Goal: Task Accomplishment & Management: Manage account settings

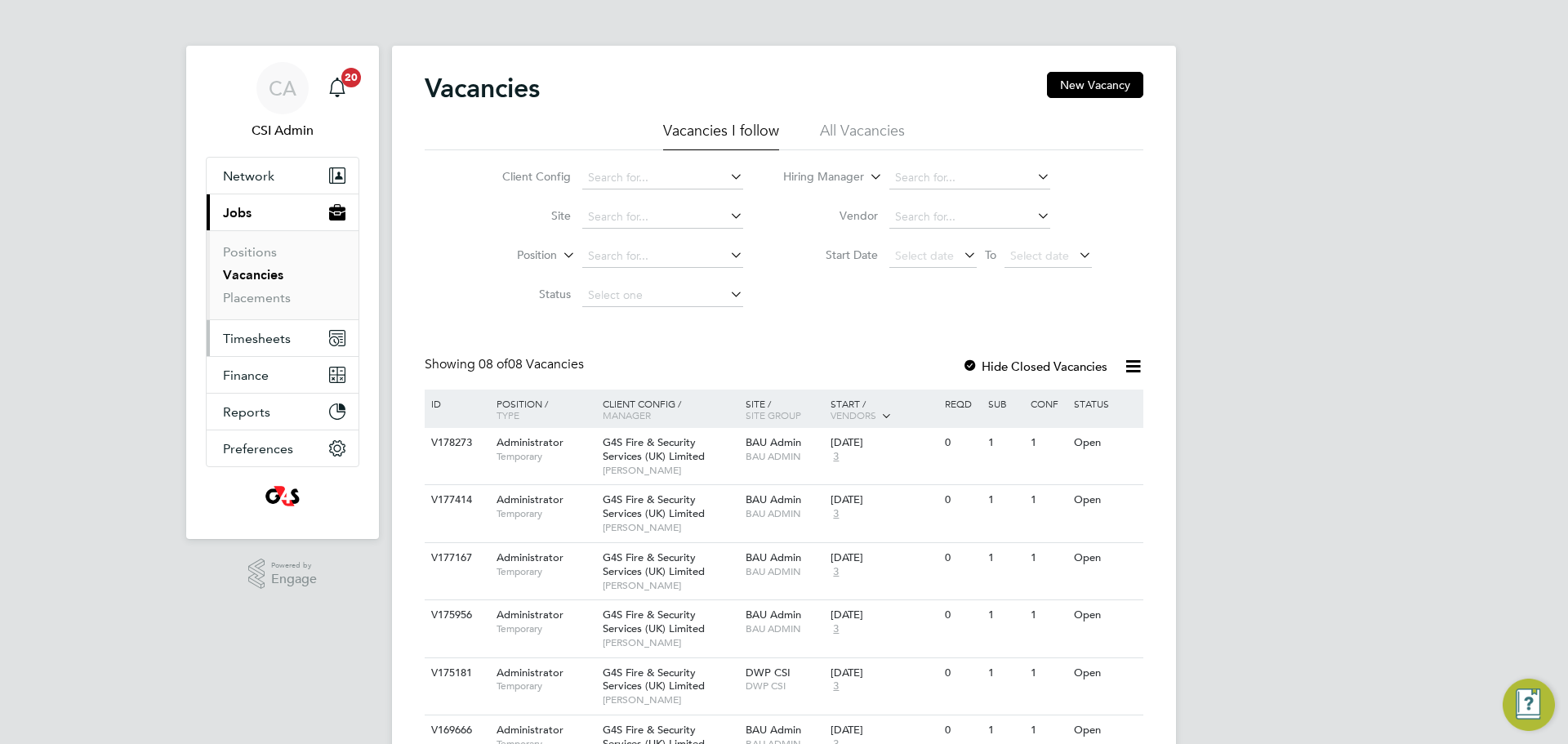
click at [232, 340] on span "Timesheets" at bounding box center [257, 338] width 68 height 15
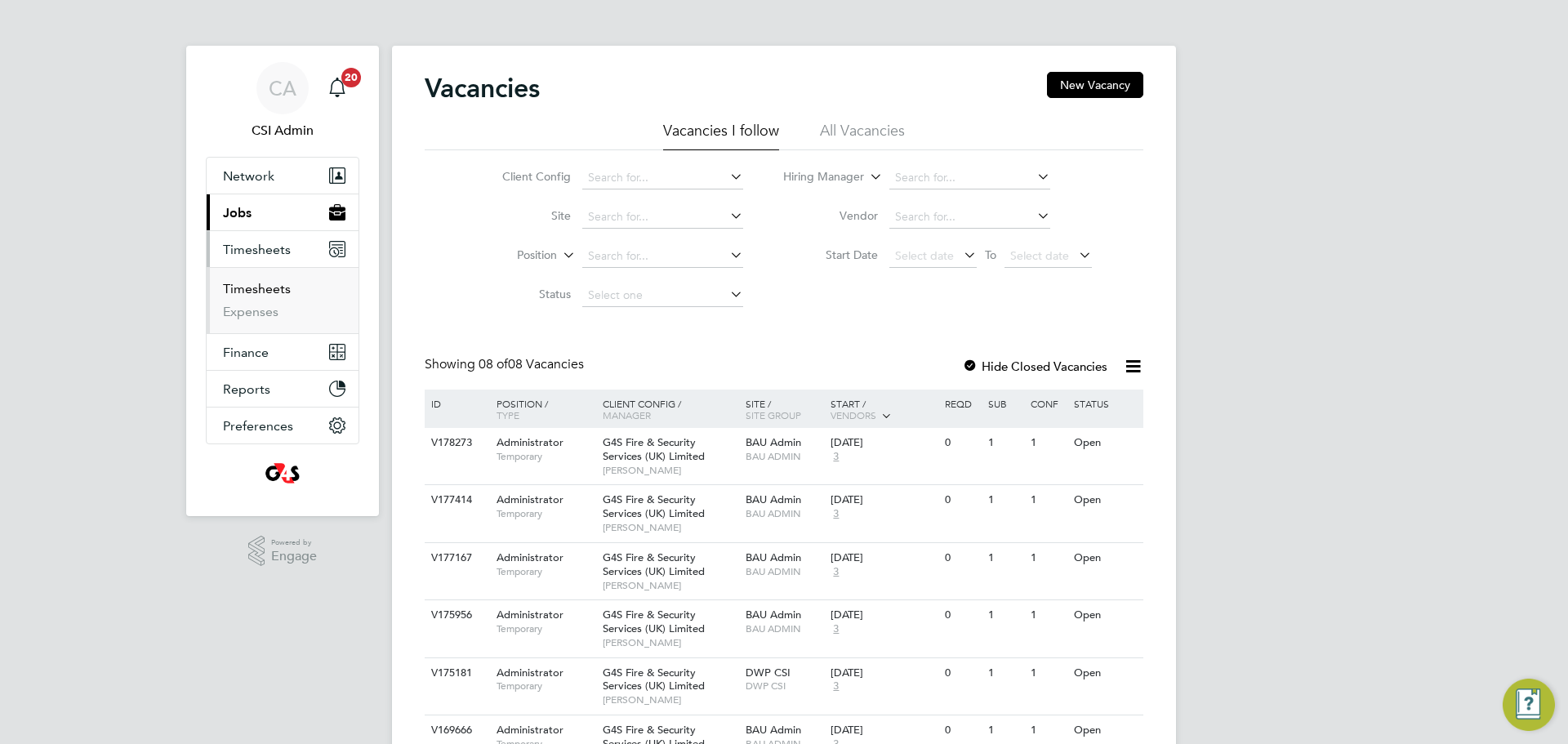
click at [249, 283] on link "Timesheets" at bounding box center [257, 289] width 68 height 15
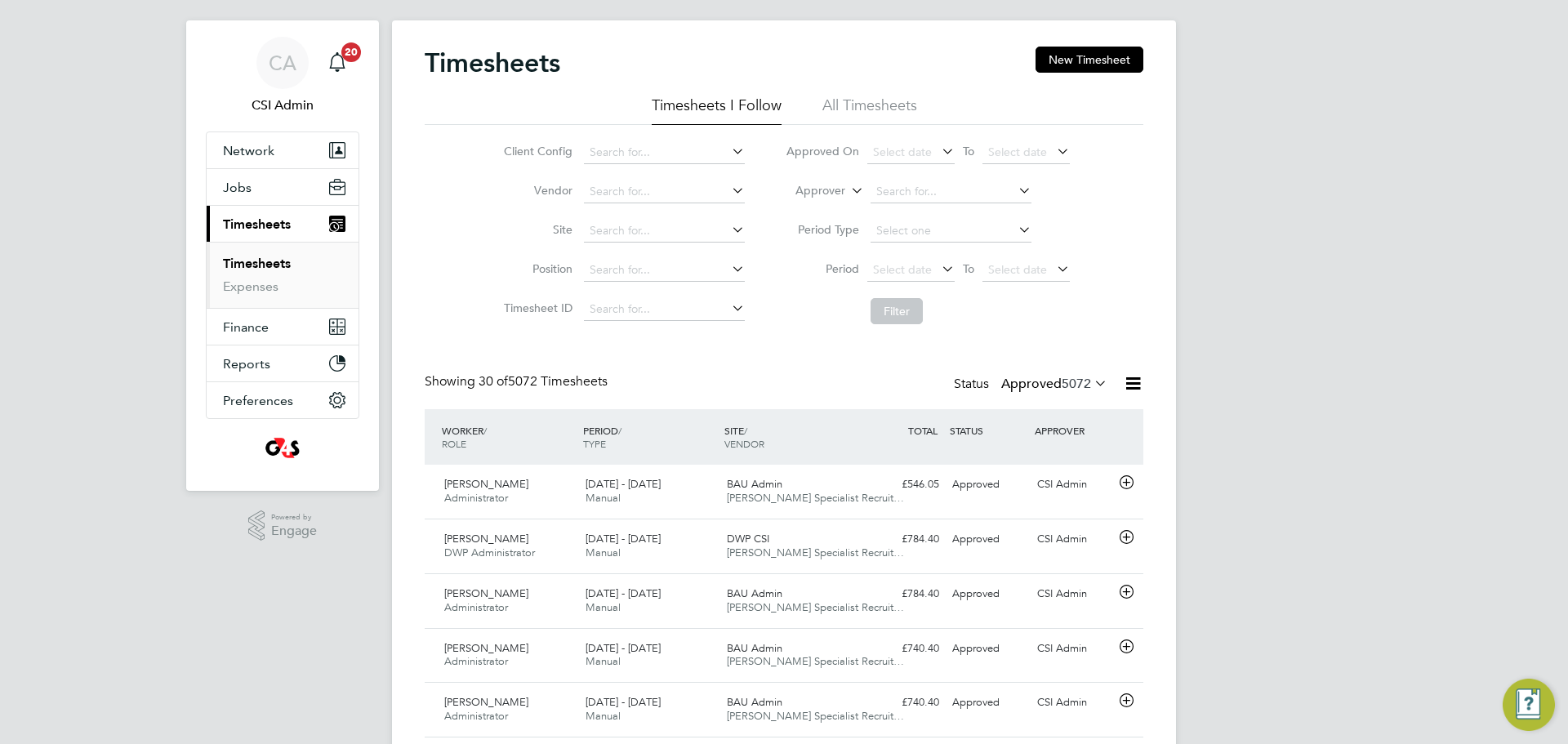
click at [1055, 385] on label "Approved 5072" at bounding box center [1055, 384] width 106 height 16
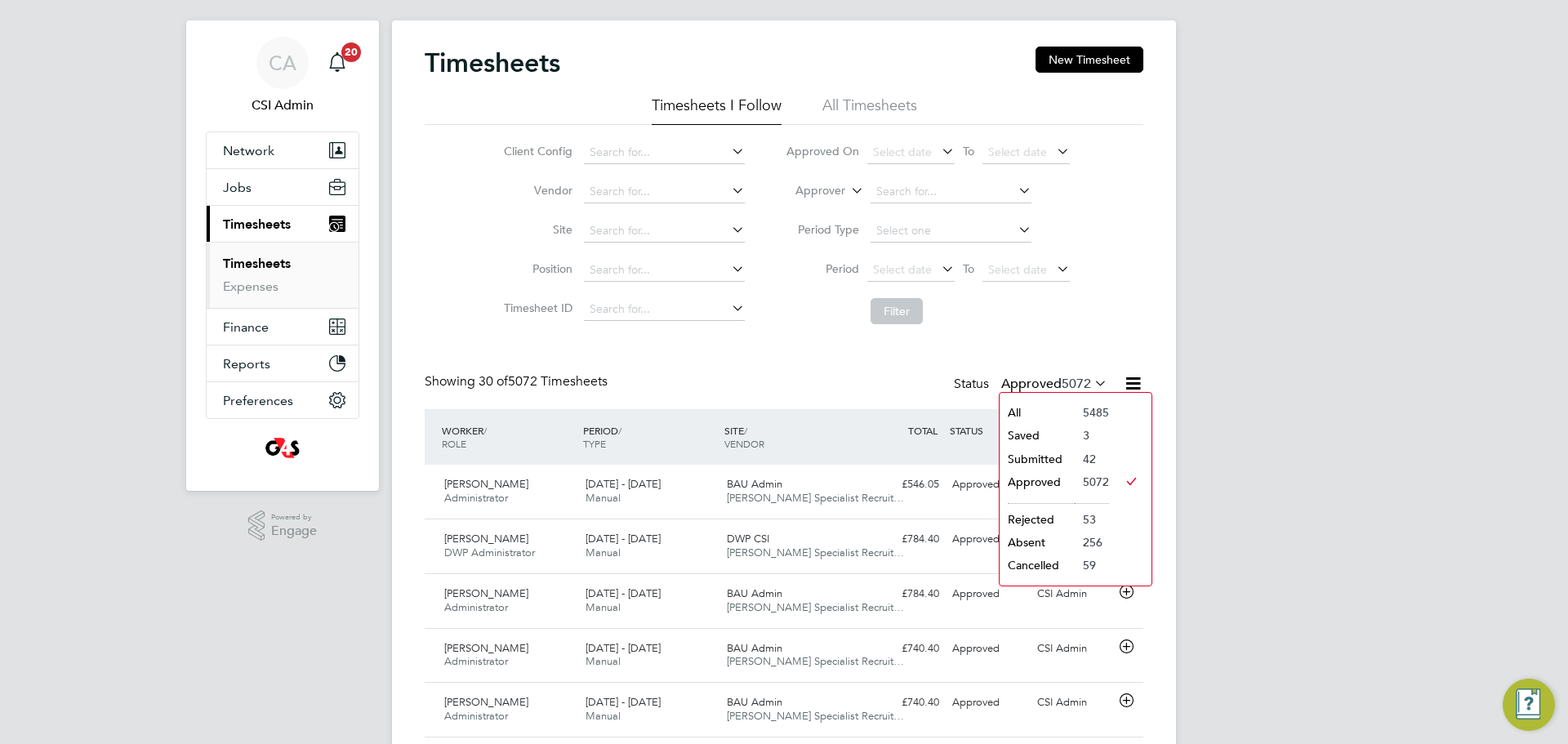
click at [1032, 472] on li "Approved" at bounding box center [1038, 482] width 75 height 23
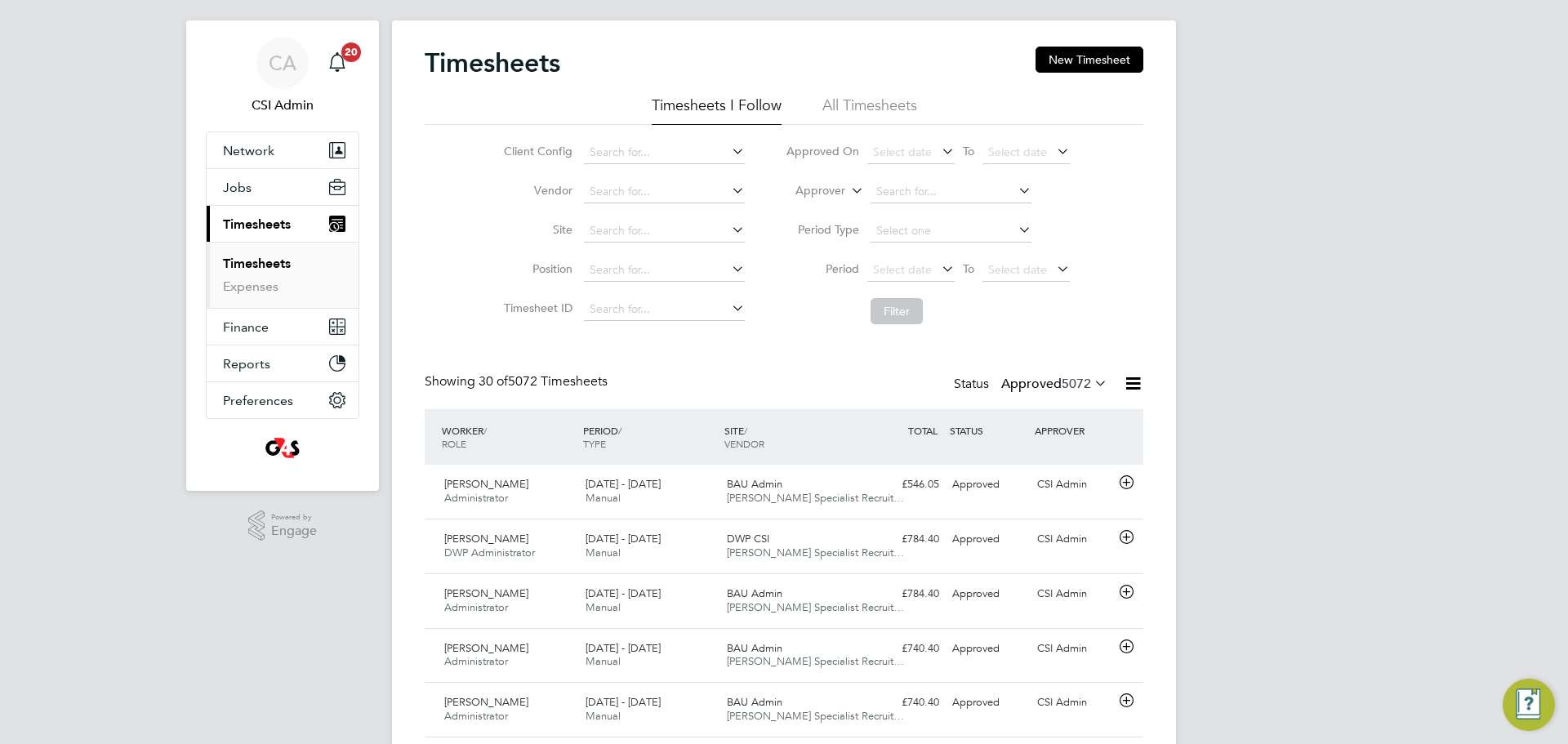
drag, startPoint x: 1072, startPoint y: 376, endPoint x: 1051, endPoint y: 393, distance: 27.0
click at [1070, 377] on span "5072" at bounding box center [1076, 384] width 29 height 16
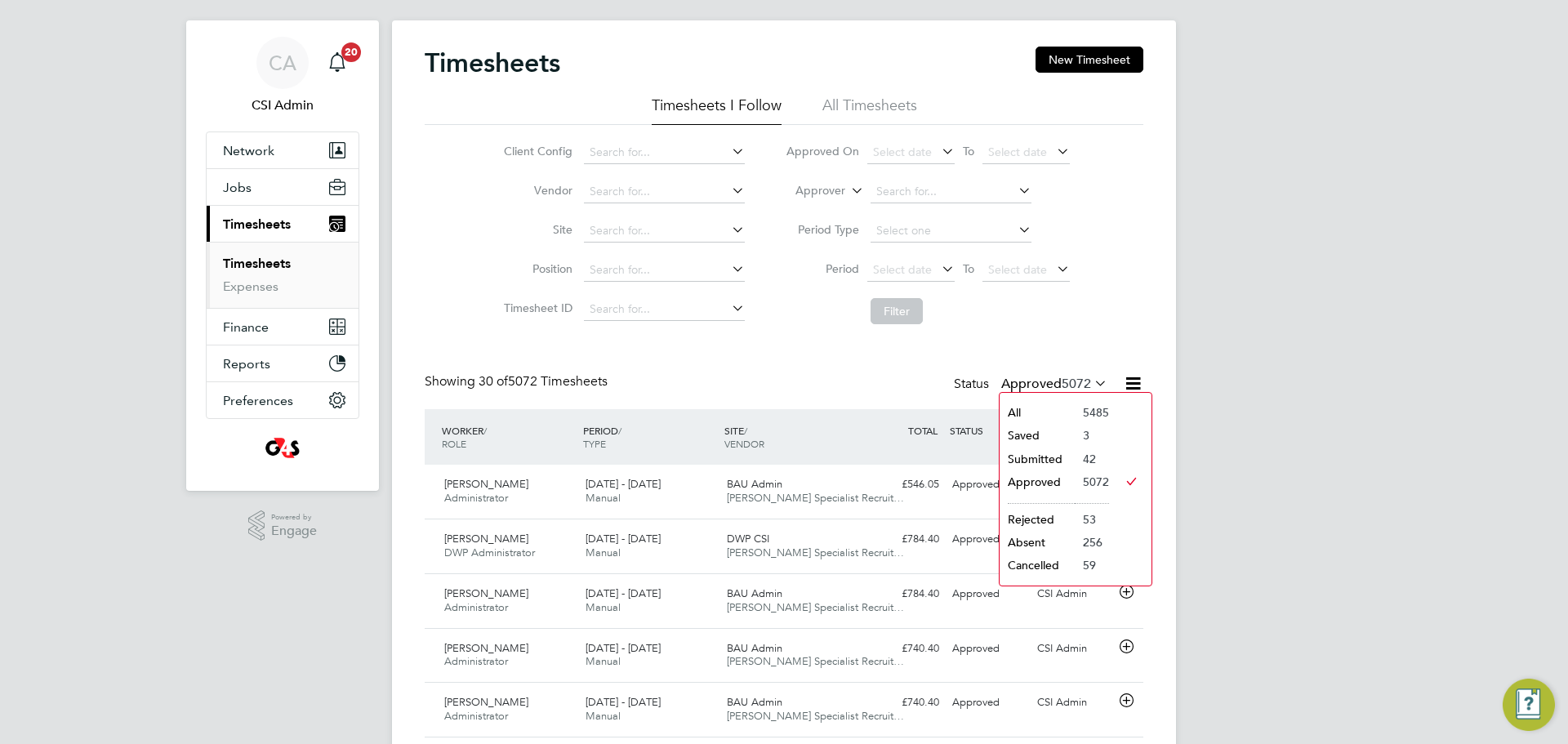
click at [1026, 443] on li "Saved" at bounding box center [1038, 436] width 75 height 23
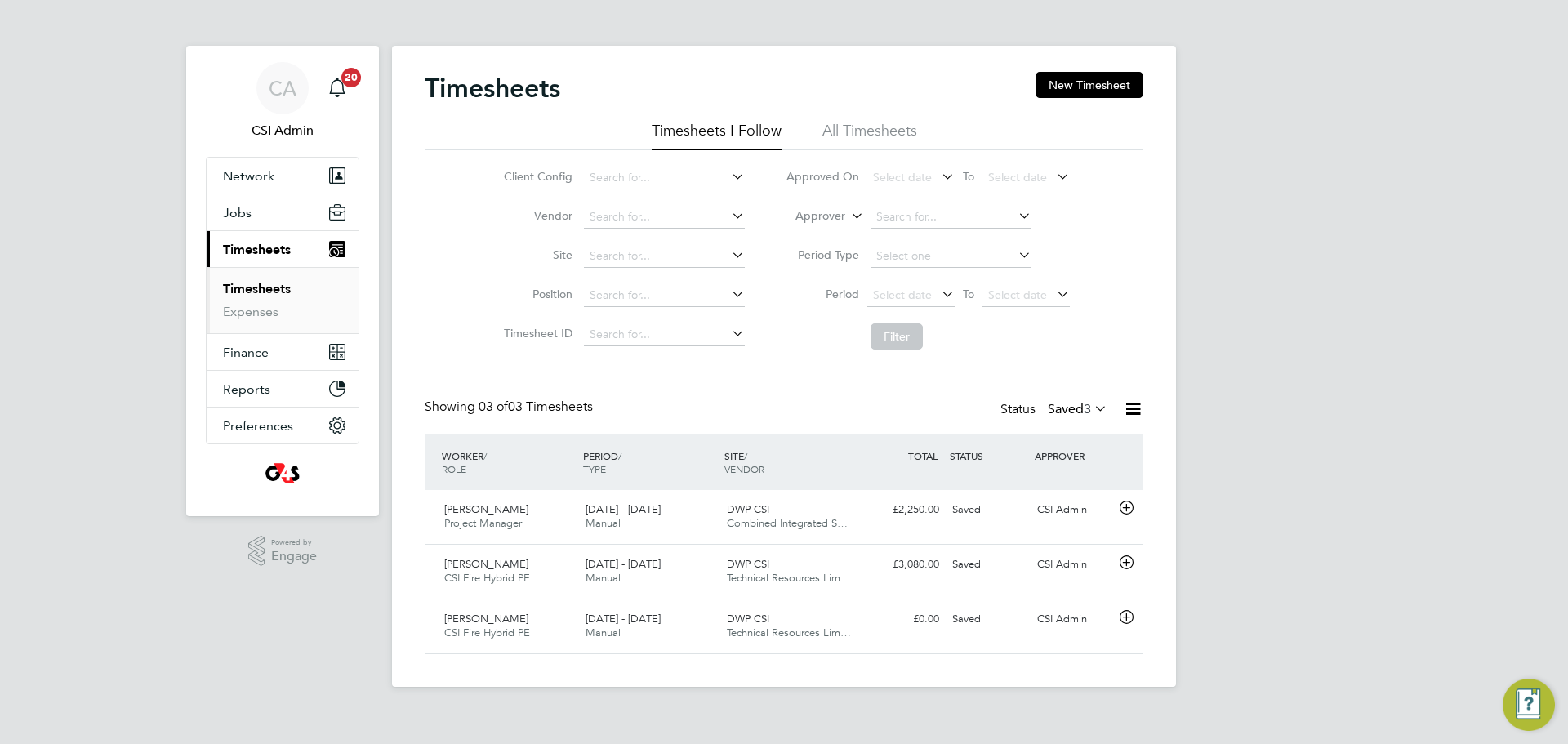
drag, startPoint x: 1121, startPoint y: 393, endPoint x: 1112, endPoint y: 397, distance: 9.8
click at [1118, 397] on div "Timesheets New Timesheet Timesheets I Follow All Timesheets Client Config Vendo…" at bounding box center [784, 362] width 719 height 583
click at [1076, 402] on label "Saved 3" at bounding box center [1078, 409] width 60 height 16
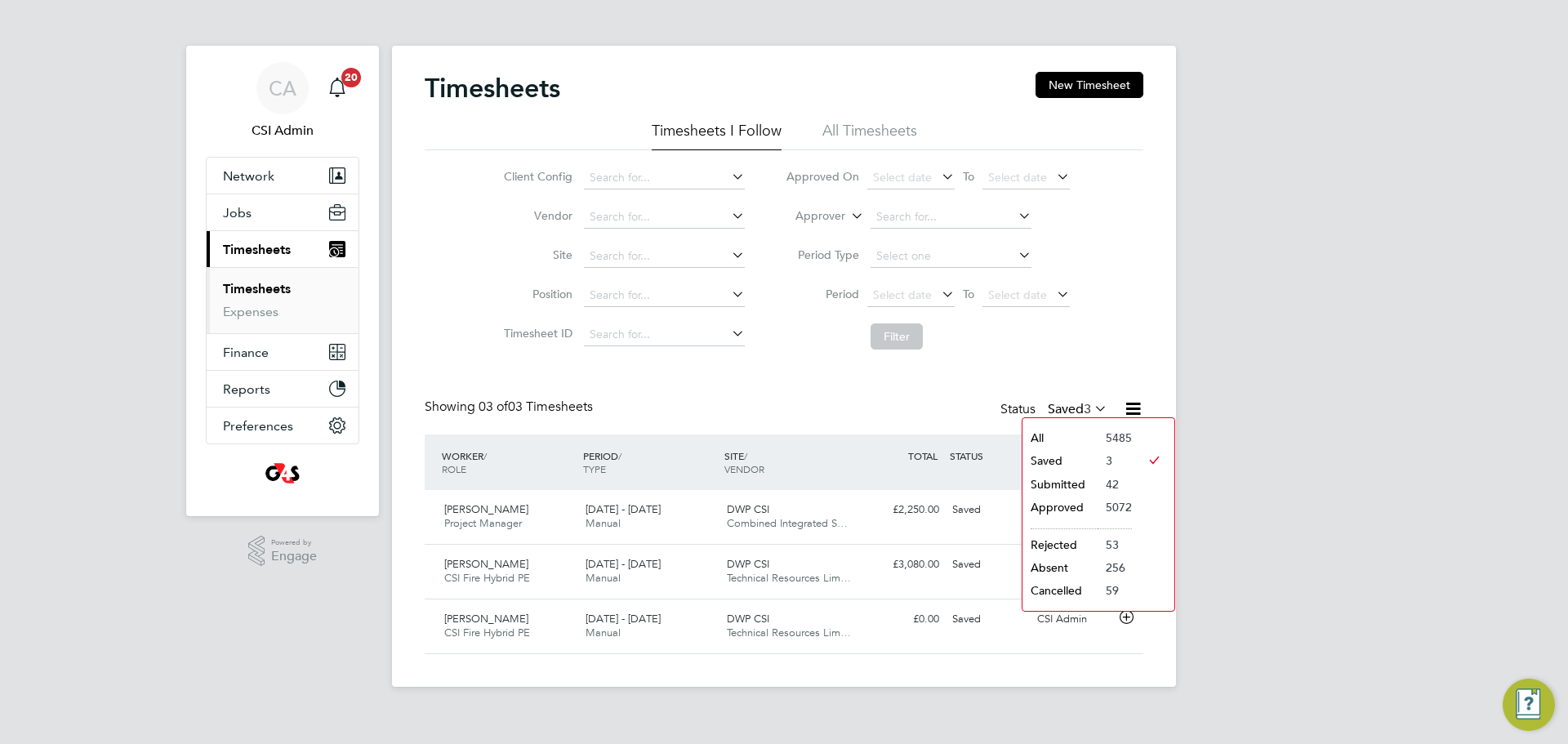
drag, startPoint x: 1051, startPoint y: 489, endPoint x: 729, endPoint y: 395, distance: 335.4
click at [729, 395] on div "Timesheets New Timesheet Timesheets I Follow All Timesheets Client Config Vendo…" at bounding box center [784, 366] width 784 height 642
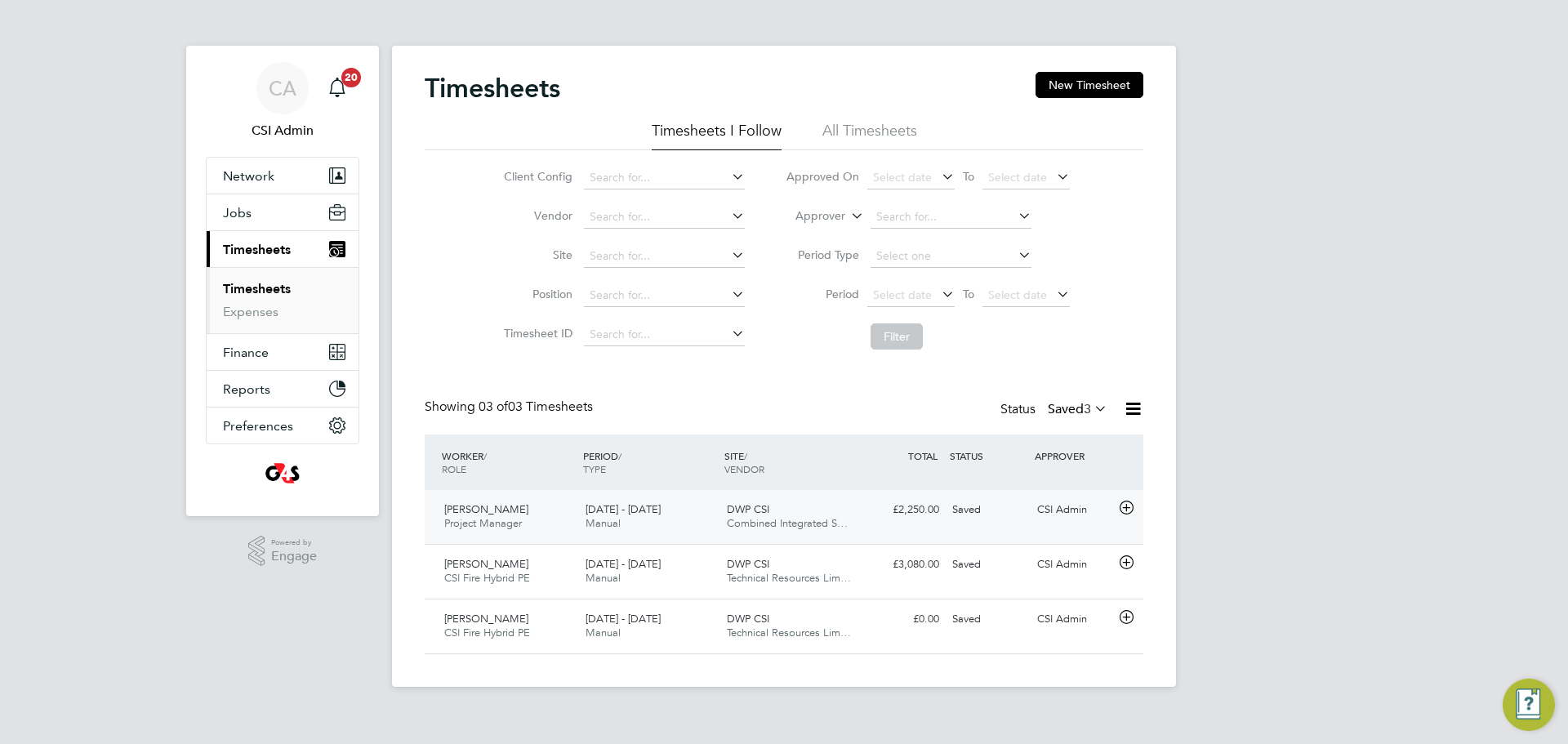
click at [1017, 500] on div "Saved" at bounding box center [988, 510] width 85 height 27
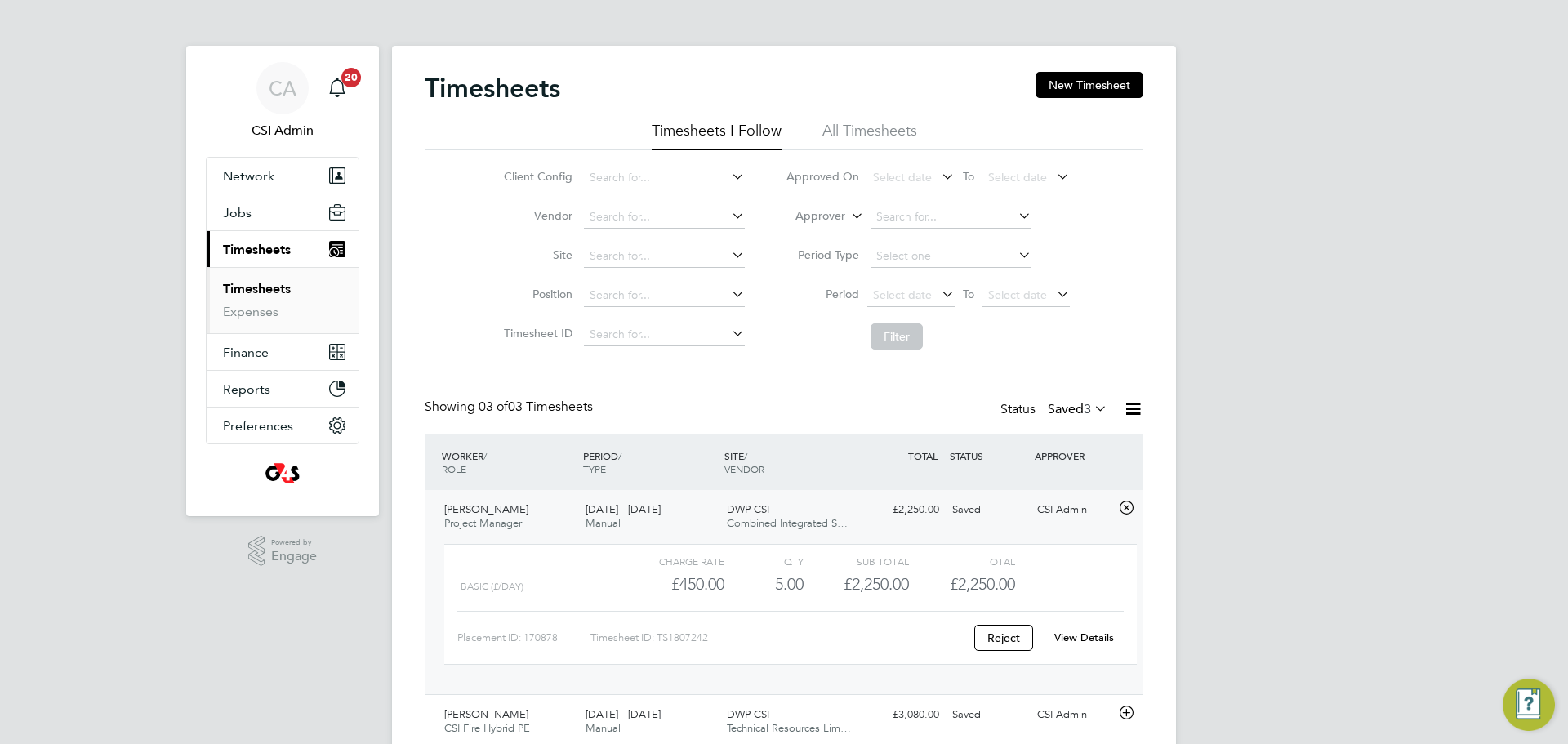
click at [986, 504] on div "Saved" at bounding box center [988, 510] width 85 height 27
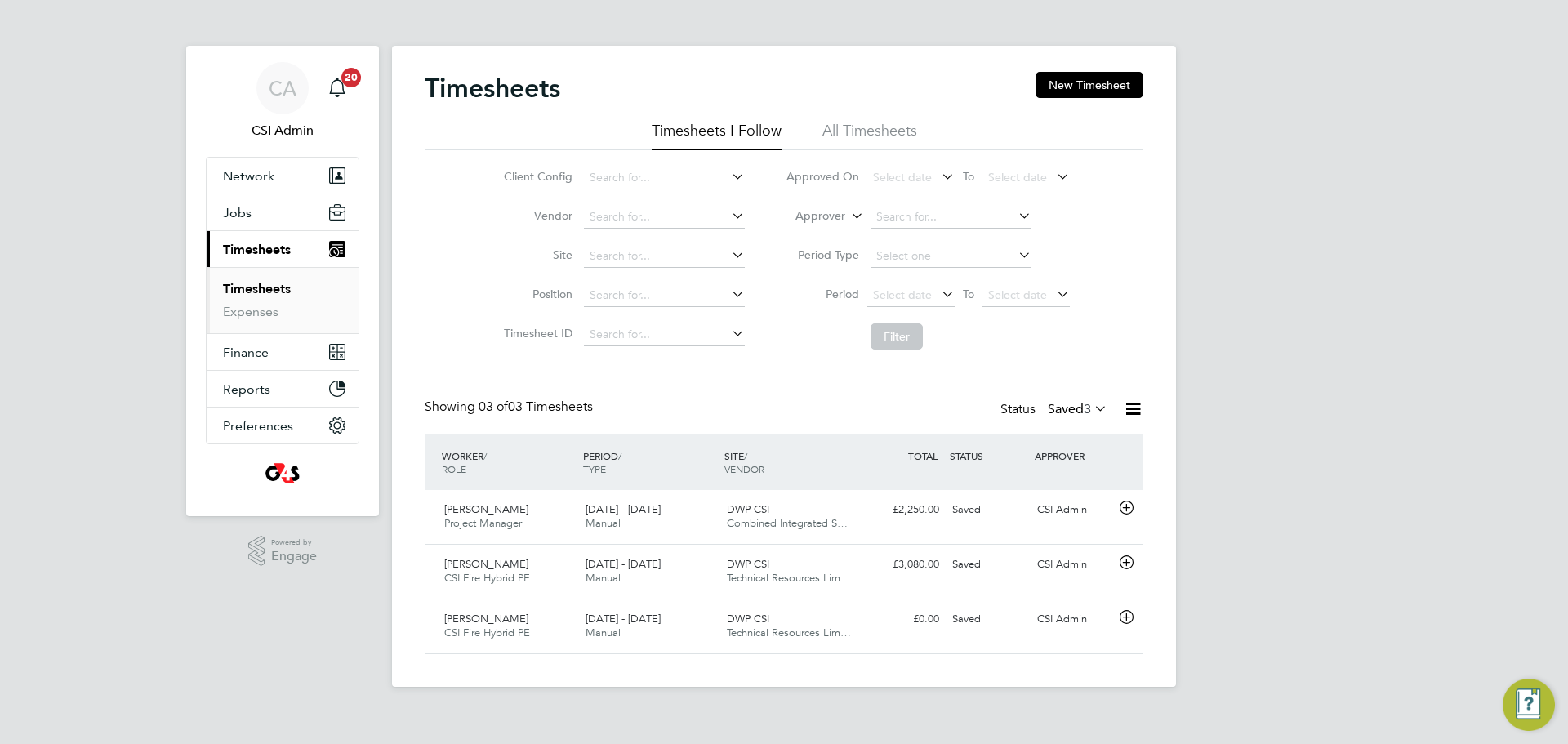
click at [1055, 399] on div "Status Saved 3" at bounding box center [1056, 411] width 110 height 23
click at [1077, 404] on label "Saved 3" at bounding box center [1078, 409] width 60 height 16
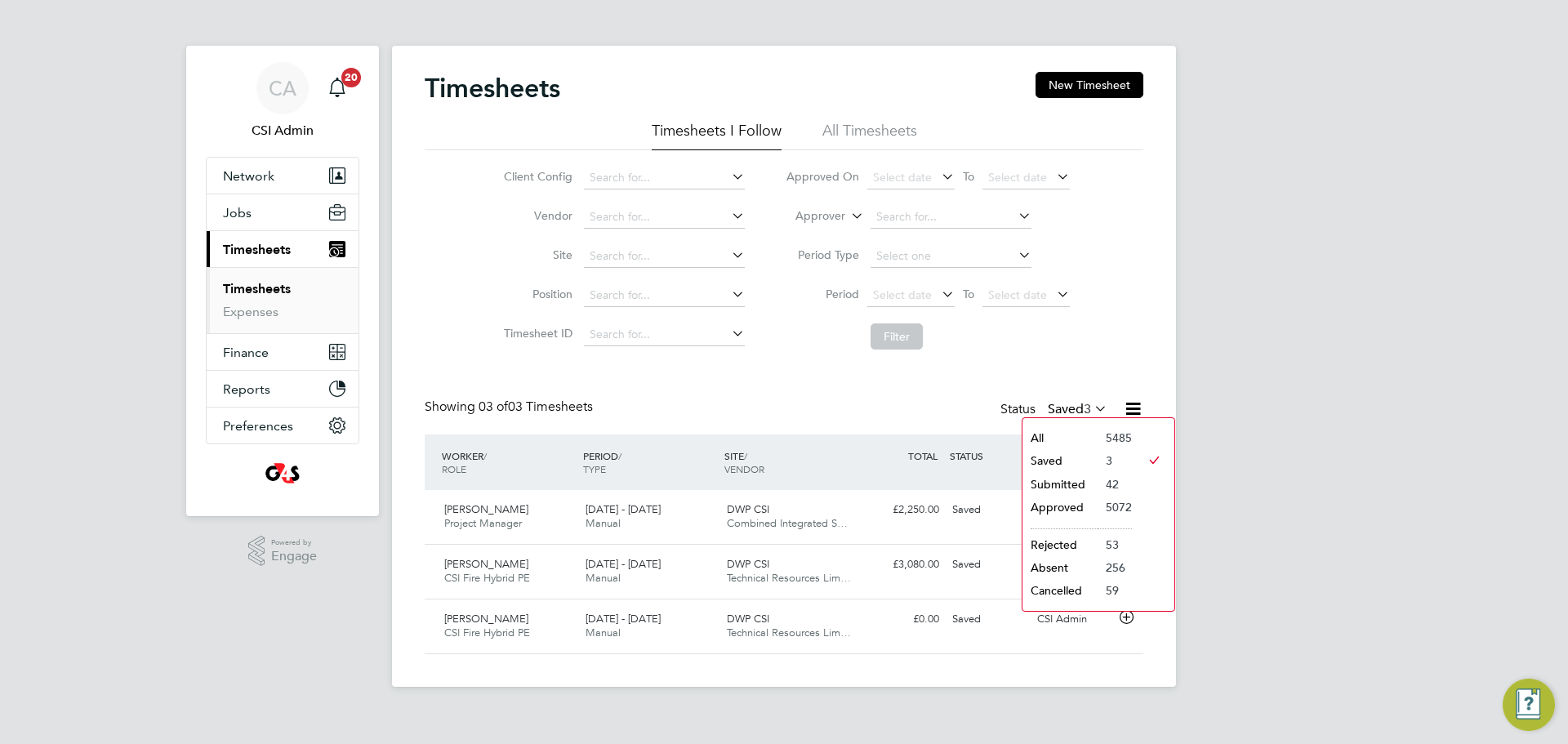
click at [1049, 485] on li "Submitted" at bounding box center [1061, 485] width 75 height 23
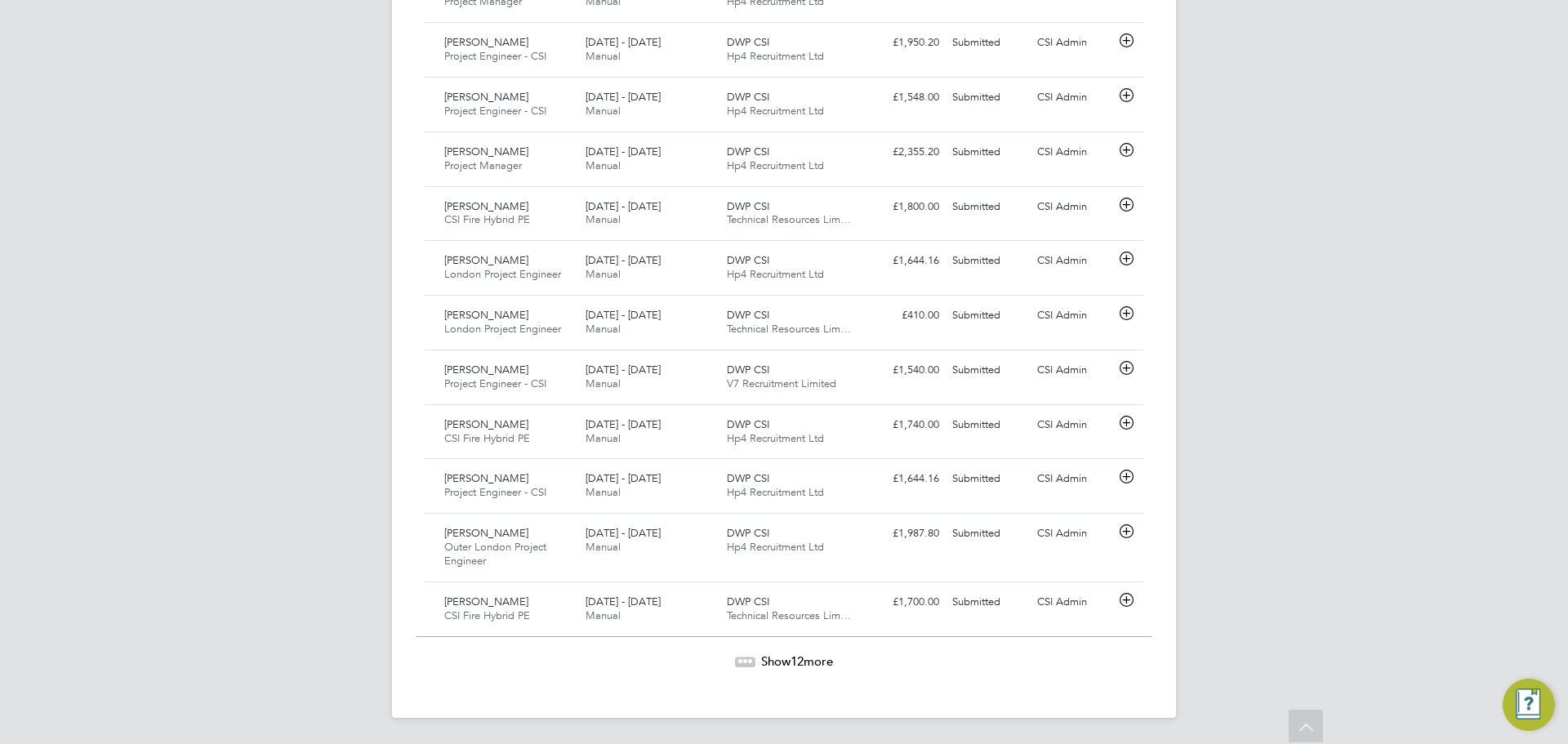
click at [775, 655] on span "Show 12 more" at bounding box center [797, 661] width 71 height 15
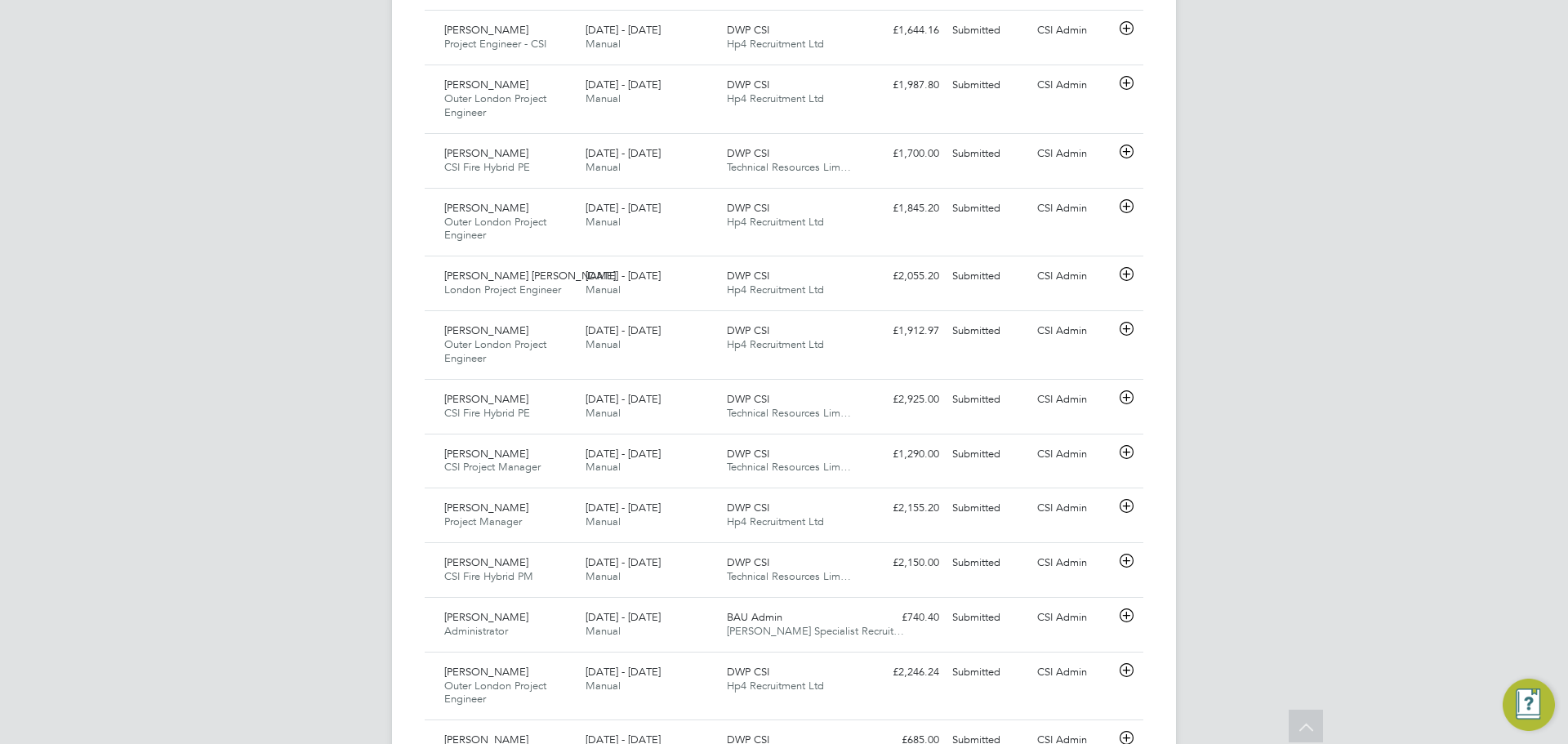
scroll to position [2262, 0]
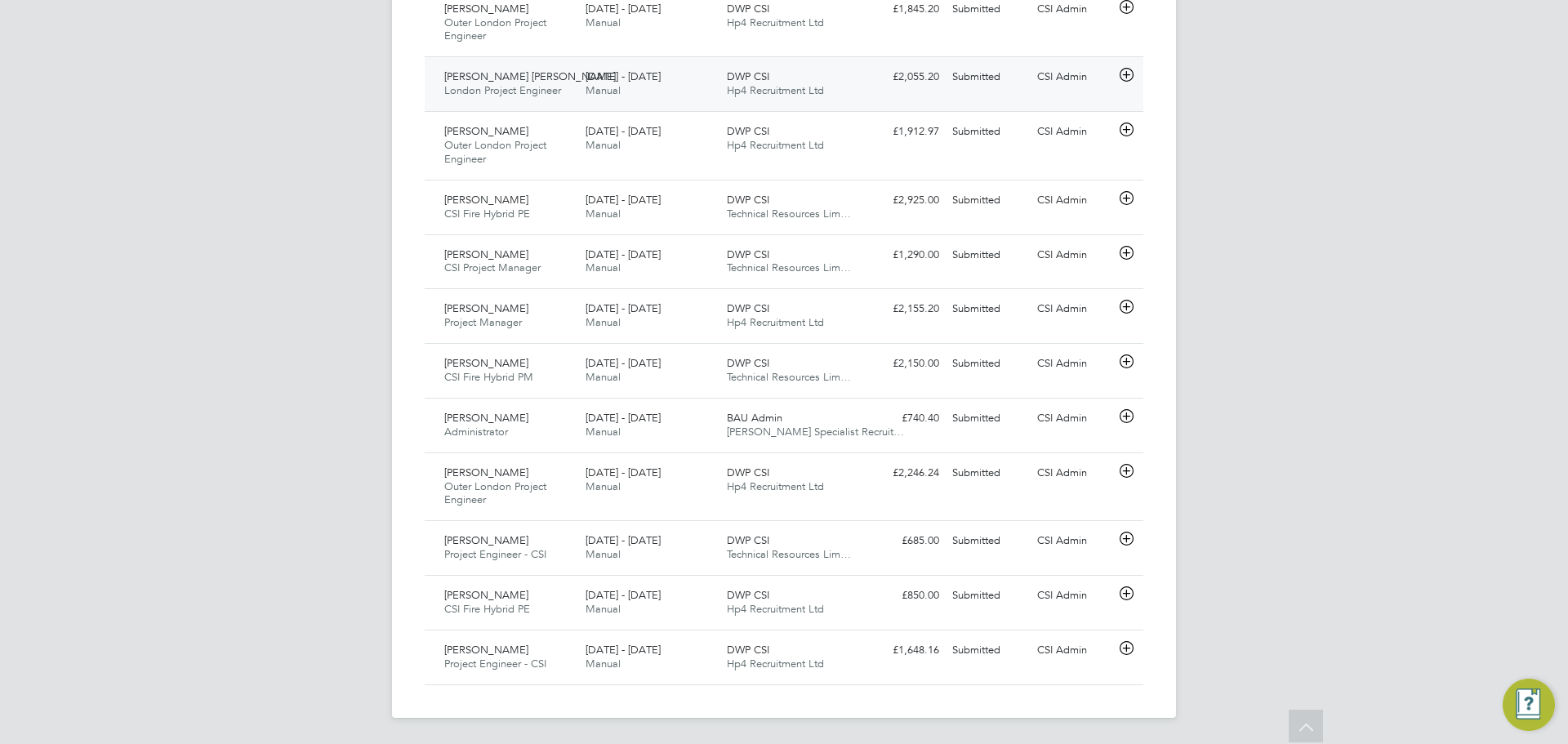
click at [748, 66] on div "DWP CSI Hp4 Recruitment Ltd" at bounding box center [791, 84] width 141 height 41
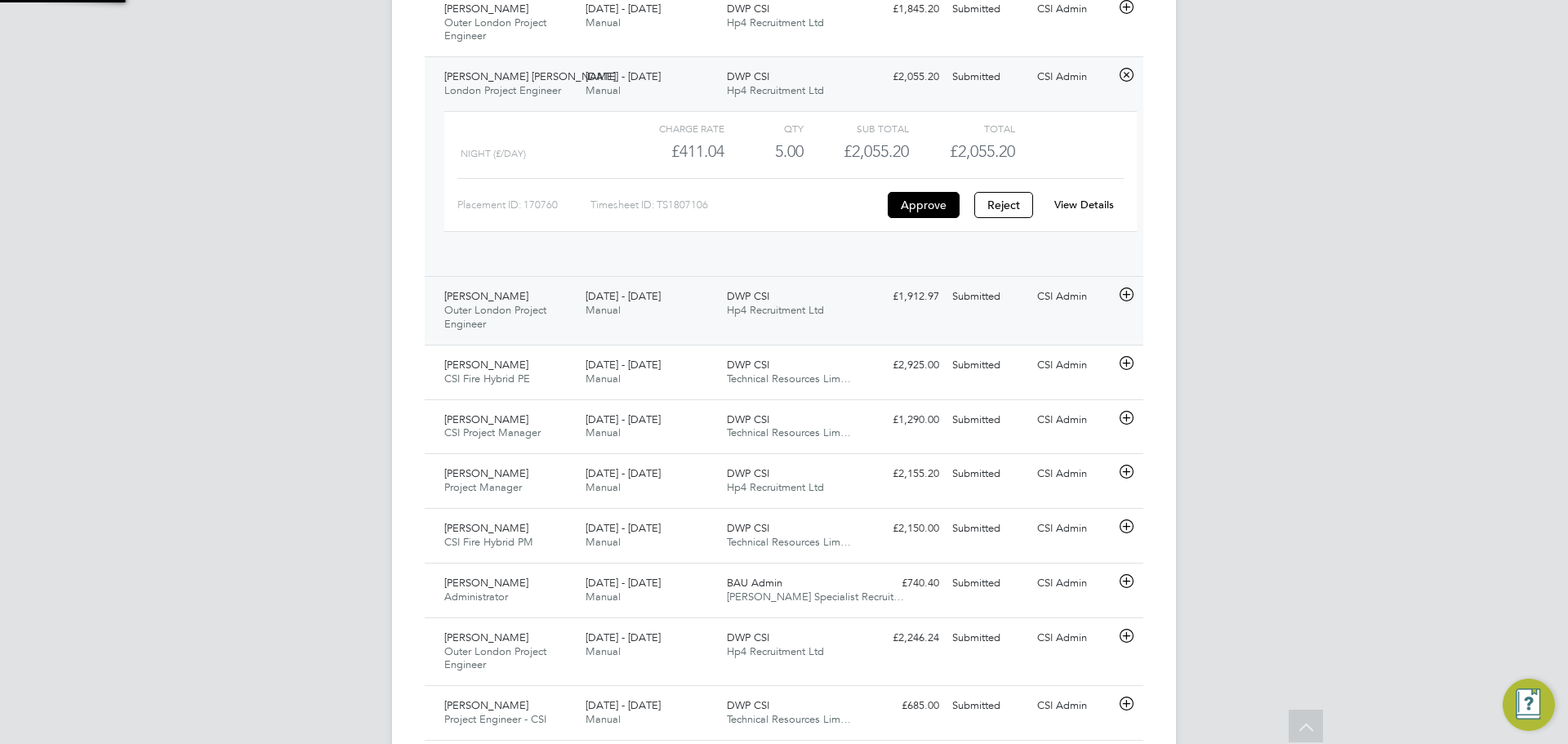
scroll to position [28, 159]
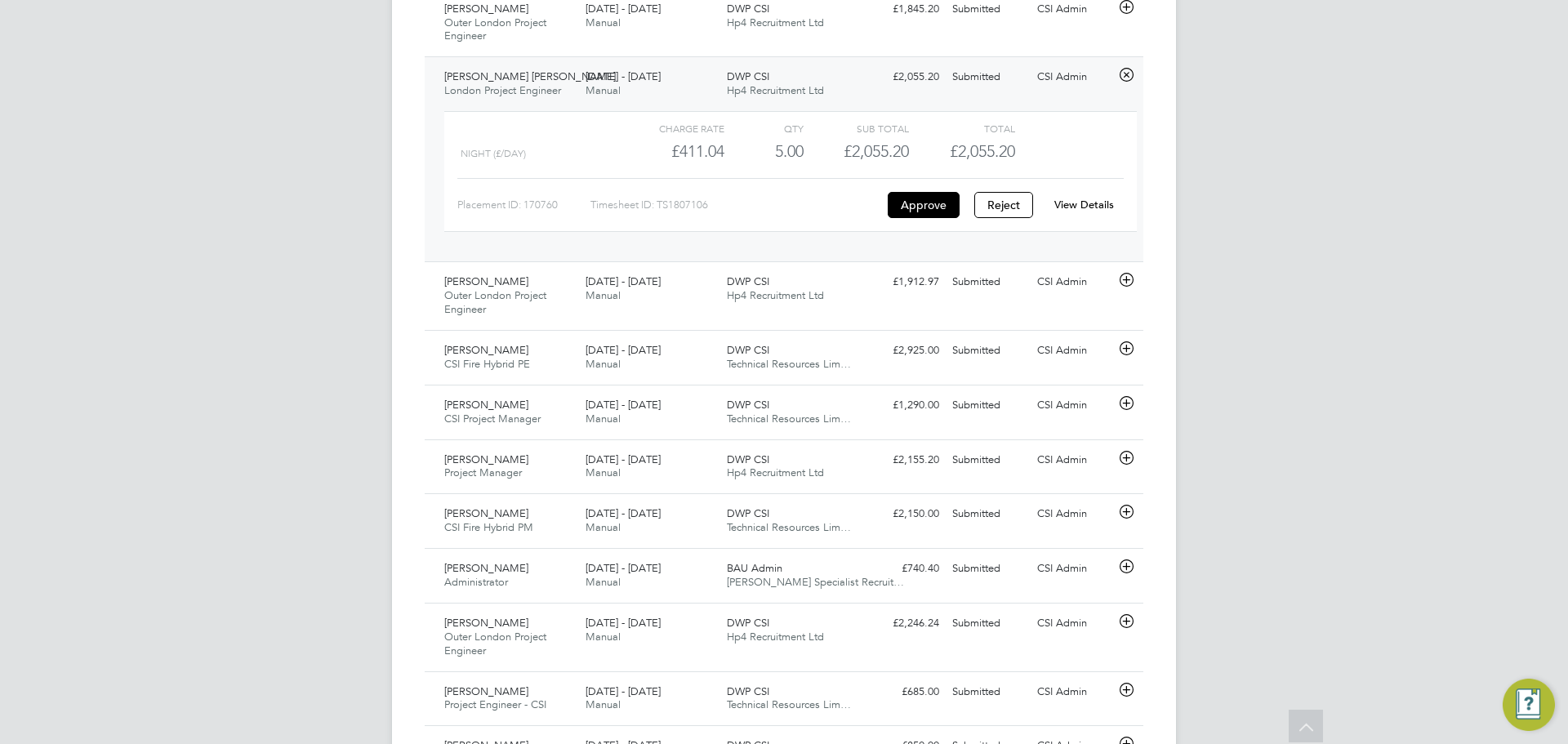
click at [1068, 209] on link "View Details" at bounding box center [1085, 205] width 60 height 14
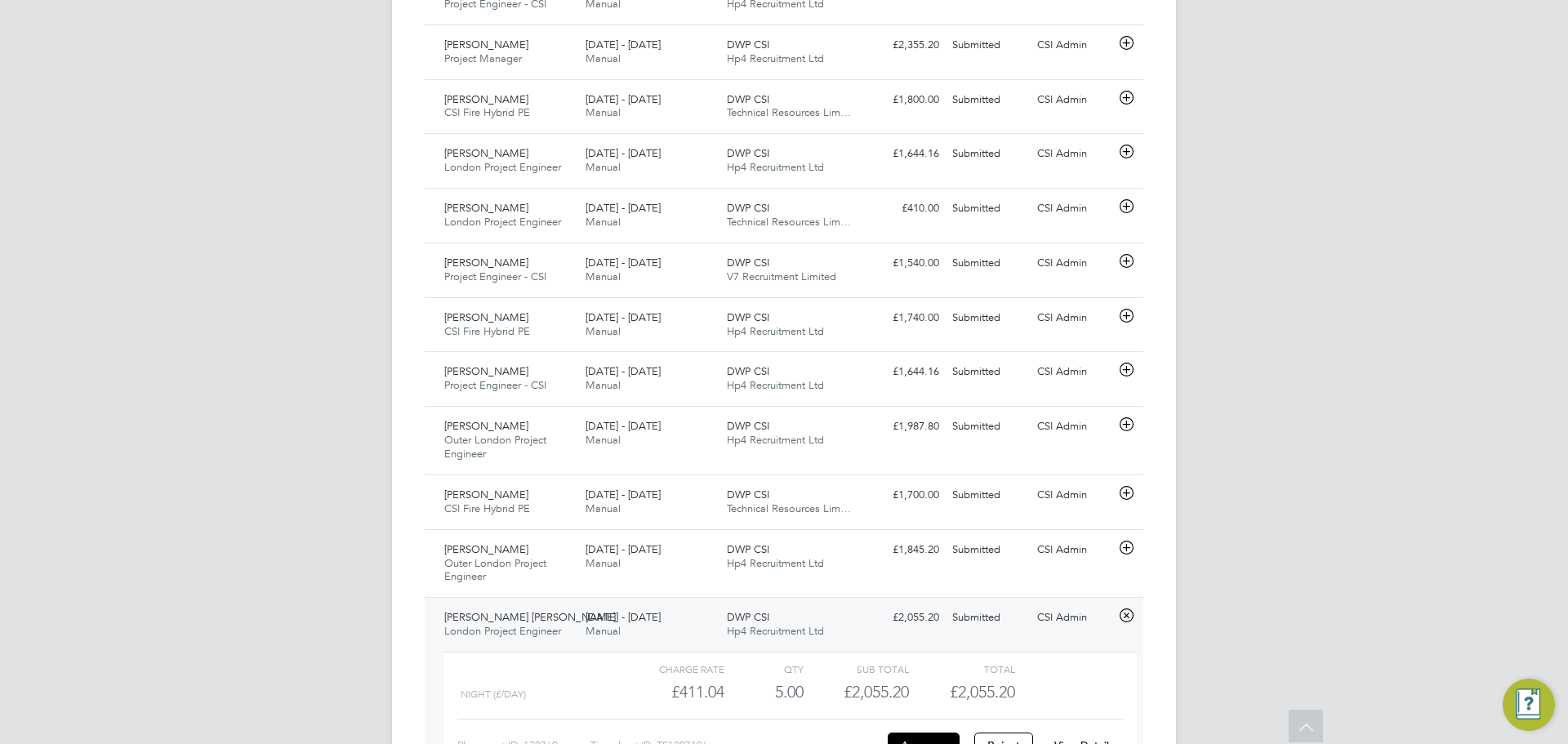
scroll to position [753, 0]
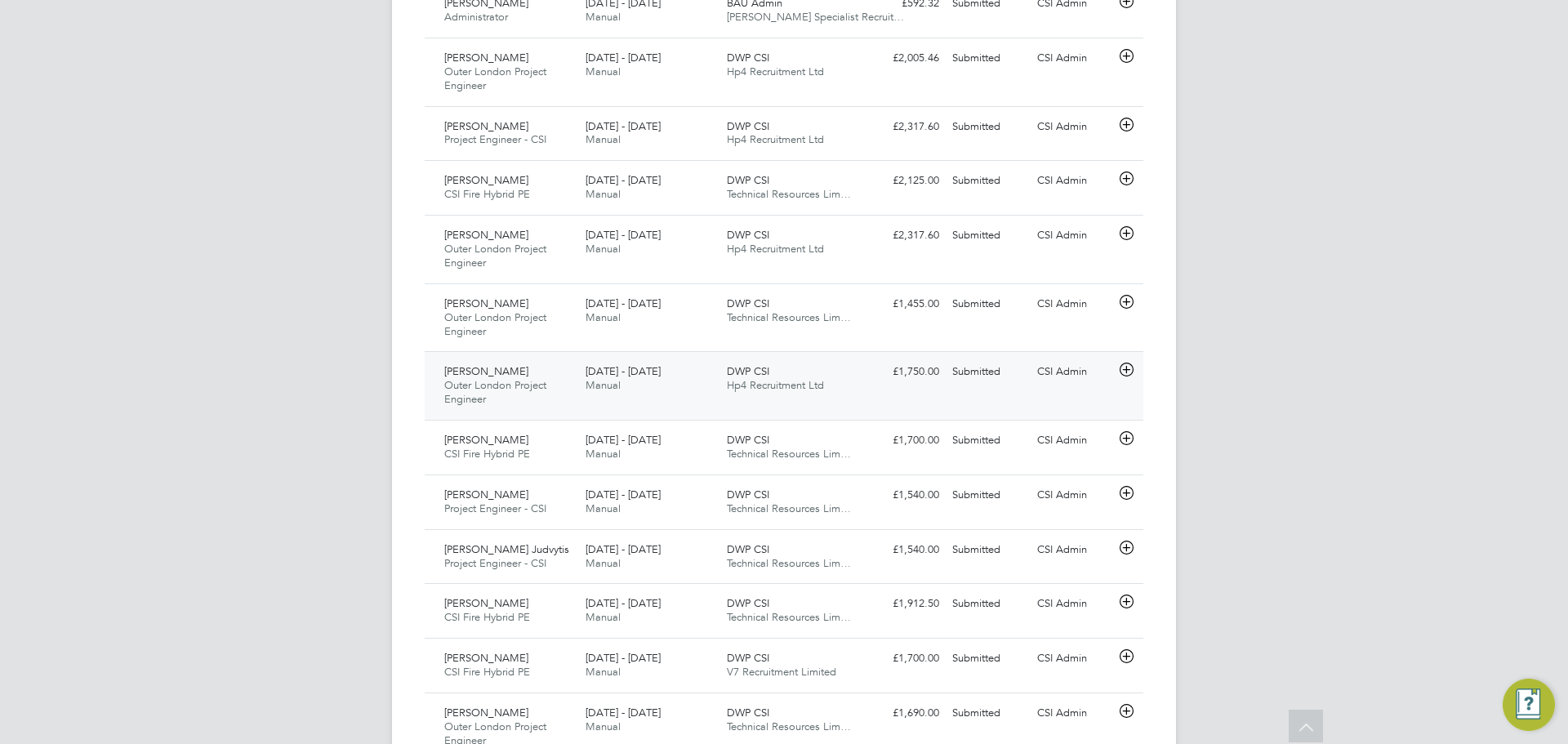
click at [1036, 393] on div "Samuel Lee Outer London Project Engineer 18 - 24 Aug 2025 18 - 24 Aug 2025 Manu…" at bounding box center [784, 386] width 719 height 69
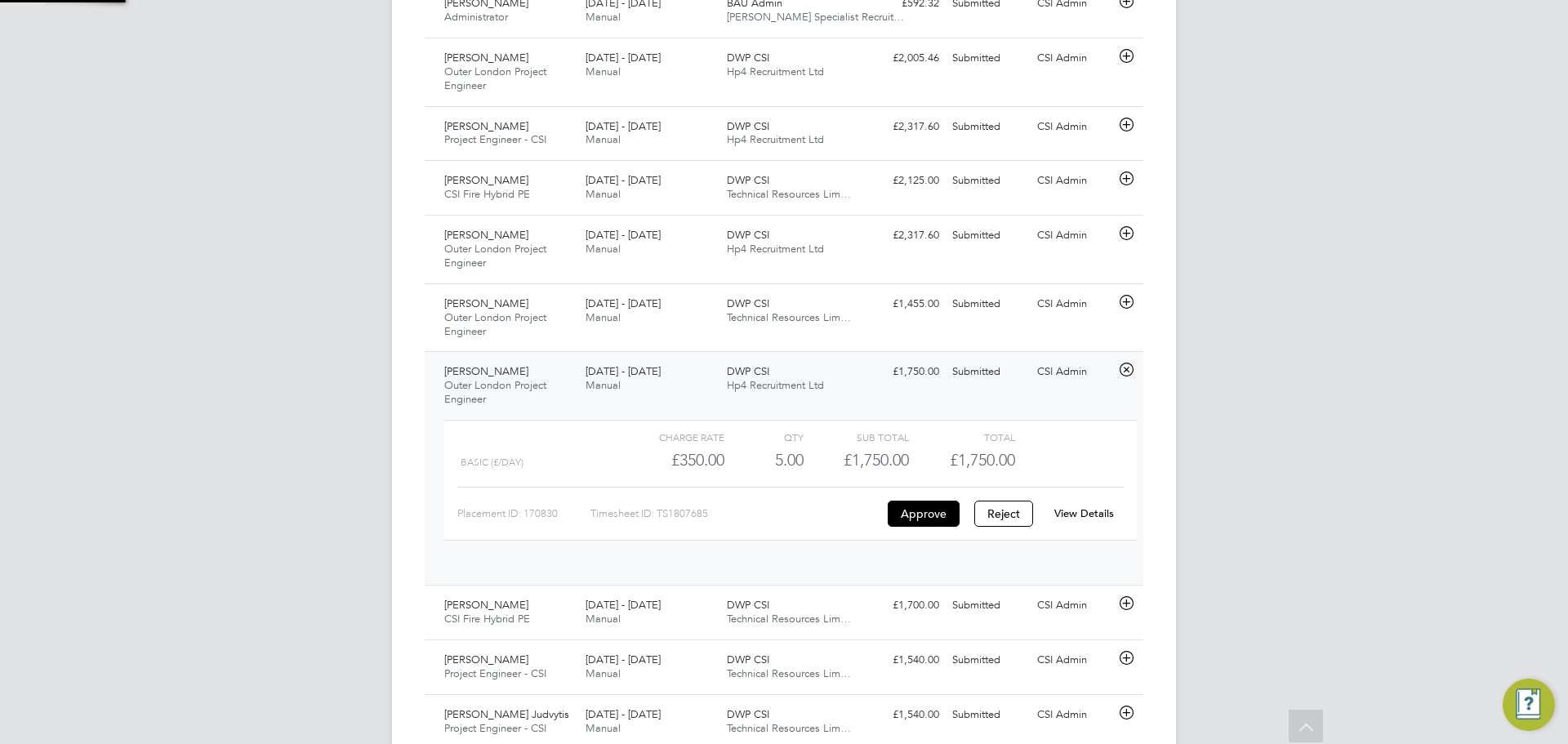
scroll to position [28, 159]
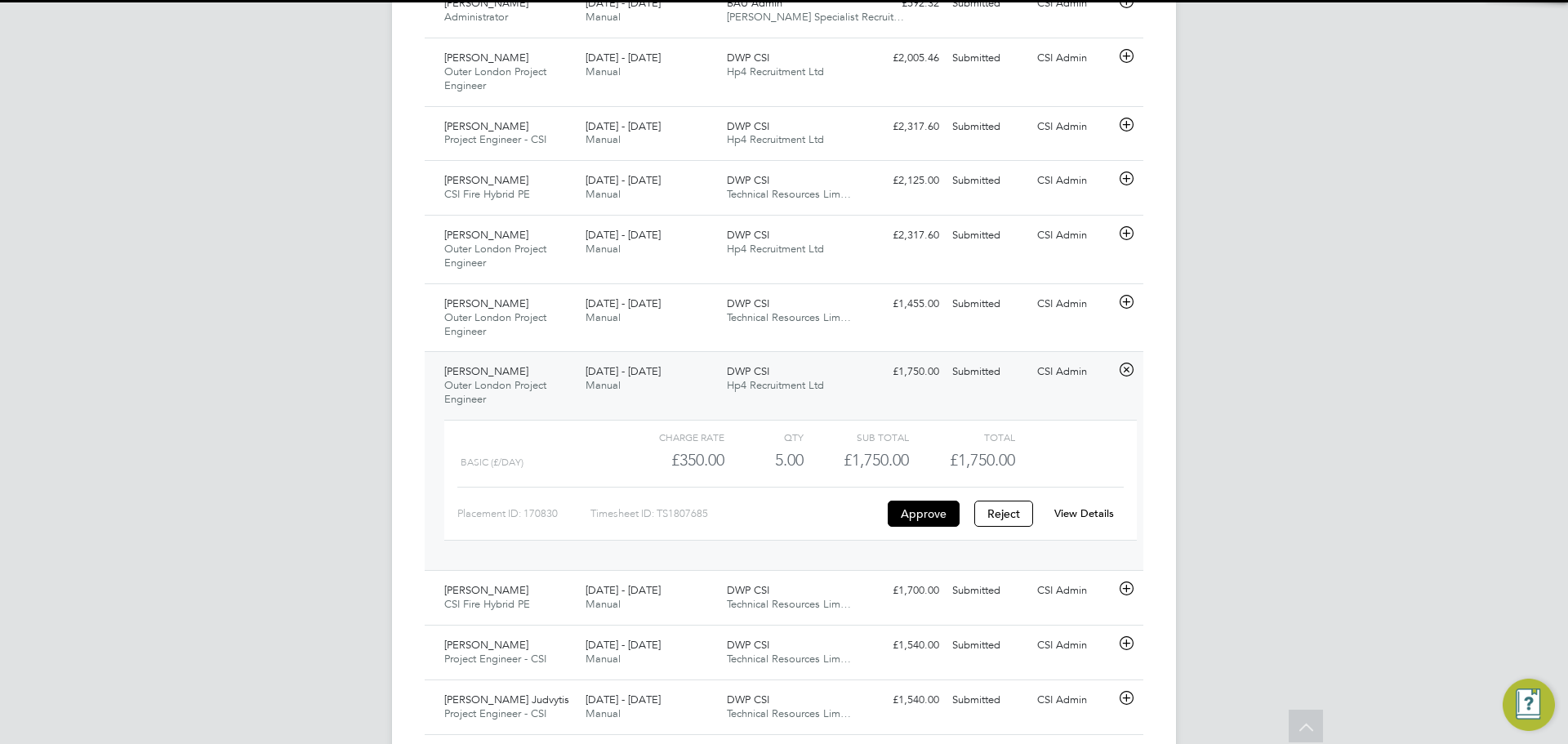
click at [1093, 494] on div "Placement ID: 170830 Timesheet ID: TS1807685 Approve Reject View Details" at bounding box center [790, 506] width 667 height 40
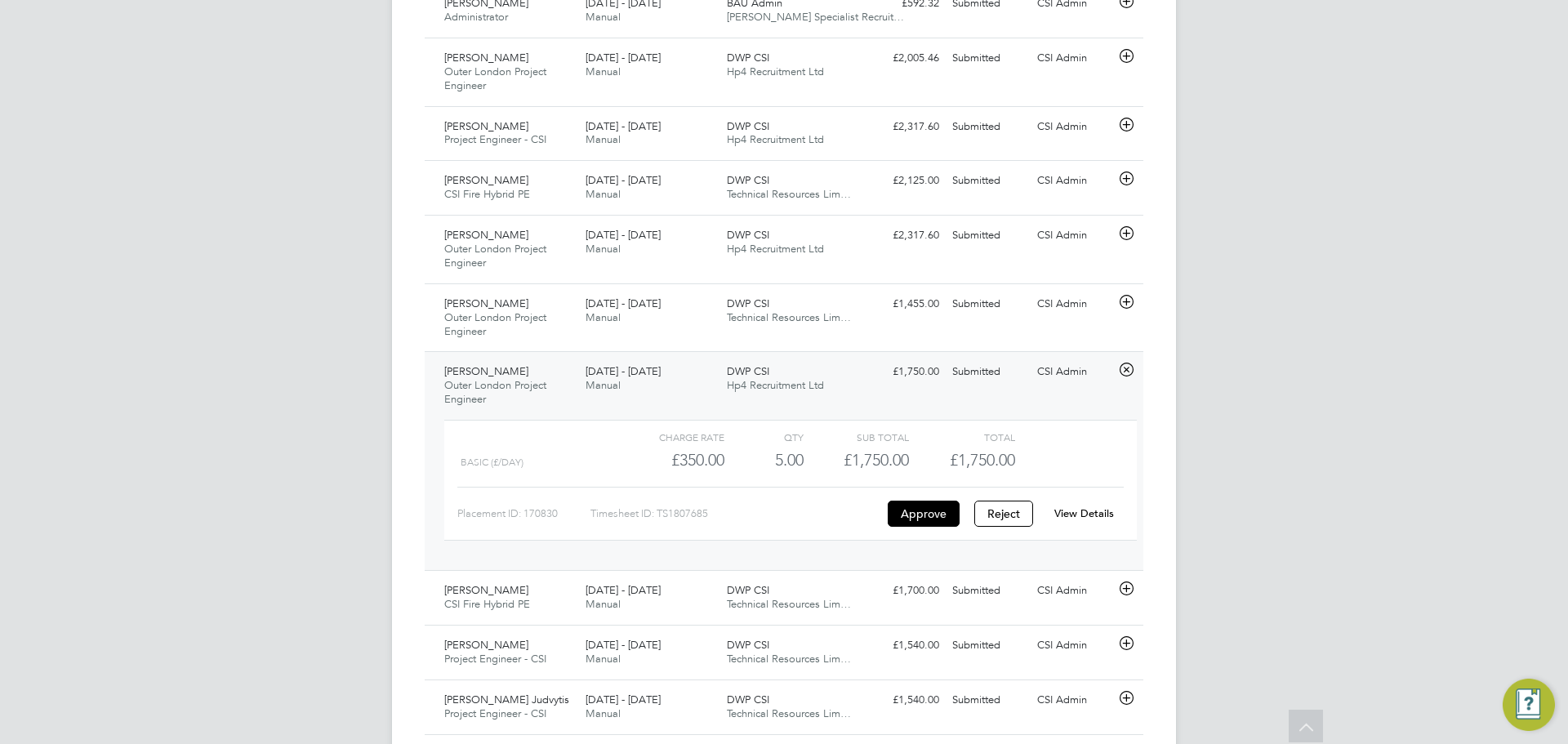
click at [1088, 508] on link "View Details" at bounding box center [1085, 513] width 60 height 14
drag, startPoint x: 1186, startPoint y: 243, endPoint x: 1193, endPoint y: 236, distance: 9.9
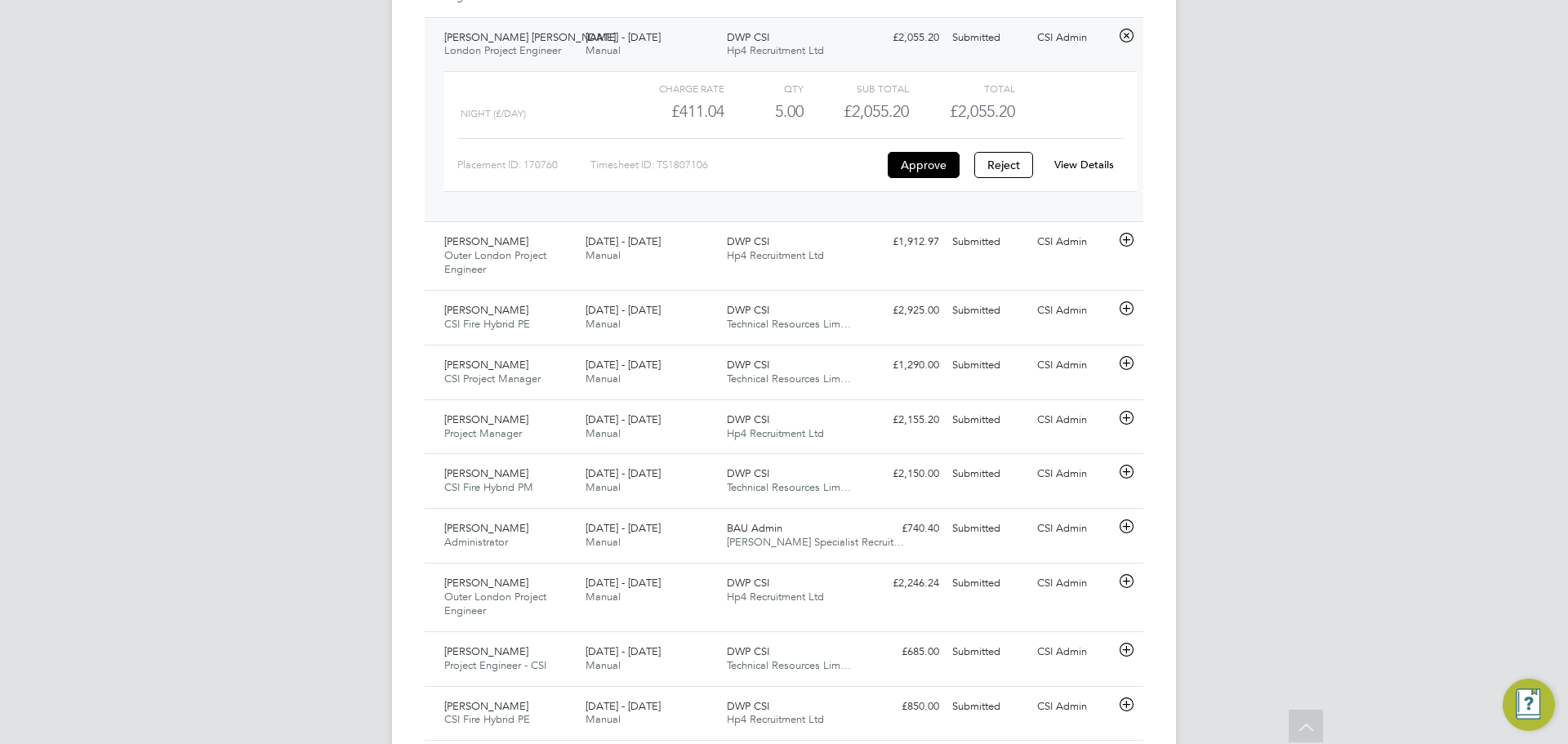
scroll to position [2449, 0]
click at [887, 219] on div "Austen Hine London Project Engineer 18 - 24 Aug 2025 18 - 24 Aug 2025 Manual DW…" at bounding box center [784, 123] width 719 height 205
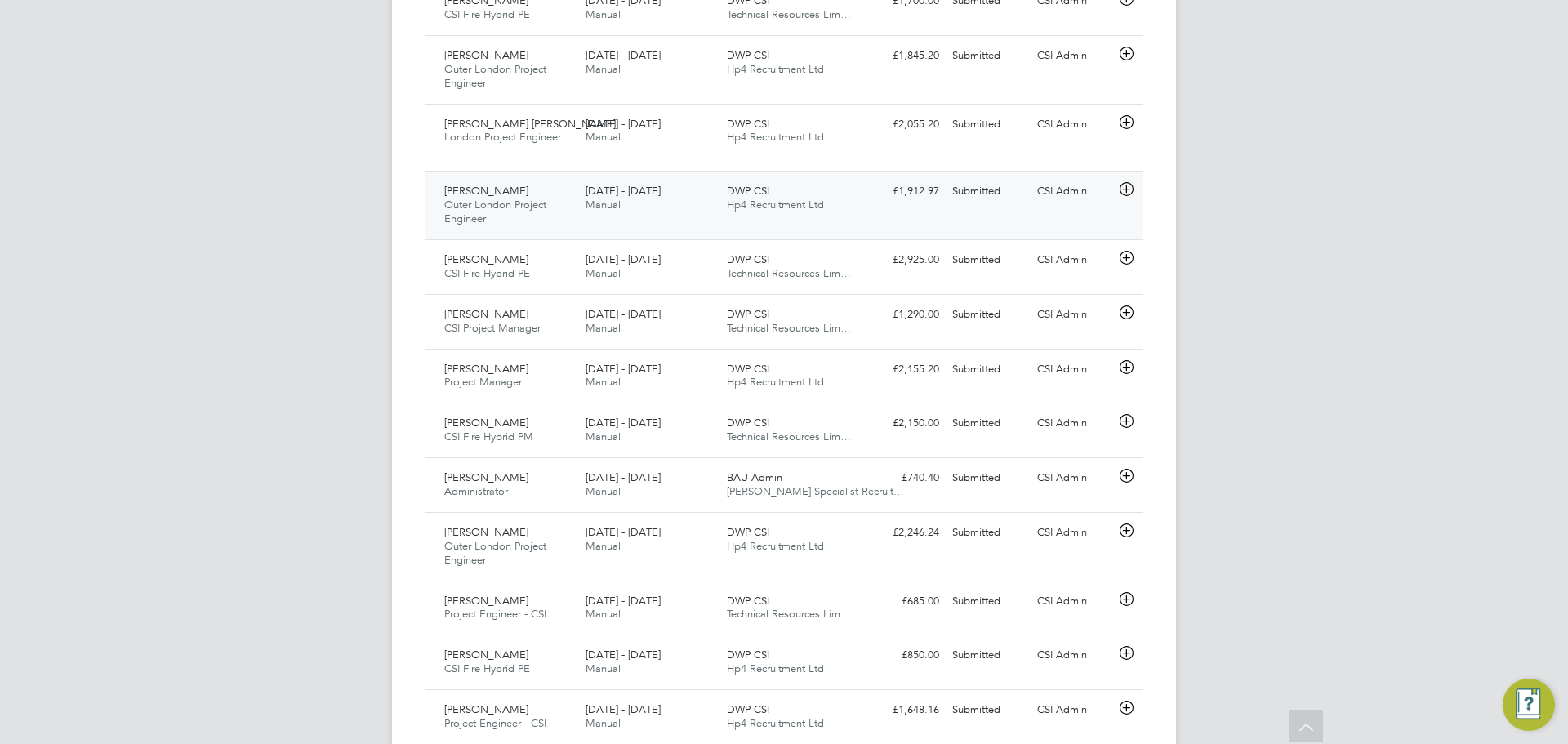
scroll to position [2298, 0]
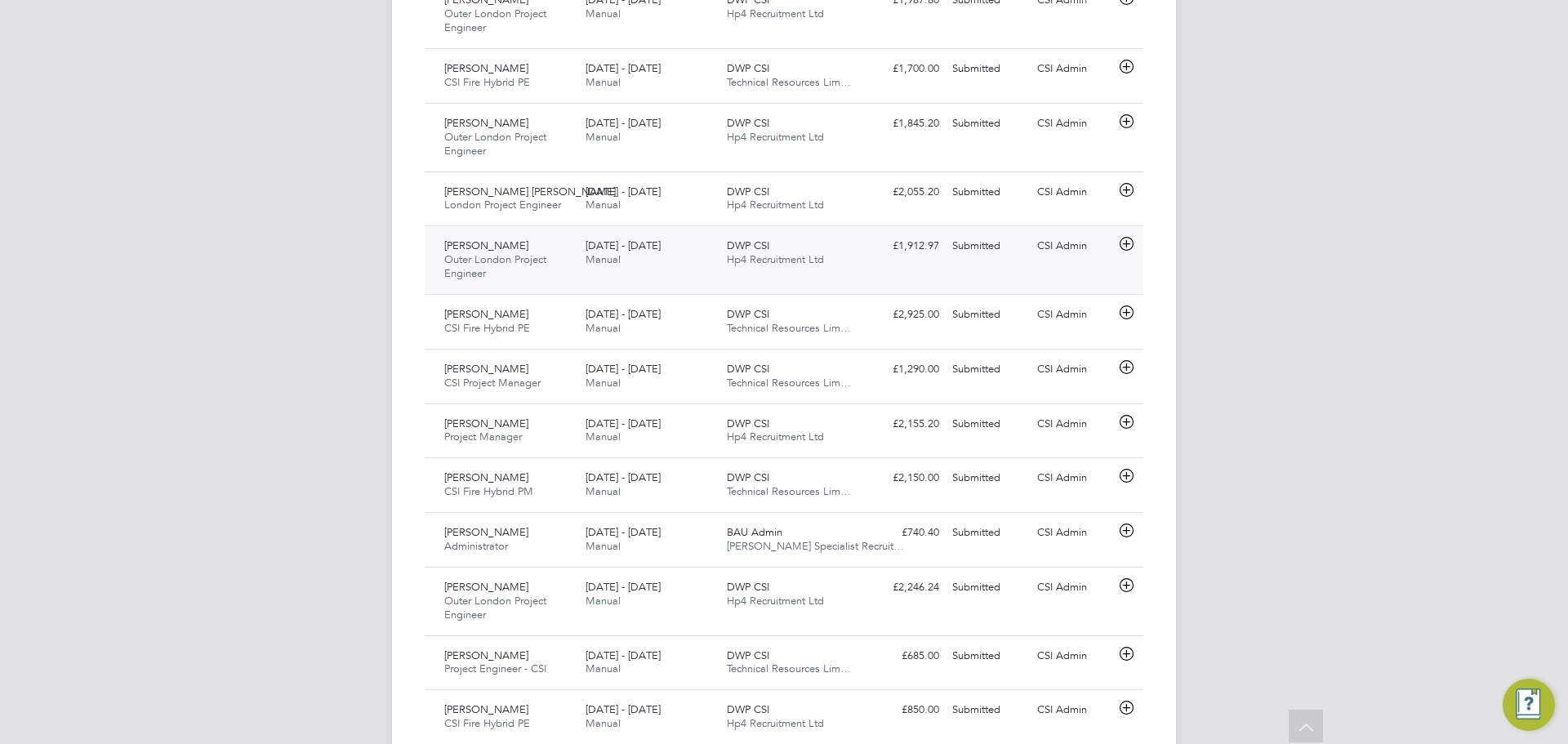
click at [868, 253] on div "£1,912.97 Submitted" at bounding box center [903, 246] width 85 height 27
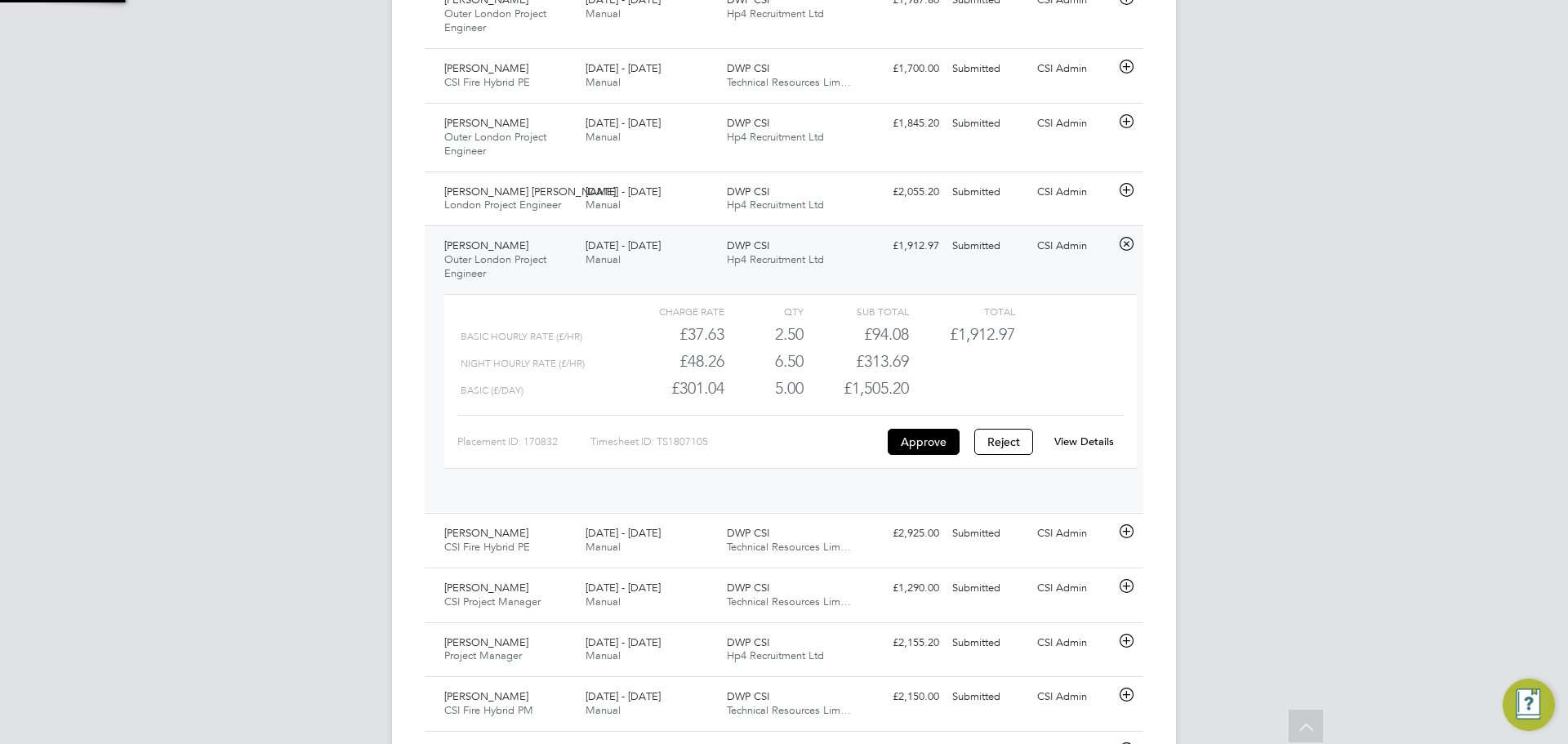
scroll to position [28, 159]
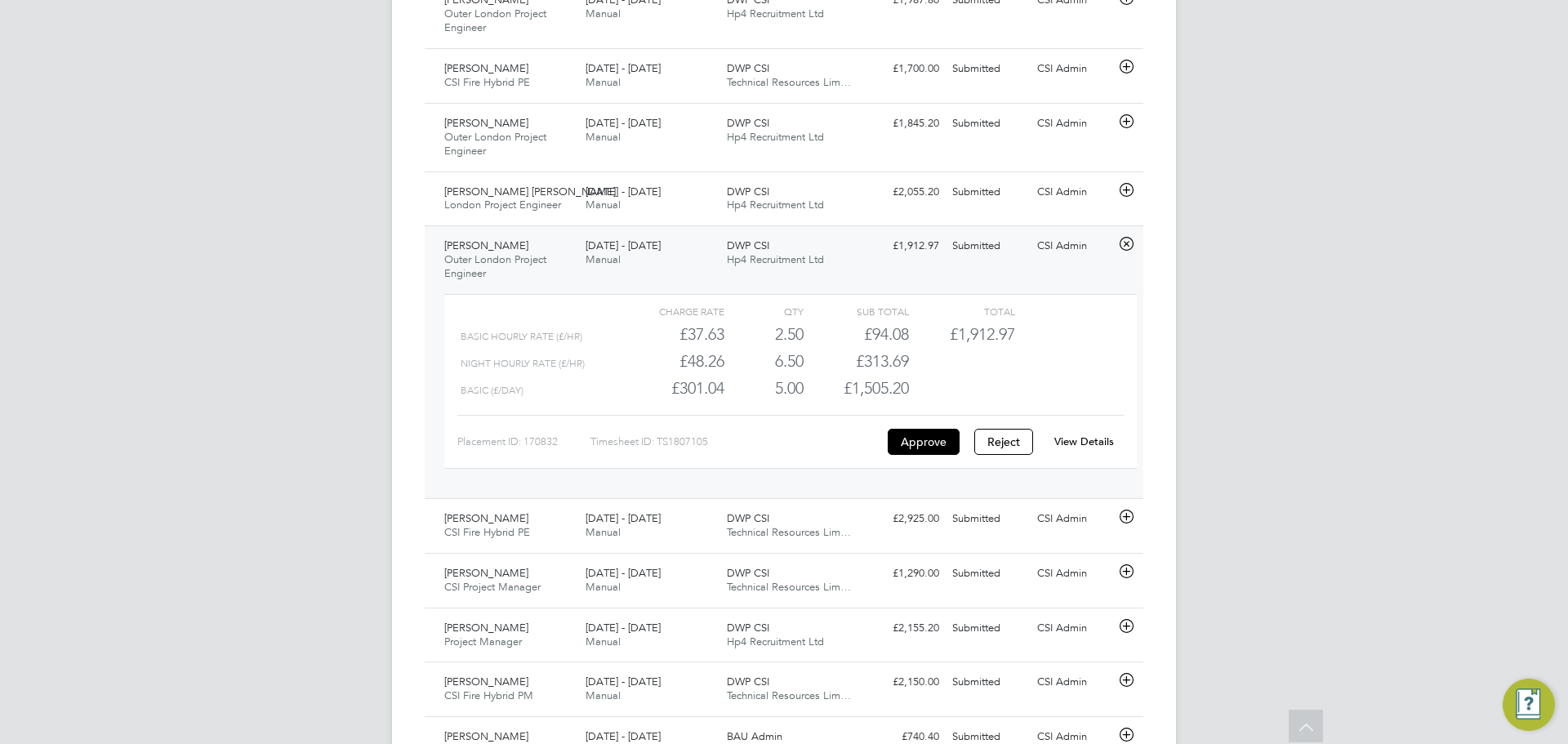
click at [1105, 457] on div "Charge rate QTY Sub Total Total Basic Hourly Rate (£/HR) £37.63 2.5 2.50 3 £94.…" at bounding box center [790, 381] width 693 height 175
click at [1103, 449] on div "View Details" at bounding box center [1084, 442] width 80 height 26
click at [1102, 446] on link "View Details" at bounding box center [1085, 442] width 60 height 14
click at [826, 161] on div "David Salkeld Outer London Project Engineer 18 - 24 Aug 2025 18 - 24 Aug 2025 M…" at bounding box center [784, 137] width 719 height 69
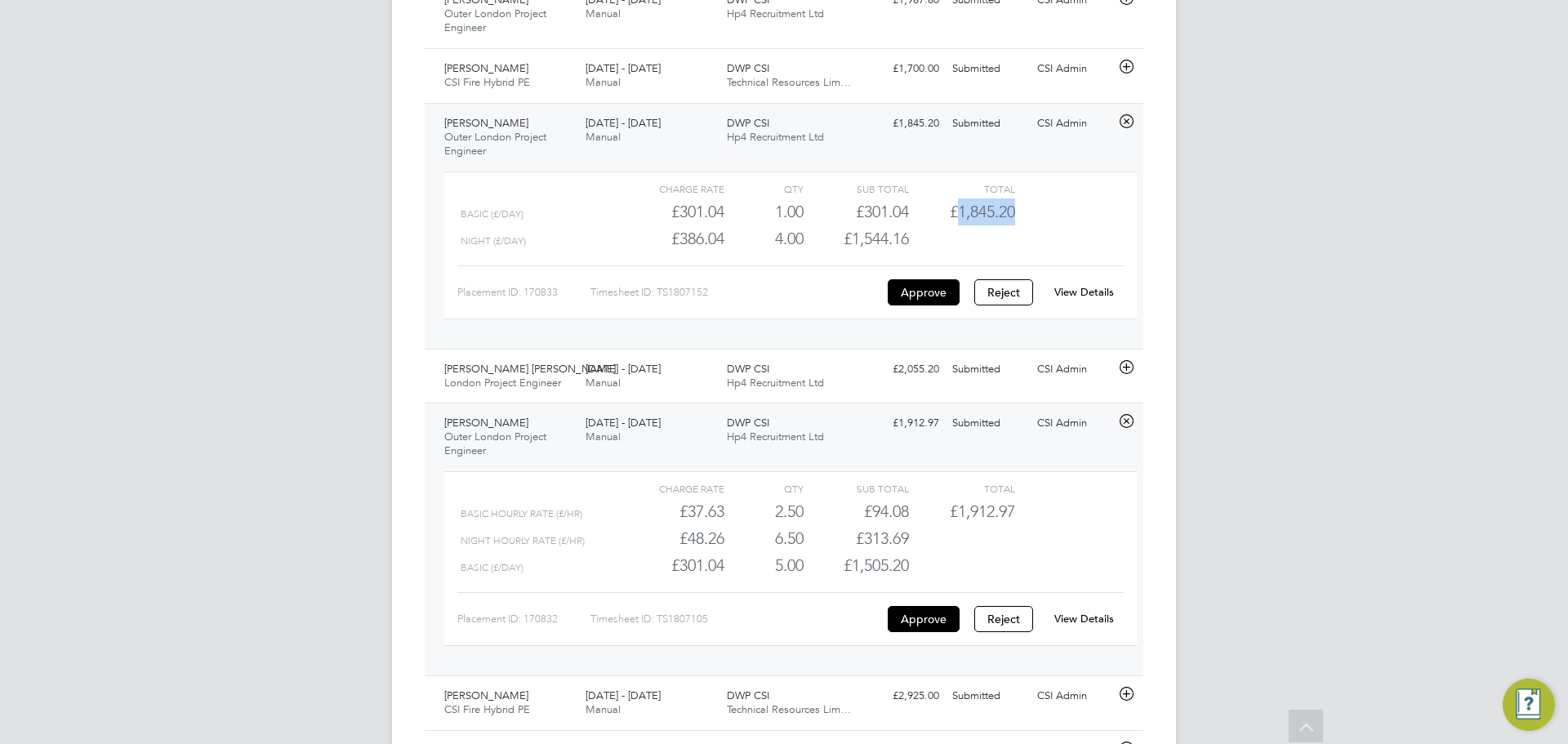
drag, startPoint x: 953, startPoint y: 205, endPoint x: 1117, endPoint y: 213, distance: 164.2
click at [1117, 213] on div "Basic (£/day) £301.04 1 1.00 1 £301.04 £1,845.20" at bounding box center [790, 212] width 693 height 27
copy span "1,845.20"
drag, startPoint x: 1082, startPoint y: 266, endPoint x: 1085, endPoint y: 283, distance: 17.3
click at [1082, 271] on div "Placement ID: 170833 Timesheet ID: TS1807152 Approve Reject View Details" at bounding box center [790, 285] width 667 height 40
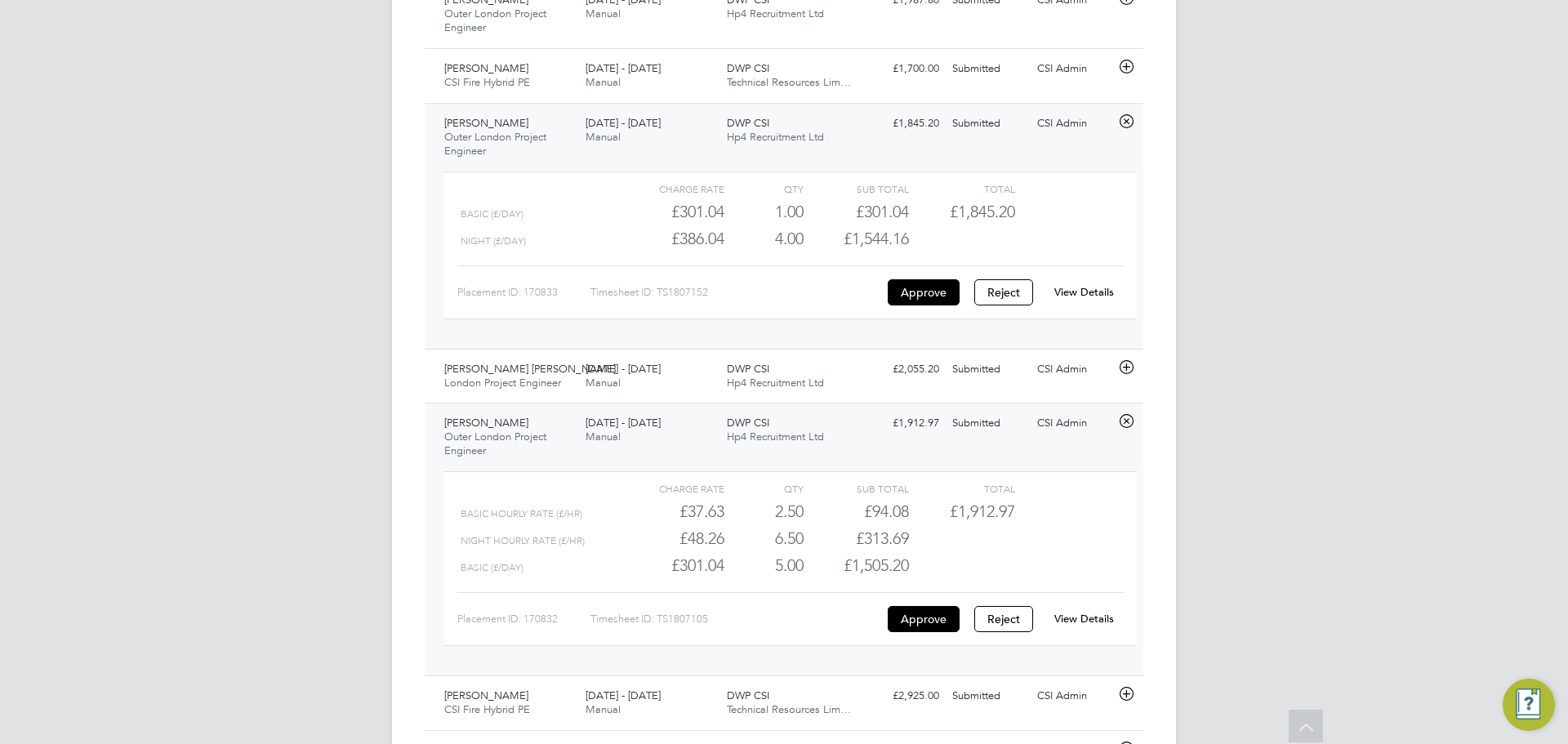
click at [1085, 283] on div "View Details" at bounding box center [1084, 292] width 80 height 26
click at [1077, 293] on link "View Details" at bounding box center [1085, 292] width 60 height 14
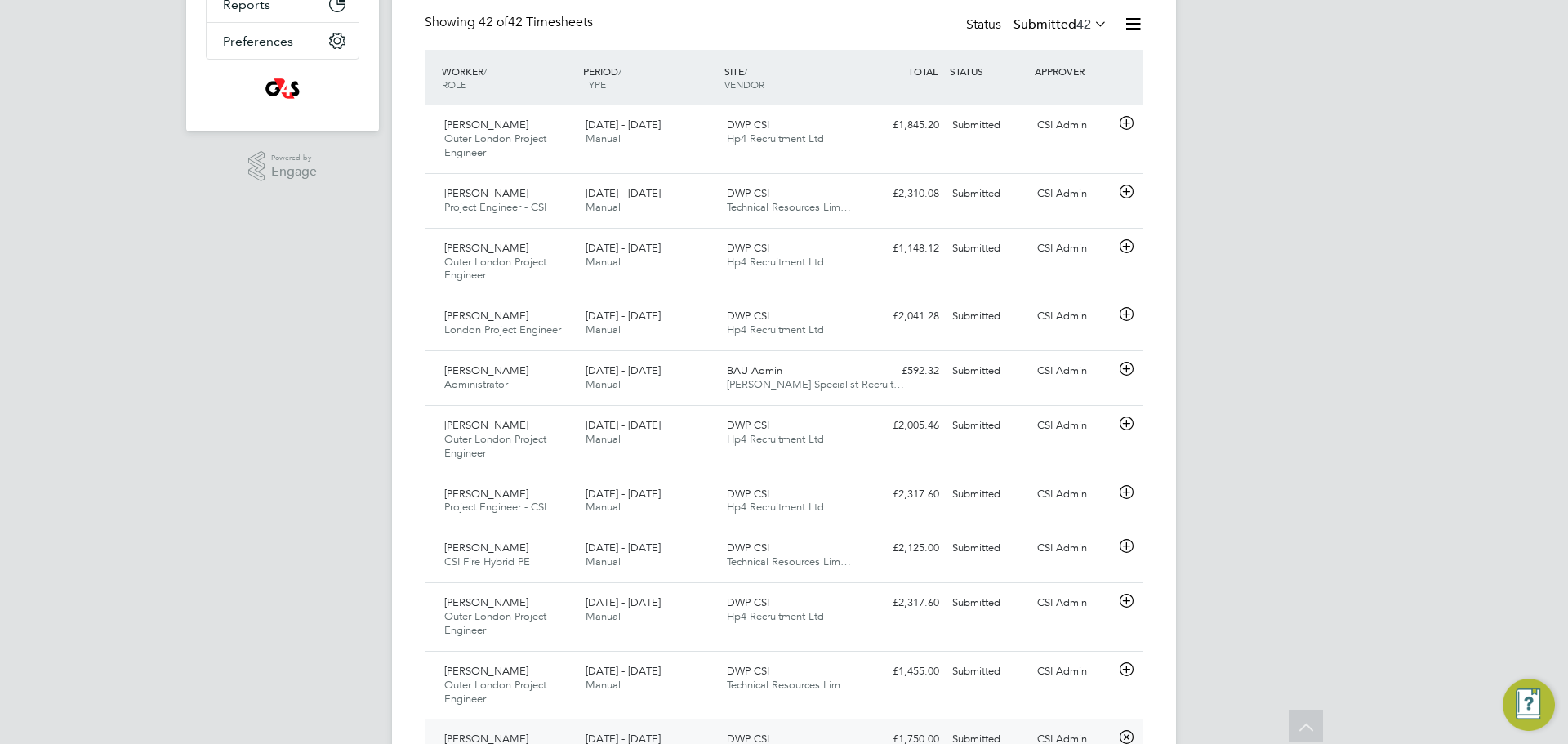
scroll to position [0, 0]
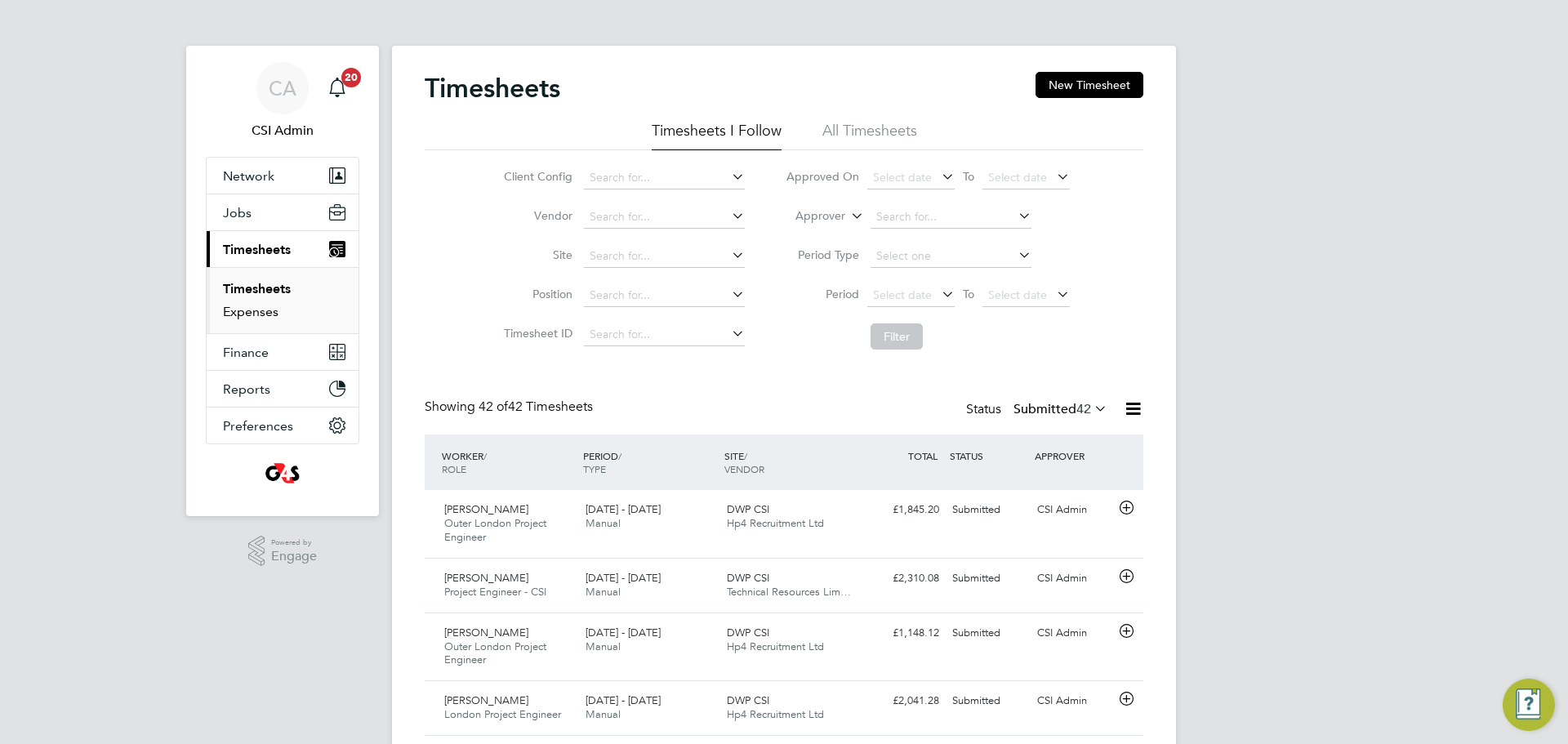
click at [254, 315] on link "Expenses" at bounding box center [250, 312] width 55 height 15
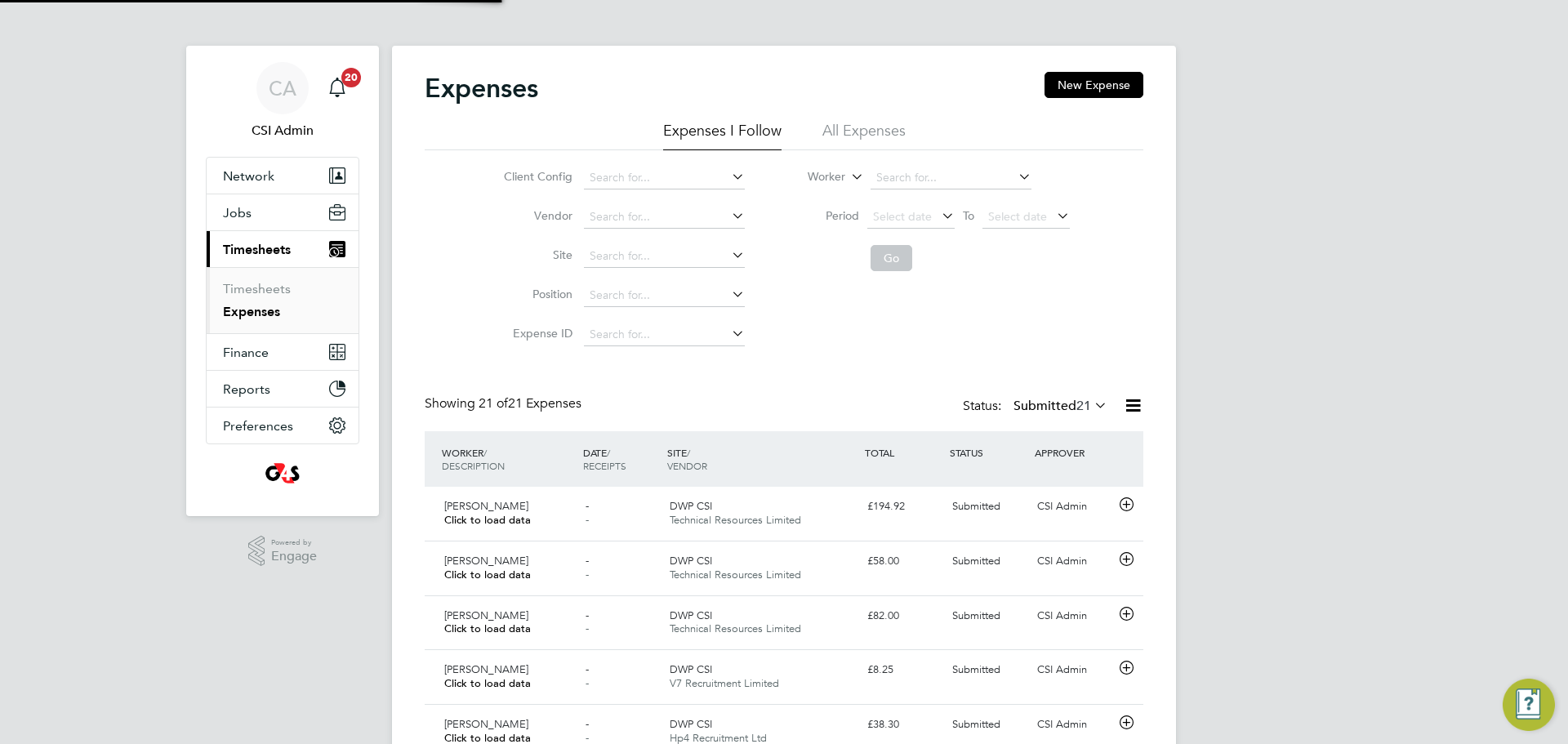
scroll to position [42, 142]
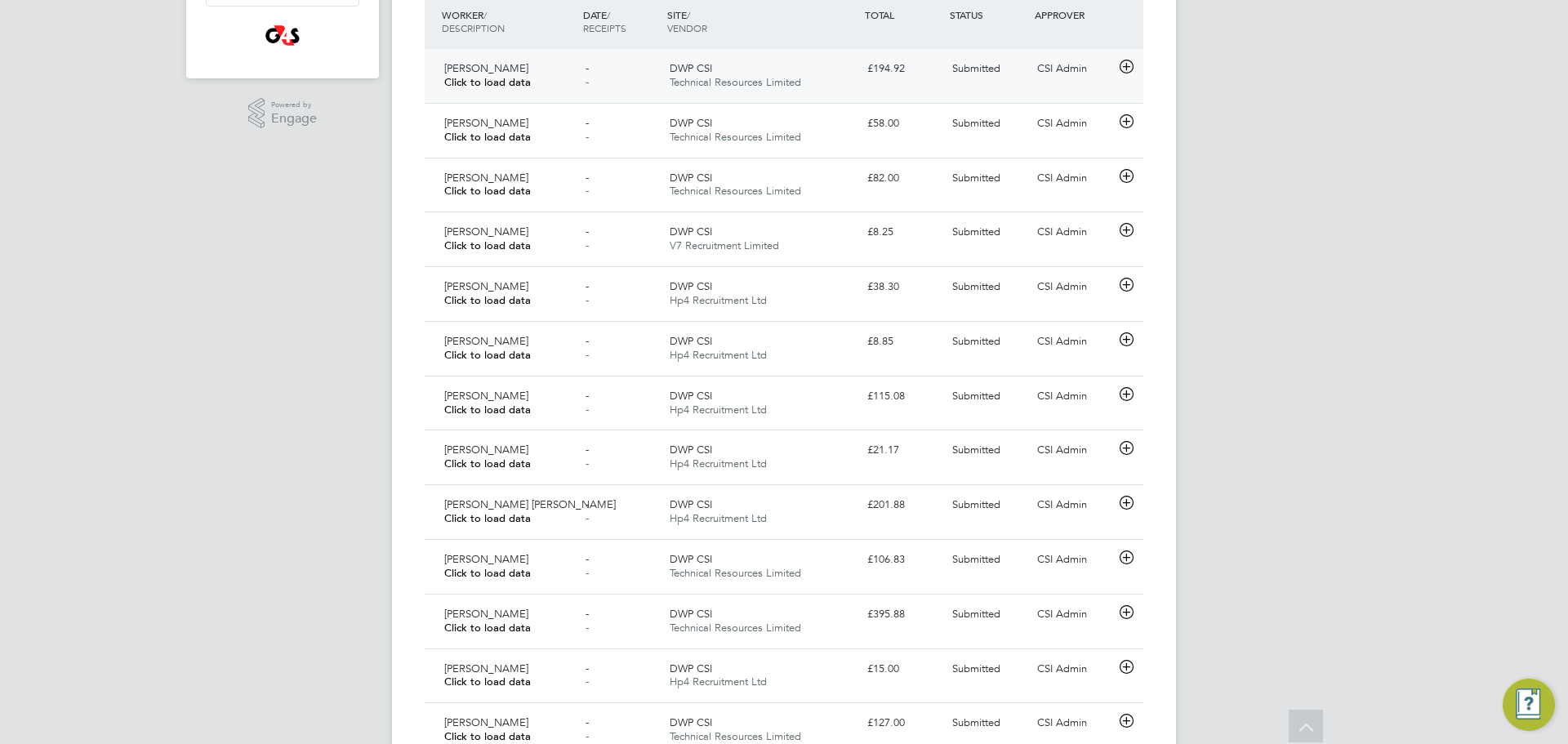
click at [568, 80] on div "[PERSON_NAME] Click to load data" at bounding box center [508, 75] width 141 height 41
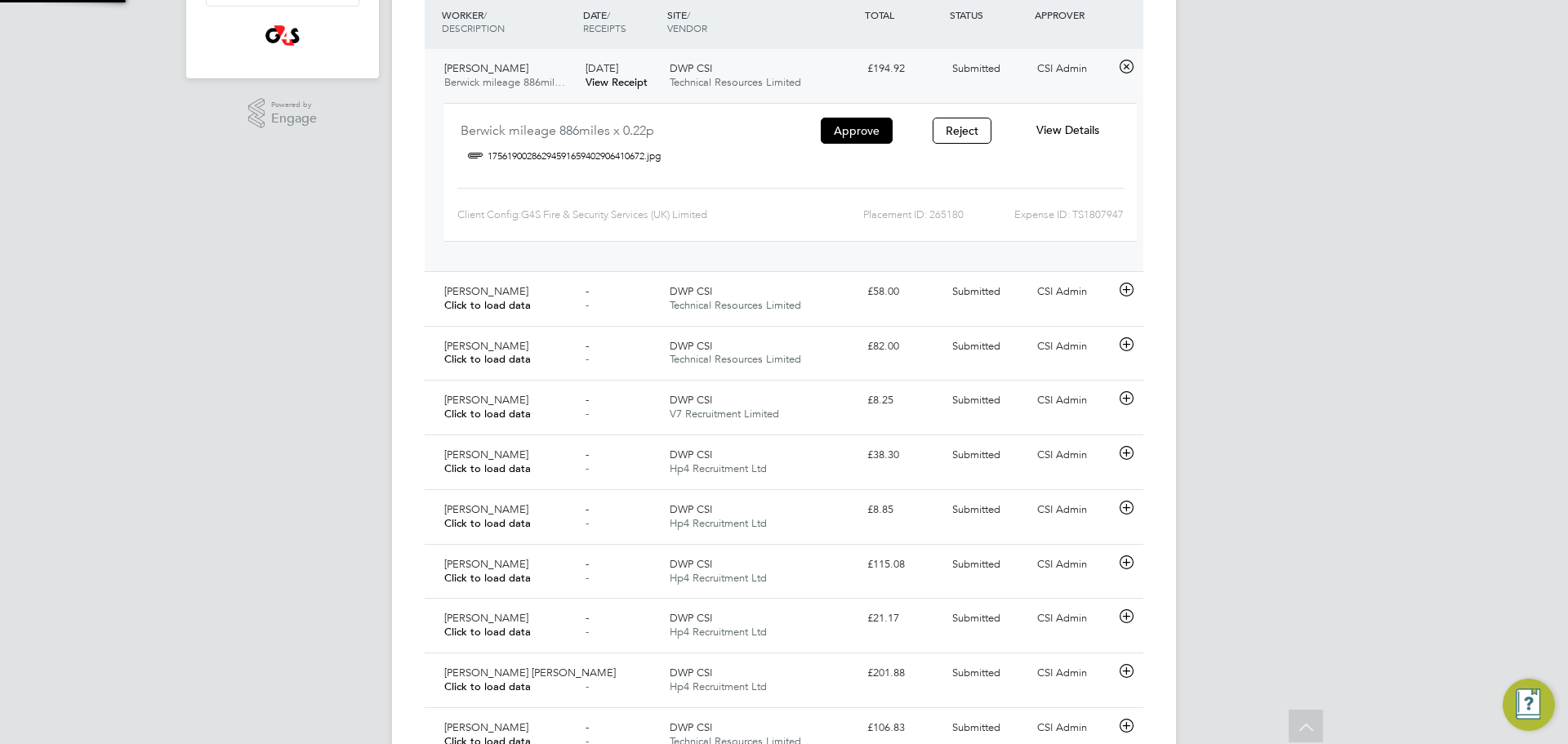
click at [699, 79] on span "Technical Resources Limited" at bounding box center [735, 82] width 131 height 14
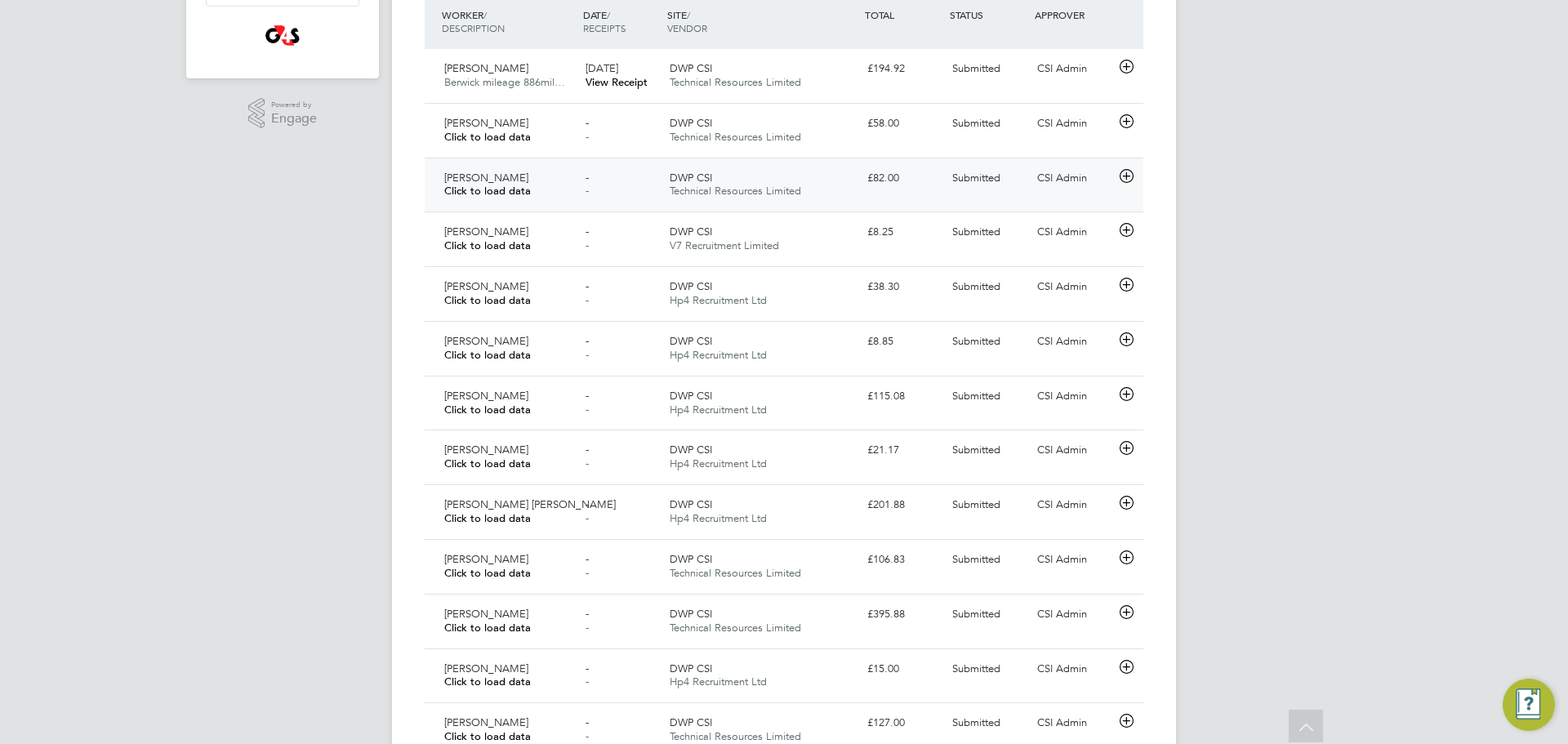
click at [629, 165] on div "- -" at bounding box center [621, 186] width 85 height 41
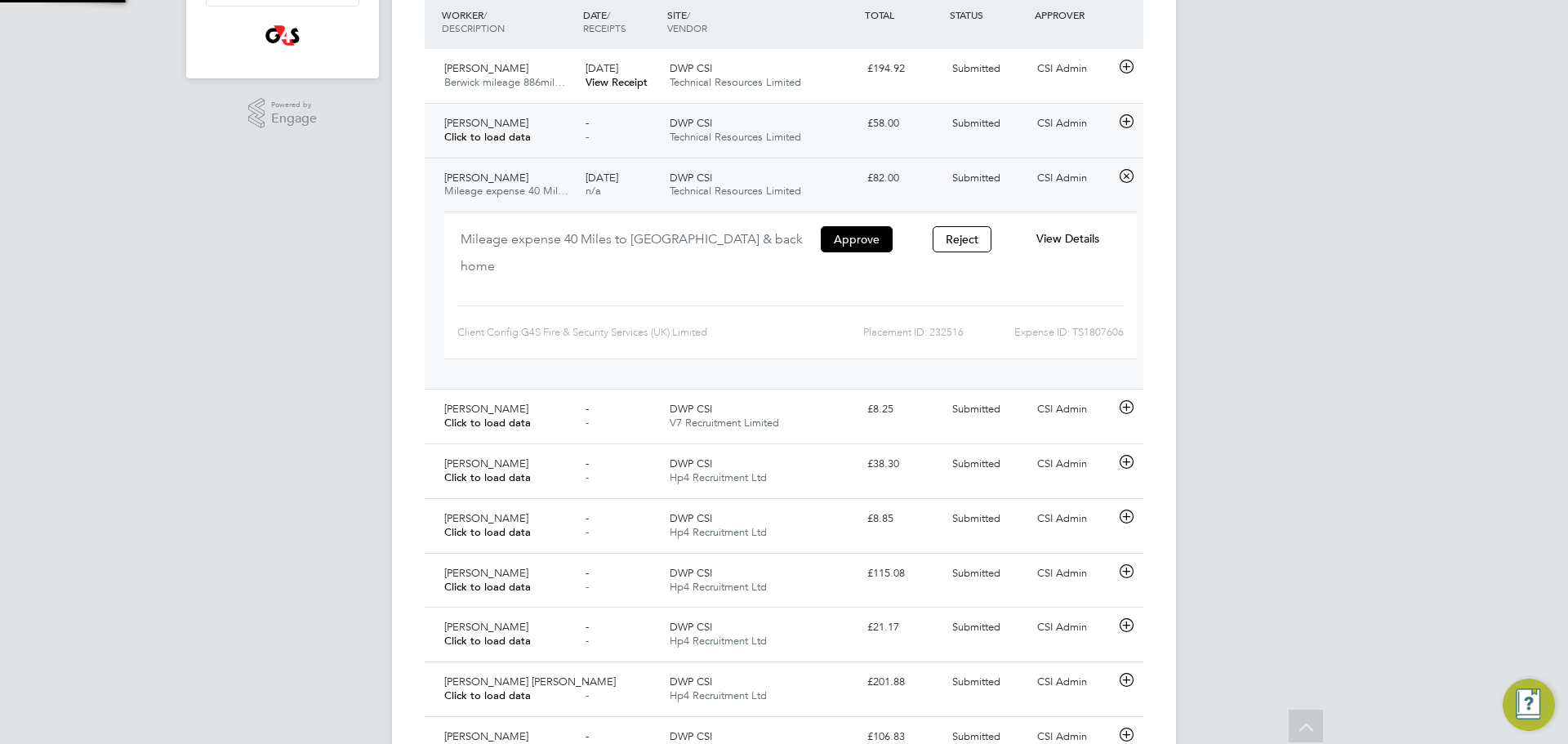
click at [627, 148] on div "- -" at bounding box center [621, 130] width 85 height 41
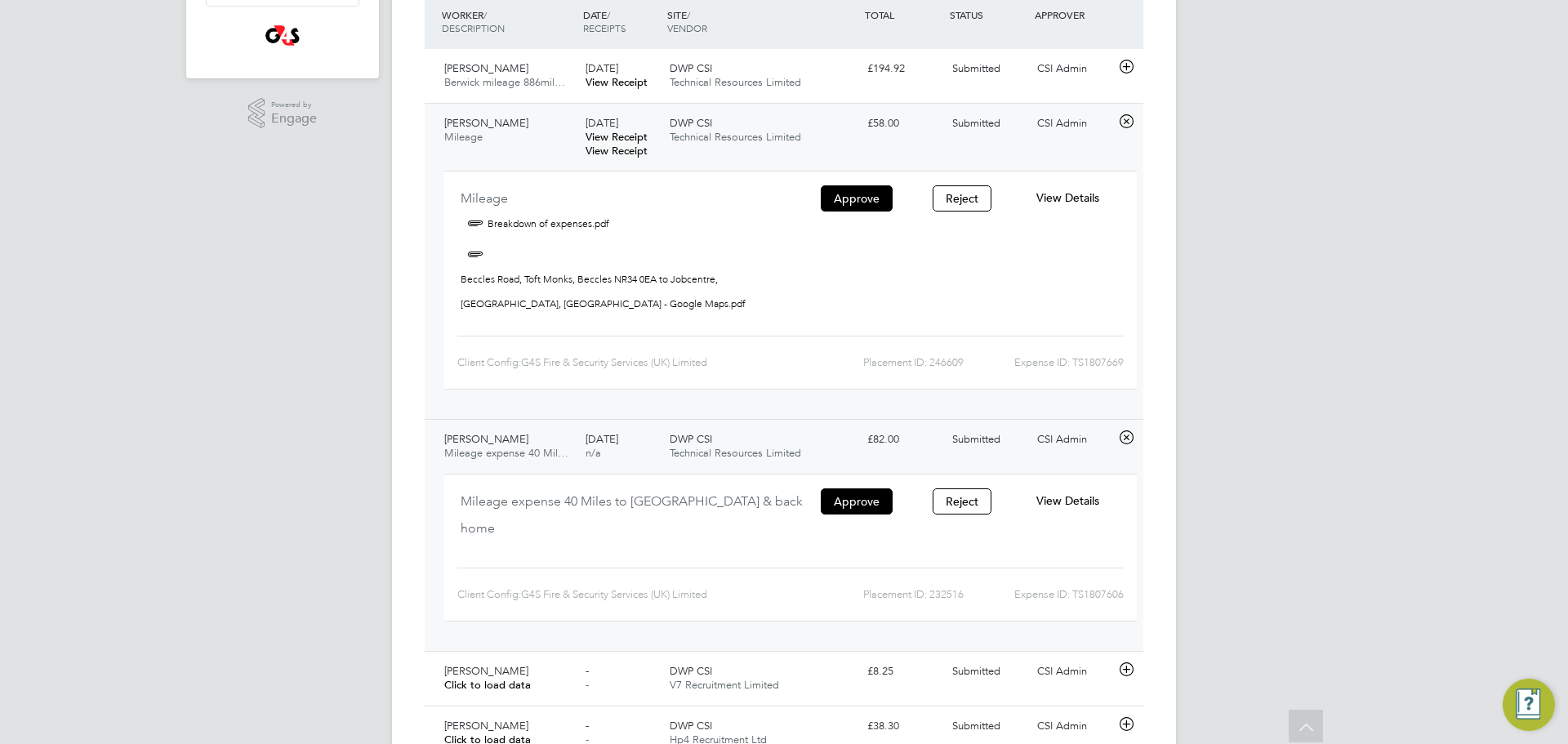
click at [637, 146] on link "View Receipt" at bounding box center [616, 151] width 62 height 14
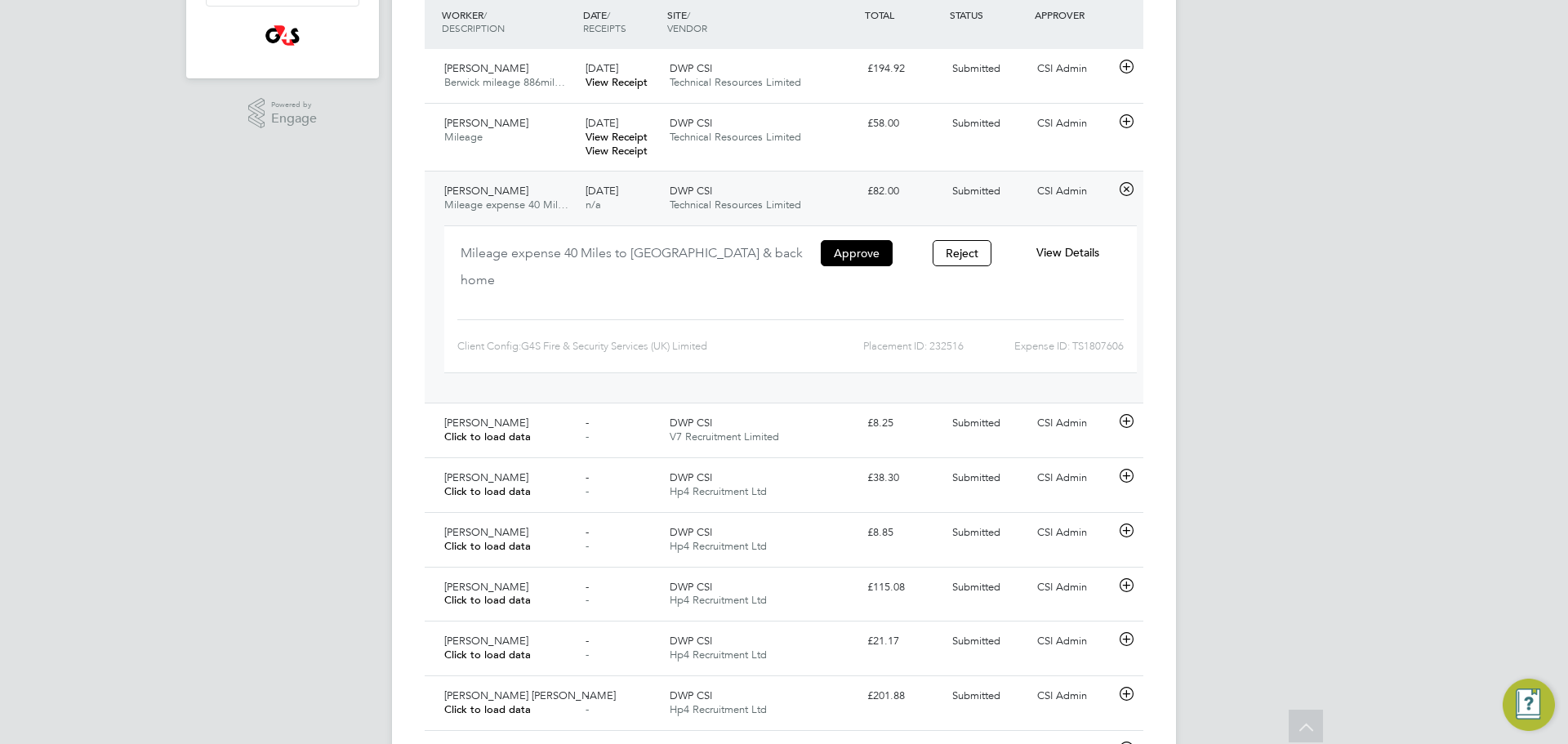
click at [665, 206] on div "DWP CSI Technical Resources Limited" at bounding box center [762, 198] width 198 height 41
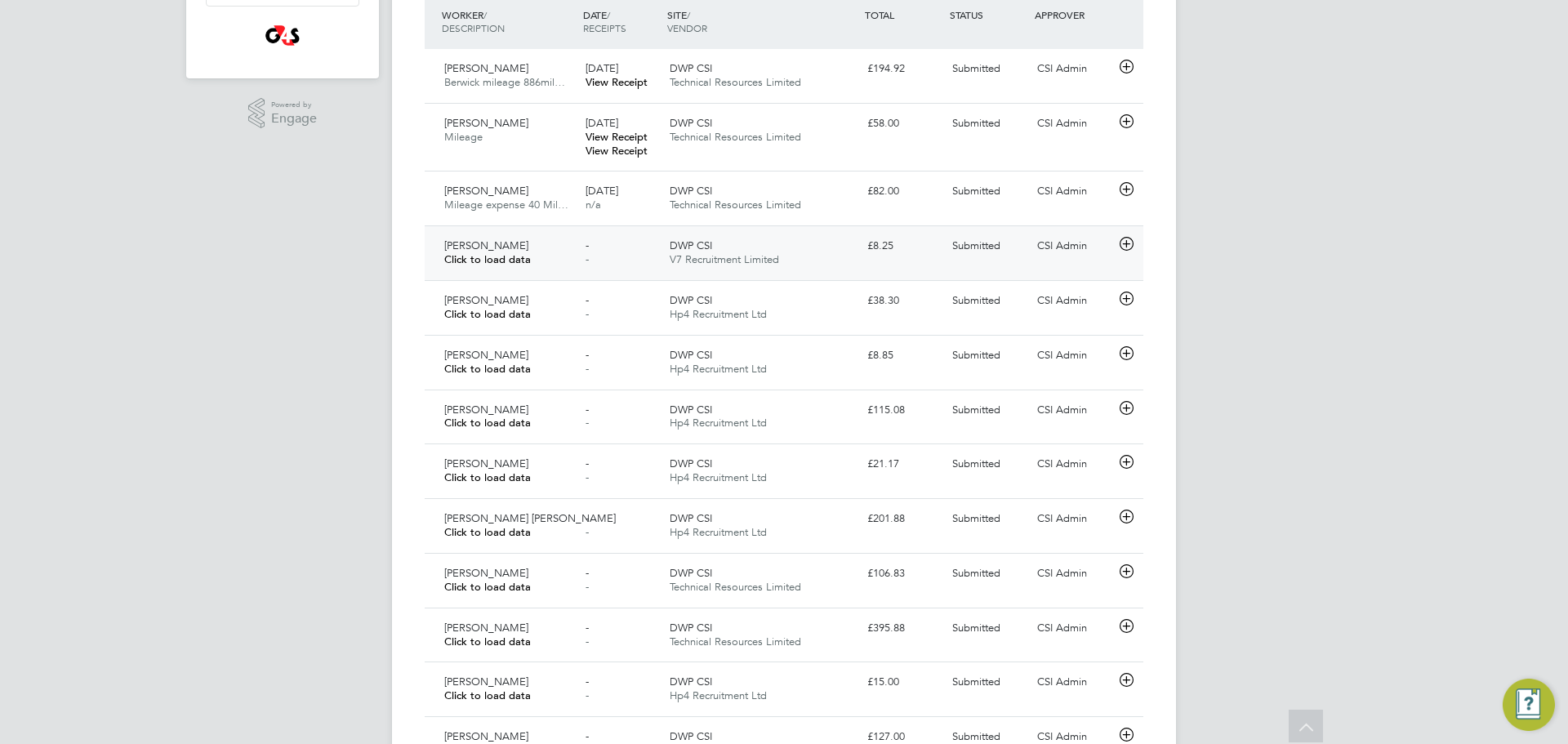
click at [638, 264] on div "- -" at bounding box center [621, 253] width 85 height 41
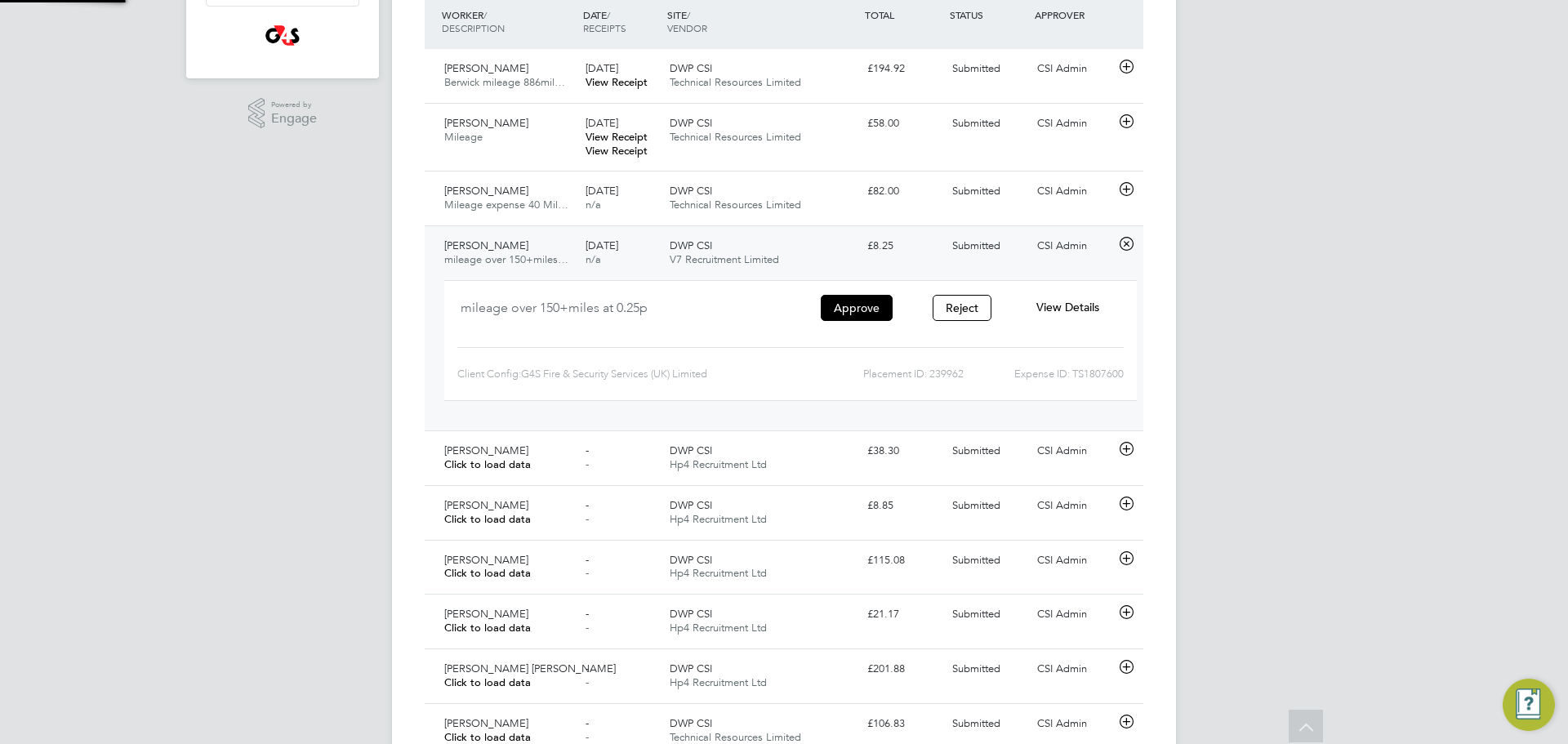
click at [664, 269] on div "DWP CSI V7 Recruitment Limited" at bounding box center [762, 253] width 198 height 41
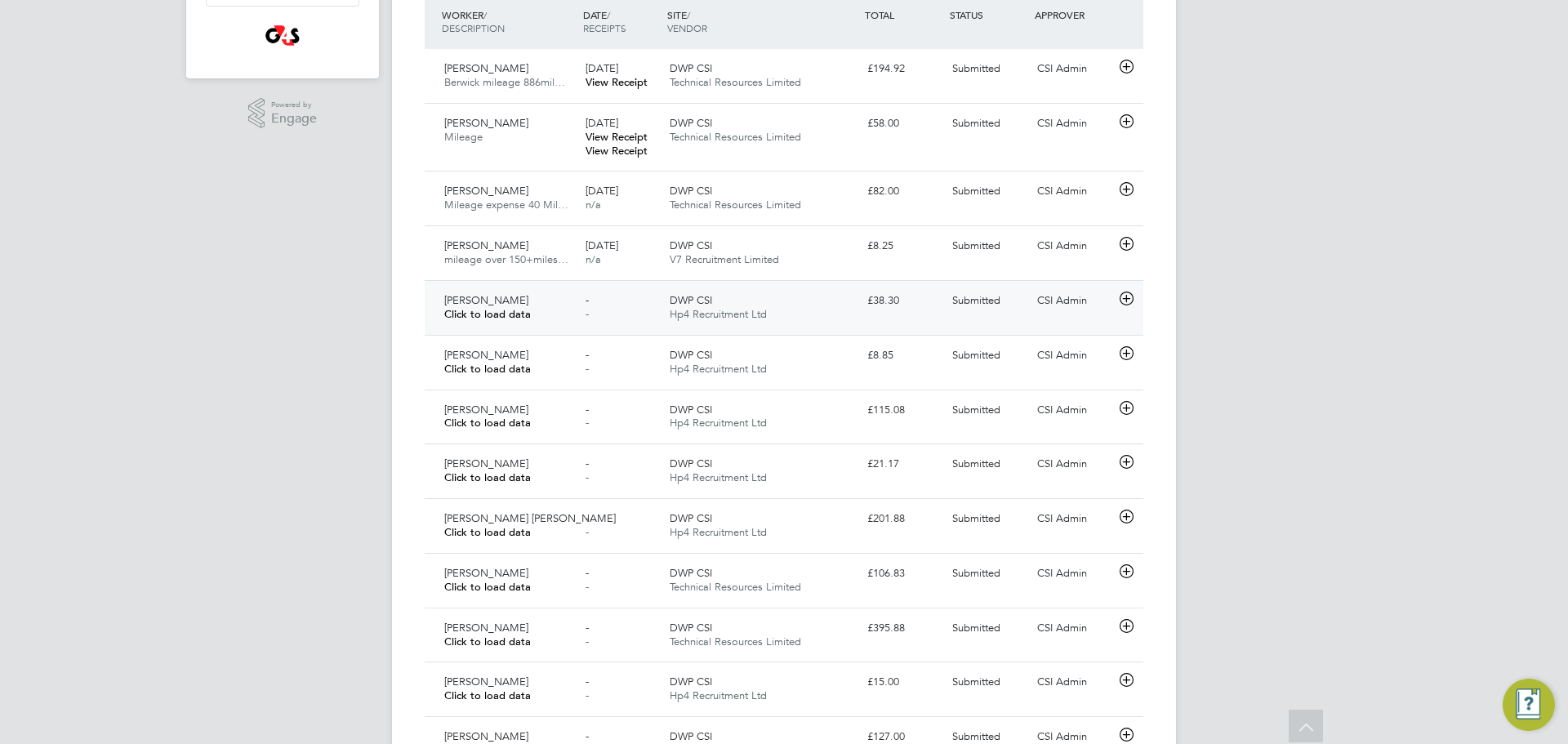
click at [636, 299] on div "- -" at bounding box center [621, 308] width 85 height 41
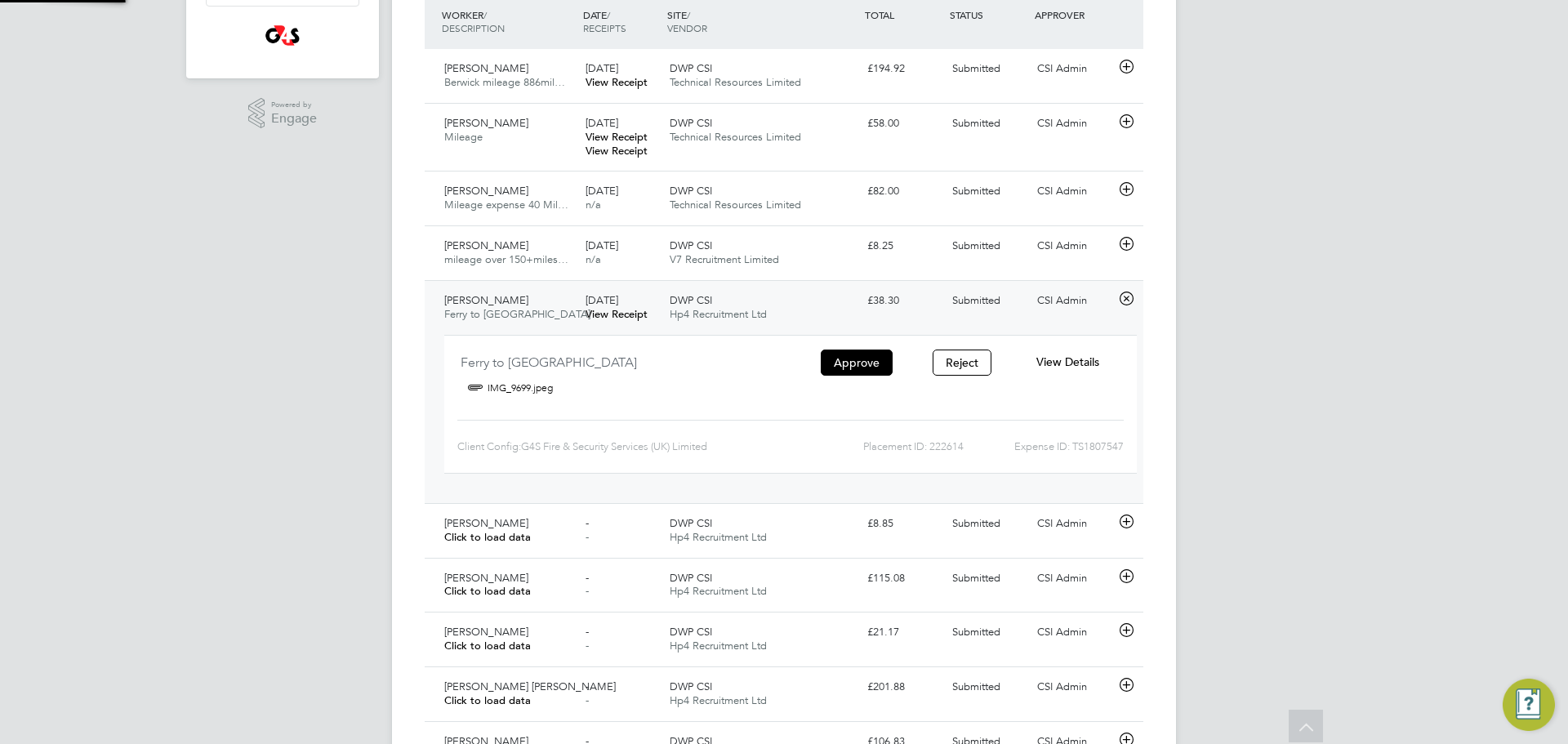
click at [618, 300] on span "[DATE]" at bounding box center [602, 300] width 33 height 14
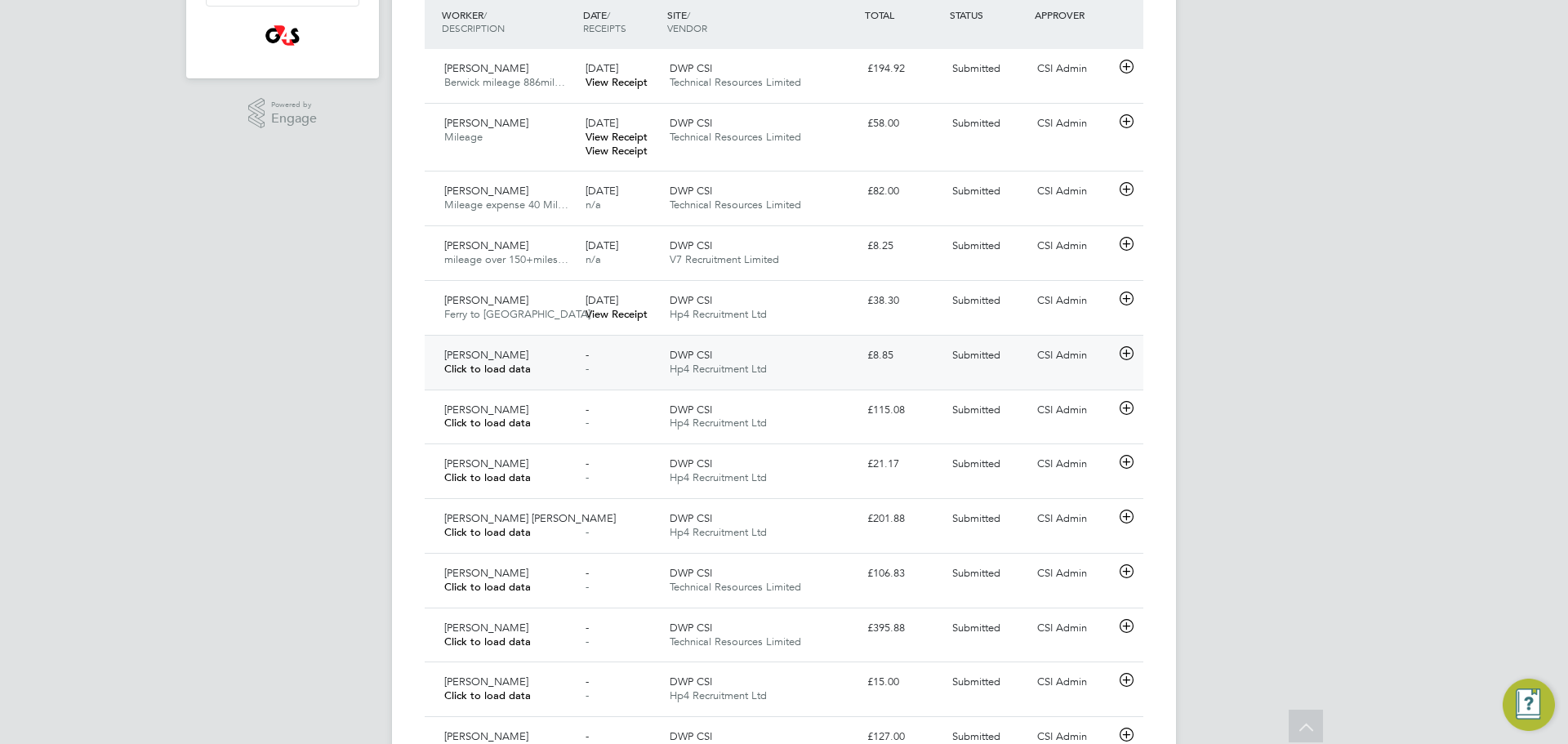
click at [615, 358] on div "- -" at bounding box center [621, 362] width 85 height 41
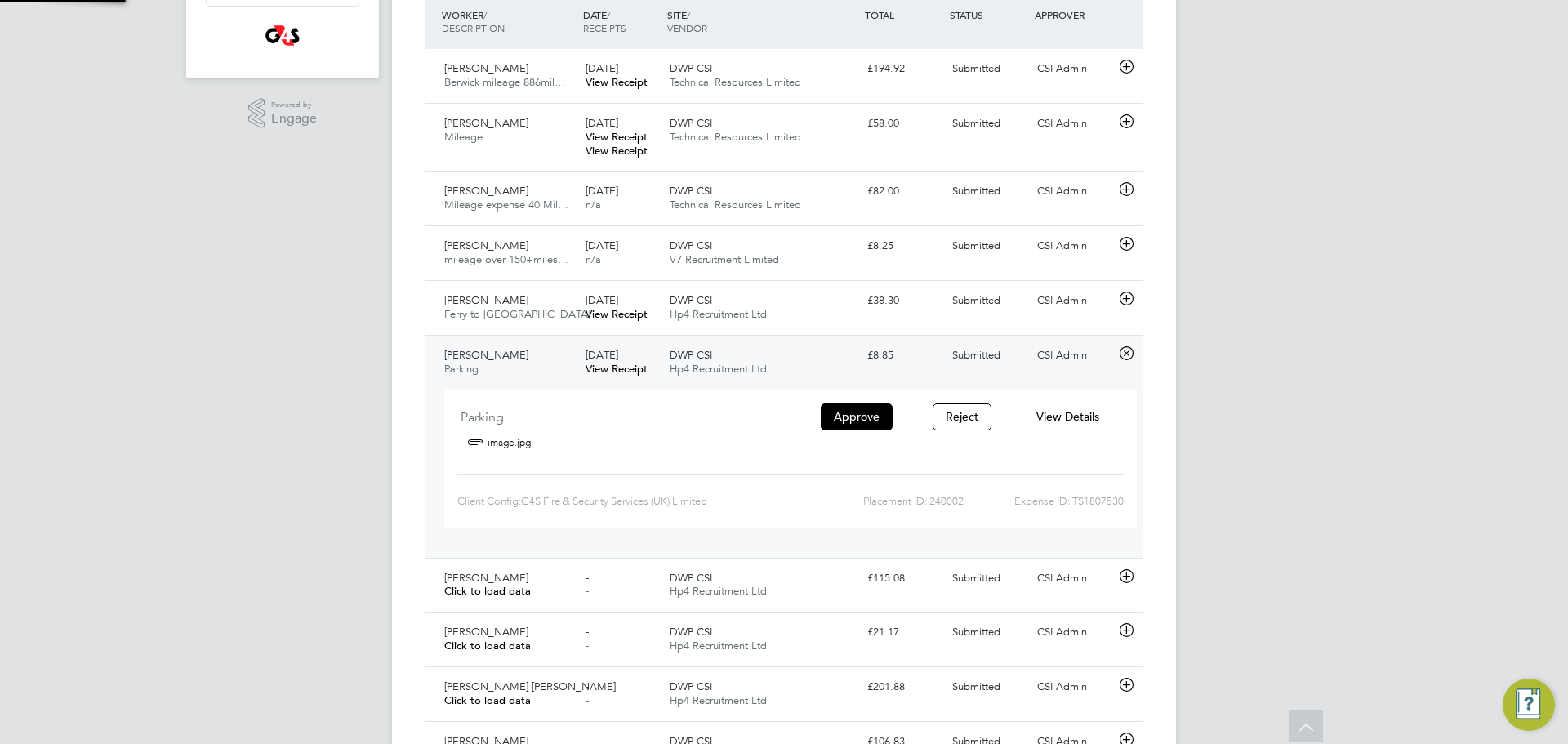
click at [626, 367] on link "View Receipt" at bounding box center [616, 369] width 62 height 14
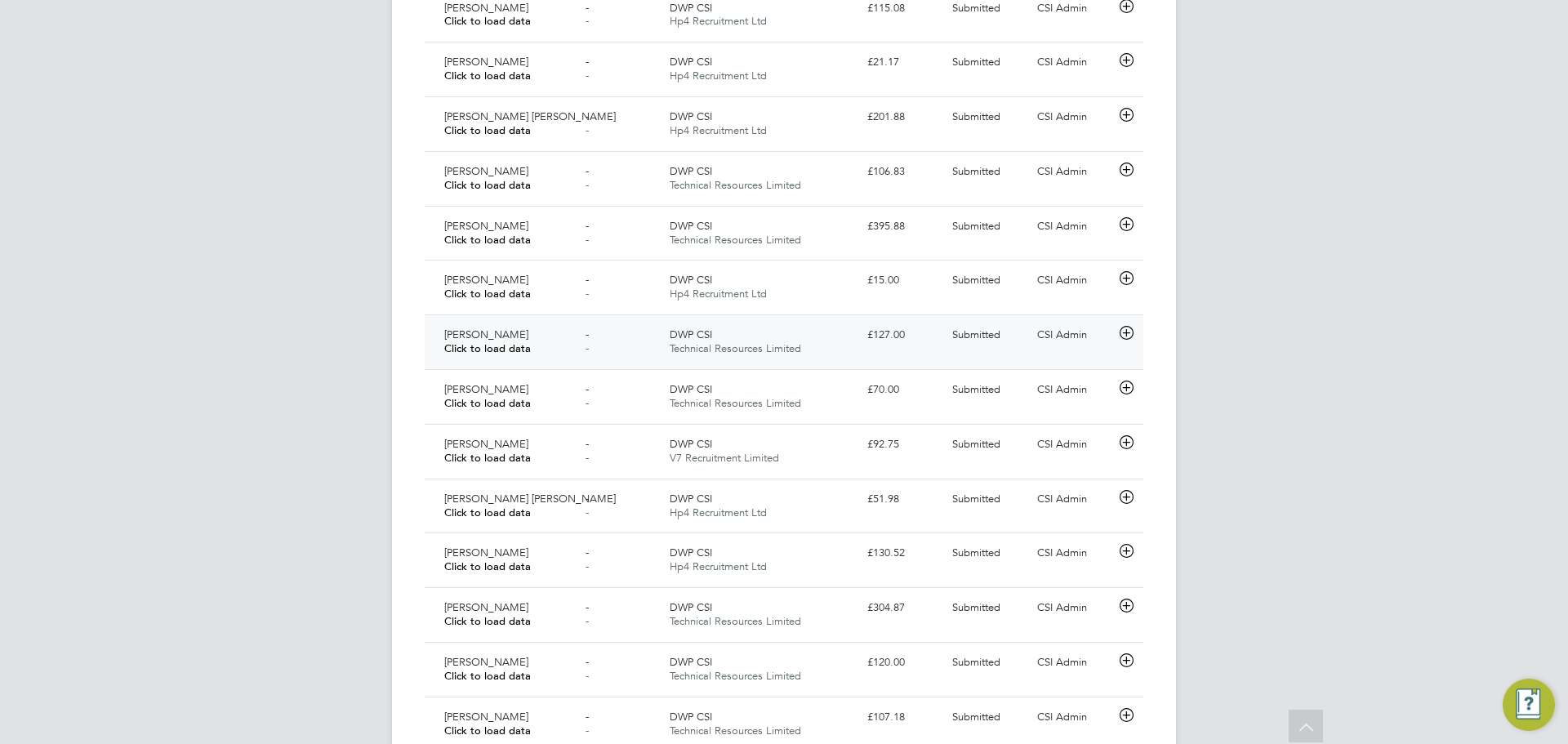
scroll to position [960, 0]
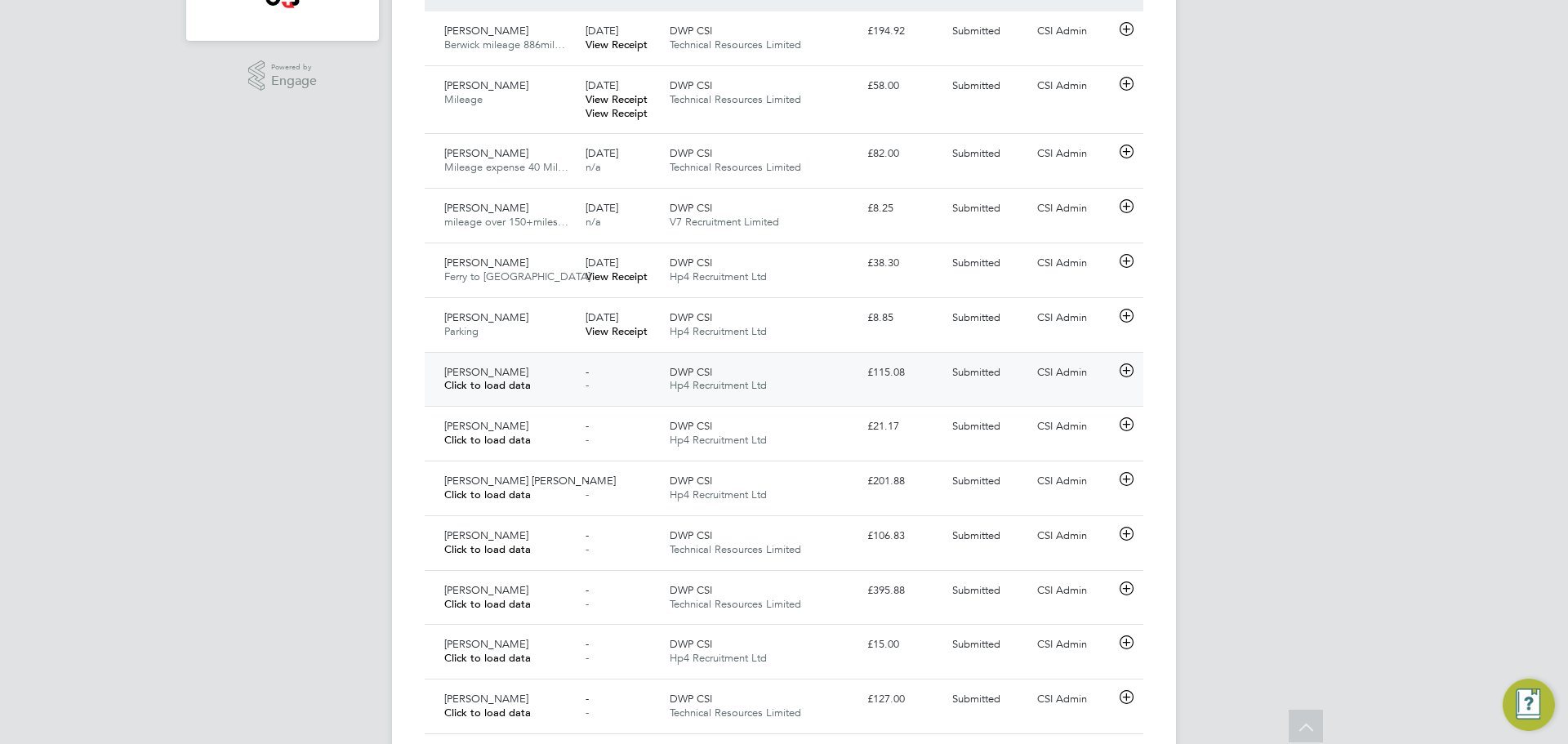
click at [939, 380] on div "£115.08" at bounding box center [903, 373] width 85 height 27
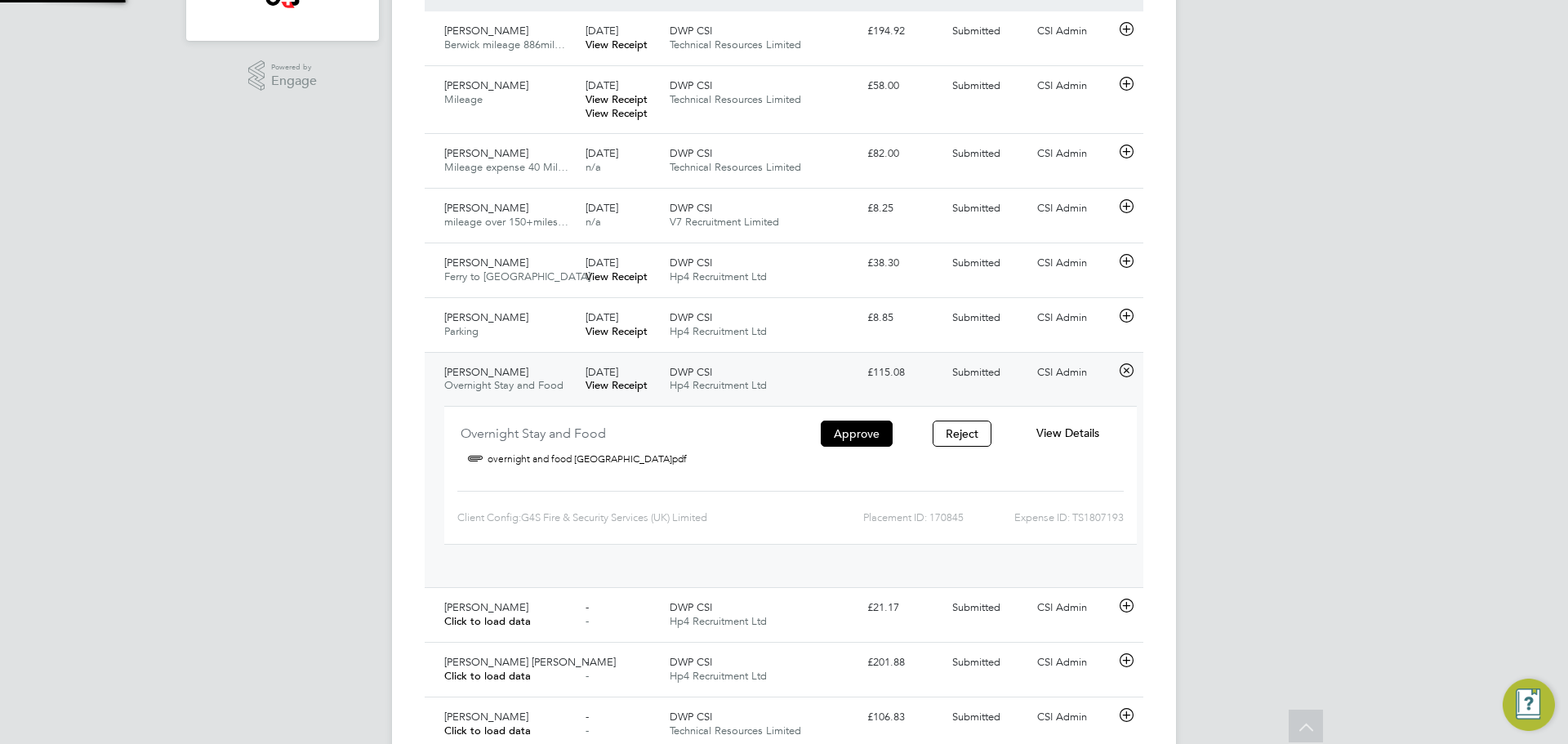
scroll to position [27, 294]
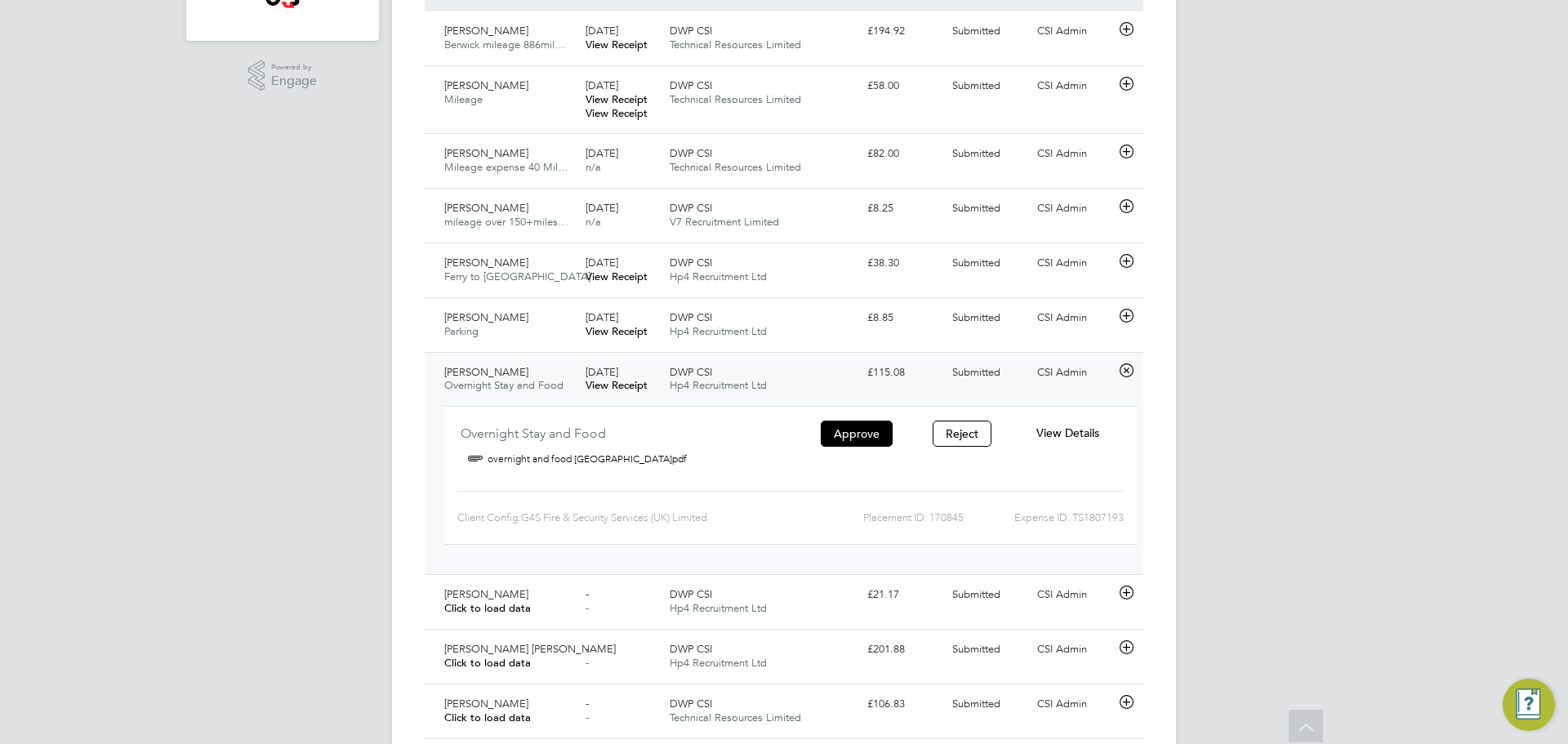
click at [1080, 431] on span "View Details" at bounding box center [1068, 432] width 63 height 14
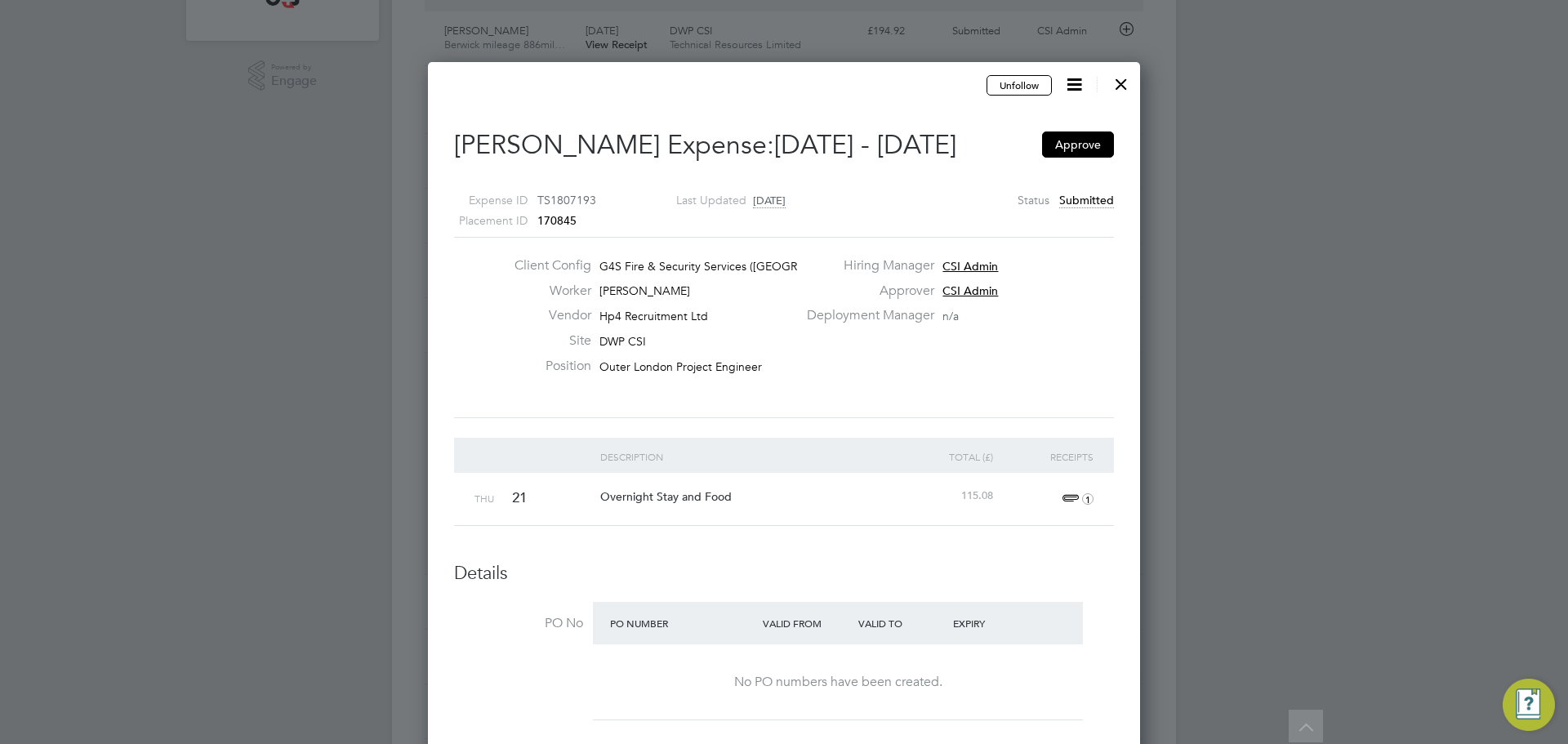
click at [1384, 336] on div at bounding box center [784, 372] width 1568 height 744
click at [1118, 84] on div at bounding box center [1122, 80] width 29 height 29
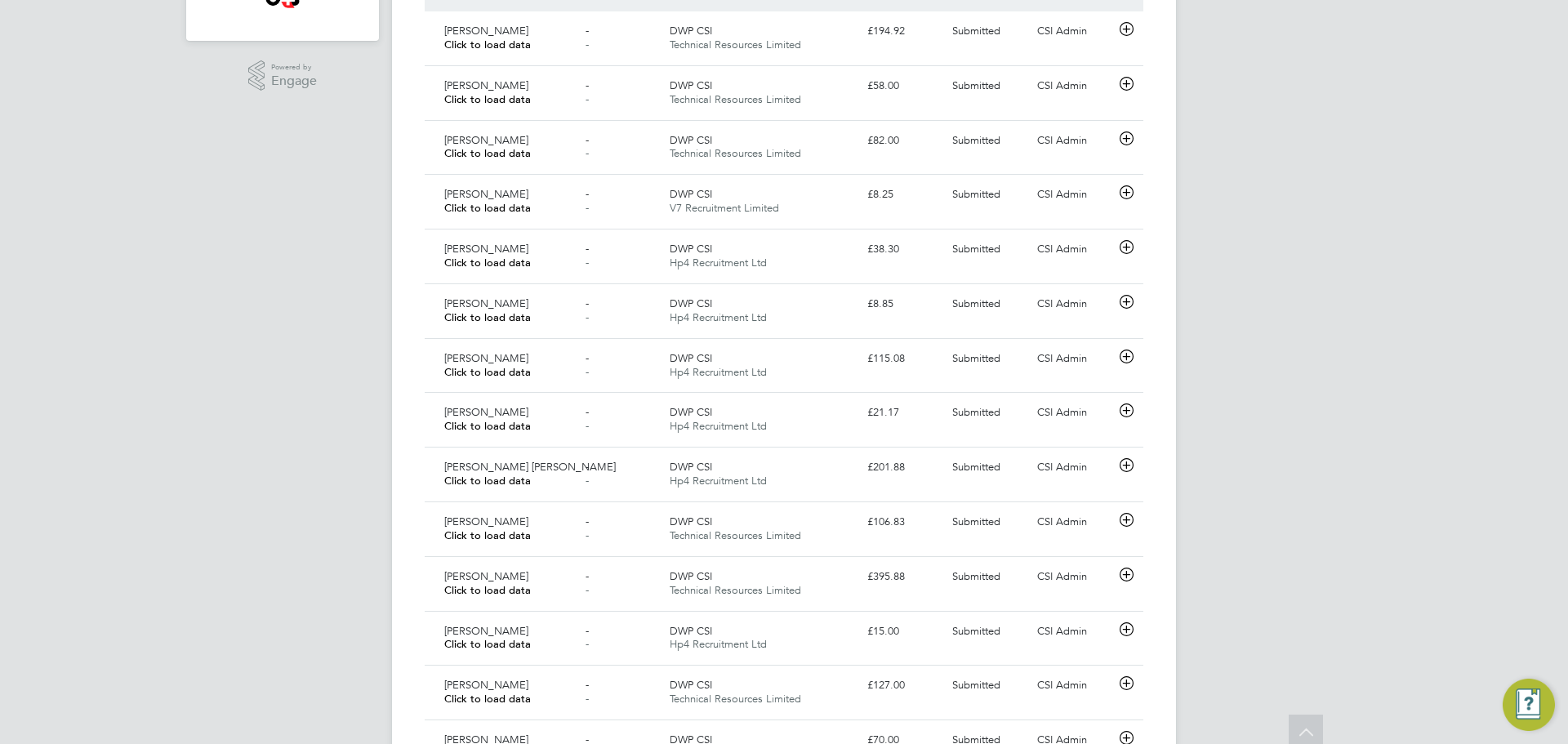
scroll to position [42, 142]
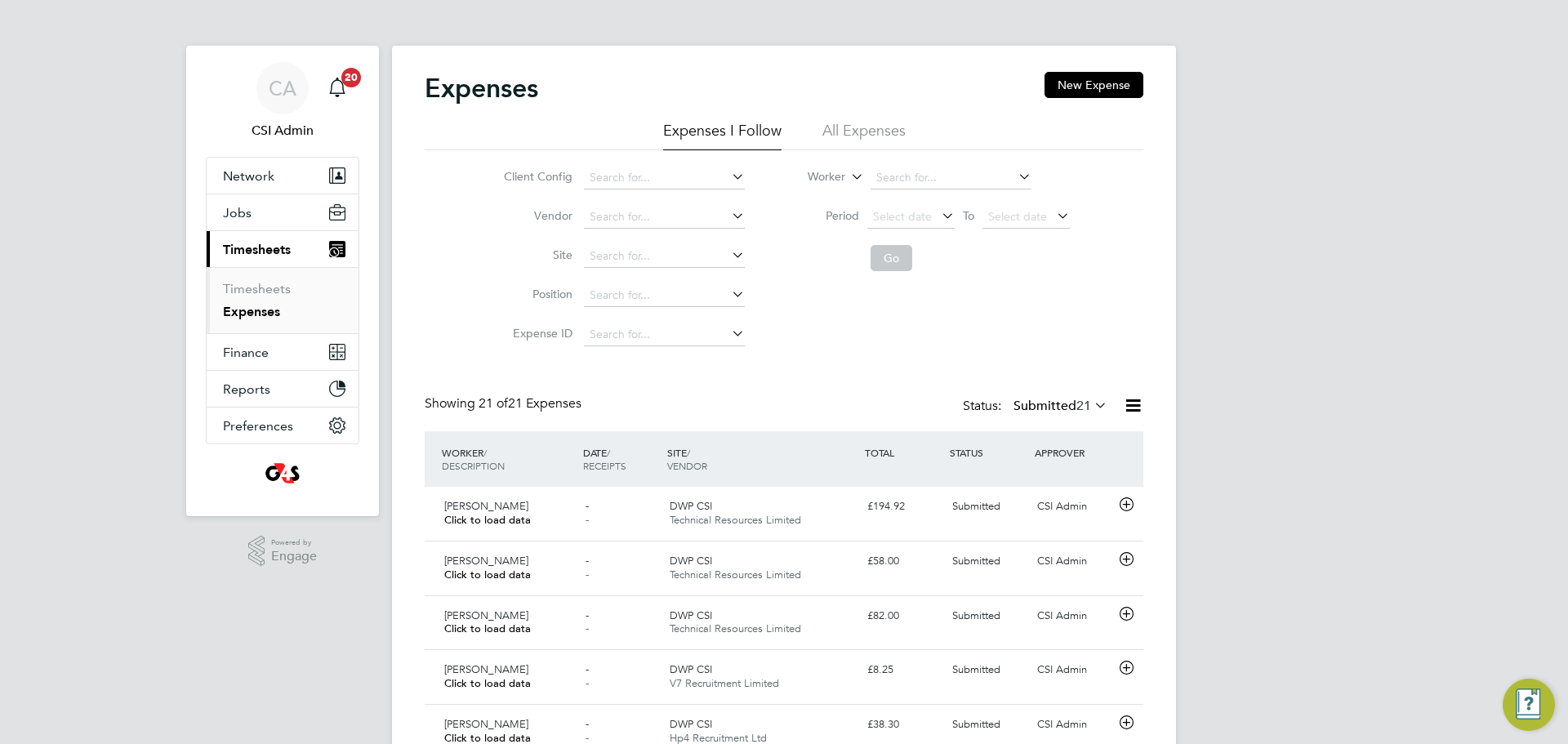
click at [235, 277] on ul "Timesheets Expenses" at bounding box center [282, 300] width 152 height 66
click at [236, 283] on link "Timesheets" at bounding box center [257, 289] width 68 height 15
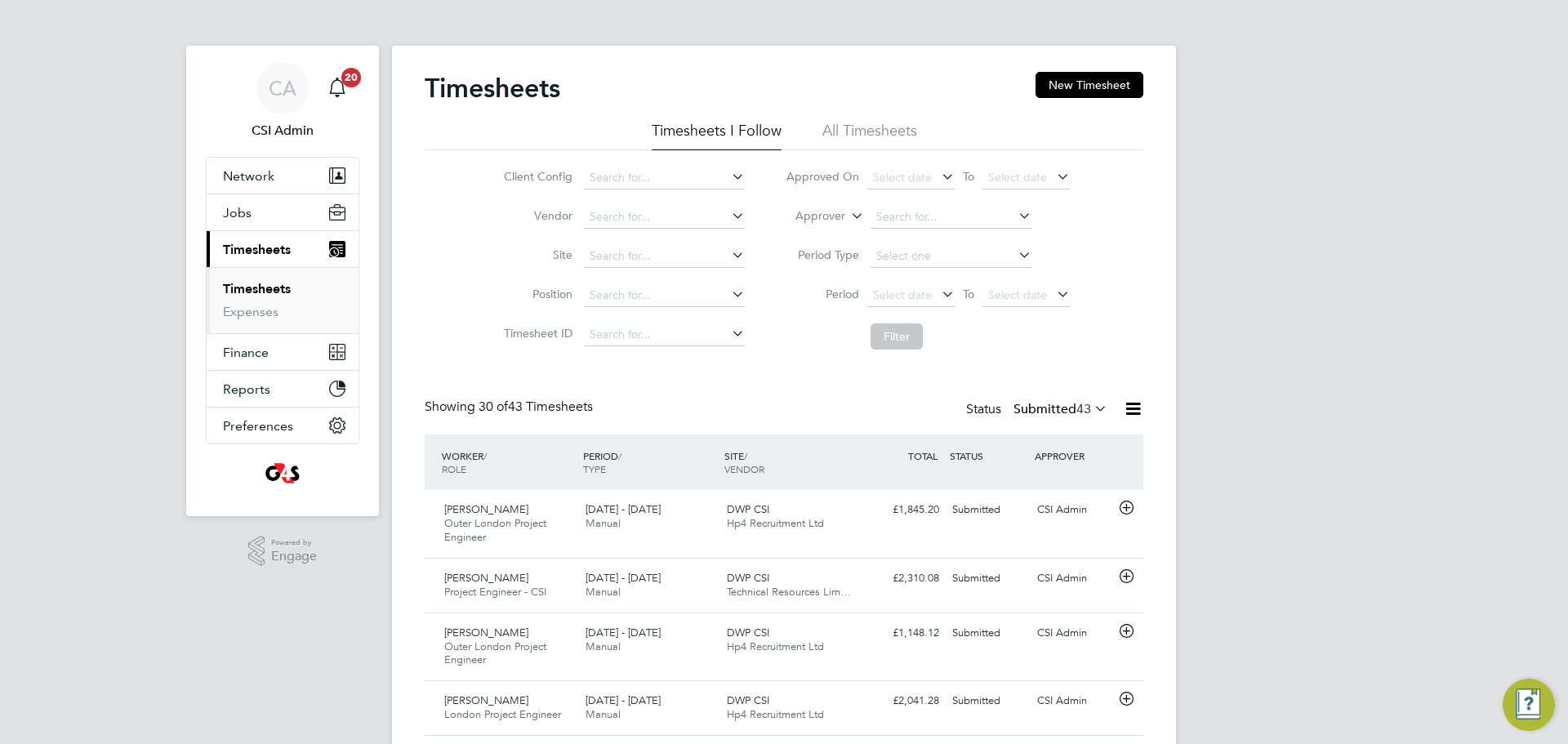
click at [1140, 442] on div at bounding box center [1129, 449] width 29 height 16
click at [929, 658] on div "Jon Ward Outer London Project Engineer 18 - 24 Aug 2025 18 - 24 Aug 2025 Manual…" at bounding box center [784, 646] width 719 height 69
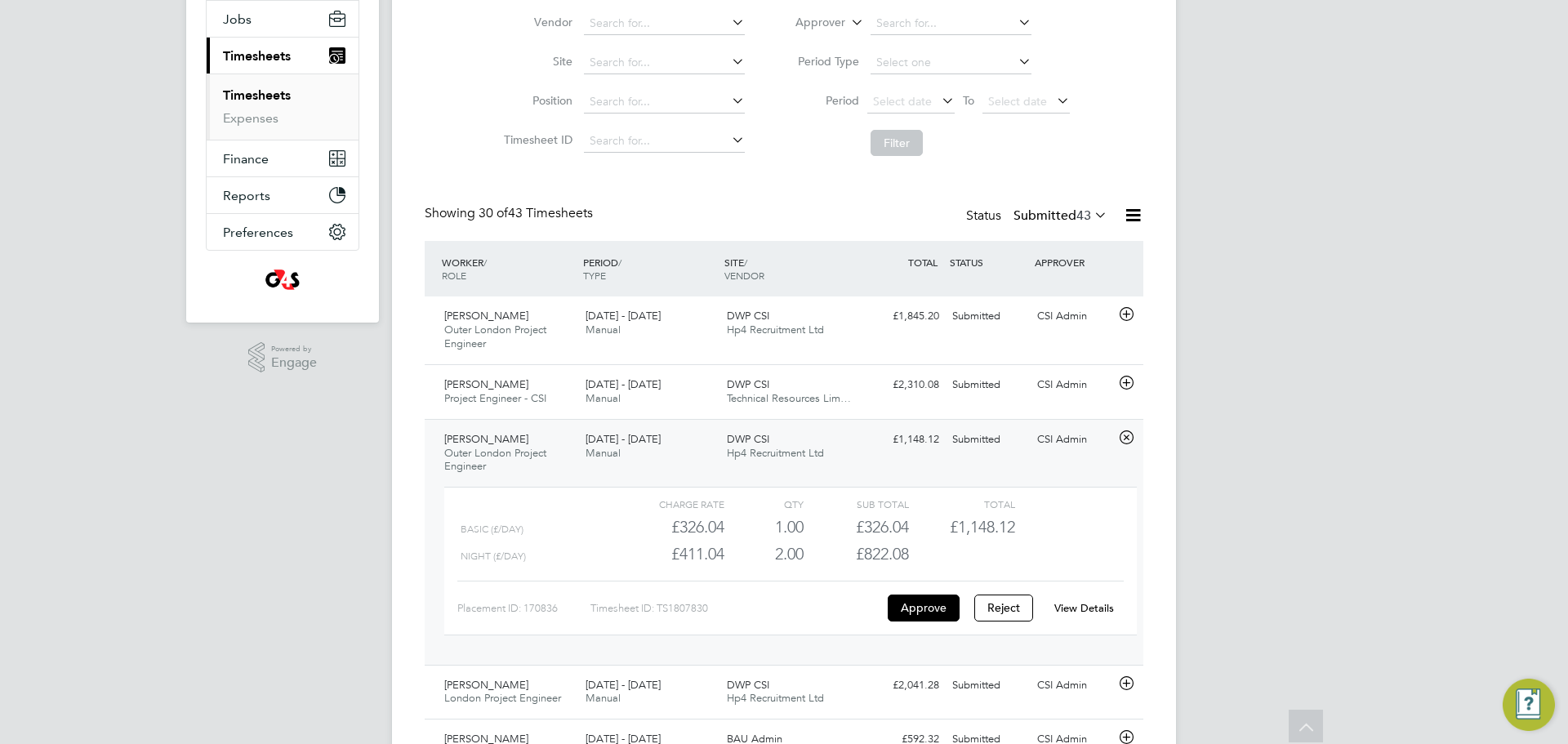
drag, startPoint x: 1082, startPoint y: 618, endPoint x: 1092, endPoint y: 603, distance: 18.0
click at [1085, 615] on div "View Details" at bounding box center [1084, 608] width 80 height 26
click at [1094, 603] on link "View Details" at bounding box center [1085, 608] width 60 height 14
click at [1046, 694] on div "CSI Admin" at bounding box center [1073, 686] width 85 height 27
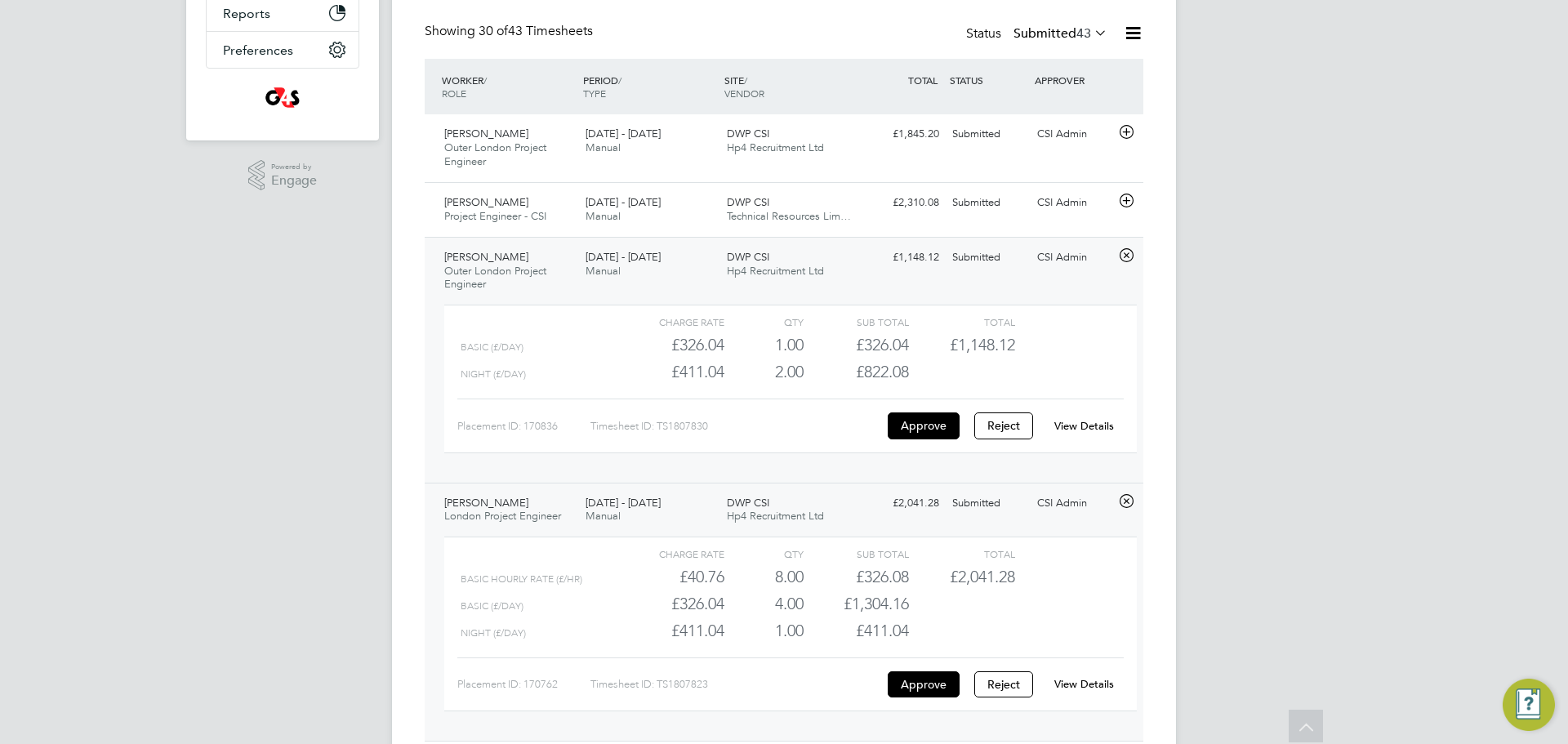
scroll to position [378, 0]
click at [1084, 684] on link "View Details" at bounding box center [1085, 681] width 60 height 14
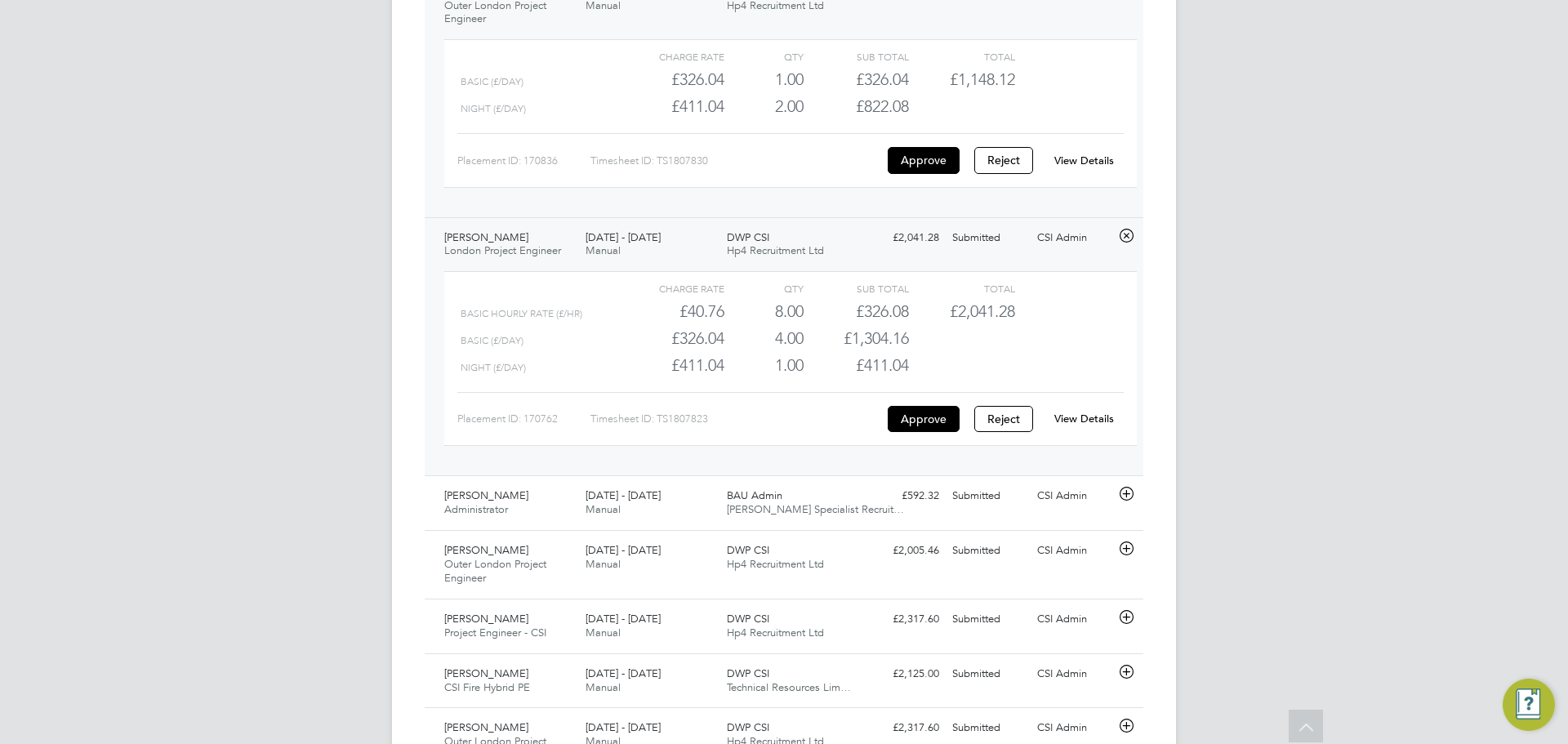
scroll to position [0, 0]
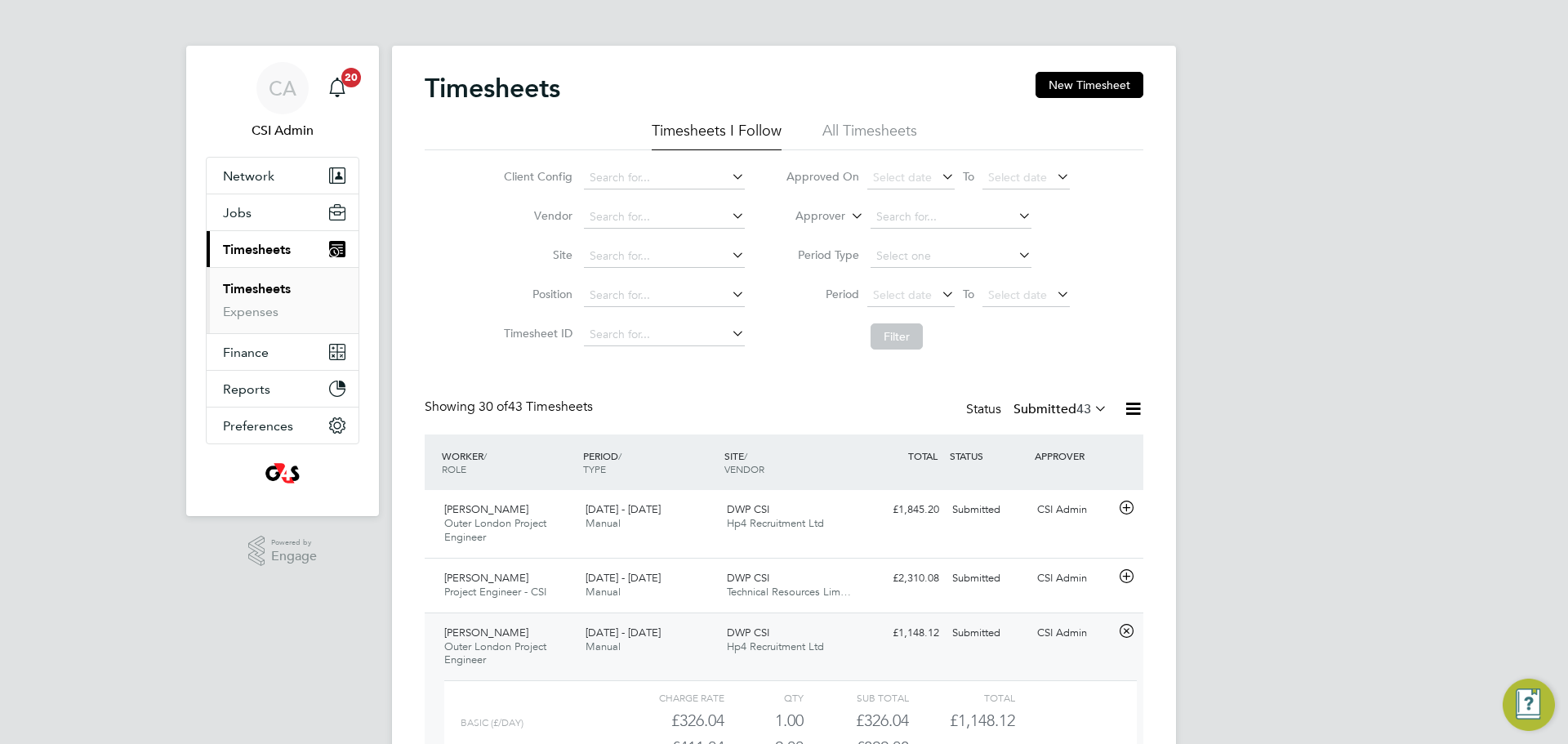
click at [285, 294] on link "Timesheets" at bounding box center [257, 289] width 68 height 15
click at [273, 307] on link "Expenses" at bounding box center [250, 312] width 55 height 15
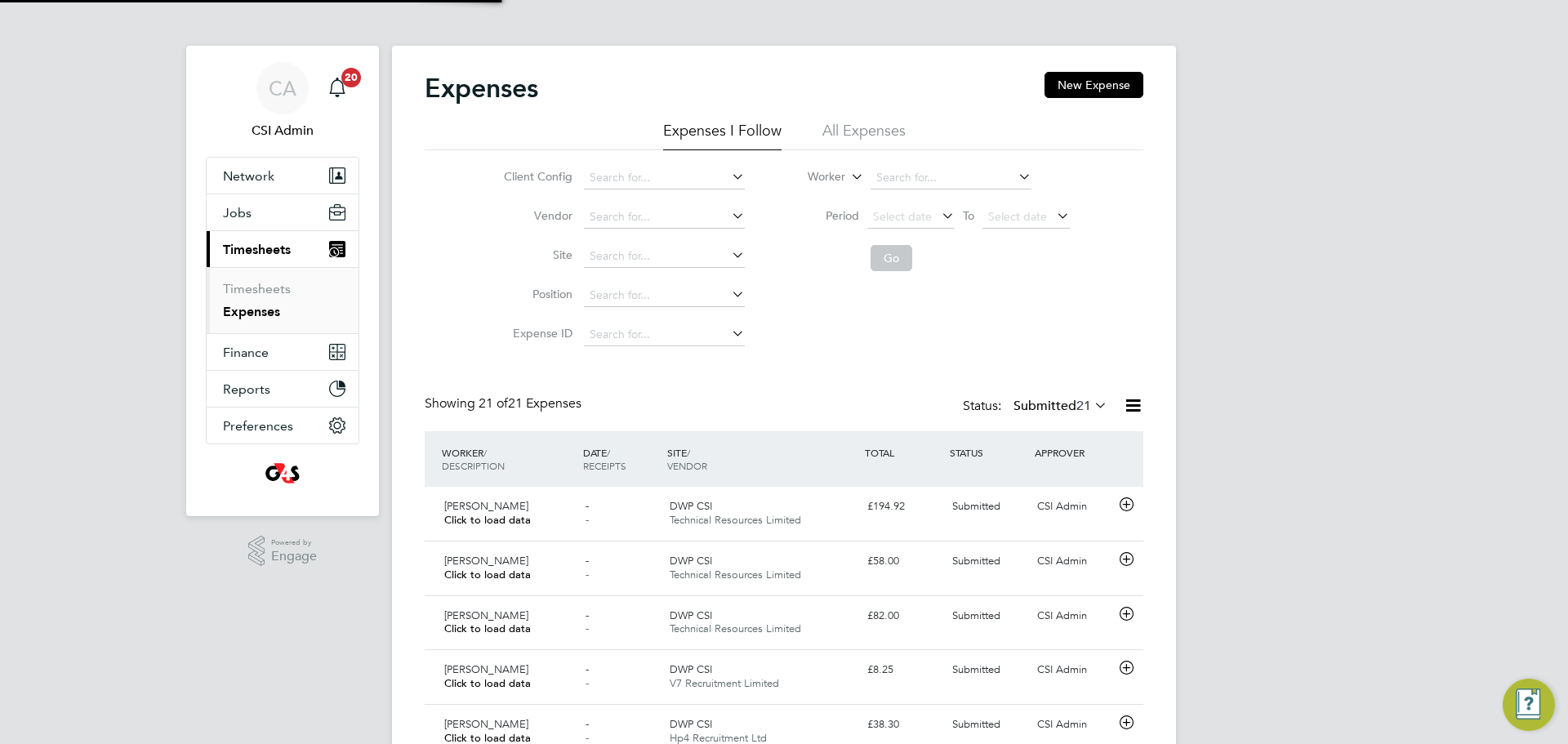
scroll to position [42, 142]
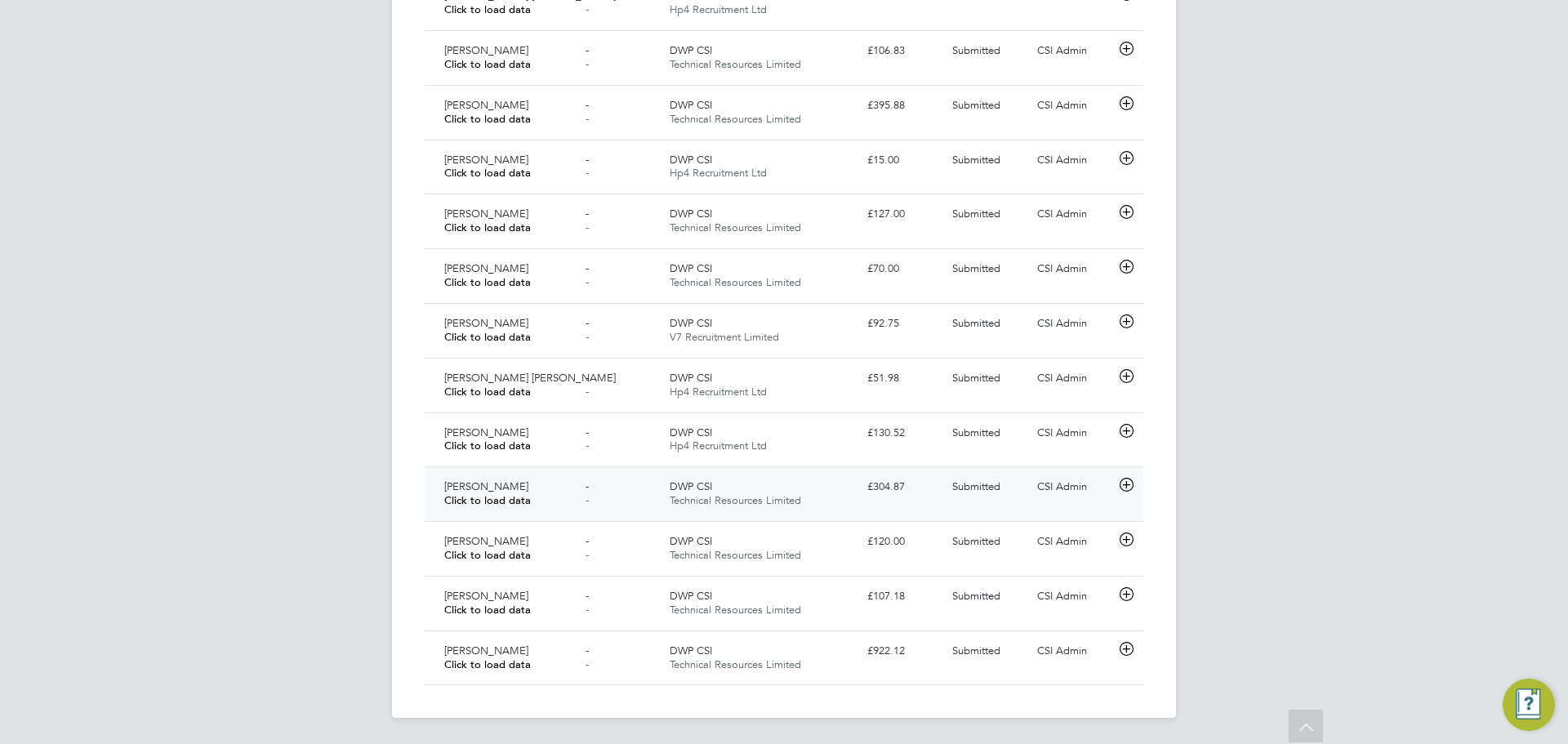
click at [537, 519] on div "WORKER / DESCRIPTION DATE / RECEIPTS SITE / VENDOR TOTAL STATUS APPROVER Daniel…" at bounding box center [784, 84] width 719 height 1201
click at [537, 511] on div "[PERSON_NAME] Click to load data" at bounding box center [508, 494] width 141 height 41
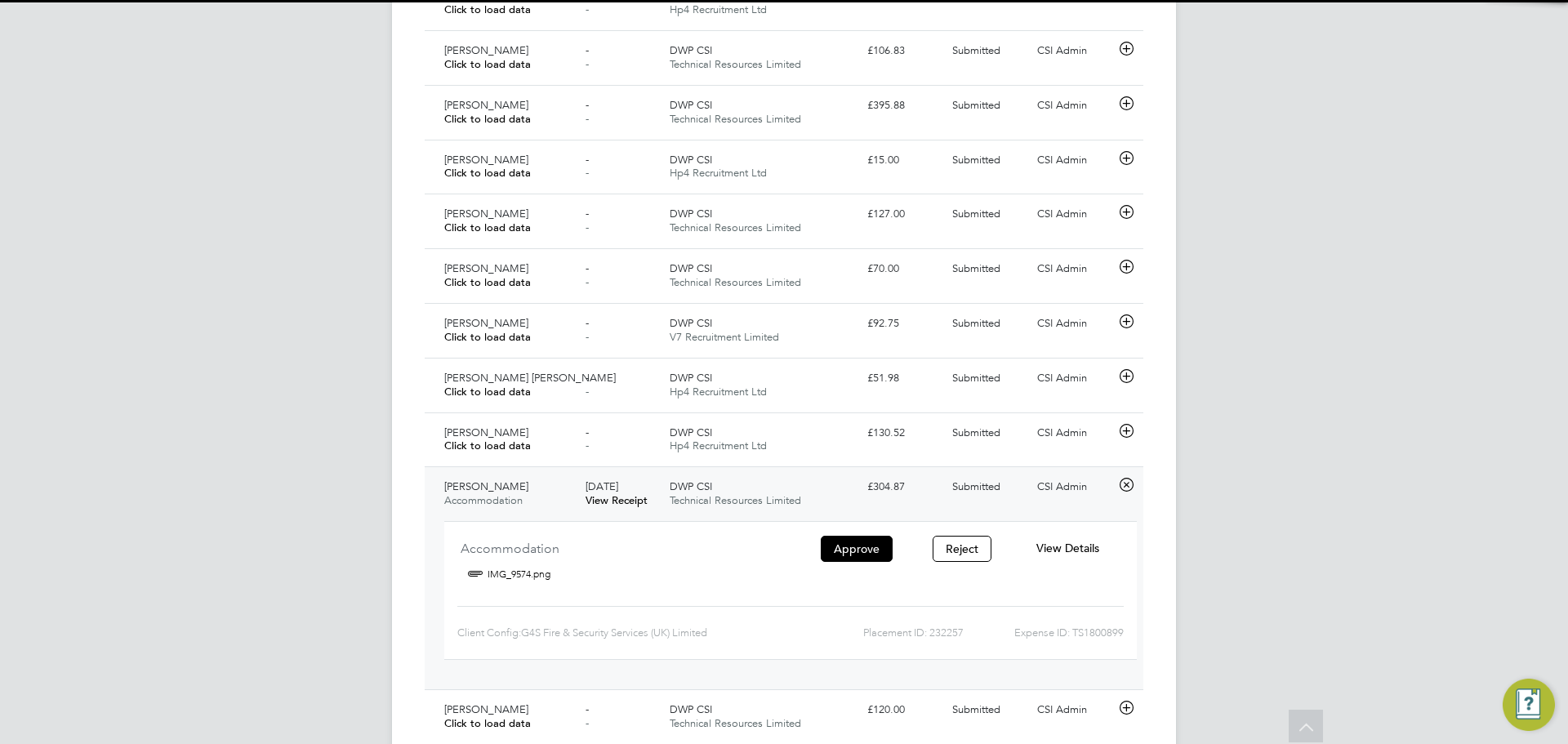
click at [556, 495] on div "[PERSON_NAME] Accommodation" at bounding box center [508, 494] width 141 height 41
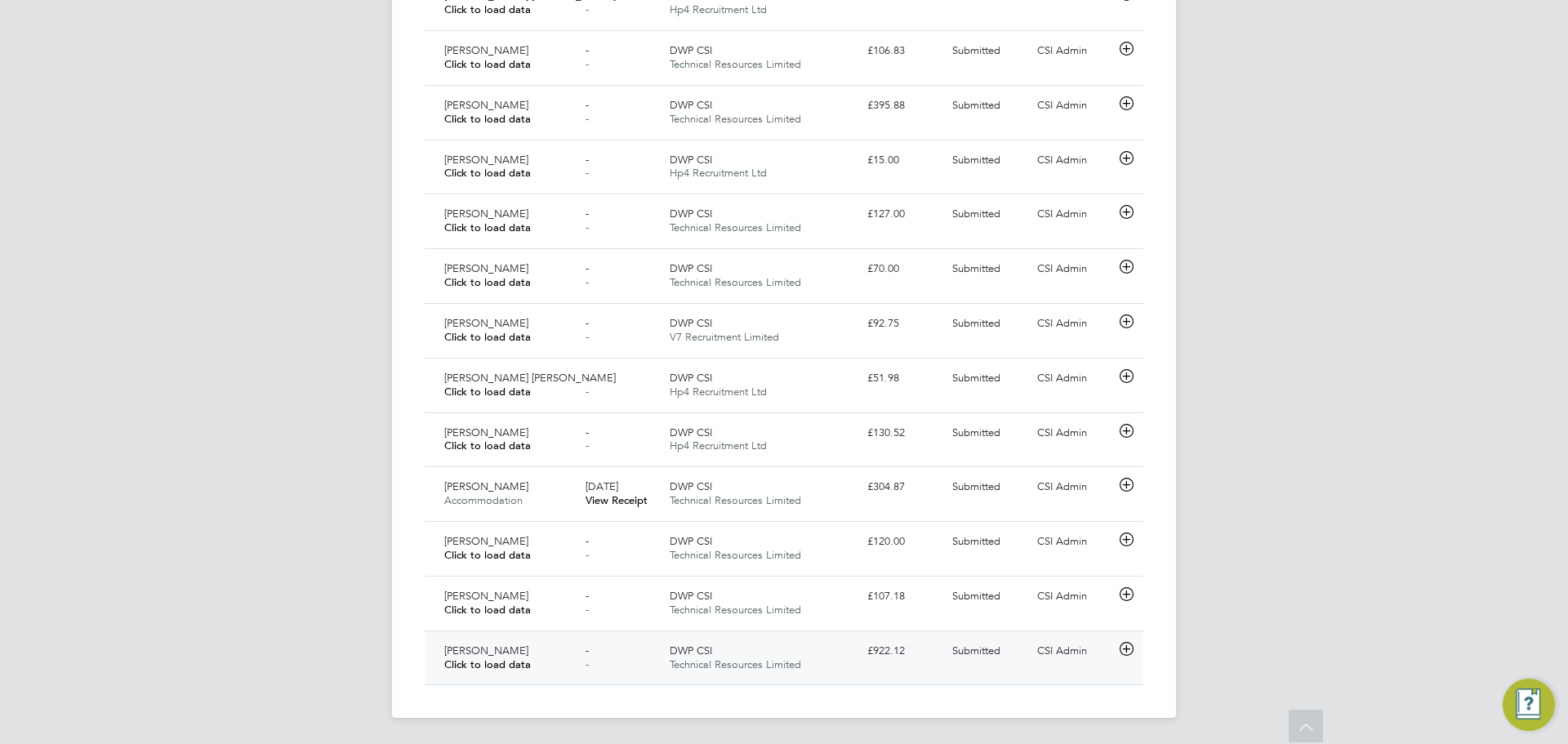
click at [934, 655] on div "£922.12" at bounding box center [903, 651] width 85 height 27
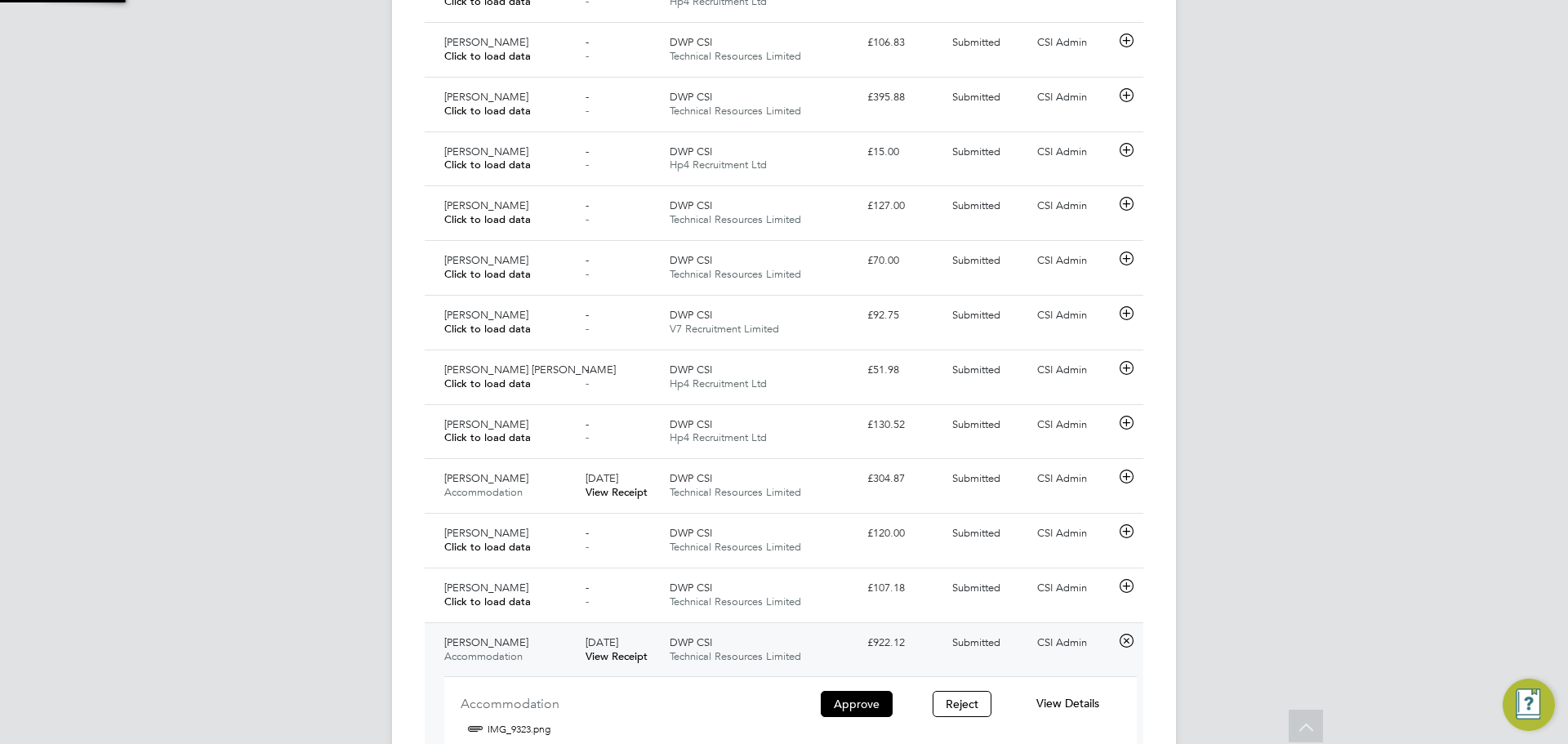
scroll to position [27, 294]
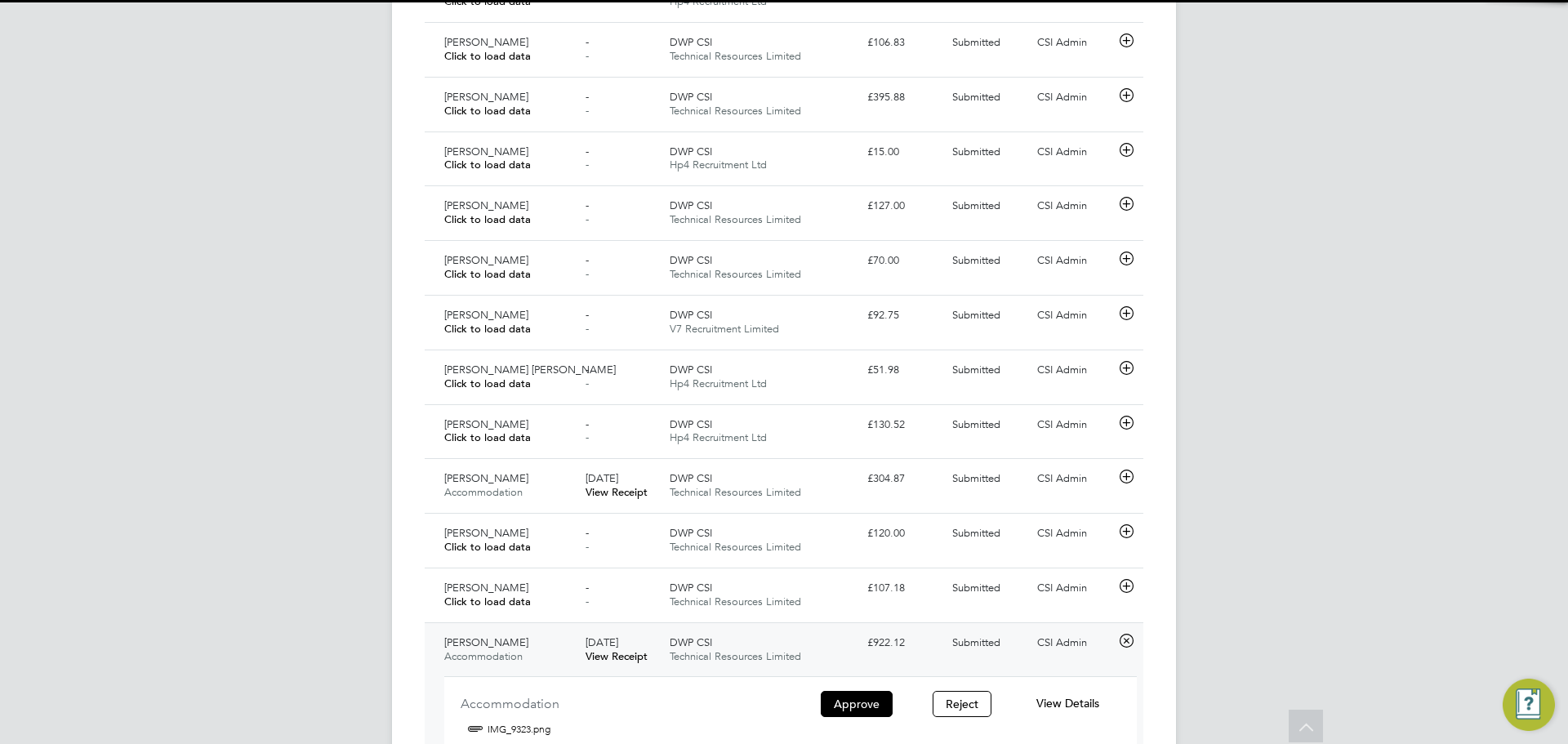
click at [1086, 706] on span "View Details" at bounding box center [1068, 702] width 63 height 14
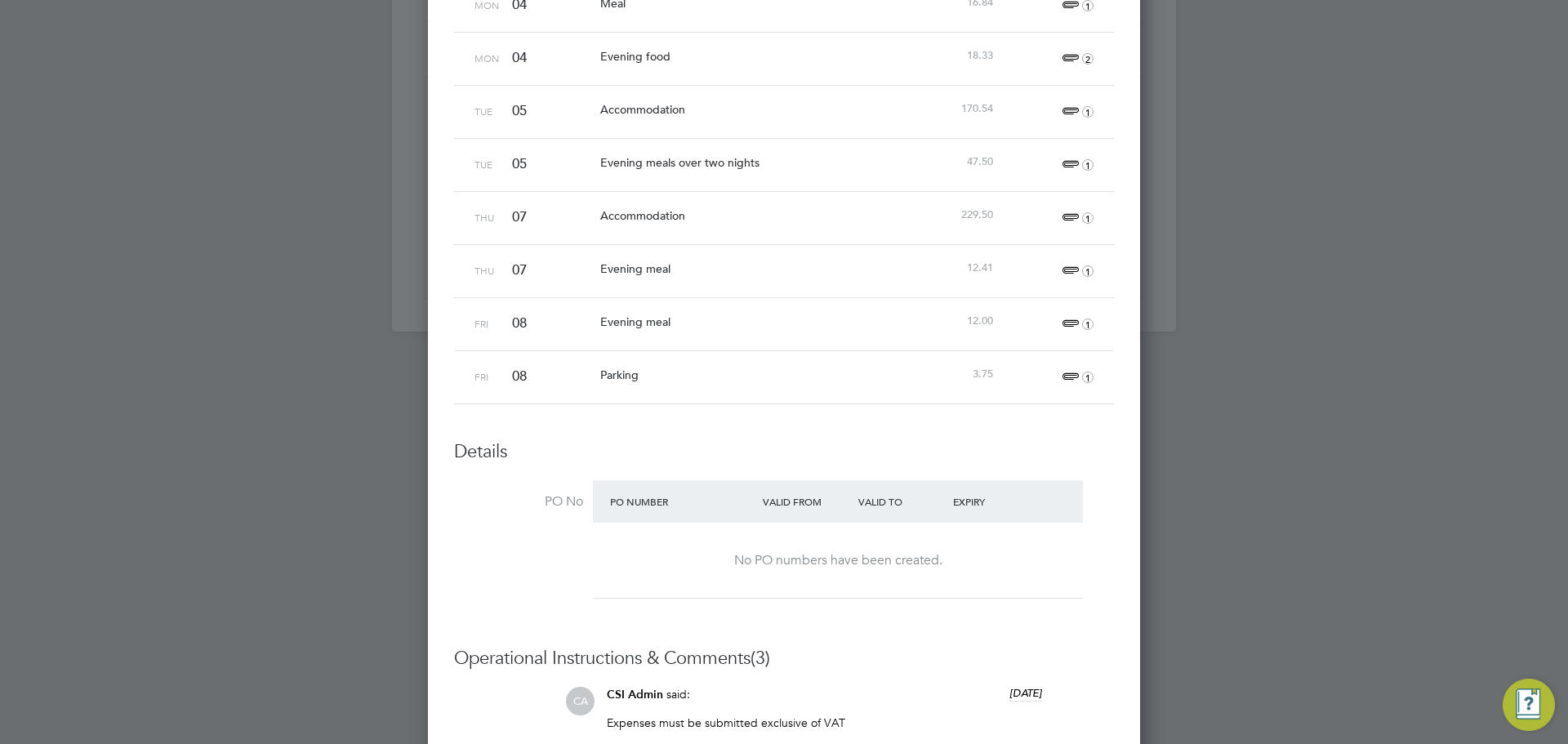
scroll to position [1498, 0]
click at [1080, 324] on span "1" at bounding box center [1075, 329] width 36 height 19
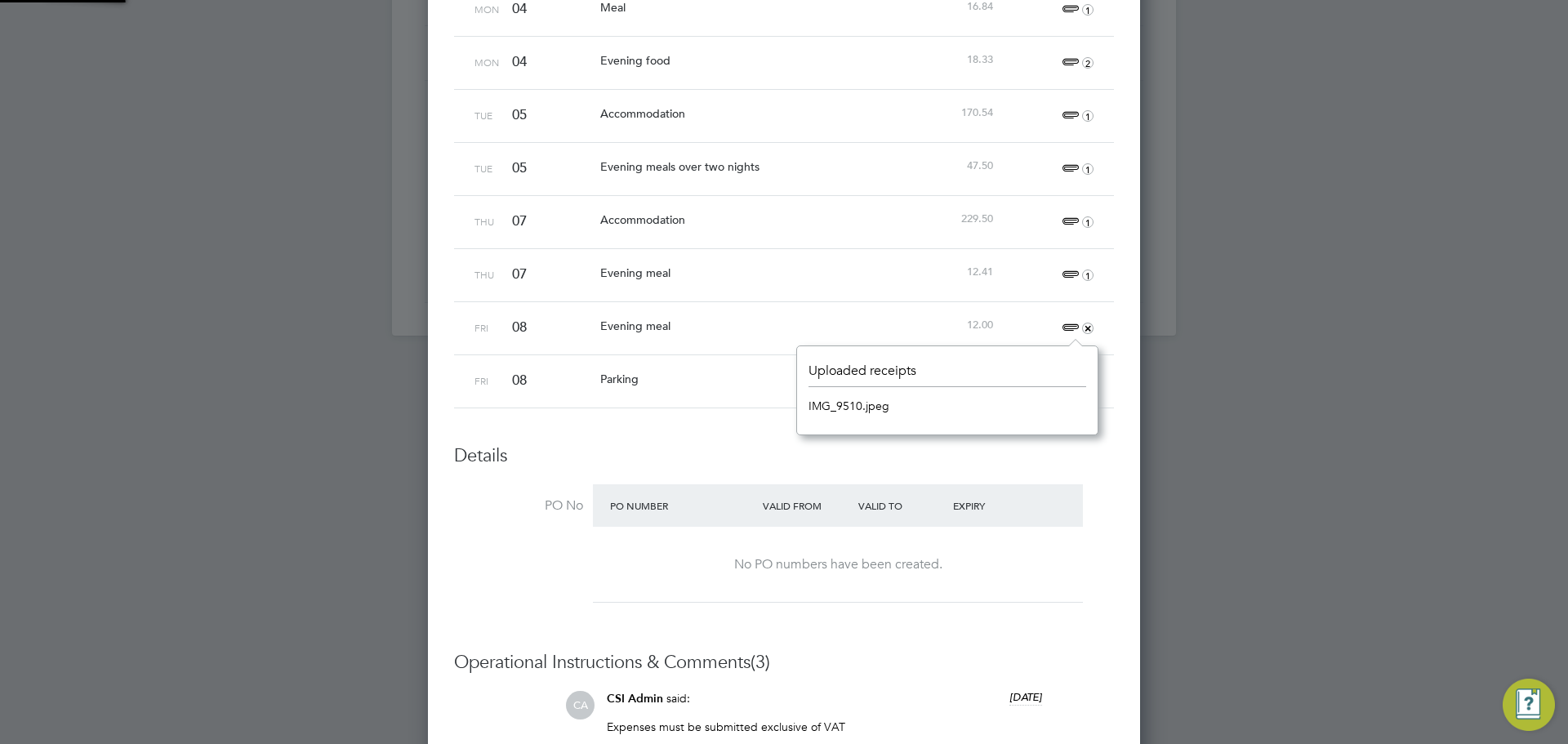
scroll to position [20, 37]
click at [837, 403] on link "IMG_9510.jpeg" at bounding box center [849, 406] width 81 height 24
click at [1068, 271] on span "1" at bounding box center [1075, 275] width 36 height 19
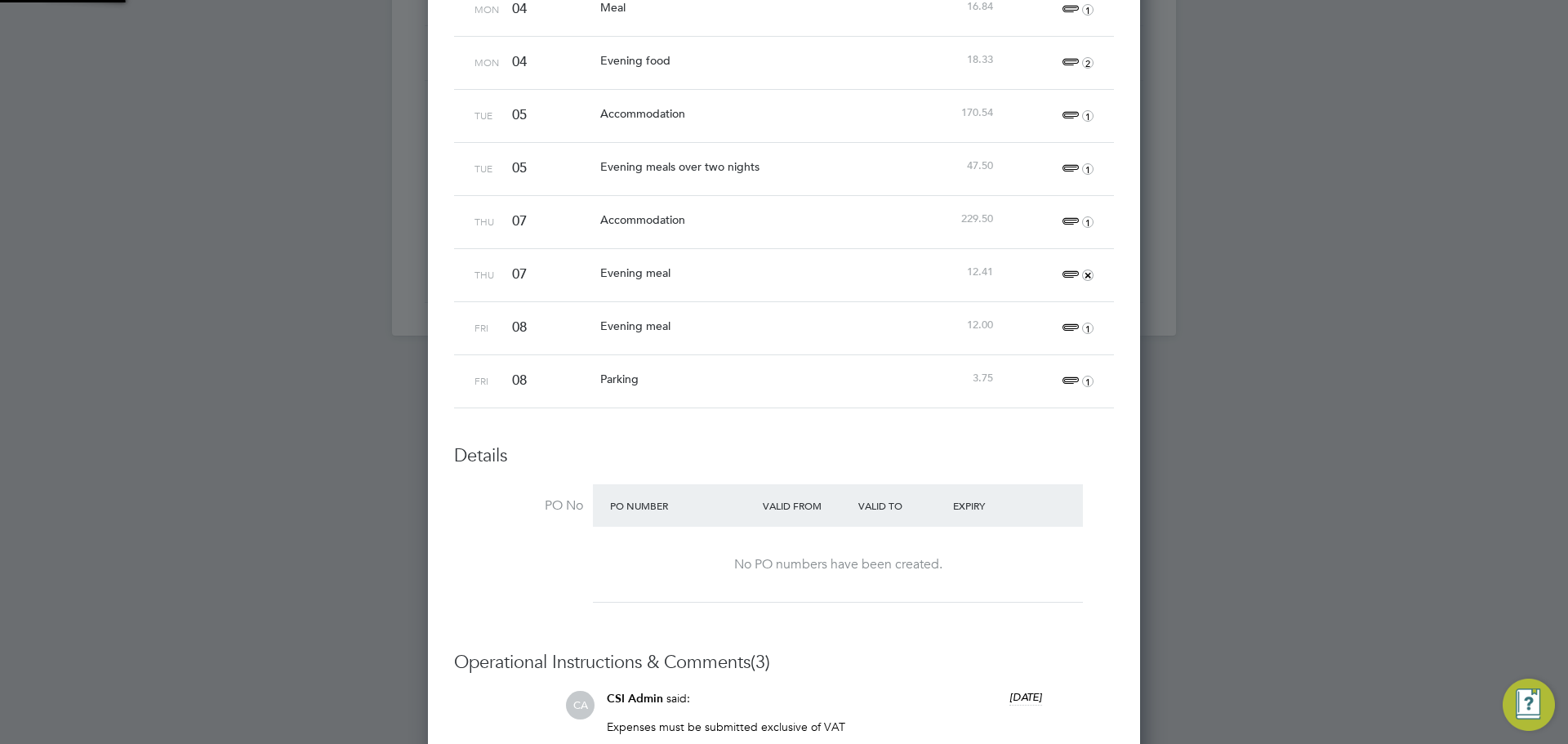
scroll to position [89, 301]
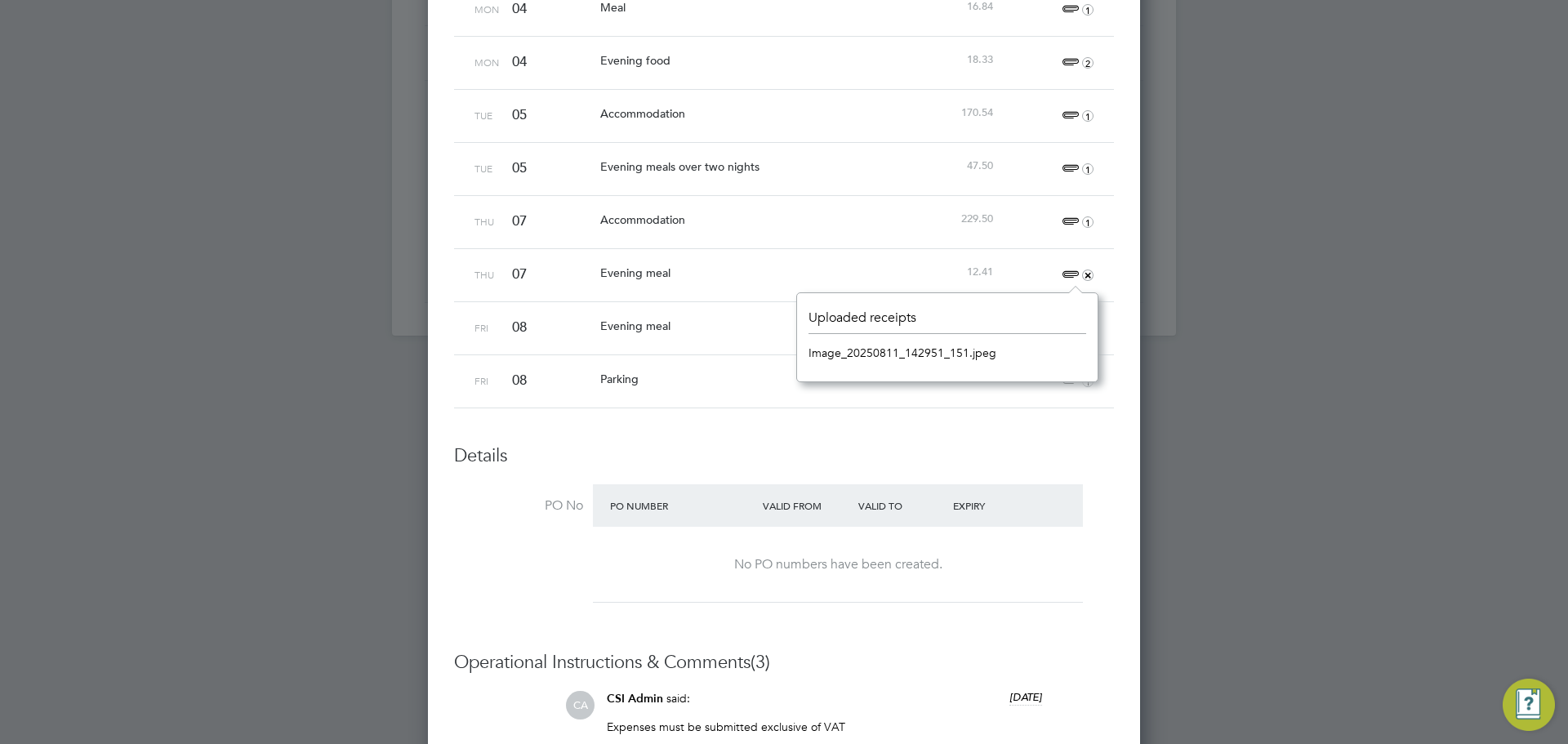
click at [1072, 162] on span "1" at bounding box center [1075, 169] width 36 height 19
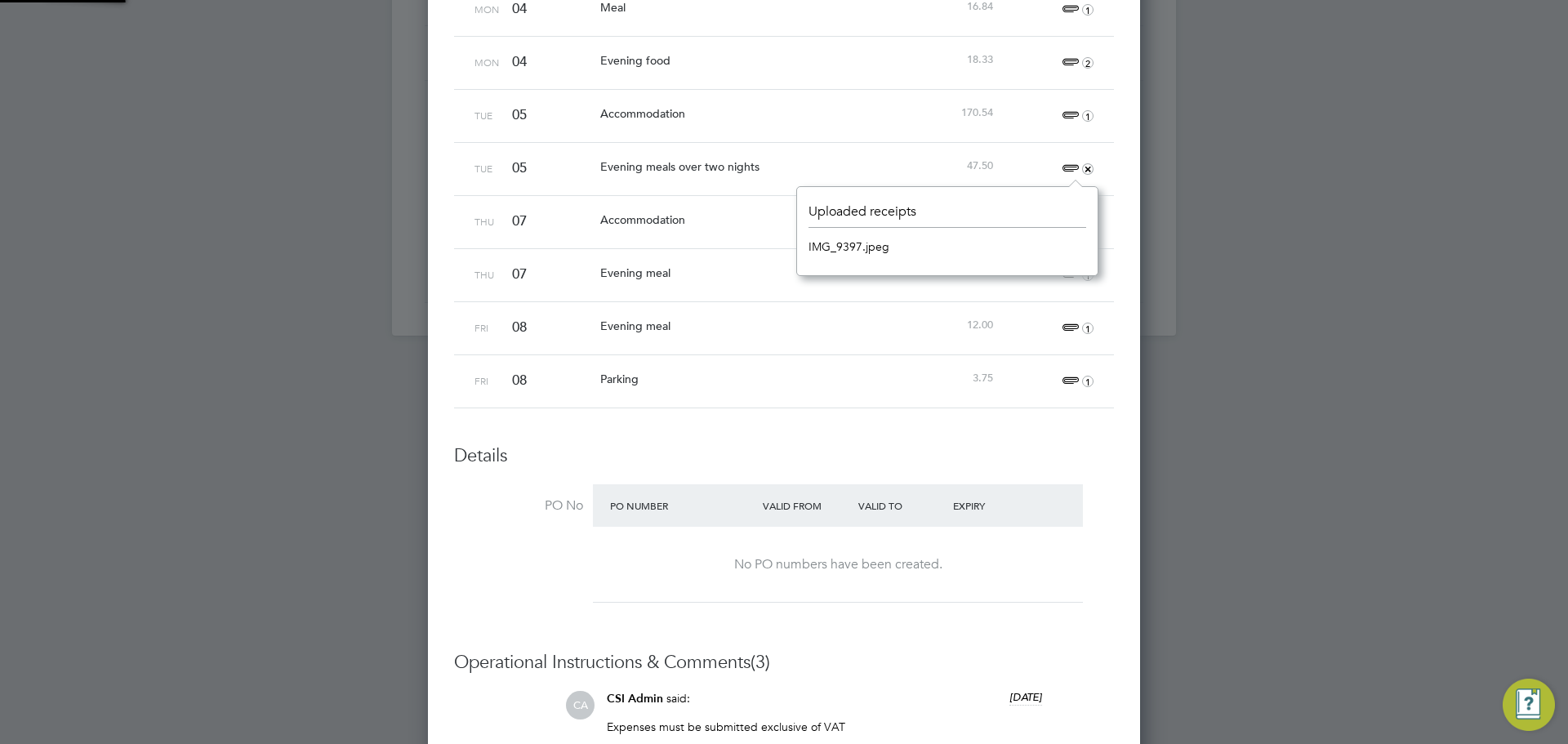
scroll to position [20, 37]
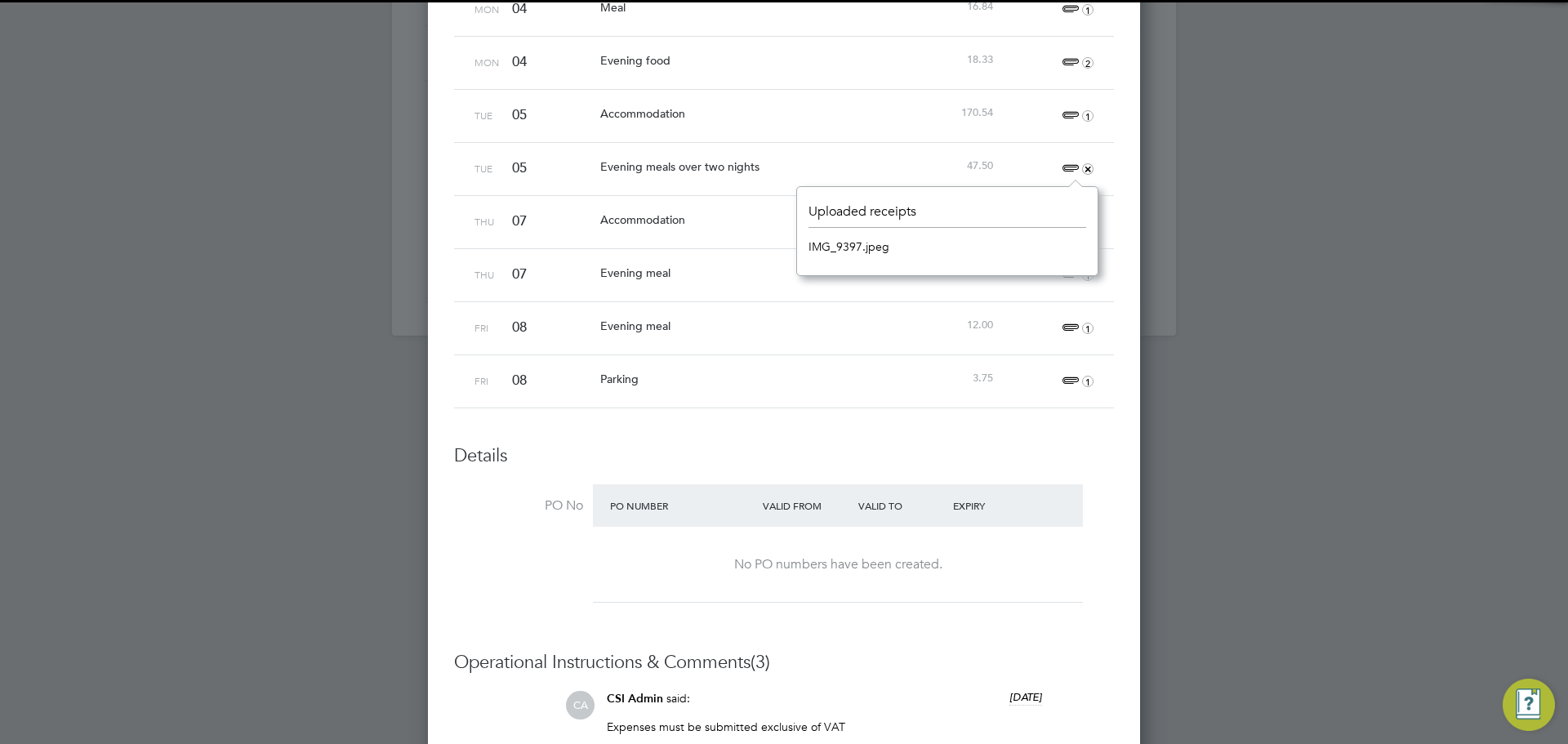
click at [862, 251] on link "IMG_9397.jpeg" at bounding box center [849, 246] width 81 height 24
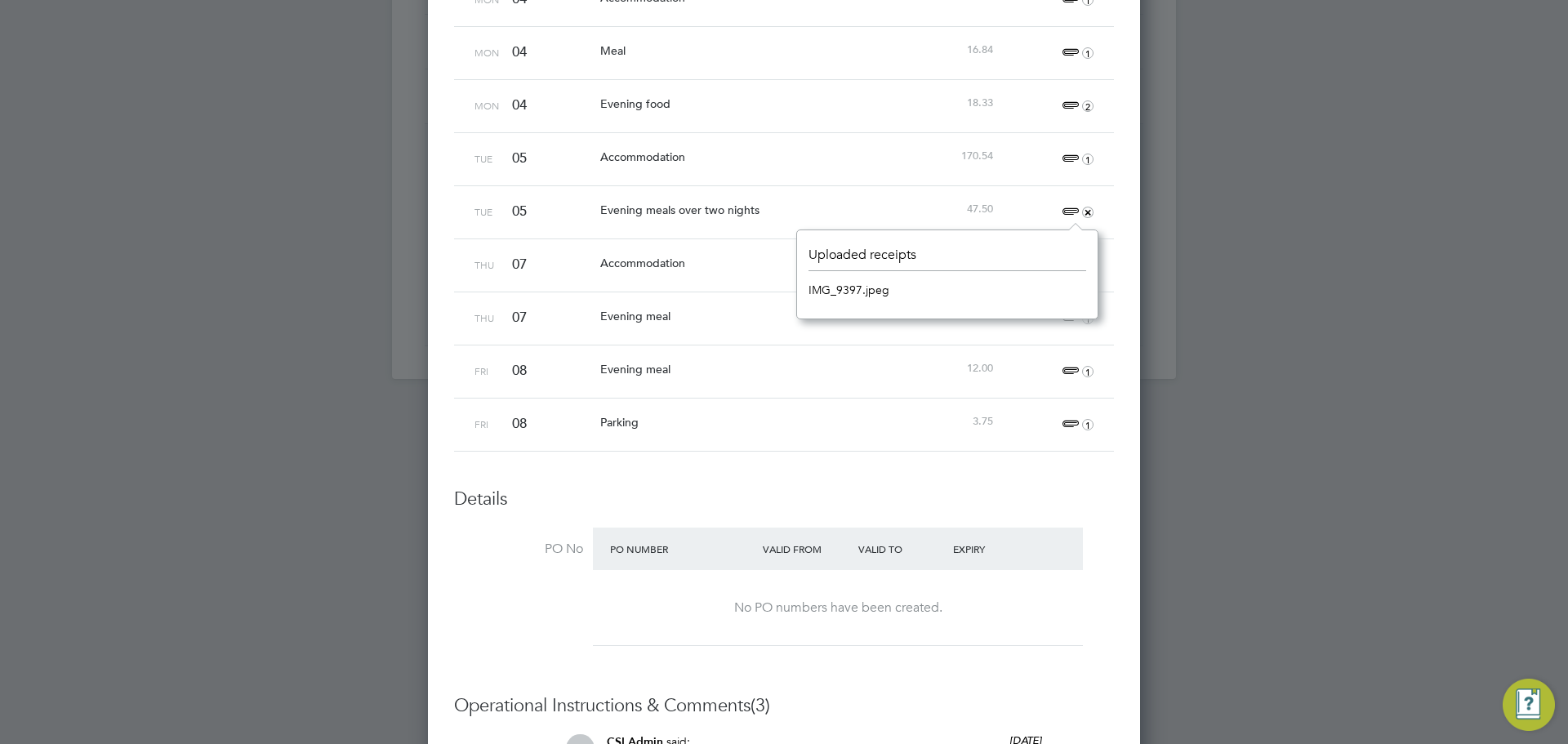
scroll to position [1438, 0]
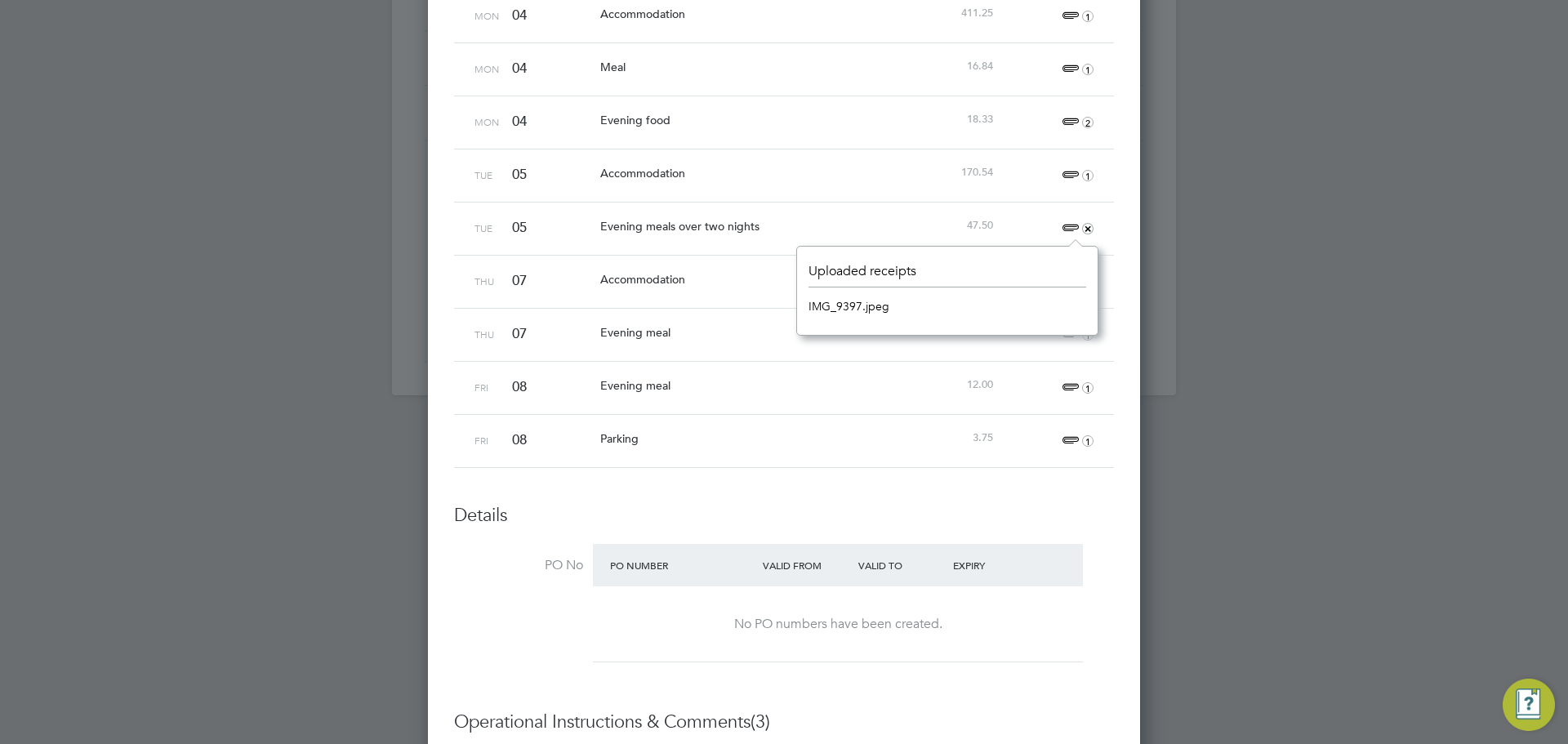
click at [1070, 120] on span "2" at bounding box center [1075, 123] width 36 height 19
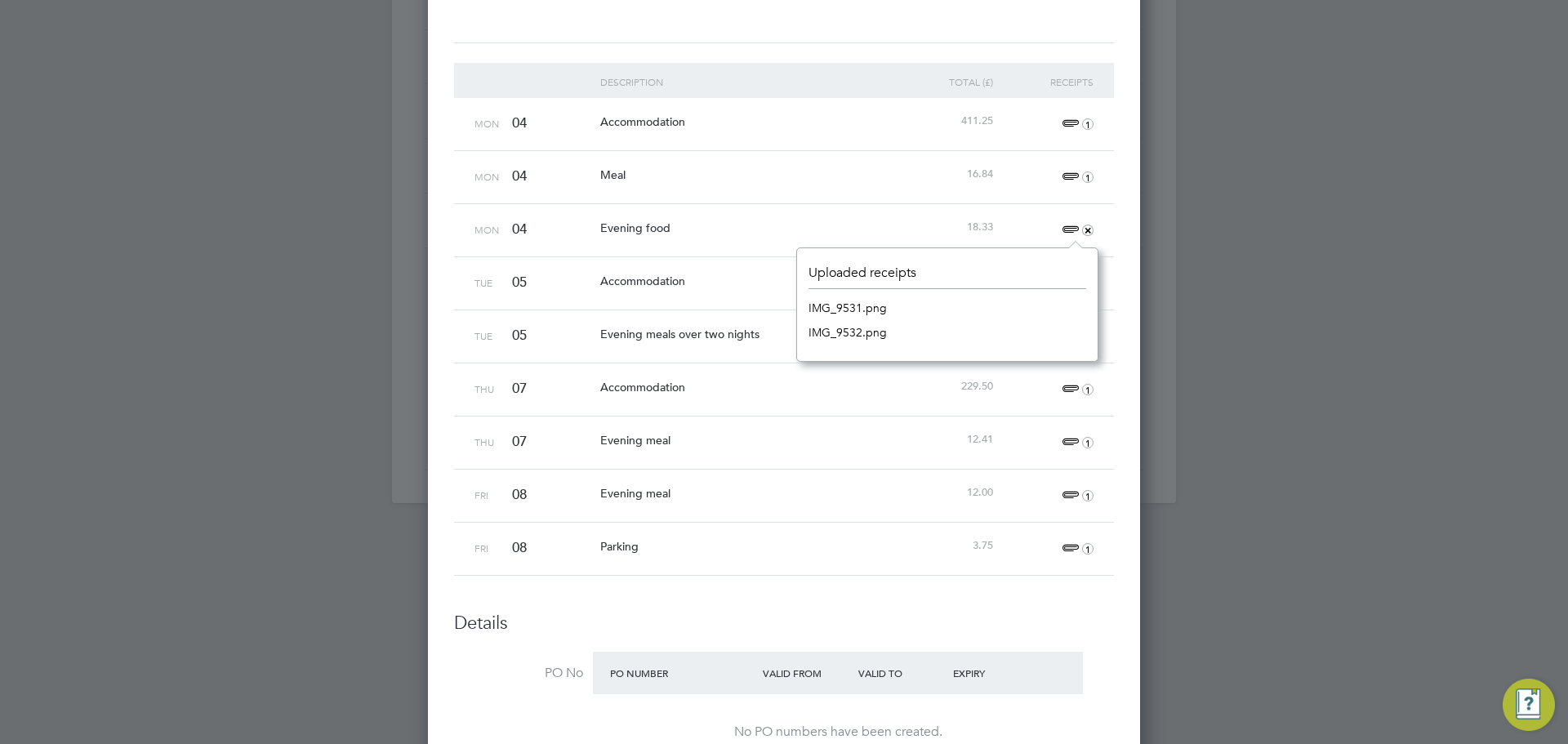
click at [875, 307] on link "IMG_9531.png" at bounding box center [847, 307] width 78 height 24
click at [873, 326] on link "IMG_9532.png" at bounding box center [847, 331] width 78 height 24
click at [699, 455] on div "Evening meal" at bounding box center [747, 440] width 301 height 47
click at [1068, 337] on span "1" at bounding box center [1075, 336] width 36 height 19
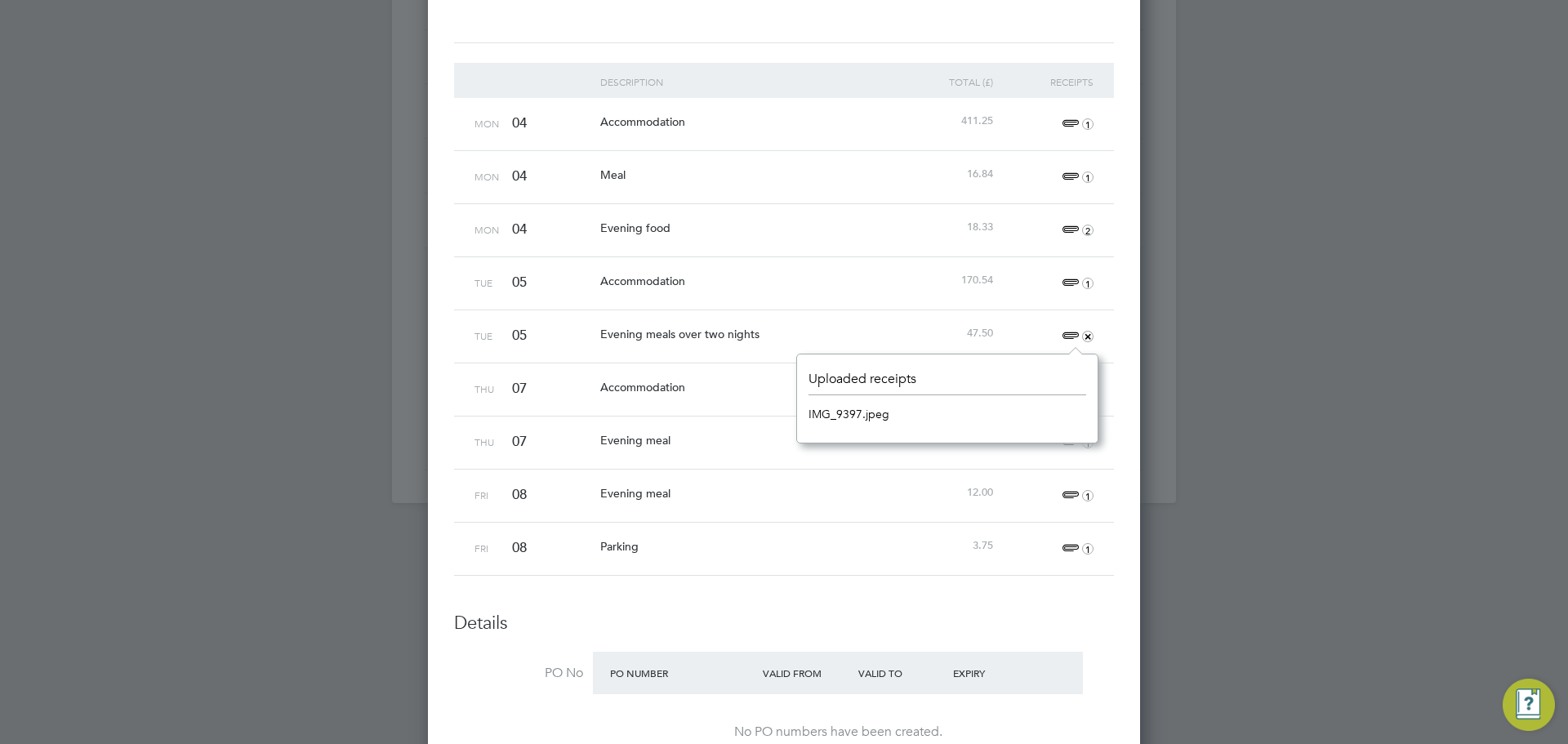
click at [1063, 522] on div "Fri 08 Parking 3.75 1" at bounding box center [784, 548] width 660 height 53
click at [1070, 501] on span "1" at bounding box center [1075, 496] width 36 height 19
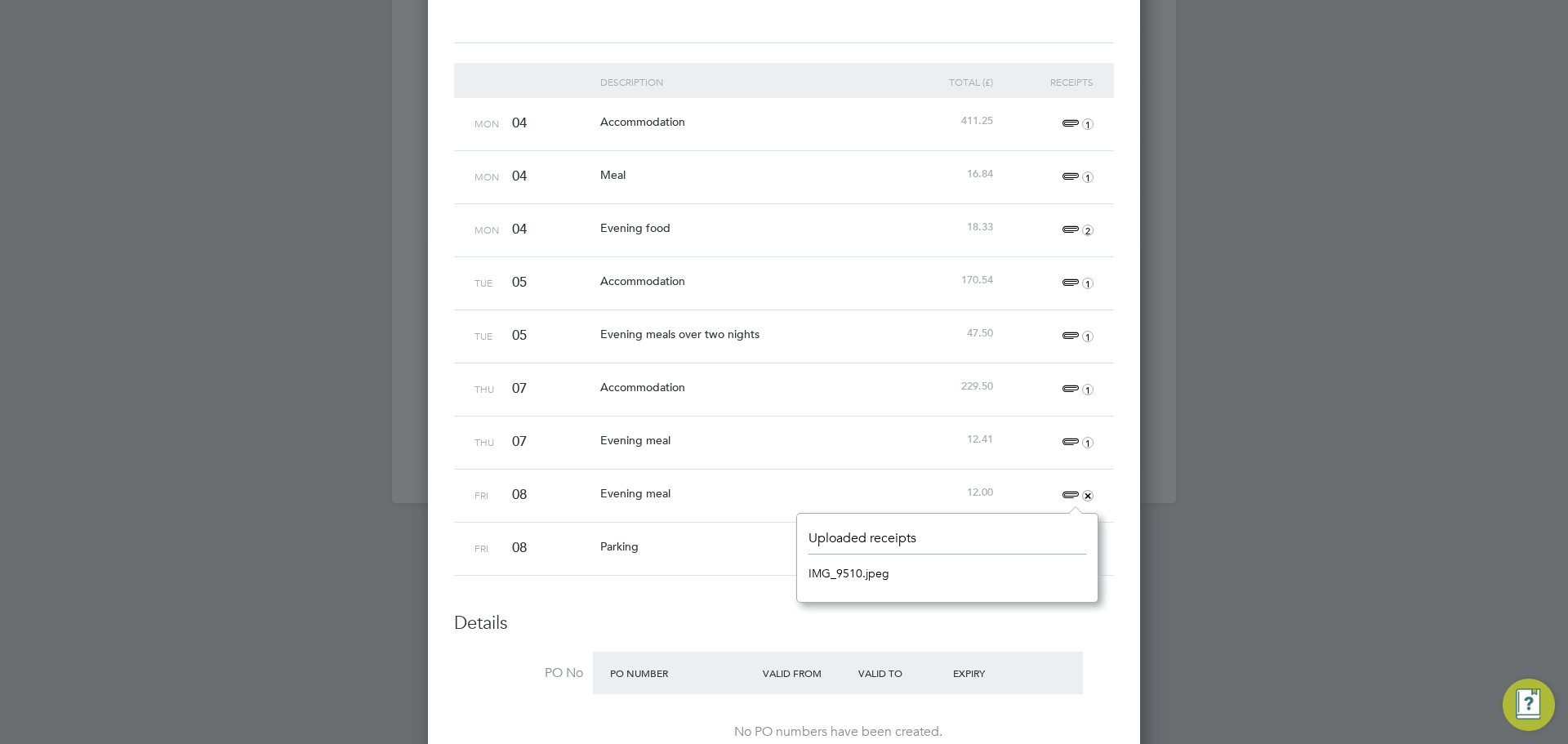
click at [1056, 474] on div "+" at bounding box center [1047, 496] width 100 height 52
click at [1079, 452] on div "1" at bounding box center [1047, 443] width 100 height 52
click at [1072, 442] on span "1" at bounding box center [1075, 443] width 36 height 19
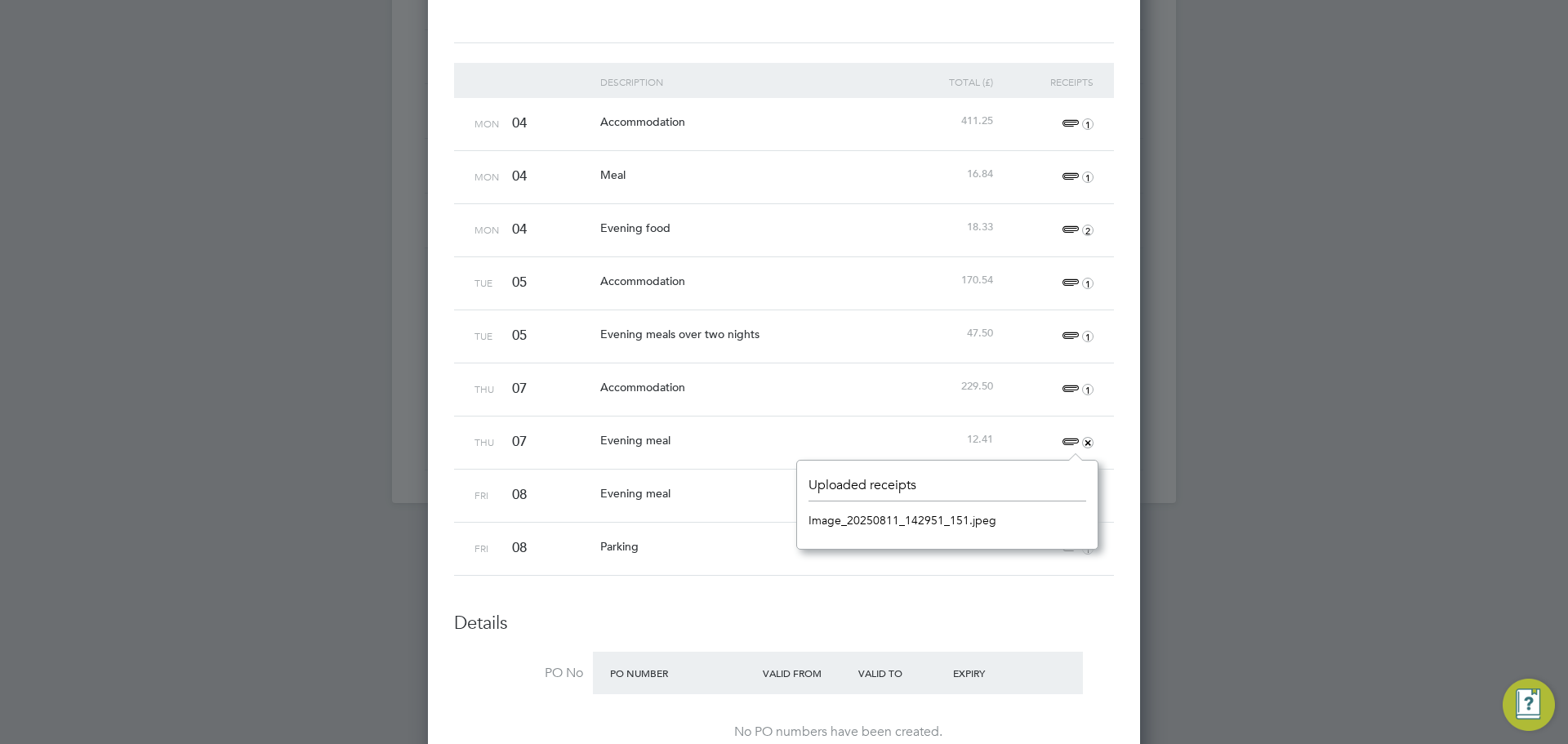
click at [892, 531] on link "Image_20250811_142951_151.jpeg" at bounding box center [902, 520] width 187 height 24
click at [942, 180] on div "16.84" at bounding box center [947, 174] width 100 height 46
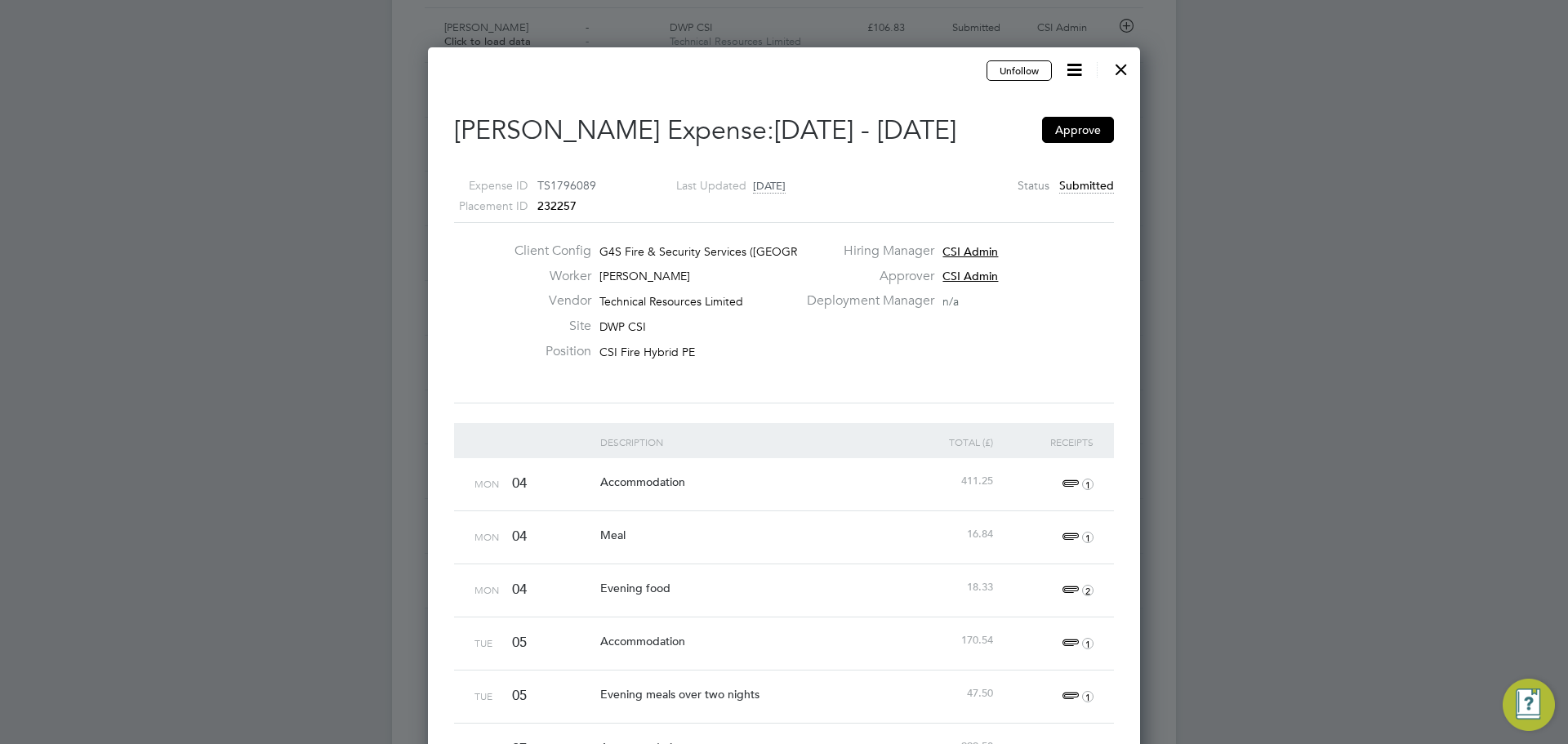
click at [1124, 77] on div at bounding box center [1122, 65] width 29 height 29
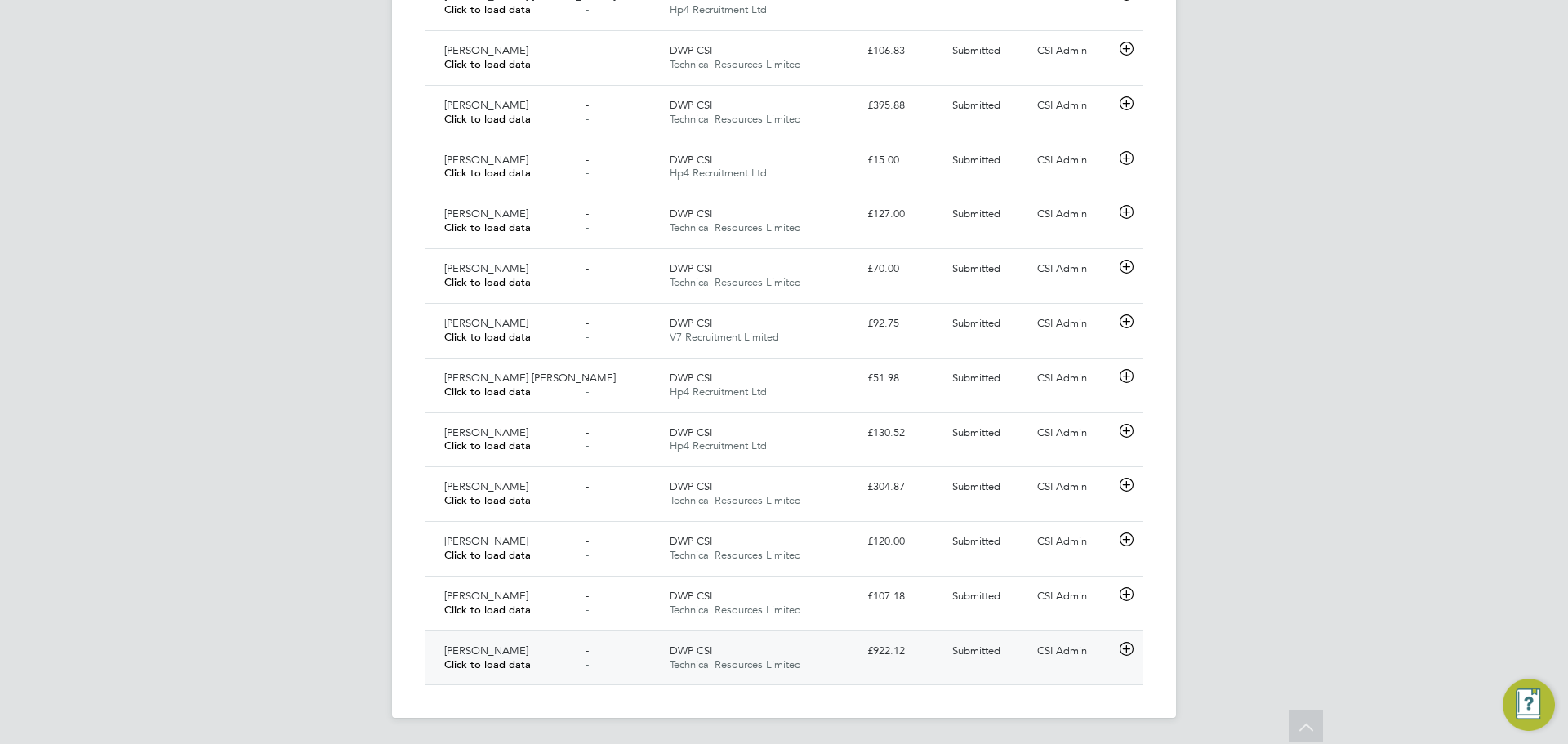
click at [590, 676] on div "- -" at bounding box center [621, 658] width 85 height 41
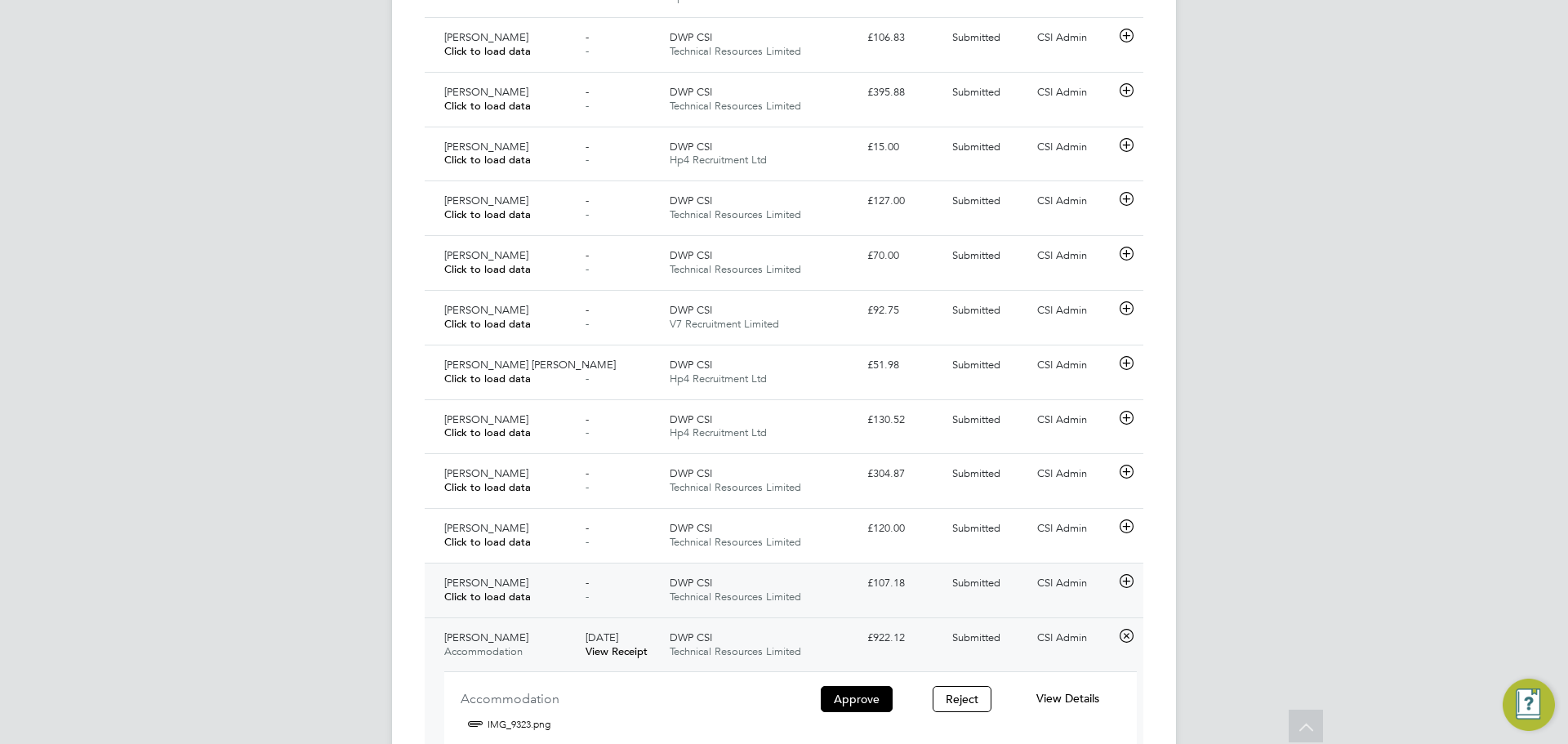
click at [624, 605] on div "- -" at bounding box center [621, 590] width 85 height 41
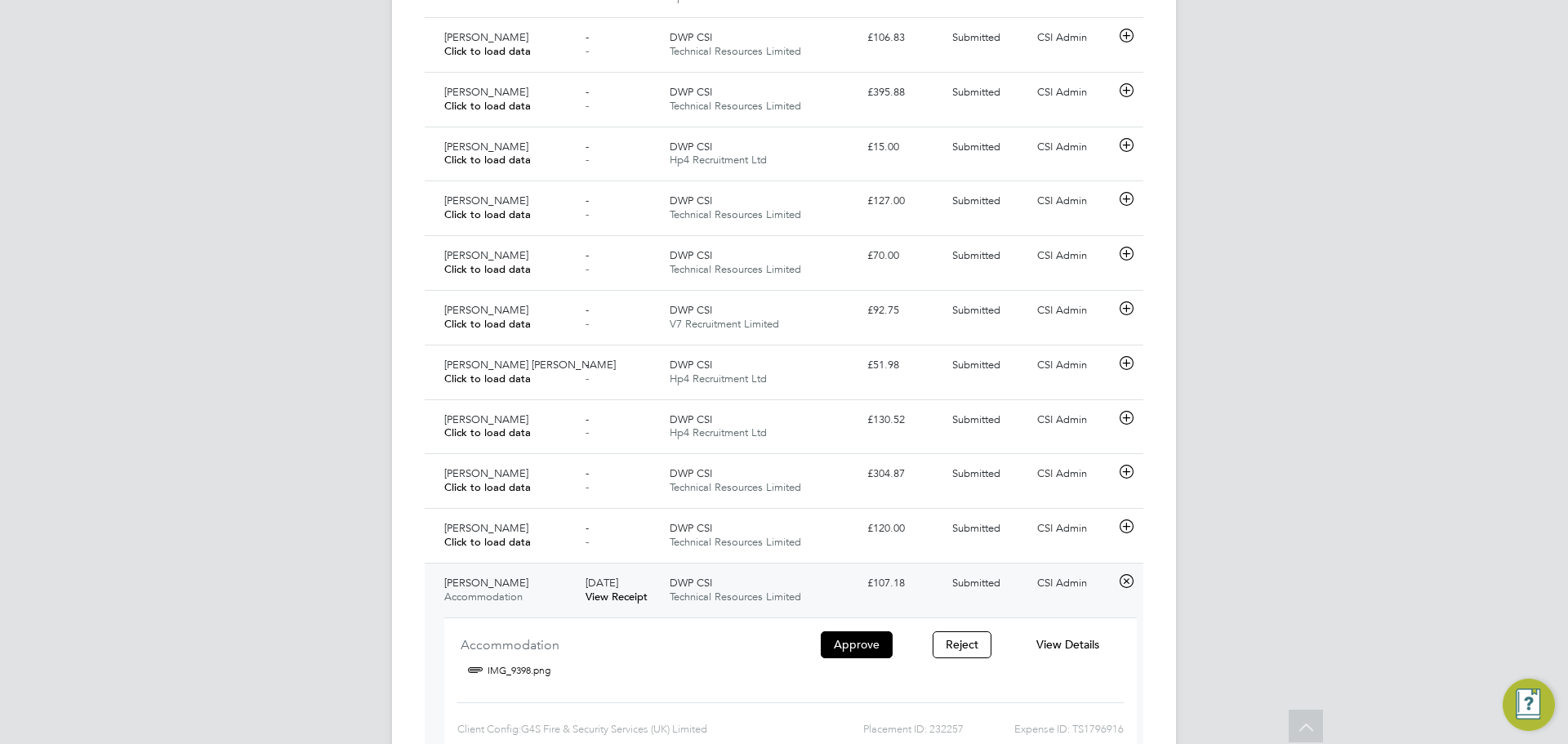
click at [641, 574] on div "29 Jul 2025 View Receipt" at bounding box center [621, 590] width 85 height 41
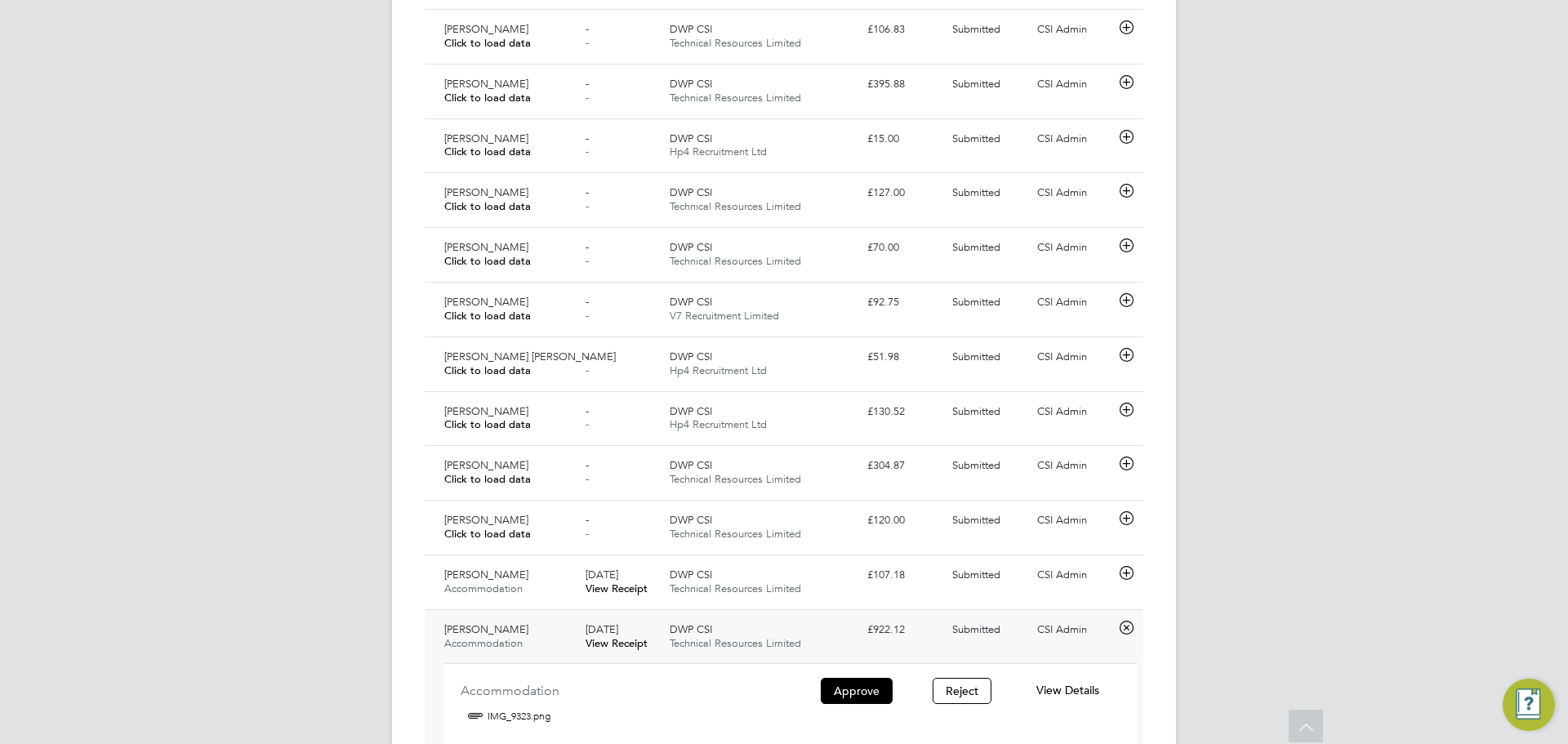
click at [674, 636] on span "DWP CSI" at bounding box center [691, 629] width 43 height 14
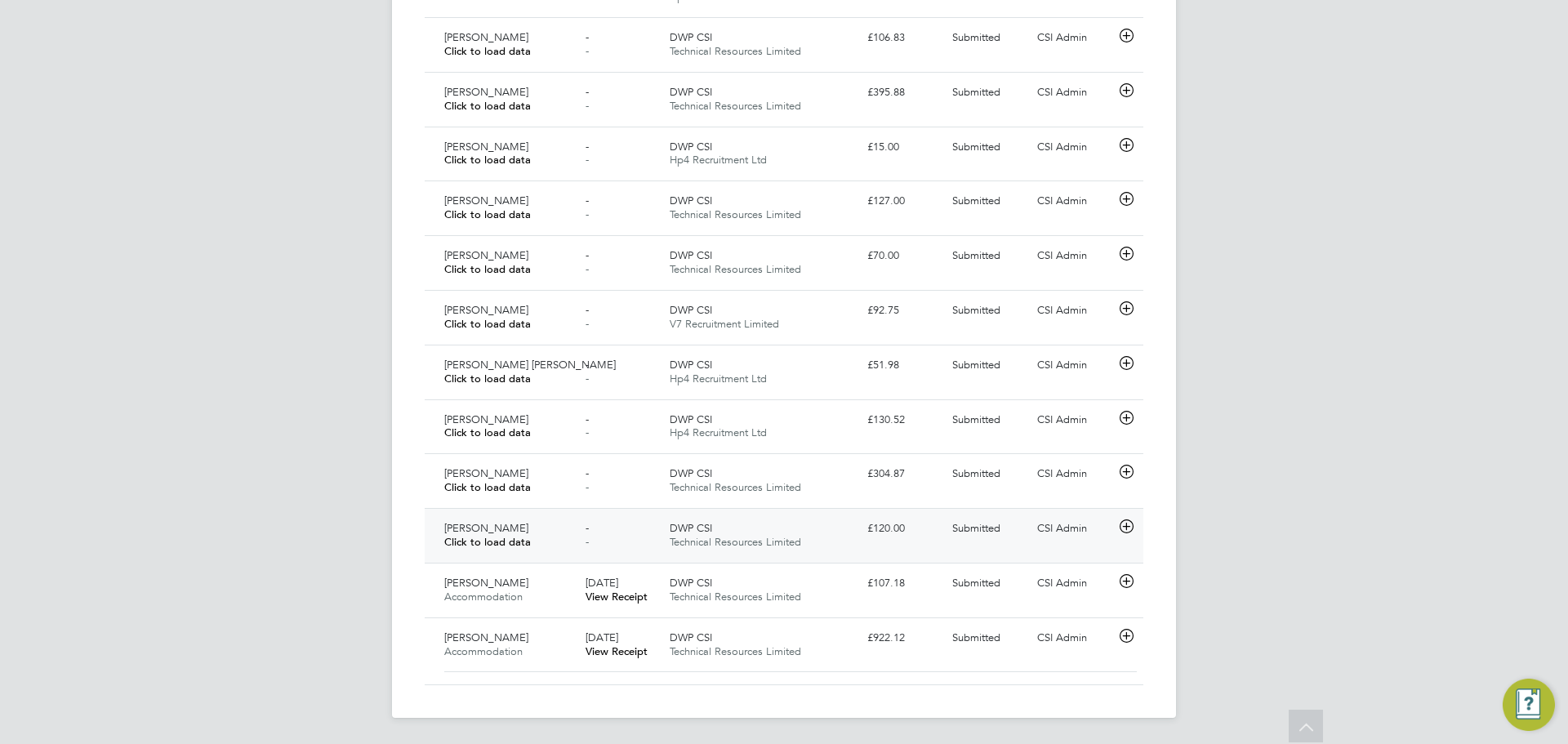
click at [620, 540] on div "- -" at bounding box center [621, 536] width 85 height 41
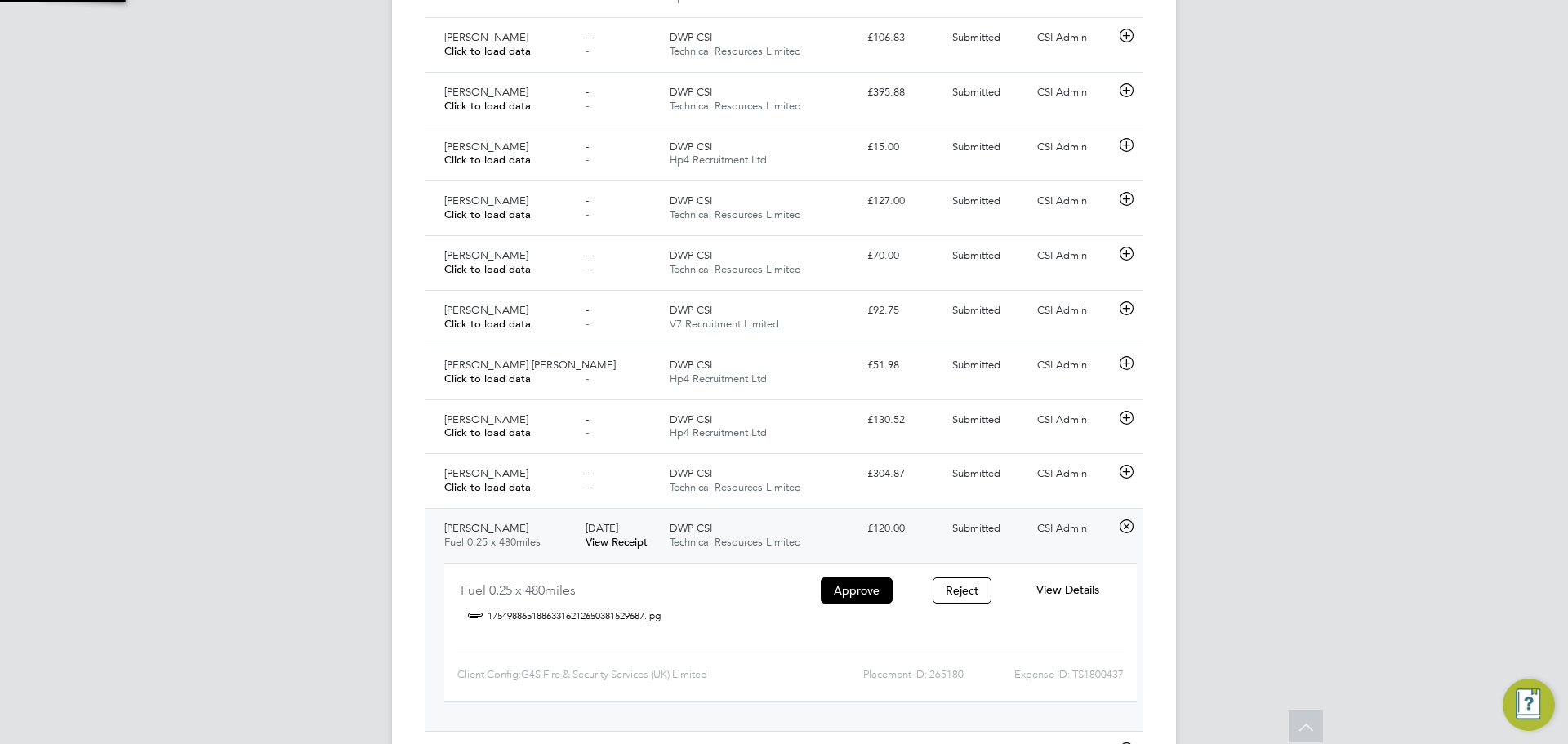
click at [626, 548] on link "View Receipt" at bounding box center [616, 542] width 62 height 14
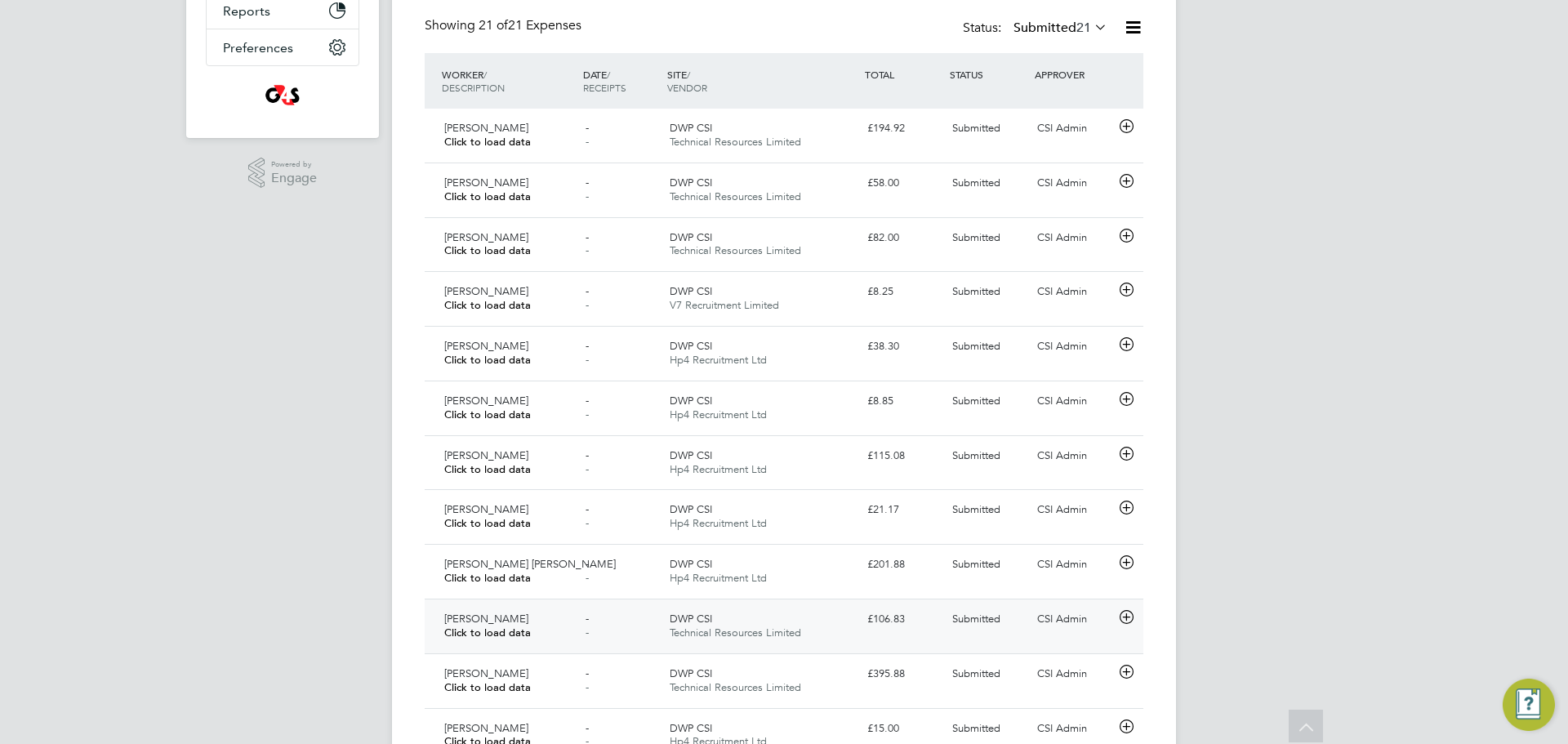
click at [545, 617] on div "[PERSON_NAME] Click to load data" at bounding box center [508, 626] width 141 height 41
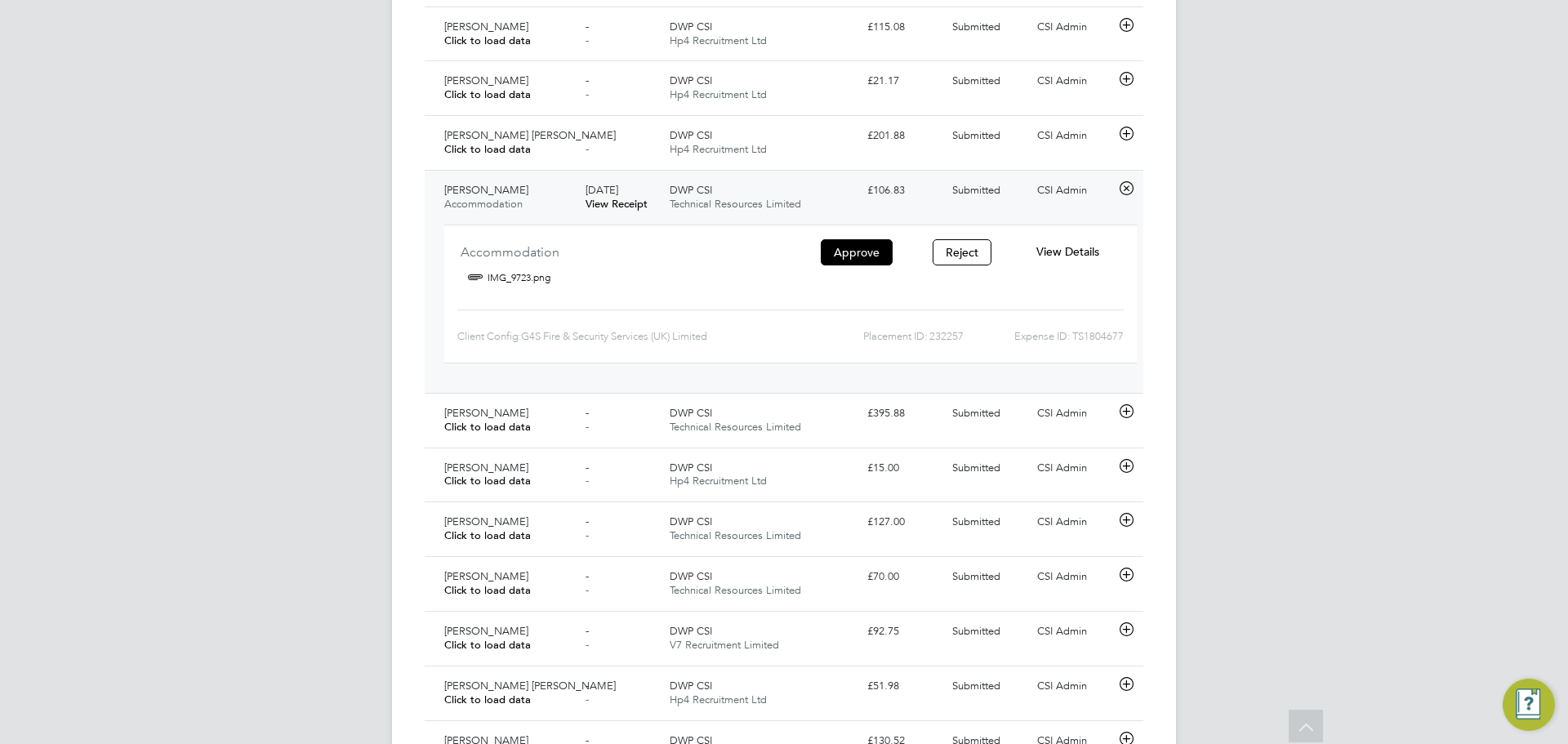
click at [535, 191] on div "[PERSON_NAME] Accommodation" at bounding box center [508, 197] width 141 height 41
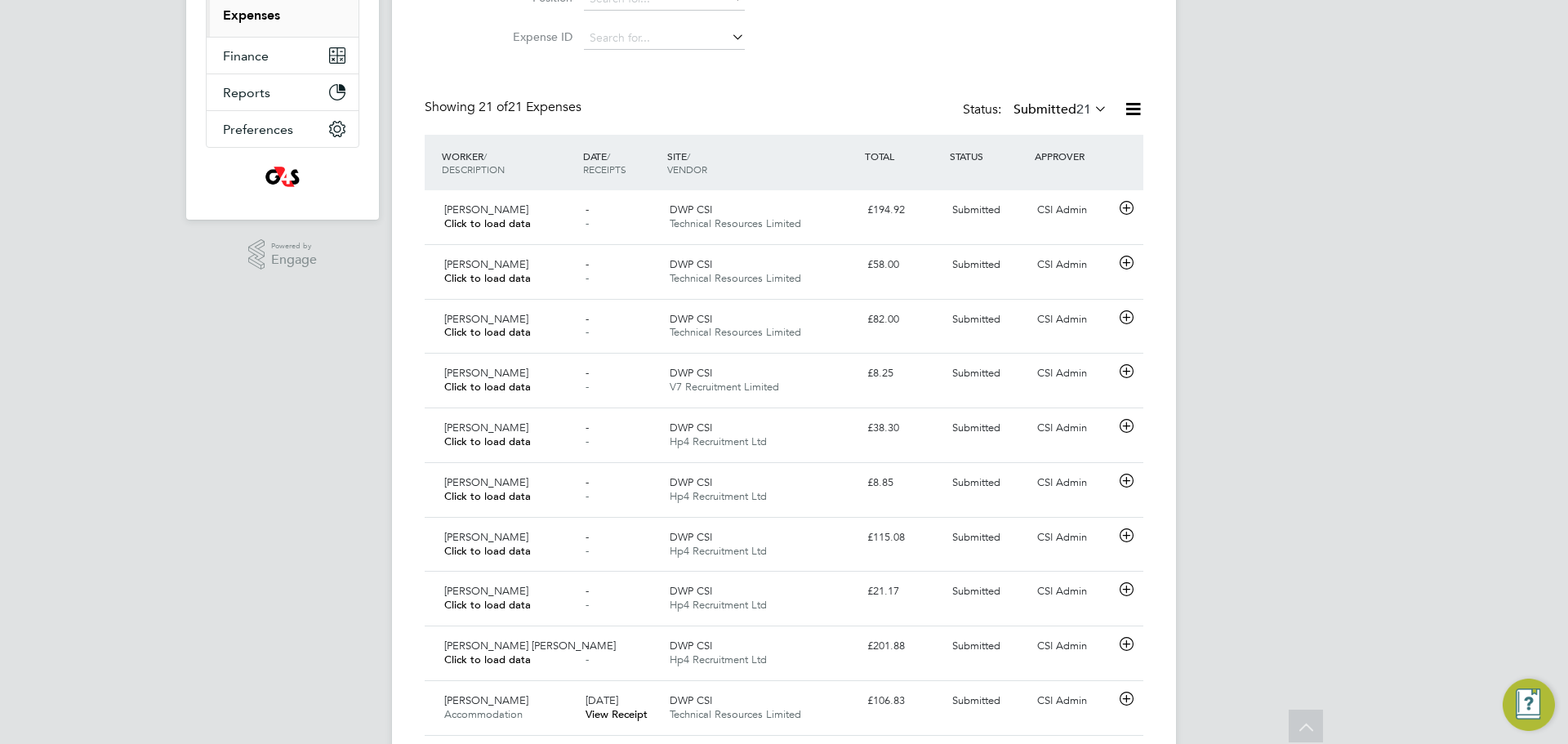
click at [1047, 108] on label "Submitted 21" at bounding box center [1060, 109] width 94 height 16
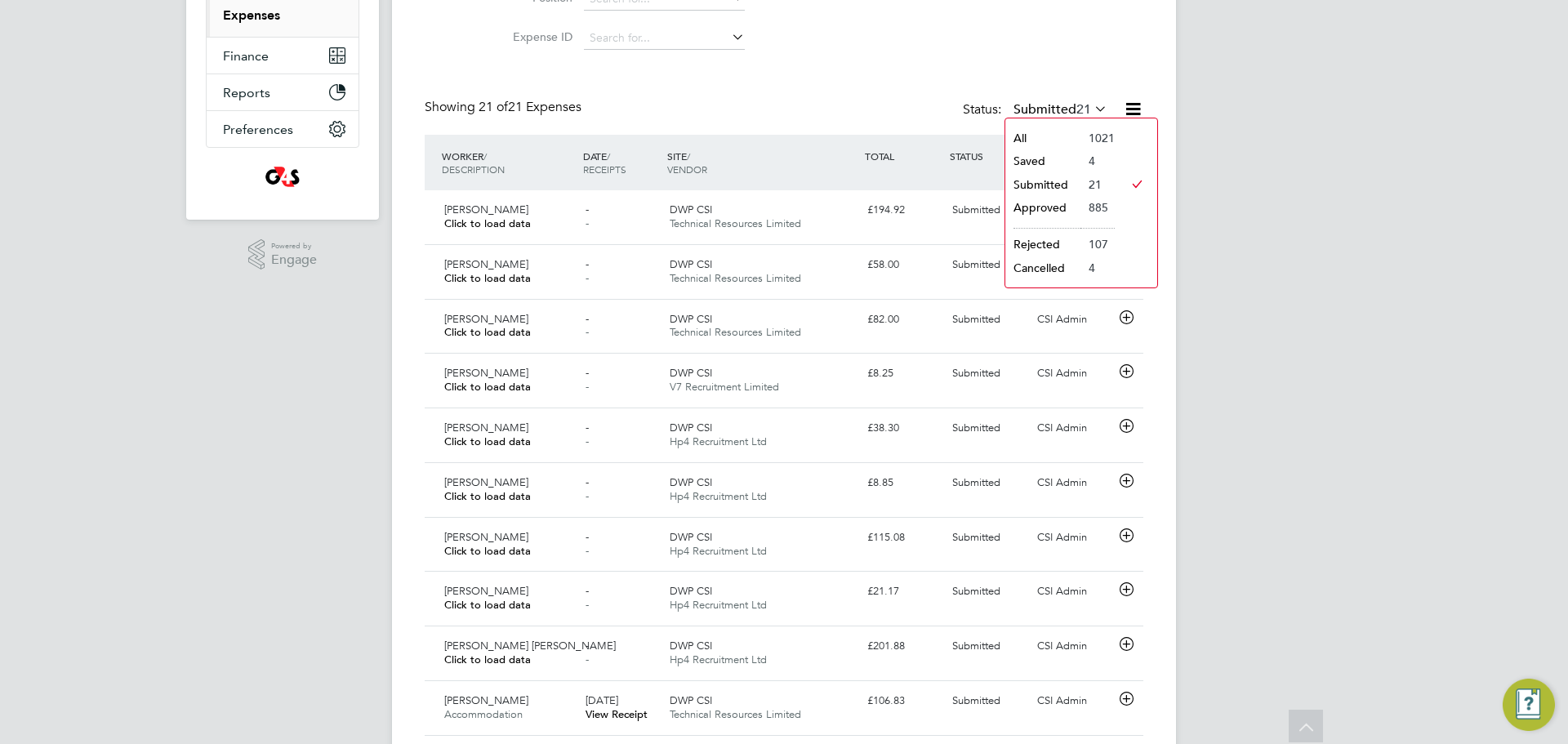
click at [1057, 158] on li "Saved" at bounding box center [1043, 161] width 75 height 23
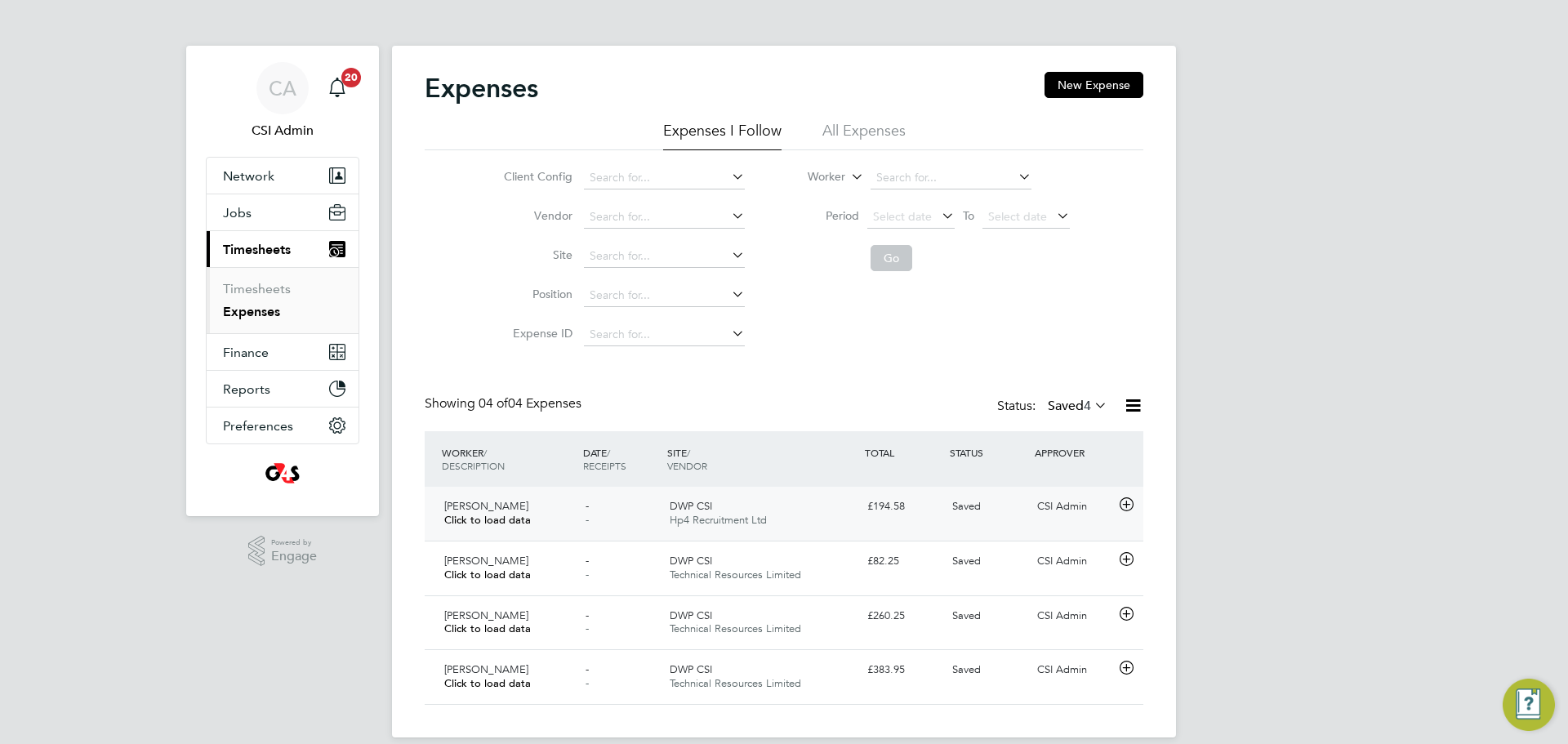
click at [604, 495] on div "- -" at bounding box center [621, 514] width 85 height 41
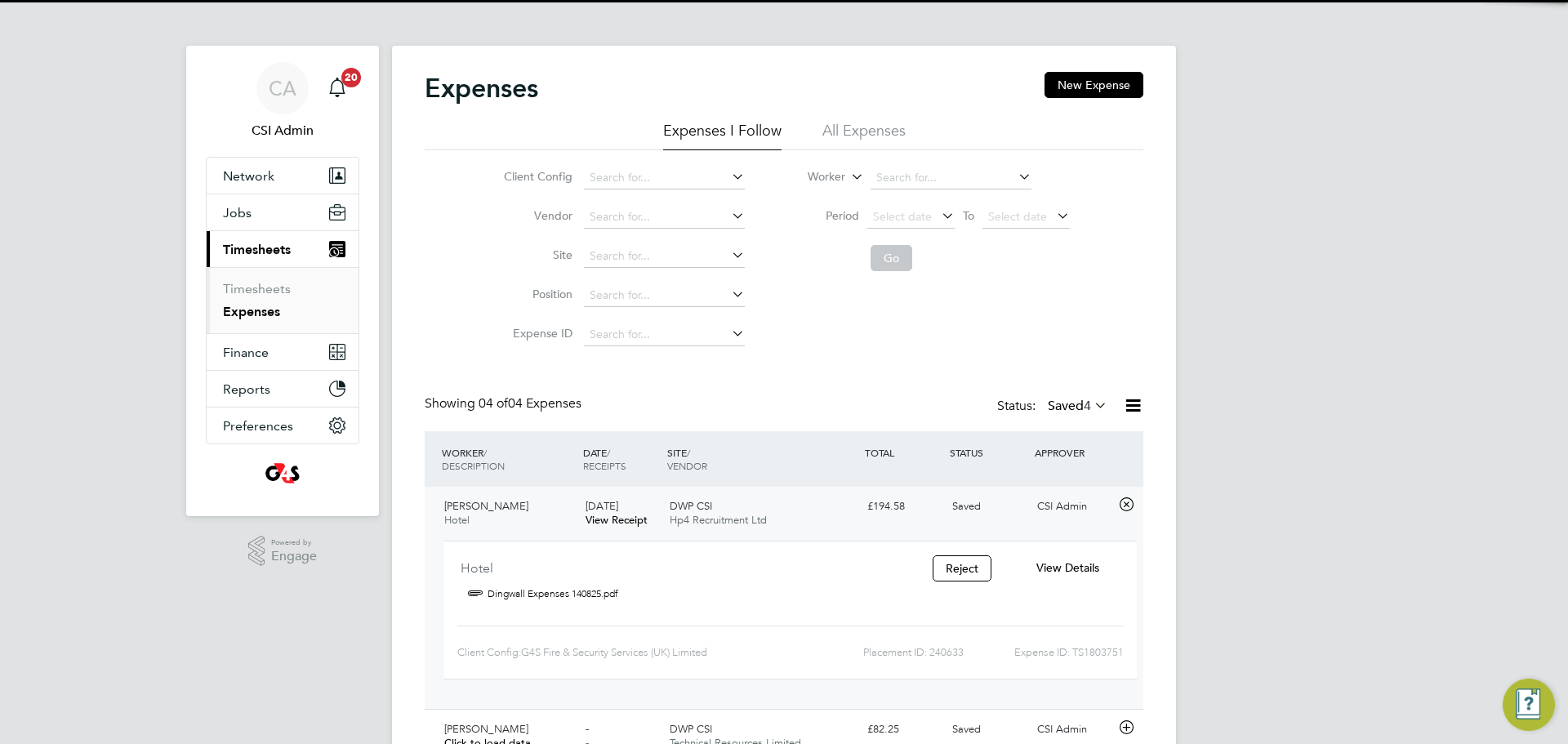
click at [867, 521] on div "Euan Milne Hotel 13 Aug 2025 View Receipt DWP CSI Hp4 Recruitment Ltd £194.58 S…" at bounding box center [784, 598] width 719 height 222
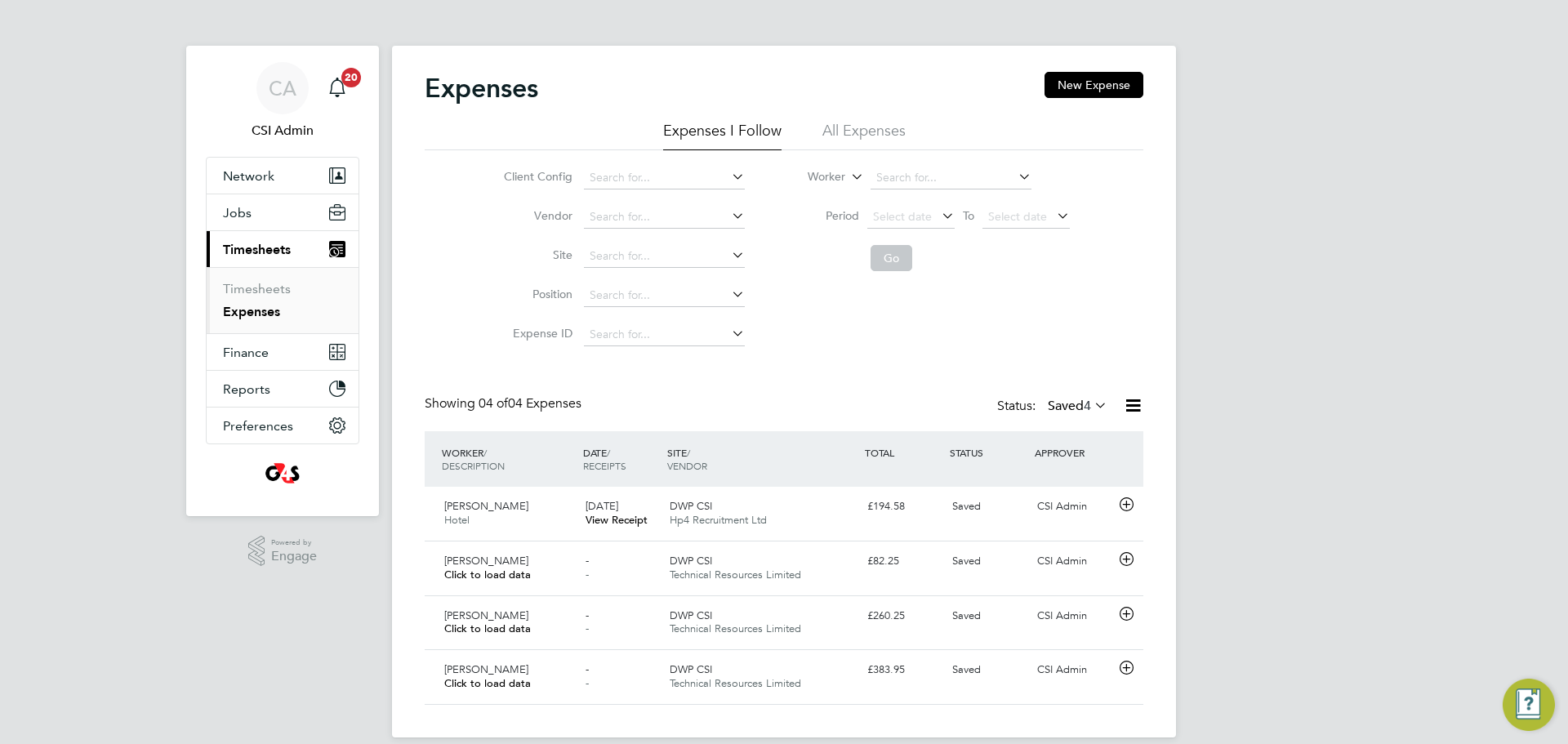
click at [1055, 398] on label "Saved 4" at bounding box center [1078, 406] width 60 height 16
click at [1072, 445] on li "All" at bounding box center [1061, 435] width 75 height 23
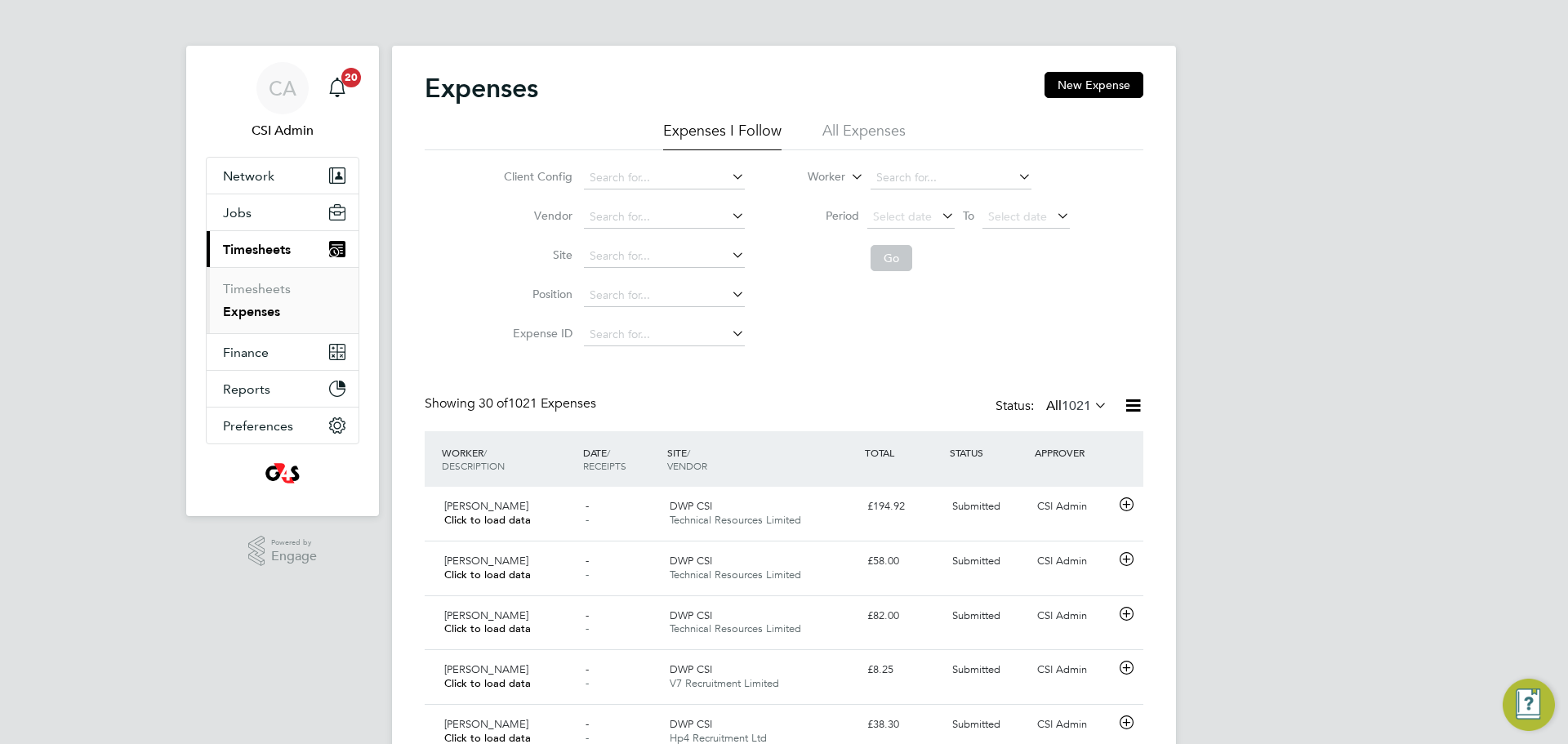
click at [1066, 405] on span "1021" at bounding box center [1076, 406] width 29 height 16
click at [1056, 506] on li "Approved" at bounding box center [1059, 504] width 75 height 23
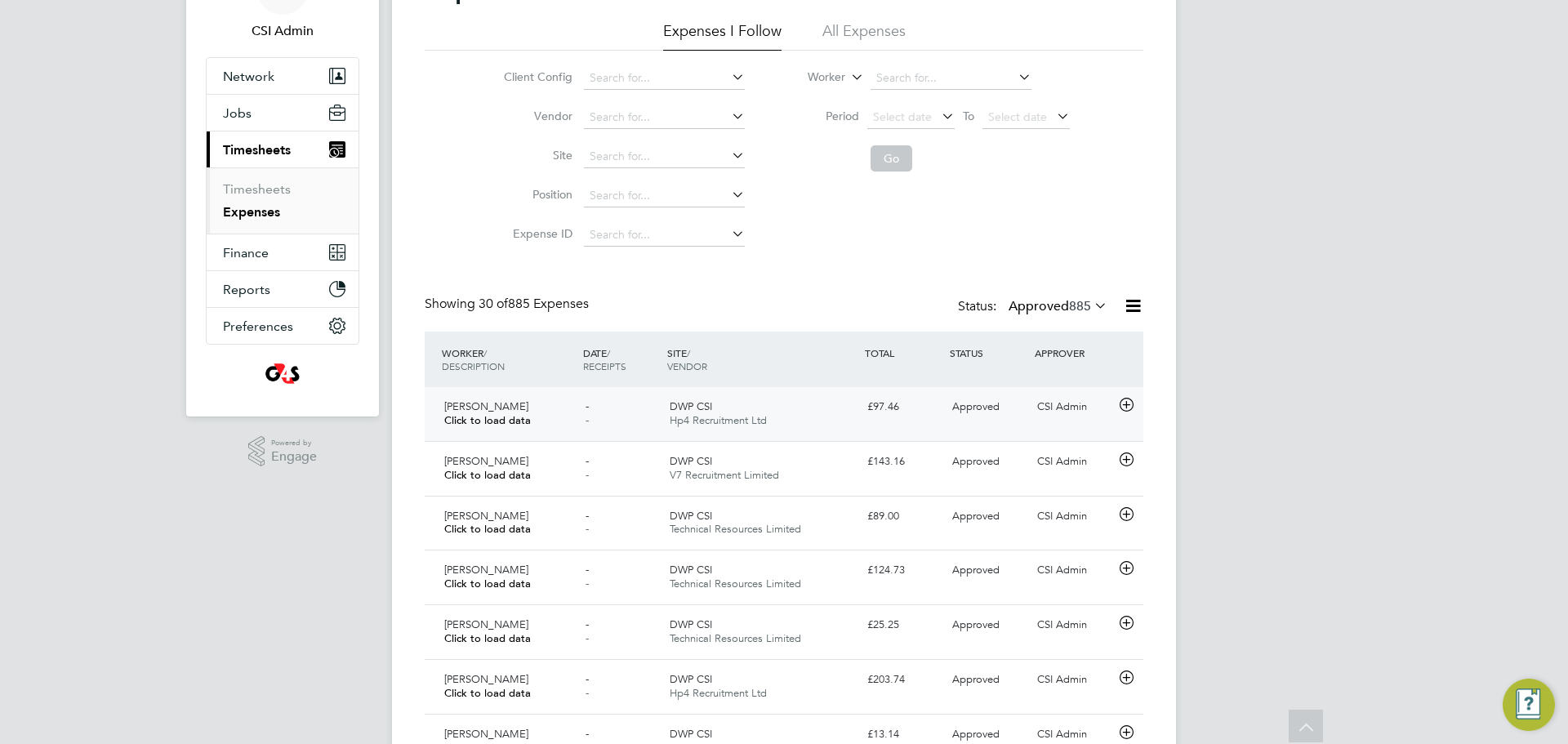
drag, startPoint x: 557, startPoint y: 435, endPoint x: 560, endPoint y: 423, distance: 12.4
click at [557, 432] on div "Stuart Reid Click to load data - - DWP CSI Hp4 Recruitment Ltd £97.46 Approved …" at bounding box center [784, 415] width 719 height 54
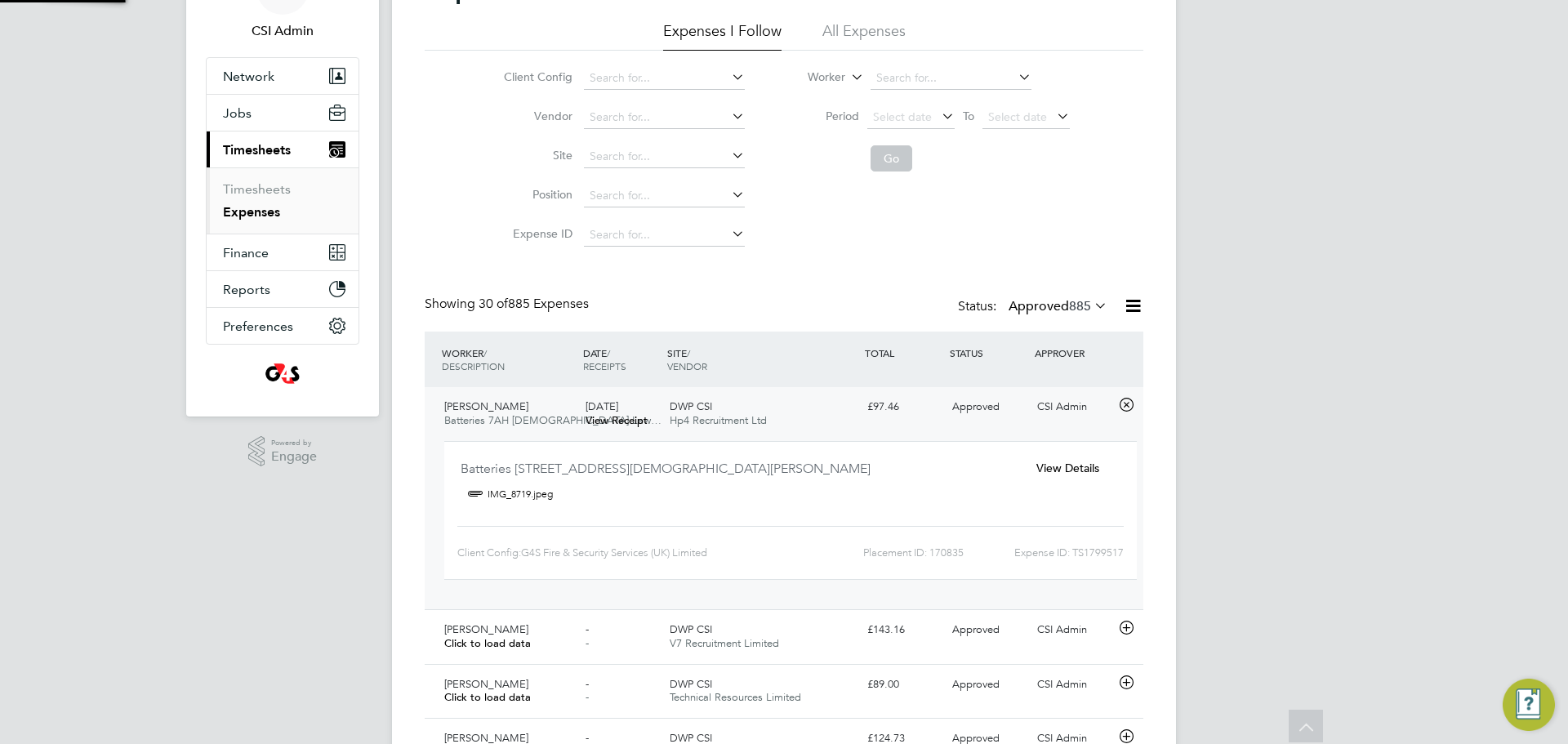
click at [787, 404] on div "DWP CSI Hp4 Recruitment Ltd" at bounding box center [762, 415] width 198 height 41
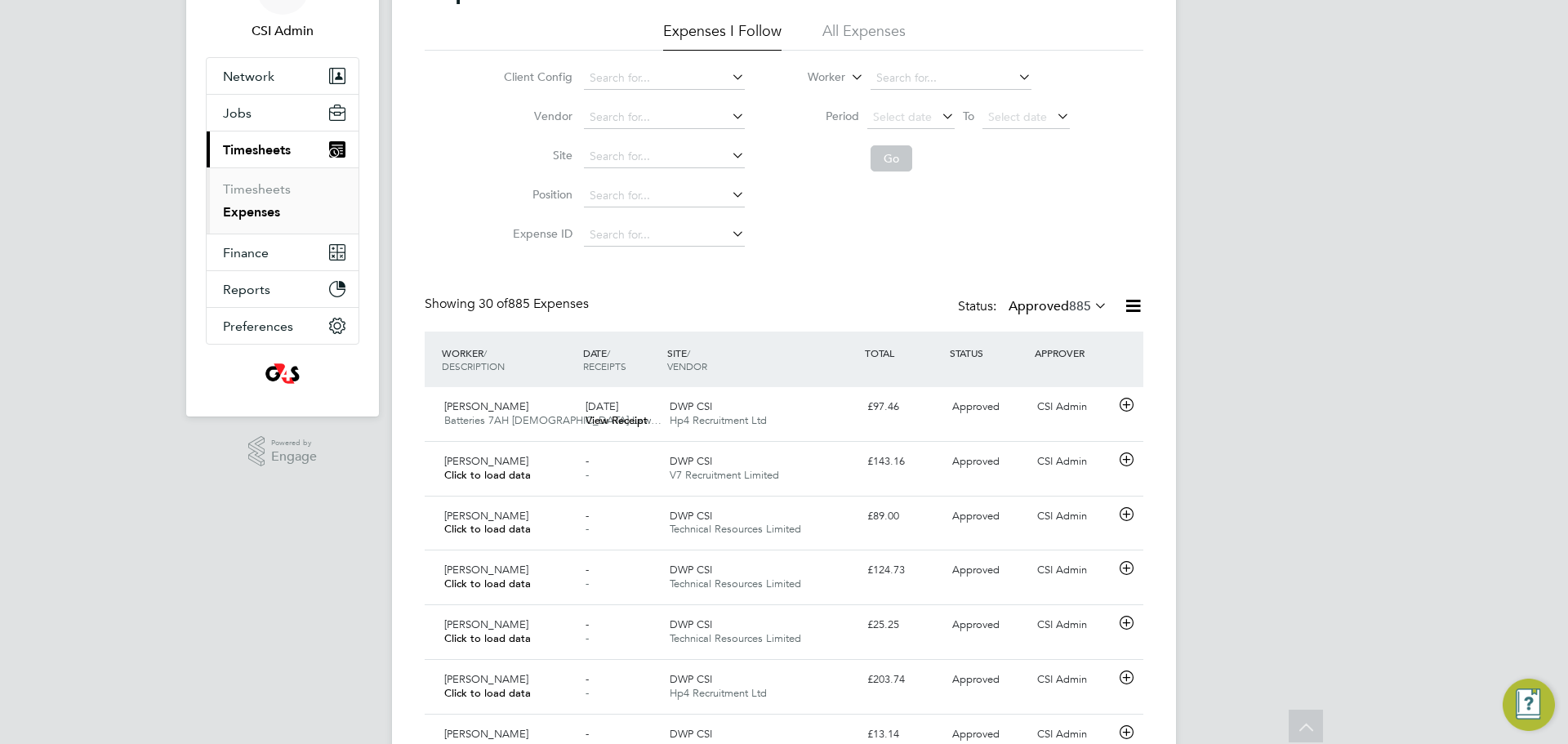
click at [1061, 306] on label "Approved 885" at bounding box center [1058, 306] width 99 height 16
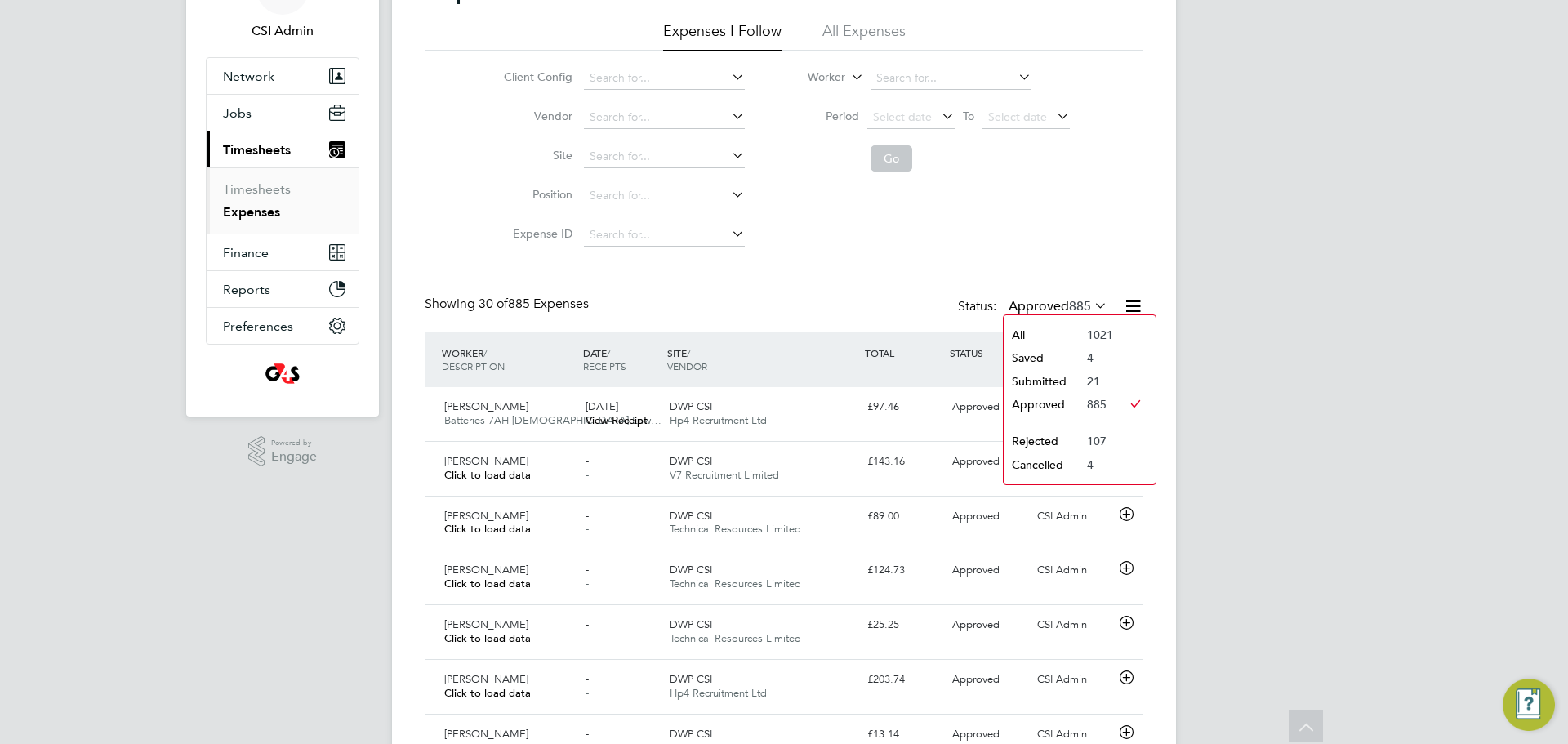
drag, startPoint x: 1042, startPoint y: 383, endPoint x: 998, endPoint y: 403, distance: 48.3
click at [1042, 381] on li "Submitted" at bounding box center [1041, 382] width 75 height 23
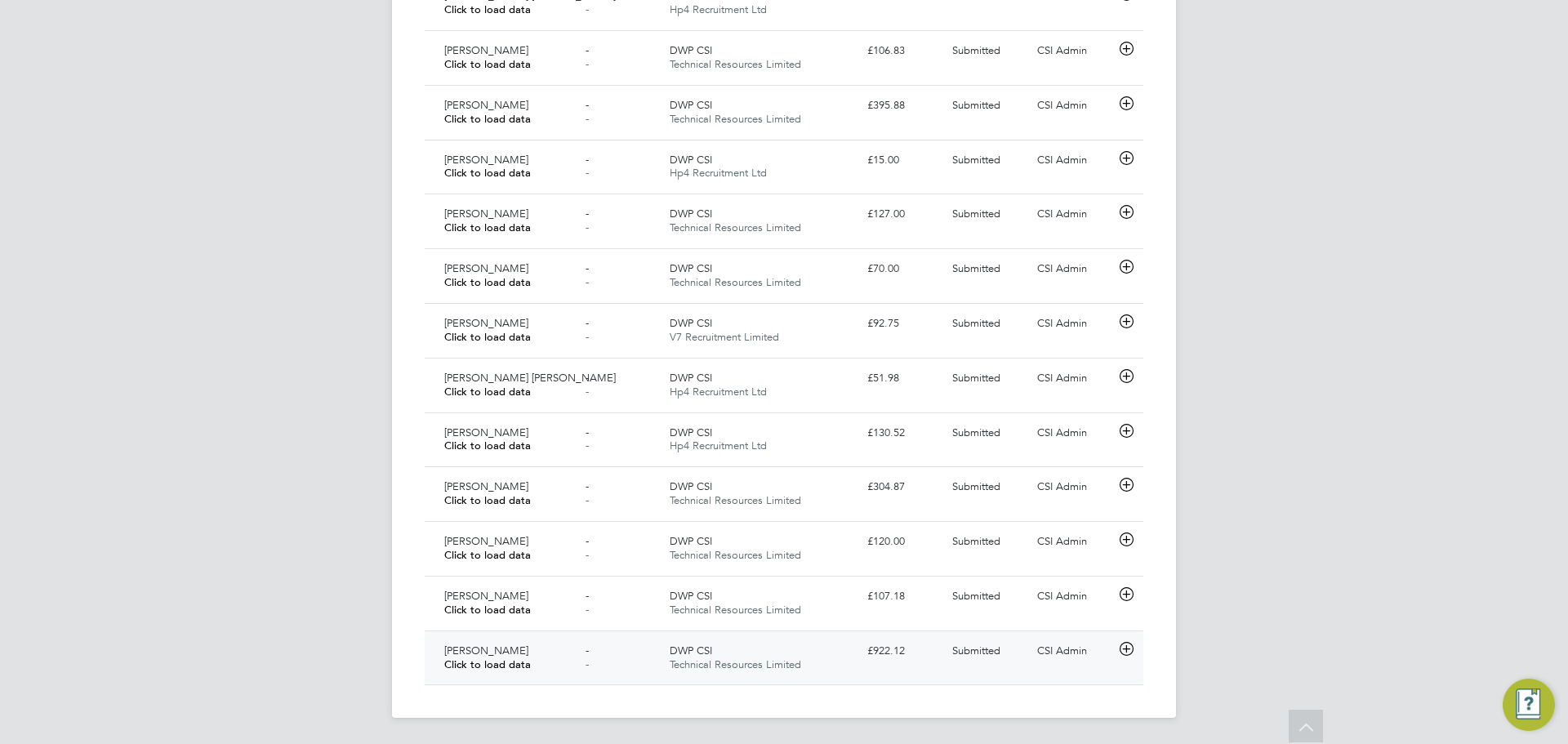
click at [547, 648] on div "[PERSON_NAME] Click to load data" at bounding box center [508, 658] width 141 height 41
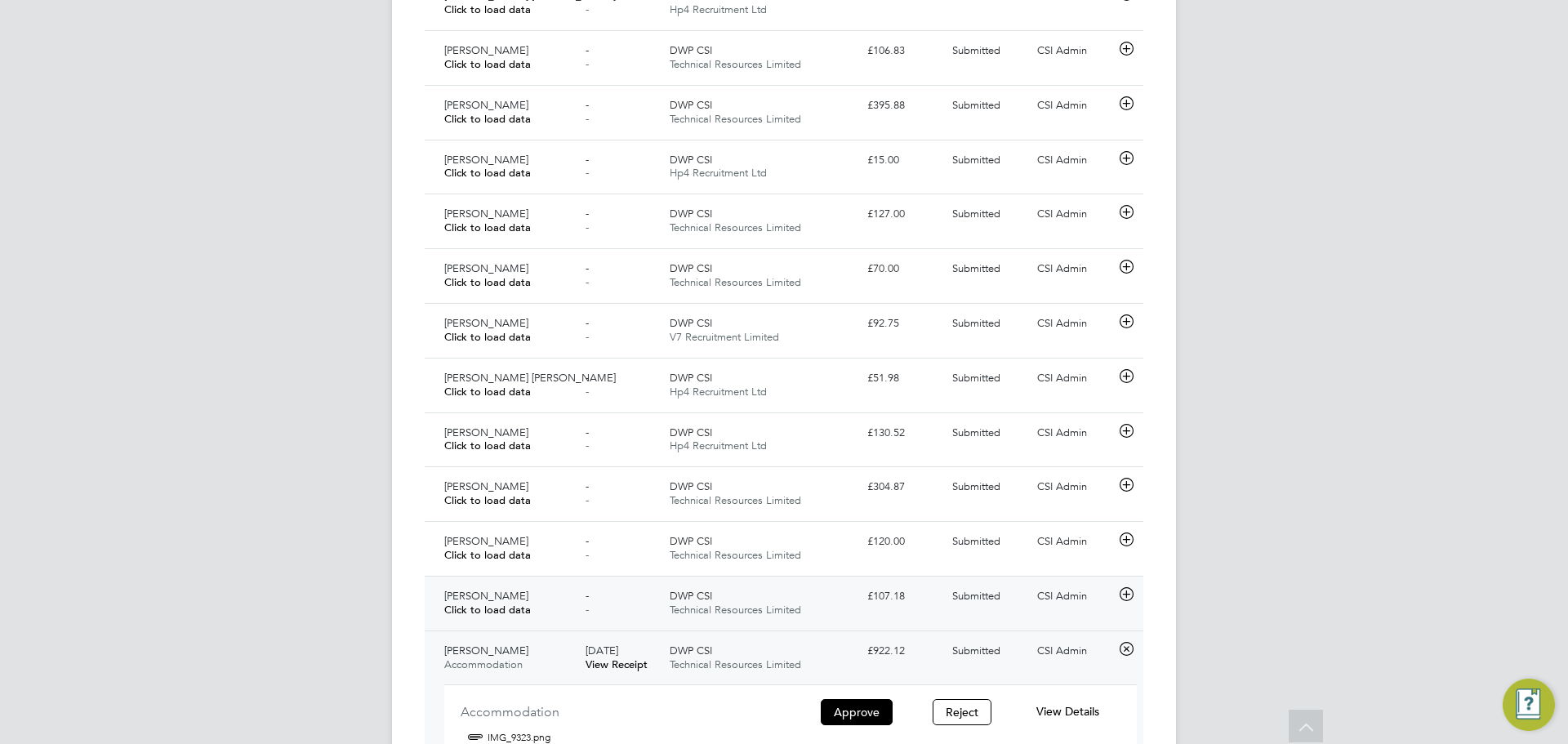
click at [612, 615] on div "- -" at bounding box center [621, 604] width 85 height 41
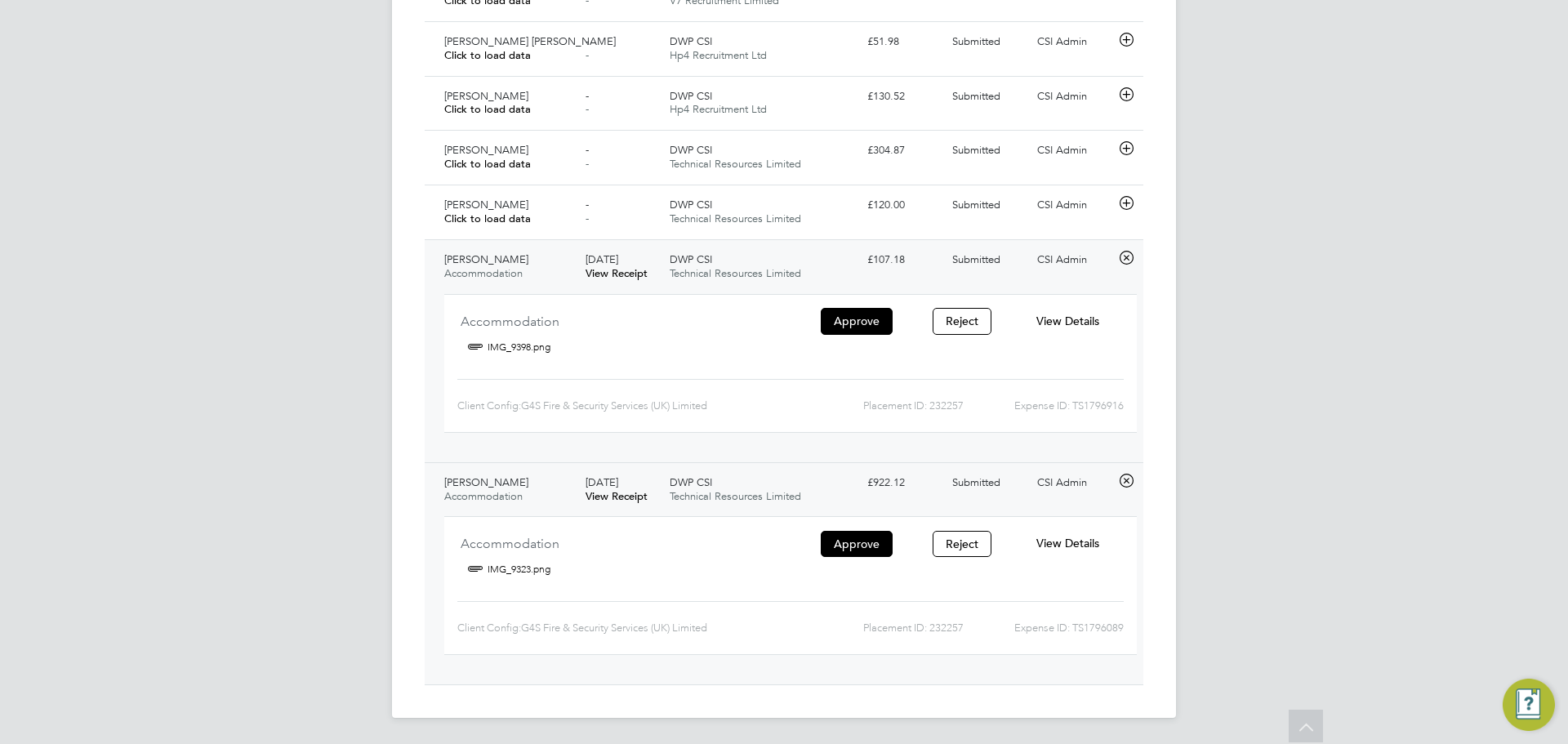
click at [654, 285] on div "29 Jul 2025 View Receipt" at bounding box center [621, 267] width 85 height 41
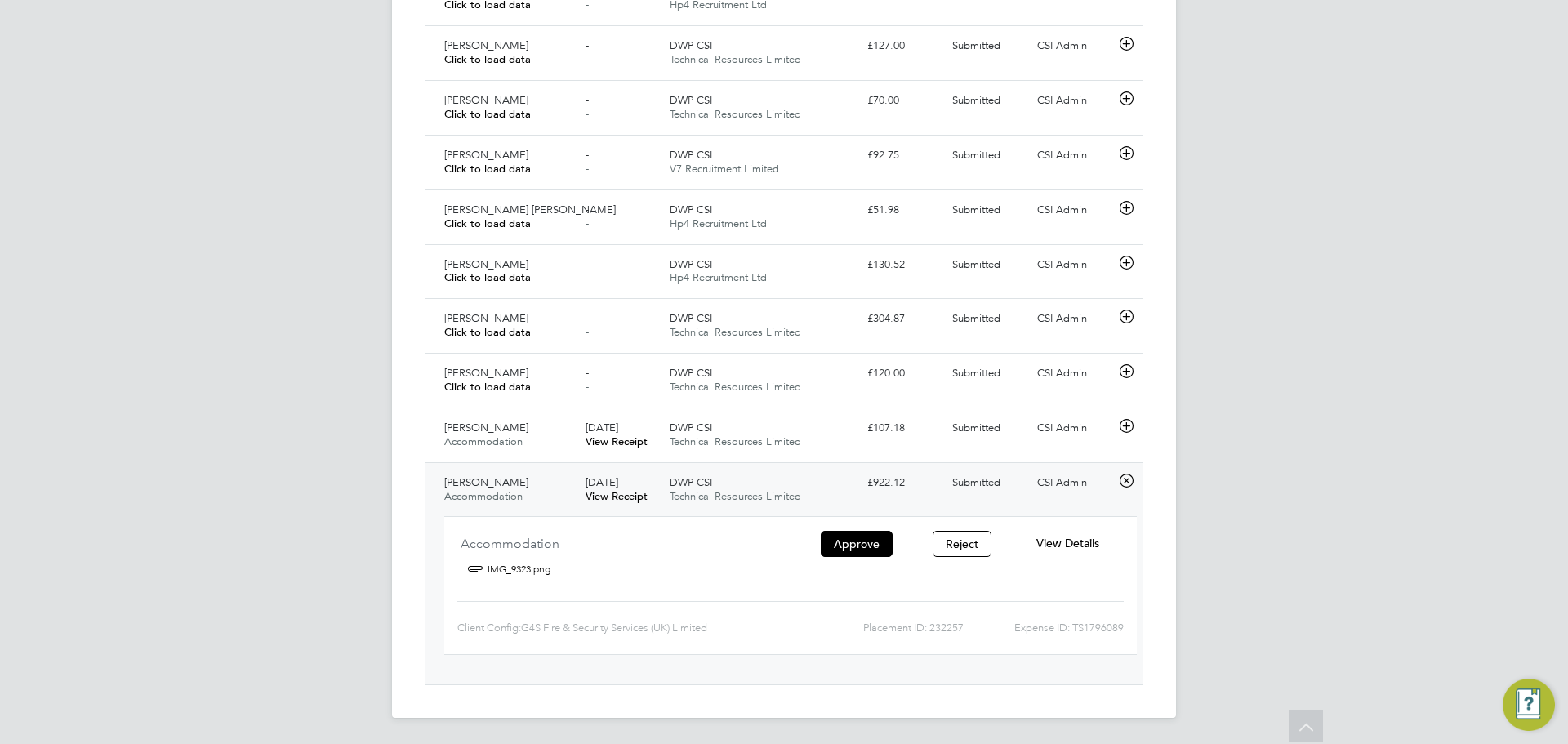
click at [1080, 549] on span "View Details" at bounding box center [1068, 543] width 63 height 14
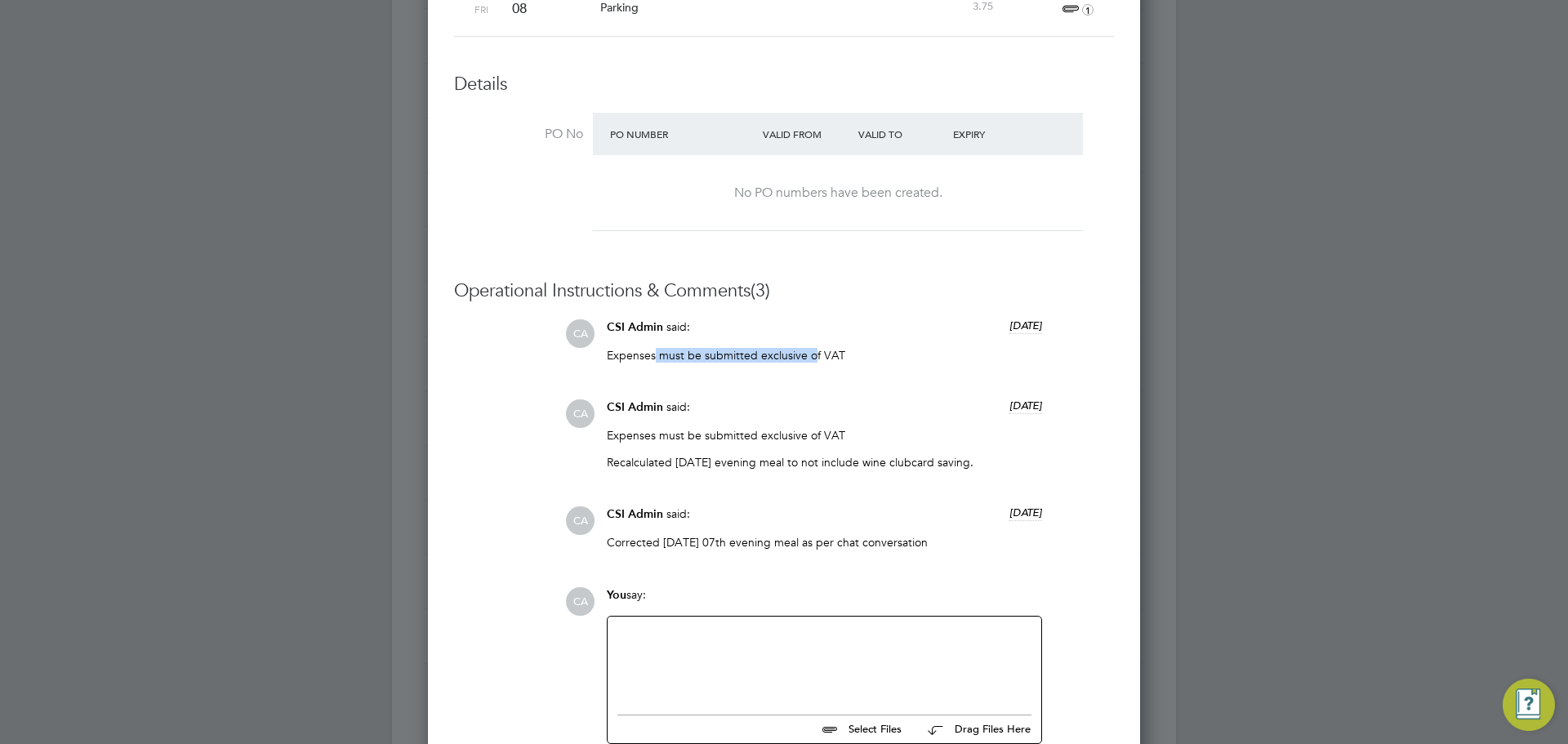
drag, startPoint x: 718, startPoint y: 362, endPoint x: 814, endPoint y: 364, distance: 96.0
click at [814, 364] on div "Expenses must be submitted exclusive of VAT" at bounding box center [824, 361] width 436 height 27
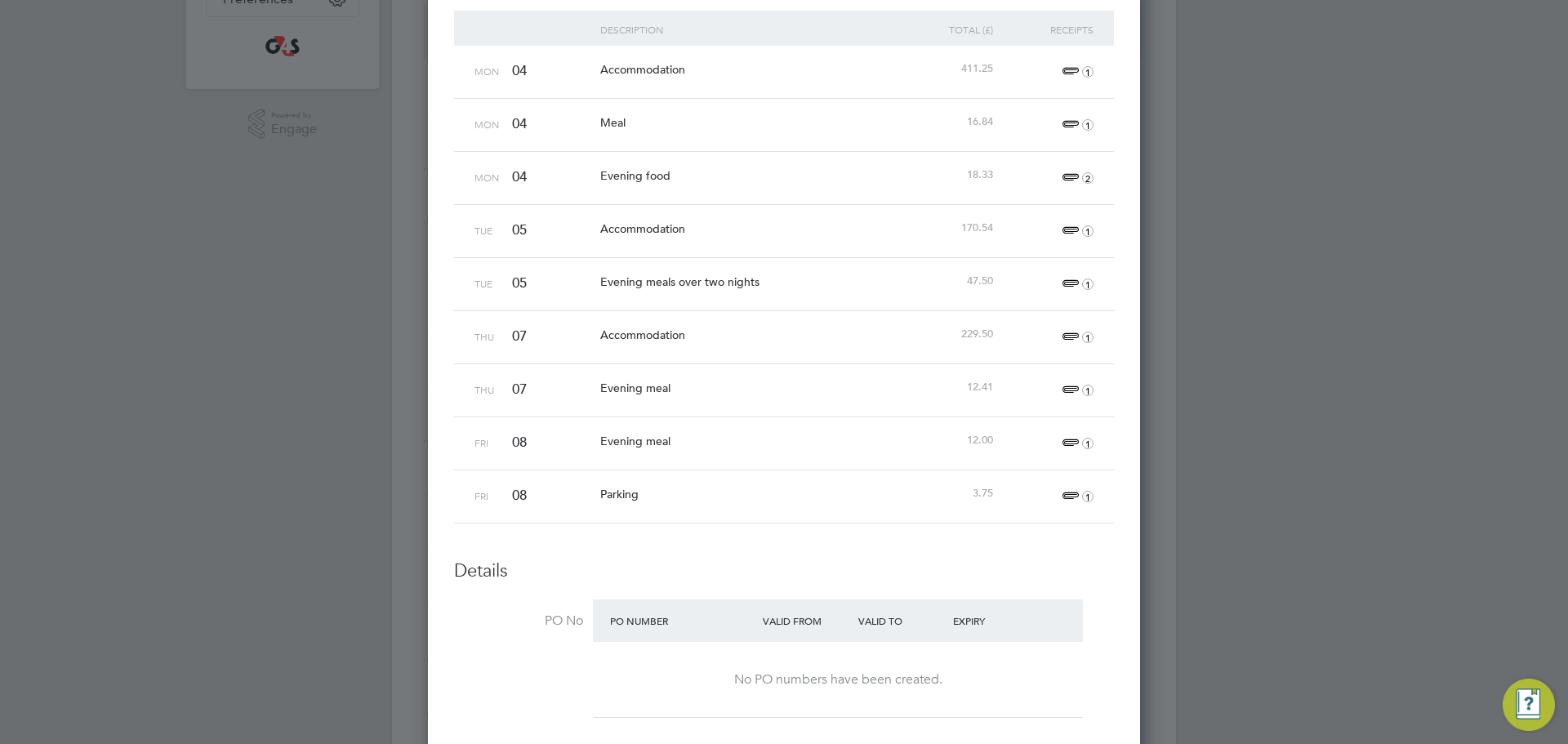
click at [1062, 439] on span "1" at bounding box center [1075, 444] width 36 height 19
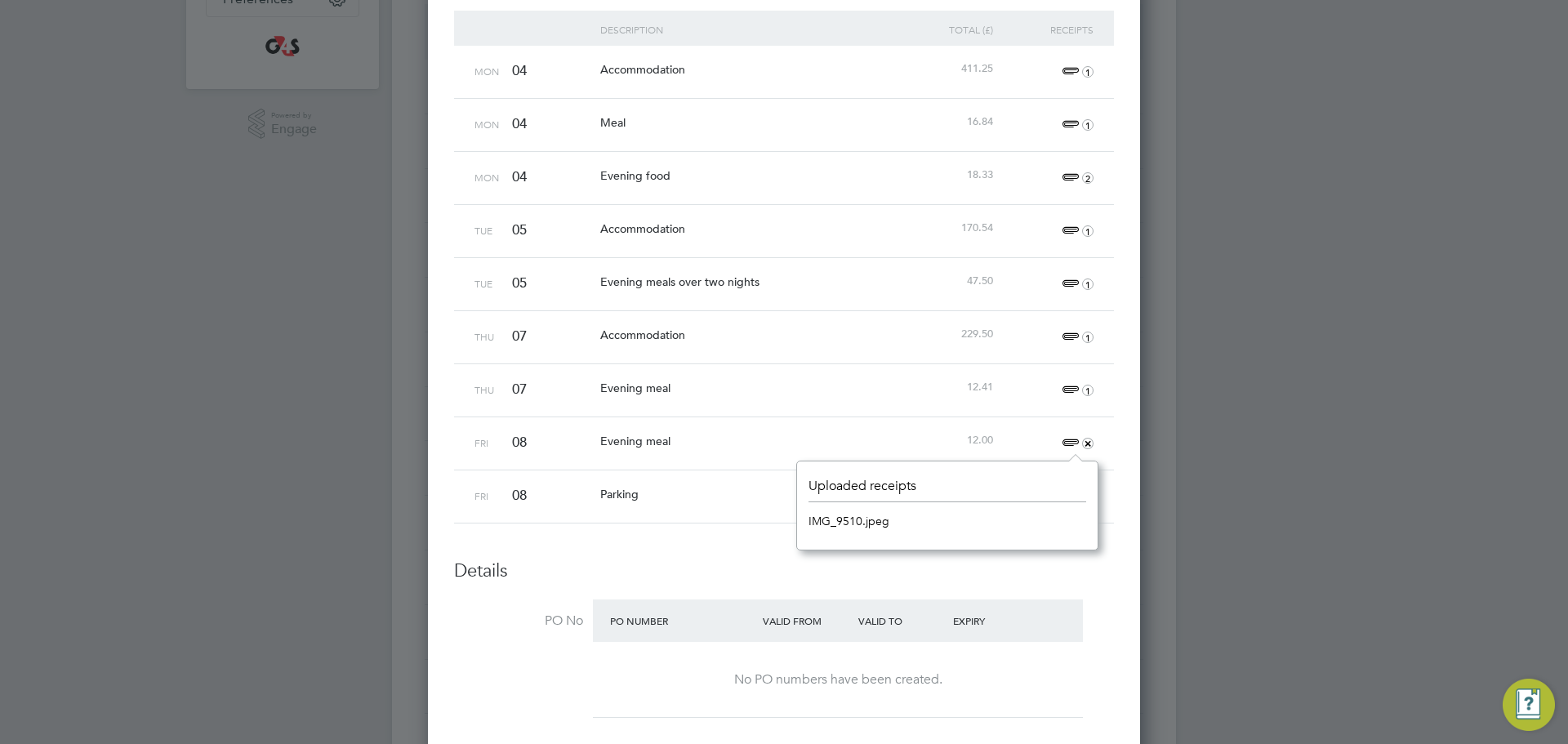
click at [845, 383] on div "Evening meal" at bounding box center [747, 387] width 301 height 47
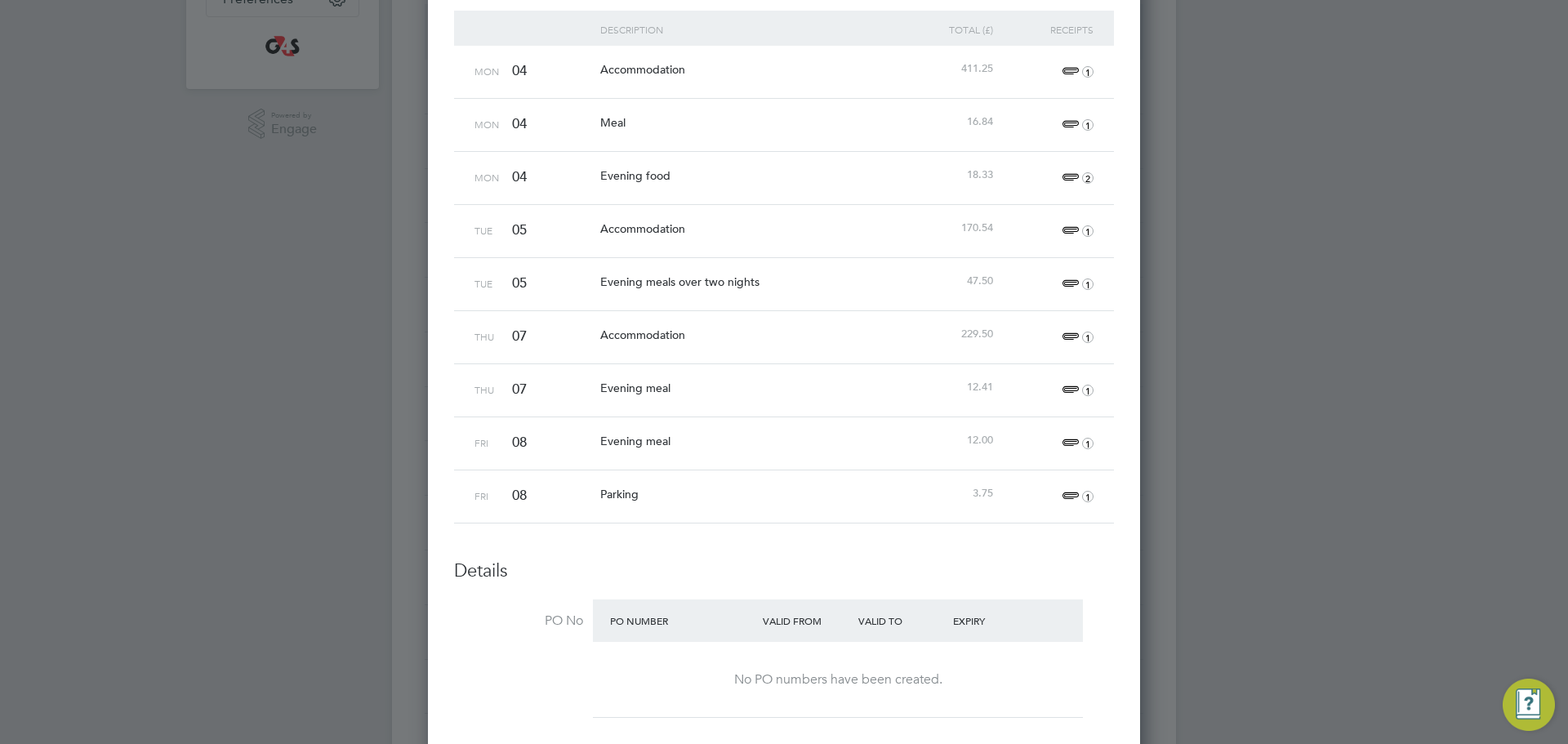
click at [1070, 172] on span "2" at bounding box center [1075, 178] width 36 height 19
click at [665, 173] on div "Expenses New Expense Expenses I Follow All Expenses Client Config Vendor Site P…" at bounding box center [784, 512] width 784 height 1788
click at [1068, 121] on span "1" at bounding box center [1075, 125] width 36 height 19
click at [842, 194] on link "IMG_9318.jpeg" at bounding box center [849, 202] width 81 height 24
click at [590, 237] on div "05" at bounding box center [552, 230] width 88 height 50
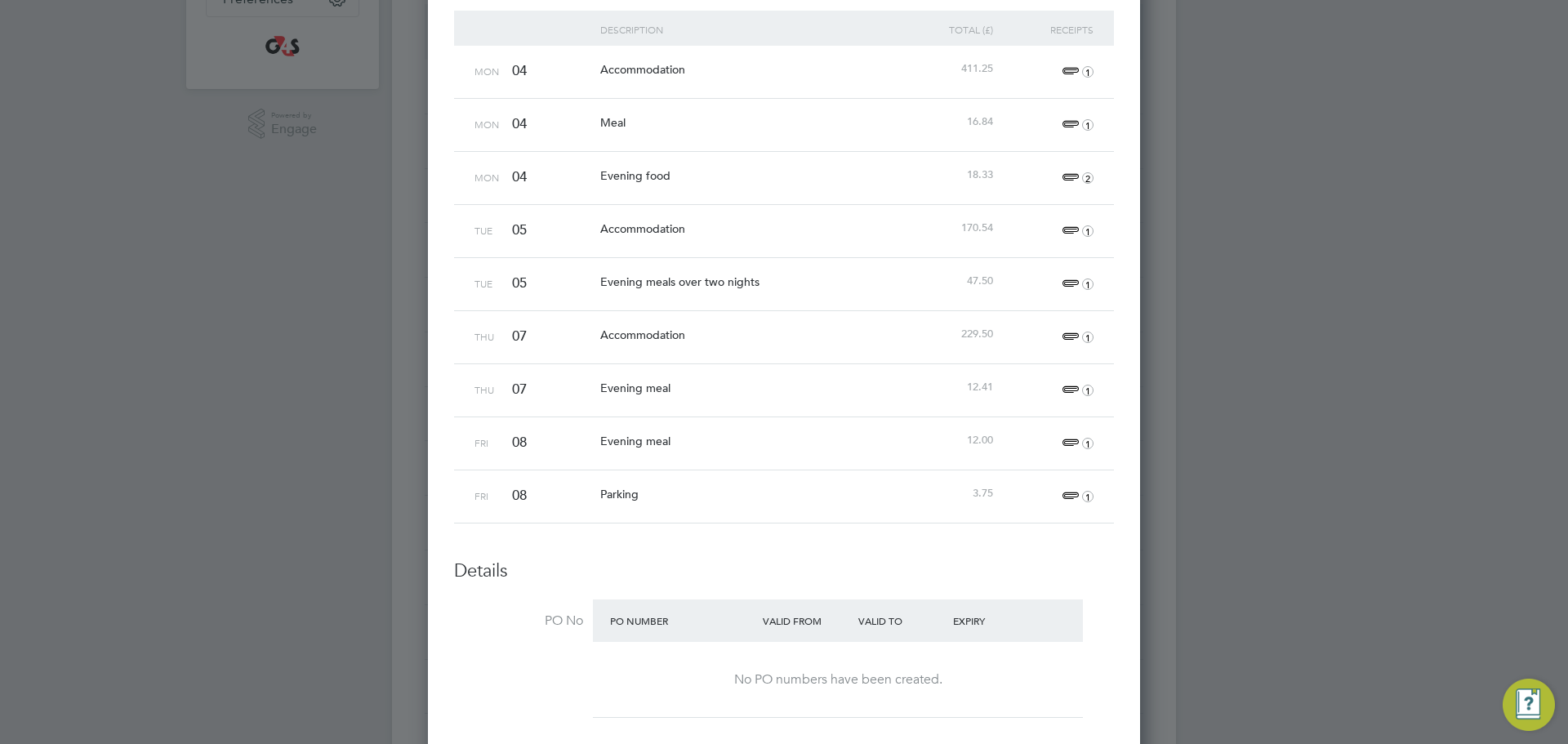
click at [1064, 229] on span "1" at bounding box center [1075, 231] width 36 height 19
click at [827, 302] on link "IMG_9395.png" at bounding box center [847, 308] width 78 height 24
click at [762, 294] on div "Evening meals over two nights" at bounding box center [747, 281] width 301 height 47
click at [1059, 367] on div "1" at bounding box center [1047, 390] width 100 height 52
click at [1064, 335] on span "1" at bounding box center [1075, 337] width 36 height 19
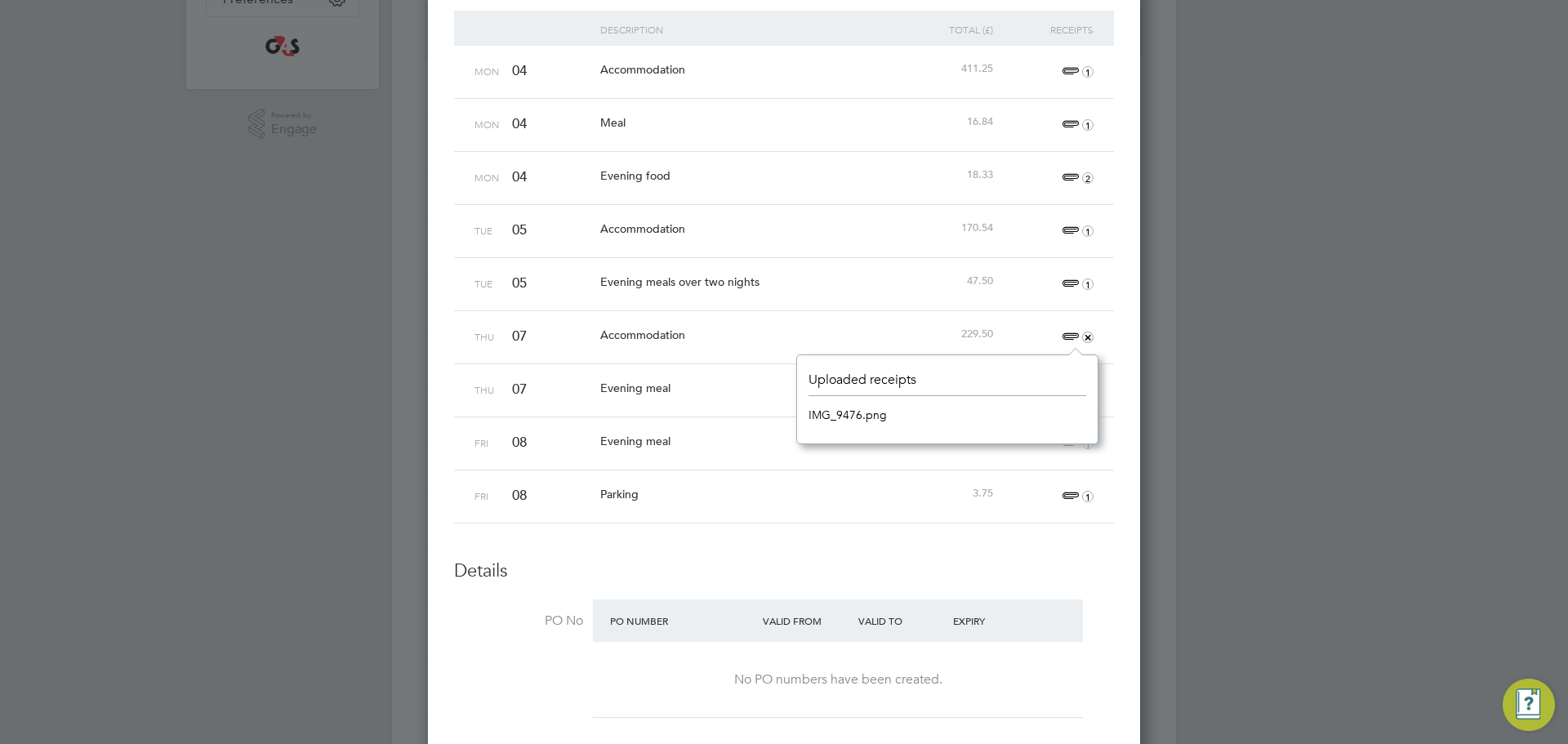
click at [823, 411] on link "IMG_9476.png" at bounding box center [847, 415] width 78 height 24
click at [723, 277] on span "Evening meals over two nights" at bounding box center [679, 281] width 159 height 14
drag, startPoint x: 1063, startPoint y: 436, endPoint x: 1073, endPoint y: 452, distance: 18.9
click at [1069, 445] on span "1" at bounding box center [1075, 444] width 36 height 19
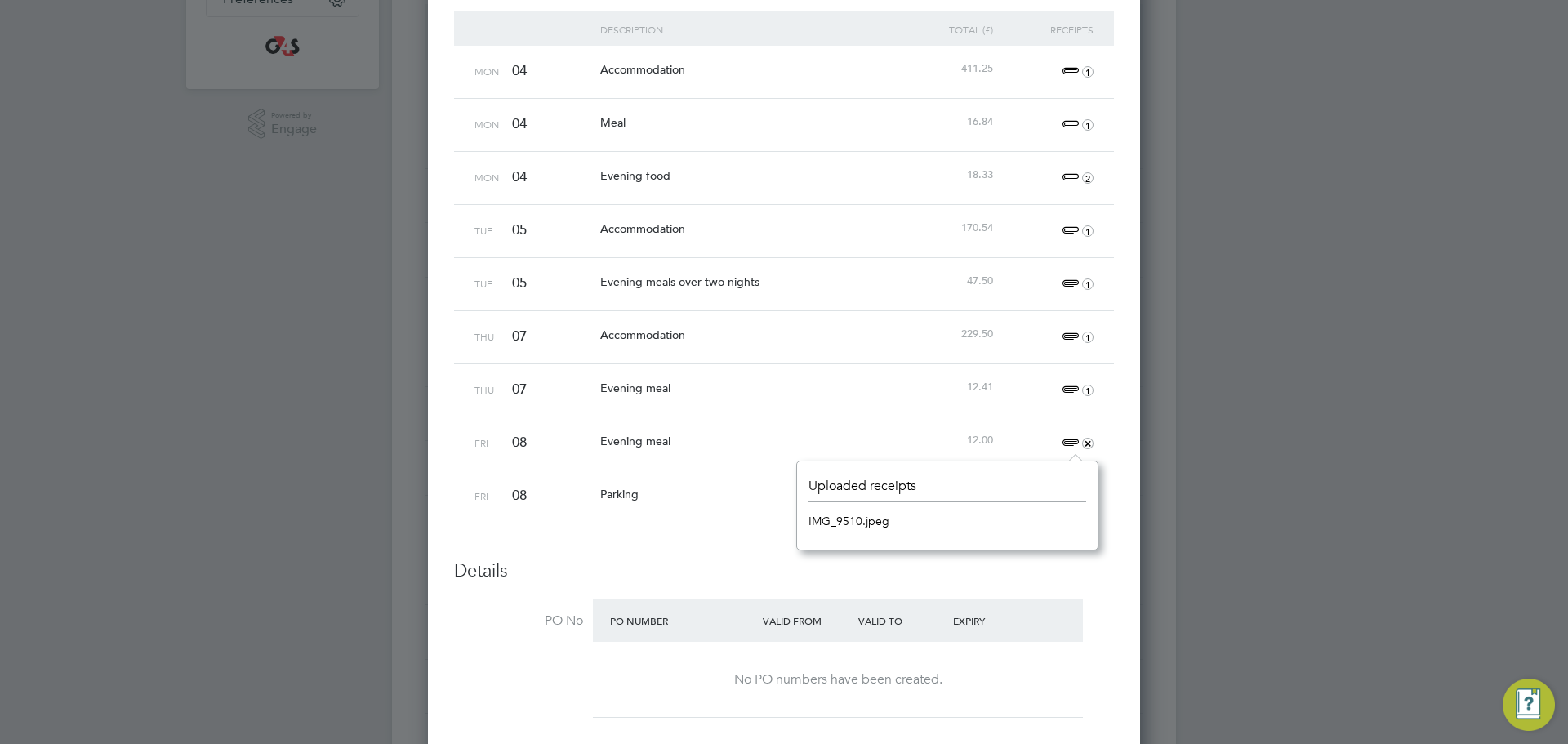
drag, startPoint x: 770, startPoint y: 520, endPoint x: 852, endPoint y: 517, distance: 82.1
click at [790, 520] on div "Fri 08 Parking 3.75 1" at bounding box center [784, 496] width 660 height 53
click at [853, 517] on link "IMG_9510.jpeg" at bounding box center [849, 521] width 81 height 24
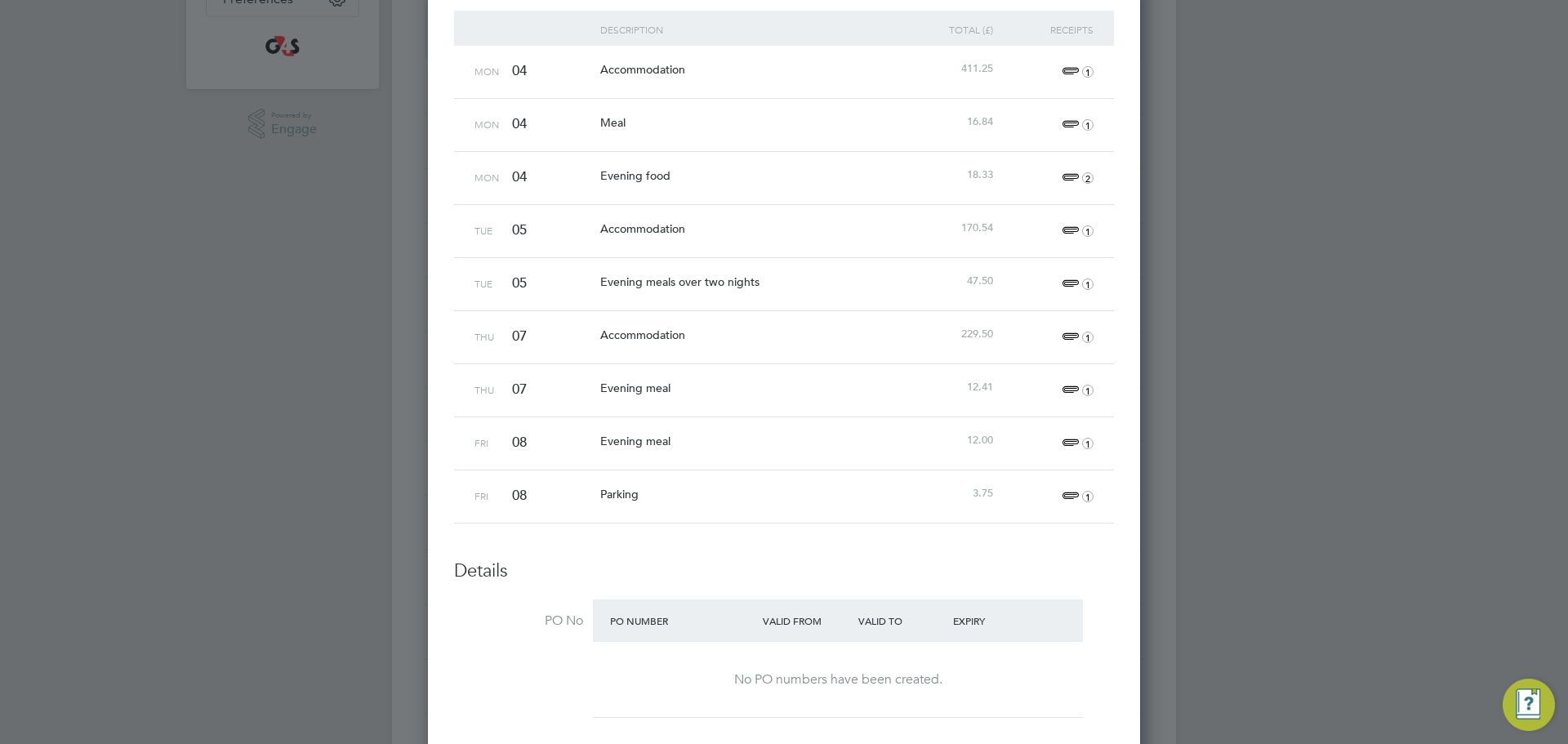
click at [1063, 390] on span "1" at bounding box center [1075, 390] width 36 height 19
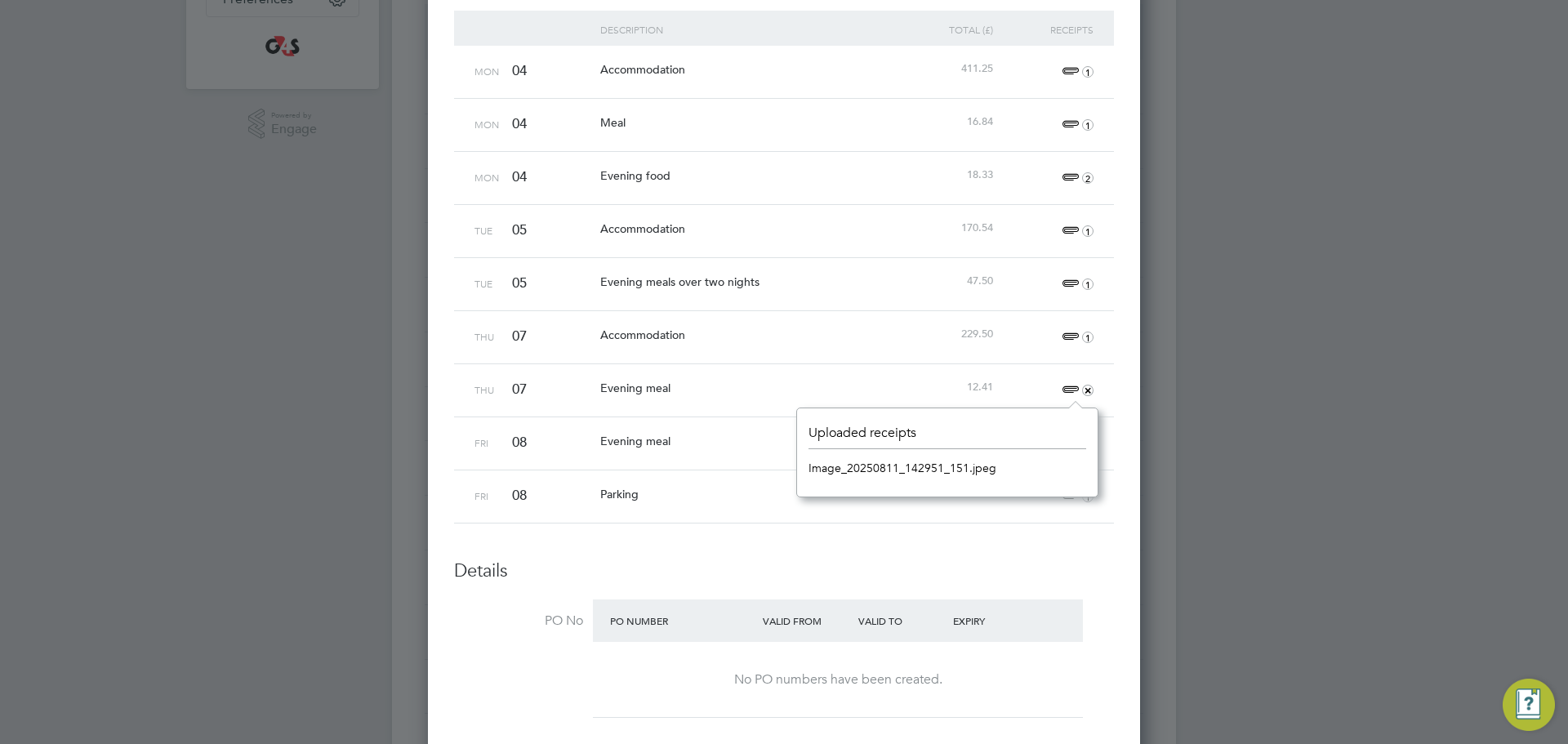
click at [857, 477] on link "Image_20250811_142951_151.jpeg" at bounding box center [902, 468] width 187 height 24
drag, startPoint x: 508, startPoint y: 208, endPoint x: 601, endPoint y: 235, distance: 96.8
click at [516, 215] on div "05" at bounding box center [552, 230] width 88 height 50
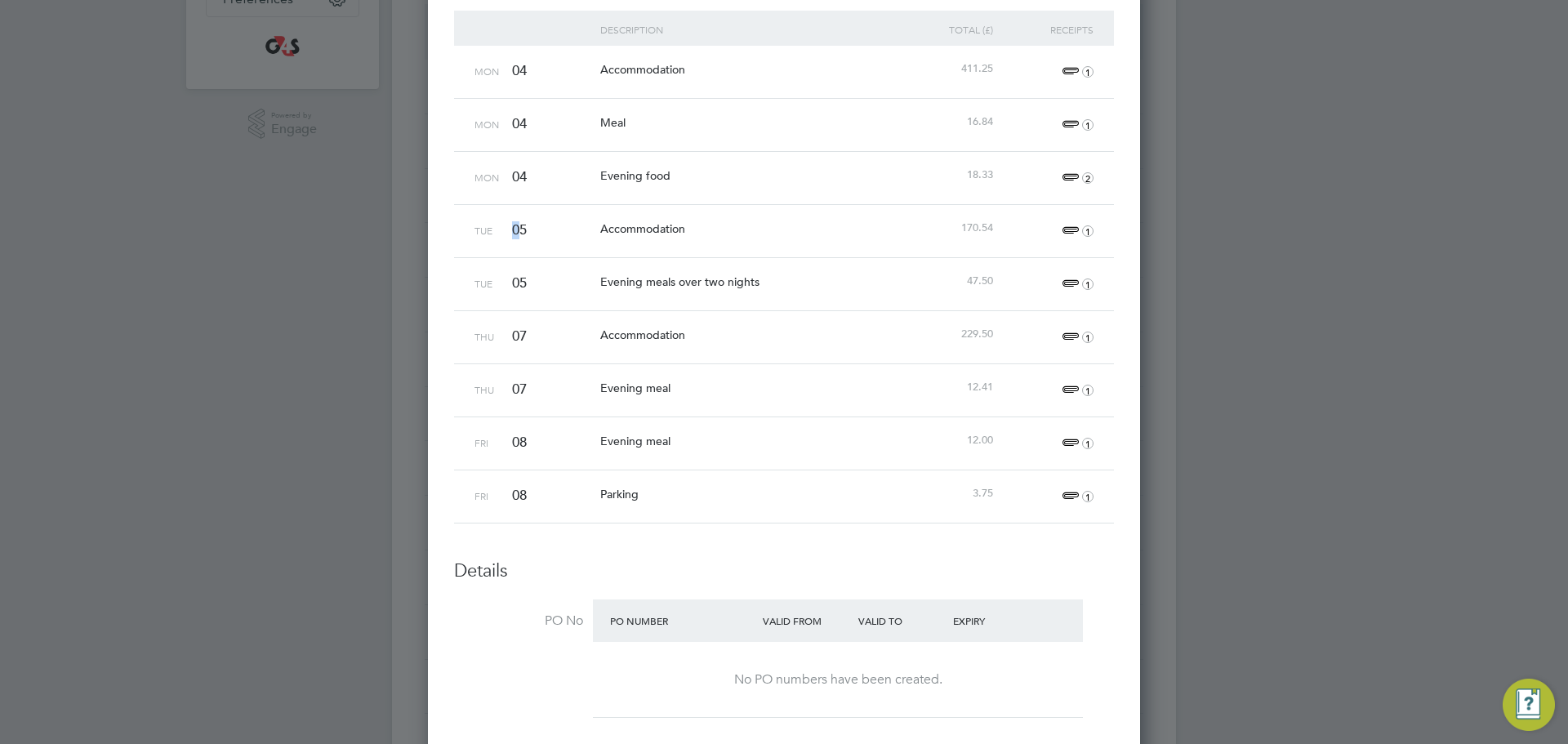
click at [1068, 497] on span "1" at bounding box center [1075, 497] width 36 height 19
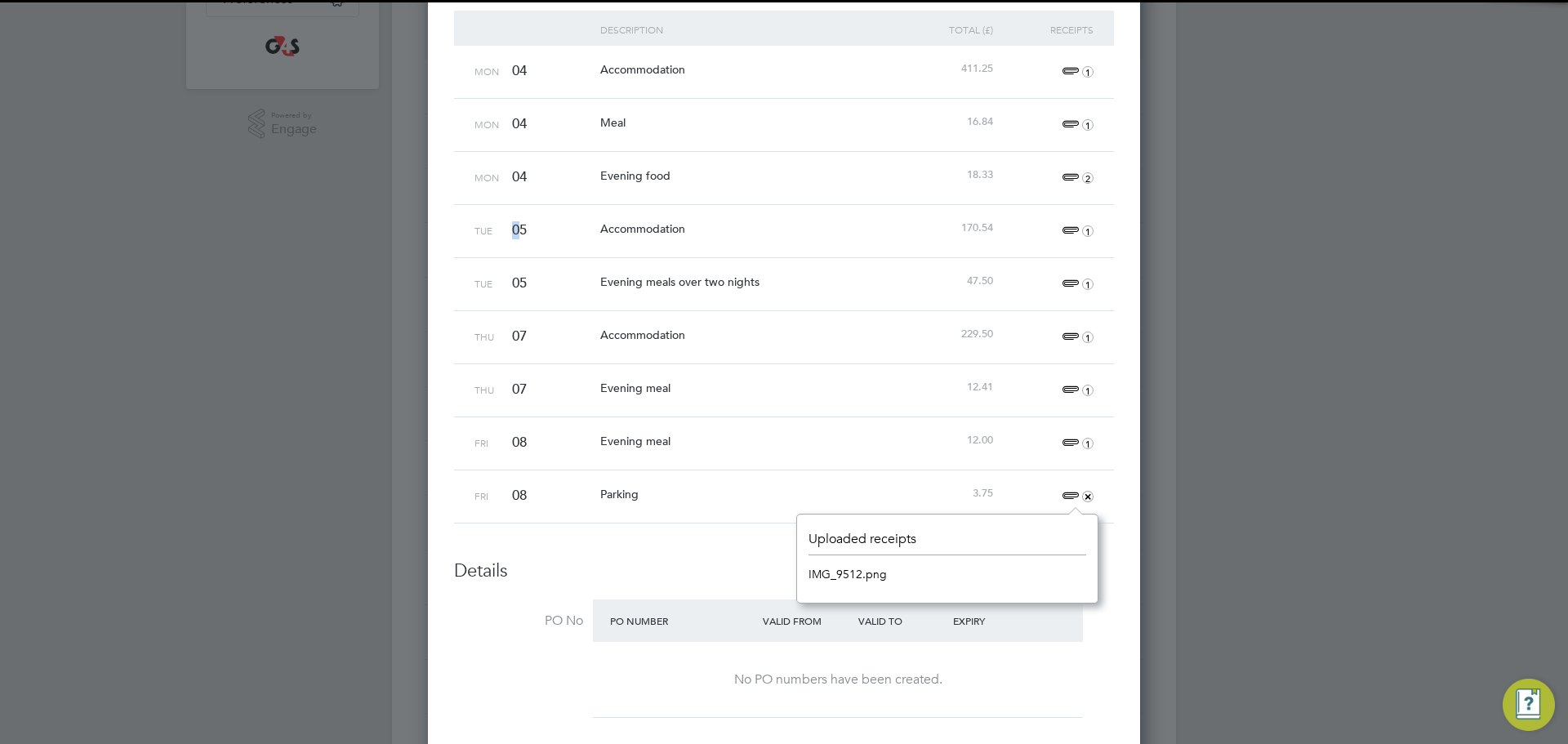
click at [850, 568] on link "IMG_9512.png" at bounding box center [847, 574] width 78 height 24
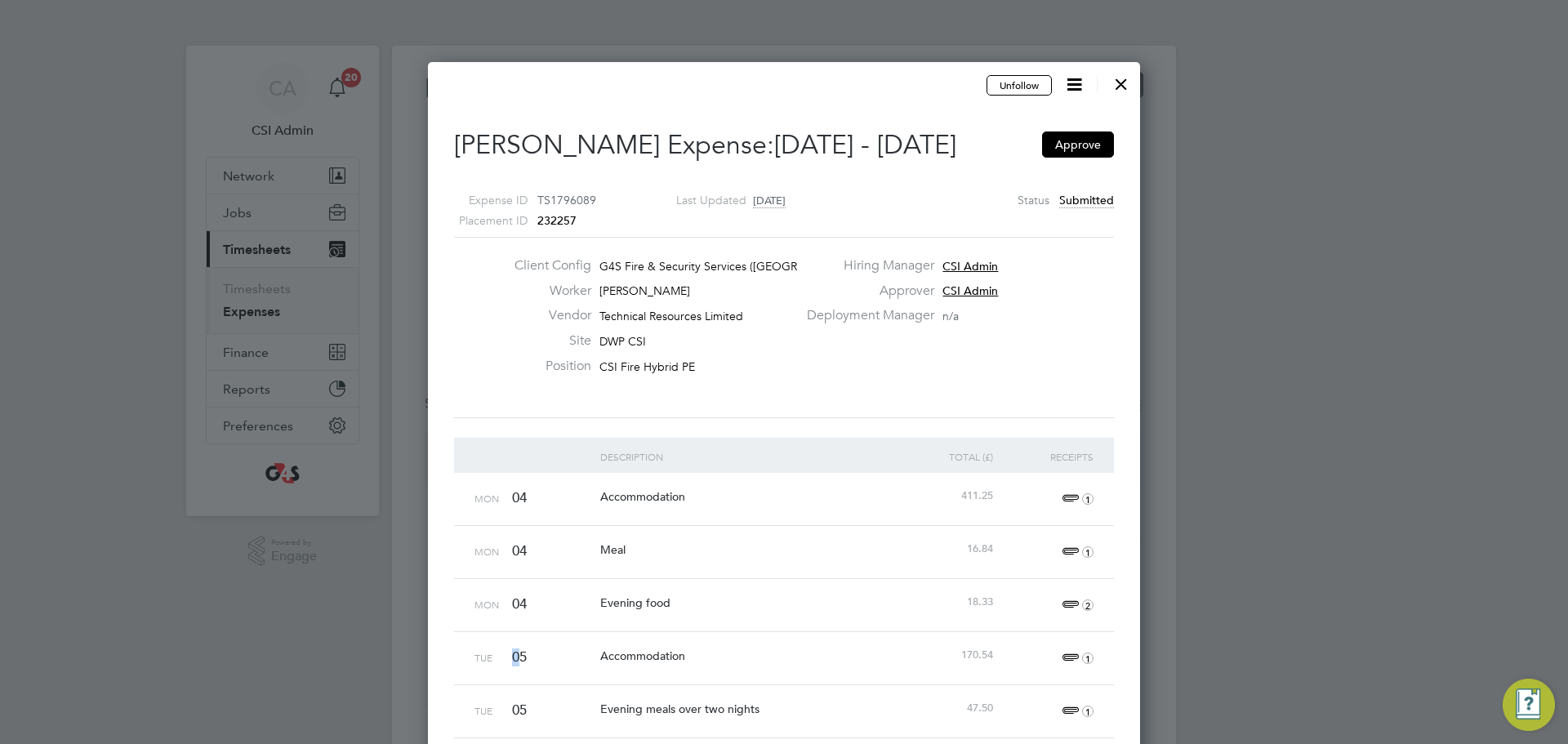
click at [1129, 81] on div at bounding box center [1122, 80] width 29 height 29
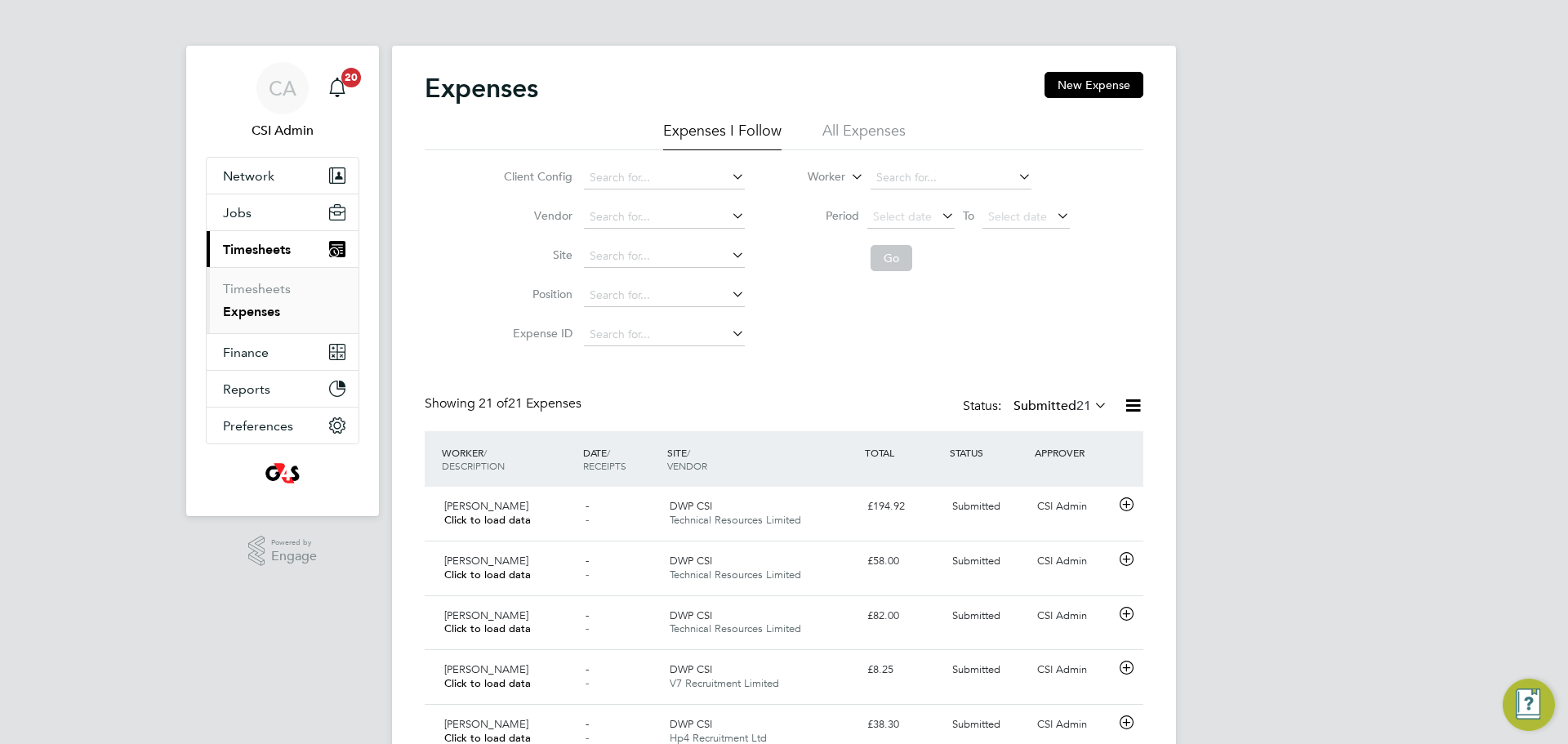
scroll to position [42, 198]
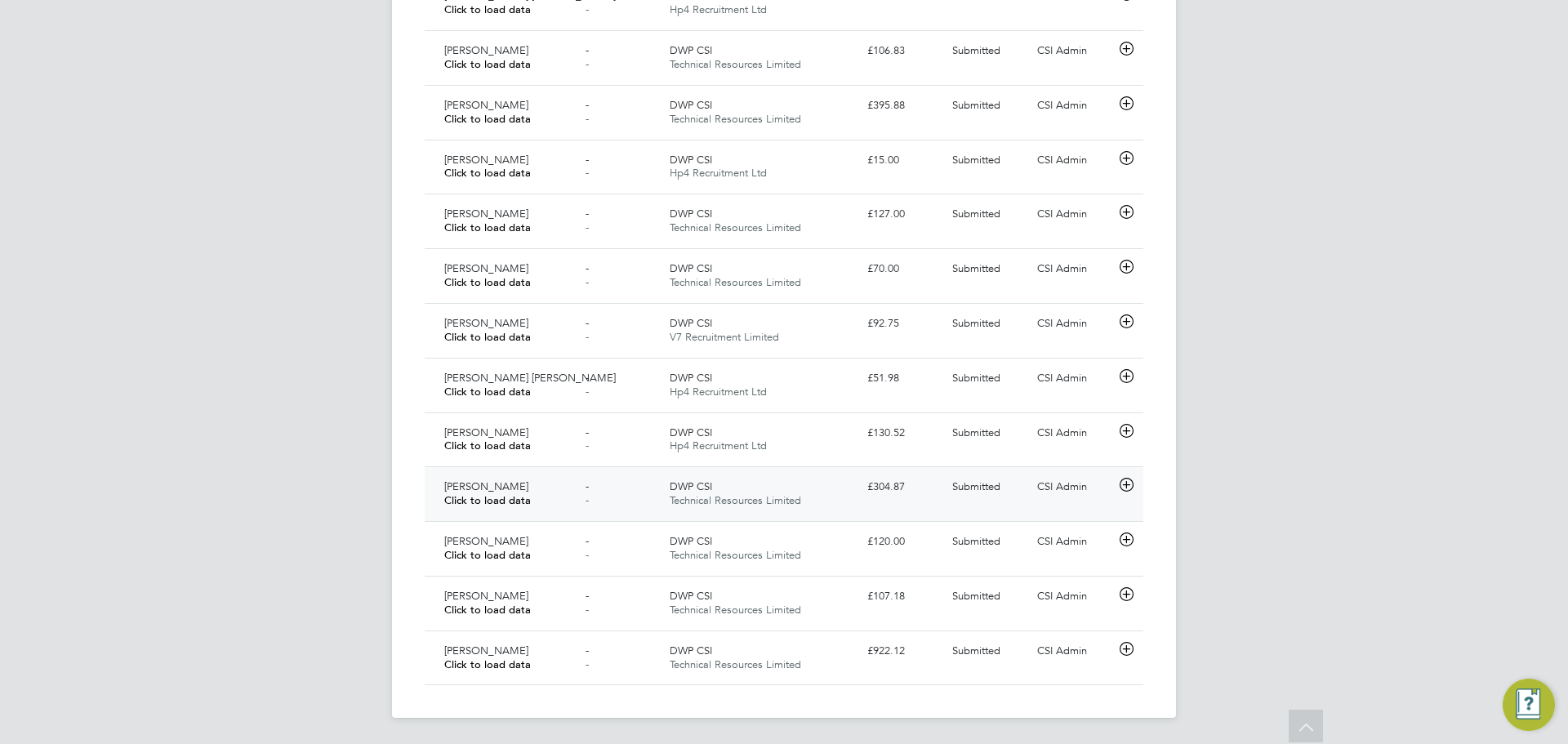
click at [553, 487] on div "Paul Haines Click to load data" at bounding box center [508, 494] width 141 height 41
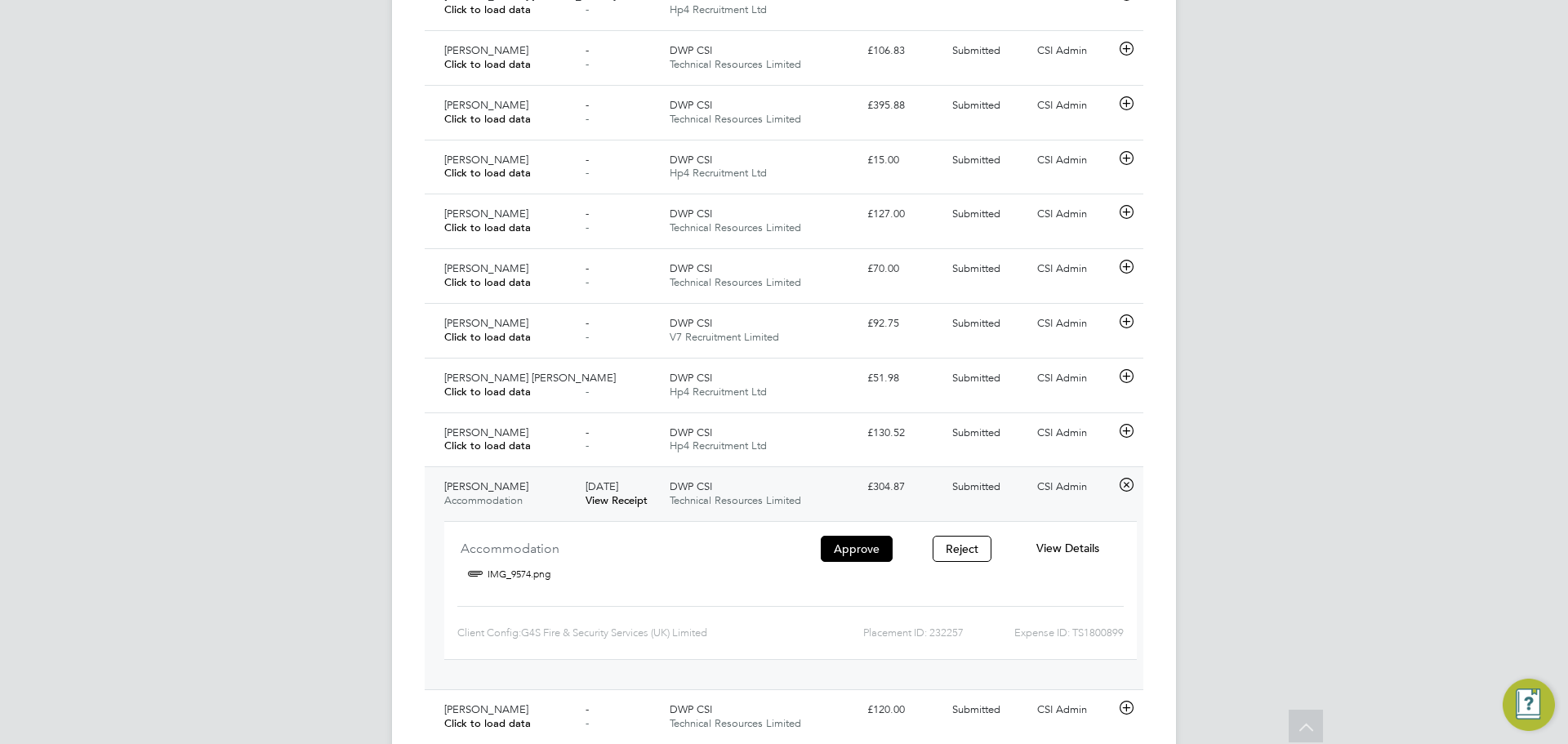
click at [1040, 545] on span "View Details" at bounding box center [1068, 548] width 63 height 14
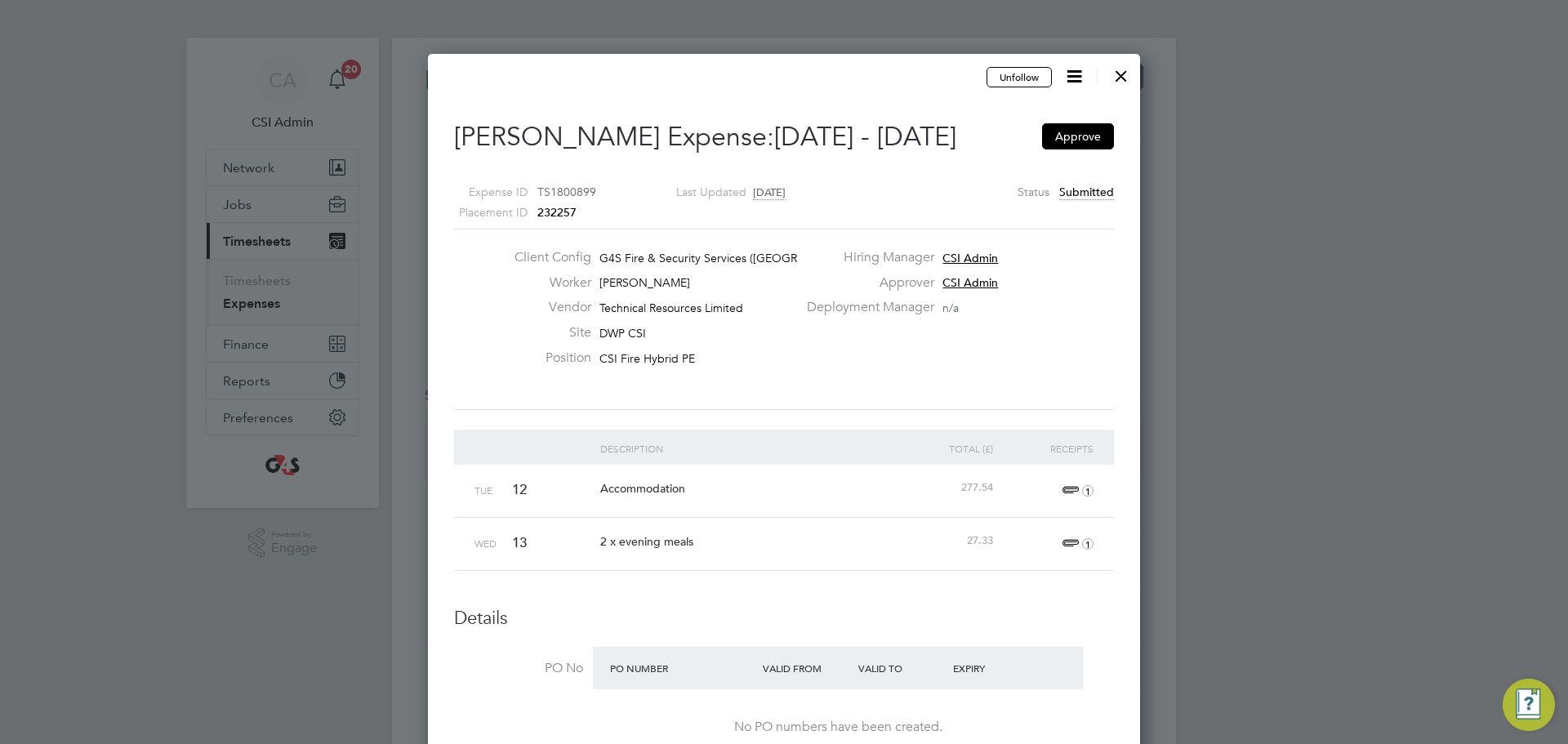
click at [1055, 521] on div "1" at bounding box center [1047, 544] width 100 height 52
click at [1069, 544] on span "1" at bounding box center [1075, 544] width 36 height 19
click at [839, 612] on link "IMG_9704.png" at bounding box center [847, 621] width 78 height 24
click at [802, 329] on div "Client Config G4S Fire & Security Services (UK) Li… Worker Paul Haines Vendor T…" at bounding box center [784, 319] width 673 height 140
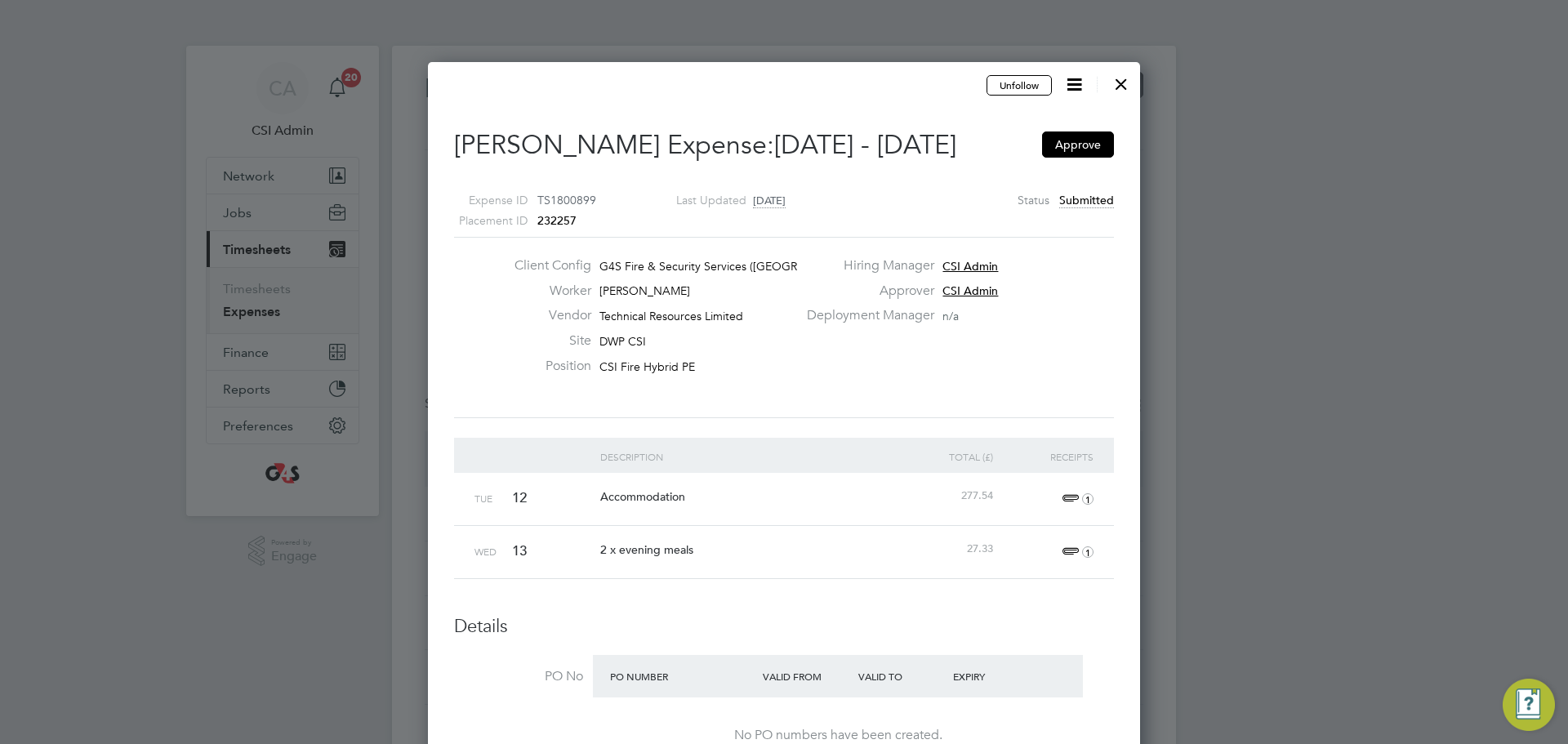
click at [1134, 55] on div at bounding box center [784, 372] width 1568 height 744
click at [1152, 61] on div at bounding box center [784, 372] width 1568 height 744
click at [1121, 89] on div at bounding box center [1122, 80] width 29 height 29
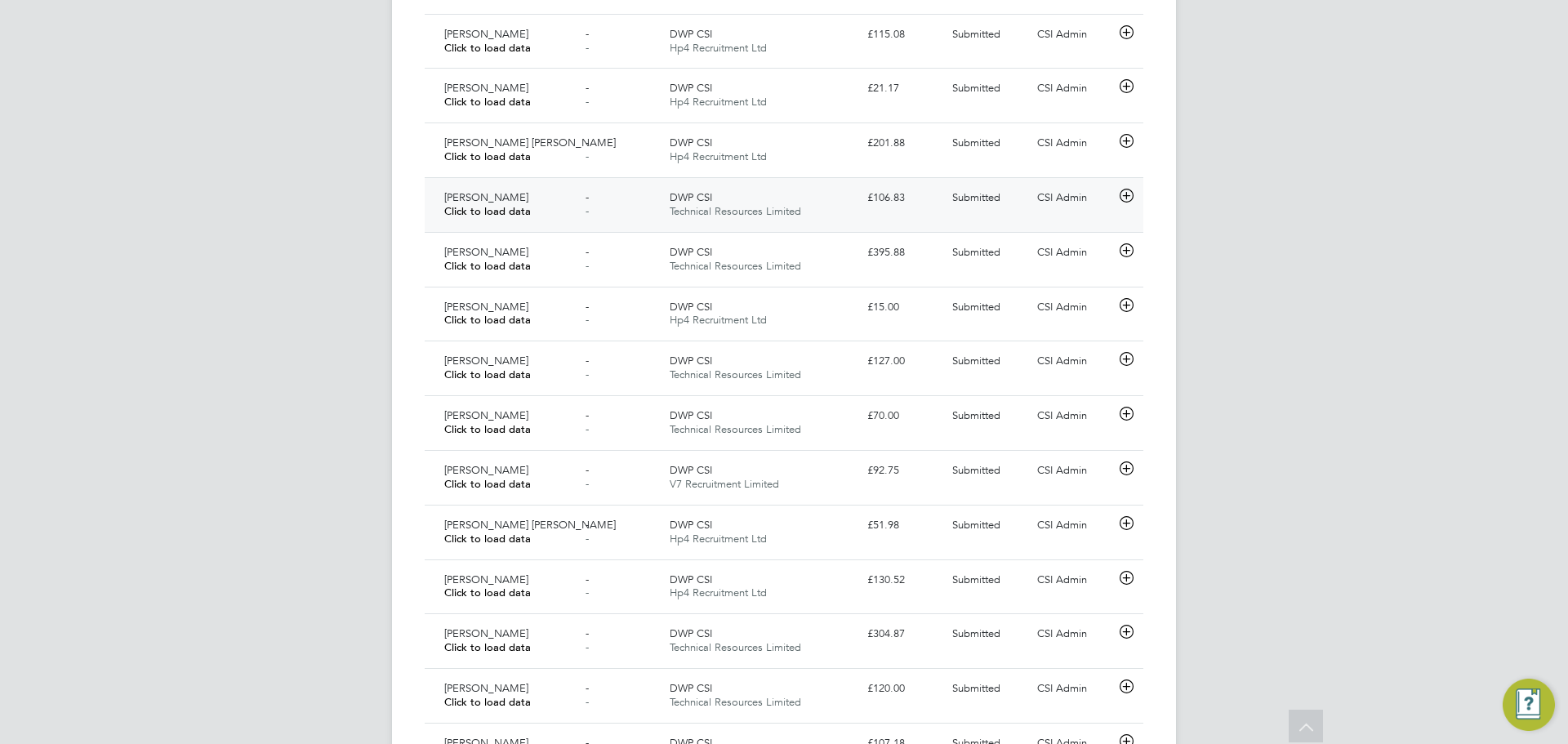
click at [574, 191] on div "Paul Haines Click to load data" at bounding box center [508, 205] width 141 height 41
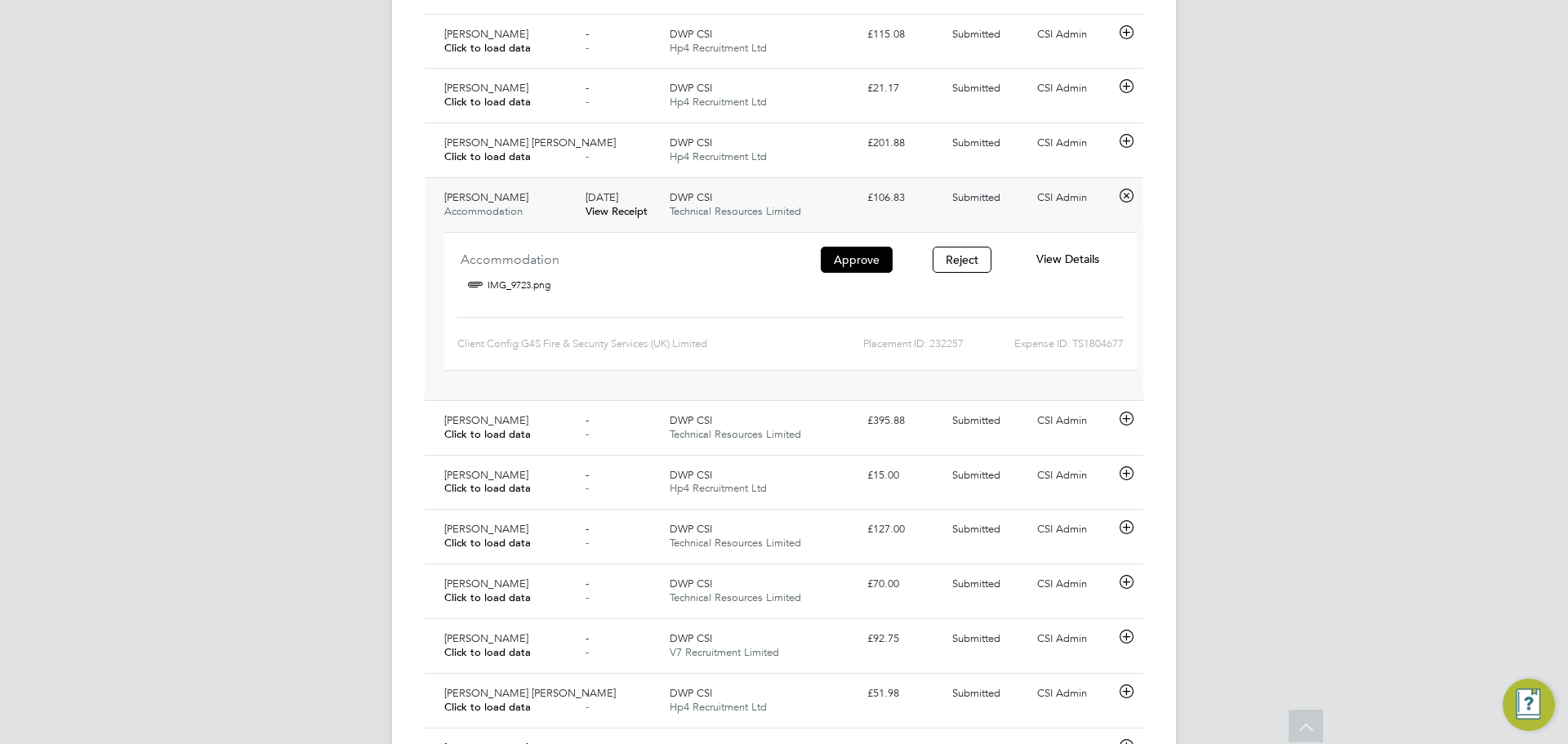
click at [521, 211] on span "Accommodation" at bounding box center [483, 211] width 78 height 14
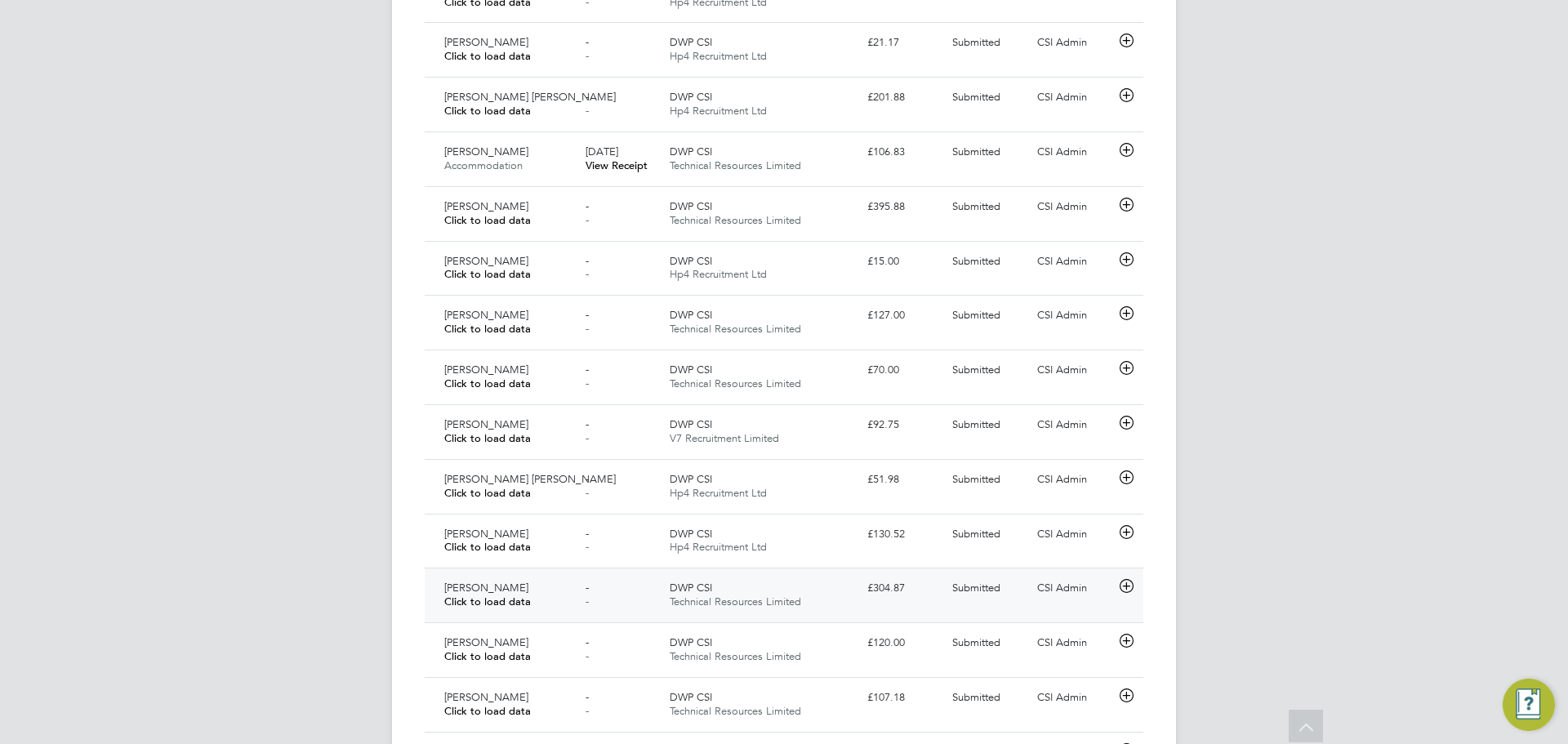
click at [563, 594] on div "Paul Haines Click to load data" at bounding box center [508, 595] width 141 height 41
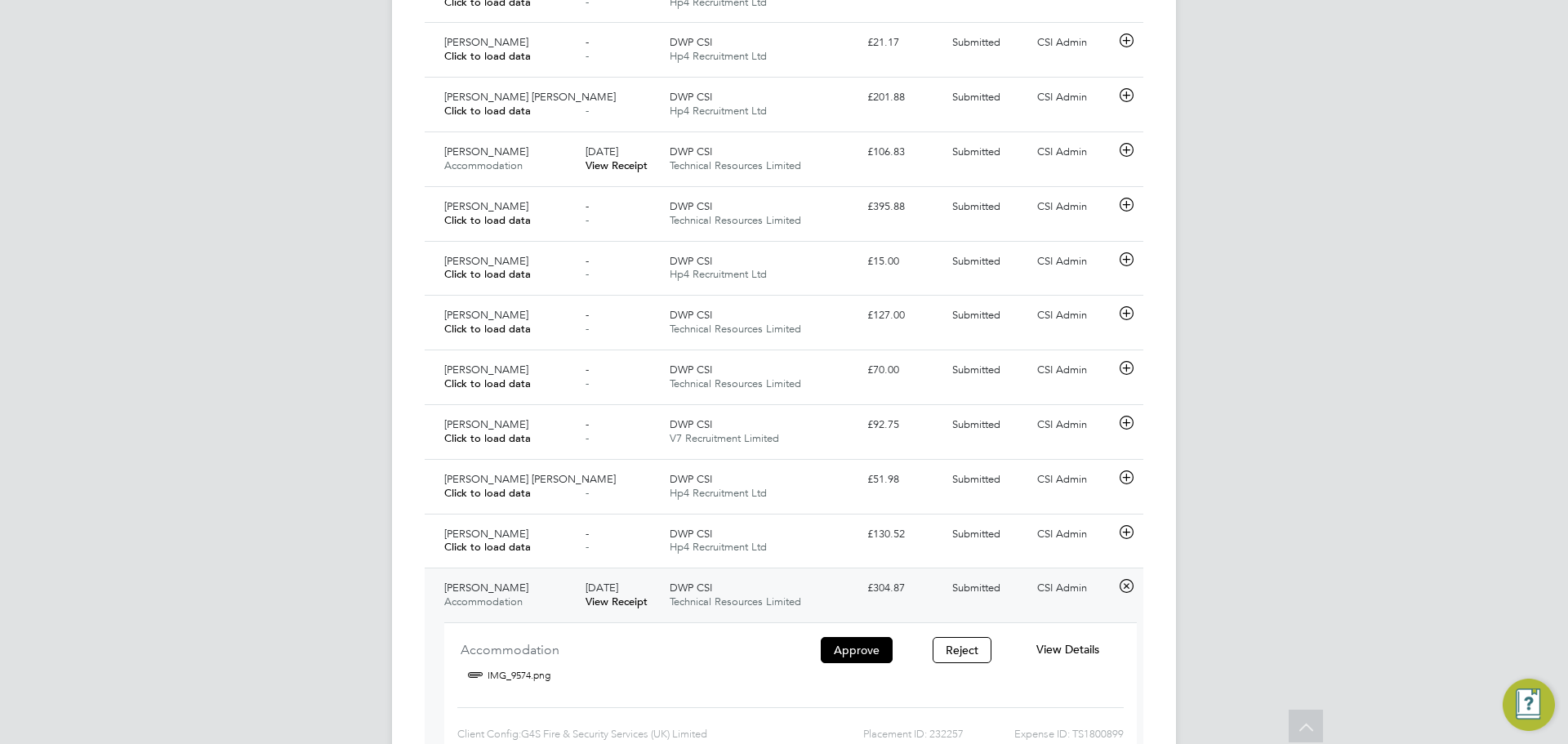
drag, startPoint x: 1087, startPoint y: 647, endPoint x: 1046, endPoint y: 647, distance: 41.0
click at [1042, 651] on span "View Details" at bounding box center [1068, 649] width 63 height 14
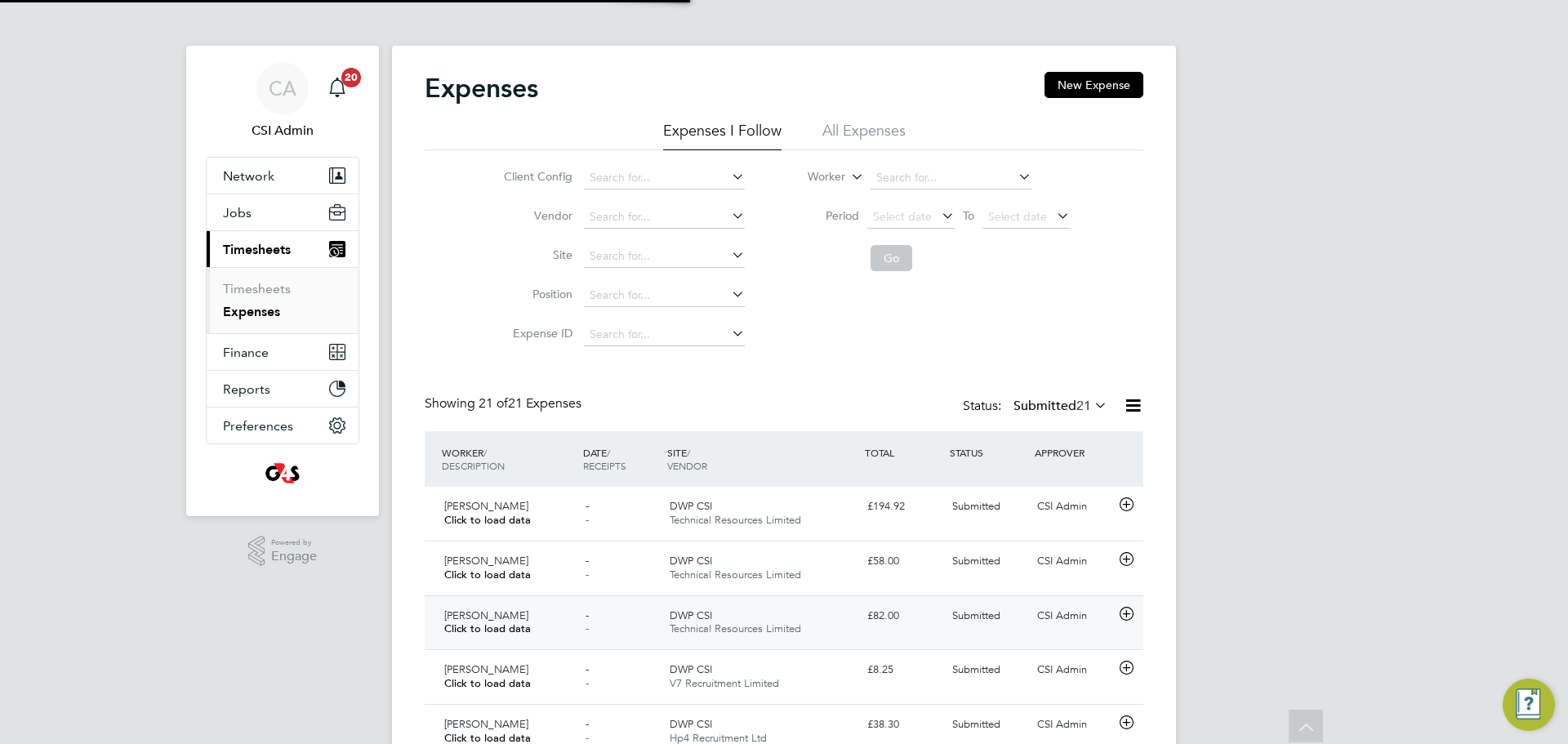
click at [1052, 644] on div "Kamran Mustafa Click to load data - - DWP CSI Technical Resources Limited £82.0…" at bounding box center [784, 622] width 719 height 55
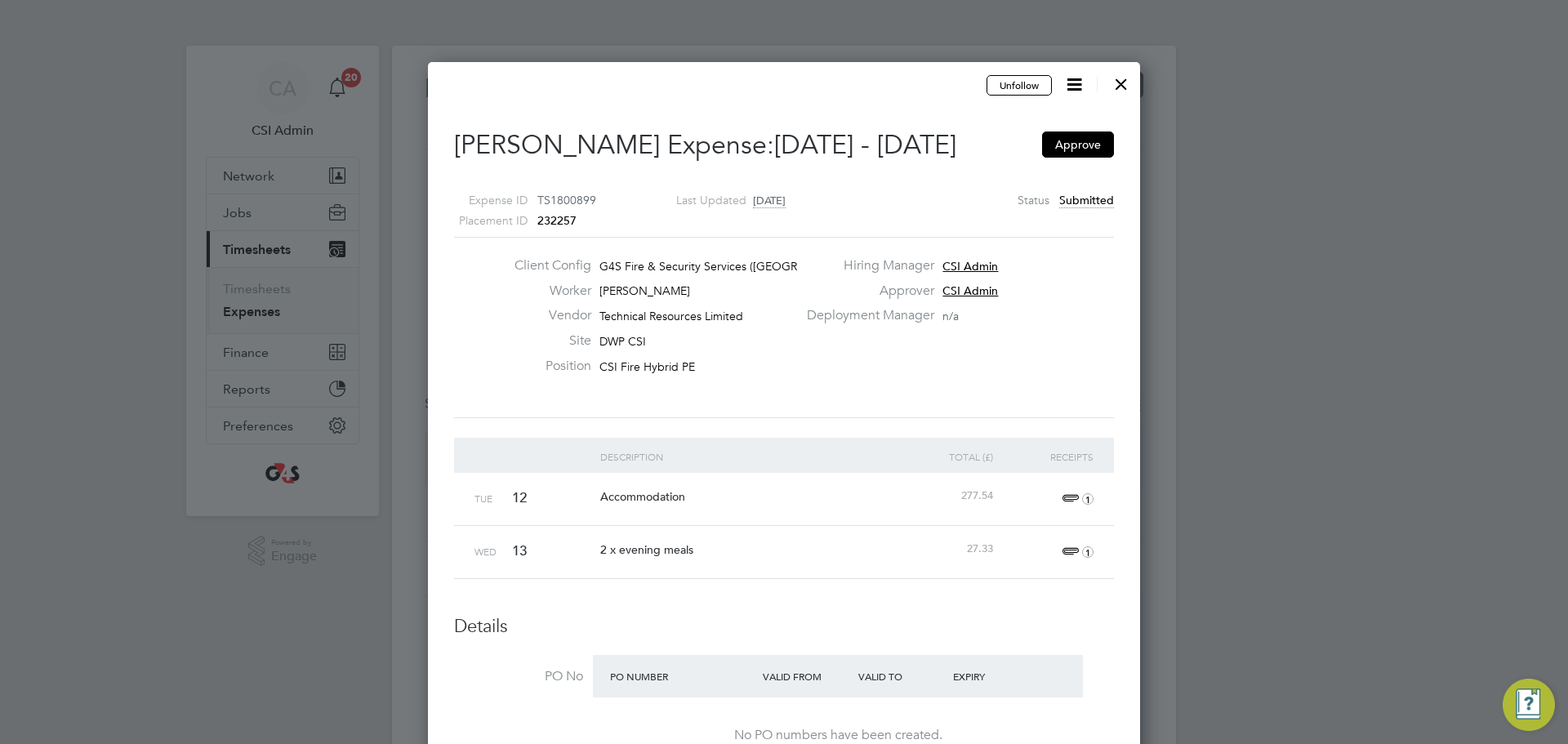
click at [1123, 86] on div at bounding box center [1122, 80] width 29 height 29
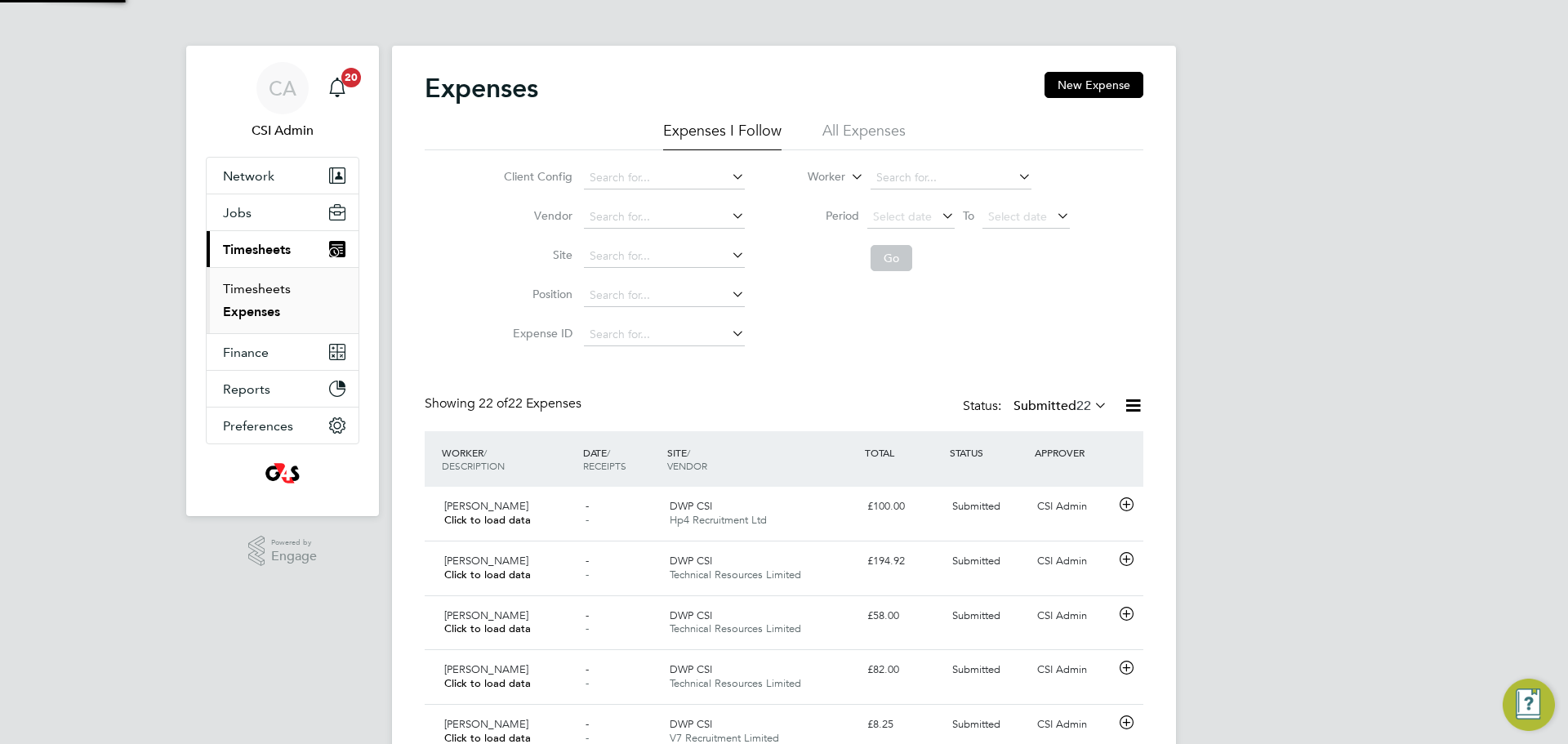
scroll to position [42, 142]
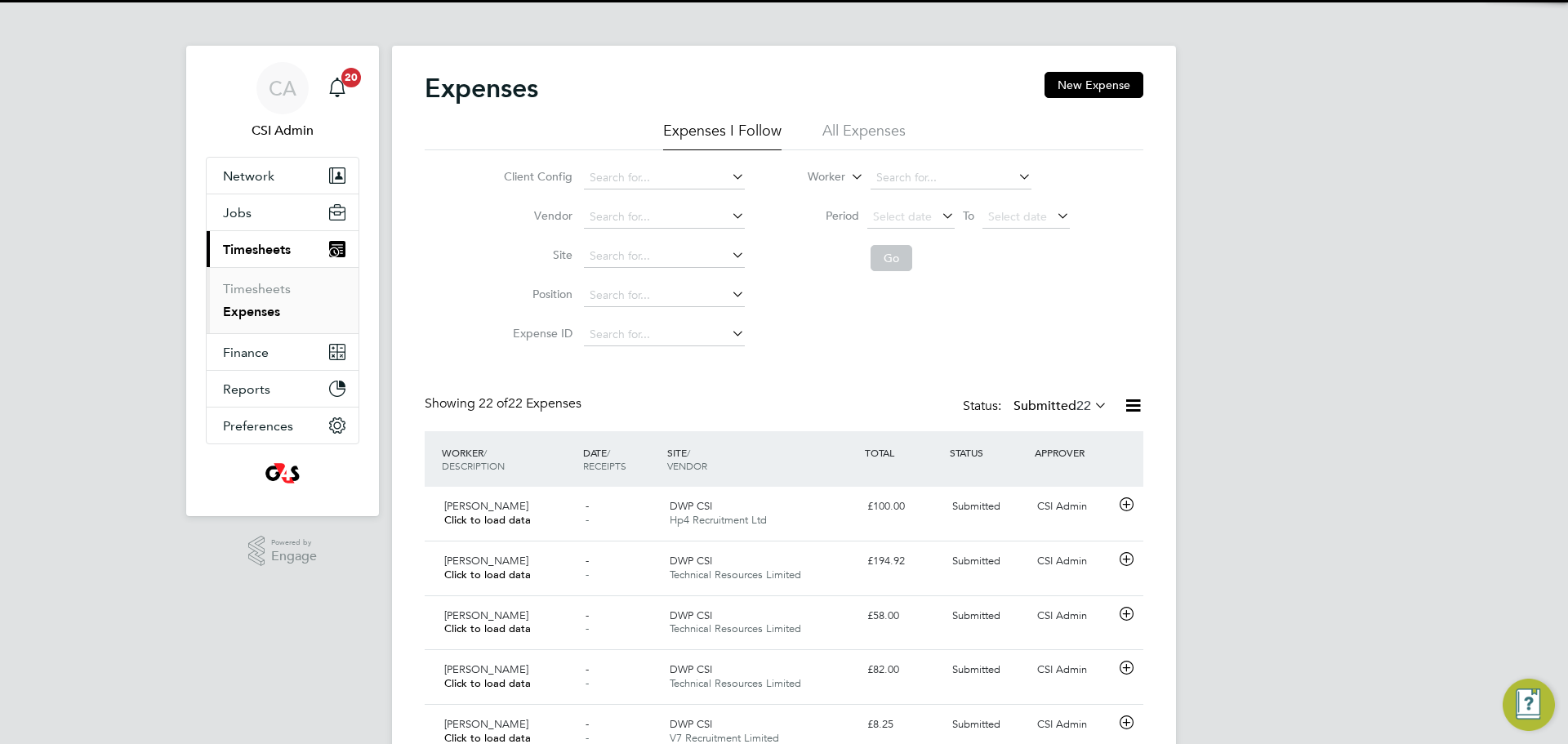
click at [245, 298] on li "Timesheets" at bounding box center [284, 293] width 123 height 23
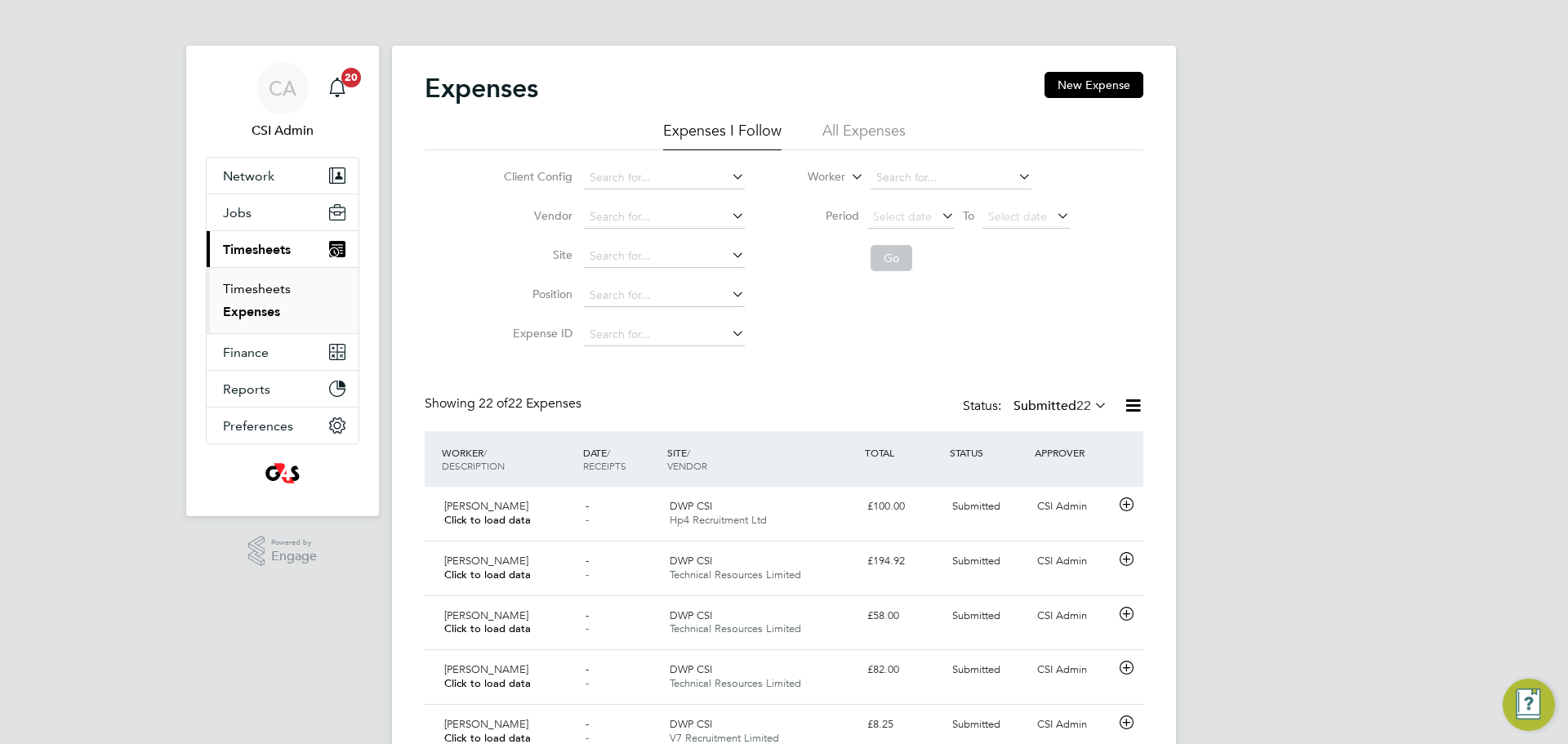
click at [253, 288] on link "Timesheets" at bounding box center [257, 289] width 68 height 15
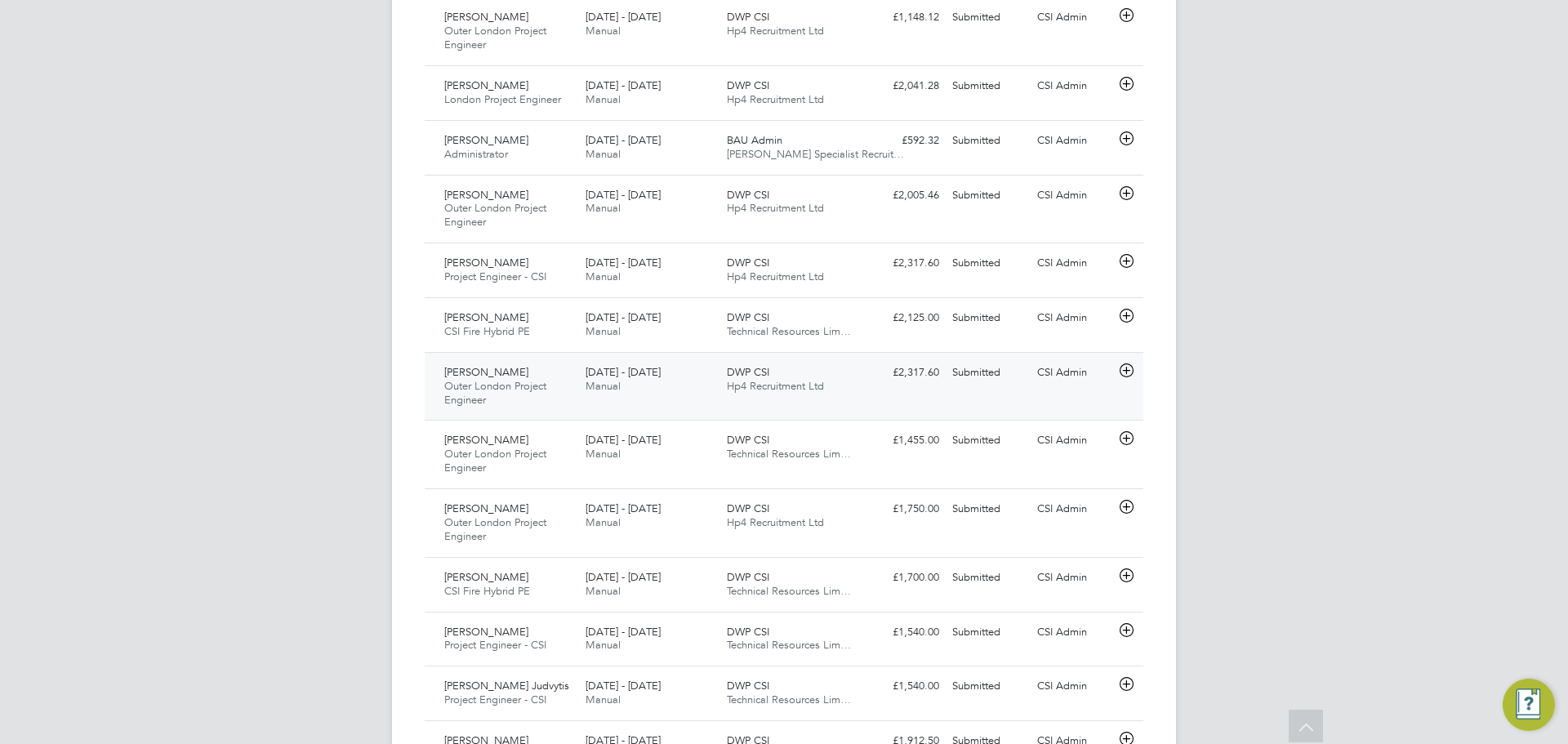
click at [919, 390] on div "Matthew Eminson Outer London Project Engineer 18 - 24 Aug 2025 18 - 24 Aug 2025…" at bounding box center [784, 386] width 719 height 69
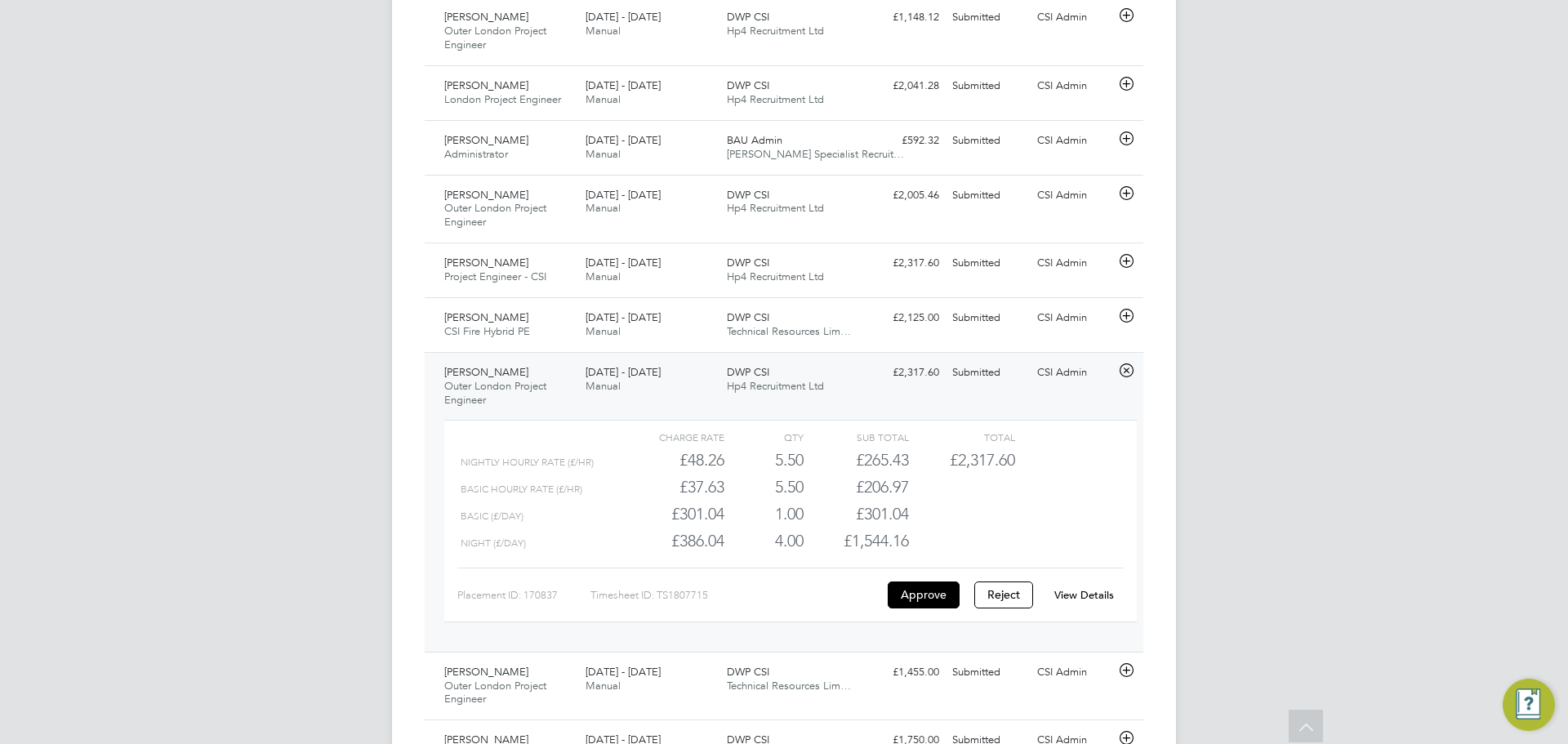
drag, startPoint x: 1086, startPoint y: 607, endPoint x: 1089, endPoint y: 595, distance: 12.4
click at [1086, 606] on div "View Details" at bounding box center [1084, 595] width 80 height 26
click at [1089, 595] on link "View Details" at bounding box center [1085, 595] width 60 height 14
click at [946, 25] on div "Submitted" at bounding box center [988, 17] width 85 height 27
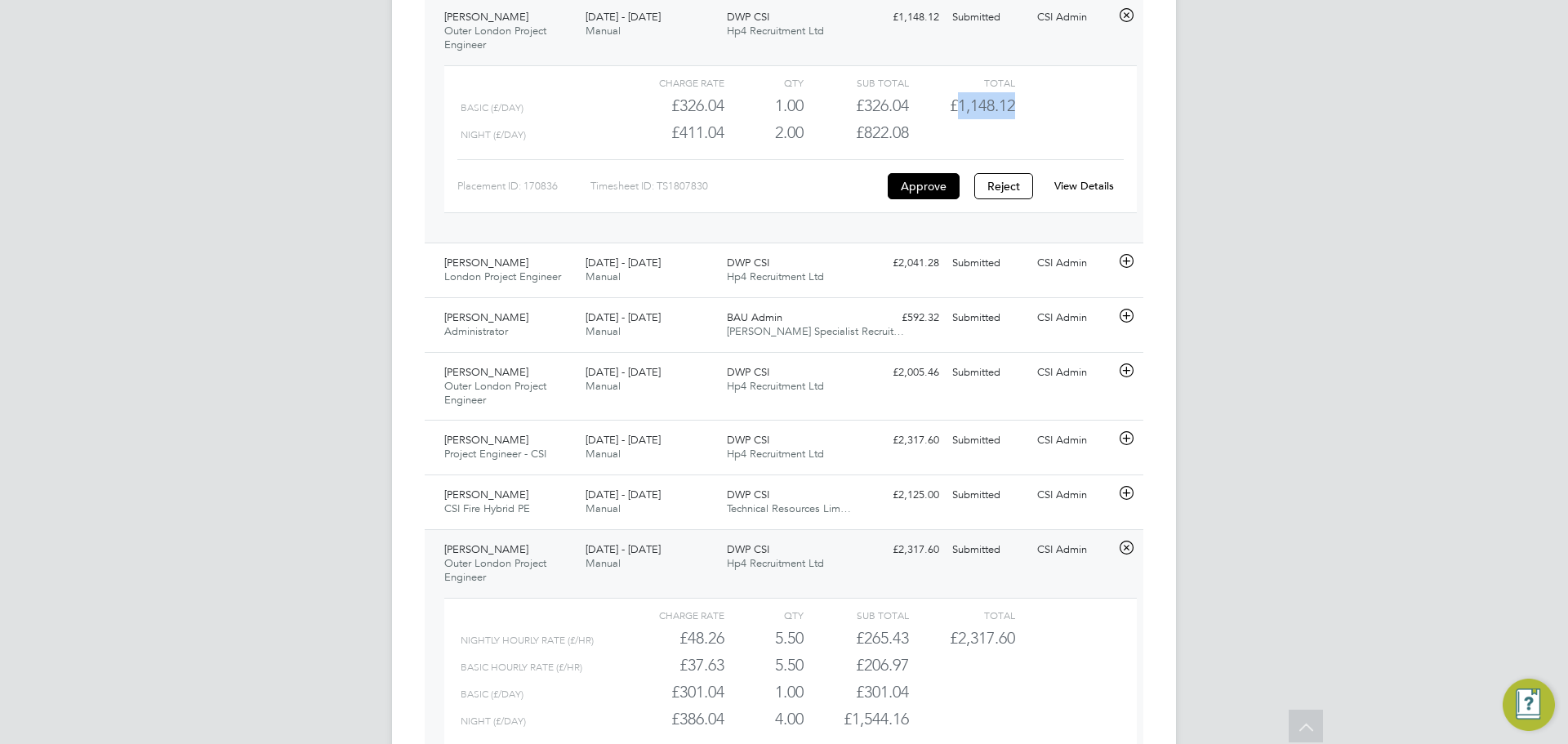
drag, startPoint x: 960, startPoint y: 108, endPoint x: 1065, endPoint y: 97, distance: 105.6
click at [1065, 97] on div "Basic (£/day) £326.04 1 1.00 1 £326.04 £1,148.12" at bounding box center [790, 106] width 693 height 27
copy span "1,148.12"
click at [1303, 227] on div "CA CSI Admin Notifications 20 Applications: Network Team Members Businesses Sit…" at bounding box center [784, 700] width 1568 height 2768
click at [1463, 349] on div "CA CSI Admin Notifications 20 Applications: Network Team Members Businesses Sit…" at bounding box center [784, 700] width 1568 height 2768
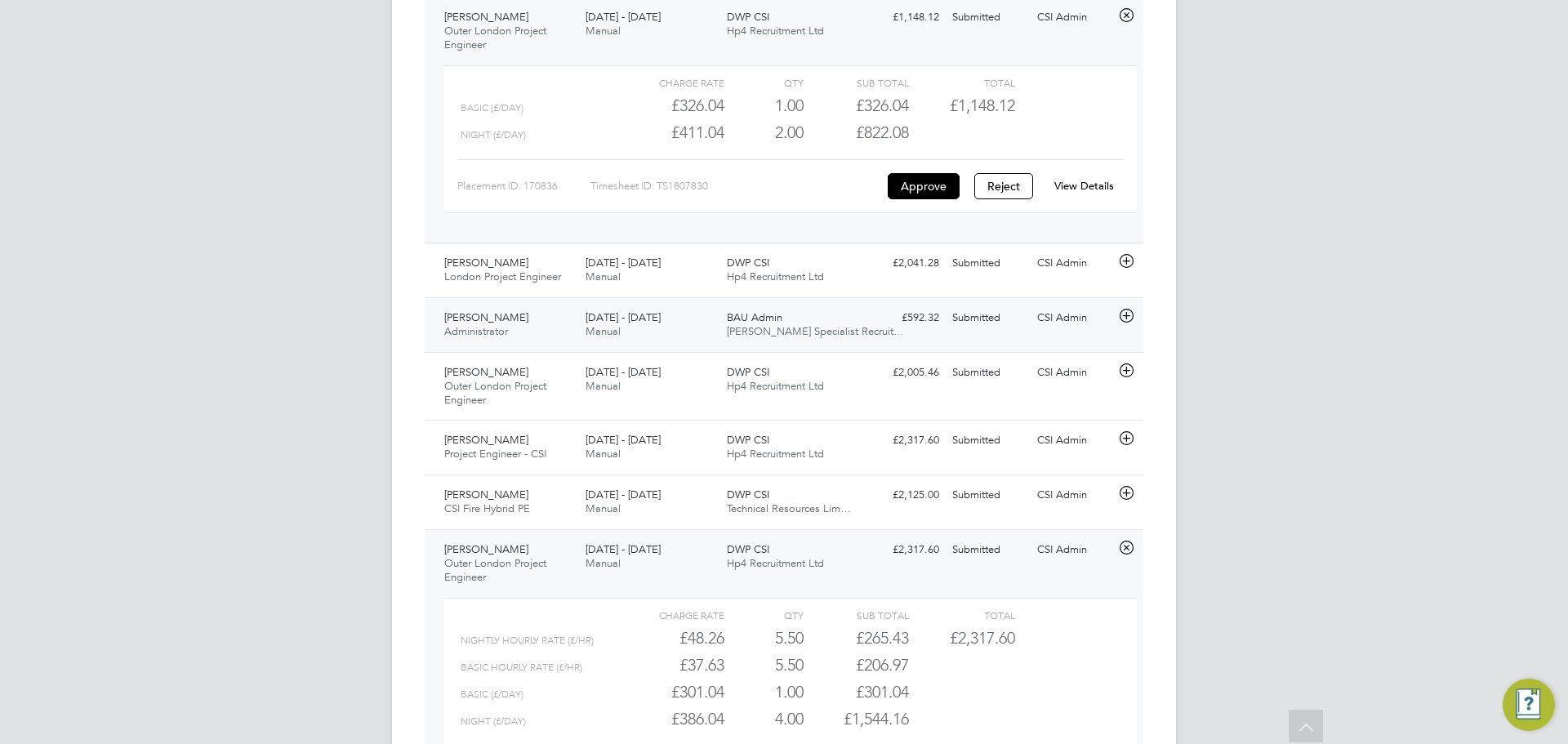
drag, startPoint x: 1009, startPoint y: 277, endPoint x: 1028, endPoint y: 357, distance: 82.2
click at [1011, 277] on div "Submitted" at bounding box center [988, 264] width 85 height 27
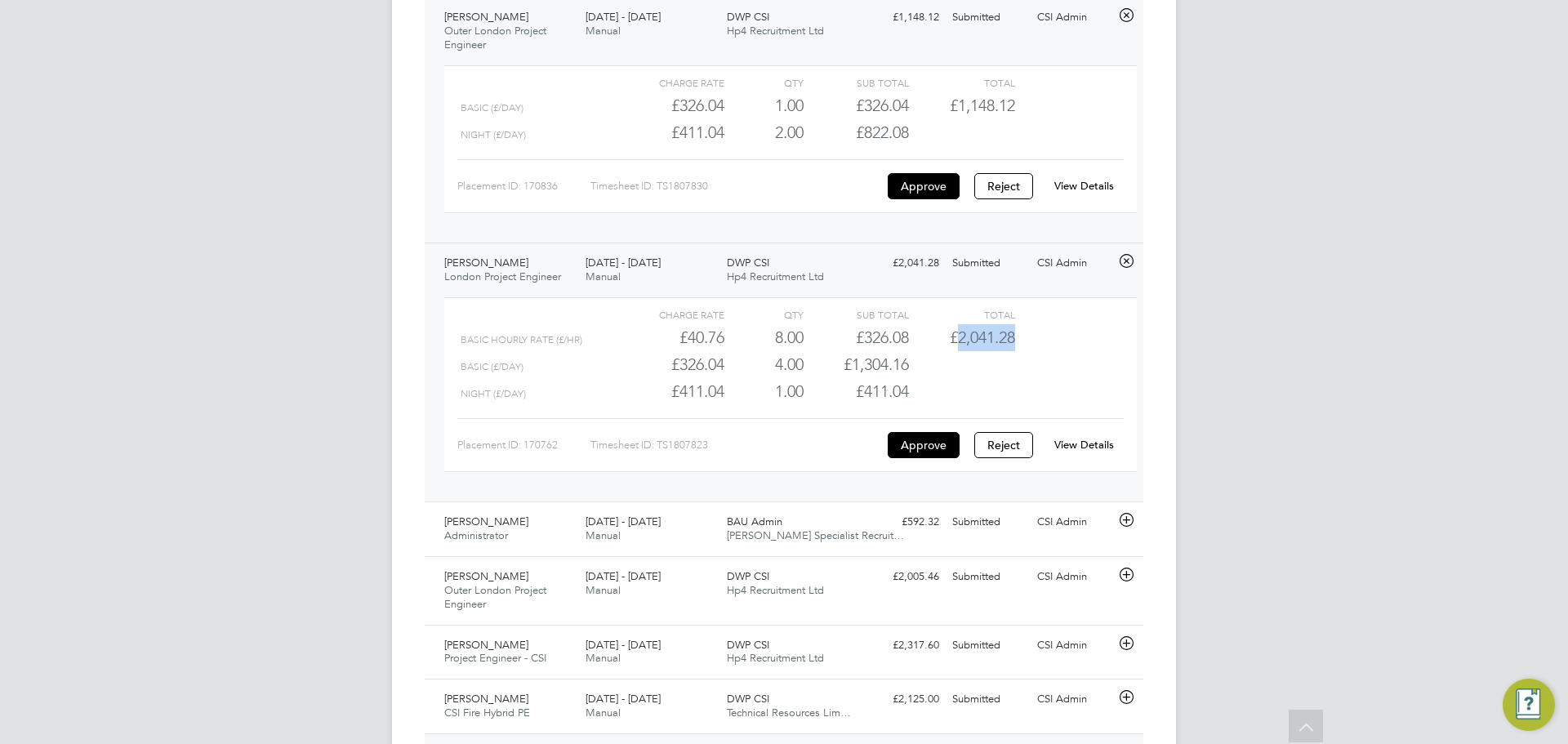
drag, startPoint x: 956, startPoint y: 335, endPoint x: 1118, endPoint y: 348, distance: 162.5
click at [1118, 348] on div "Basic Hourly Rate (£/HR) £40.76 8 8.00 8 £326.08 £2,041.28" at bounding box center [790, 338] width 693 height 27
copy span "2,041.28"
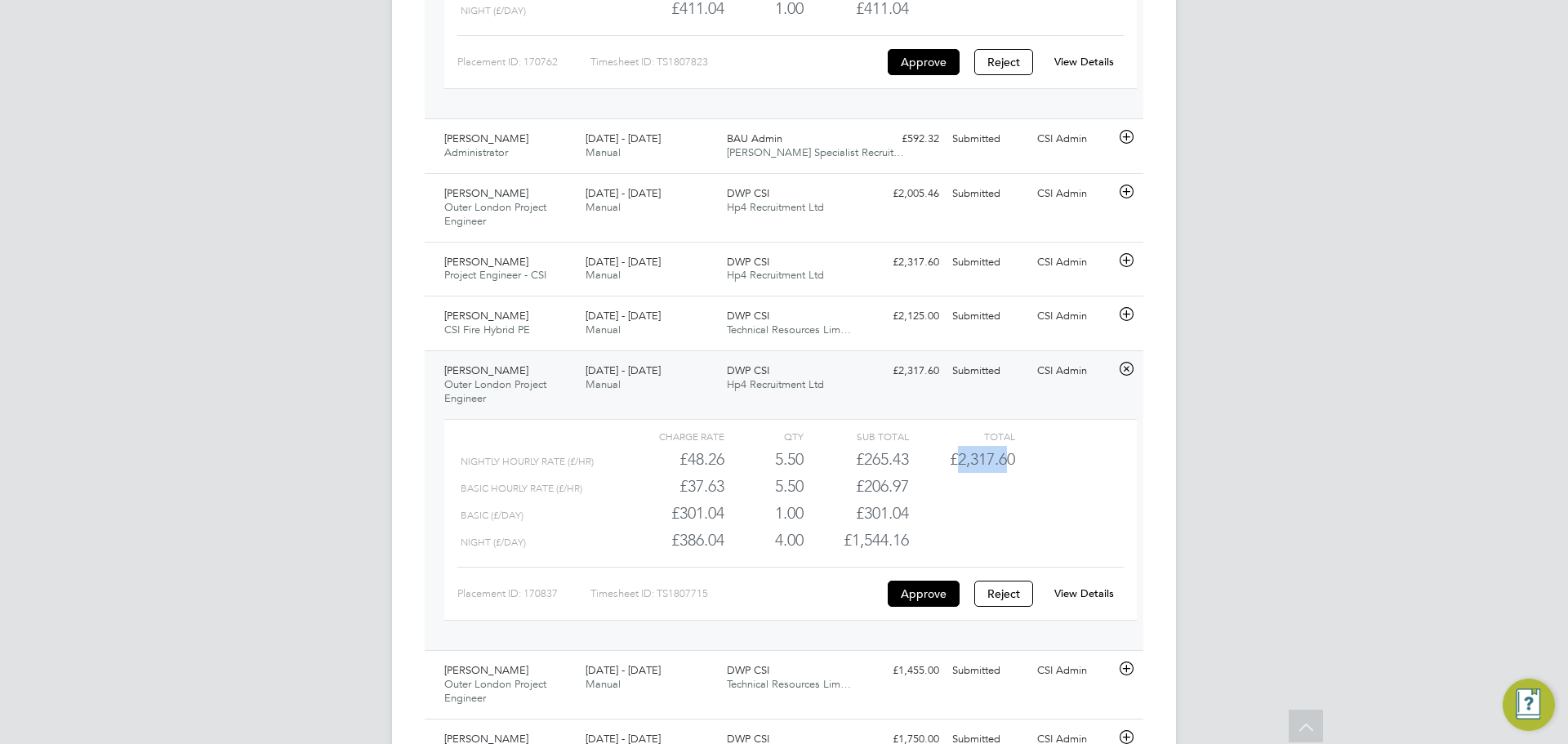
drag, startPoint x: 955, startPoint y: 462, endPoint x: 1023, endPoint y: 469, distance: 68.4
click at [1009, 463] on span "£2,317.60" at bounding box center [983, 459] width 66 height 19
copy span "2,317.6"
drag, startPoint x: 1015, startPoint y: 464, endPoint x: 959, endPoint y: 460, distance: 56.1
click at [958, 460] on div "Nightly Hourly Rate (£/HR) £48.26 5.5 5.50 6 £265.43 £2,317.60" at bounding box center [790, 460] width 693 height 27
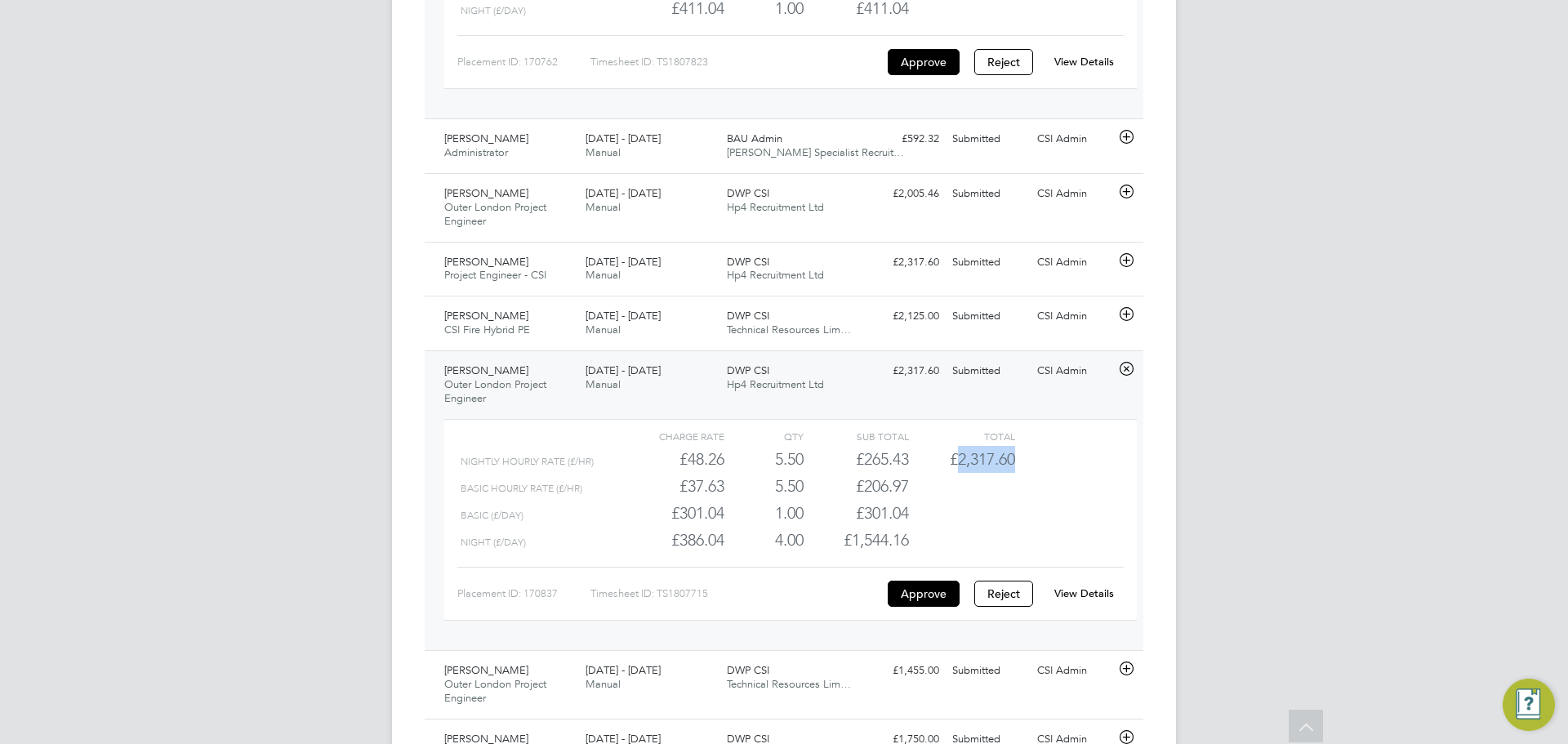
copy span "2,317.60"
click at [836, 202] on div "DWP CSI Hp4 Recruitment Ltd" at bounding box center [791, 201] width 141 height 41
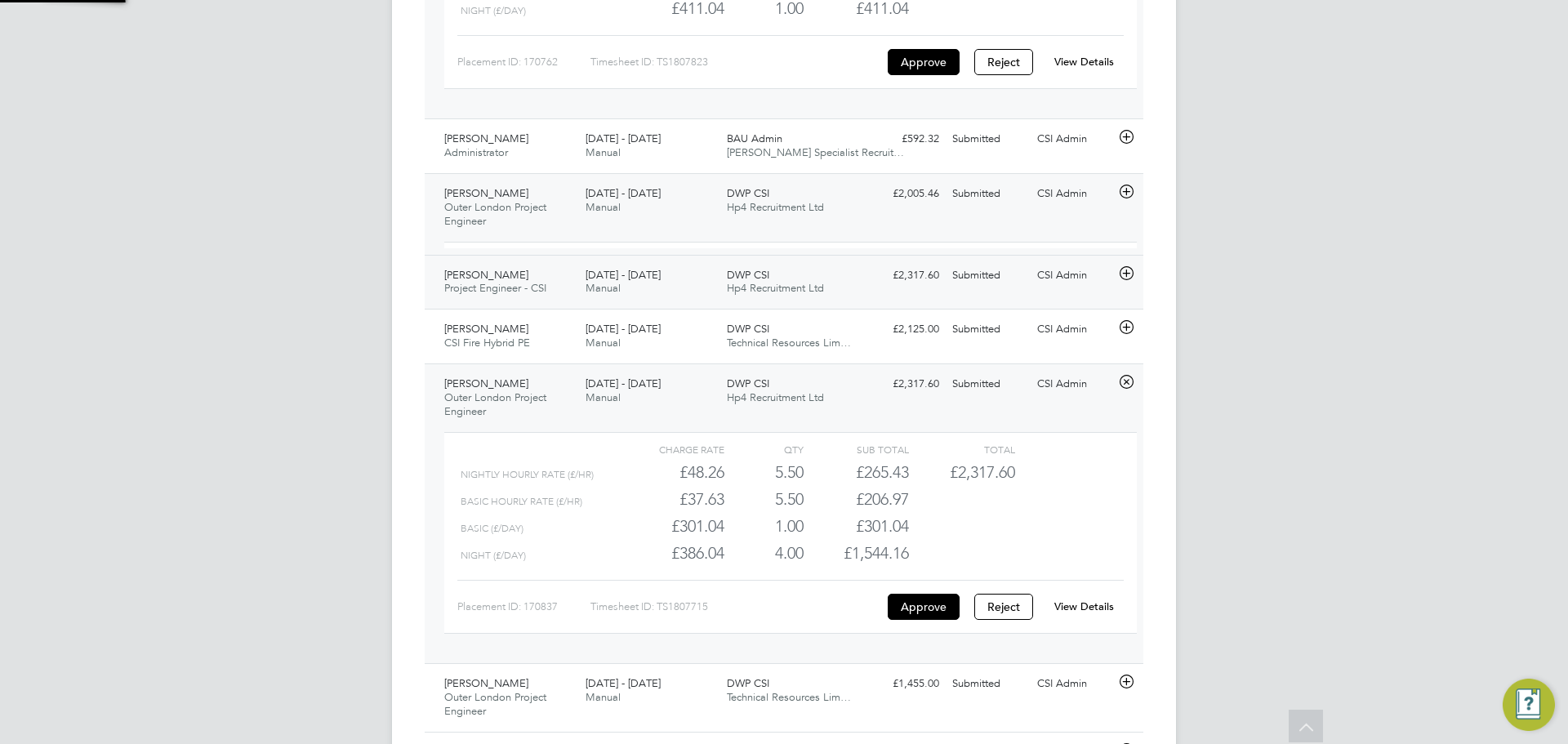
scroll to position [28, 159]
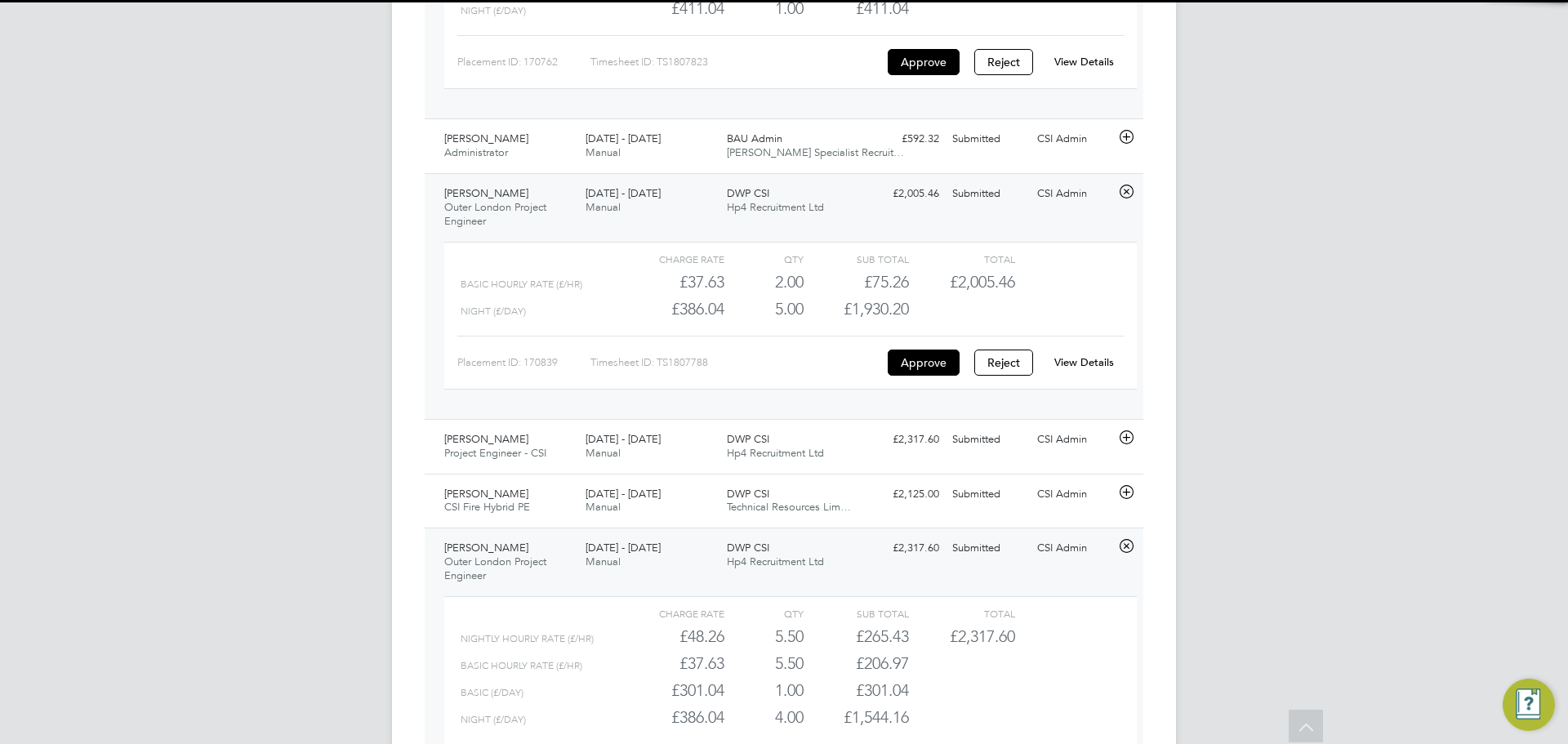
click at [1090, 362] on link "View Details" at bounding box center [1085, 362] width 60 height 14
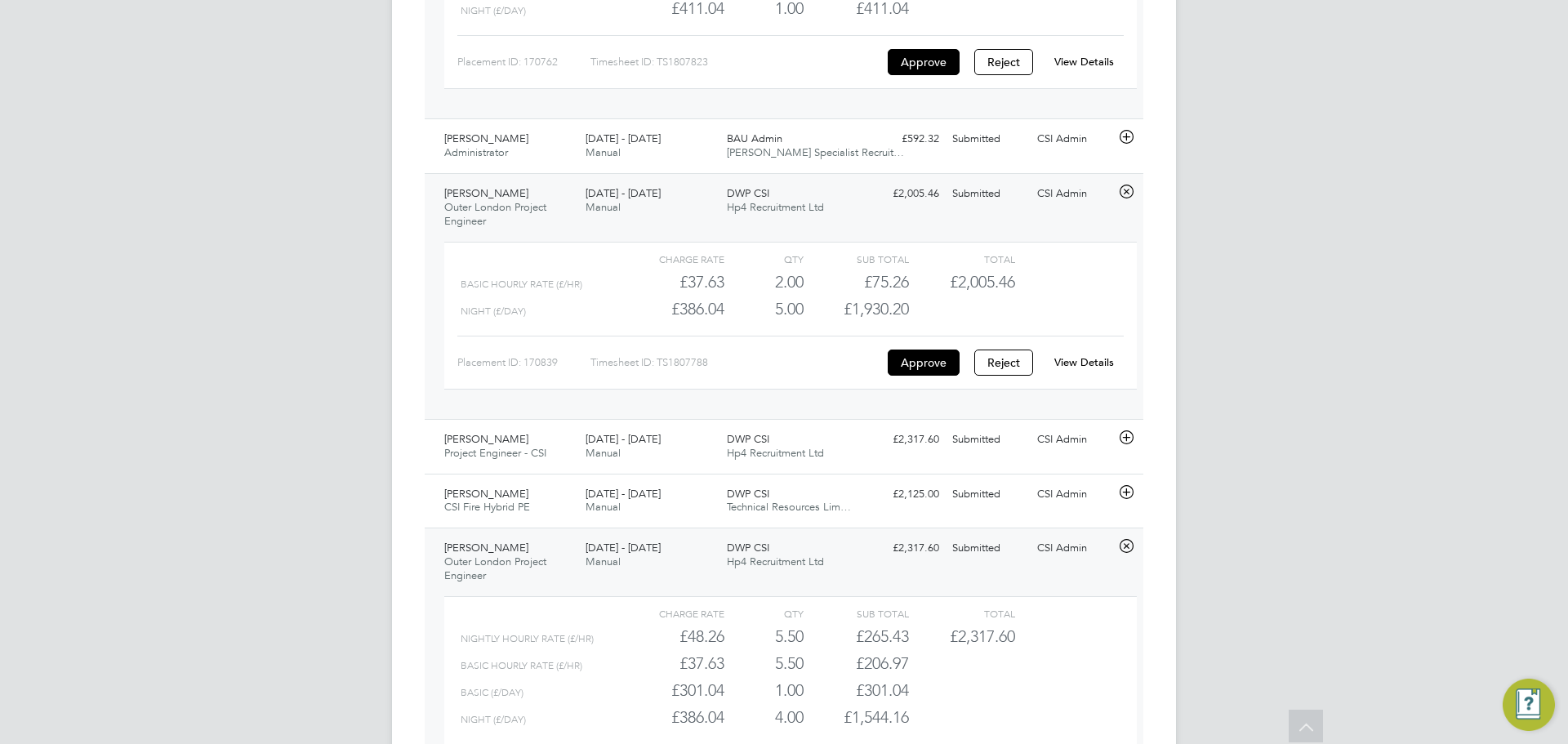
click at [1321, 246] on div "CA CSI Admin Notifications 20 Applications: Network Team Members Businesses Sit…" at bounding box center [784, 507] width 1568 height 3149
click at [1239, 346] on div "CA CSI Admin Notifications 20 Applications: Network Team Members Businesses Sit…" at bounding box center [784, 507] width 1568 height 3149
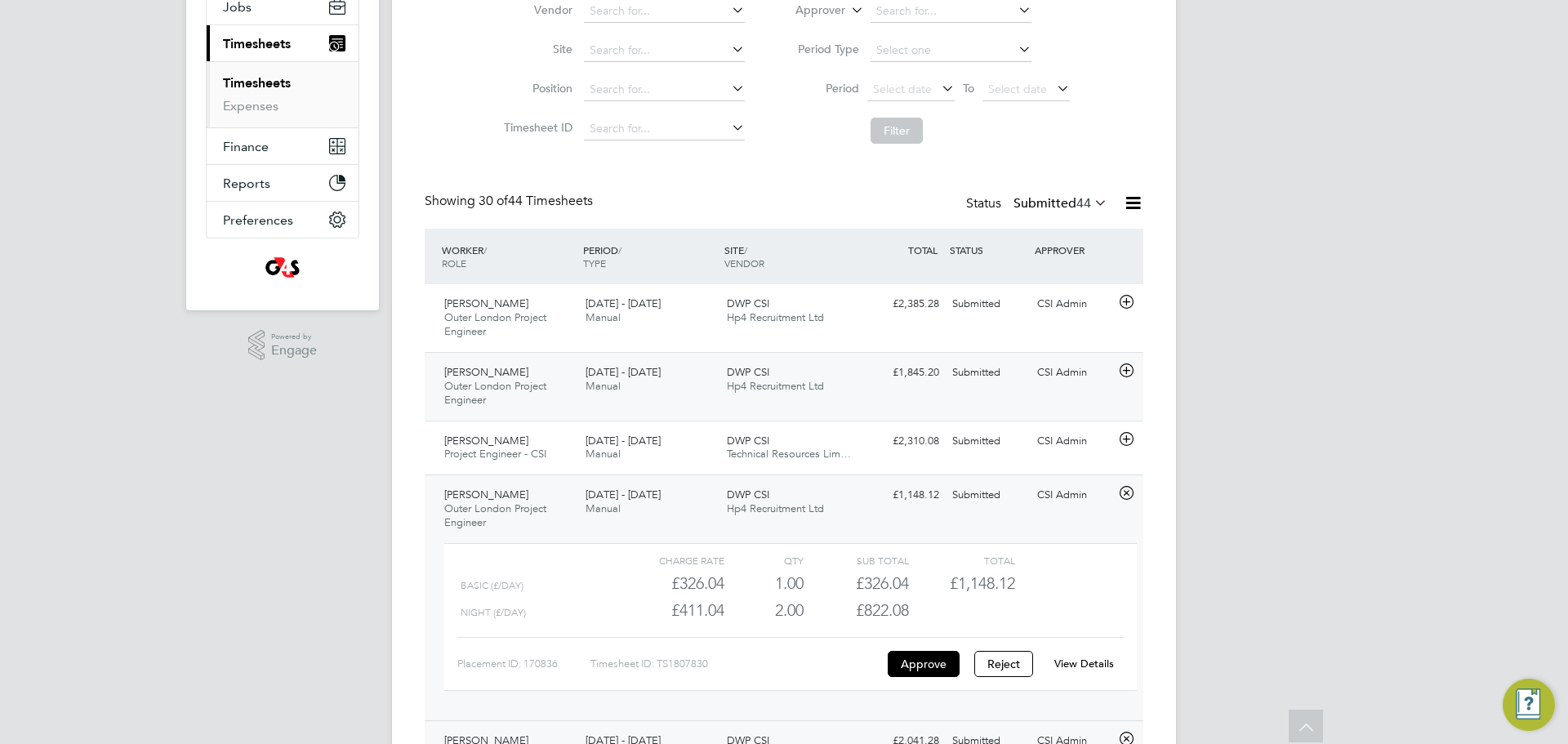
click at [976, 388] on div "Adam Henson Outer London Project Engineer 18 - 24 Aug 2025 18 - 24 Aug 2025 Man…" at bounding box center [784, 386] width 719 height 69
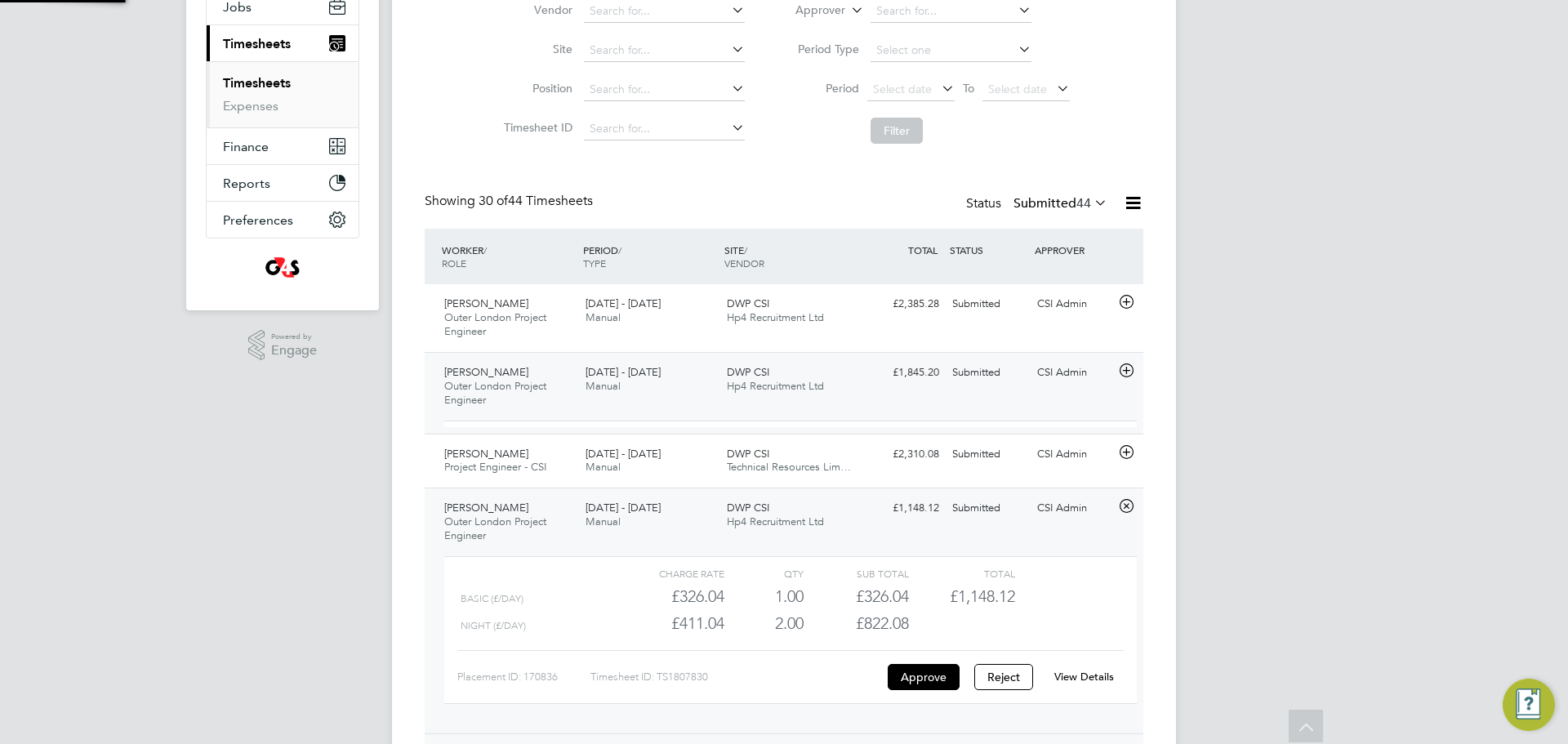
scroll to position [28, 159]
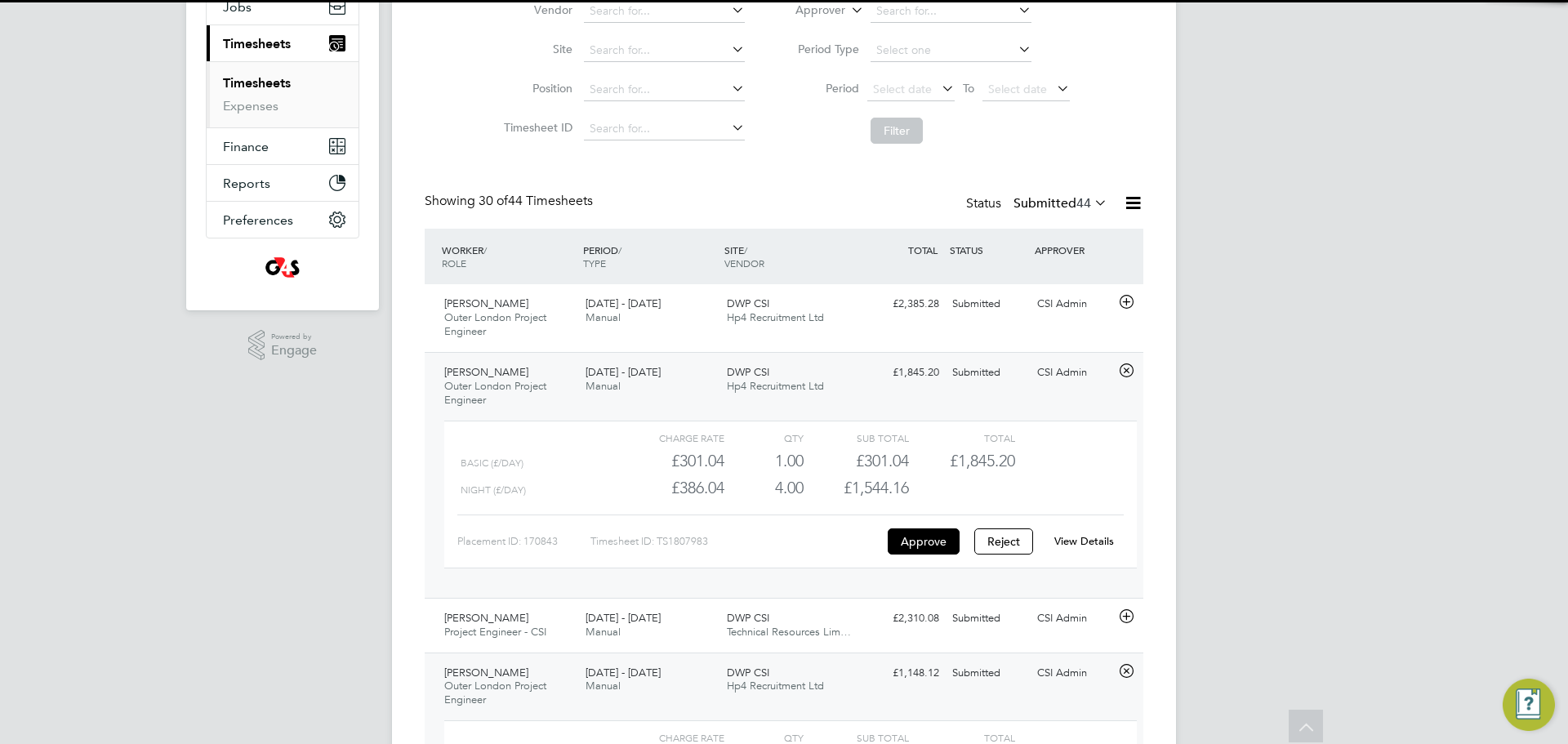
click at [1068, 537] on link "View Details" at bounding box center [1085, 541] width 60 height 14
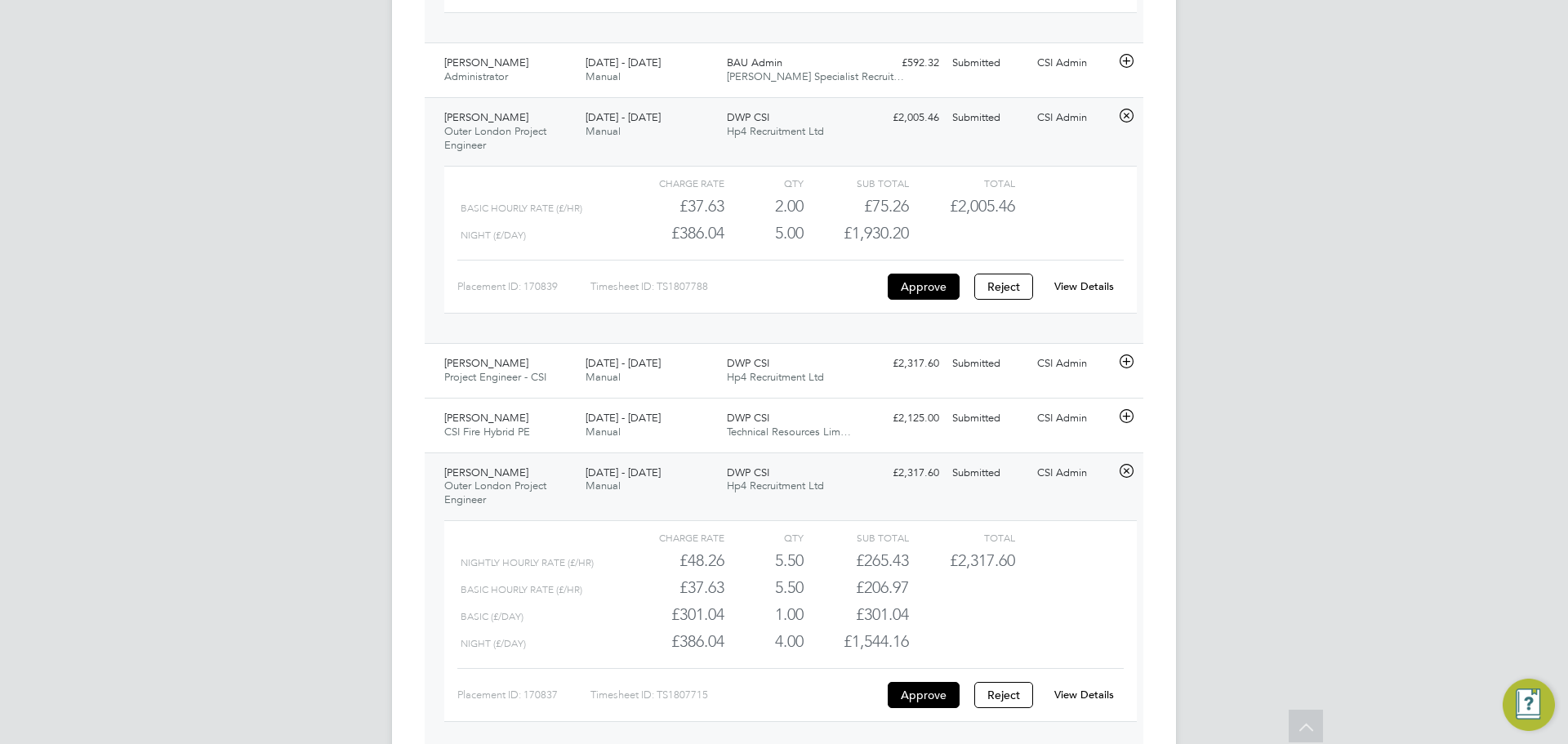
scroll to position [2542, 0]
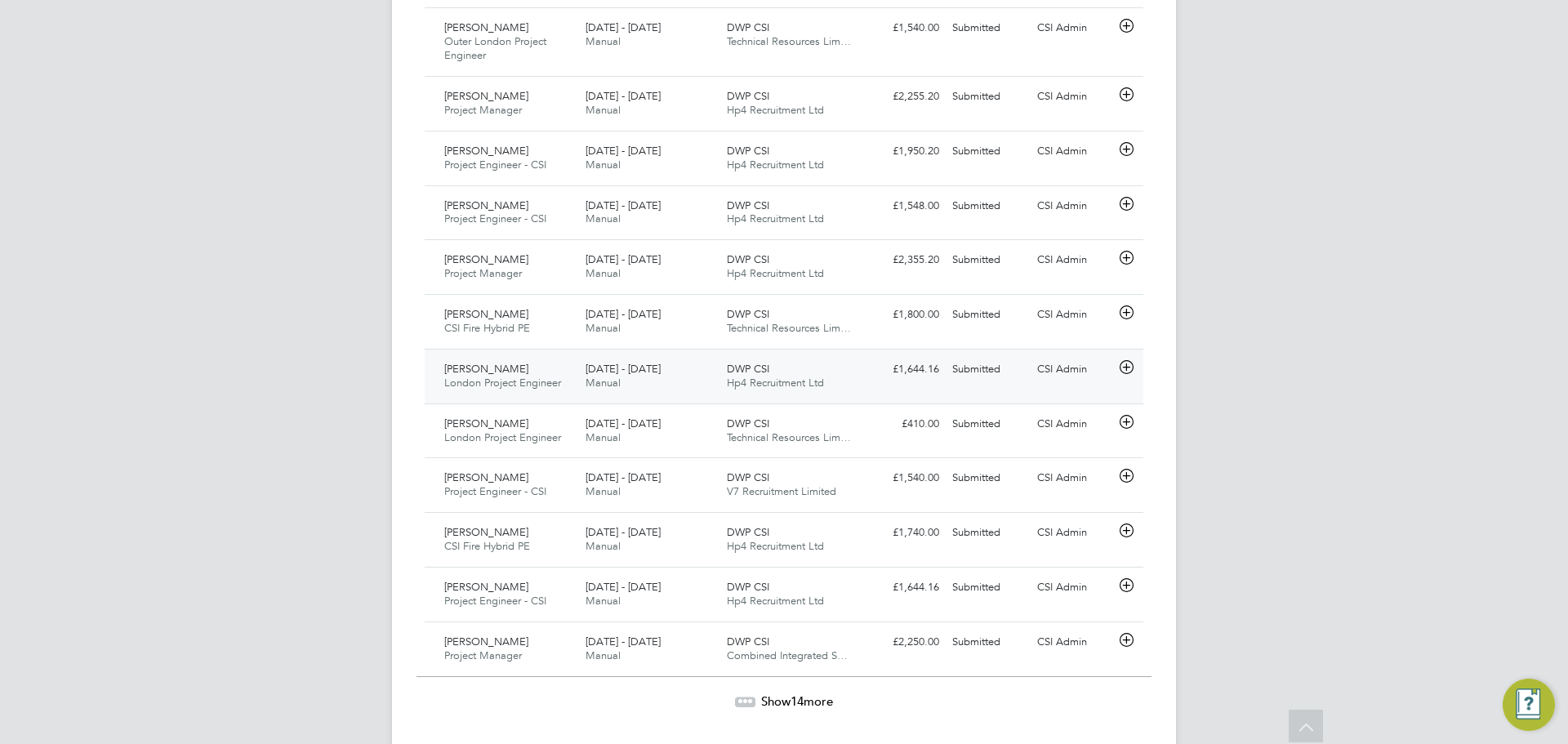
click at [1041, 367] on div "CSI Admin" at bounding box center [1073, 370] width 85 height 27
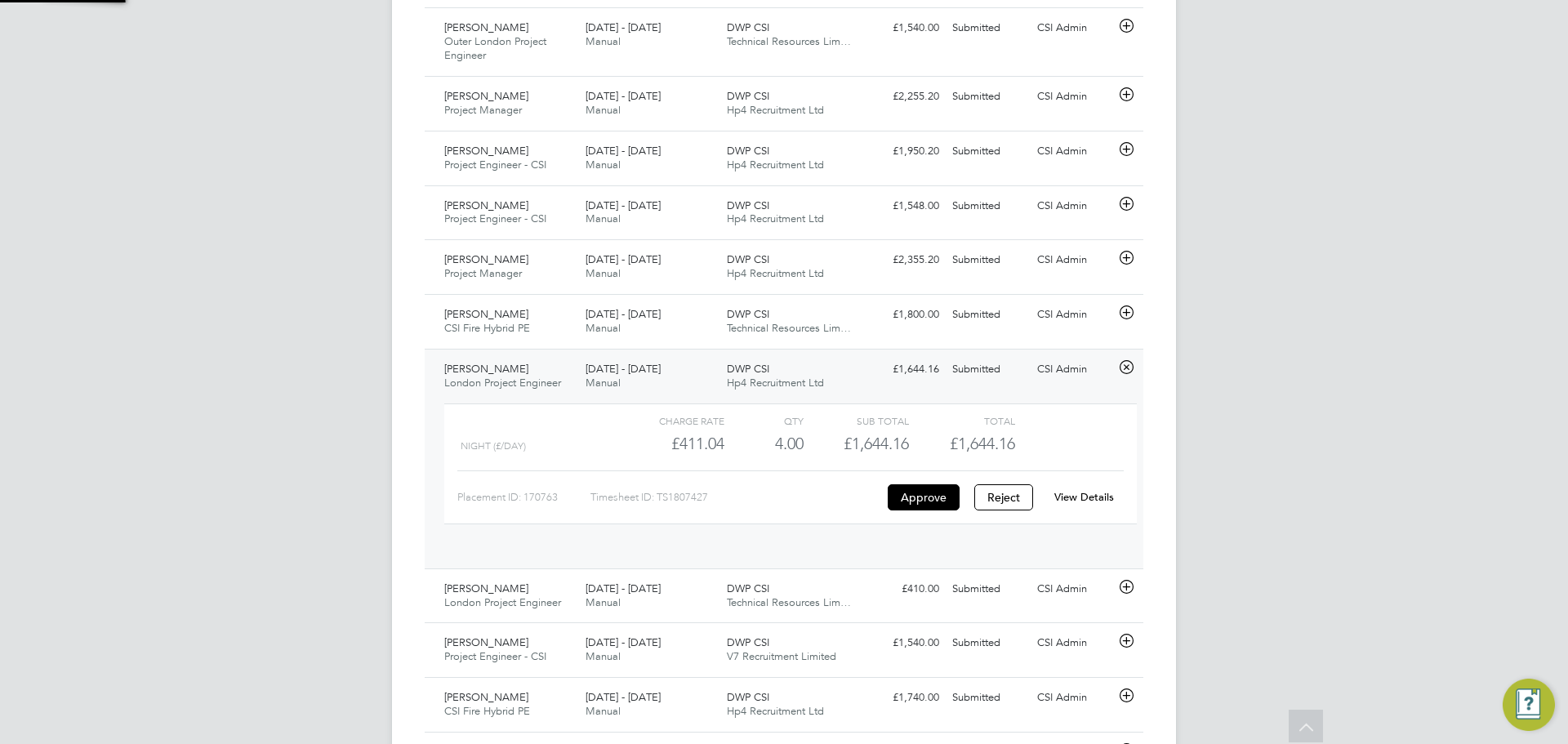
scroll to position [28, 159]
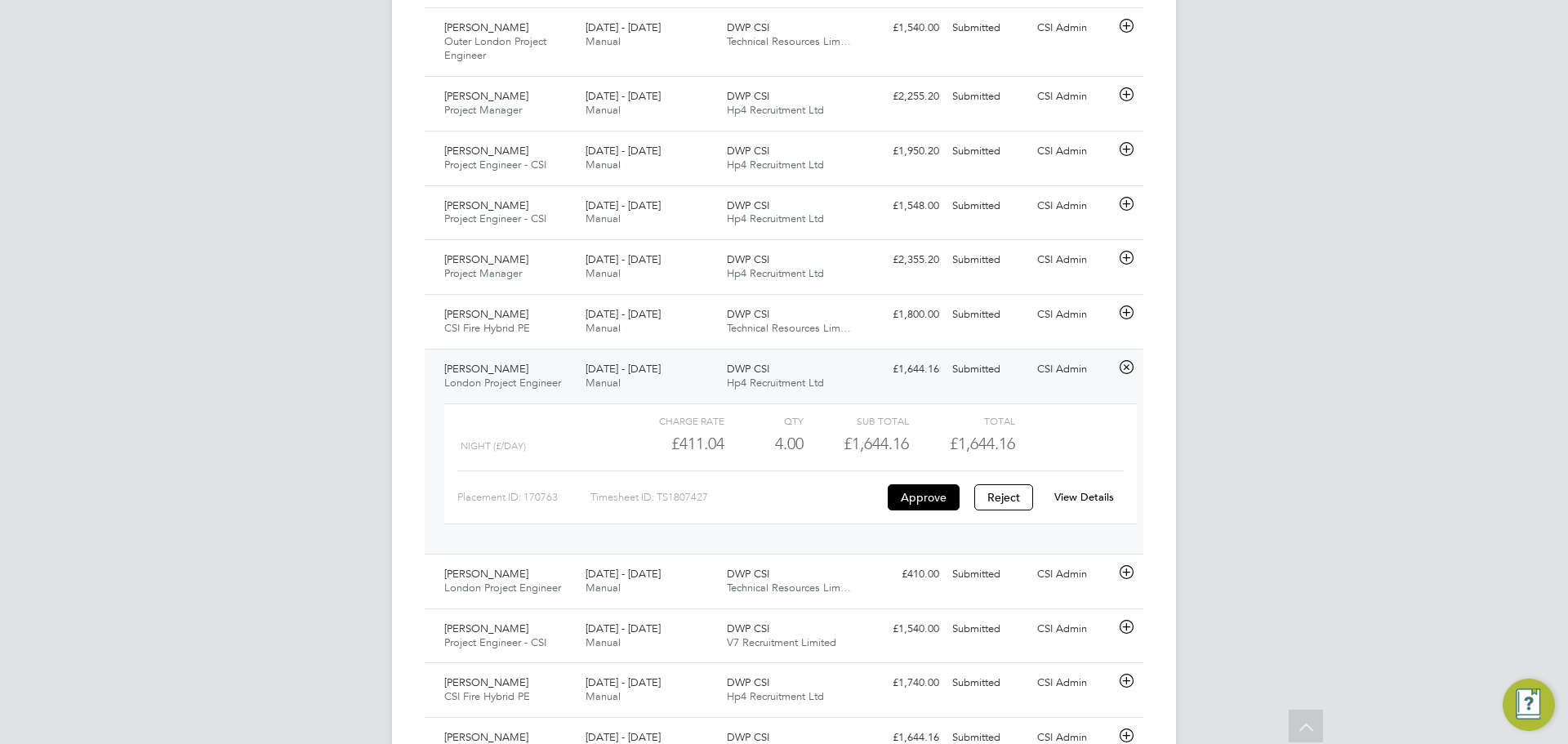
drag, startPoint x: 1097, startPoint y: 491, endPoint x: 1092, endPoint y: 503, distance: 13.0
click at [1097, 495] on div "View Details" at bounding box center [1084, 497] width 80 height 26
click at [1091, 503] on link "View Details" at bounding box center [1085, 497] width 60 height 14
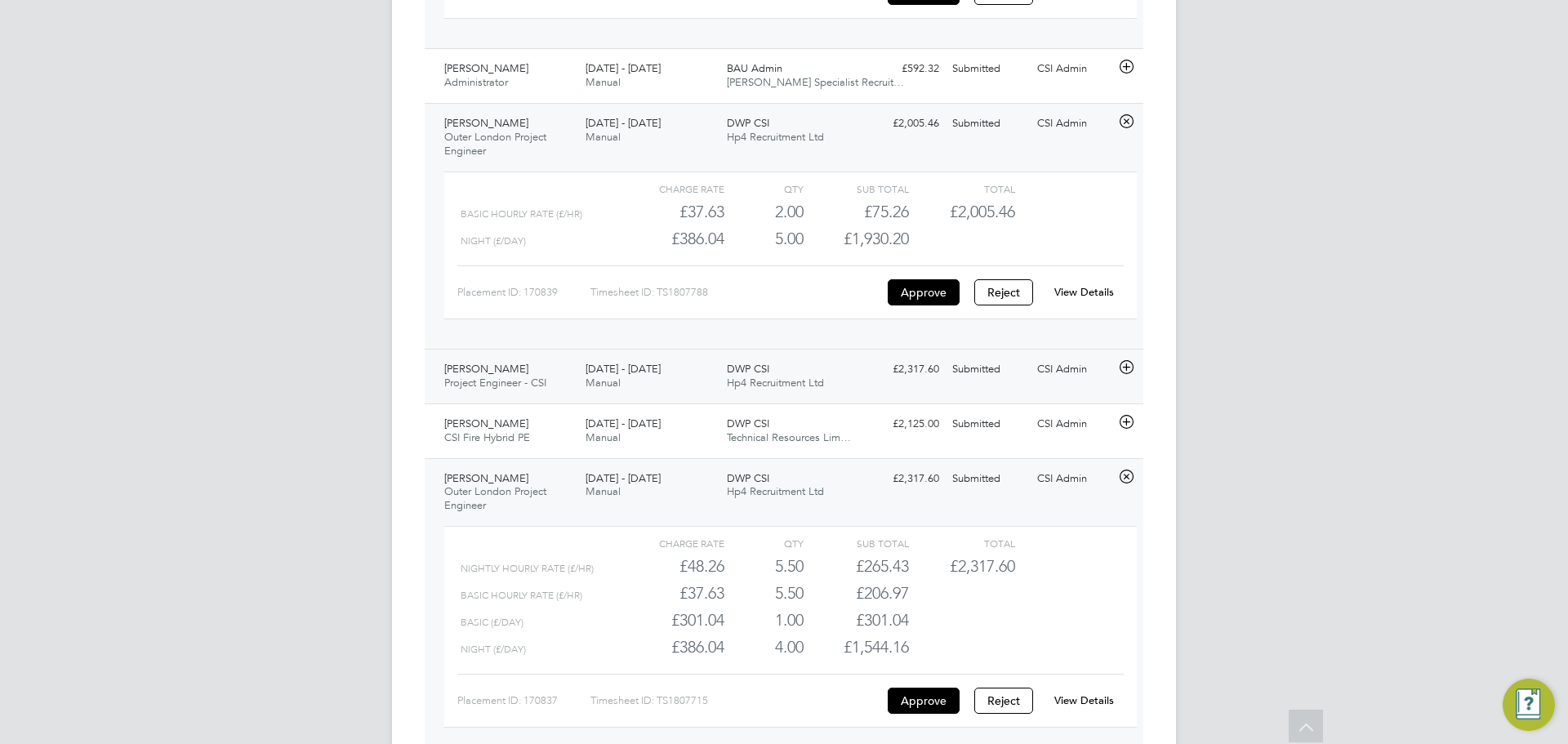
click at [547, 385] on span "Project Engineer - CSI" at bounding box center [496, 383] width 102 height 14
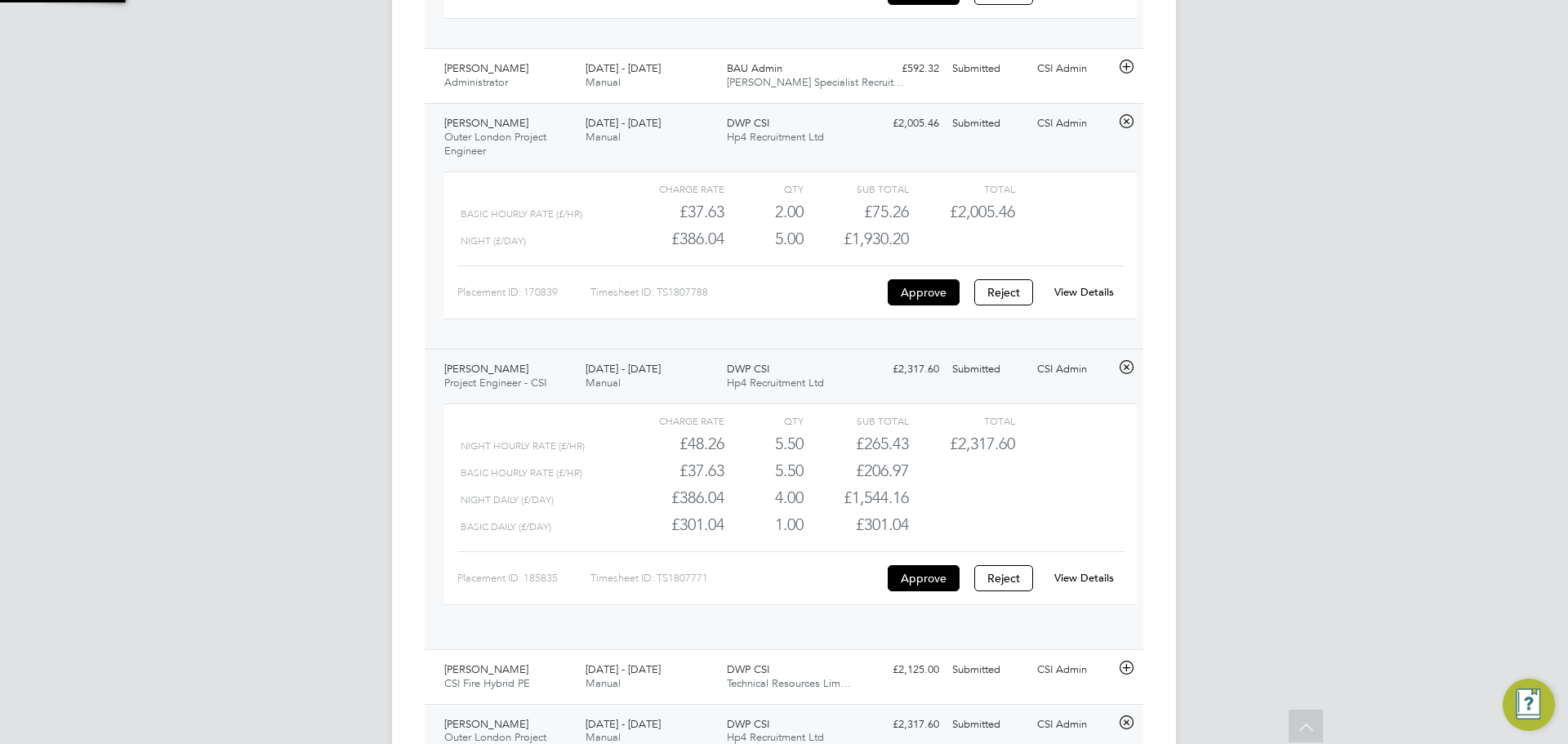
scroll to position [28, 159]
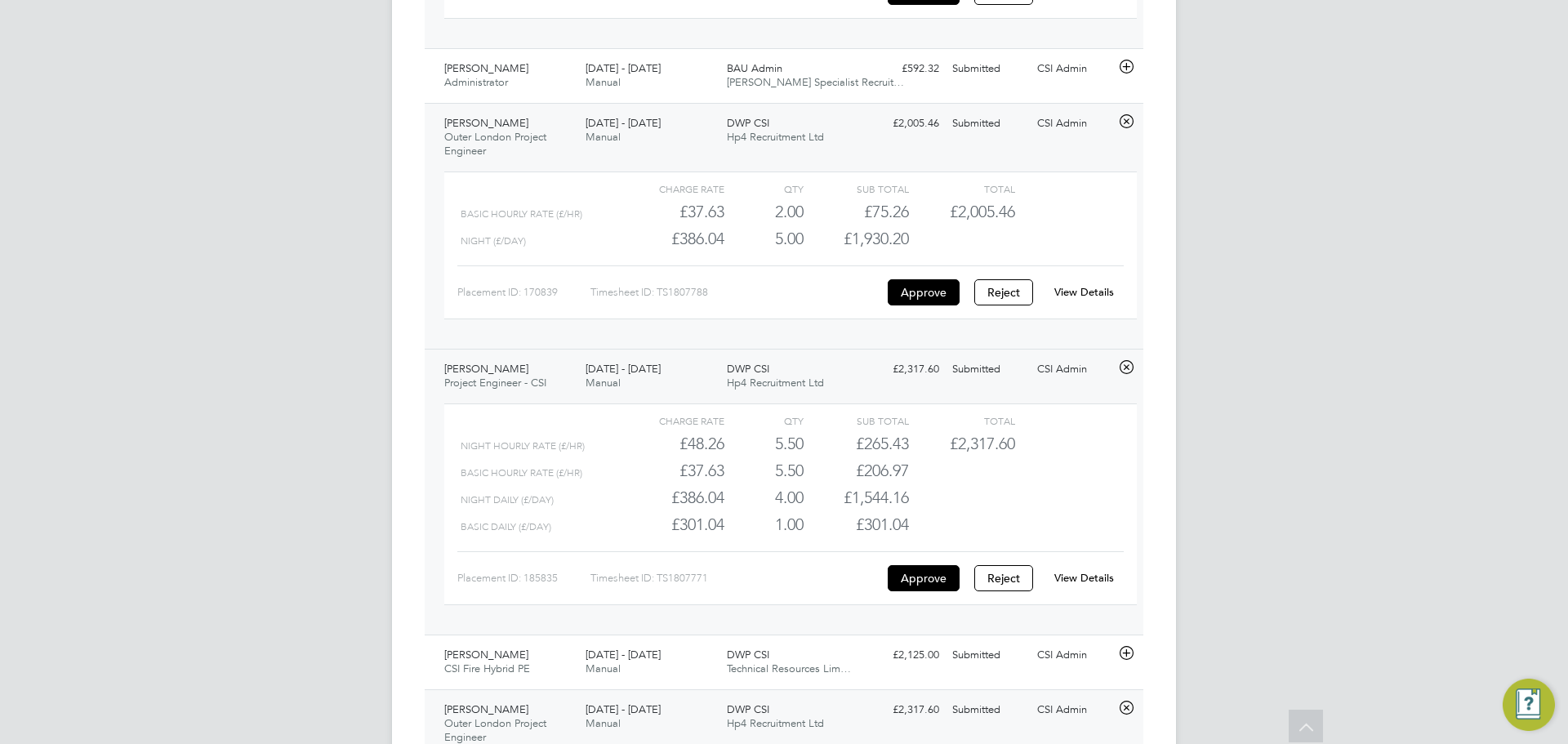
click at [1104, 585] on link "View Details" at bounding box center [1085, 578] width 60 height 14
click at [1279, 189] on div "CA CSI Admin Notifications 20 Applications: Network Team Members Businesses Sit…" at bounding box center [784, 540] width 1568 height 3708
click at [1326, 401] on div "CA CSI Admin Notifications 20 Applications: Network Team Members Businesses Sit…" at bounding box center [784, 540] width 1568 height 3708
click at [1370, 341] on div "CA CSI Admin Notifications 20 Applications: Network Team Members Businesses Sit…" at bounding box center [784, 540] width 1568 height 3708
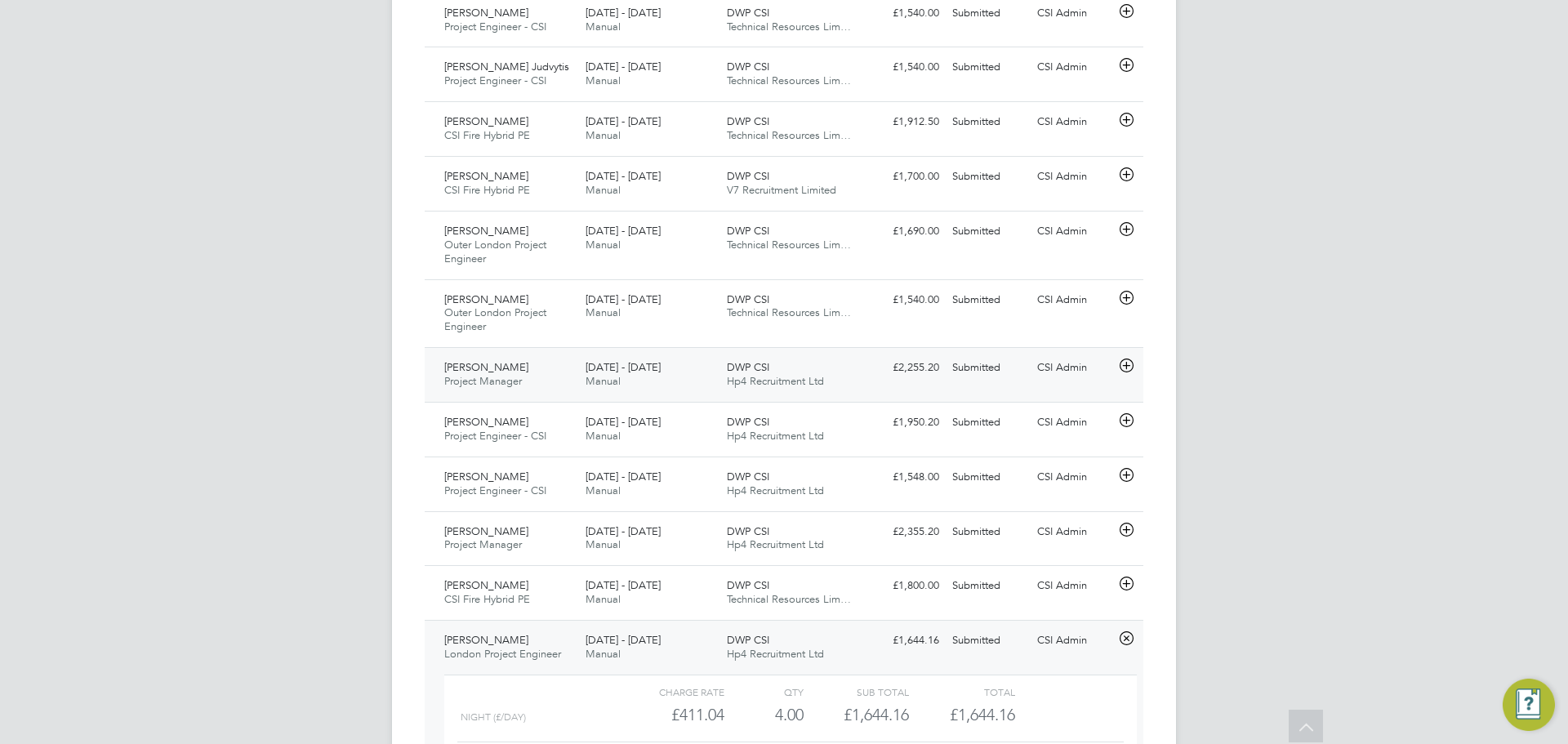
click at [1018, 379] on div "Submitted" at bounding box center [988, 368] width 85 height 27
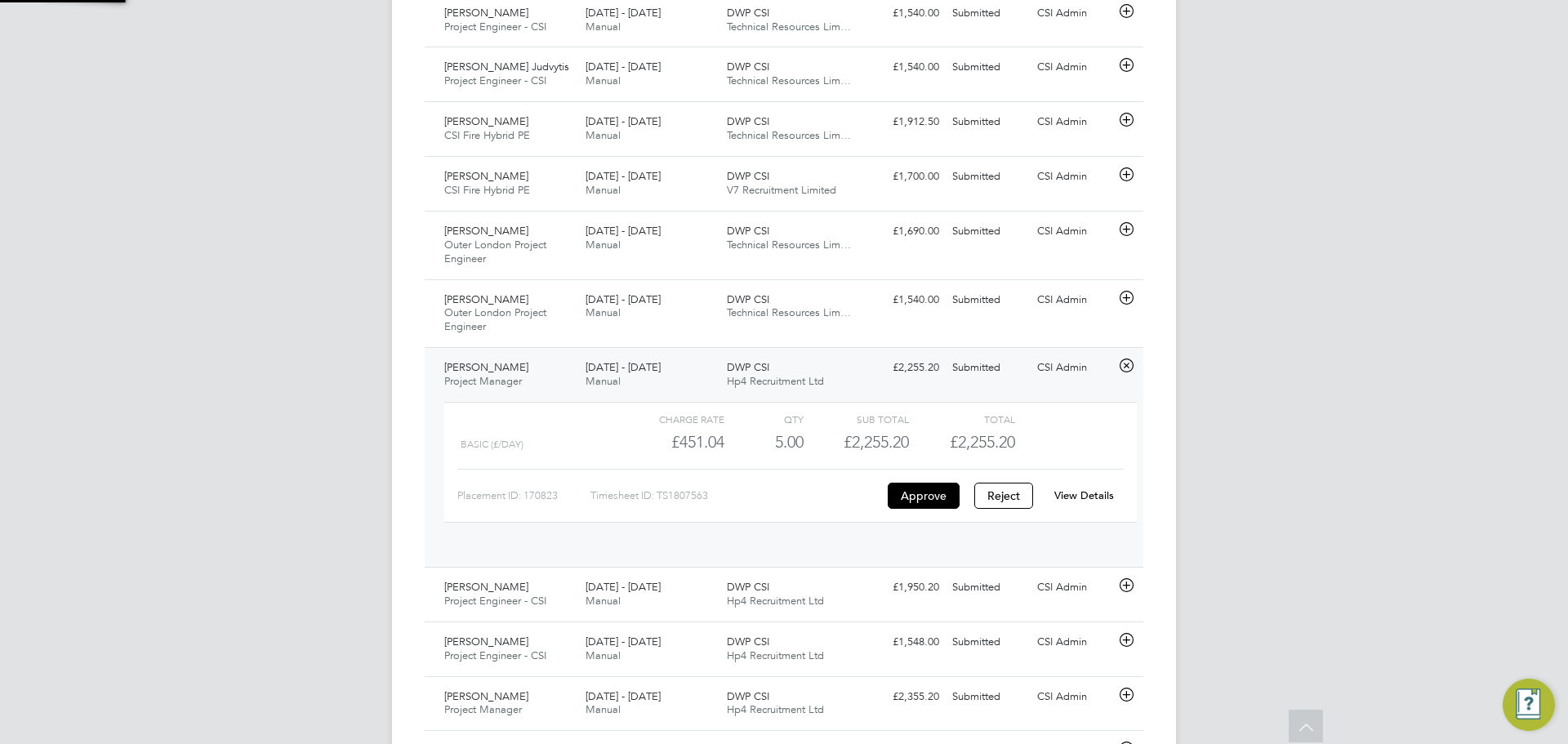
scroll to position [28, 159]
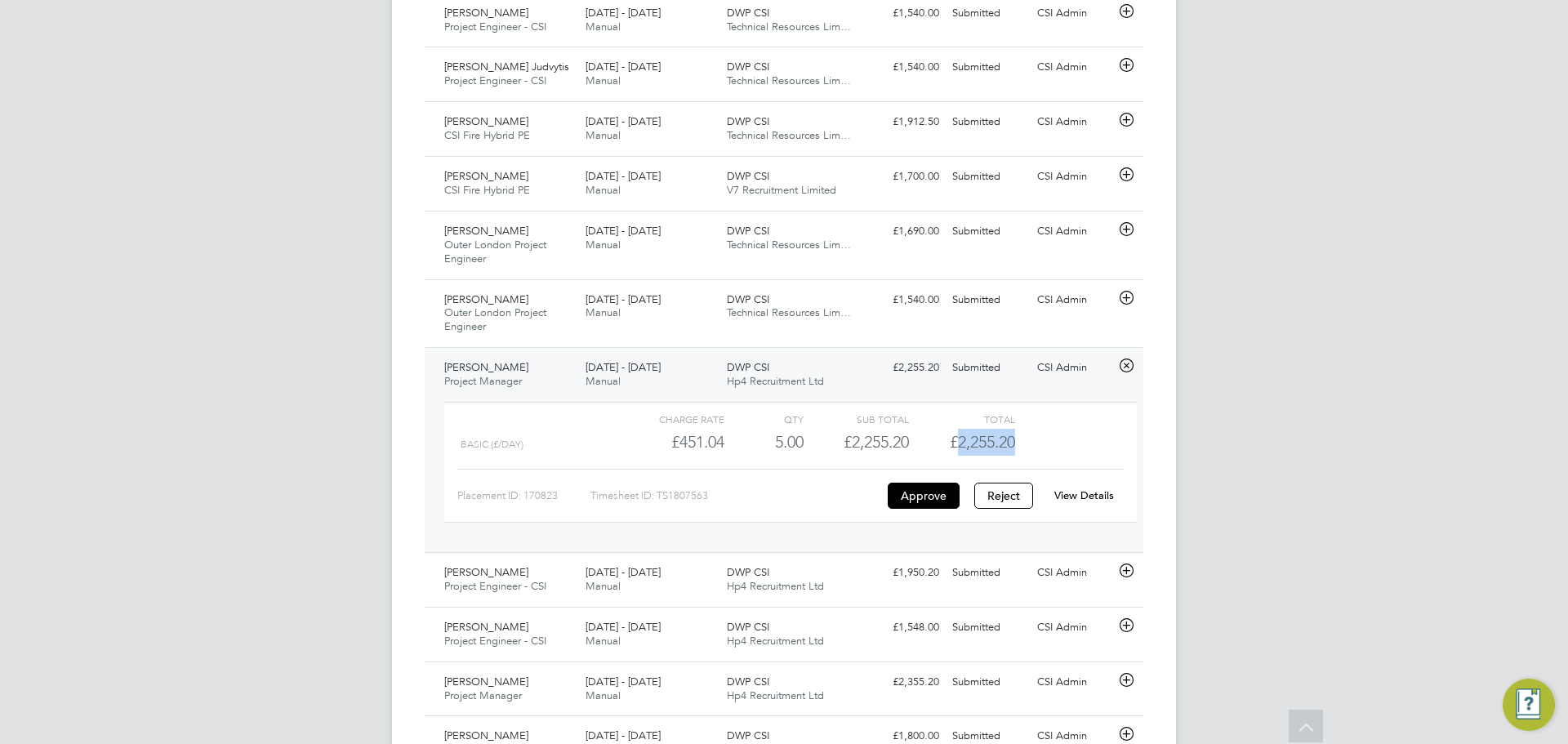
drag, startPoint x: 955, startPoint y: 444, endPoint x: 1145, endPoint y: 475, distance: 192.5
copy span "2,255.20"
click at [953, 506] on button "Approve" at bounding box center [924, 496] width 71 height 26
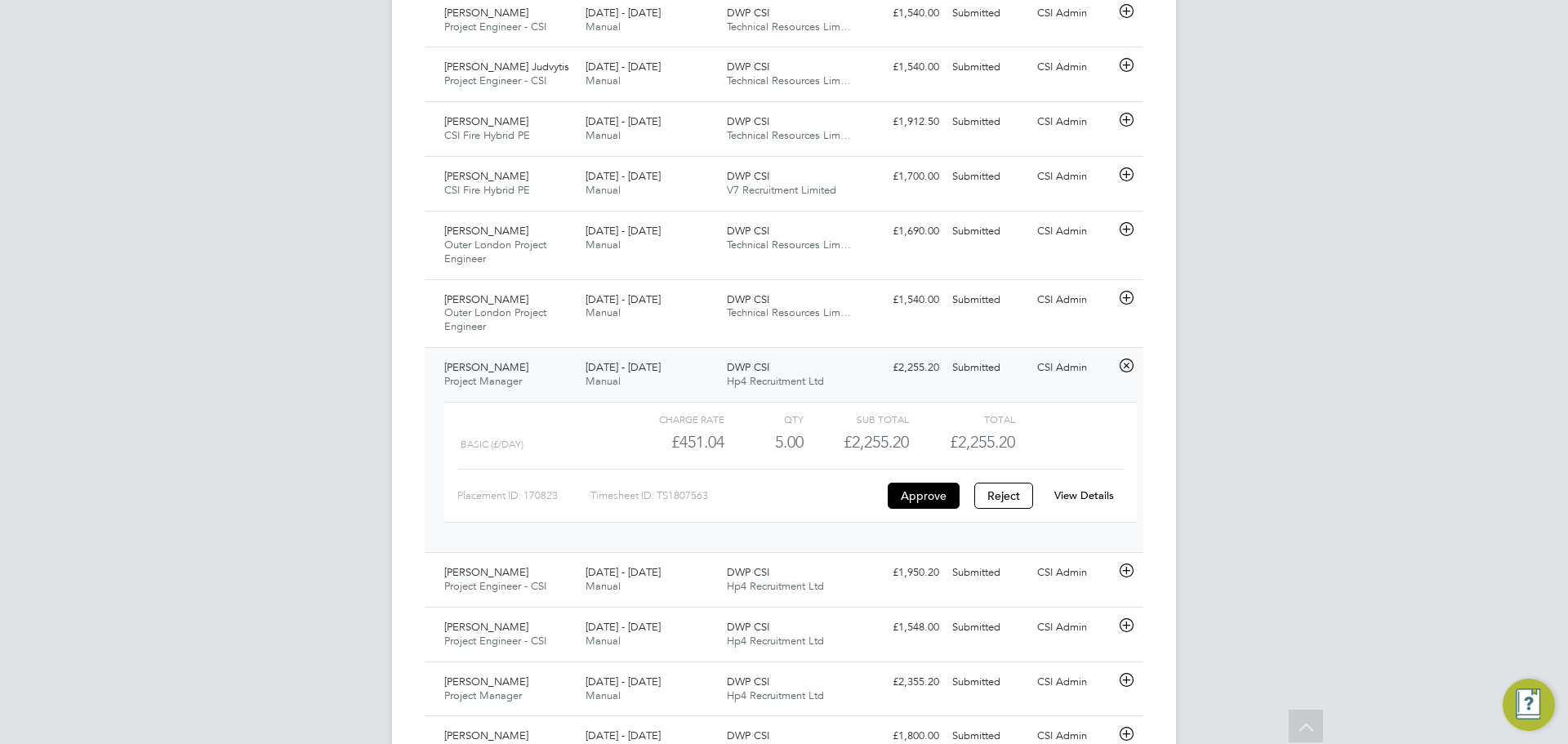
scroll to position [3120, 0]
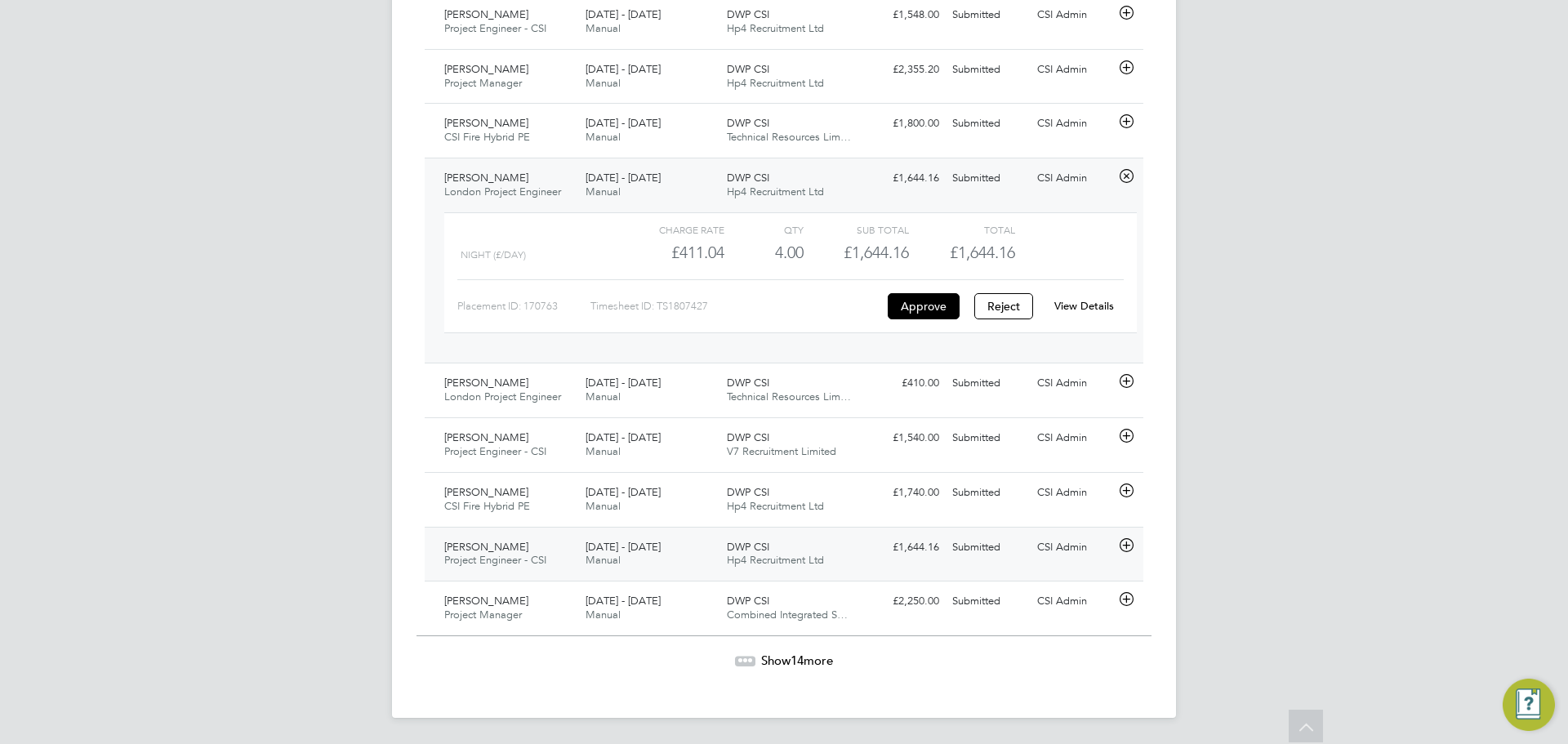
click at [553, 529] on div "Alexander Lee Project Engineer - CSI 18 - 24 Aug 2025 18 - 24 Aug 2025 Manual D…" at bounding box center [784, 554] width 719 height 55
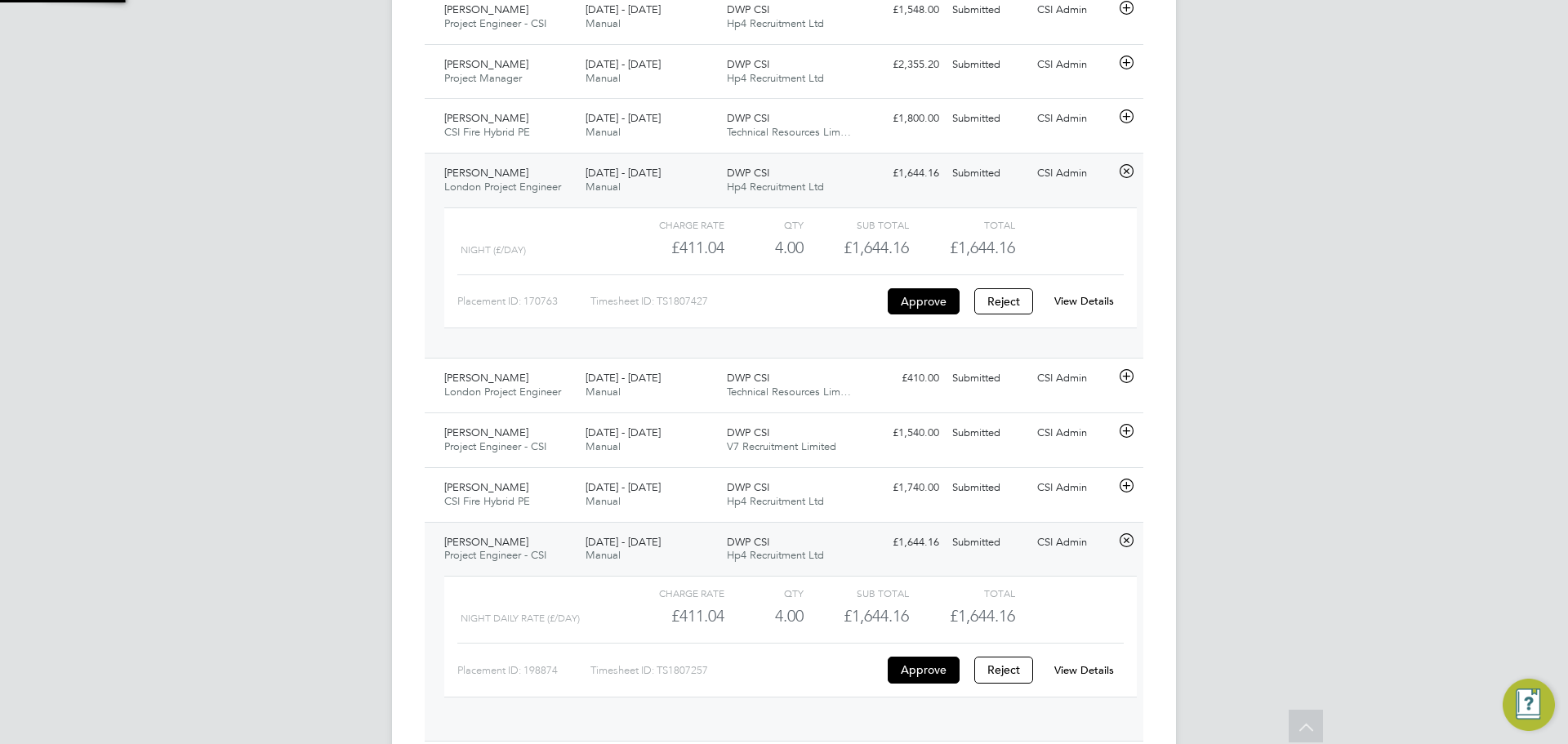
scroll to position [28, 159]
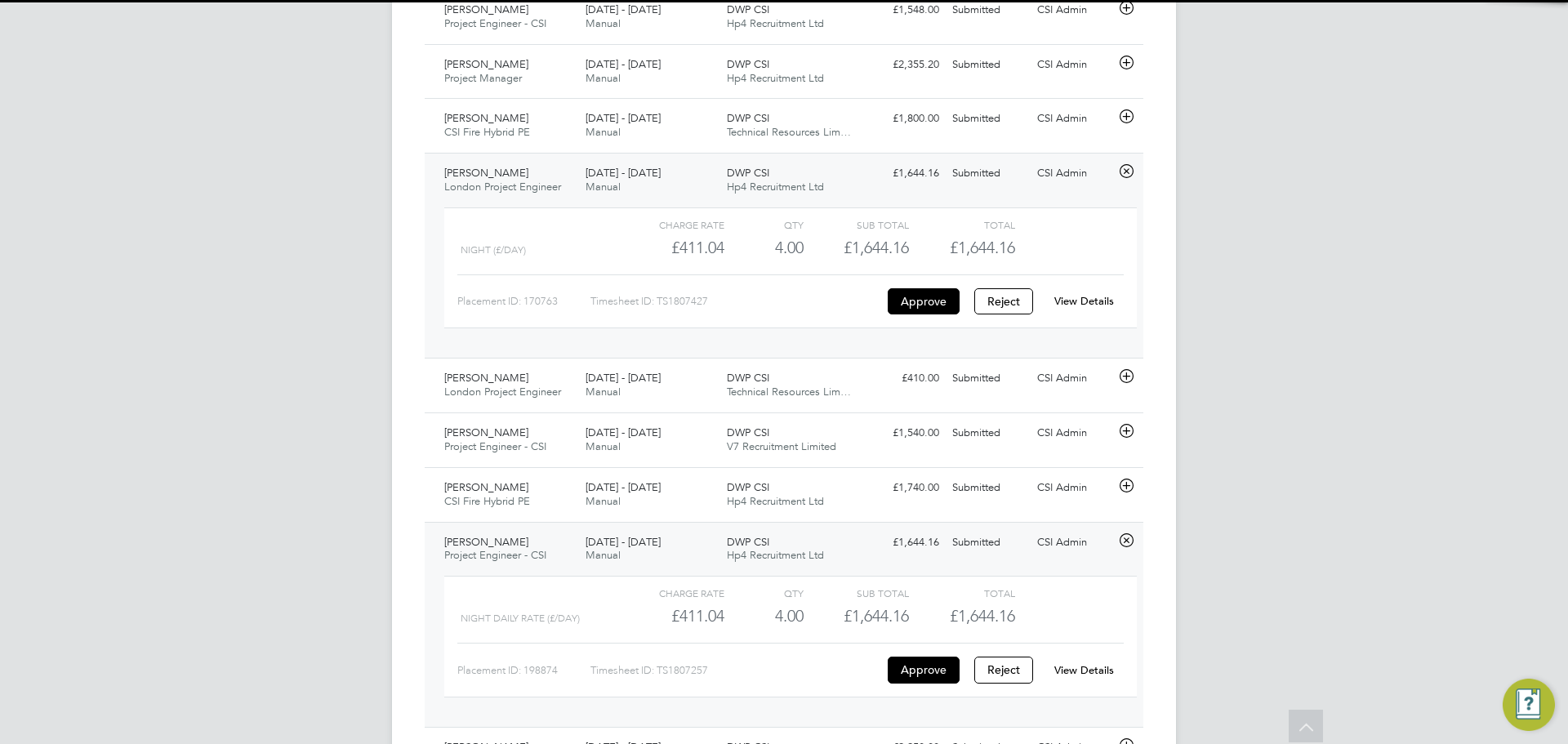
click at [1079, 665] on div "View Details" at bounding box center [1084, 671] width 80 height 26
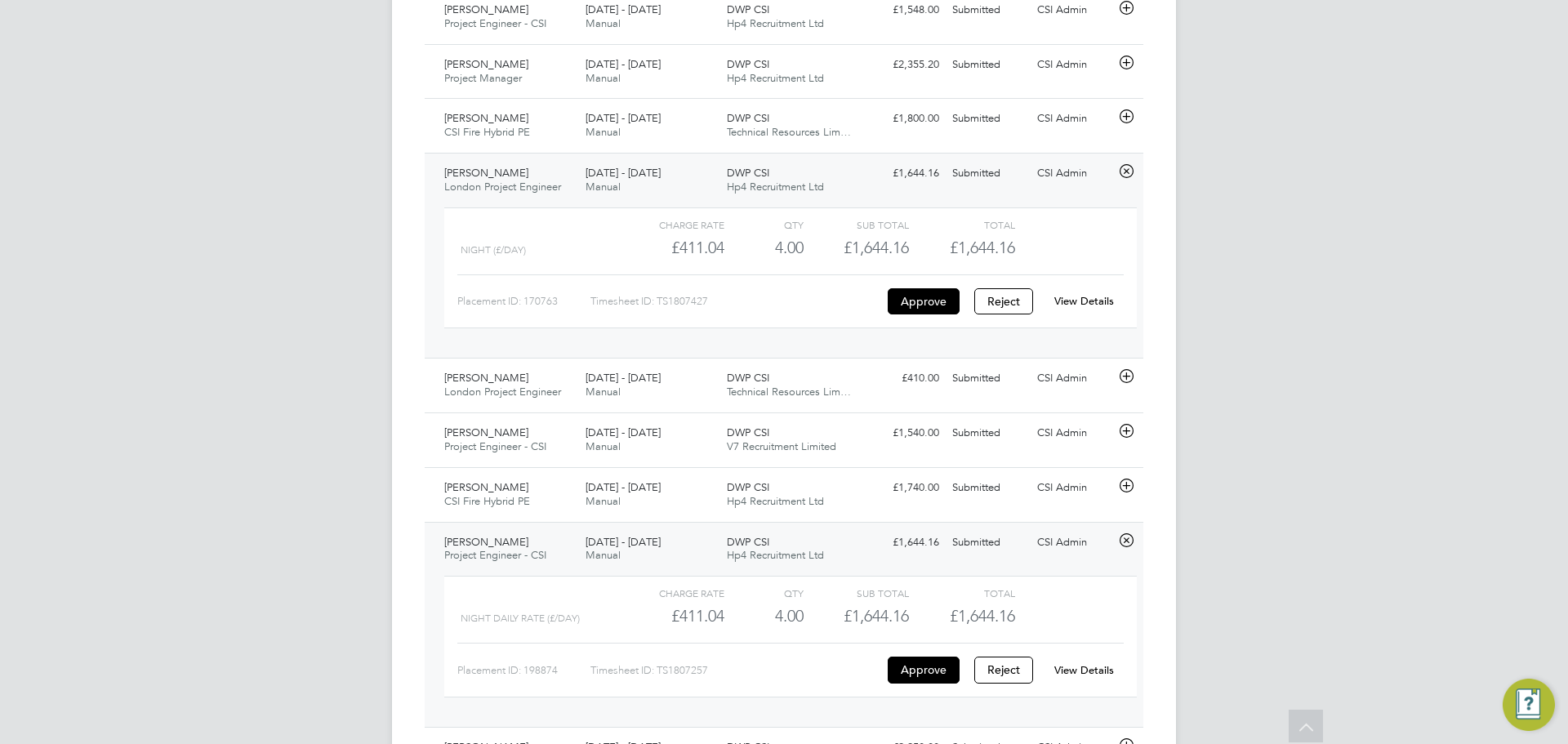
click at [1076, 672] on link "View Details" at bounding box center [1085, 671] width 60 height 14
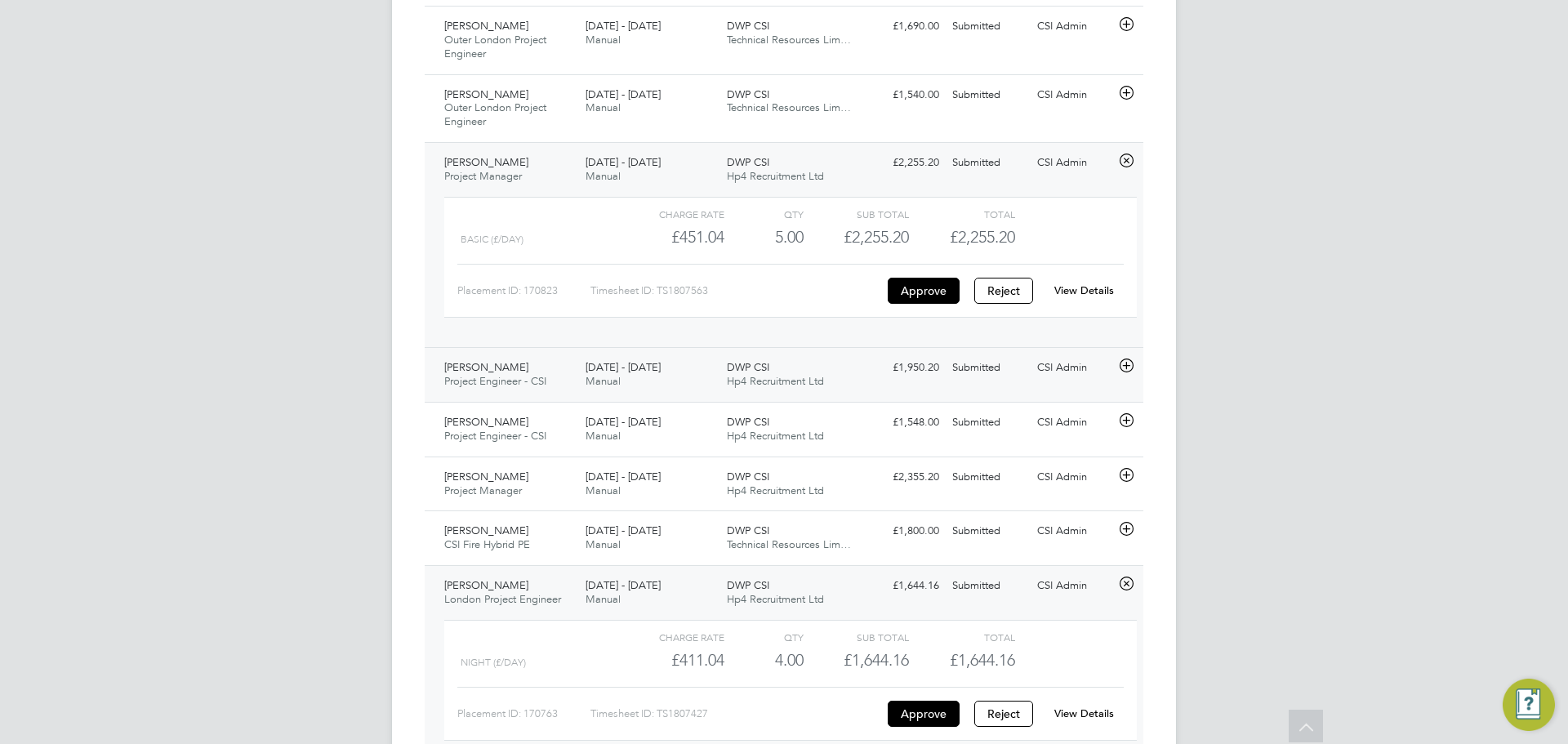
click at [1038, 378] on div "CSI Admin" at bounding box center [1073, 368] width 85 height 27
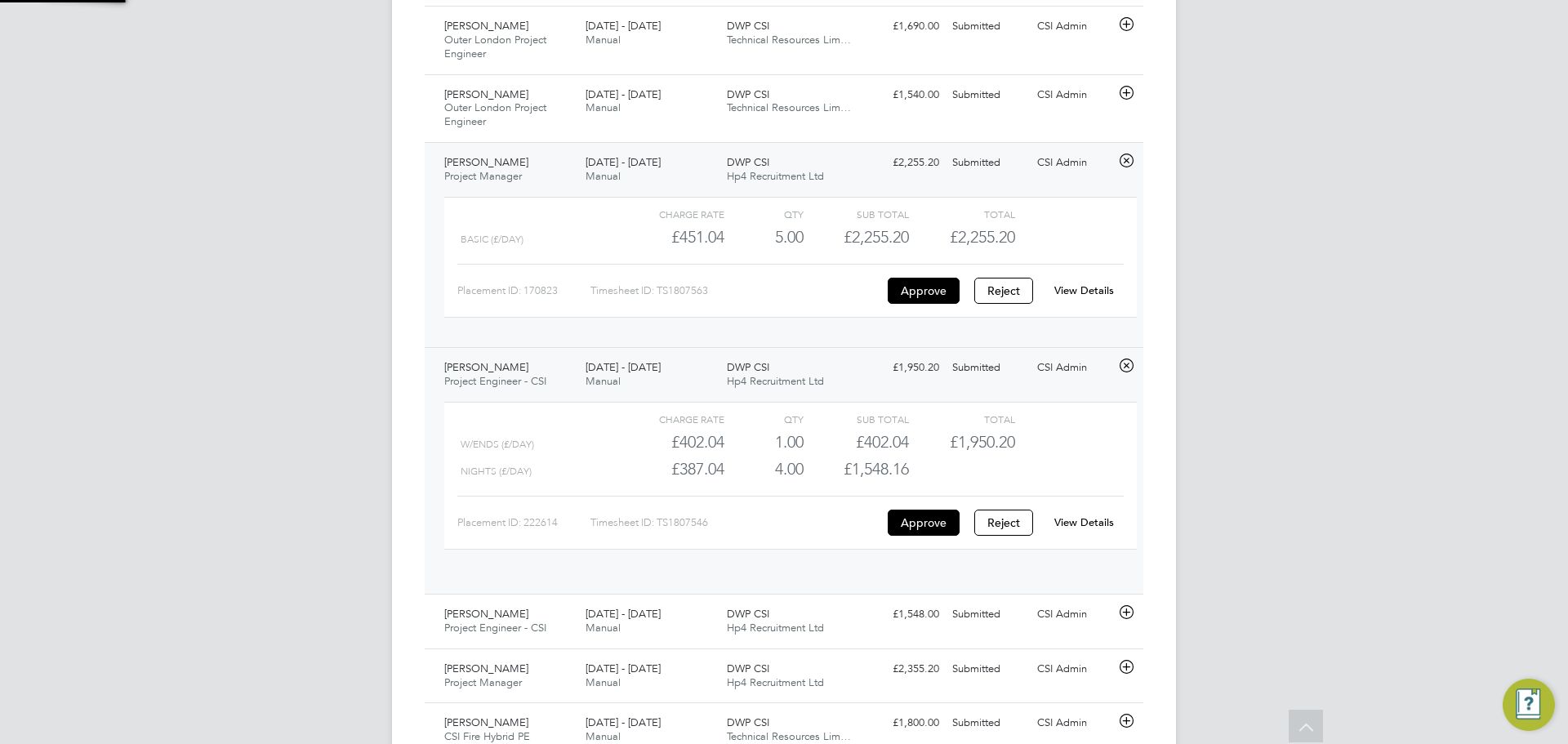
scroll to position [28, 159]
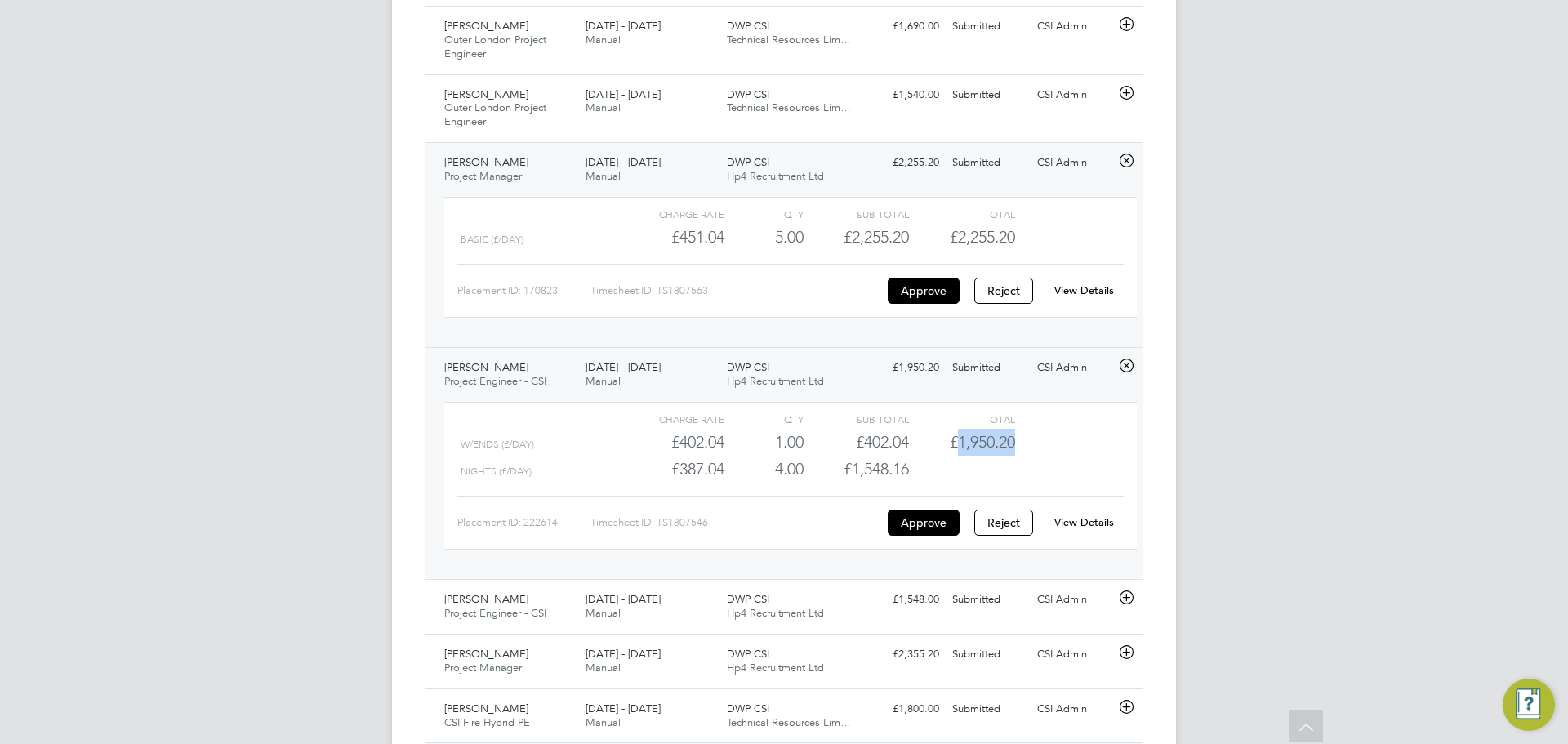
drag, startPoint x: 960, startPoint y: 442, endPoint x: 1084, endPoint y: 476, distance: 128.6
click at [1057, 446] on div "W/ENDS (£/day) £402.04 1 1.00 1 £402.04 £1,950.20" at bounding box center [790, 443] width 693 height 27
copy span "1,950.20"
click at [1083, 536] on div "View Details" at bounding box center [1084, 523] width 80 height 26
click at [1094, 529] on link "View Details" at bounding box center [1085, 523] width 60 height 14
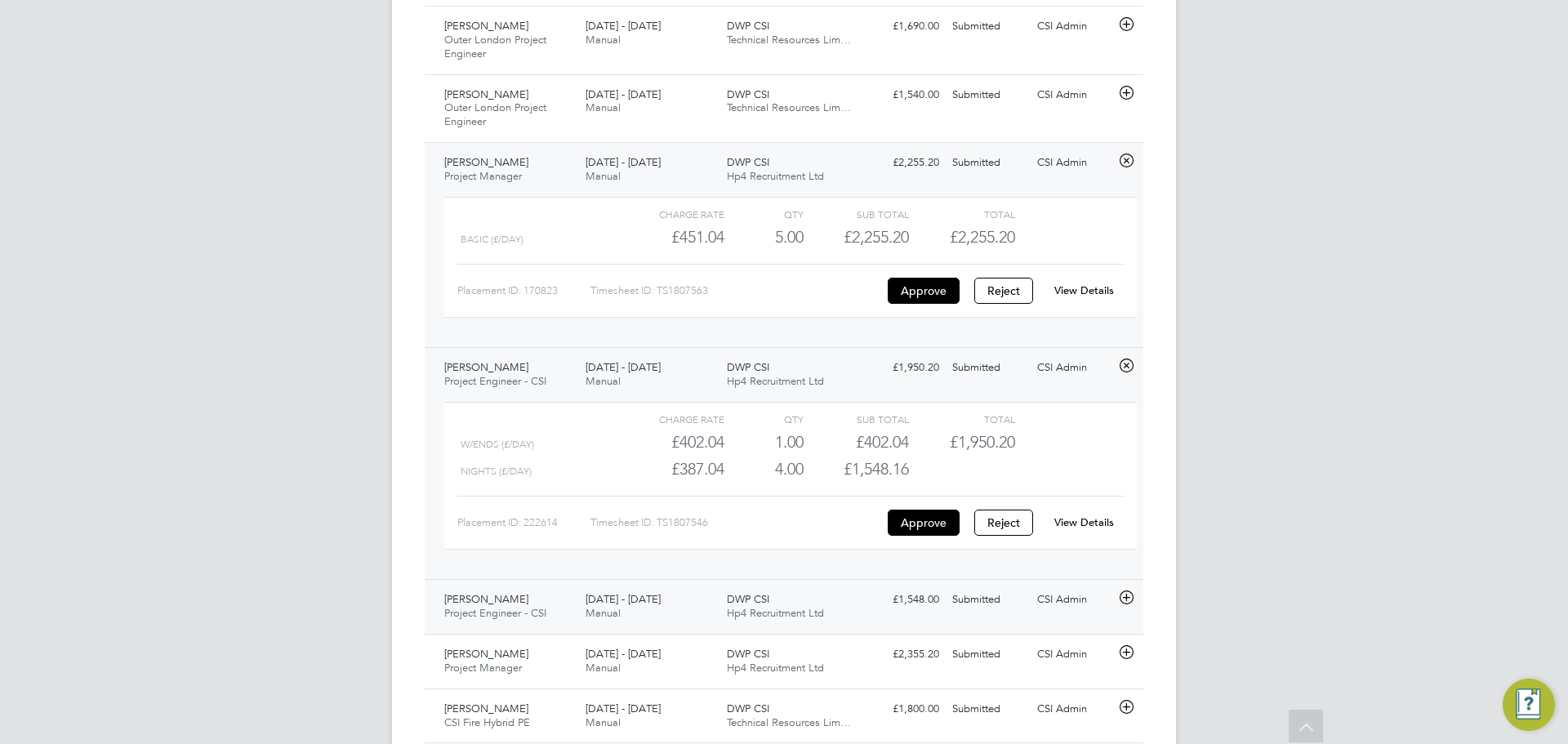
click at [928, 599] on div "£1,548.00 Submitted" at bounding box center [903, 600] width 85 height 27
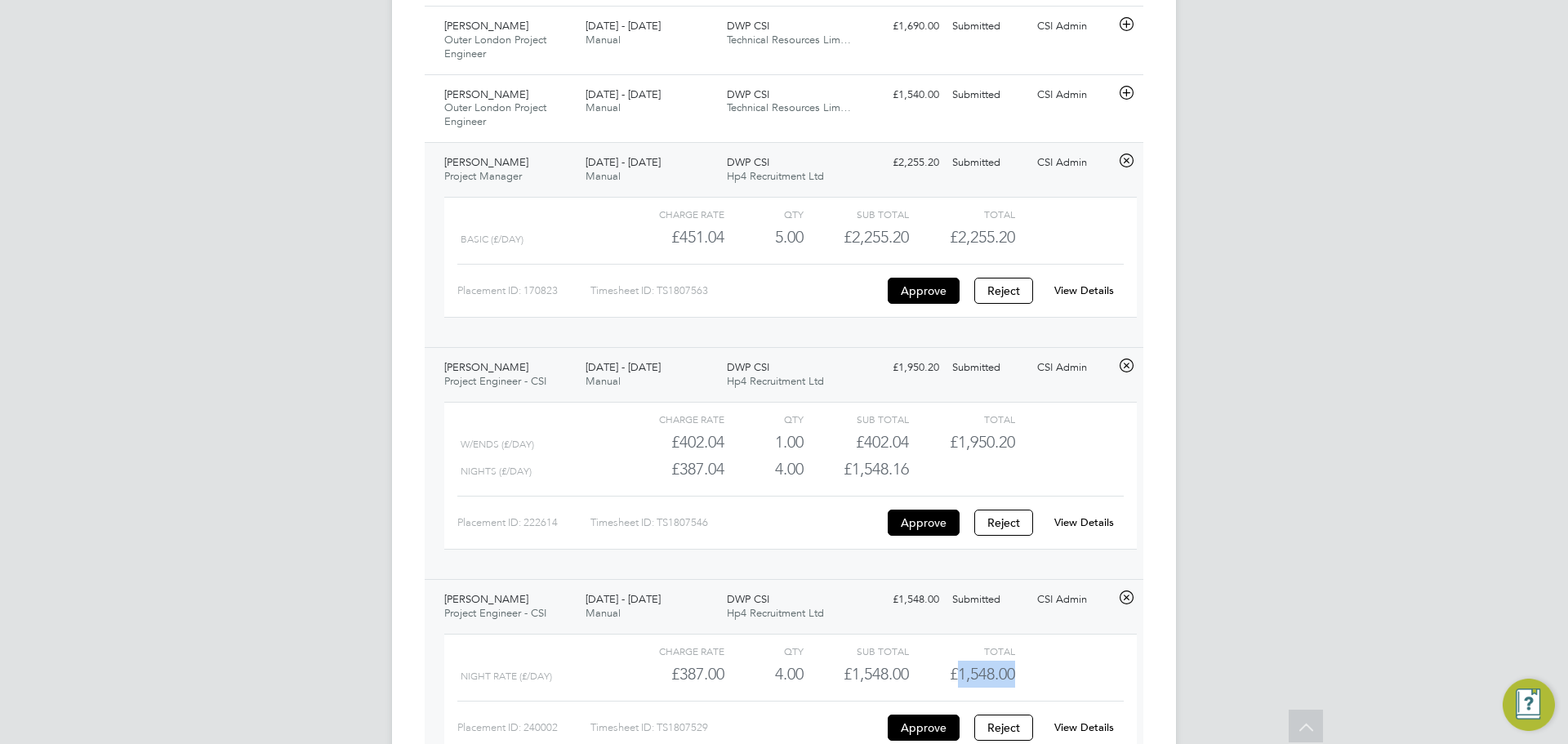
drag, startPoint x: 955, startPoint y: 676, endPoint x: 1125, endPoint y: 694, distance: 171.0
click at [1125, 694] on div "Charge rate QTY Sub Total Total Night Rate (£/day) £387.00 4 4.00 4 £1,548.00 £…" at bounding box center [790, 694] width 693 height 121
copy div "1,548.00 Placement ID: 240002 Timesheet ID: TS1807529 Approve Reject View Detai…"
click at [1045, 658] on div "Charge rate QTY Sub Total Total" at bounding box center [790, 651] width 693 height 19
click at [999, 680] on span "£1,548.00" at bounding box center [983, 673] width 66 height 19
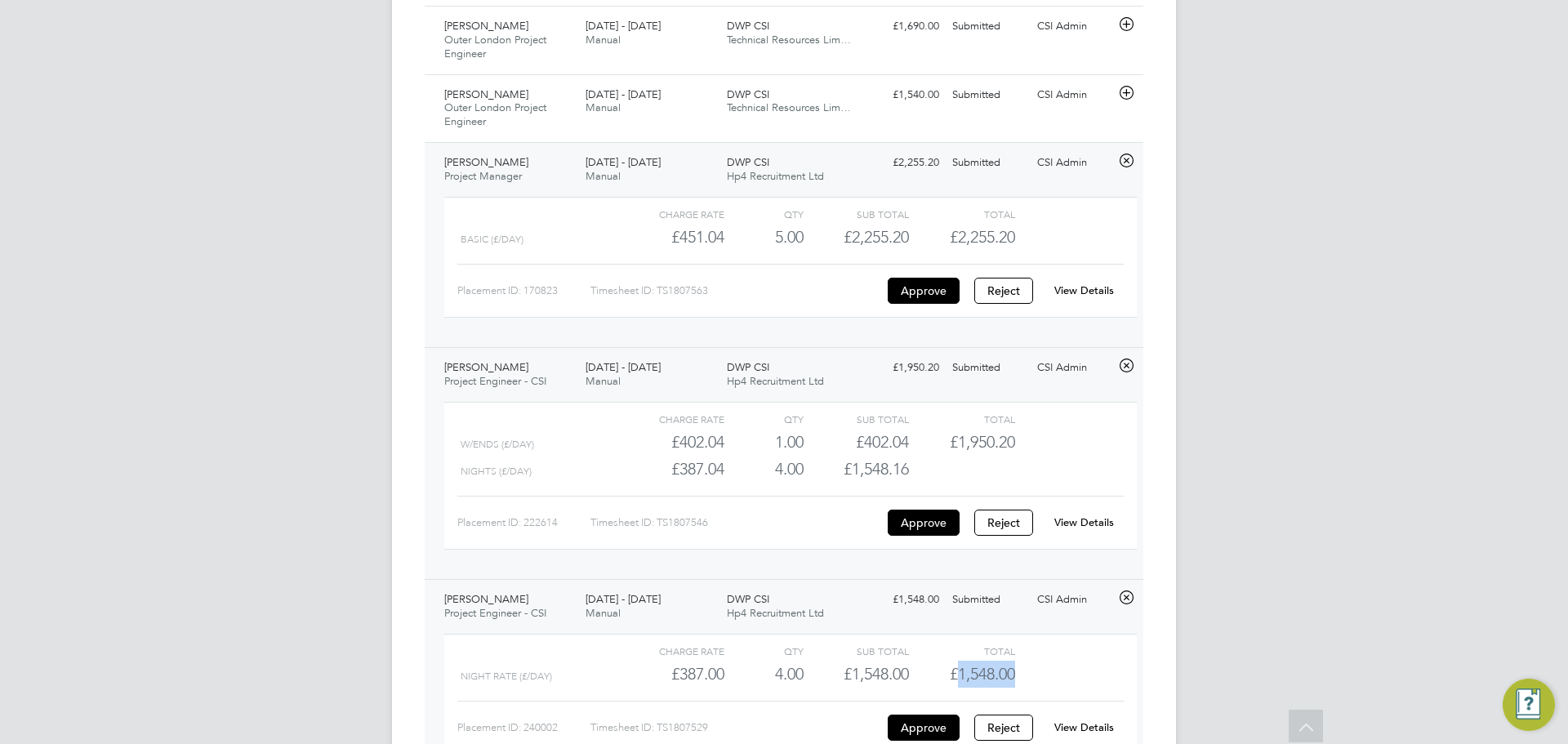
click at [999, 680] on span "£1,548.00" at bounding box center [983, 673] width 66 height 19
copy span "1,548.00"
click at [1082, 725] on div "View Details" at bounding box center [1084, 728] width 80 height 26
click at [1086, 734] on link "View Details" at bounding box center [1085, 728] width 60 height 14
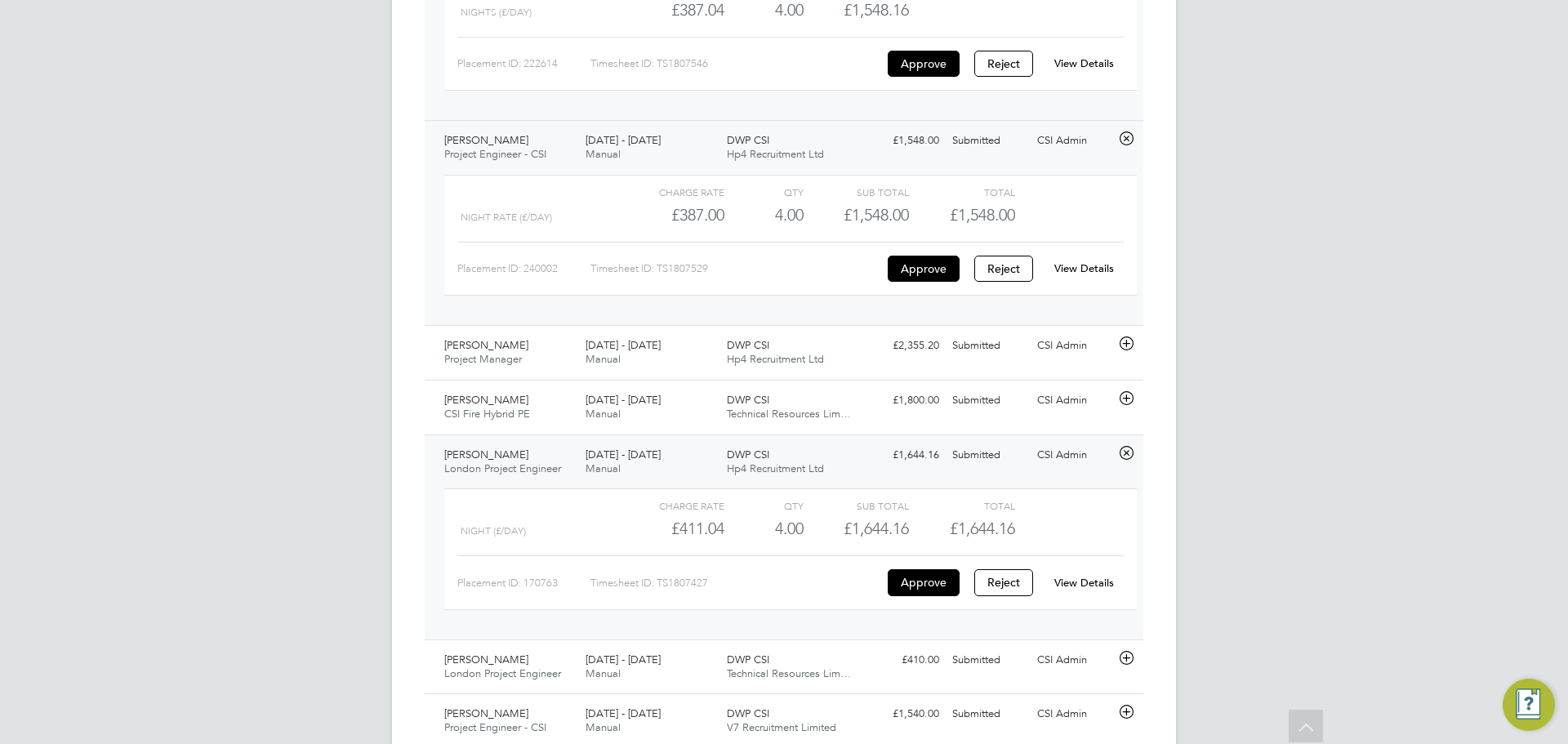
scroll to position [3267, 0]
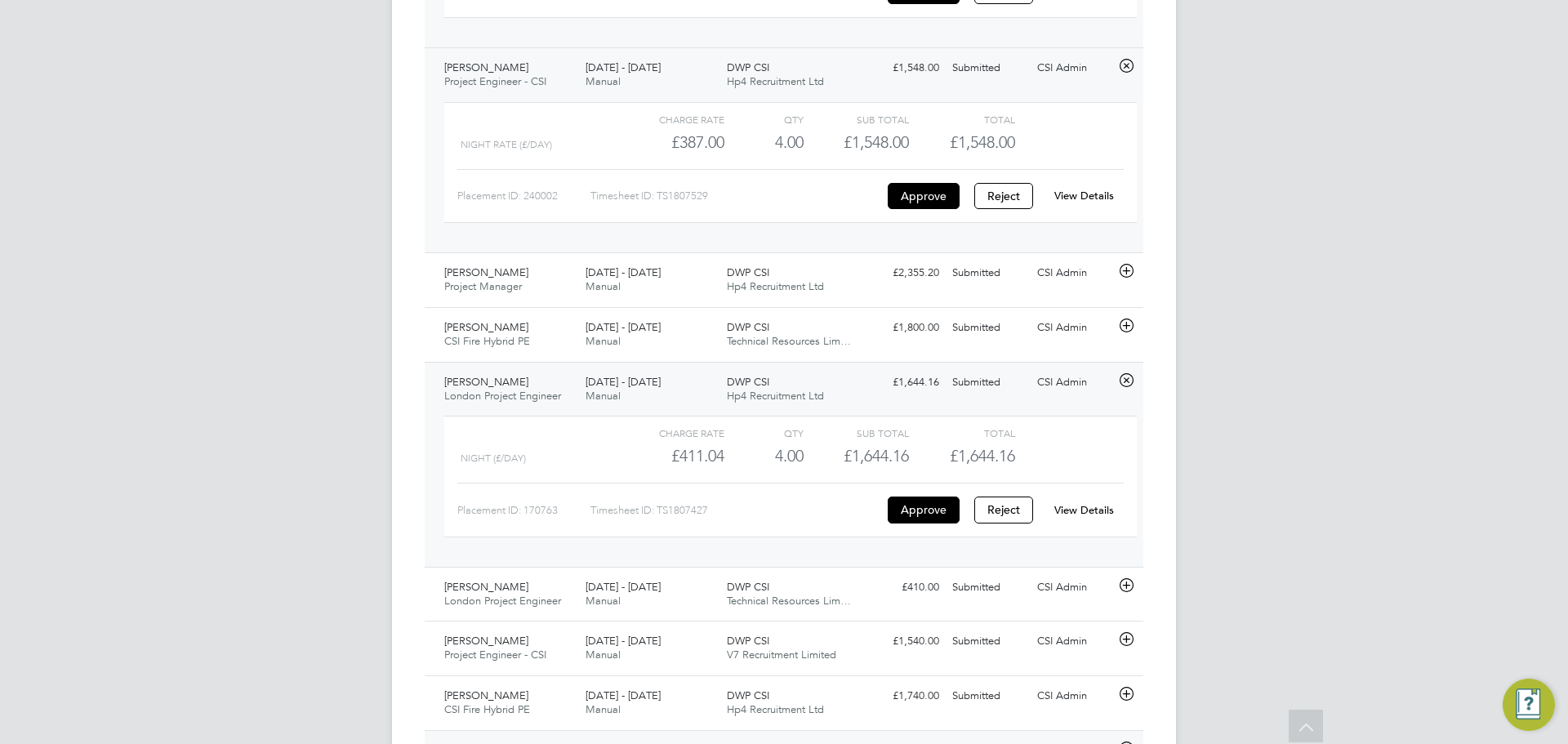
scroll to position [3197, 0]
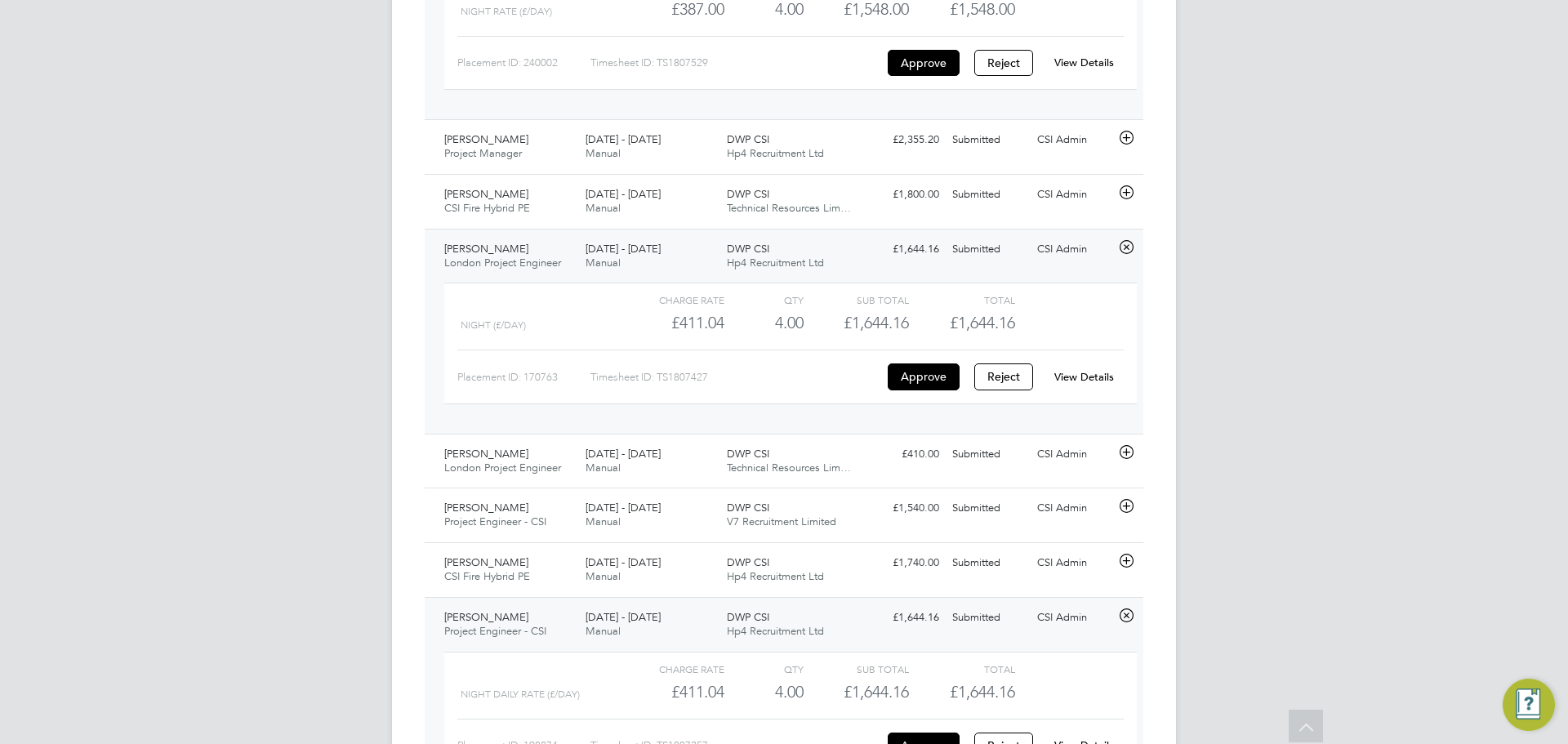
scroll to position [3600, 0]
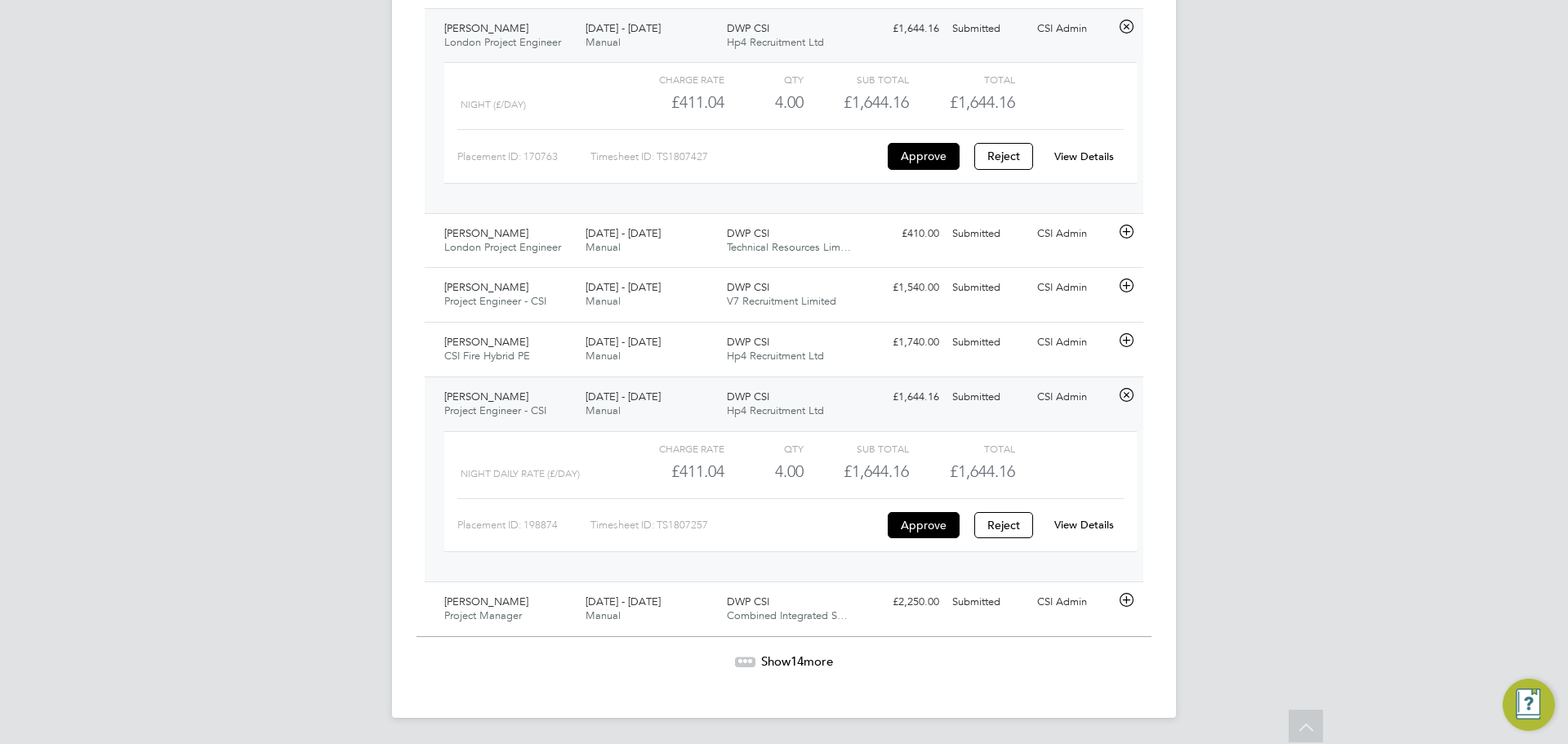
click at [766, 661] on span "Show 14 more" at bounding box center [797, 661] width 71 height 15
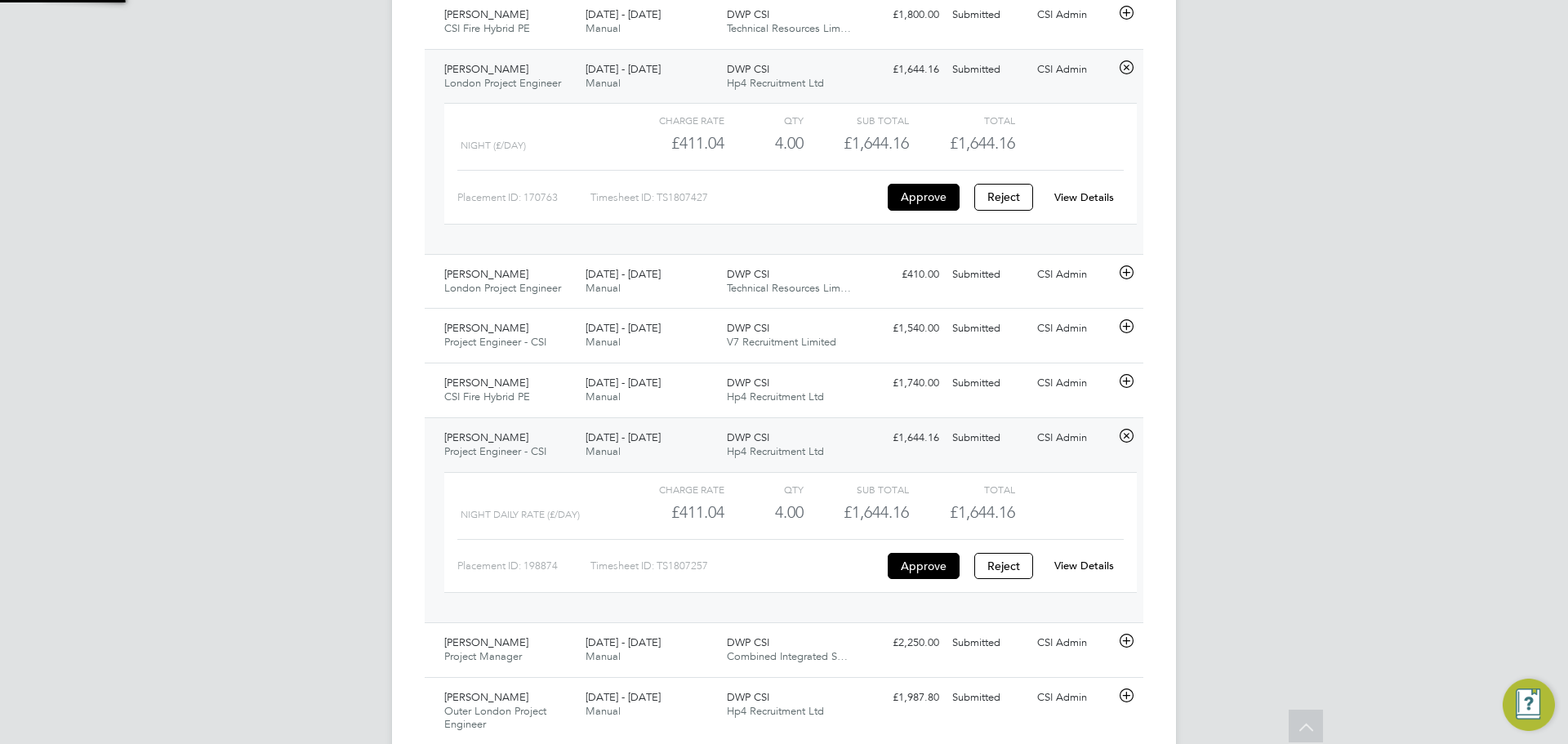
scroll to position [8, 8]
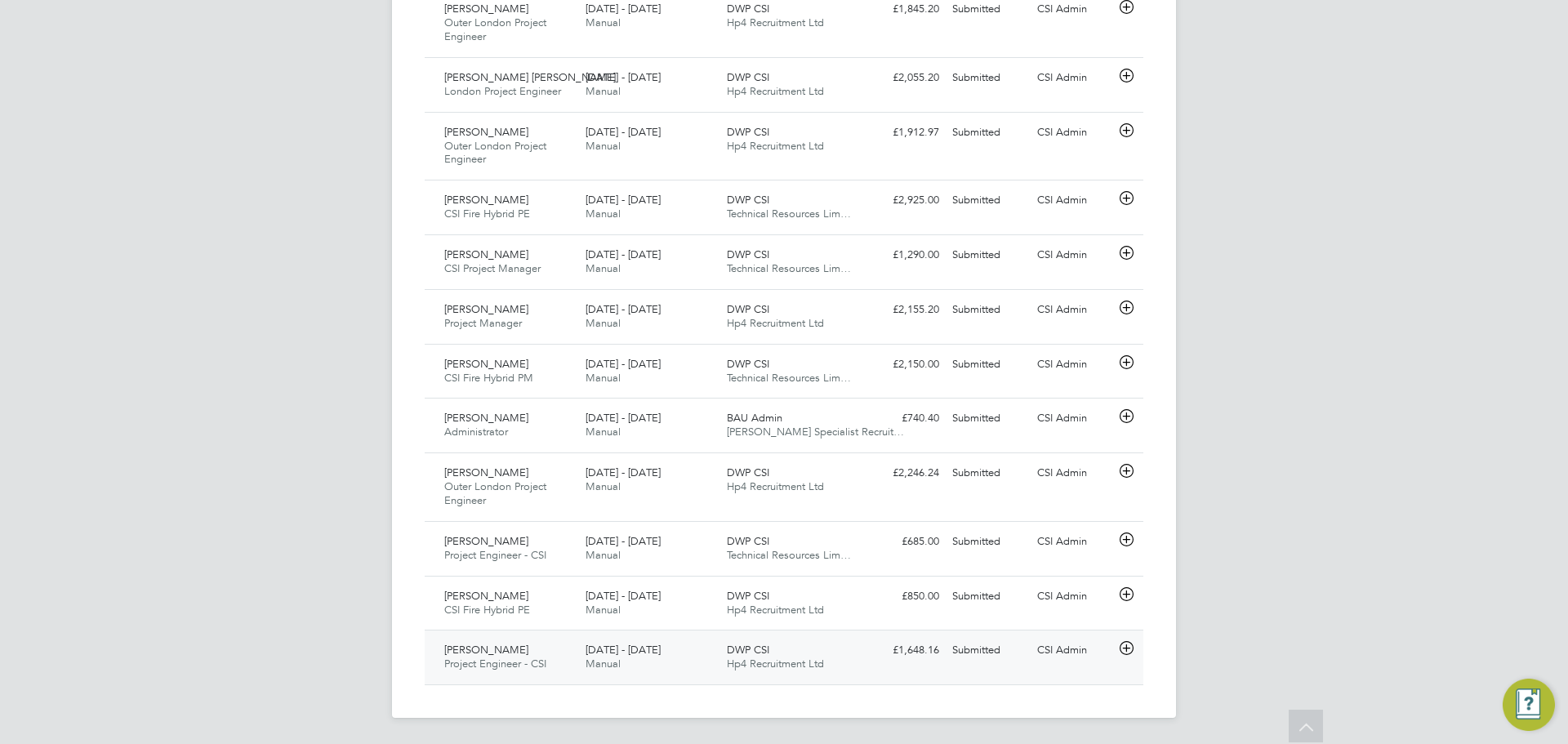
click at [1042, 652] on div "CSI Admin" at bounding box center [1073, 650] width 85 height 27
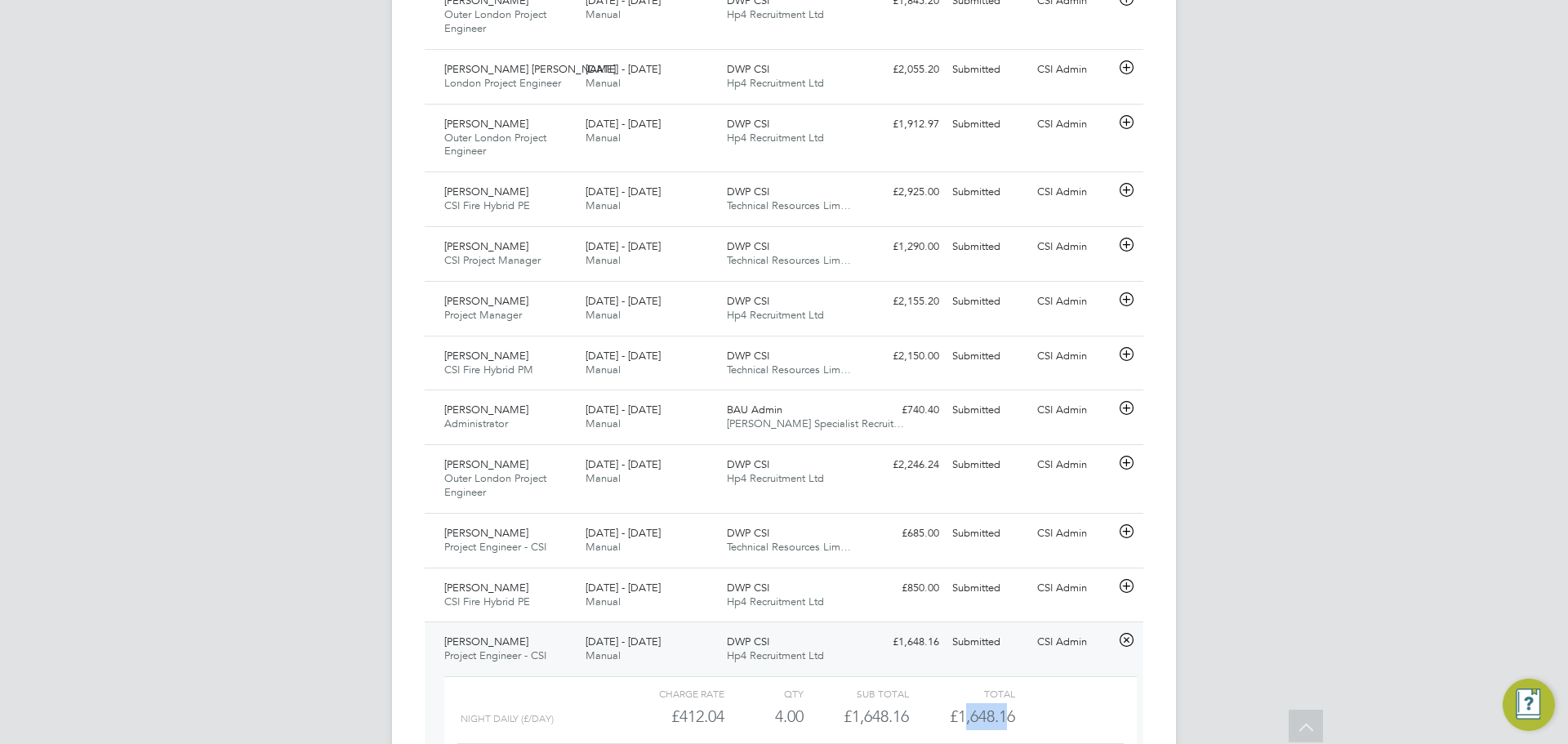
drag, startPoint x: 960, startPoint y: 726, endPoint x: 1009, endPoint y: 722, distance: 49.2
click at [1009, 722] on span "£1,648.16" at bounding box center [983, 716] width 66 height 19
drag, startPoint x: 966, startPoint y: 728, endPoint x: 1094, endPoint y: 732, distance: 128.1
click at [1095, 730] on div "Night Daily (£/day) £412.04 4 4.00 4 £1,648.16 £1,648.16" at bounding box center [790, 717] width 693 height 27
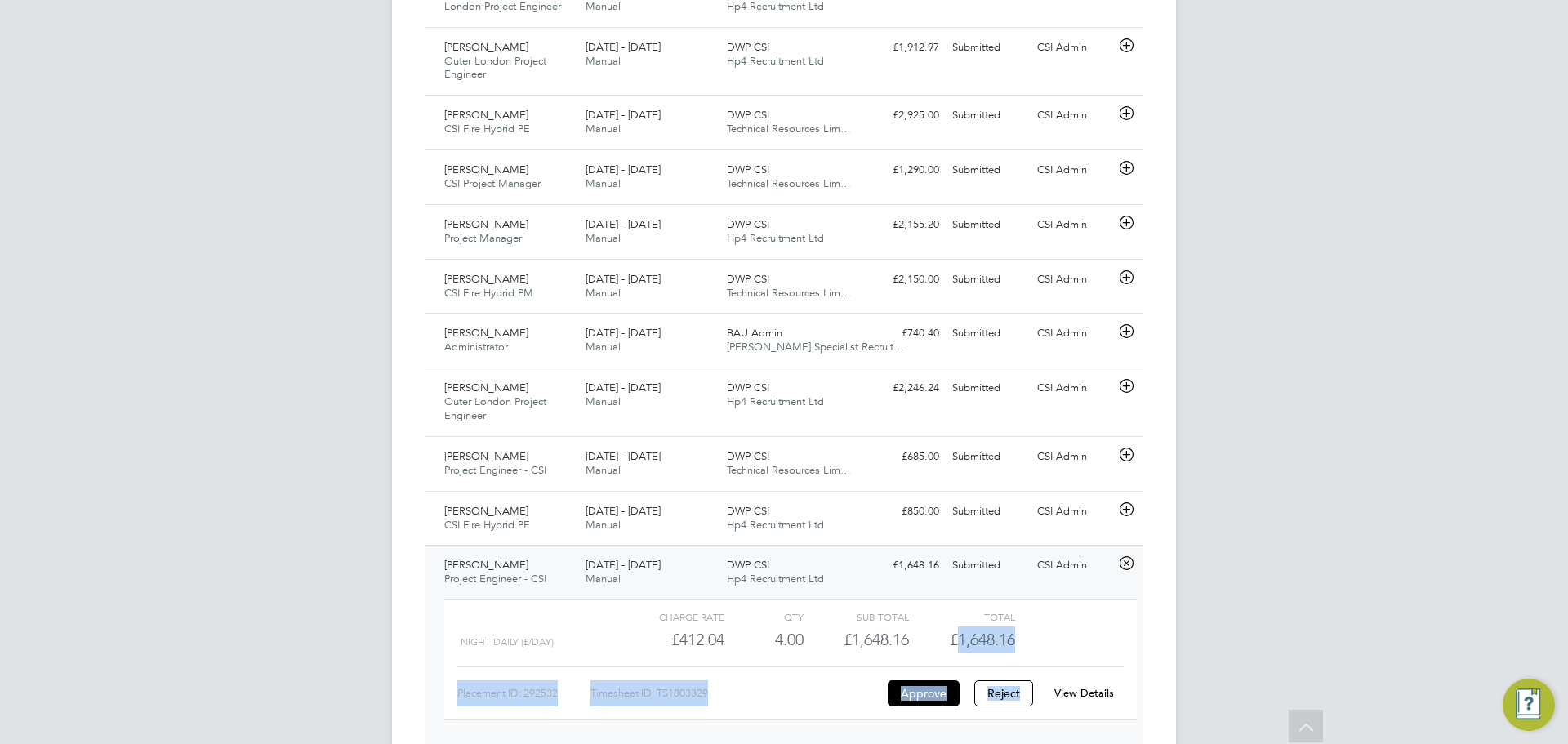
drag, startPoint x: 955, startPoint y: 724, endPoint x: 1080, endPoint y: 732, distance: 125.3
click at [1080, 733] on div "Charge rate QTY Sub Total Total Night Daily (£/day) £412.04 4 4.00 4 £1,648.16 …" at bounding box center [790, 669] width 706 height 151
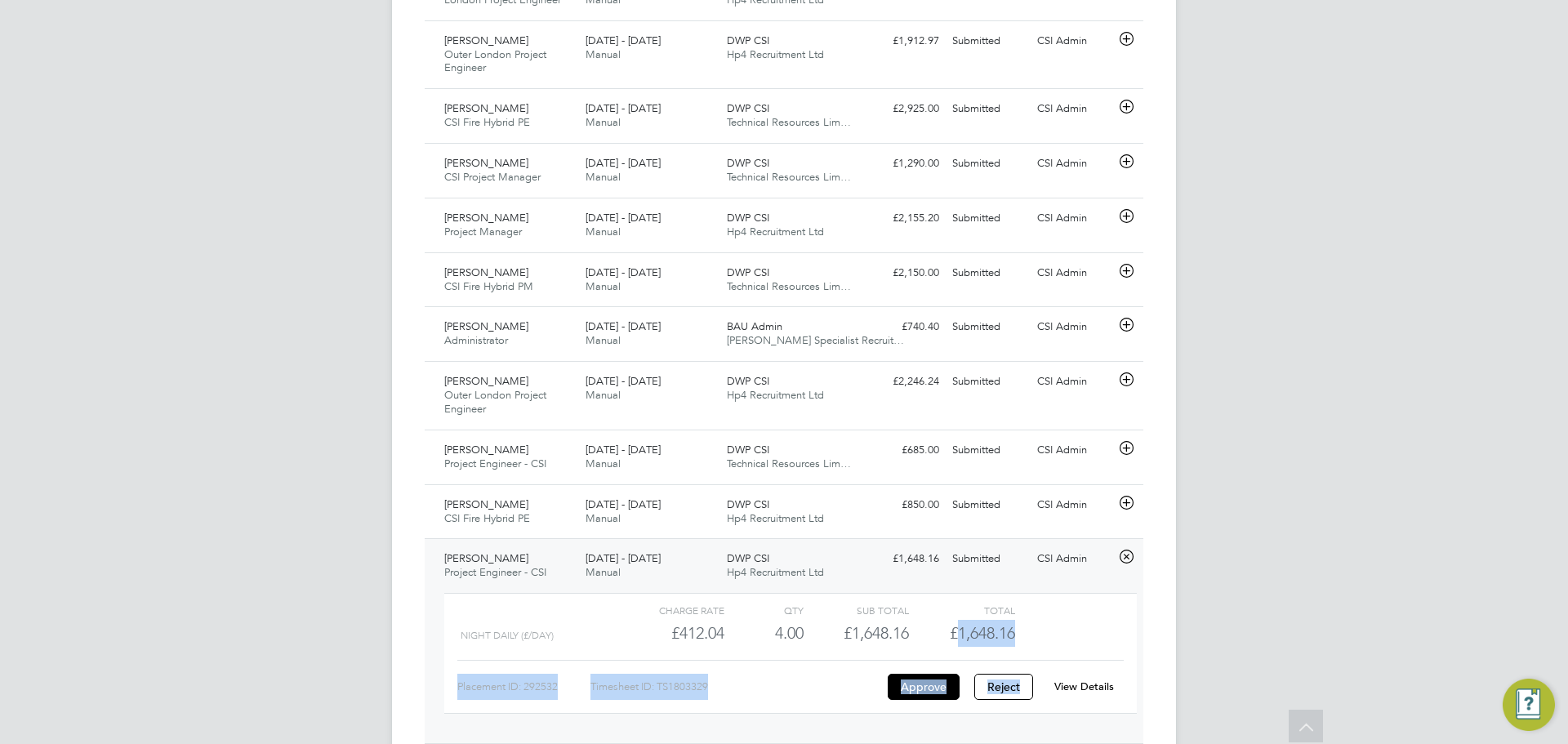
copy div "1,648.16 Placement ID: 292532 Timesheet ID: TS1803329 Approve Reject View Detai…"
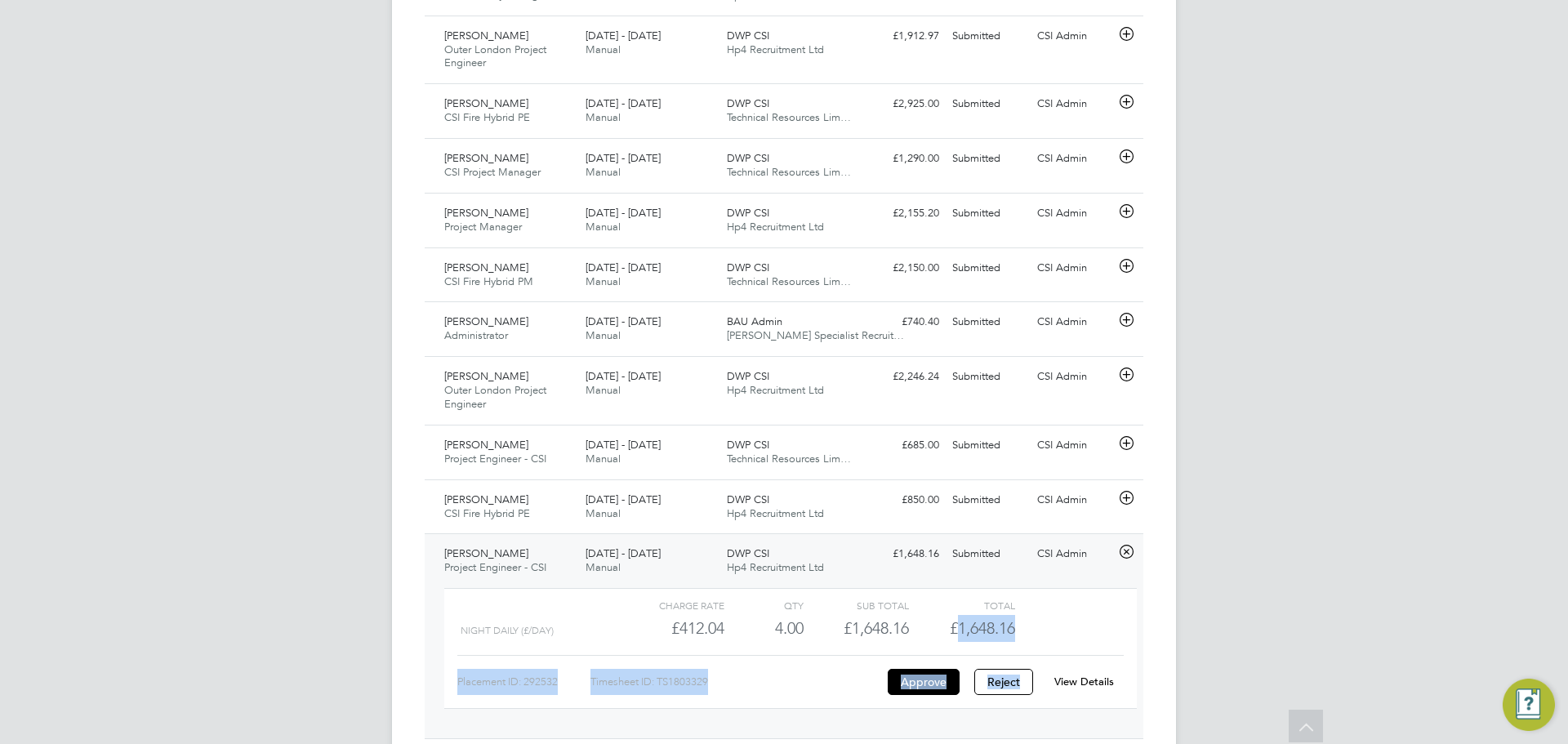
drag, startPoint x: 1000, startPoint y: 644, endPoint x: 972, endPoint y: 638, distance: 28.6
click at [998, 638] on span "£1,648.16" at bounding box center [983, 628] width 66 height 19
click at [962, 635] on span "£1,648.16" at bounding box center [983, 628] width 66 height 19
drag, startPoint x: 1013, startPoint y: 643, endPoint x: 1068, endPoint y: 646, distance: 55.1
click at [1068, 643] on div "Night Daily (£/day) £412.04 4 4.00 4 £1,648.16 £1,648.16" at bounding box center [790, 629] width 693 height 27
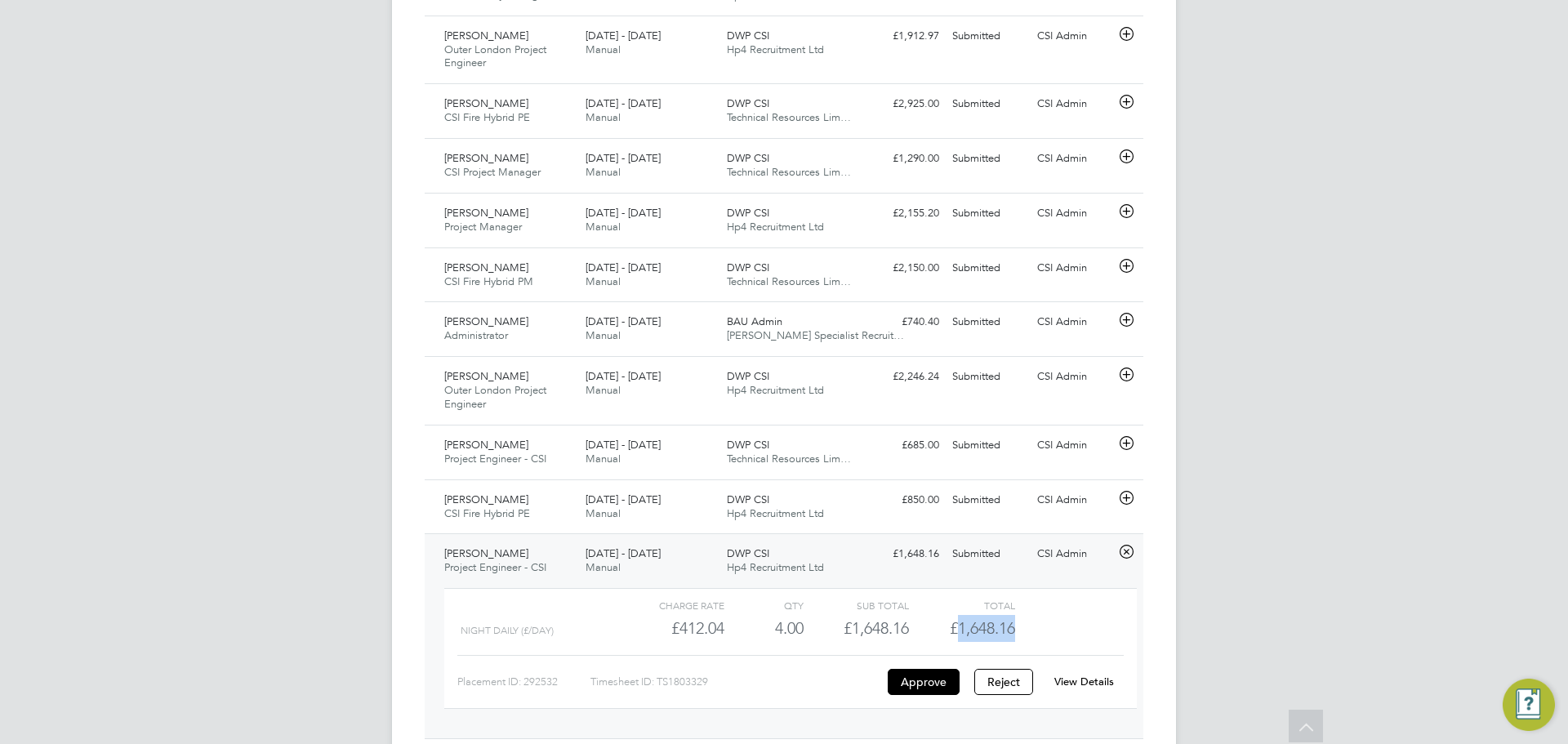
click at [1081, 689] on link "View Details" at bounding box center [1085, 681] width 60 height 14
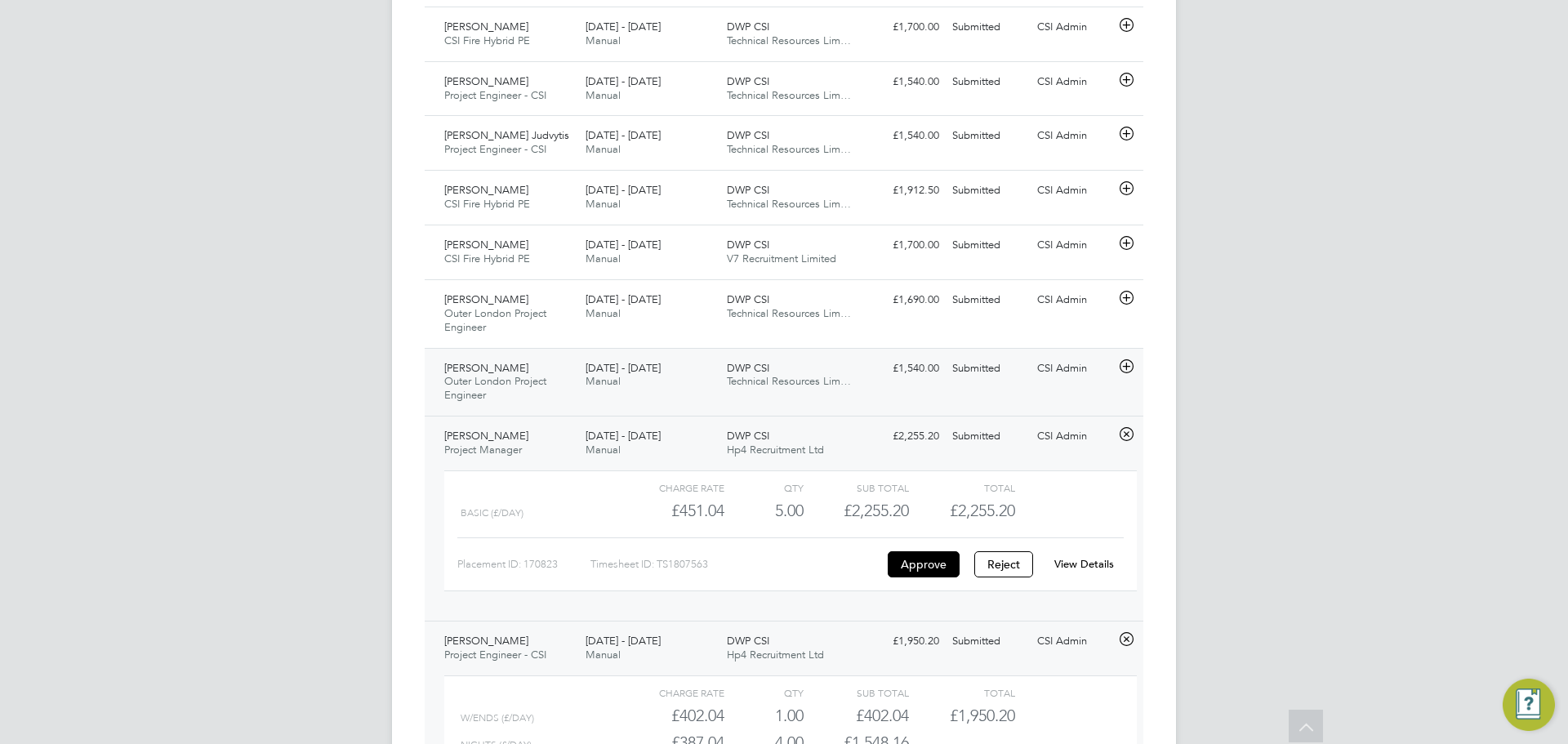
drag, startPoint x: 877, startPoint y: 386, endPoint x: 952, endPoint y: 439, distance: 91.8
click at [879, 383] on div "£1,540.00 Submitted" at bounding box center [903, 369] width 85 height 27
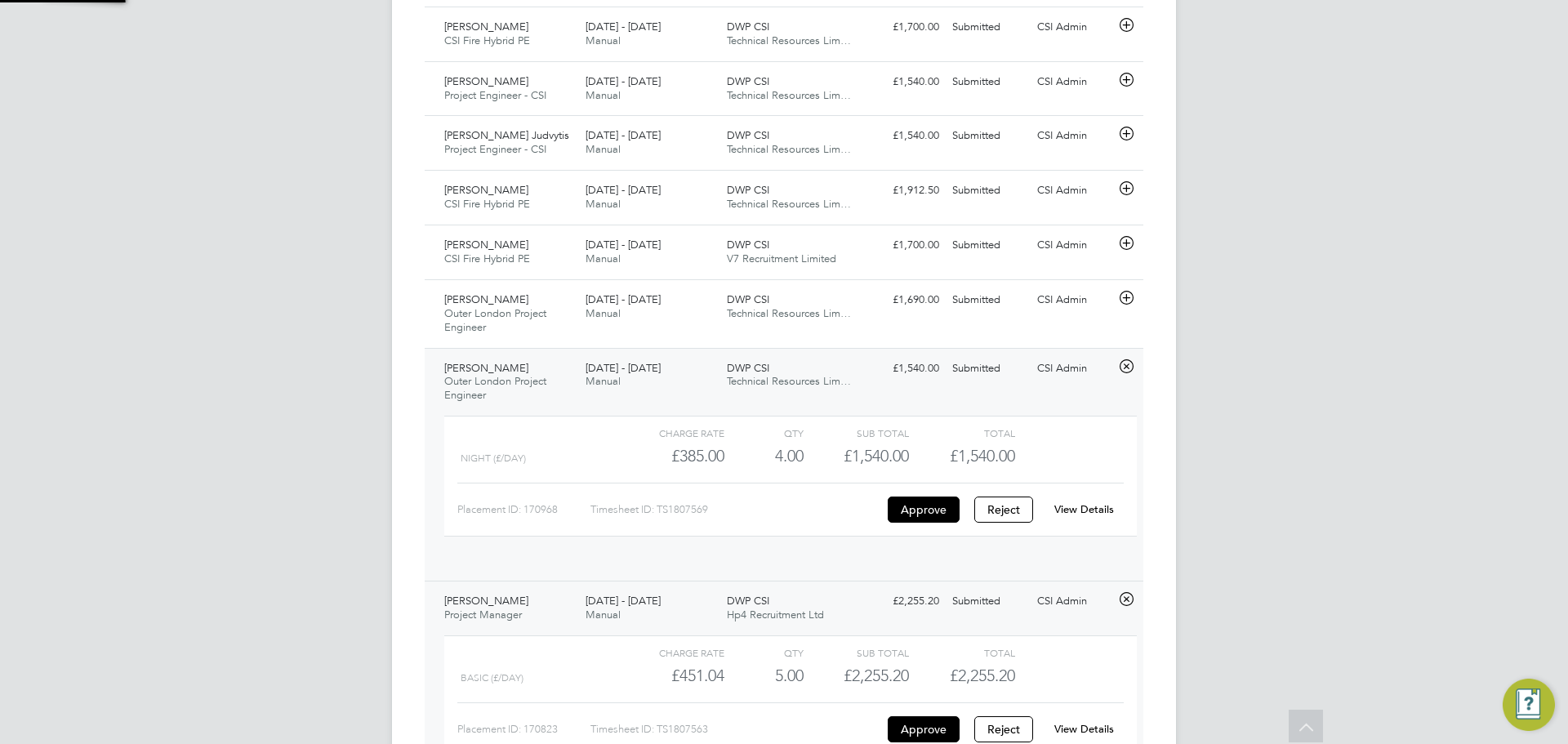
scroll to position [28, 159]
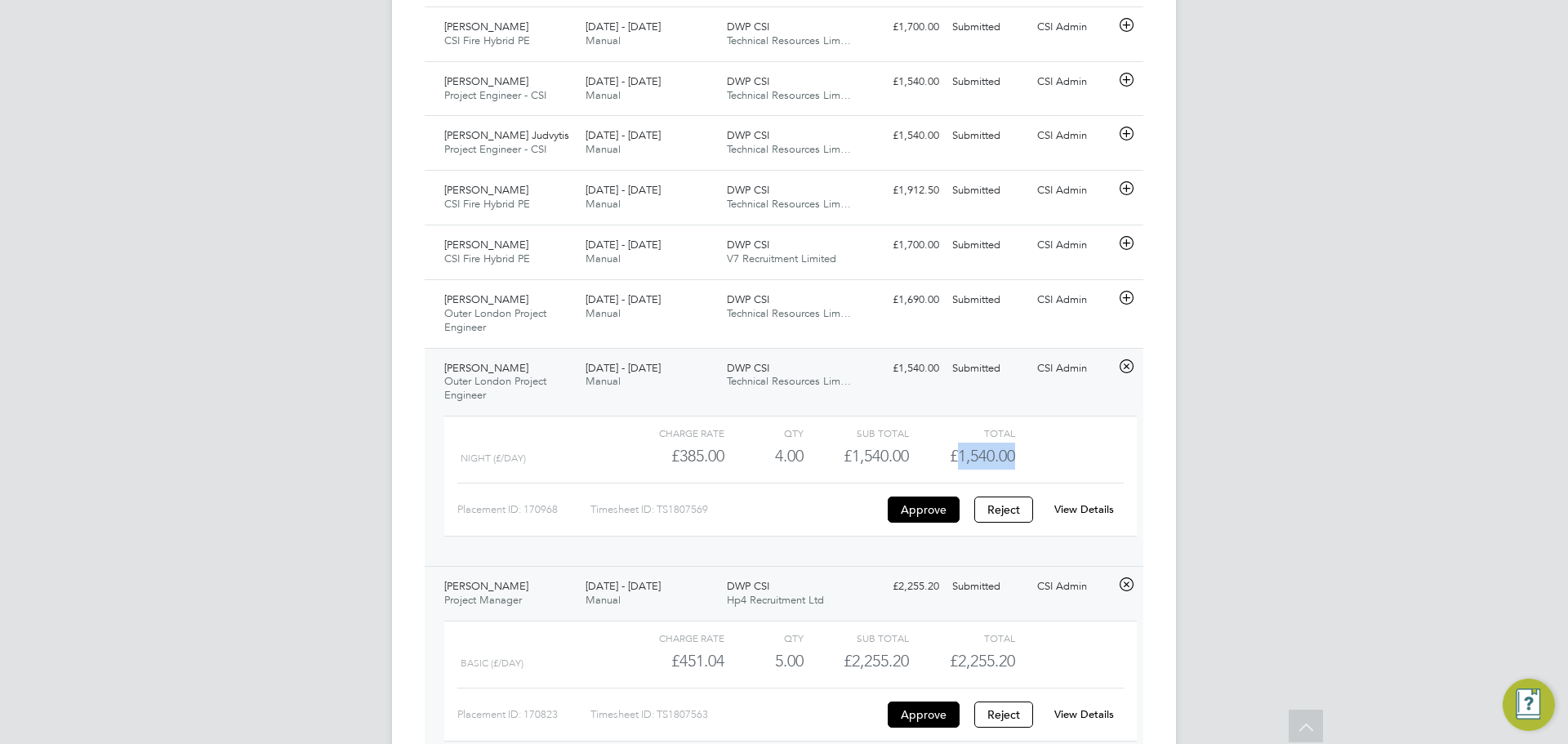
click at [1073, 466] on div "Night (£/day) £385.00 4 4.00 4 £1,540.00 £1,540.00" at bounding box center [790, 456] width 693 height 27
click at [1057, 510] on link "View Details" at bounding box center [1085, 509] width 60 height 14
click at [1275, 283] on div "CA CSI Admin Notifications 20 Applications: Network Team Members Businesses Sit…" at bounding box center [784, 271] width 1568 height 5409
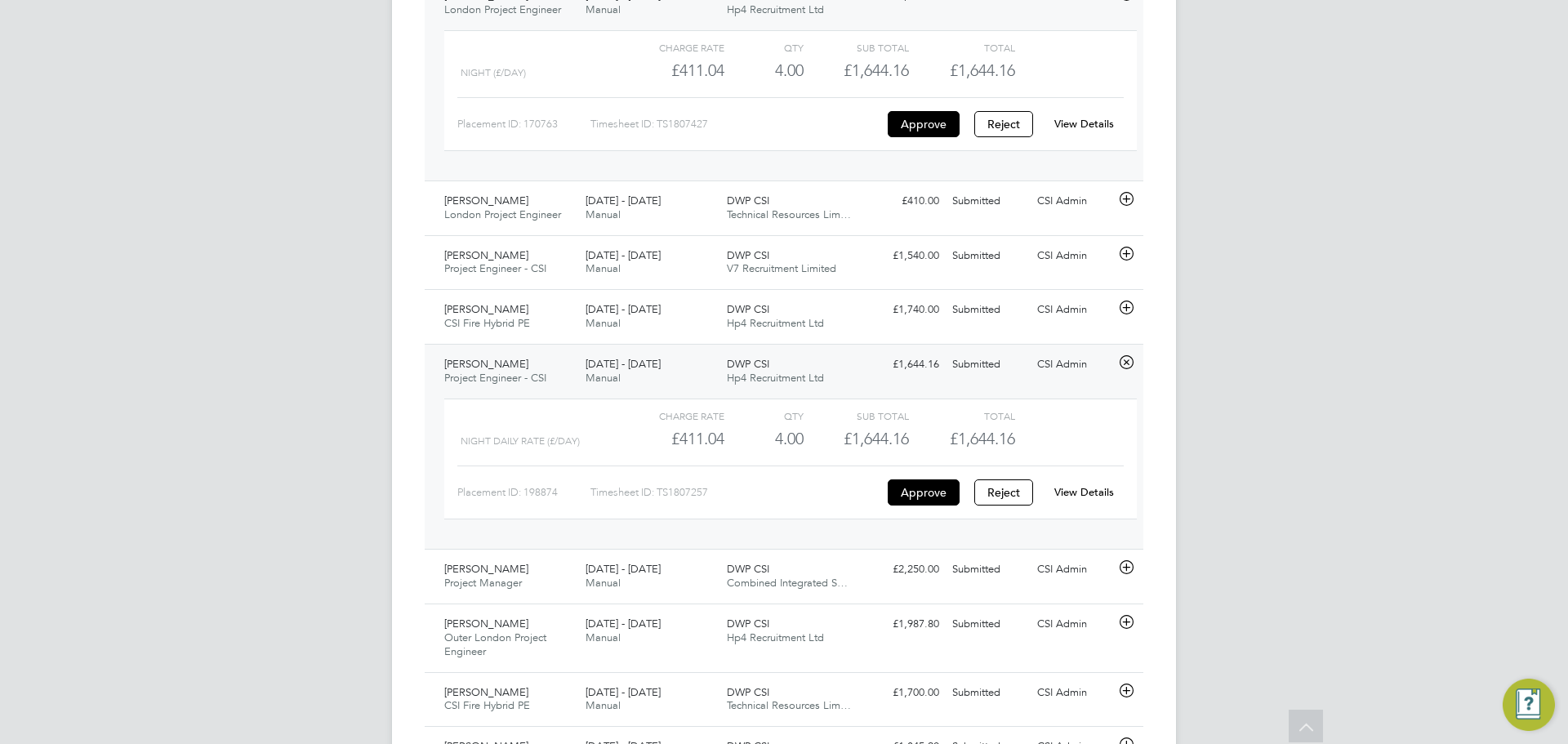
scroll to position [2365, 0]
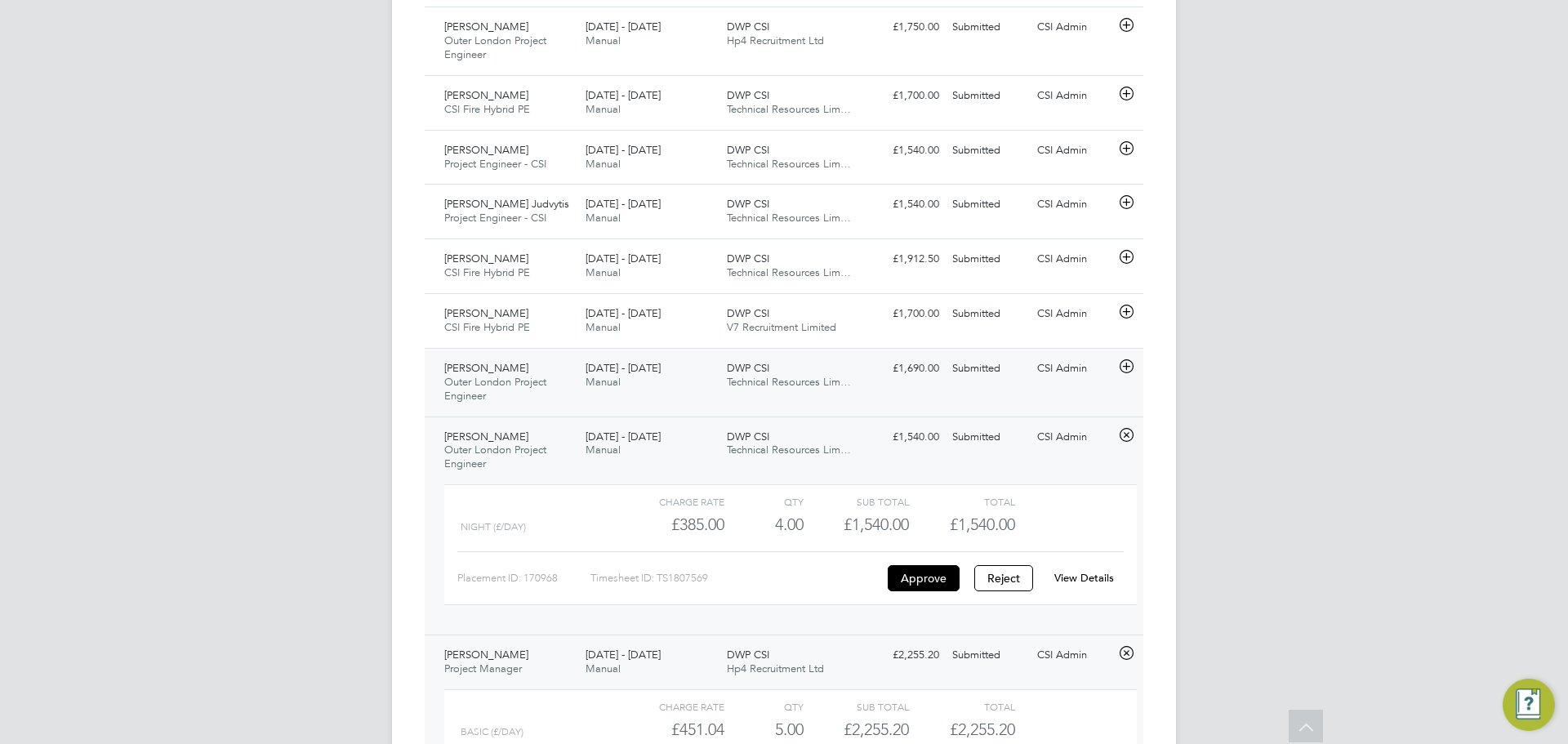
click at [927, 378] on div "£1,690.00 Submitted" at bounding box center [903, 369] width 85 height 27
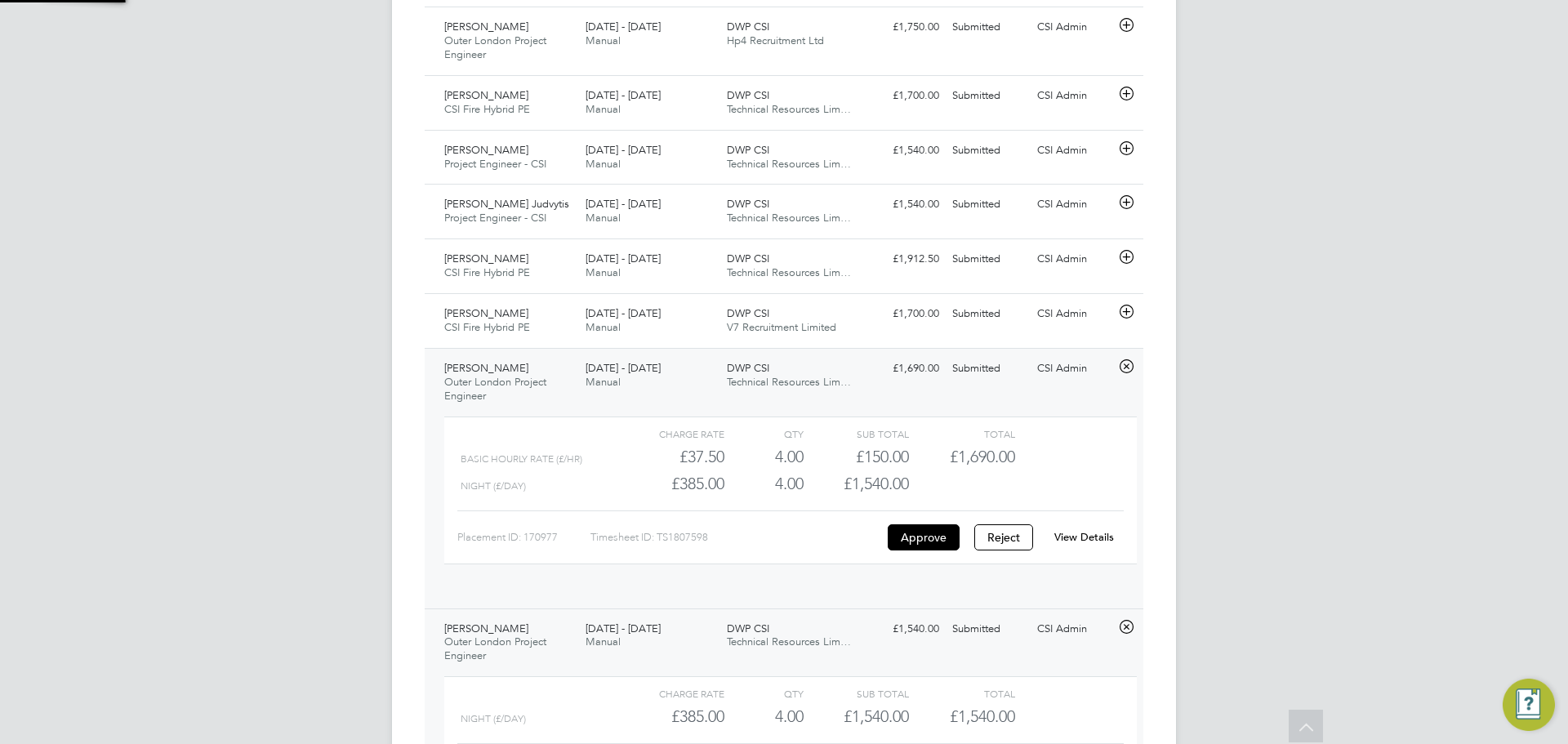
scroll to position [28, 159]
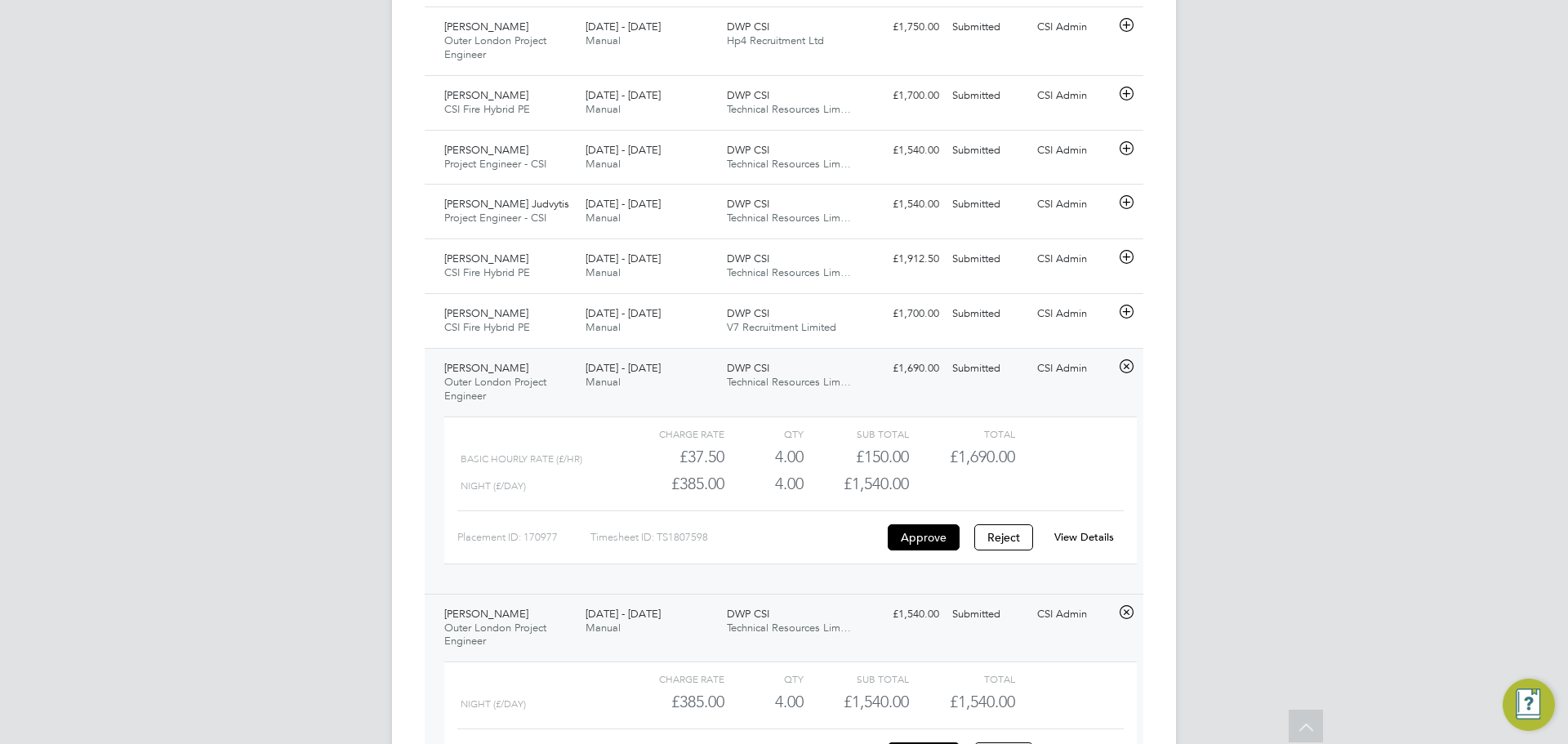
click at [1113, 549] on div "View Details" at bounding box center [1084, 537] width 80 height 26
click at [1107, 544] on link "View Details" at bounding box center [1085, 537] width 60 height 14
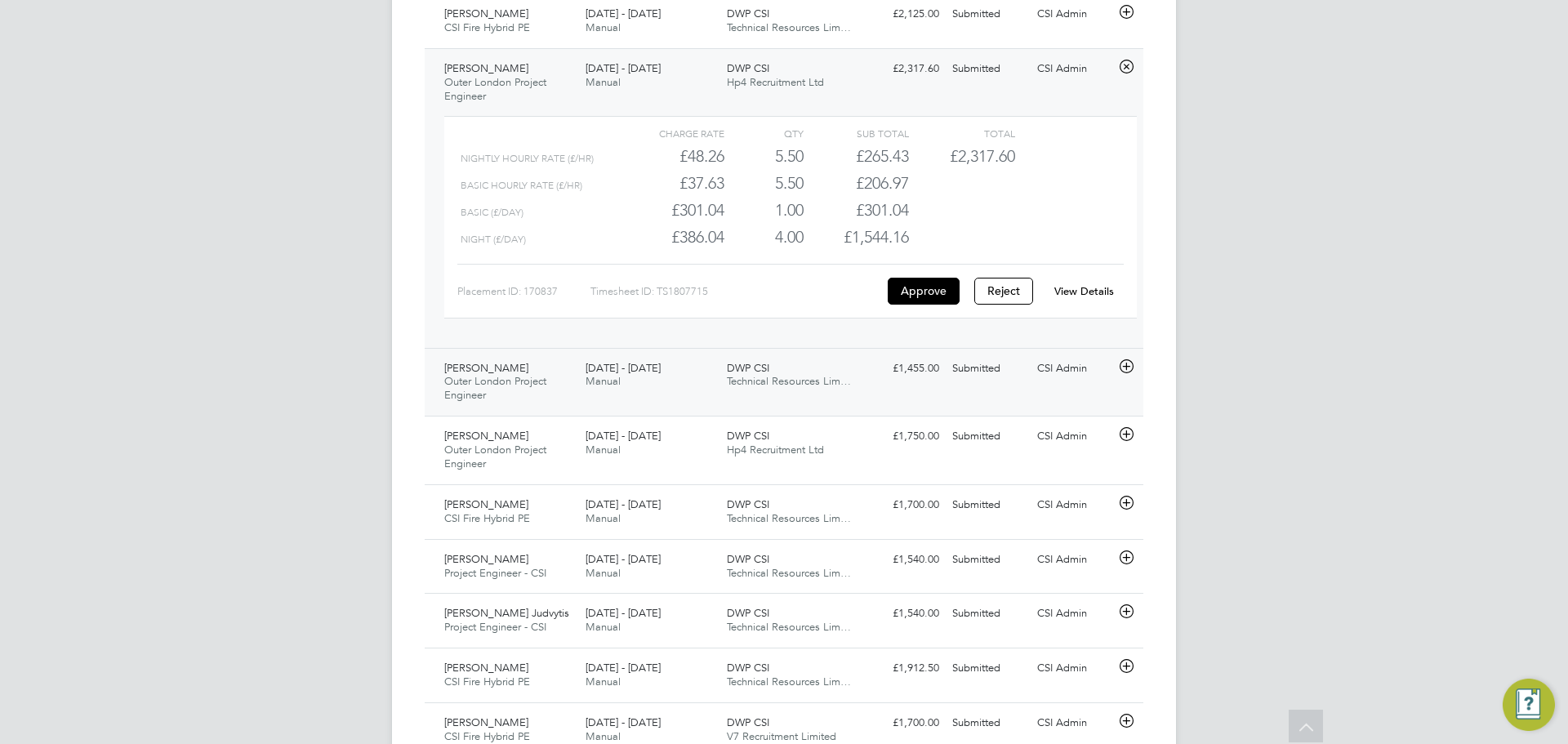
click at [844, 388] on span "Technical Resources Lim…" at bounding box center [788, 381] width 125 height 14
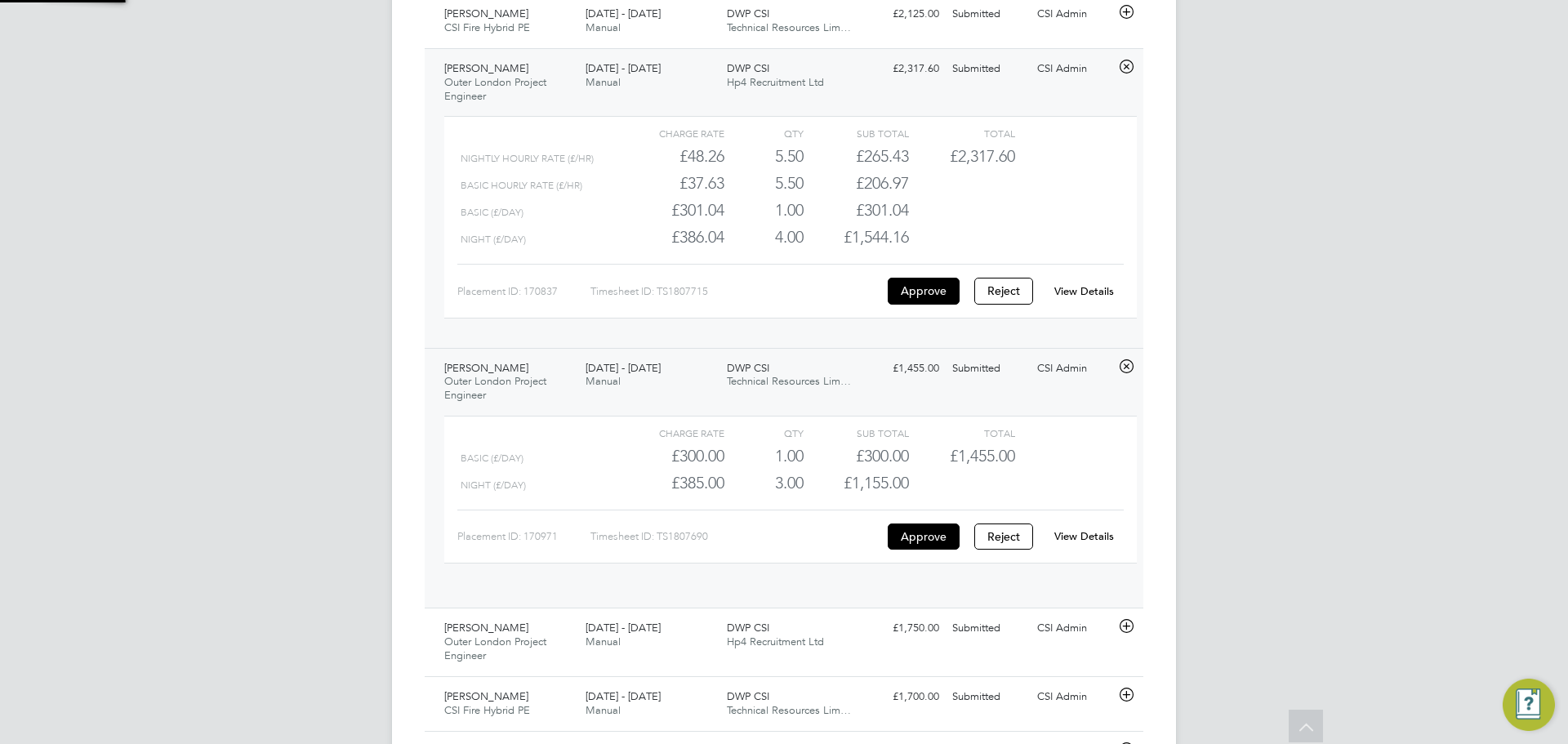
scroll to position [28, 159]
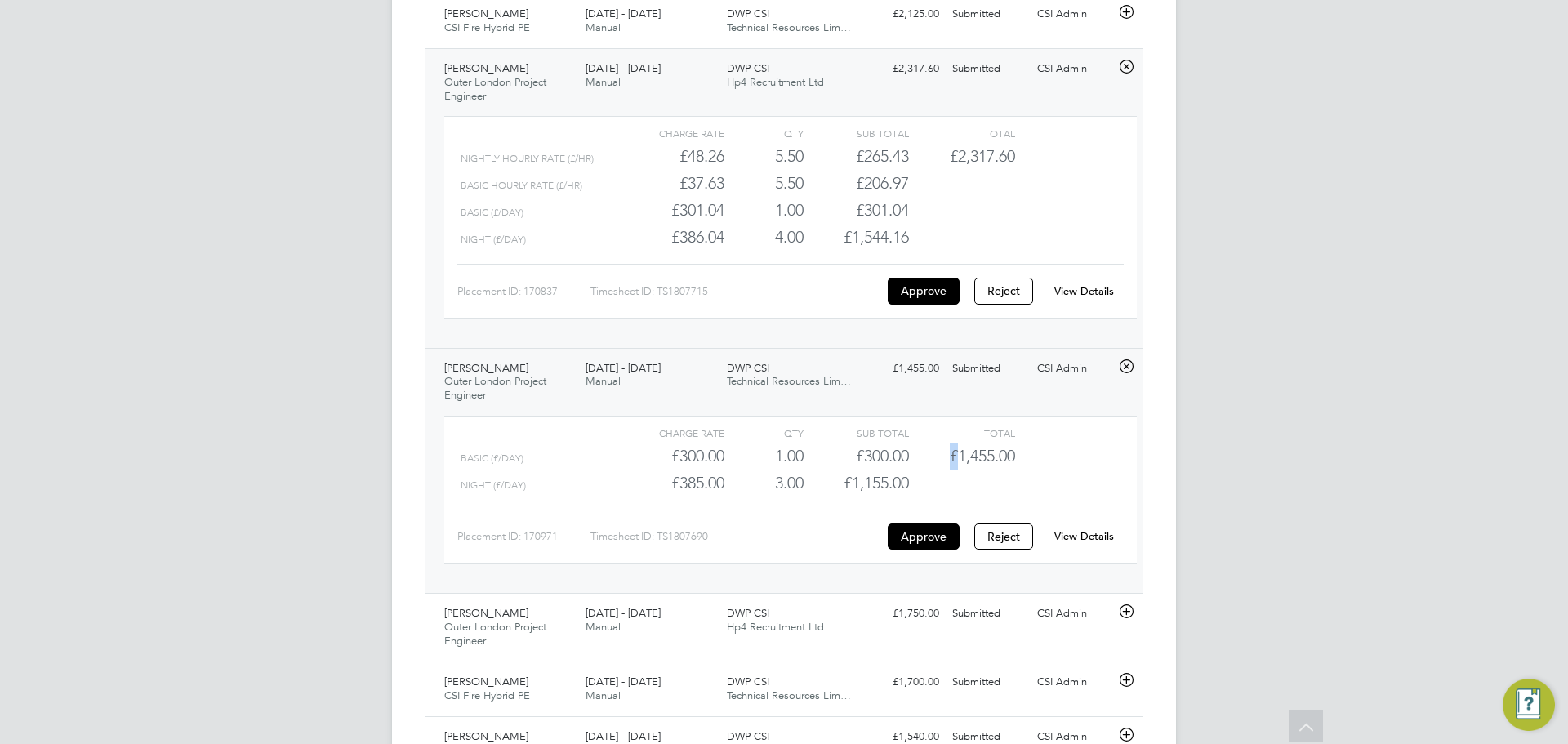
drag, startPoint x: 946, startPoint y: 455, endPoint x: 960, endPoint y: 451, distance: 14.6
click at [960, 451] on span "£1,455.00" at bounding box center [983, 456] width 66 height 19
drag, startPoint x: 959, startPoint y: 452, endPoint x: 1041, endPoint y: 464, distance: 82.9
click at [1041, 464] on div "Basic (£/day) £300.00 1 1.00 1 £300.00 £1,455.00" at bounding box center [790, 456] width 693 height 27
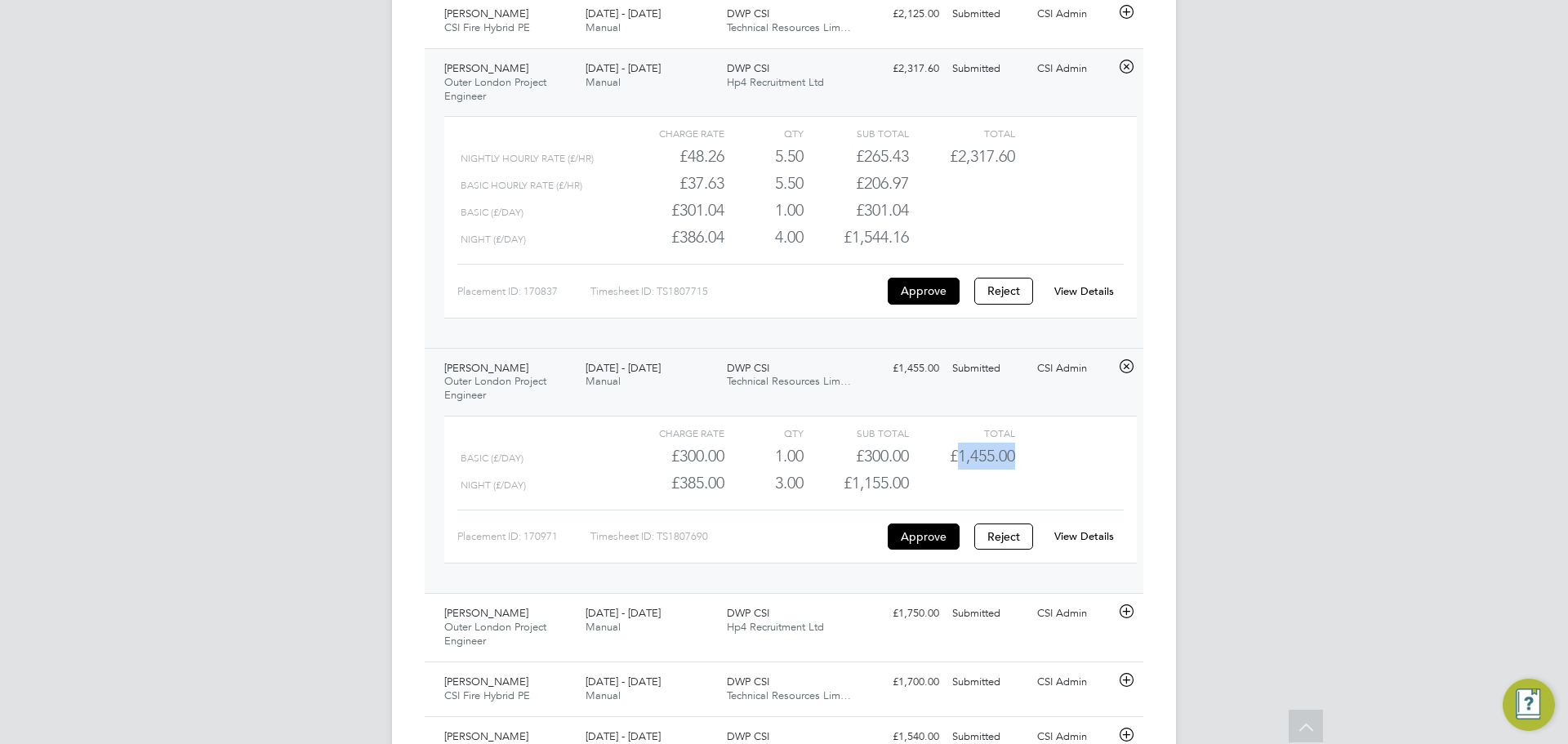
click at [1092, 539] on link "View Details" at bounding box center [1085, 536] width 60 height 14
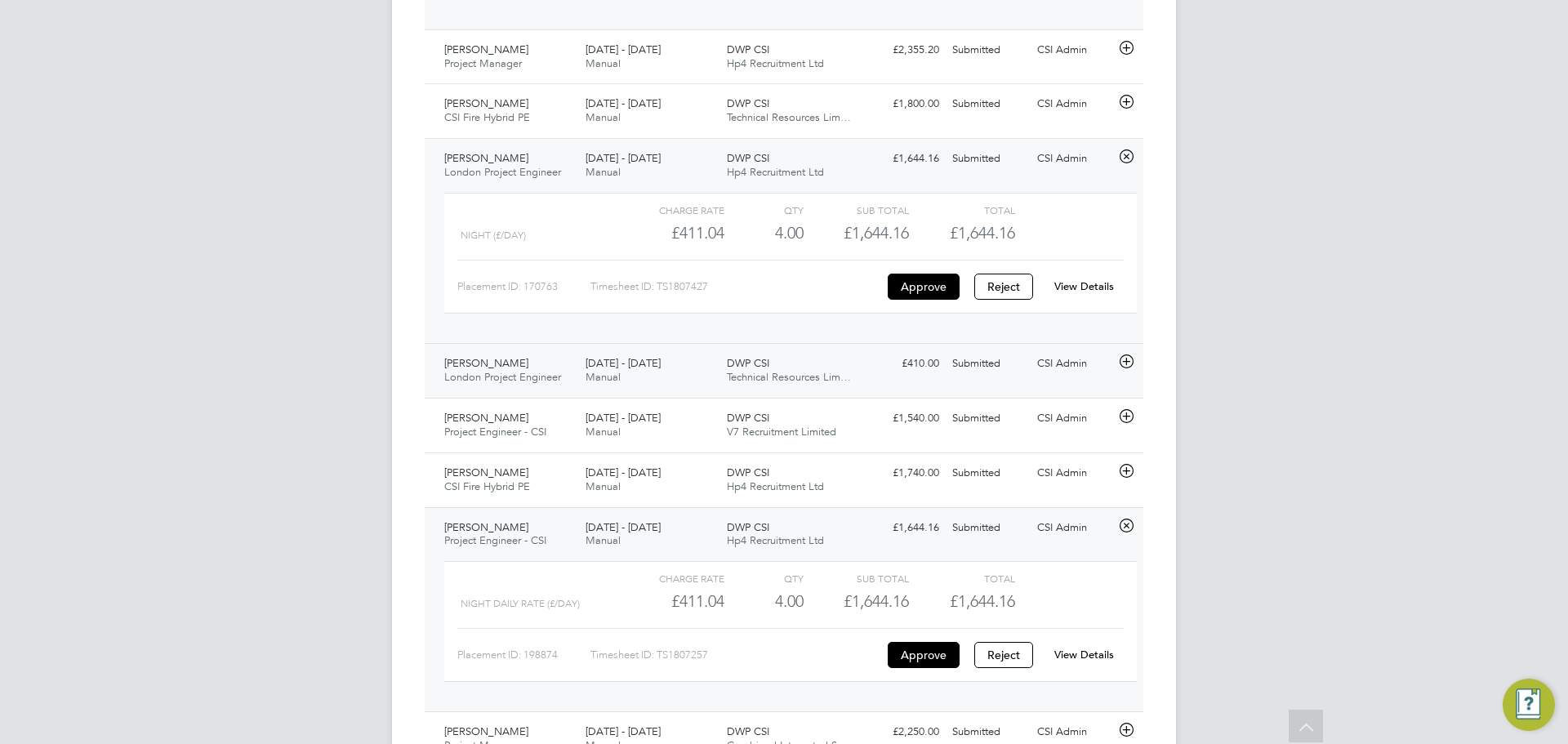
click at [681, 386] on div "18 - 24 Aug 2025 Manual" at bounding box center [649, 371] width 141 height 41
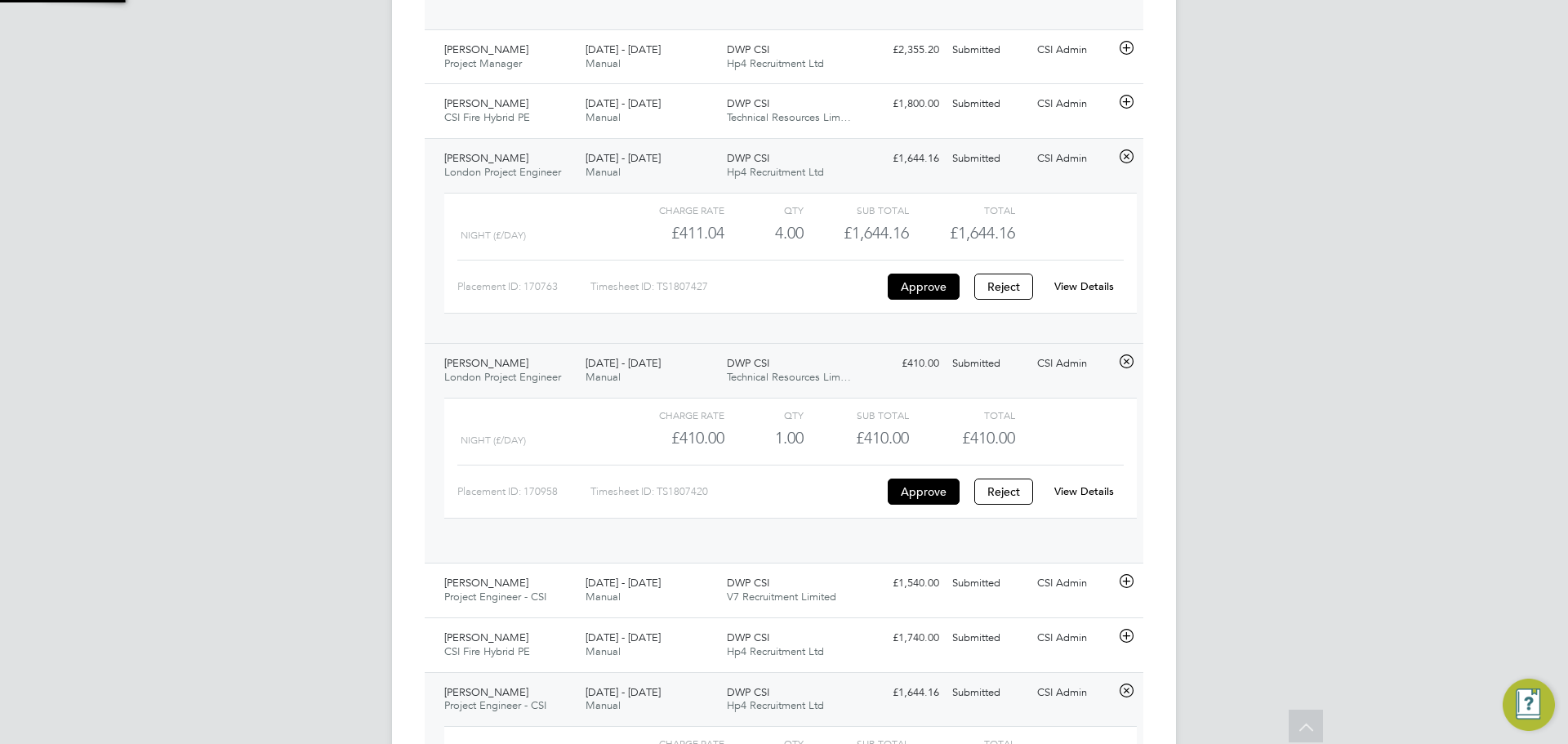
scroll to position [28, 159]
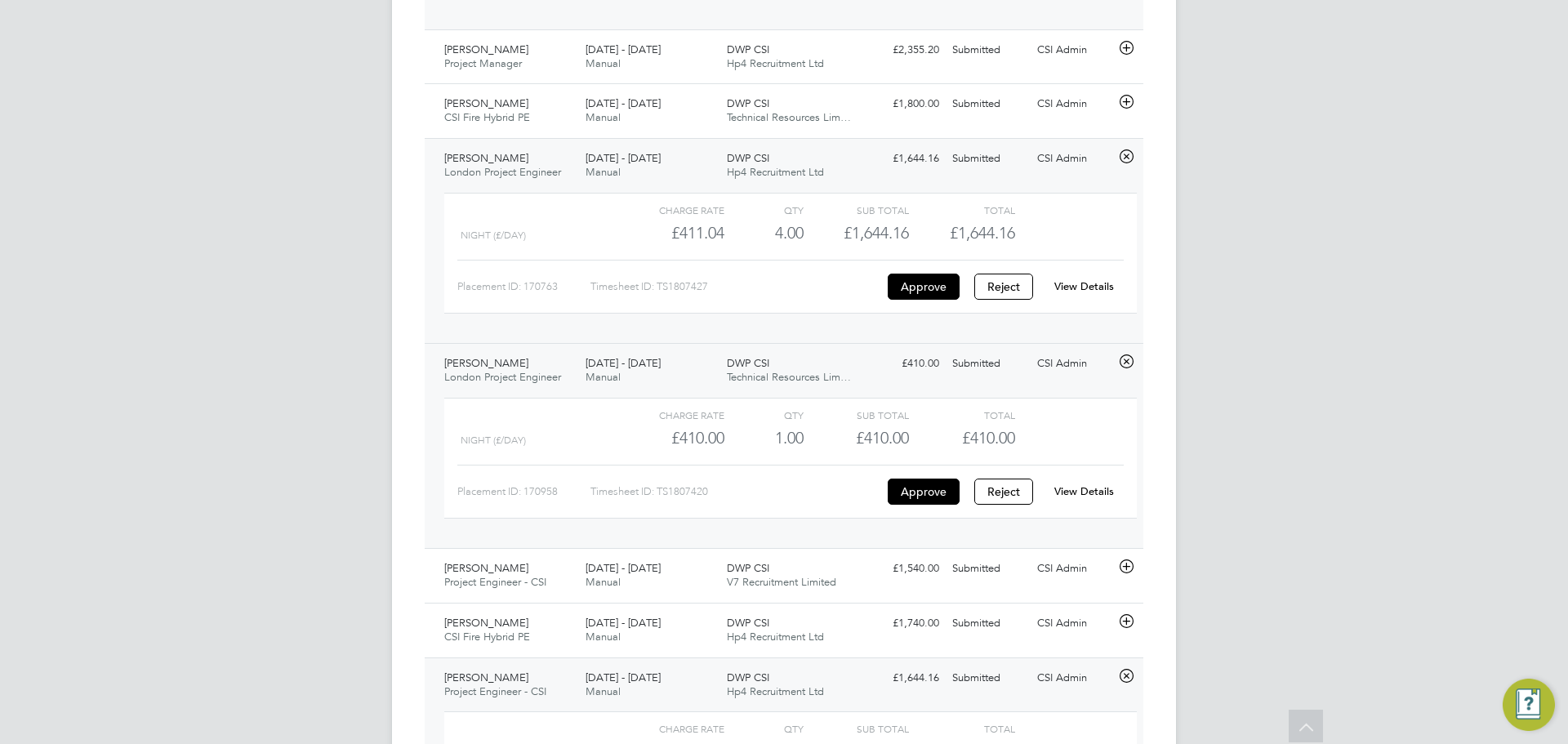
click at [1112, 505] on div "View Details" at bounding box center [1084, 491] width 80 height 26
drag, startPoint x: 1119, startPoint y: 500, endPoint x: 1088, endPoint y: 500, distance: 31.0
click at [1118, 500] on div "View Details" at bounding box center [1084, 491] width 80 height 26
click at [1088, 499] on link "View Details" at bounding box center [1085, 491] width 60 height 14
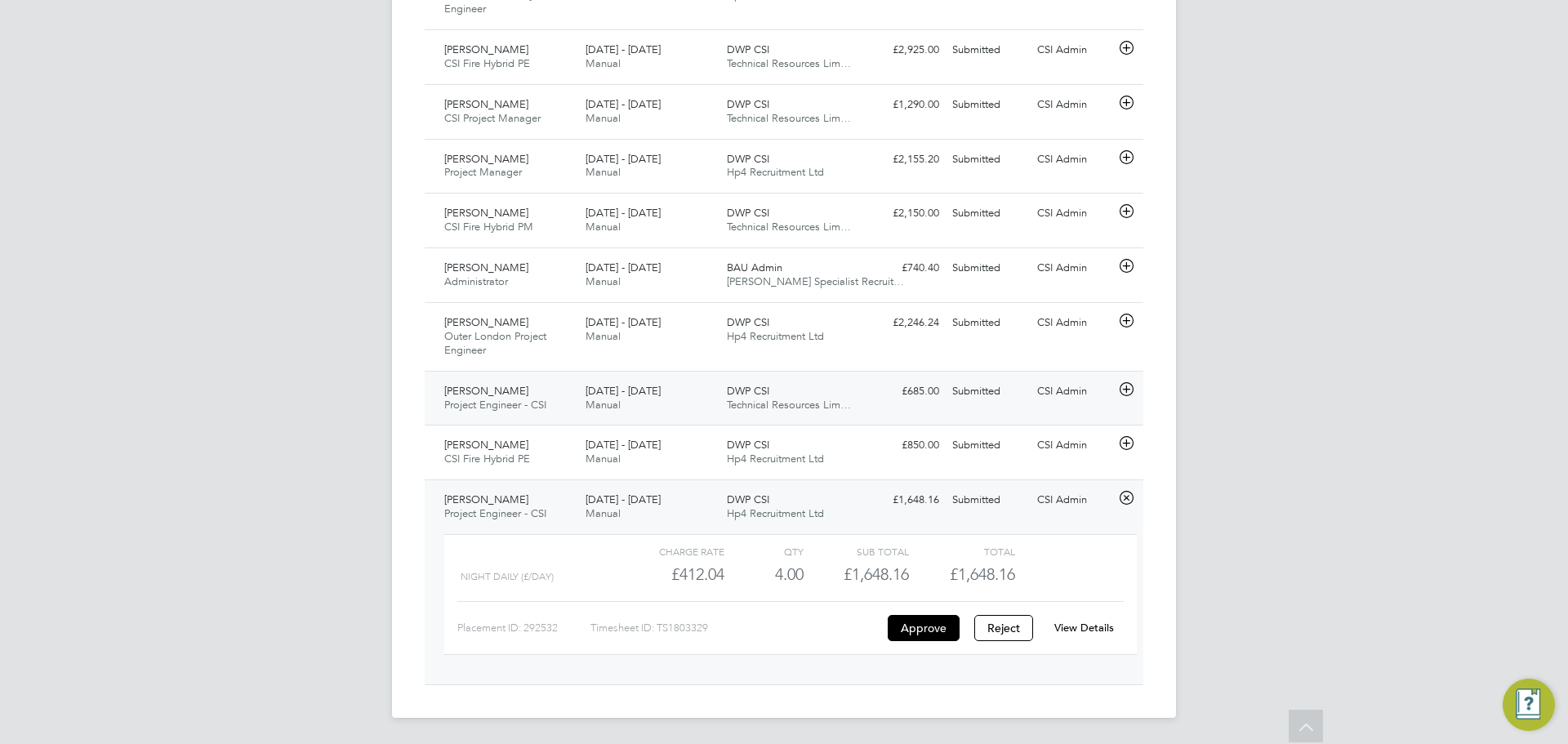
drag, startPoint x: 815, startPoint y: 398, endPoint x: 996, endPoint y: 473, distance: 195.9
click at [816, 395] on div "DWP CSI Technical Resources Lim…" at bounding box center [791, 398] width 141 height 41
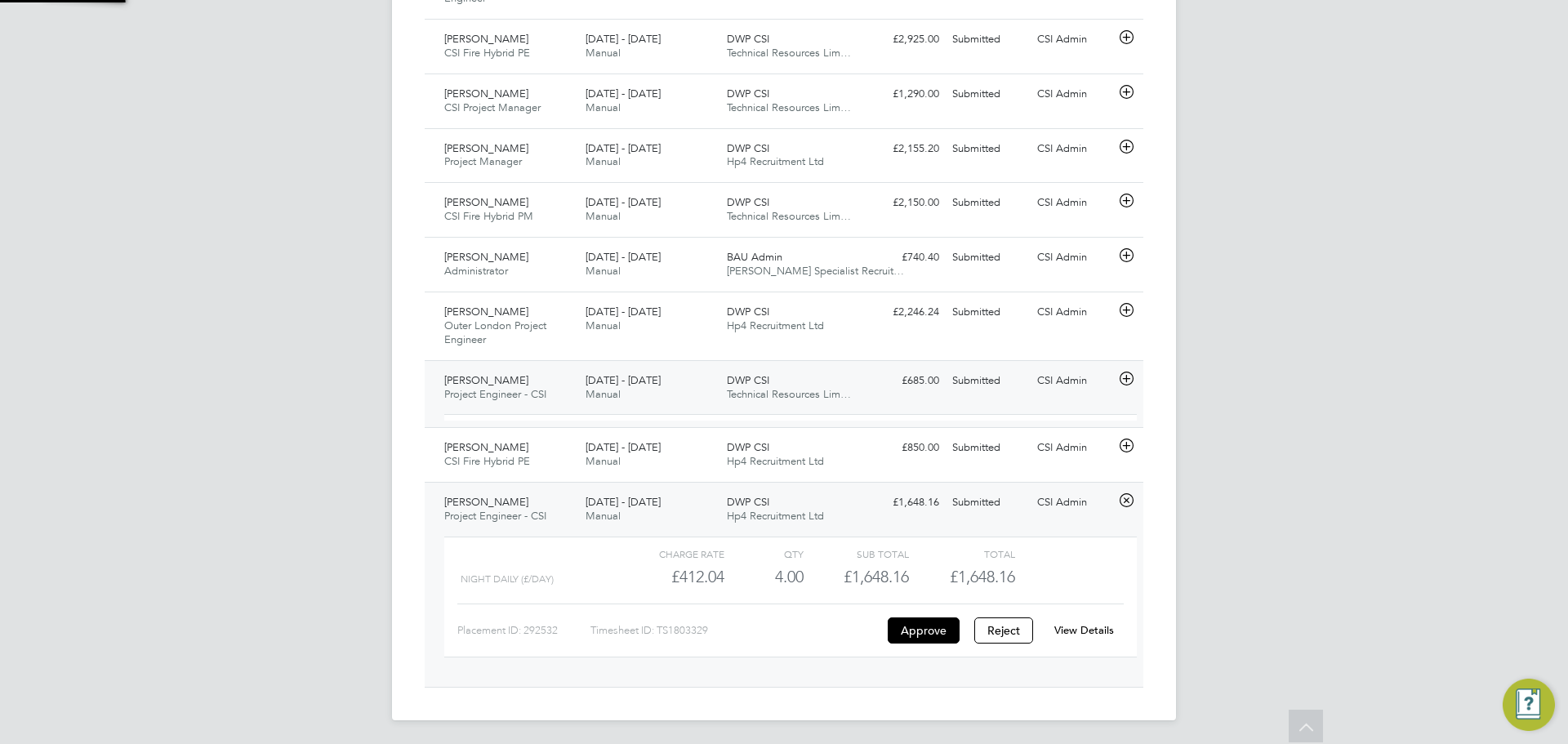
scroll to position [28, 159]
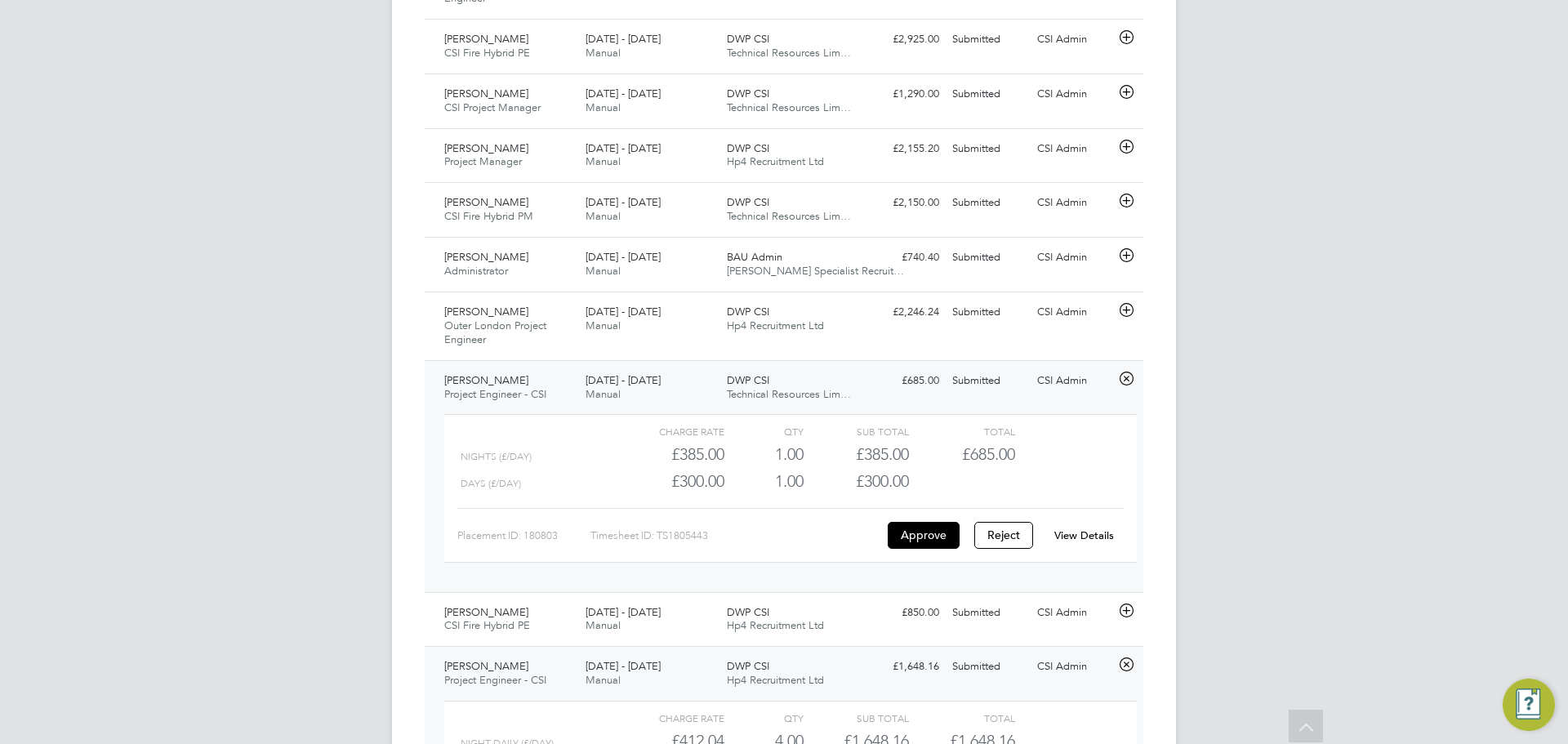
click at [973, 464] on span "£685.00" at bounding box center [988, 454] width 53 height 19
click at [975, 464] on span "£685.00" at bounding box center [988, 454] width 53 height 19
click at [981, 464] on span "£685.00" at bounding box center [988, 454] width 53 height 19
click at [1074, 542] on link "View Details" at bounding box center [1085, 535] width 60 height 14
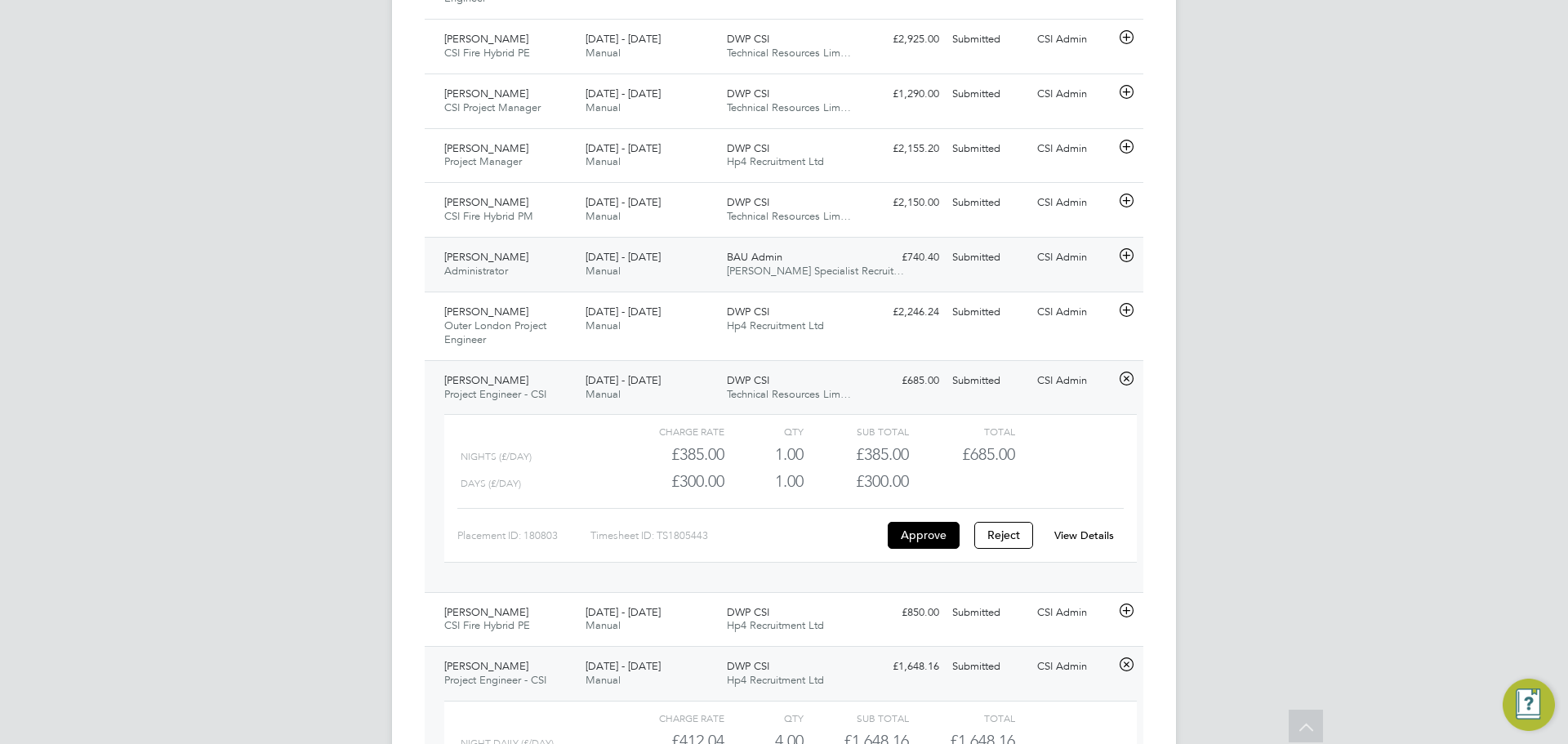
scroll to position [2380, 0]
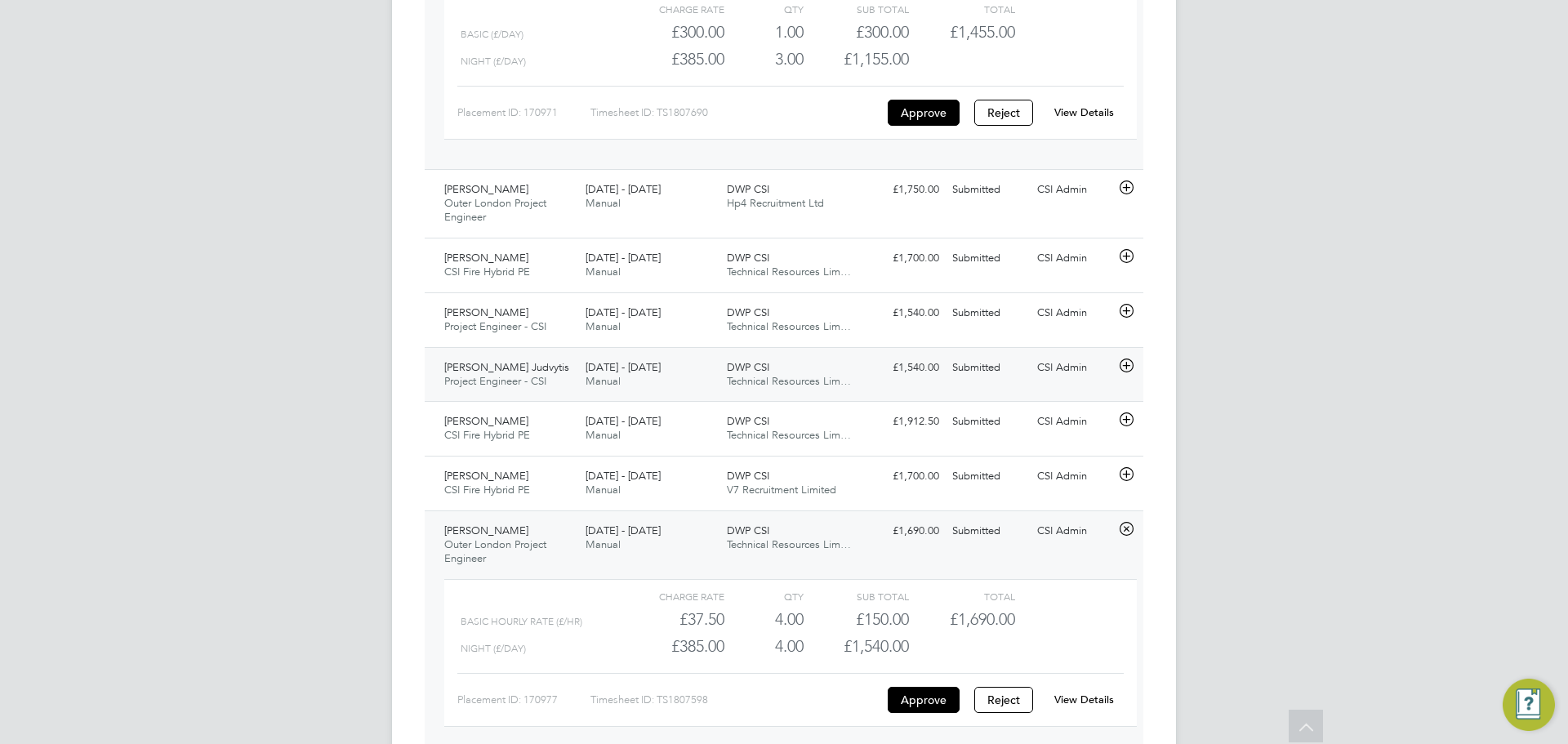
click at [783, 374] on div "DWP CSI Technical Resources Lim…" at bounding box center [791, 375] width 141 height 41
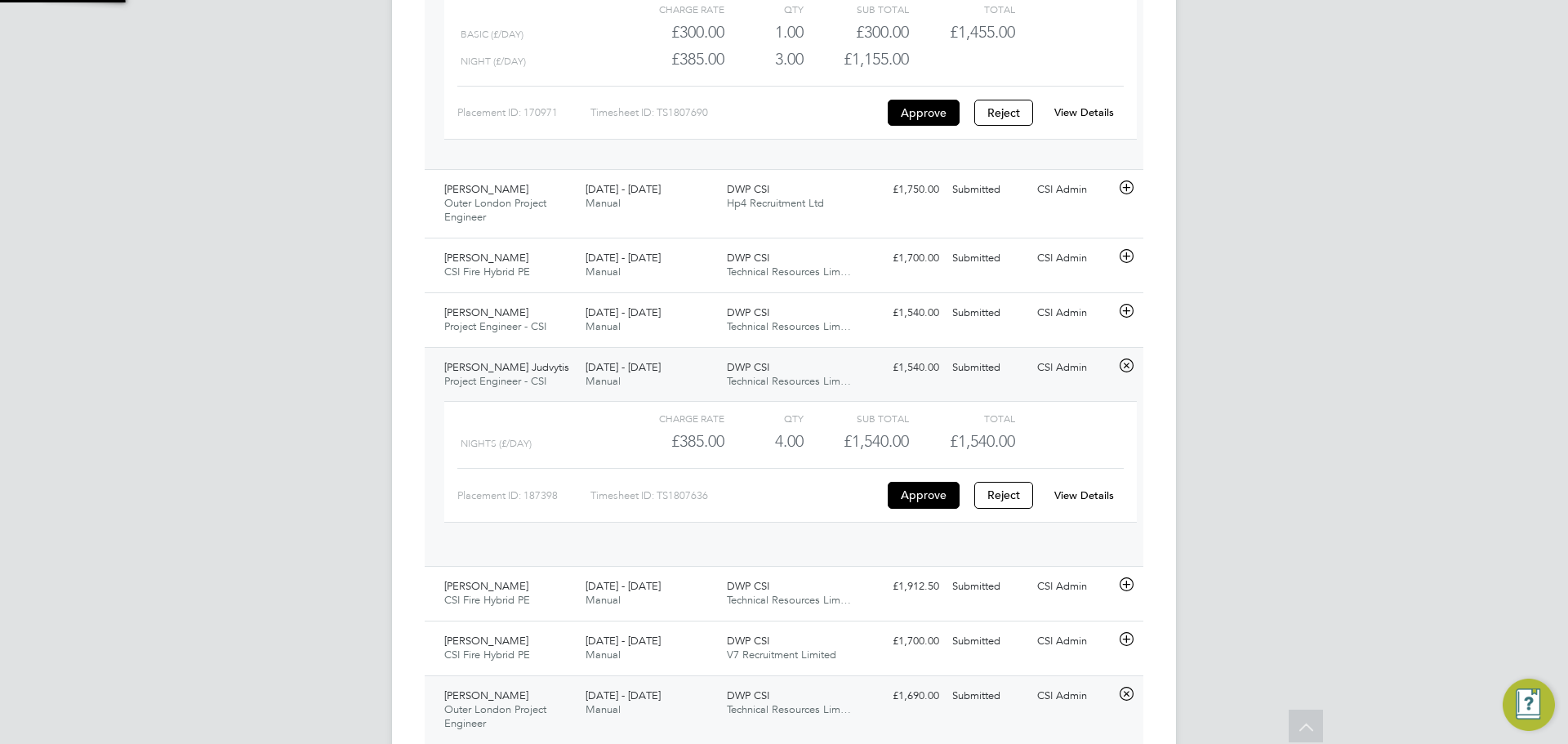
scroll to position [28, 159]
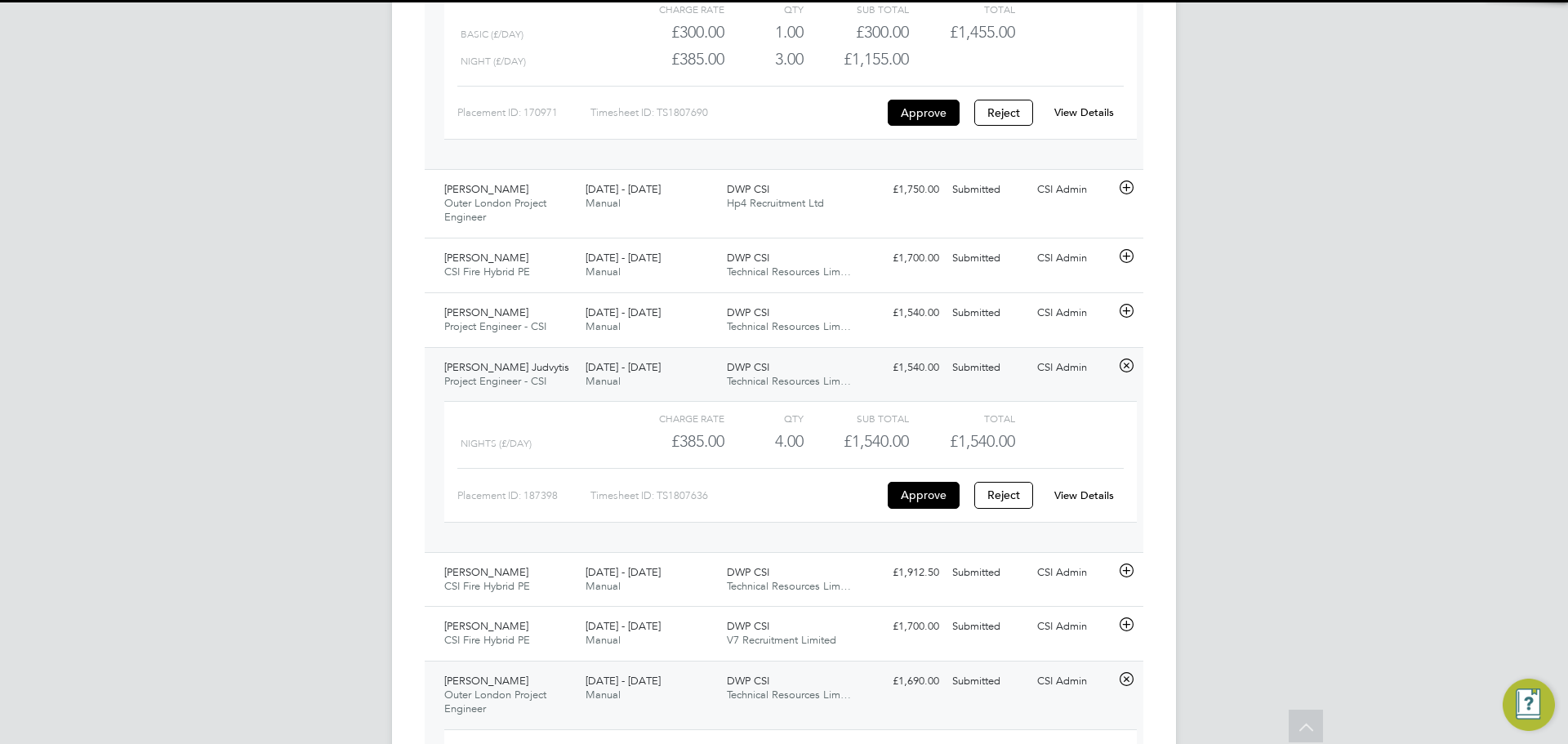
click at [962, 444] on span "£1,540.00" at bounding box center [983, 441] width 66 height 19
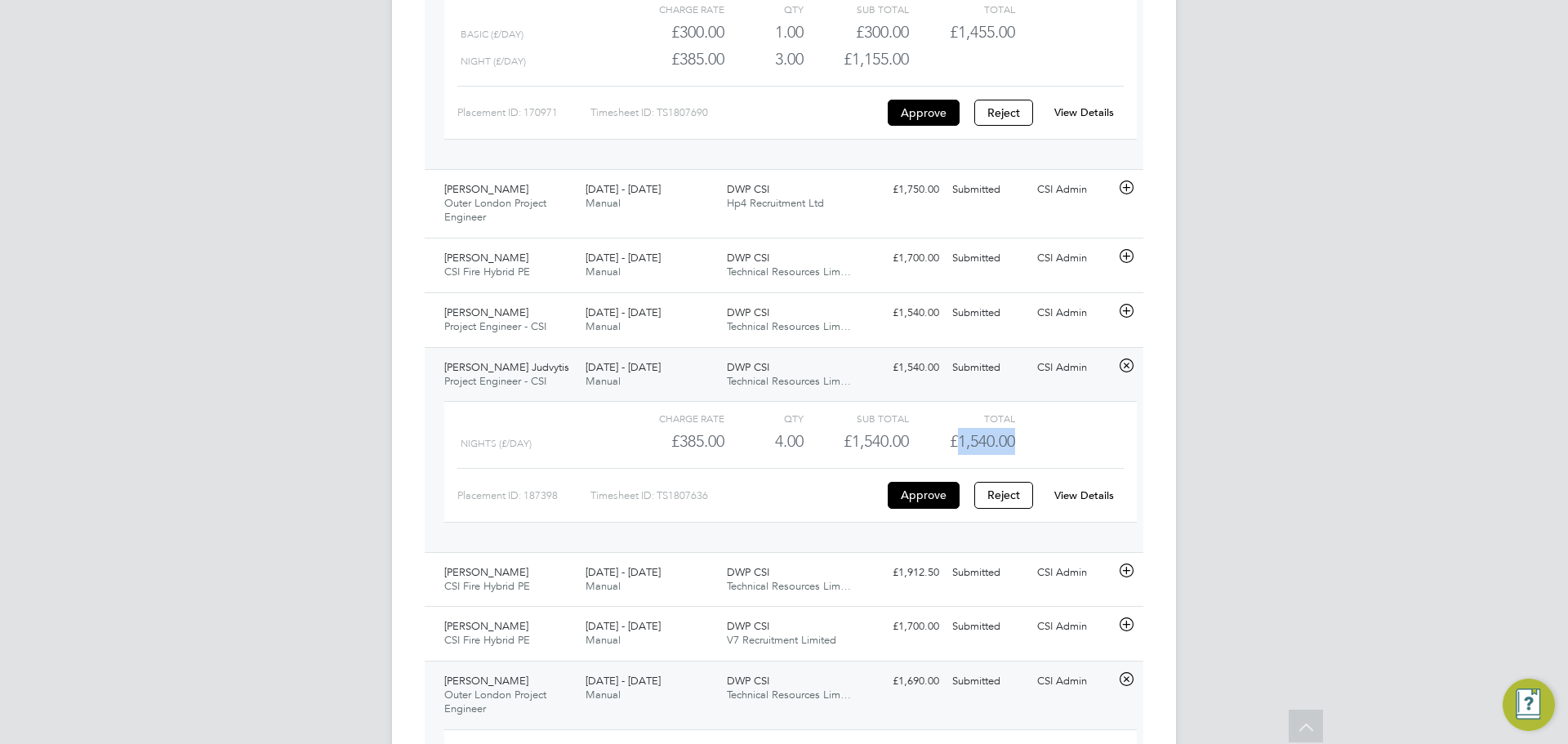
click at [962, 444] on span "£1,540.00" at bounding box center [983, 441] width 66 height 19
click at [1078, 496] on link "View Details" at bounding box center [1085, 496] width 60 height 14
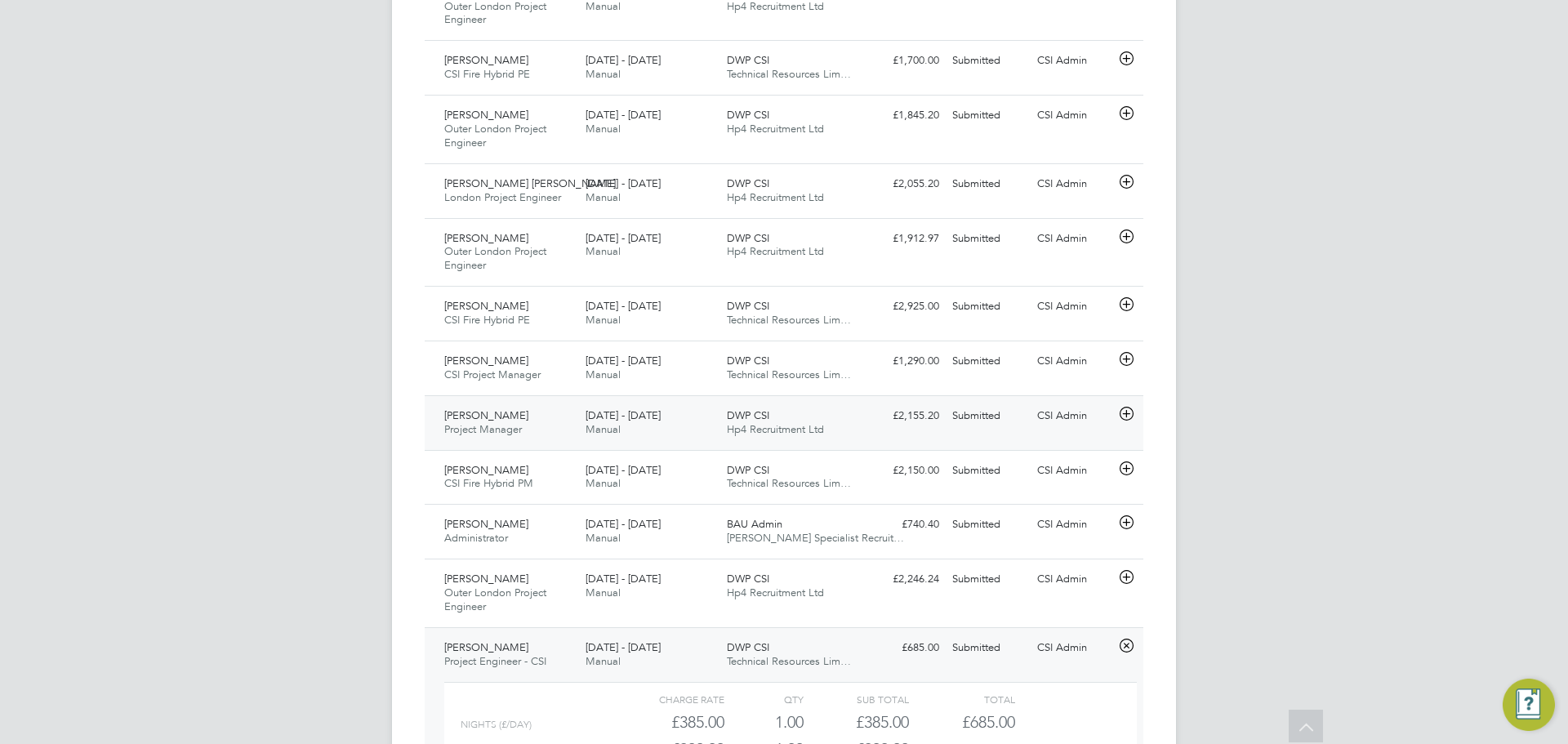
click at [657, 409] on div "Carl Godwin Project Manager 18 - 24 Aug 2025 18 - 24 Aug 2025 Manual DWP CSI Hp…" at bounding box center [784, 422] width 719 height 55
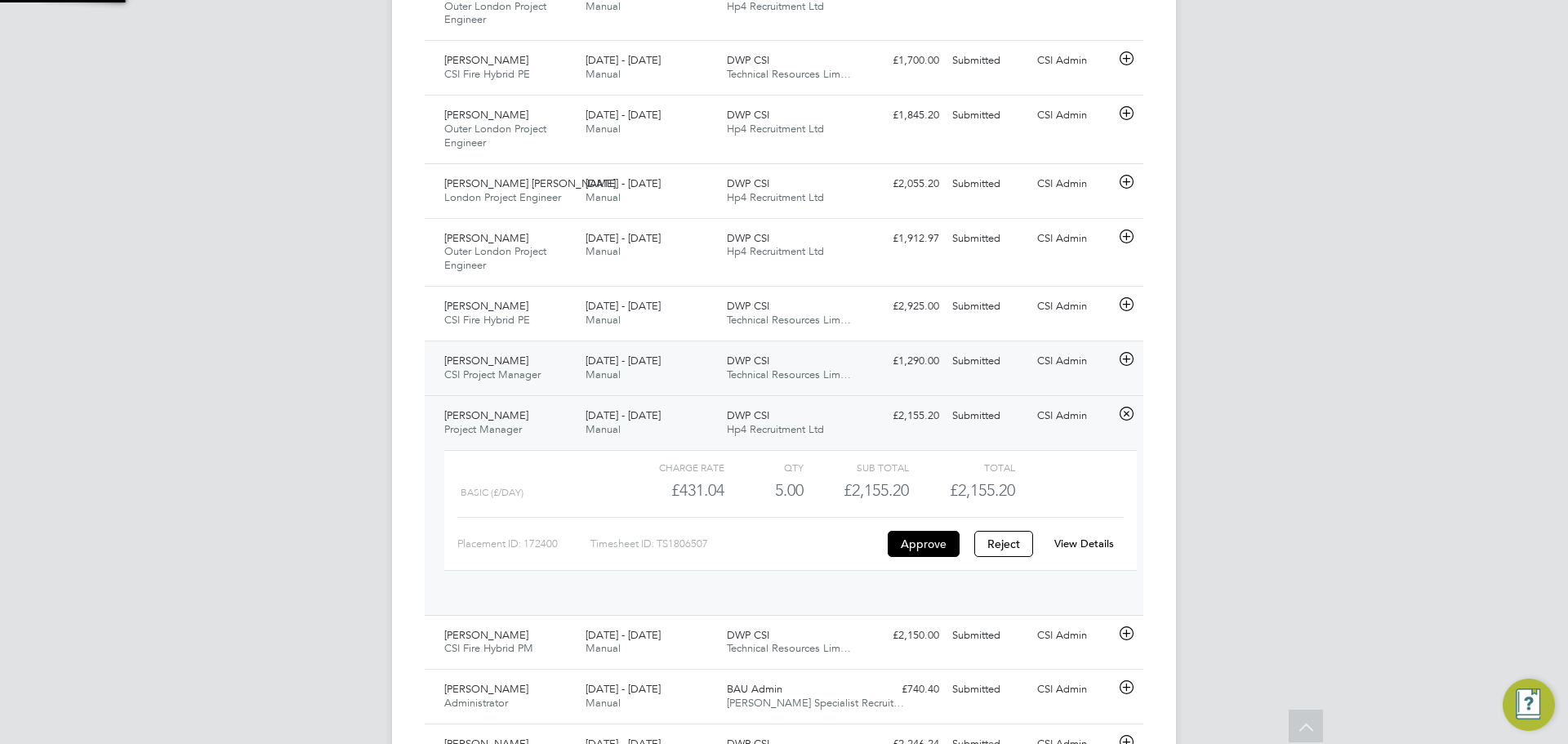
scroll to position [28, 159]
click at [672, 380] on div "18 - 24 Aug 2025 Manual" at bounding box center [649, 368] width 141 height 41
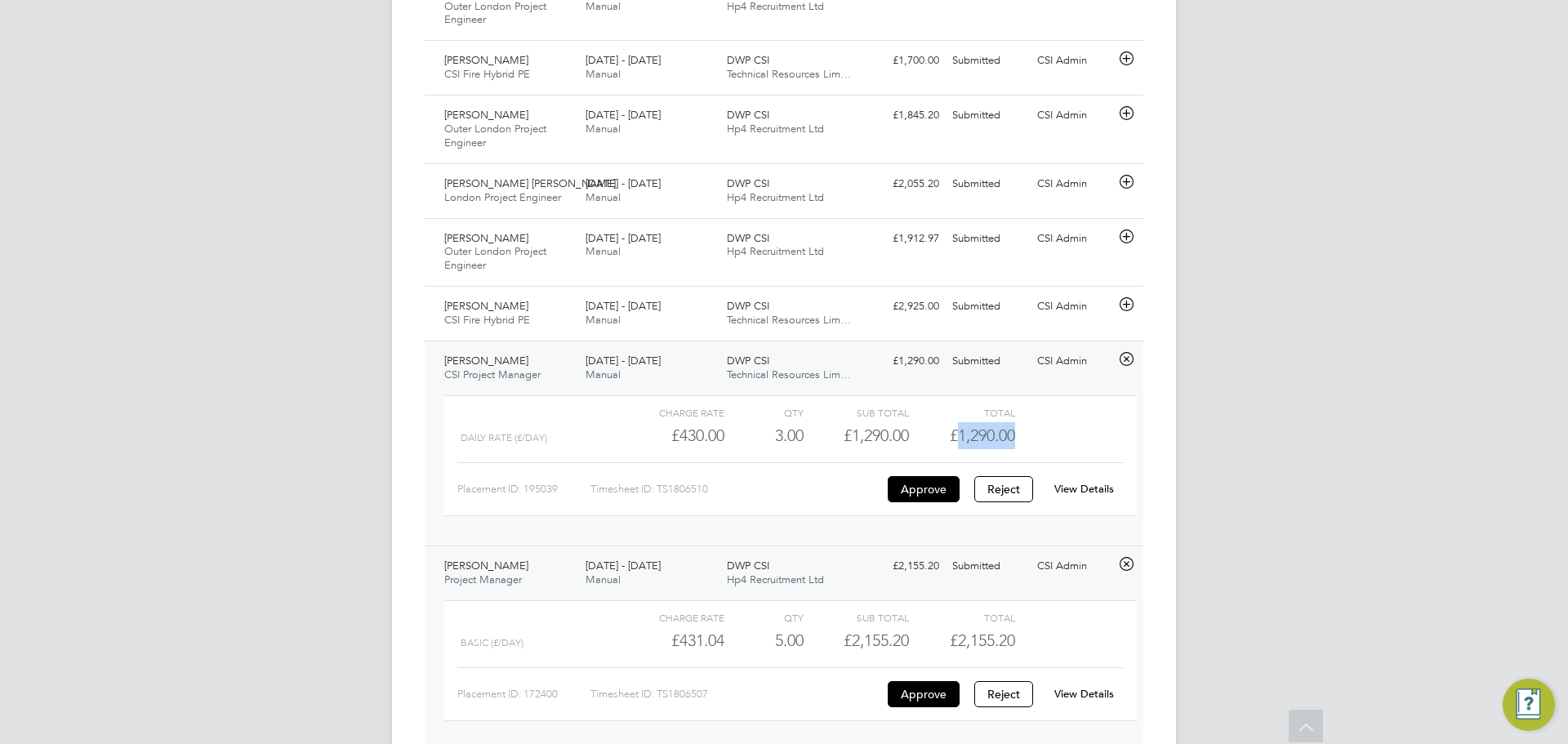
drag, startPoint x: 955, startPoint y: 443, endPoint x: 1055, endPoint y: 452, distance: 100.4
click at [1055, 449] on div "Daily Rate (£/day) £430.00 3 3.00 3 £1,290.00 £1,290.00" at bounding box center [790, 436] width 693 height 27
click at [1110, 502] on div "View Details" at bounding box center [1084, 489] width 80 height 26
click at [1099, 496] on link "View Details" at bounding box center [1085, 489] width 60 height 14
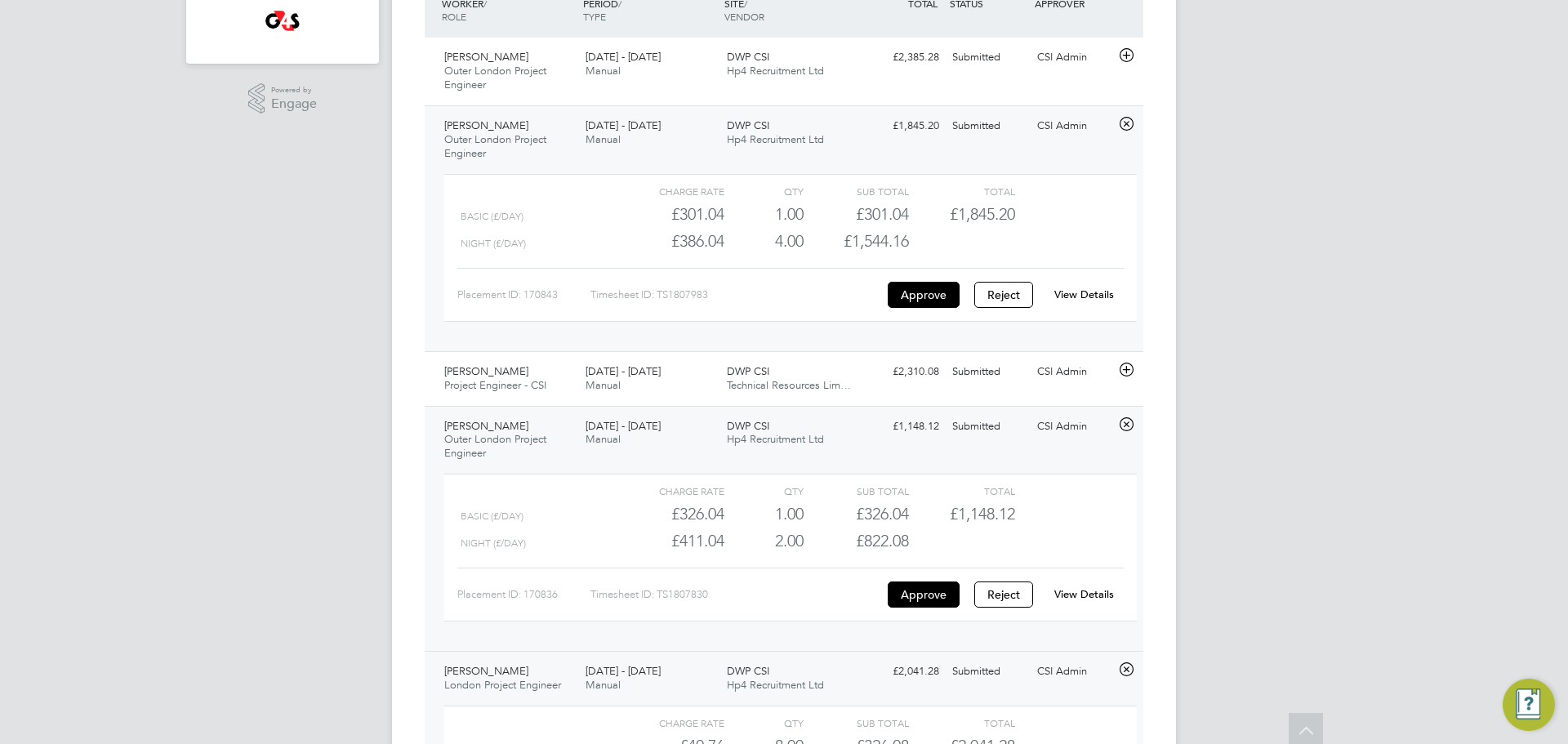
scroll to position [0, 0]
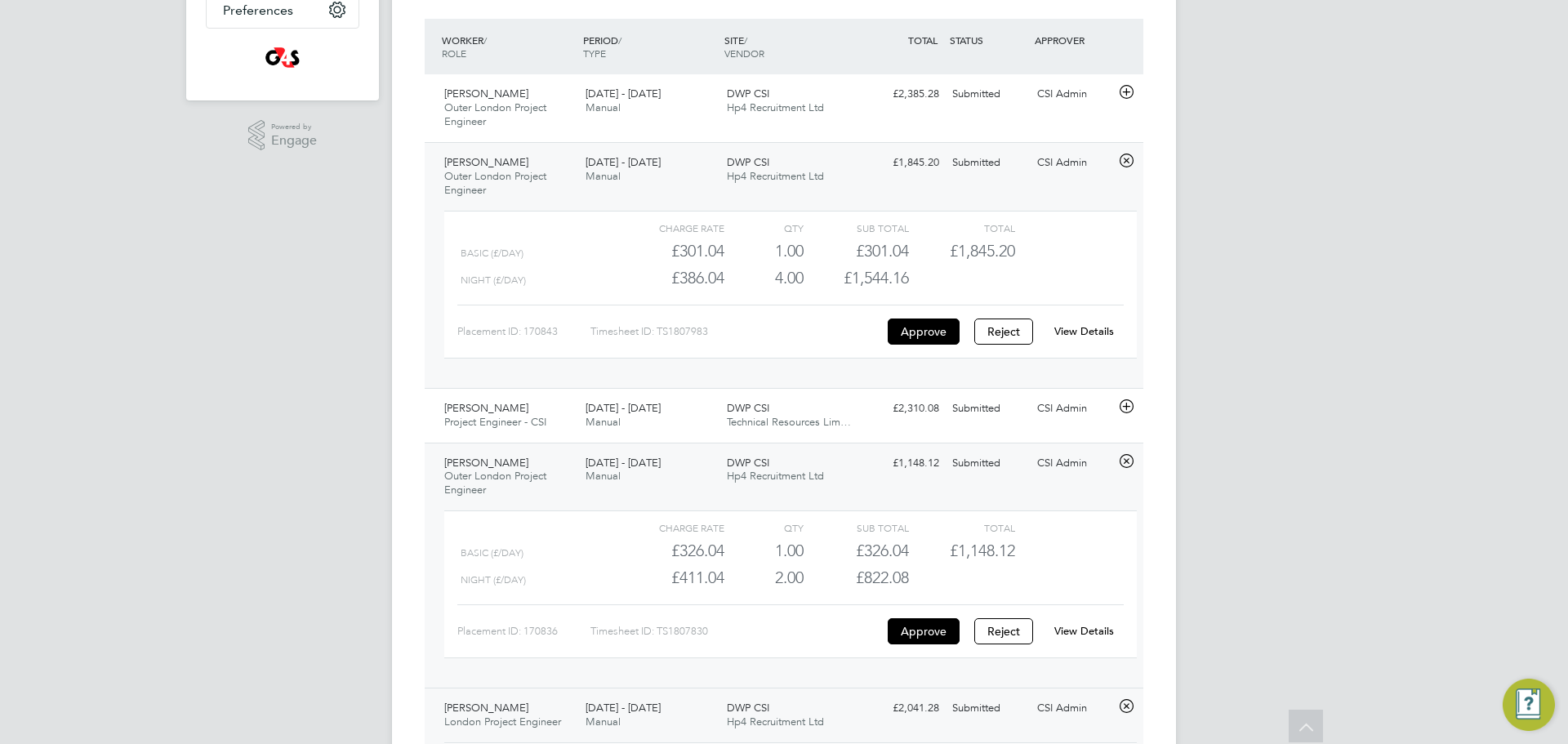
click at [648, 387] on div "Adam Henson Outer London Project Engineer 18 - 24 Aug 2025 18 - 24 Aug 2025 Man…" at bounding box center [784, 265] width 719 height 245
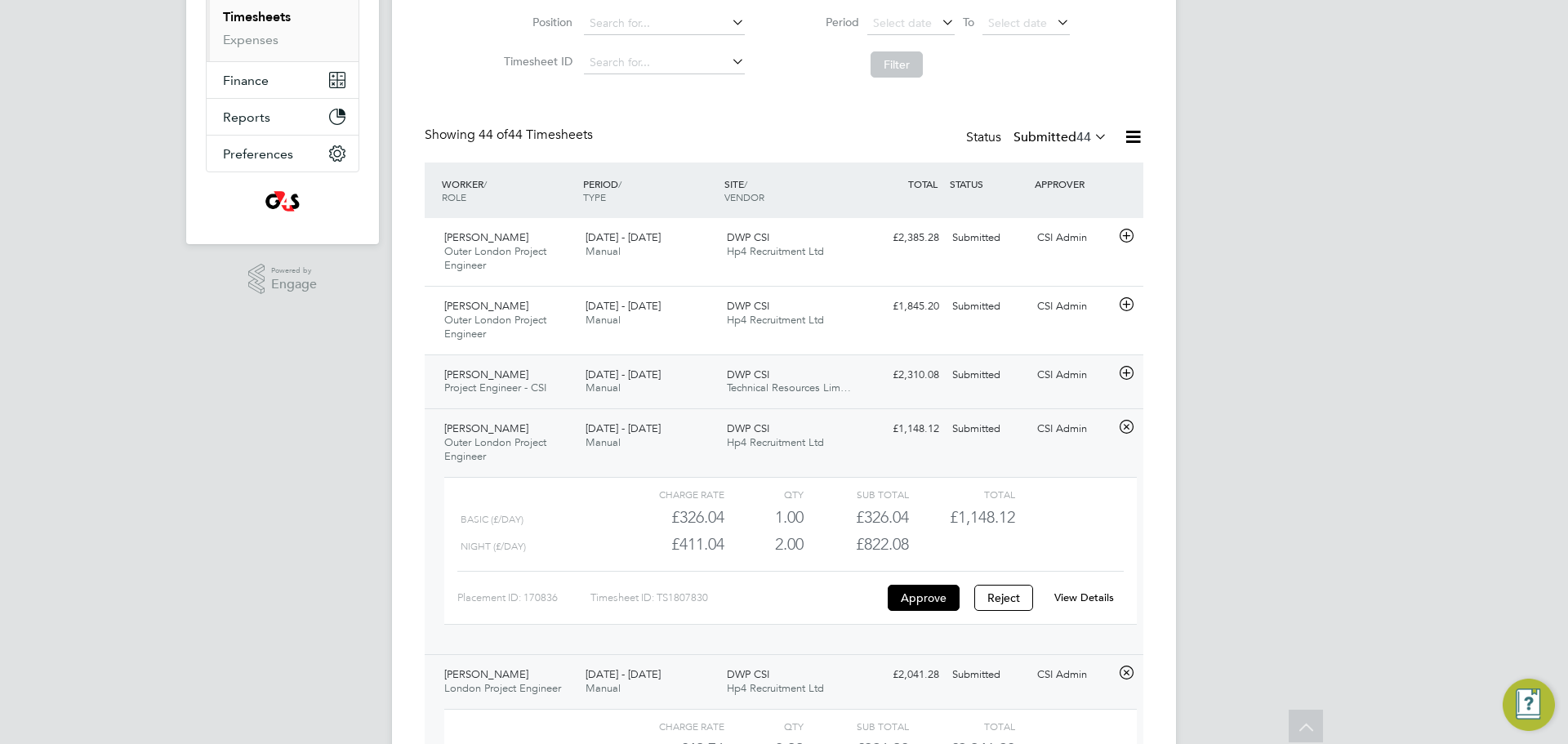
scroll to position [238, 0]
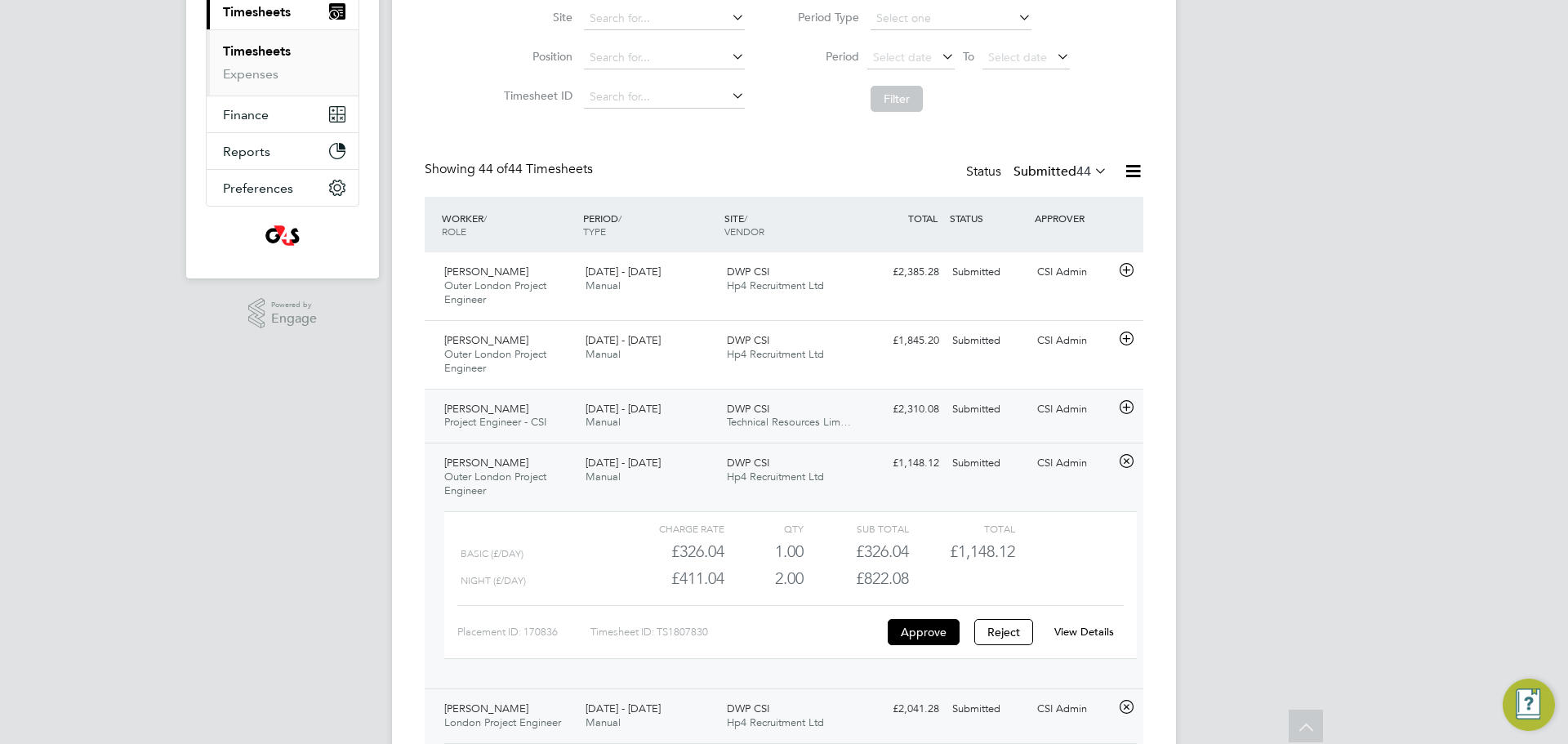
click at [654, 410] on span "[DATE] - [DATE]" at bounding box center [623, 409] width 75 height 14
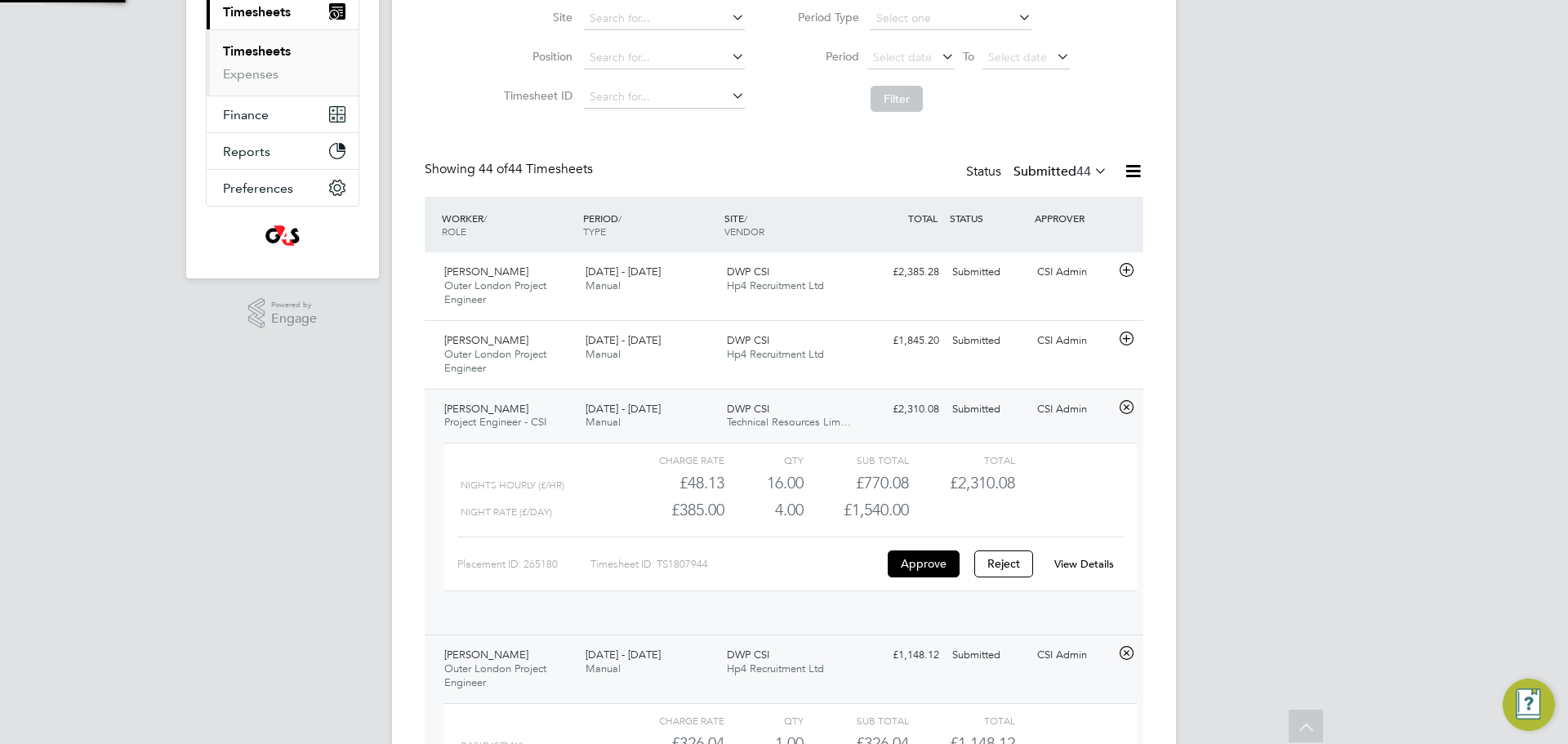
scroll to position [28, 159]
drag, startPoint x: 965, startPoint y: 483, endPoint x: 1012, endPoint y: 489, distance: 47.4
click at [1049, 496] on div "Charge rate QTY Sub Total Total Nights Hourly (£/HR) £48.13 16 16.00 16 £770.08…" at bounding box center [790, 516] width 693 height 148
click at [950, 483] on span "£2,310.08" at bounding box center [983, 483] width 66 height 19
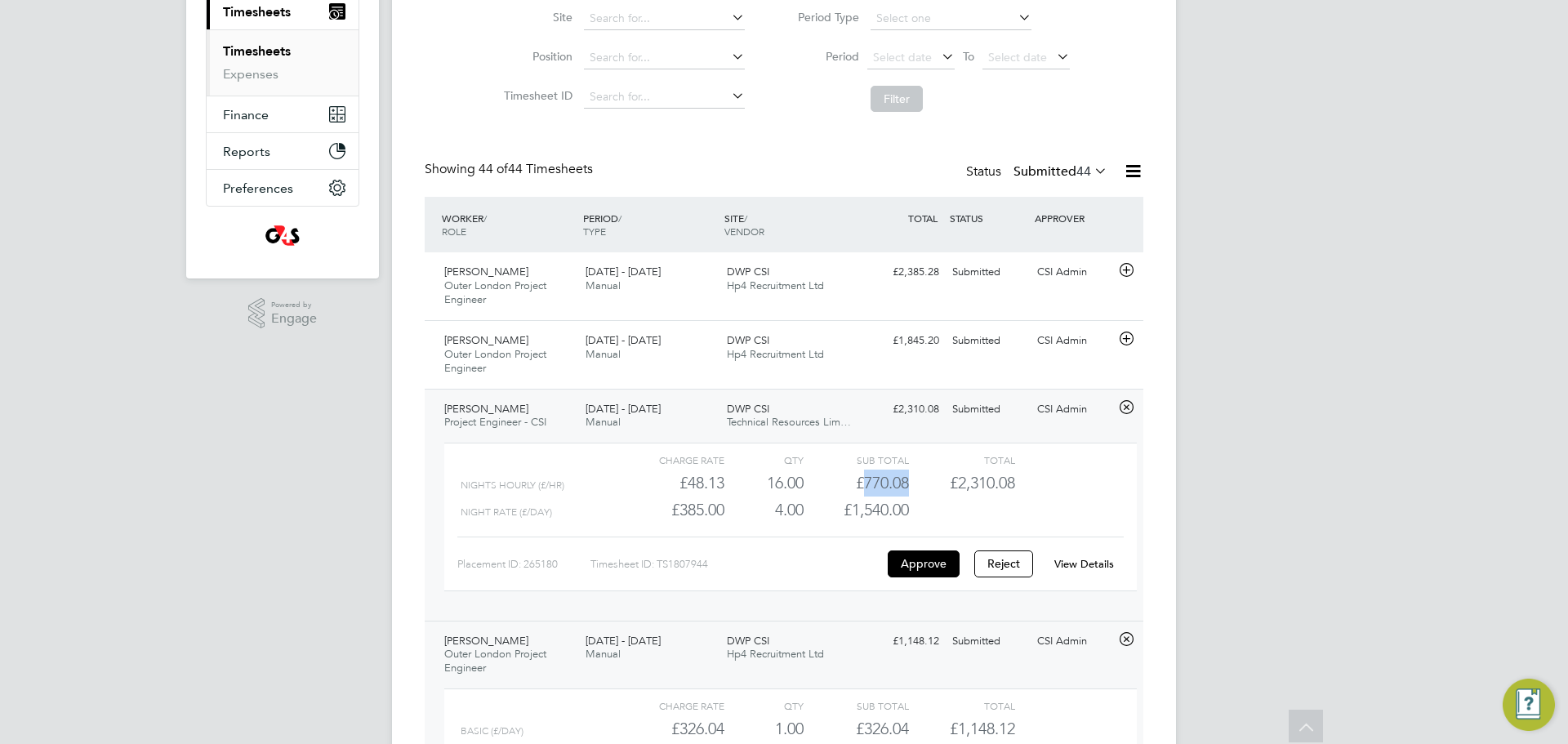
click at [950, 483] on span "£2,310.08" at bounding box center [983, 483] width 66 height 19
click at [955, 483] on span "£2,310.08" at bounding box center [983, 483] width 66 height 19
drag, startPoint x: 956, startPoint y: 483, endPoint x: 1060, endPoint y: 483, distance: 104.0
click at [1060, 483] on div "Nights Hourly (£/HR) £48.13 16 16.00 16 £770.08 £2,310.08" at bounding box center [790, 483] width 693 height 27
click at [1102, 558] on link "View Details" at bounding box center [1085, 564] width 60 height 14
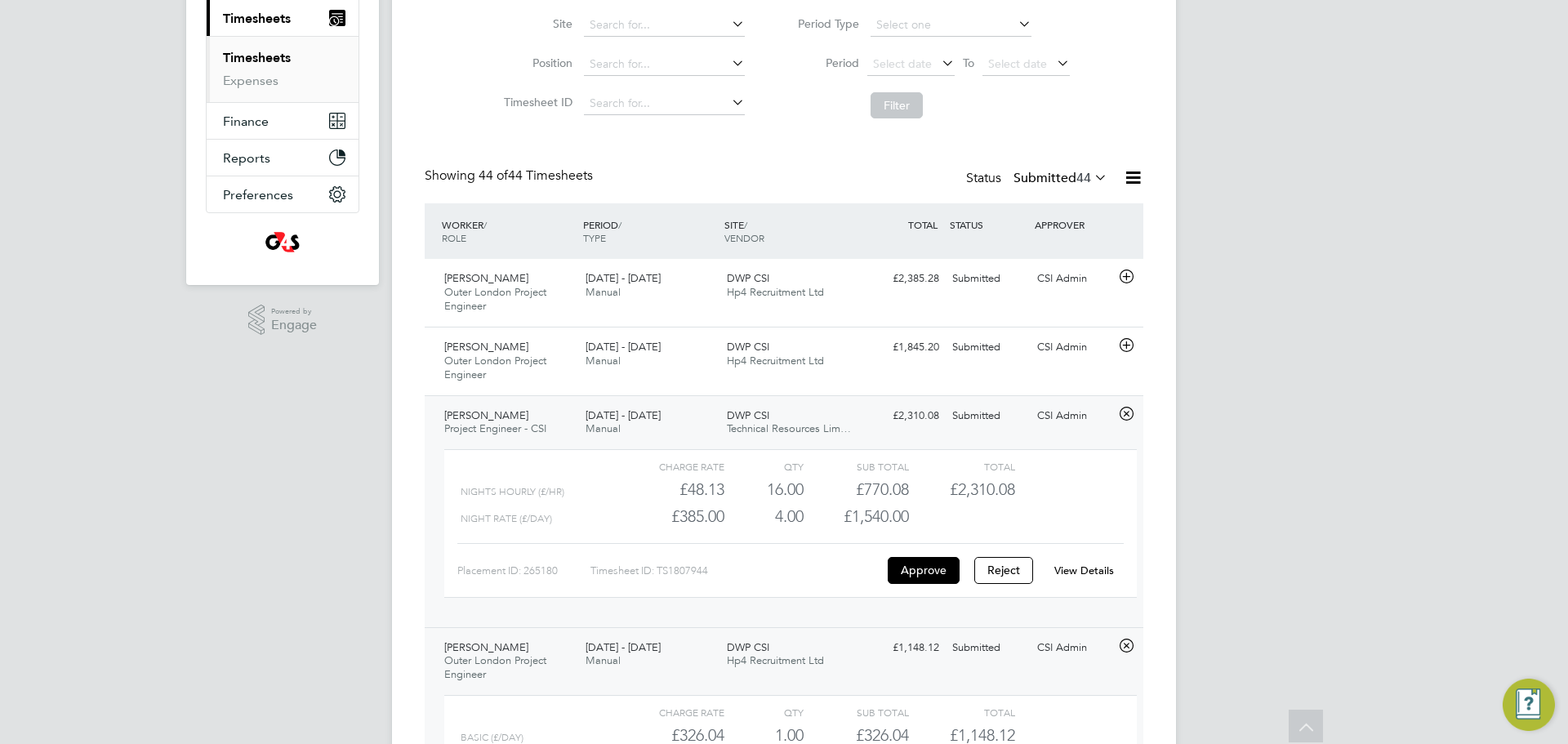
scroll to position [2271, 0]
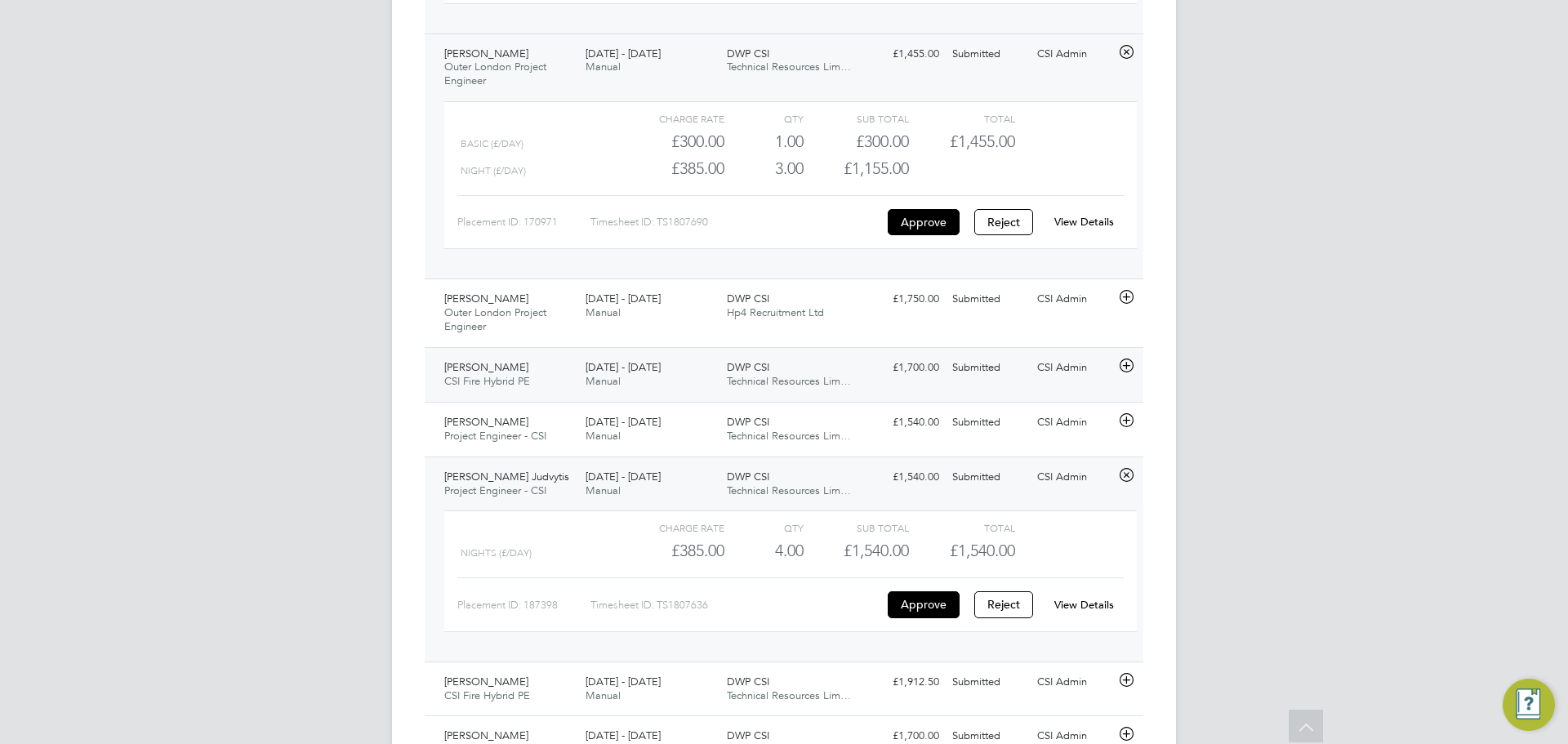
click at [812, 401] on div "Paul Morgan CSI Fire Hybrid PE 18 - 24 Aug 2025 18 - 24 Aug 2025 Manual DWP CSI…" at bounding box center [784, 374] width 719 height 55
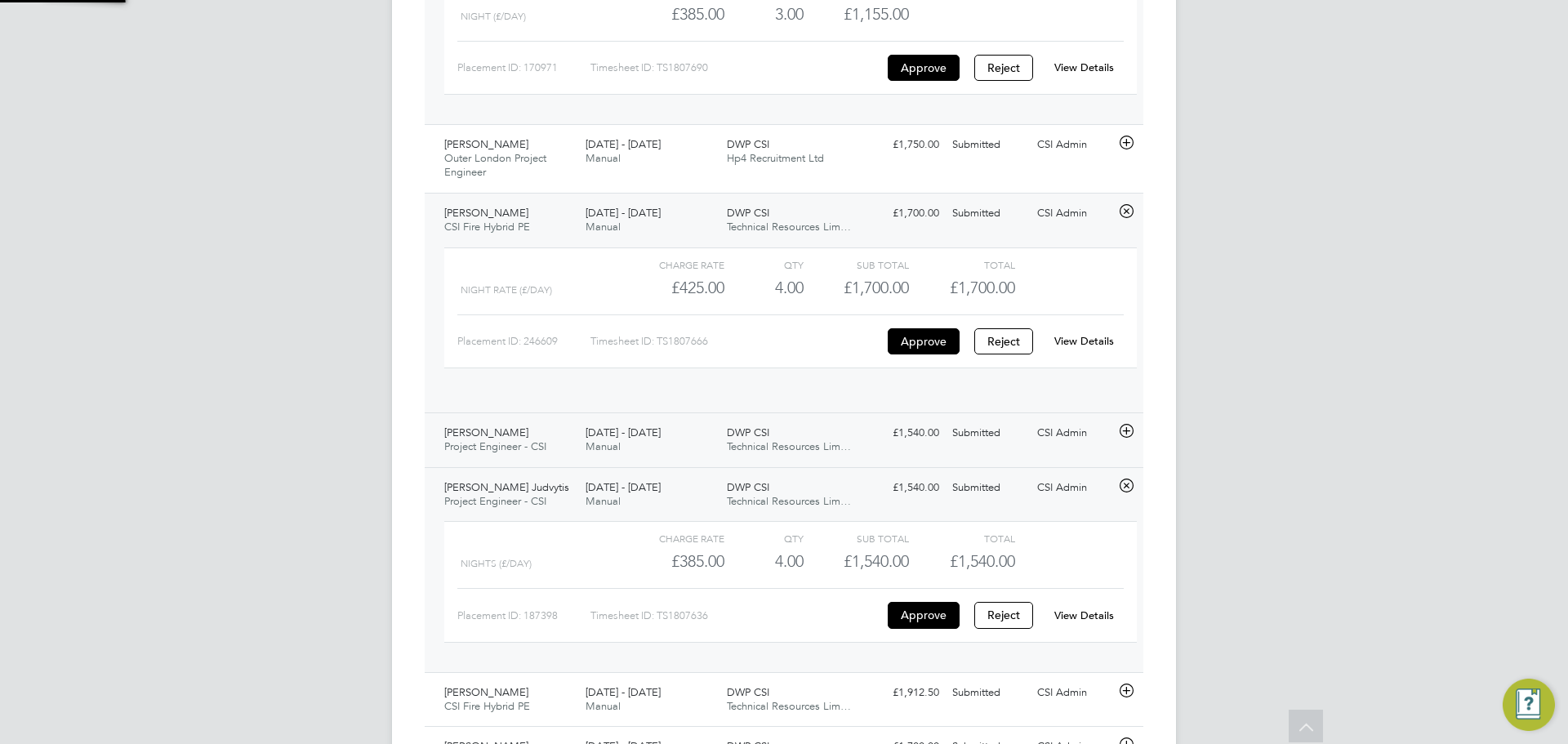
scroll to position [2421, 0]
click at [824, 423] on div "DWP CSI Technical Resources Lim…" at bounding box center [791, 444] width 141 height 41
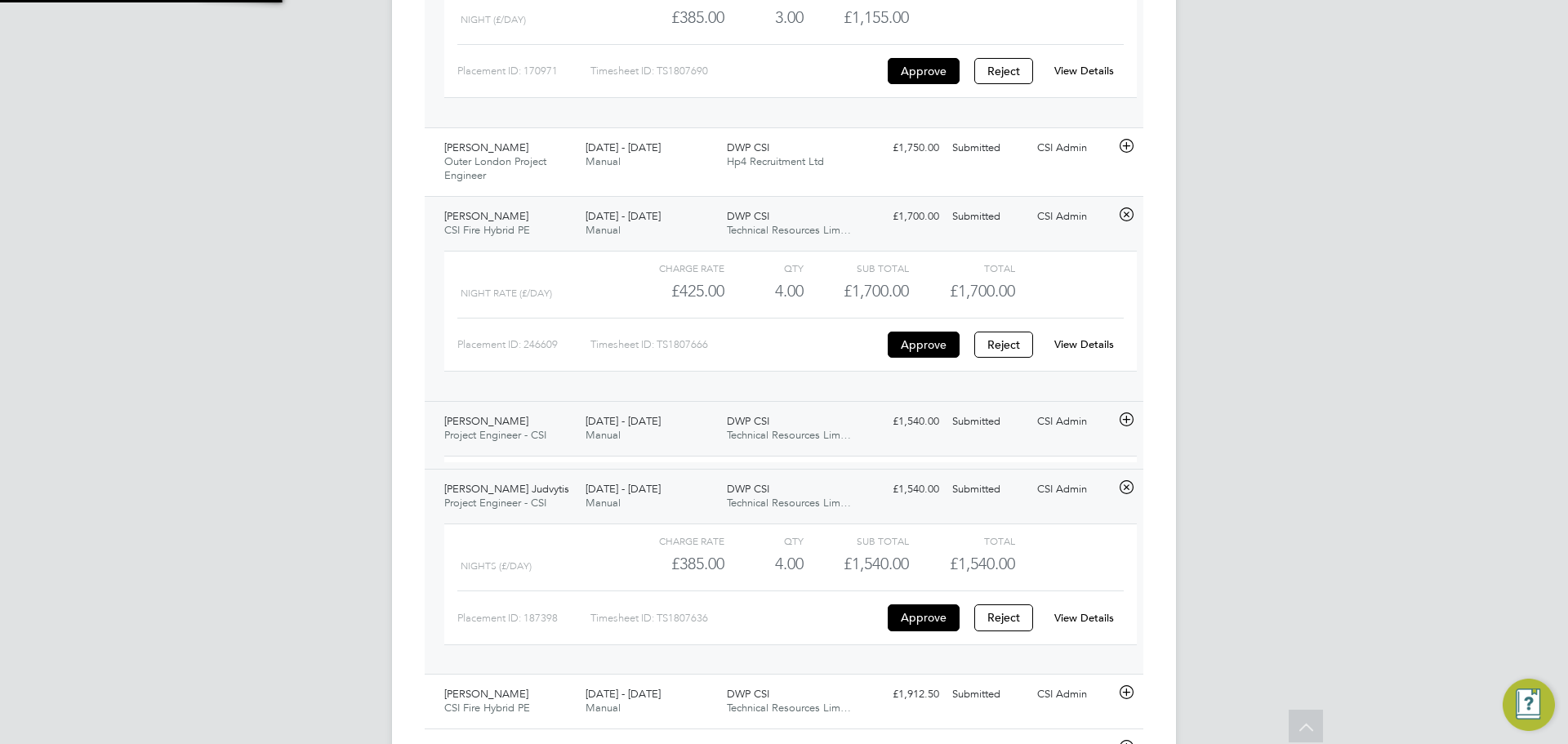
scroll to position [28, 159]
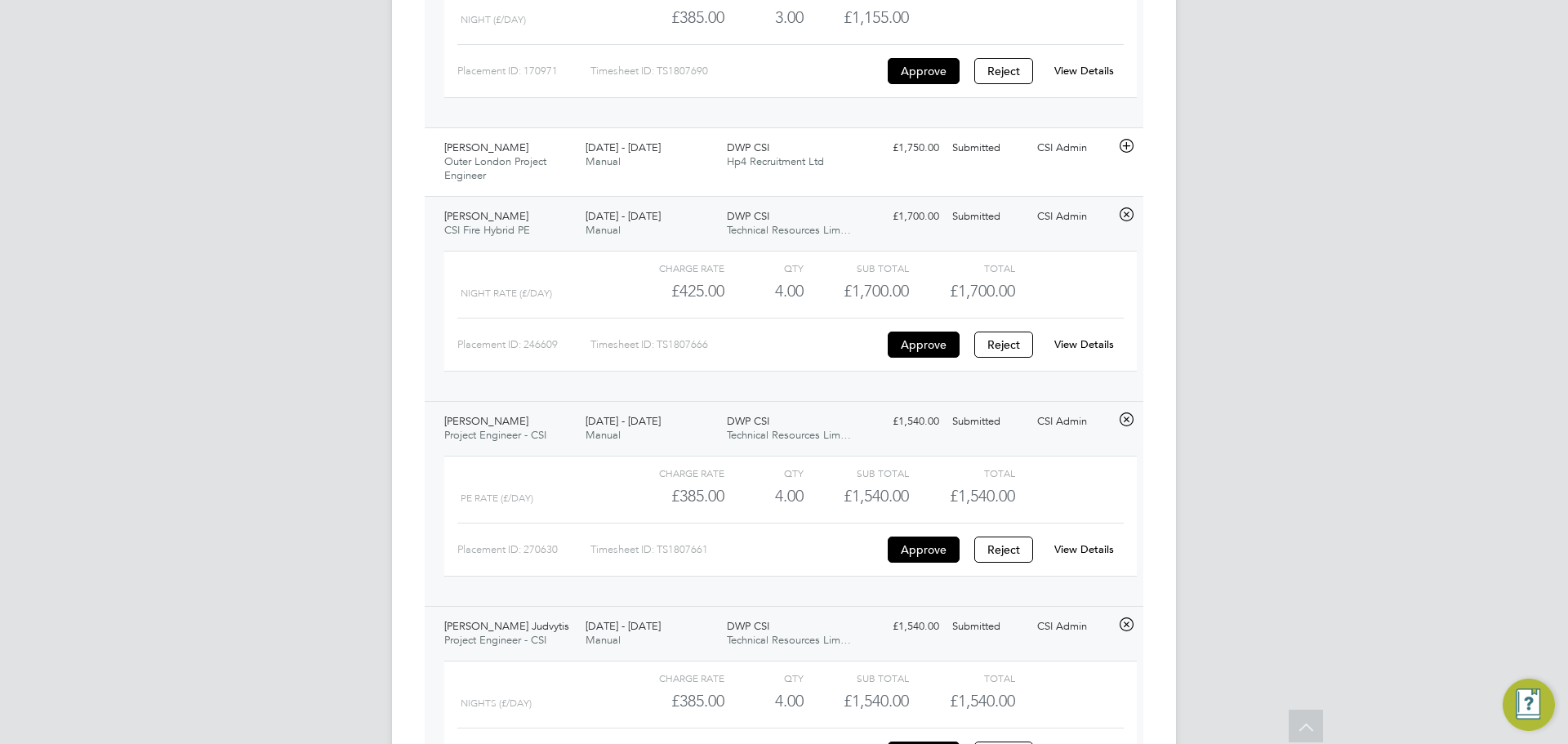
click at [986, 483] on div "Total" at bounding box center [961, 472] width 105 height 19
click at [983, 495] on span "£1,540.00" at bounding box center [983, 496] width 66 height 19
click at [1092, 549] on link "View Details" at bounding box center [1085, 549] width 60 height 14
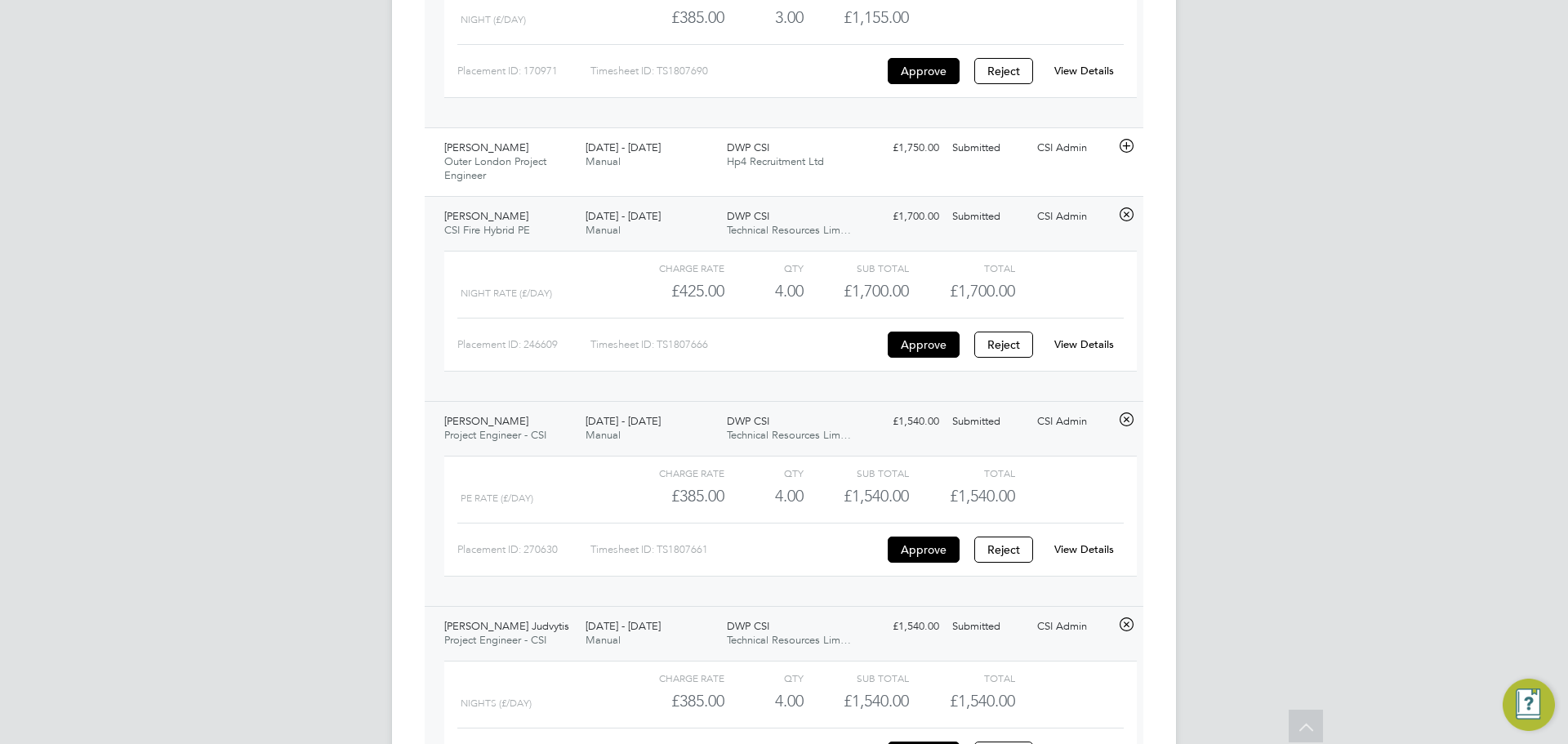
scroll to position [4627, 0]
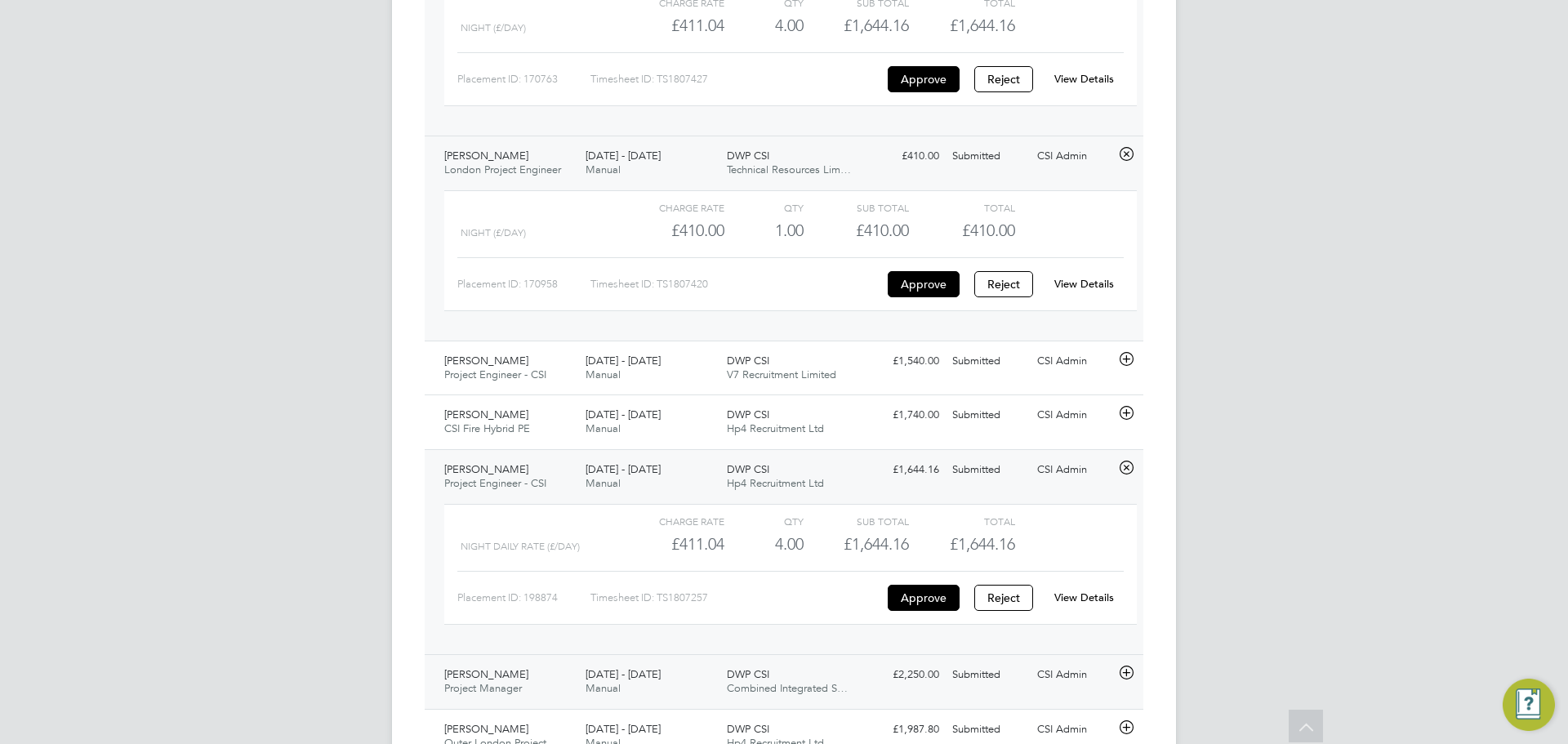
click at [880, 701] on div "Tony Stedman Project Manager 18 - 24 Aug 2025 18 - 24 Aug 2025 Manual DWP CSI C…" at bounding box center [784, 681] width 719 height 55
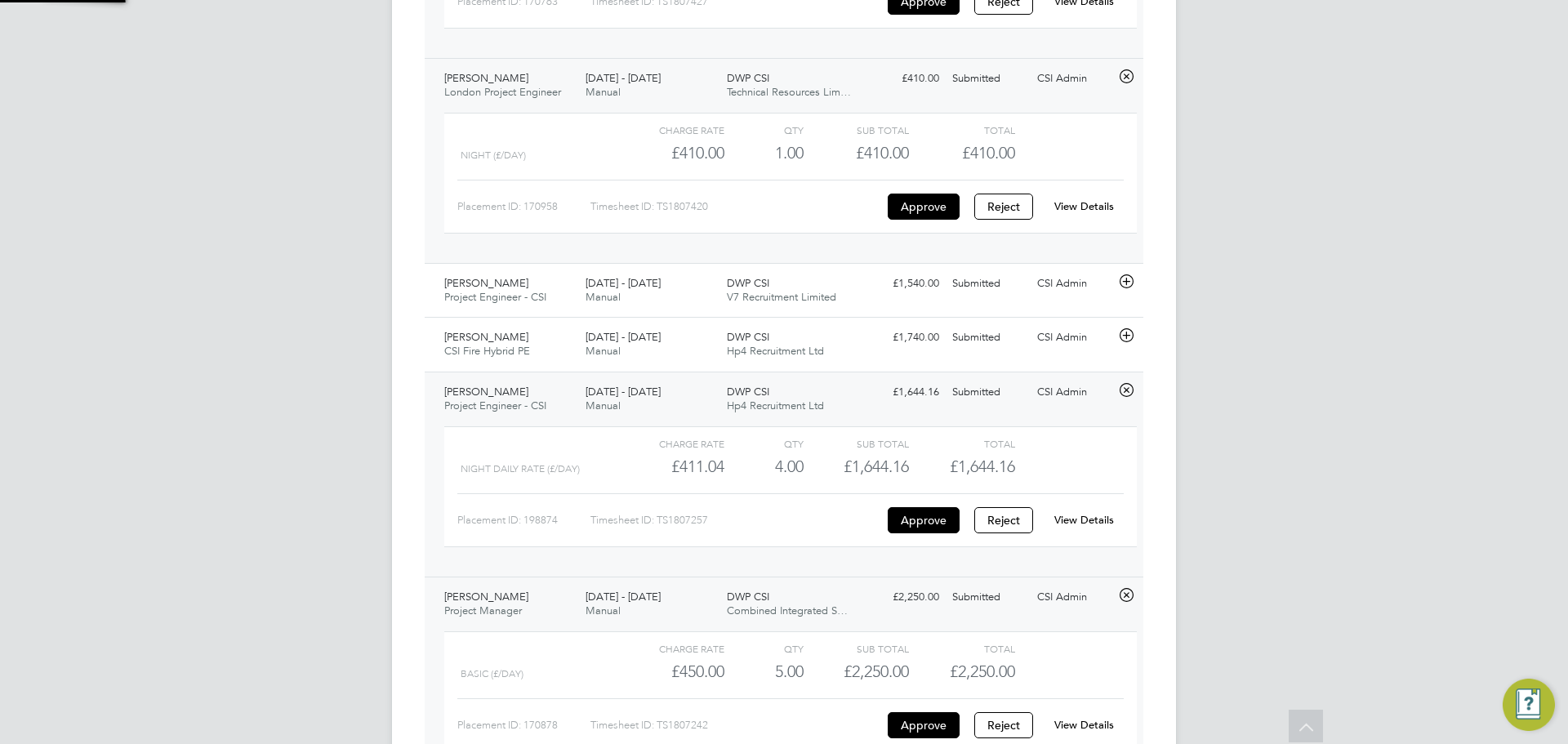
scroll to position [4884, 0]
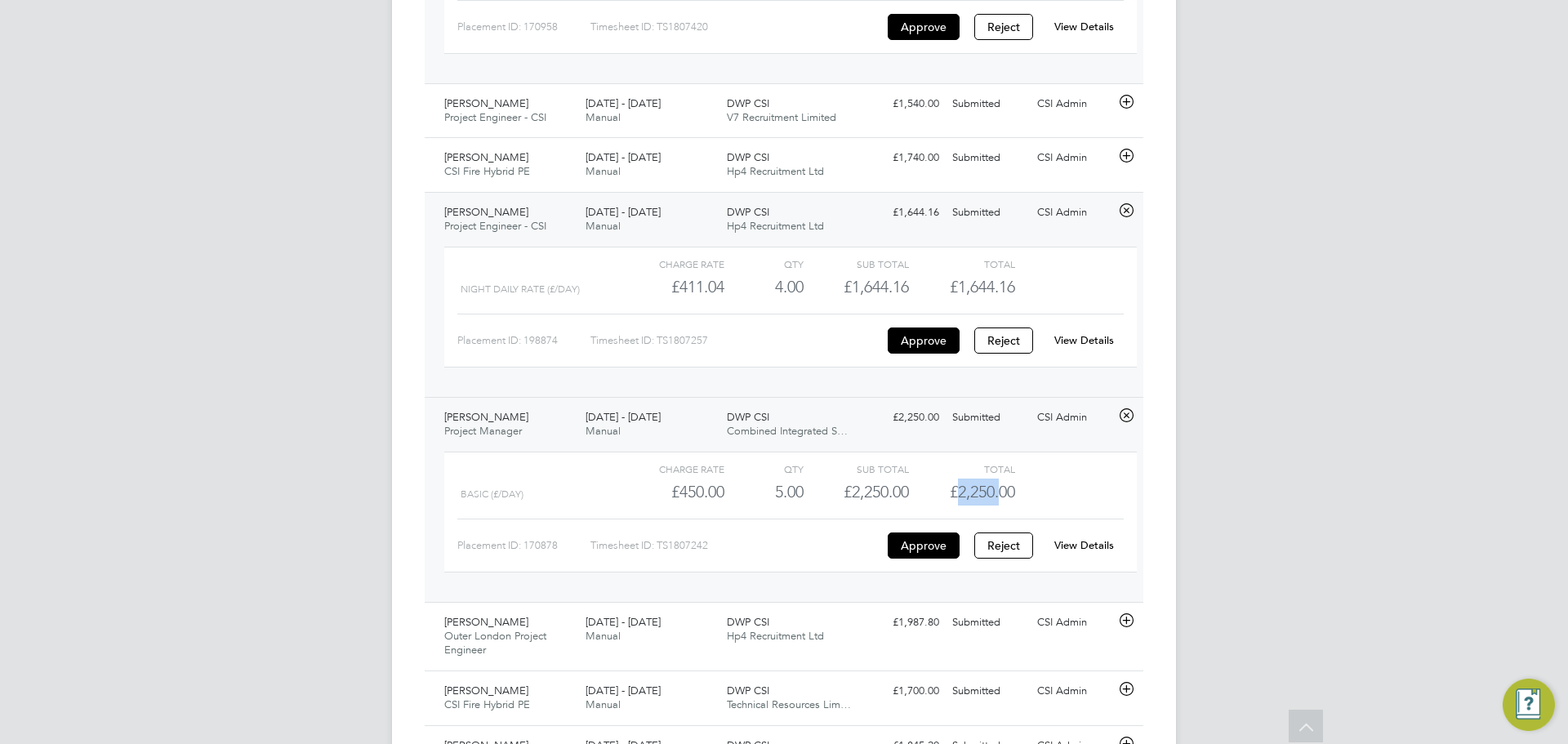
click at [1002, 501] on span "£2,250.00" at bounding box center [983, 492] width 66 height 19
click at [1005, 501] on span "£2,250.00" at bounding box center [983, 492] width 66 height 19
click at [1065, 553] on link "View Details" at bounding box center [1085, 545] width 60 height 14
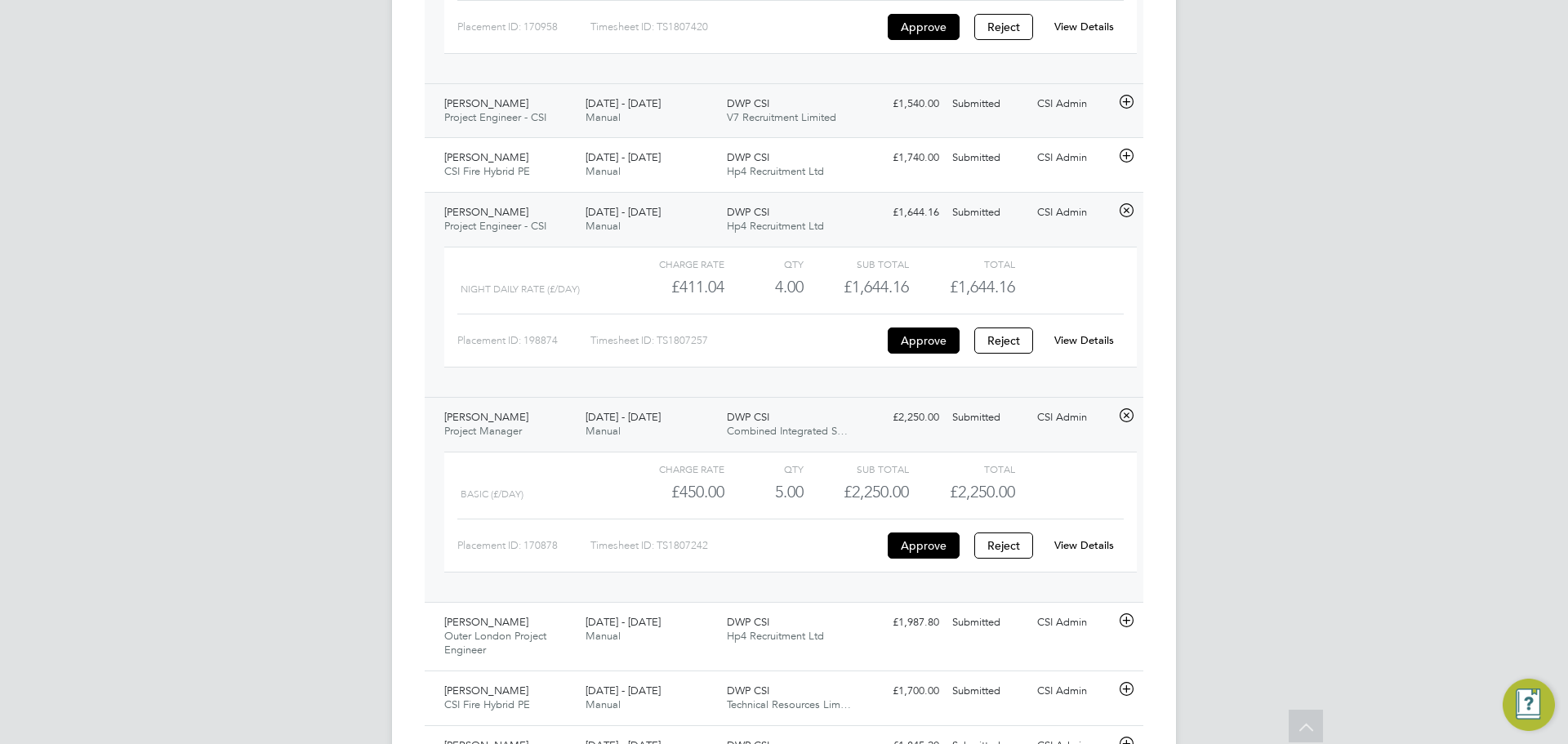
click at [641, 131] on div "18 - 24 Aug 2025 Manual" at bounding box center [649, 111] width 141 height 41
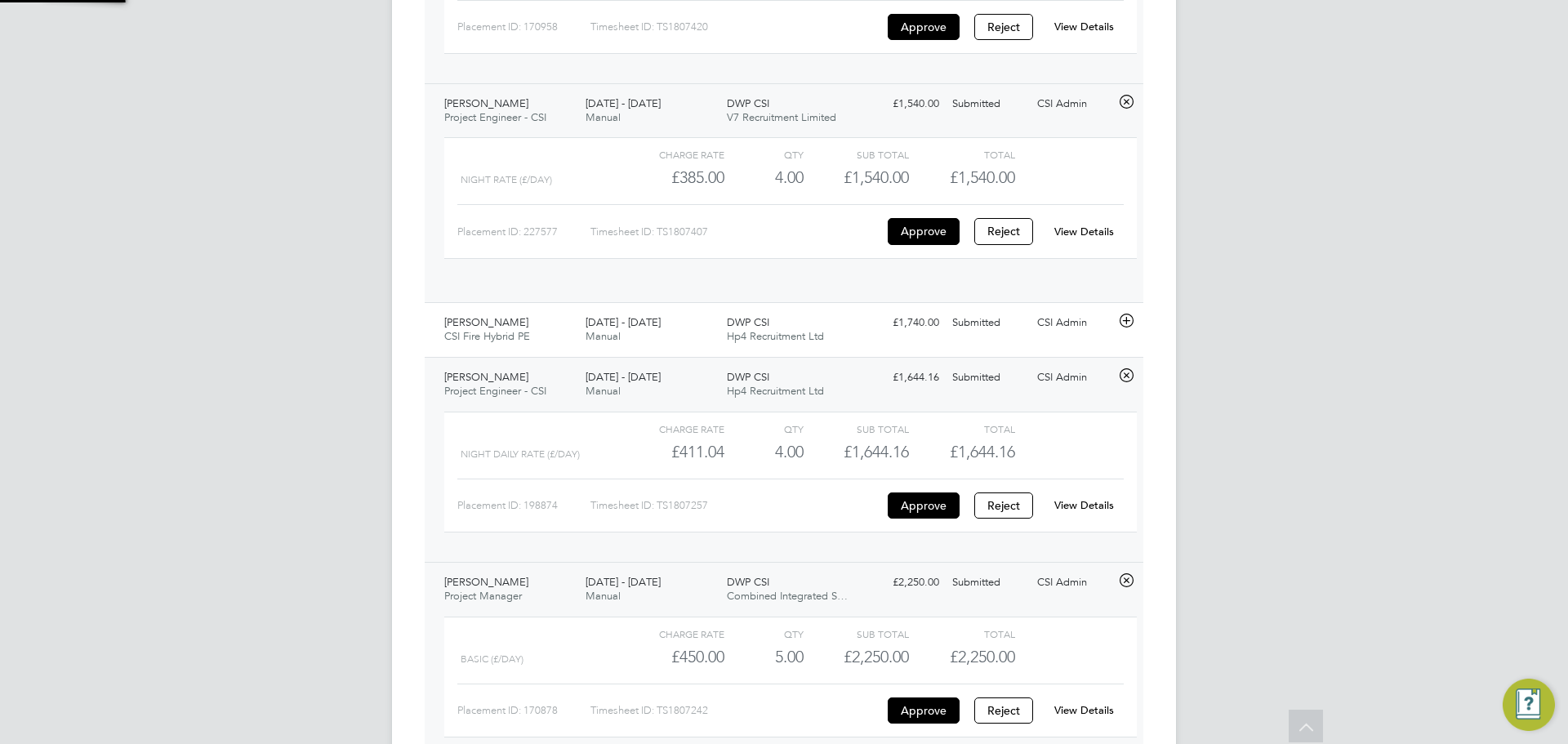
scroll to position [28, 159]
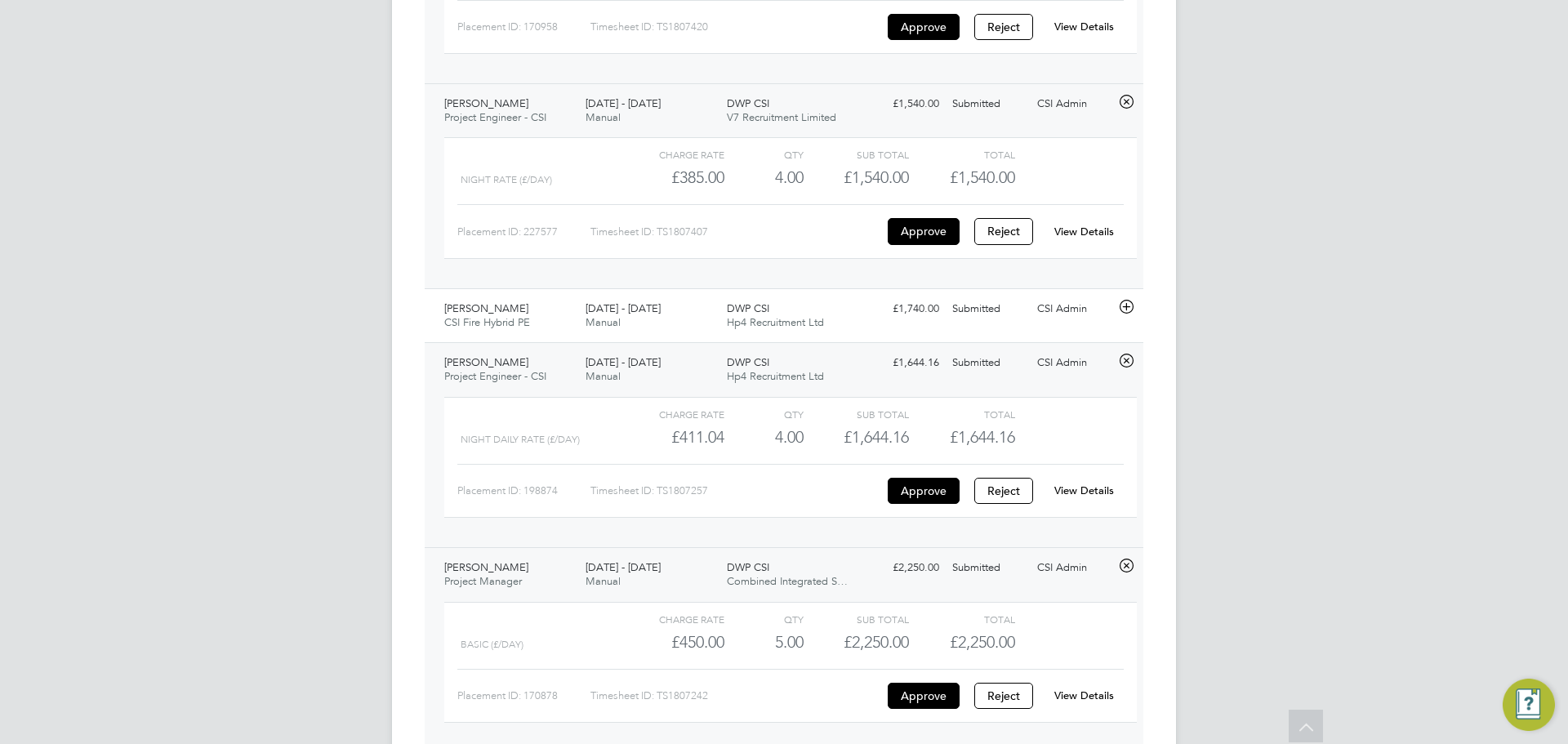
click at [1112, 239] on link "View Details" at bounding box center [1085, 232] width 60 height 14
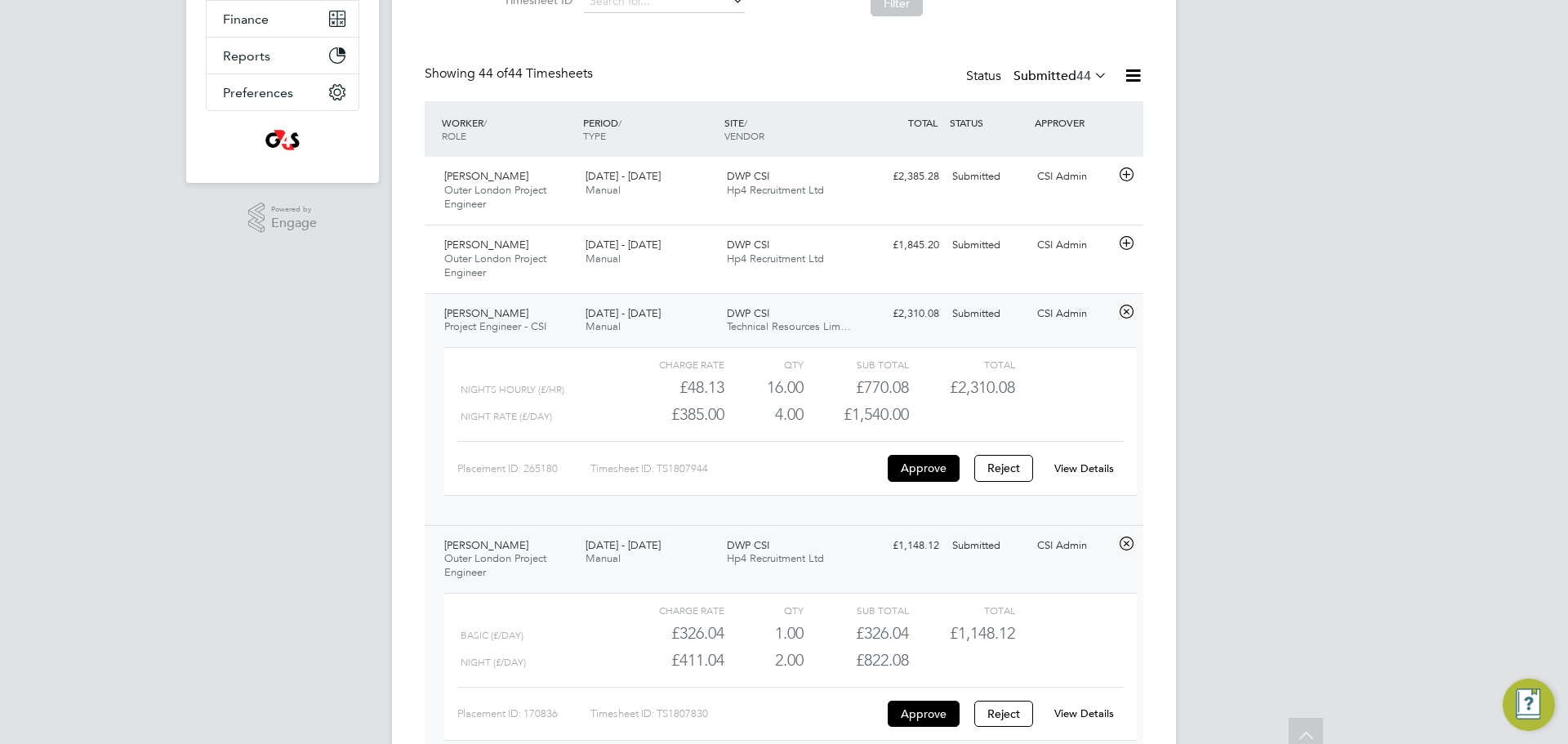
scroll to position [0, 0]
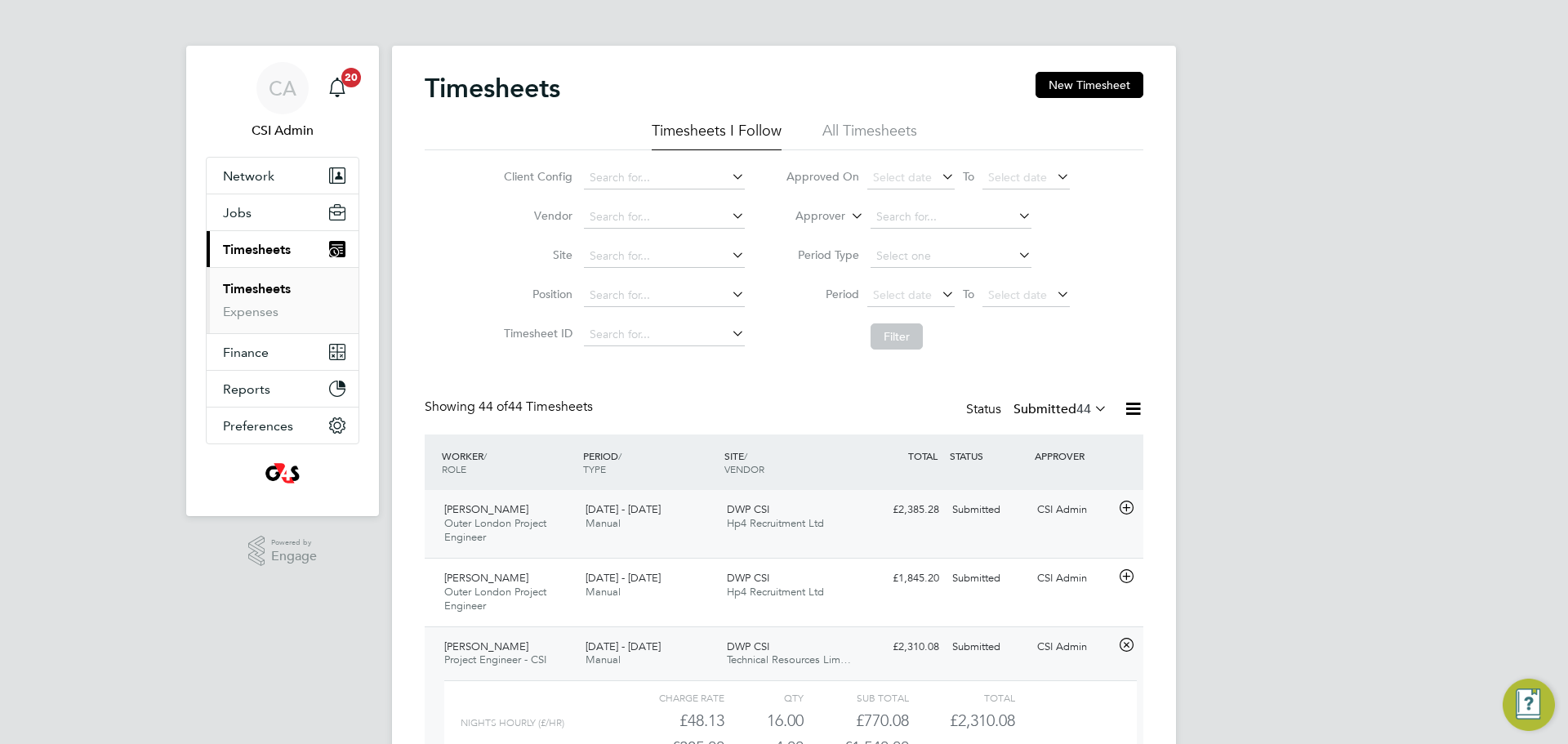
click at [908, 517] on div "£2,385.28 Submitted" at bounding box center [903, 510] width 85 height 27
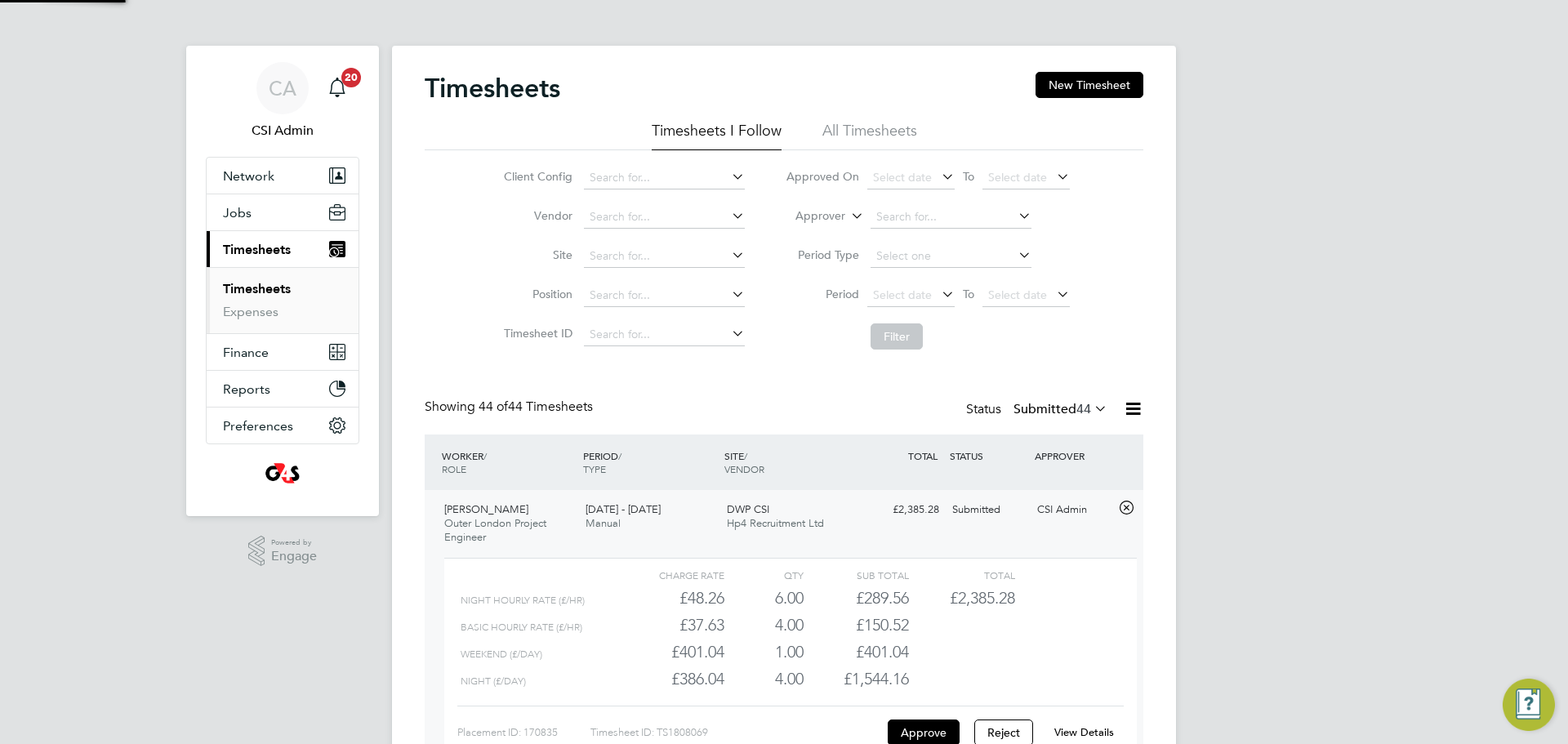
scroll to position [28, 159]
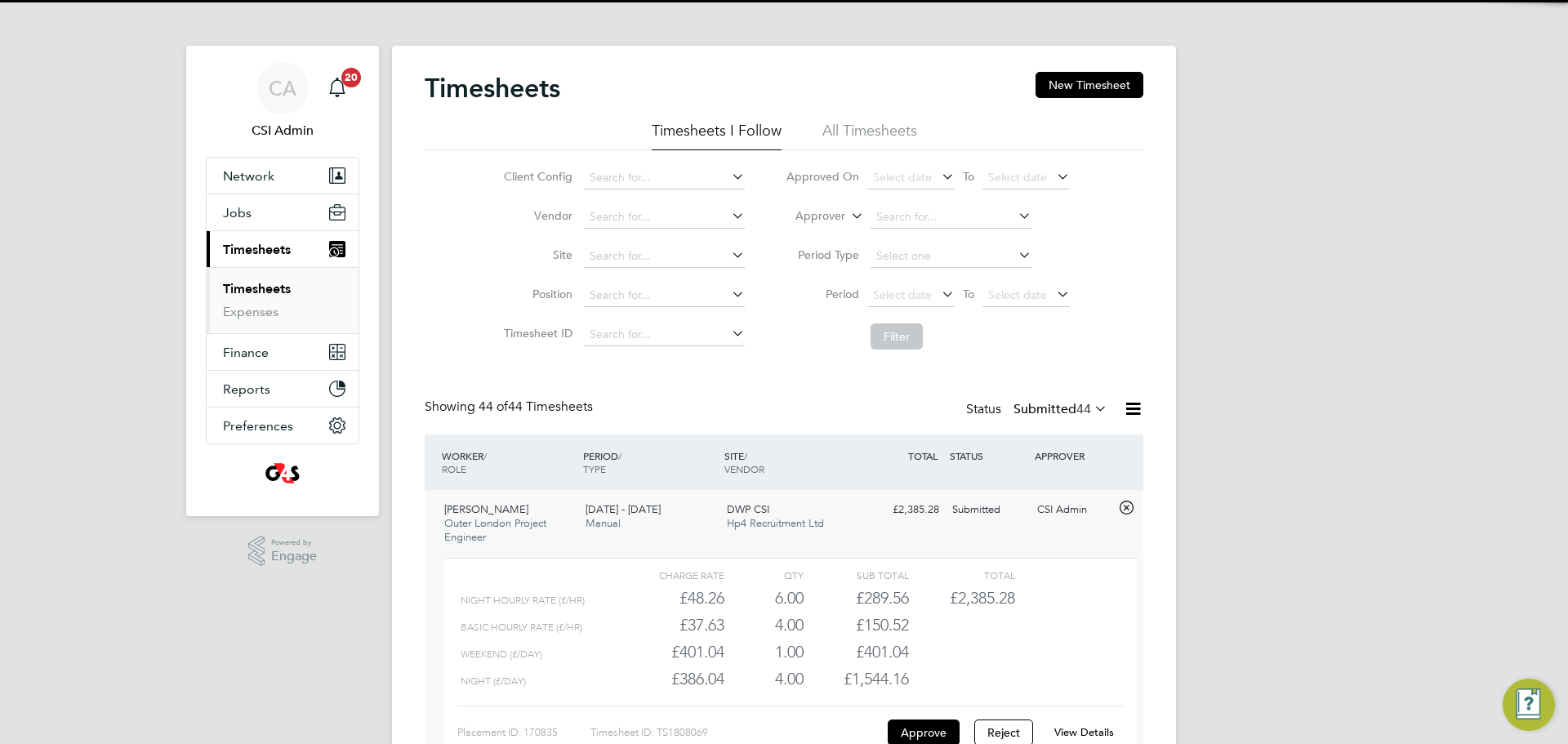
click at [988, 594] on span "£2,385.28" at bounding box center [983, 598] width 66 height 19
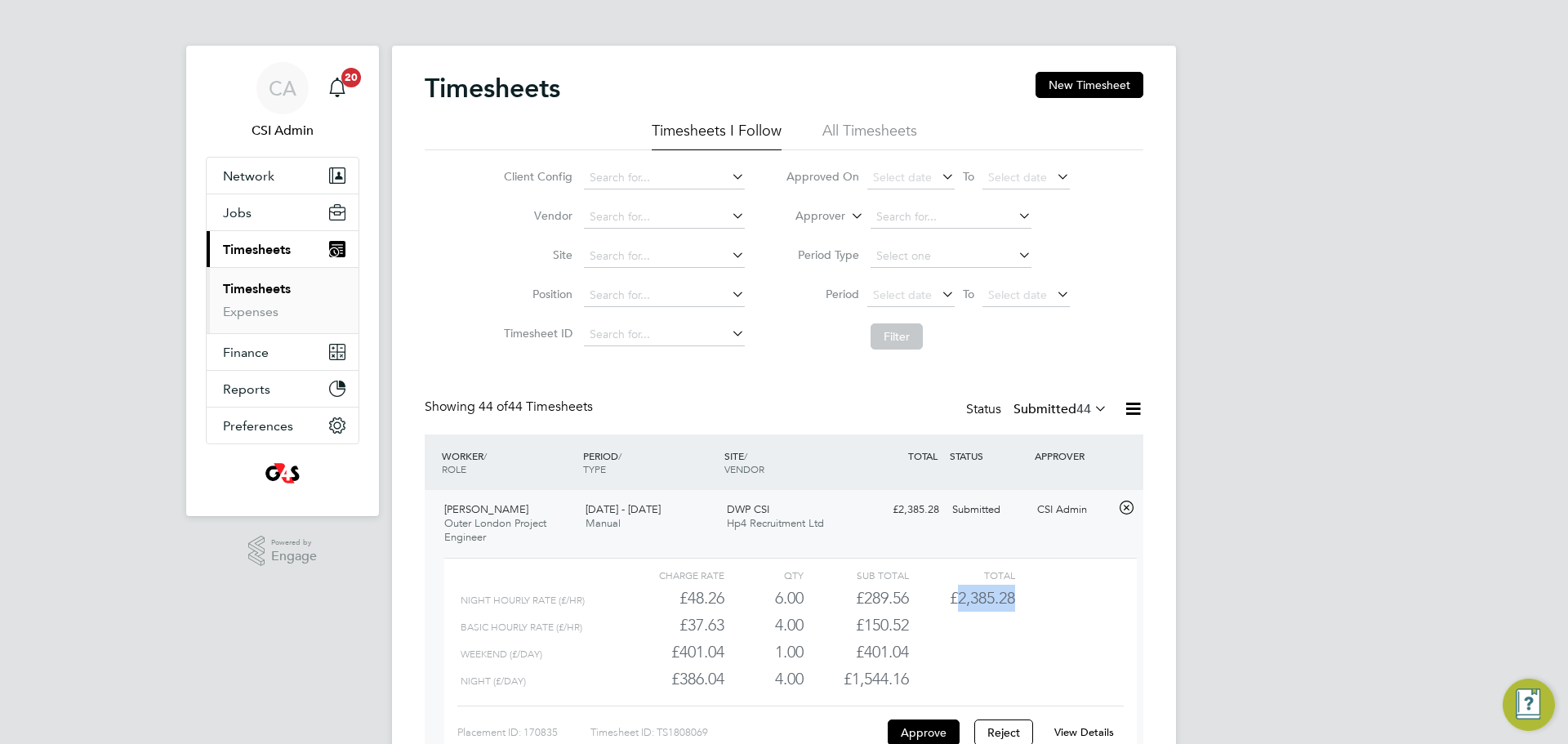
drag, startPoint x: 988, startPoint y: 594, endPoint x: 998, endPoint y: 605, distance: 14.9
click at [988, 595] on span "£2,385.28" at bounding box center [983, 598] width 66 height 19
click at [1098, 732] on link "View Details" at bounding box center [1085, 732] width 60 height 14
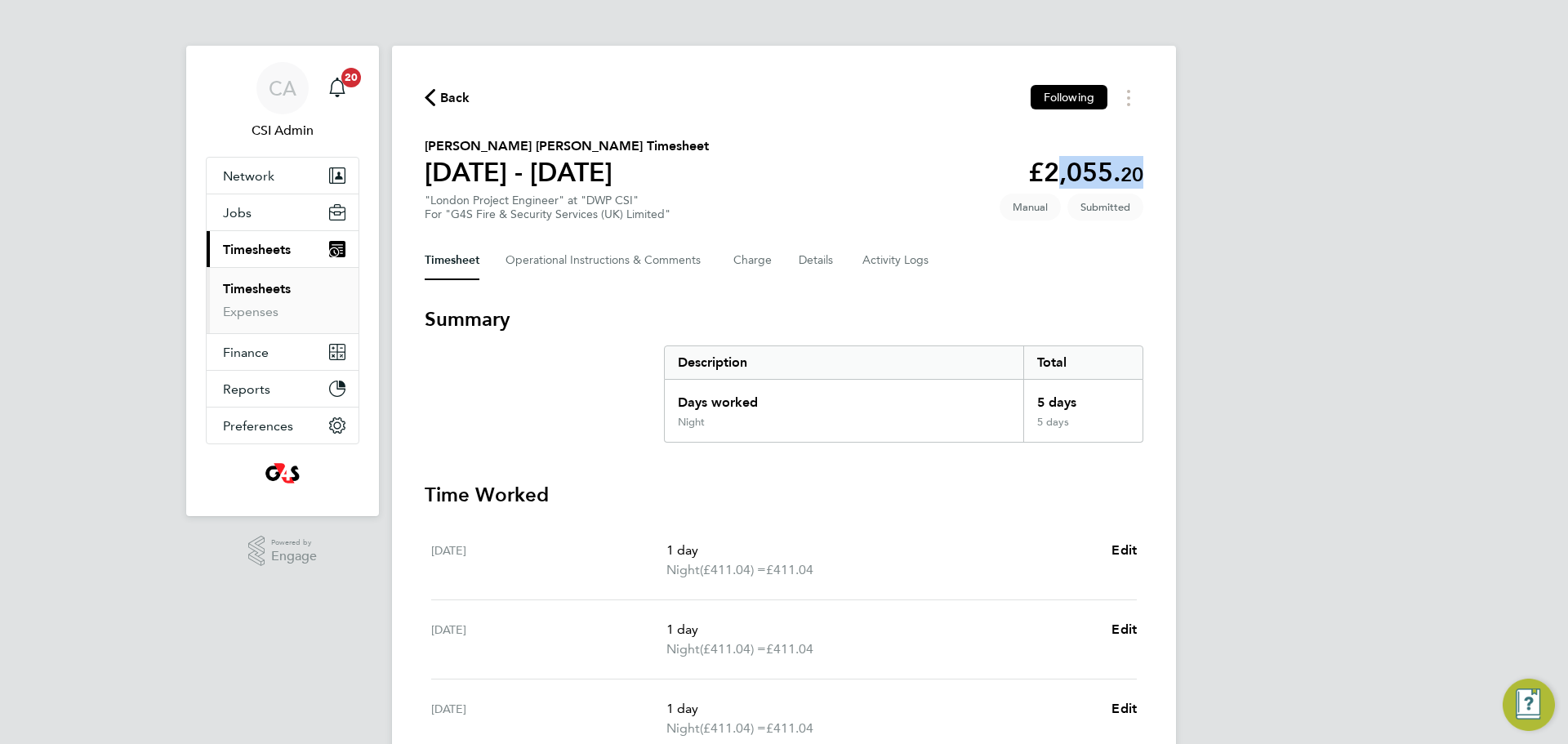
drag, startPoint x: 1047, startPoint y: 164, endPoint x: 1199, endPoint y: 166, distance: 152.0
click at [1199, 166] on div "CA CSI Admin Notifications 20 Applications: Network Team Members Businesses Sit…" at bounding box center [784, 590] width 1568 height 1181
copy app-decimal "2,055. 20"
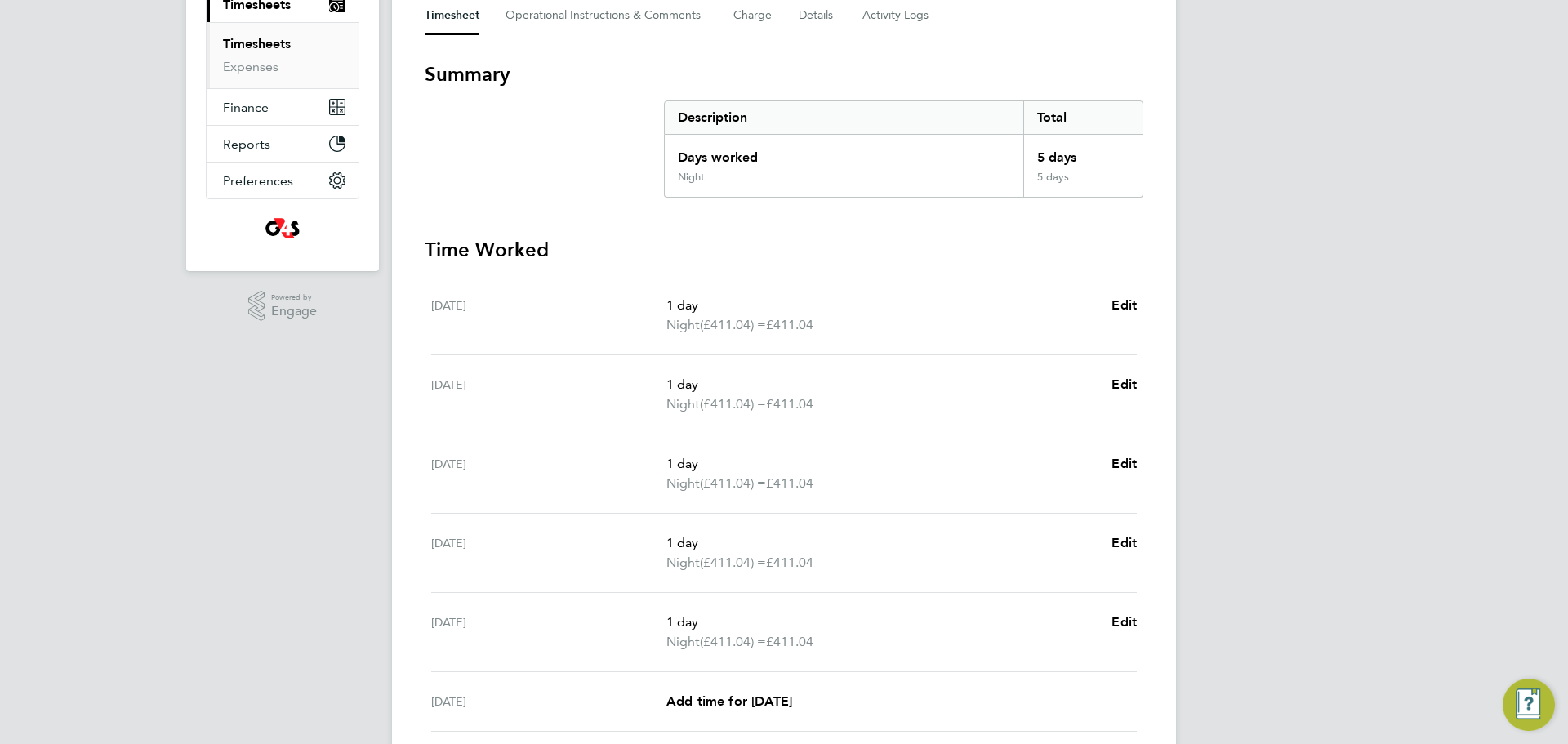
scroll to position [436, 0]
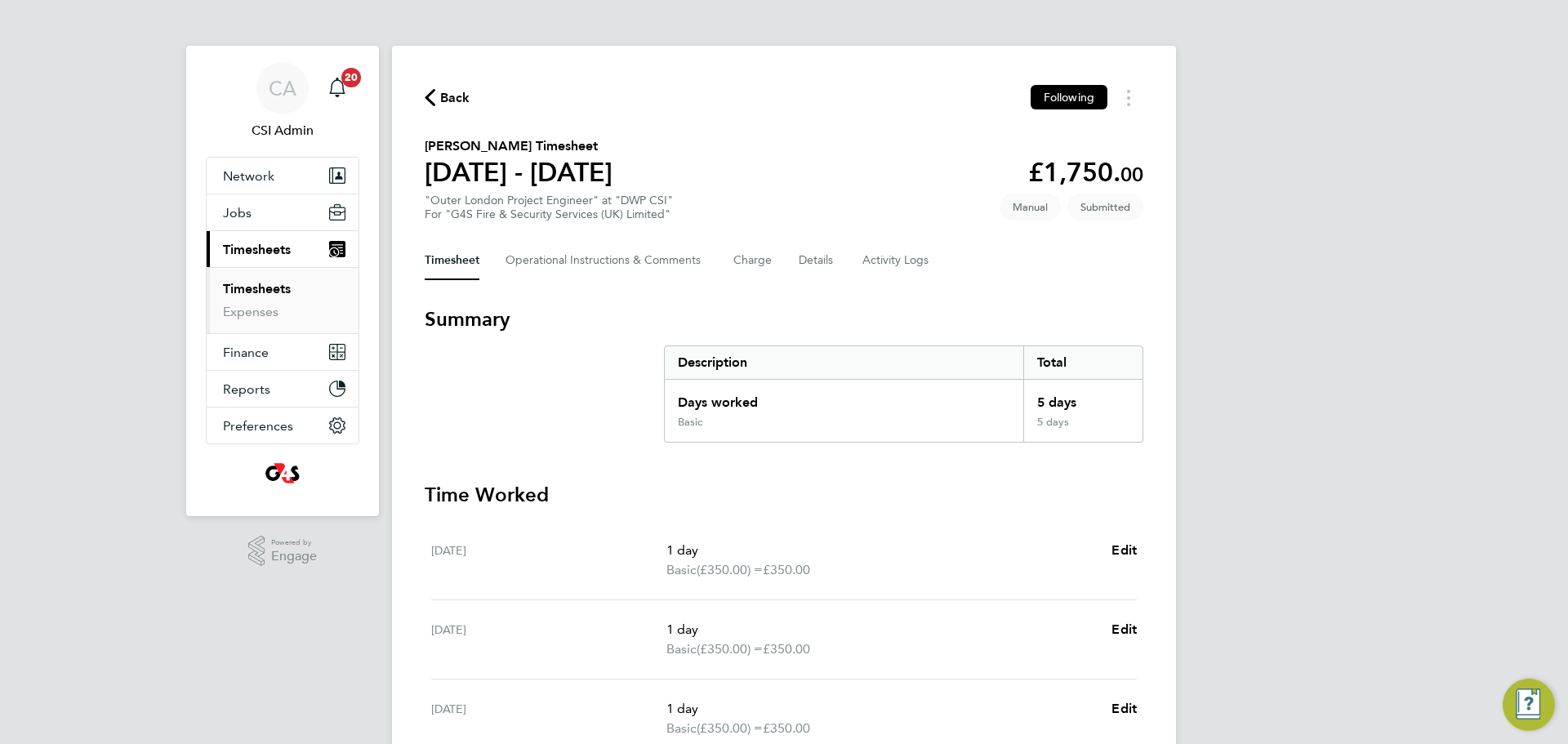
click at [778, 570] on span "£350.00" at bounding box center [786, 570] width 47 height 15
drag, startPoint x: 1047, startPoint y: 163, endPoint x: 1175, endPoint y: 158, distance: 128.1
click at [1175, 158] on div "Back Following Samuel Lee's Timesheet 18 - 24 Aug 2025 £1,750. 00 "Outer London…" at bounding box center [784, 599] width 784 height 1108
copy app-decimal "1,750. 00"
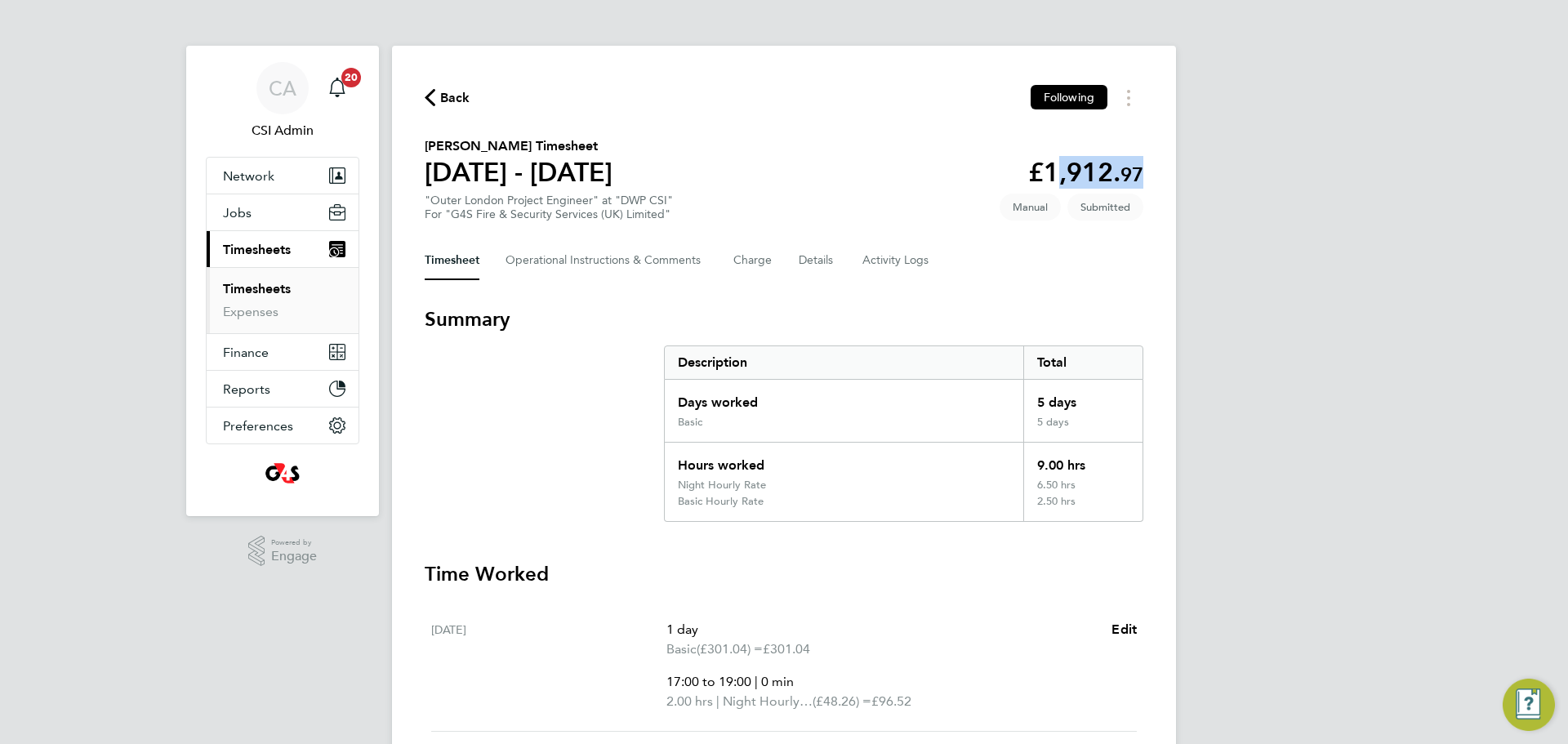
drag, startPoint x: 1041, startPoint y: 166, endPoint x: 1235, endPoint y: 166, distance: 194.0
click at [1235, 166] on div "CA CSI Admin Notifications 20 Applications: Network Team Members Businesses Sit…" at bounding box center [784, 734] width 1568 height 1469
copy app-decimal "1,912. 97"
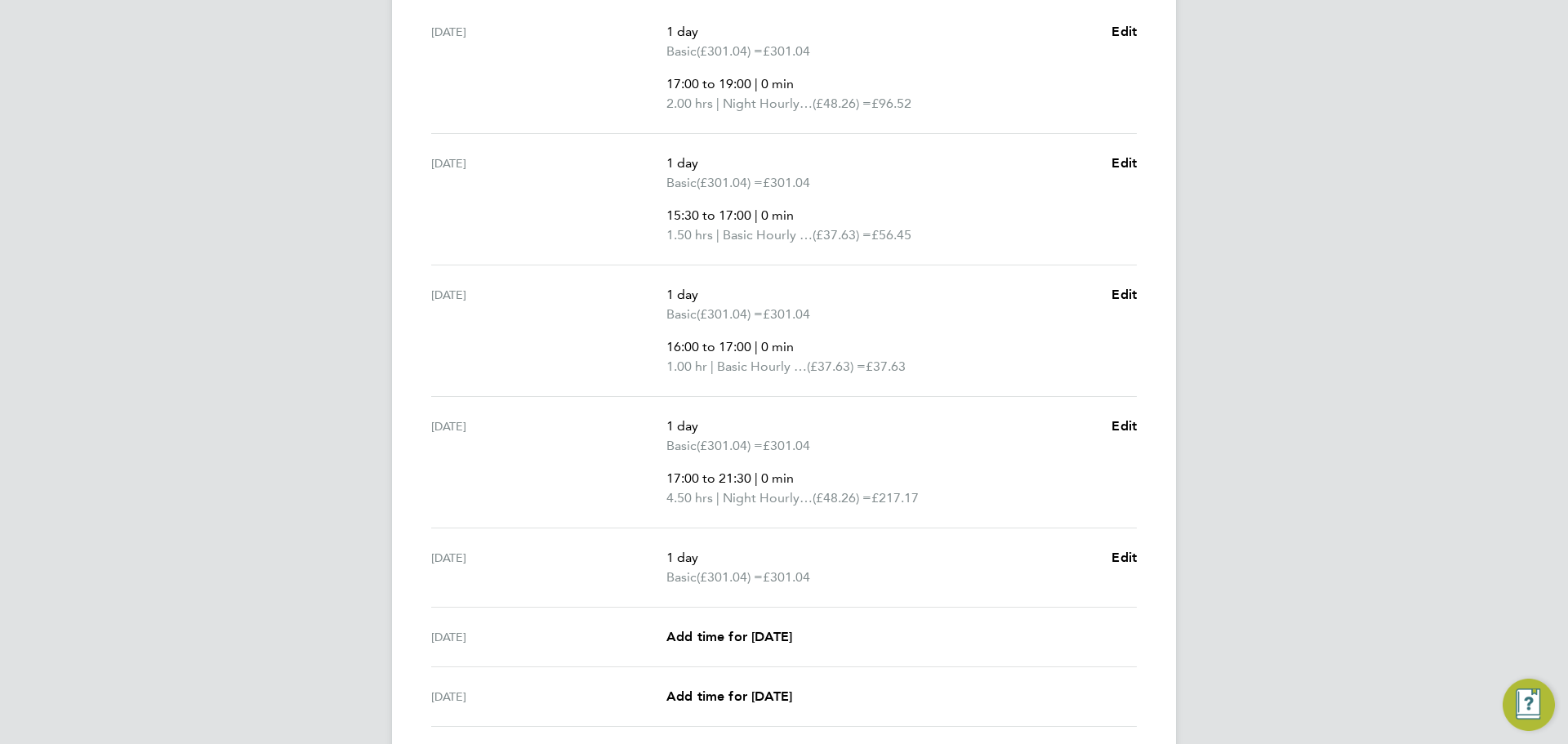
scroll to position [594, 0]
drag, startPoint x: 672, startPoint y: 245, endPoint x: 933, endPoint y: 243, distance: 261.0
click at [933, 243] on p "1.50 hrs | Basic Hourly Rate (£37.63) = £56.45" at bounding box center [882, 240] width 432 height 19
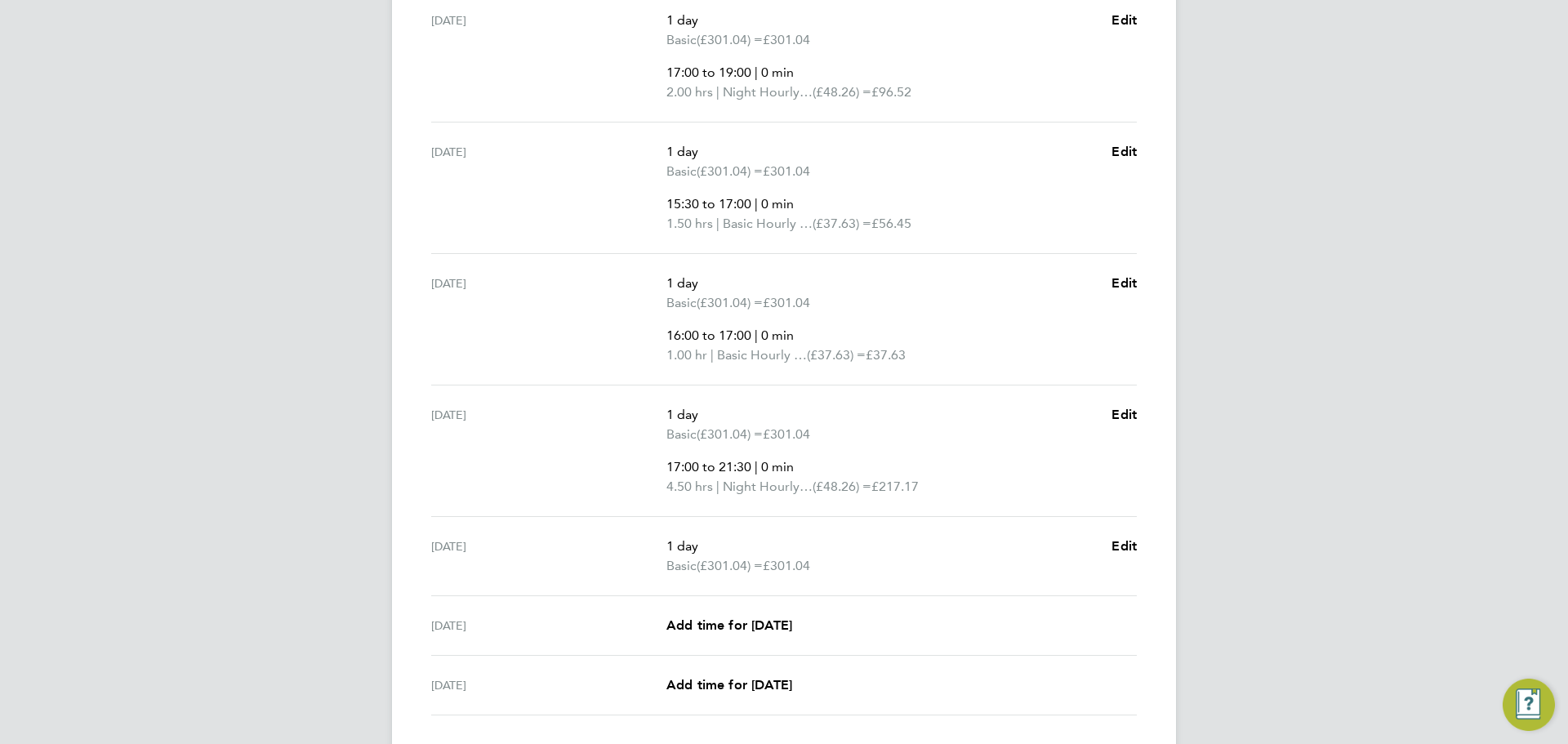
scroll to position [611, 0]
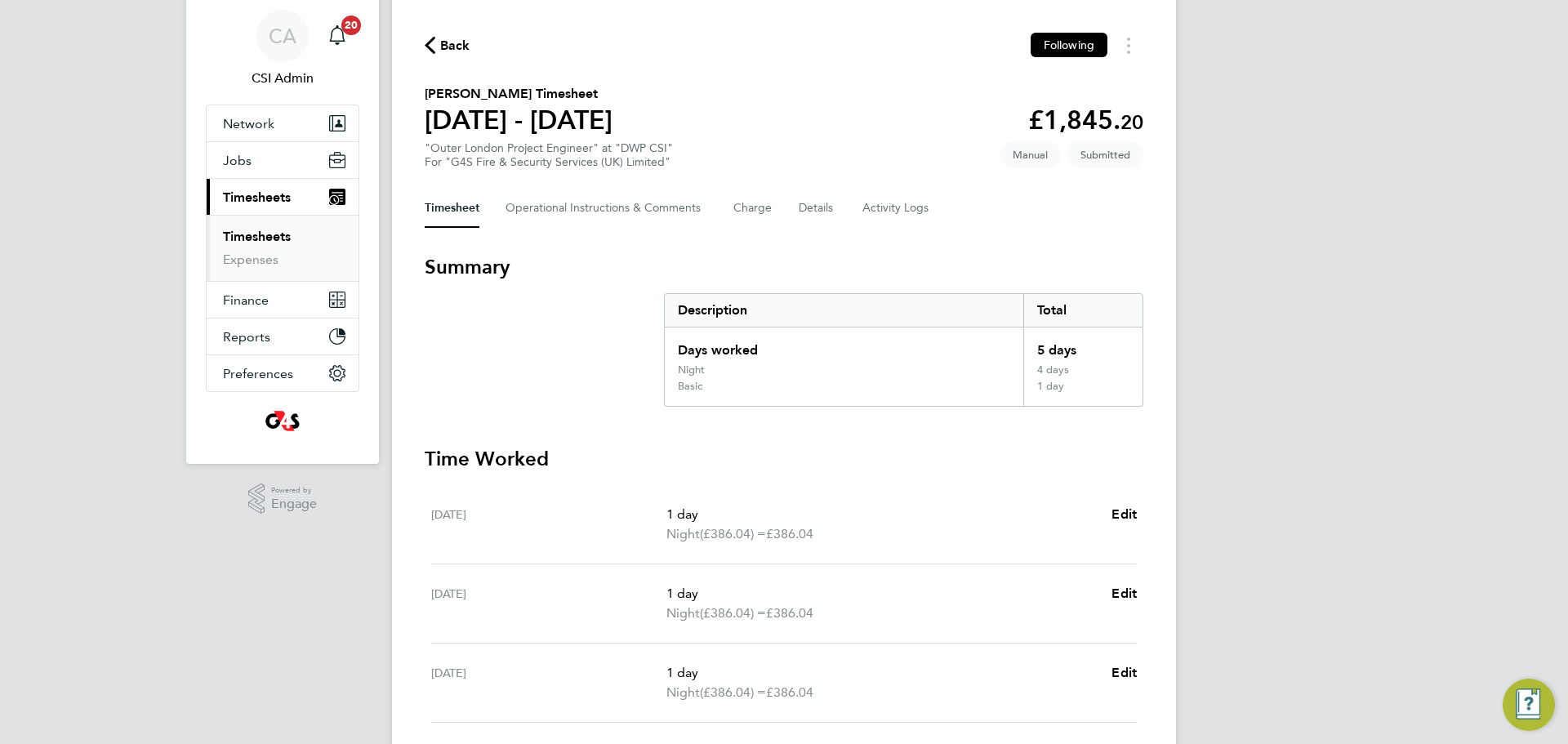
scroll to position [452, 0]
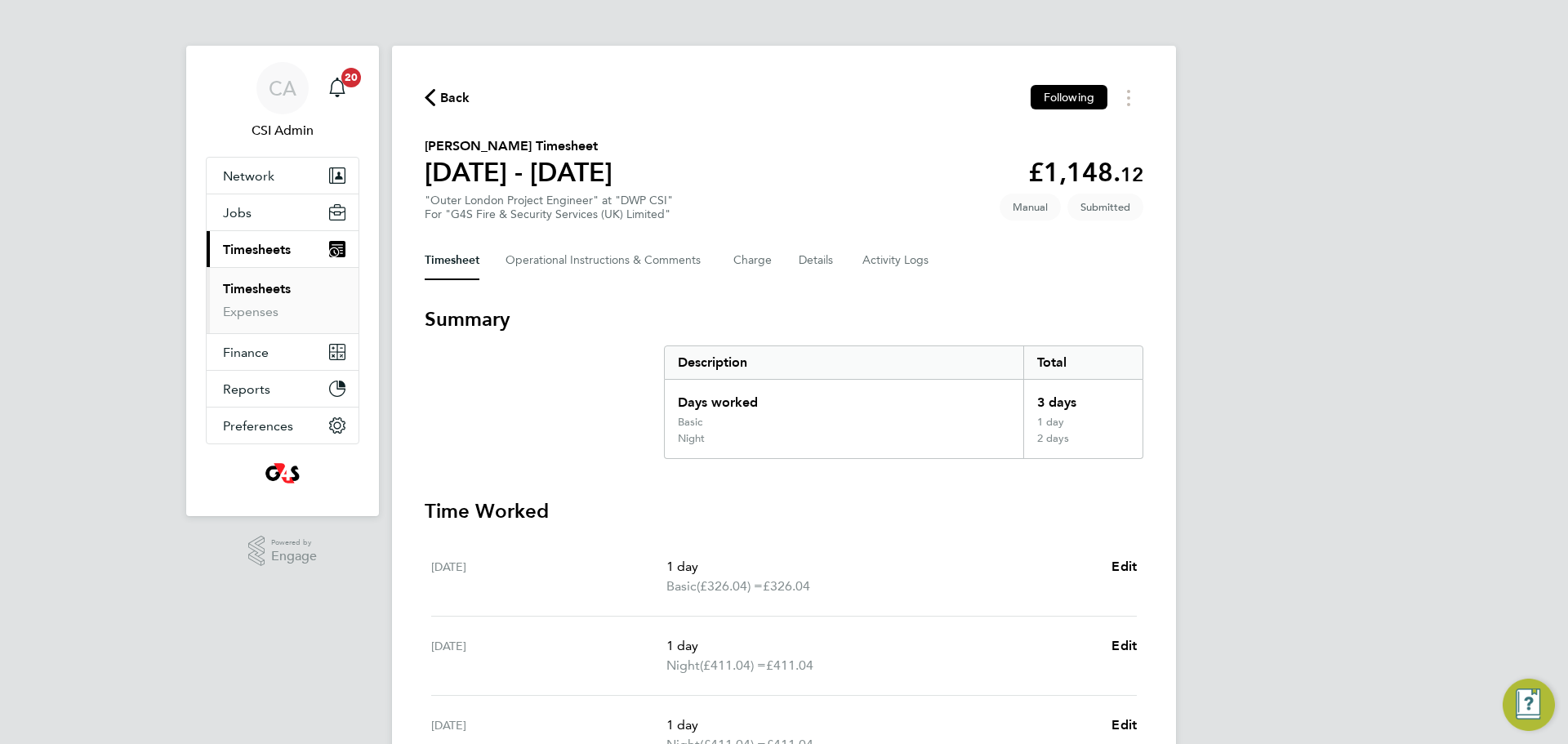
click at [1134, 117] on div "Back Following Jon Ward's Timesheet 18 - 24 Aug 2025 £1,148. 12 "Outer London P…" at bounding box center [784, 588] width 784 height 1086
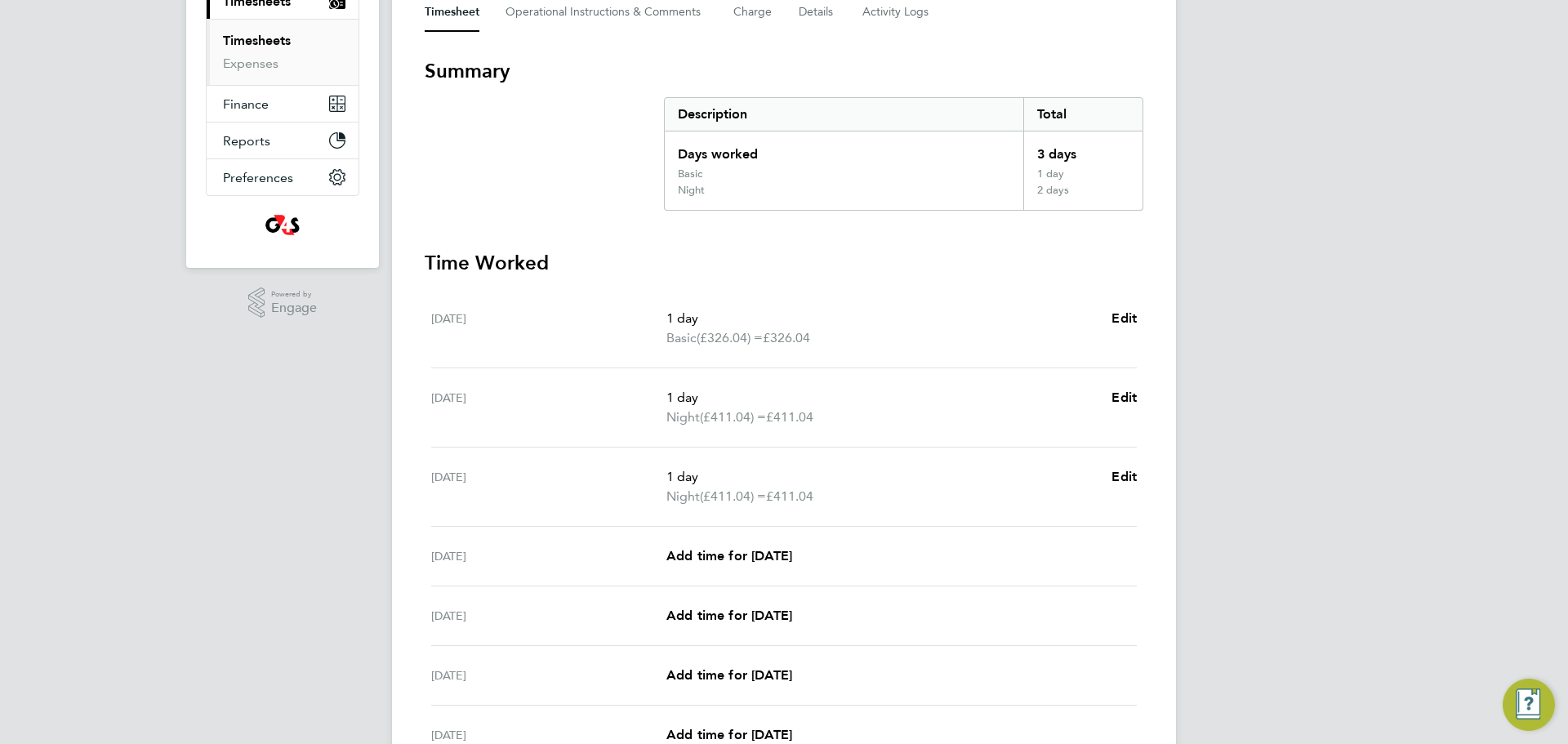
scroll to position [414, 0]
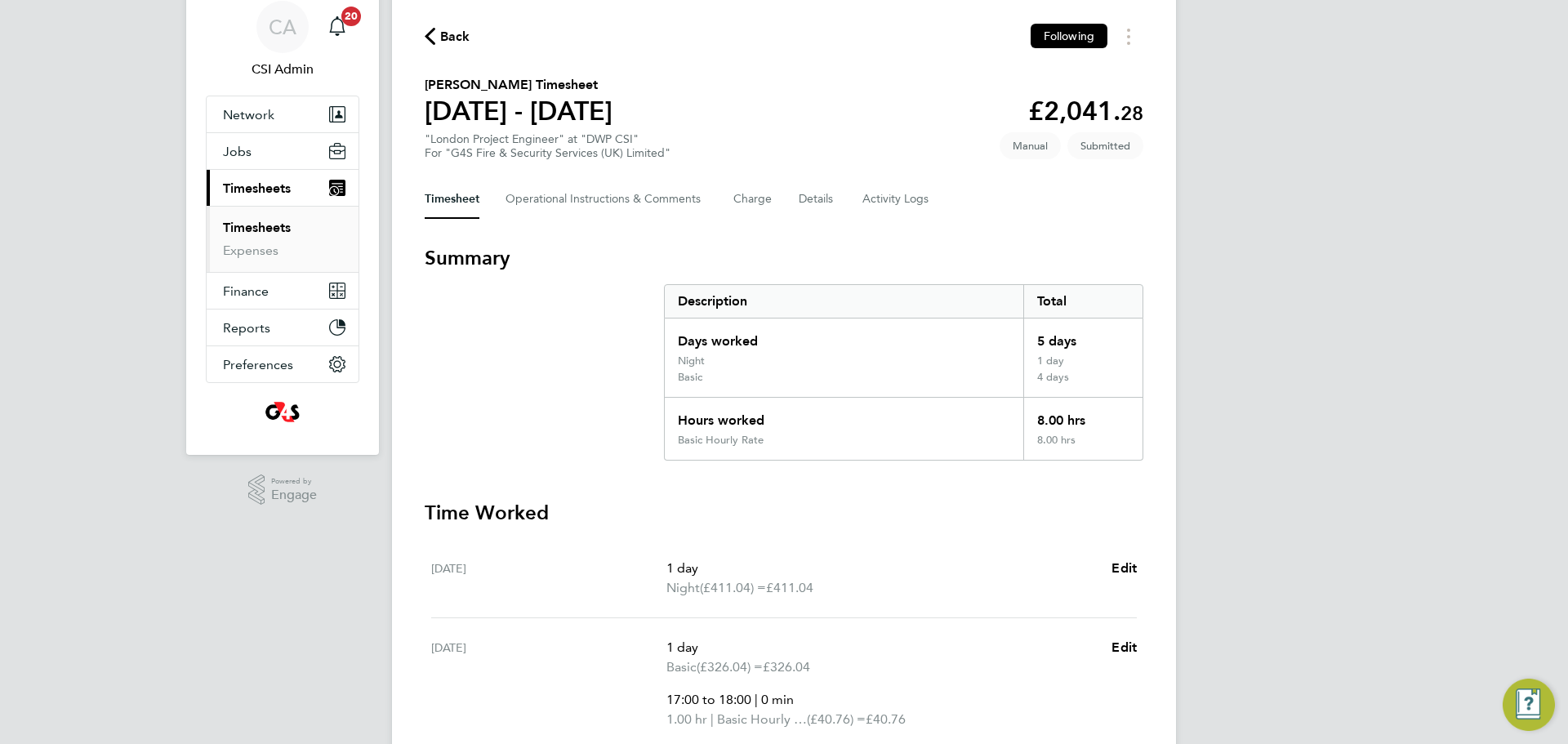
scroll to position [256, 0]
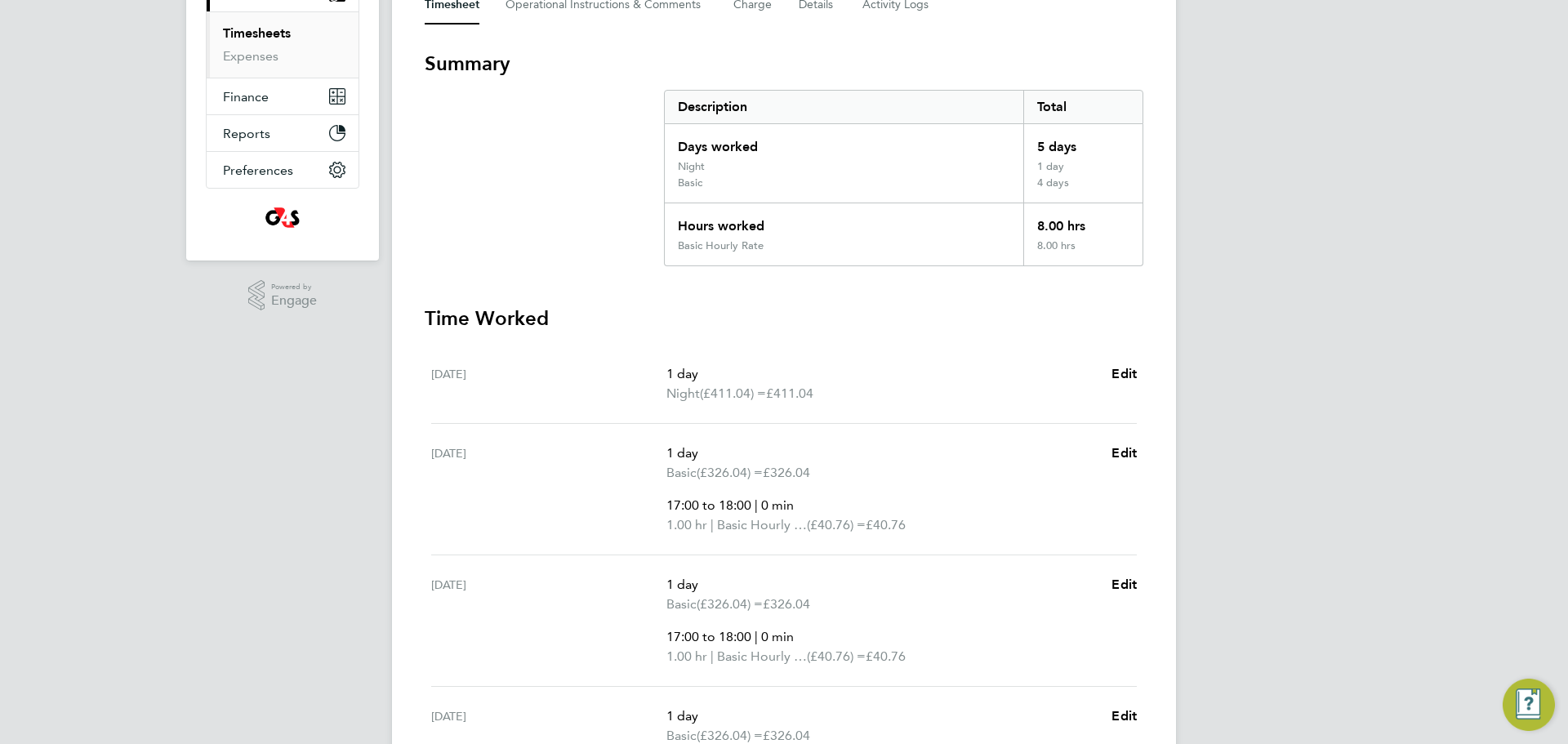
drag, startPoint x: 531, startPoint y: 374, endPoint x: 880, endPoint y: 396, distance: 349.7
click at [880, 396] on div "Mon 18 Aug 1 day Night (£411.04) = £411.04 Edit" at bounding box center [784, 385] width 706 height 79
click at [880, 396] on p "Night (£411.04) = £411.04" at bounding box center [882, 393] width 432 height 19
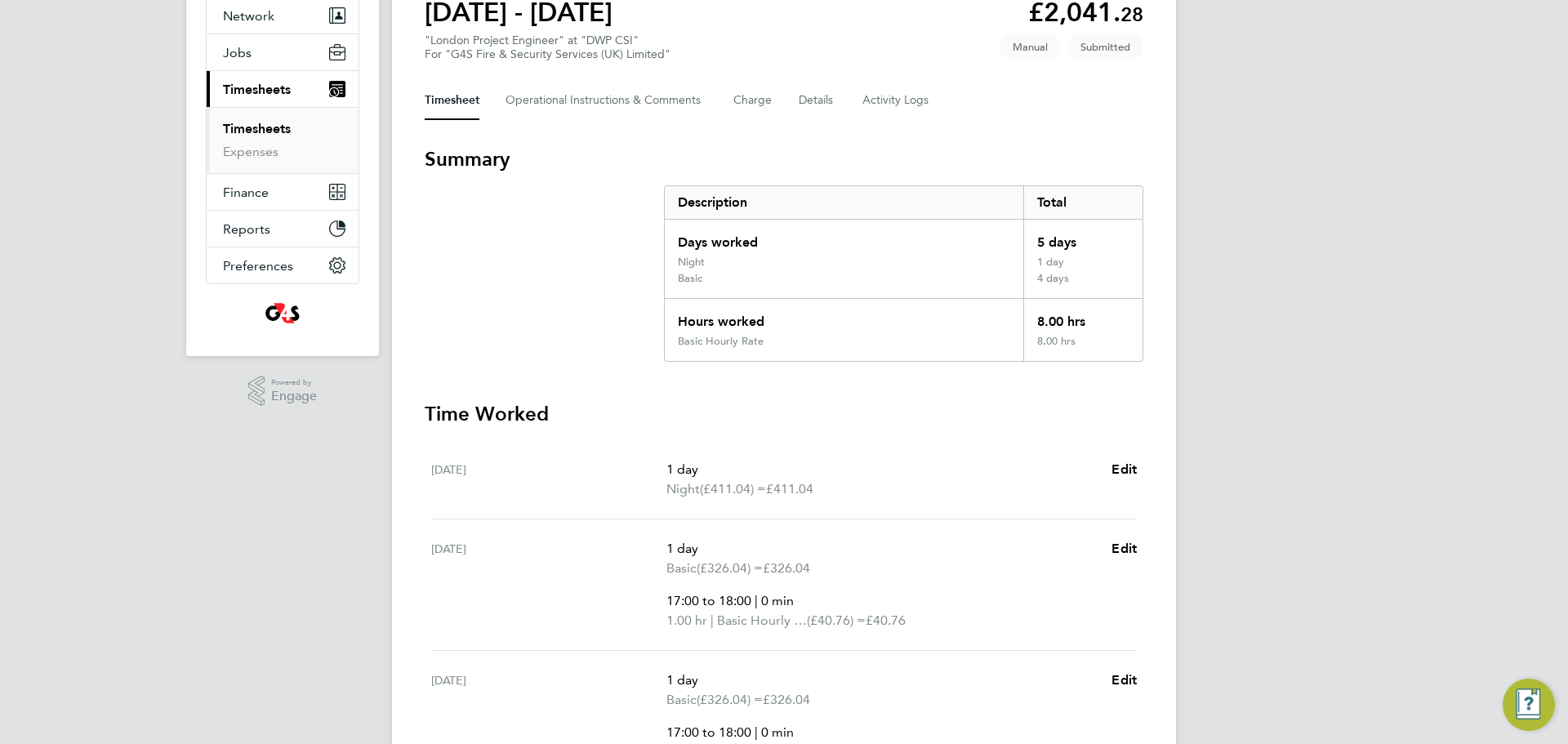
scroll to position [0, 0]
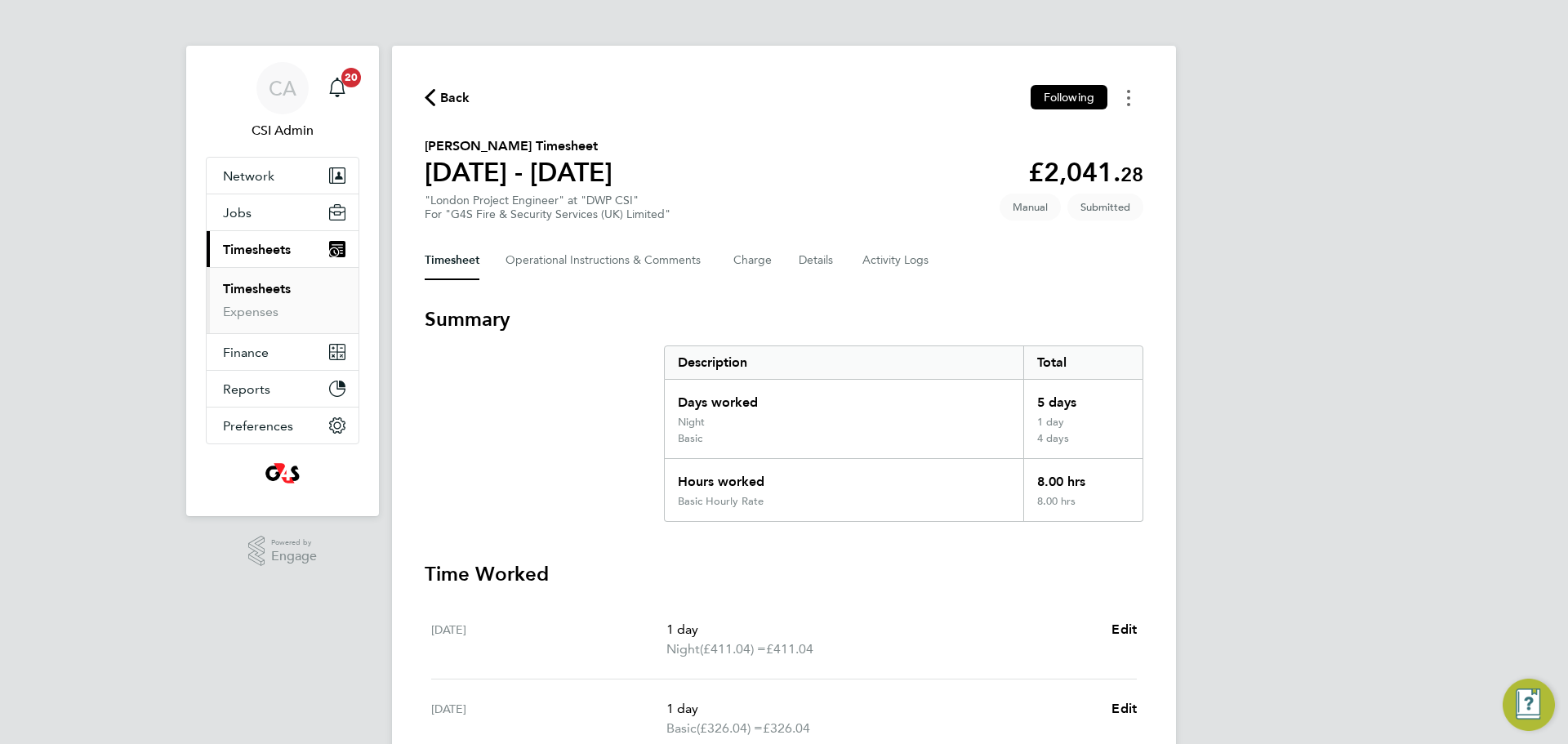
drag, startPoint x: 1126, startPoint y: 115, endPoint x: 1124, endPoint y: 100, distance: 15.1
click at [1126, 114] on div "Back Following Andrew Gover's Timesheet 18 - 24 Aug 2025 £2,041. 28 "London Pro…" at bounding box center [784, 744] width 784 height 1397
click at [1124, 100] on button "Timesheets Menu" at bounding box center [1128, 98] width 29 height 25
click at [755, 387] on div "Days worked" at bounding box center [843, 397] width 358 height 36
click at [1139, 90] on button "Timesheets Menu" at bounding box center [1128, 98] width 29 height 25
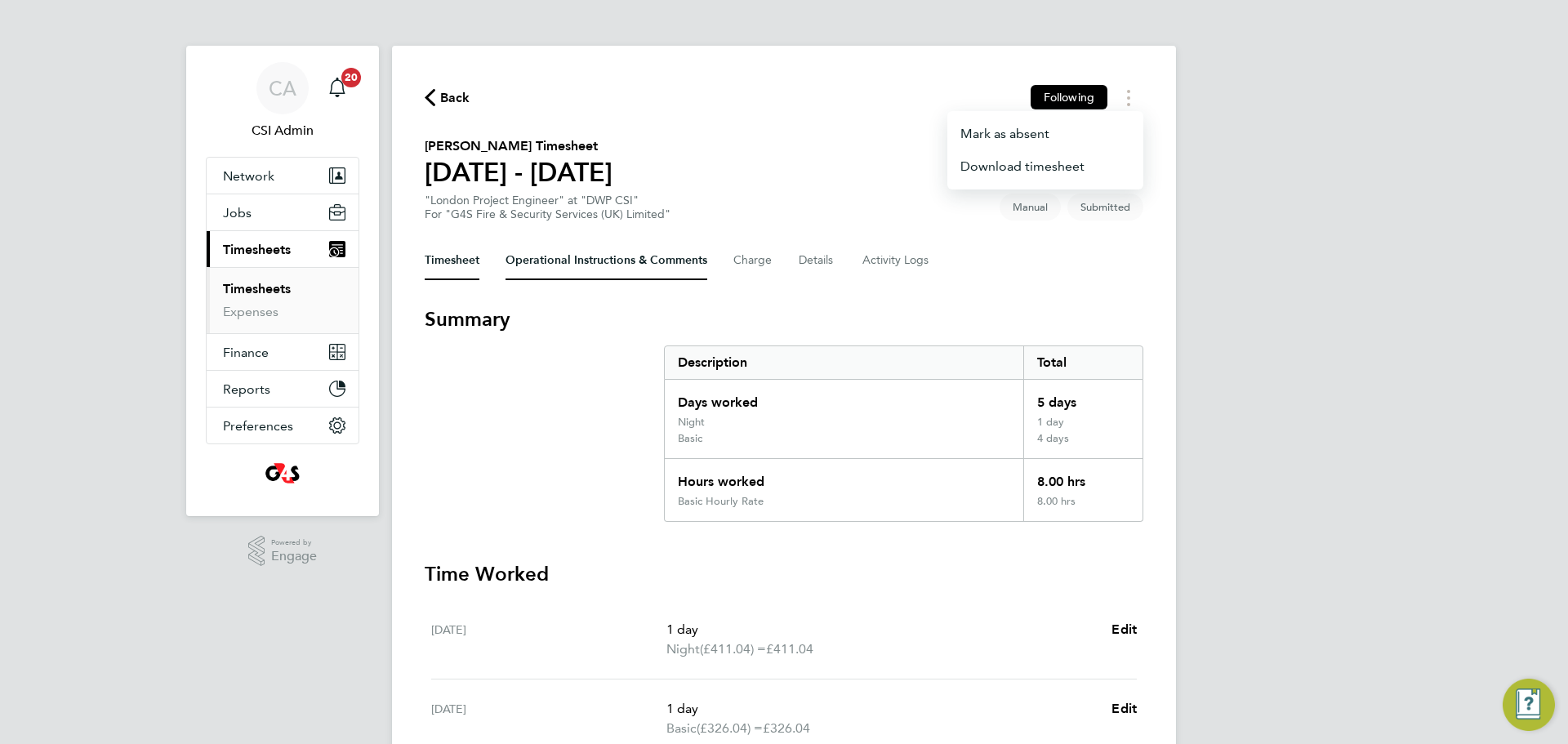
click at [580, 260] on Comments-tab "Operational Instructions & Comments" at bounding box center [606, 260] width 202 height 40
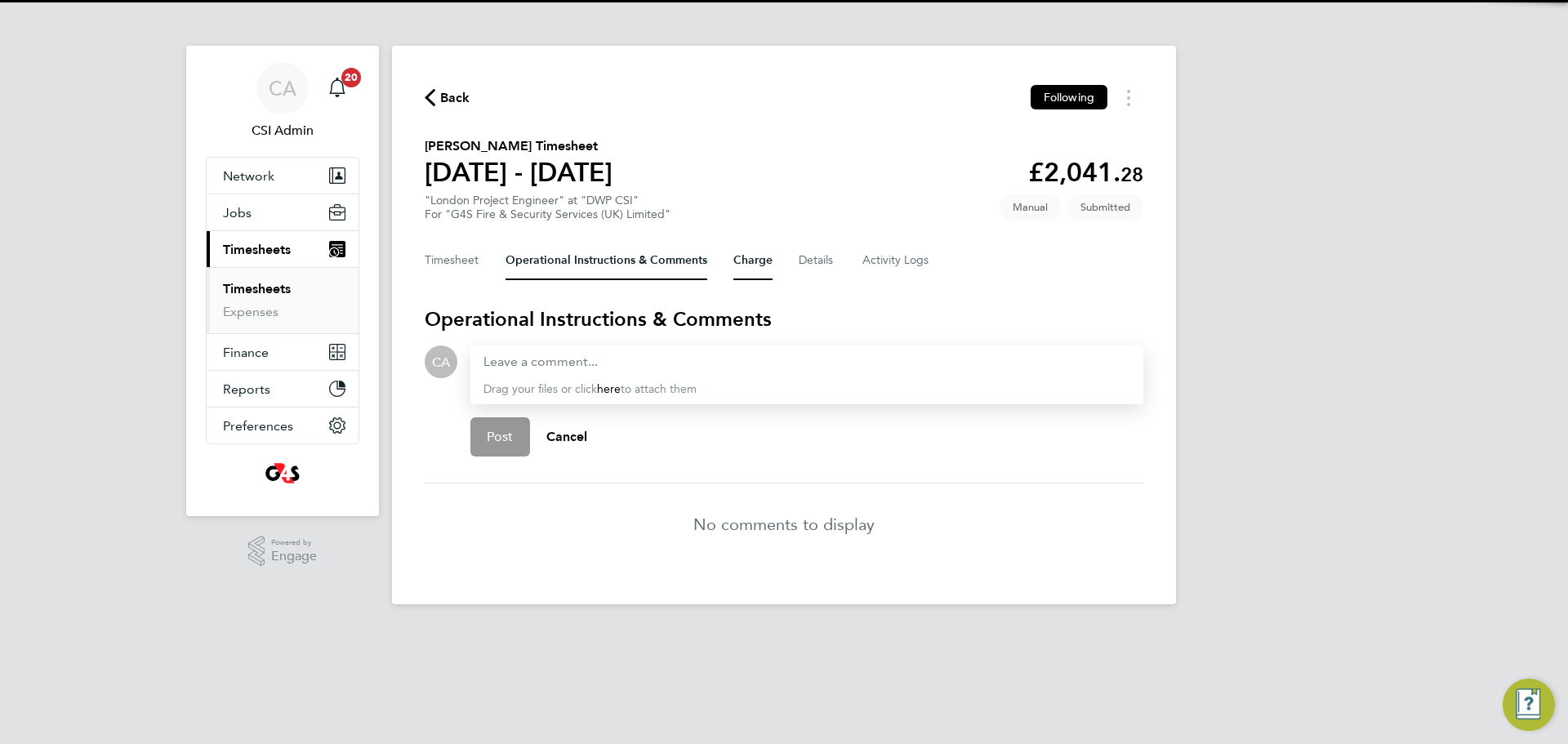
click at [743, 272] on button "Charge" at bounding box center [753, 260] width 40 height 40
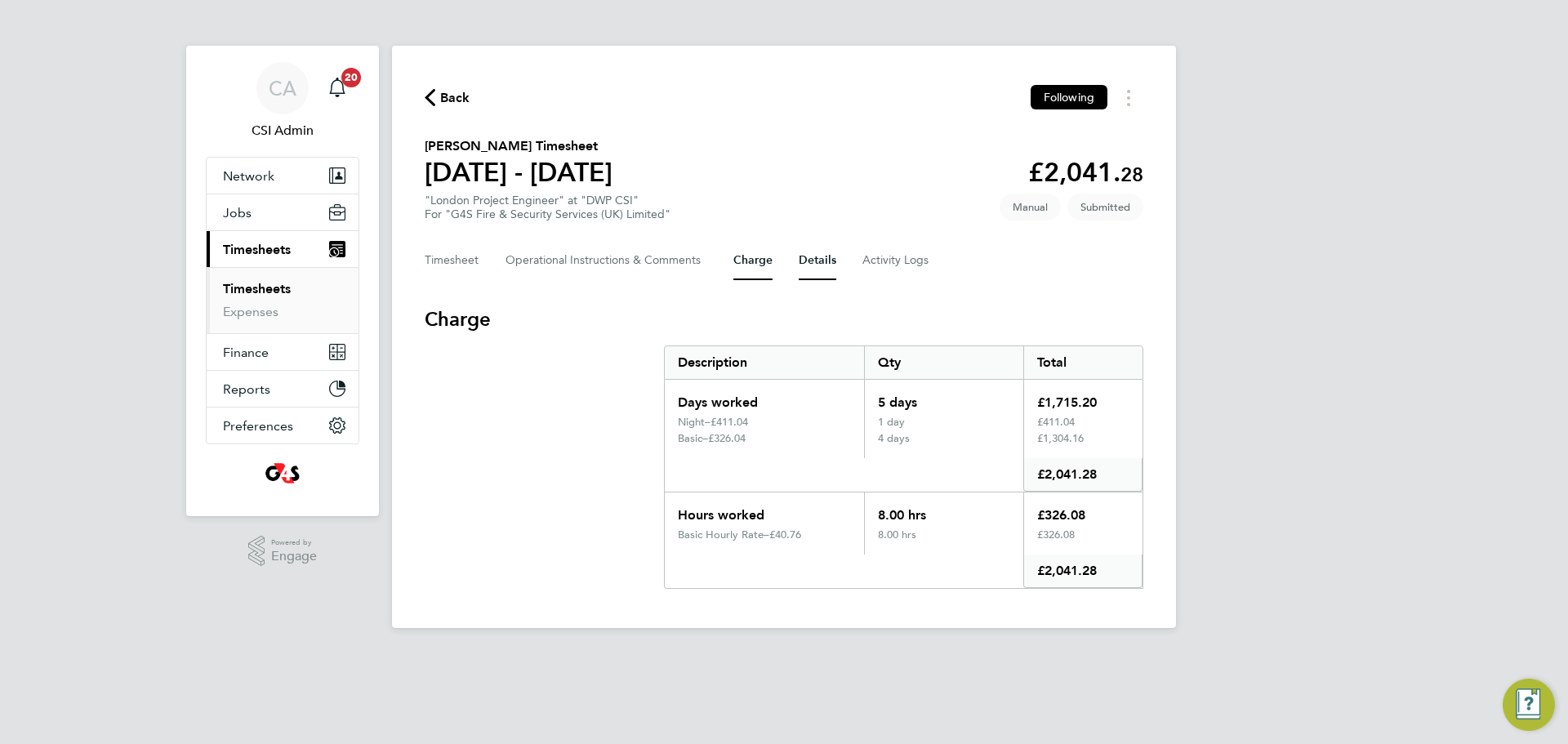
click at [811, 261] on button "Details" at bounding box center [817, 260] width 38 height 40
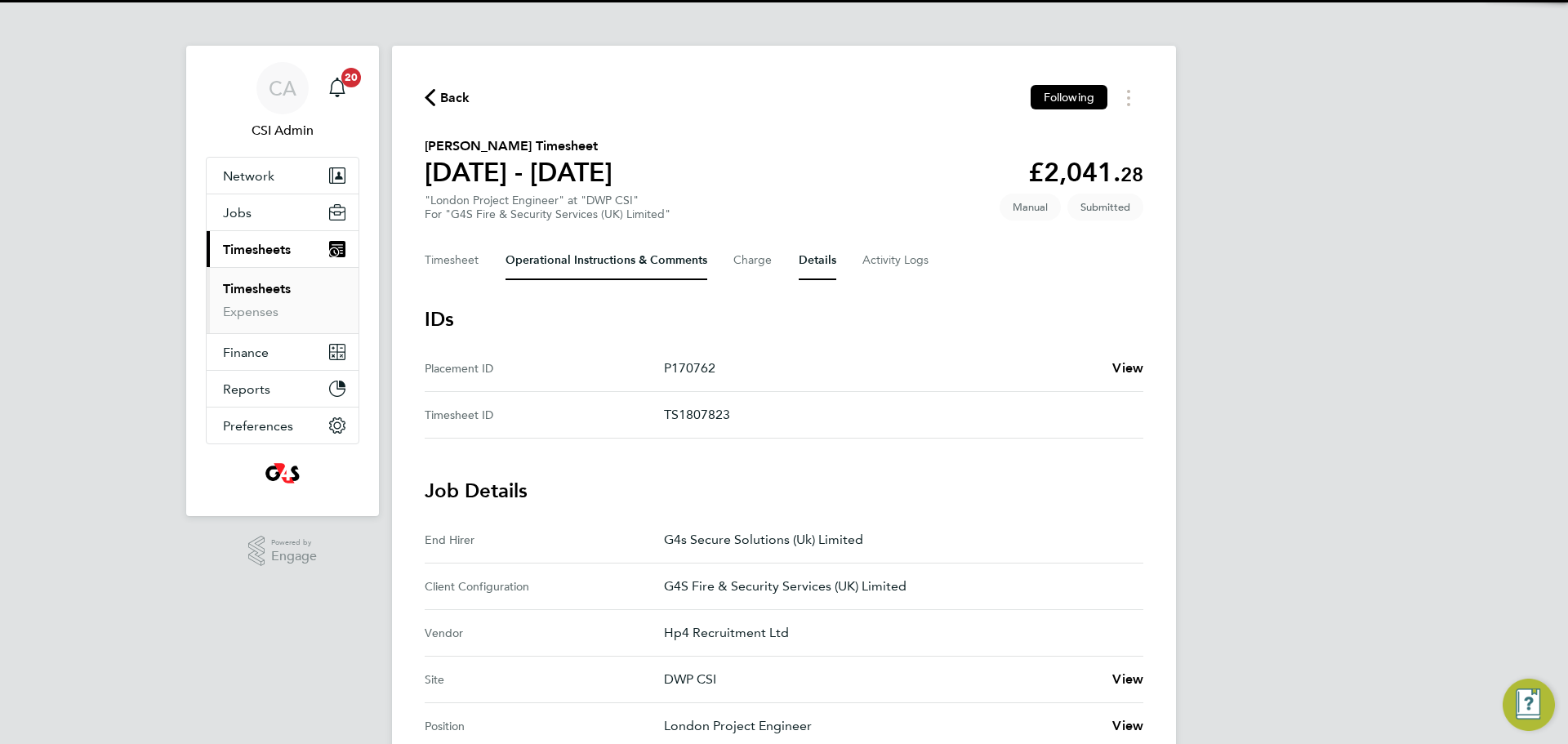
drag, startPoint x: 790, startPoint y: 266, endPoint x: 531, endPoint y: 264, distance: 259.0
click at [788, 266] on div "Timesheet Operational Instructions & Comments Charge Details Activity Logs" at bounding box center [784, 260] width 719 height 40
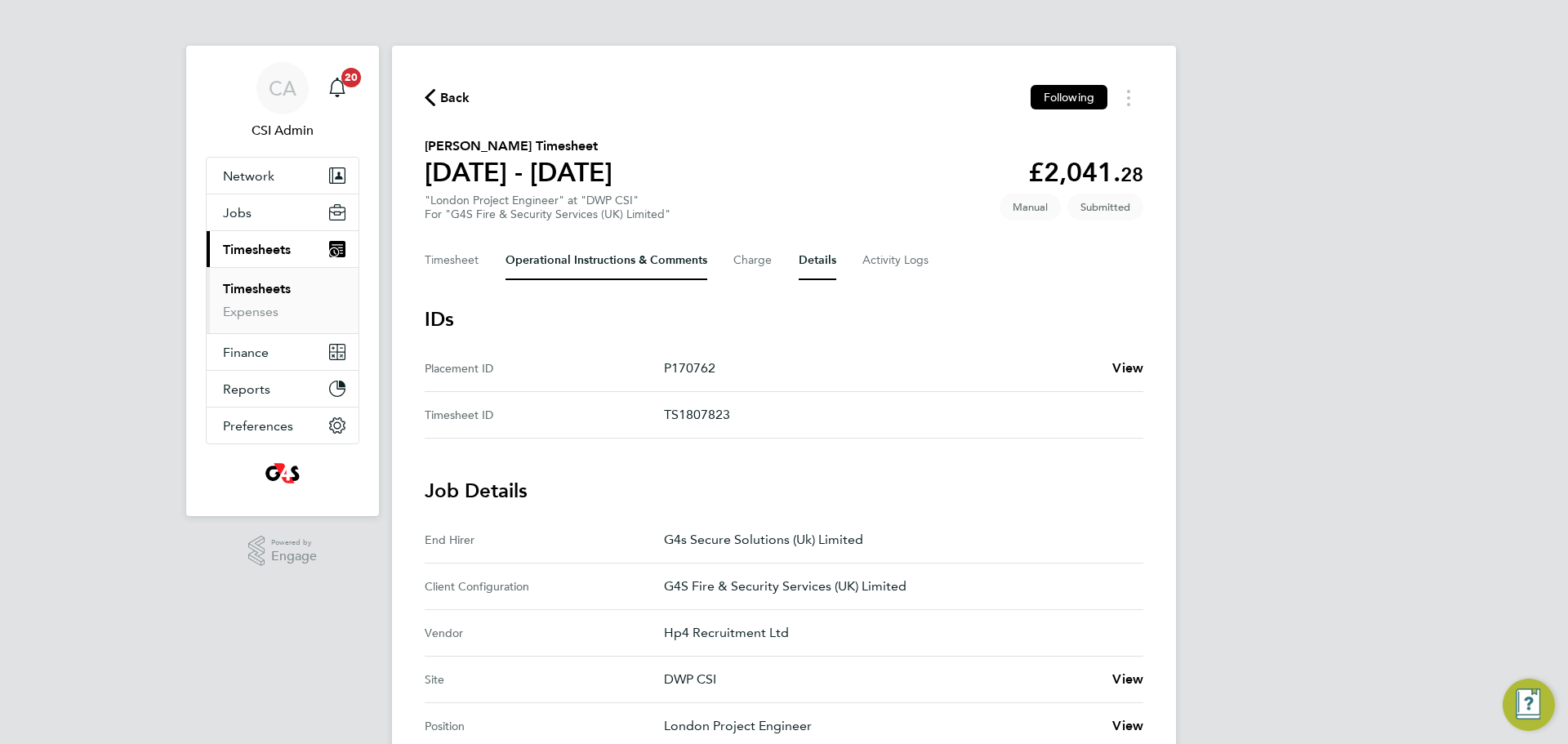
click at [515, 267] on Comments-tab "Operational Instructions & Comments" at bounding box center [606, 260] width 202 height 40
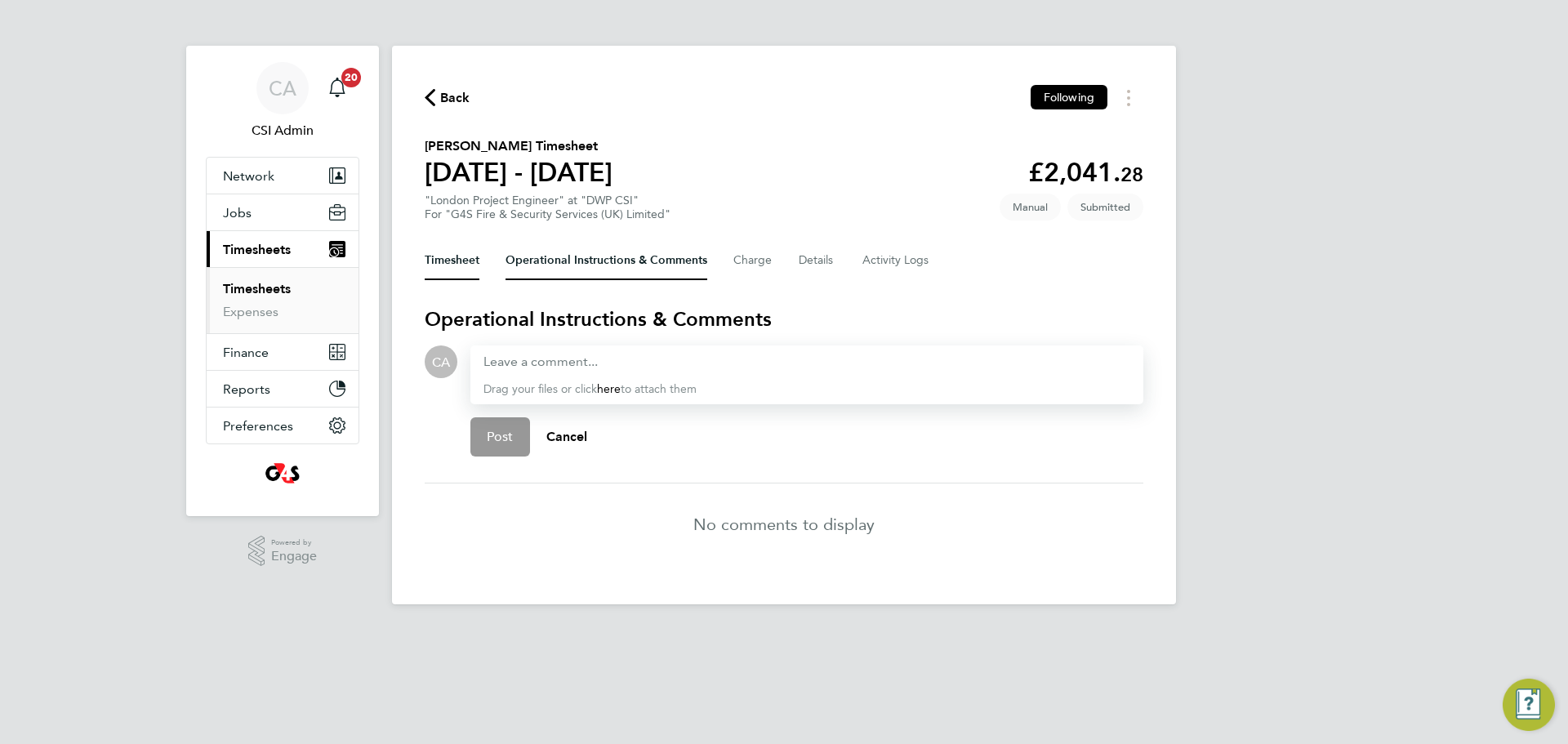
click at [439, 258] on button "Timesheet" at bounding box center [452, 260] width 55 height 40
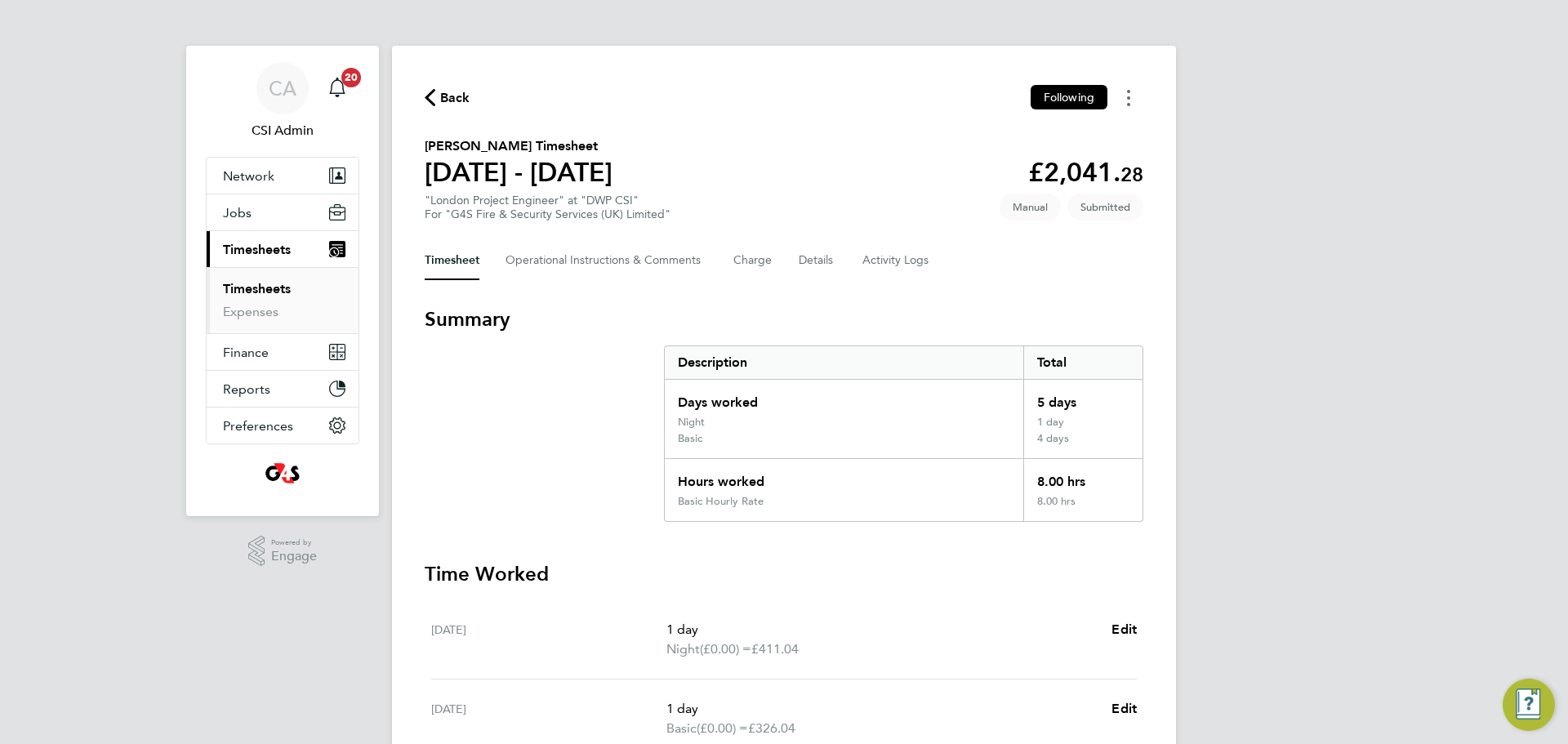
click at [1126, 99] on button "Timesheets Menu" at bounding box center [1128, 98] width 29 height 25
click at [690, 200] on section "Andrew Gover's Timesheet 18 - 24 Aug 2025 £2,041. 28 "London Project Engineer" …" at bounding box center [784, 179] width 719 height 85
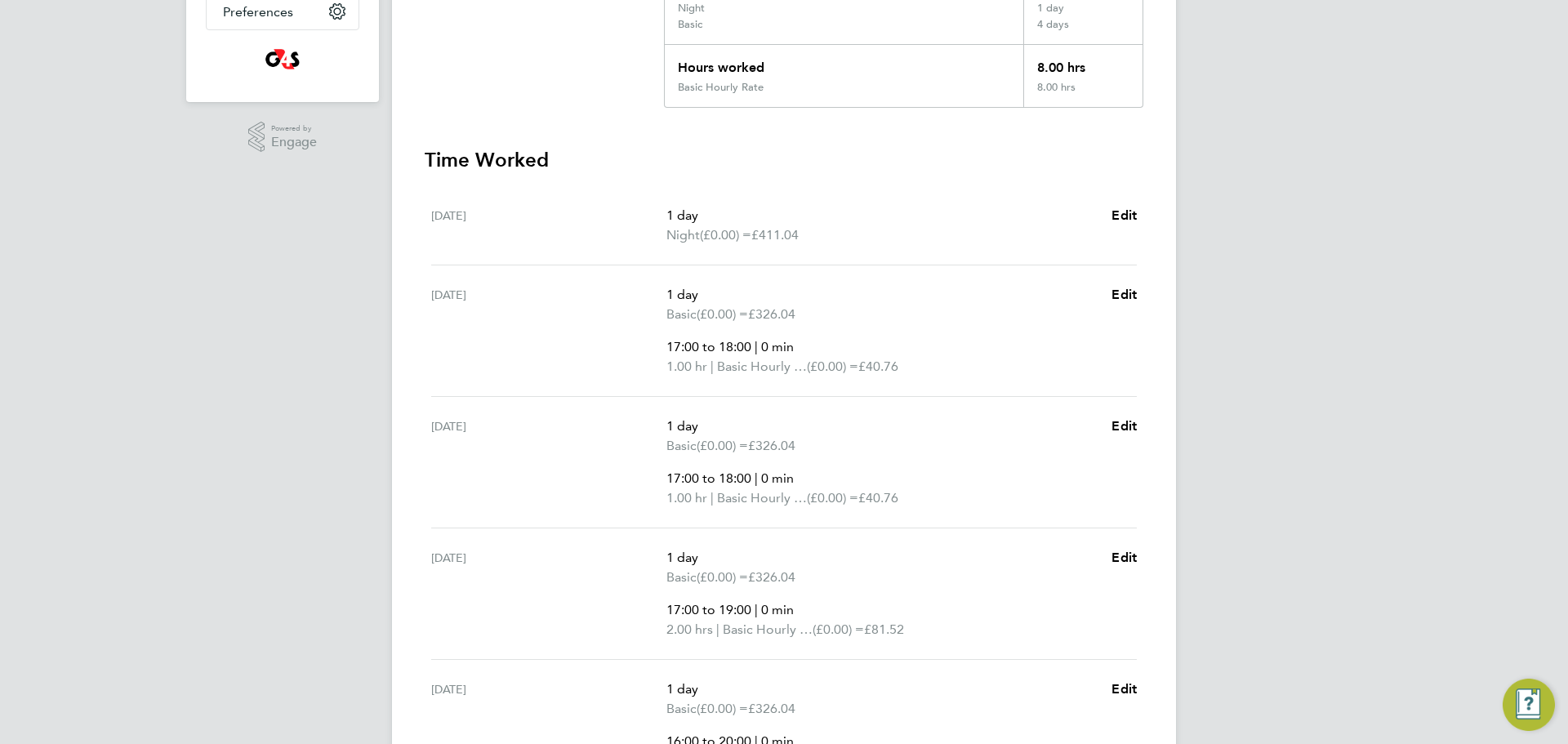
scroll to position [536, 0]
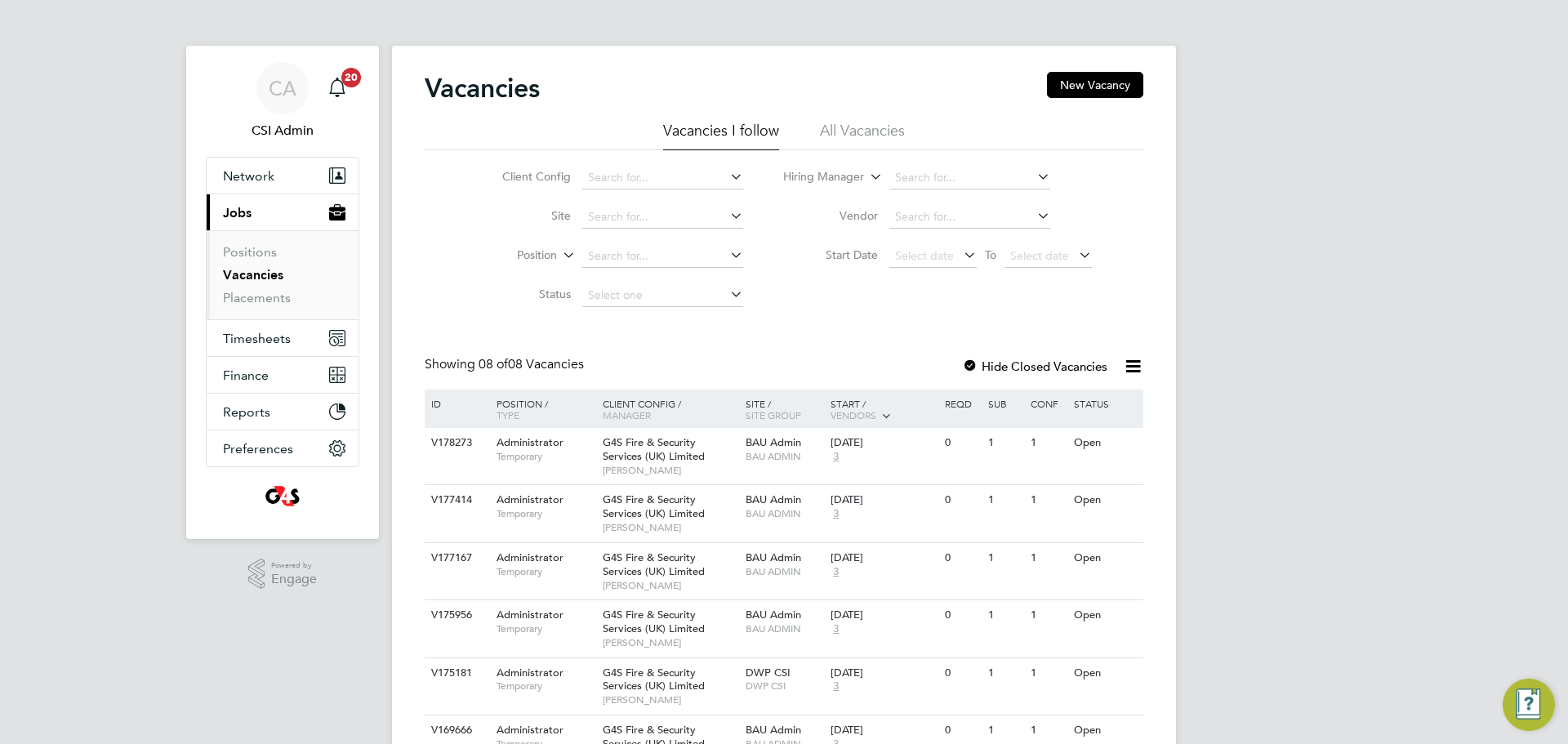
click at [1404, 347] on div "CA CSI Admin Notifications 20 Applications: Network Team Members Businesses Sit…" at bounding box center [784, 473] width 1568 height 947
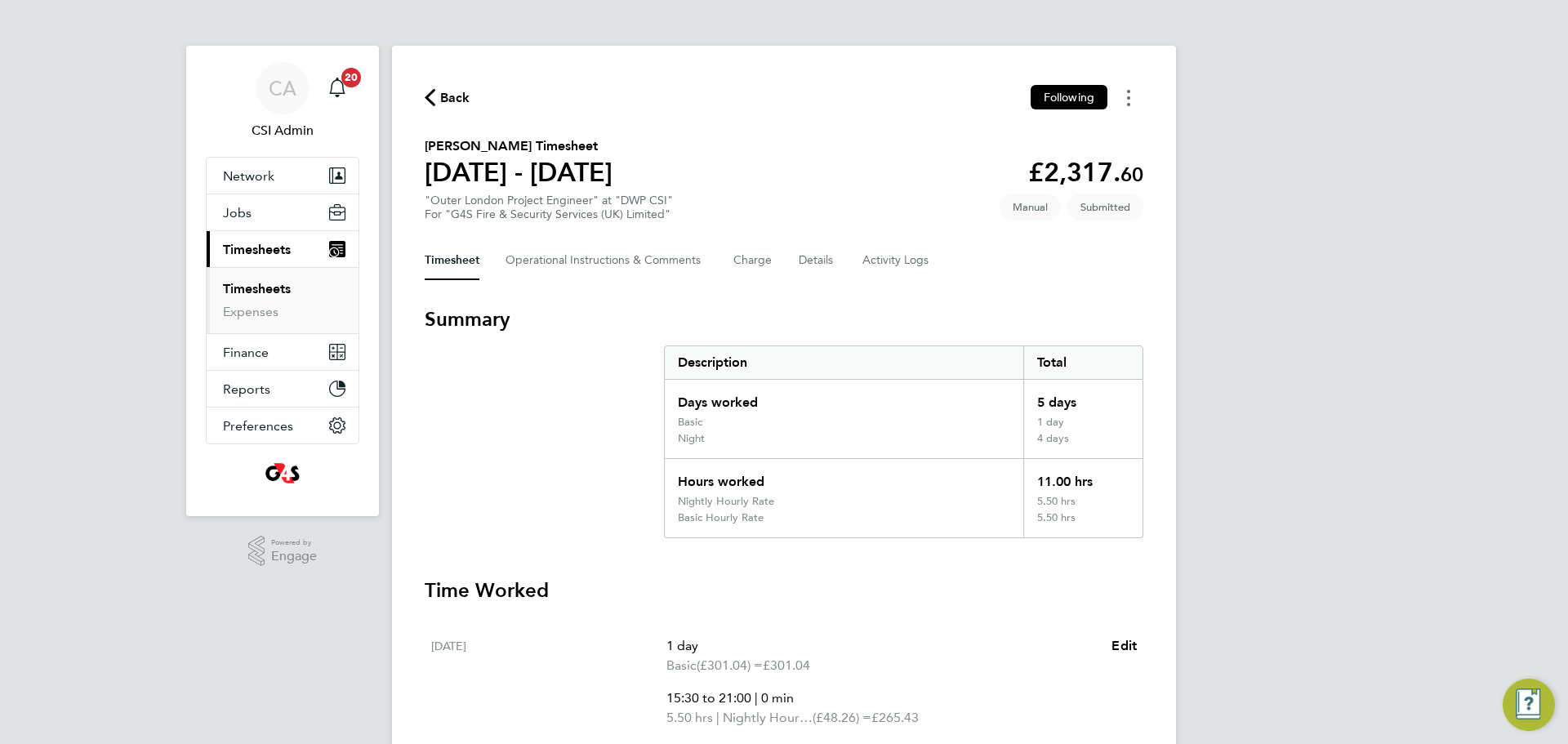
drag, startPoint x: 1111, startPoint y: 100, endPoint x: 1118, endPoint y: 97, distance: 7.6
click at [1111, 97] on div "Back Following" at bounding box center [784, 98] width 719 height 25
click at [1132, 98] on button "Timesheets Menu" at bounding box center [1128, 98] width 29 height 25
drag, startPoint x: 840, startPoint y: 257, endPoint x: 671, endPoint y: 331, distance: 184.5
click at [694, 351] on div "Back Following Mark as absent Download timesheet Matthew Eminson's Timesheet 18…" at bounding box center [784, 700] width 784 height 1308
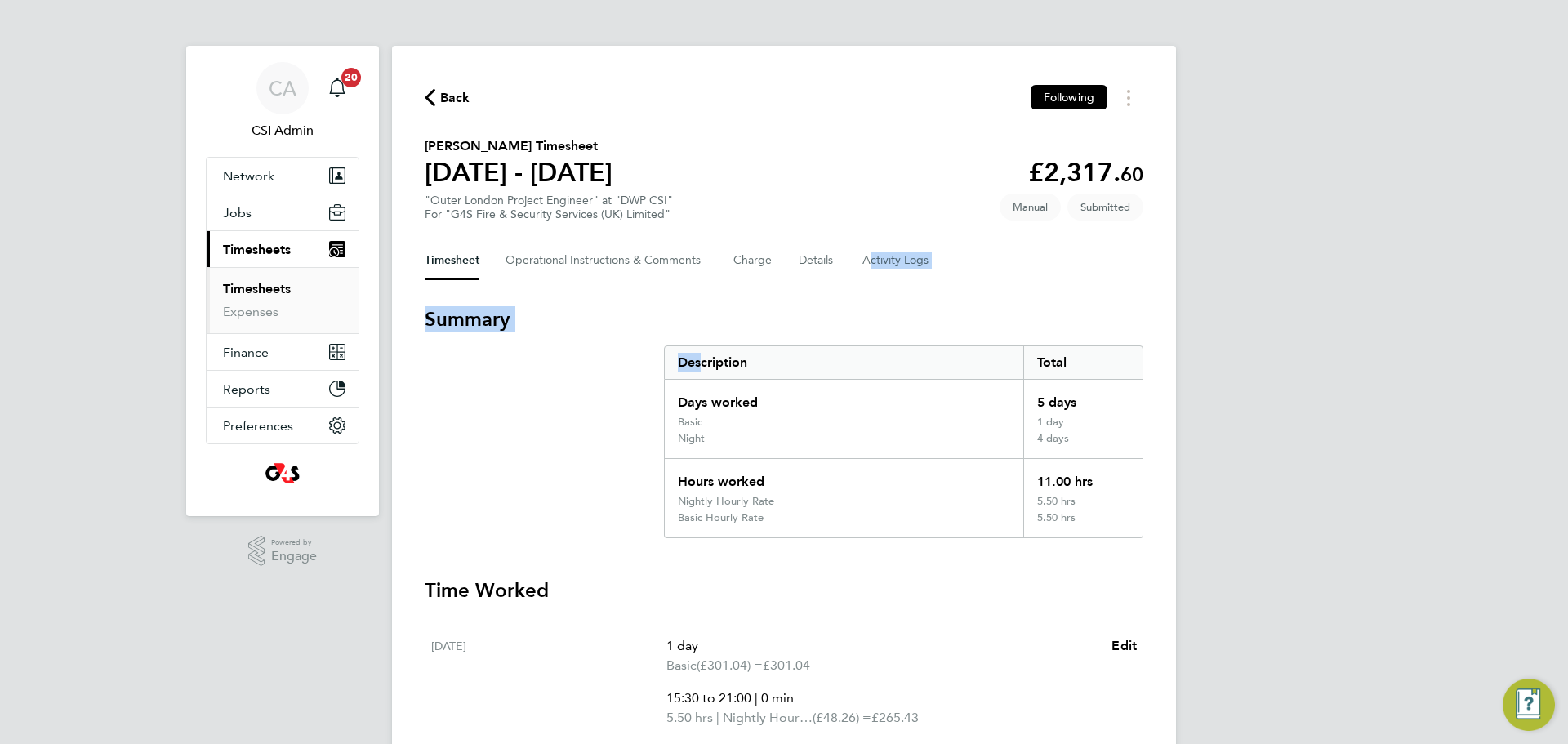
click at [669, 329] on h3 "Summary" at bounding box center [784, 319] width 719 height 26
click at [670, 277] on Comments-tab "Operational Instructions & Comments" at bounding box center [606, 260] width 202 height 40
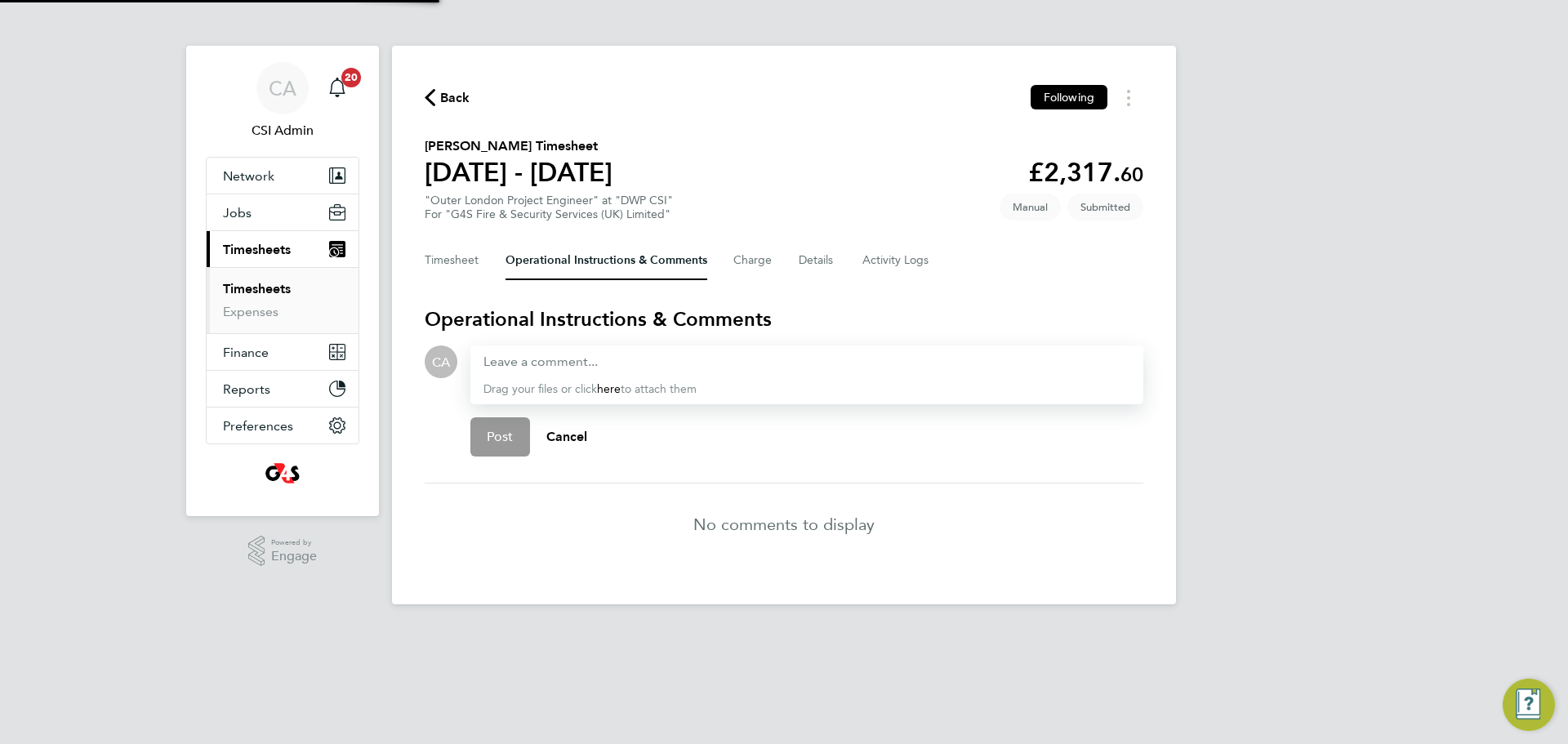
click at [767, 281] on div "Back Following Matthew Eminson's Timesheet 18 - 24 Aug 2025 £2,317. 60 "Outer L…" at bounding box center [784, 325] width 784 height 558
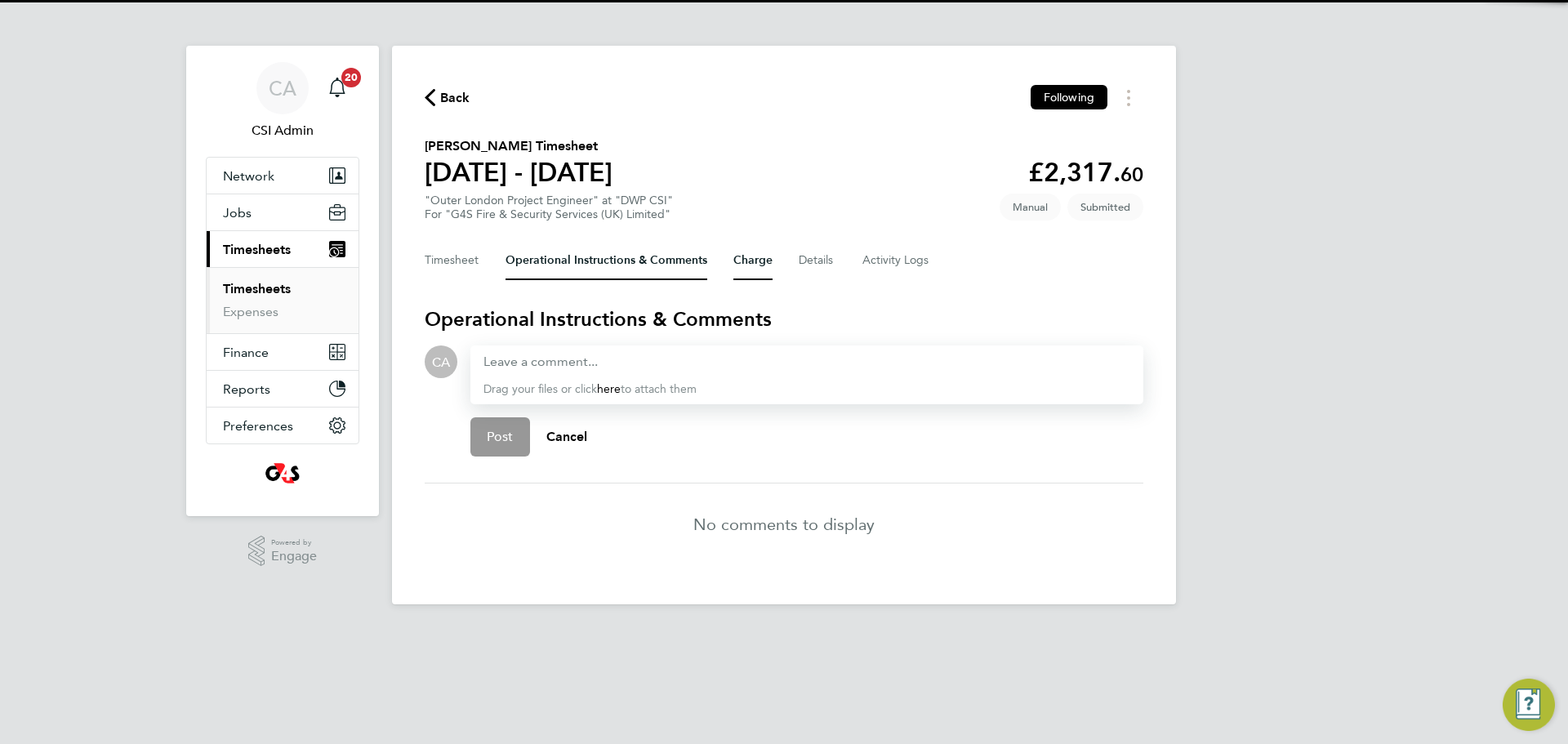
click at [767, 274] on button "Charge" at bounding box center [753, 260] width 40 height 40
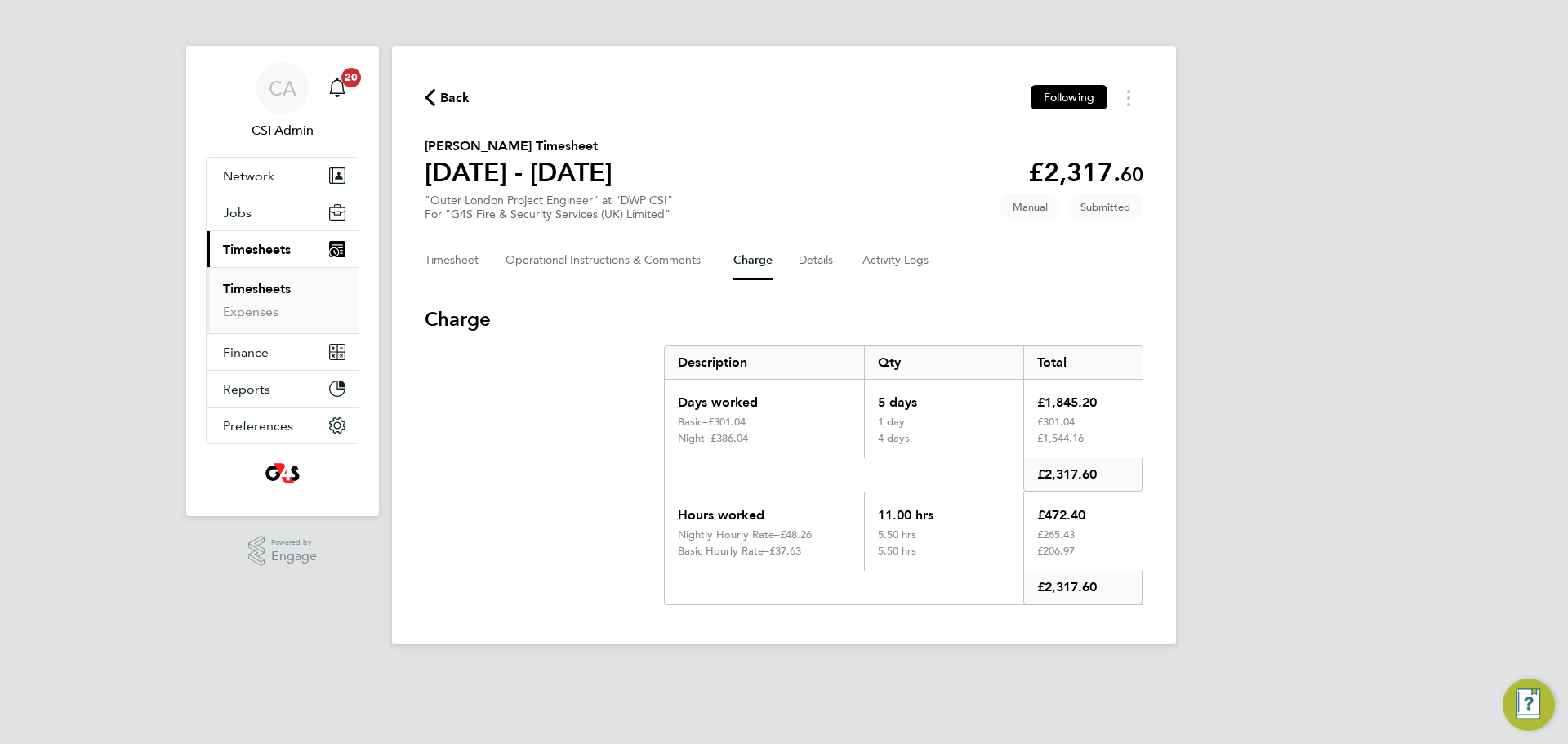
click at [785, 261] on div "Timesheet Operational Instructions & Comments Charge Details Activity Logs" at bounding box center [784, 260] width 719 height 40
click at [813, 265] on button "Details" at bounding box center [817, 260] width 38 height 40
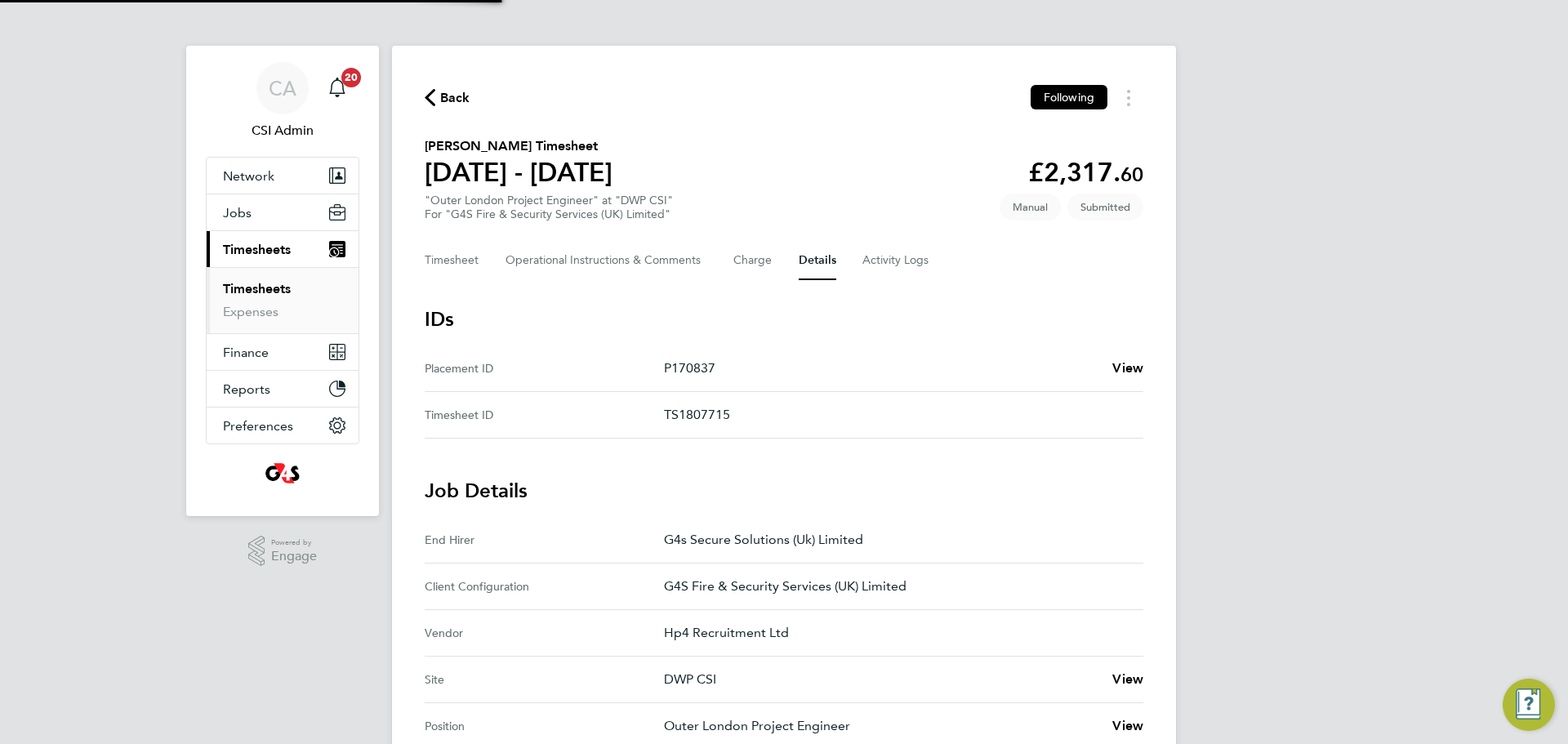
click at [965, 277] on div "Timesheet Operational Instructions & Comments Charge Details Activity Logs" at bounding box center [784, 260] width 719 height 40
click at [927, 273] on Logs-tab "Activity Logs" at bounding box center [897, 260] width 69 height 40
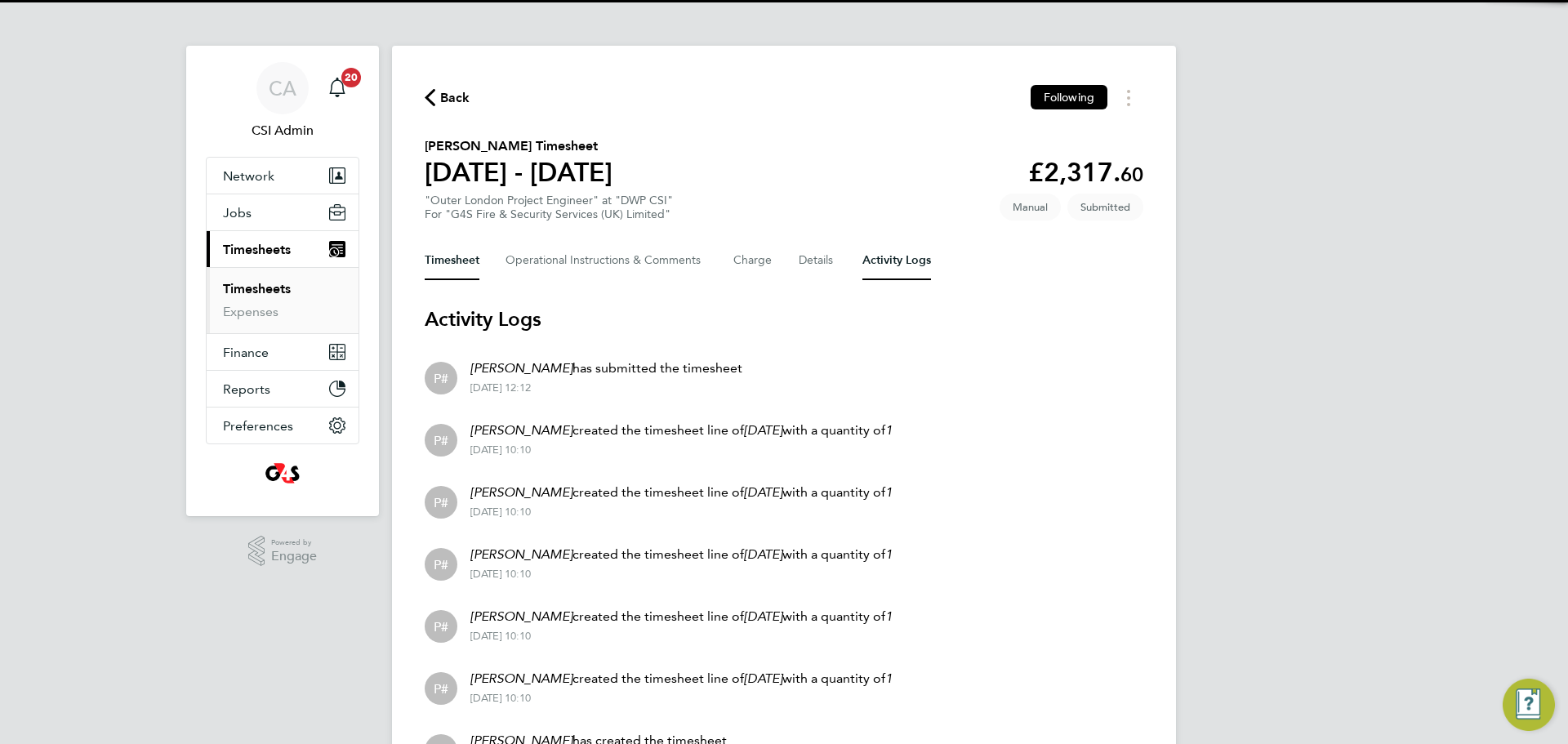
click at [471, 257] on button "Timesheet" at bounding box center [452, 260] width 55 height 40
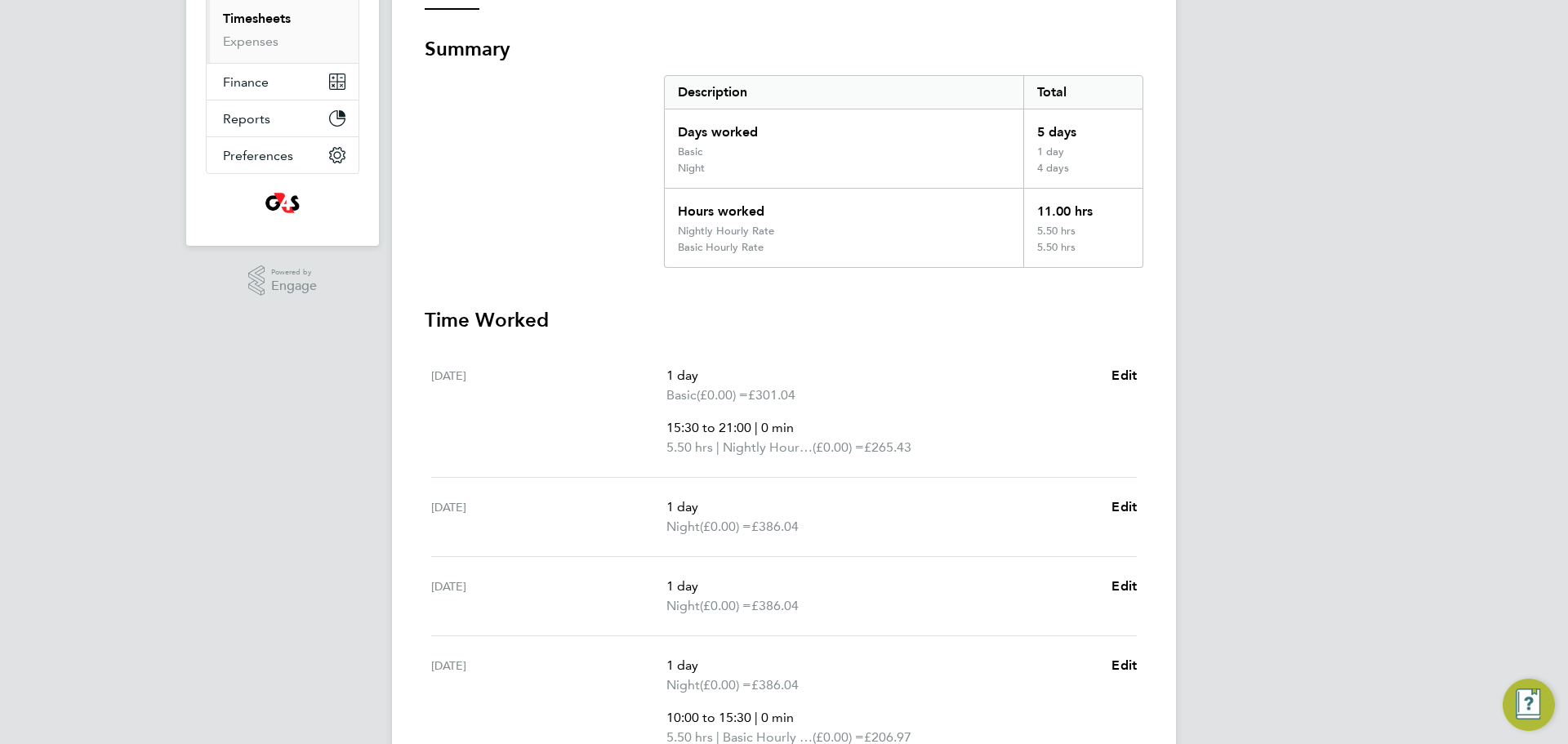
scroll to position [443, 0]
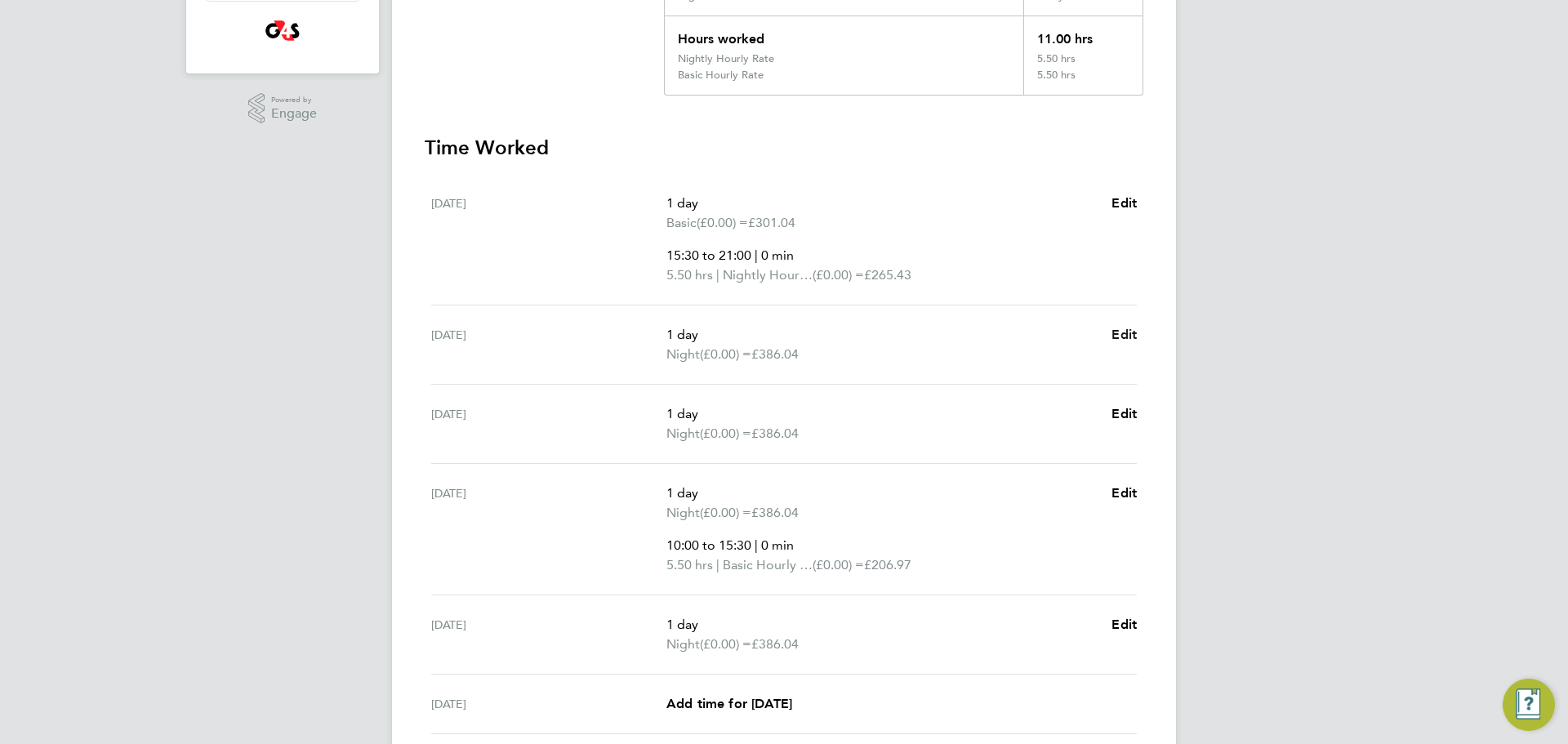
click at [1125, 339] on span "Edit" at bounding box center [1125, 334] width 25 height 15
select select "1"
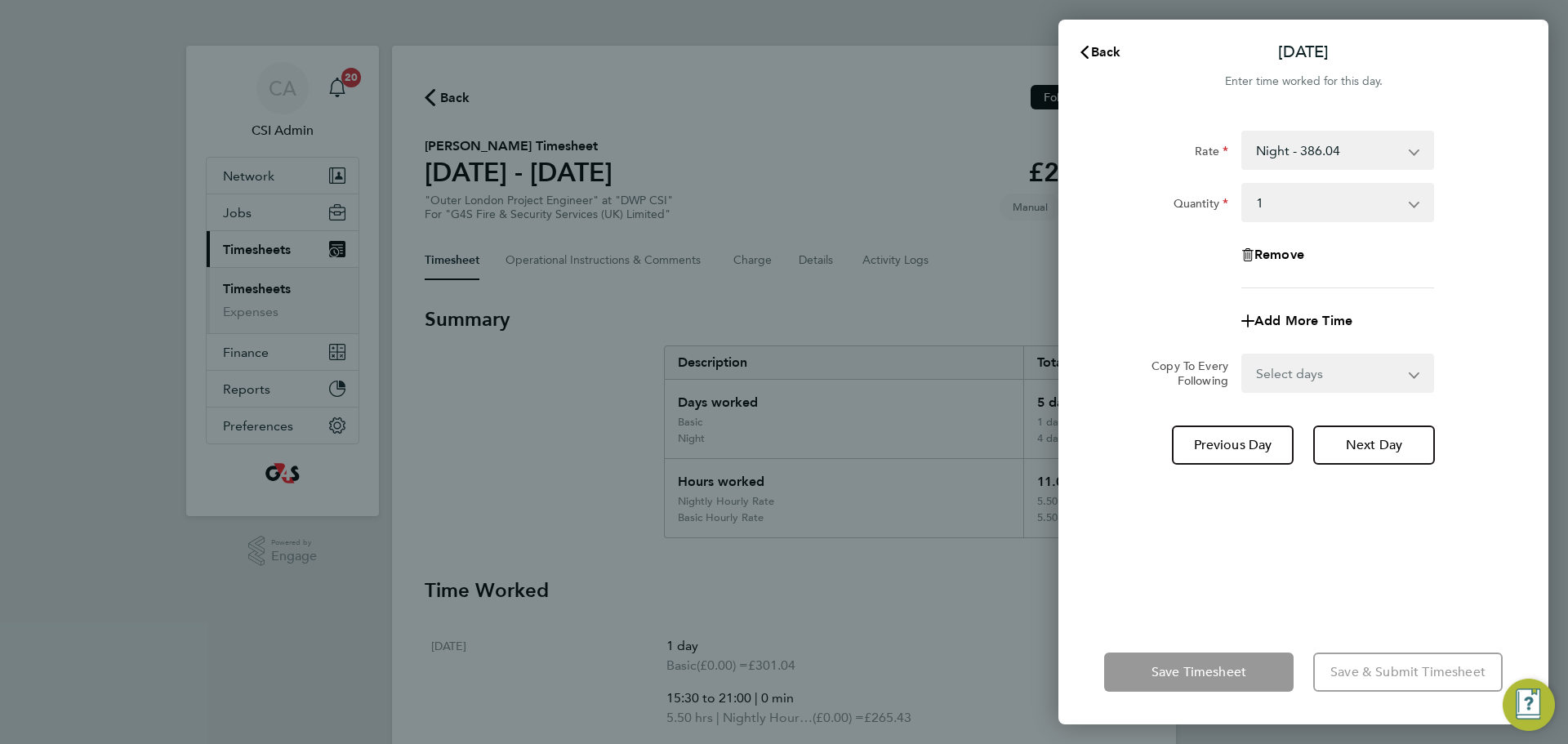
click at [1338, 180] on div "Rate Night - 386.04 Basic - 301.04 Weekend - 401.04 Nightly Hourly Rate - 48.26…" at bounding box center [1303, 209] width 399 height 157
click at [1357, 163] on select "Night - 386.04 Basic - 301.04 Weekend - 401.04 Nightly Hourly Rate - 48.26 Hour…" at bounding box center [1328, 150] width 170 height 36
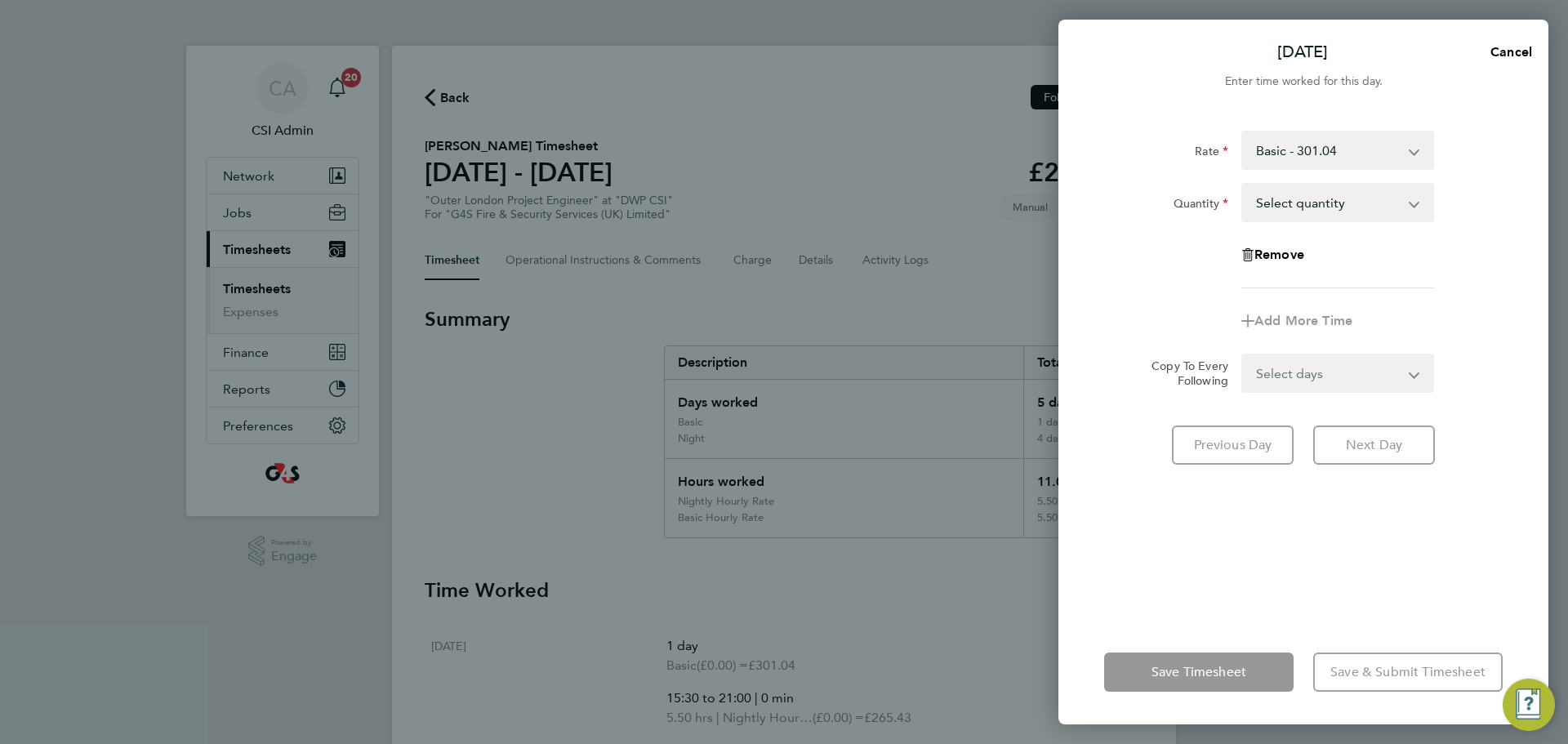
click at [1348, 207] on select "Select quantity 0.5 1" at bounding box center [1328, 202] width 170 height 36
click at [1433, 260] on div "Remove" at bounding box center [1303, 255] width 412 height 40
click at [1376, 152] on select "Basic - 301.04 Night - 386.04 Weekend - 401.04 Nightly Hourly Rate - 48.26 Hour…" at bounding box center [1328, 150] width 170 height 36
select select "30"
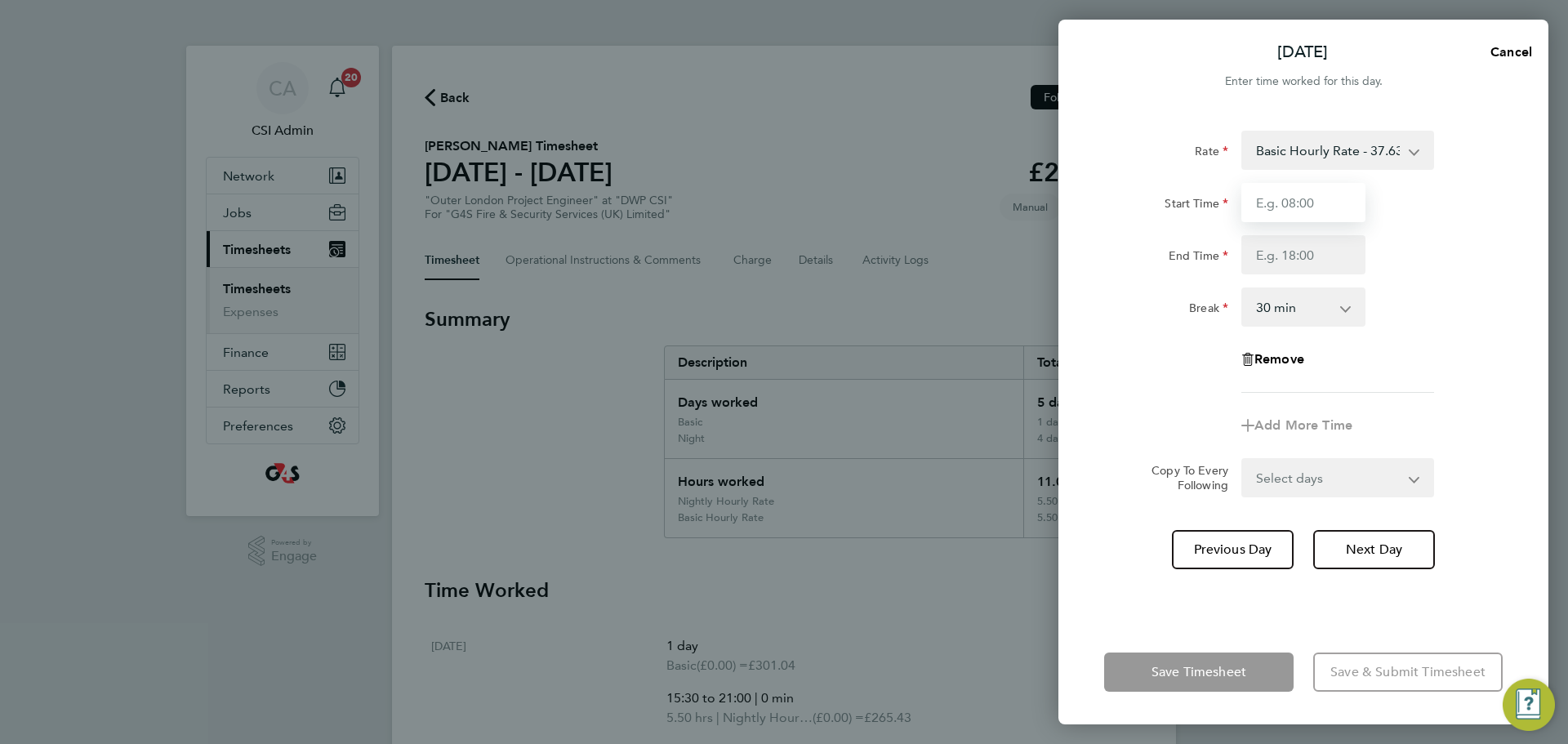
click at [1318, 206] on input "Start Time" at bounding box center [1303, 202] width 125 height 40
click at [1401, 207] on div "Start Time" at bounding box center [1303, 202] width 412 height 40
drag, startPoint x: 1276, startPoint y: 204, endPoint x: 1422, endPoint y: 216, distance: 146.5
click at [1278, 204] on input "Start Time" at bounding box center [1303, 202] width 125 height 40
type input "14:00"
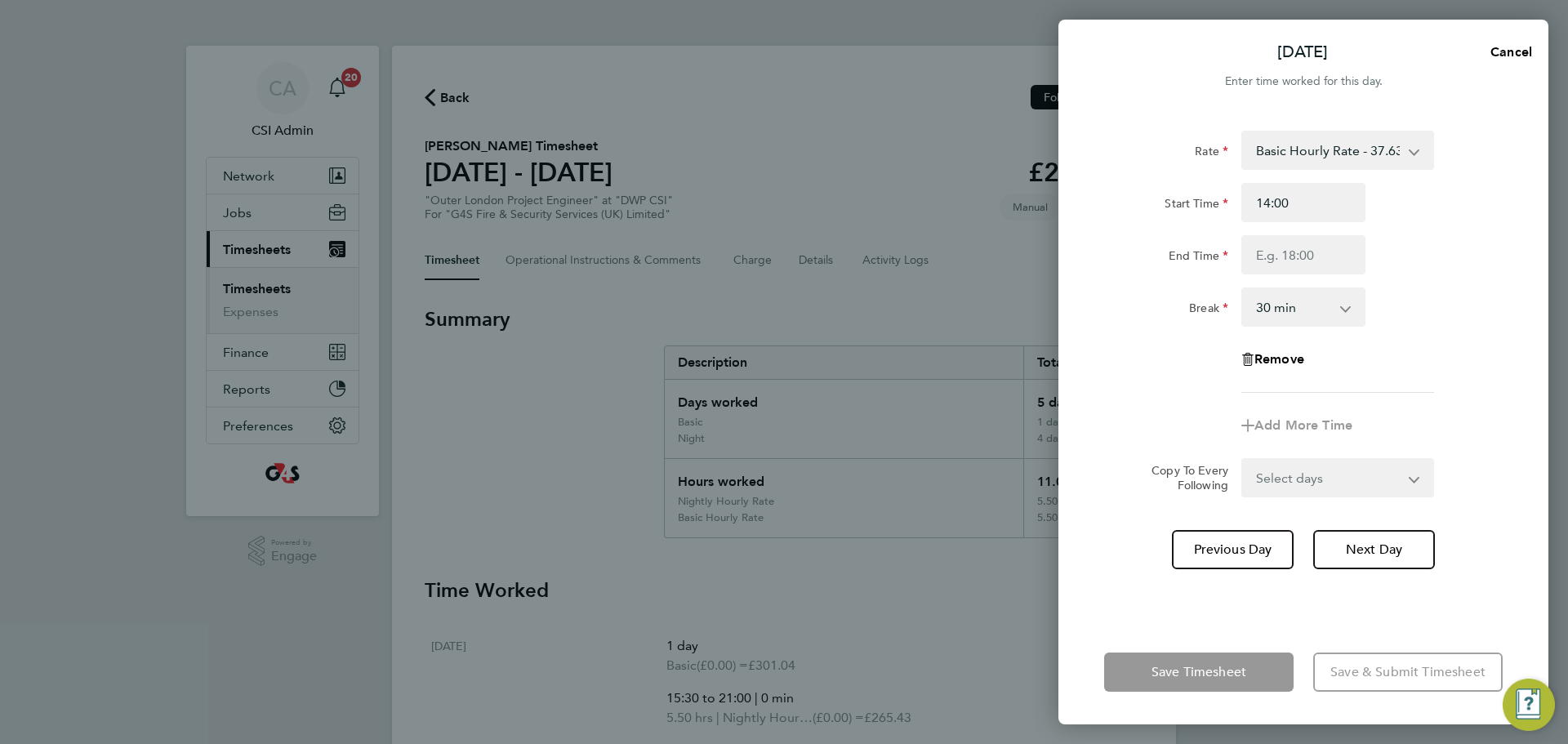
drag, startPoint x: 1438, startPoint y: 215, endPoint x: 1341, endPoint y: 245, distance: 101.5
click at [1436, 218] on div "Start Time 14:00" at bounding box center [1303, 202] width 412 height 40
click at [1337, 246] on input "End Time" at bounding box center [1303, 255] width 125 height 40
type input "17:00"
click at [1406, 272] on div "End Time 17:00" at bounding box center [1303, 255] width 412 height 40
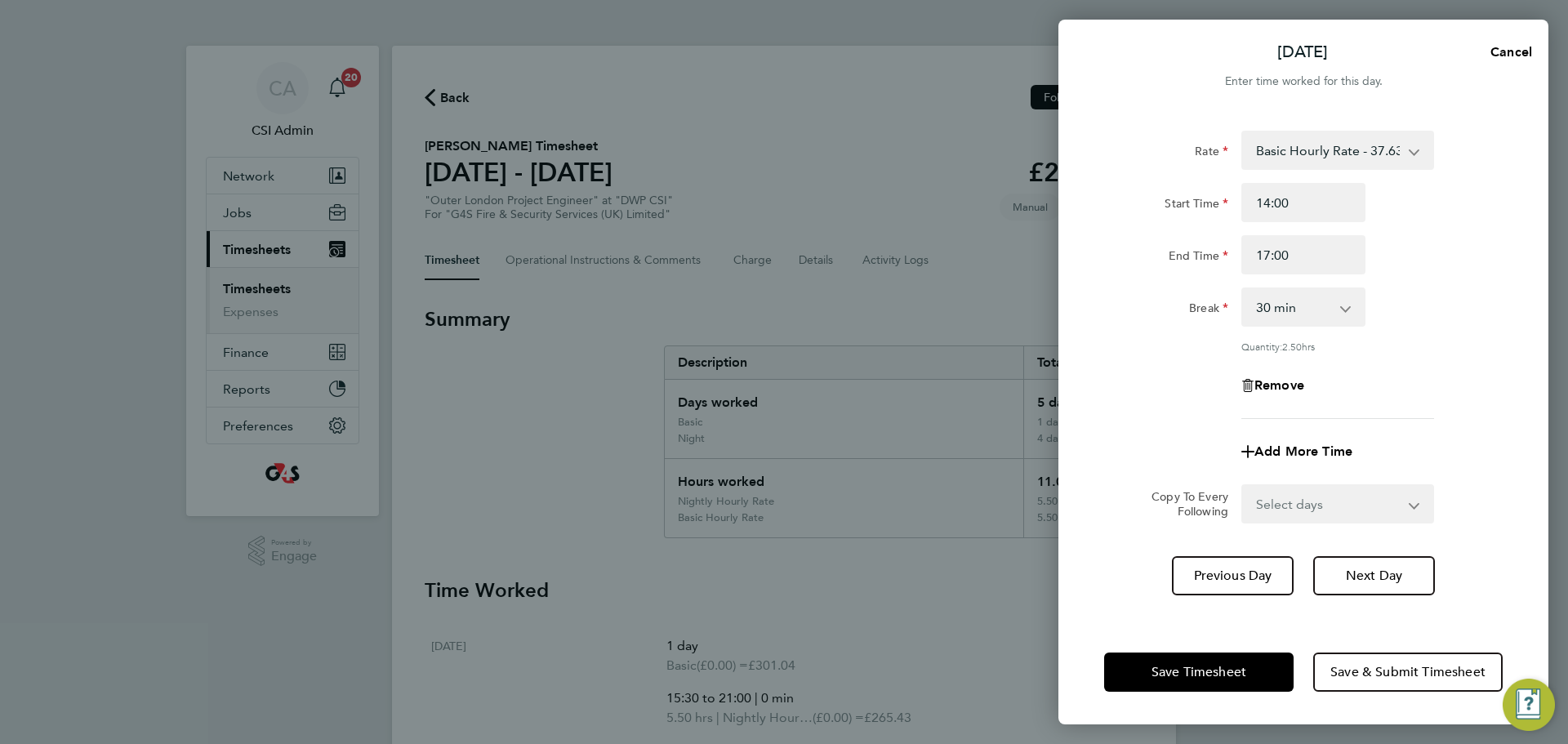
drag, startPoint x: 1351, startPoint y: 313, endPoint x: 1339, endPoint y: 317, distance: 12.6
click at [1350, 313] on app-icon-cross-button at bounding box center [1354, 306] width 19 height 36
click at [1327, 315] on select "0 min 15 min 30 min 45 min 60 min 75 min 90 min" at bounding box center [1294, 306] width 101 height 36
select select "0"
click at [1243, 289] on select "0 min 15 min 30 min 45 min 60 min 75 min 90 min" at bounding box center [1294, 306] width 101 height 36
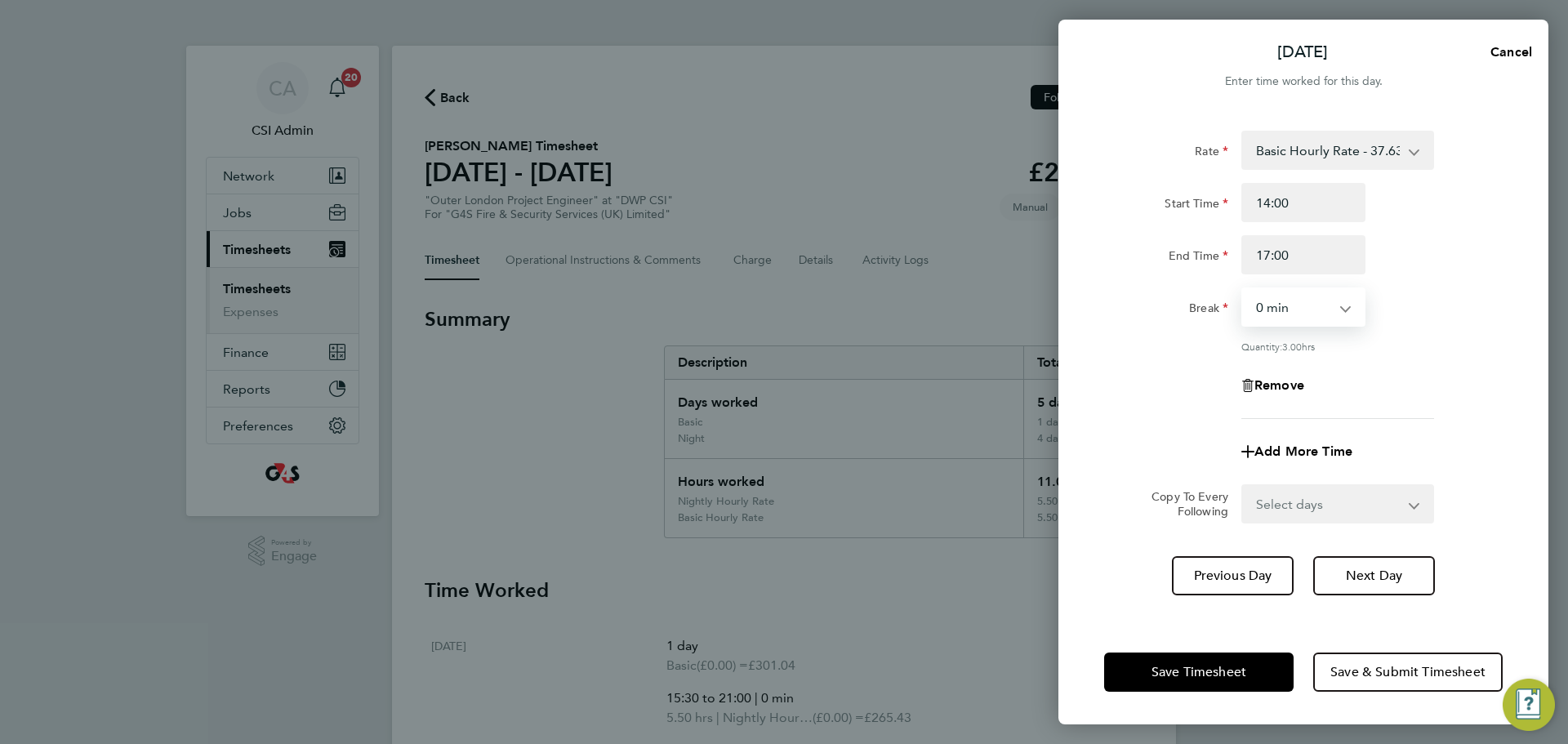
click at [1398, 340] on div "Quantity: 3.00 hrs" at bounding box center [1338, 347] width 193 height 14
click at [1306, 446] on span "Add More Time" at bounding box center [1303, 451] width 98 height 15
select select "null"
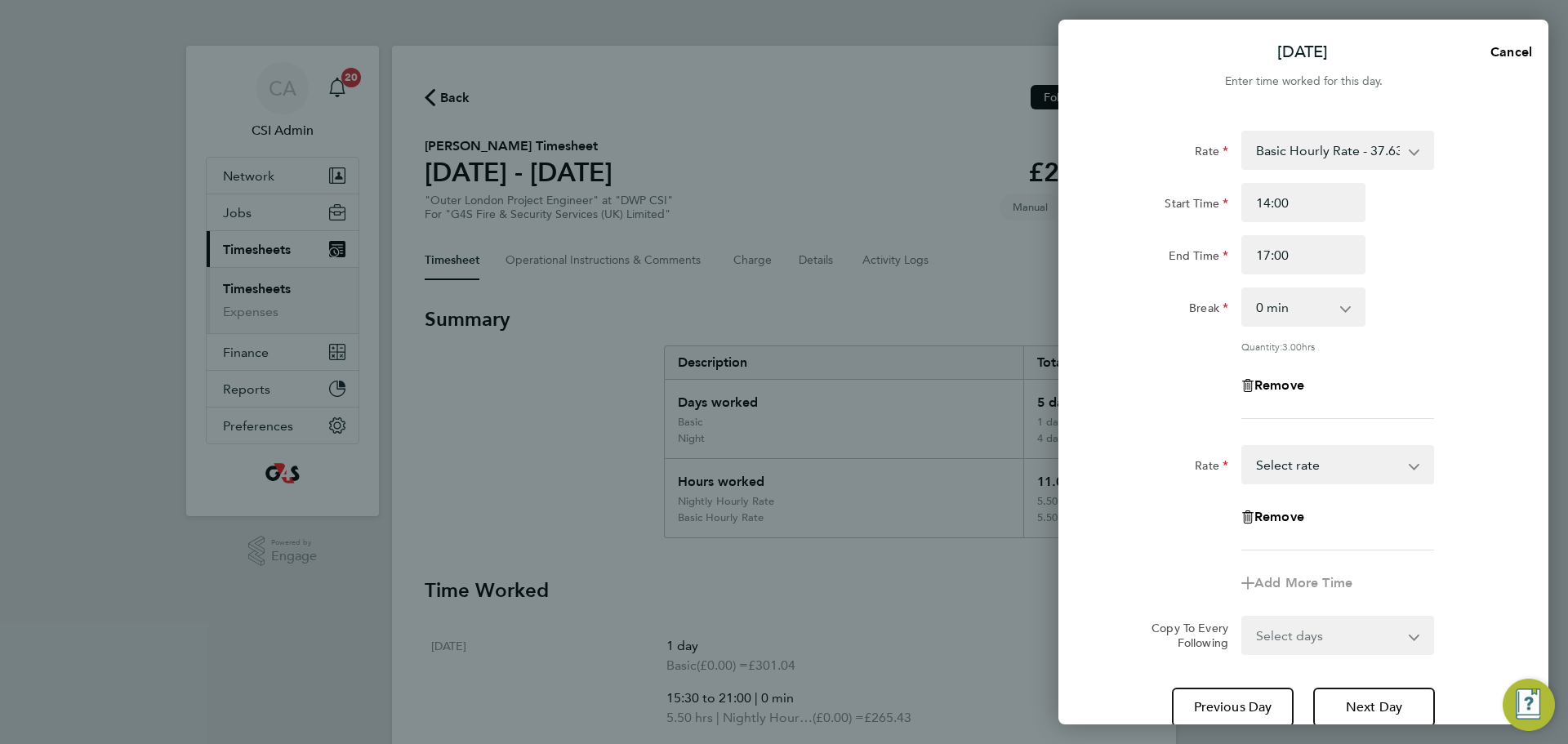
click at [1310, 462] on select "Basic - 301.04 Night - 386.04 Weekend - 401.04 Nightly Hourly Rate - 48.26 Hour…" at bounding box center [1328, 464] width 170 height 36
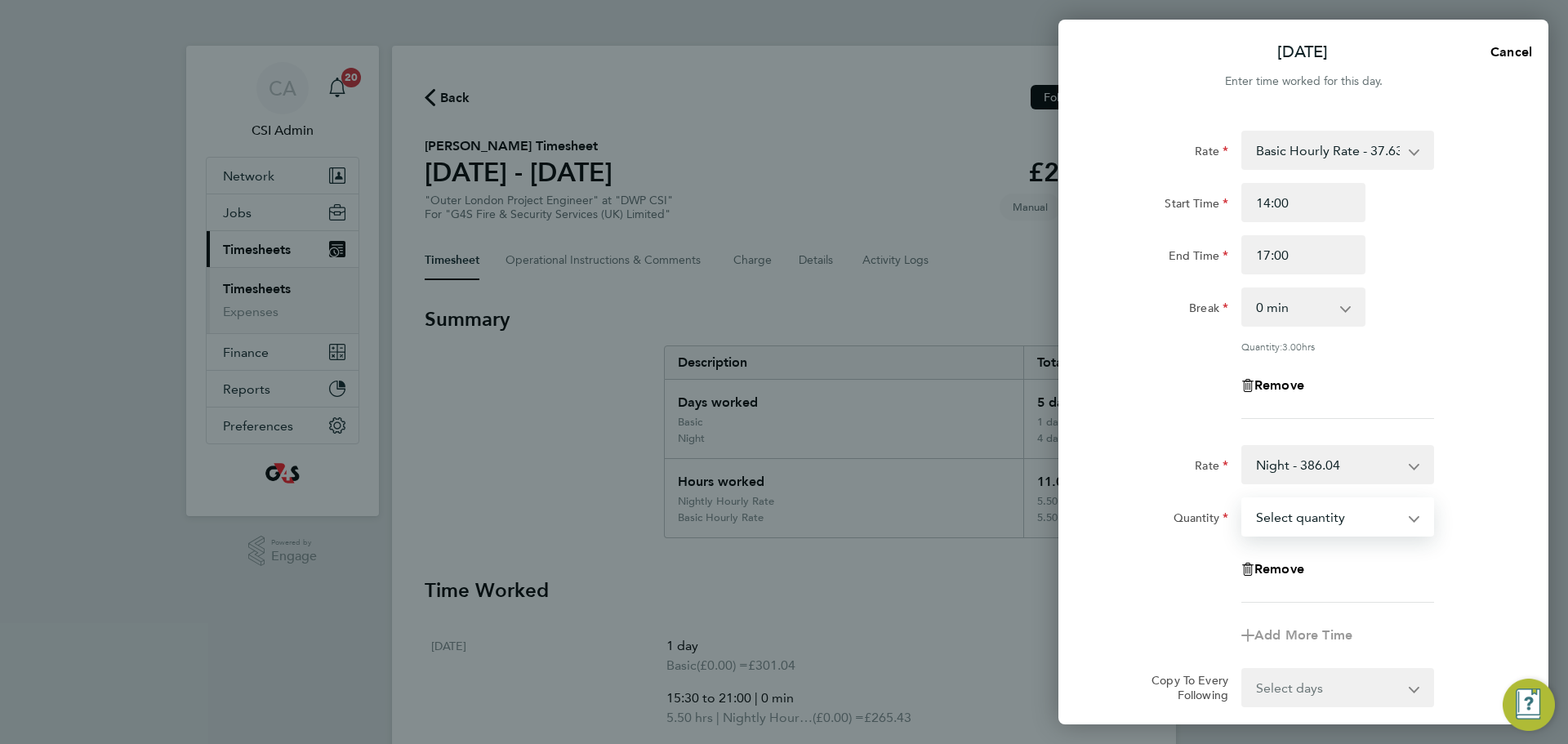
drag, startPoint x: 1309, startPoint y: 531, endPoint x: 1314, endPoint y: 520, distance: 12.1
click at [1309, 529] on select "Select quantity 0.5 1" at bounding box center [1328, 517] width 170 height 36
click at [1402, 477] on select "Night - 386.04 Basic - 301.04 Weekend - 401.04 Nightly Hourly Rate - 48.26 Hour…" at bounding box center [1328, 464] width 170 height 36
select select "30"
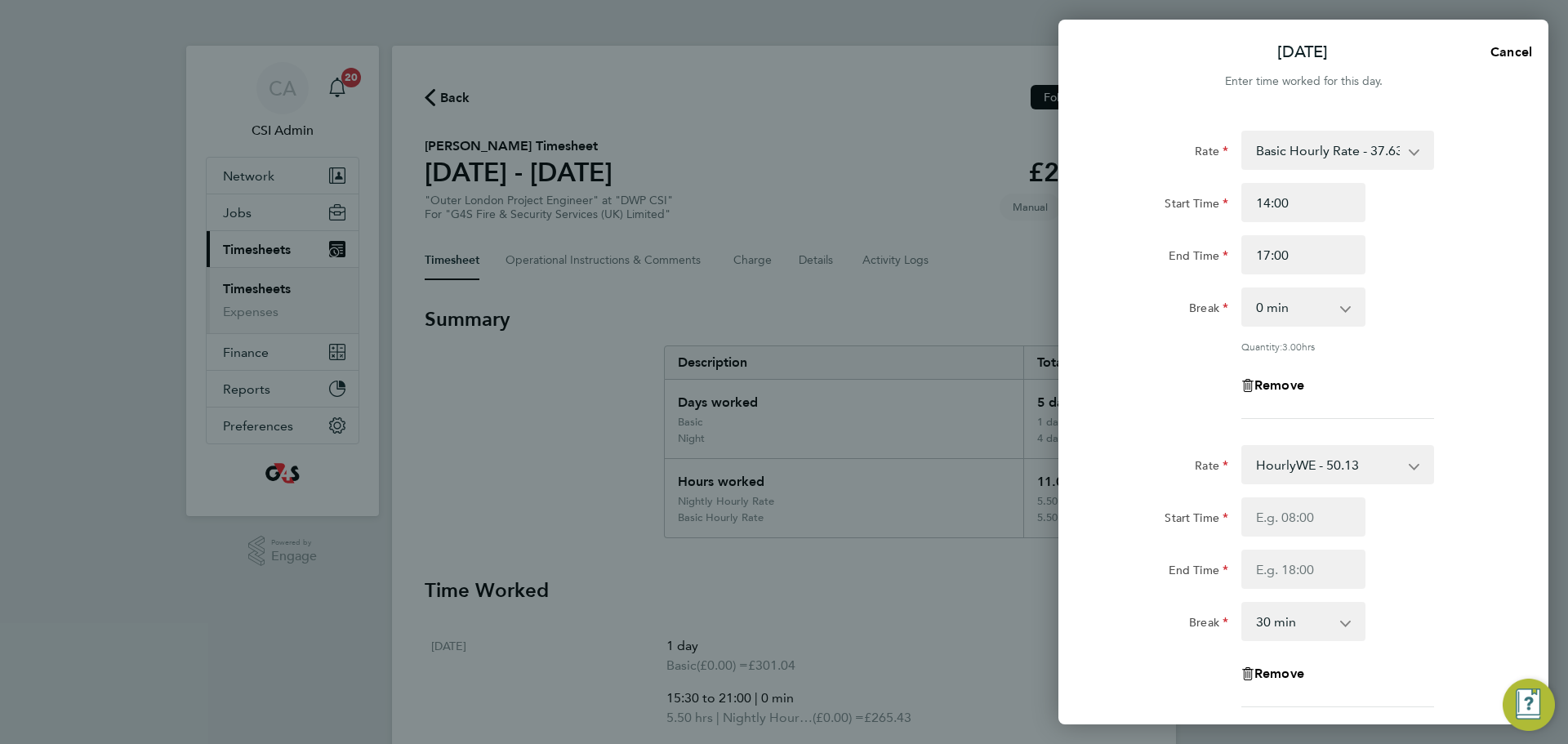
click at [1320, 479] on select "HourlyWE - 50.13 Basic - 301.04 Night - 386.04 Weekend - 401.04 Nightly Hourly …" at bounding box center [1328, 464] width 170 height 36
select select "30"
click at [1303, 503] on input "Start Time" at bounding box center [1303, 517] width 125 height 40
type input "17:00"
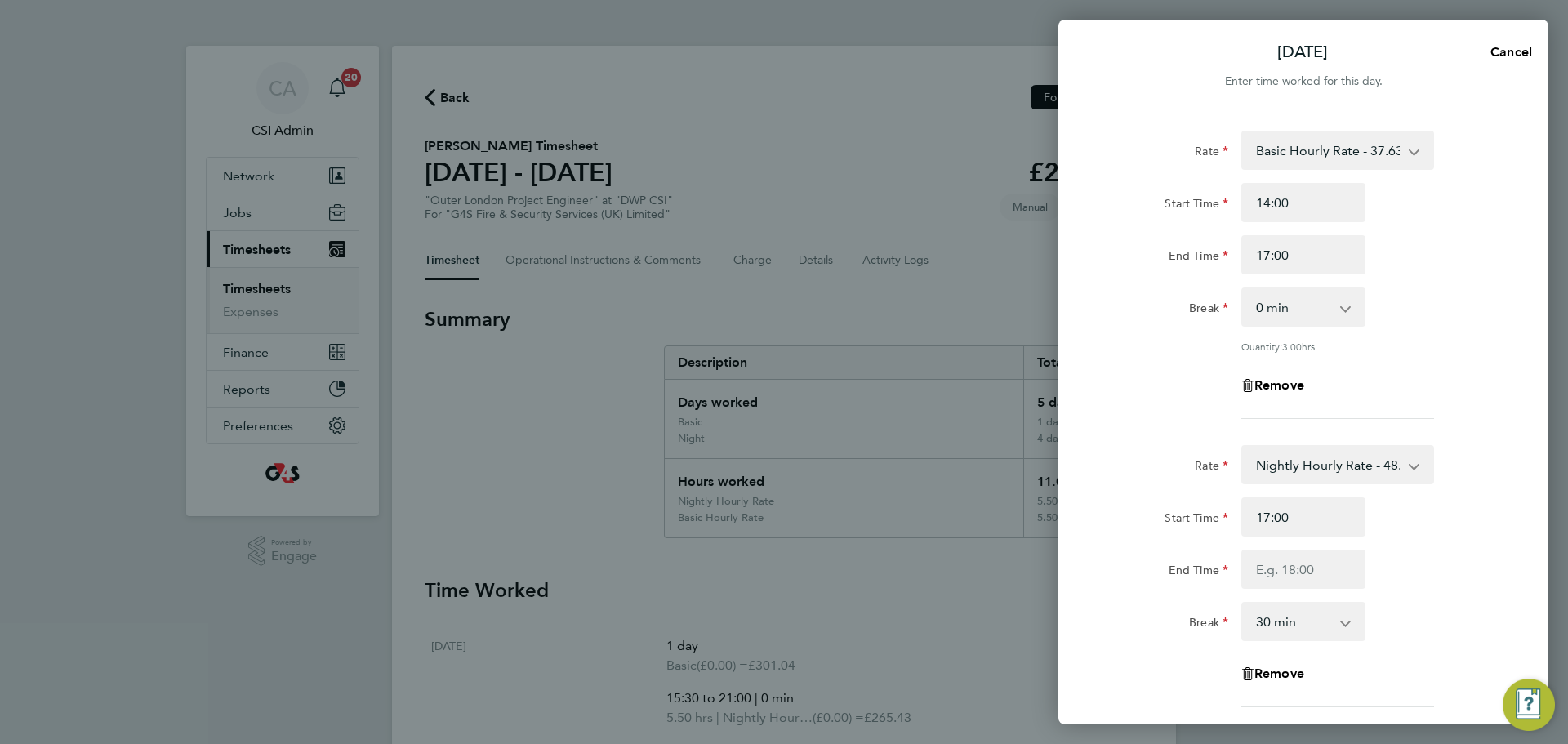
drag, startPoint x: 1463, startPoint y: 547, endPoint x: 1423, endPoint y: 553, distance: 40.4
click at [1460, 547] on div "Start Time 17:00 End Time" at bounding box center [1303, 543] width 412 height 92
click at [1310, 563] on input "End Time" at bounding box center [1303, 569] width 125 height 40
type input "22:00"
click at [1396, 564] on div "End Time 22:00" at bounding box center [1303, 569] width 412 height 40
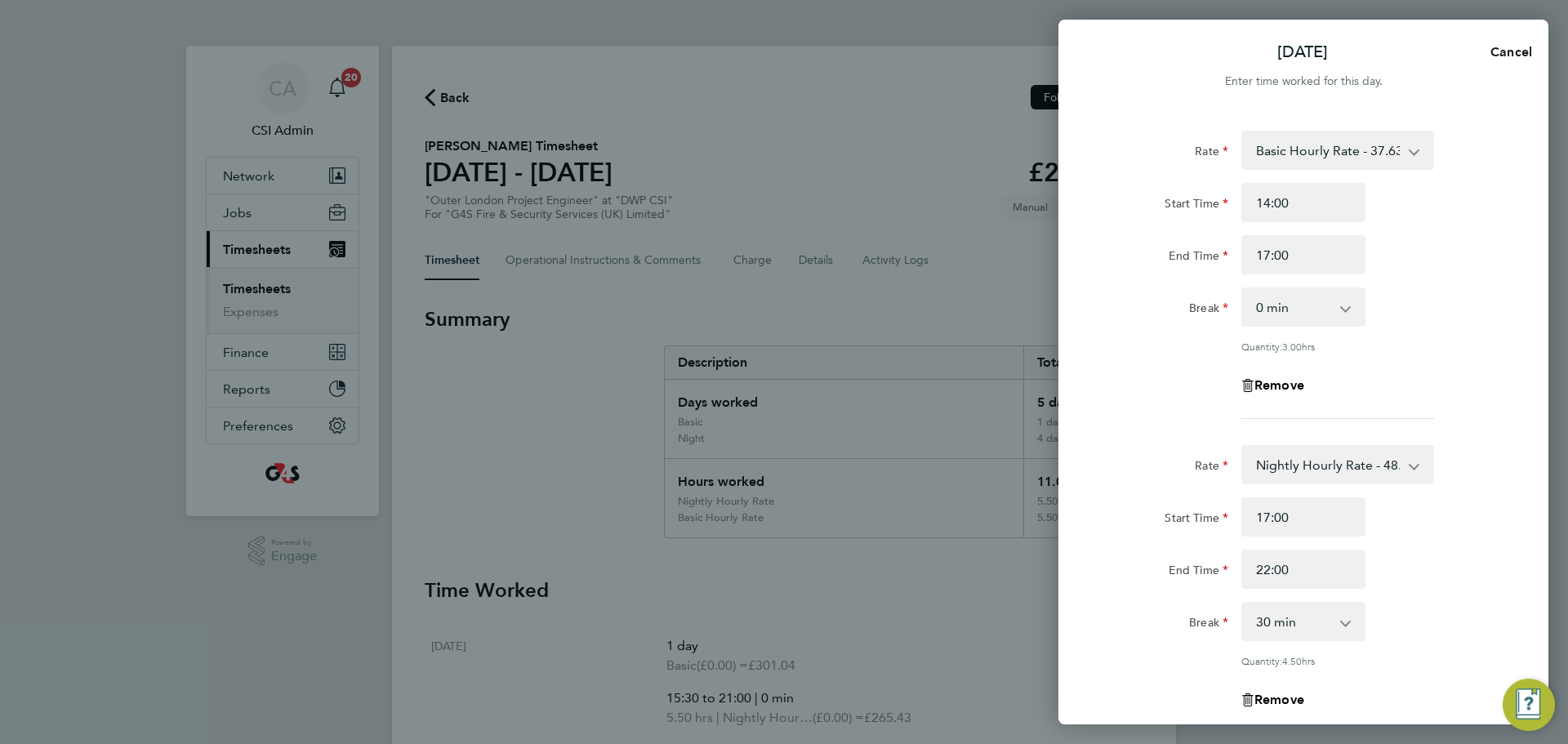
click at [1504, 47] on span "Cancel" at bounding box center [1509, 52] width 46 height 15
select select "1"
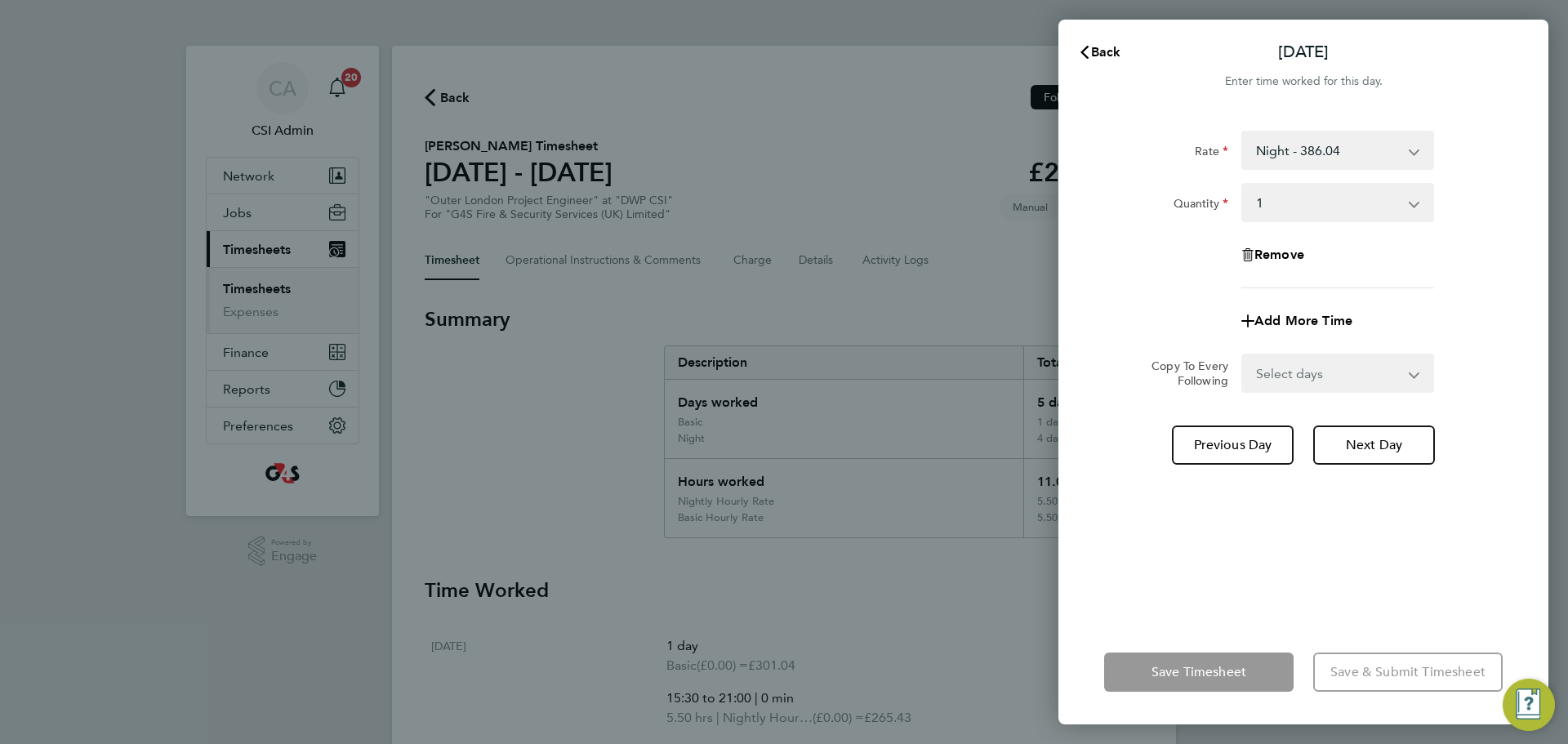
click at [1331, 118] on div "Rate Night - 386.04 Basic - 301.04 Weekend - 401.04 Nightly Hourly Rate - 48.26…" at bounding box center [1303, 365] width 490 height 509
drag, startPoint x: 1385, startPoint y: 118, endPoint x: 1383, endPoint y: 126, distance: 8.2
click at [1383, 119] on div "Rate Night - 386.04 Basic - 301.04 Weekend - 401.04 Nightly Hourly Rate - 48.26…" at bounding box center [1303, 365] width 490 height 509
drag, startPoint x: 1383, startPoint y: 126, endPoint x: 1374, endPoint y: 176, distance: 50.8
click at [1383, 135] on div "Rate Night - 386.04 Basic - 301.04 Weekend - 401.04 Nightly Hourly Rate - 48.26…" at bounding box center [1303, 365] width 490 height 509
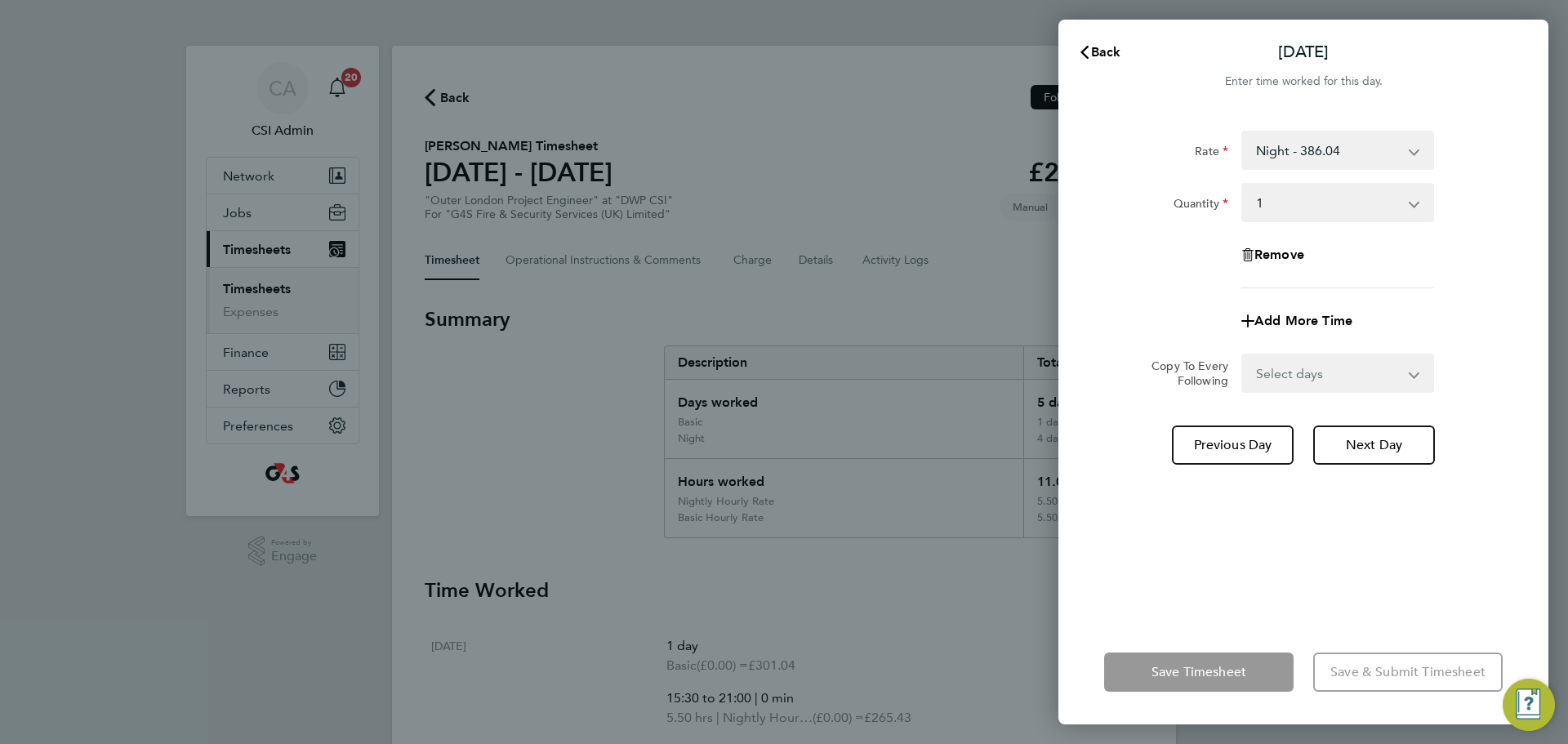
click at [1374, 176] on div "Rate Night - 386.04 Basic - 301.04 Weekend - 401.04 Nightly Hourly Rate - 48.26…" at bounding box center [1303, 209] width 399 height 157
click at [1374, 162] on div "Night - 386.04 Basic - 301.04 Weekend - 401.04 Nightly Hourly Rate - 48.26 Hour…" at bounding box center [1338, 150] width 193 height 40
click at [1382, 157] on select "Night - 386.04 Basic - 301.04 Weekend - 401.04 Nightly Hourly Rate - 48.26 Hour…" at bounding box center [1328, 150] width 170 height 36
click at [1504, 244] on div "Remove" at bounding box center [1303, 255] width 412 height 40
click at [1346, 149] on select "Night - 386.04 Basic - 301.04 Weekend - 401.04 Nightly Hourly Rate - 48.26 Hour…" at bounding box center [1328, 150] width 170 height 36
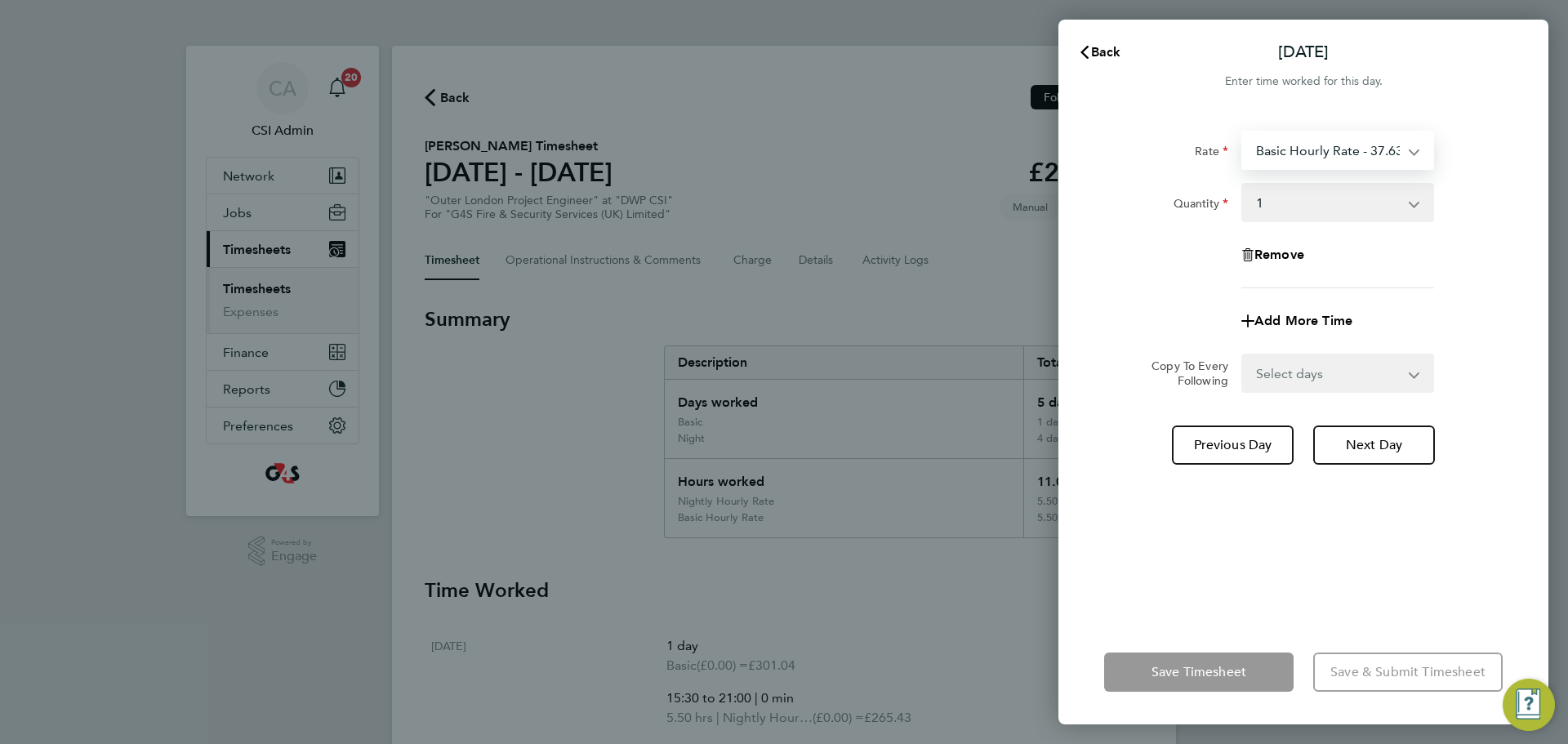
select select "30"
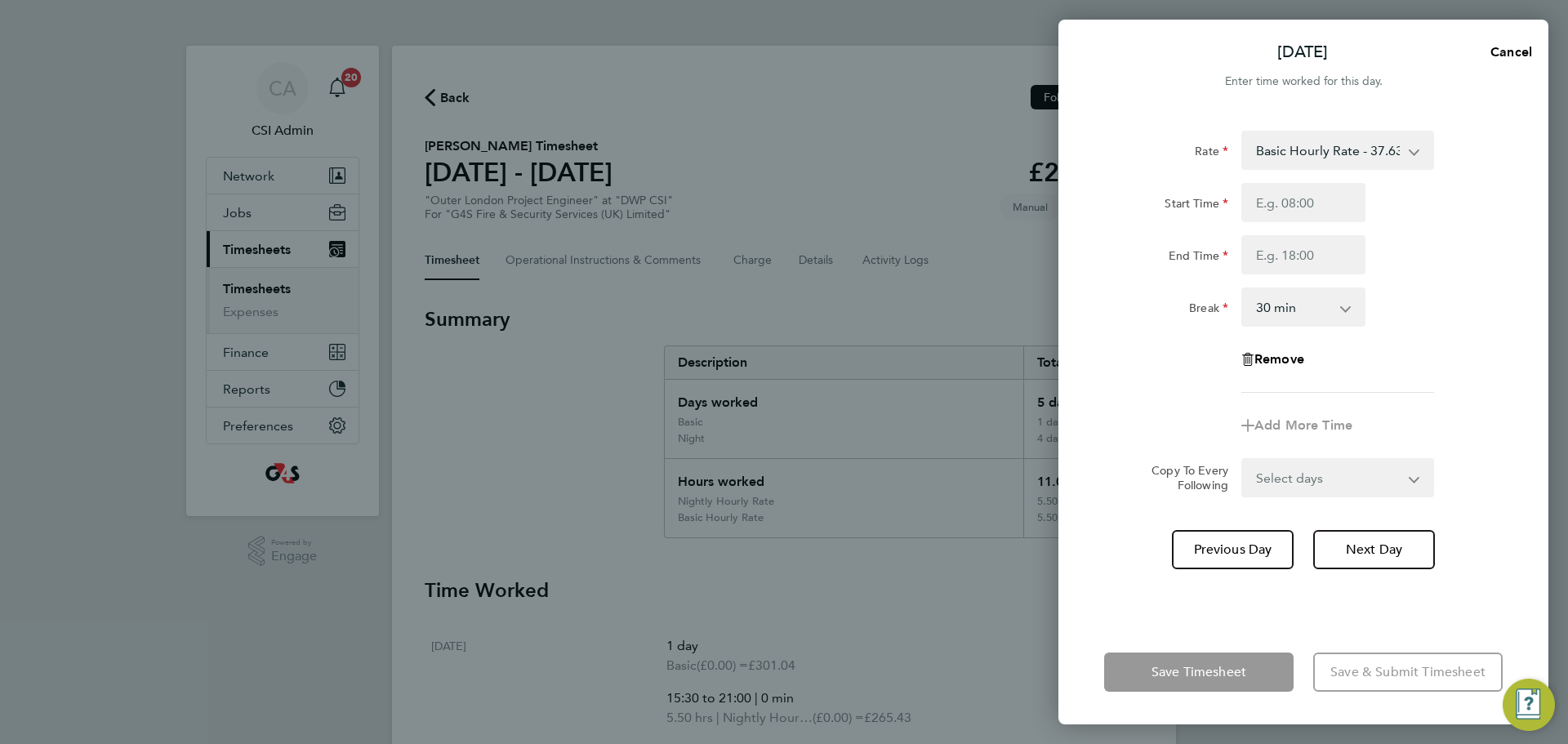
click at [1308, 233] on div "Start Time End Time" at bounding box center [1303, 228] width 412 height 92
click at [1308, 217] on input "Start Time" at bounding box center [1303, 202] width 125 height 40
type input "14:00"
click at [1276, 250] on input "End Time" at bounding box center [1303, 255] width 125 height 40
type input "17:00"
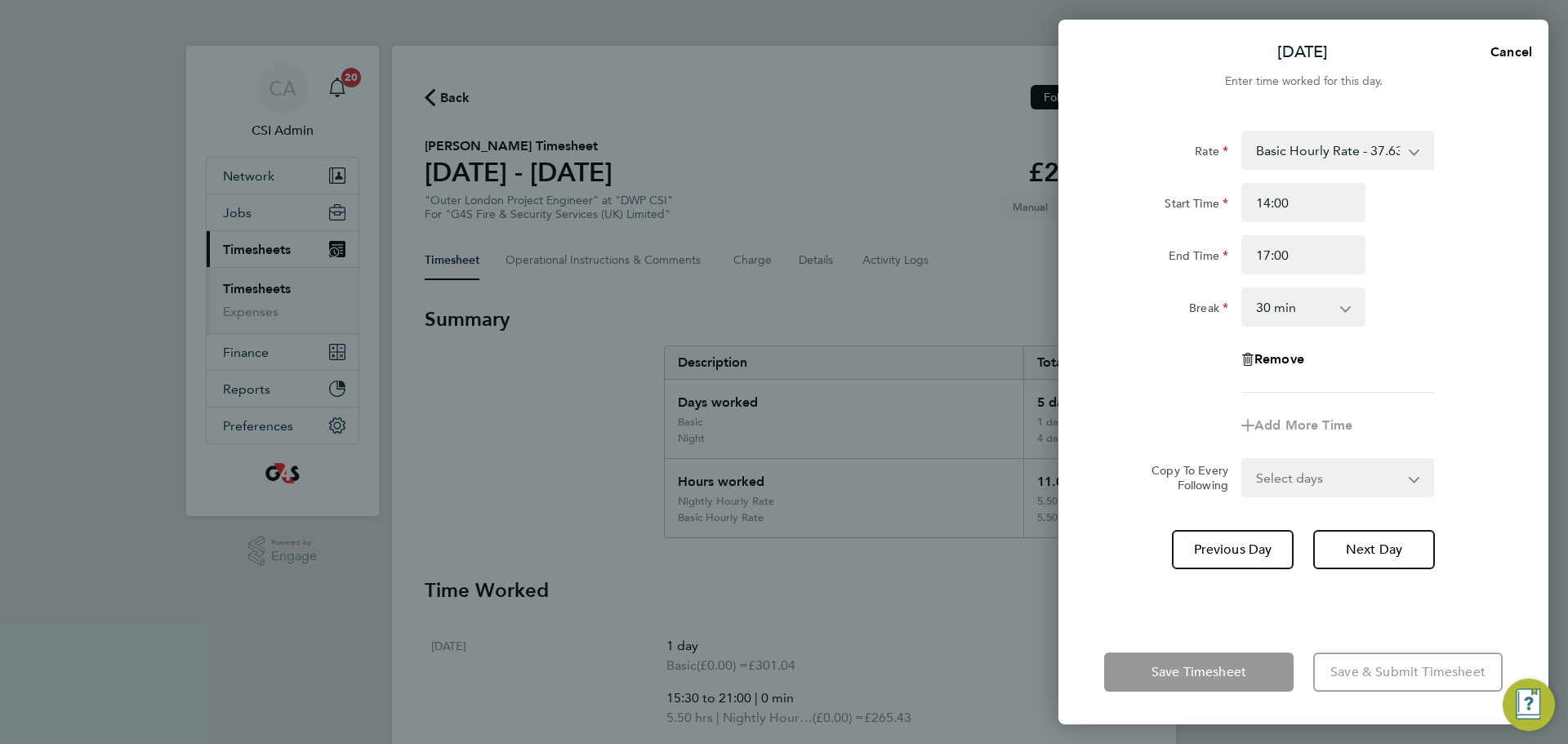
click at [1414, 248] on div "End Time 17:00" at bounding box center [1303, 255] width 412 height 40
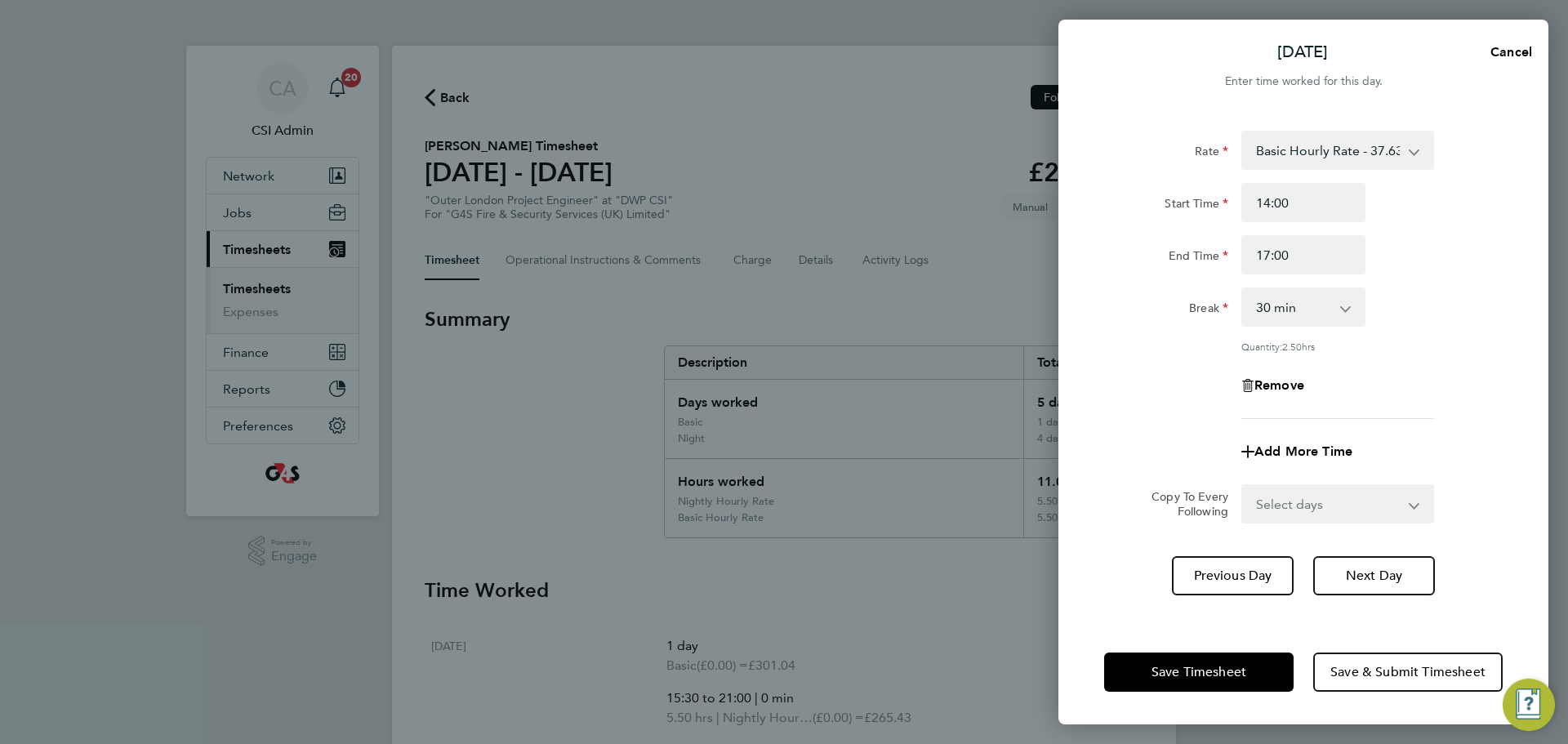
click at [1306, 319] on select "0 min 15 min 30 min 45 min 60 min 75 min 90 min" at bounding box center [1294, 306] width 101 height 36
select select "0"
click at [1243, 289] on select "0 min 15 min 30 min 45 min 60 min 75 min 90 min" at bounding box center [1294, 306] width 101 height 36
click at [1317, 424] on app-timesheet-line-form-group "Rate Basic Hourly Rate - 37.63 Basic - 301.04 Night - 386.04 Weekend - 401.04 N…" at bounding box center [1303, 300] width 399 height 341
drag, startPoint x: 1317, startPoint y: 432, endPoint x: 1311, endPoint y: 443, distance: 12.5
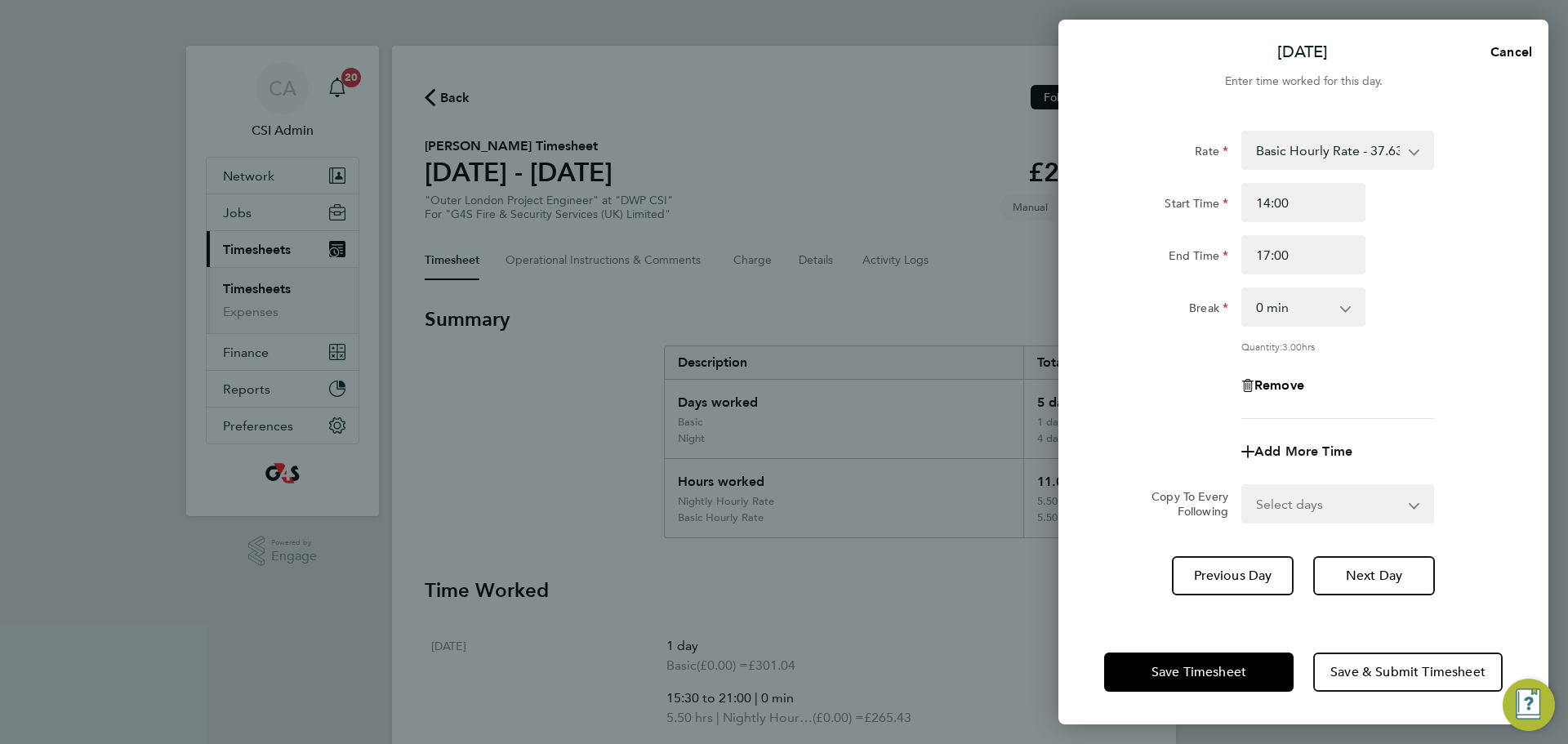
click at [1314, 437] on div "Add More Time" at bounding box center [1303, 451] width 137 height 40
click at [1311, 447] on span "Add More Time" at bounding box center [1303, 451] width 98 height 15
select select "null"
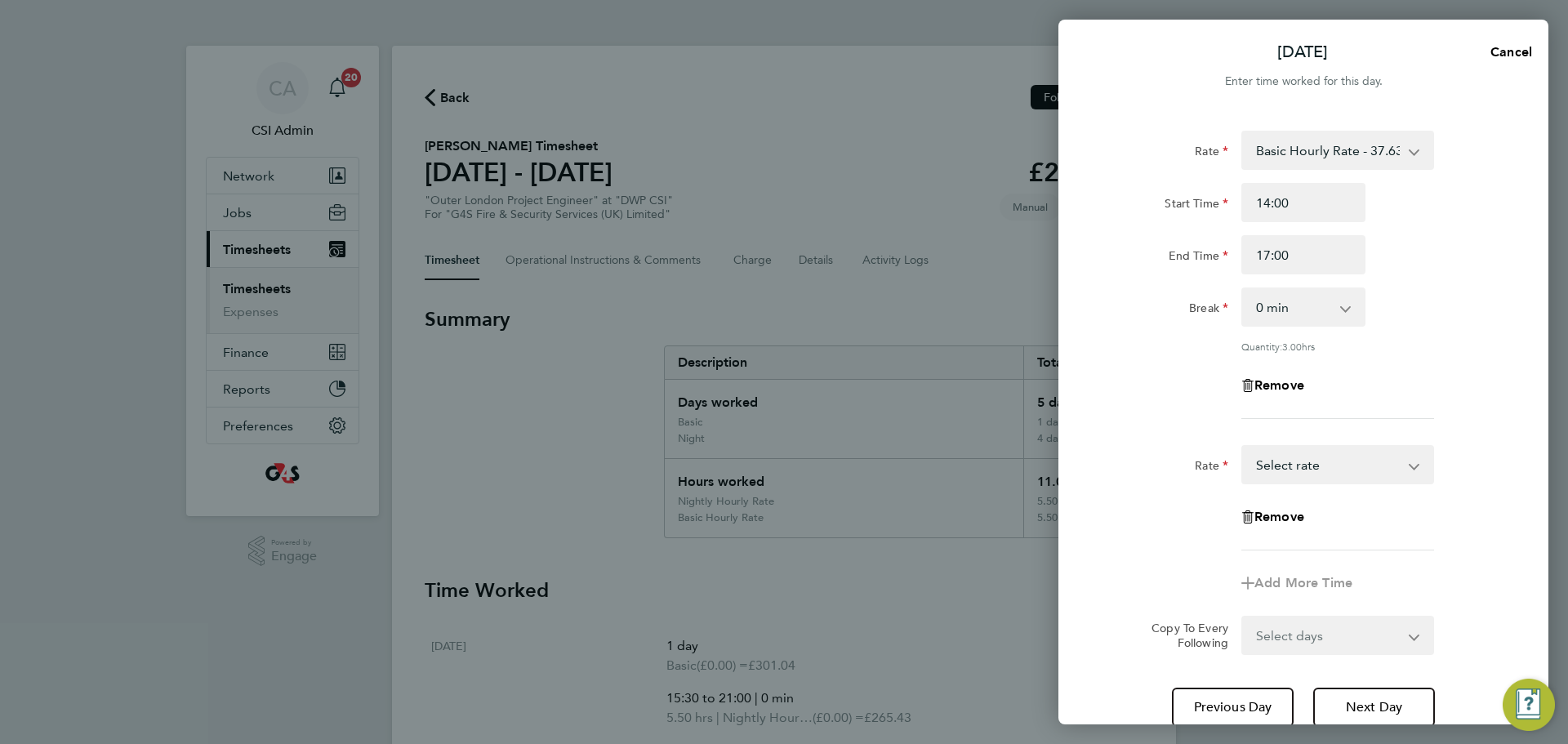
click at [1303, 462] on select "Basic - 301.04 Night - 386.04 Weekend - 401.04 Nightly Hourly Rate - 48.26 Hour…" at bounding box center [1328, 464] width 170 height 36
select select "30"
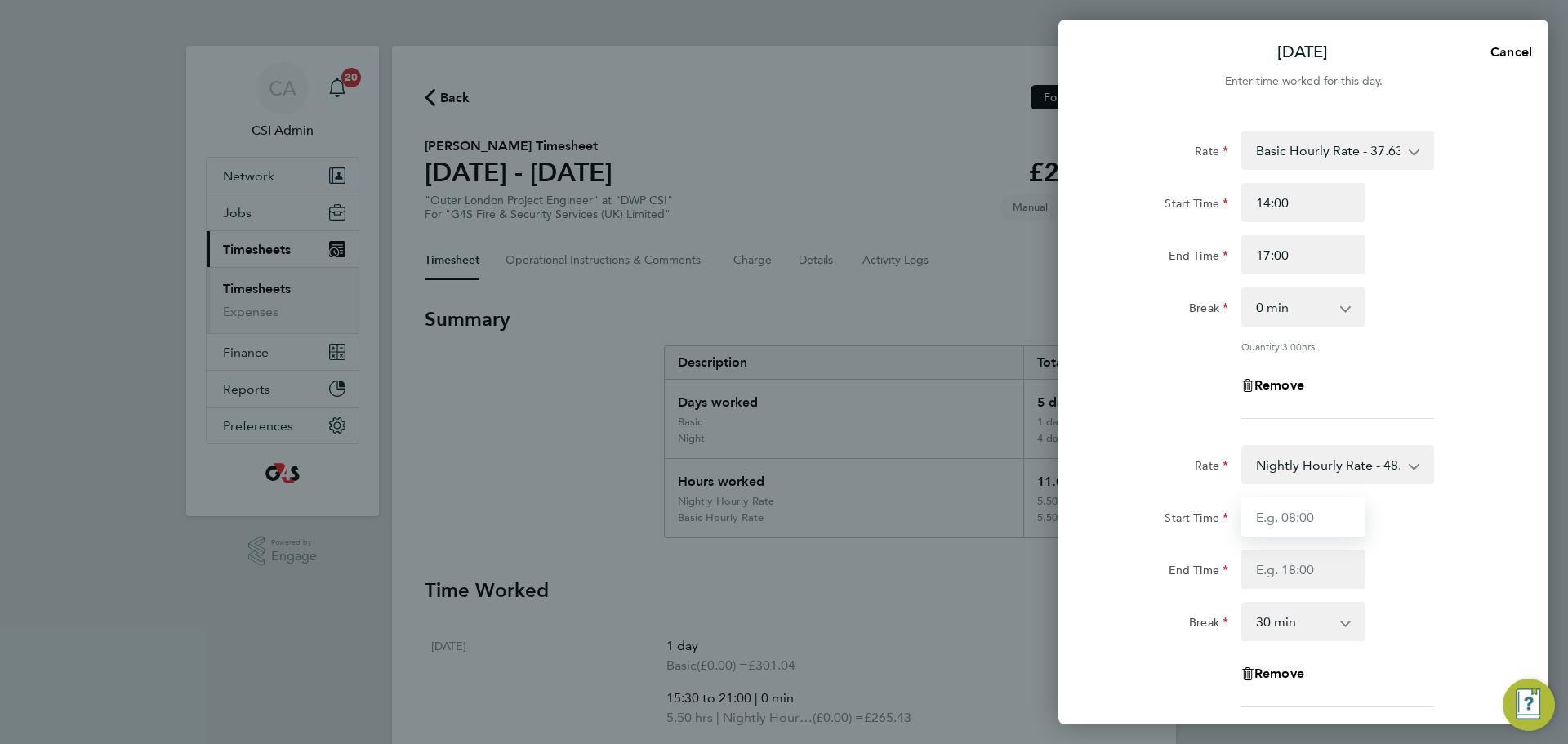
click at [1289, 514] on input "Start Time" at bounding box center [1303, 517] width 125 height 40
type input "17:00"
click at [1254, 553] on input "End Time" at bounding box center [1303, 569] width 125 height 40
type input "22:00"
drag, startPoint x: 1462, startPoint y: 575, endPoint x: 1439, endPoint y: 584, distance: 24.7
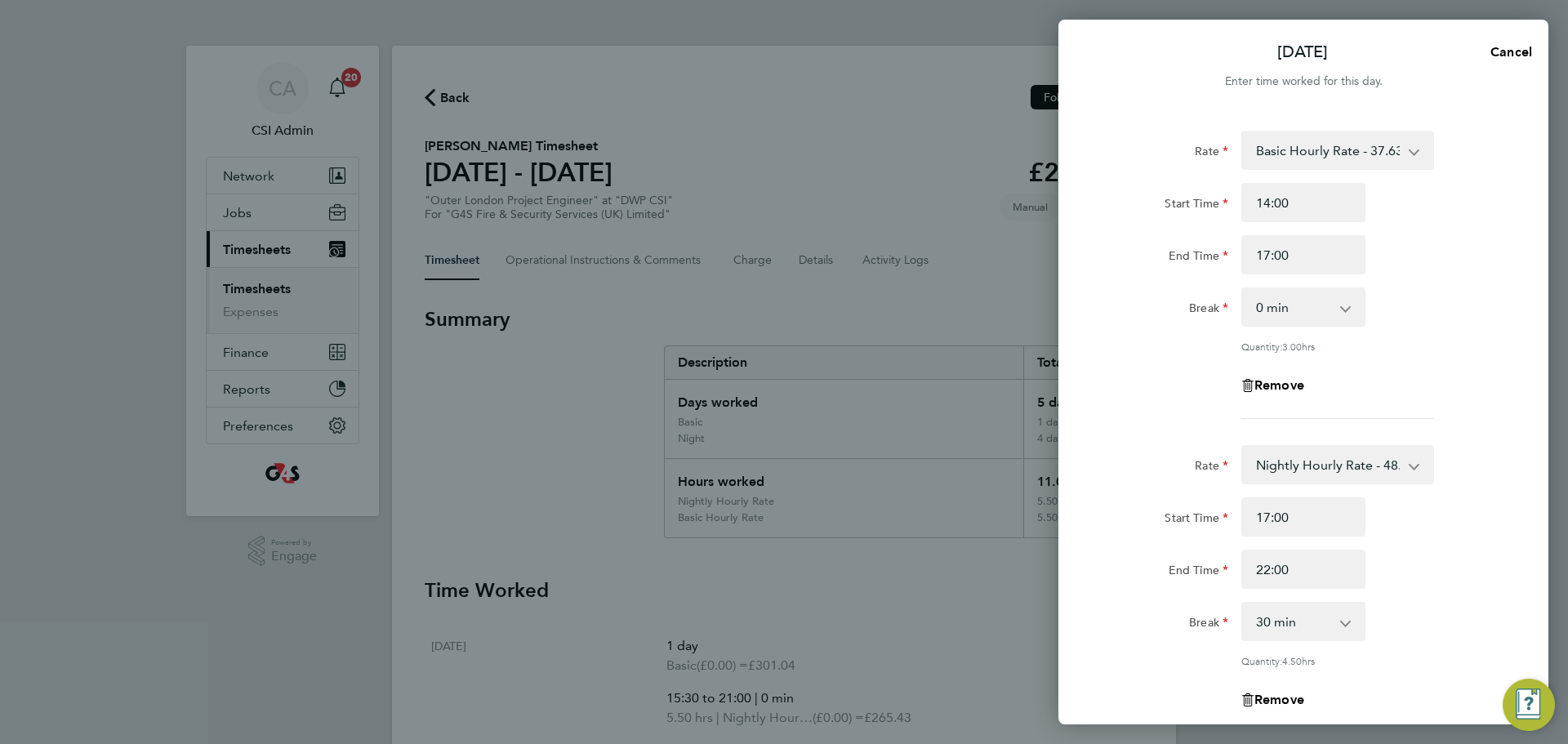
click at [1464, 575] on div "End Time 22:00" at bounding box center [1303, 569] width 412 height 40
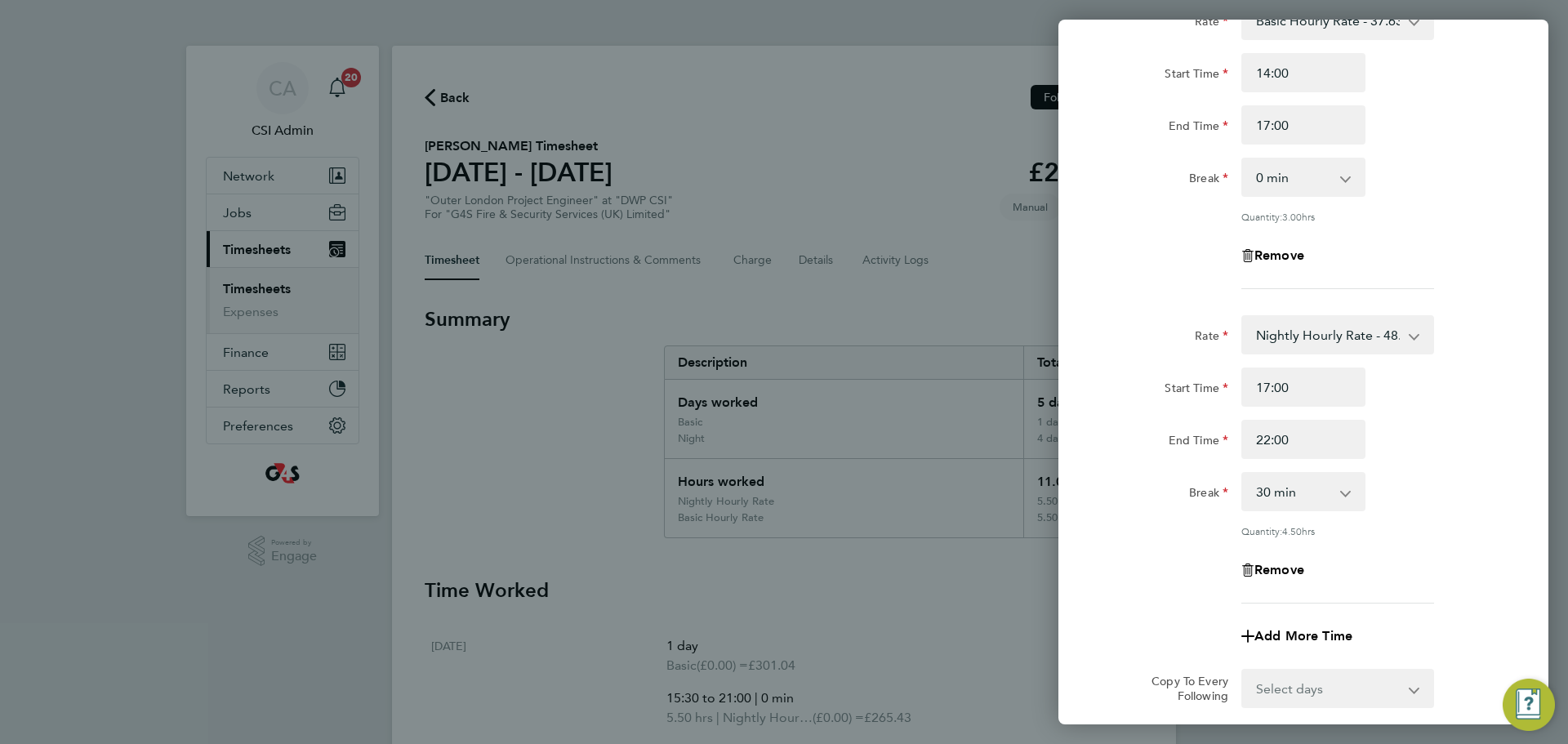
scroll to position [300, 0]
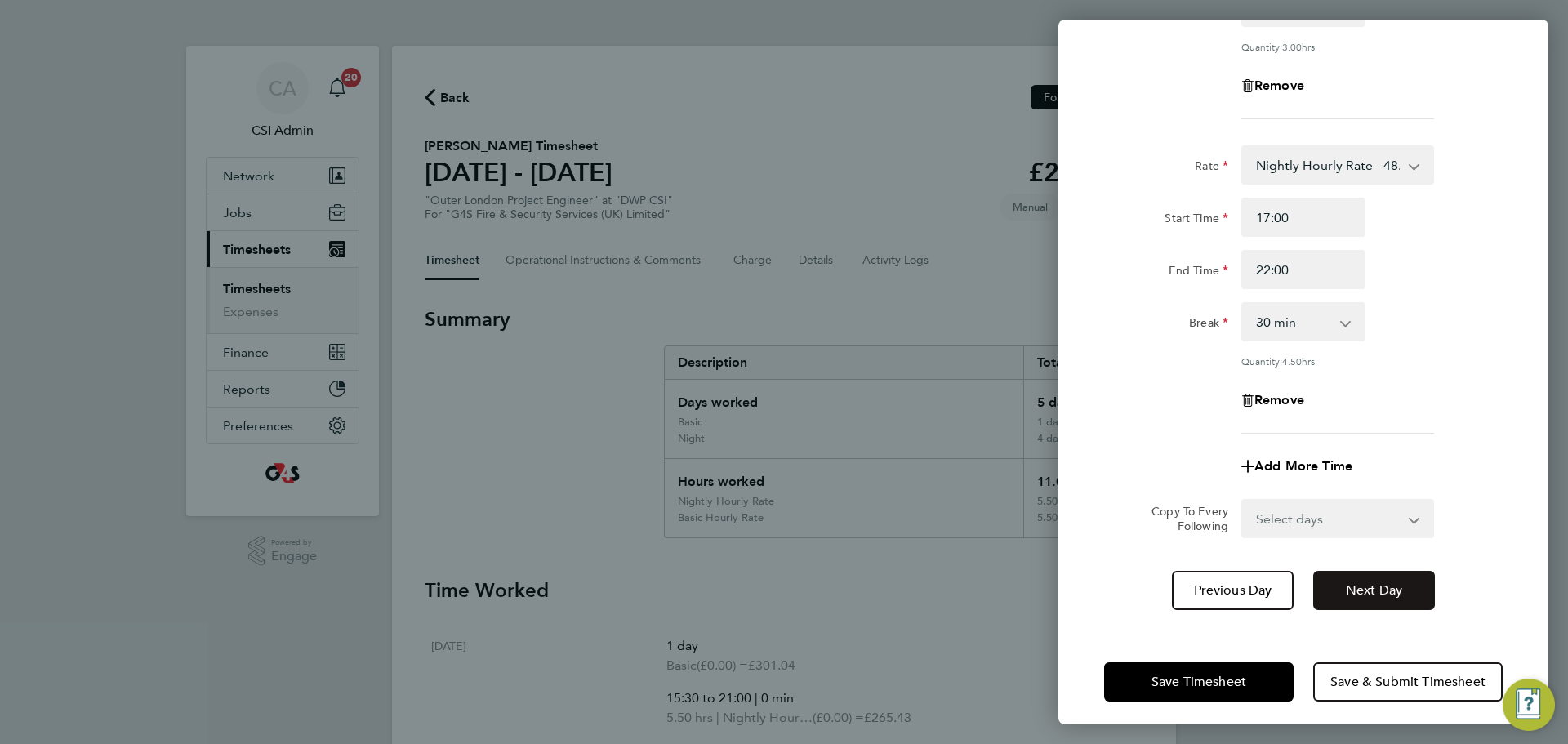
click at [1354, 606] on button "Next Day" at bounding box center [1375, 590] width 122 height 40
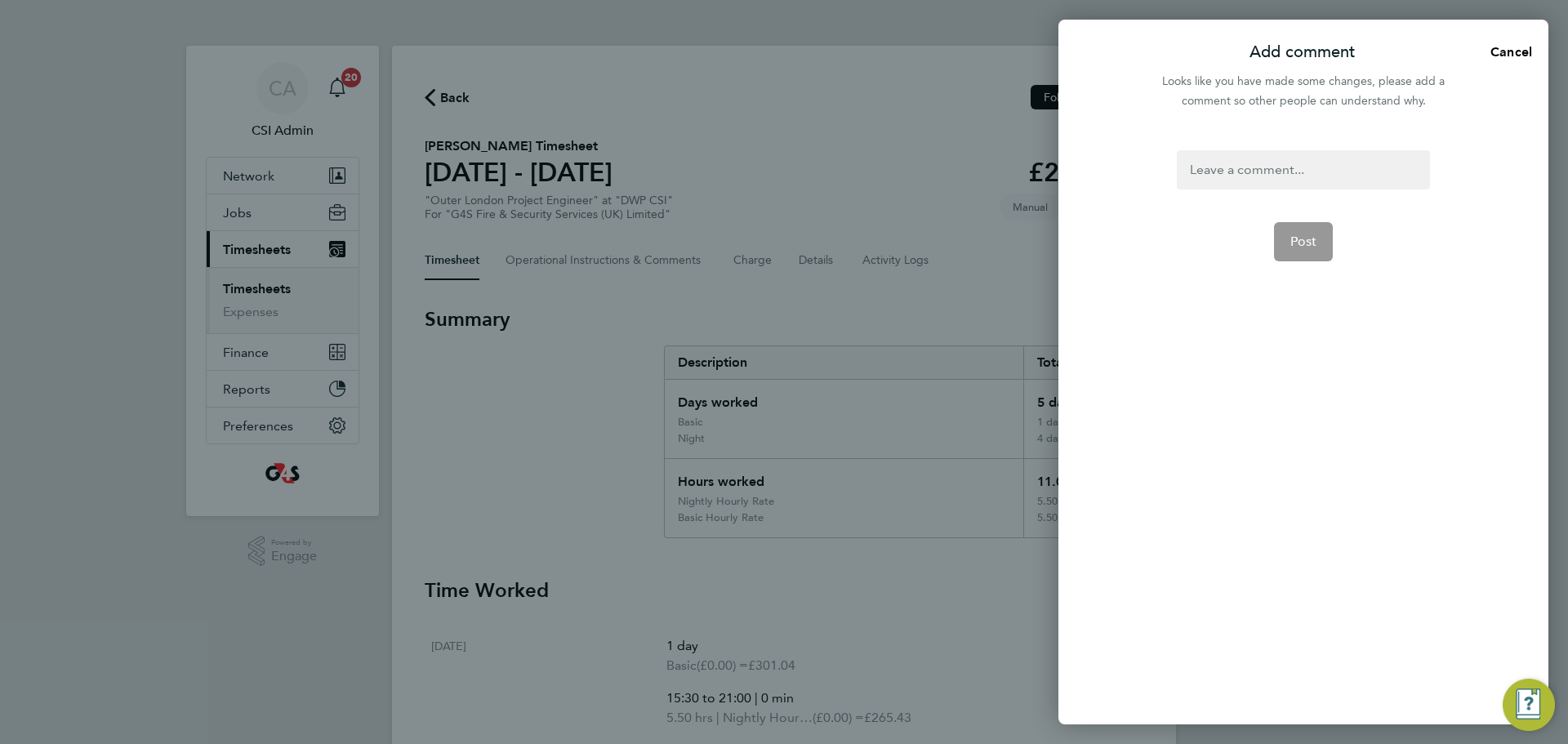
click at [1327, 153] on div at bounding box center [1302, 170] width 252 height 40
click at [1309, 242] on button "Post" at bounding box center [1304, 261] width 60 height 40
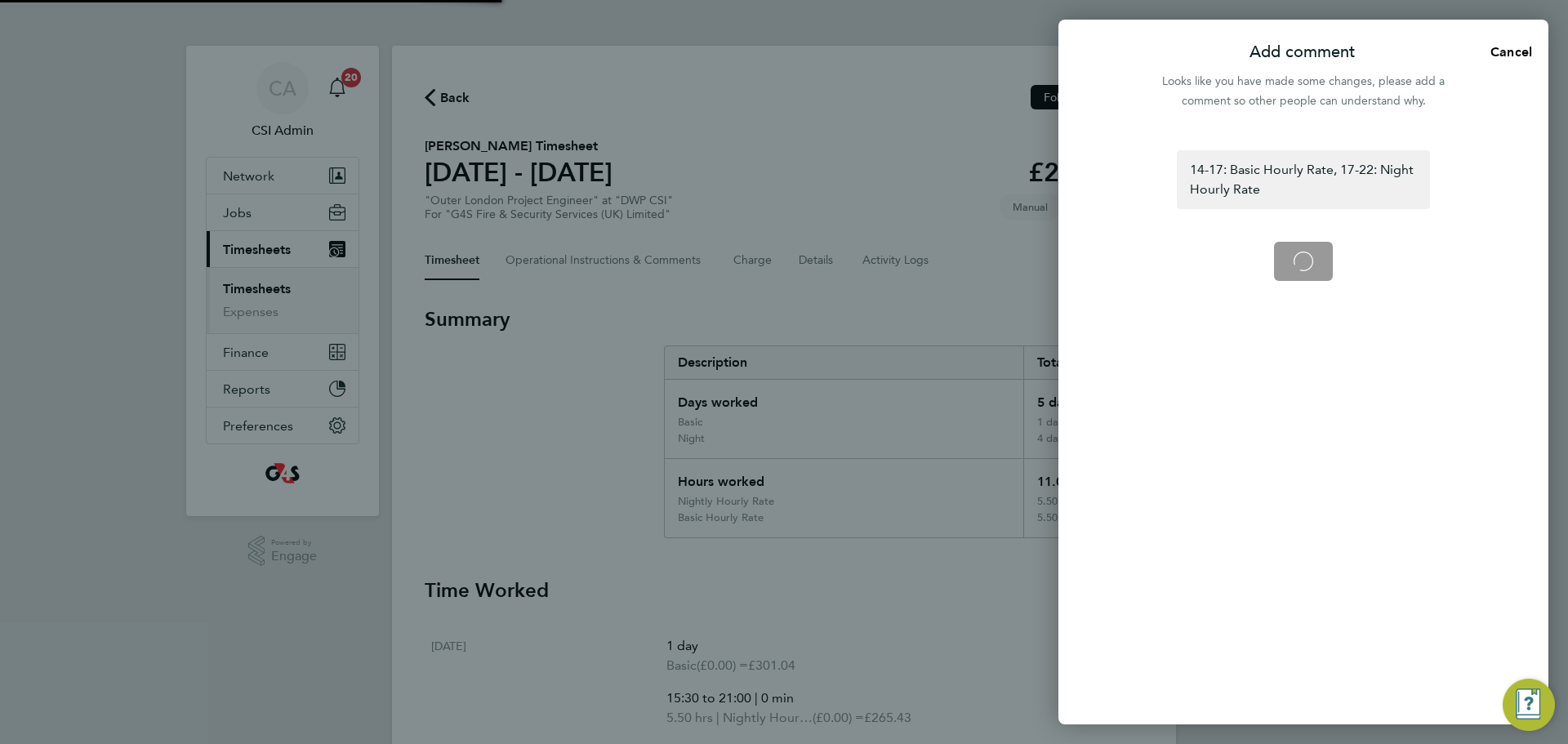
click at [1305, 247] on app-form-button "Post Loading" at bounding box center [1304, 261] width 60 height 40
select select "1"
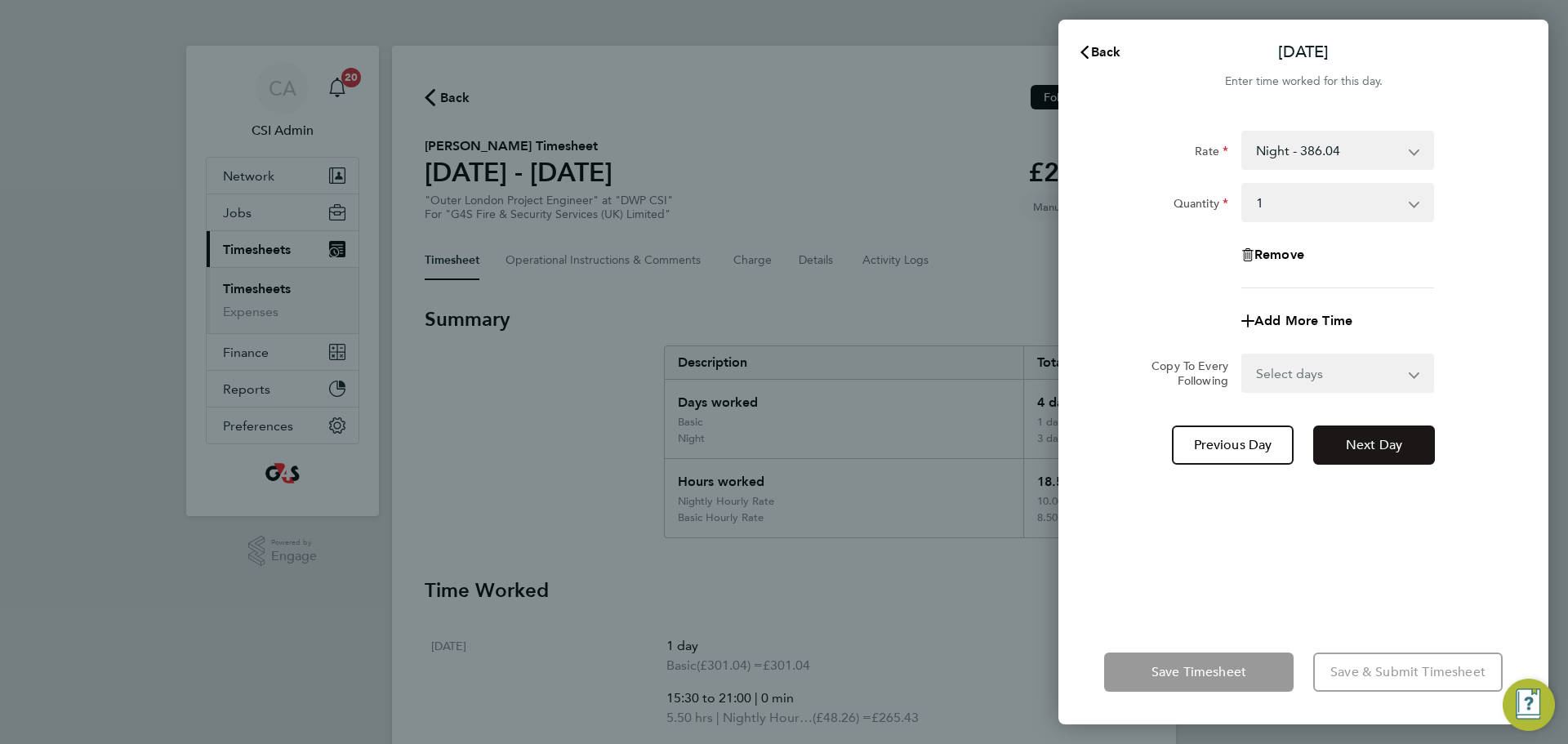
click at [1383, 439] on span "Next Day" at bounding box center [1374, 444] width 56 height 16
select select "1"
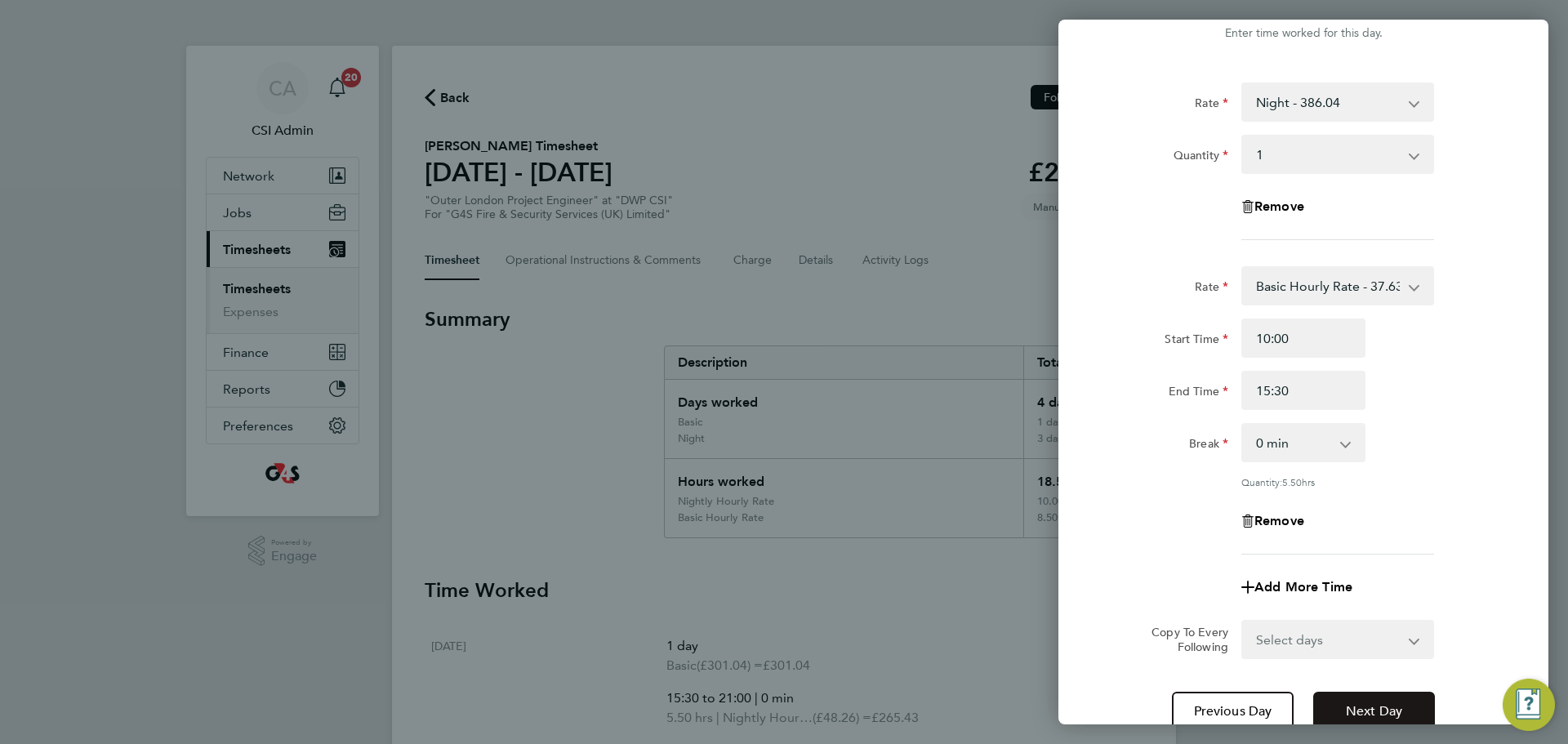
scroll to position [177, 0]
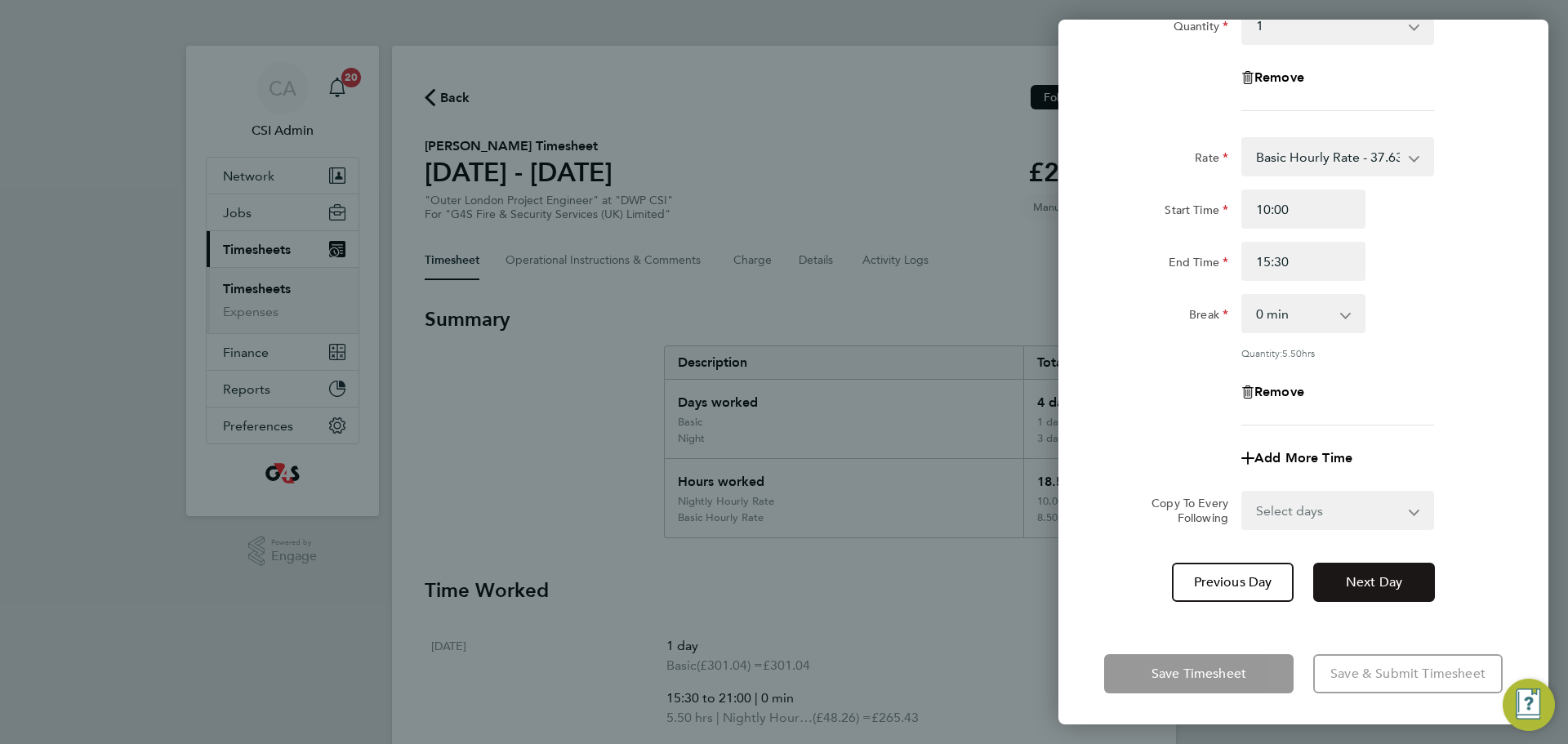
click at [1379, 571] on button "Next Day" at bounding box center [1375, 583] width 122 height 40
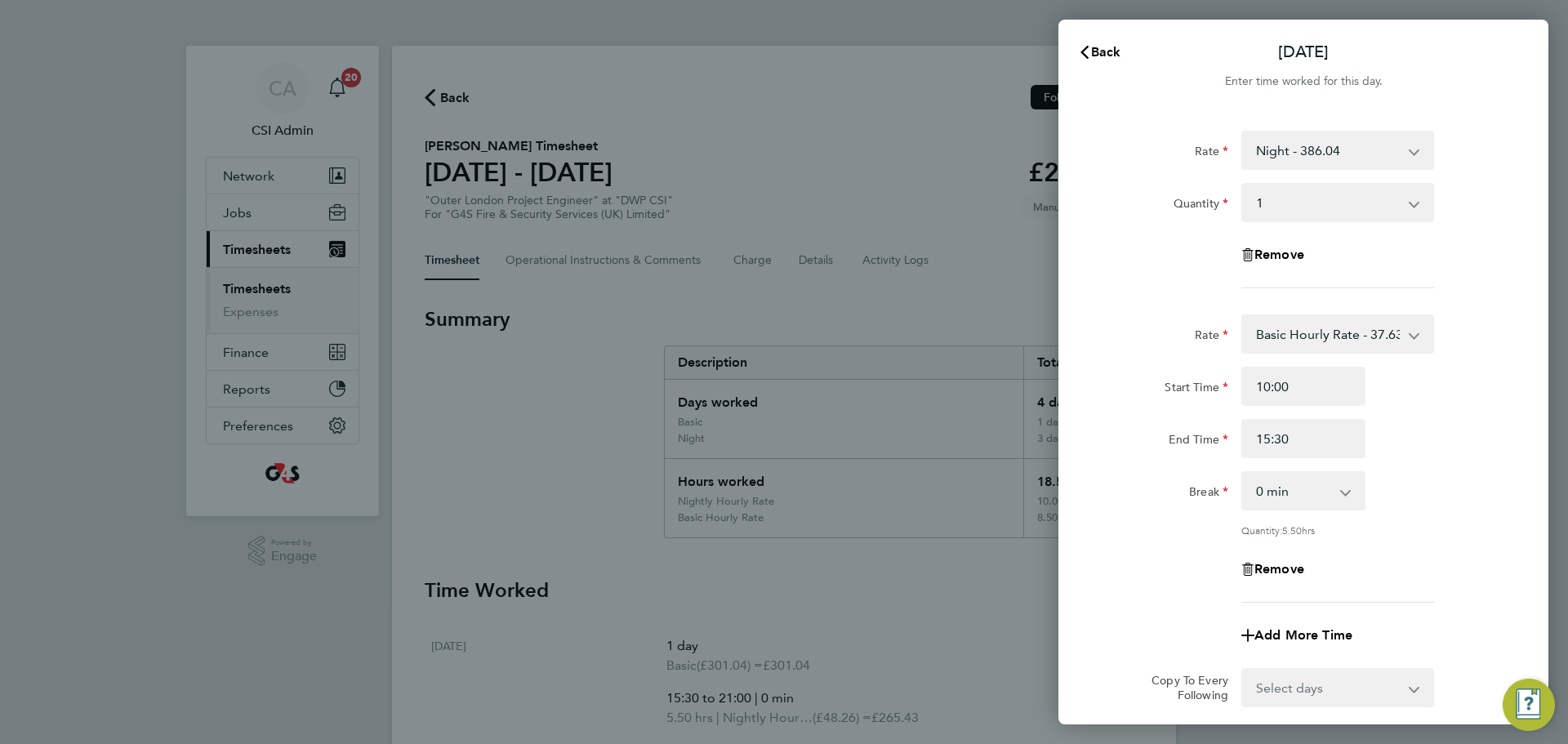
select select "1"
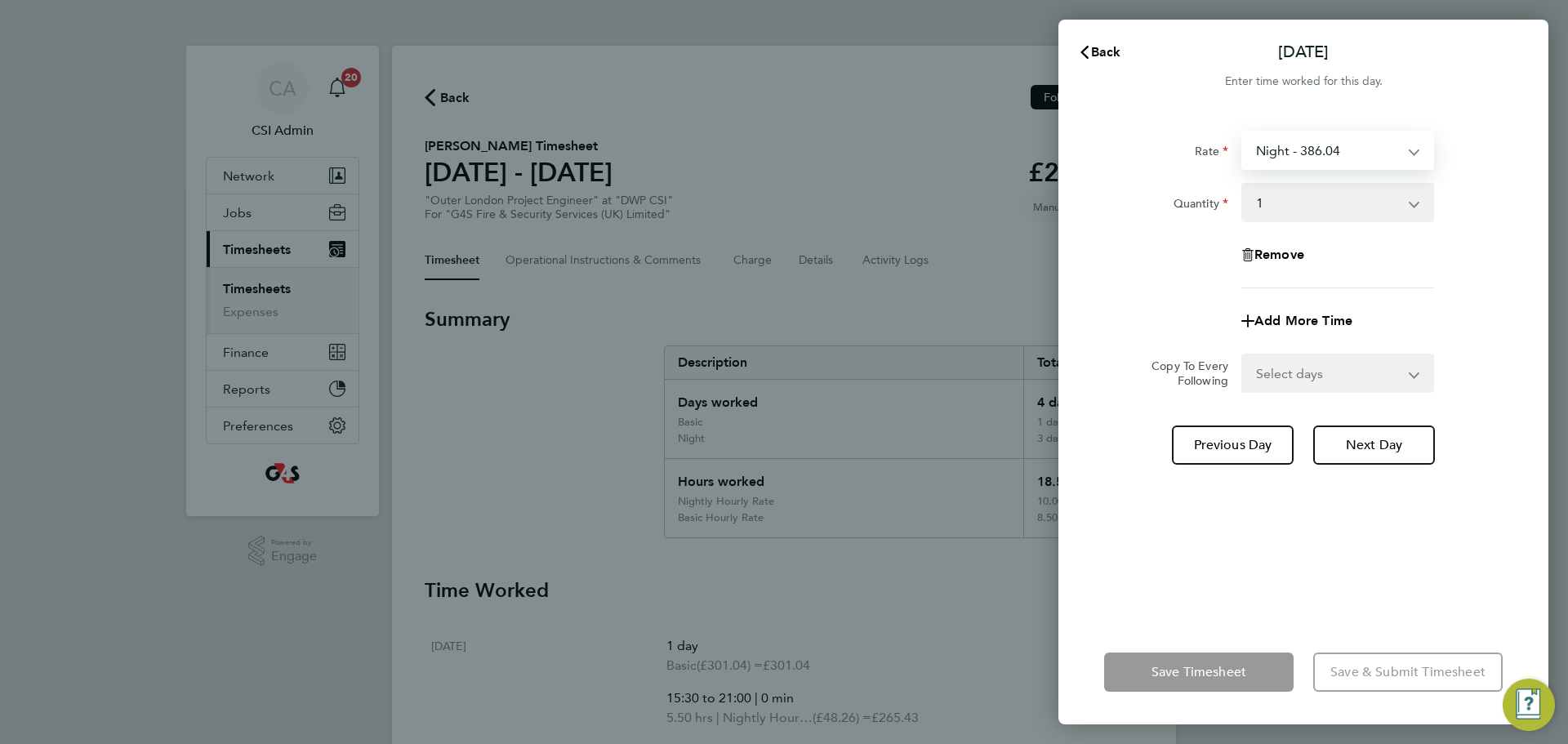
click at [1307, 145] on select "Night - 386.04 Basic - 301.04 Weekend - 401.04 Nightly Hourly Rate - 48.26 Hour…" at bounding box center [1328, 150] width 170 height 36
click at [1322, 119] on div "Rate Night - 386.04 Basic - 301.04 Weekend - 401.04 Nightly Hourly Rate - 48.26…" at bounding box center [1303, 365] width 490 height 509
click at [1313, 132] on select "Night - 386.04 Basic - 301.04 Weekend - 401.04 Nightly Hourly Rate - 48.26 Hour…" at bounding box center [1328, 150] width 170 height 36
select select "30"
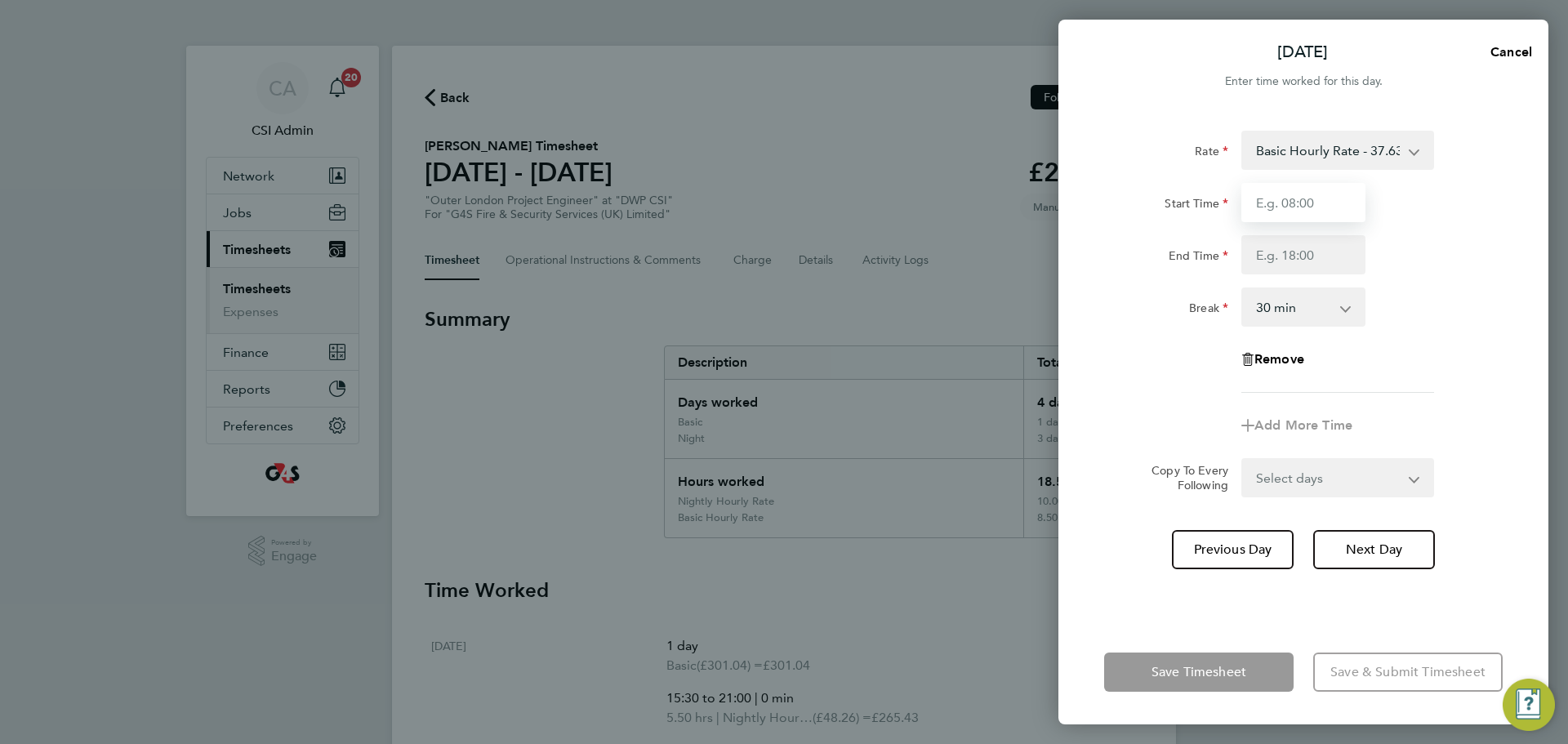
click at [1286, 195] on input "Start Time" at bounding box center [1303, 202] width 125 height 40
type input "14:00"
click at [1263, 256] on input "End Time" at bounding box center [1303, 255] width 125 height 40
type input "17:00"
click at [1358, 218] on input "14:00" at bounding box center [1303, 202] width 125 height 40
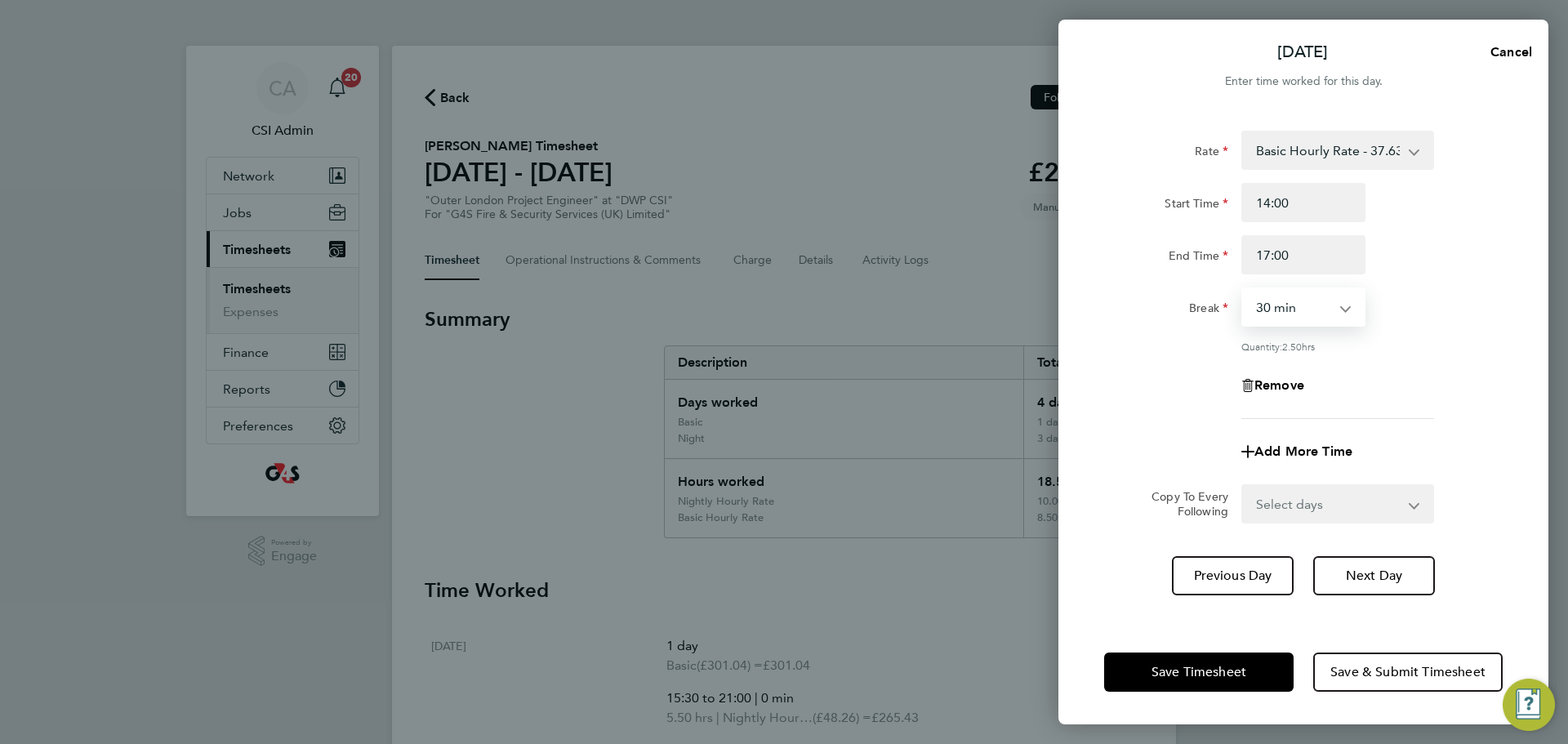
click at [1309, 291] on select "0 min 15 min 30 min 45 min 60 min 75 min 90 min" at bounding box center [1294, 306] width 101 height 36
select select "0"
click at [1243, 289] on select "0 min 15 min 30 min 45 min 60 min 75 min 90 min" at bounding box center [1294, 306] width 101 height 36
click at [1297, 441] on div "Add More Time" at bounding box center [1303, 451] width 137 height 40
click at [1294, 451] on span "Add More Time" at bounding box center [1303, 451] width 98 height 15
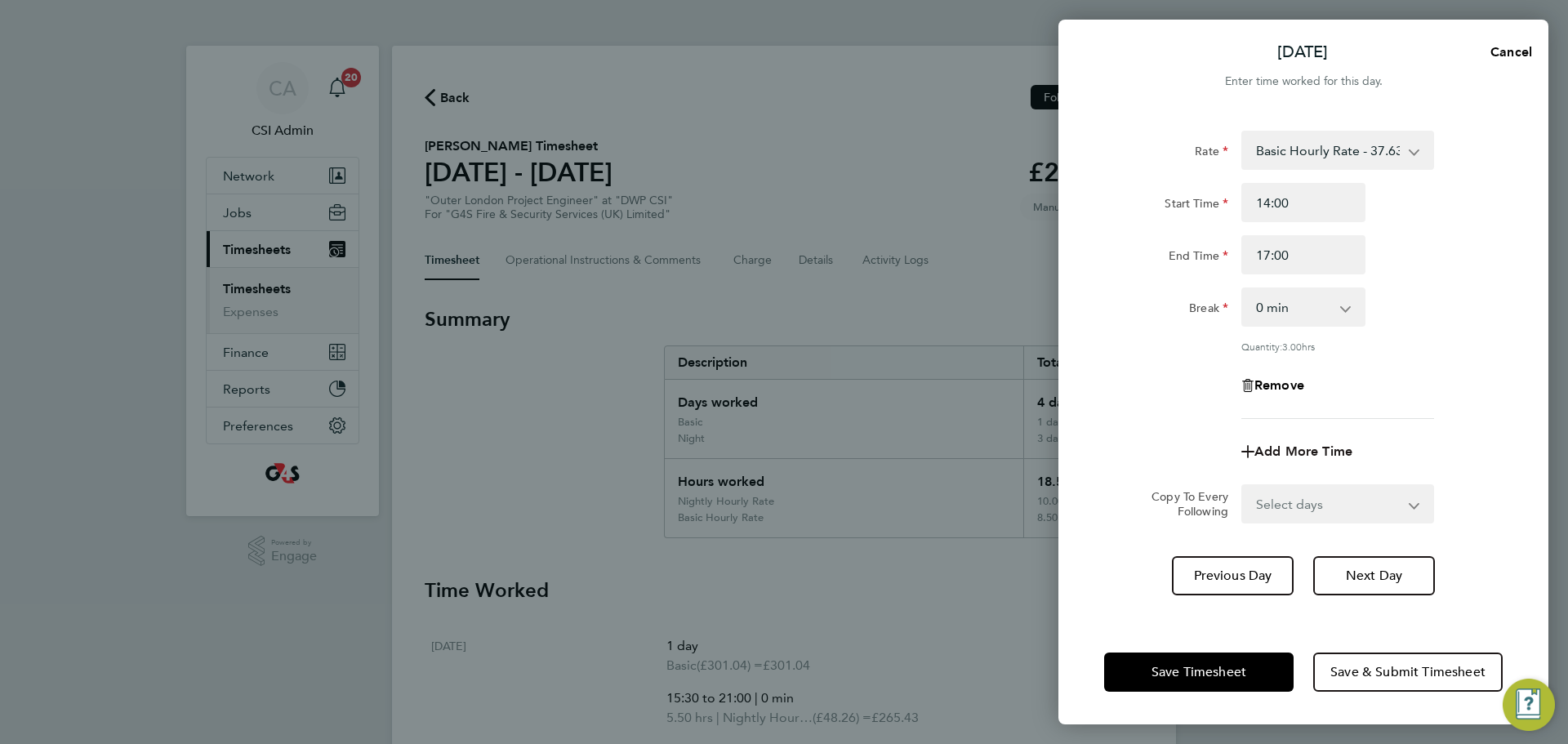
select select "null"
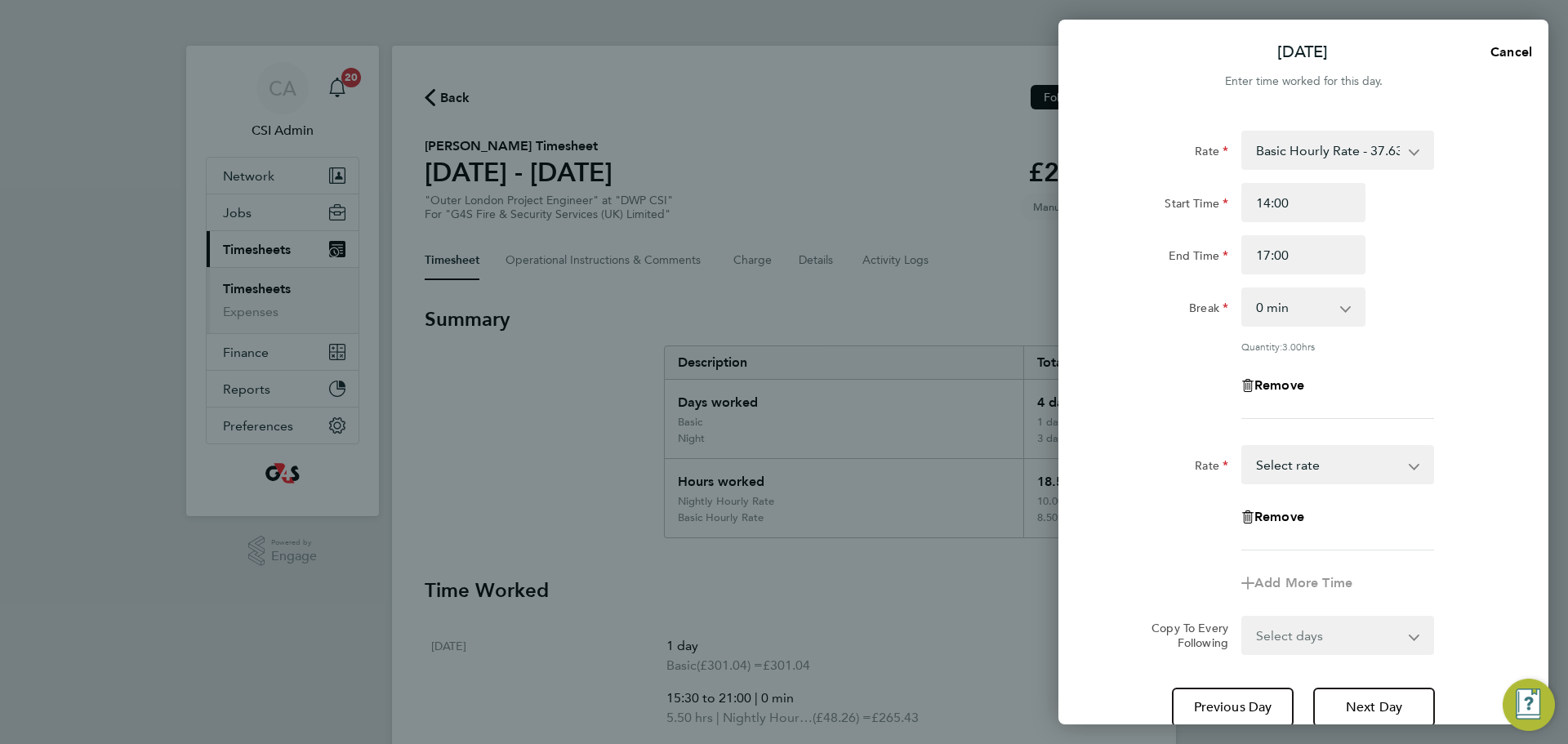
click at [1287, 454] on select "Basic - 301.04 Night - 386.04 Weekend - 401.04 Nightly Hourly Rate - 48.26 Hour…" at bounding box center [1328, 464] width 170 height 36
select select "30"
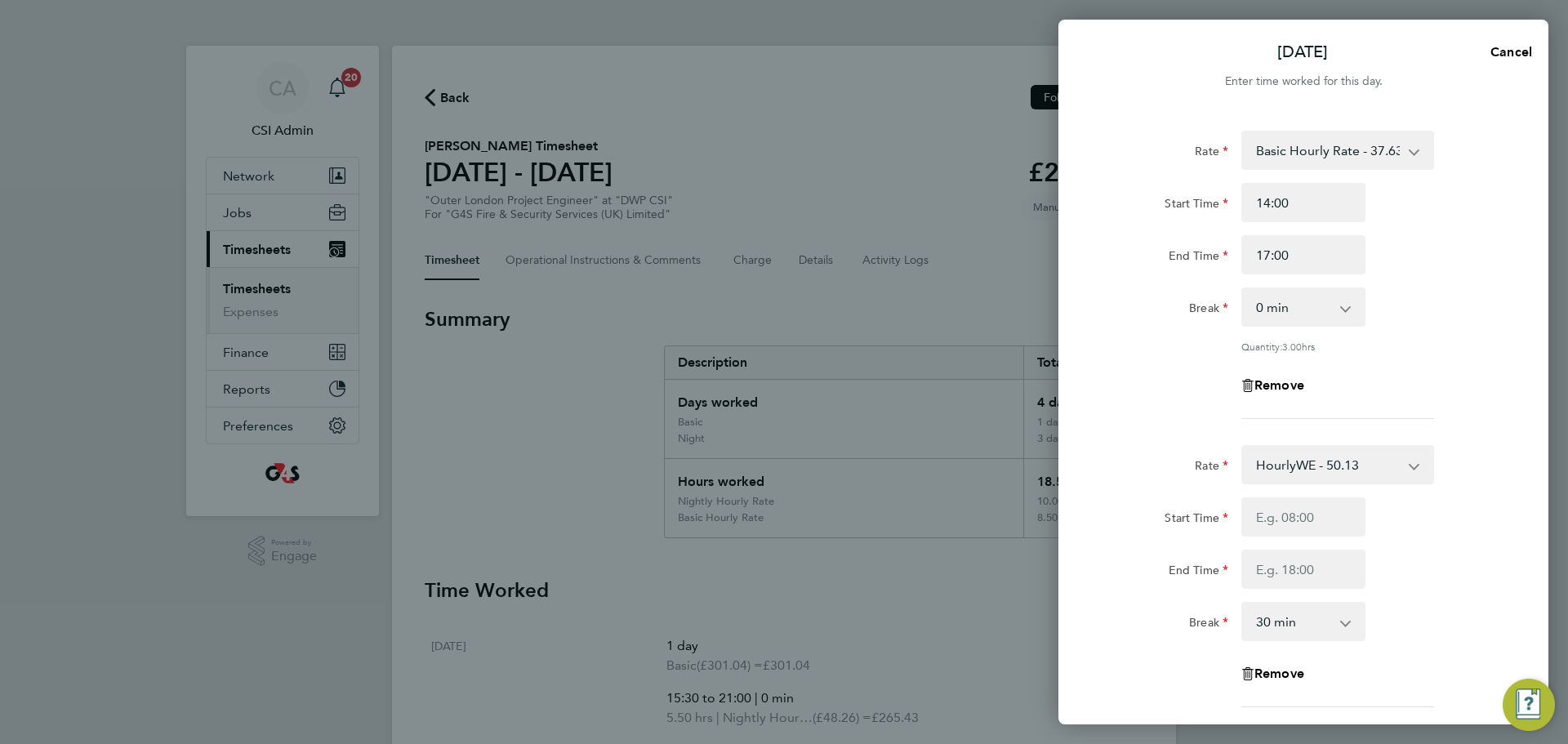
click at [1316, 585] on input "End Time" at bounding box center [1303, 569] width 125 height 40
click at [1269, 457] on select "HourlyWE - 50.13 Basic - 301.04 Night - 386.04 Weekend - 401.04 Nightly Hourly …" at bounding box center [1328, 464] width 170 height 36
select select "30"
click at [1288, 535] on div "Start Time End Time" at bounding box center [1303, 543] width 412 height 92
click at [1294, 522] on input "Start Time" at bounding box center [1303, 517] width 125 height 40
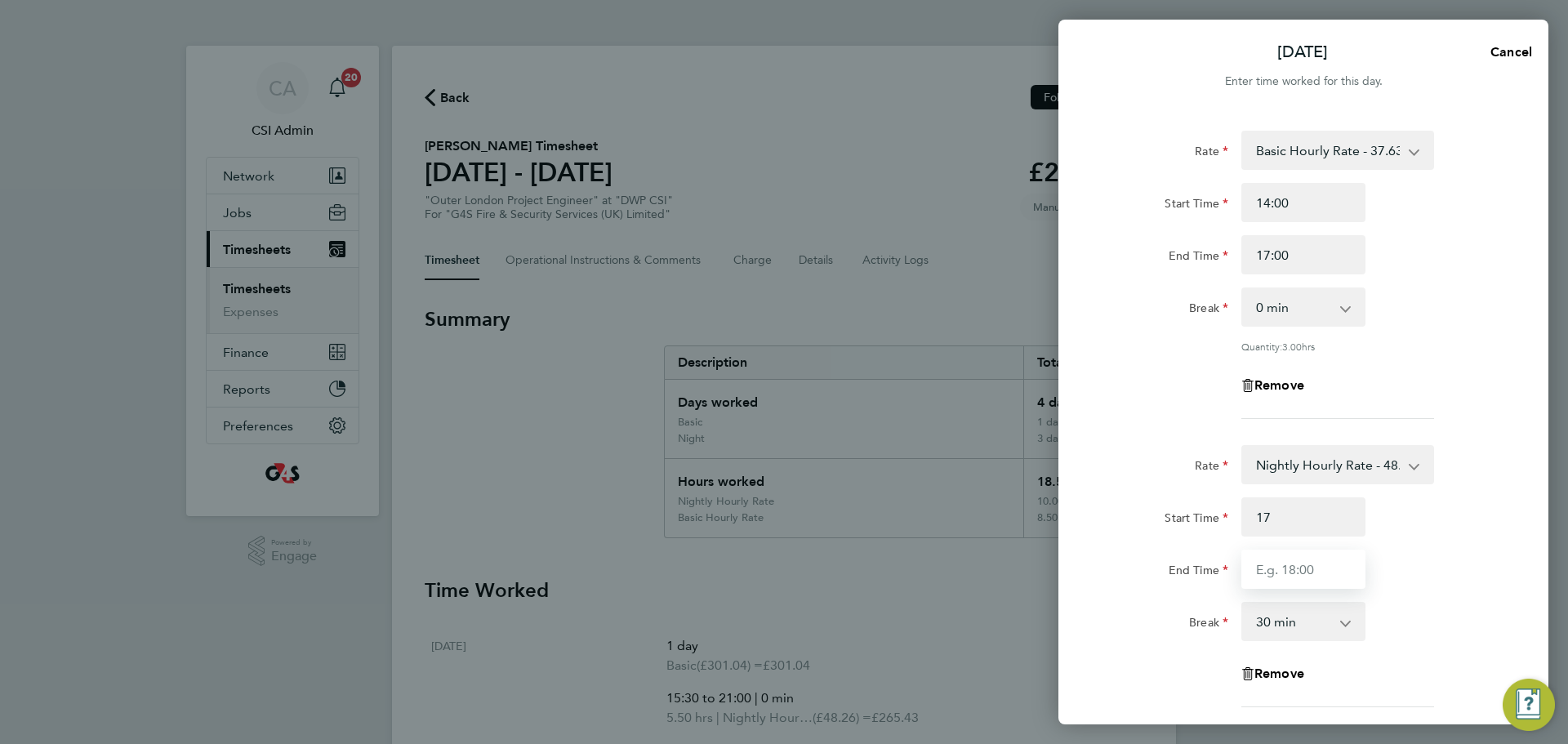
type input "17:00"
click at [1271, 574] on input "End Time" at bounding box center [1303, 569] width 125 height 40
type input "22:00"
click at [1423, 585] on div "End Time 22:00" at bounding box center [1303, 569] width 412 height 40
click at [1326, 618] on select "0 min 15 min 30 min 45 min 60 min 75 min 90 min" at bounding box center [1294, 621] width 101 height 36
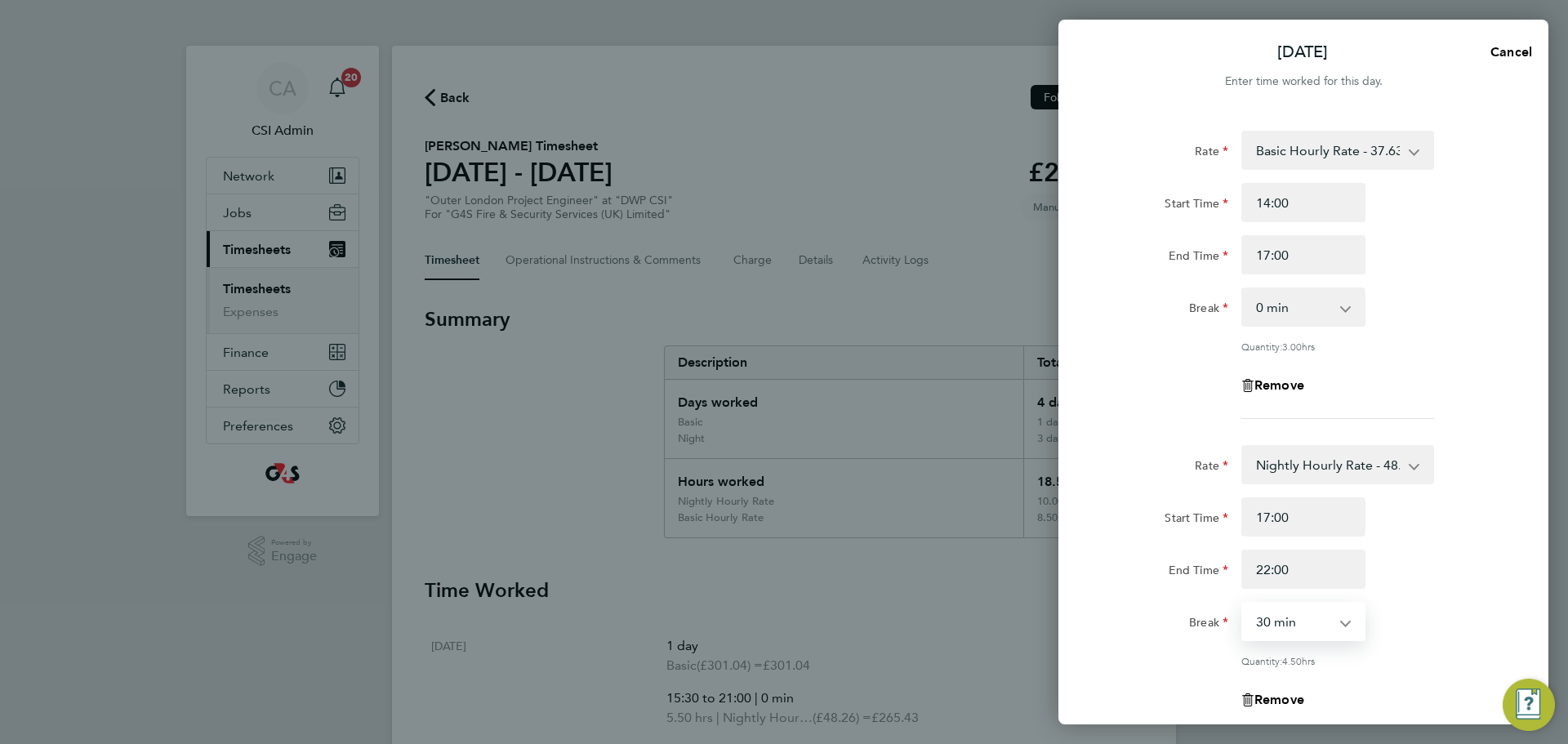
select select "0"
click at [1243, 604] on select "0 min 15 min 30 min 45 min 60 min 75 min 90 min" at bounding box center [1294, 621] width 101 height 36
click at [1395, 550] on div "End Time 22:00" at bounding box center [1303, 569] width 412 height 40
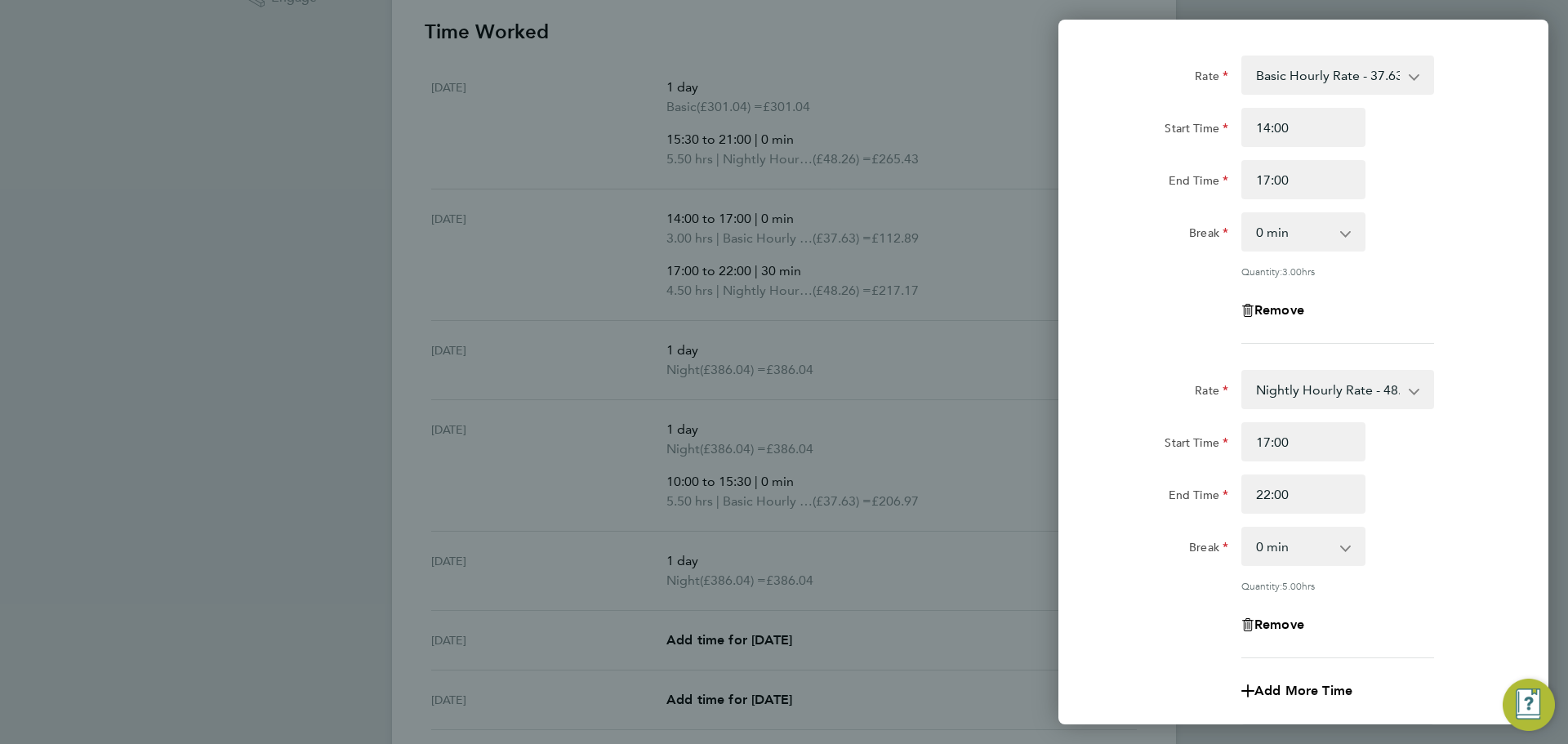
scroll to position [306, 0]
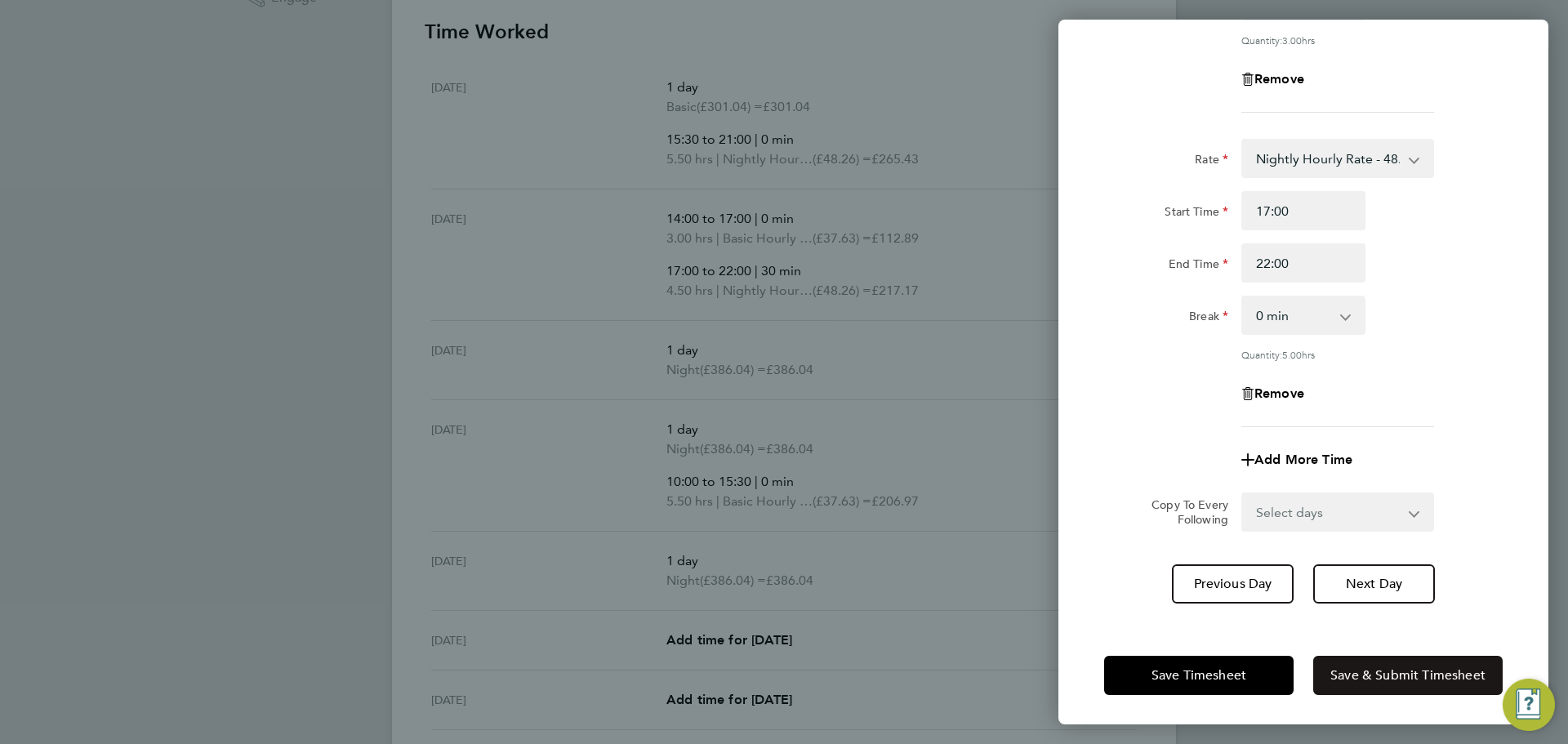
click at [1379, 673] on span "Save & Submit Timesheet" at bounding box center [1408, 675] width 156 height 16
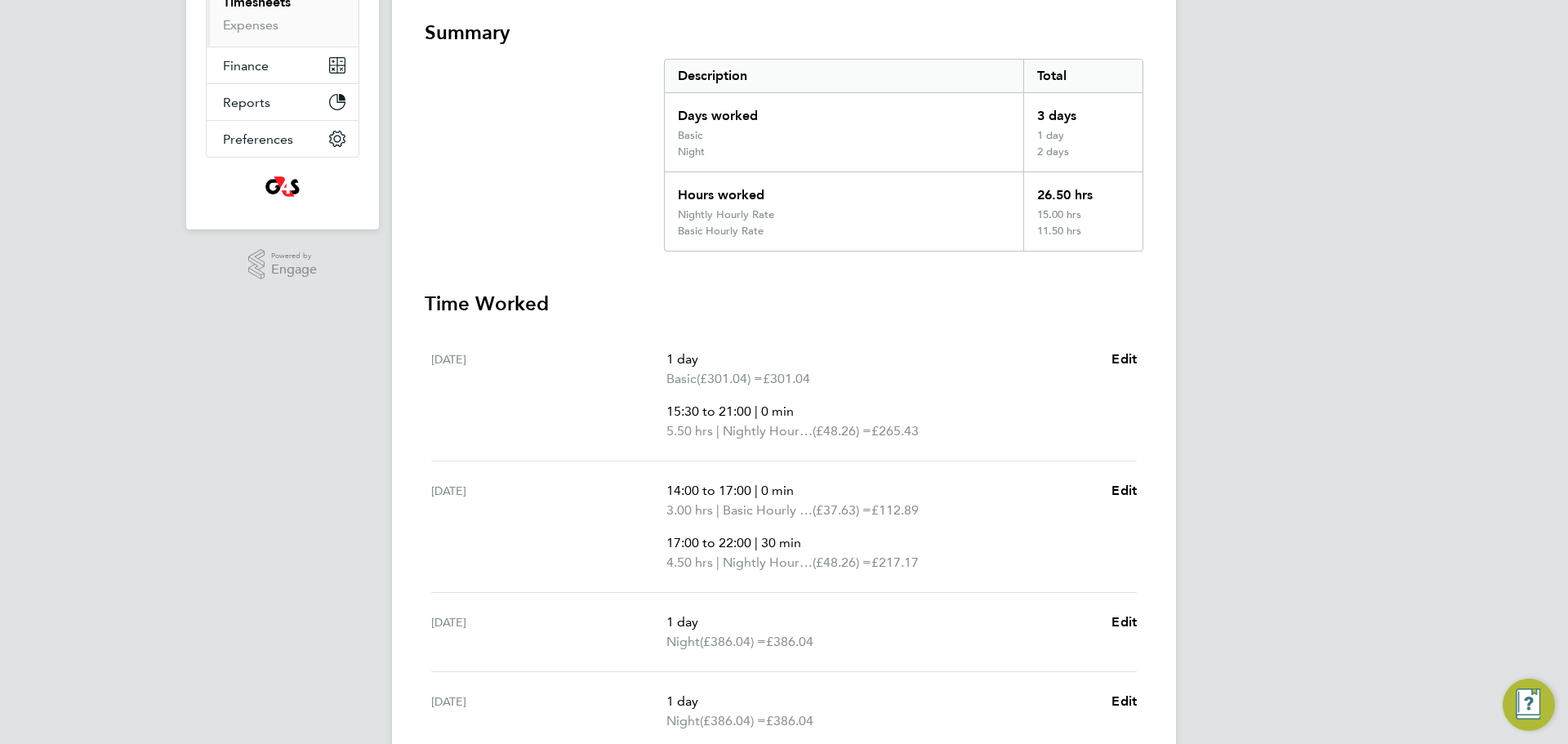
scroll to position [303, 0]
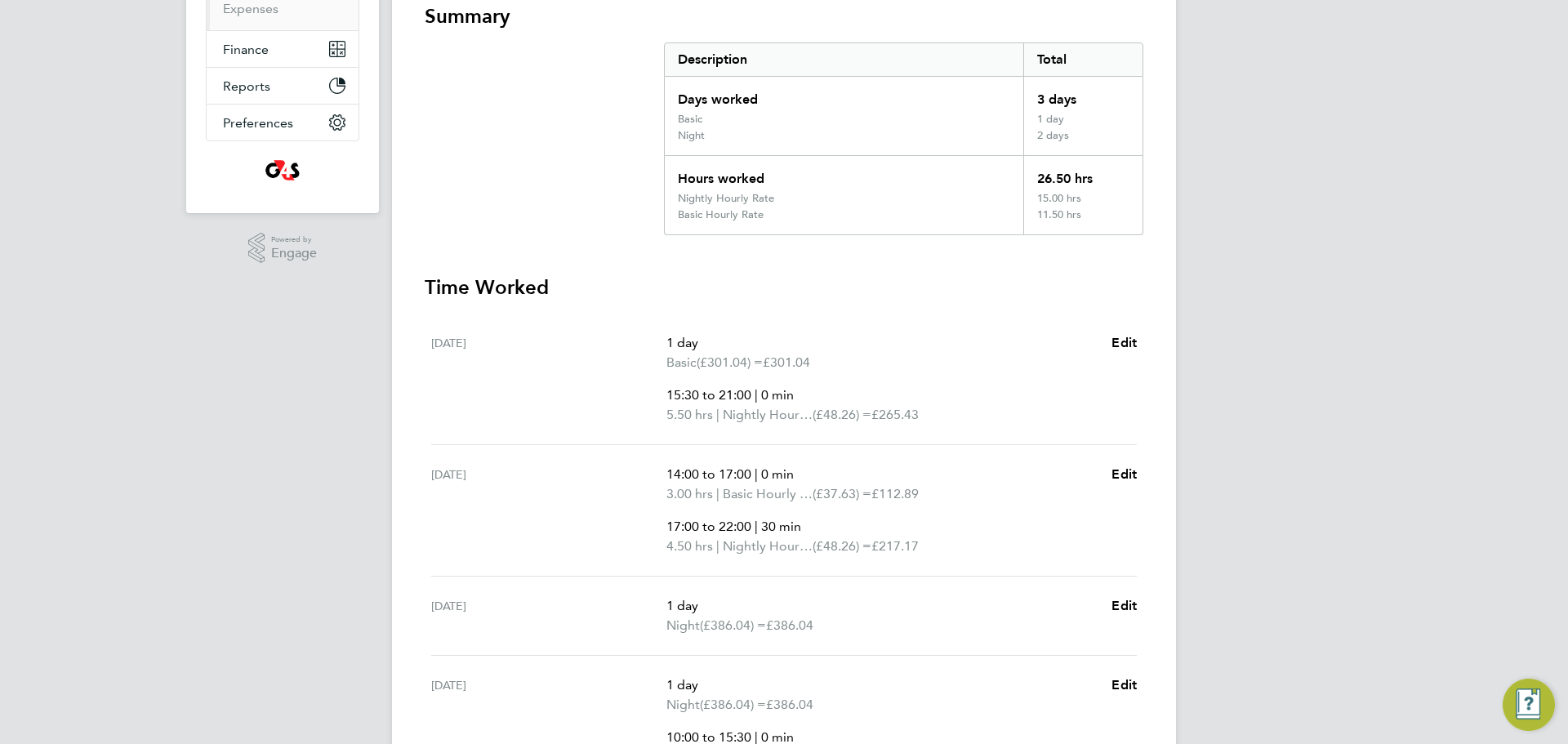
drag, startPoint x: 664, startPoint y: 359, endPoint x: 938, endPoint y: 373, distance: 274.4
click at [938, 373] on div "Mon 18 Aug 1 day Basic (£301.04) = £301.04 15:30 to 21:00 | 0 min 5.50 hrs | Ni…" at bounding box center [784, 380] width 706 height 131
click at [938, 373] on ul "1 day Basic (£301.04) = £301.04 15:30 to 21:00 | 0 min 5.50 hrs | Nightly Hourl…" at bounding box center [882, 379] width 432 height 92
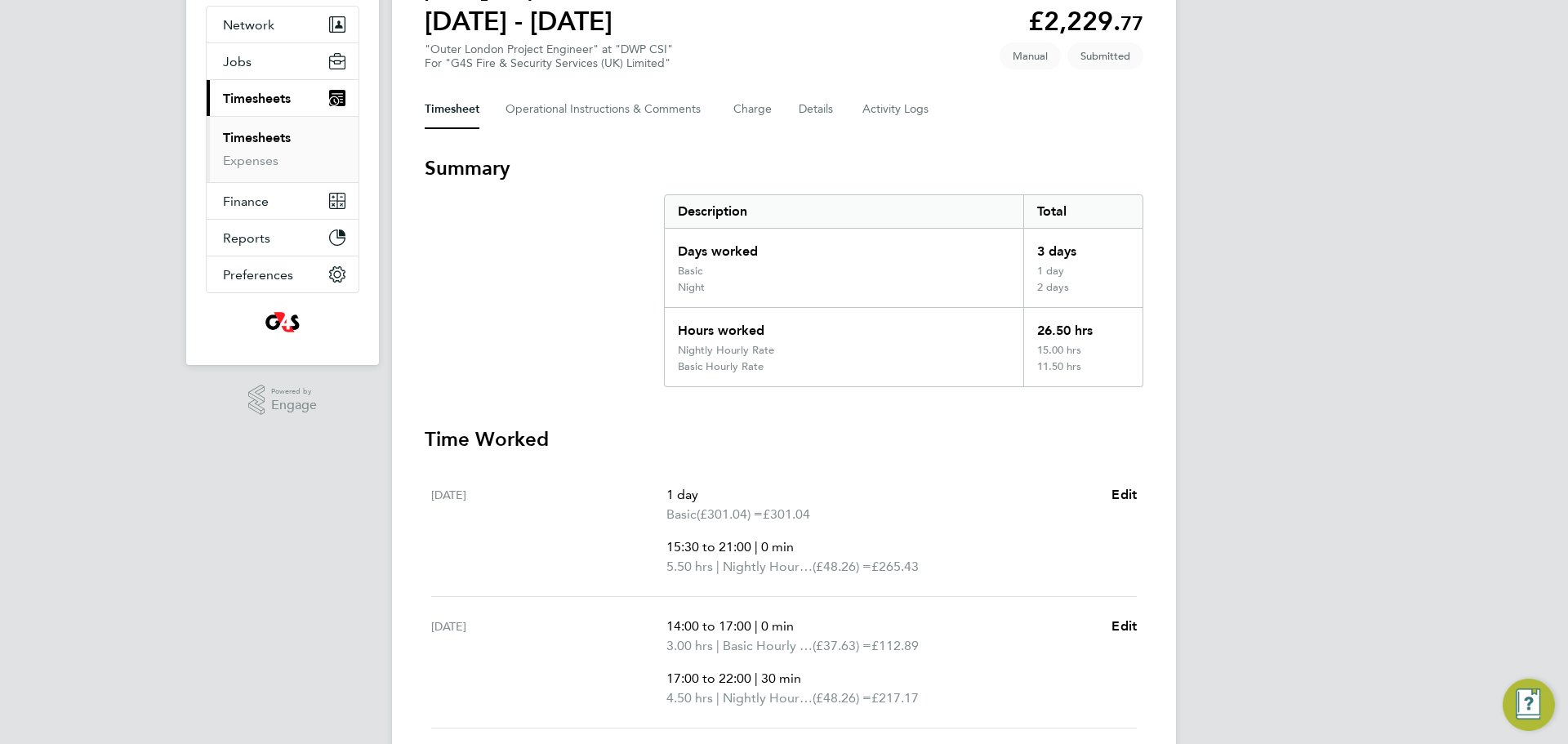
scroll to position [0, 0]
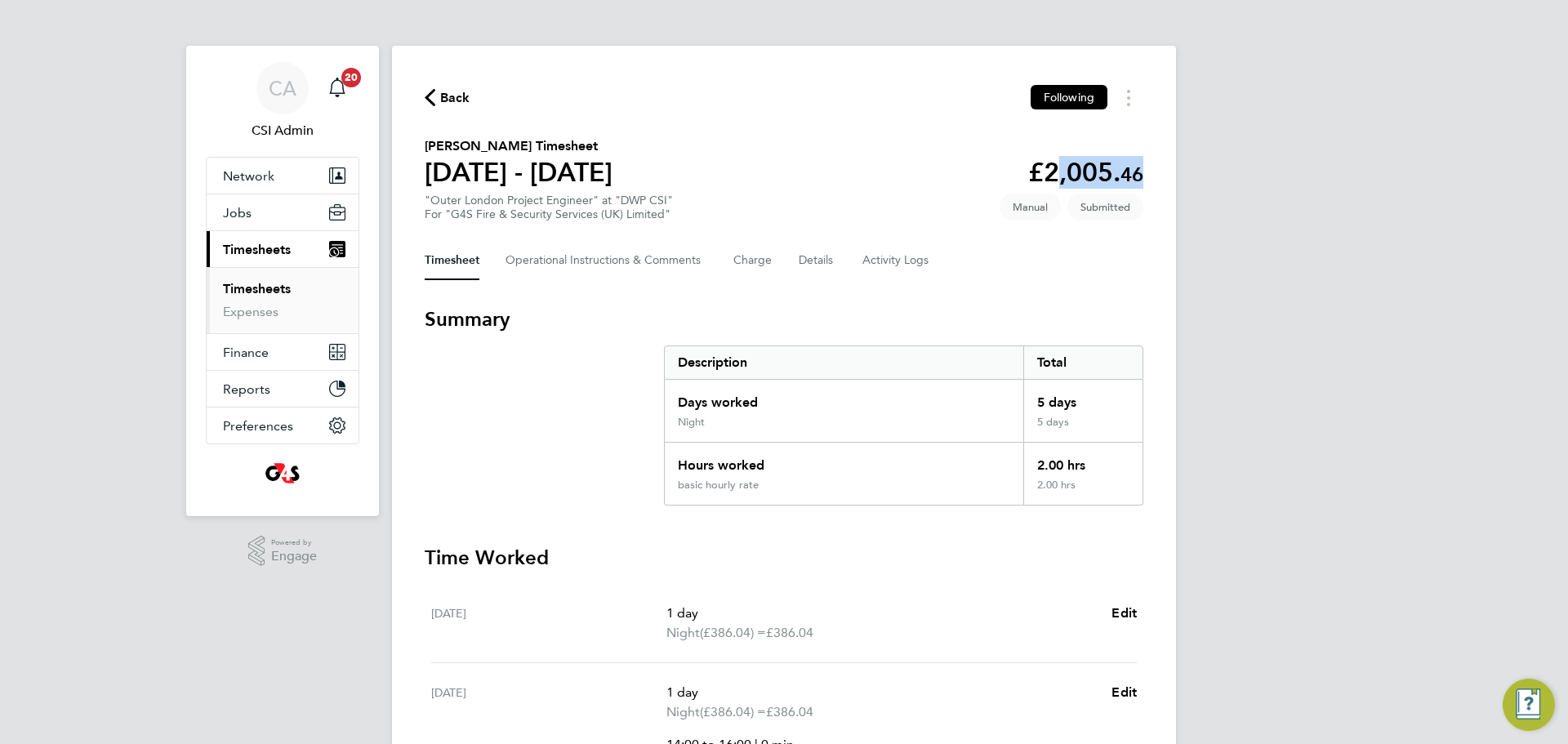
drag, startPoint x: 1098, startPoint y: 168, endPoint x: 1196, endPoint y: 183, distance: 99.1
click at [1196, 183] on div "CA CSI Admin Notifications 20 Applications: Network Team Members Businesses Sit…" at bounding box center [784, 647] width 1568 height 1296
copy app-decimal "2,005. 46"
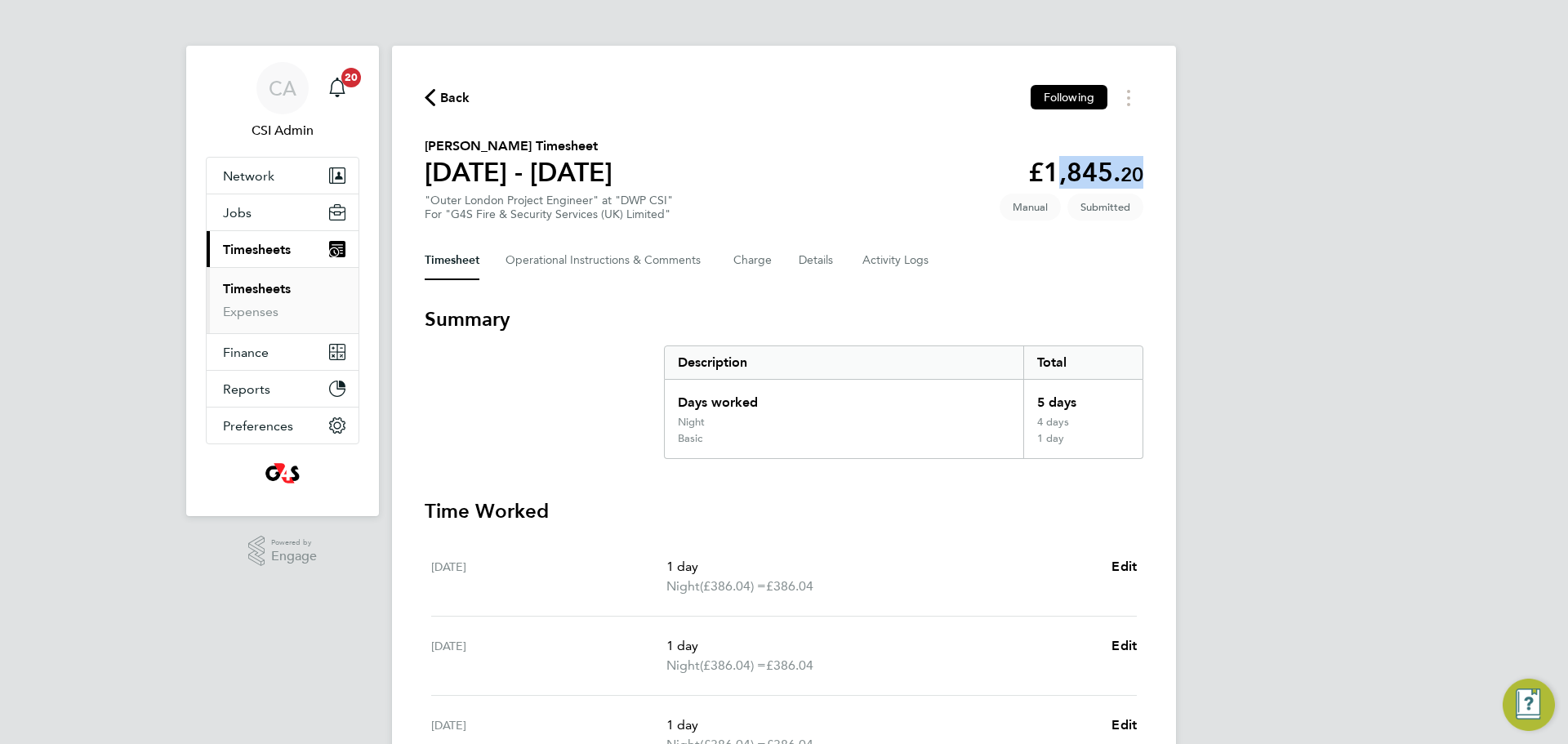
drag, startPoint x: 1045, startPoint y: 175, endPoint x: 1167, endPoint y: 166, distance: 122.3
click at [1167, 166] on div "Back Following [PERSON_NAME] Timesheet [DATE] - [DATE] £1,845. 20 "Outer London…" at bounding box center [784, 608] width 784 height 1125
click at [257, 316] on link "Expenses" at bounding box center [250, 312] width 55 height 15
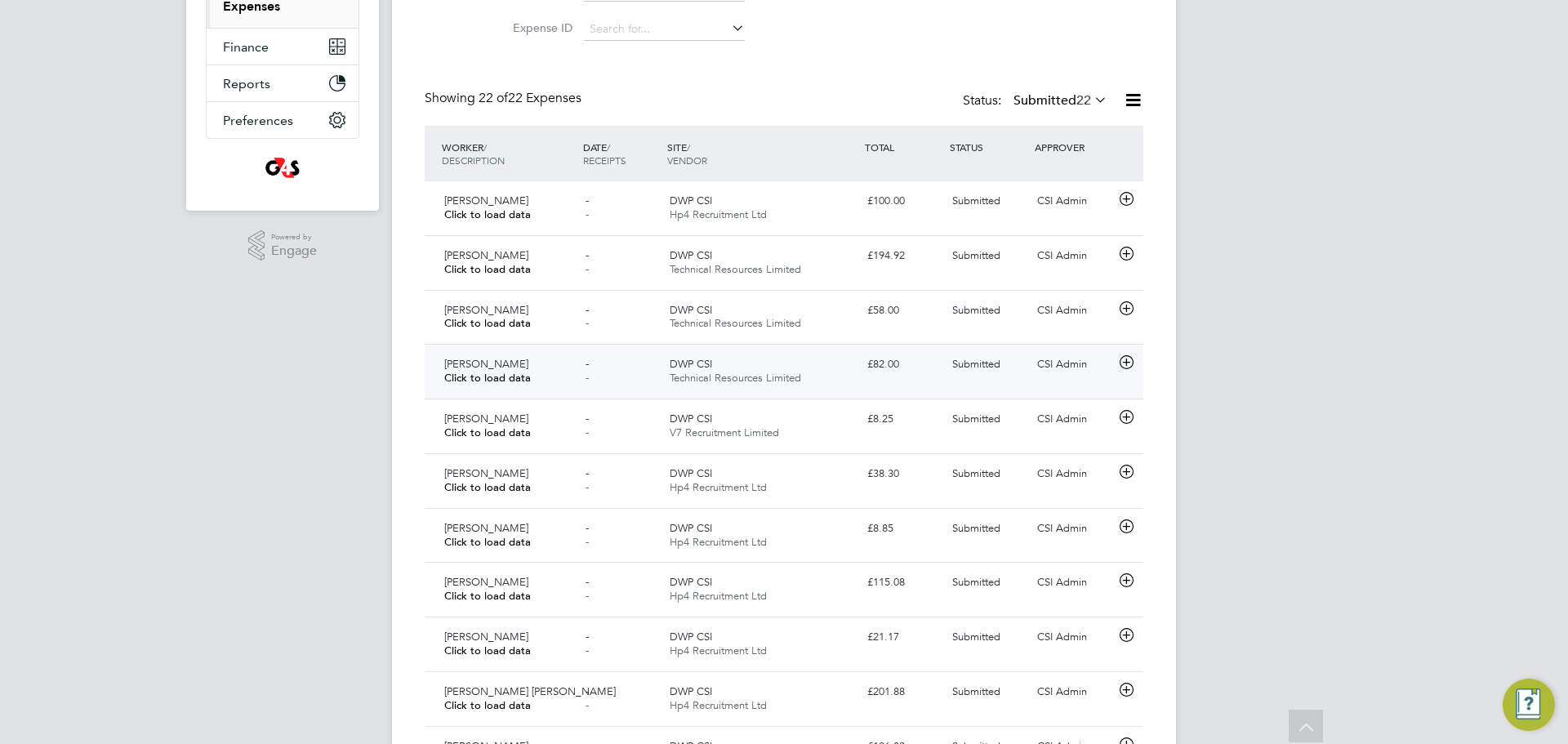
click at [595, 357] on div "- -" at bounding box center [621, 372] width 85 height 41
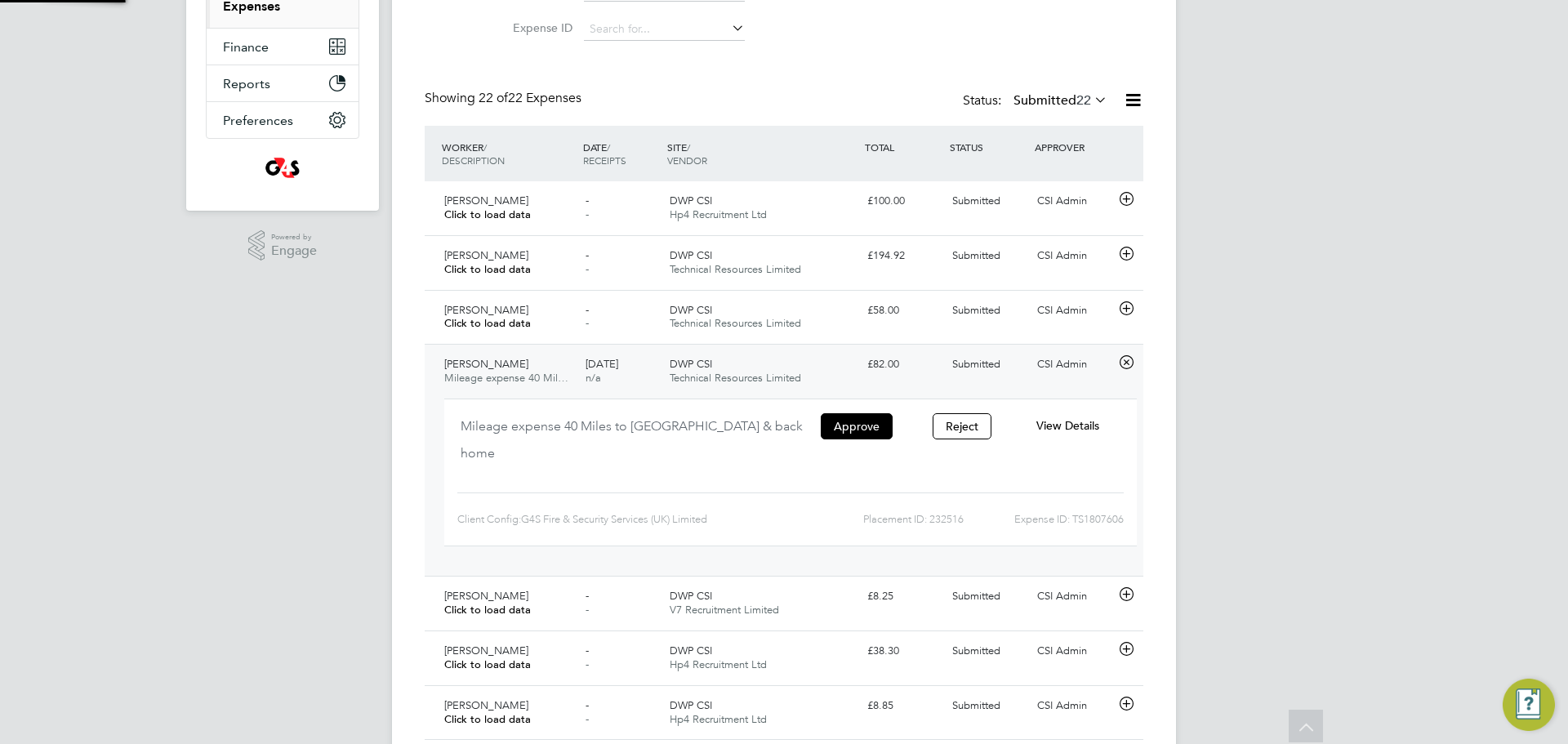
click at [715, 367] on div "DWP CSI Technical Resources Limited" at bounding box center [762, 372] width 198 height 41
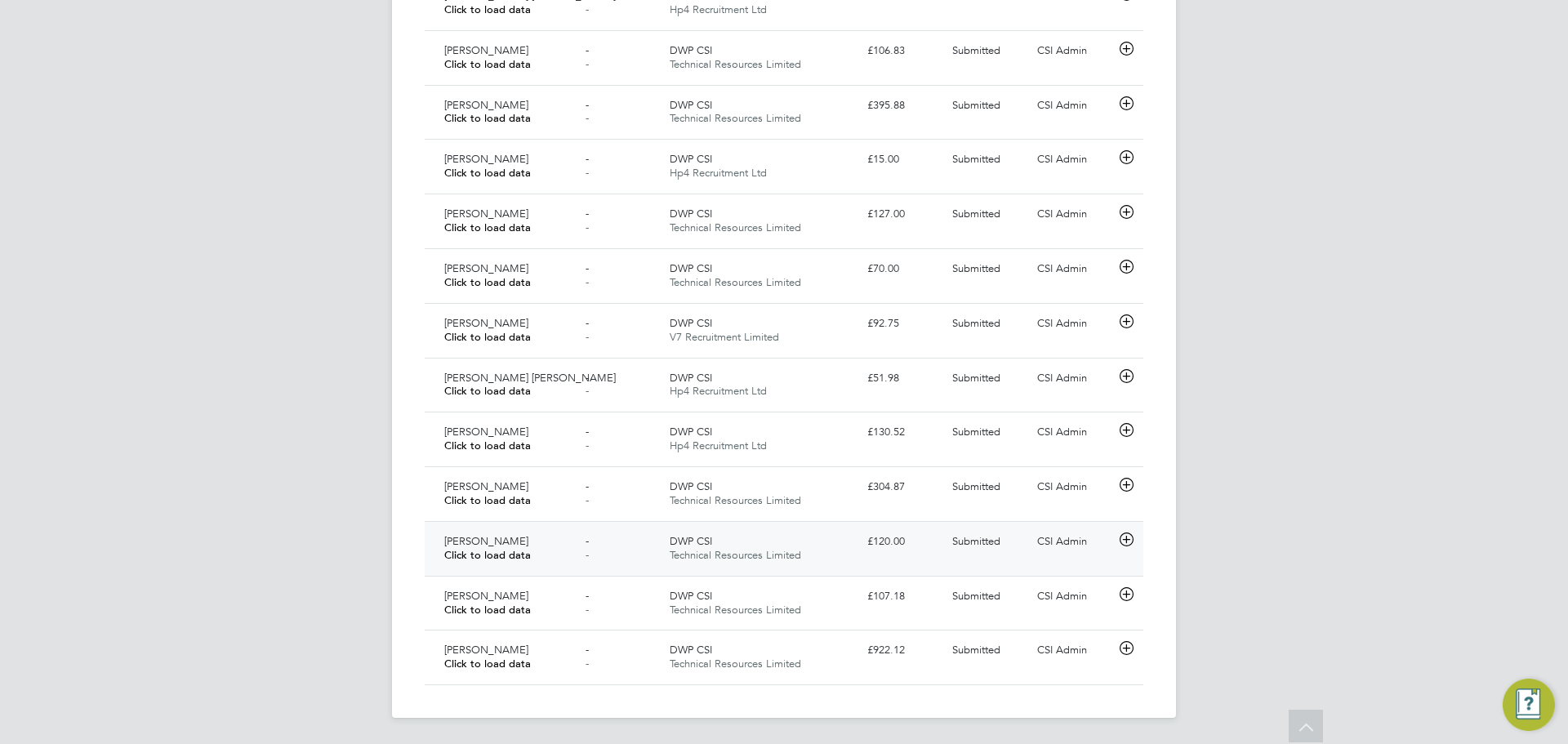
click at [584, 567] on div "- -" at bounding box center [621, 549] width 85 height 41
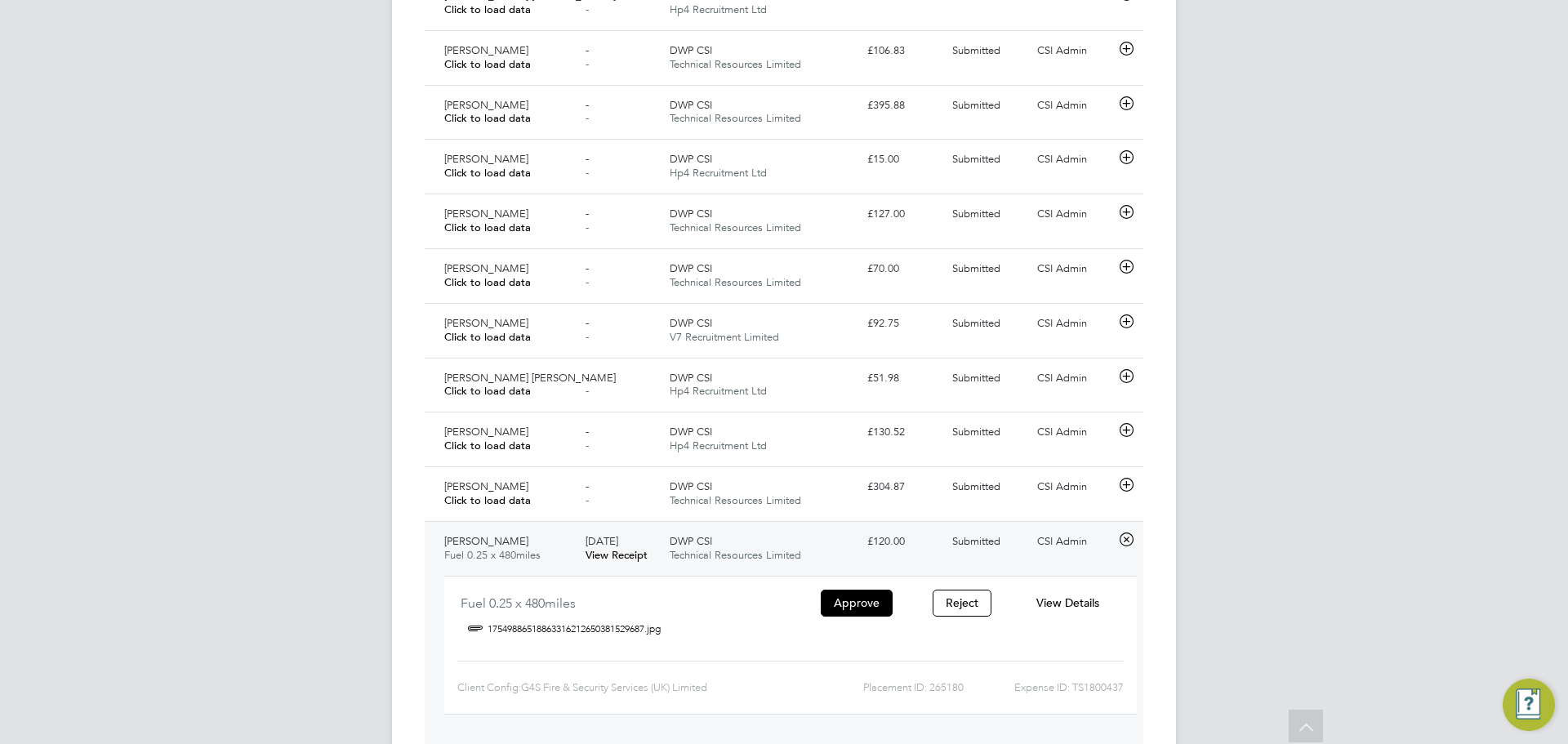
click at [664, 554] on div "DWP CSI Technical Resources Limited" at bounding box center [762, 549] width 198 height 41
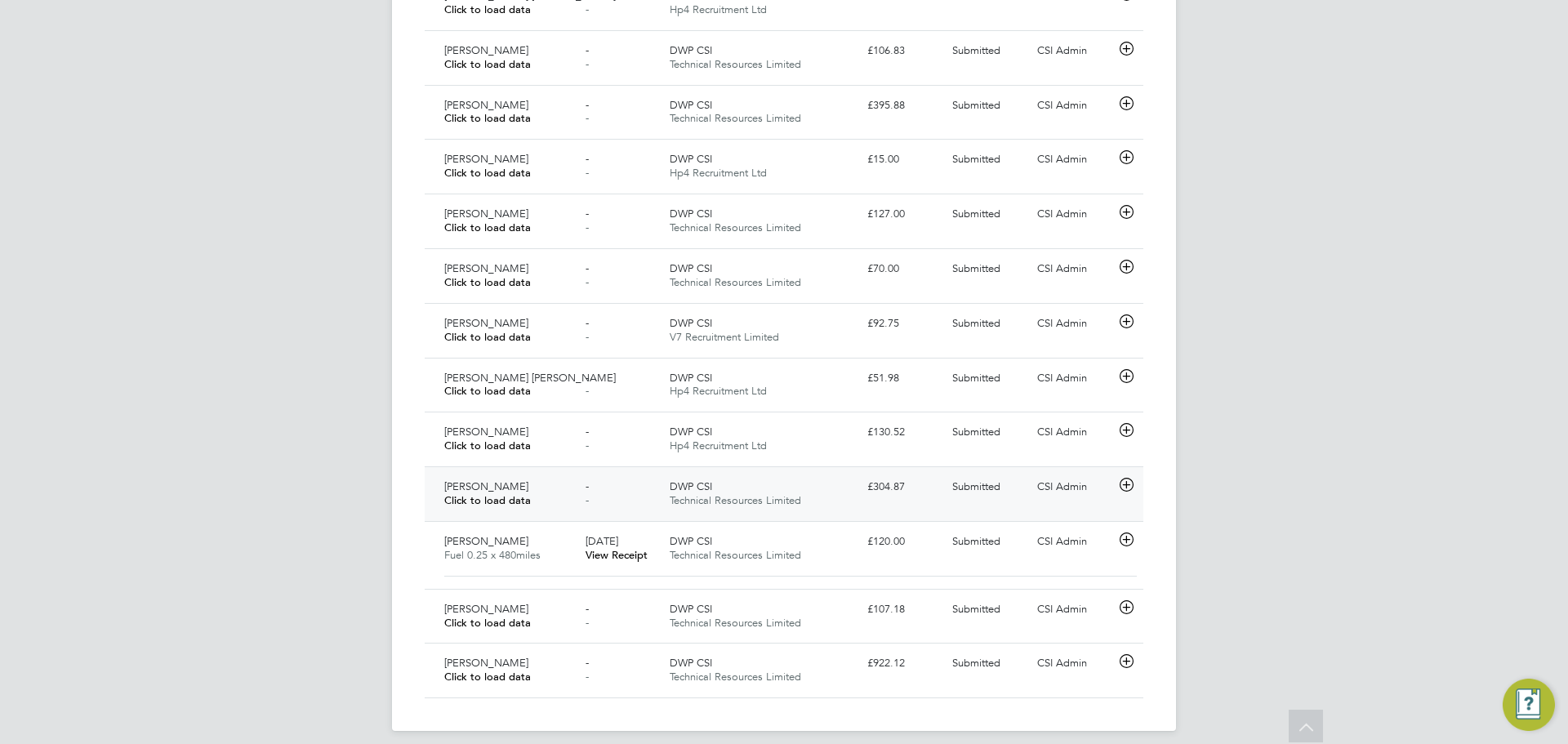
click at [592, 502] on div "- -" at bounding box center [621, 494] width 85 height 41
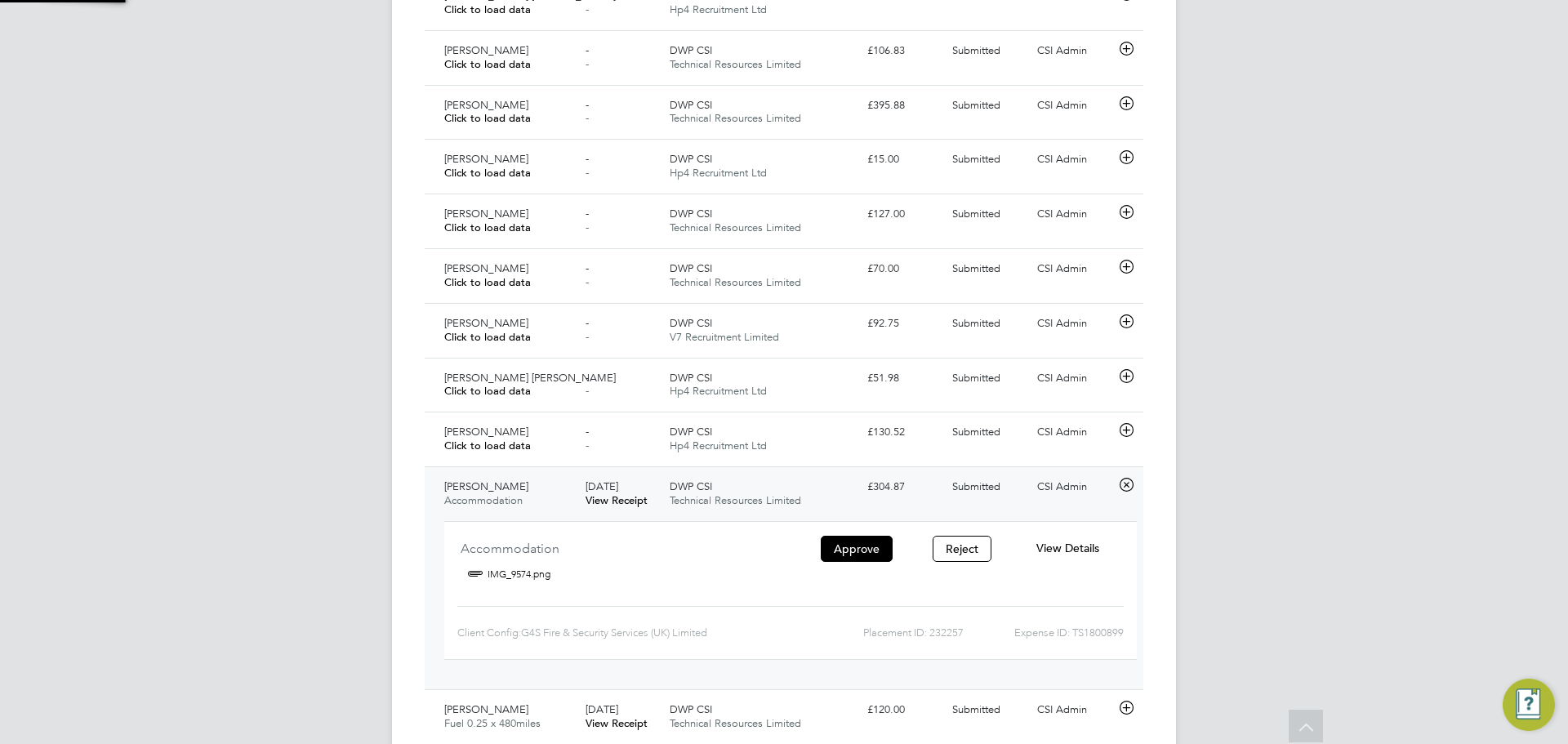
click at [685, 495] on span "Technical Resources Limited" at bounding box center [735, 501] width 131 height 14
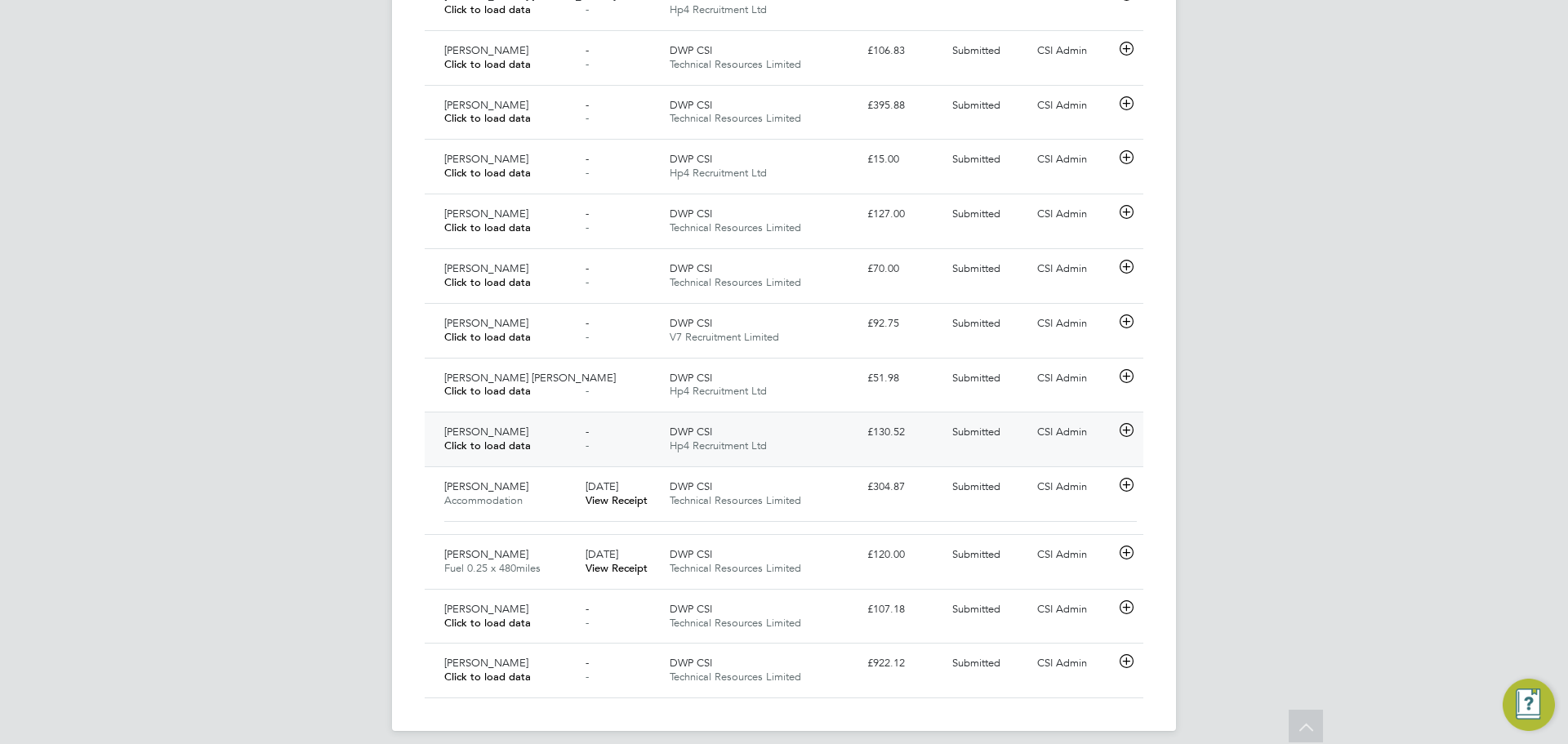
click at [608, 416] on div "[PERSON_NAME] Click to load data - - DWP CSI Hp4 Recruitment Ltd £130.52 Submit…" at bounding box center [784, 439] width 719 height 55
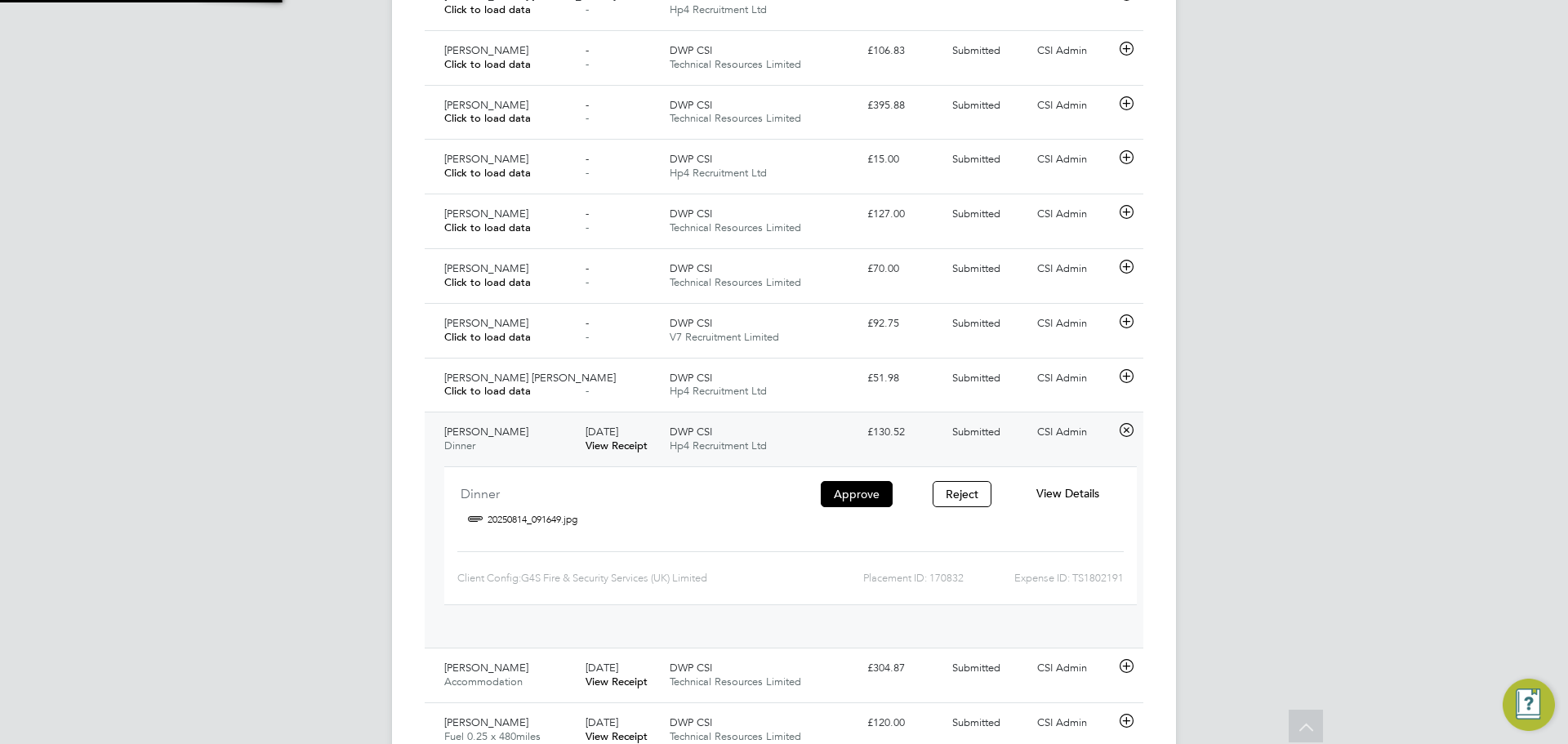
click at [618, 431] on span "[DATE]" at bounding box center [602, 432] width 33 height 14
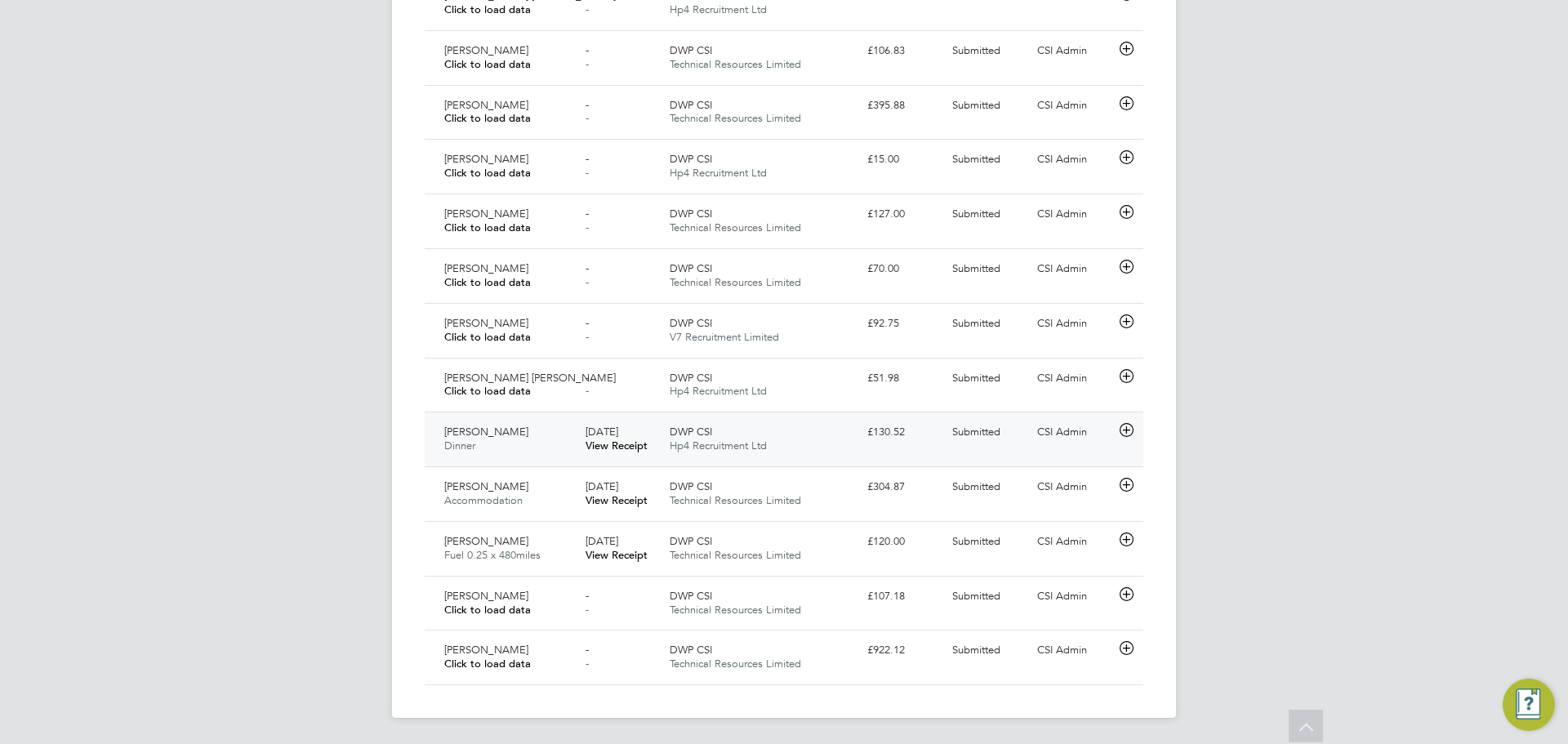
click at [614, 424] on div "[DATE] View Receipt" at bounding box center [621, 440] width 85 height 41
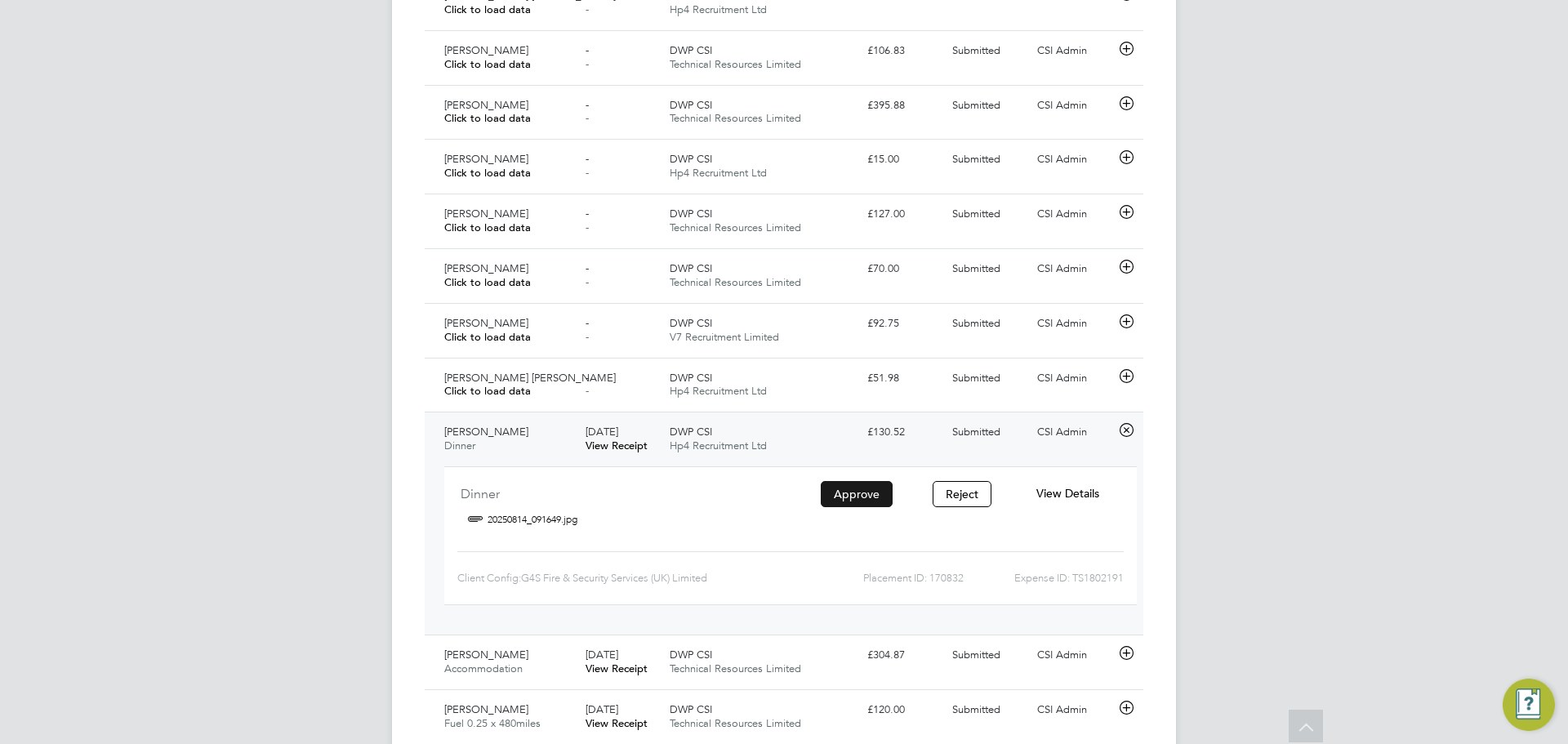
click at [873, 494] on button "Approve" at bounding box center [857, 494] width 71 height 26
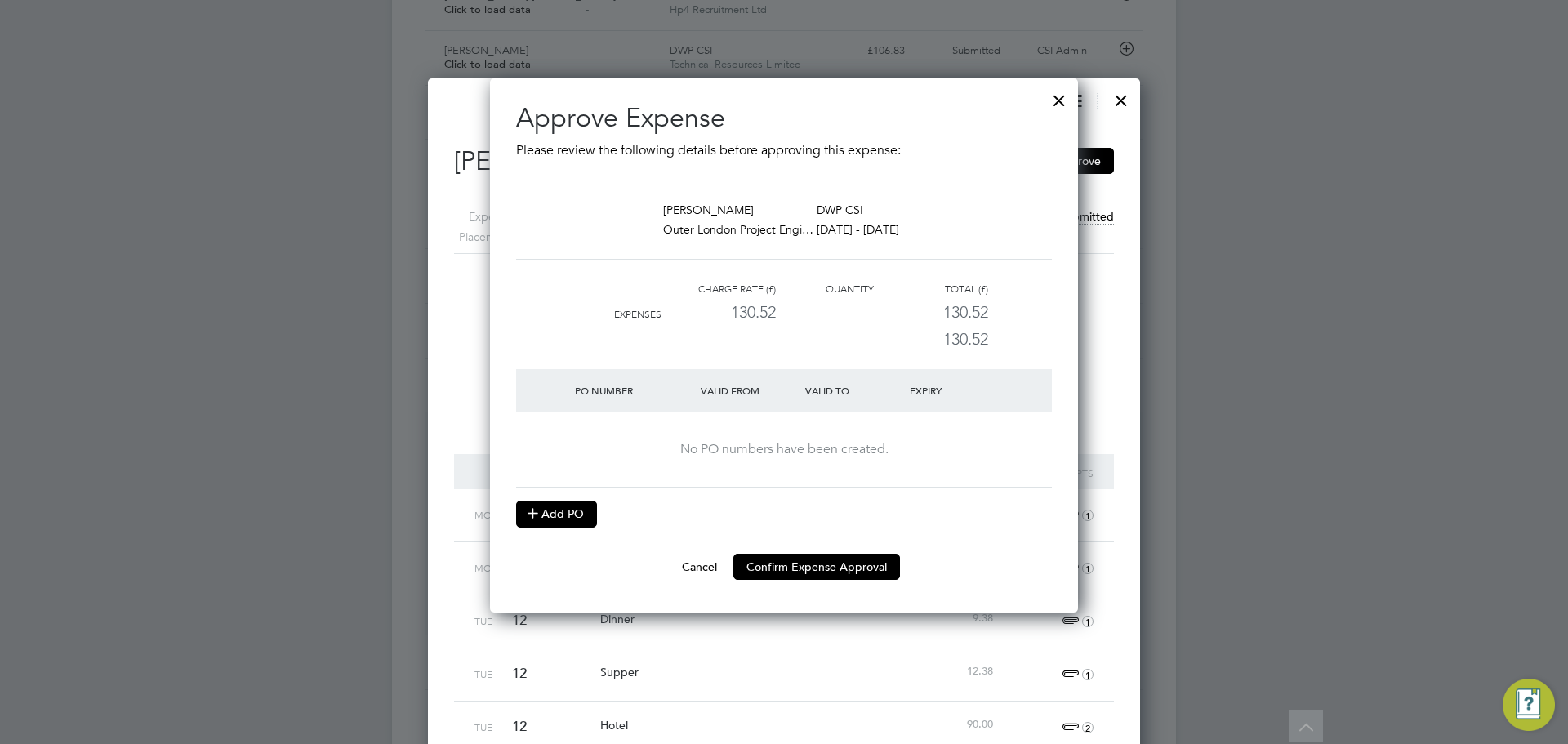
drag, startPoint x: 563, startPoint y: 512, endPoint x: 640, endPoint y: 515, distance: 77.1
click at [565, 512] on button "Add PO" at bounding box center [556, 513] width 81 height 26
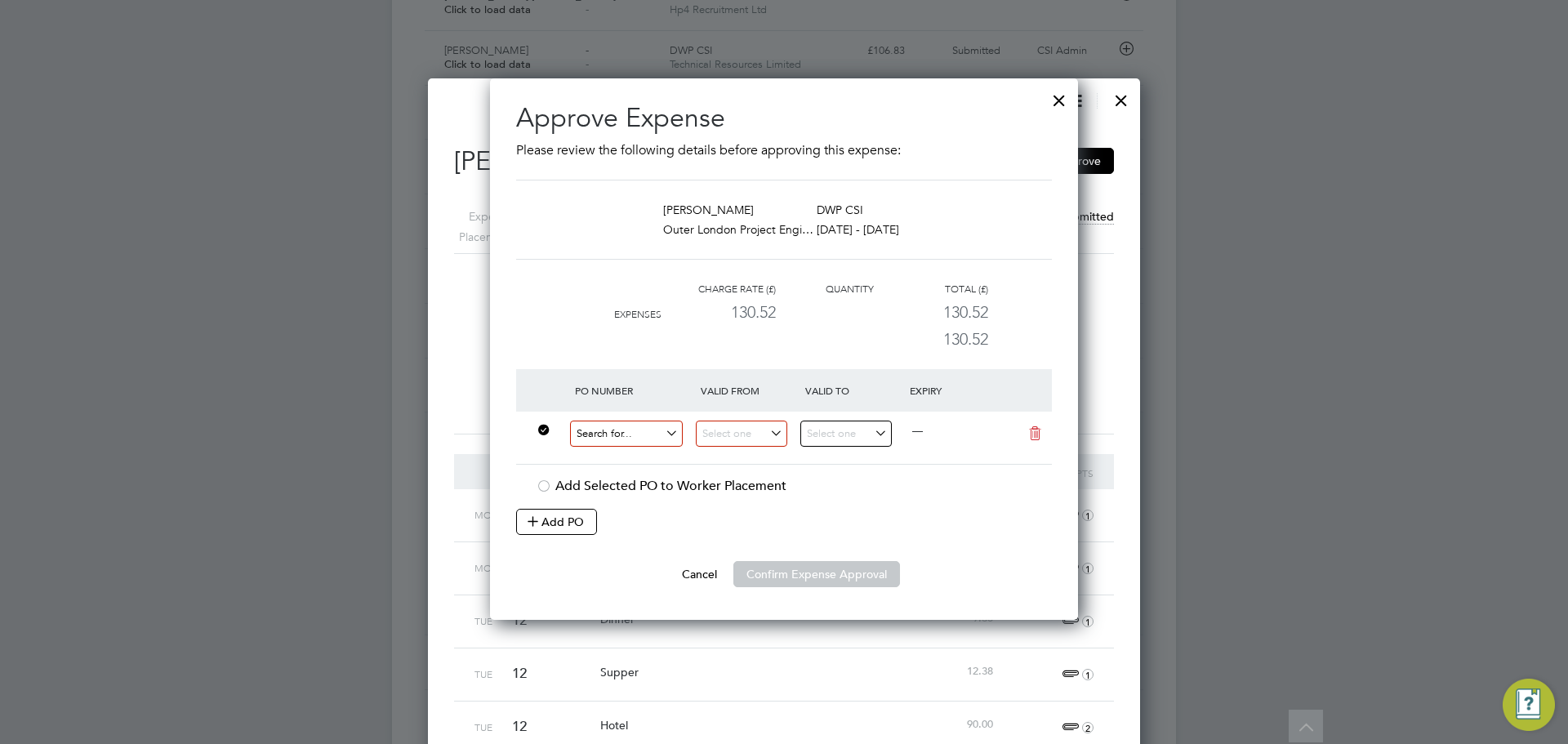
click at [628, 425] on input at bounding box center [626, 434] width 113 height 27
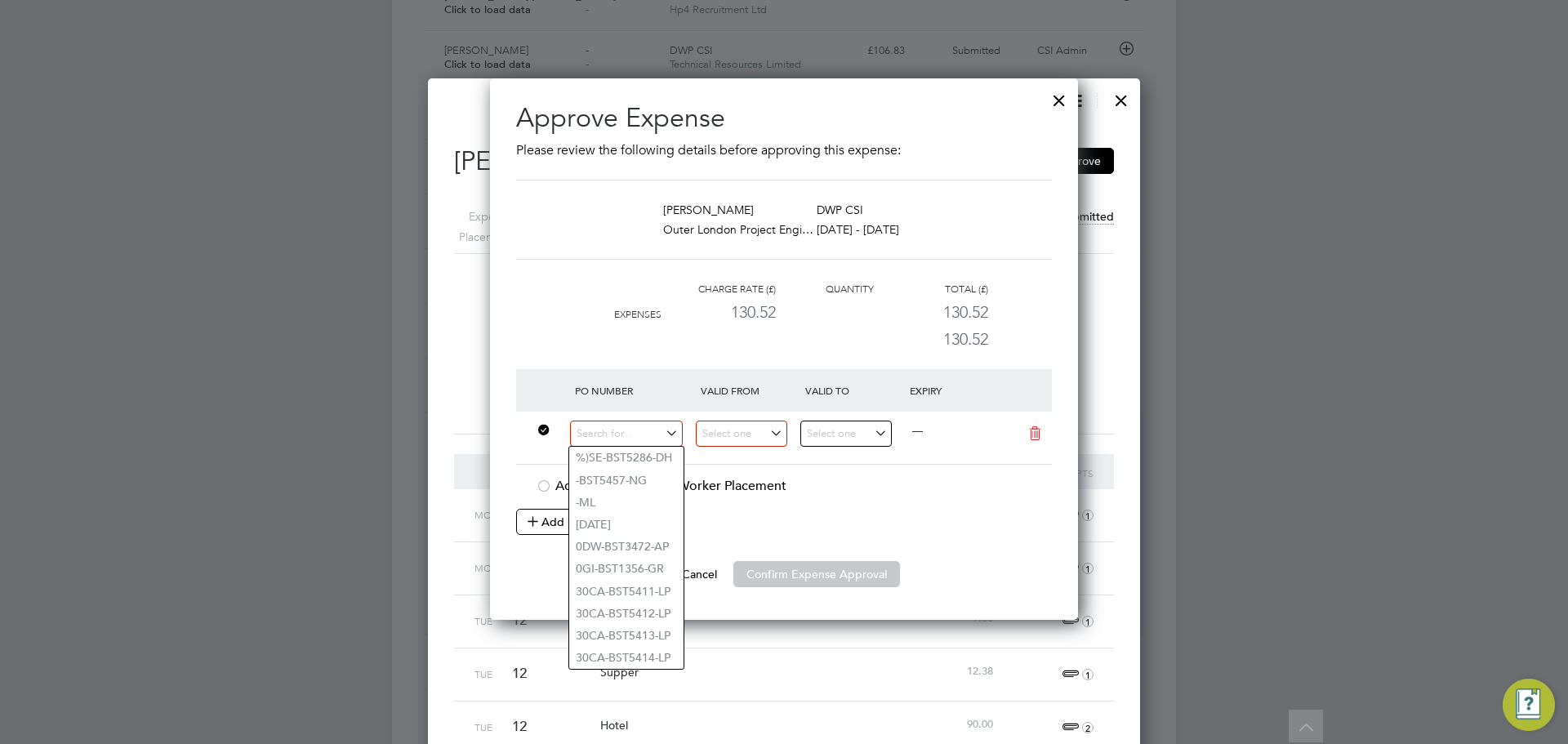
click at [1106, 501] on div "Mon 11 Fixings 9.08 1" at bounding box center [784, 515] width 660 height 52
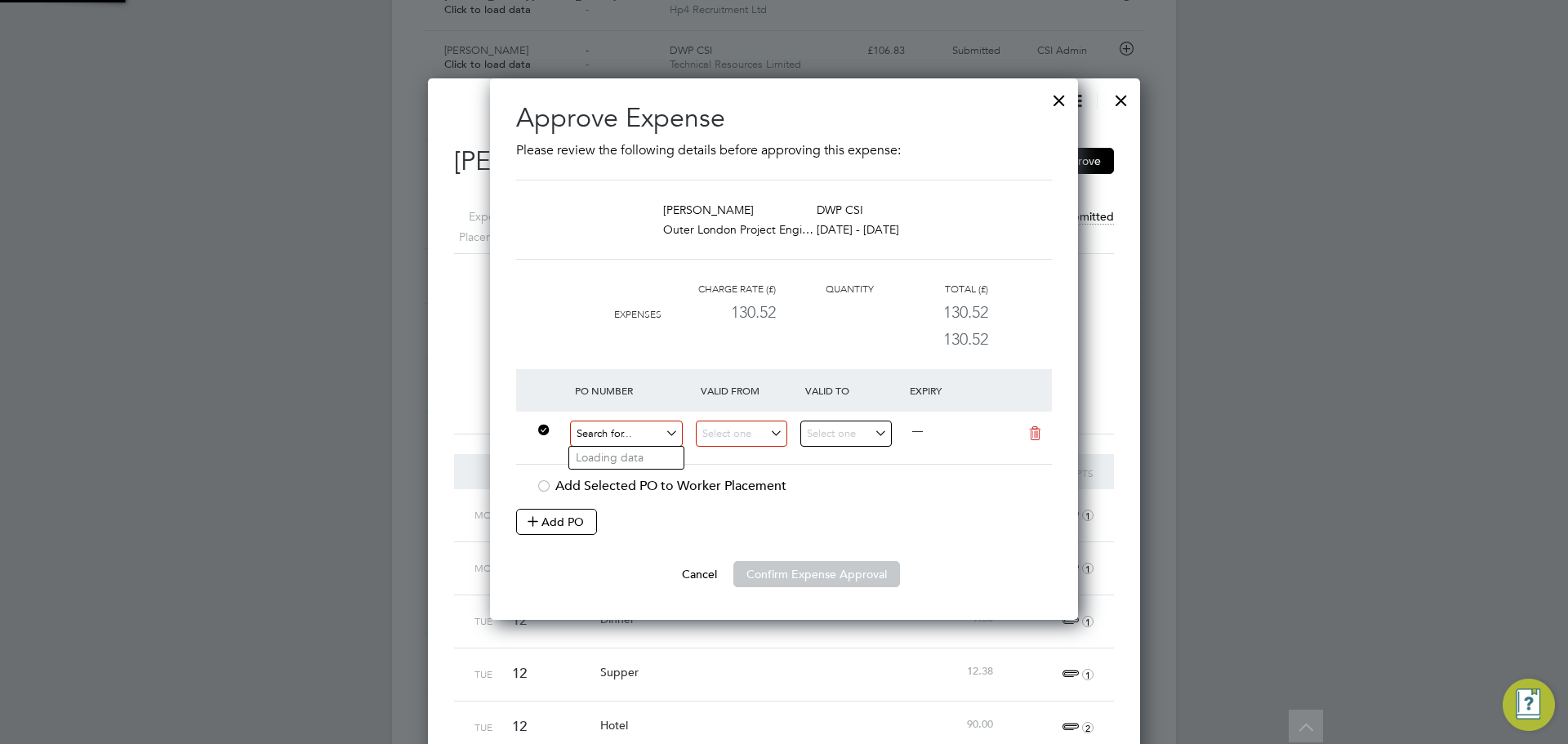
click at [638, 441] on input at bounding box center [626, 434] width 113 height 27
paste input "60GI-BST1535-GR"
type input "60GI-BST1535-GR"
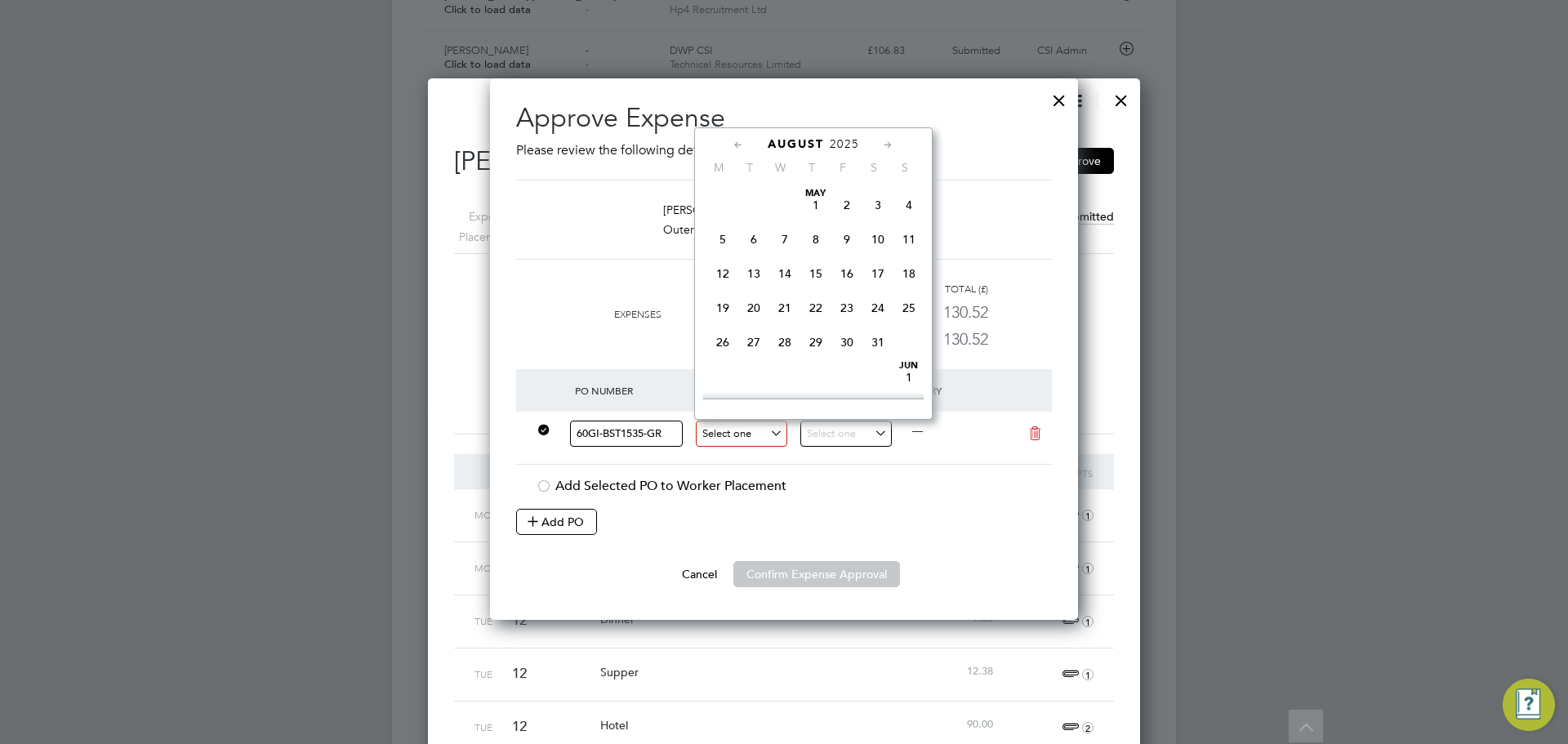
click at [764, 446] on input at bounding box center [741, 434] width 92 height 27
click at [726, 187] on span "11" at bounding box center [723, 172] width 31 height 31
type input "[DATE]"
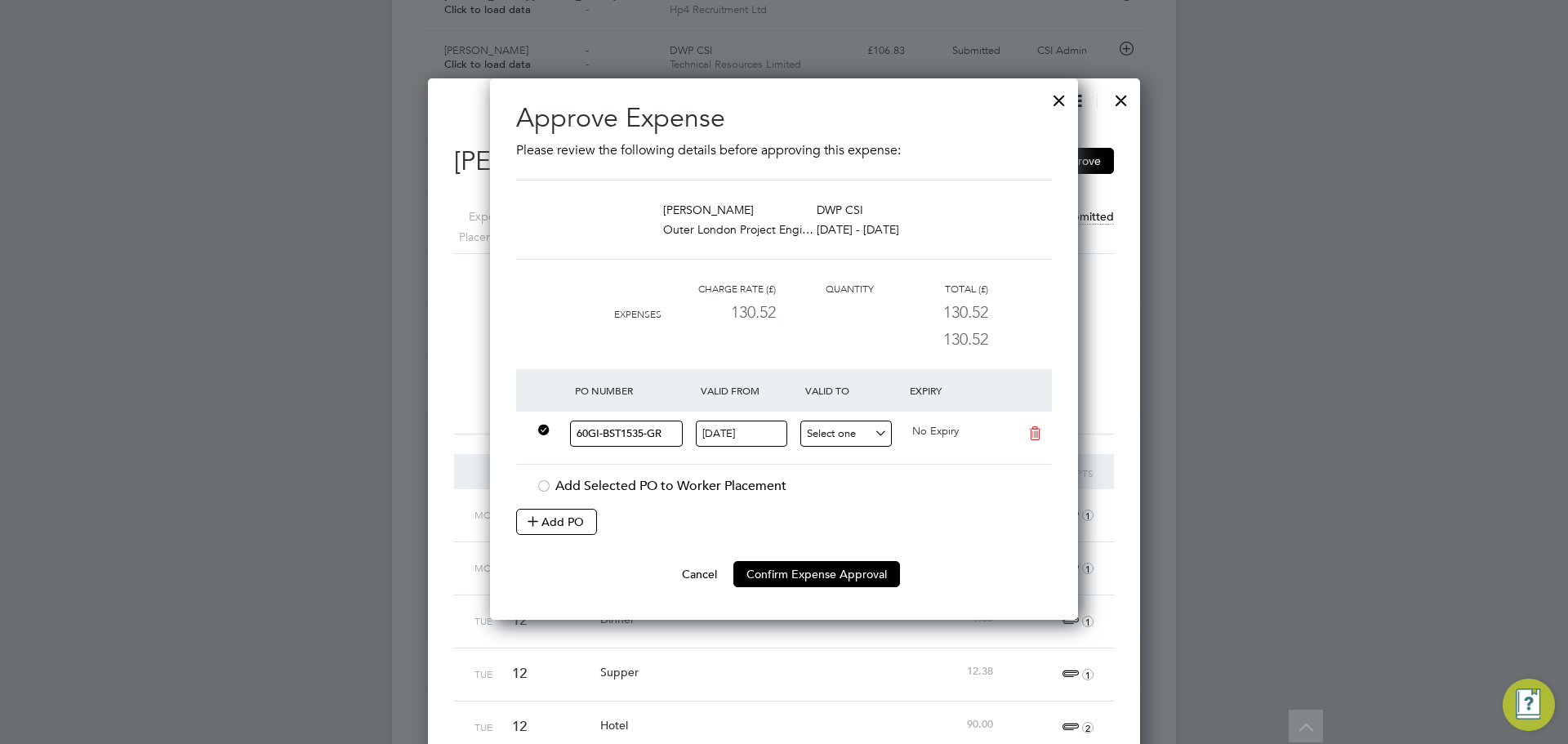
click at [825, 438] on input at bounding box center [846, 434] width 92 height 27
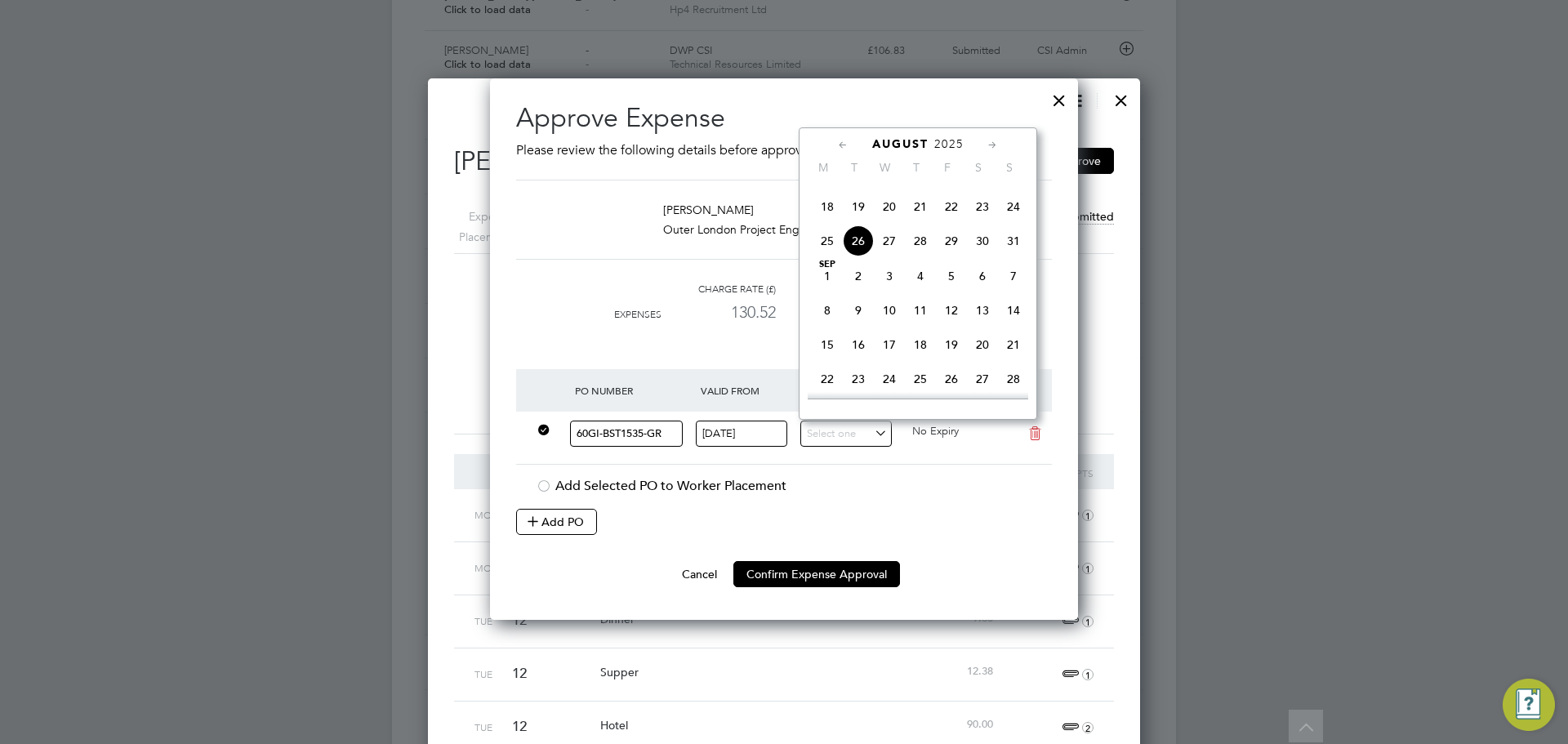
click at [828, 222] on span "18" at bounding box center [827, 207] width 31 height 31
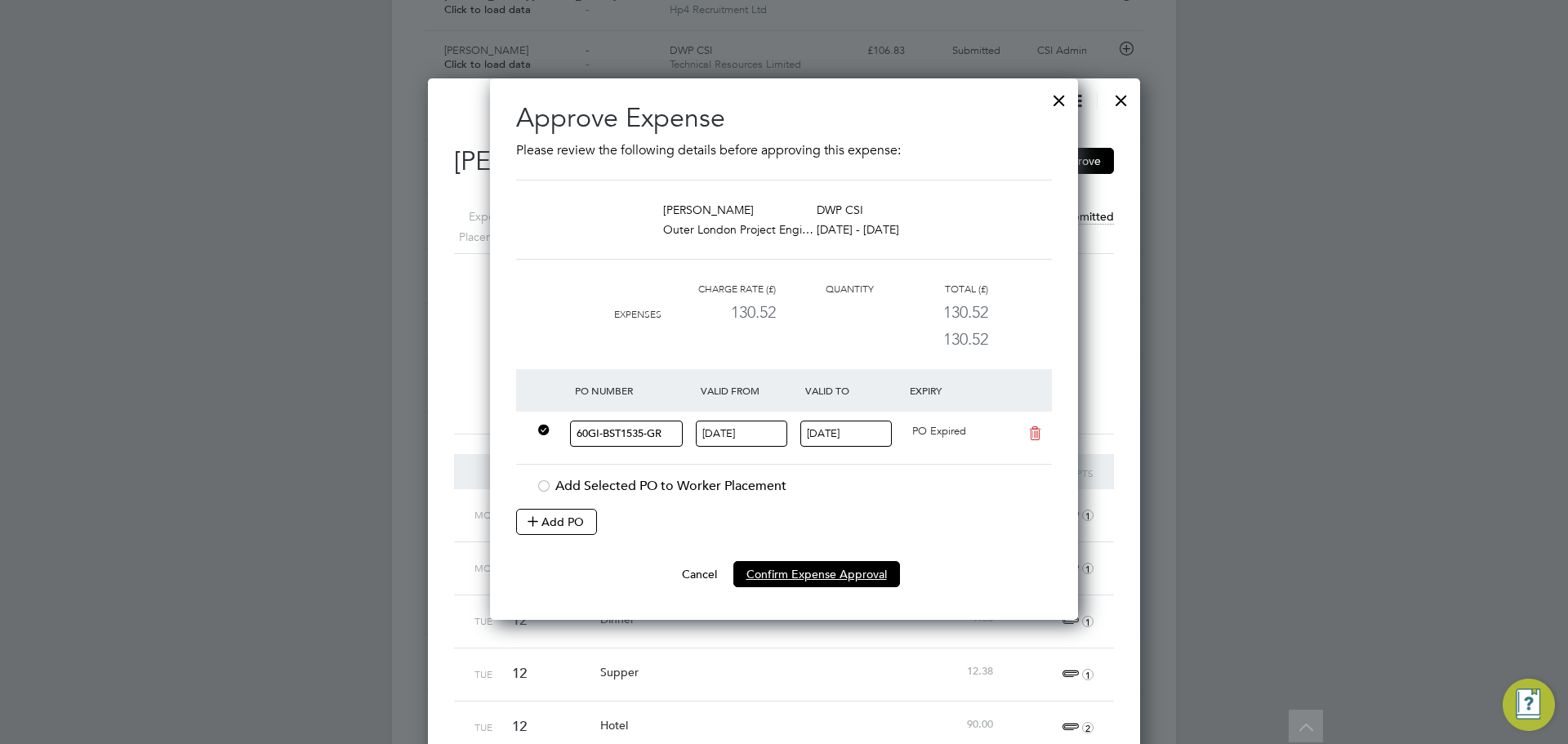
drag, startPoint x: 828, startPoint y: 576, endPoint x: 870, endPoint y: 520, distance: 70.0
click at [870, 520] on ng-form "[PERSON_NAME] Outer London Project Engi… DWP CSI [DATE] - [DATE] Charge rate (£…" at bounding box center [784, 384] width 536 height 408
drag, startPoint x: 848, startPoint y: 387, endPoint x: 844, endPoint y: 409, distance: 22.4
click at [848, 390] on div "Valid To" at bounding box center [853, 390] width 104 height 29
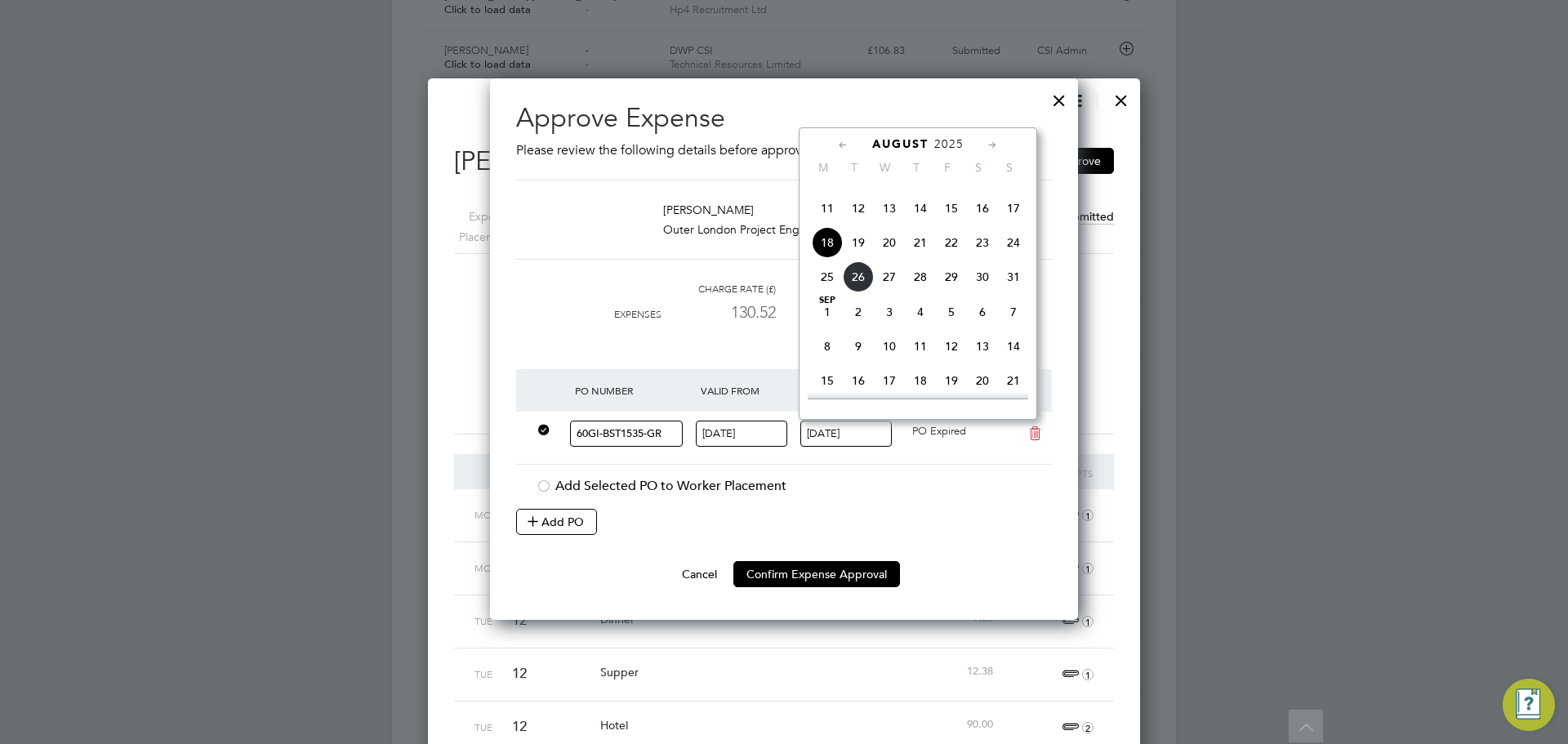
click at [841, 420] on input "[DATE]" at bounding box center [846, 434] width 92 height 27
click at [1015, 224] on span "17" at bounding box center [1013, 209] width 31 height 31
type input "[DATE]"
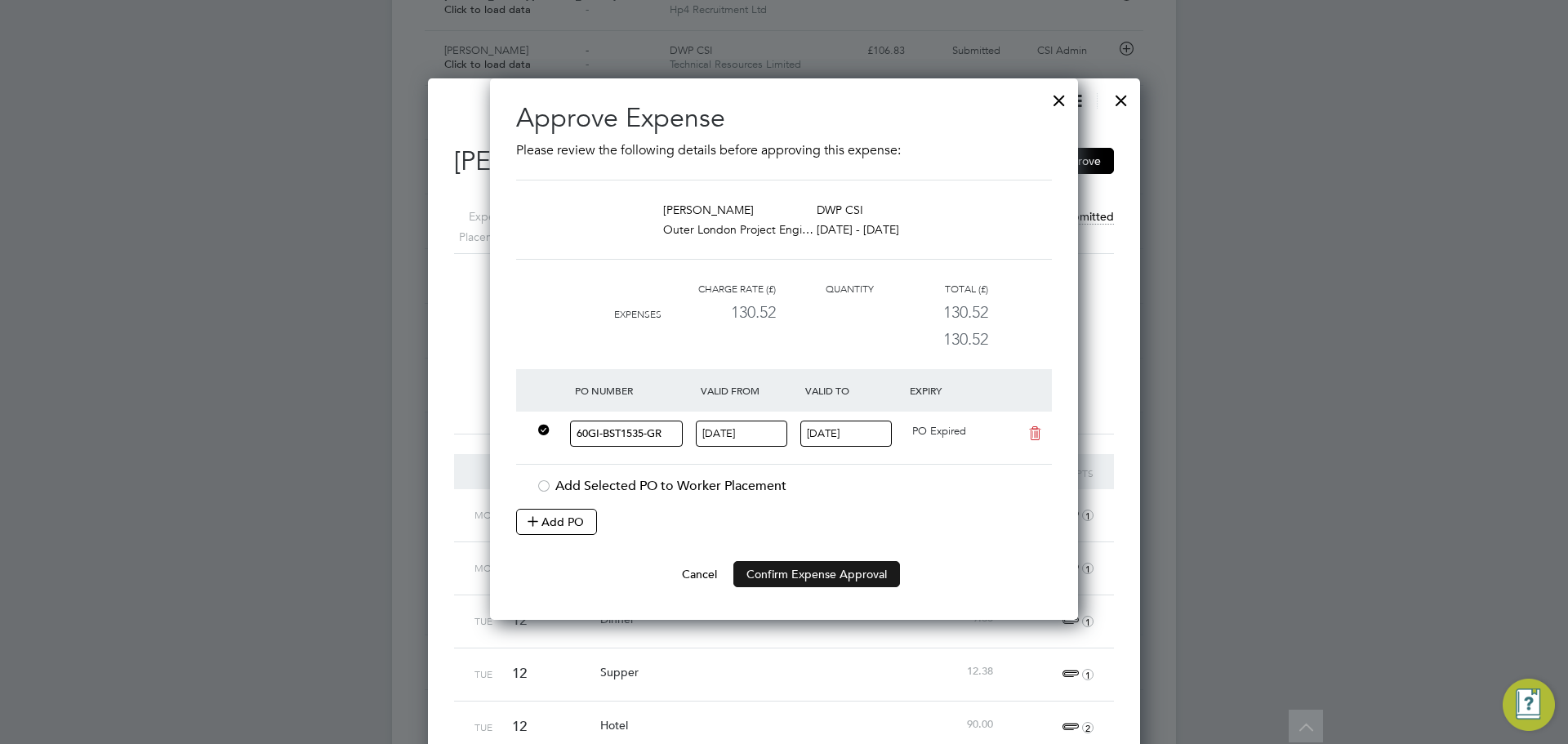
click at [824, 576] on button "Confirm Expense Approval" at bounding box center [816, 574] width 166 height 26
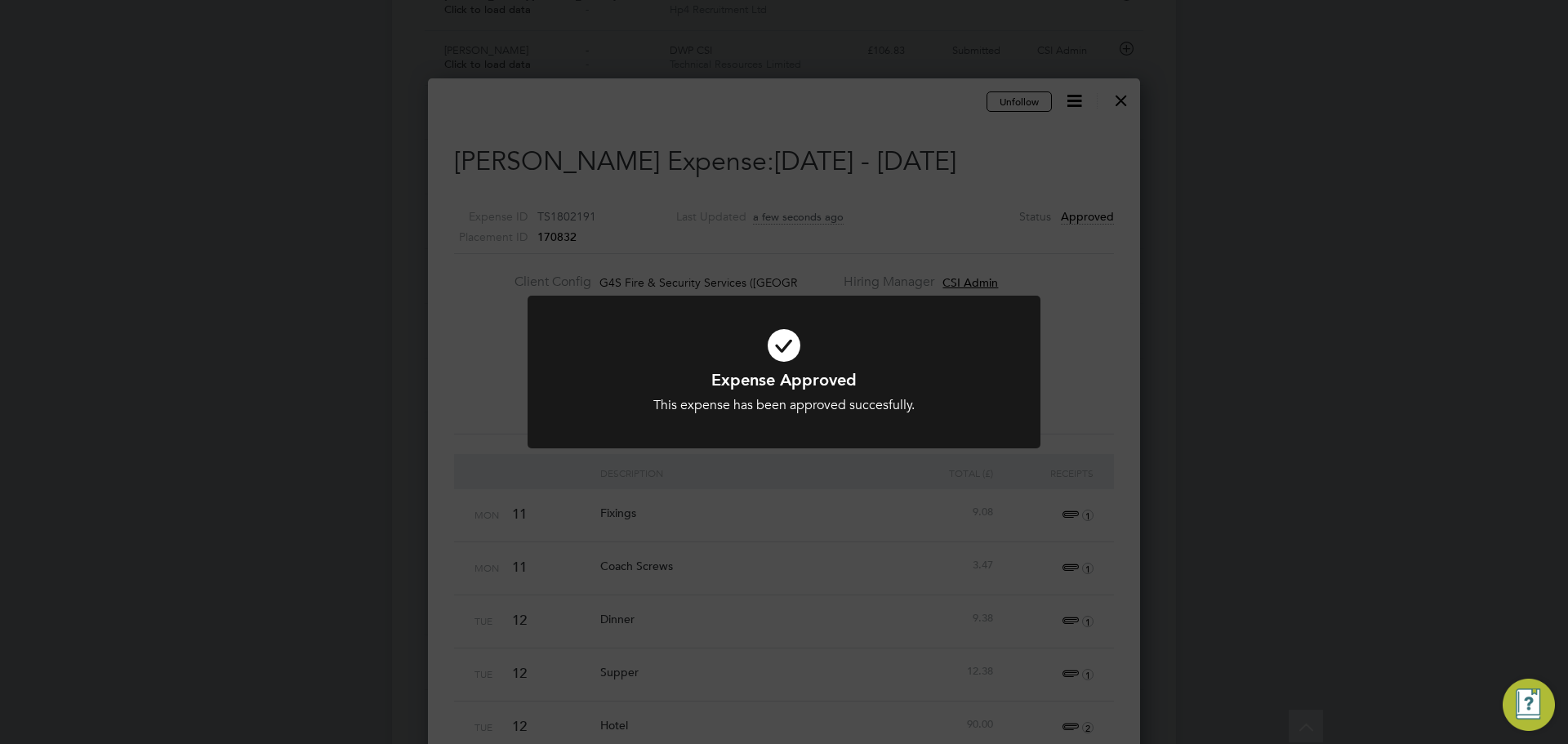
click at [973, 514] on div "Expense Approved This expense has been approved succesfully. Cancel Okay" at bounding box center [784, 372] width 1568 height 744
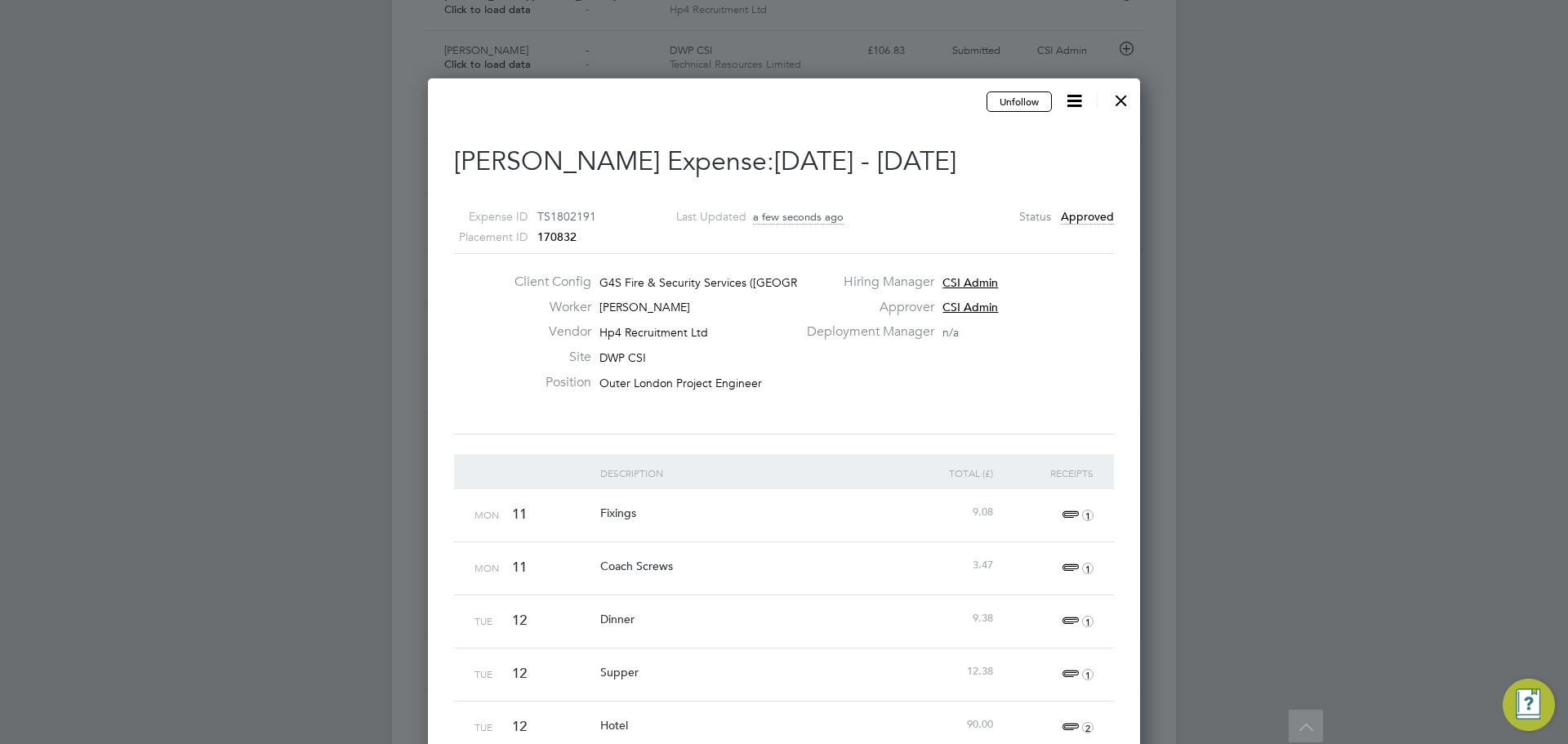
click at [1125, 107] on div at bounding box center [1122, 97] width 29 height 29
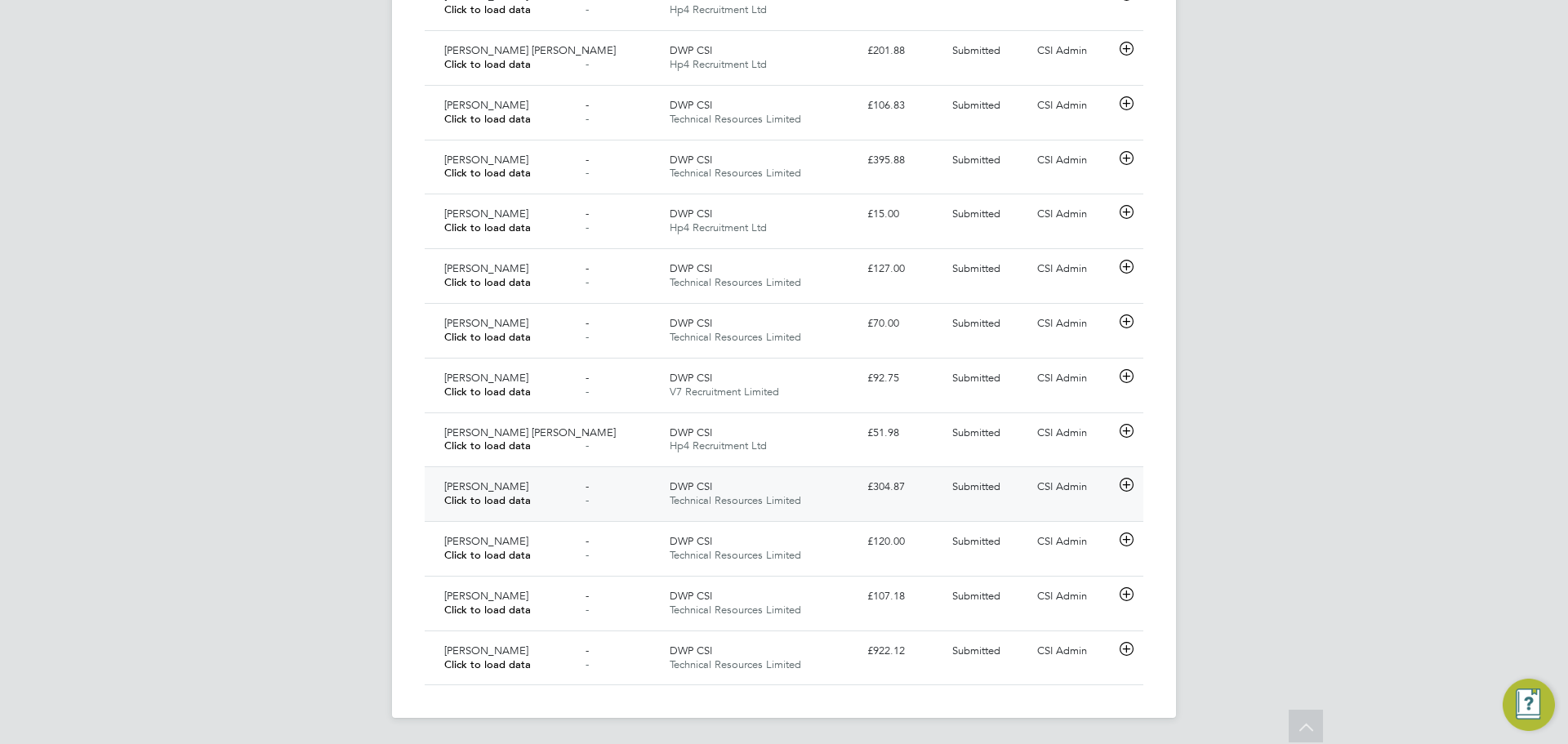
click at [882, 500] on div "£304.87" at bounding box center [903, 487] width 85 height 27
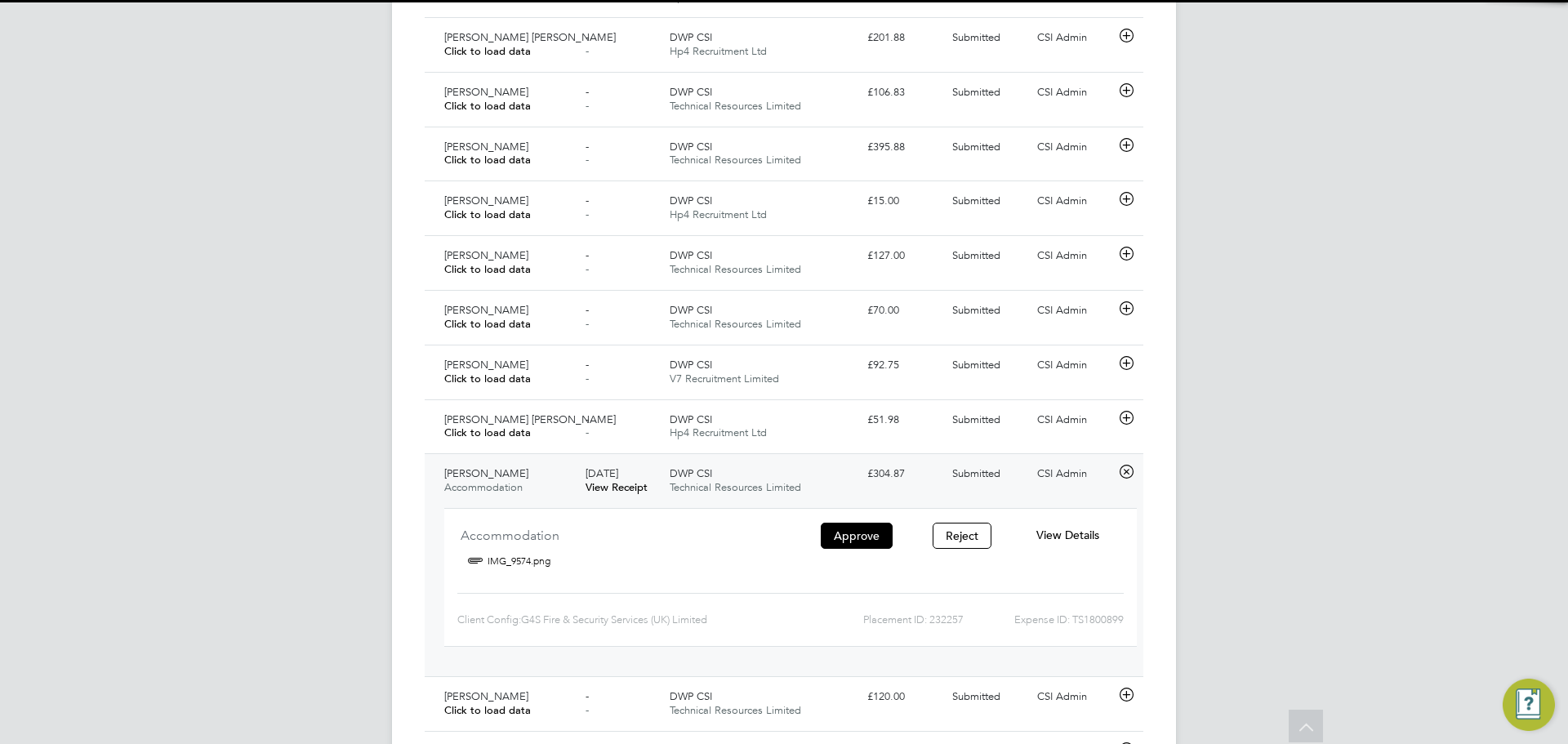
drag, startPoint x: 859, startPoint y: 495, endPoint x: 855, endPoint y: 481, distance: 14.6
click at [859, 494] on div "DWP CSI Technical Resources Limited" at bounding box center [762, 481] width 198 height 41
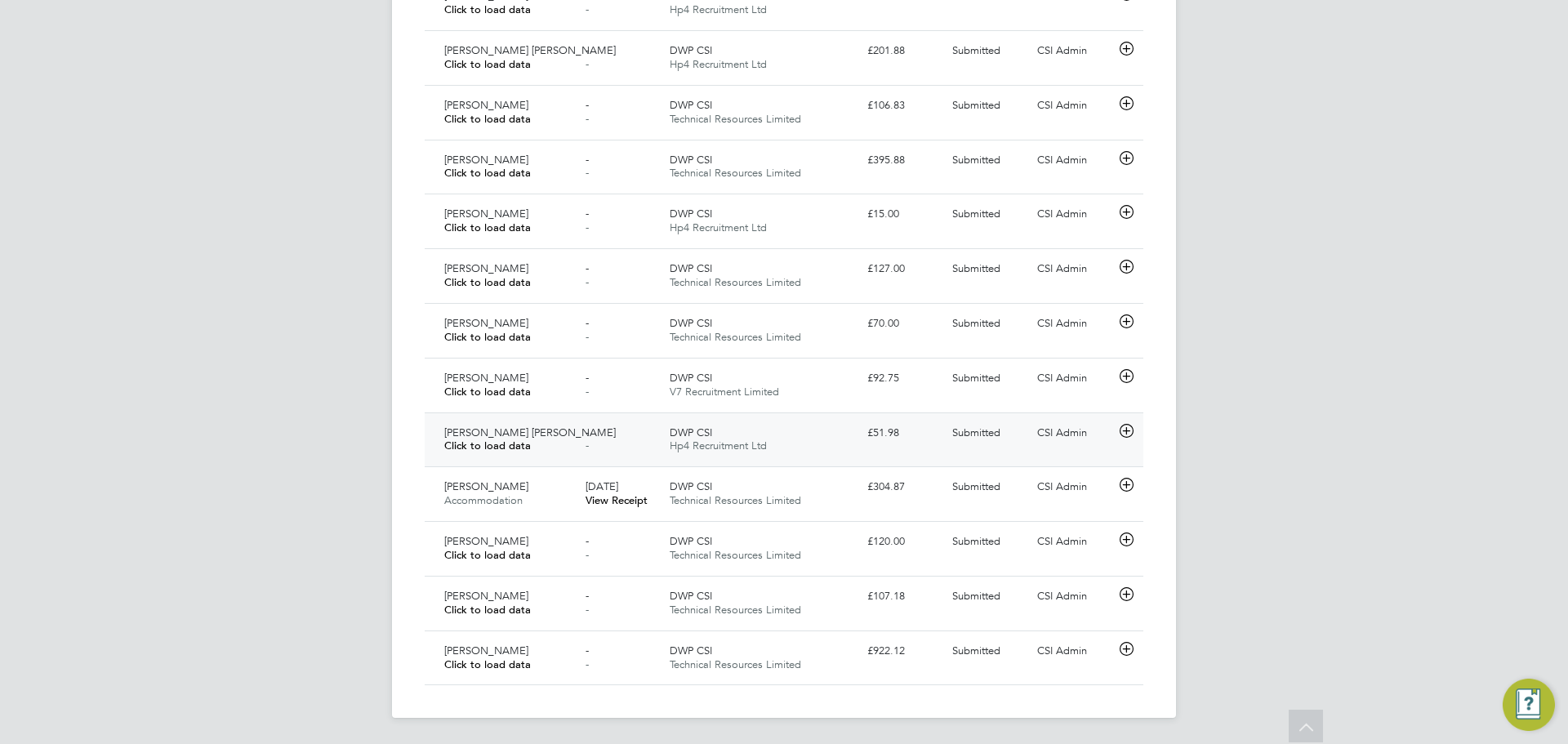
click at [844, 418] on div "[PERSON_NAME] [PERSON_NAME] Click to load data - - DWP CSI Hp4 Recruitment Ltd …" at bounding box center [784, 440] width 719 height 55
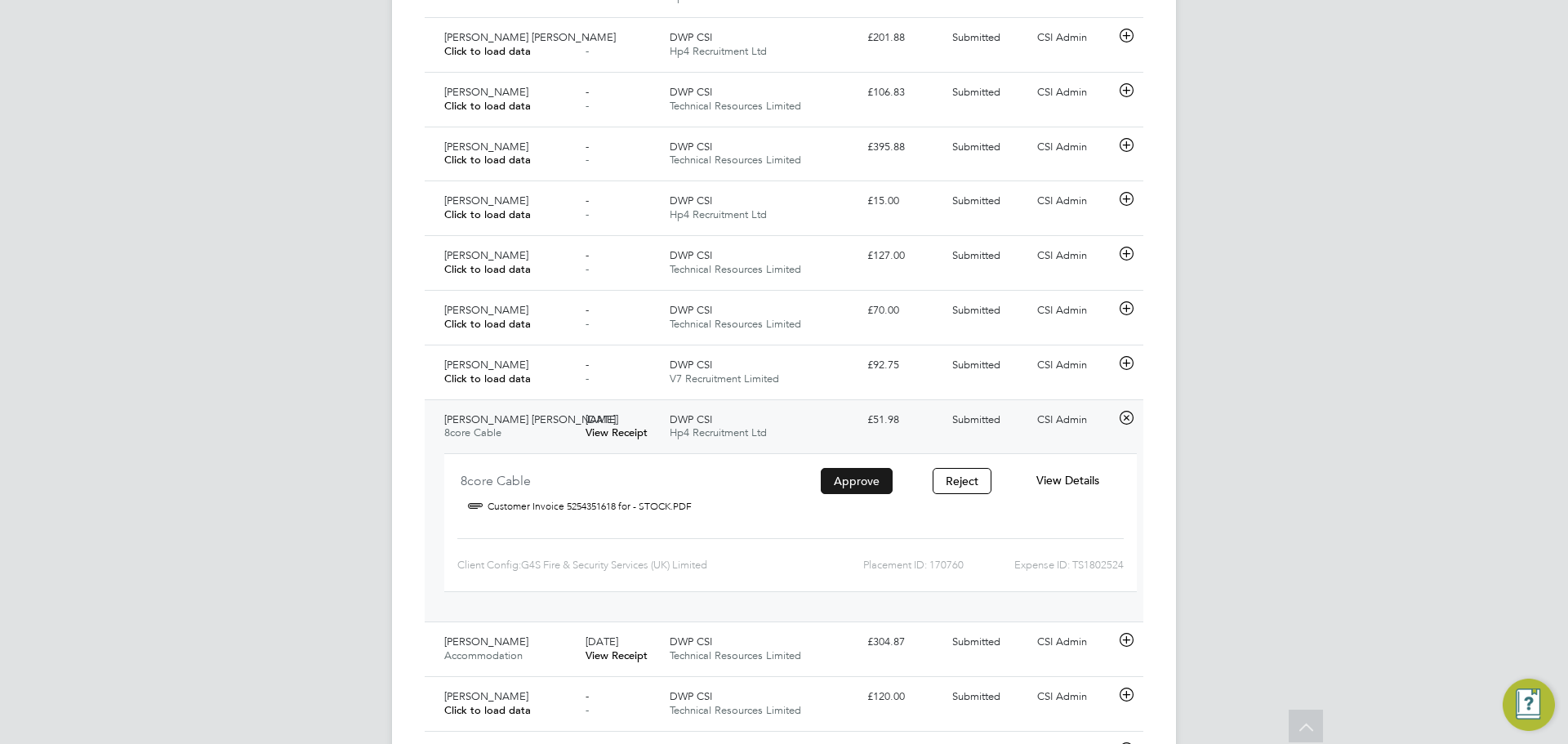
click at [875, 483] on button "Approve" at bounding box center [857, 480] width 71 height 26
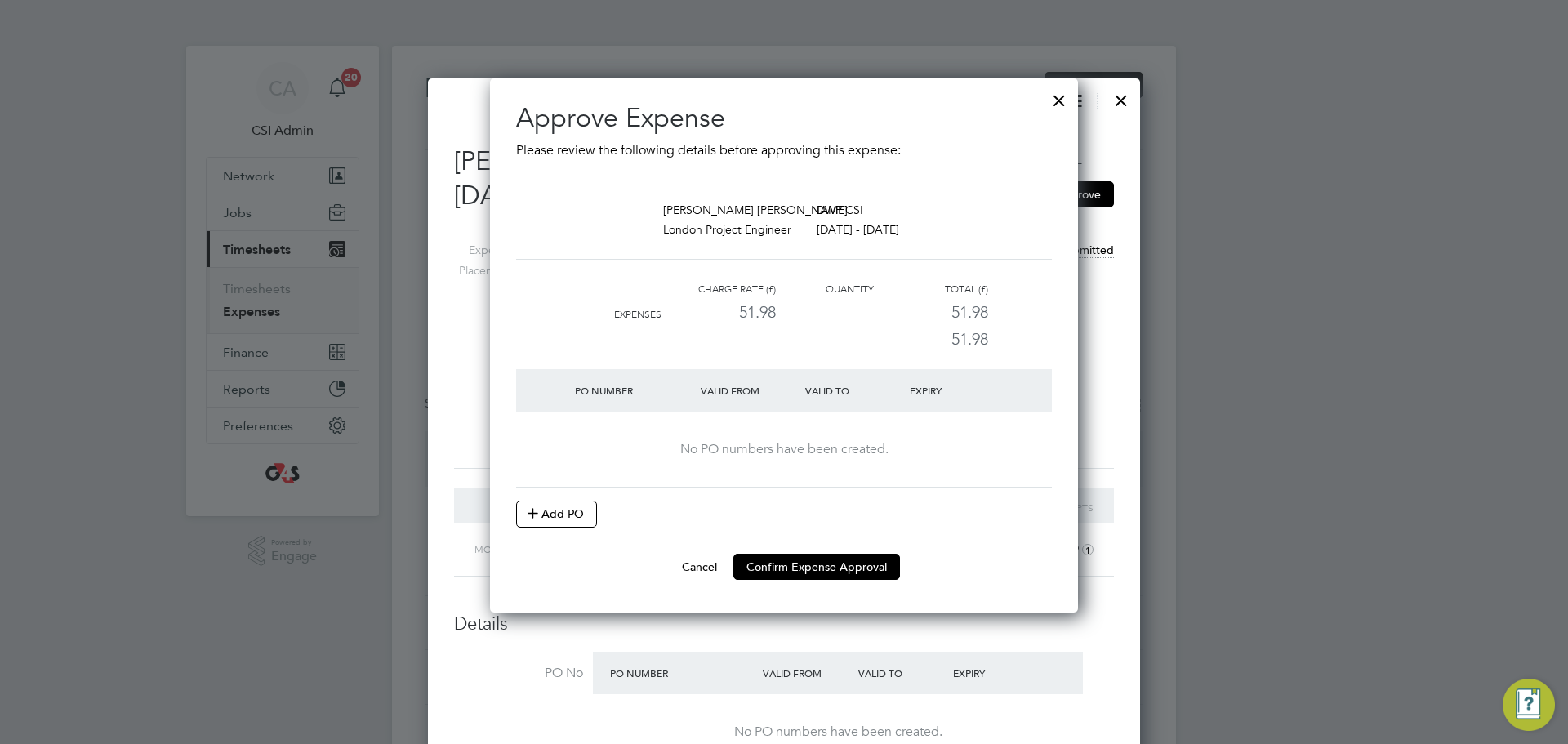
click at [613, 399] on div "PO Number" at bounding box center [634, 390] width 126 height 29
click at [543, 504] on button "Add PO" at bounding box center [556, 513] width 81 height 26
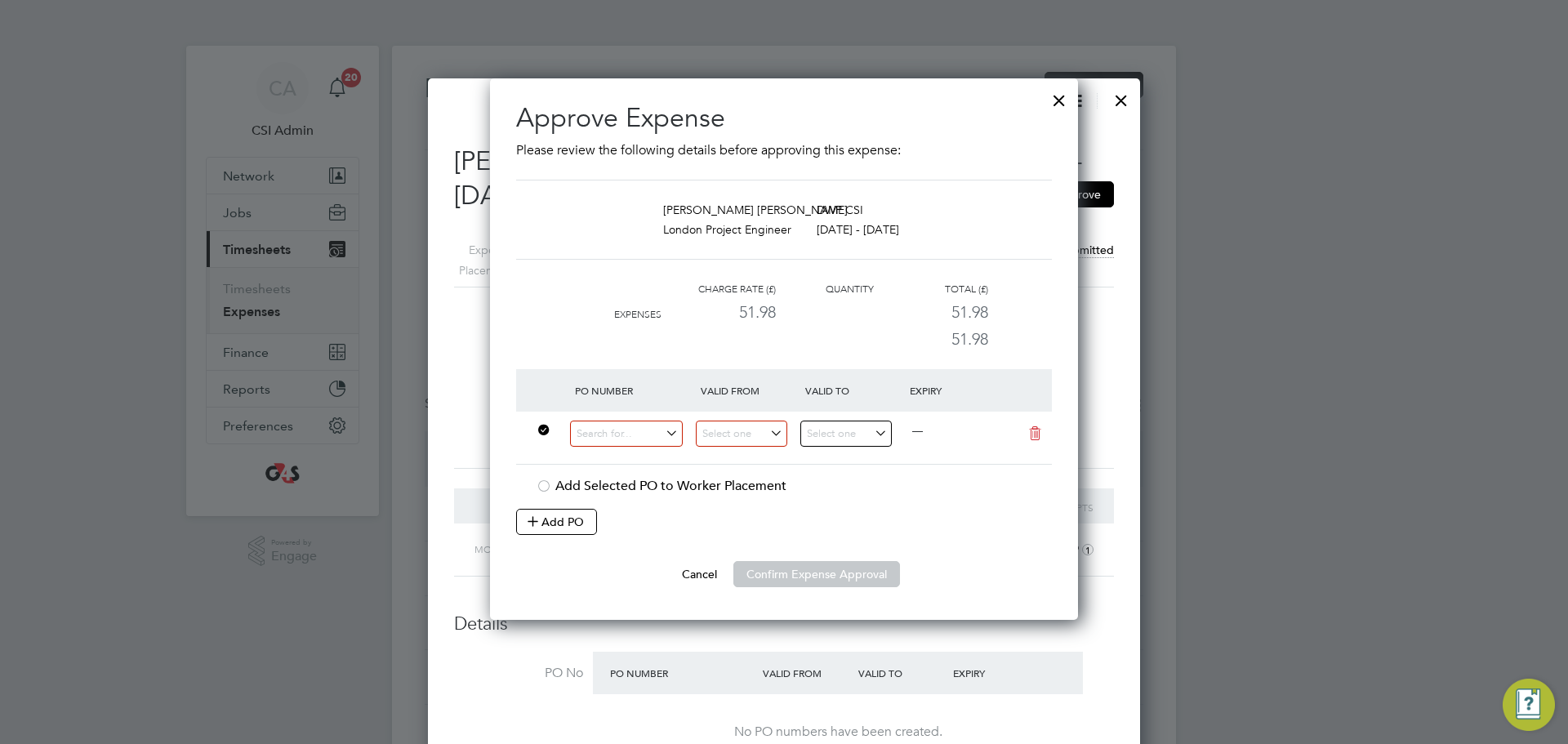
click at [618, 450] on div at bounding box center [634, 438] width 126 height 40
click at [624, 445] on input at bounding box center [626, 434] width 113 height 27
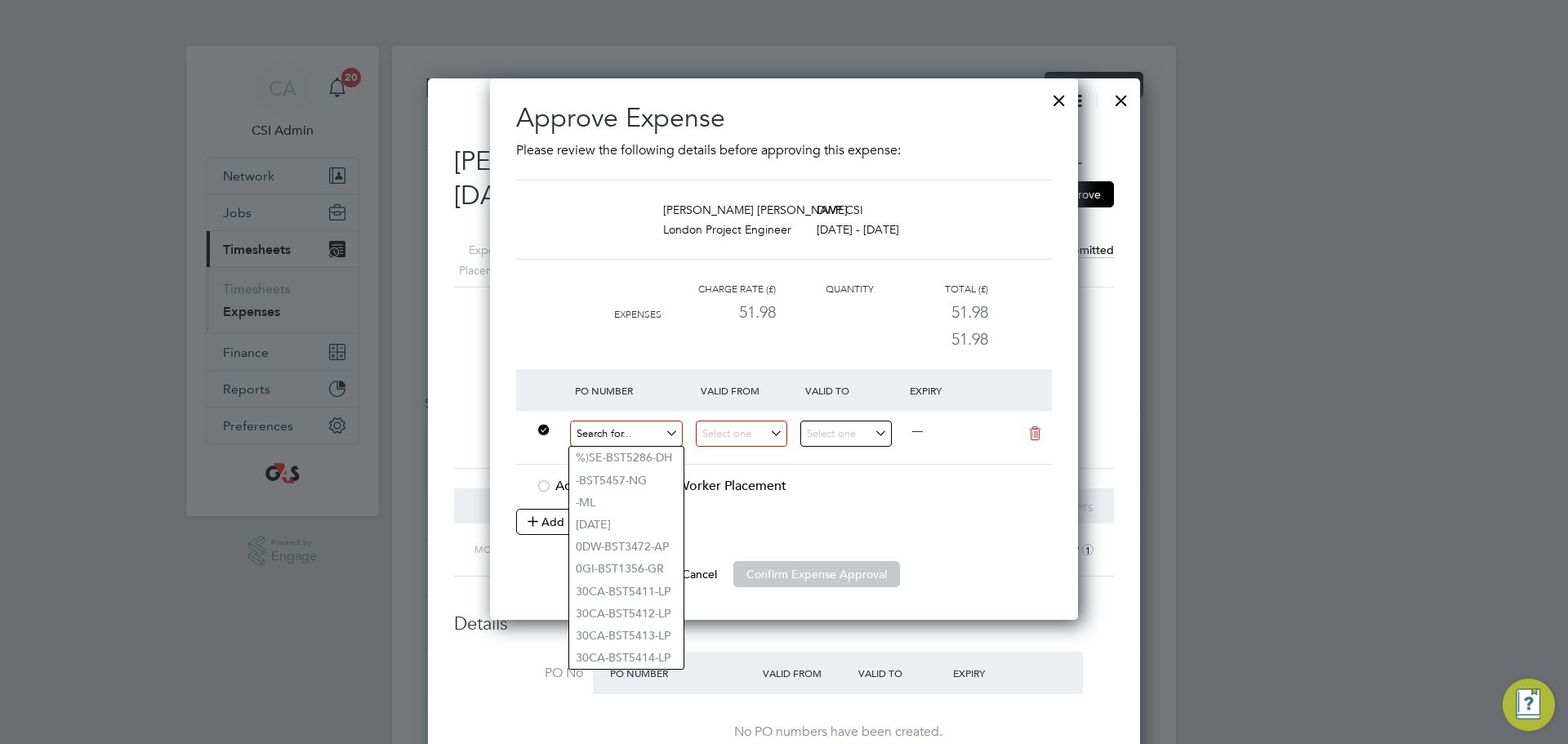
paste input "60GI-BST1535-GR"
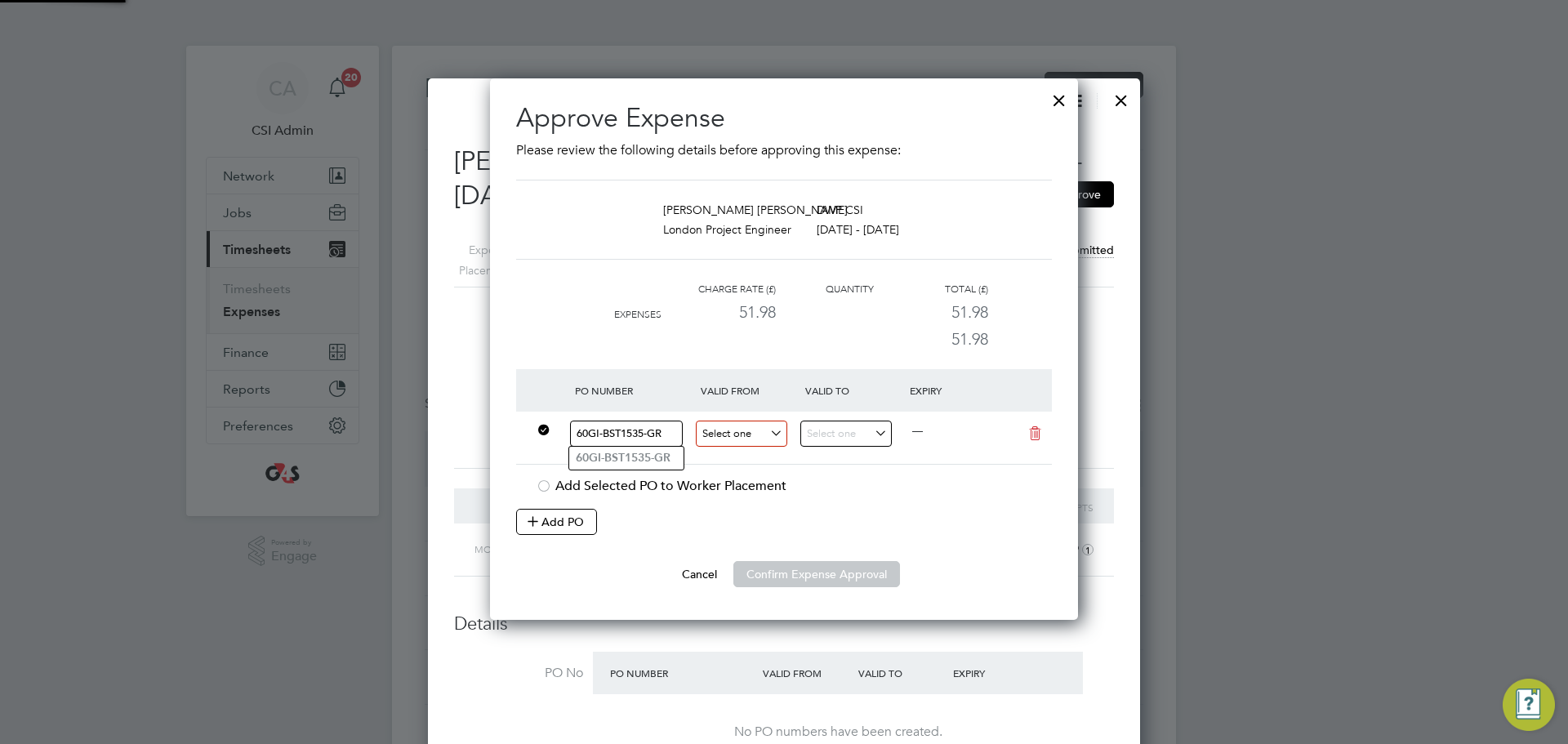
type input "60GI-BST1535-GR"
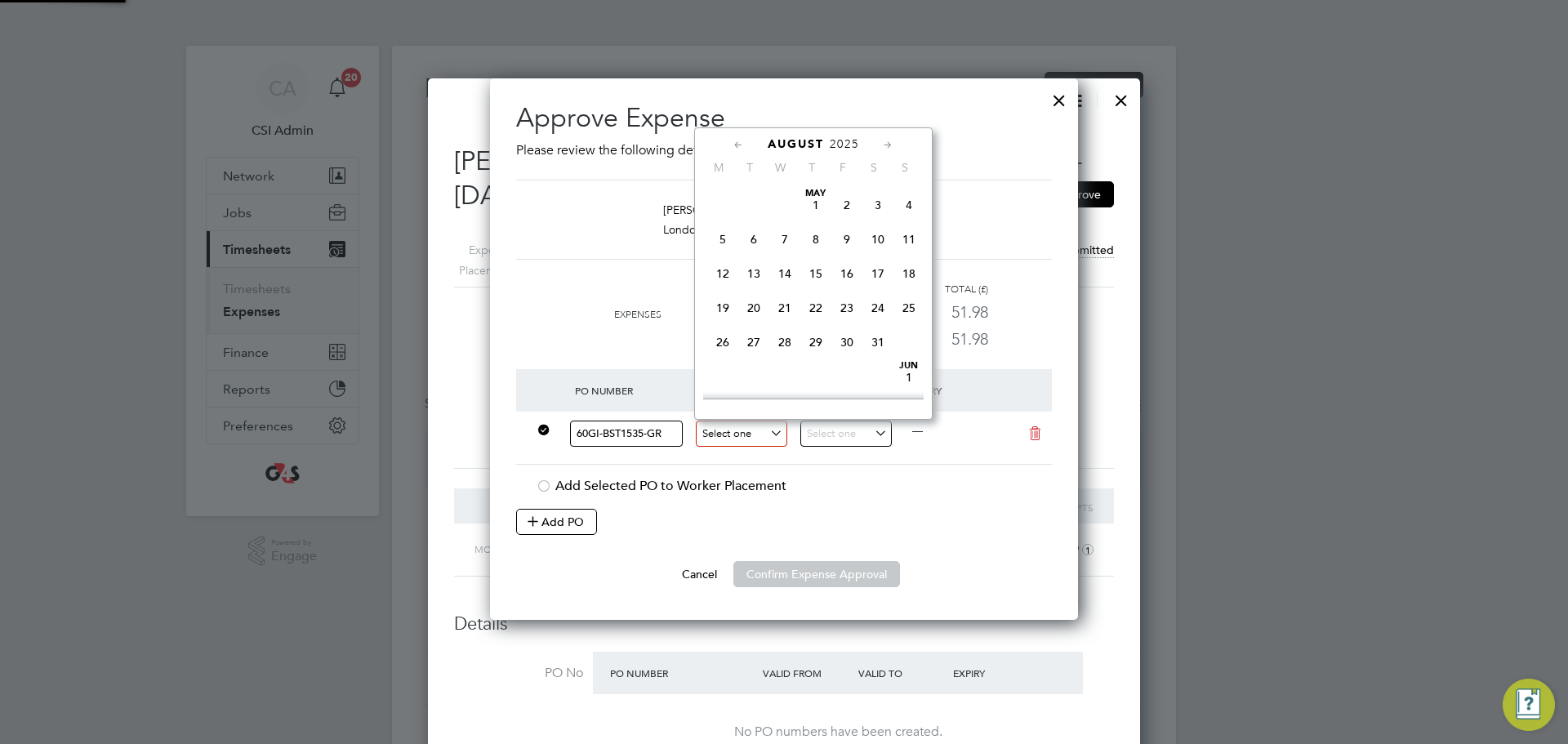
click at [750, 432] on input at bounding box center [741, 434] width 92 height 27
click at [729, 187] on span "11" at bounding box center [723, 172] width 31 height 31
type input "[DATE]"
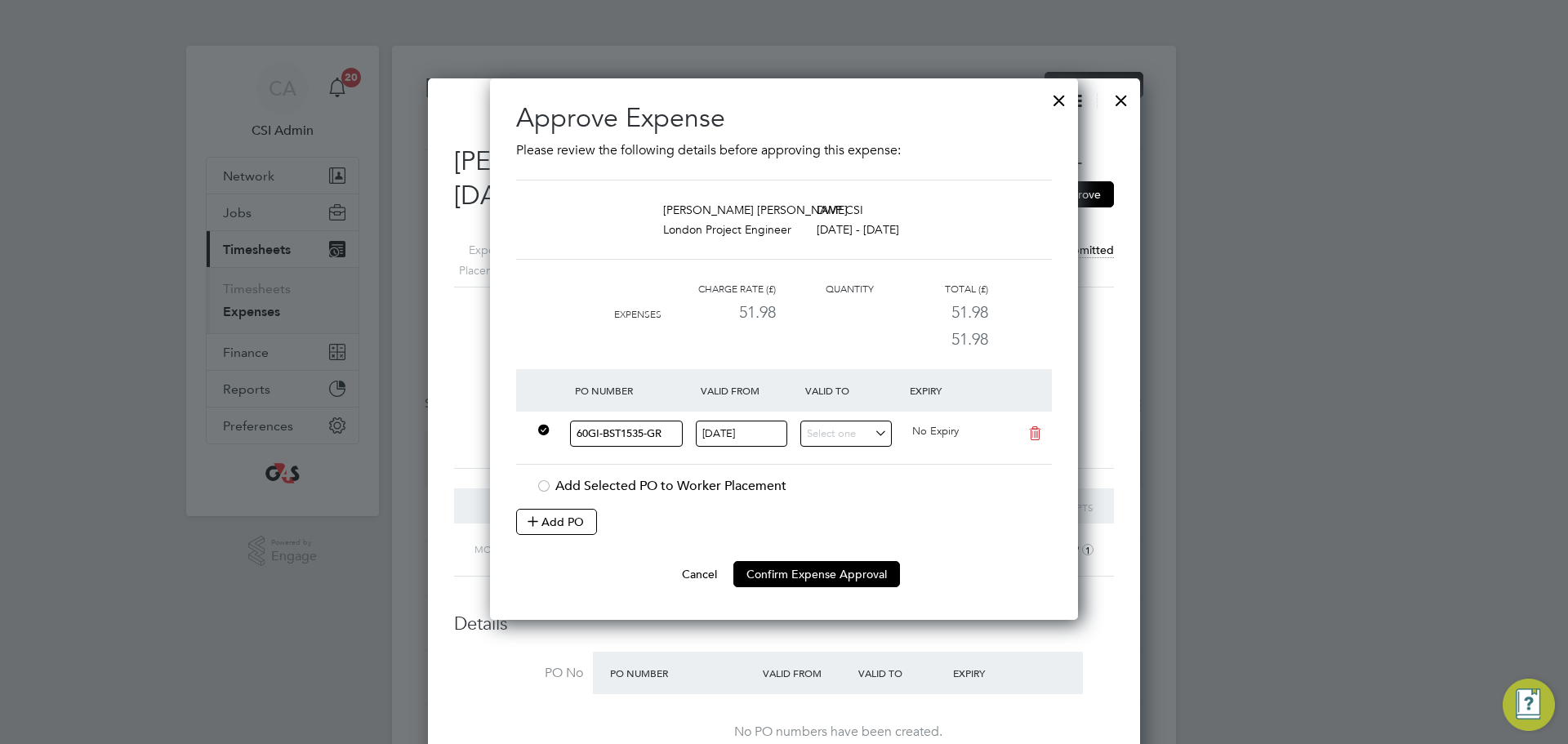
drag, startPoint x: 889, startPoint y: 448, endPoint x: 889, endPoint y: 438, distance: 10.0
click at [889, 447] on div at bounding box center [853, 438] width 104 height 40
click at [889, 436] on input at bounding box center [846, 434] width 92 height 27
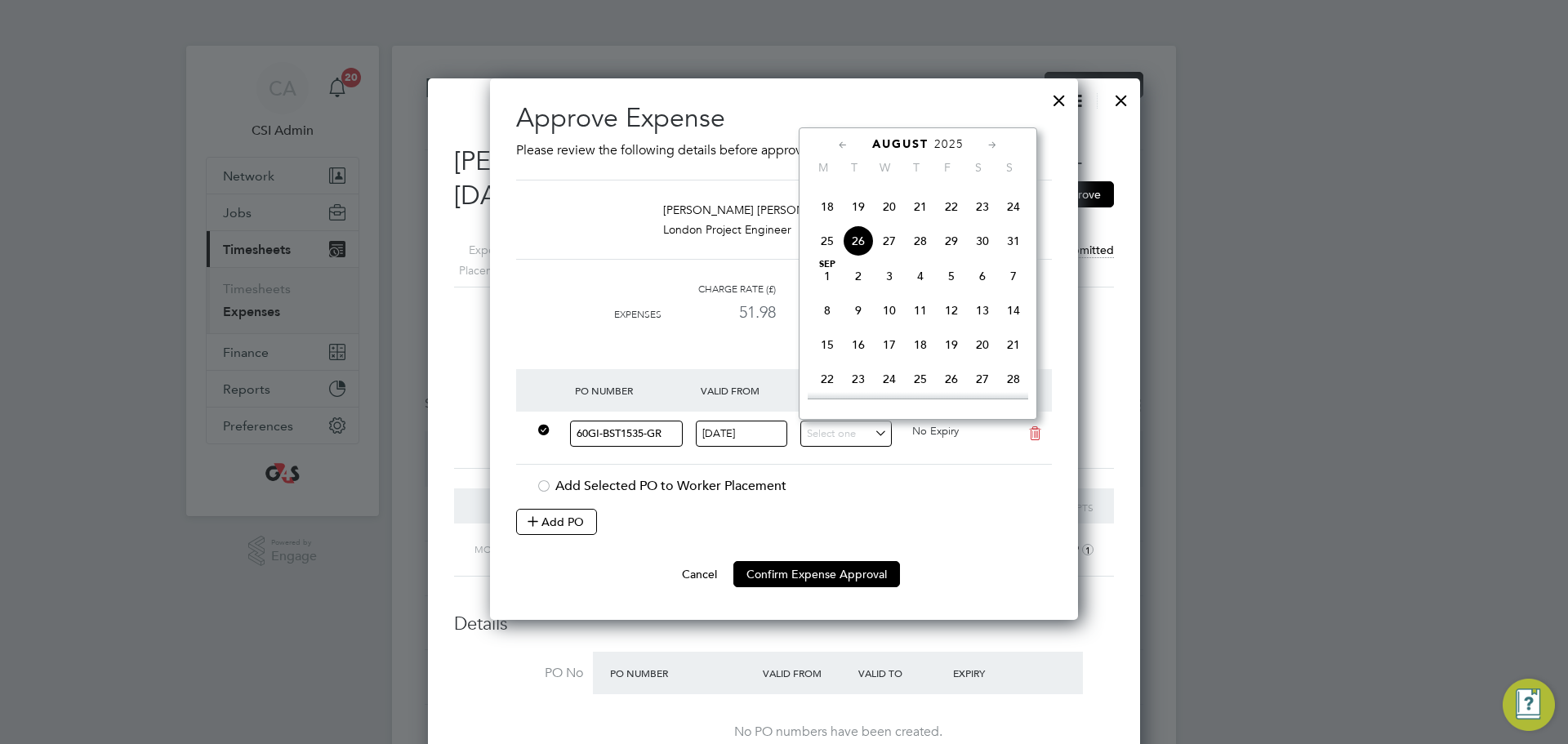
click at [1016, 187] on span "17" at bounding box center [1013, 172] width 31 height 31
type input "[DATE]"
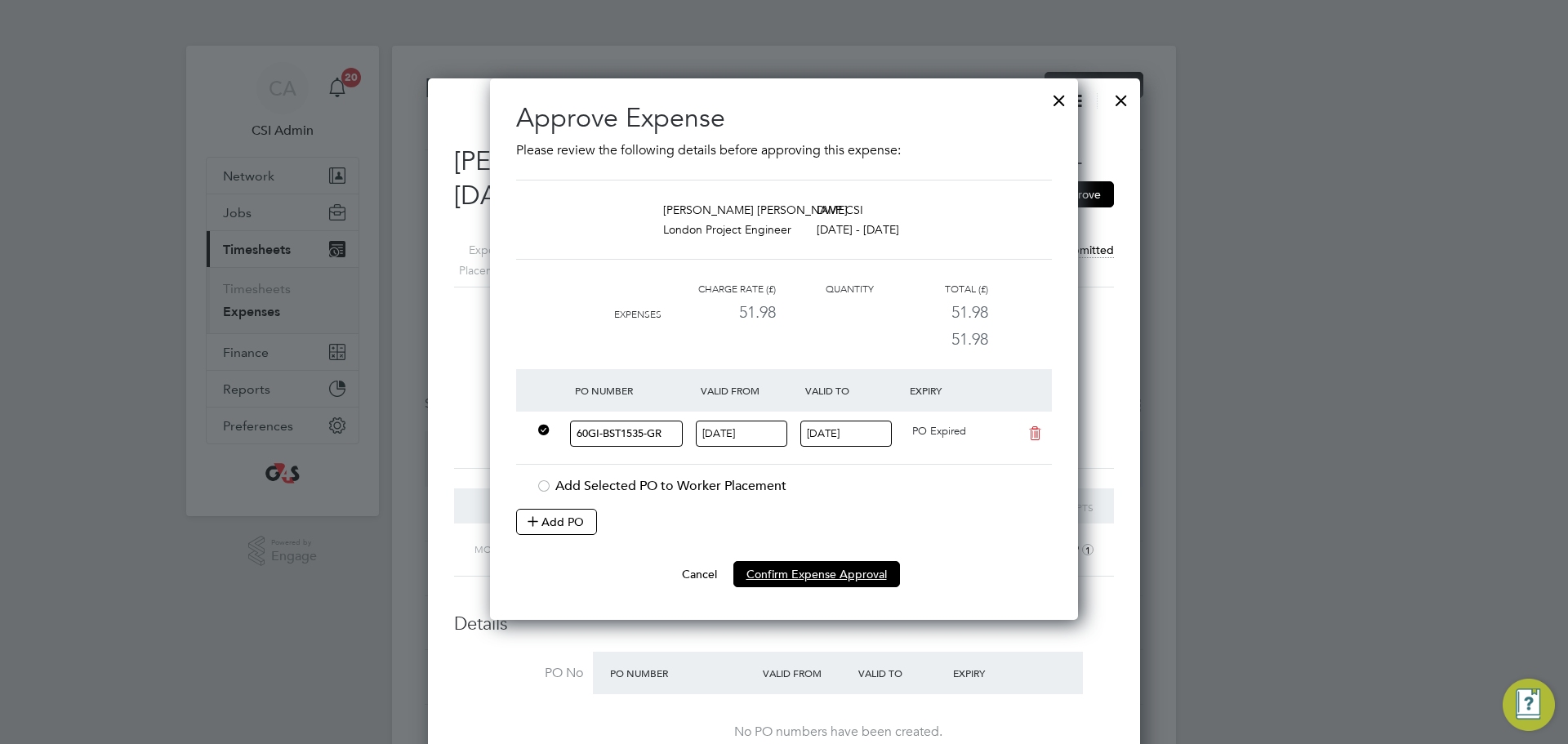
drag, startPoint x: 859, startPoint y: 577, endPoint x: 841, endPoint y: 544, distance: 37.6
click at [844, 546] on ng-form "[PERSON_NAME] [PERSON_NAME] London Project Engineer DWP CSI [DATE] - [DATE] Cha…" at bounding box center [784, 384] width 536 height 408
click at [839, 558] on li "PO Number Valid From Valid To Expiry 60GI-BST1535-GR [DATE] [DATE] PO Expired A…" at bounding box center [784, 465] width 536 height 192
click at [815, 584] on button "Confirm Expense Approval" at bounding box center [816, 574] width 166 height 26
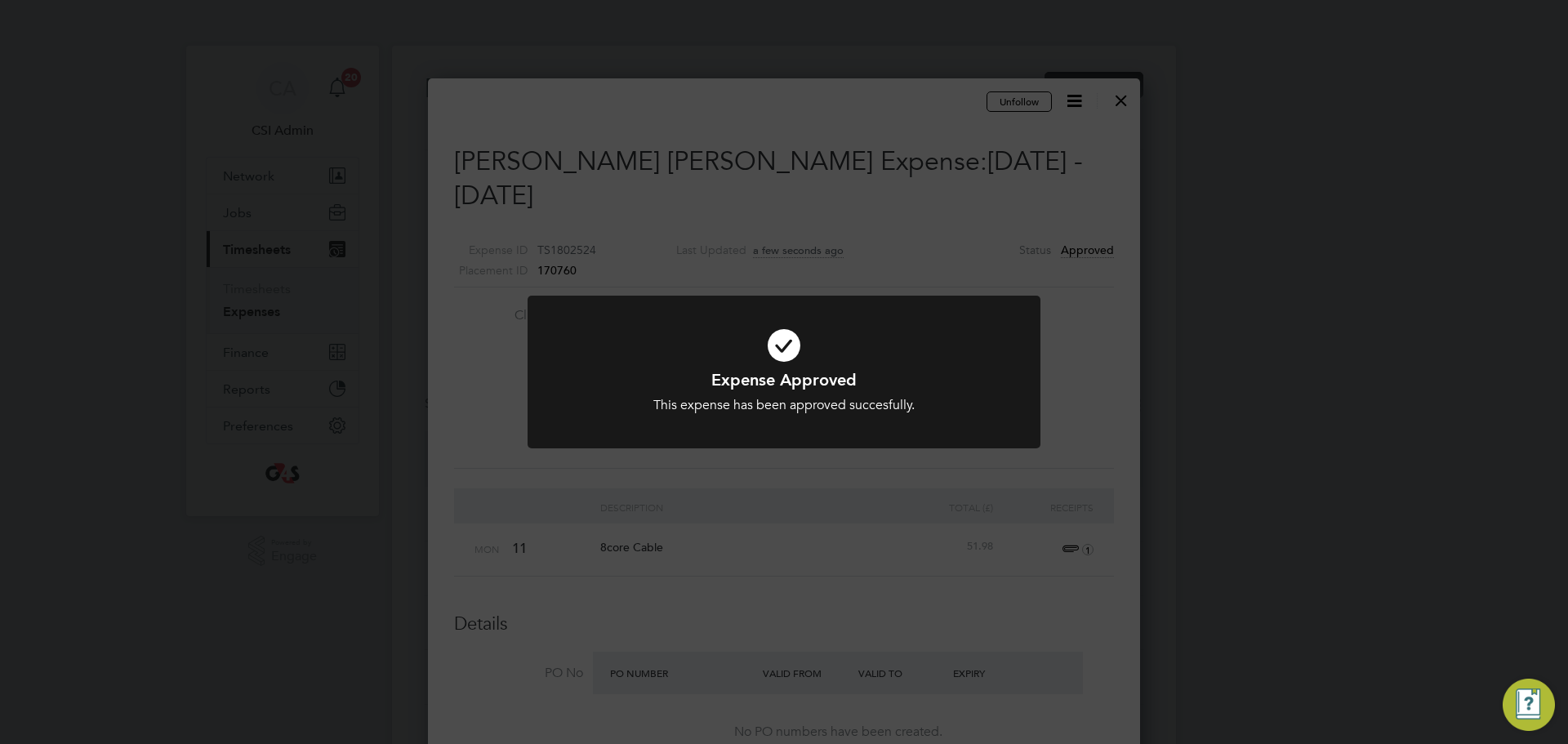
click at [1040, 254] on div "Expense Approved This expense has been approved succesfully. Cancel Okay" at bounding box center [784, 372] width 1568 height 744
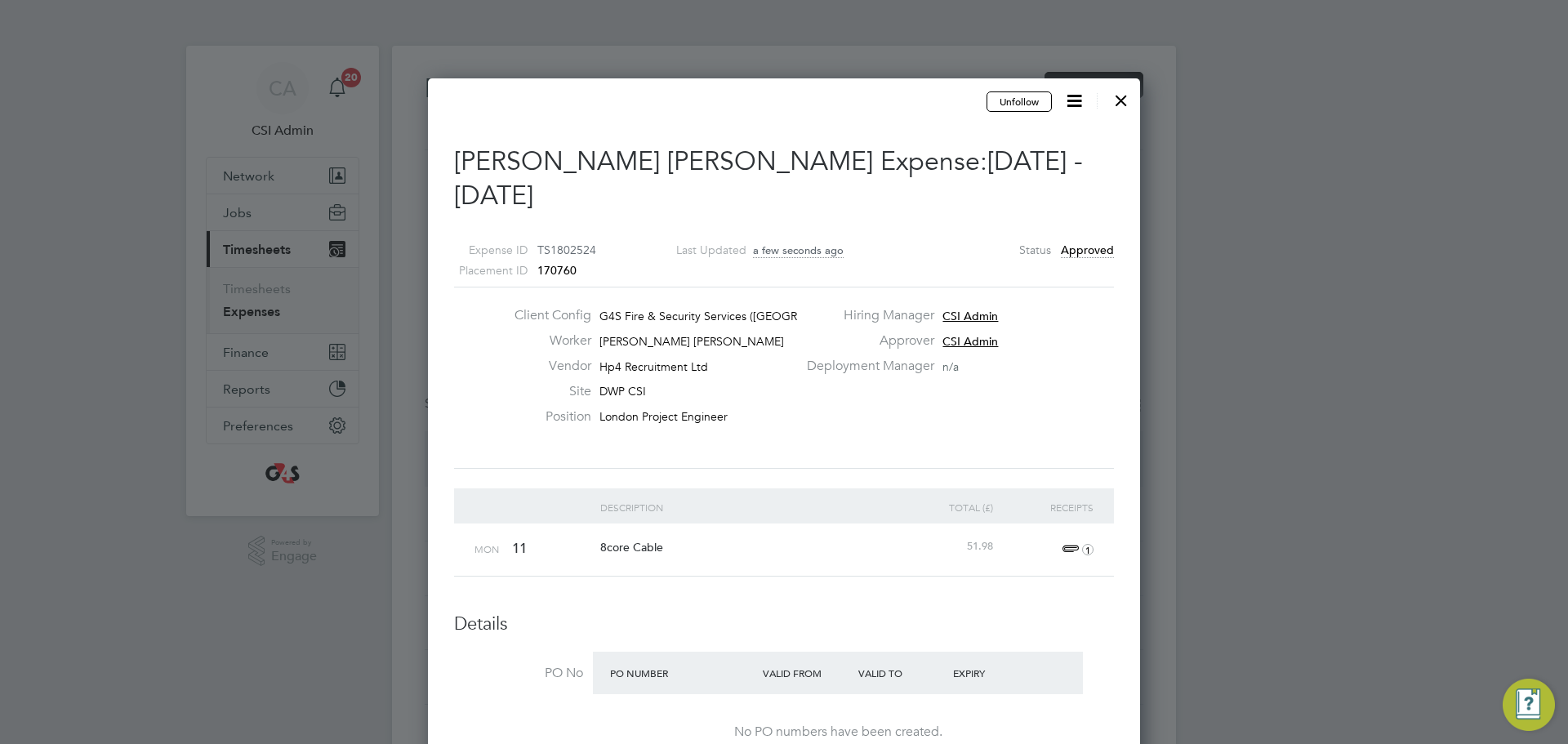
click at [1124, 102] on div at bounding box center [1122, 97] width 29 height 29
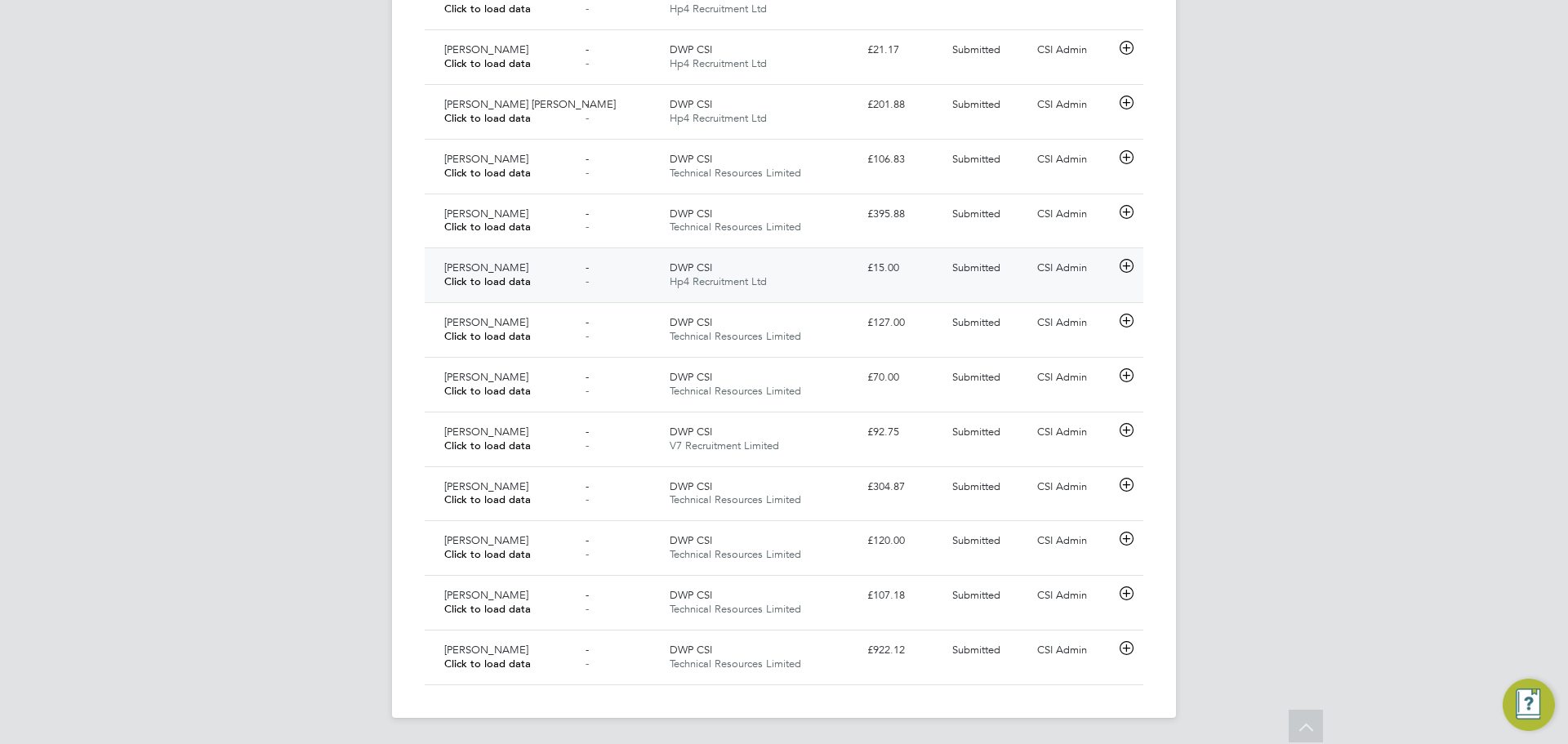
click at [598, 273] on div "- -" at bounding box center [621, 275] width 85 height 41
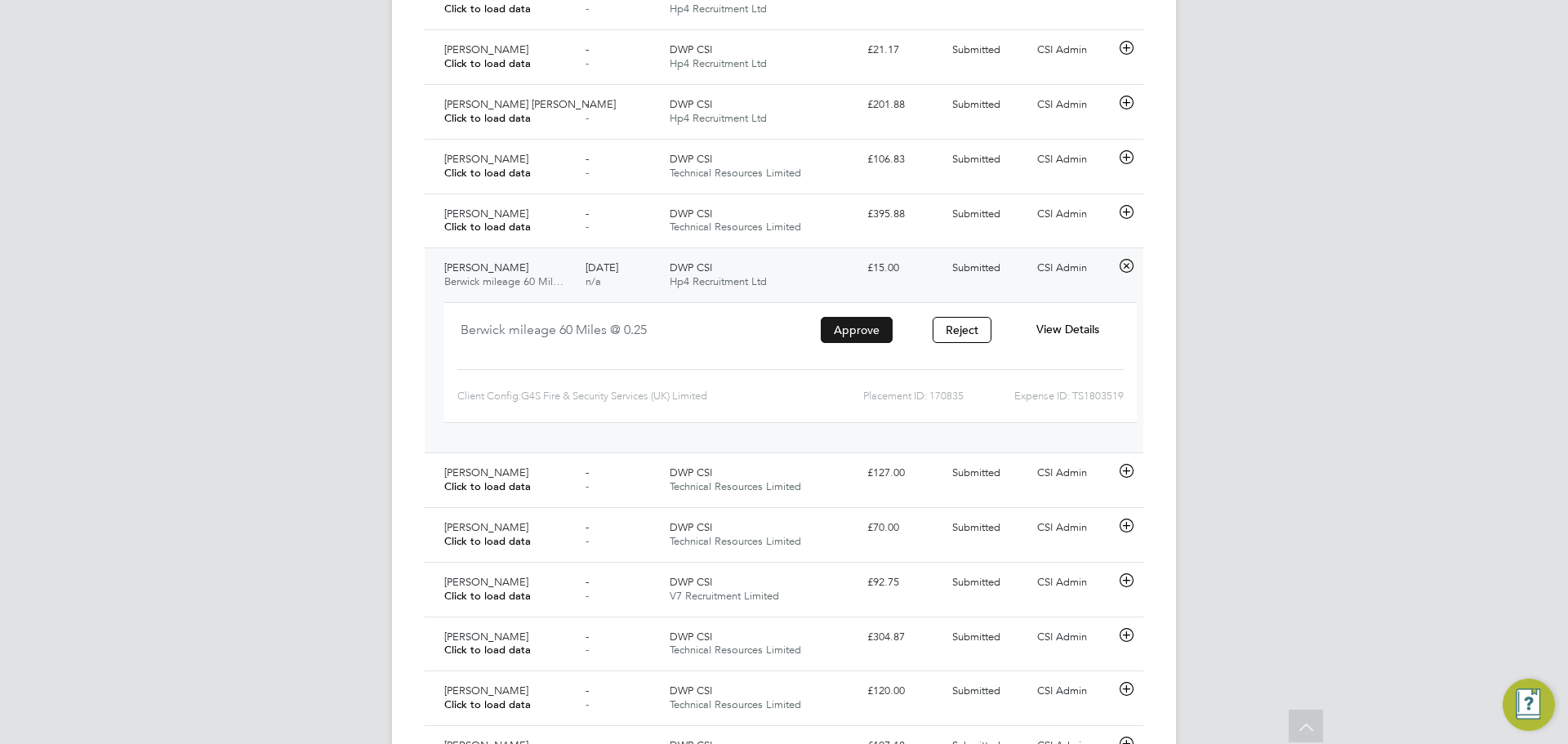
drag, startPoint x: 861, startPoint y: 324, endPoint x: 857, endPoint y: 331, distance: 8.1
click at [859, 324] on button "Approve" at bounding box center [857, 329] width 71 height 26
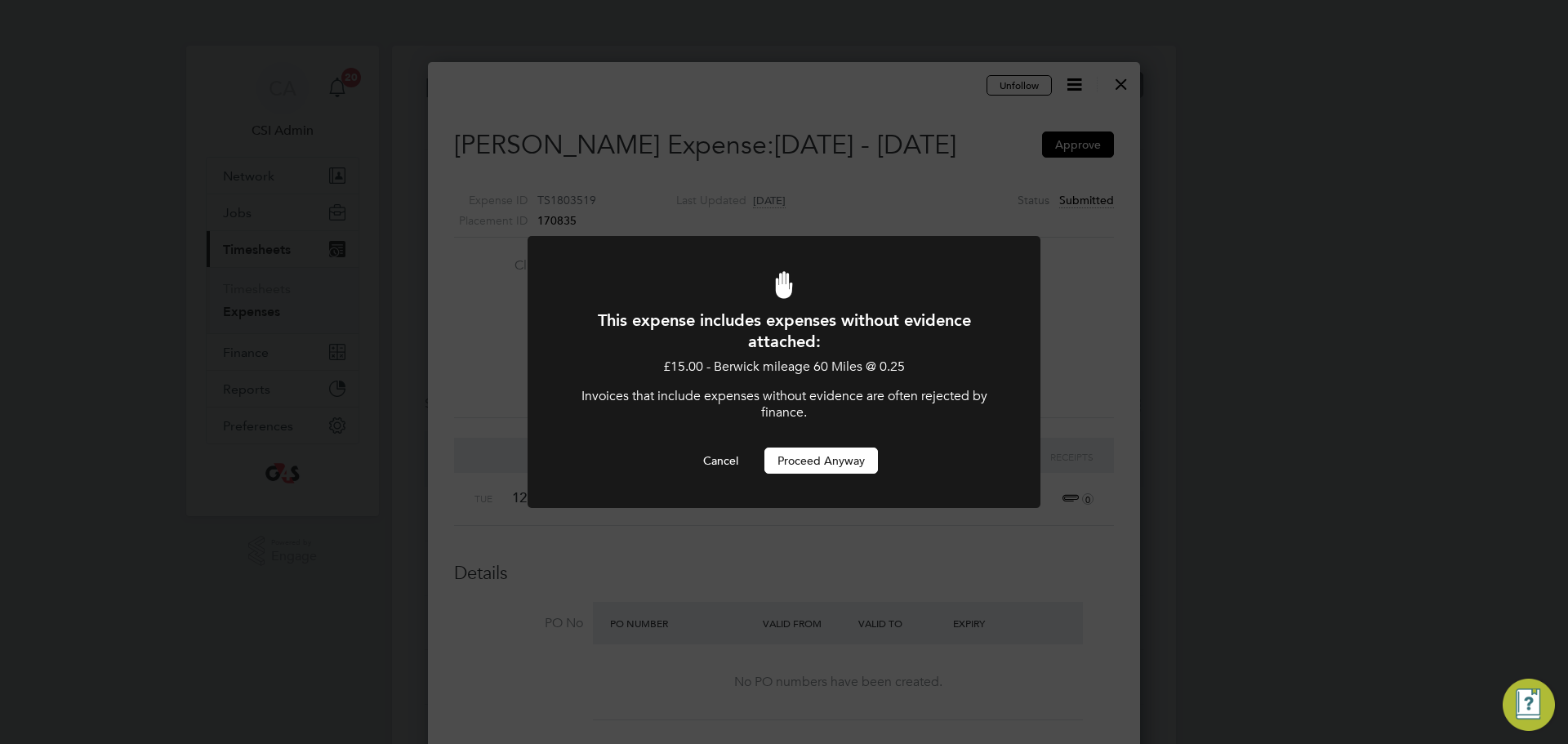
drag, startPoint x: 720, startPoint y: 462, endPoint x: 858, endPoint y: 461, distance: 138.0
click at [870, 463] on div "Cancel Proceed Anyway" at bounding box center [784, 460] width 425 height 26
click at [852, 461] on button "Proceed Anyway" at bounding box center [821, 460] width 114 height 26
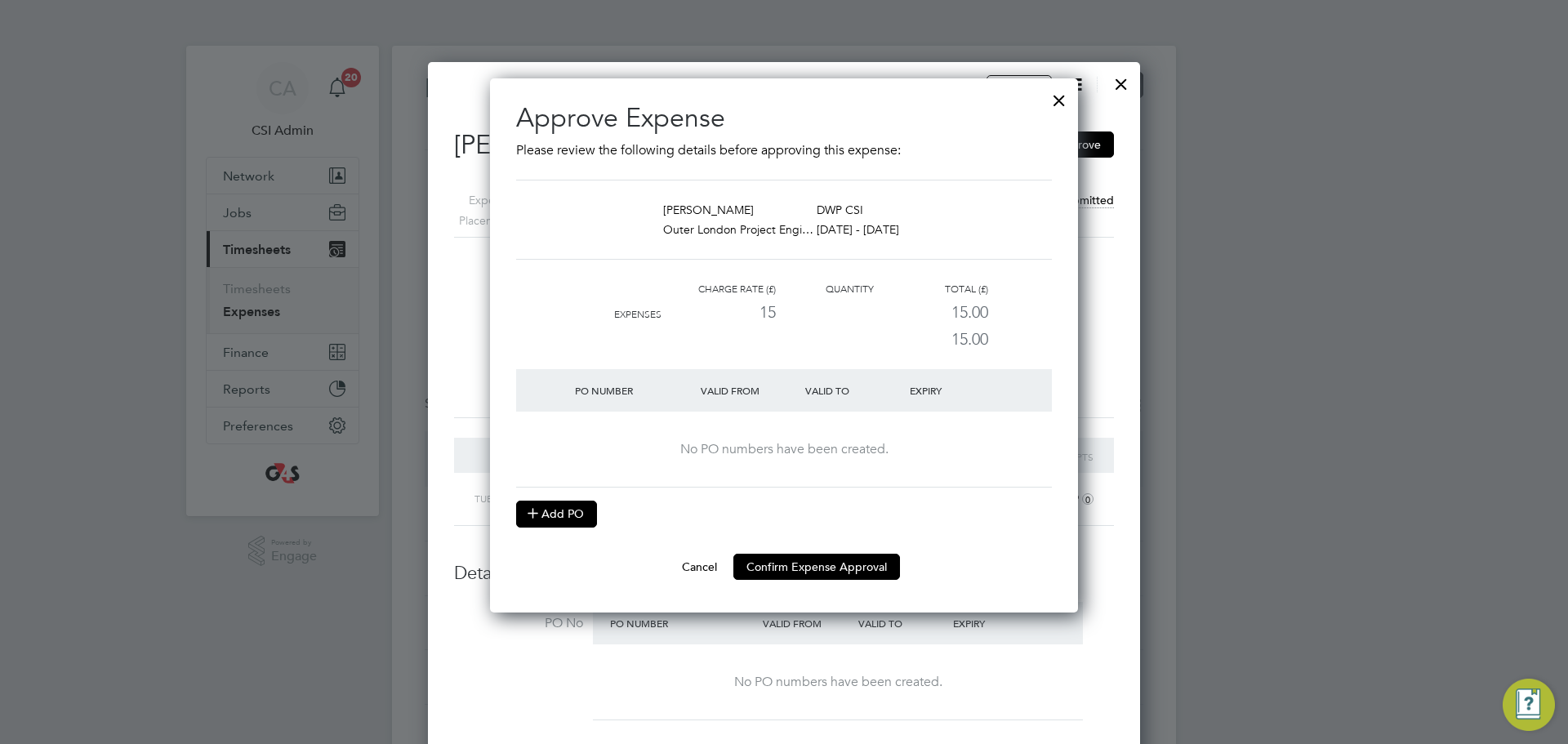
click at [569, 508] on button "Add PO" at bounding box center [556, 513] width 81 height 26
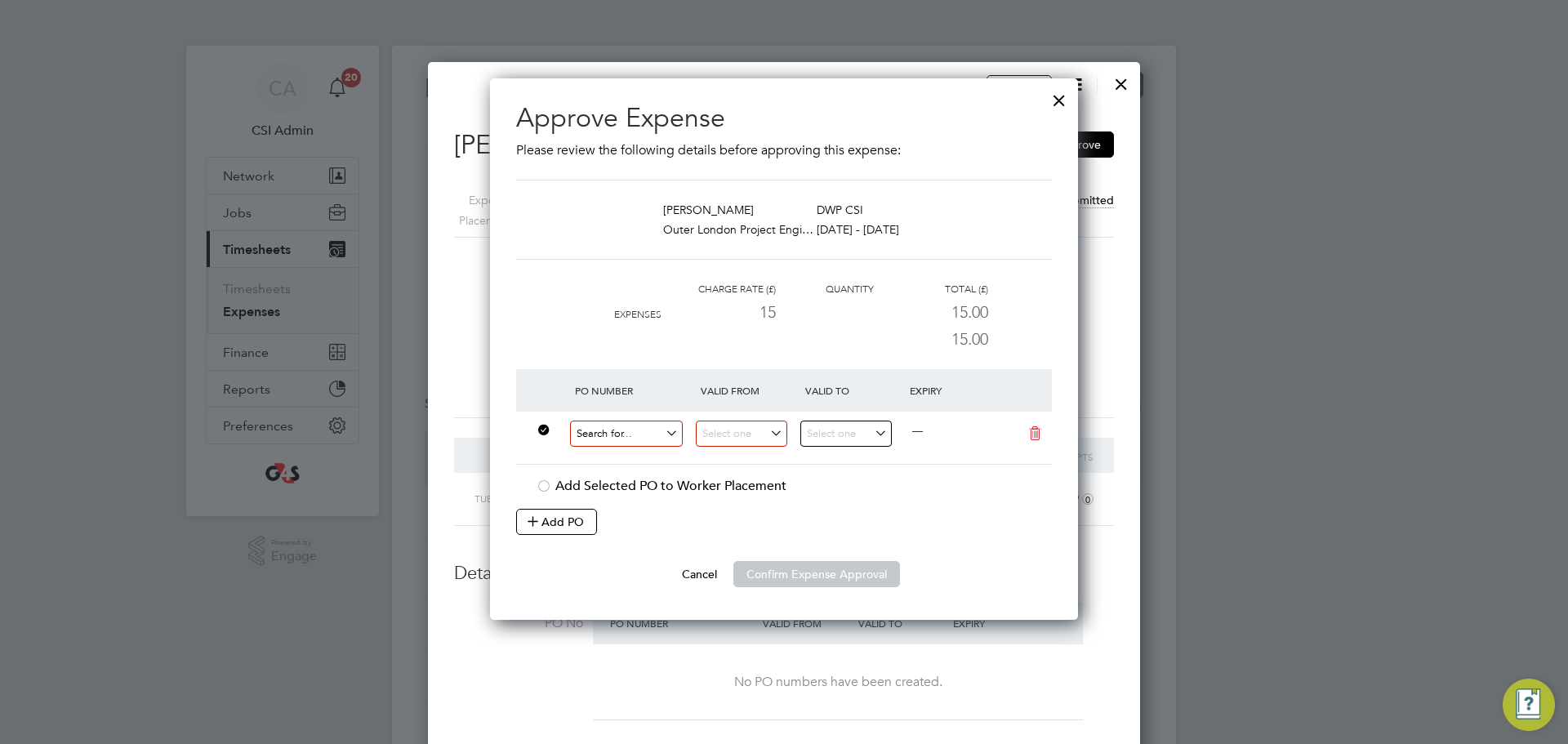
click at [611, 439] on input at bounding box center [626, 434] width 113 height 27
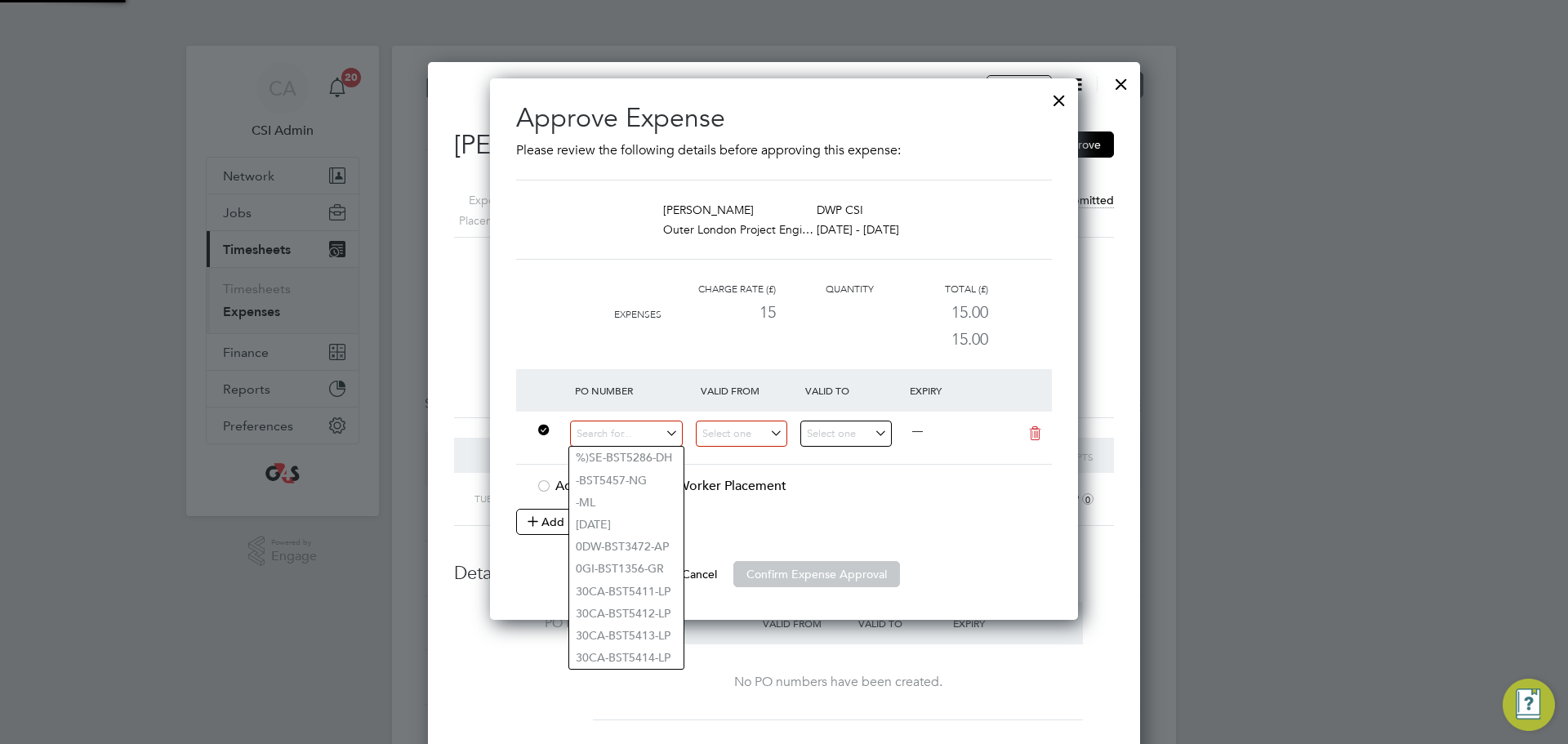
paste input "60GI-BST1535-GR"
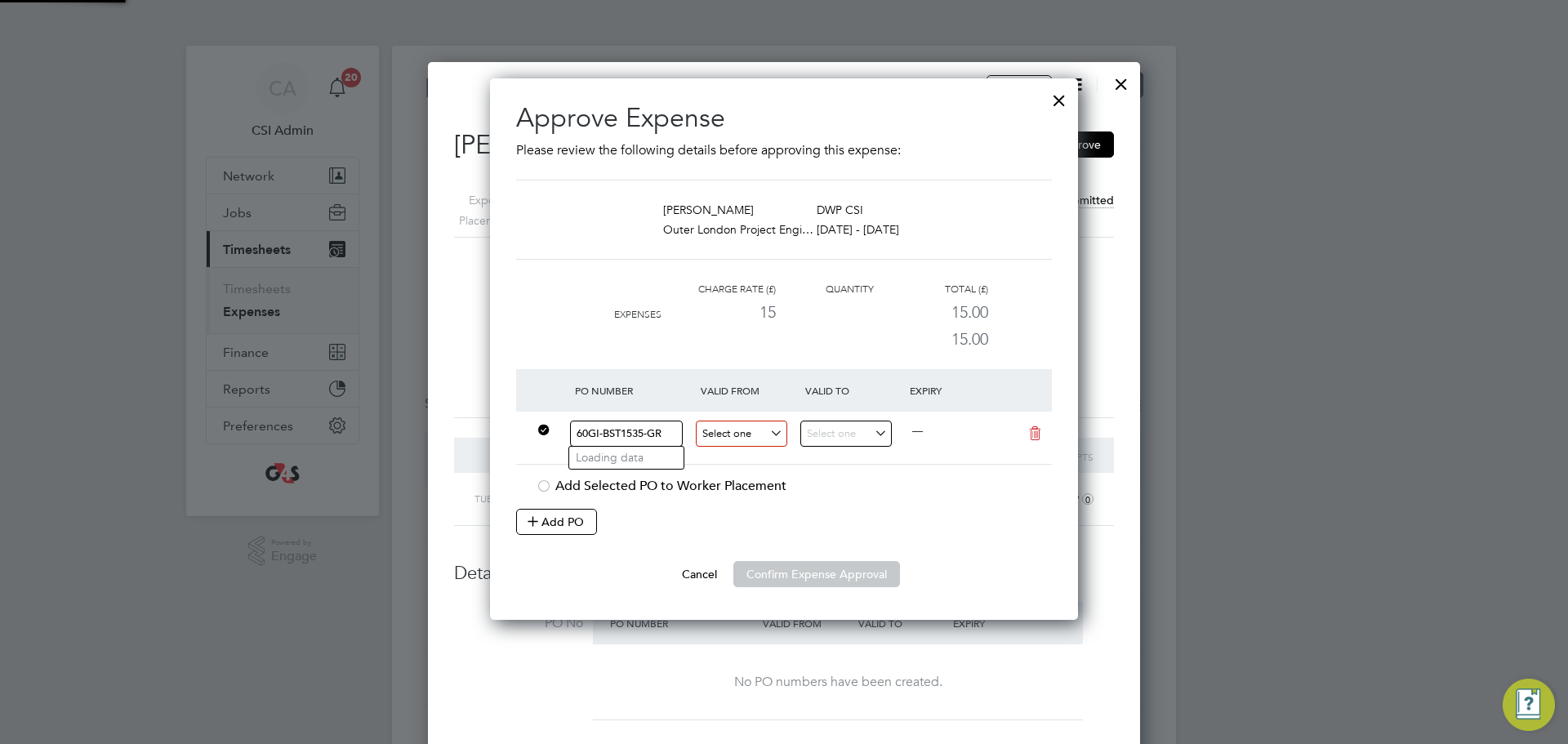
type input "60GI-BST1535-GR"
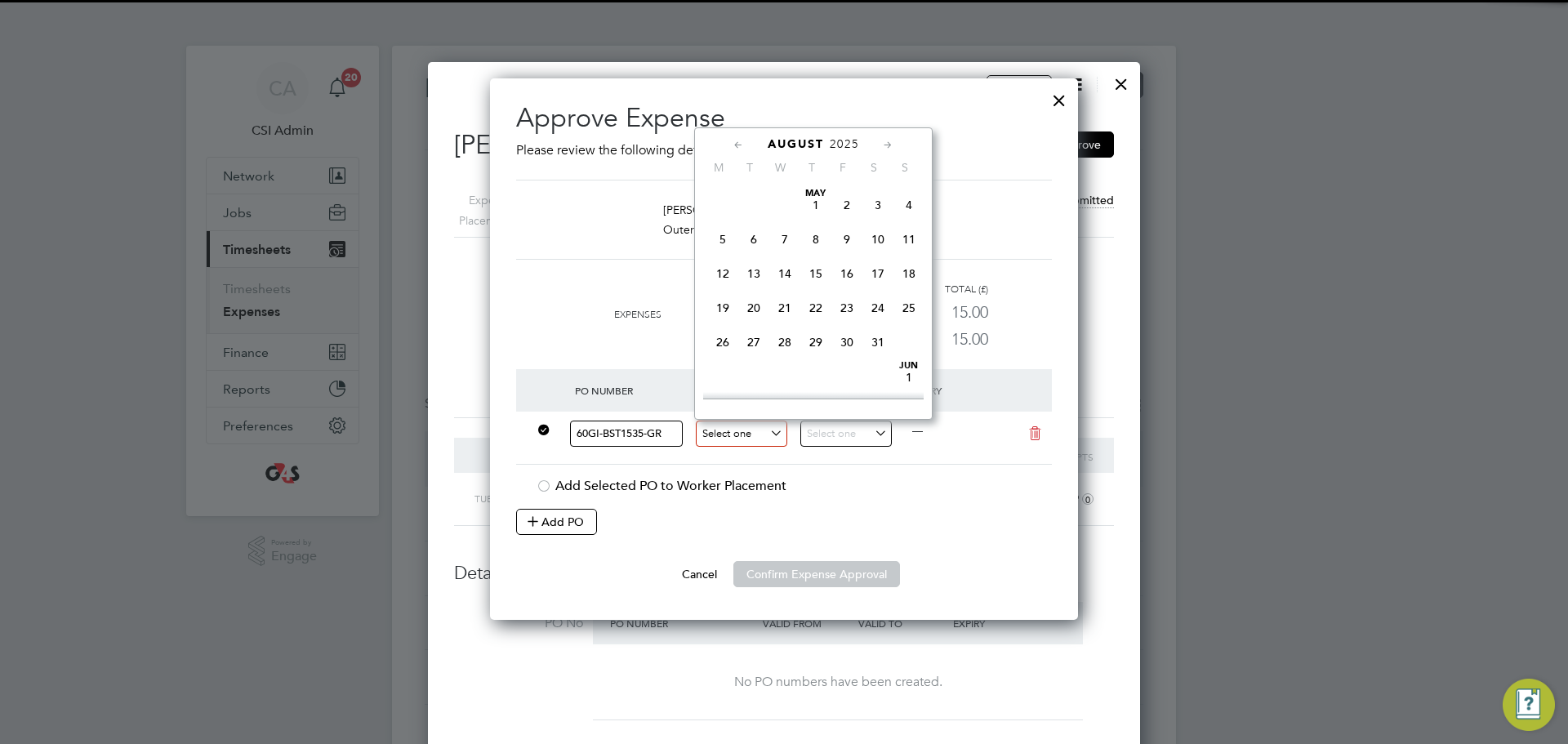
click at [765, 442] on input at bounding box center [741, 434] width 92 height 27
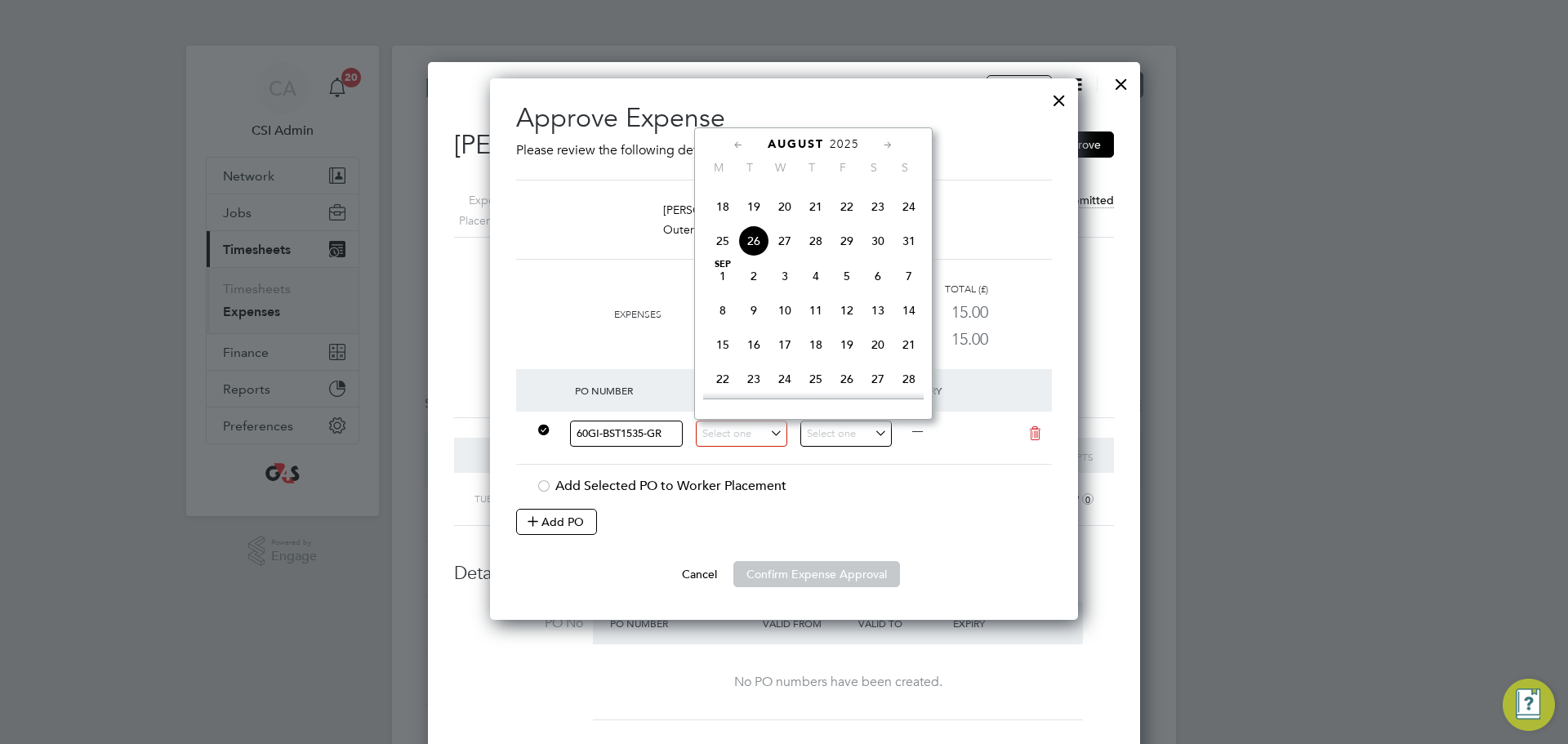
click at [729, 187] on span "11" at bounding box center [723, 172] width 31 height 31
type input "[DATE]"
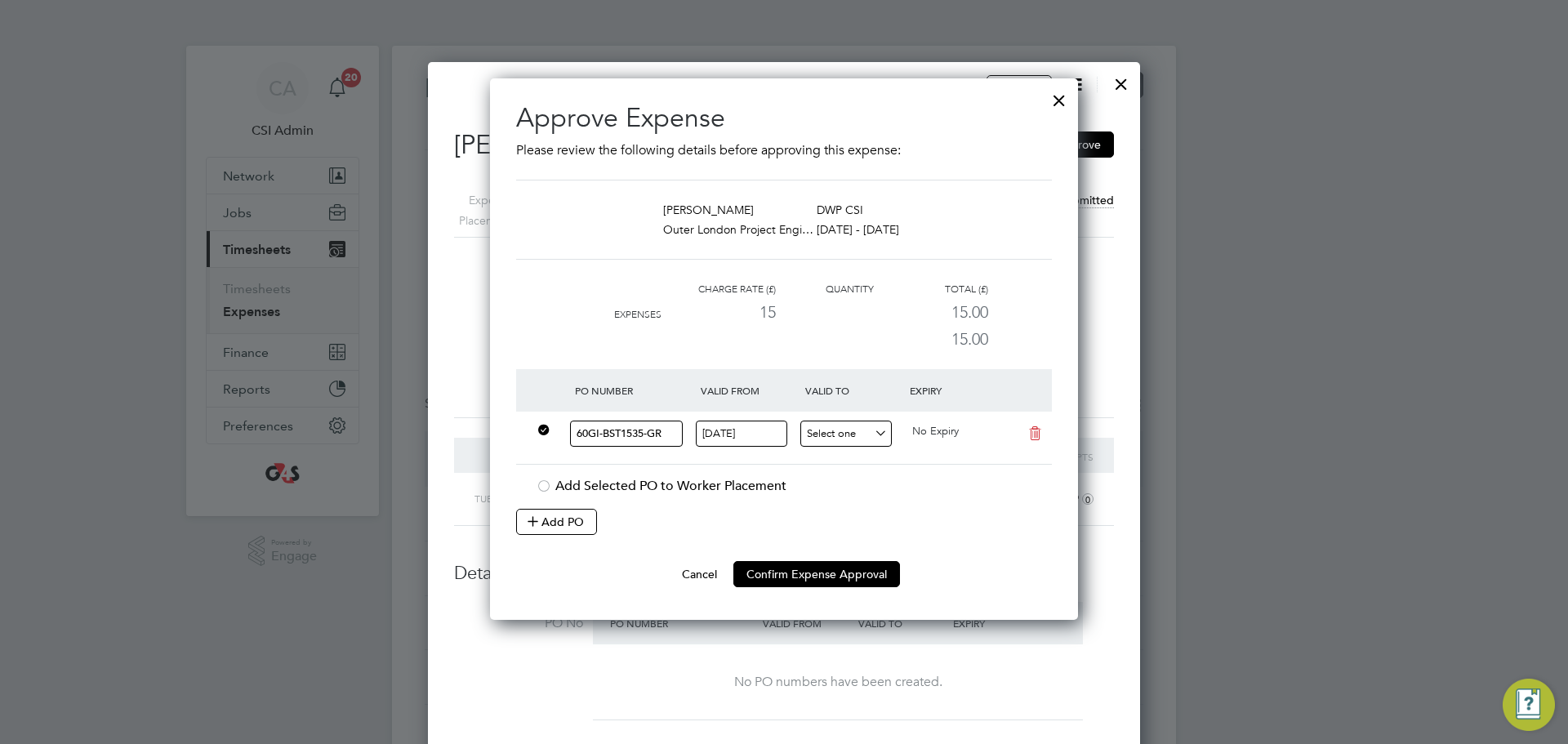
click at [861, 422] on input at bounding box center [846, 434] width 92 height 27
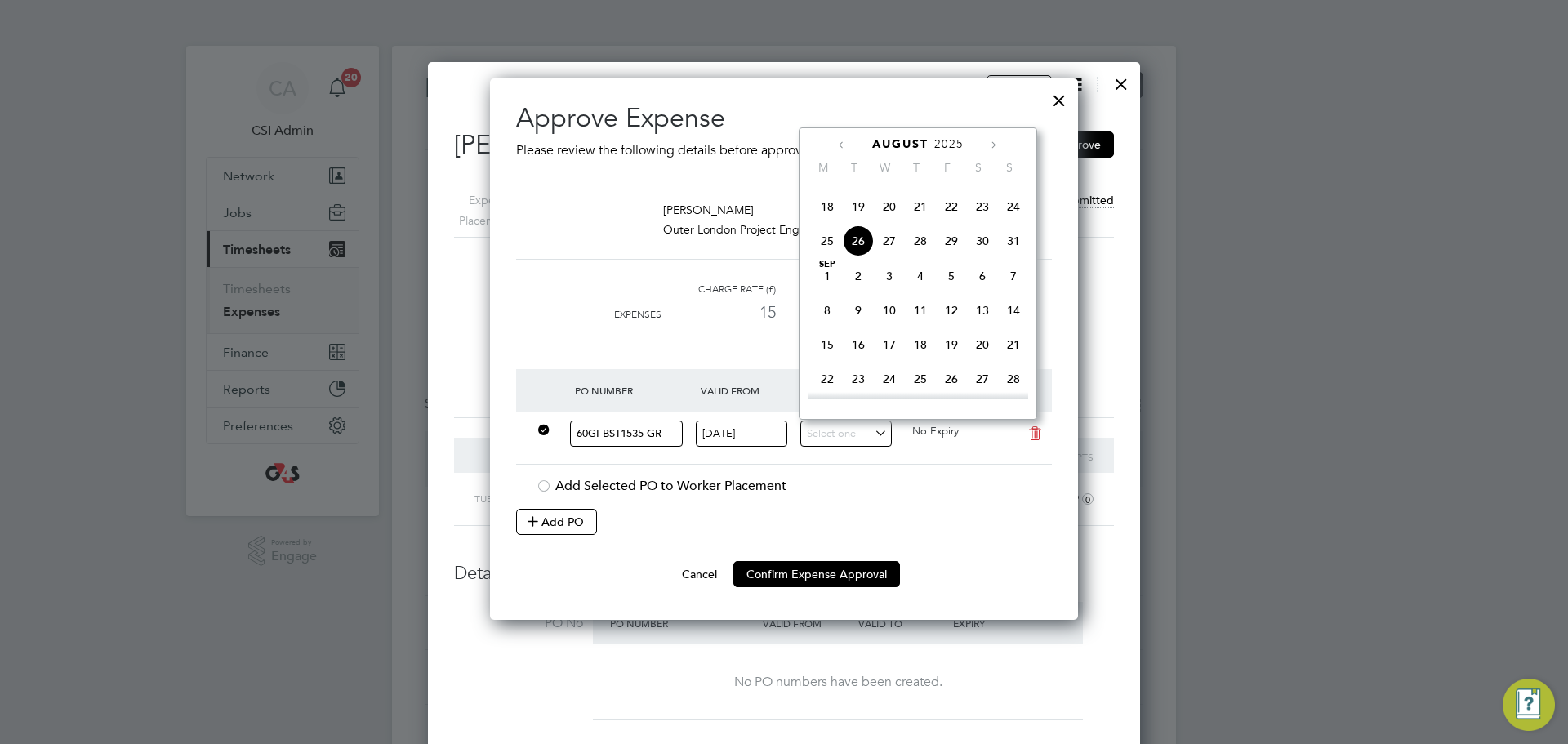
click at [1007, 187] on span "17" at bounding box center [1013, 172] width 31 height 31
type input "[DATE]"
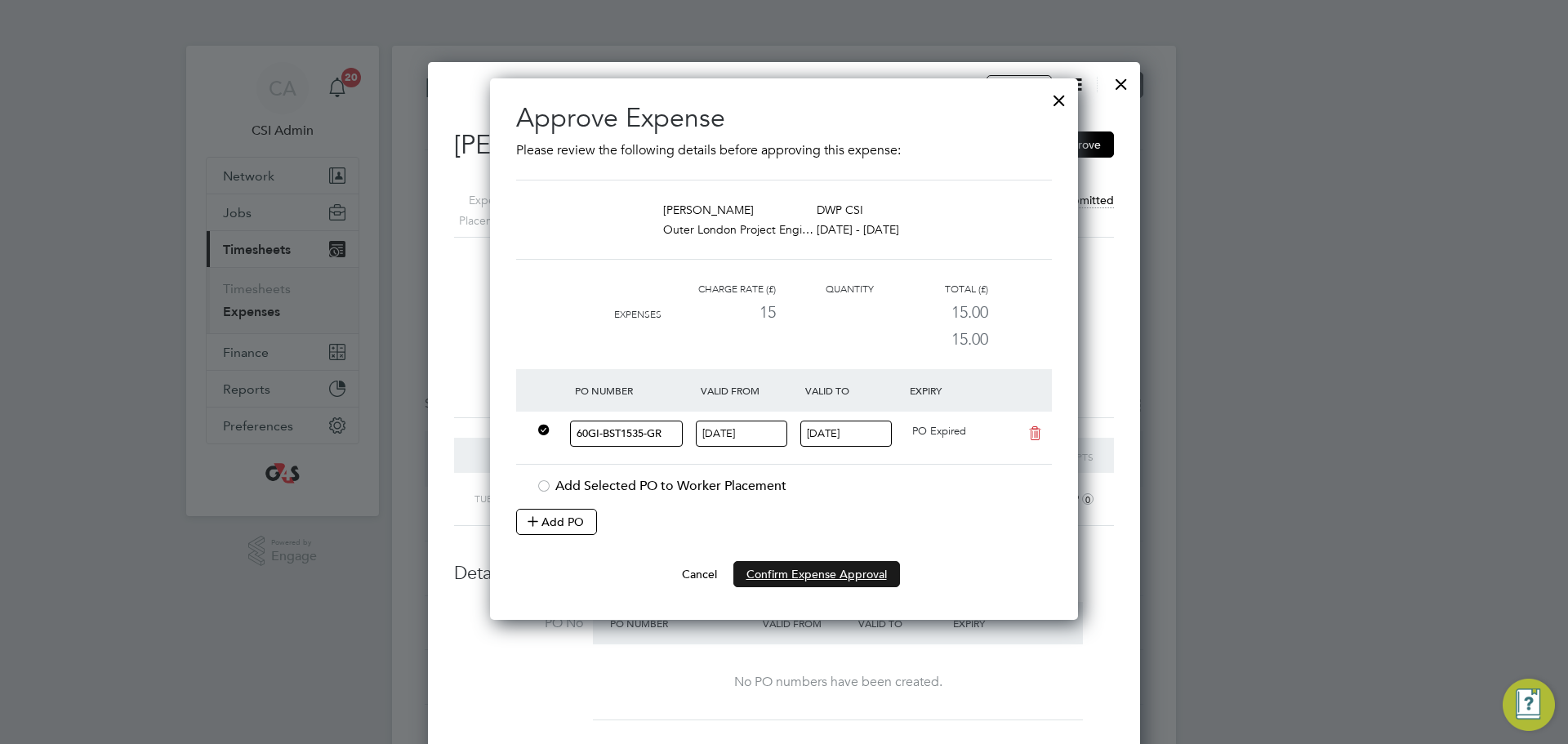
click at [775, 573] on button "Confirm Expense Approval" at bounding box center [816, 574] width 166 height 26
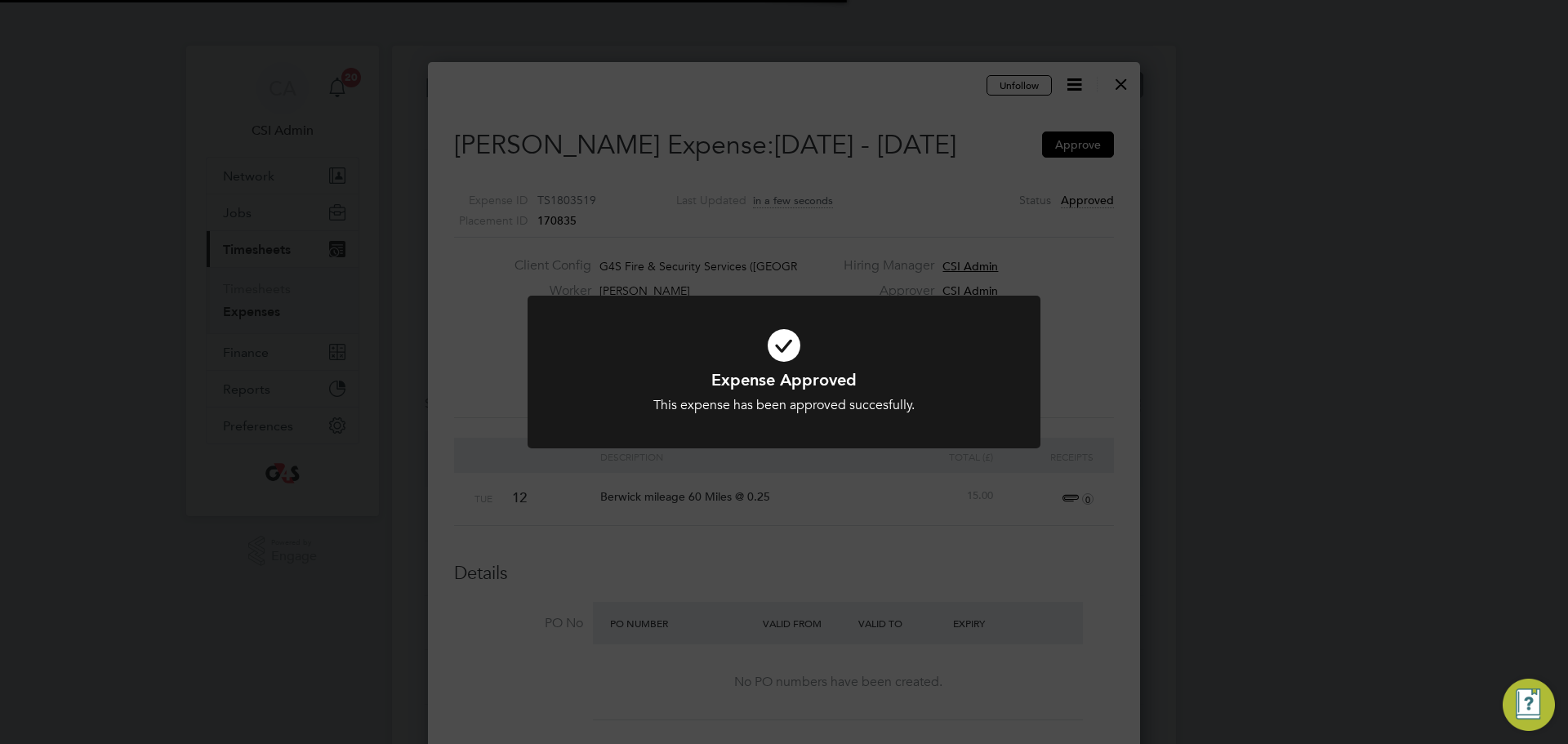
click at [903, 533] on div "Expense Approved This expense has been approved succesfully. Cancel Okay" at bounding box center [784, 372] width 1568 height 744
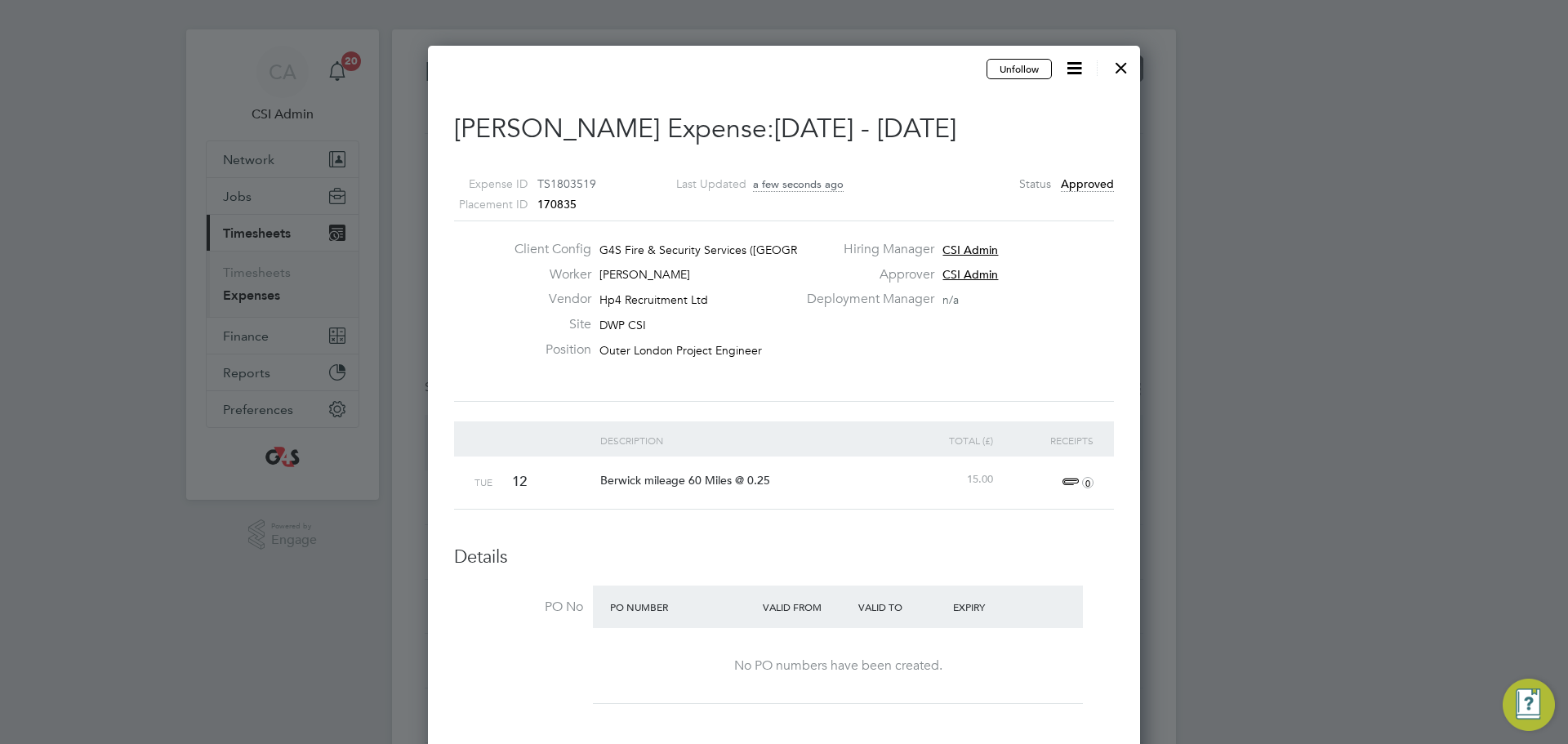
click at [1121, 70] on div at bounding box center [1122, 64] width 29 height 29
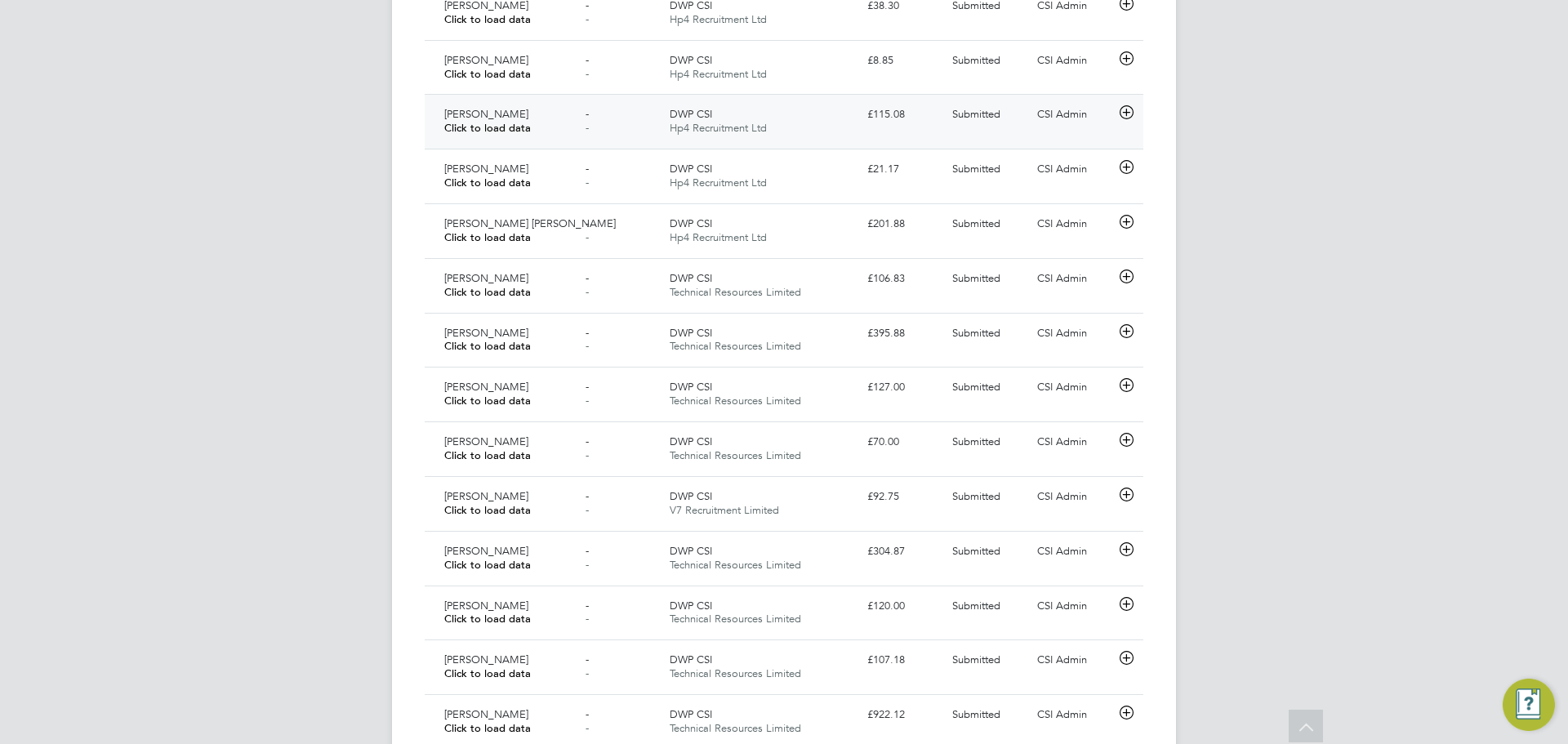
click at [570, 118] on div "[PERSON_NAME] Click to load data" at bounding box center [508, 122] width 141 height 41
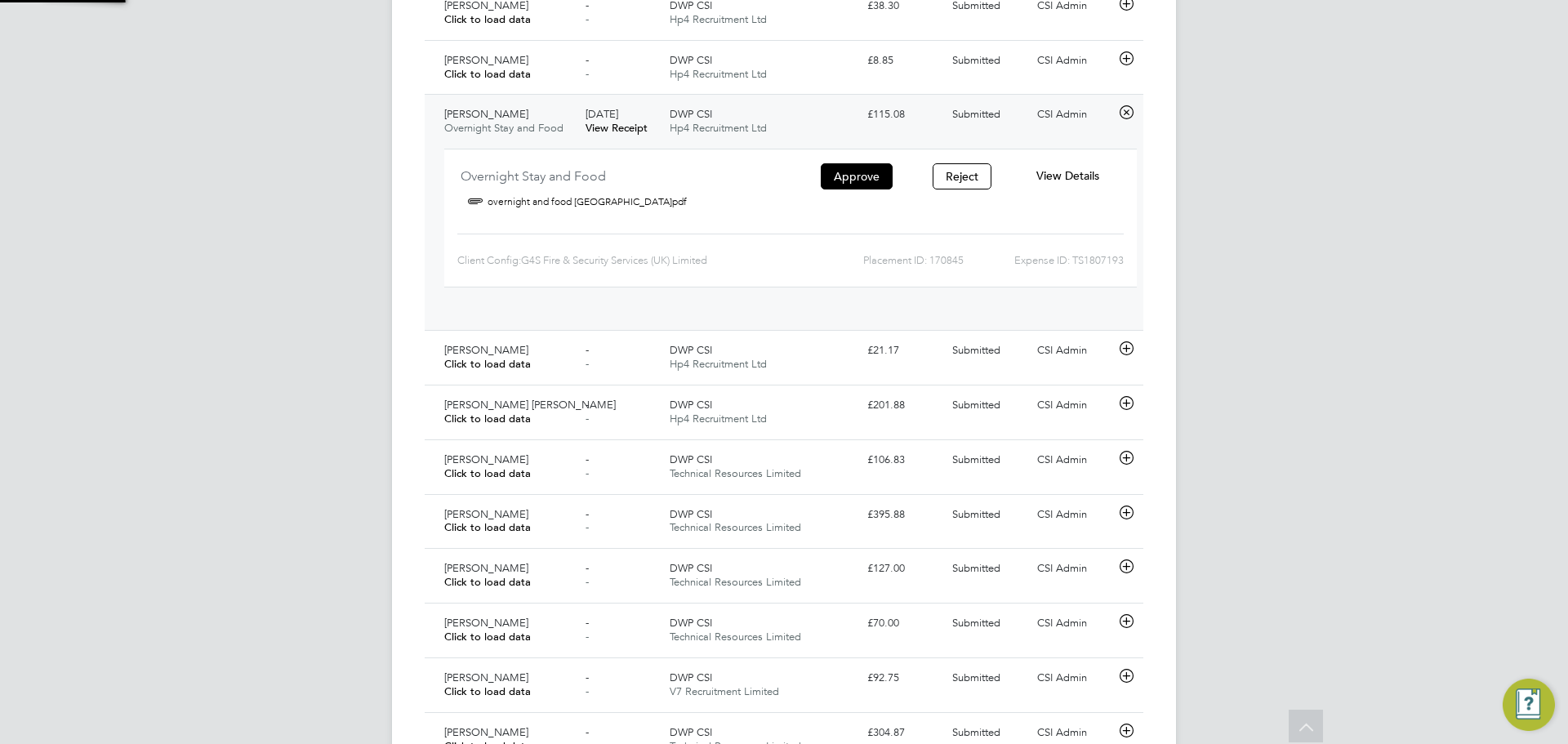
click at [644, 122] on link "View Receipt" at bounding box center [616, 128] width 62 height 14
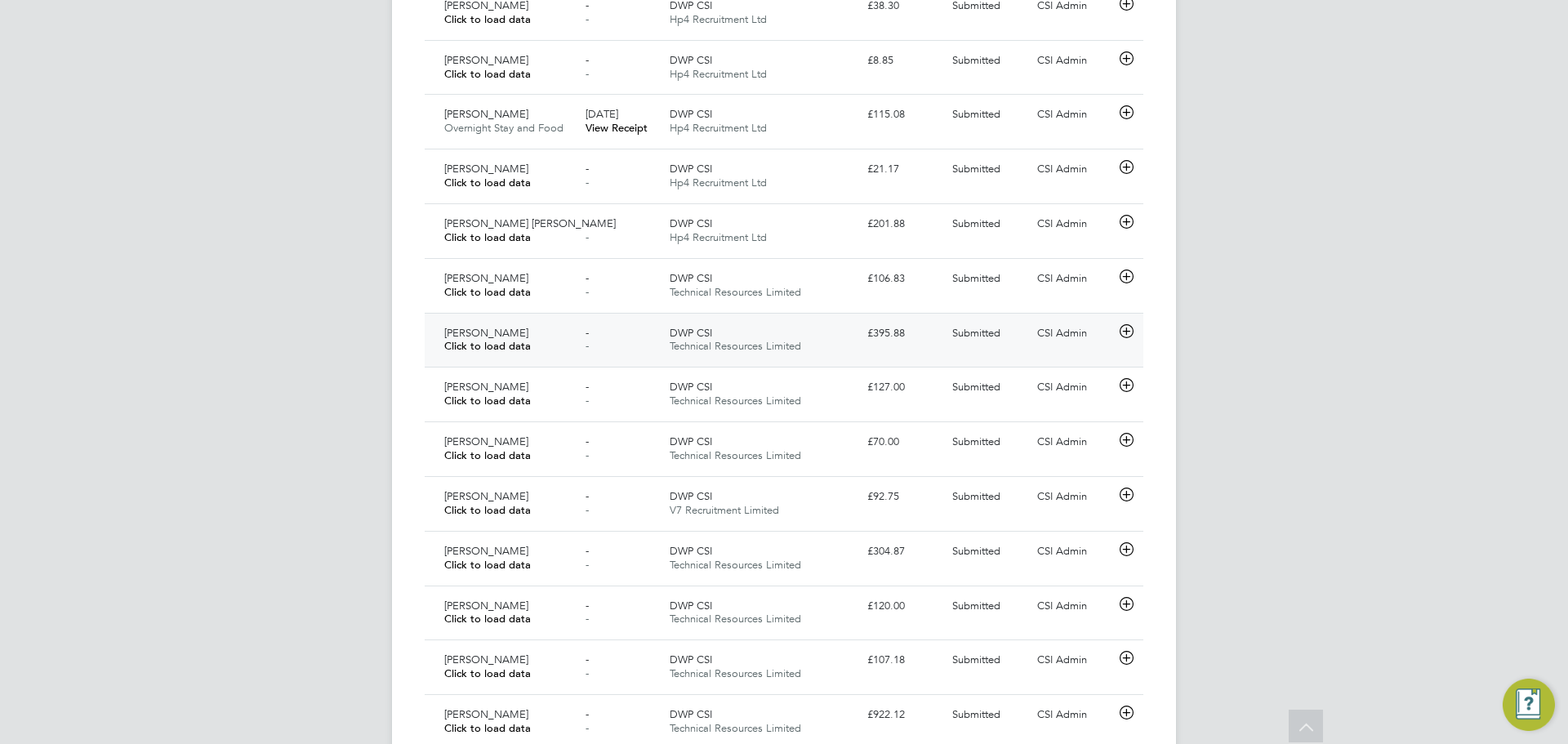
click at [603, 325] on div "- -" at bounding box center [621, 340] width 85 height 41
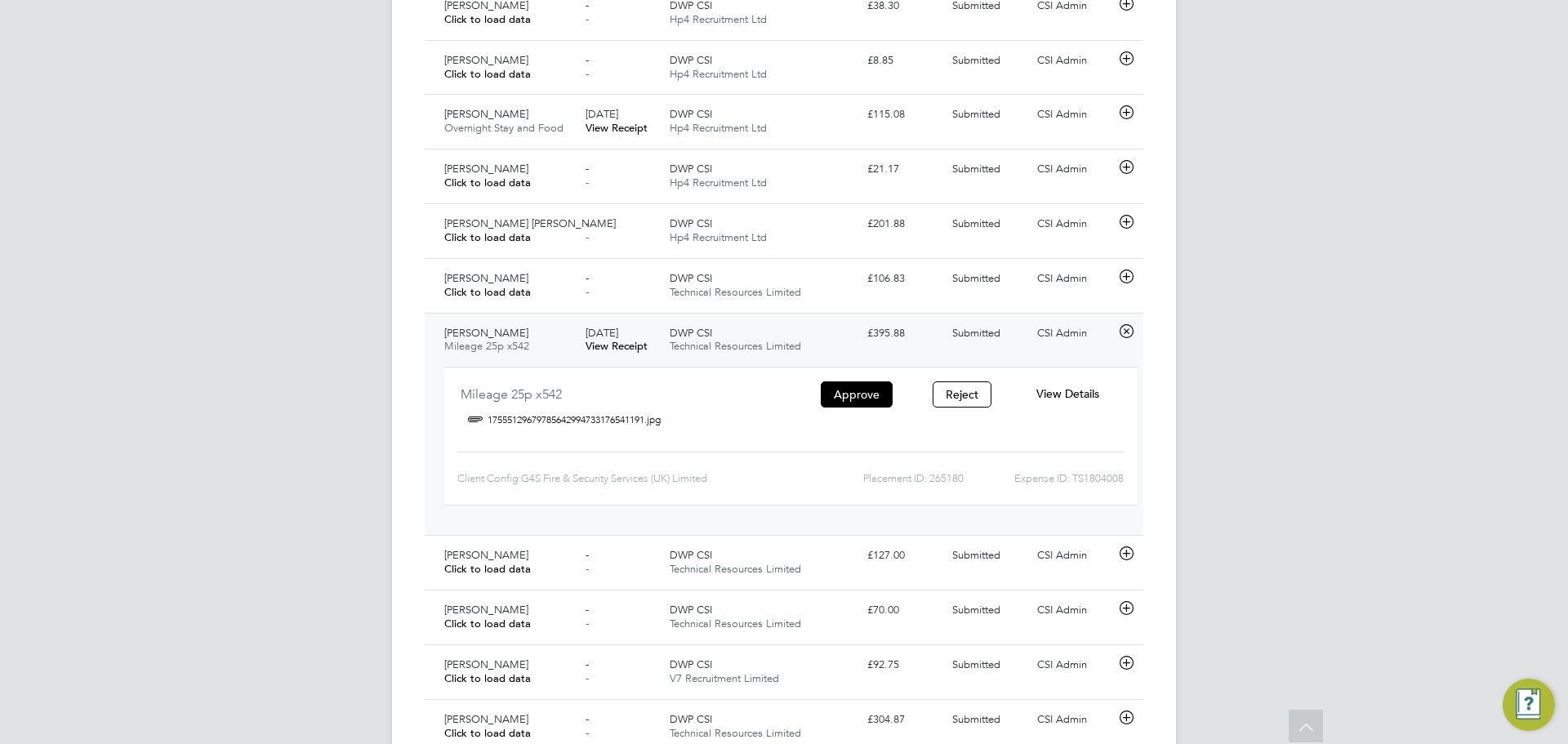
click at [519, 326] on div "[PERSON_NAME] Mileage 25p x542" at bounding box center [508, 340] width 141 height 41
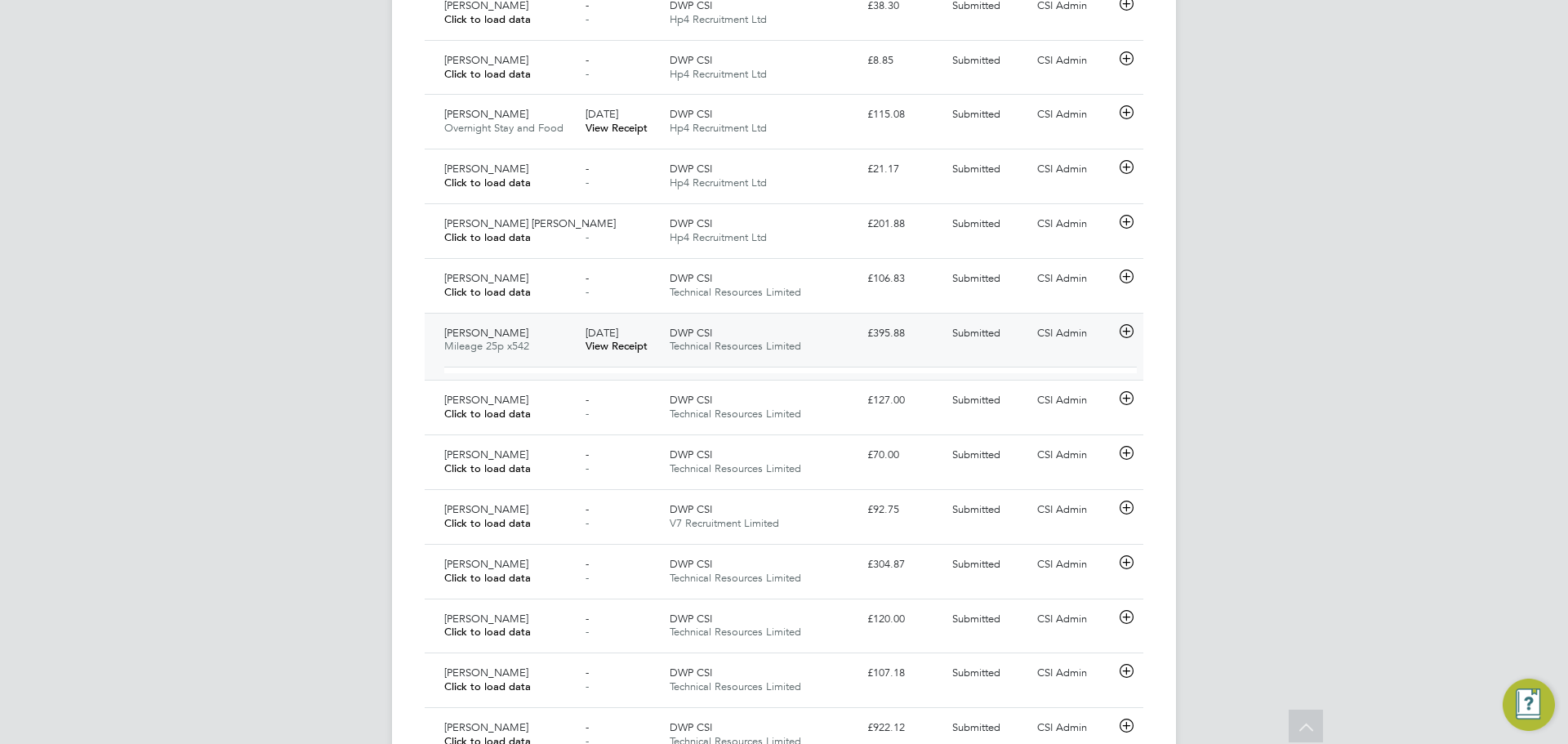
click at [524, 323] on div "[PERSON_NAME] Mileage 25p x542" at bounding box center [508, 340] width 141 height 41
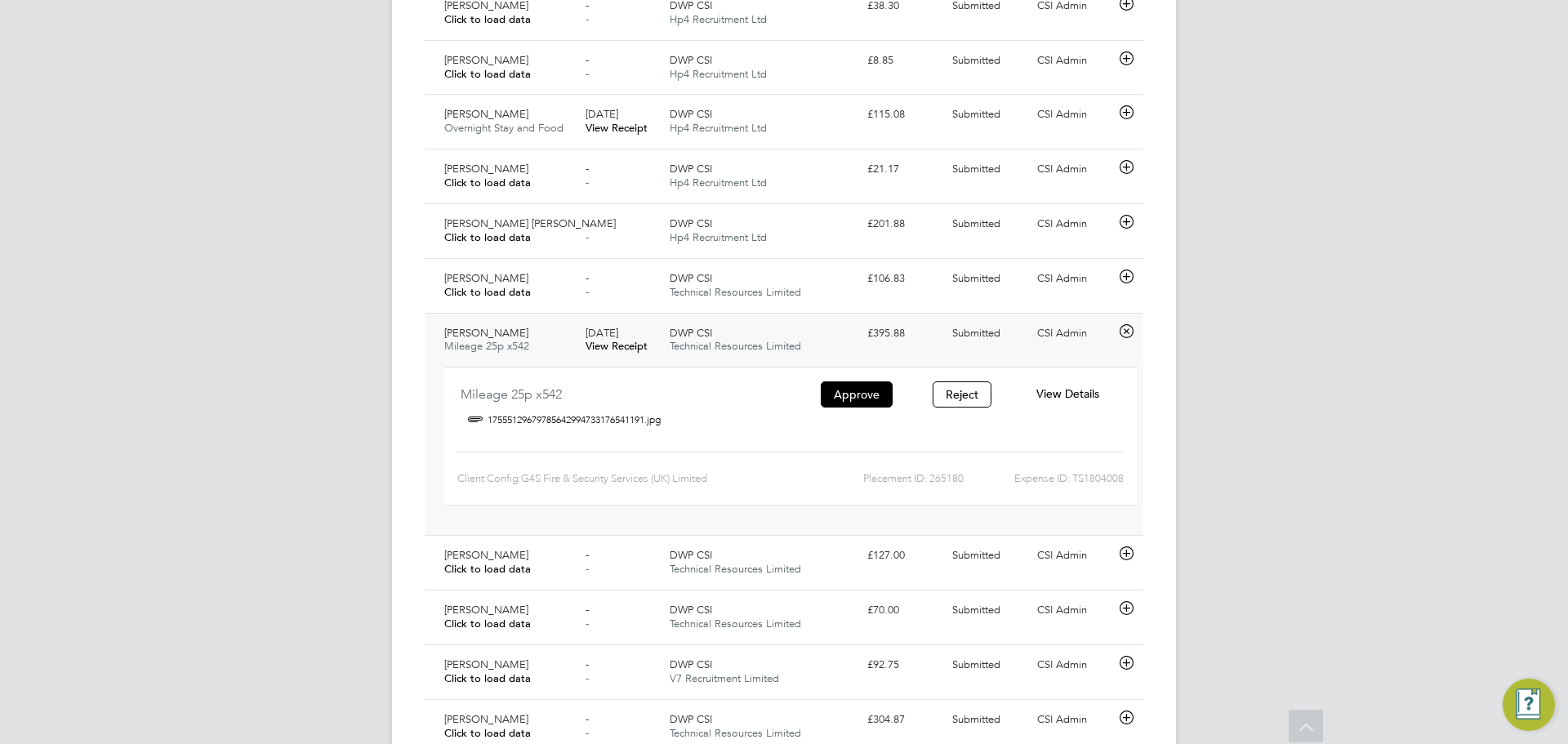
click at [855, 398] on button "Approve" at bounding box center [857, 394] width 71 height 26
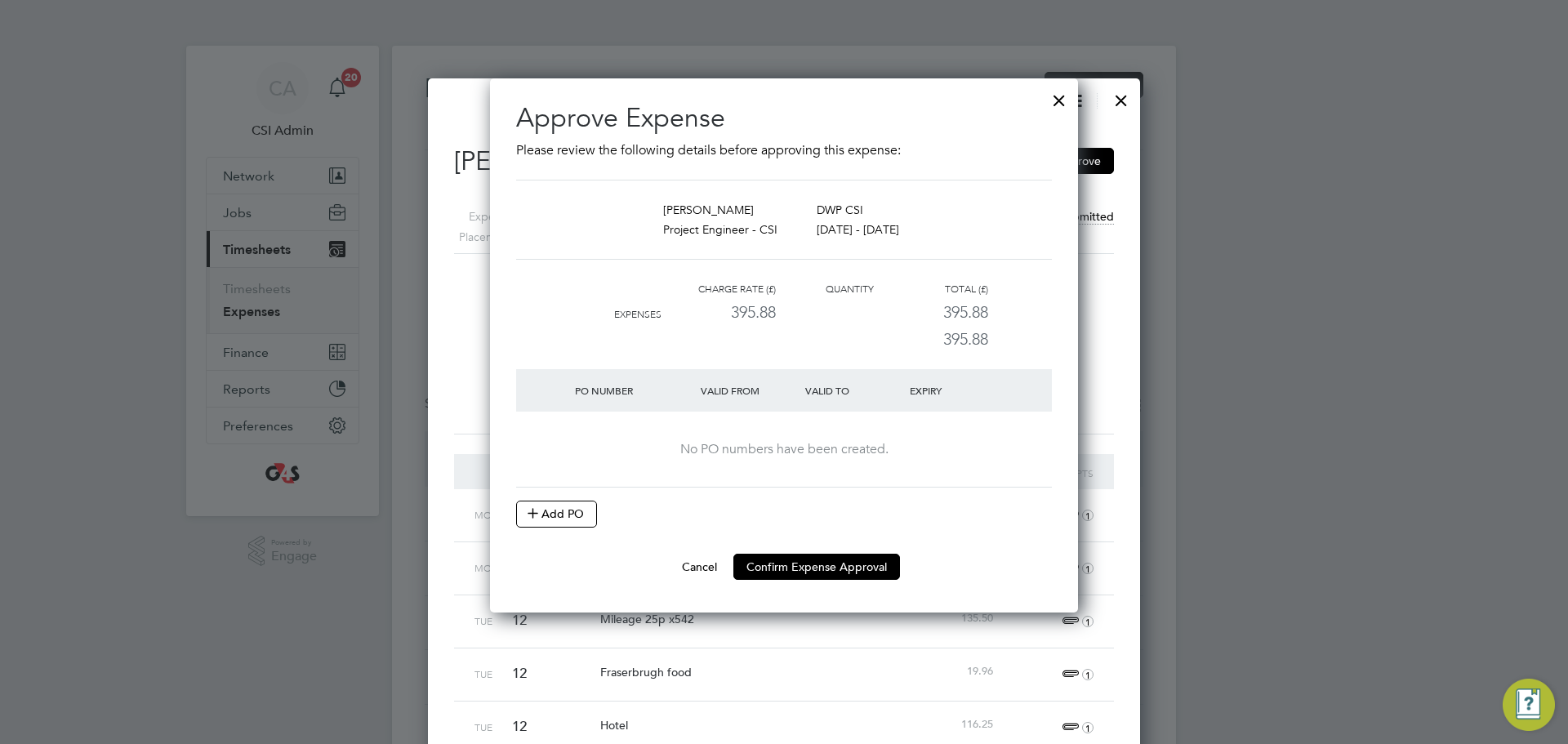
click at [590, 511] on button "Add PO" at bounding box center [556, 513] width 81 height 26
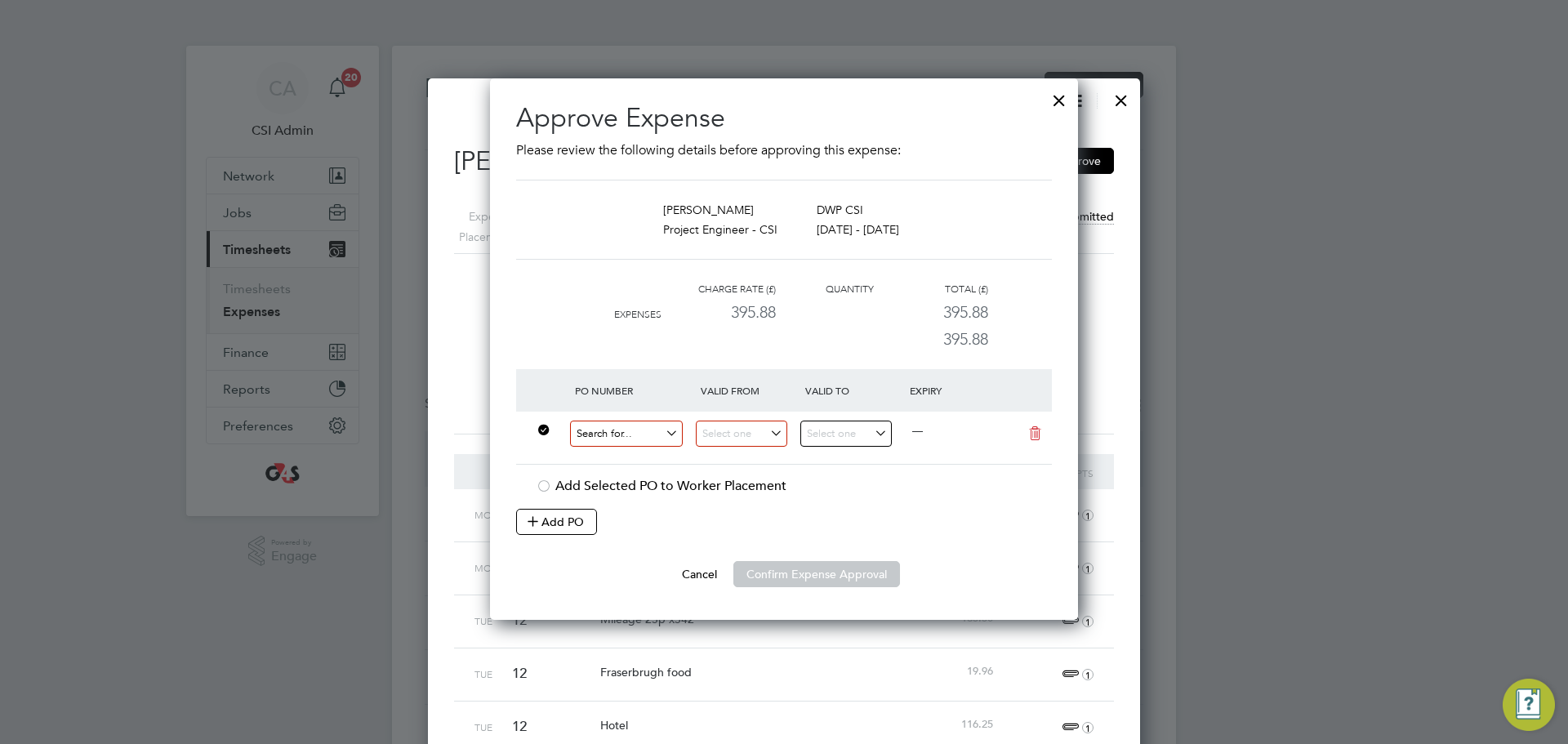
drag, startPoint x: 626, startPoint y: 434, endPoint x: 698, endPoint y: 444, distance: 72.7
click at [626, 432] on input at bounding box center [626, 434] width 113 height 27
paste input "60gi-bst1534-gr"
type input "60gi-bst1534-gr"
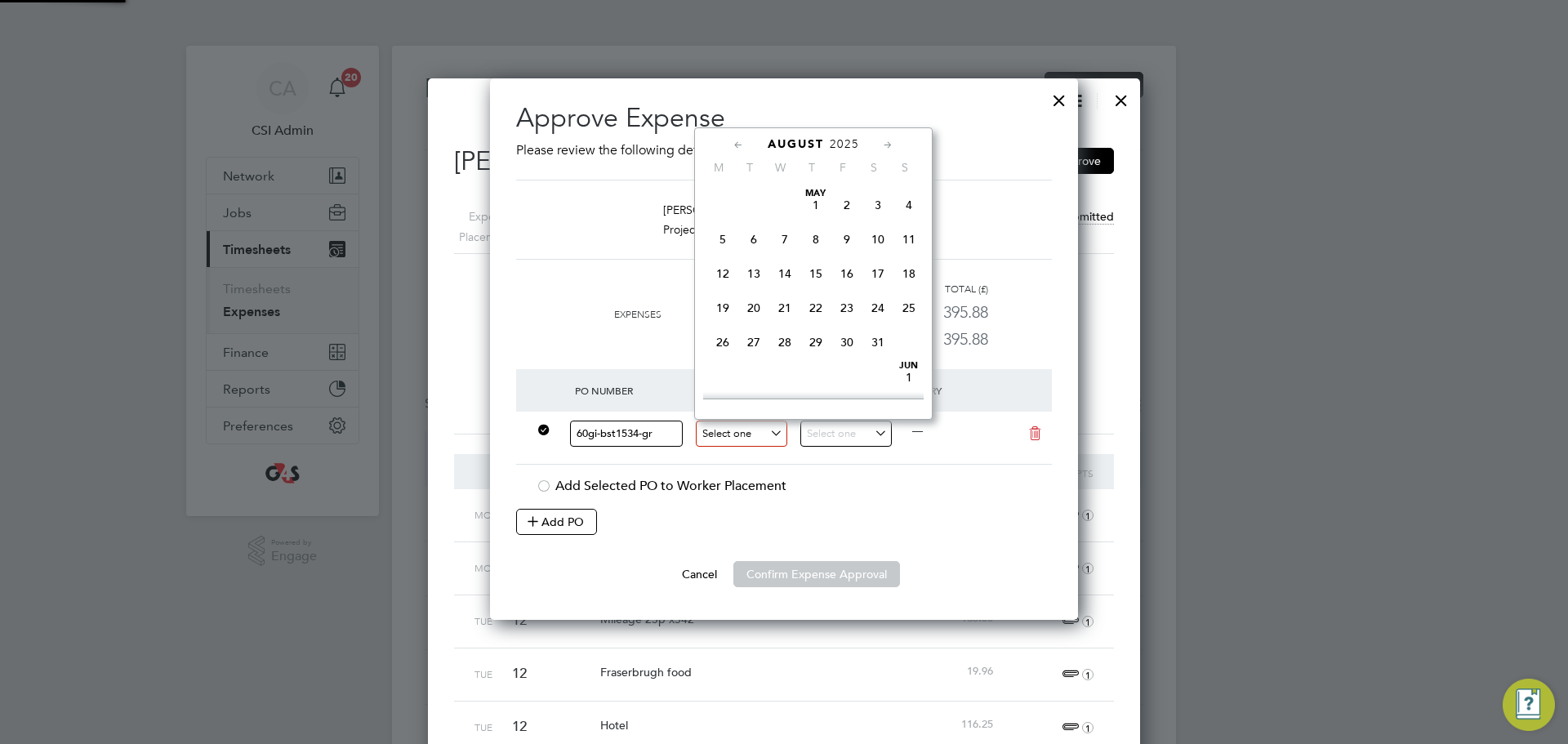
click at [769, 444] on input at bounding box center [741, 434] width 92 height 27
click at [722, 187] on span "11" at bounding box center [723, 172] width 31 height 31
type input "[DATE]"
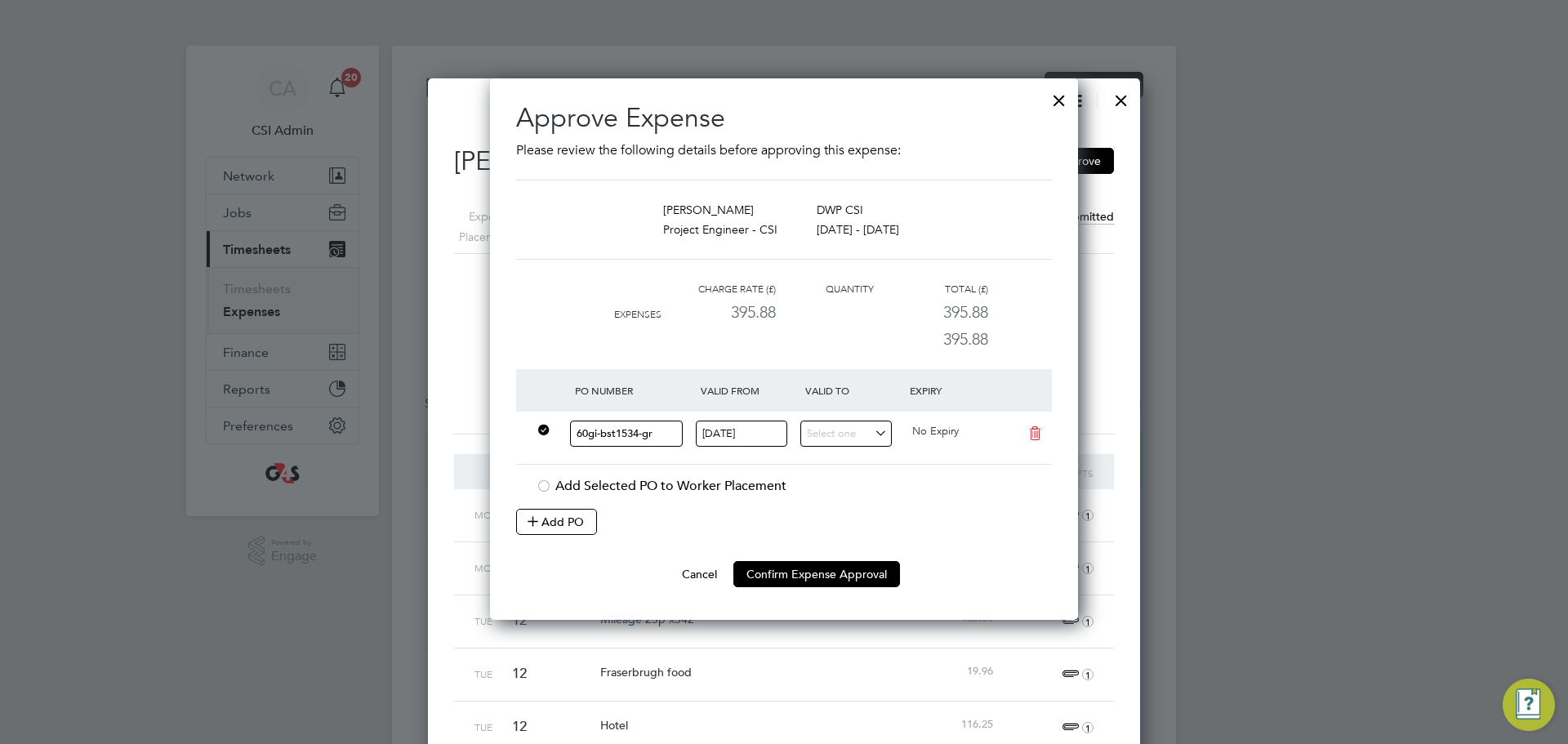
drag, startPoint x: 837, startPoint y: 412, endPoint x: 829, endPoint y: 422, distance: 12.8
click at [837, 414] on div "60gi-bst1534-gr [DATE] No Expiry" at bounding box center [784, 438] width 536 height 53
click at [833, 423] on input at bounding box center [846, 434] width 92 height 27
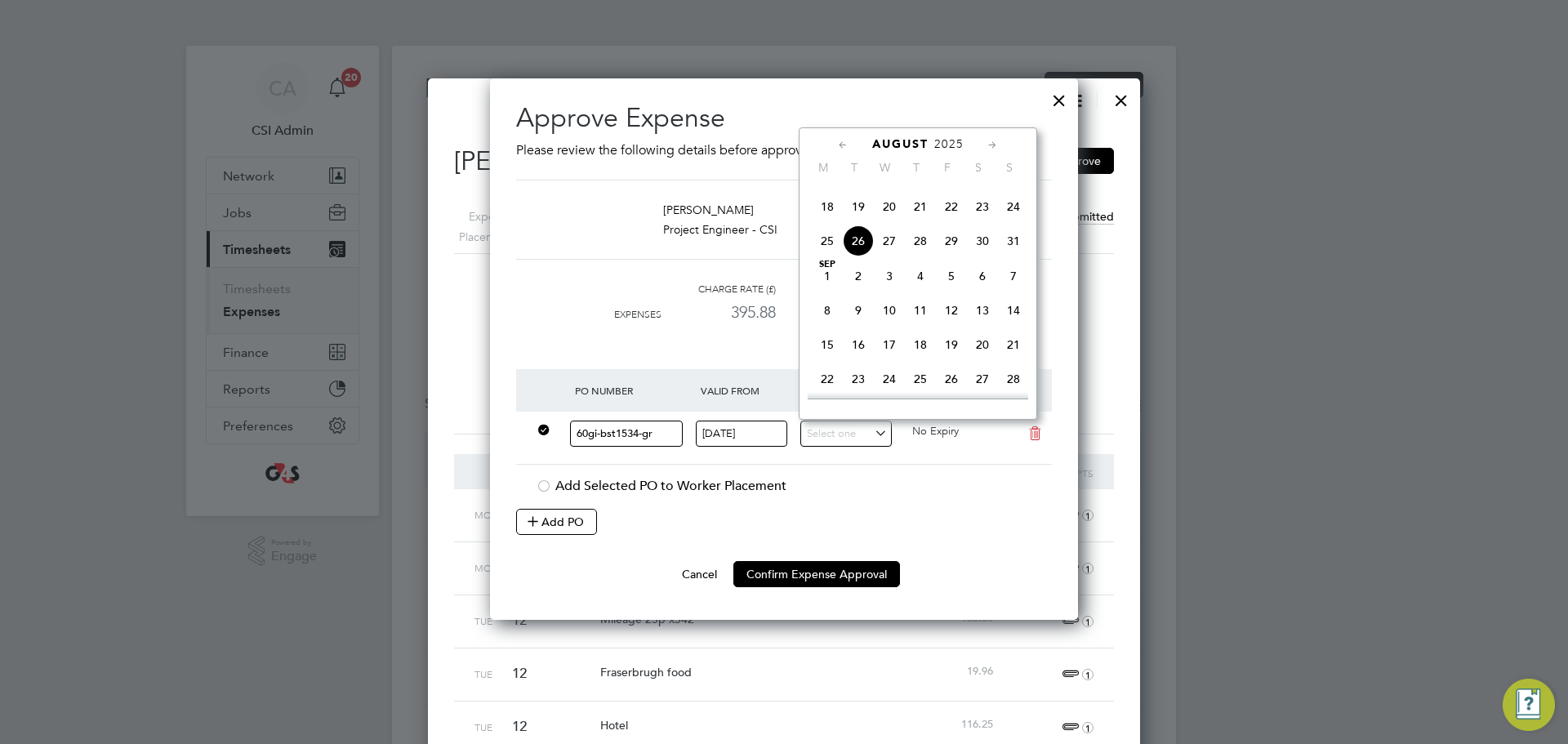
click at [1017, 187] on span "17" at bounding box center [1013, 172] width 31 height 31
type input "[DATE]"
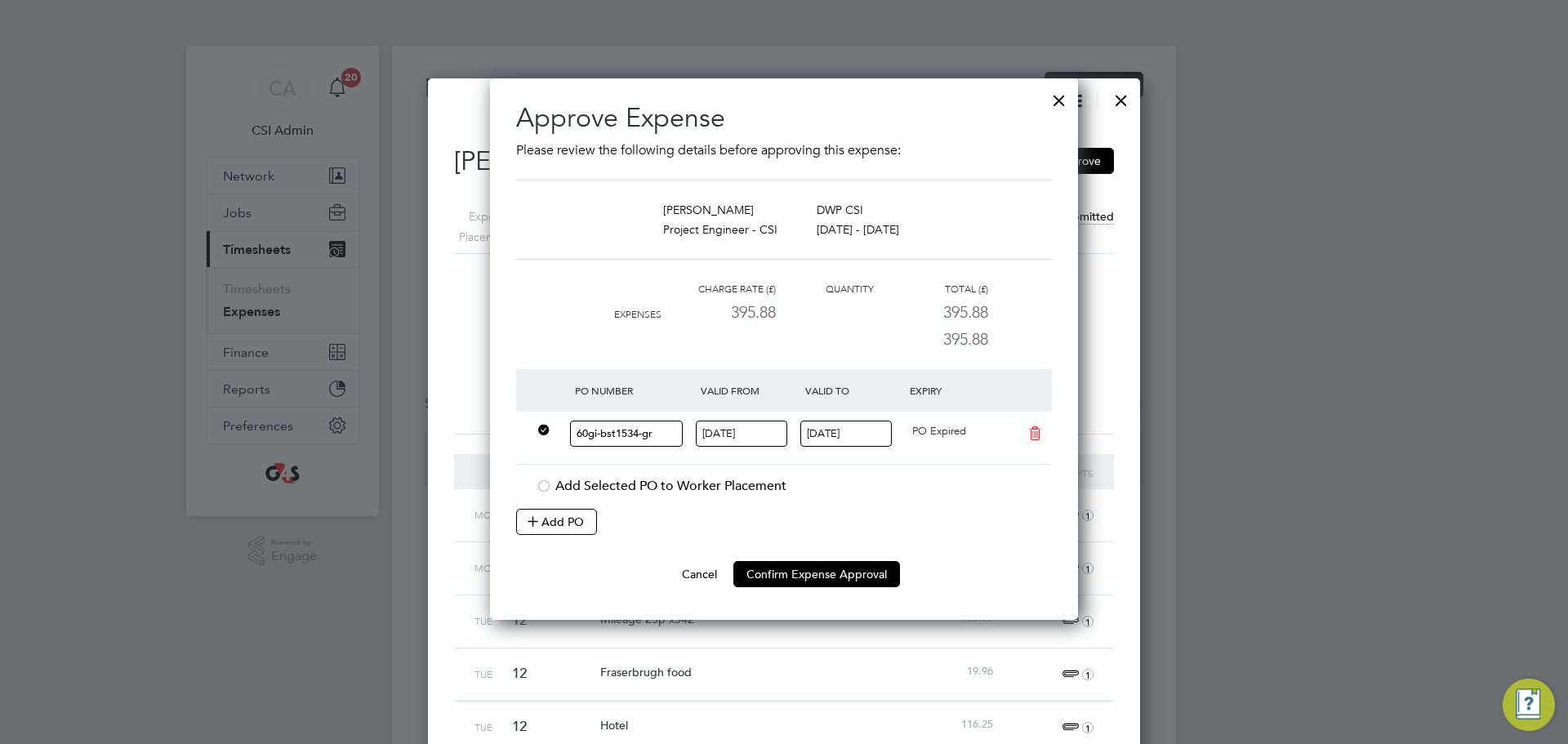
click at [827, 576] on button "Confirm Expense Approval" at bounding box center [816, 574] width 166 height 26
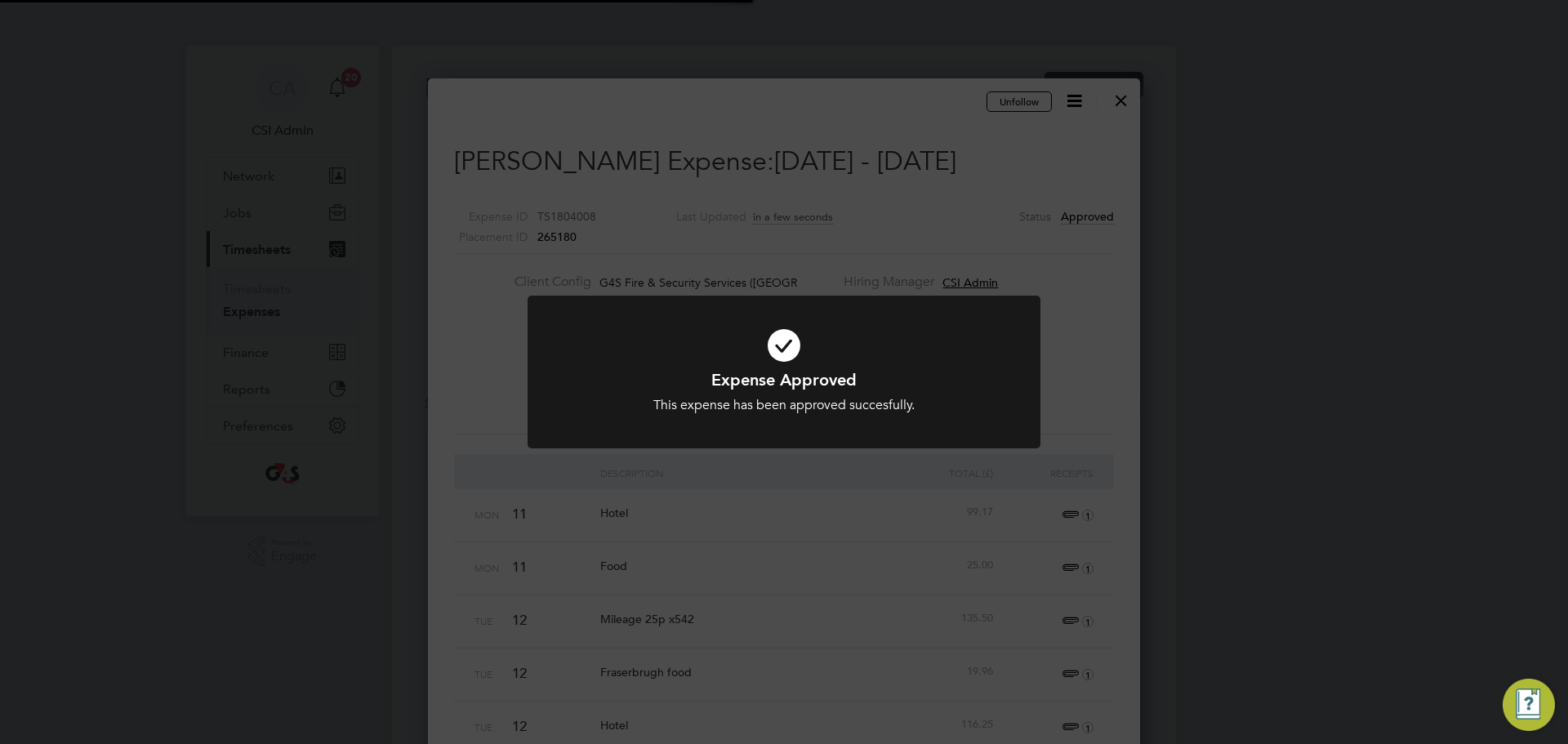
click at [1155, 456] on div "Expense Approved This expense has been approved succesfully. Cancel Okay" at bounding box center [784, 372] width 1568 height 744
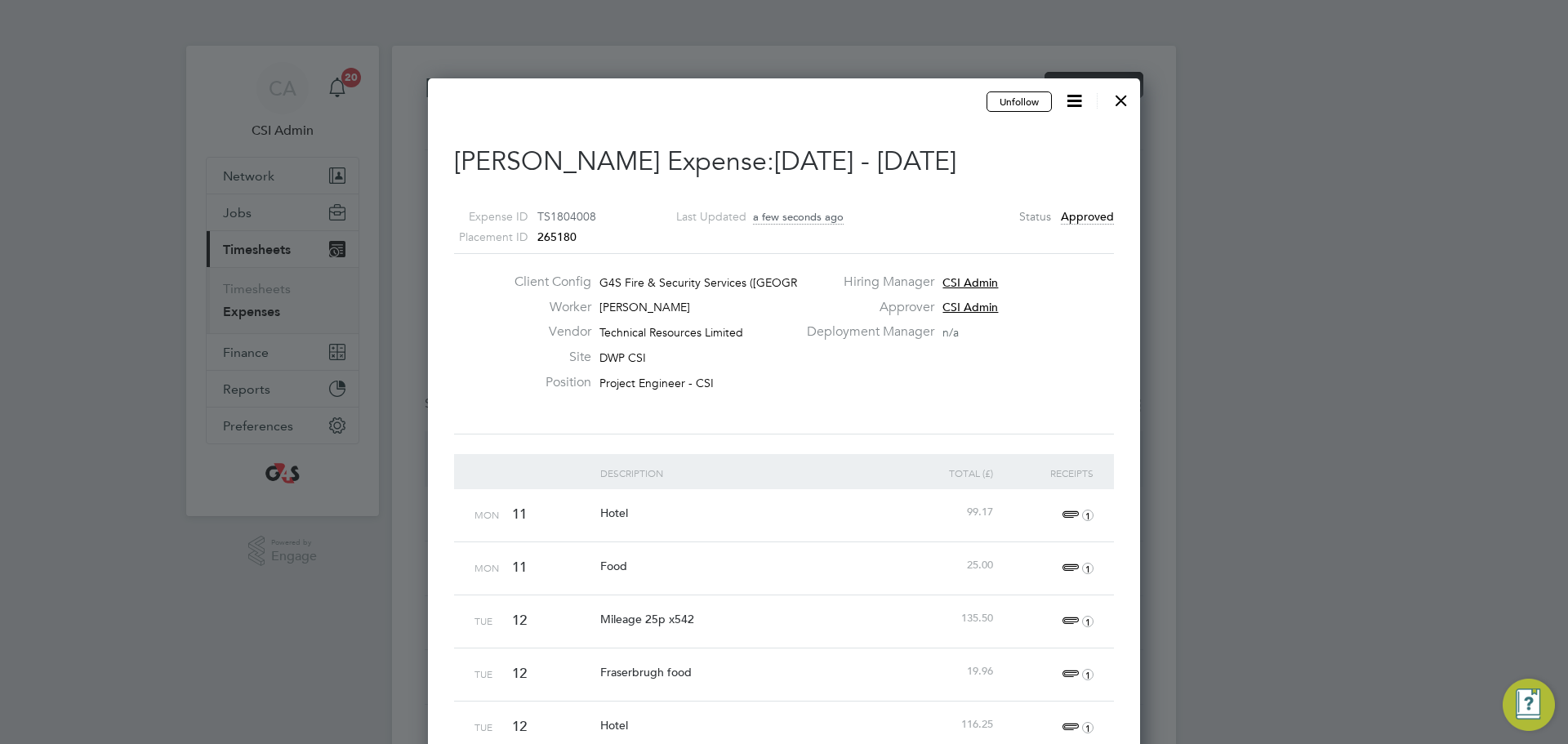
click at [1134, 100] on div at bounding box center [1122, 97] width 29 height 29
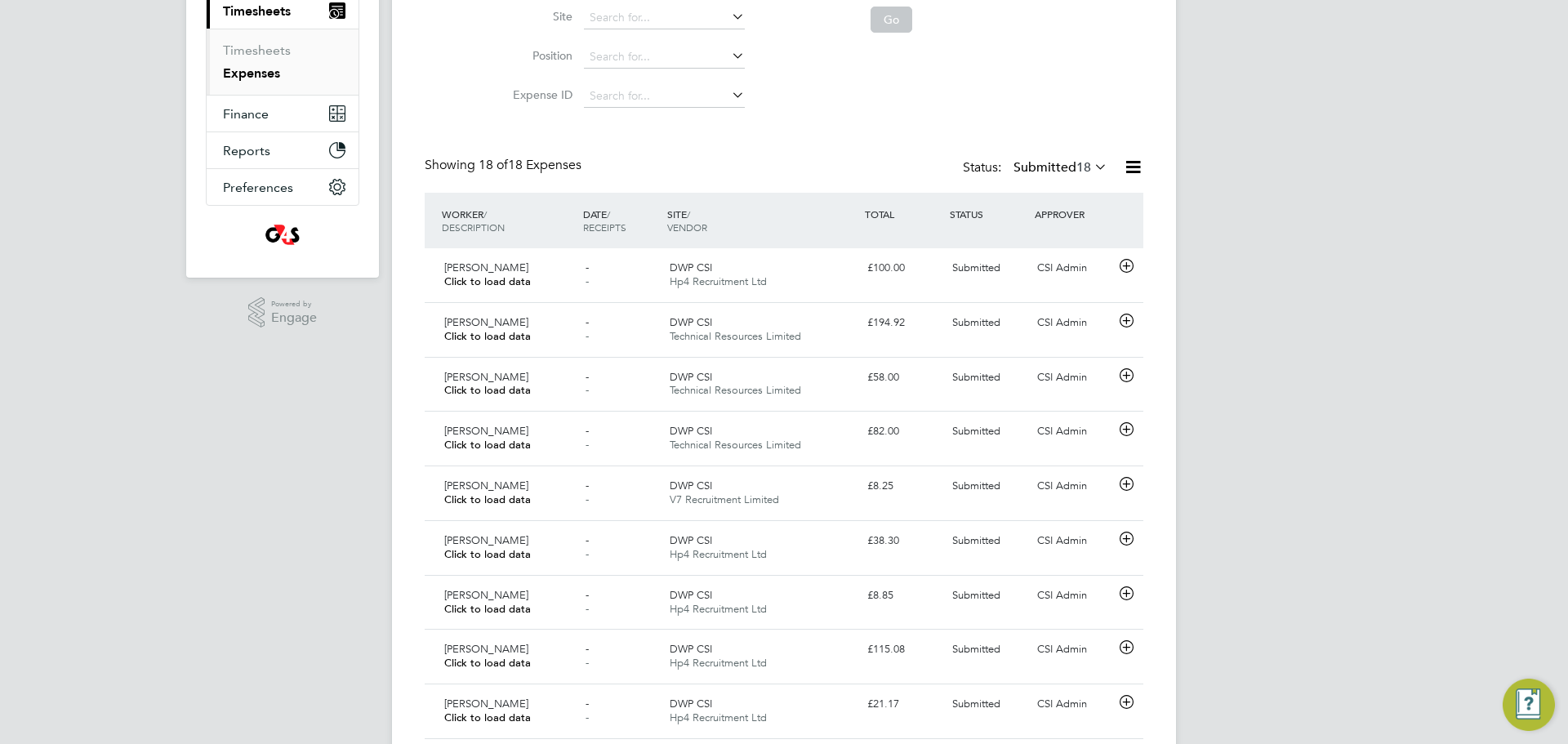
scroll to position [784, 0]
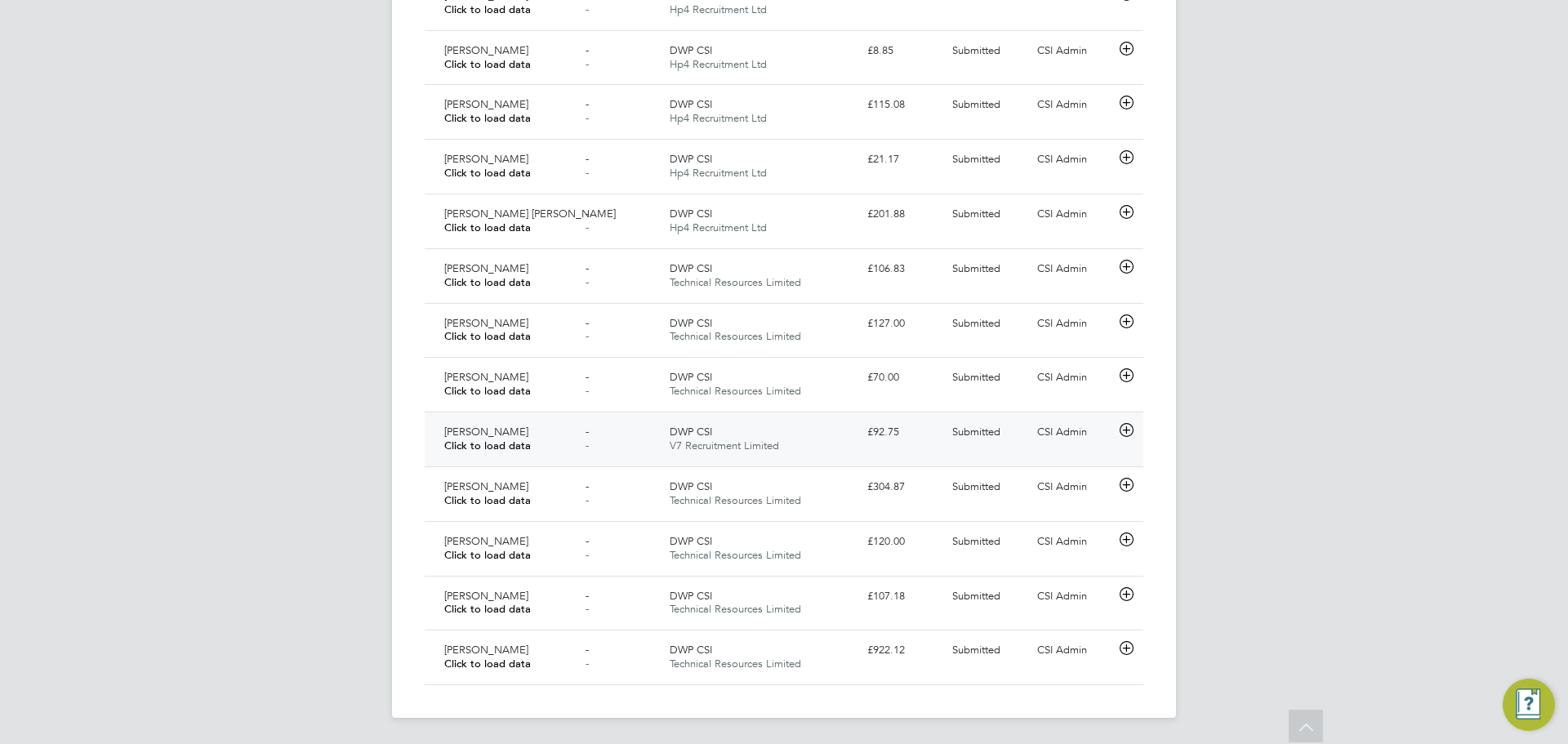
click at [553, 452] on div "[PERSON_NAME] Click to load data" at bounding box center [508, 440] width 141 height 41
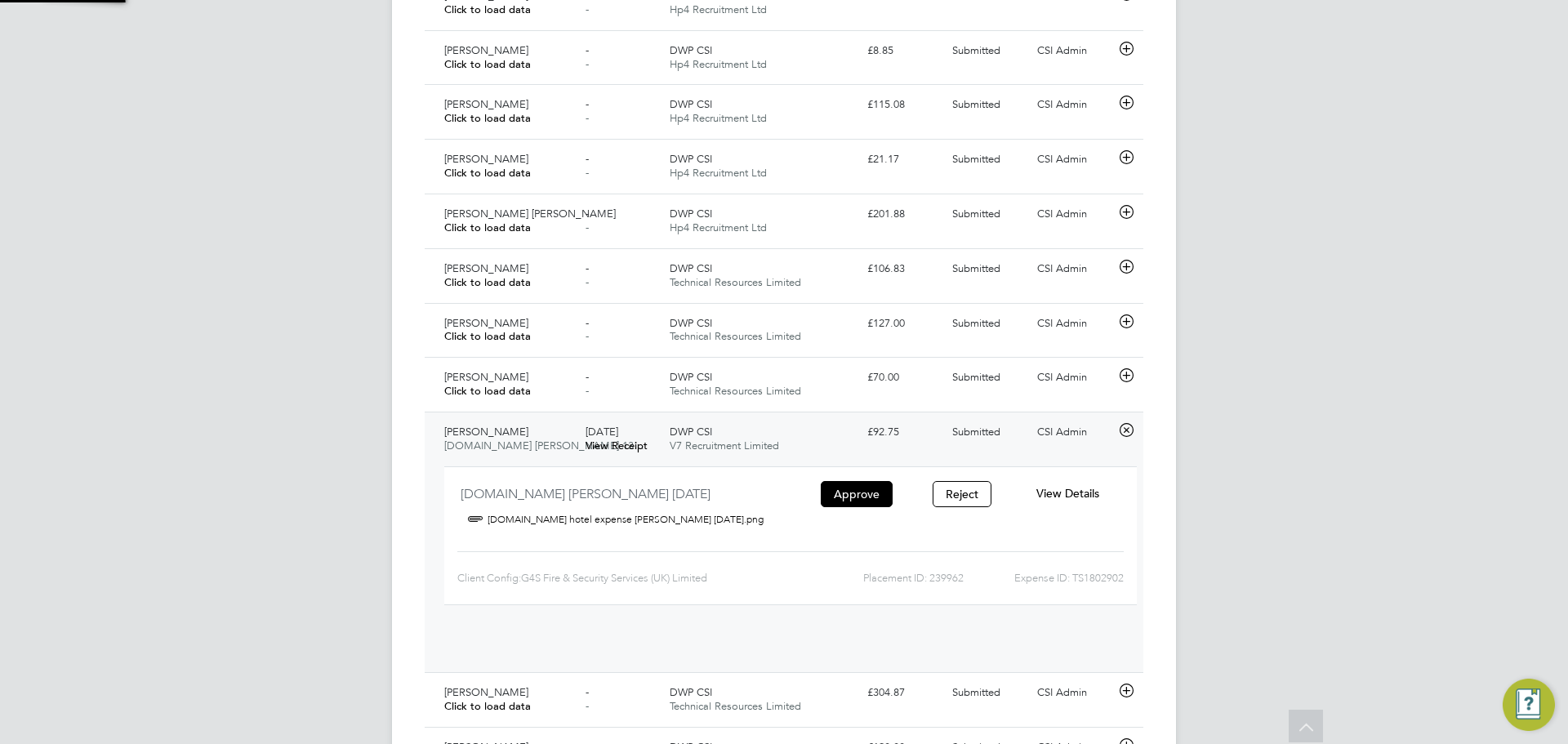
scroll to position [27, 294]
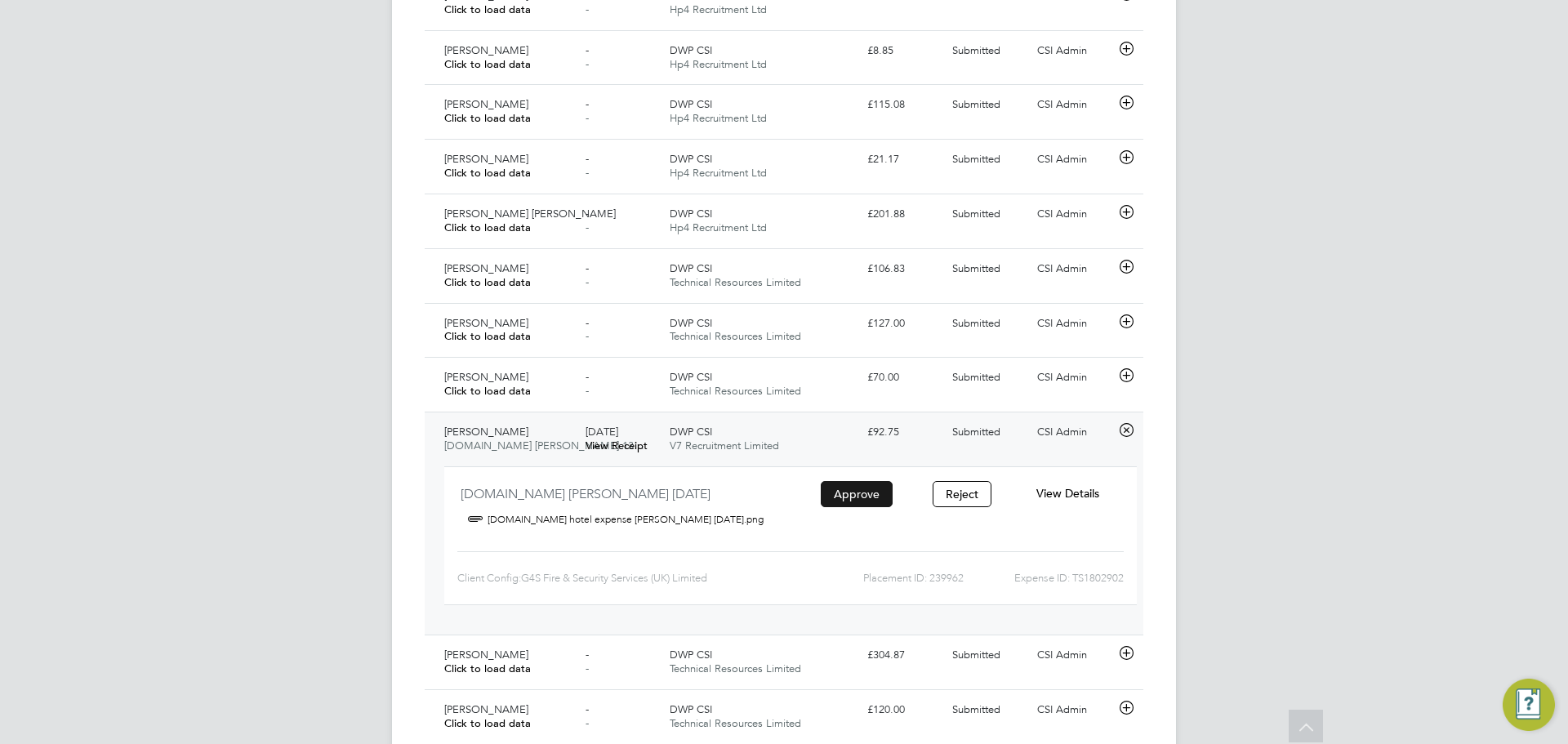
click at [867, 501] on button "Approve" at bounding box center [857, 494] width 71 height 26
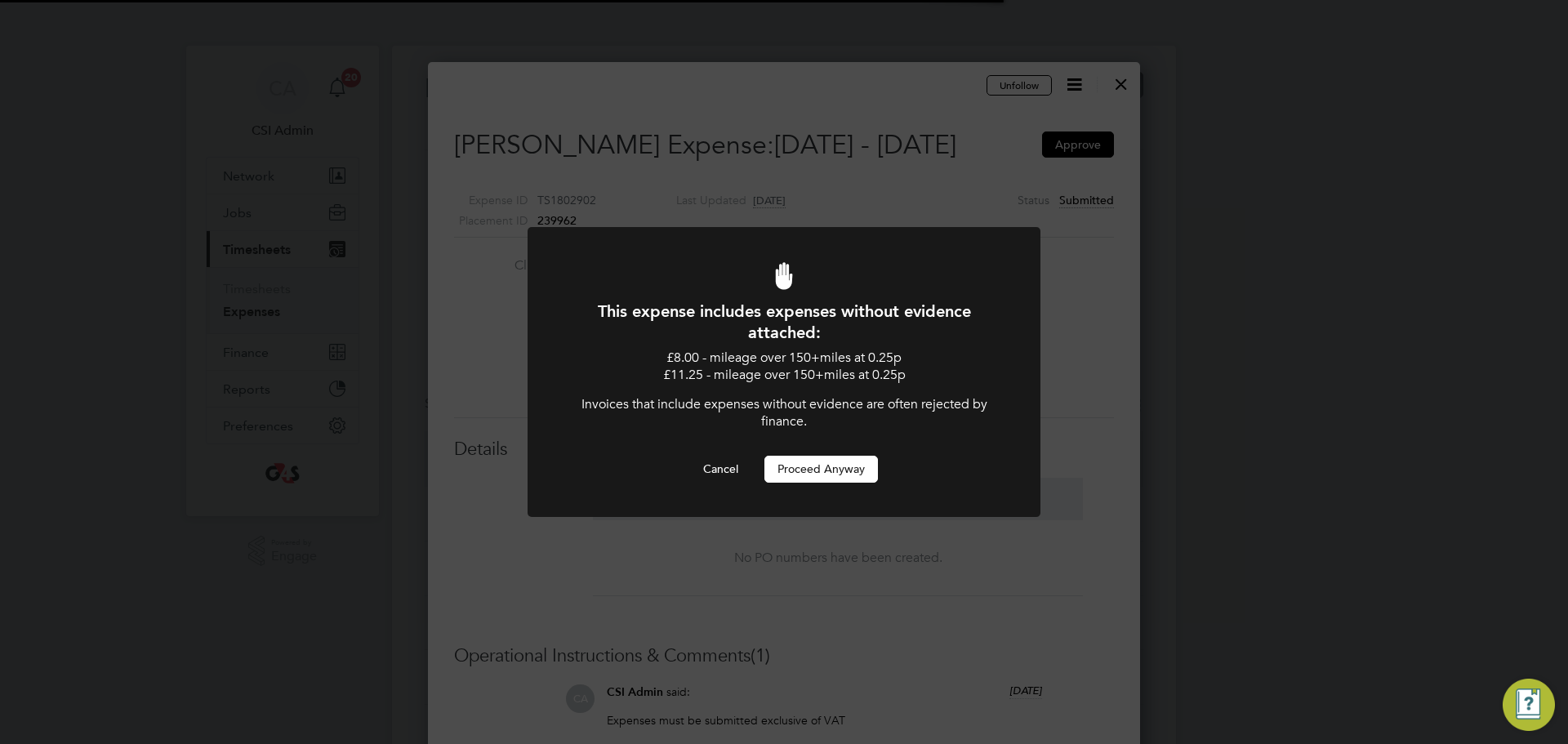
scroll to position [8, 8]
click at [796, 470] on button "Proceed Anyway" at bounding box center [821, 469] width 114 height 26
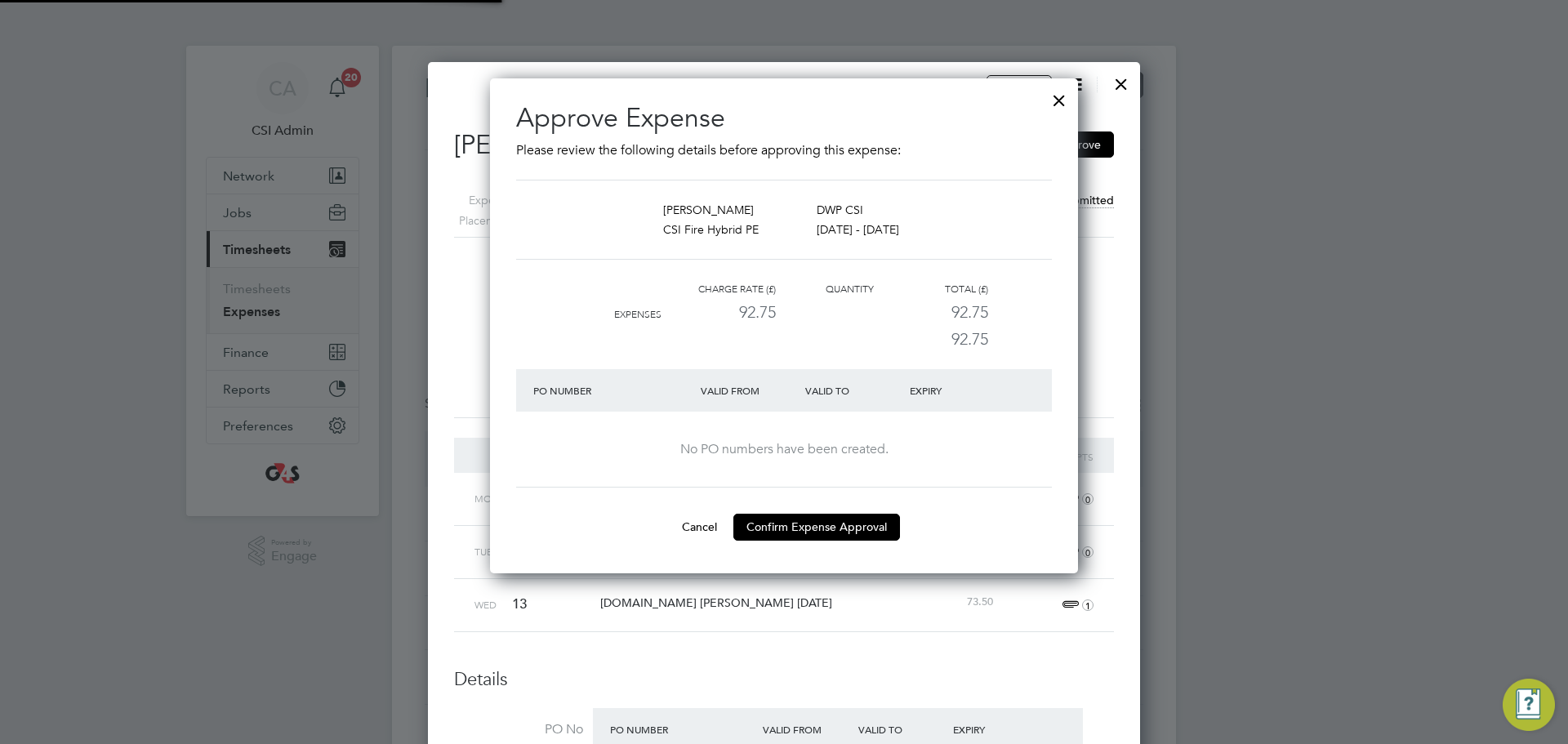
scroll to position [535, 589]
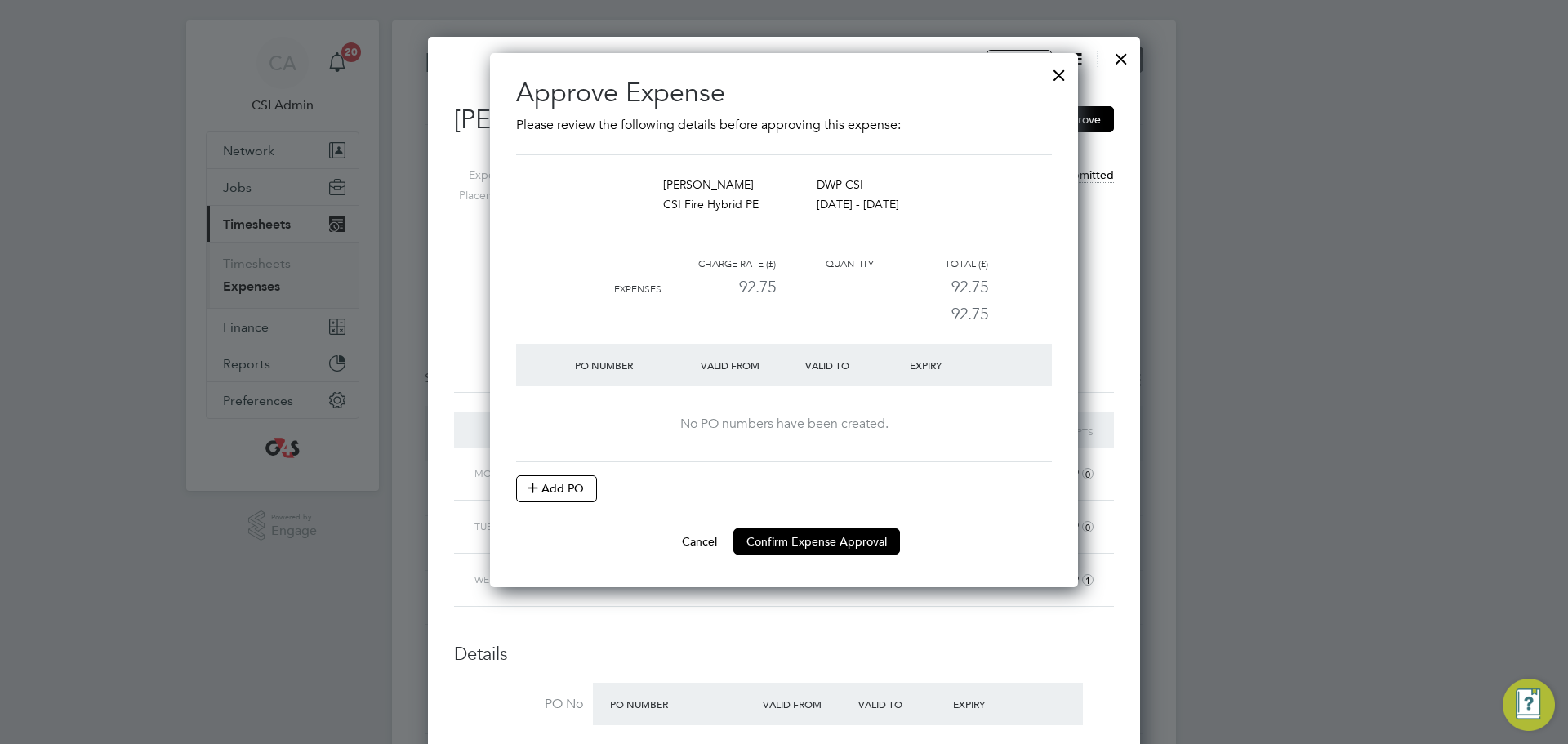
click at [556, 473] on at-purchase-order-table "PO Number Valid From Valid To Expiry No PO numbers have been created. Add PO" at bounding box center [784, 423] width 536 height 158
click at [554, 482] on button "Add PO" at bounding box center [556, 488] width 81 height 26
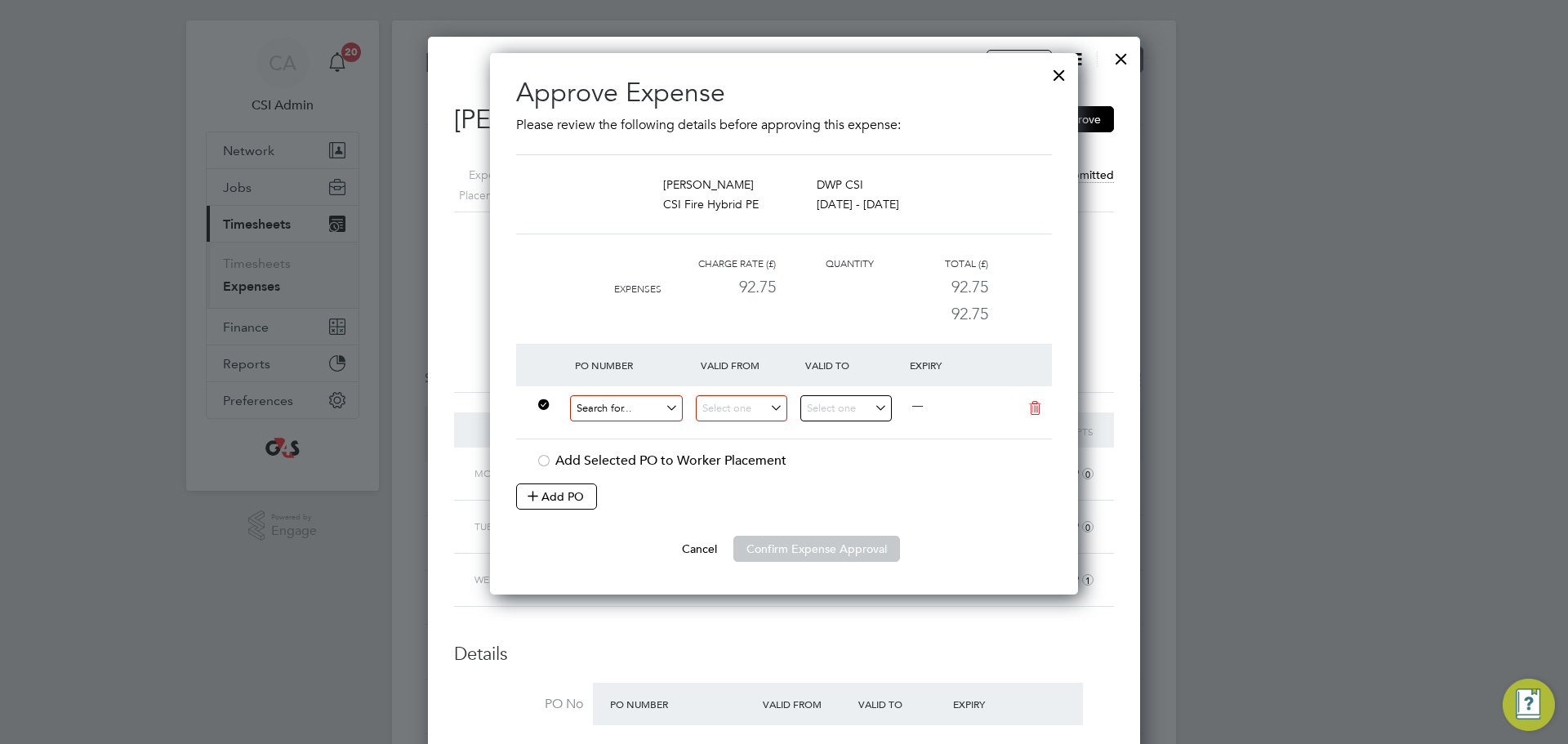
click at [594, 406] on input at bounding box center [626, 409] width 113 height 27
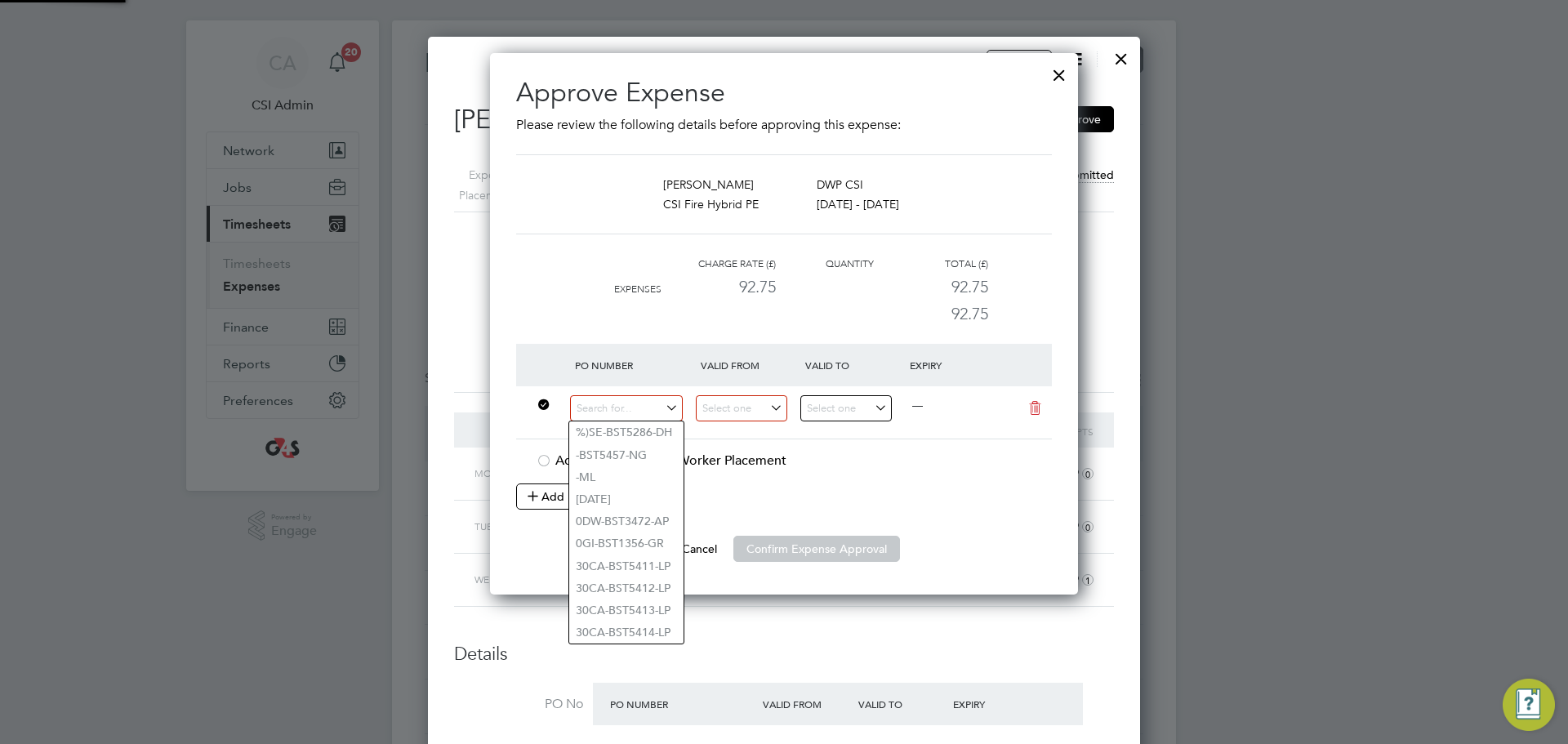
paste input "QT-L1300 60DW-BST3629-AP"
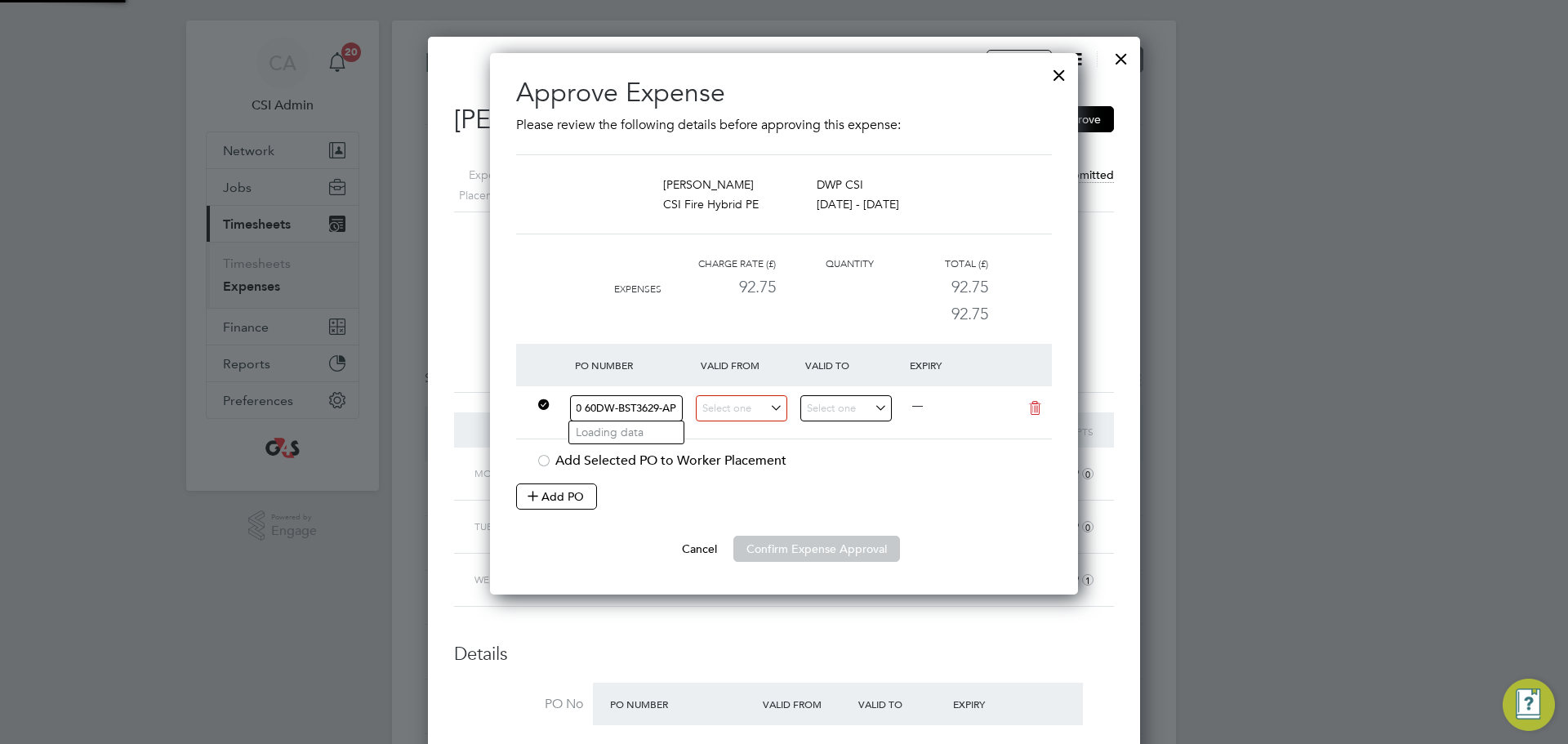
type input "QT-L1300 60DW-BST3629-AP"
click at [730, 451] on at-purchase-order-table "PO Number Valid From Valid To Expiry QT-L1300 60DW-BST3629-AP — Add Selected PO…" at bounding box center [784, 427] width 536 height 166
click at [740, 419] on input at bounding box center [741, 409] width 92 height 27
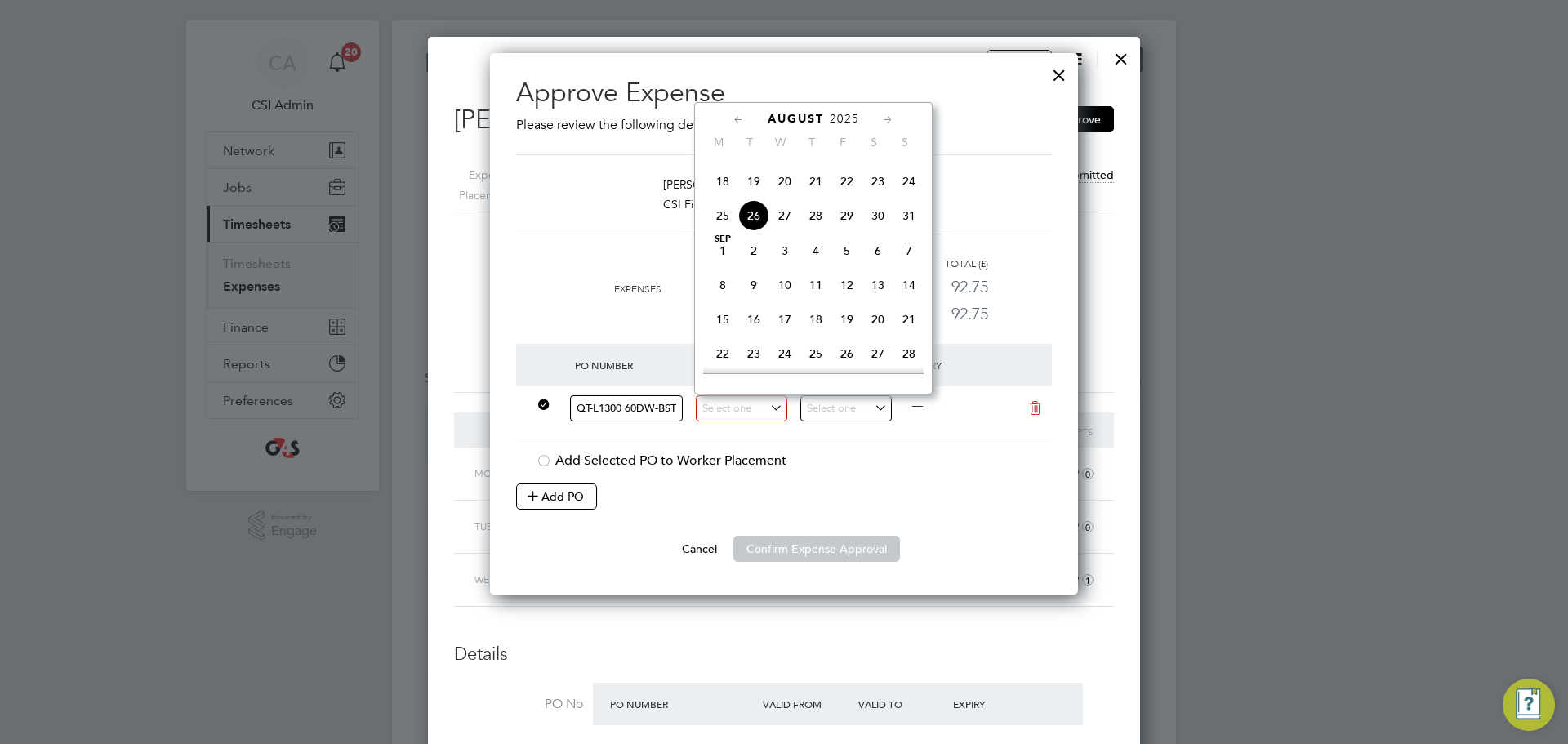
click at [722, 157] on div "[DATE] M T W T F S S [DATE] 2 3 4 5 6 7 8 9 10 11 12 13 14 15 16 17 18 19 20 21…" at bounding box center [813, 248] width 239 height 293
click at [725, 162] on span "11" at bounding box center [723, 147] width 31 height 31
type input "[DATE]"
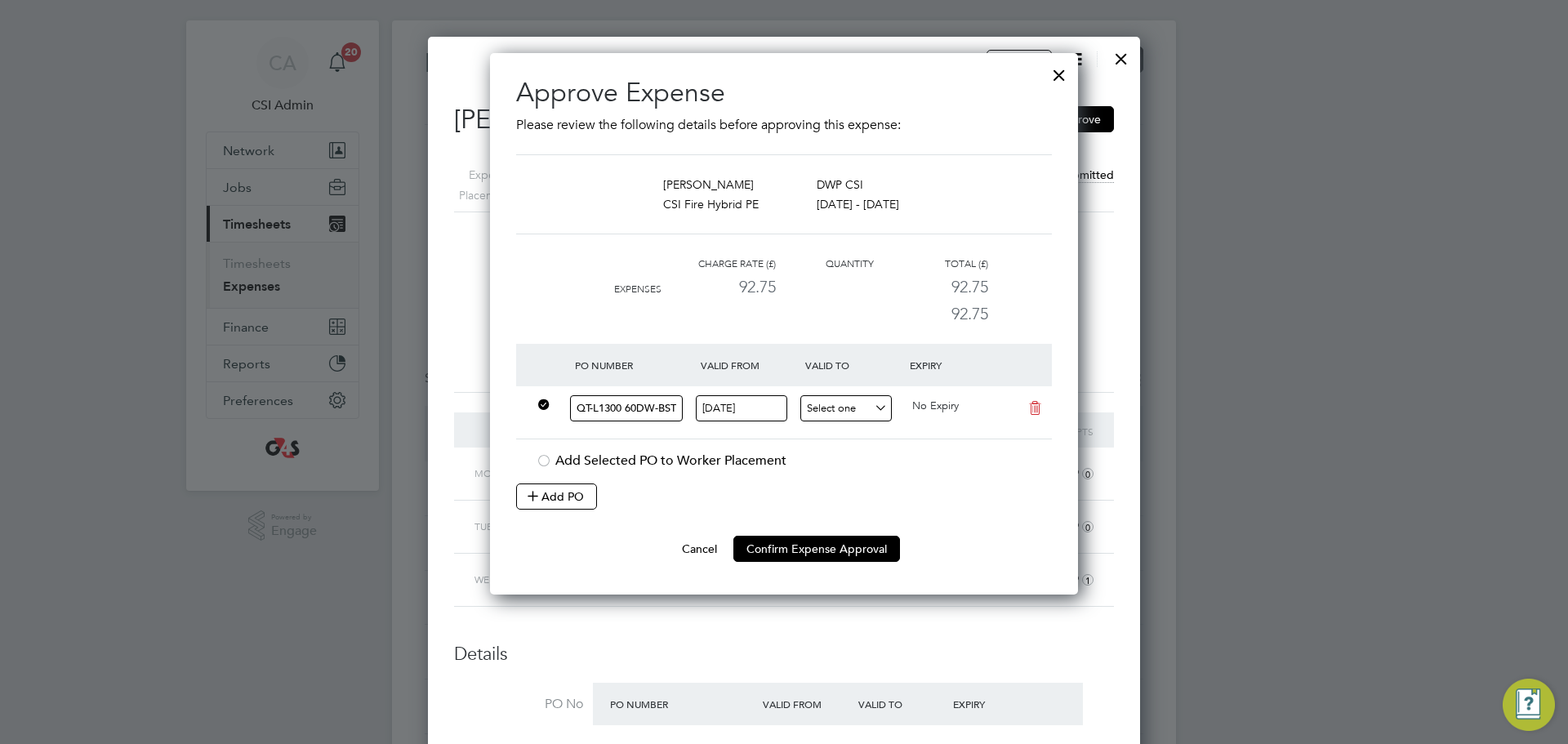
click at [833, 414] on input at bounding box center [846, 409] width 92 height 27
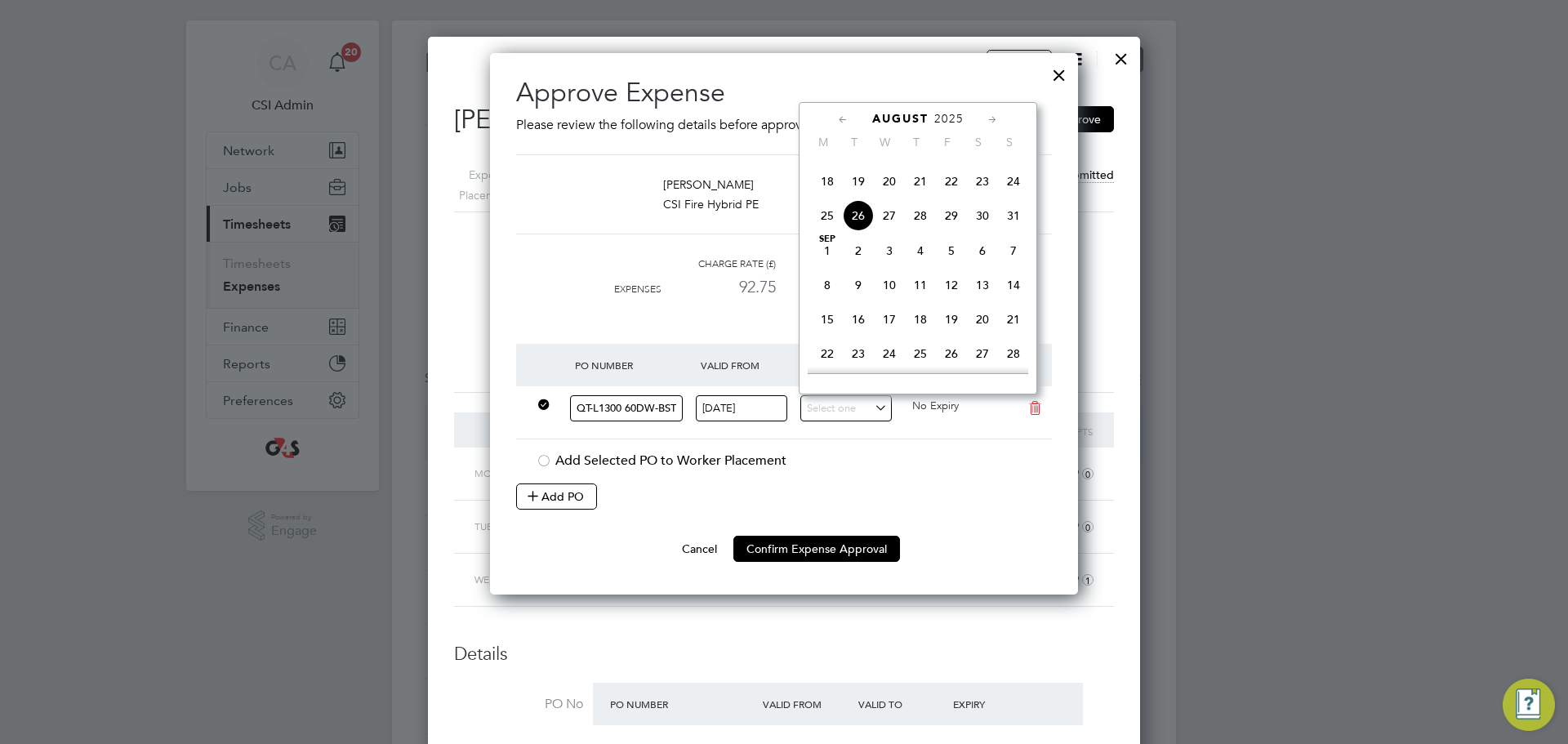
click at [1016, 162] on span "17" at bounding box center [1013, 147] width 31 height 31
type input "[DATE]"
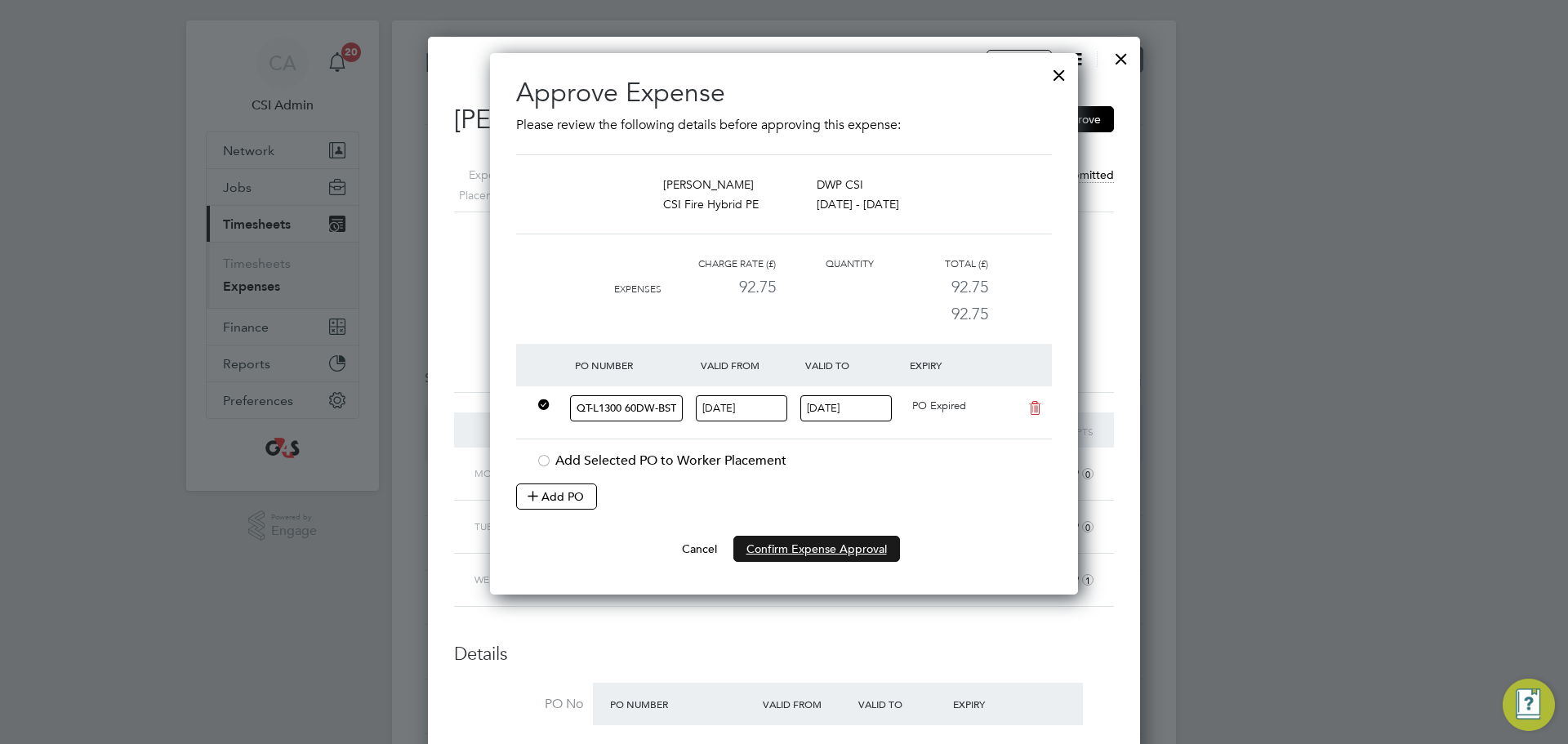
click at [839, 548] on button "Confirm Expense Approval" at bounding box center [816, 549] width 166 height 26
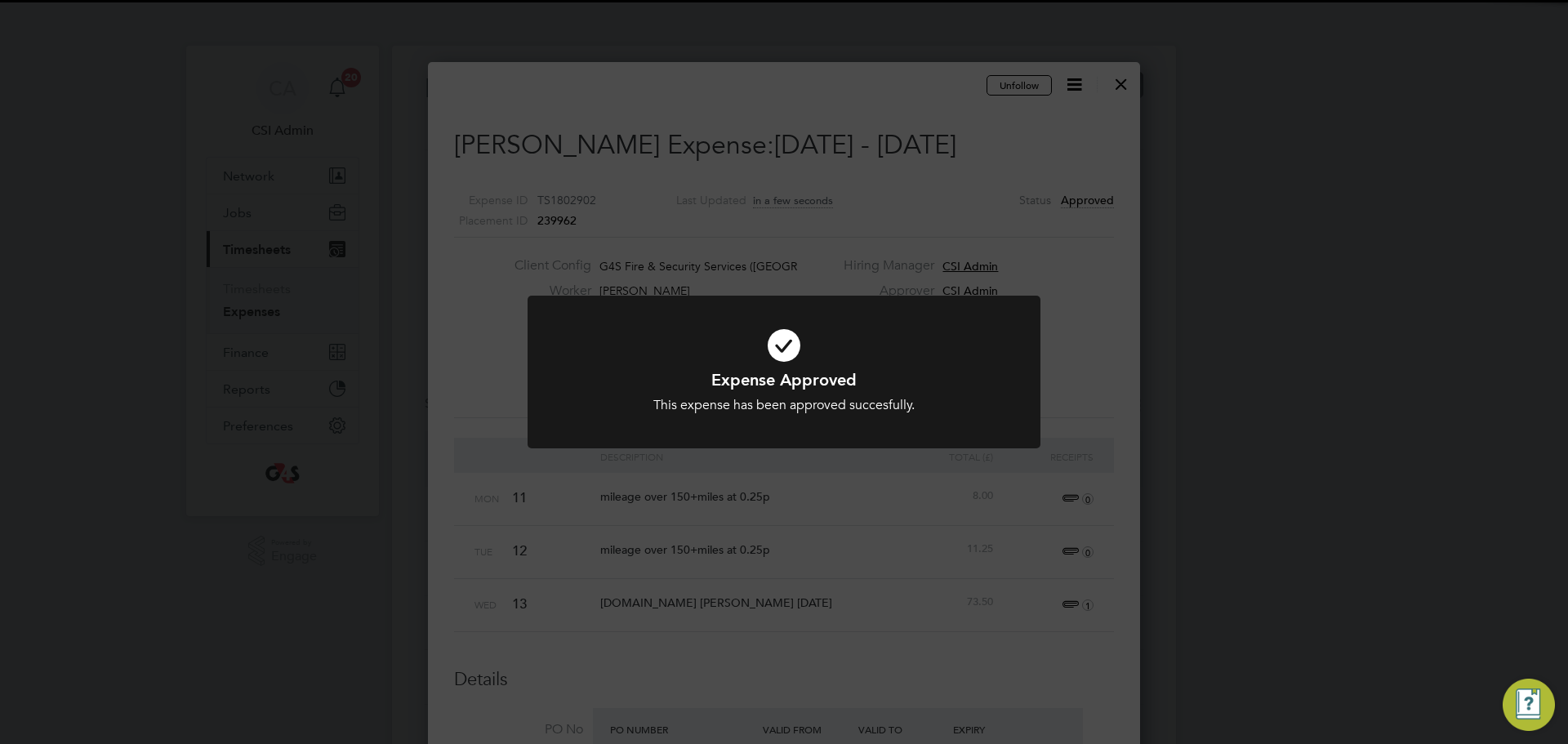
click at [1134, 337] on div "Expense Approved This expense has been approved succesfully. Cancel Okay" at bounding box center [784, 372] width 1568 height 744
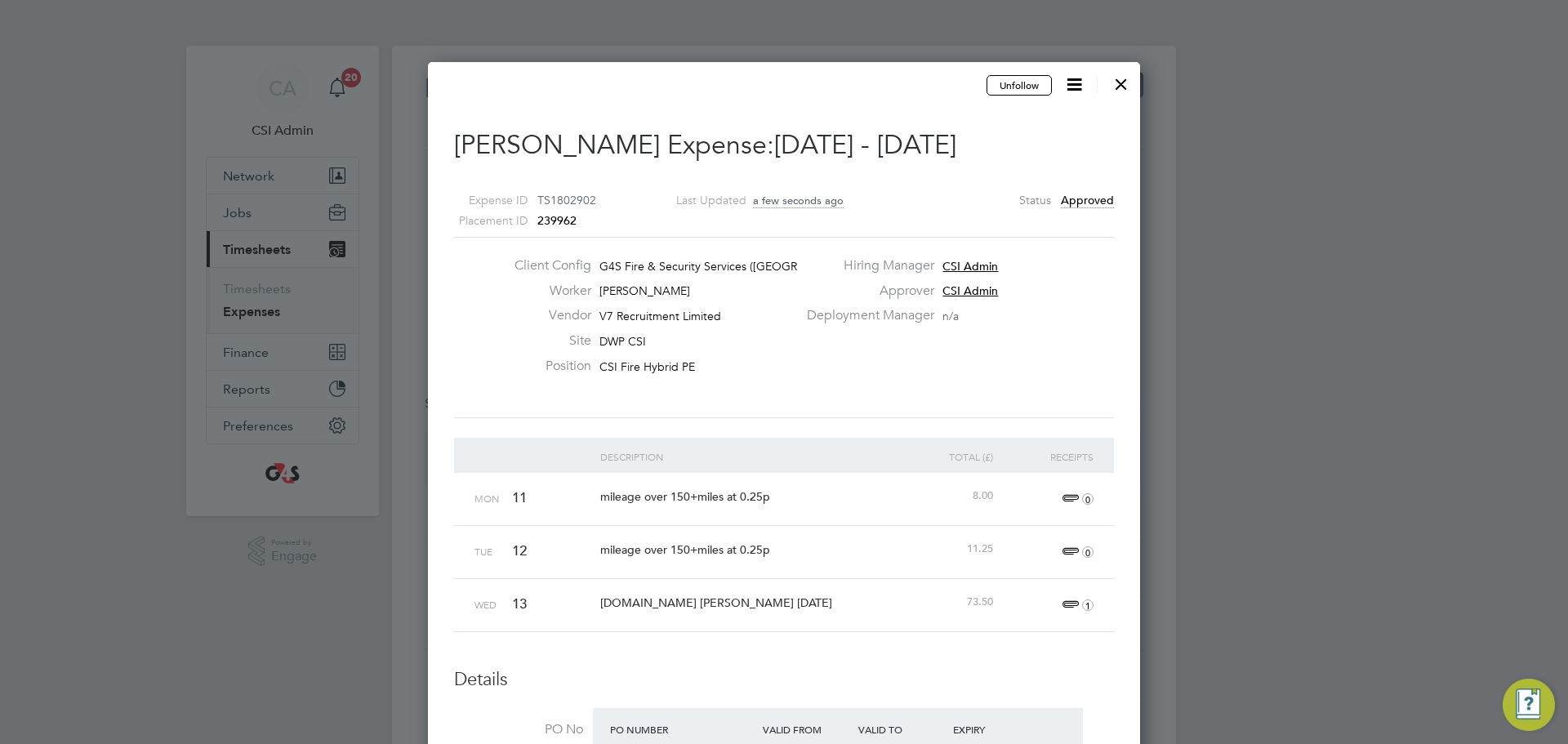
click at [1128, 81] on div at bounding box center [1122, 80] width 29 height 29
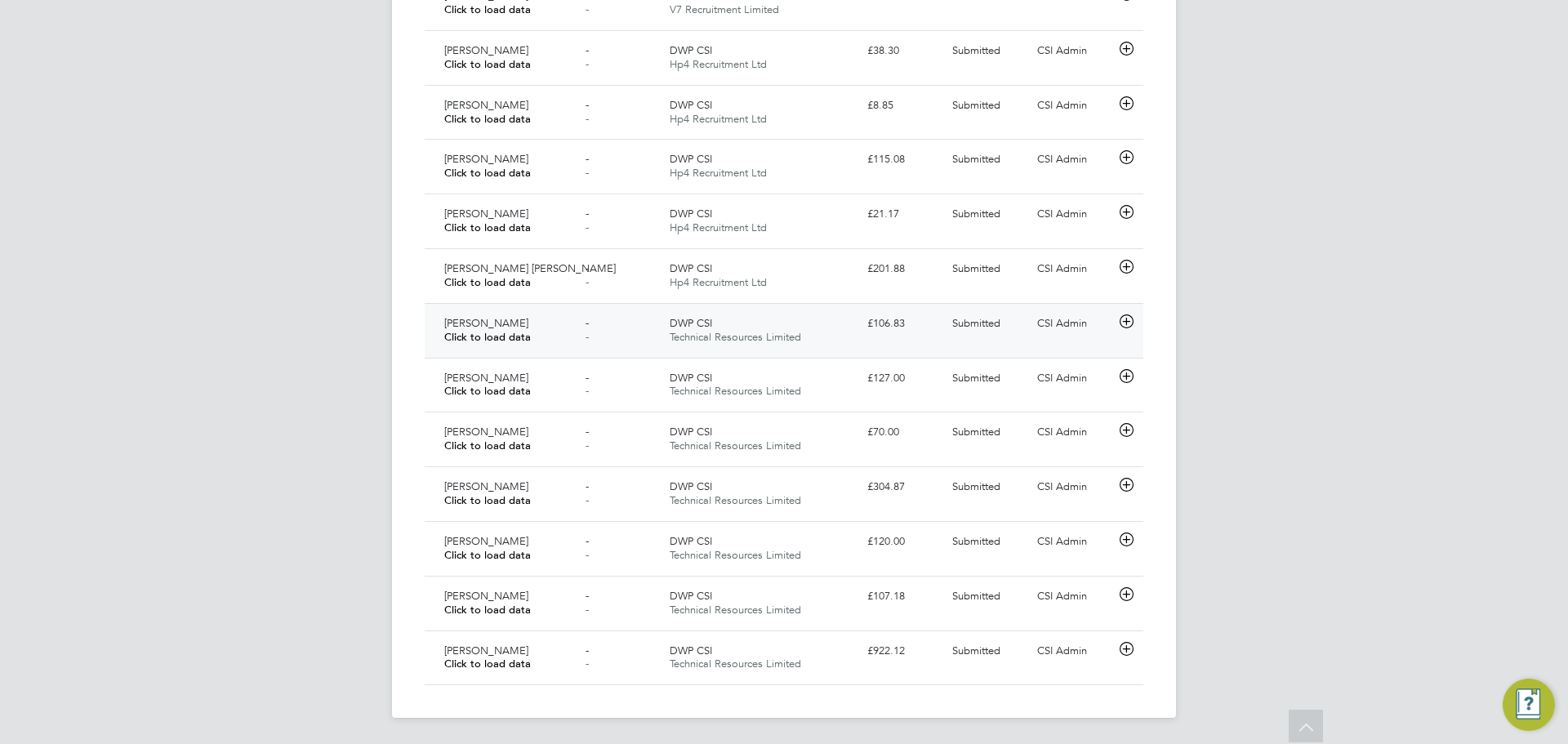
click at [513, 356] on div "[PERSON_NAME] Click to load data - - DWP CSI Technical Resources Limited £106.8…" at bounding box center [784, 330] width 719 height 55
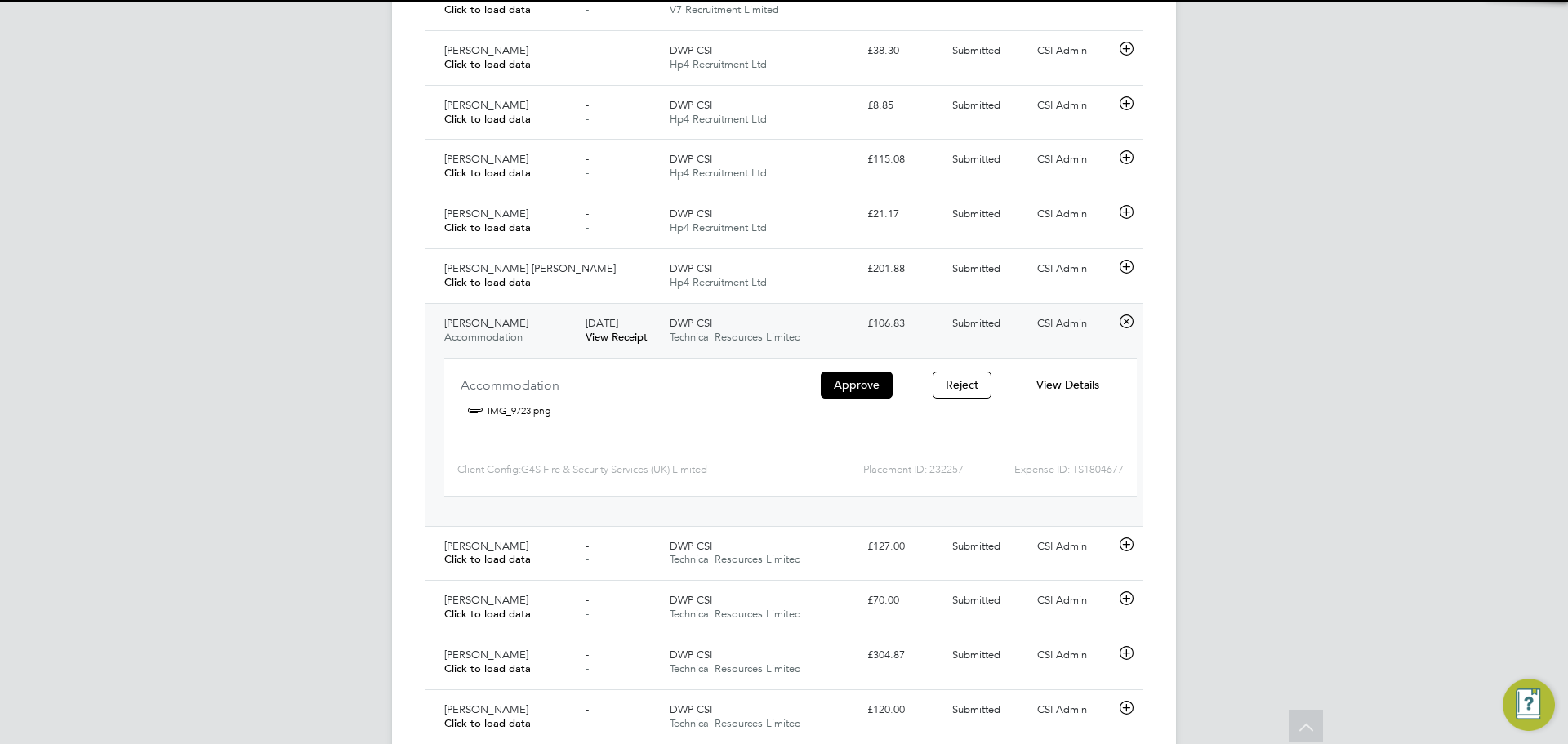
click at [511, 338] on span "Accommodation" at bounding box center [483, 337] width 78 height 14
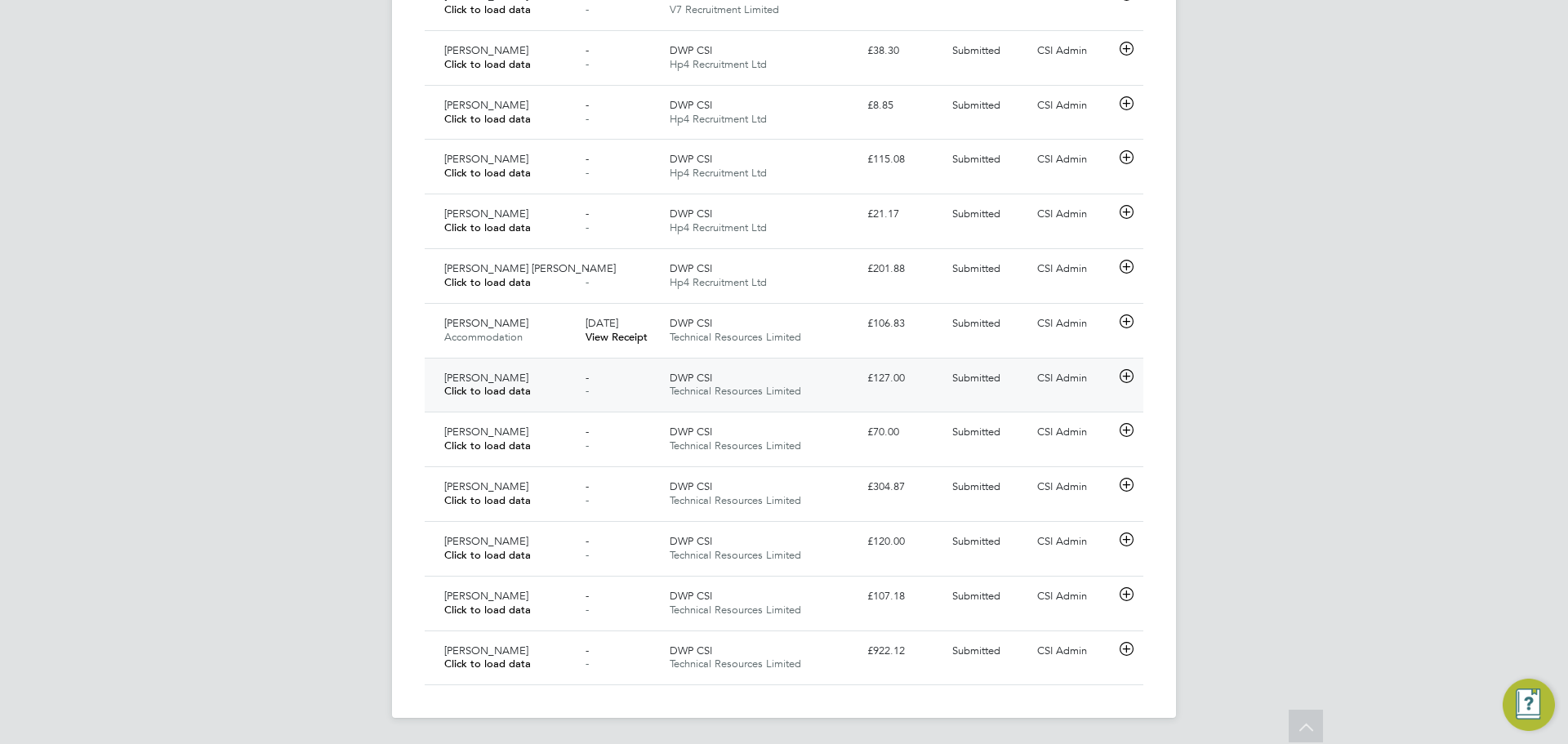
click at [530, 403] on div "[PERSON_NAME] Click to load data" at bounding box center [508, 386] width 141 height 41
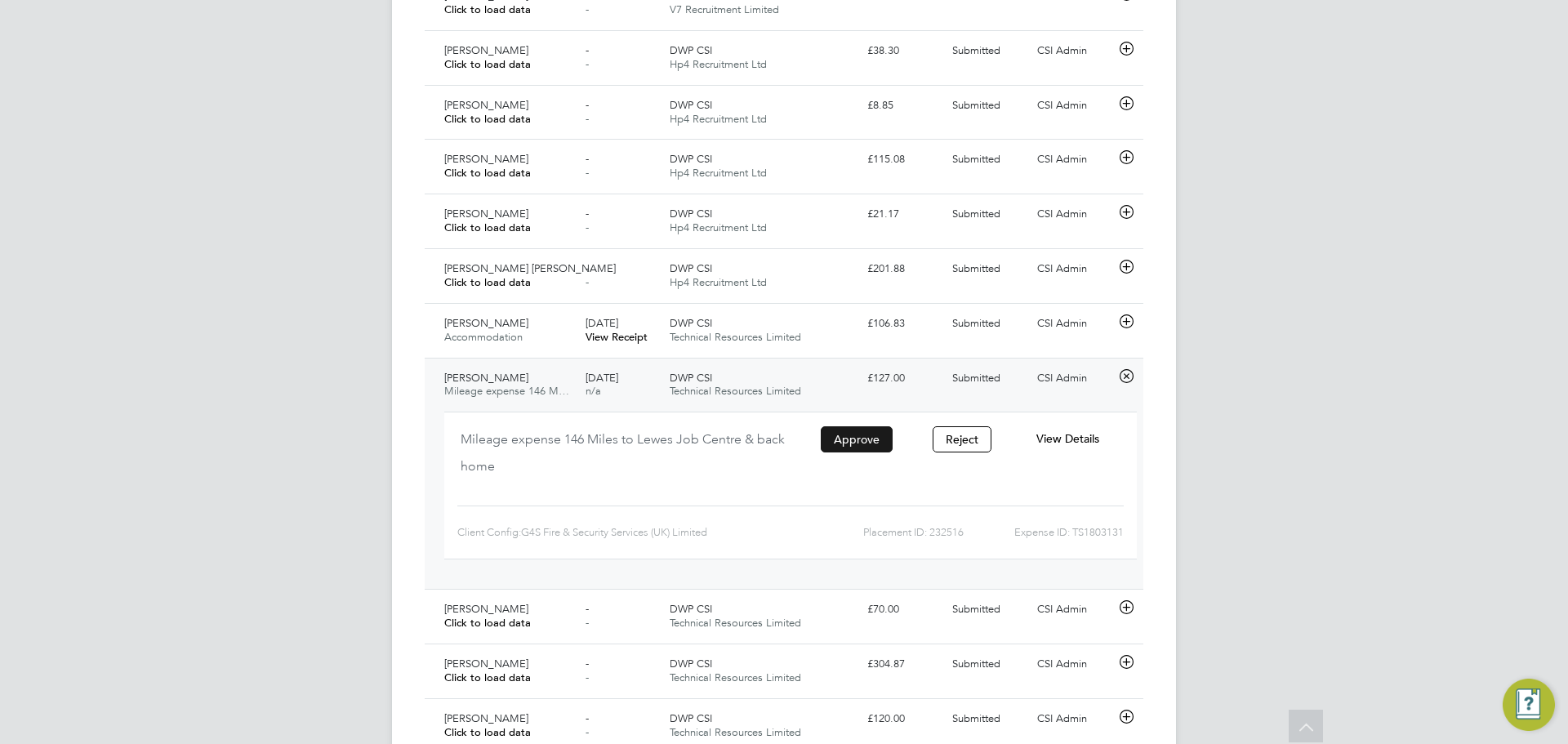
click at [850, 428] on button "Approve" at bounding box center [857, 439] width 71 height 26
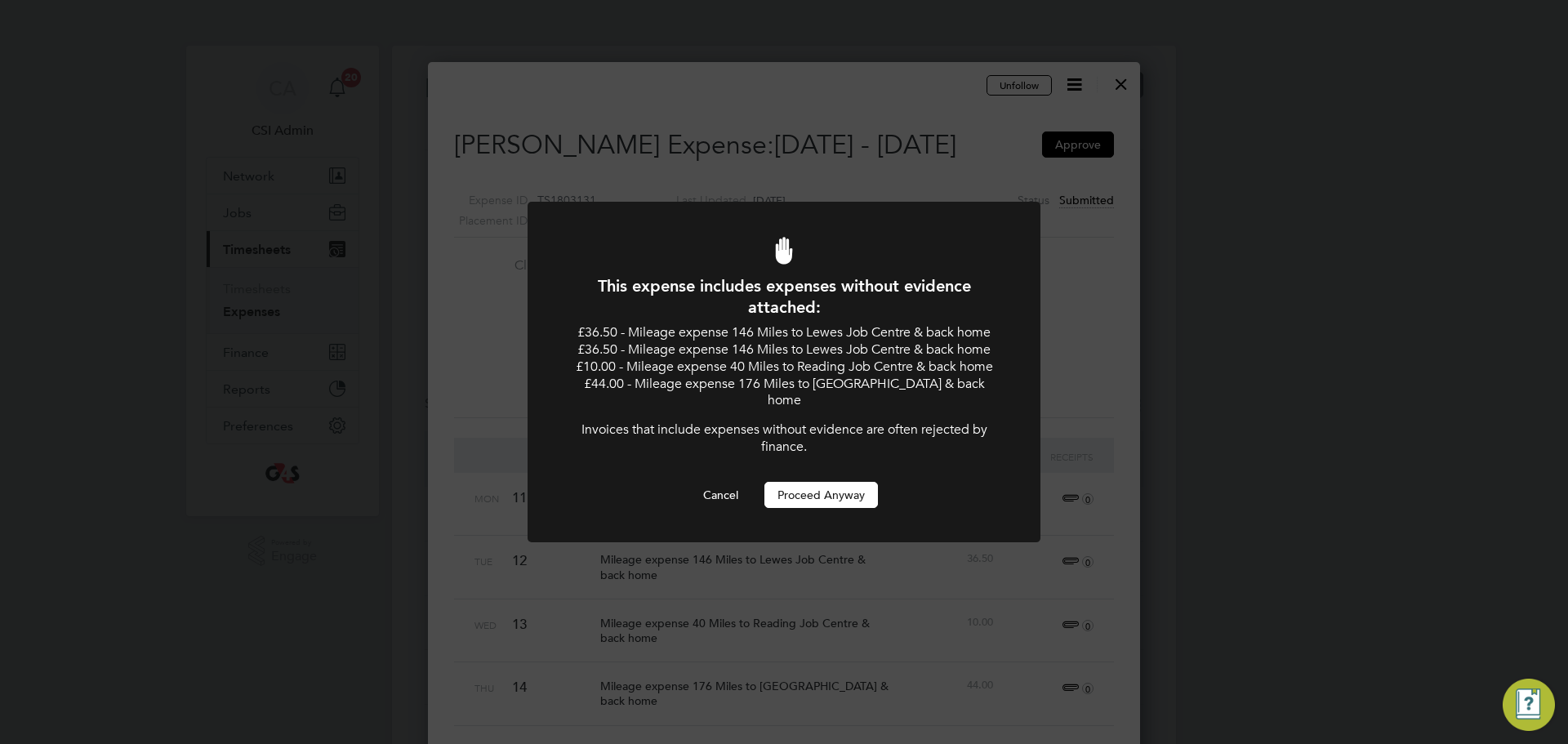
click at [826, 496] on button "Proceed Anyway" at bounding box center [821, 495] width 114 height 26
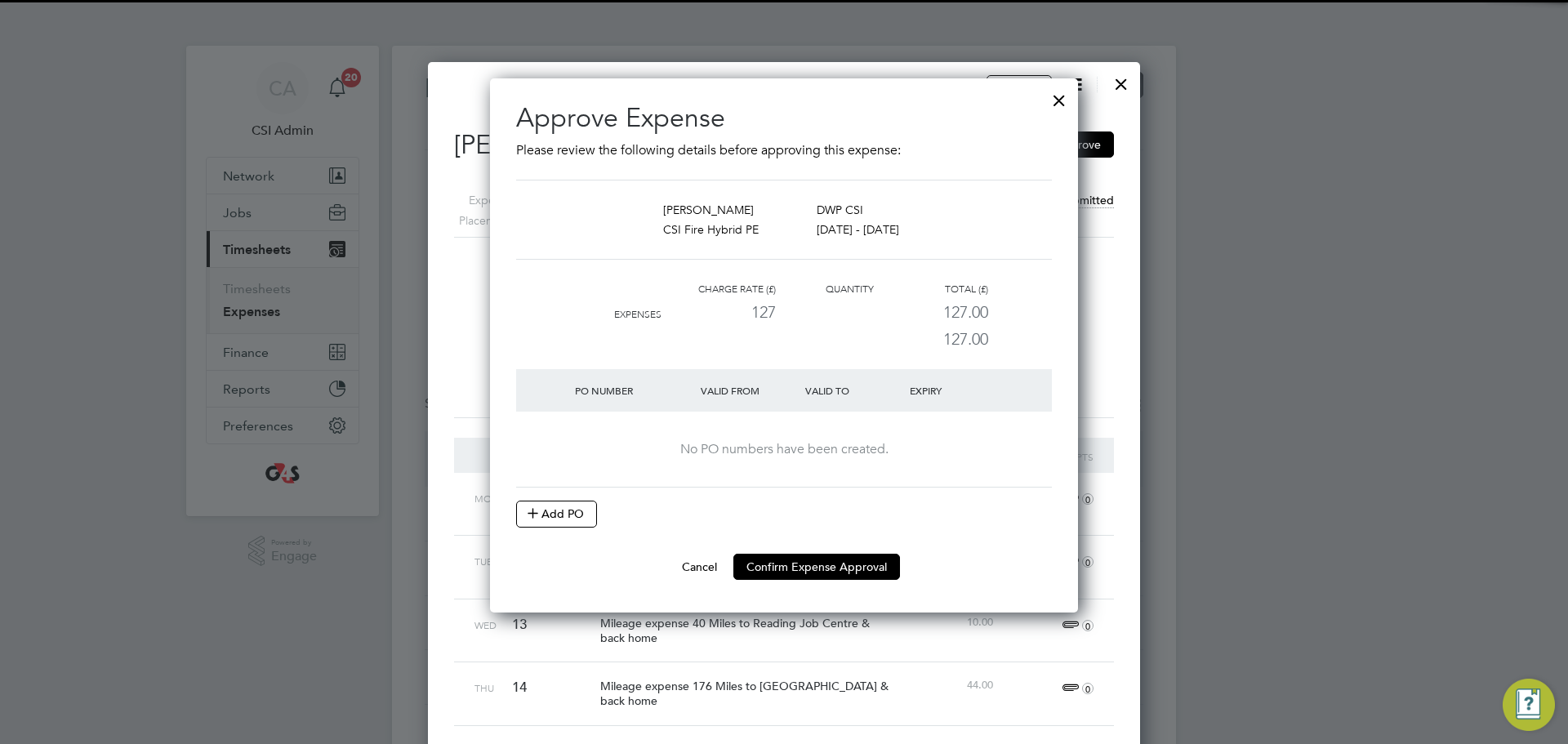
click at [589, 504] on button "Add PO" at bounding box center [556, 513] width 81 height 26
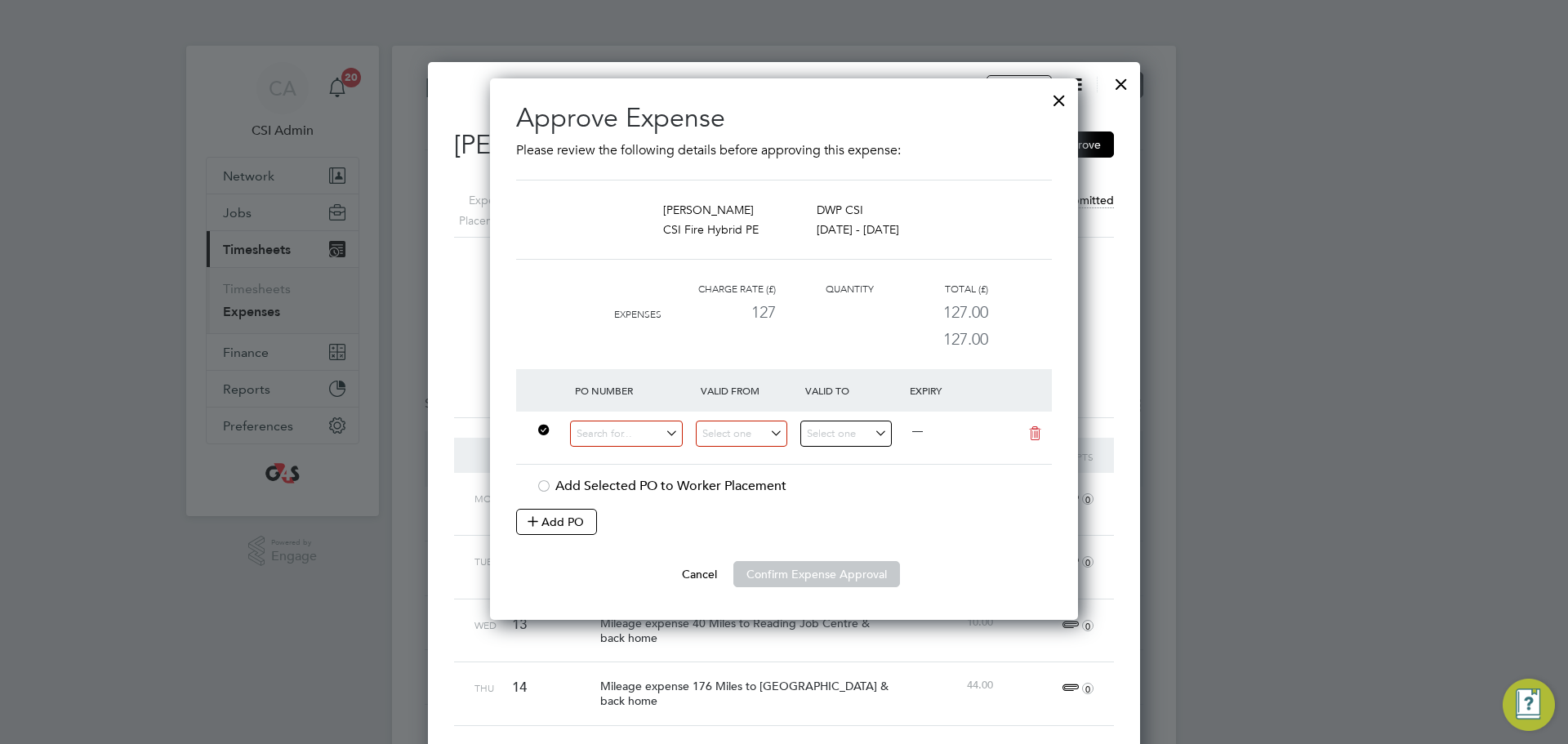
click at [614, 451] on div at bounding box center [634, 438] width 126 height 40
click at [625, 431] on input at bounding box center [626, 434] width 113 height 27
paste input "QT-L1300 60DW-BST3627-AP"
type input "QT-L1300 60DW-BST3627-AP"
click at [760, 439] on input at bounding box center [741, 434] width 92 height 27
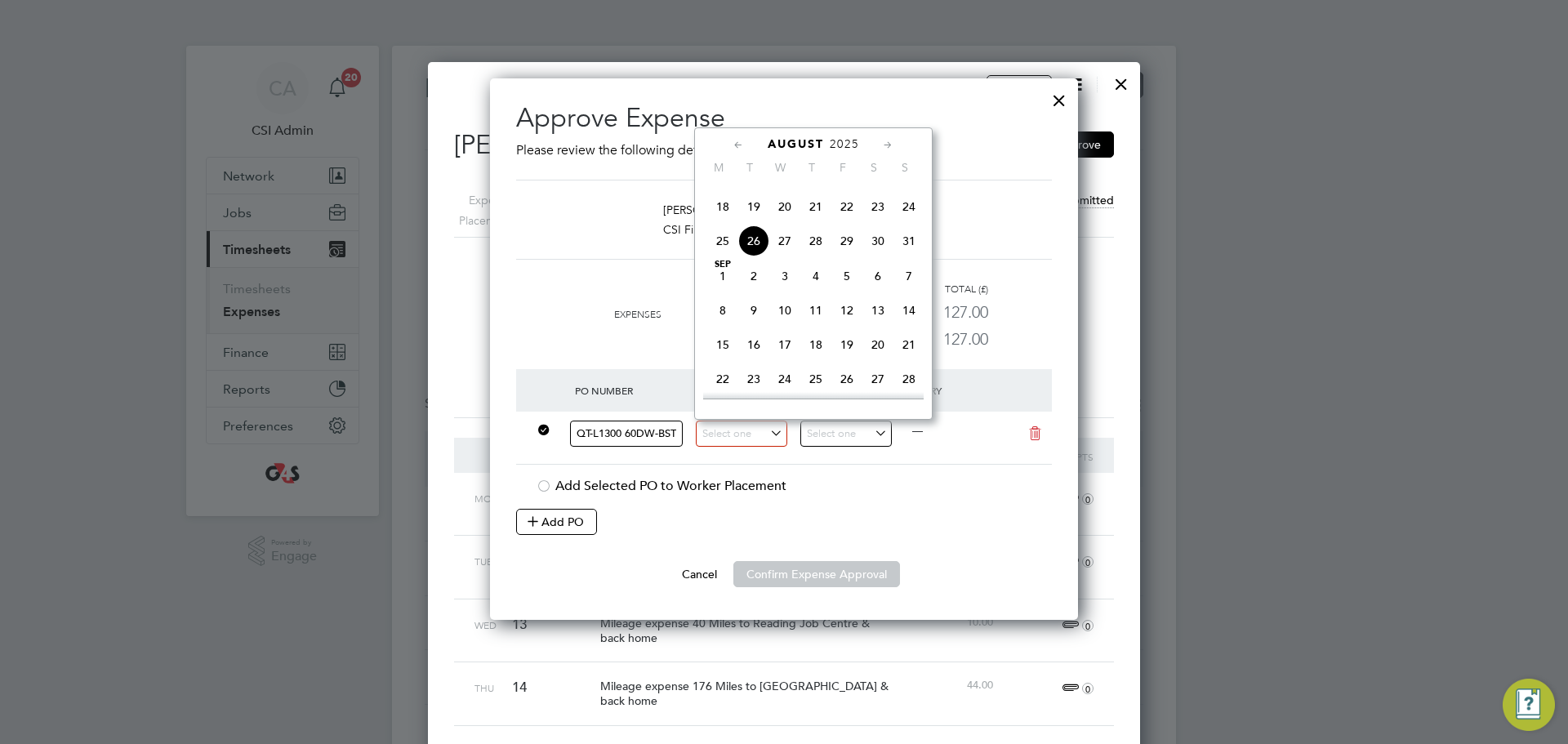
click at [729, 187] on span "11" at bounding box center [723, 172] width 31 height 31
type input "11 Aug 2025"
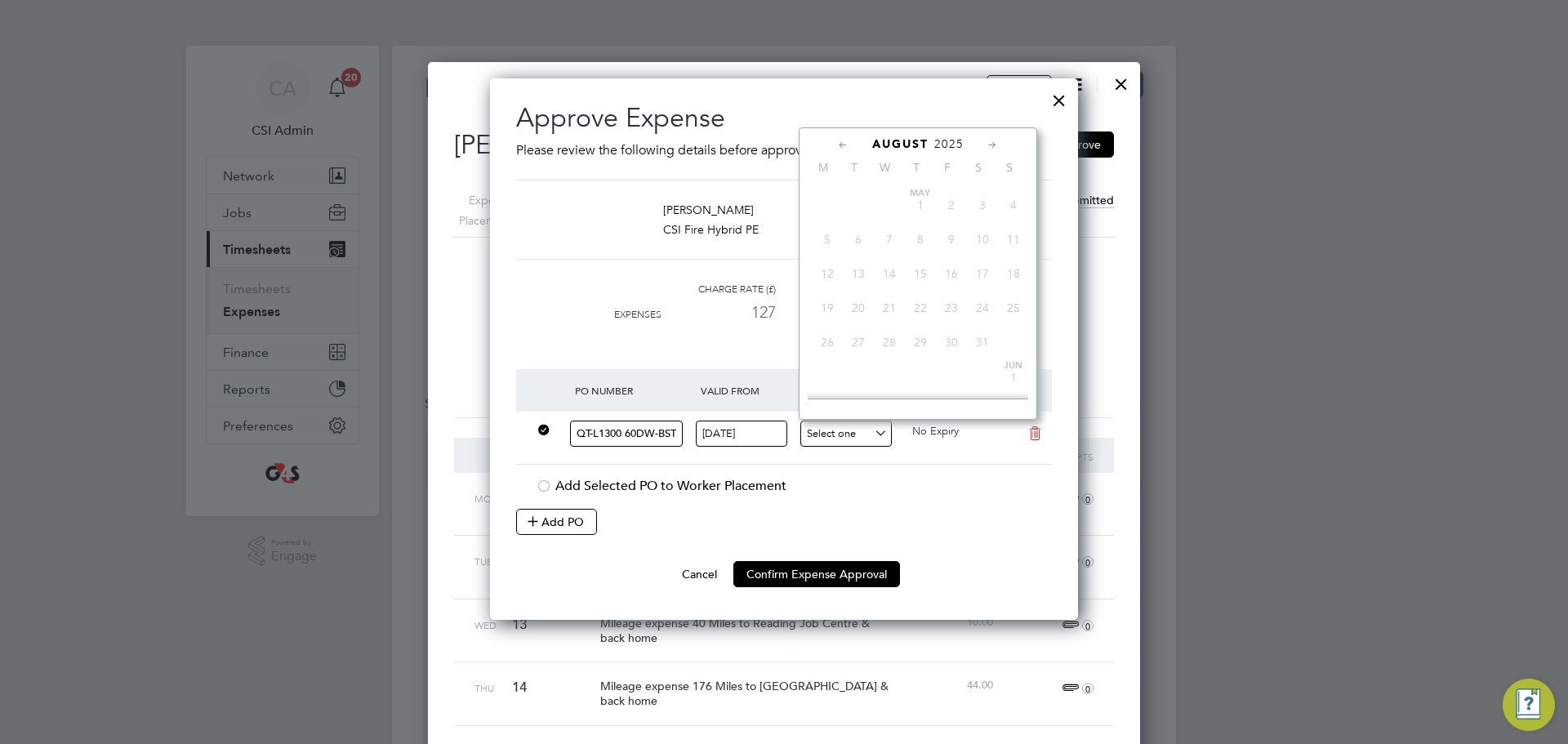
click at [837, 420] on input at bounding box center [846, 434] width 92 height 27
click at [1011, 187] on span "17" at bounding box center [1013, 172] width 31 height 31
type input "17 Aug 2025"
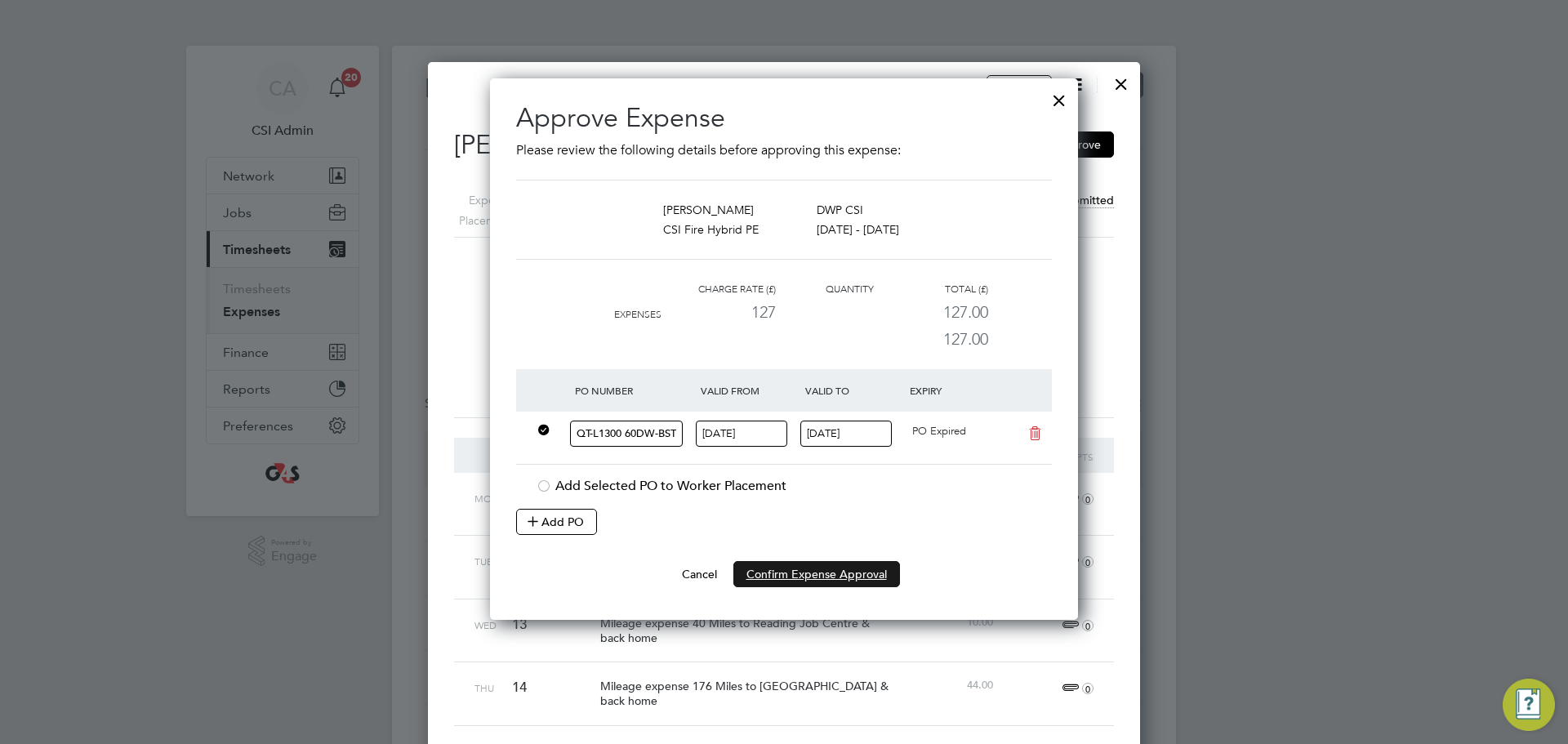
click at [844, 575] on button "Confirm Expense Approval" at bounding box center [816, 574] width 166 height 26
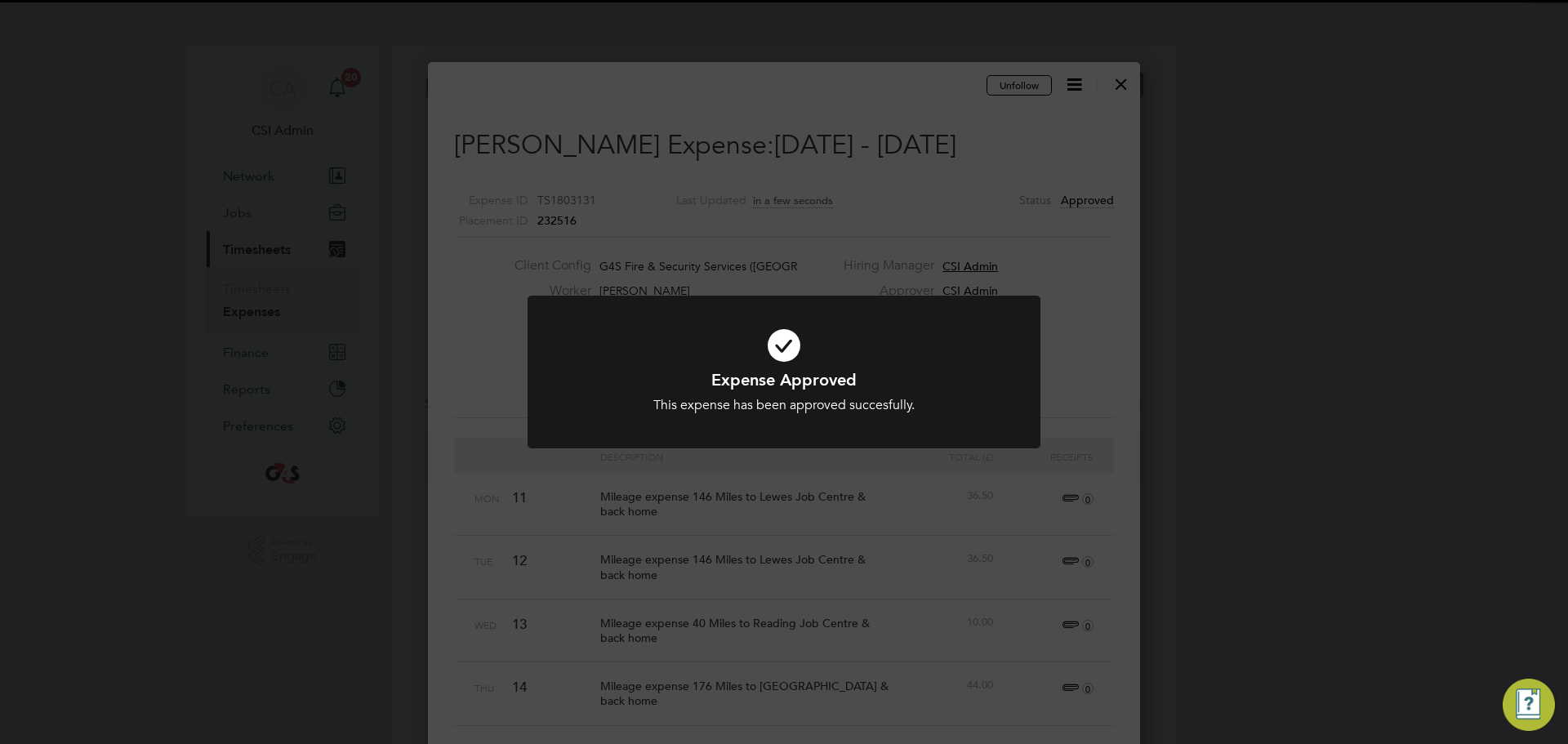
click at [957, 495] on div "Expense Approved This expense has been approved succesfully. Cancel Okay" at bounding box center [784, 372] width 1568 height 744
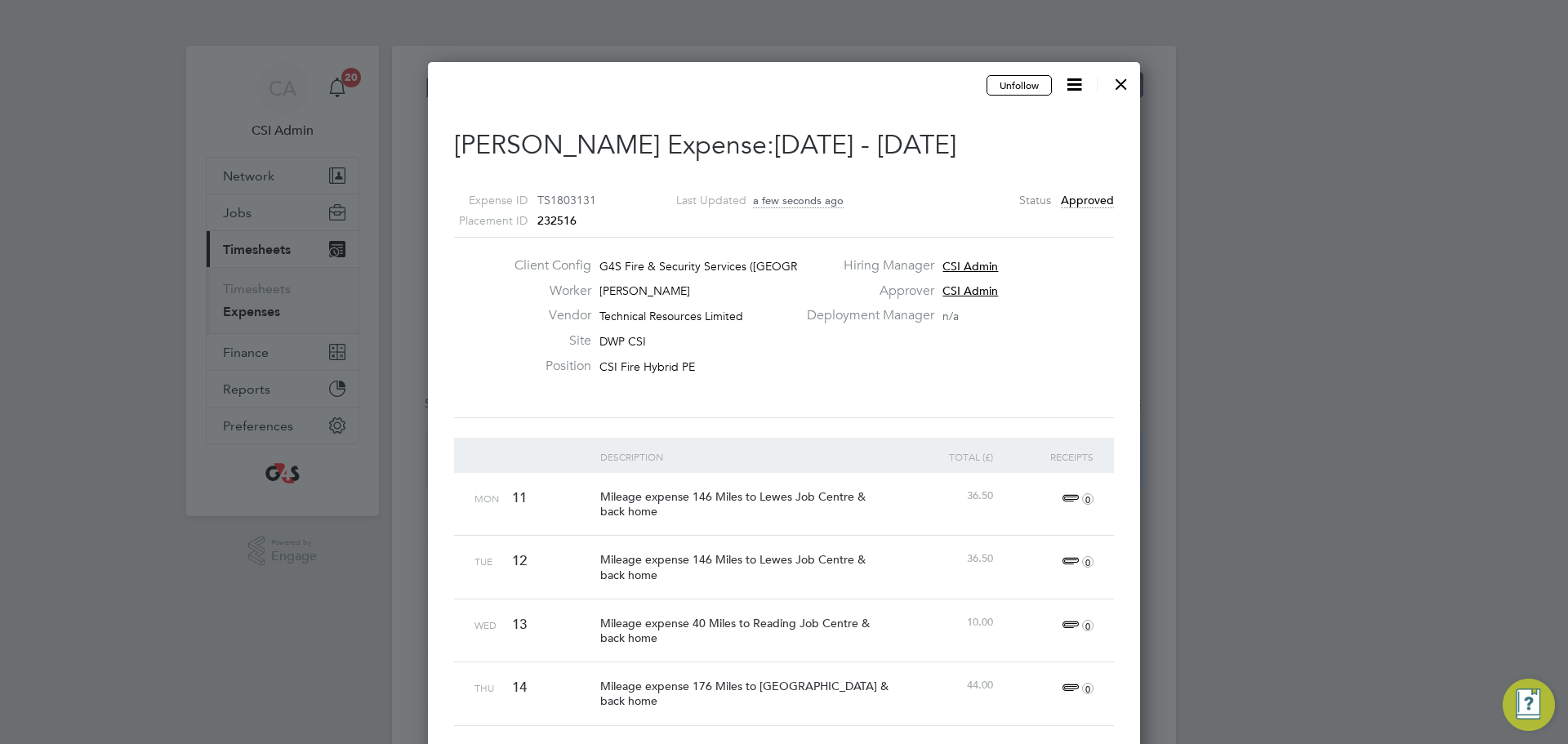
click at [1122, 91] on div at bounding box center [1122, 80] width 29 height 29
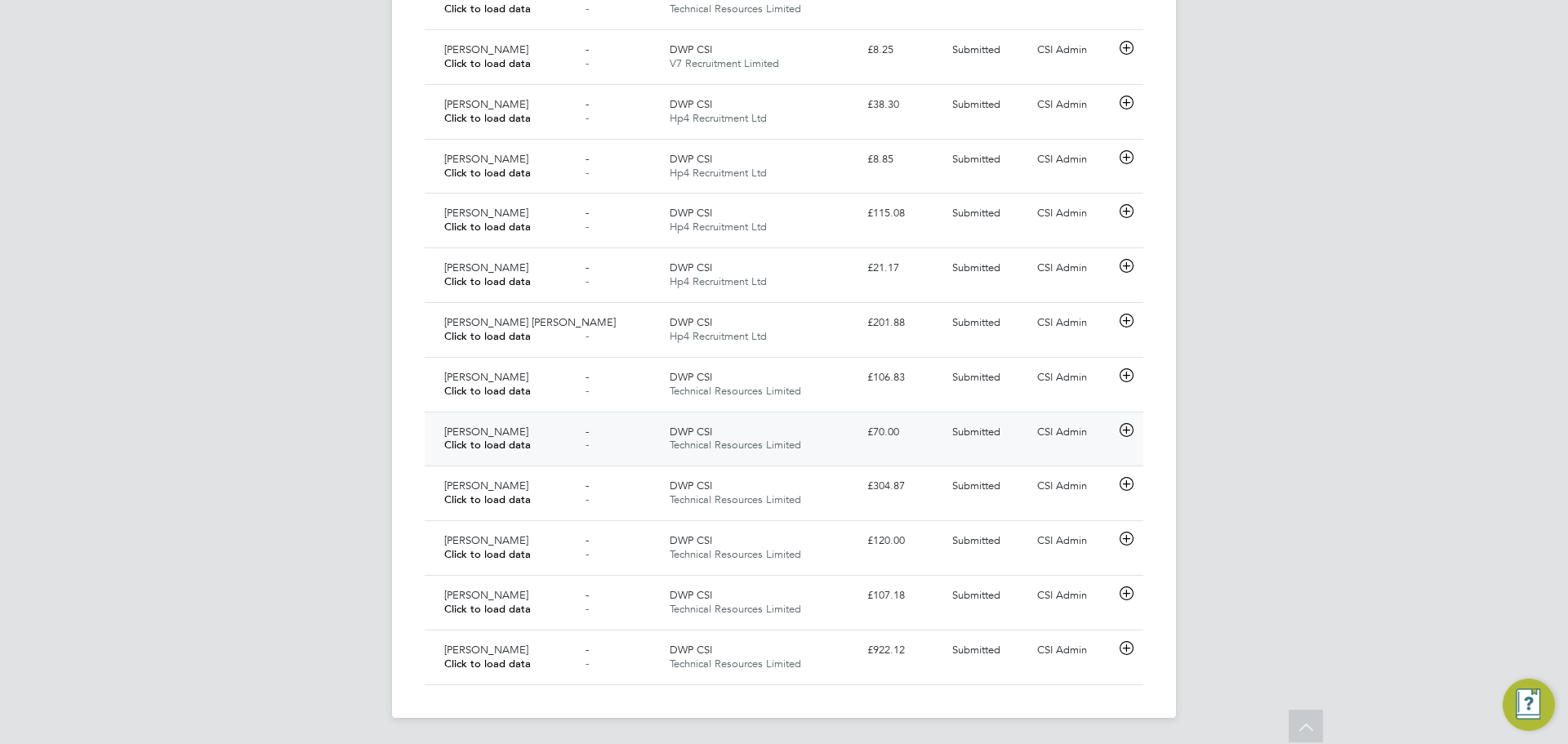
click at [527, 446] on span "Click to load data" at bounding box center [488, 444] width 87 height 14
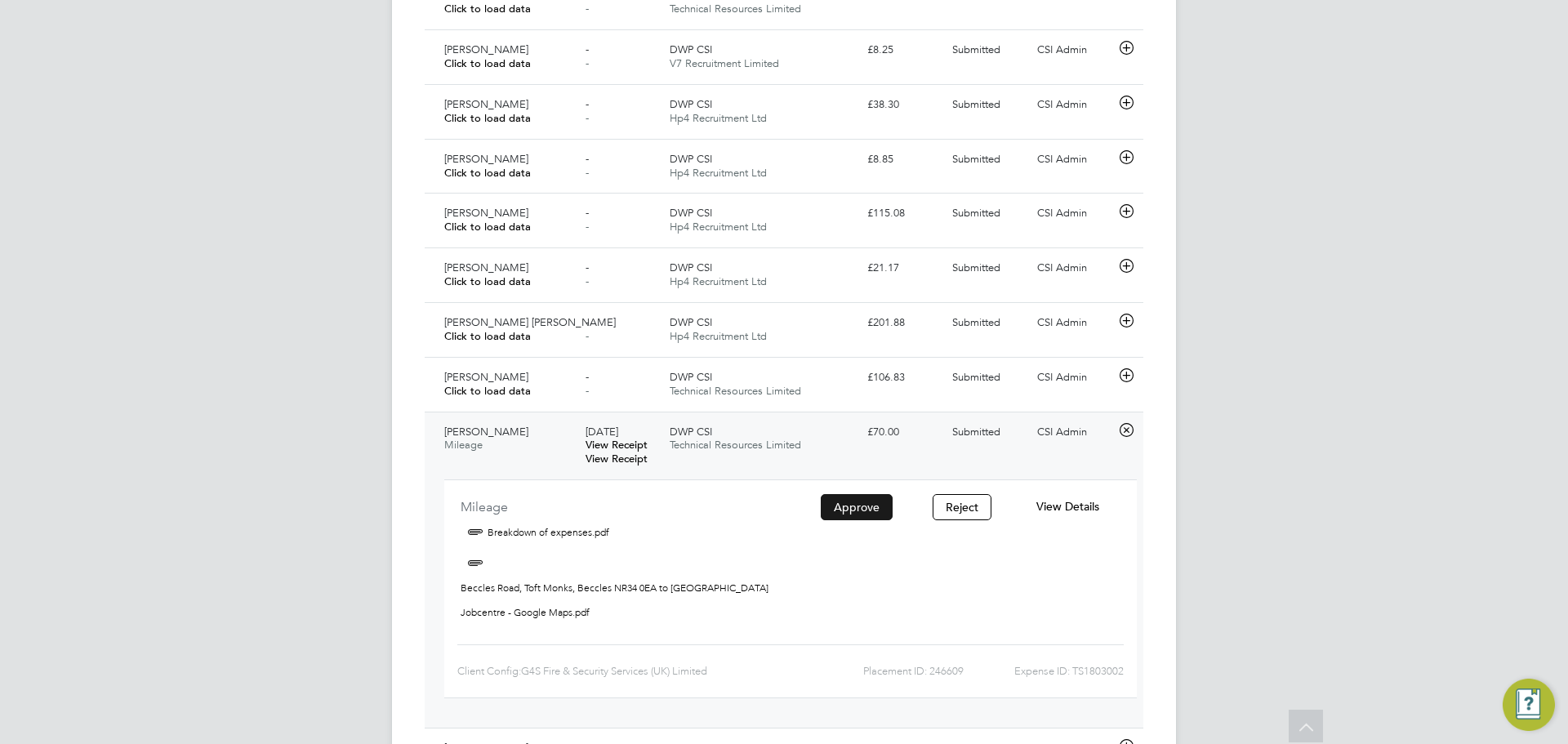
click at [872, 503] on button "Approve" at bounding box center [857, 507] width 71 height 26
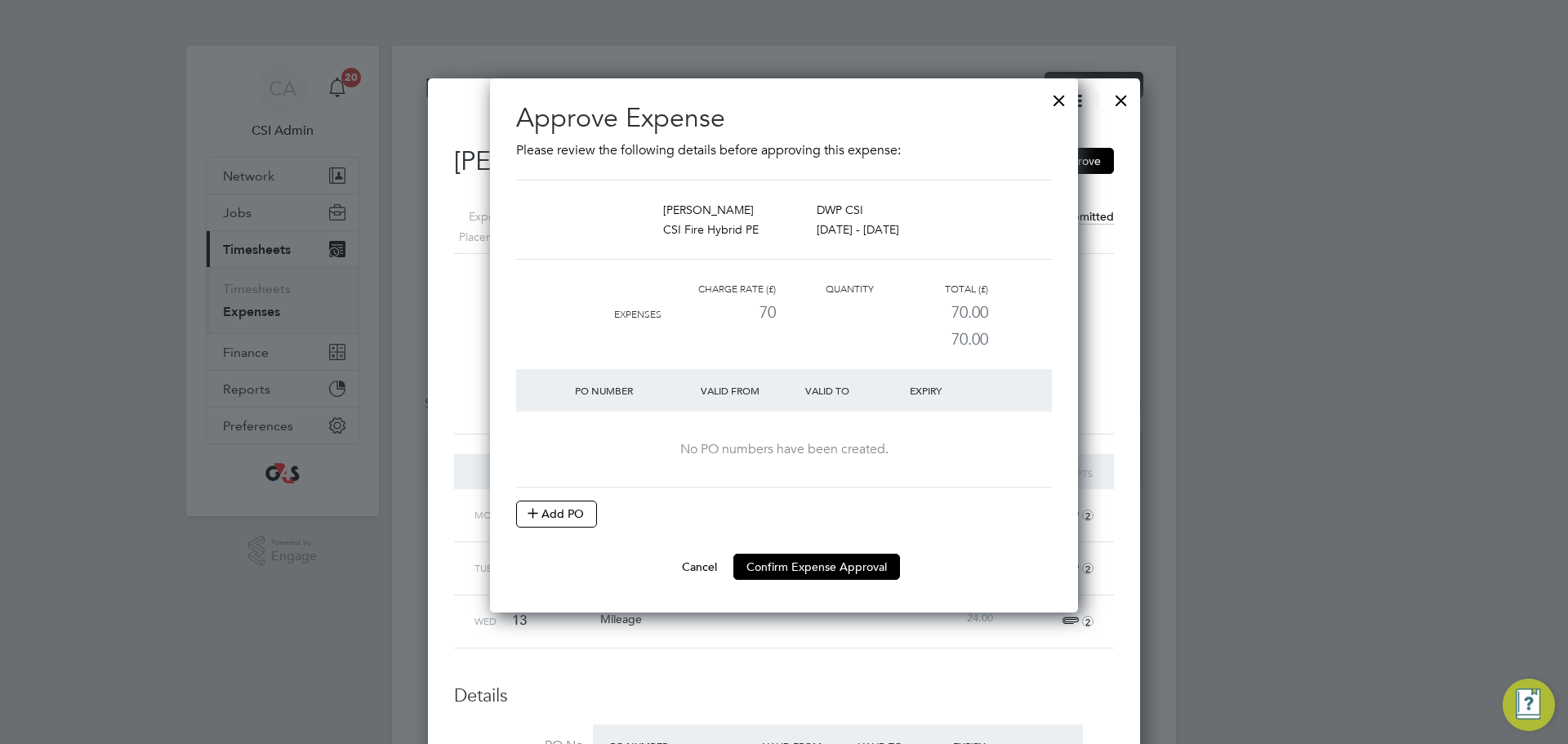
click at [562, 484] on div "No PO numbers have been created." at bounding box center [784, 449] width 503 height 76
click at [551, 503] on at-purchase-order-table "PO Number Valid From Valid To Expiry No PO numbers have been created. Add PO" at bounding box center [784, 448] width 536 height 158
click at [526, 528] on li "PO Number Valid From Valid To Expiry No PO numbers have been created. Add PO" at bounding box center [784, 461] width 536 height 185
click at [539, 517] on icon at bounding box center [532, 512] width 13 height 13
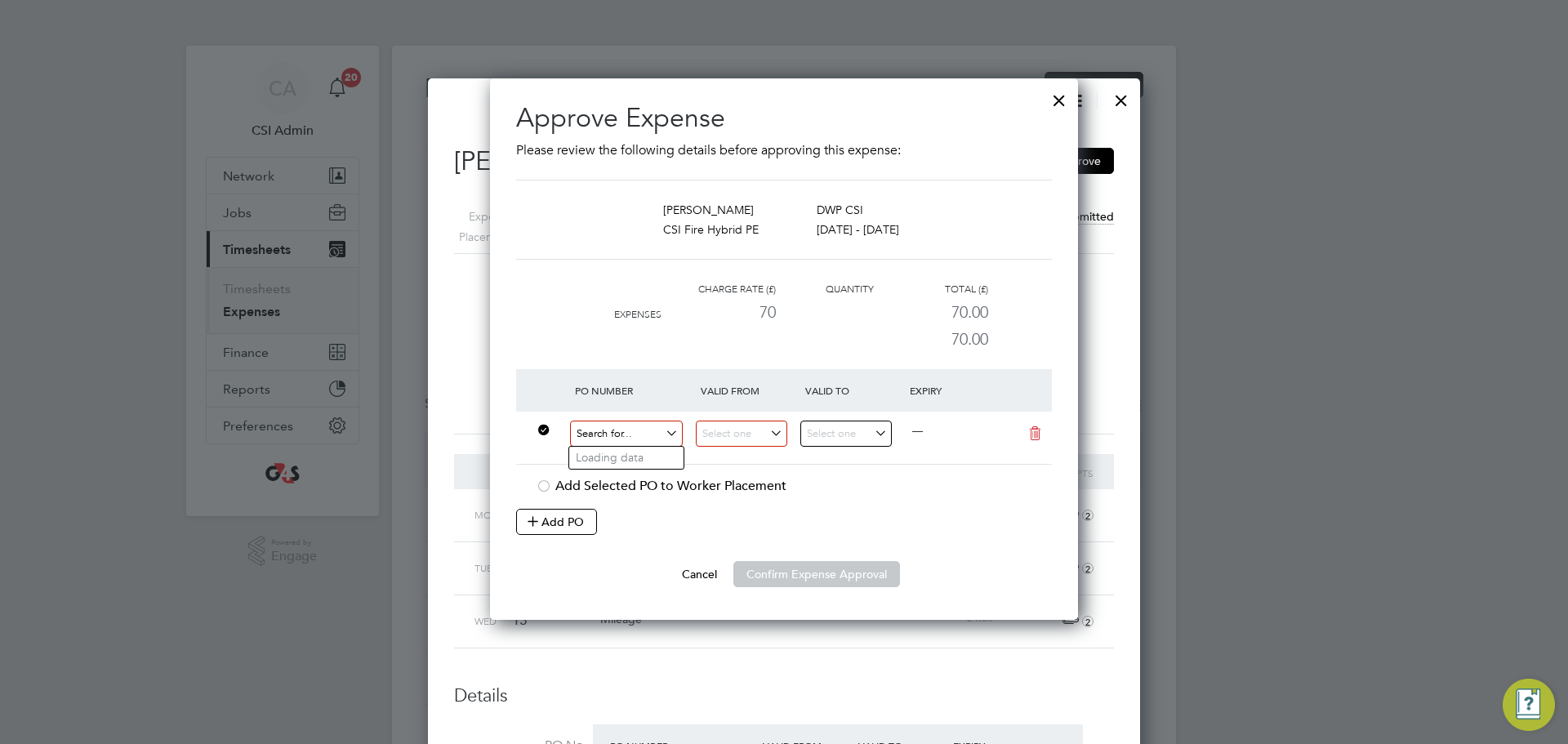
click at [619, 440] on input at bounding box center [626, 434] width 113 height 27
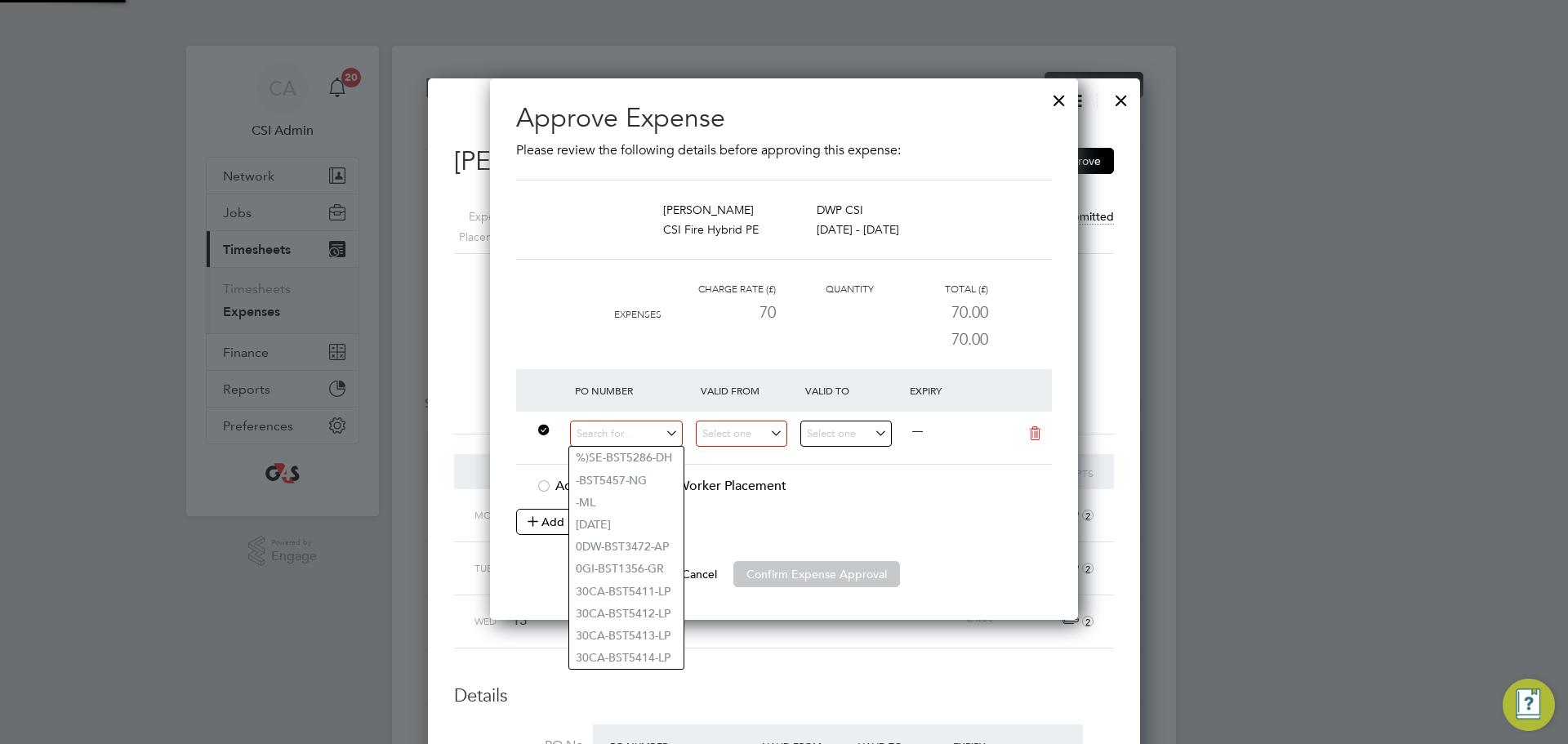
paste input "QT-L1300 60DW-BST3627-AP"
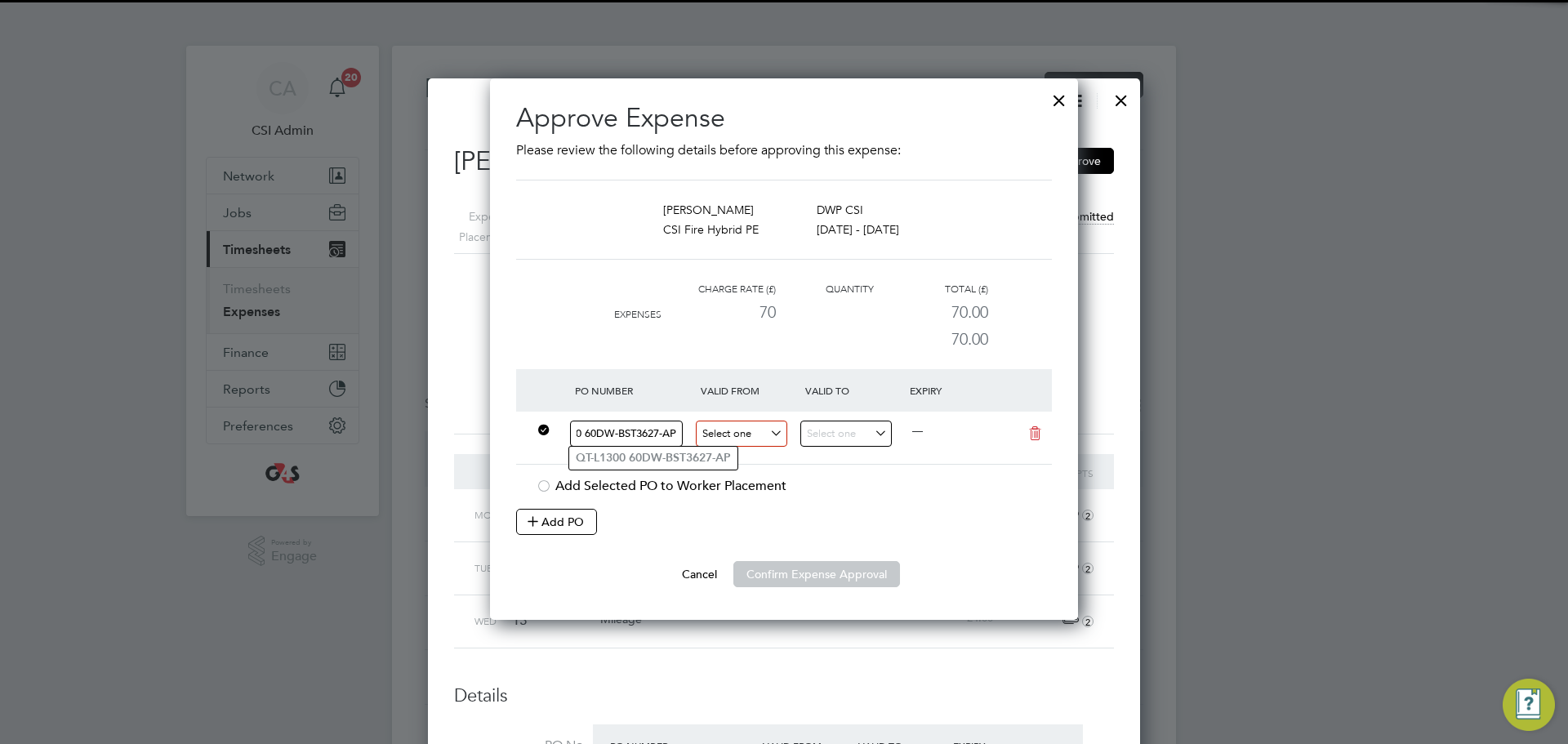
type input "QT-L1300 60DW-BST3627-AP"
click at [740, 441] on input at bounding box center [741, 434] width 92 height 27
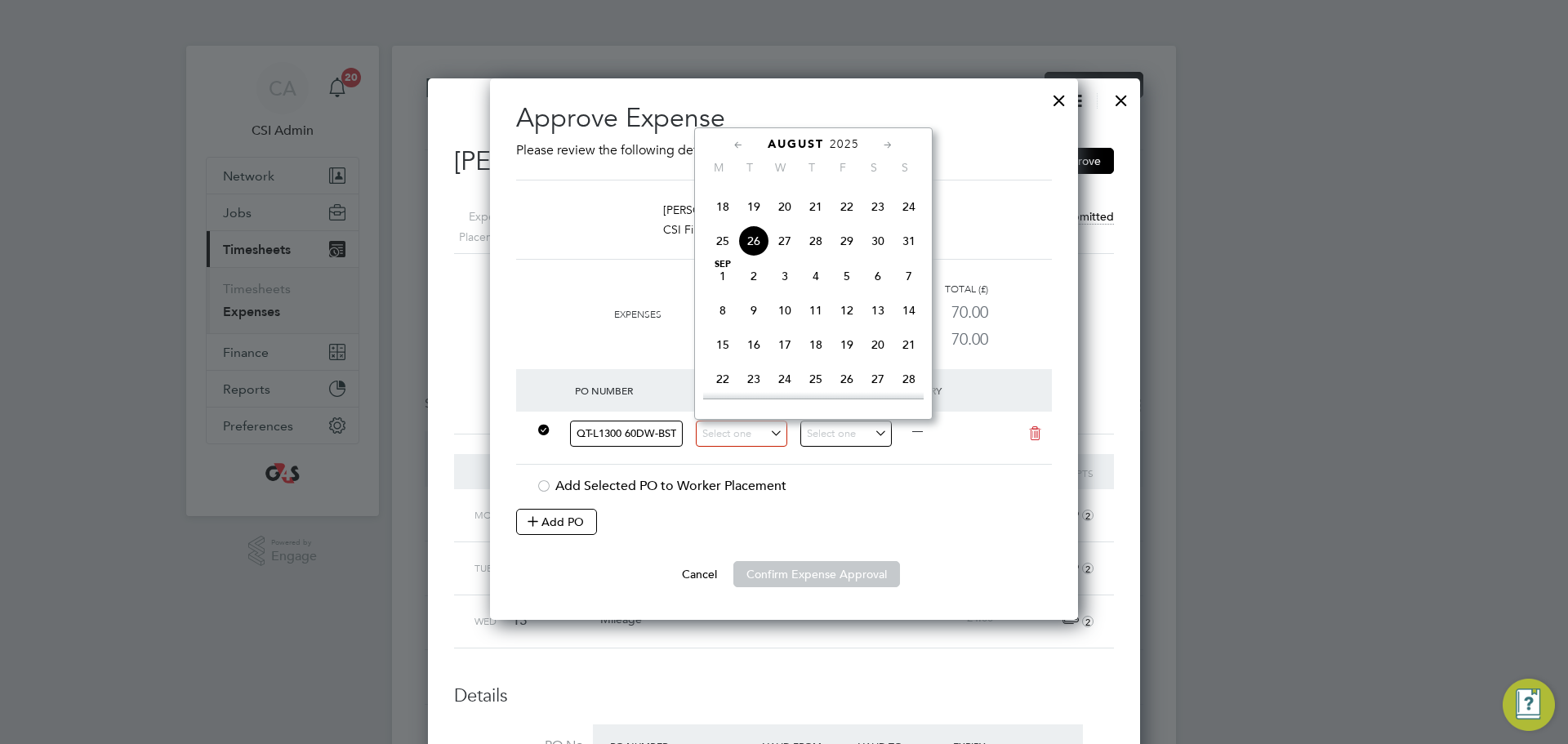
click at [719, 187] on span "11" at bounding box center [723, 172] width 31 height 31
type input "11 Aug 2025"
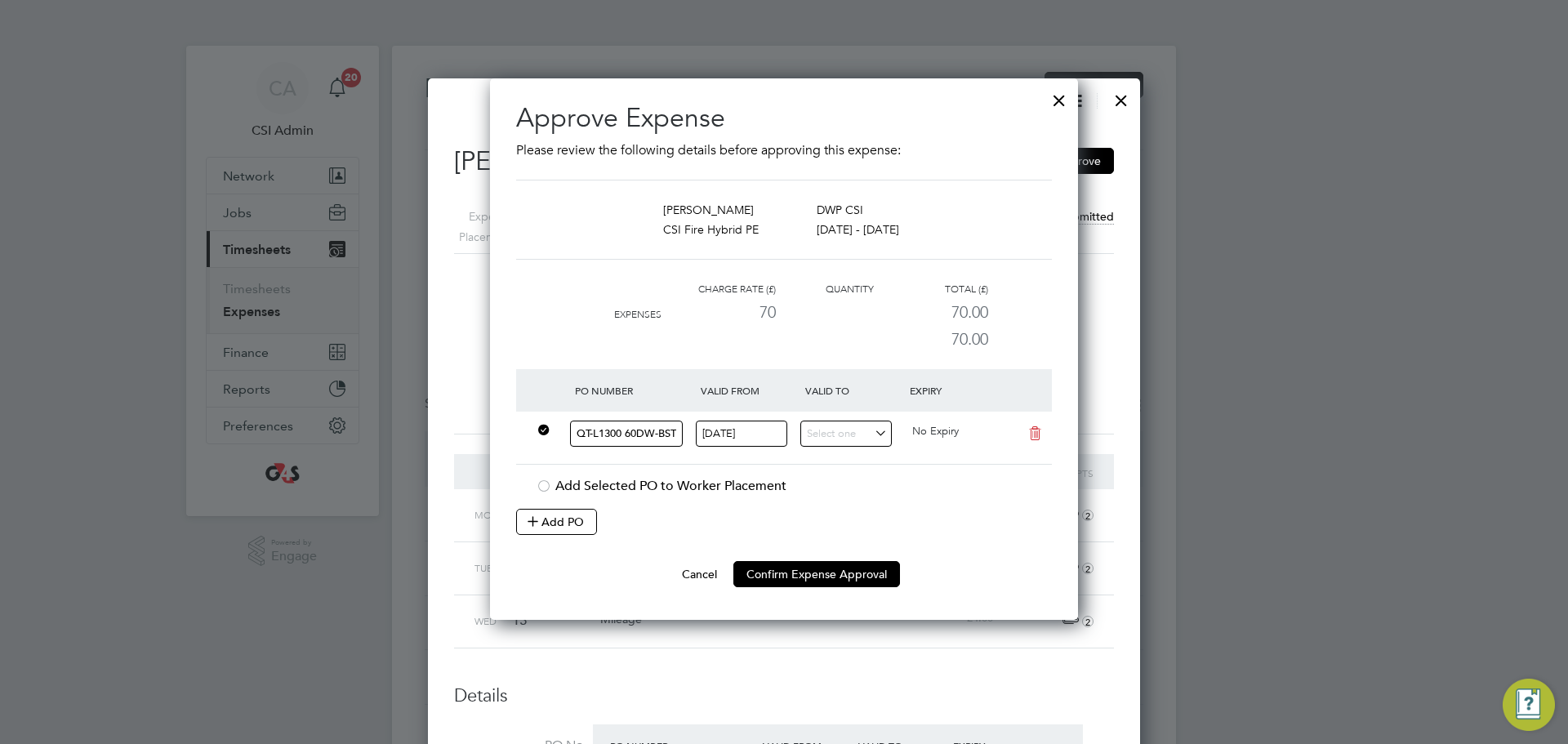
click at [867, 447] on div at bounding box center [853, 438] width 104 height 40
click at [870, 436] on input at bounding box center [846, 434] width 92 height 27
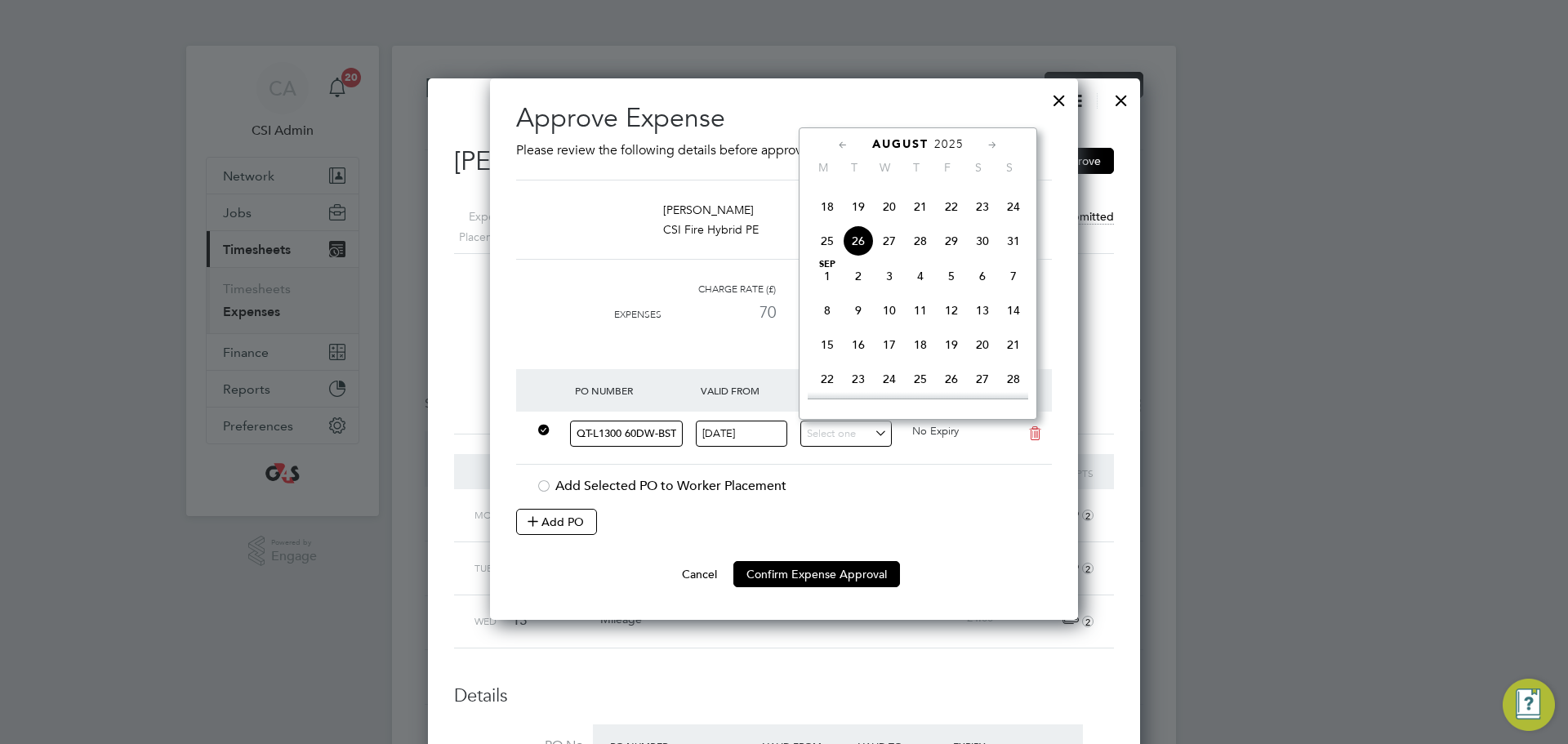
click at [1014, 187] on span "17" at bounding box center [1013, 172] width 31 height 31
type input "17 Aug 2025"
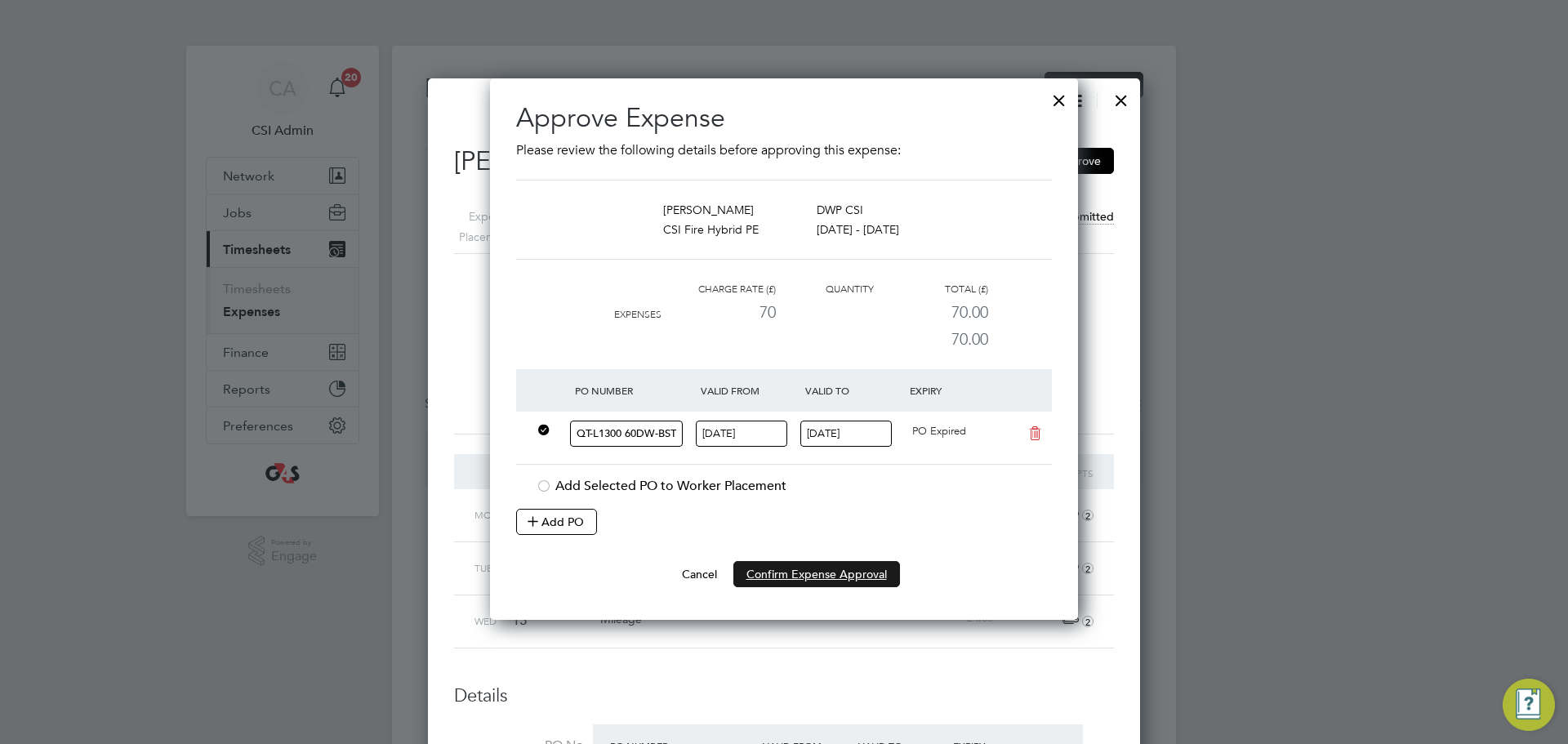
click at [807, 584] on button "Confirm Expense Approval" at bounding box center [816, 574] width 166 height 26
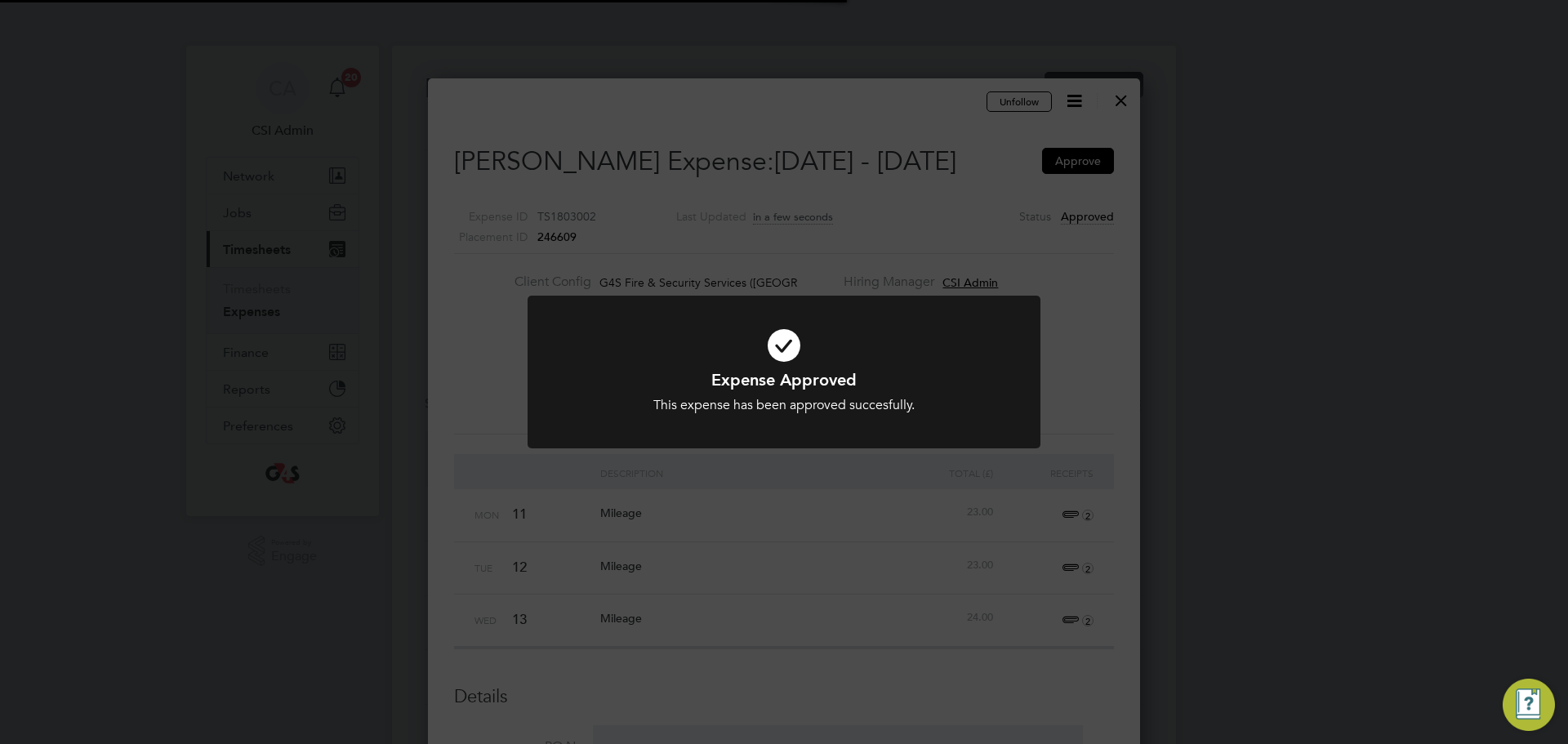
click at [778, 498] on div "Expense Approved This expense has been approved succesfully. Cancel Okay" at bounding box center [784, 372] width 1568 height 744
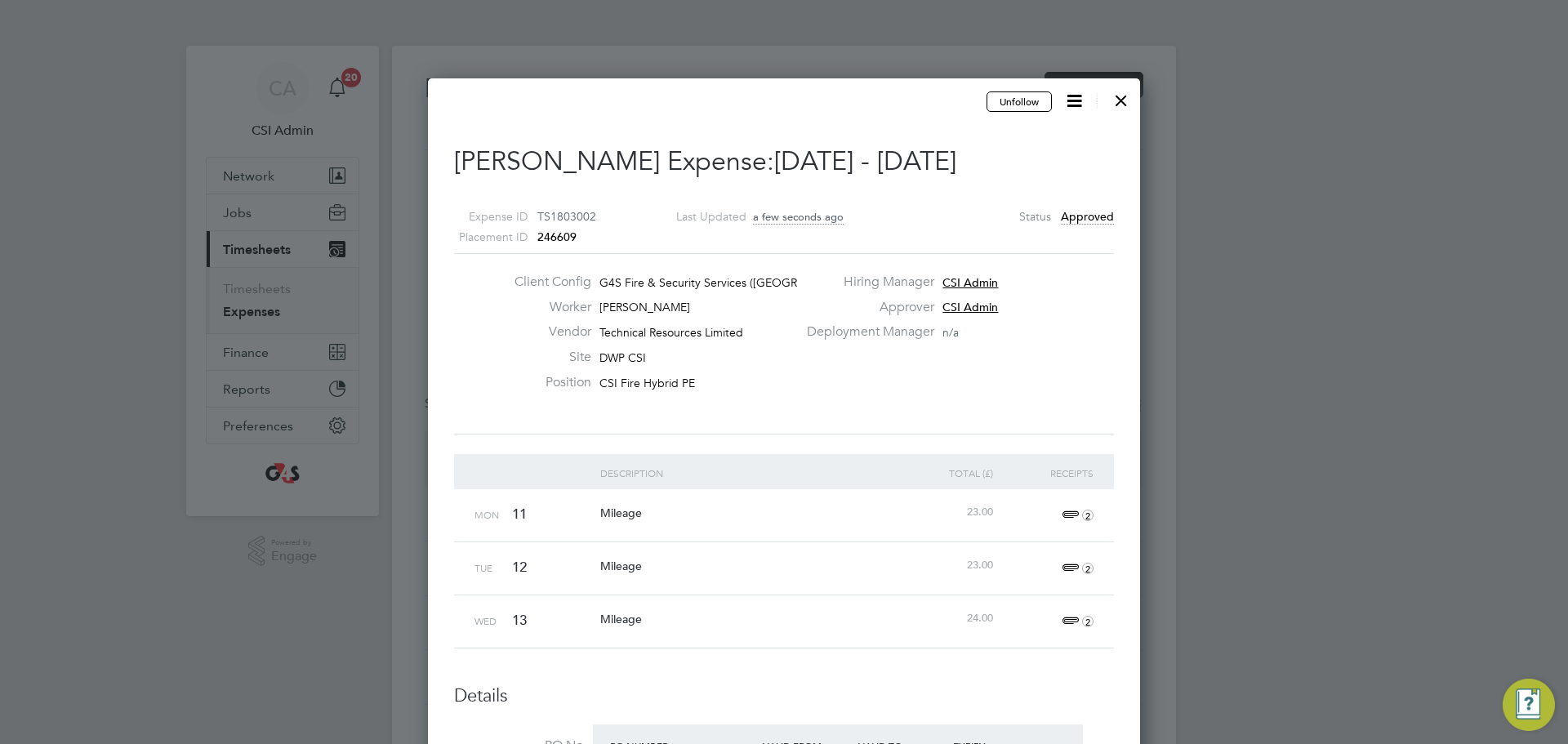
click at [1123, 99] on div at bounding box center [1122, 97] width 29 height 29
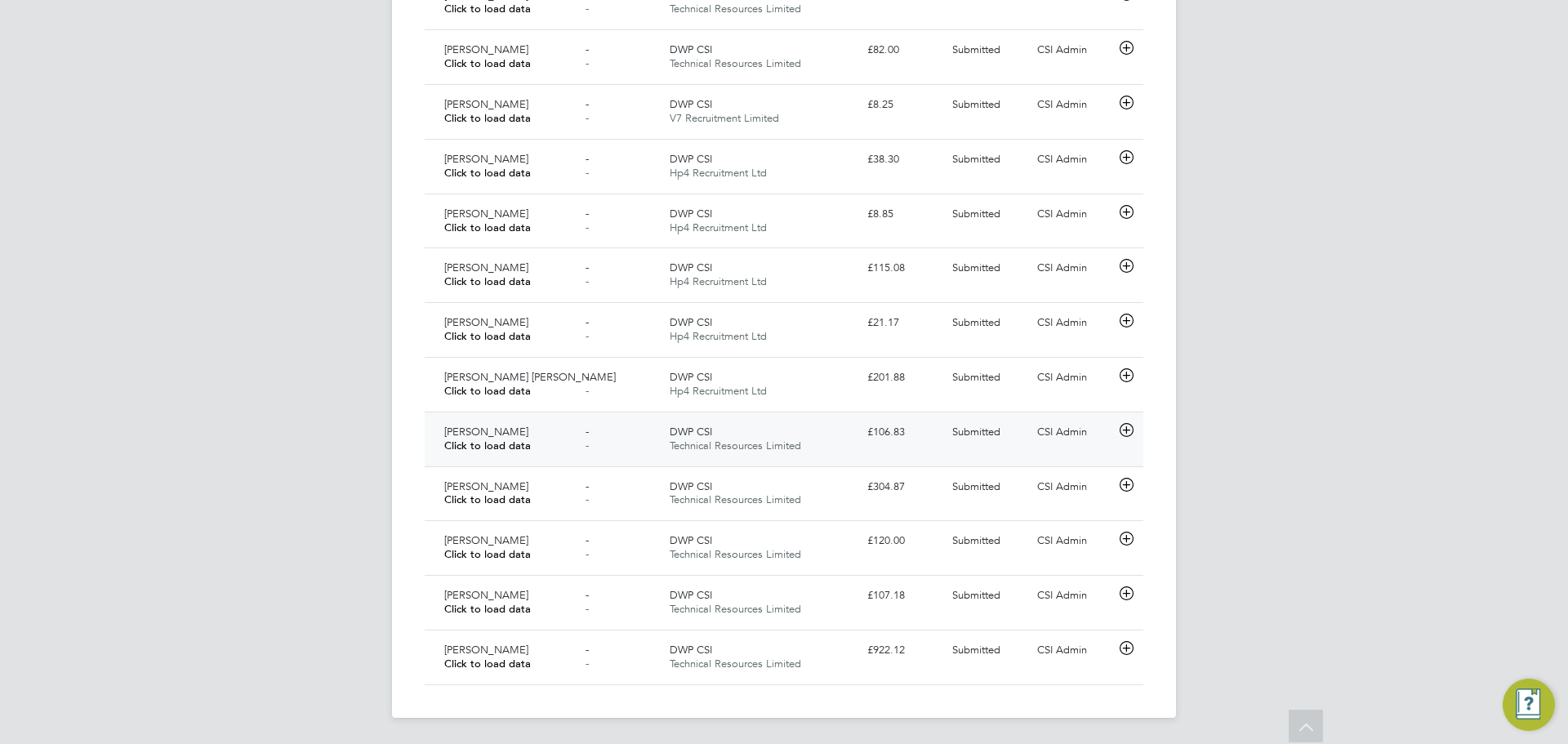
click at [566, 450] on div "Paul Haines Click to load data" at bounding box center [508, 440] width 141 height 41
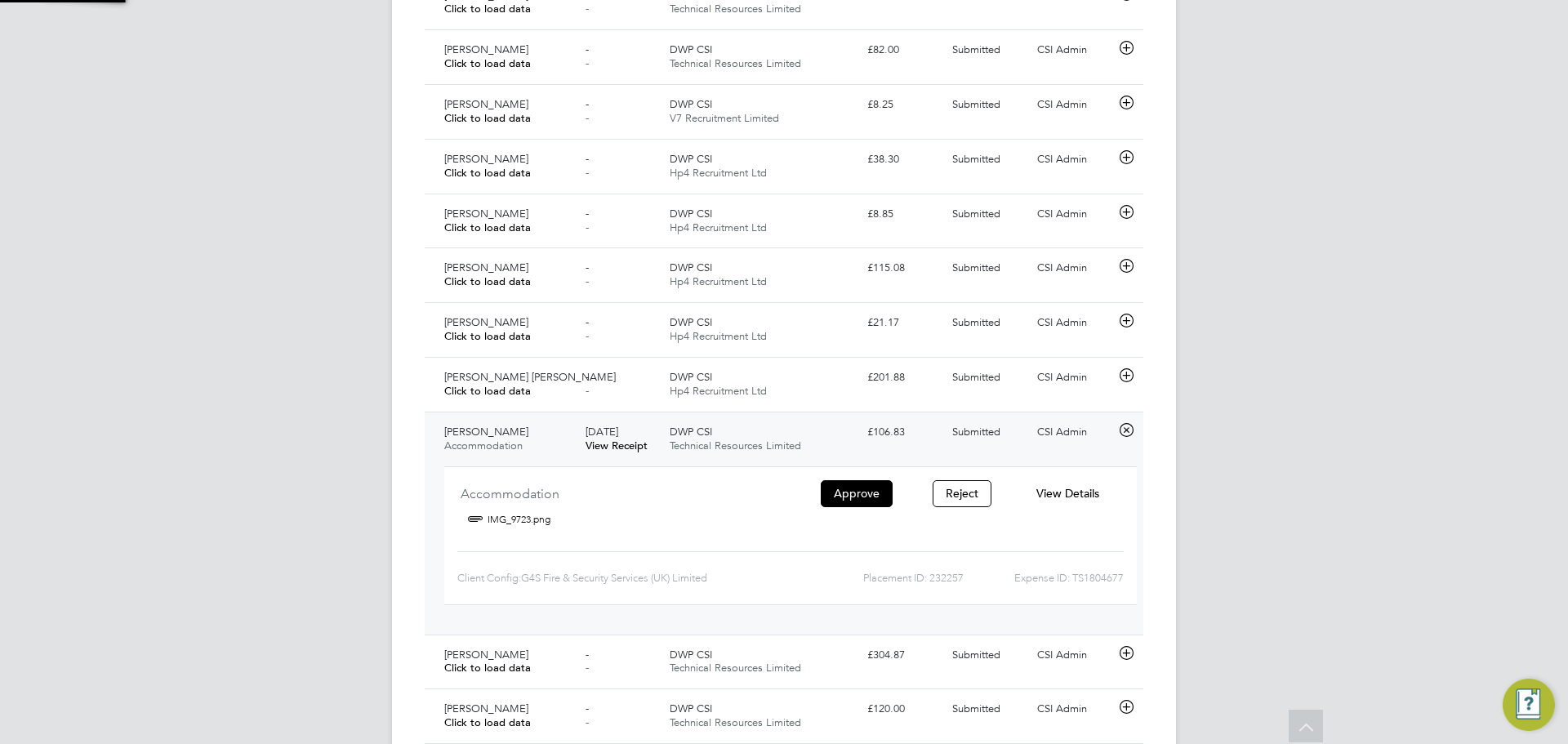
click at [589, 442] on link "View Receipt" at bounding box center [616, 445] width 62 height 14
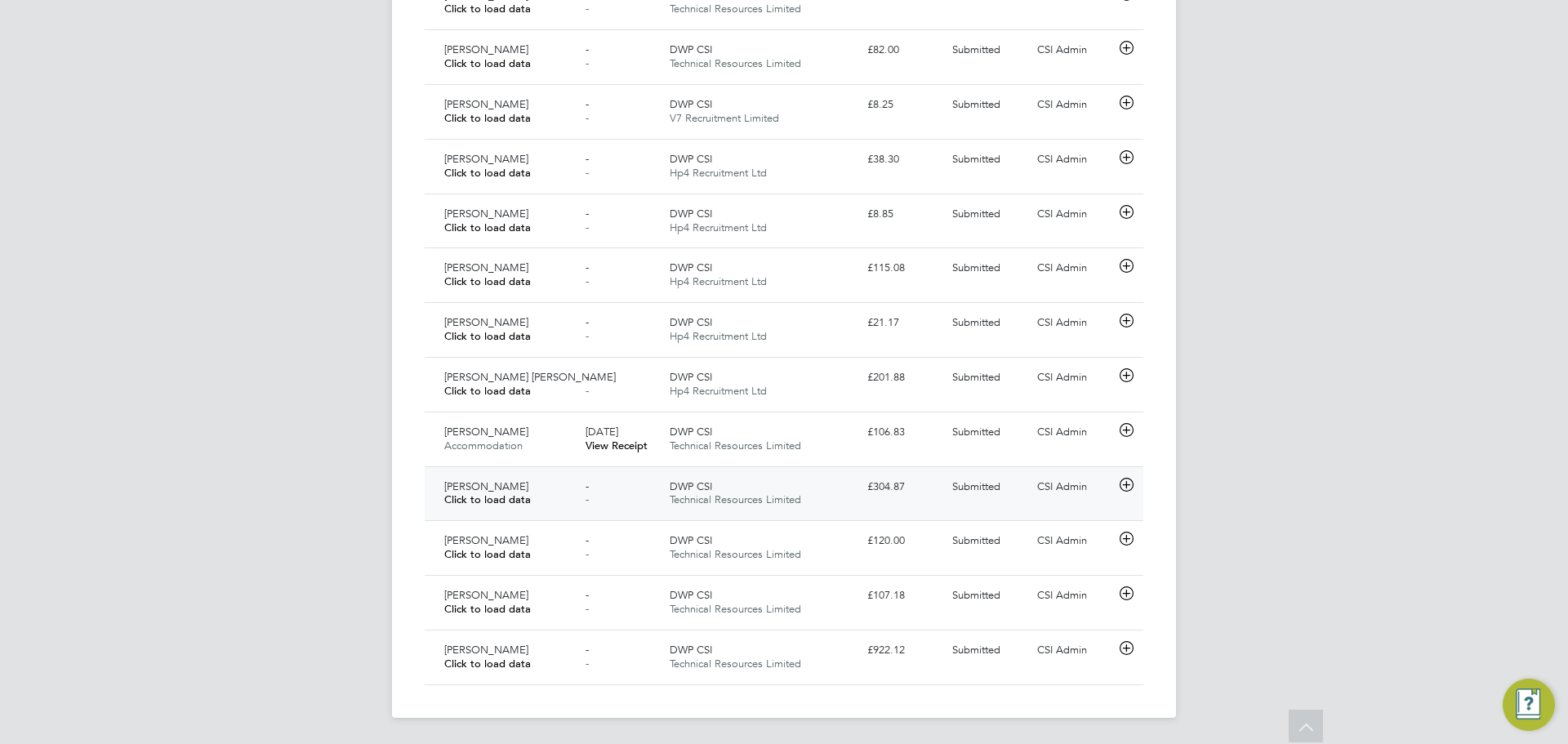
click at [527, 493] on span "Click to load data" at bounding box center [488, 500] width 87 height 14
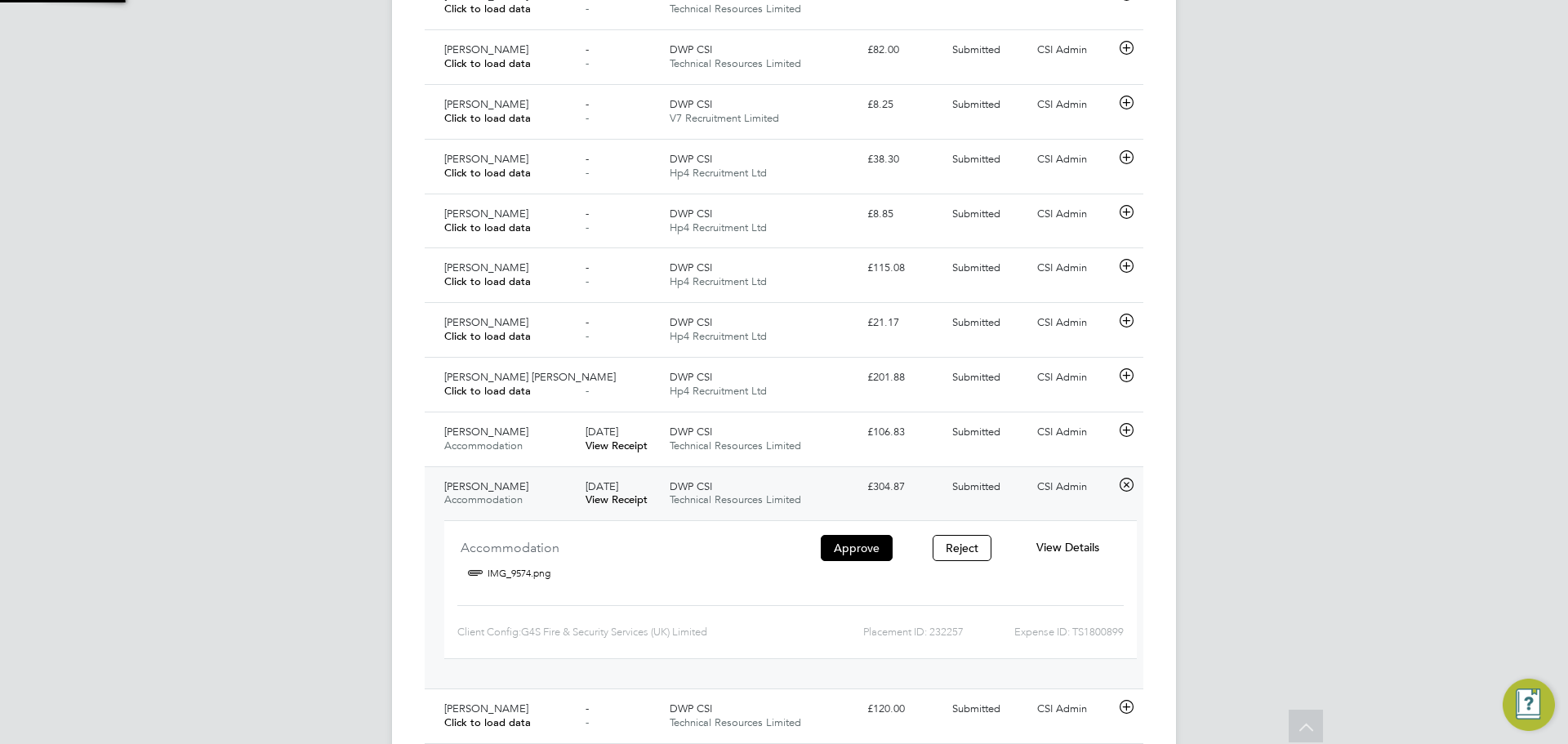
click at [534, 490] on div "Paul Haines Accommodation" at bounding box center [508, 494] width 141 height 41
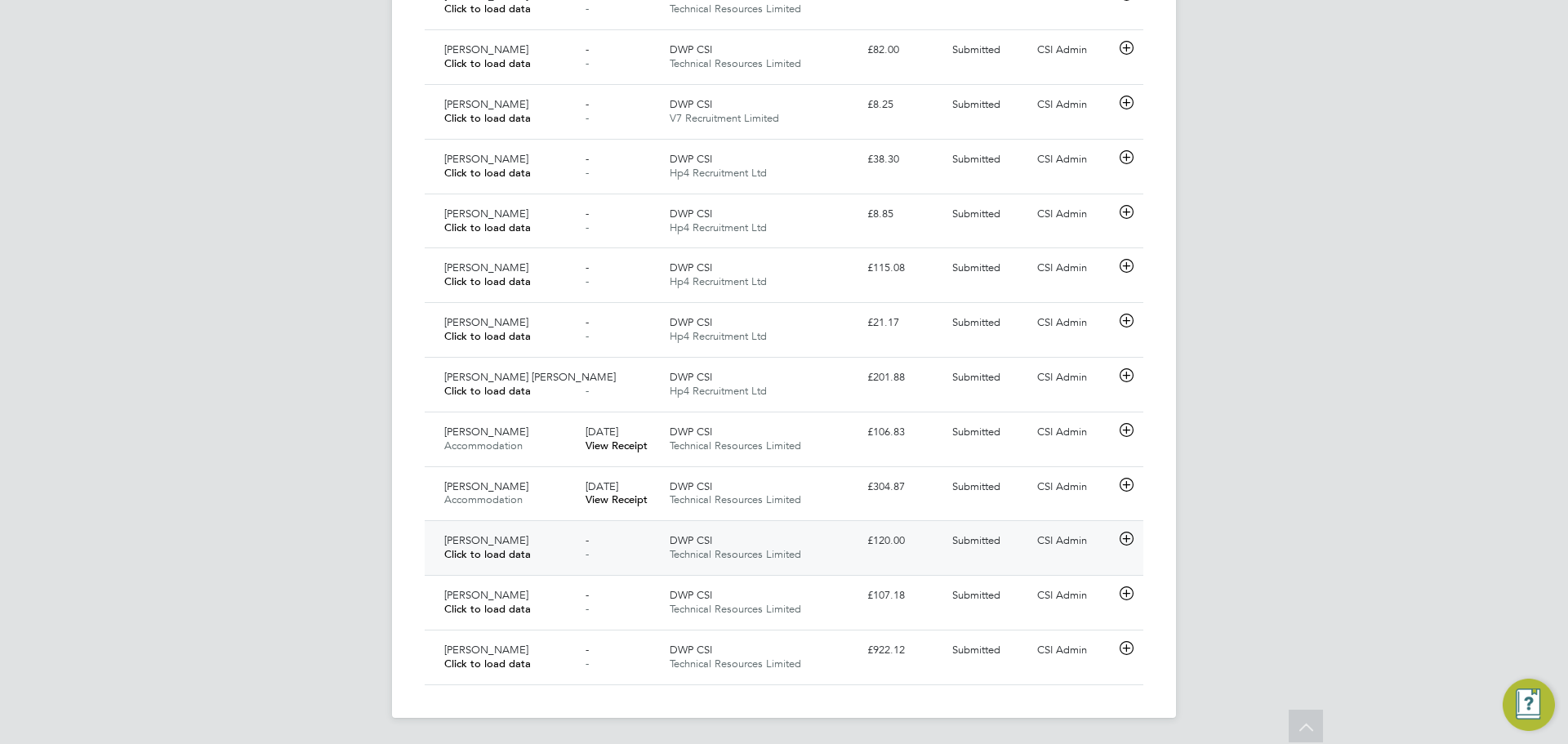
click at [566, 544] on div "Daniel Mcallister Click to load data" at bounding box center [508, 548] width 141 height 41
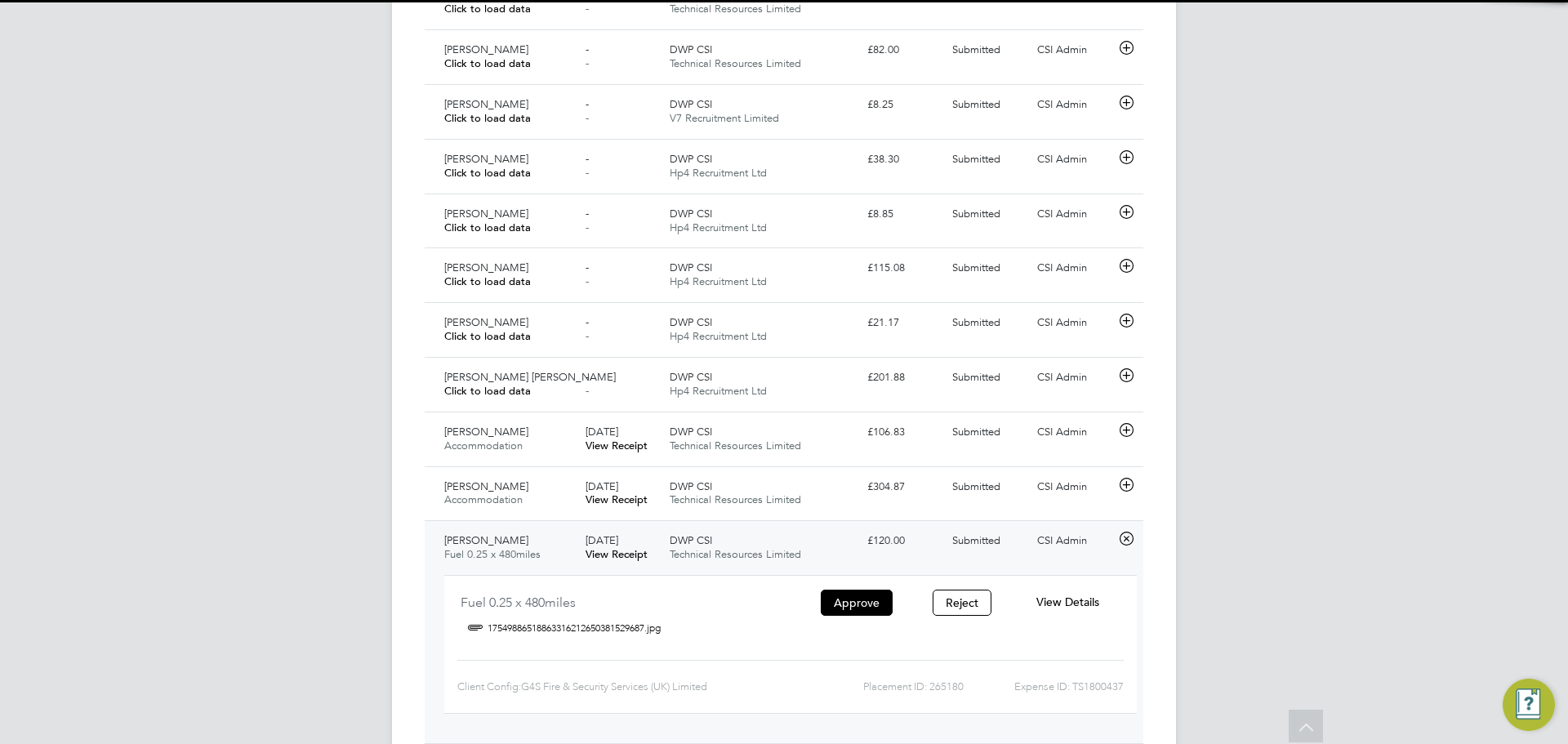
click at [563, 546] on div "Daniel Mcallister Fuel 0.25 x 480miles" at bounding box center [508, 548] width 141 height 41
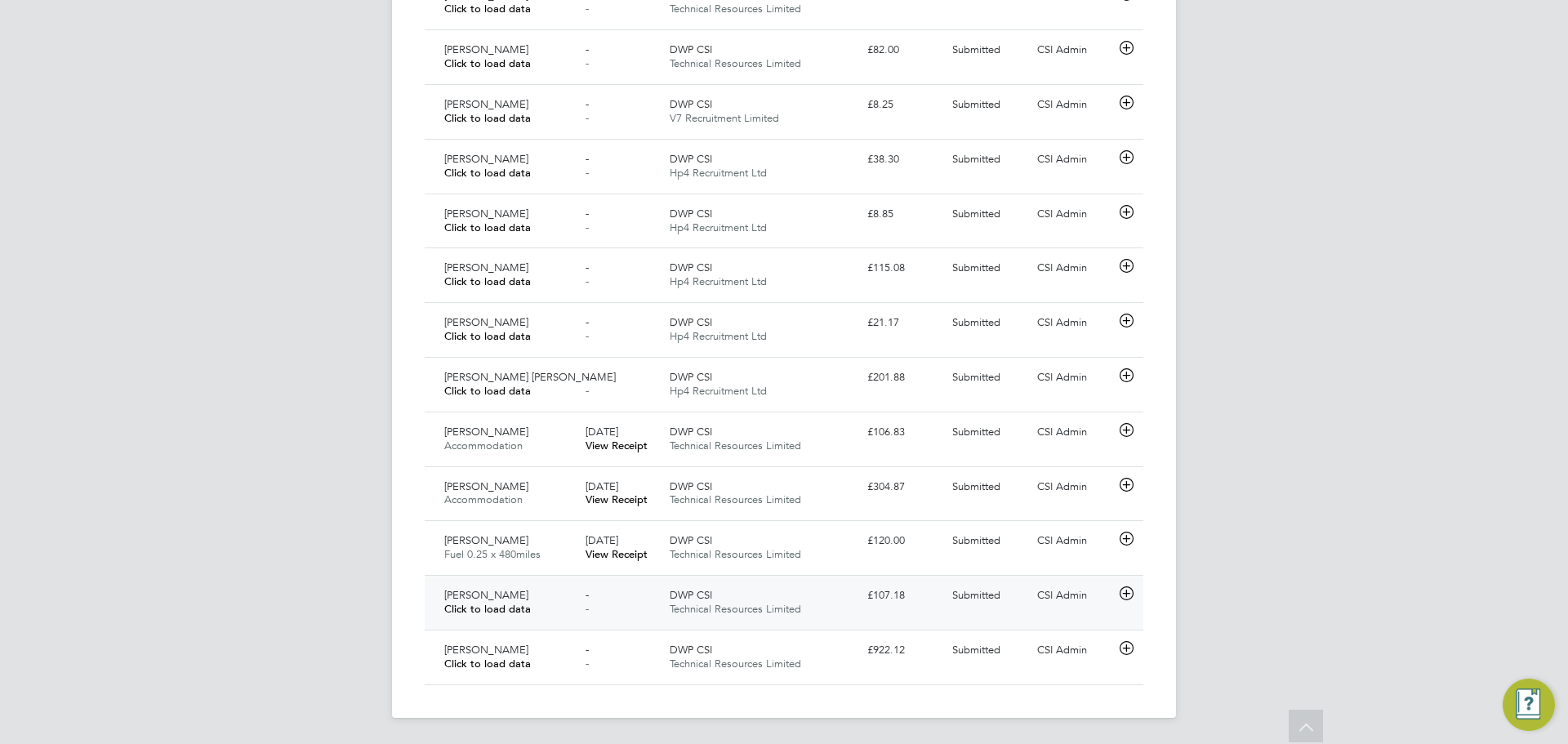
click at [537, 589] on div "Paul Haines Click to load data" at bounding box center [508, 603] width 141 height 41
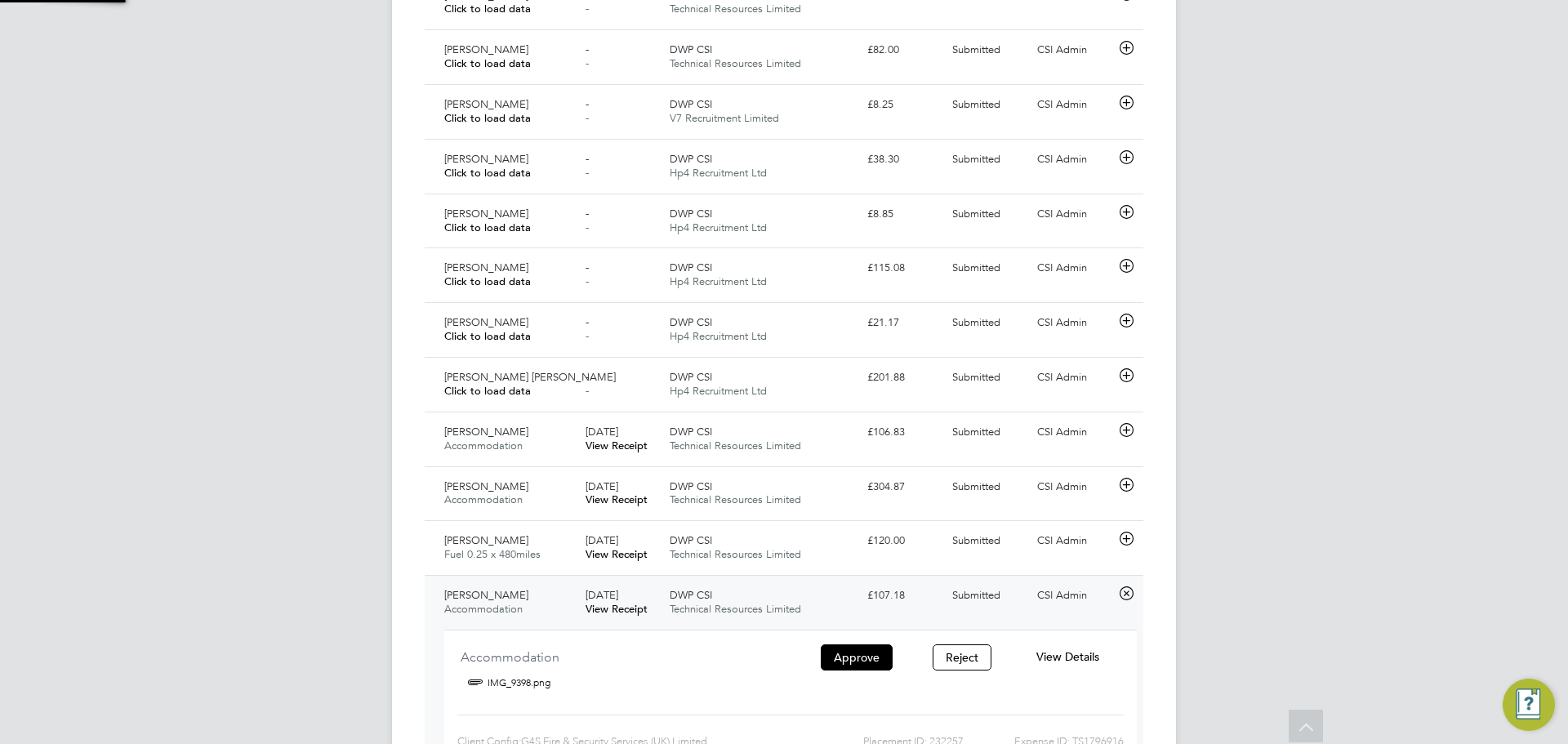
click at [541, 591] on div "Paul Haines Accommodation" at bounding box center [508, 603] width 141 height 41
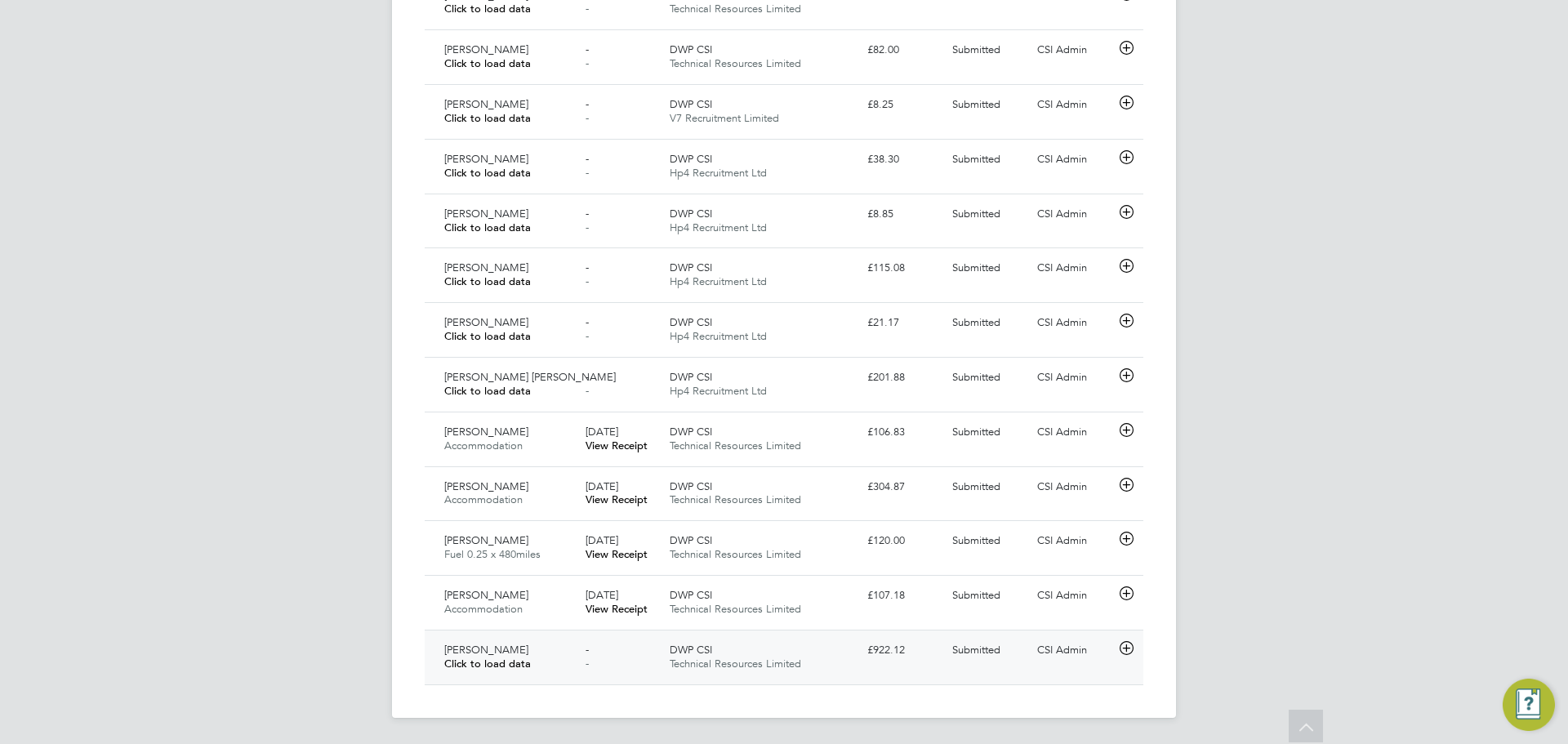
click at [553, 660] on div "Paul Haines Click to load data" at bounding box center [508, 657] width 141 height 41
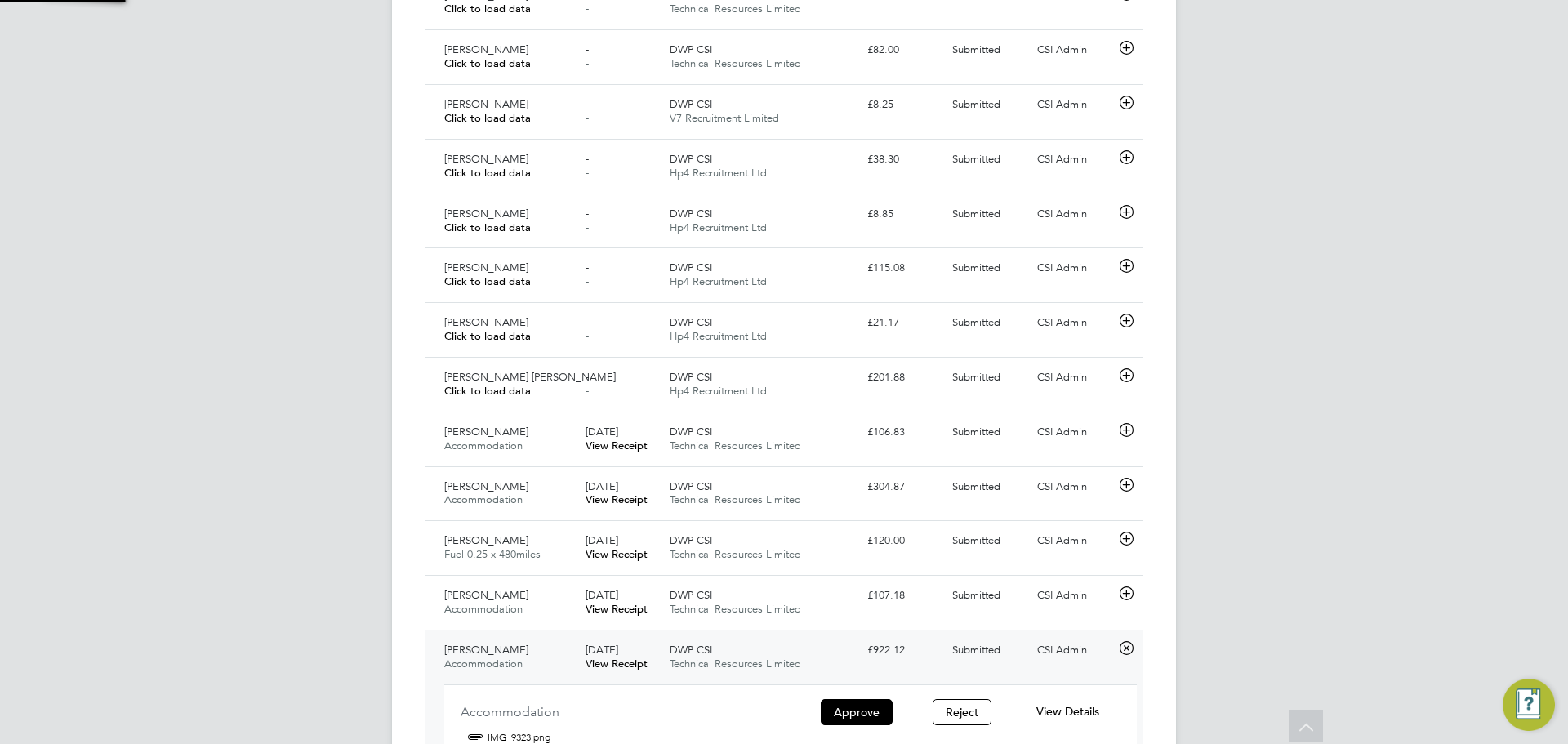
click at [556, 656] on div "Paul Haines Accommodation" at bounding box center [508, 657] width 141 height 41
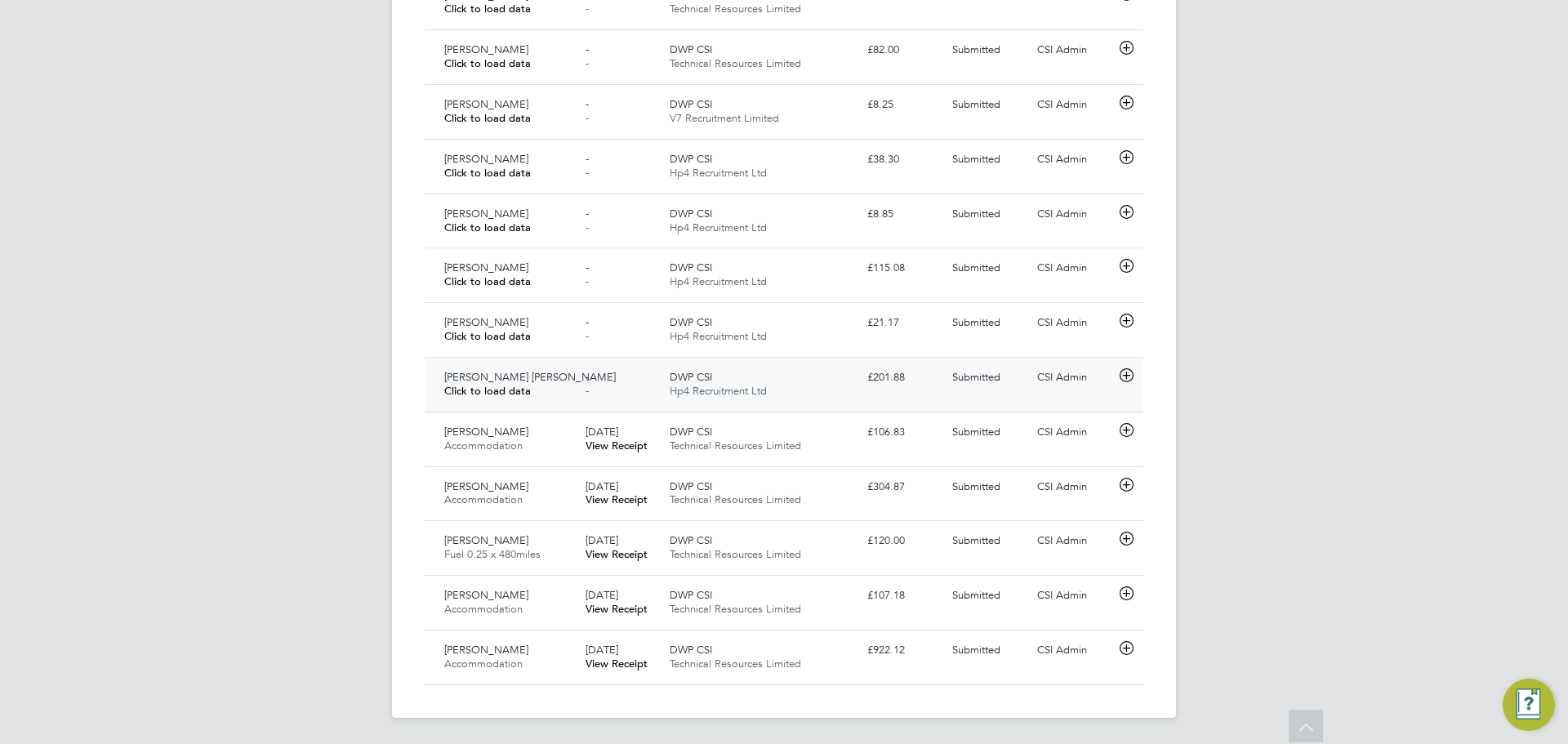
click at [536, 384] on div "Austen Hine Click to load data" at bounding box center [508, 385] width 141 height 41
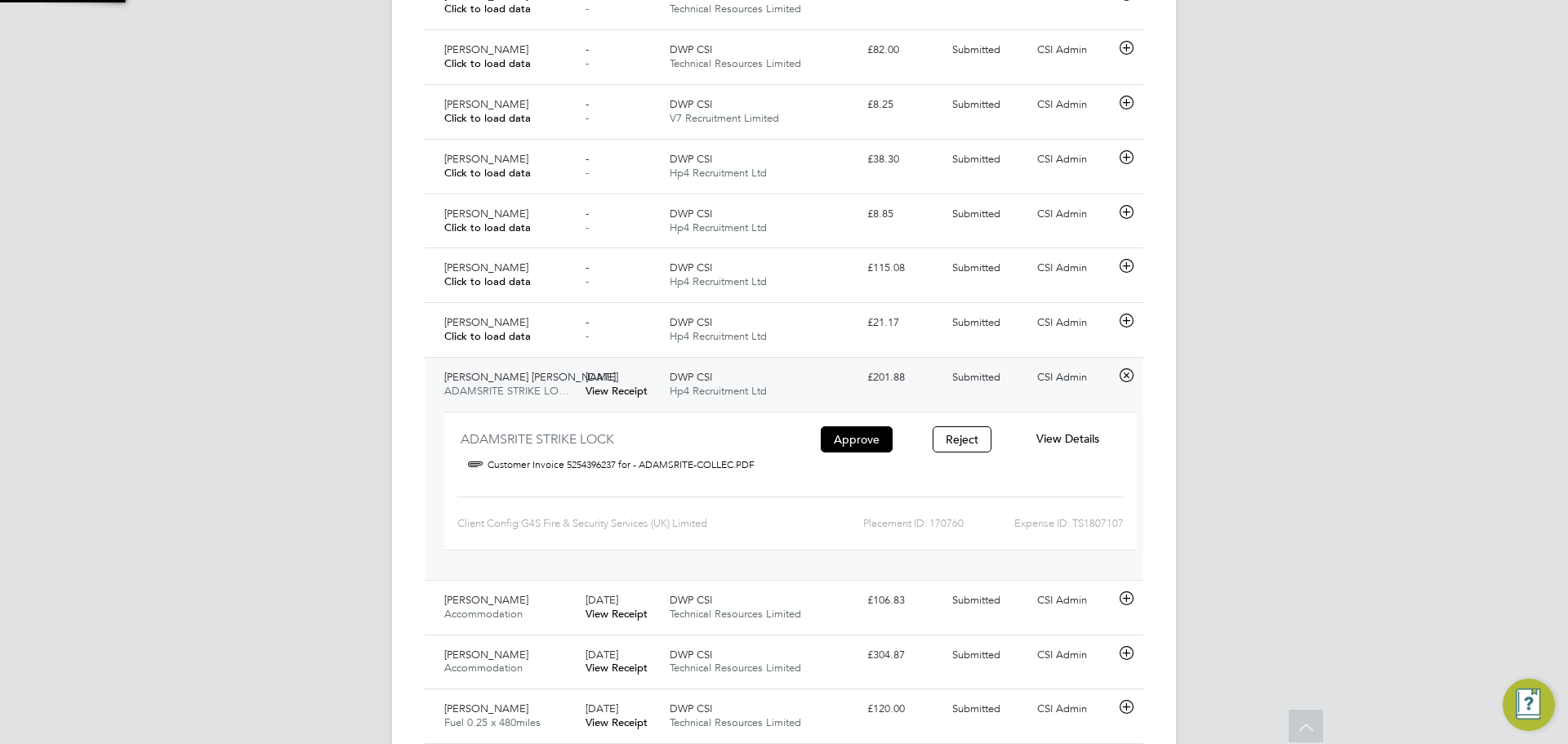
click at [542, 374] on div "Austen Hine ADAMSRITE STRIKE LO…" at bounding box center [508, 385] width 141 height 41
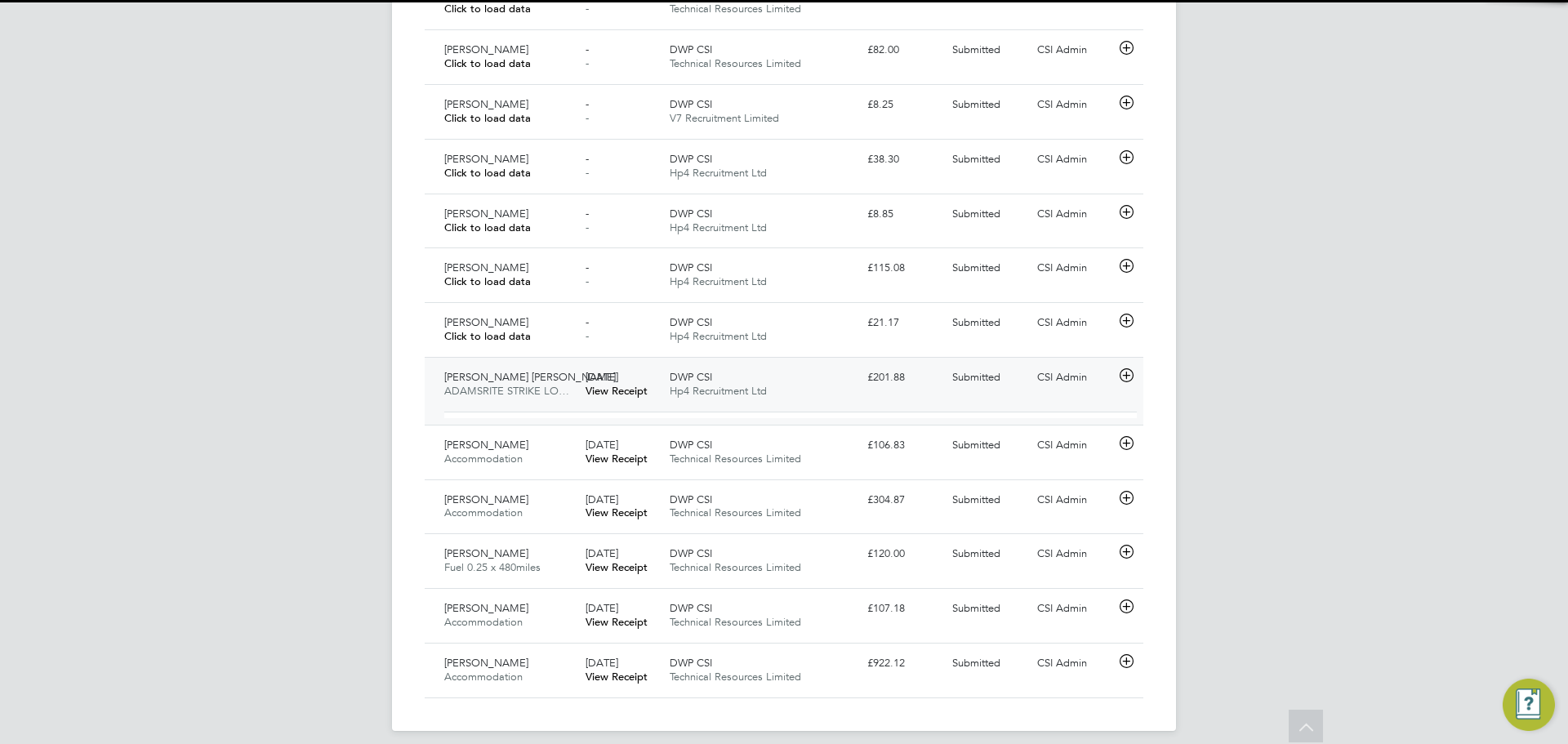
click at [552, 360] on div "Austen Hine ADAMSRITE STRIKE LO… 21 Aug 2025 View Receipt DWP CSI Hp4 Recruitme…" at bounding box center [784, 390] width 719 height 68
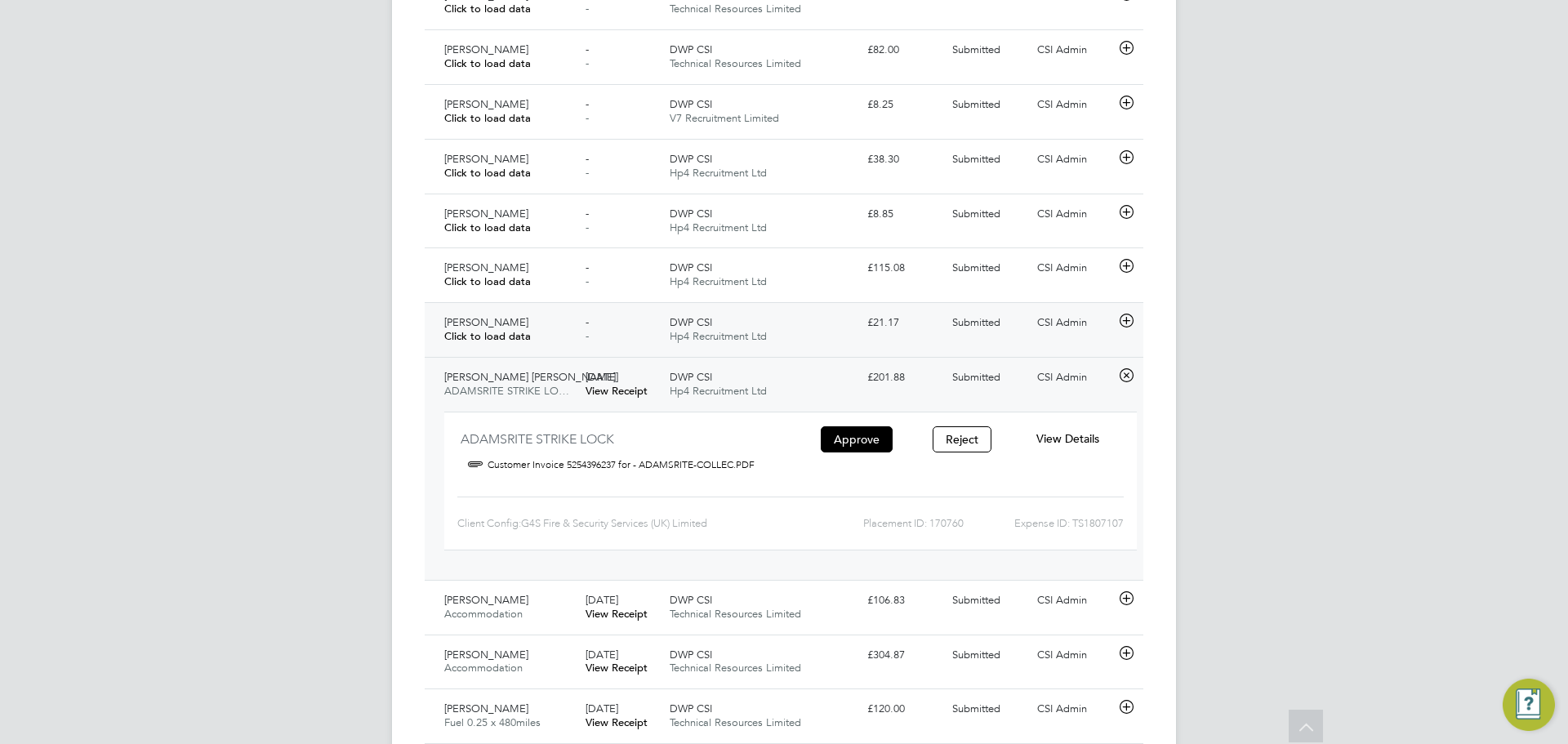
click at [558, 344] on div "Tim Fry Click to load data" at bounding box center [508, 329] width 141 height 41
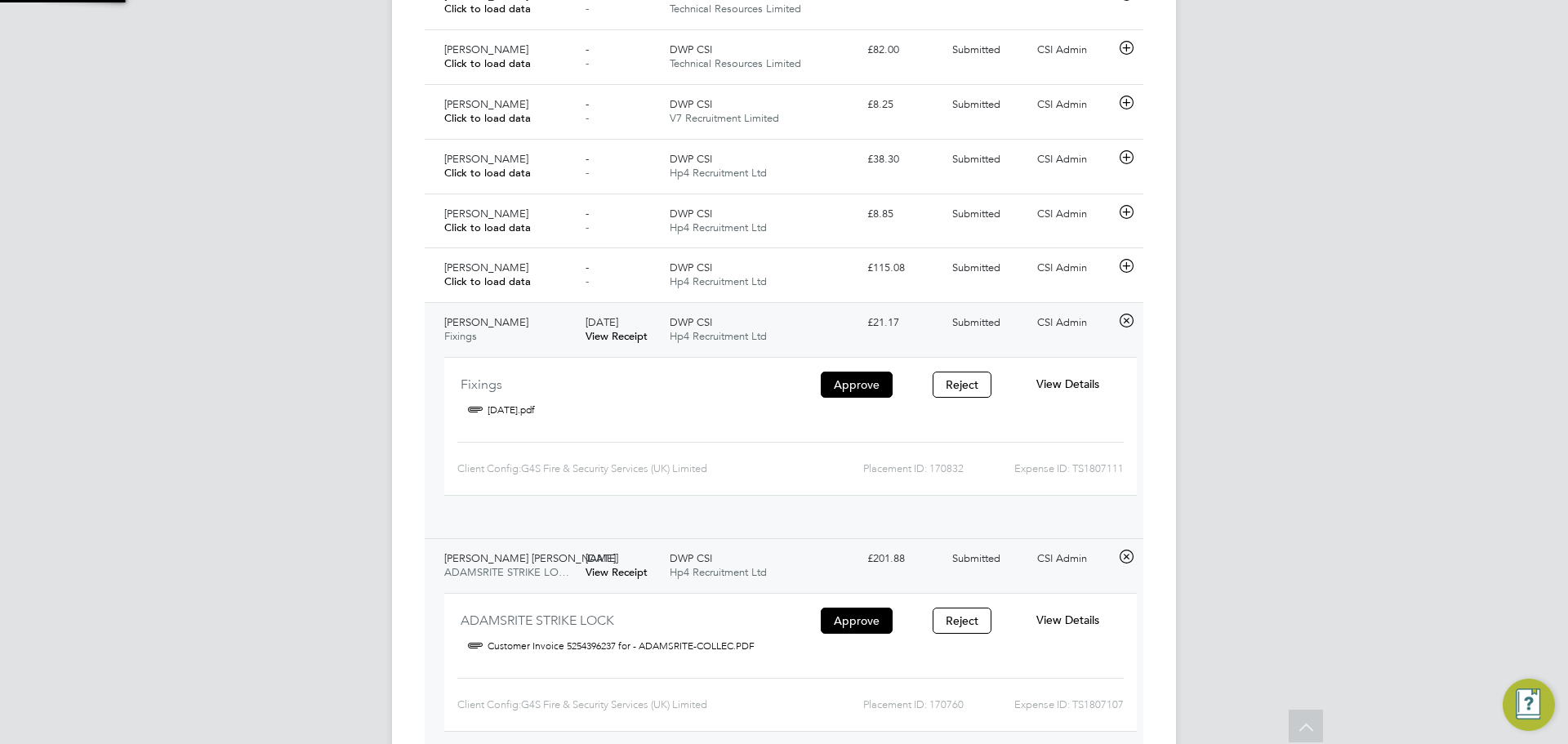
click at [556, 310] on div "Tim Fry Fixings" at bounding box center [508, 329] width 141 height 41
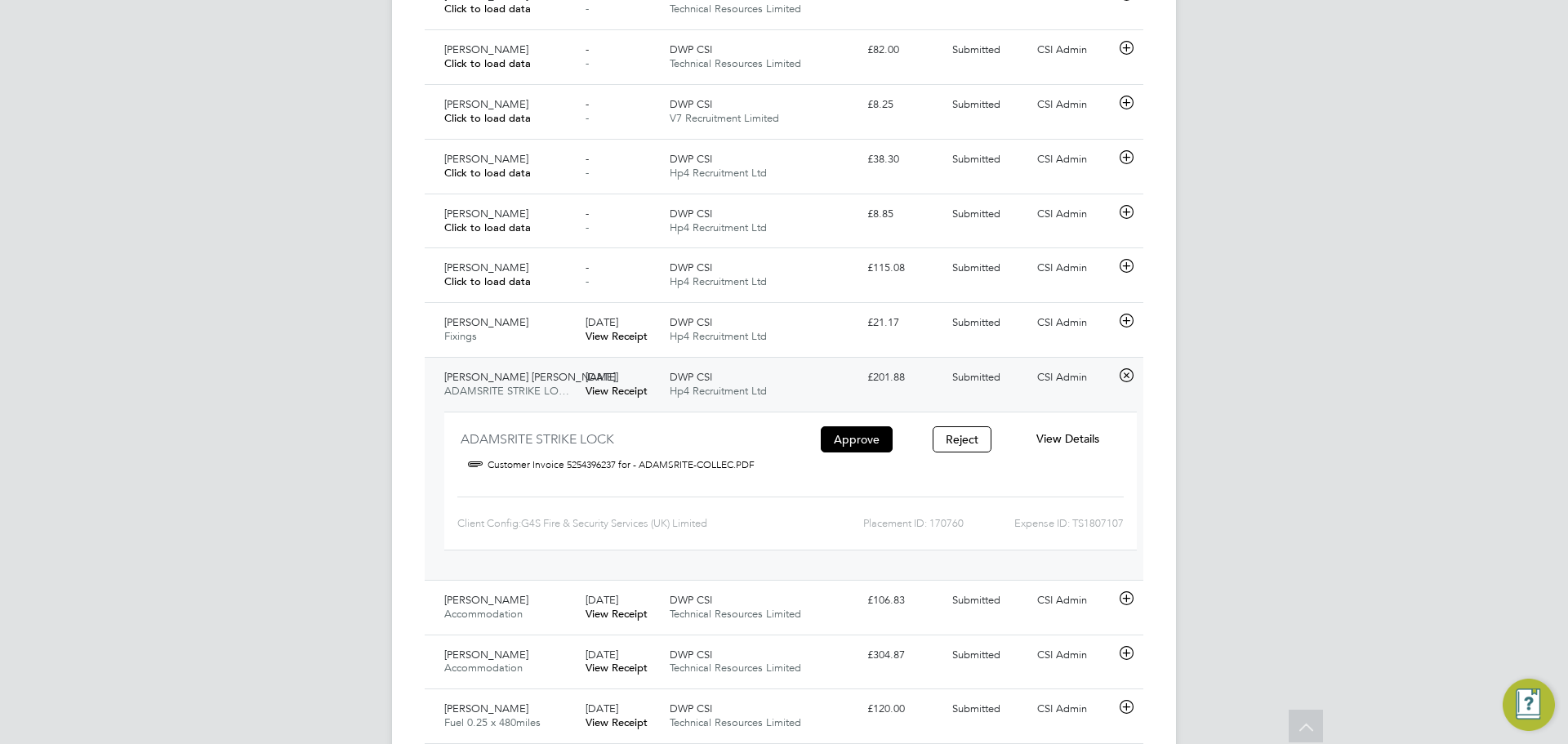
click at [564, 401] on div "Austen Hine ADAMSRITE STRIKE LO…" at bounding box center [508, 385] width 141 height 41
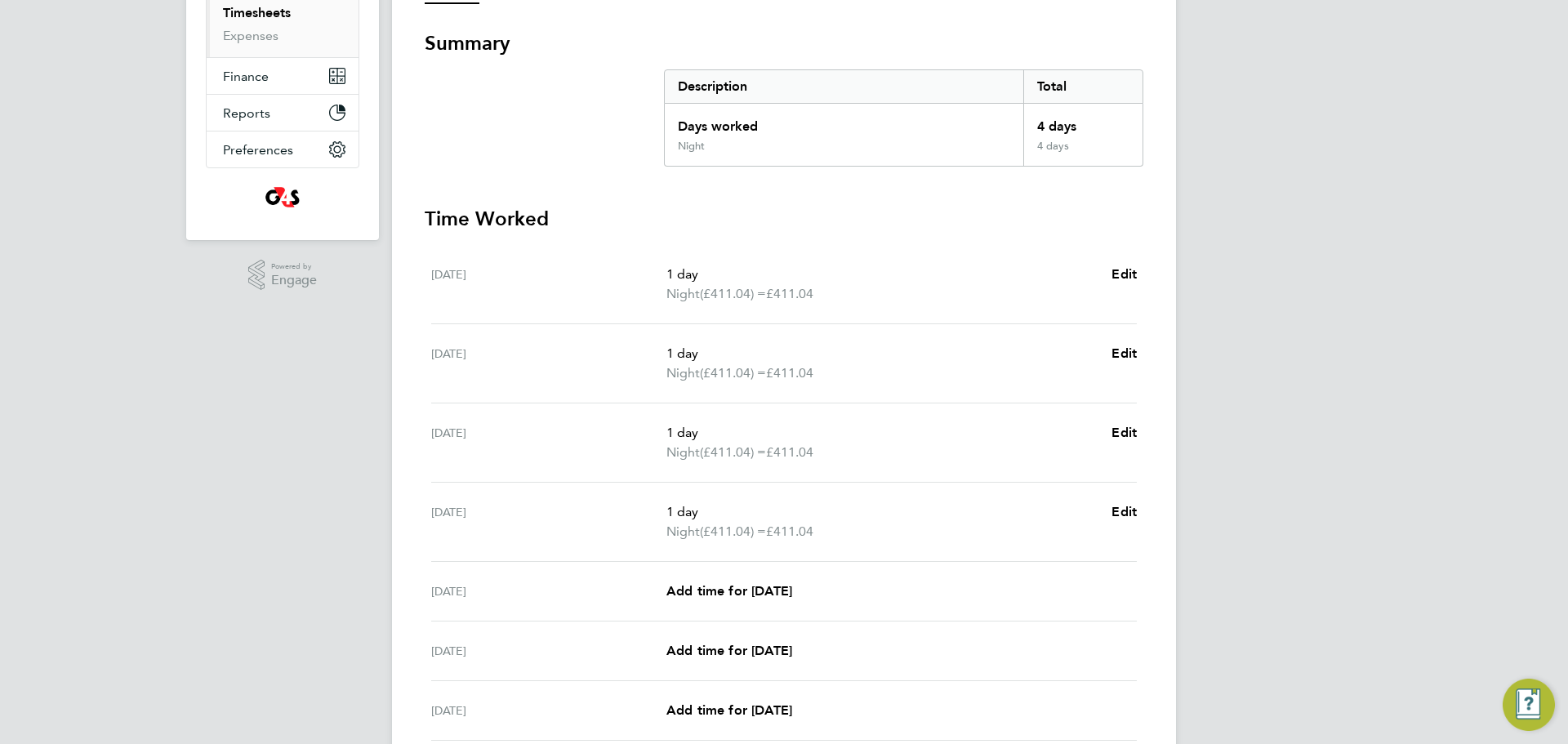
scroll to position [109, 0]
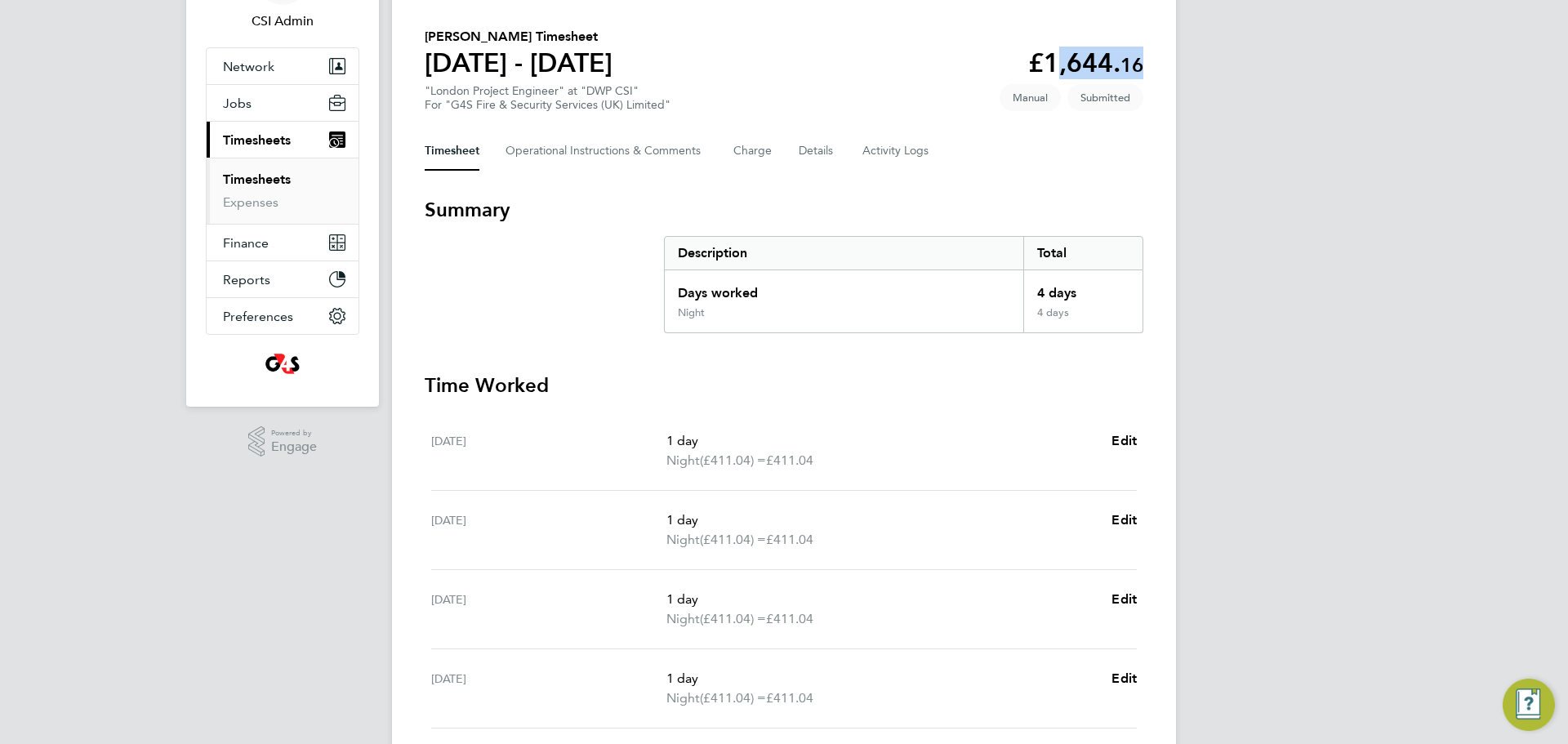
drag, startPoint x: 1049, startPoint y: 61, endPoint x: 1163, endPoint y: 68, distance: 114.2
click at [1163, 68] on div "Back Following [PERSON_NAME] Timesheet [DATE] - [DATE] £1,644. 16 "London Proje…" at bounding box center [784, 480] width 784 height 1089
copy app-decimal "1,644. 16"
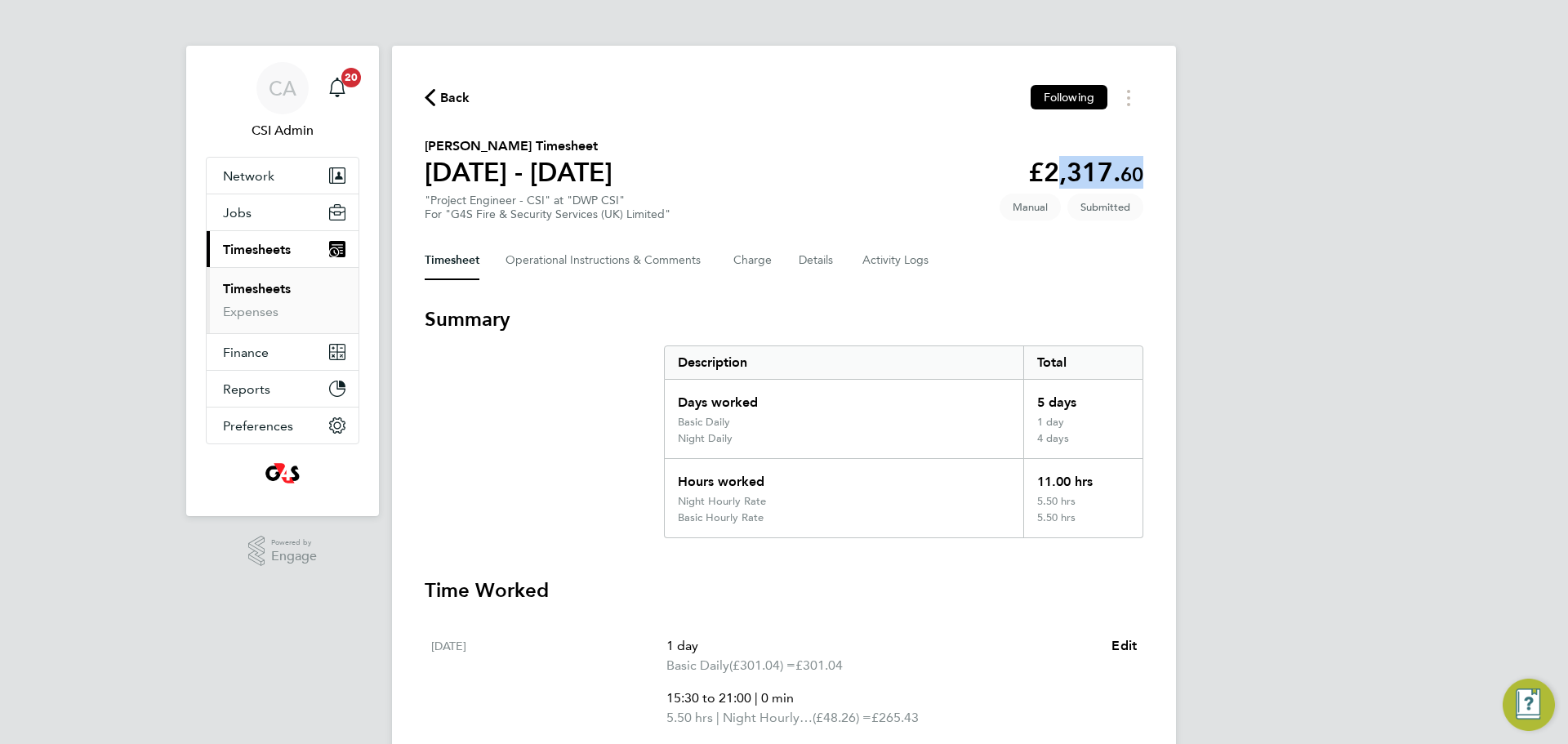
drag, startPoint x: 1048, startPoint y: 173, endPoint x: 1213, endPoint y: 183, distance: 165.3
click at [1213, 183] on div "CA CSI Admin Notifications 20 Applications: Network Team Members Businesses Sit…" at bounding box center [784, 690] width 1568 height 1381
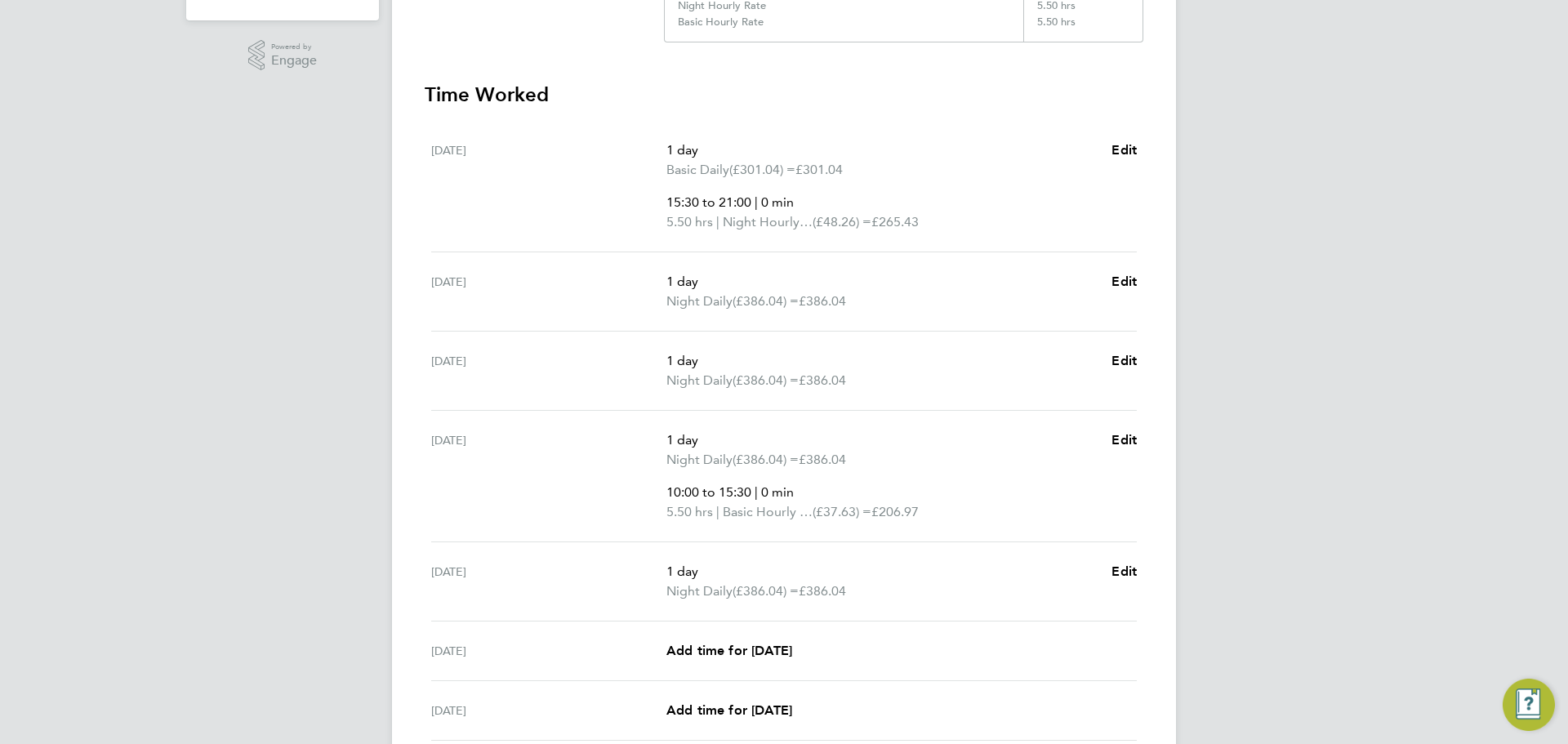
scroll to position [499, 0]
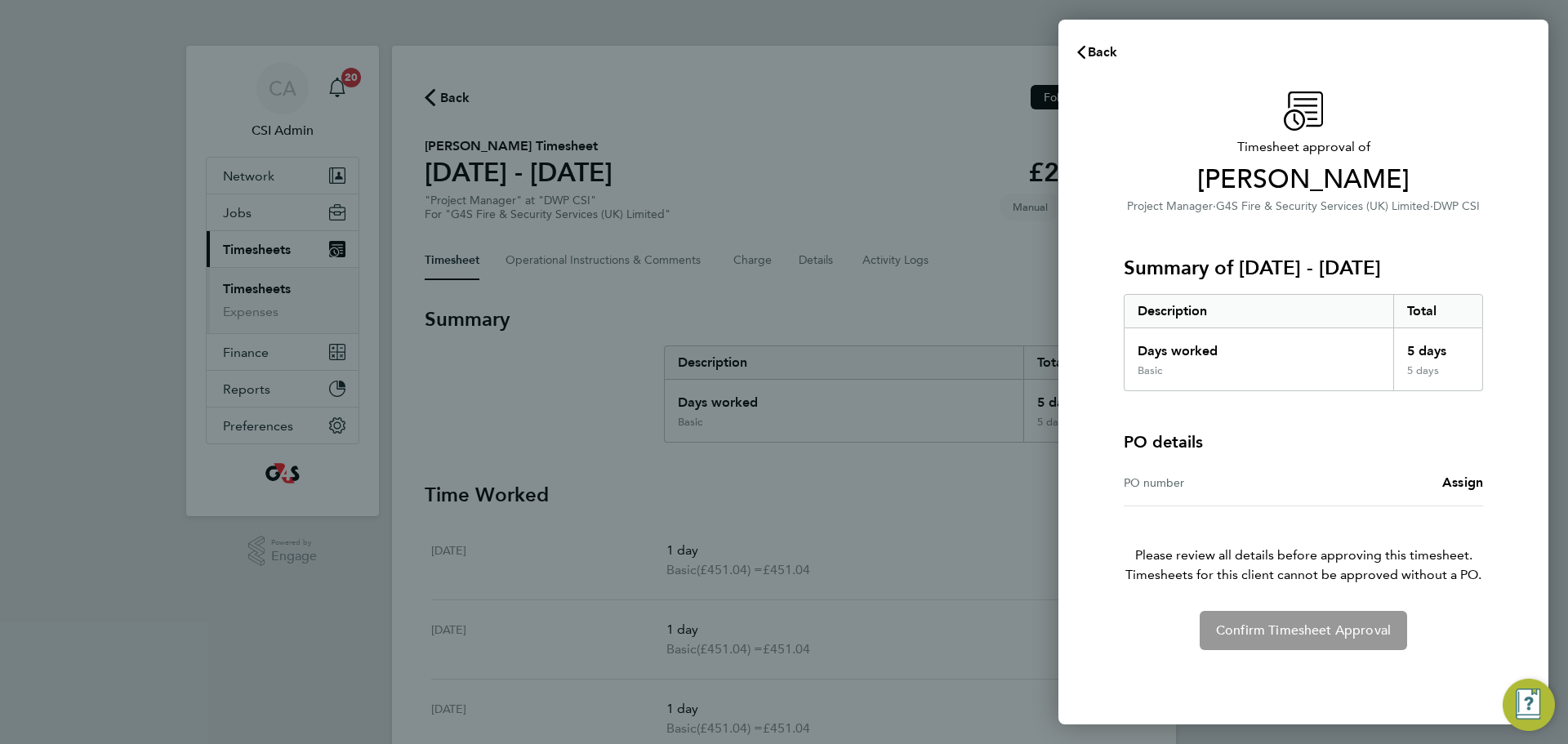
drag, startPoint x: 912, startPoint y: 86, endPoint x: 1003, endPoint y: 103, distance: 92.6
click at [913, 86] on div "Back Timesheet approval of [PERSON_NAME] Project Manager · G4S Fire & Security …" at bounding box center [784, 372] width 1568 height 744
click at [1102, 62] on button "Back" at bounding box center [1097, 52] width 76 height 33
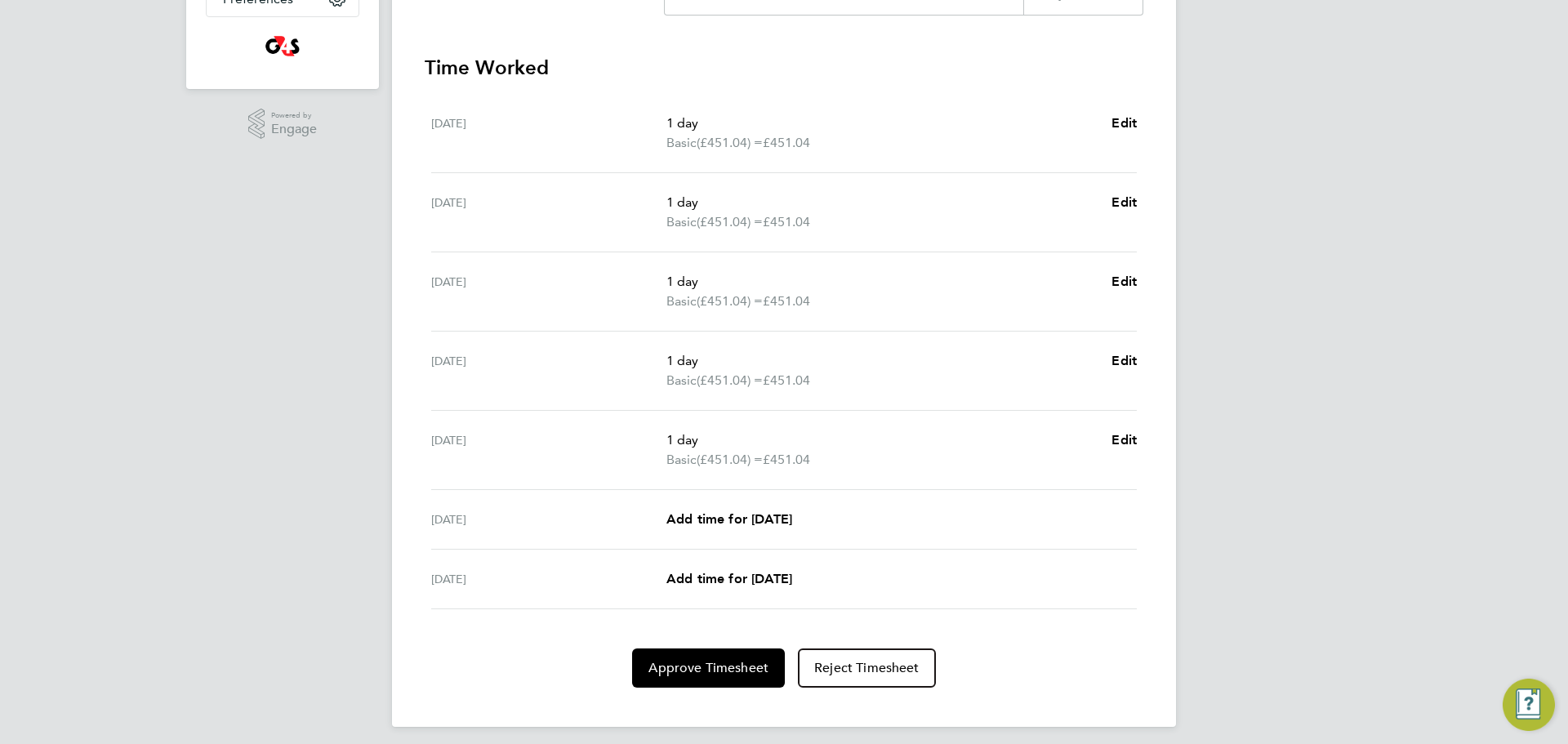
scroll to position [420, 0]
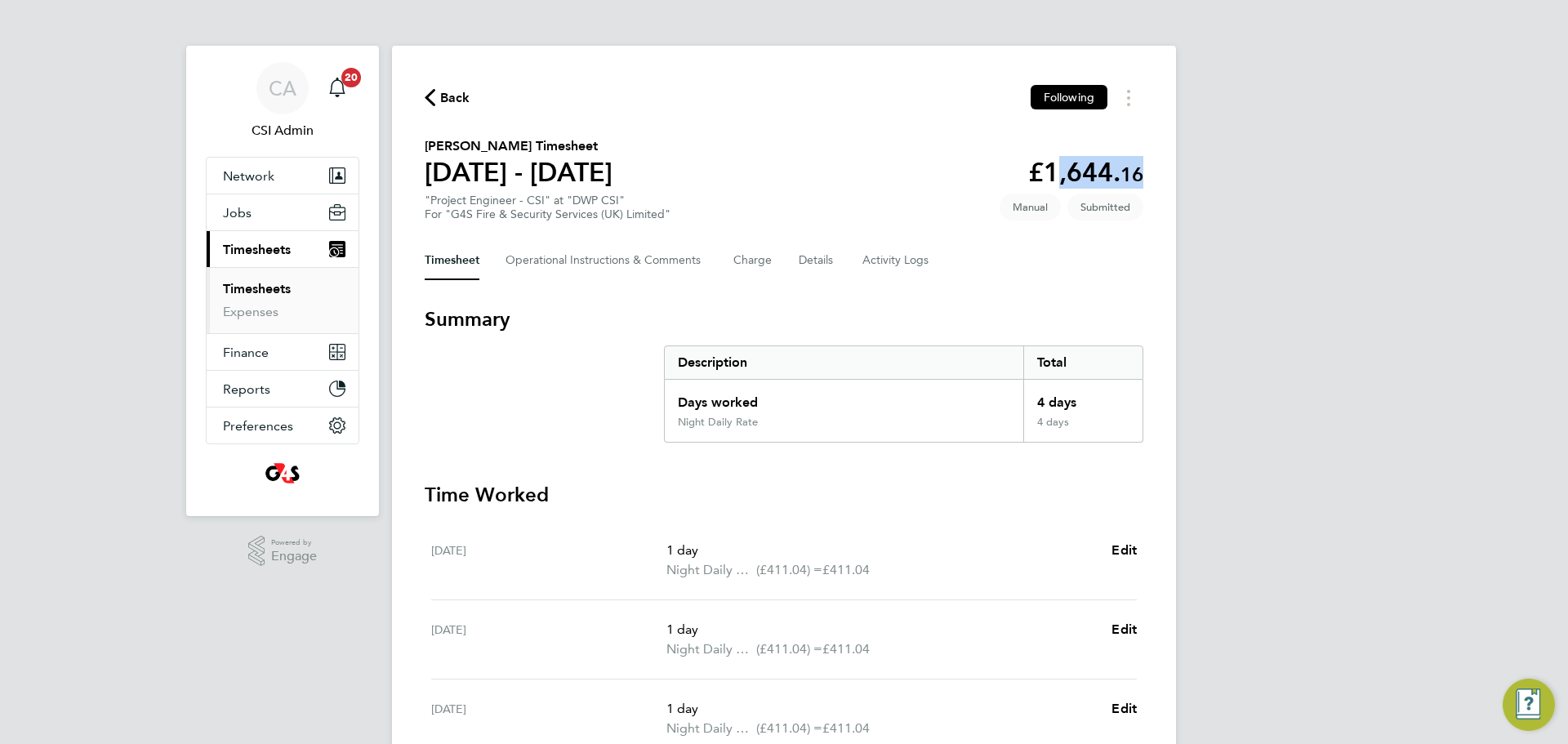
drag, startPoint x: 1039, startPoint y: 177, endPoint x: 1177, endPoint y: 156, distance: 139.6
click at [1177, 156] on div "CA CSI Admin Notifications 20 Applications: Network Team Members Businesses Sit…" at bounding box center [784, 580] width 1568 height 1160
copy app-decimal "1,644. 16"
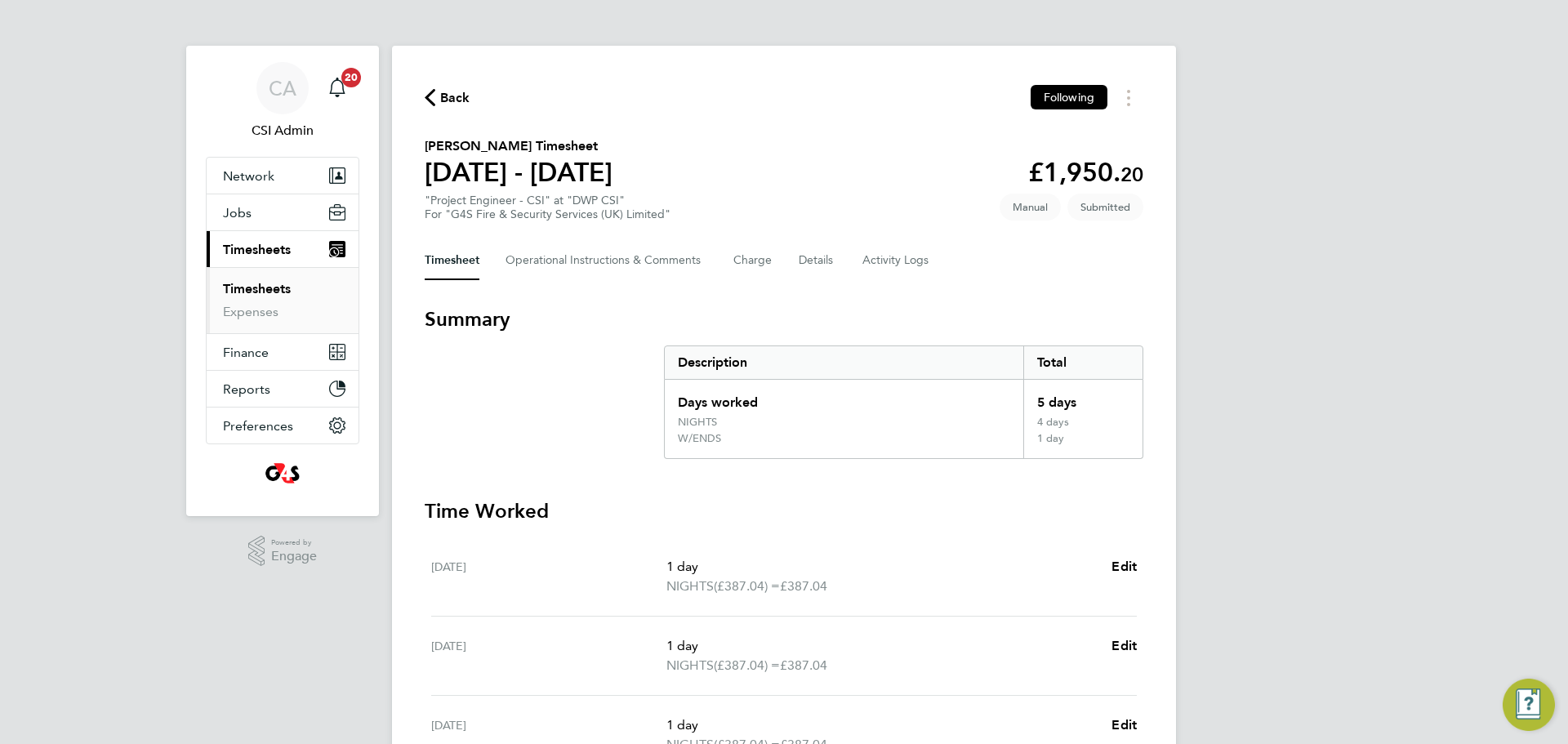
scroll to position [452, 0]
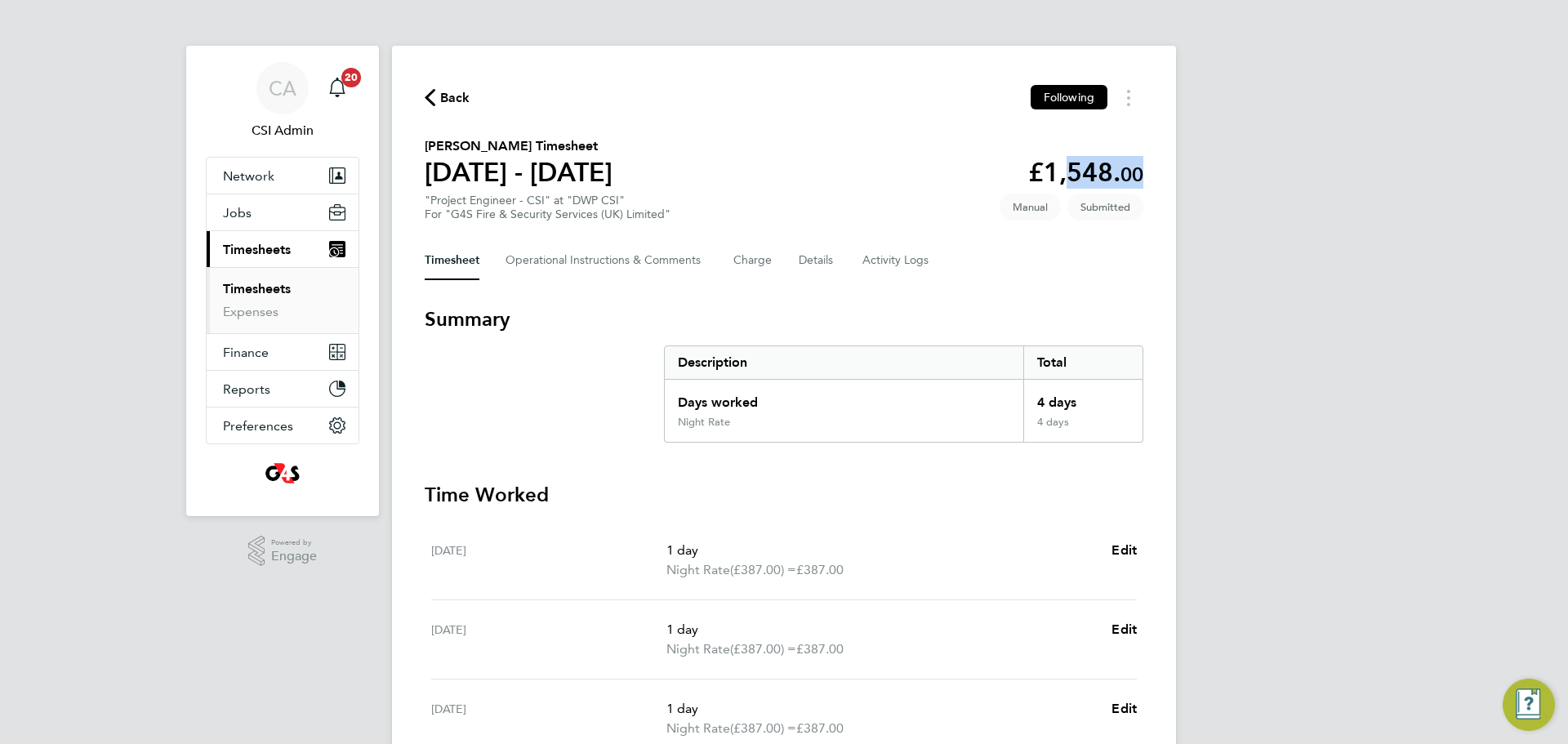
drag, startPoint x: 1098, startPoint y: 181, endPoint x: 1039, endPoint y: 157, distance: 63.7
click at [1248, 187] on div "CA CSI Admin Notifications 20 Applications: Network Team Members Businesses Sit…" at bounding box center [784, 580] width 1568 height 1160
drag, startPoint x: 1045, startPoint y: 167, endPoint x: 1250, endPoint y: 183, distance: 205.6
click at [1250, 183] on div "CA CSI Admin Notifications 20 Applications: Network Team Members Businesses Sit…" at bounding box center [784, 580] width 1568 height 1160
copy app-decimal "1,548. 00"
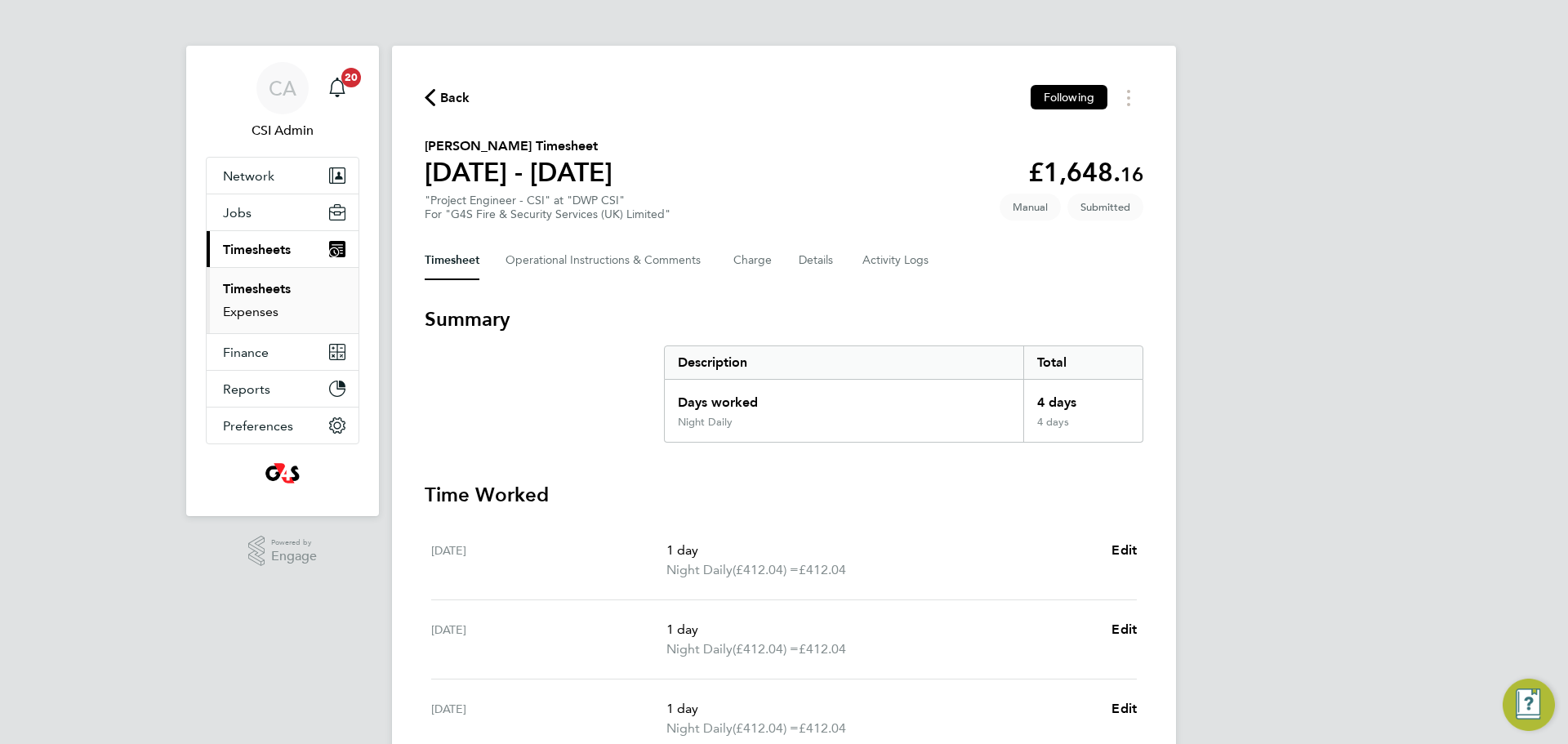
click at [236, 304] on link "Expenses" at bounding box center [250, 312] width 55 height 15
drag, startPoint x: 1163, startPoint y: 167, endPoint x: 1220, endPoint y: 173, distance: 57.3
click at [1220, 173] on div "CA CSI Admin Notifications 20 Applications: Network Team Members Businesses Sit…" at bounding box center [784, 580] width 1568 height 1160
click at [1078, 164] on app-decimal "£1,540. 00" at bounding box center [1085, 172] width 115 height 31
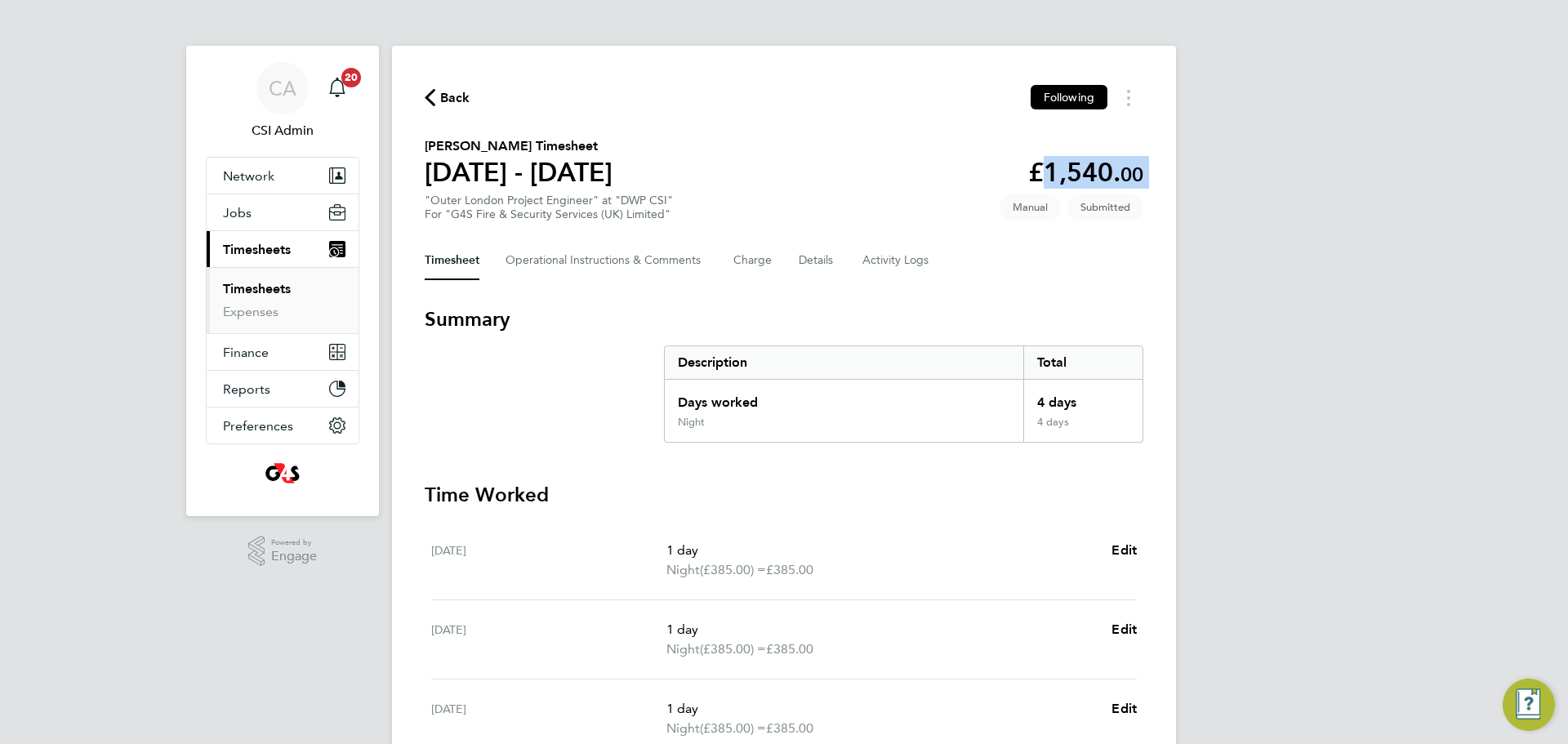
click at [1078, 164] on app-decimal "£1,540. 00" at bounding box center [1085, 172] width 115 height 31
click at [1088, 170] on app-decimal "£1,540. 00" at bounding box center [1085, 172] width 115 height 31
click at [1070, 163] on app-decimal "£1,540. 00" at bounding box center [1085, 172] width 115 height 31
copy app-decimal "1,540. 00"
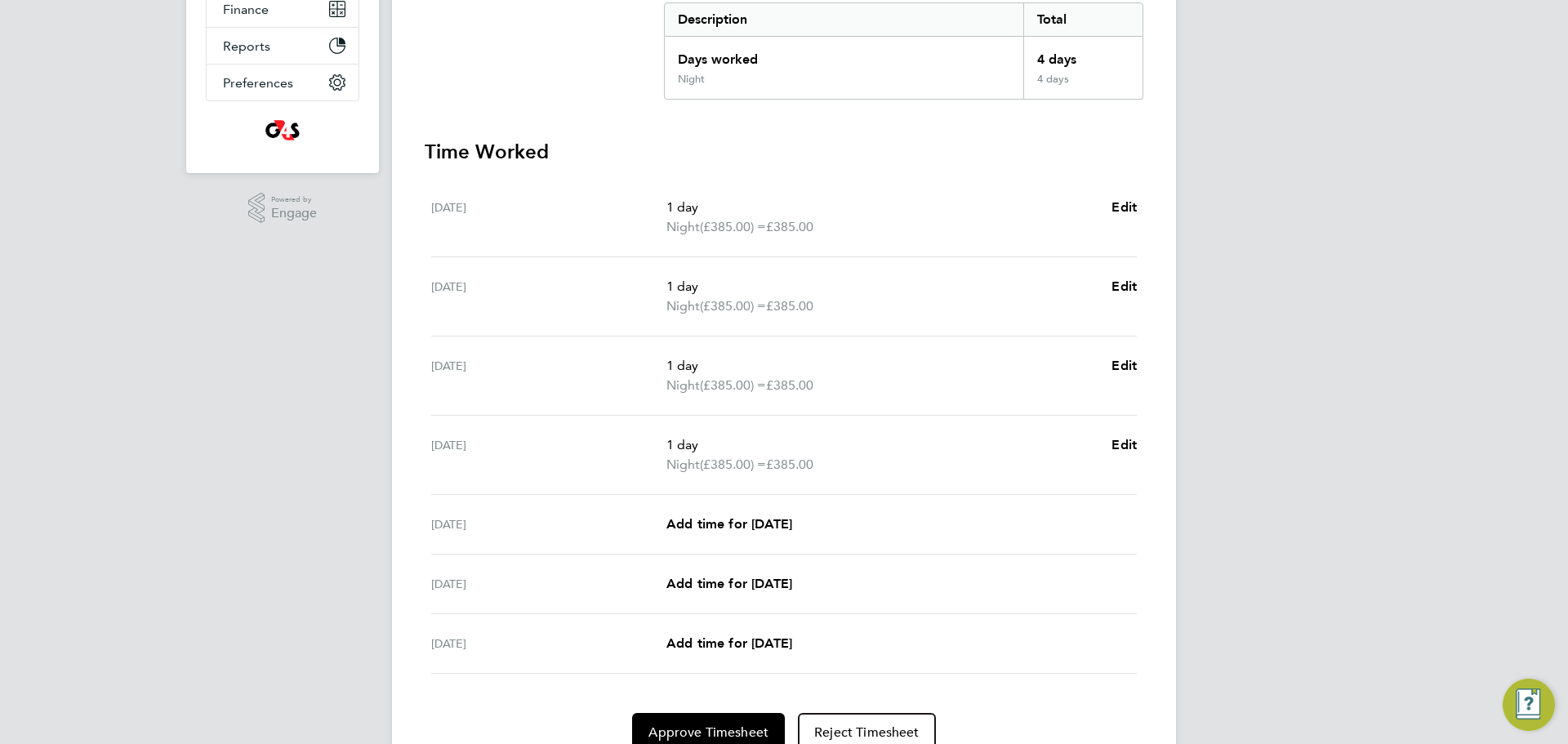
scroll to position [416, 0]
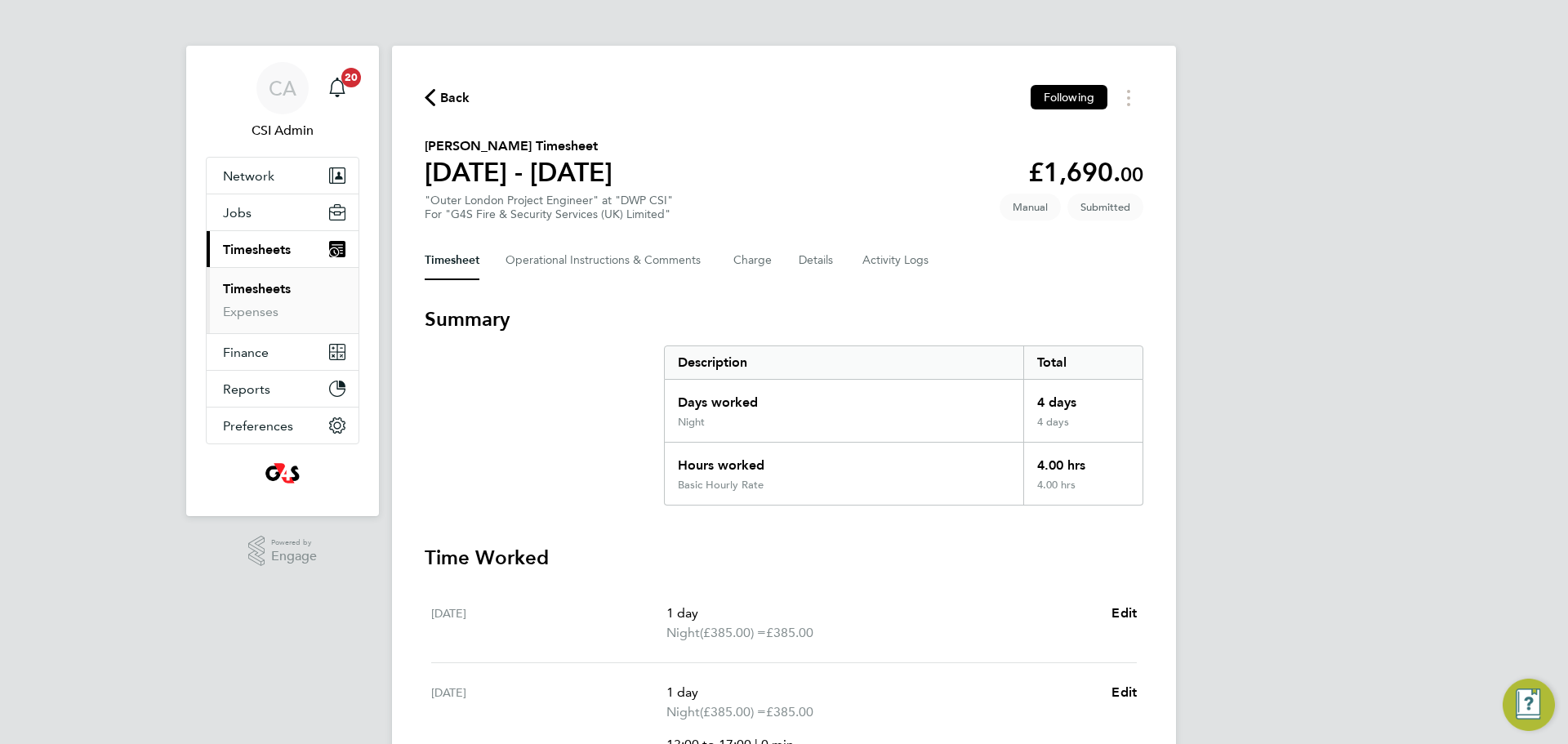
scroll to position [531, 0]
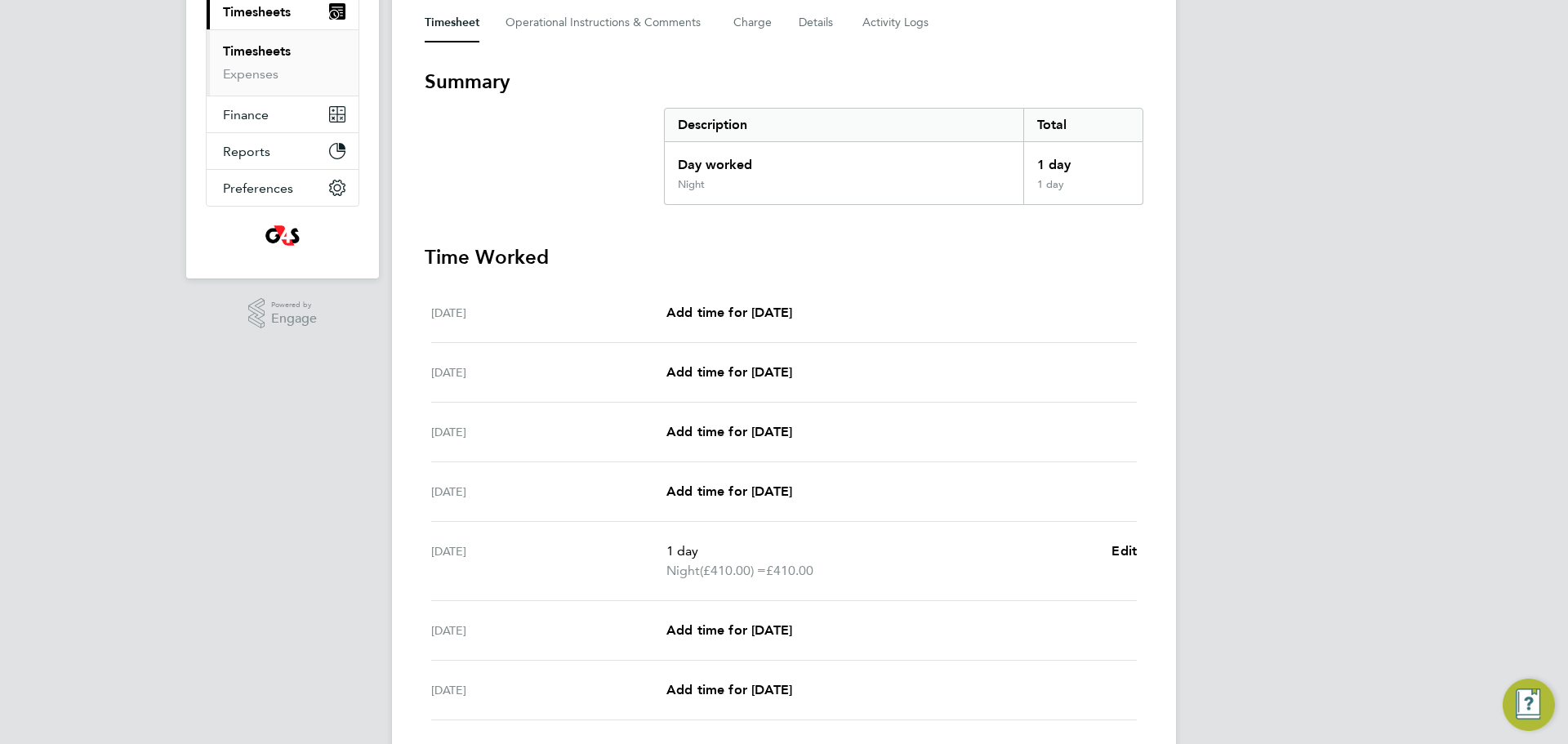
scroll to position [358, 0]
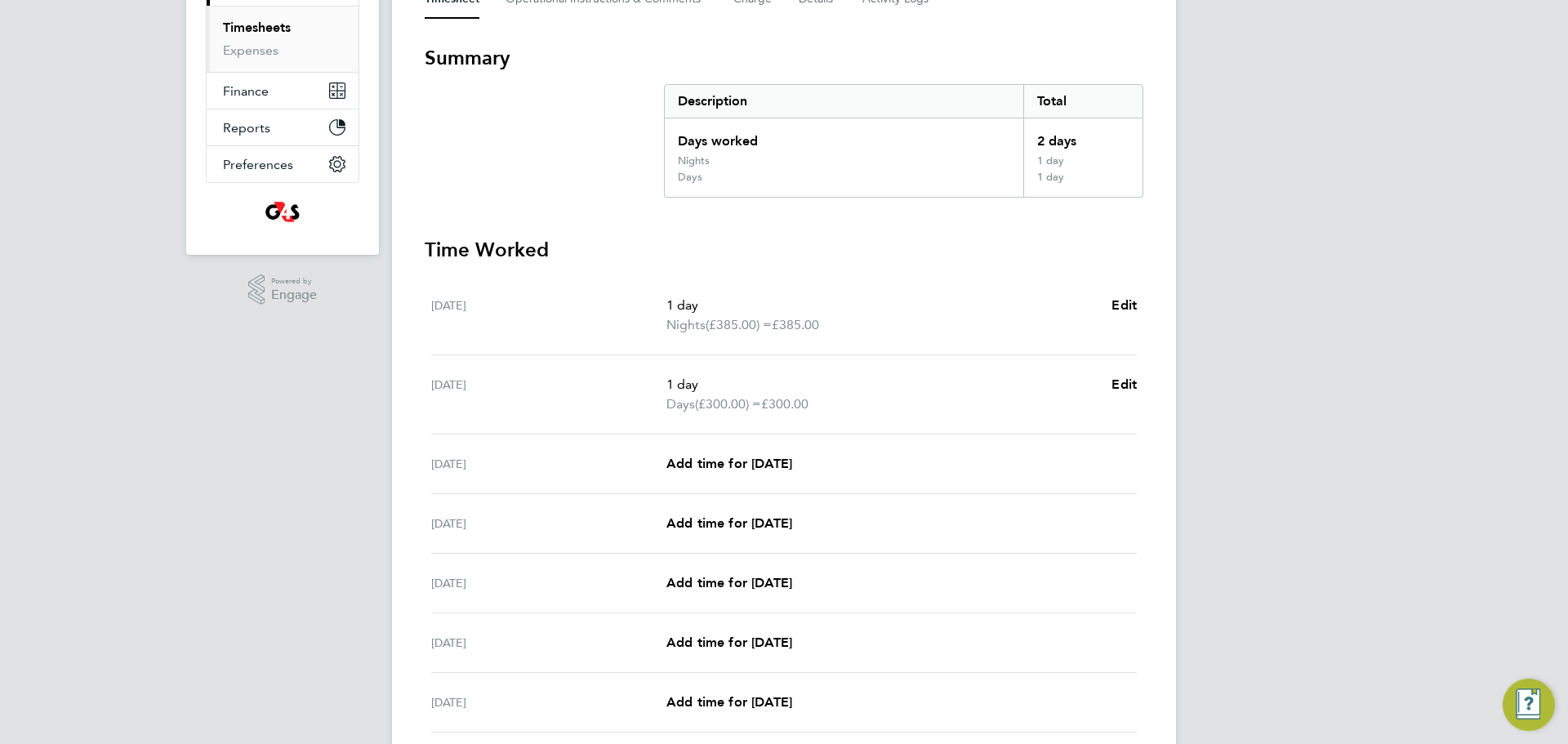
scroll to position [394, 0]
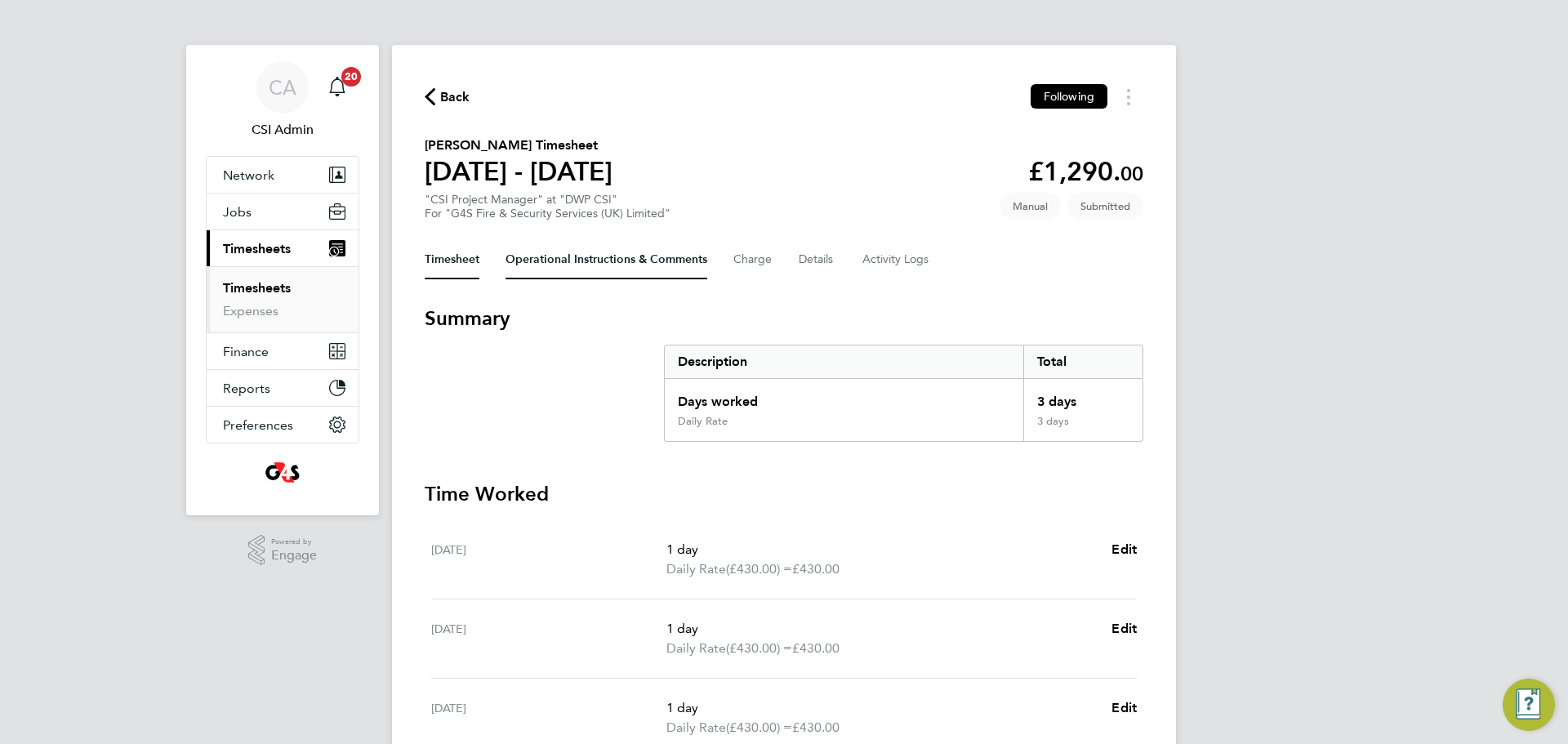
scroll to position [397, 0]
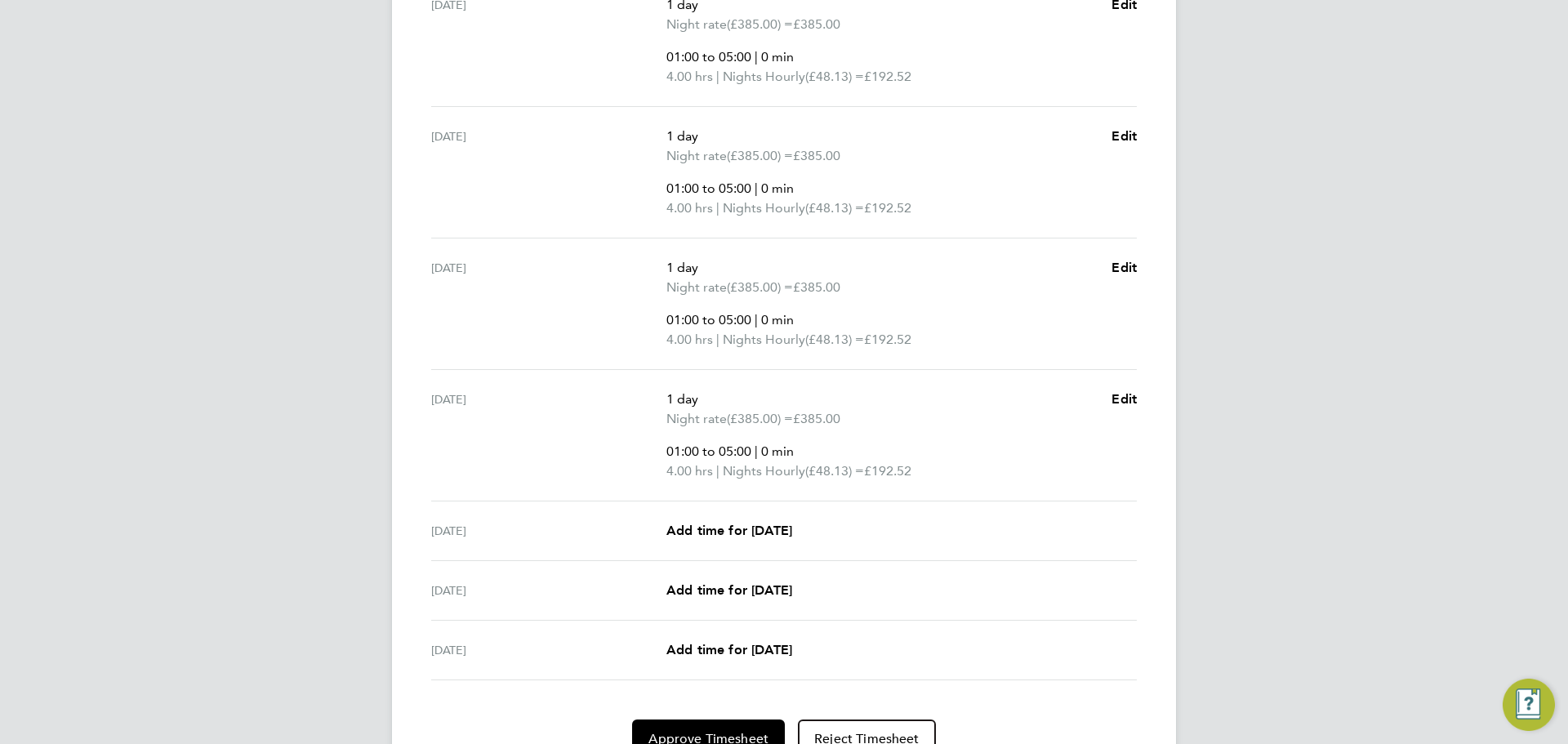
scroll to position [456, 0]
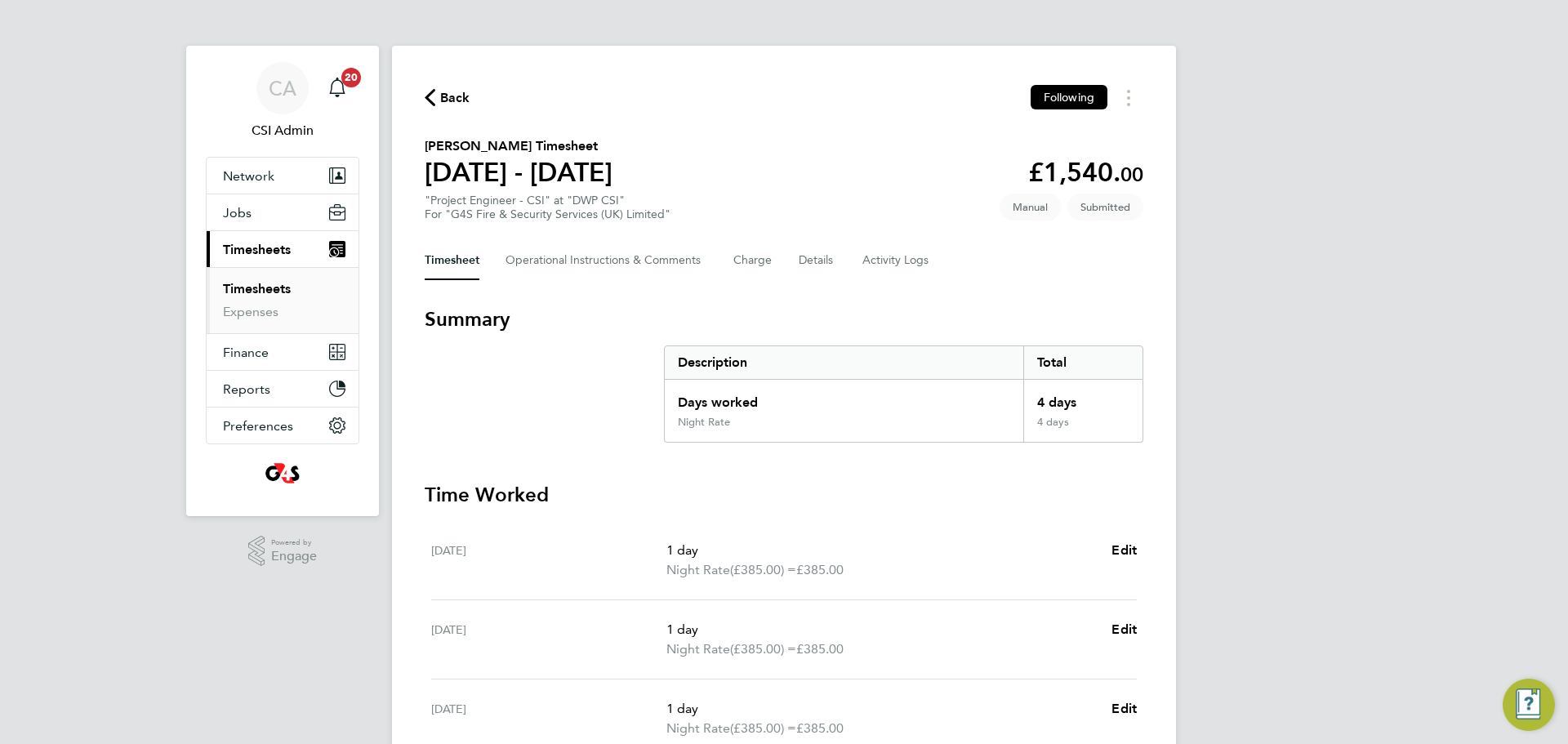
click at [1058, 169] on app-decimal "£1,540. 00" at bounding box center [1085, 172] width 115 height 31
copy app-decimal "1,540. 00"
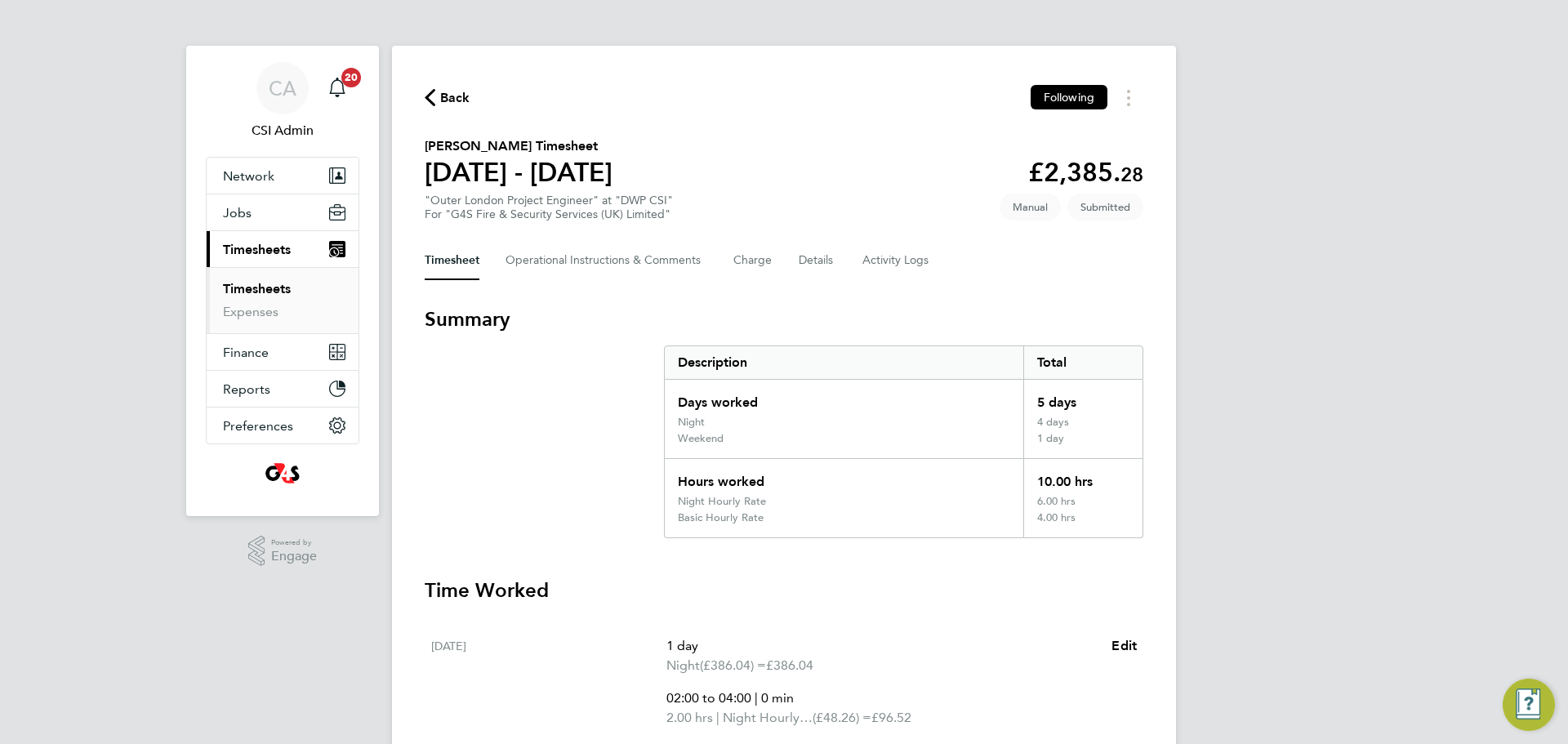
click at [1102, 186] on app-decimal "£2,385. 28" at bounding box center [1085, 172] width 115 height 31
copy app-decimal "2,385. 28"
click at [244, 304] on link "Expenses" at bounding box center [250, 312] width 55 height 15
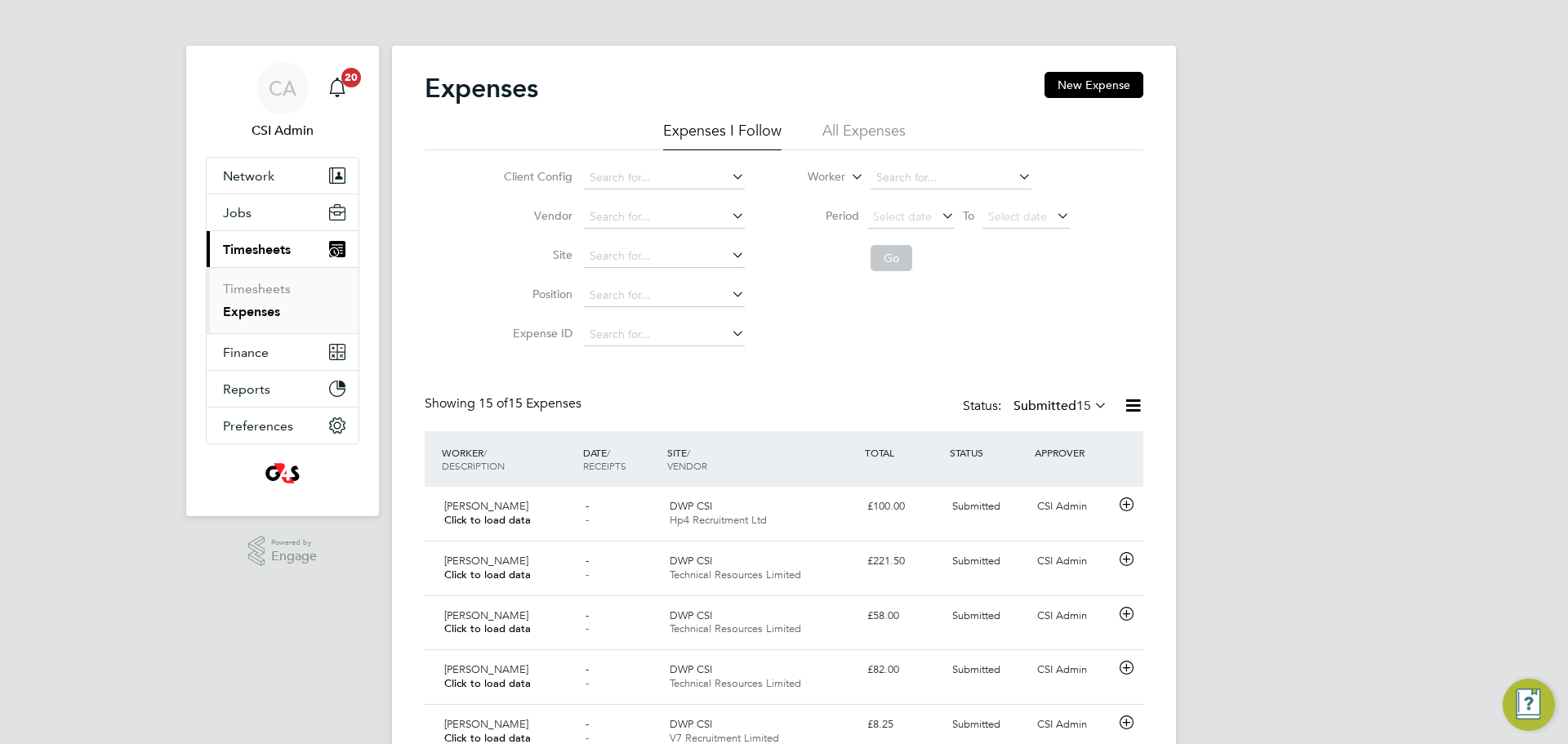
click at [1046, 415] on div "Status: Submitted 15" at bounding box center [1037, 407] width 148 height 23
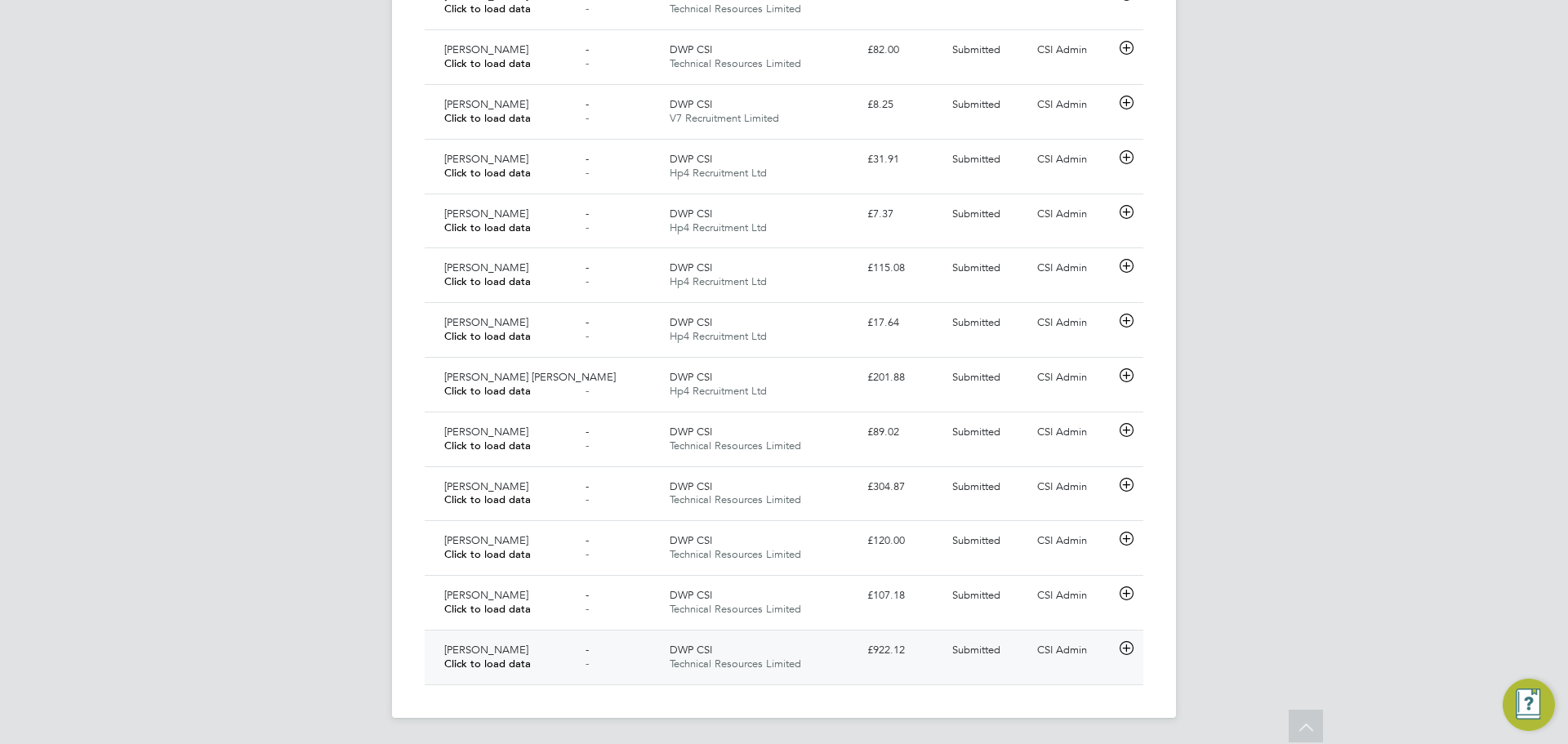
click at [528, 660] on div "Paul Haines Click to load data" at bounding box center [508, 657] width 141 height 41
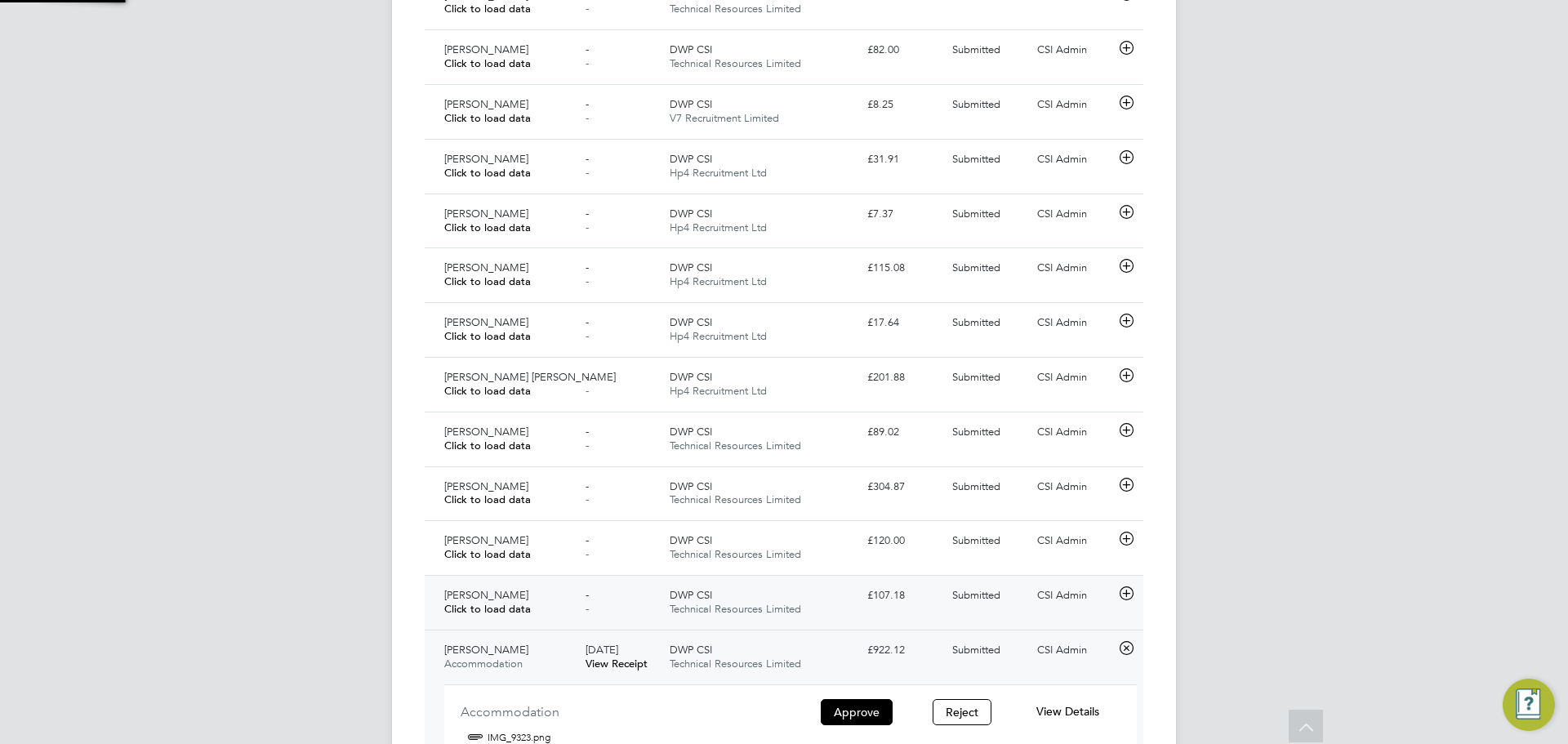
click at [544, 611] on div "Paul Haines Click to load data" at bounding box center [508, 603] width 141 height 41
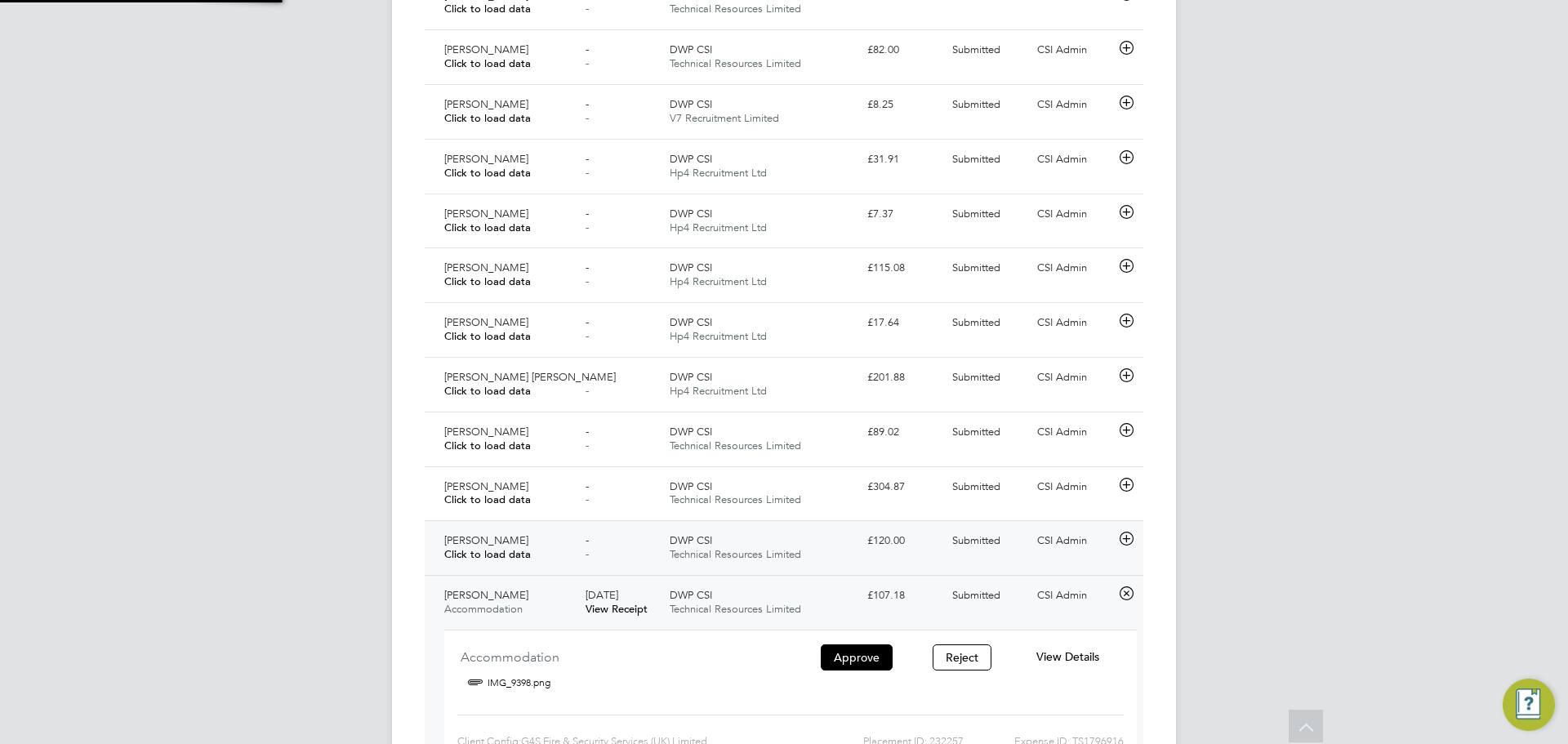
click at [553, 563] on div "Daniel Mcallister Click to load data" at bounding box center [508, 548] width 141 height 41
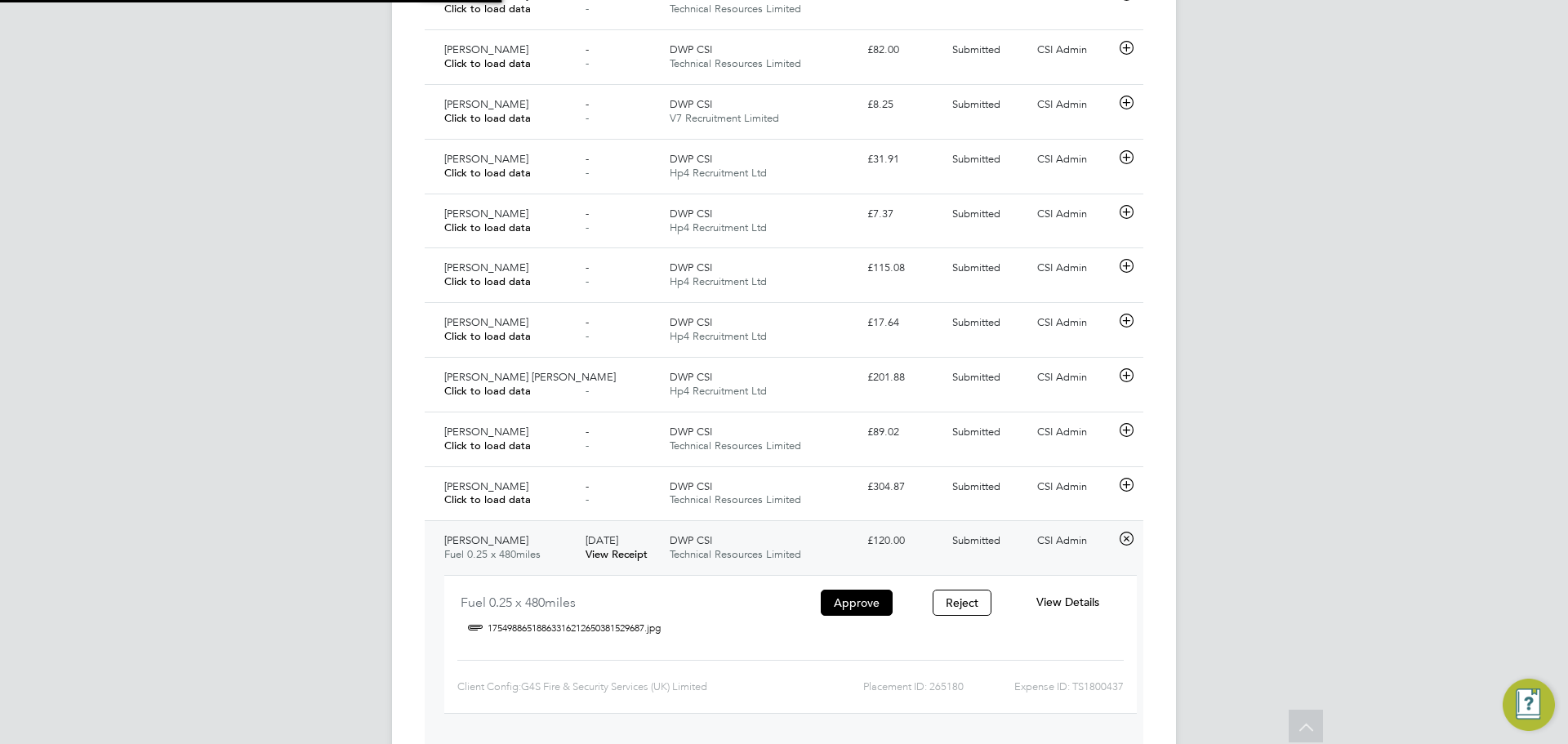
click at [568, 534] on div "Daniel Mcallister Fuel 0.25 x 480miles" at bounding box center [508, 548] width 141 height 41
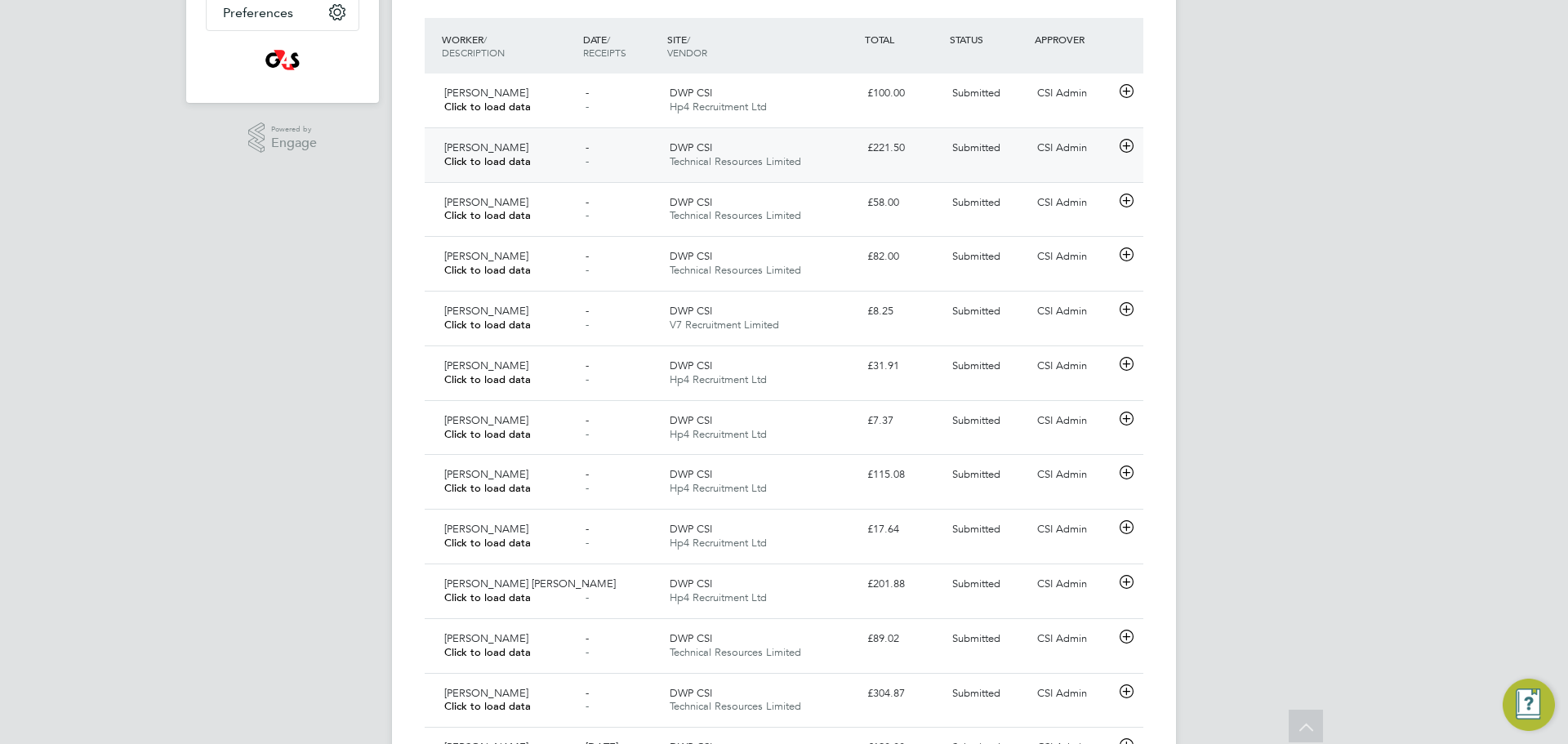
click at [538, 159] on div "Daniel Mcallister Click to load data" at bounding box center [508, 156] width 141 height 41
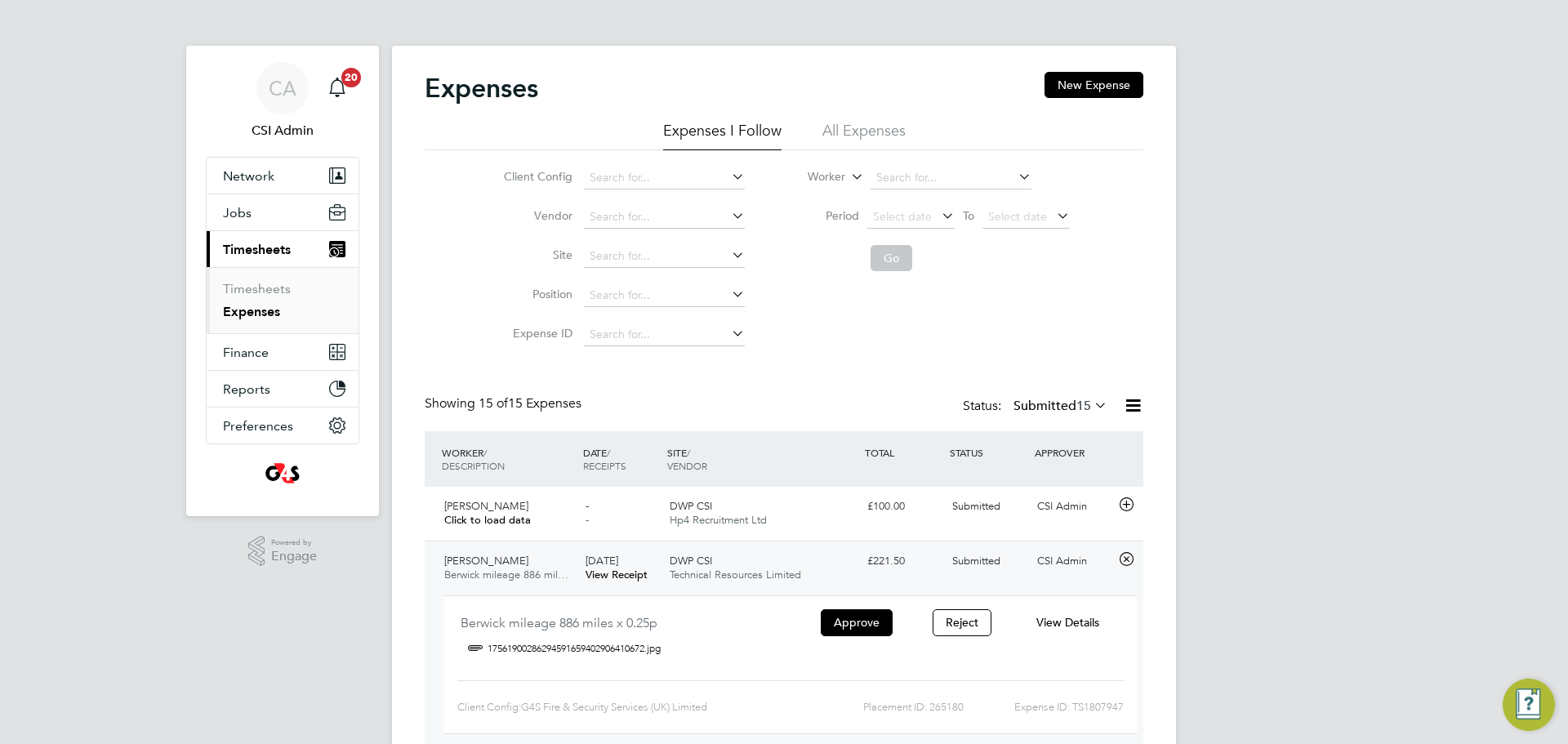
click at [1066, 395] on div "Status: Submitted 15" at bounding box center [1037, 407] width 148 height 23
click at [1057, 403] on label "Submitted 15" at bounding box center [1060, 406] width 94 height 16
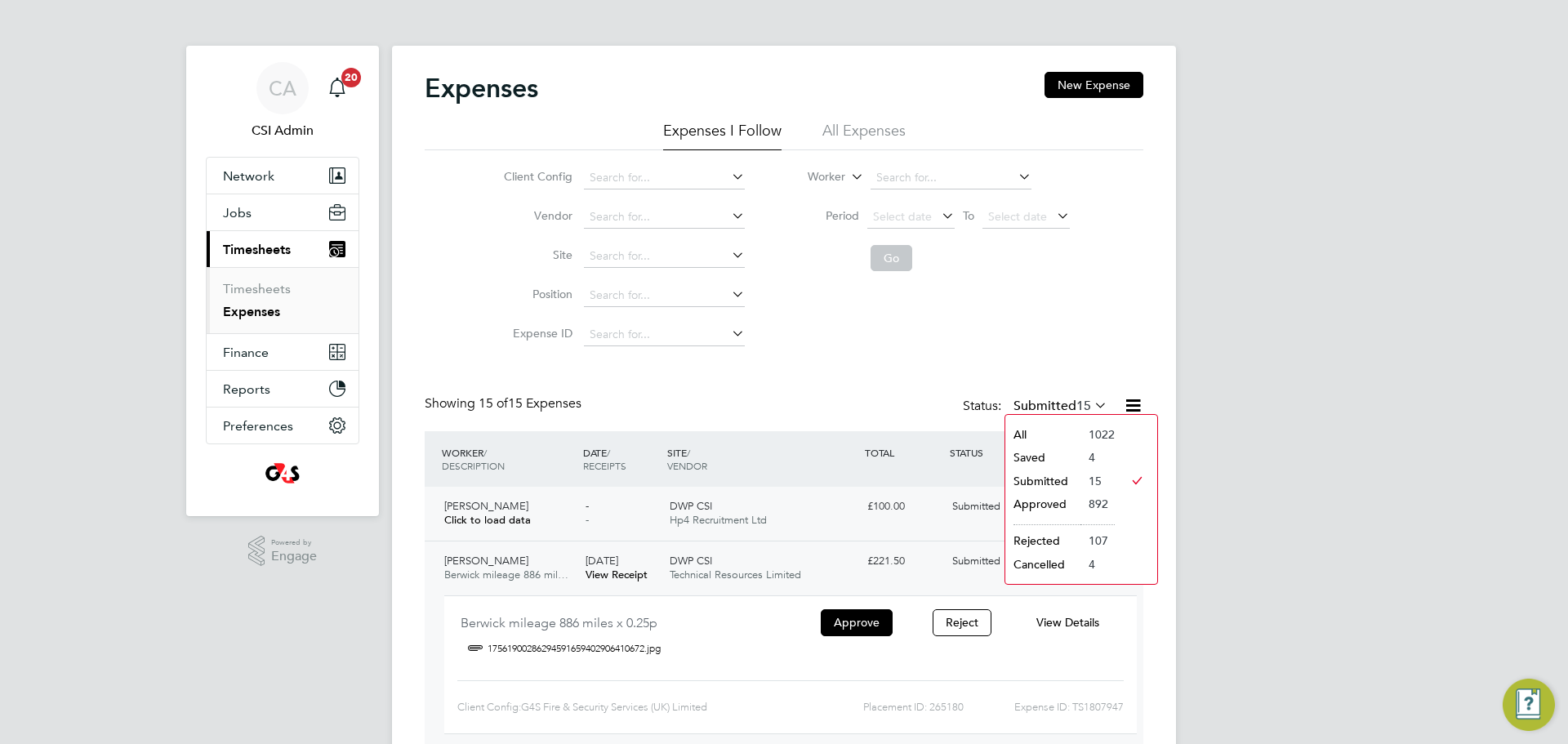
click at [1030, 493] on ul "All Saved Submitted Approved Rejected Cancelled" at bounding box center [1043, 500] width 75 height 153
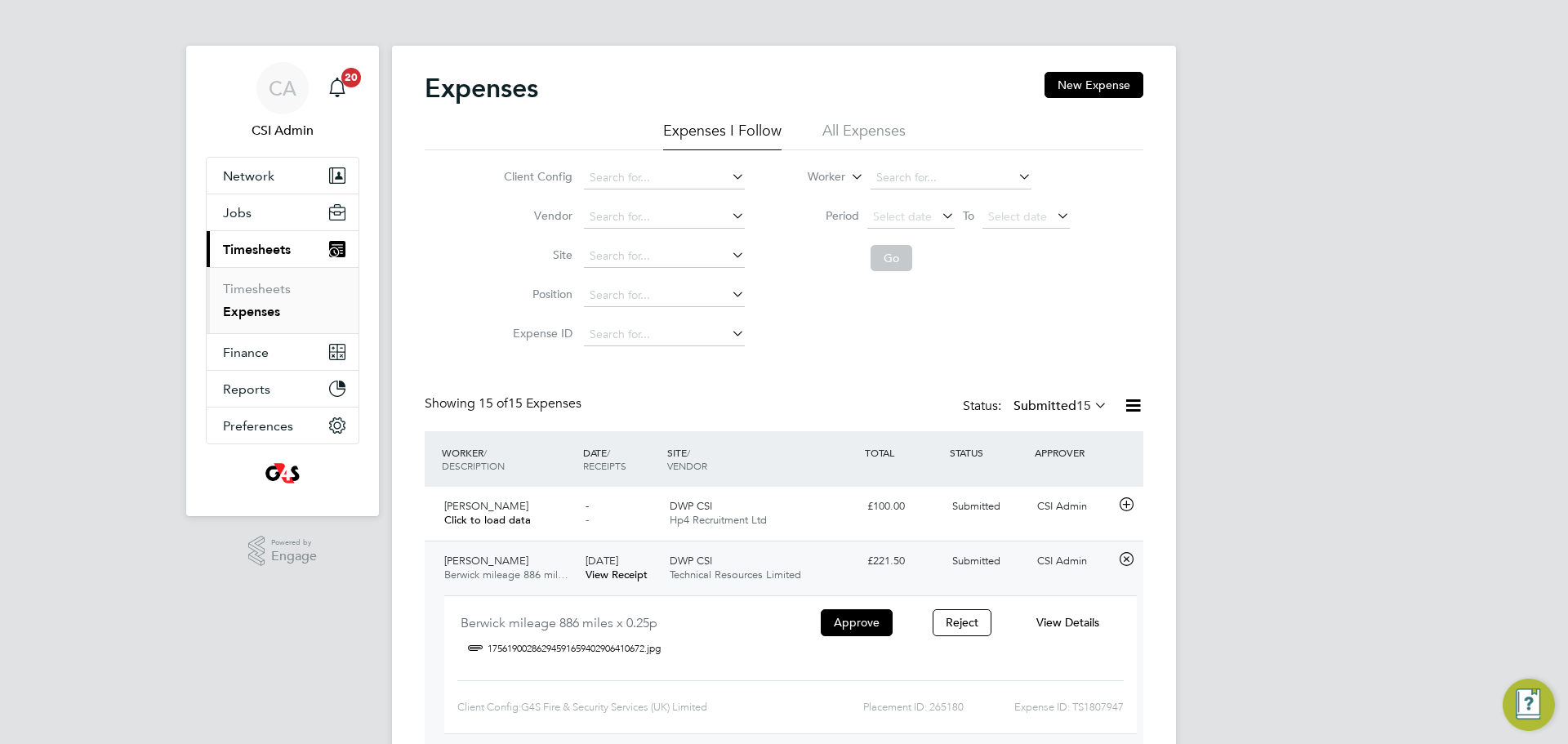
drag, startPoint x: 1065, startPoint y: 413, endPoint x: 1055, endPoint y: 435, distance: 24.2
click at [1066, 419] on div "Showing 15 of 15 Expenses Status: Submitted 15" at bounding box center [784, 413] width 719 height 36
click at [1034, 397] on div "Status: Submitted 15" at bounding box center [1037, 407] width 148 height 23
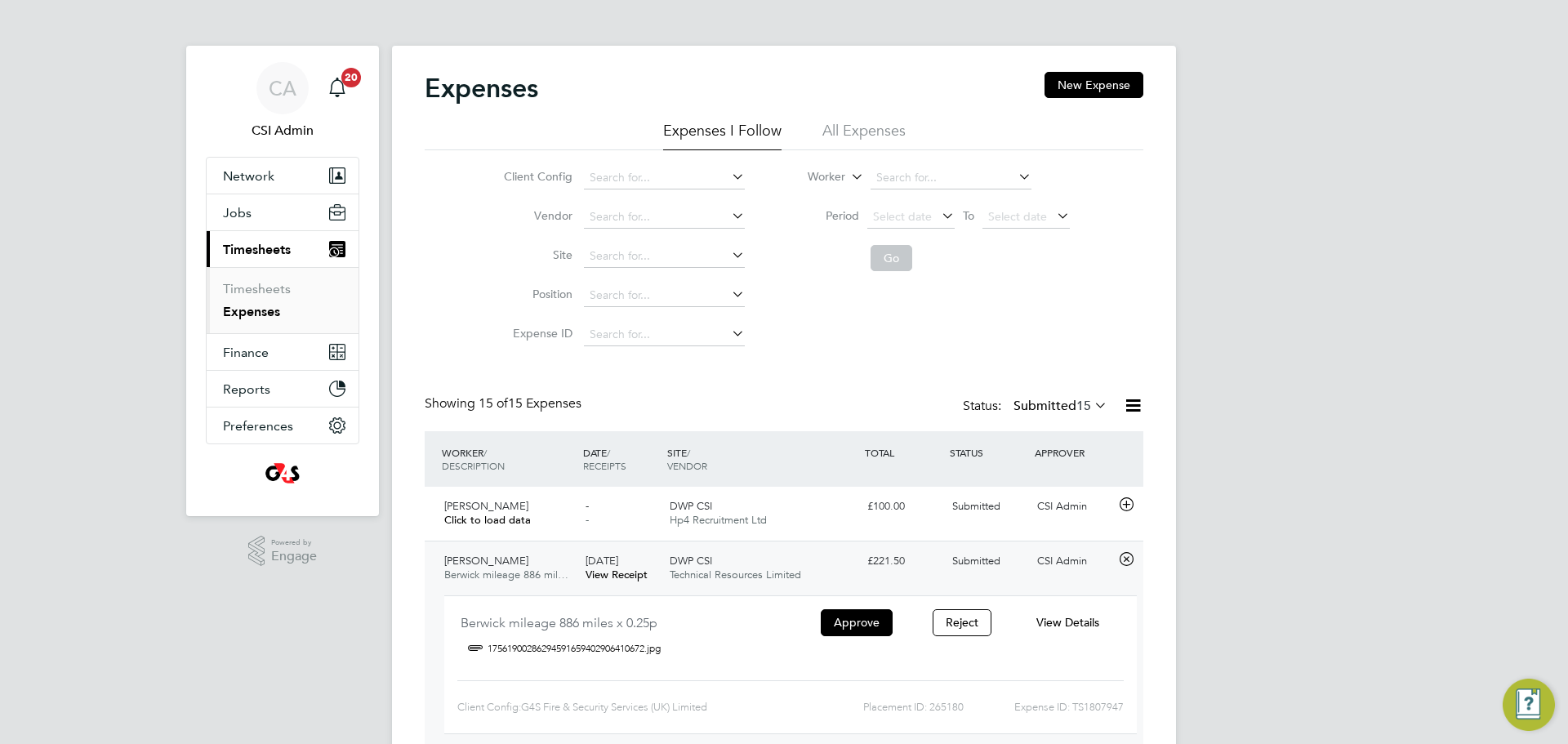
drag, startPoint x: 1034, startPoint y: 405, endPoint x: 1046, endPoint y: 450, distance: 46.6
click at [1034, 407] on label "Submitted 15" at bounding box center [1060, 406] width 94 height 16
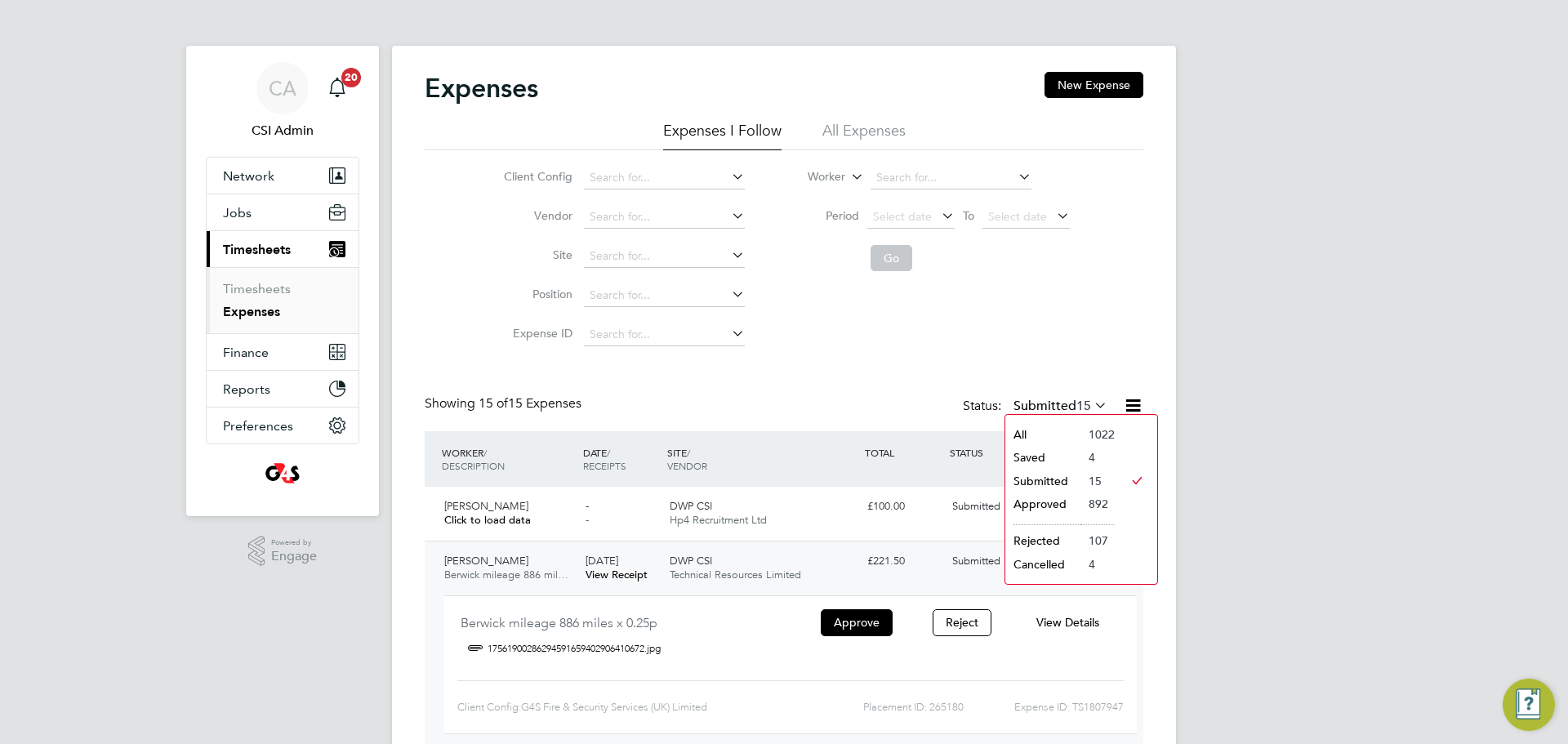
click at [1048, 509] on li "Approved" at bounding box center [1043, 504] width 75 height 23
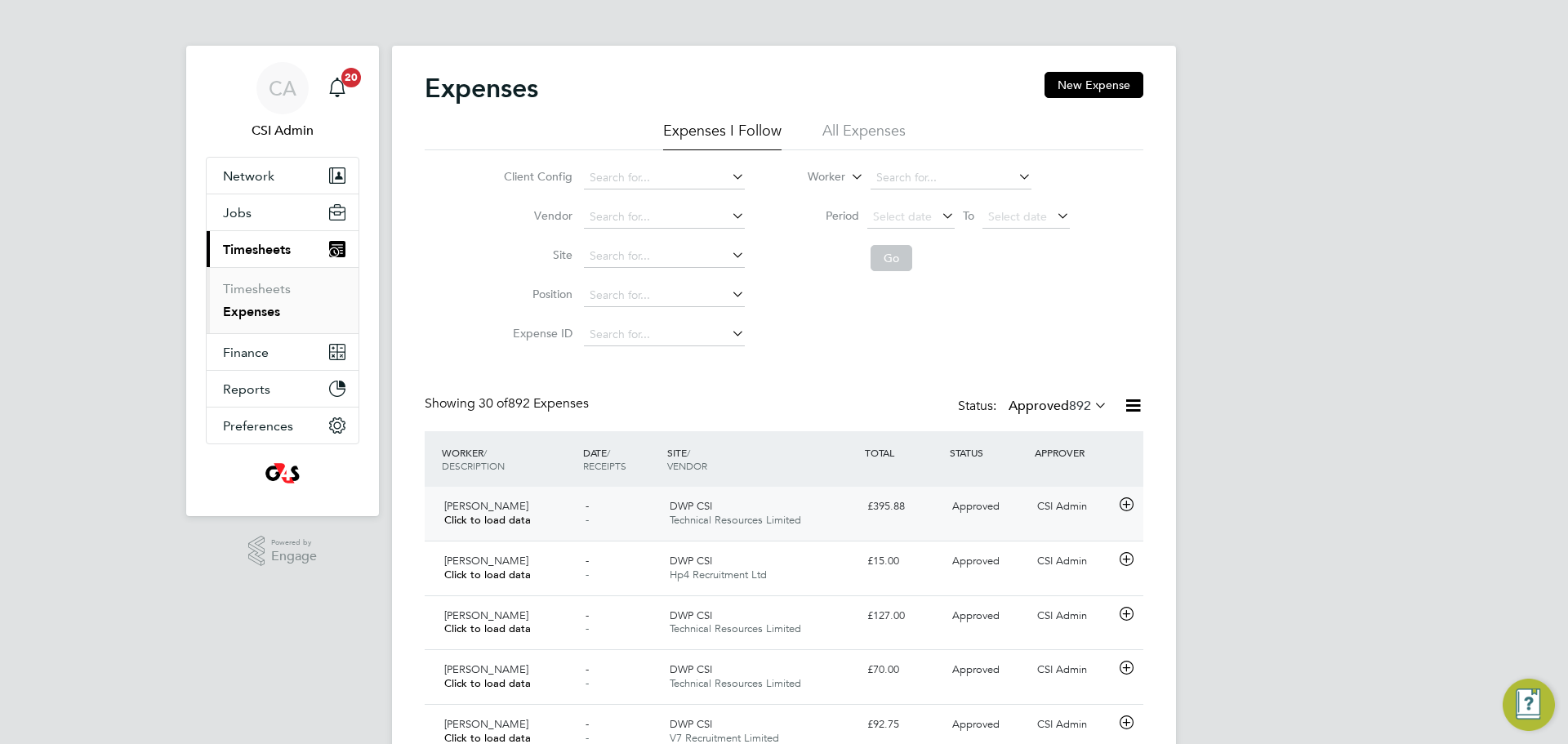
click at [547, 496] on div "Daniel Mcallister Click to load data" at bounding box center [508, 514] width 141 height 41
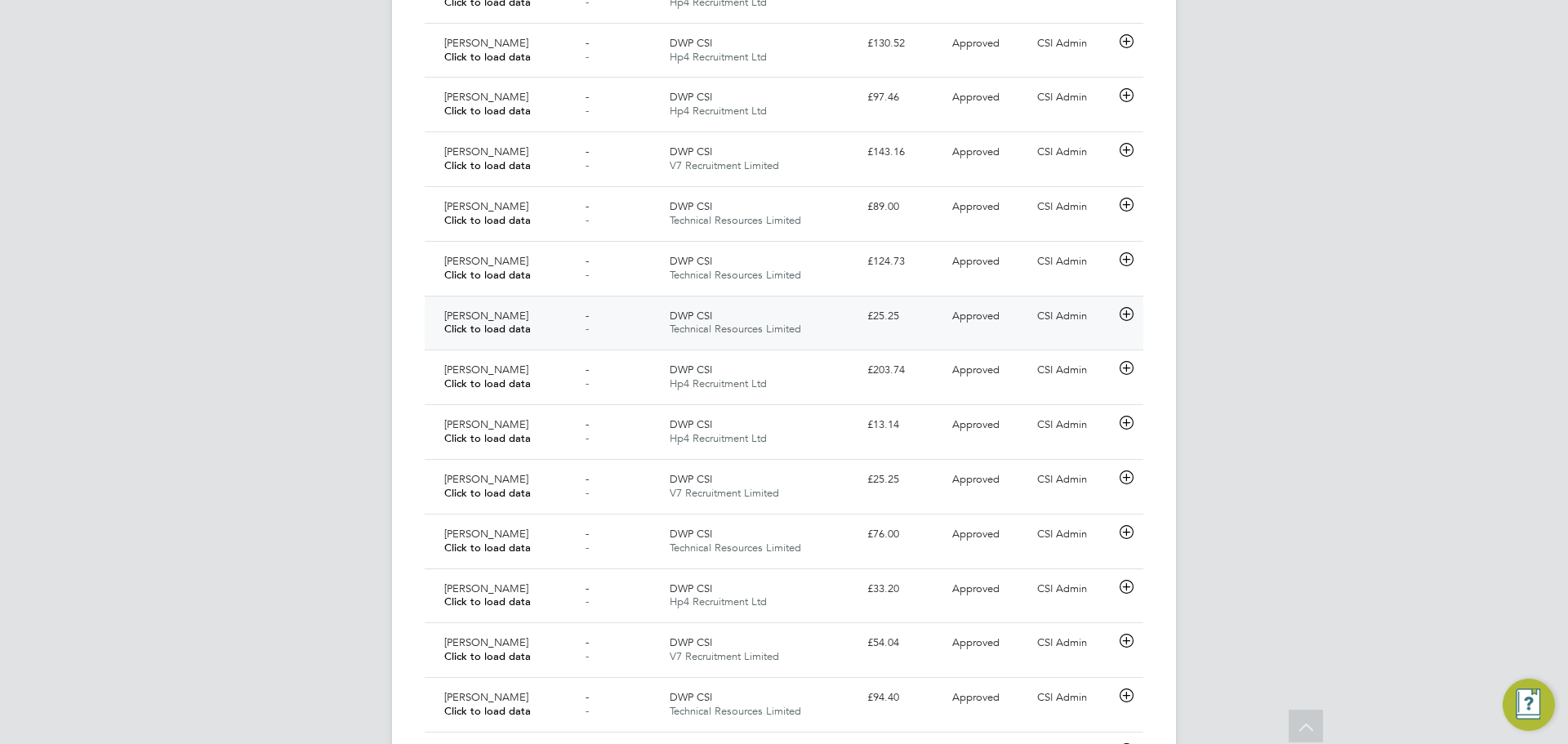
click at [519, 308] on div "Daniel Mcallister Click to load data" at bounding box center [508, 324] width 141 height 41
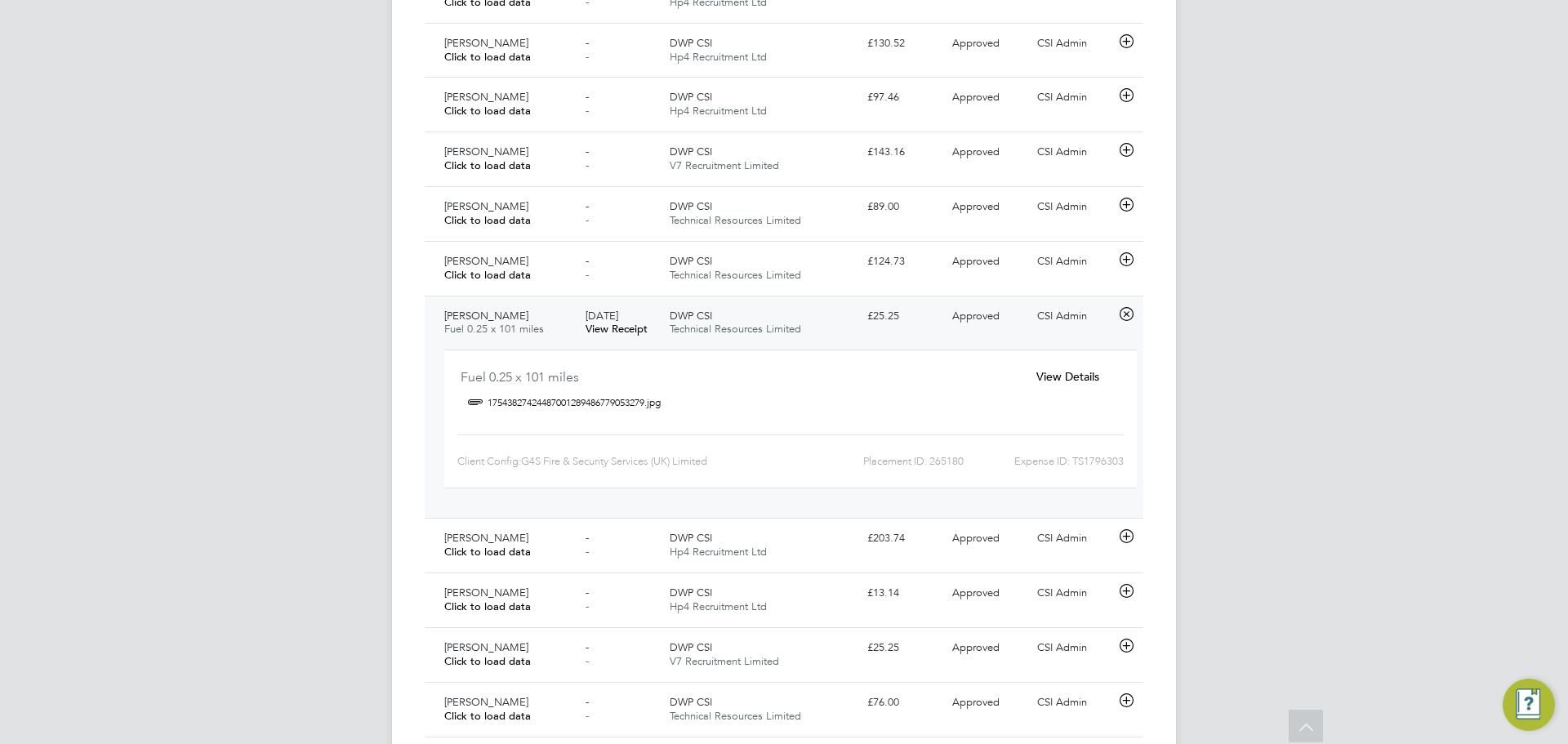
click at [1074, 377] on span "View Details" at bounding box center [1068, 376] width 63 height 14
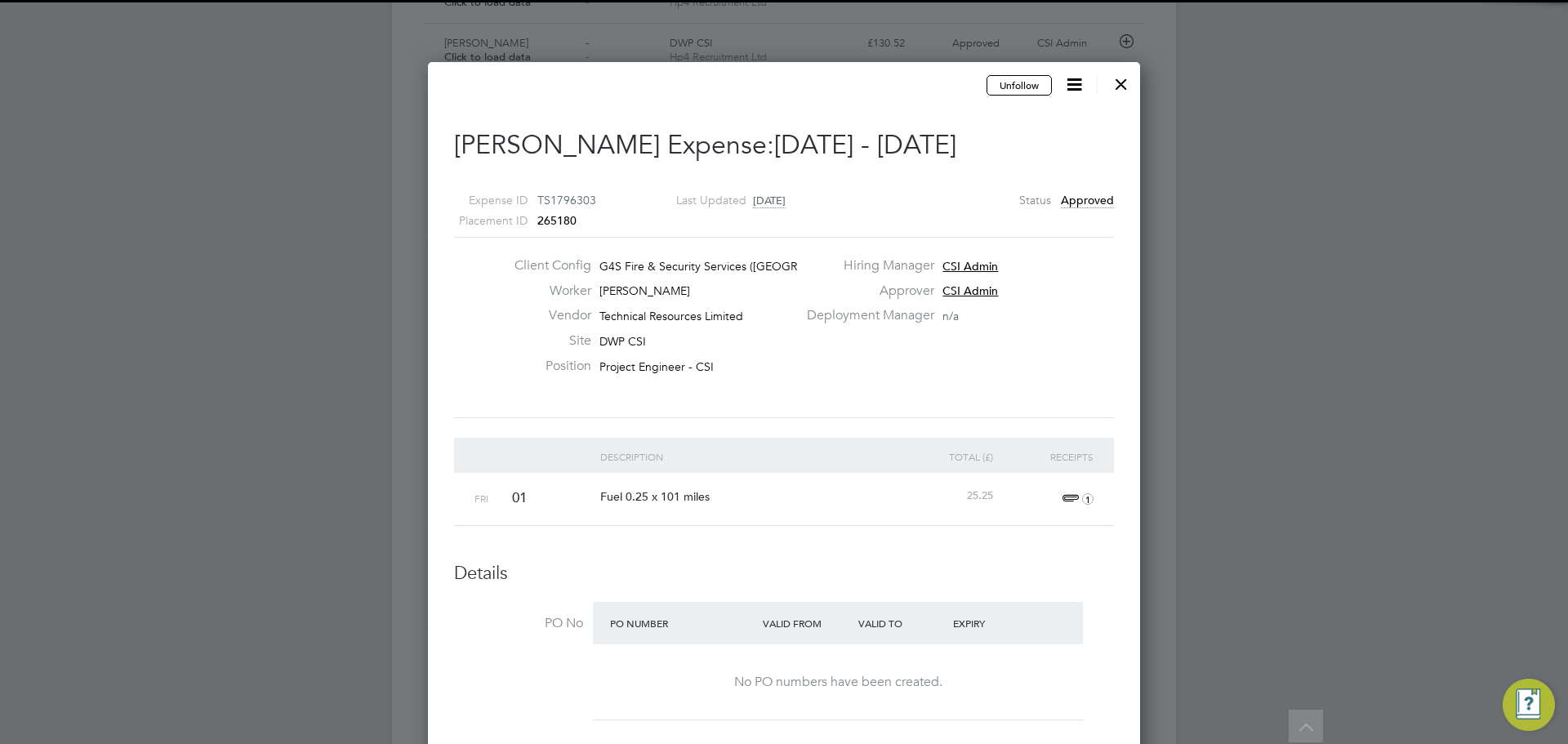
click at [1151, 129] on div at bounding box center [784, 372] width 1568 height 744
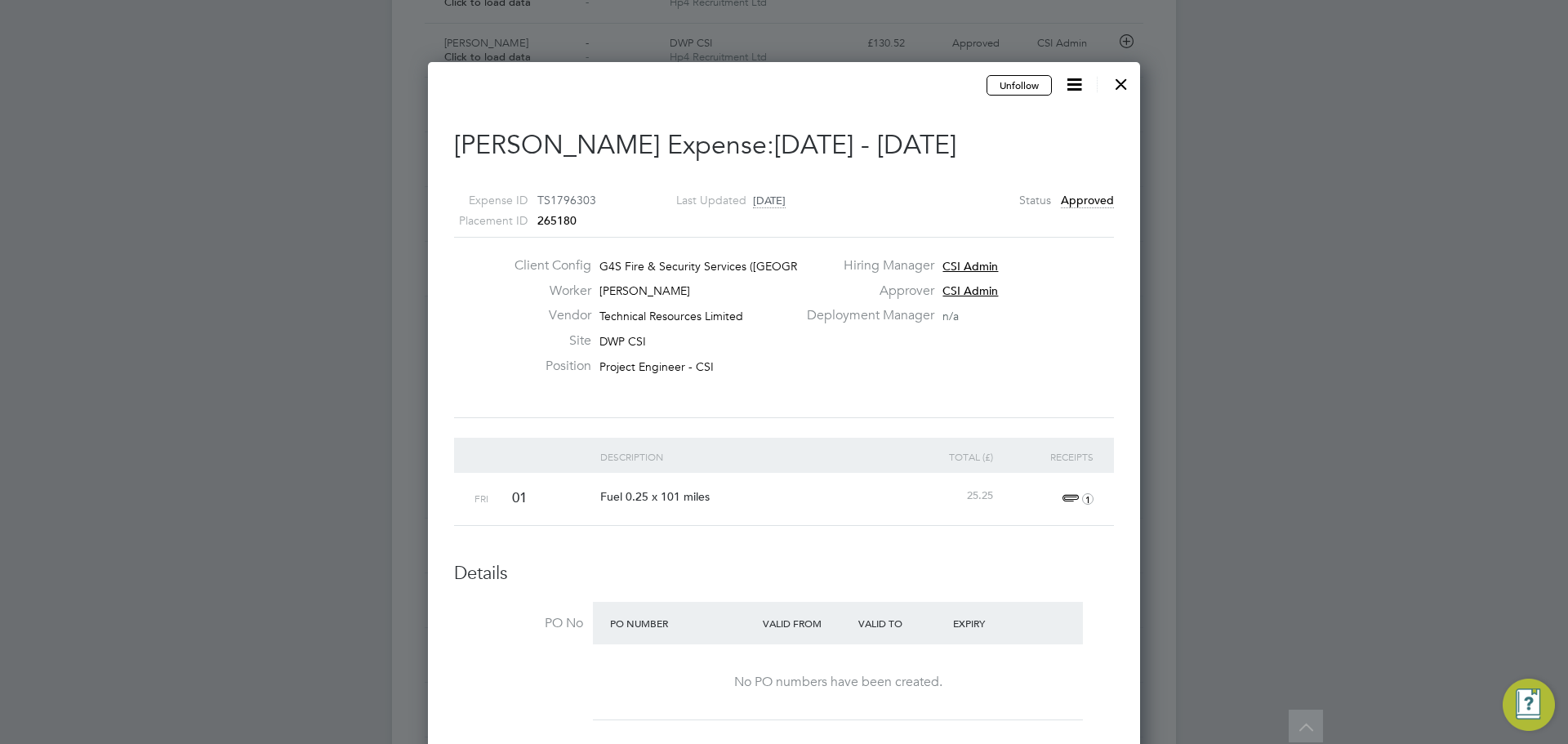
click at [1110, 69] on div at bounding box center [1122, 80] width 29 height 29
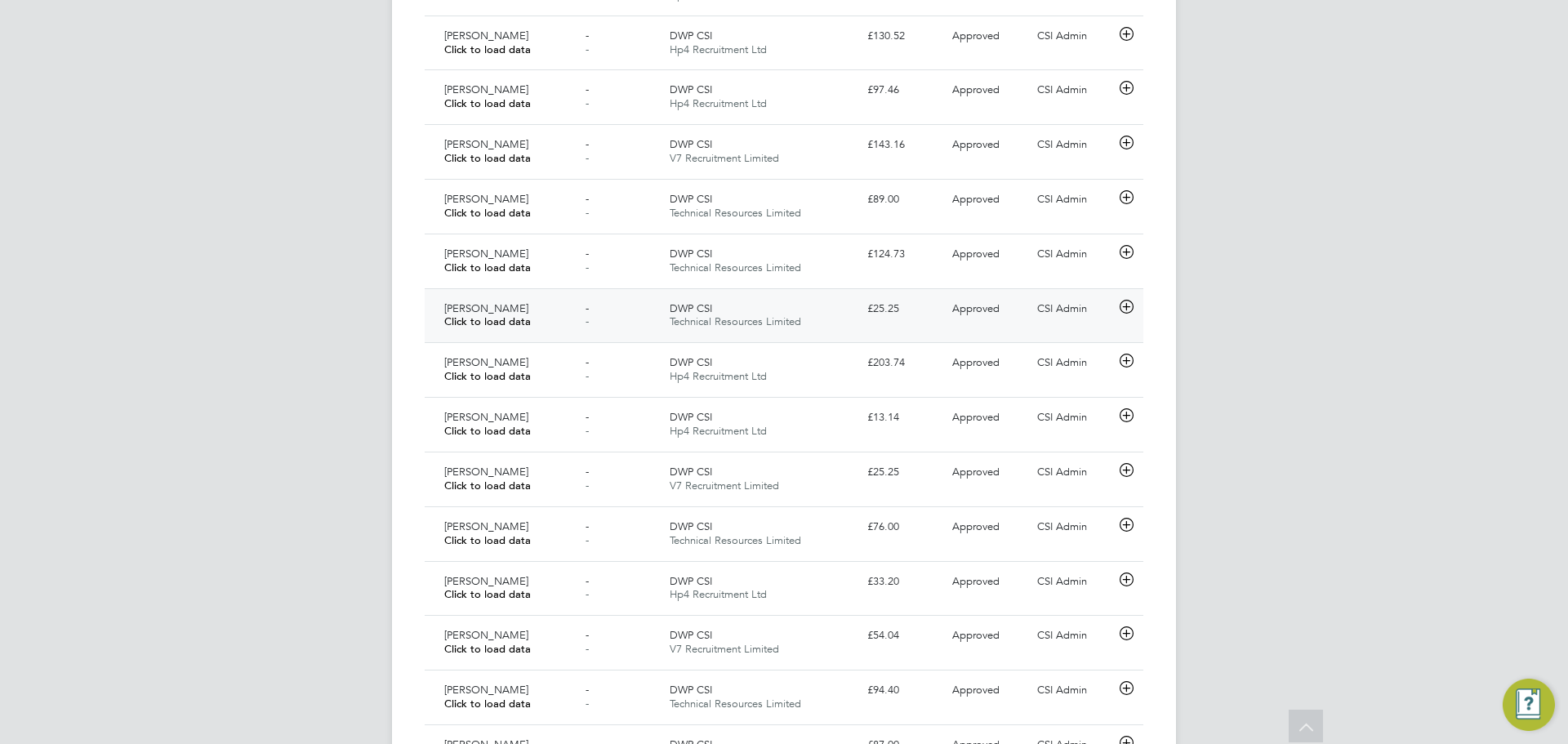
click at [574, 319] on div "Daniel Mcallister Click to load data" at bounding box center [508, 316] width 141 height 41
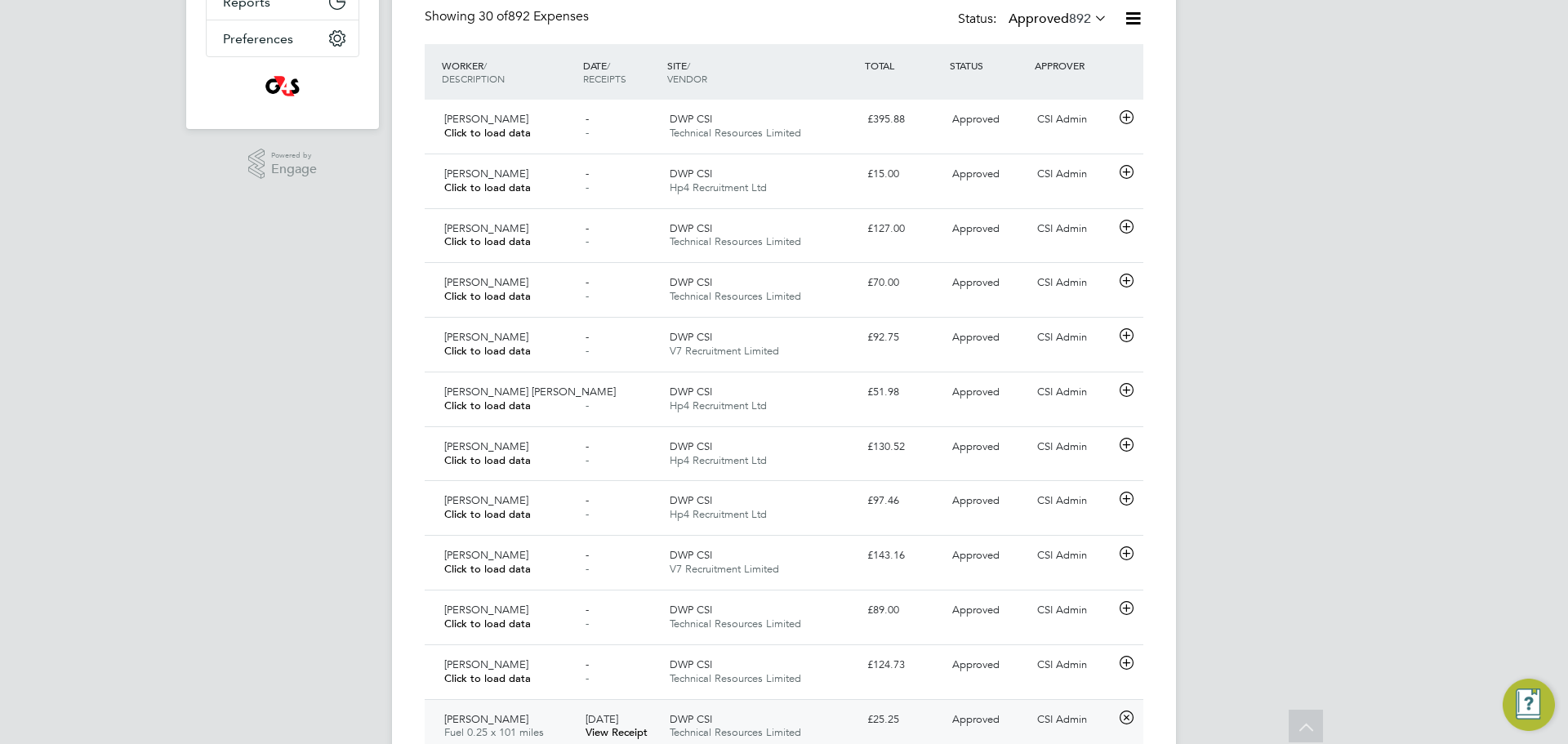
click at [1064, 22] on label "Approved 892" at bounding box center [1058, 18] width 99 height 16
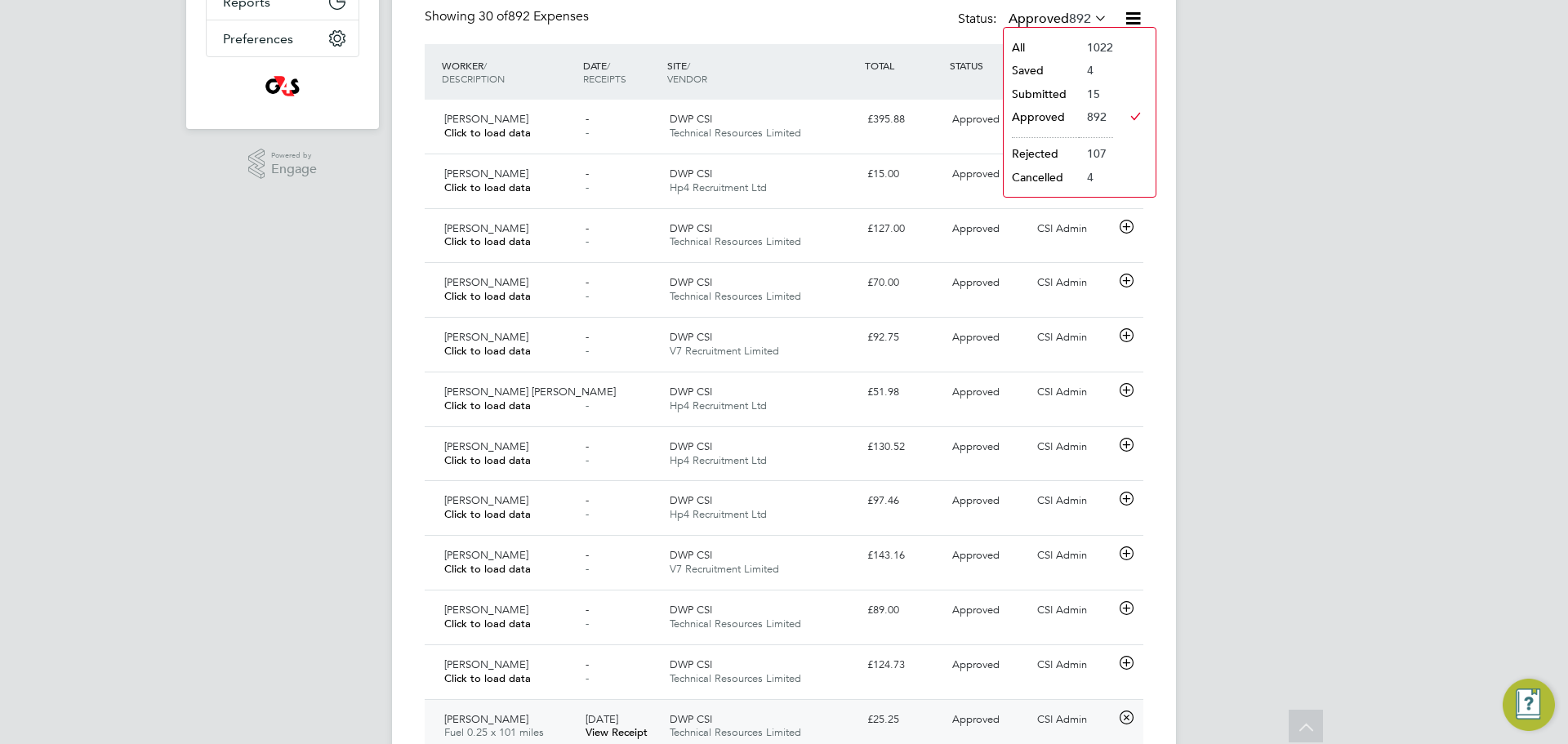
click at [1051, 72] on li "Saved" at bounding box center [1041, 71] width 75 height 23
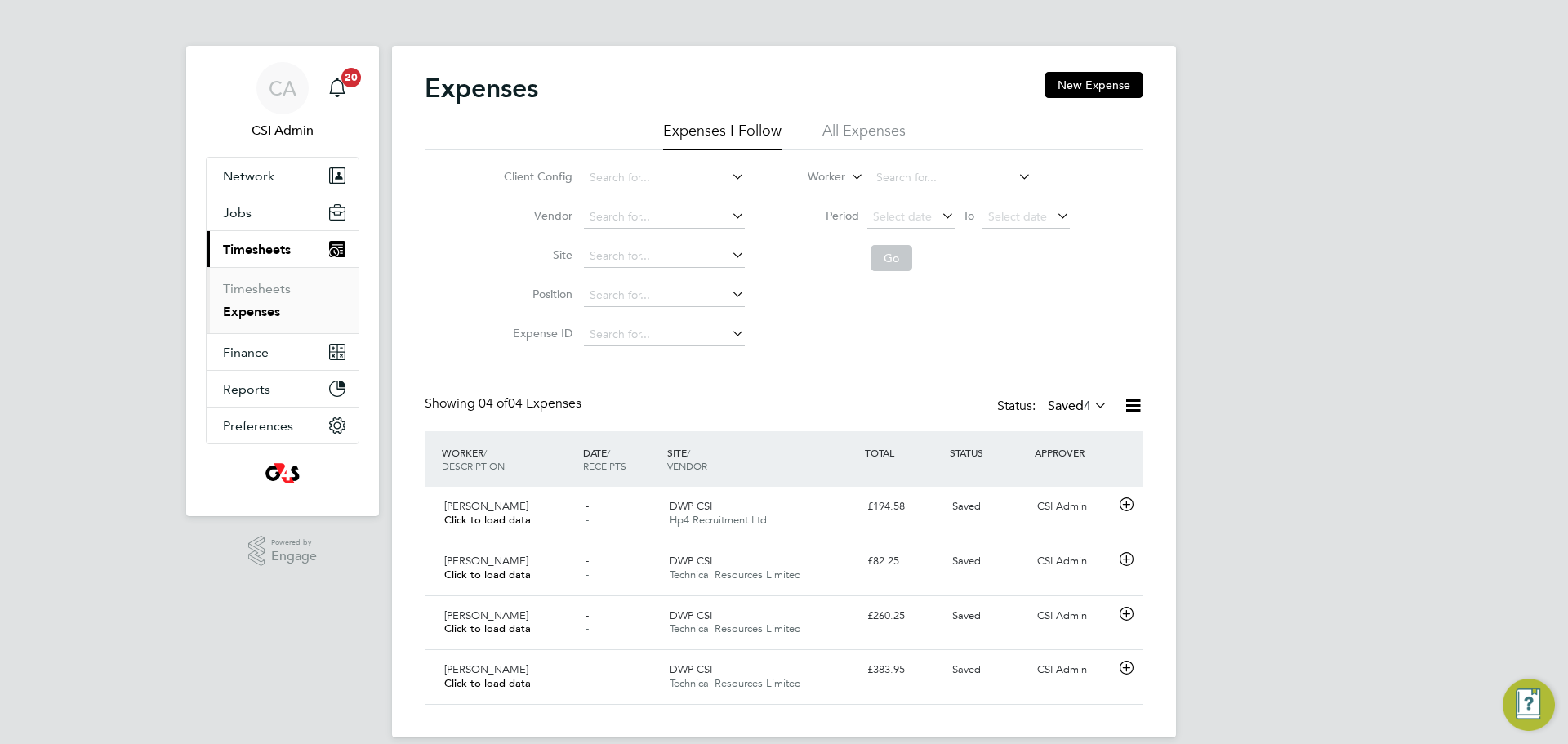
click at [1062, 398] on label "Saved 4" at bounding box center [1078, 406] width 60 height 16
click at [1052, 440] on li "All" at bounding box center [1061, 435] width 75 height 23
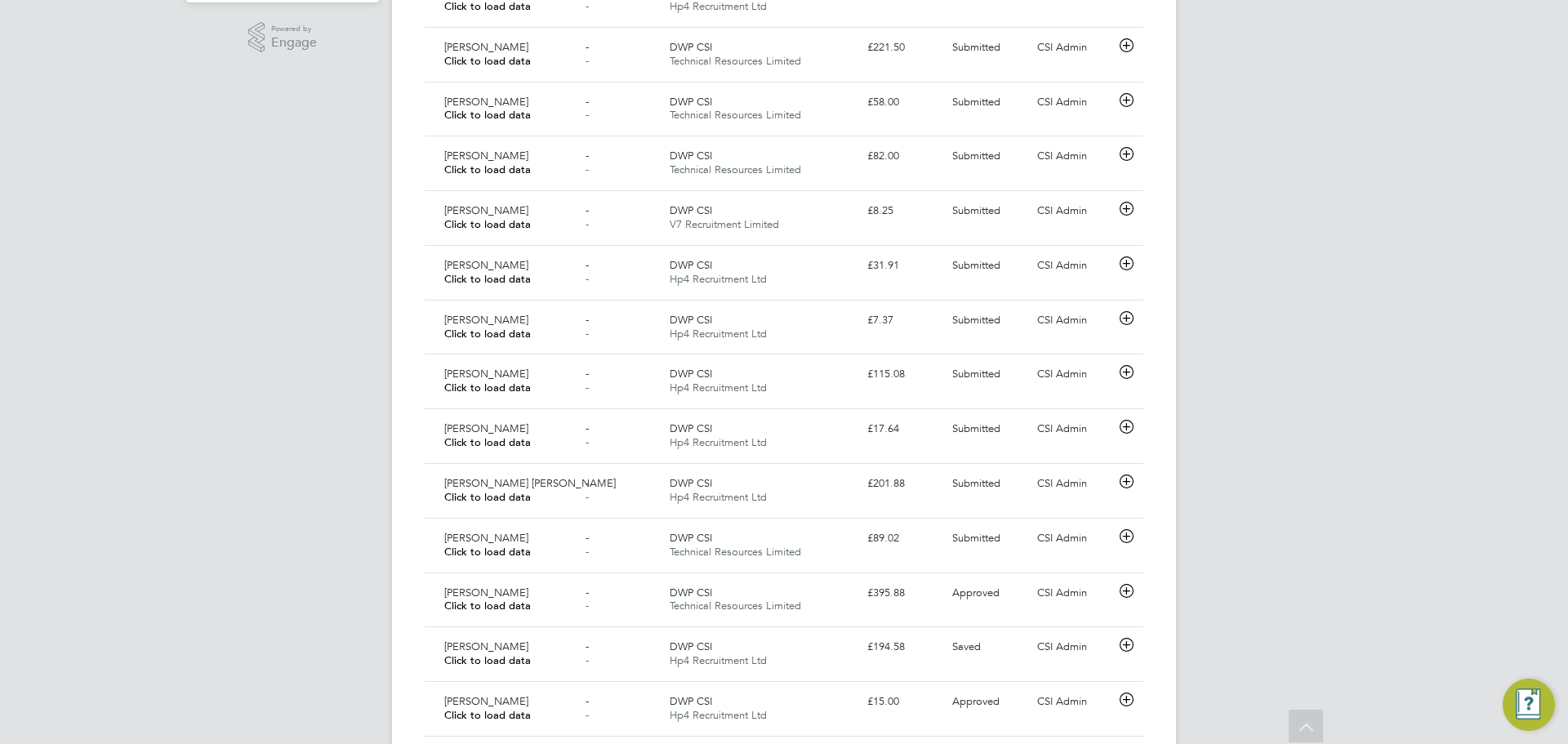
click at [288, 518] on div "CA CSI Admin Notifications 20 Applications: Network Team Members Businesses Sit…" at bounding box center [784, 601] width 1568 height 2231
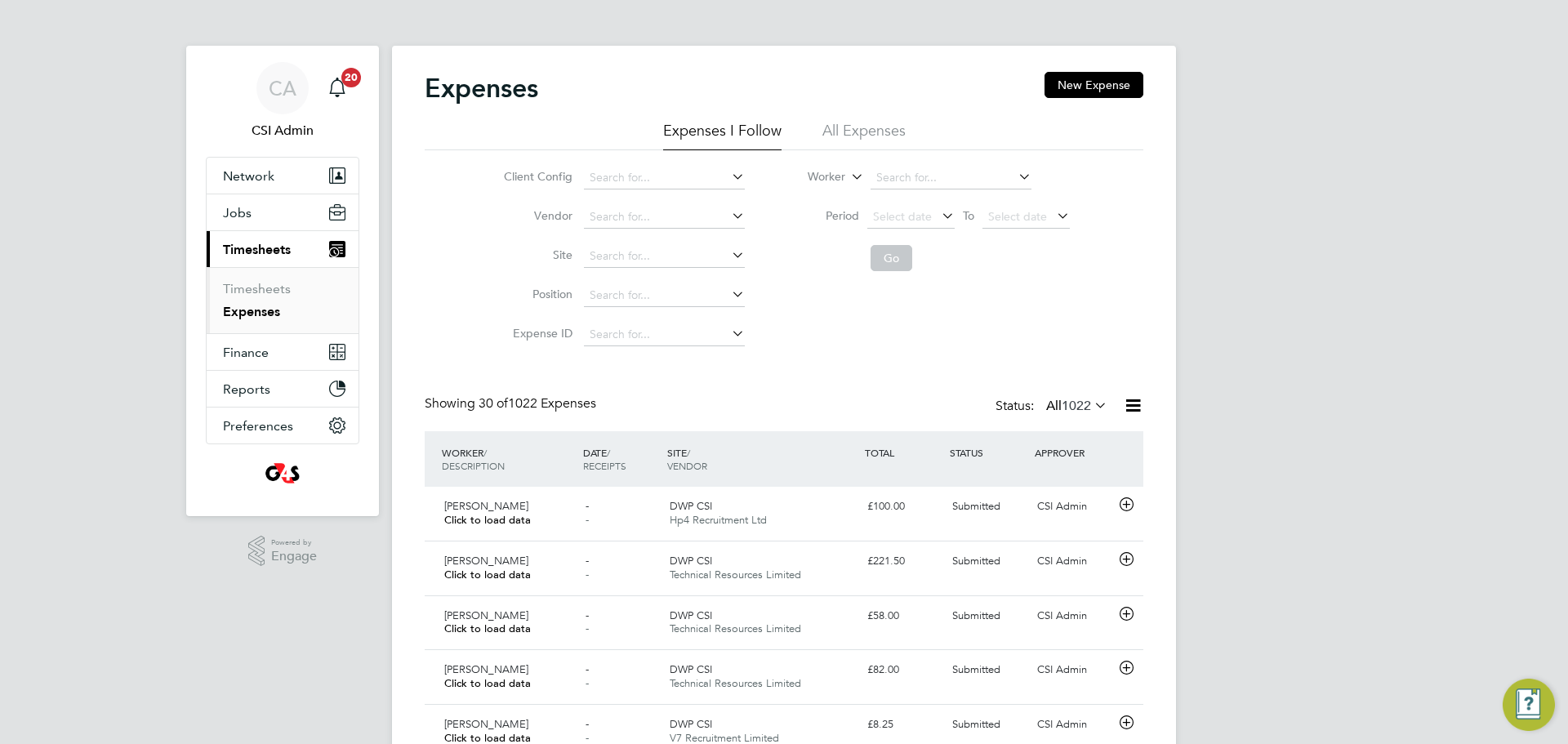
click at [1092, 414] on icon at bounding box center [1092, 406] width 0 height 23
click at [927, 562] on div "£221.50" at bounding box center [903, 561] width 85 height 27
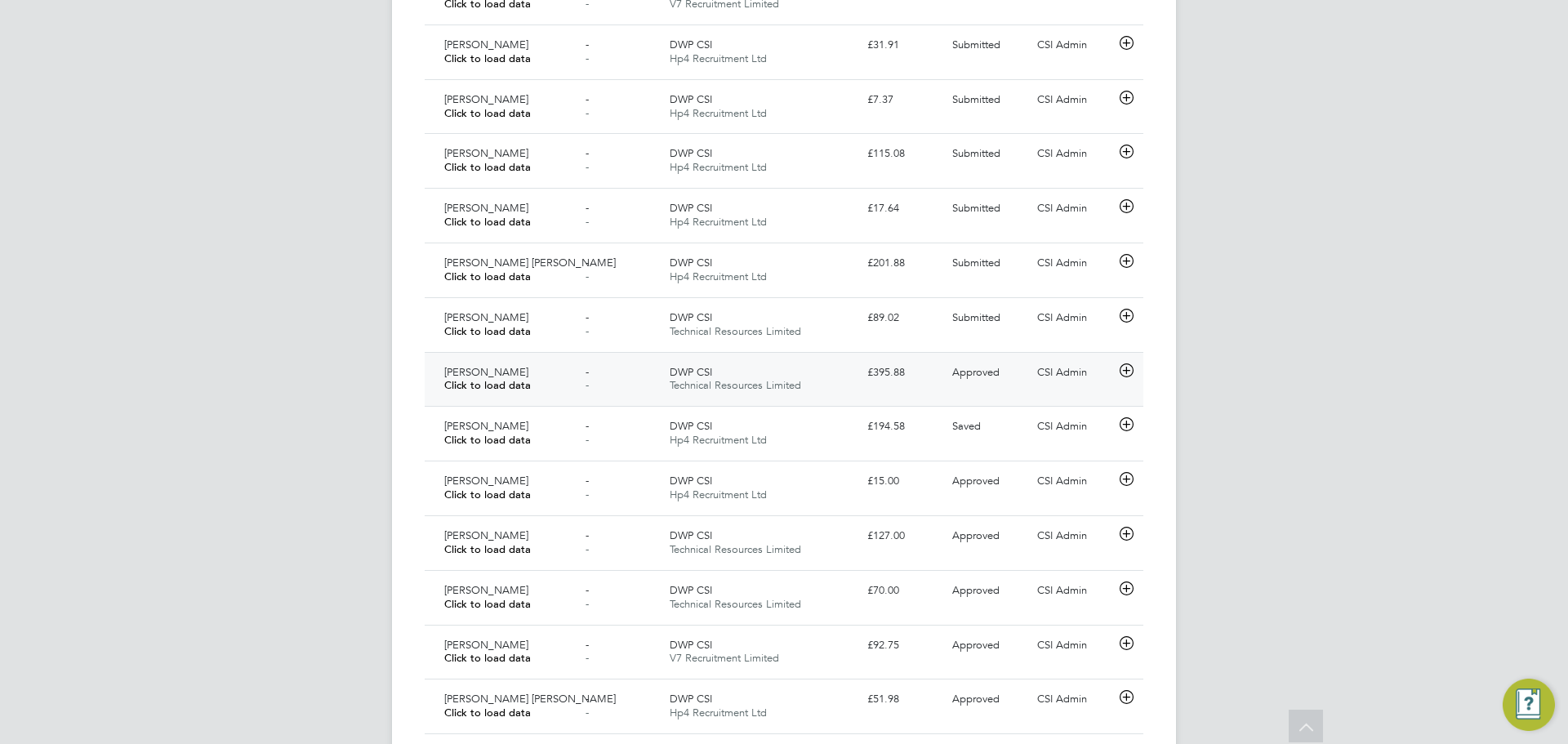
click at [898, 380] on div "£395.88" at bounding box center [903, 373] width 85 height 27
click at [840, 362] on div "DWP CSI Technical Resources Limited" at bounding box center [762, 380] width 198 height 41
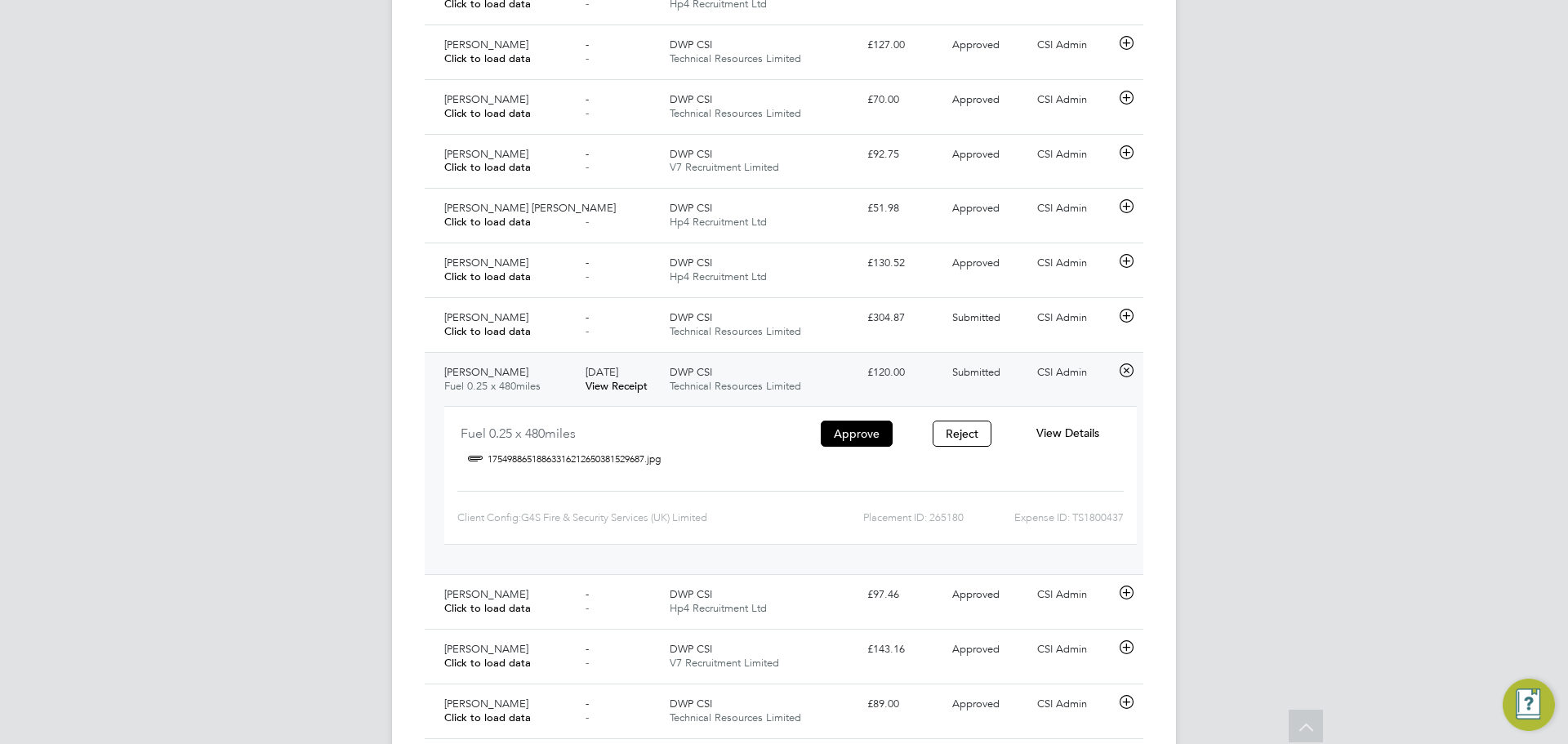
click at [1080, 432] on span "View Details" at bounding box center [1068, 432] width 63 height 14
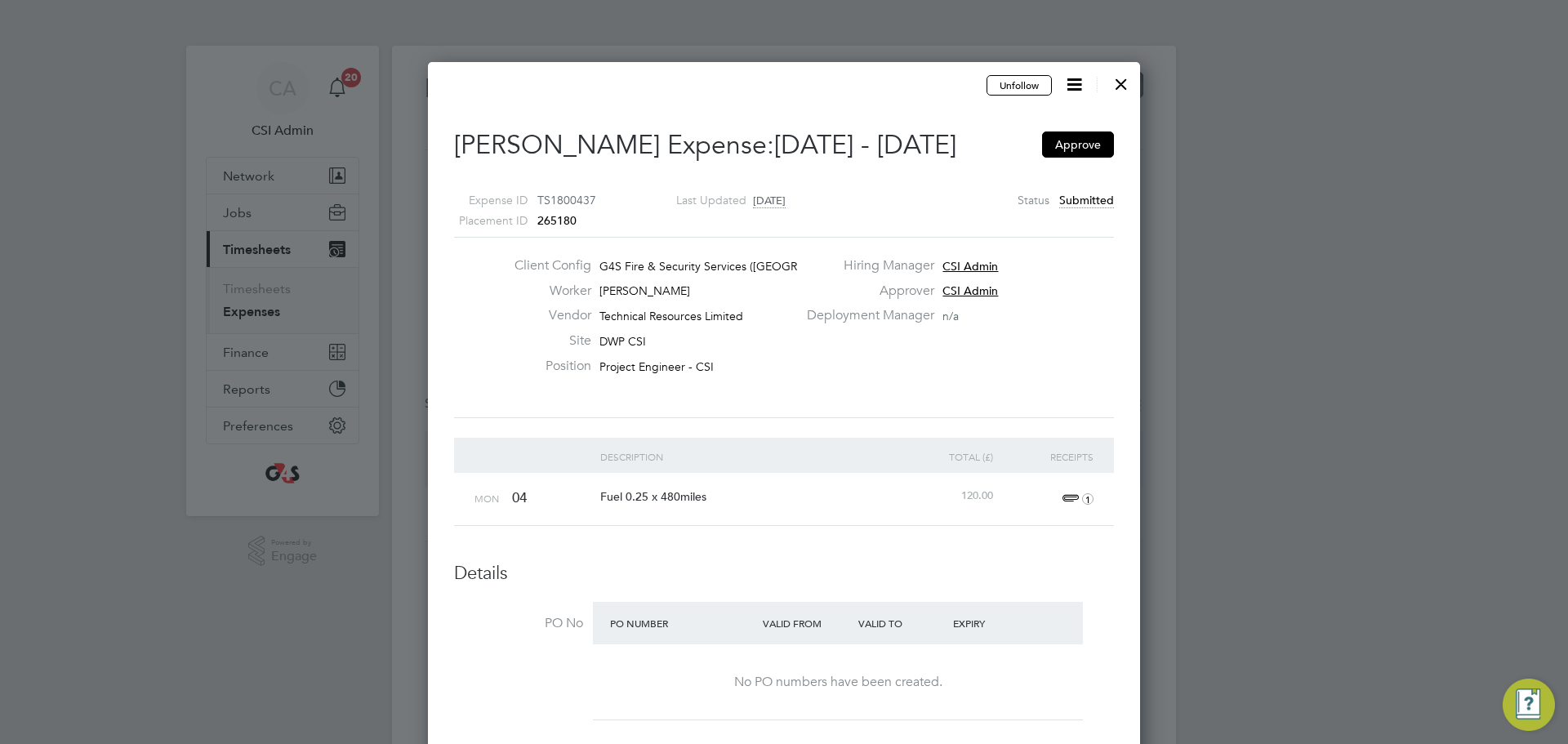
click at [1128, 72] on div at bounding box center [1122, 80] width 29 height 29
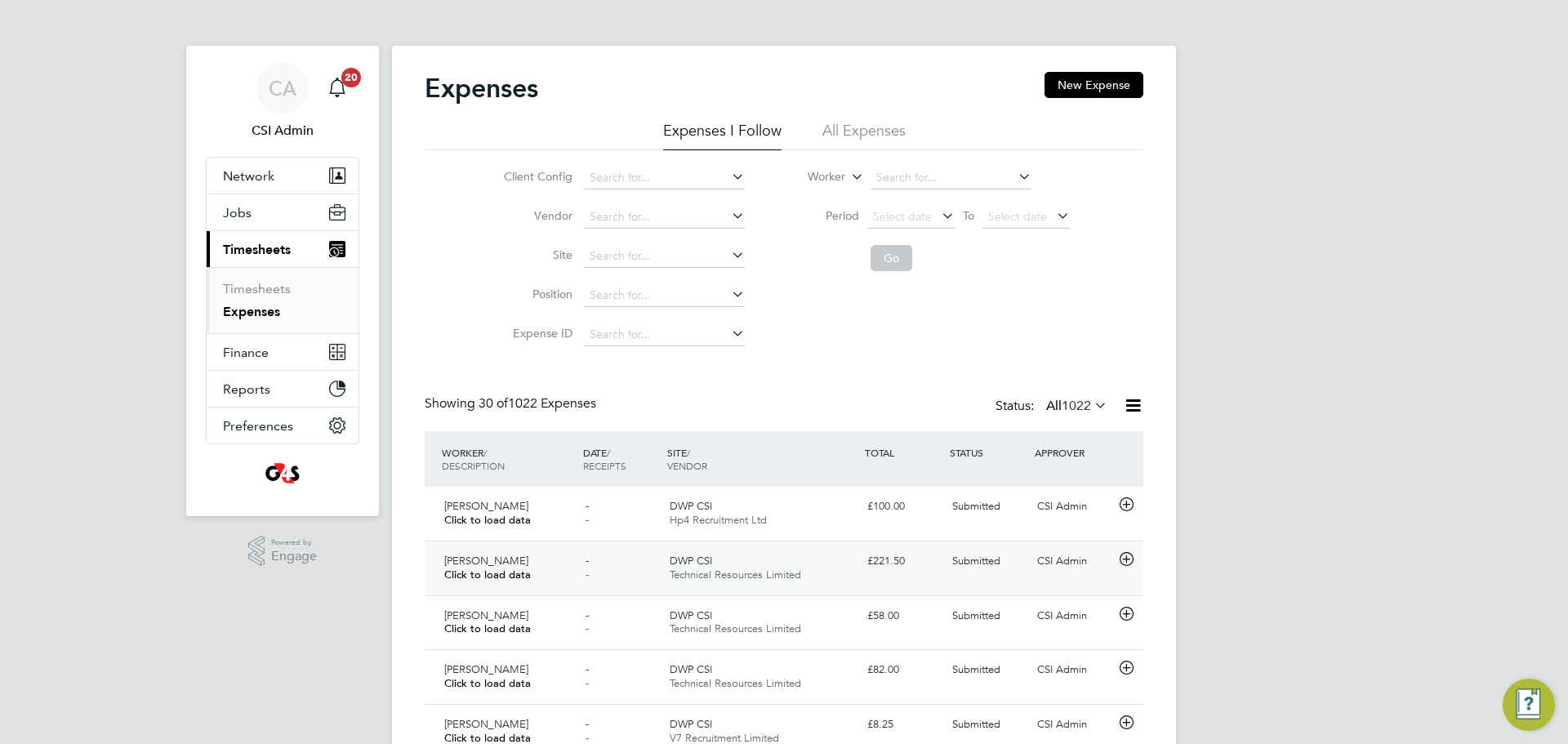
click at [560, 554] on div "Daniel Mcallister Click to load data" at bounding box center [508, 568] width 141 height 41
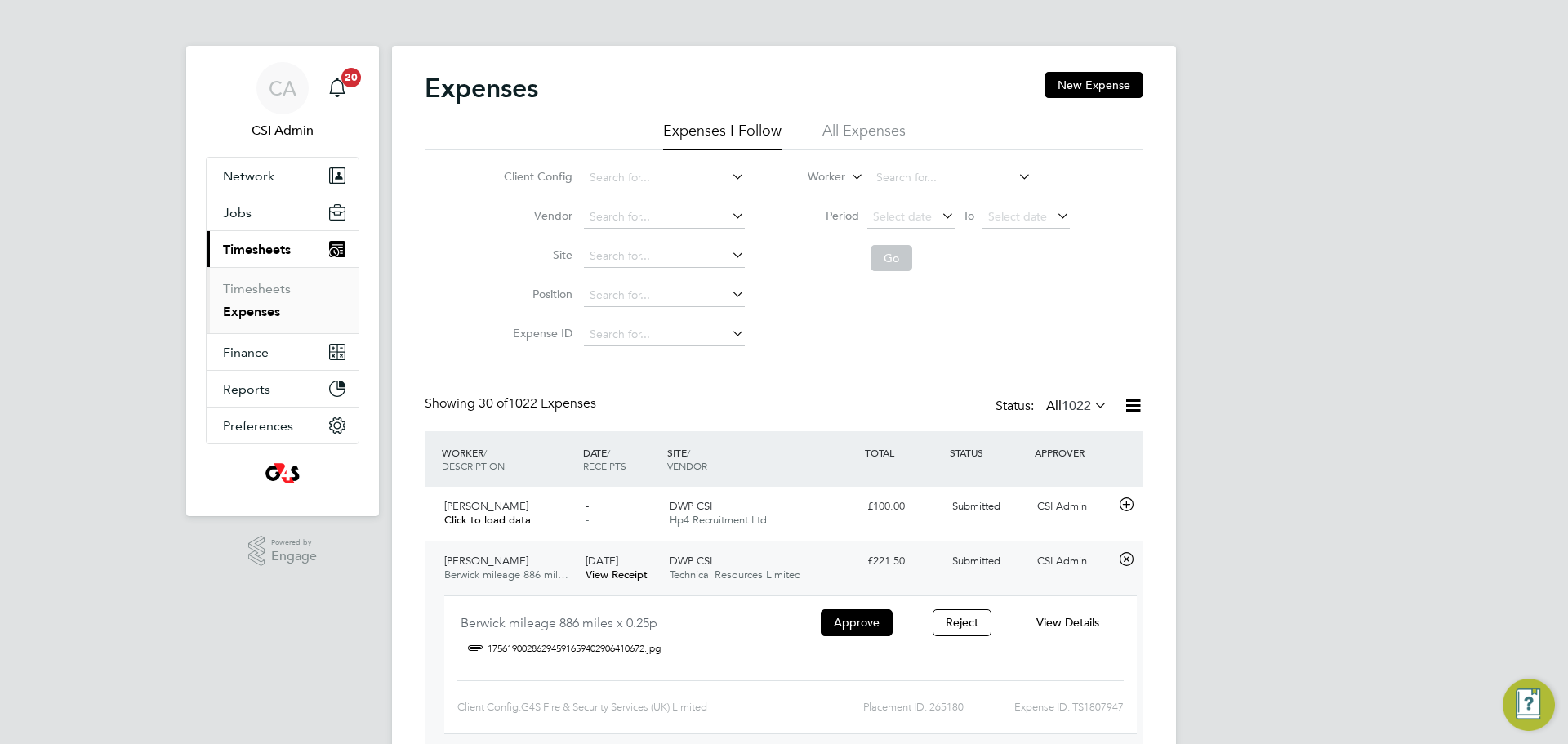
click at [533, 558] on div "Daniel Mcallister Berwick mileage 886 mil…" at bounding box center [508, 568] width 141 height 41
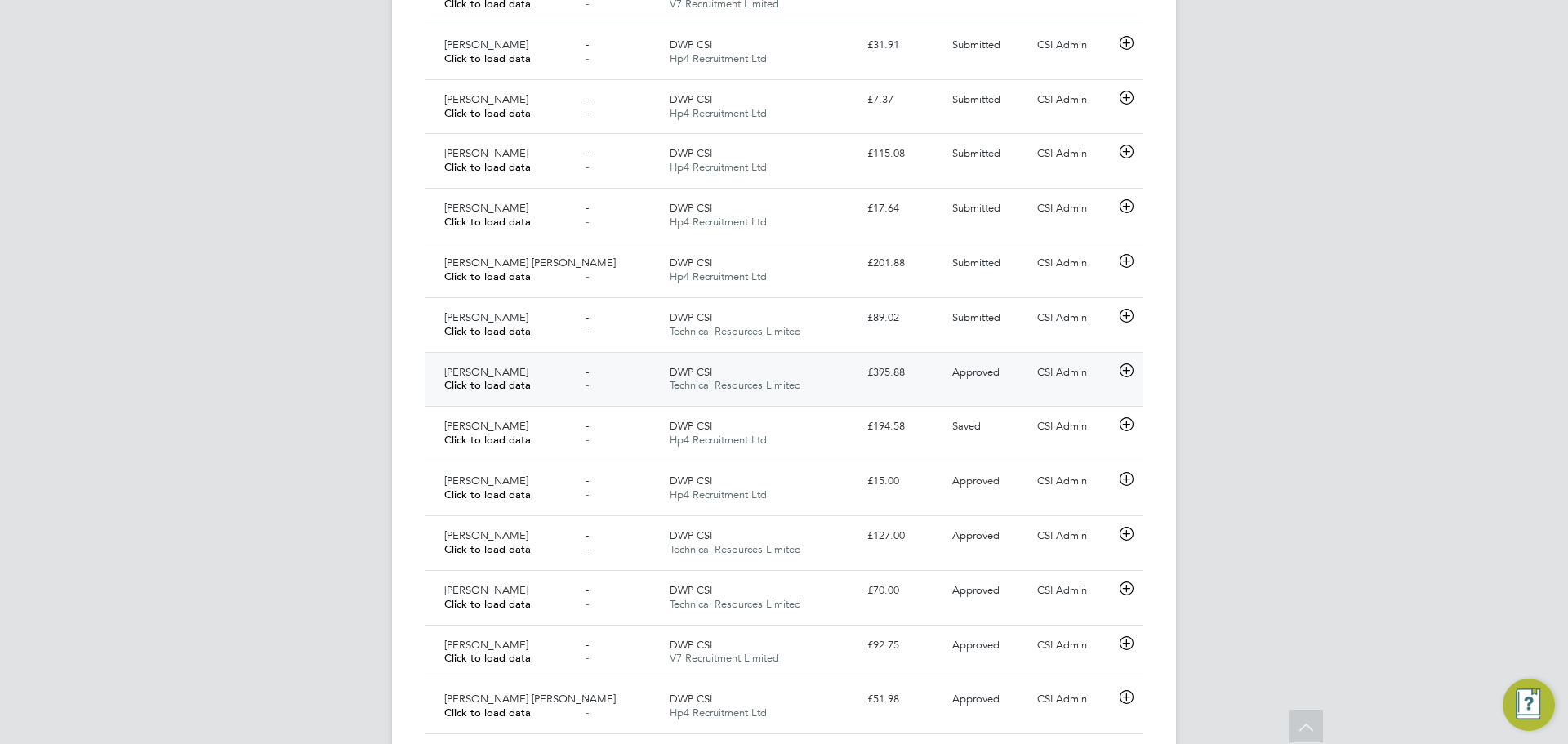
click at [888, 373] on div "£395.88" at bounding box center [903, 373] width 85 height 27
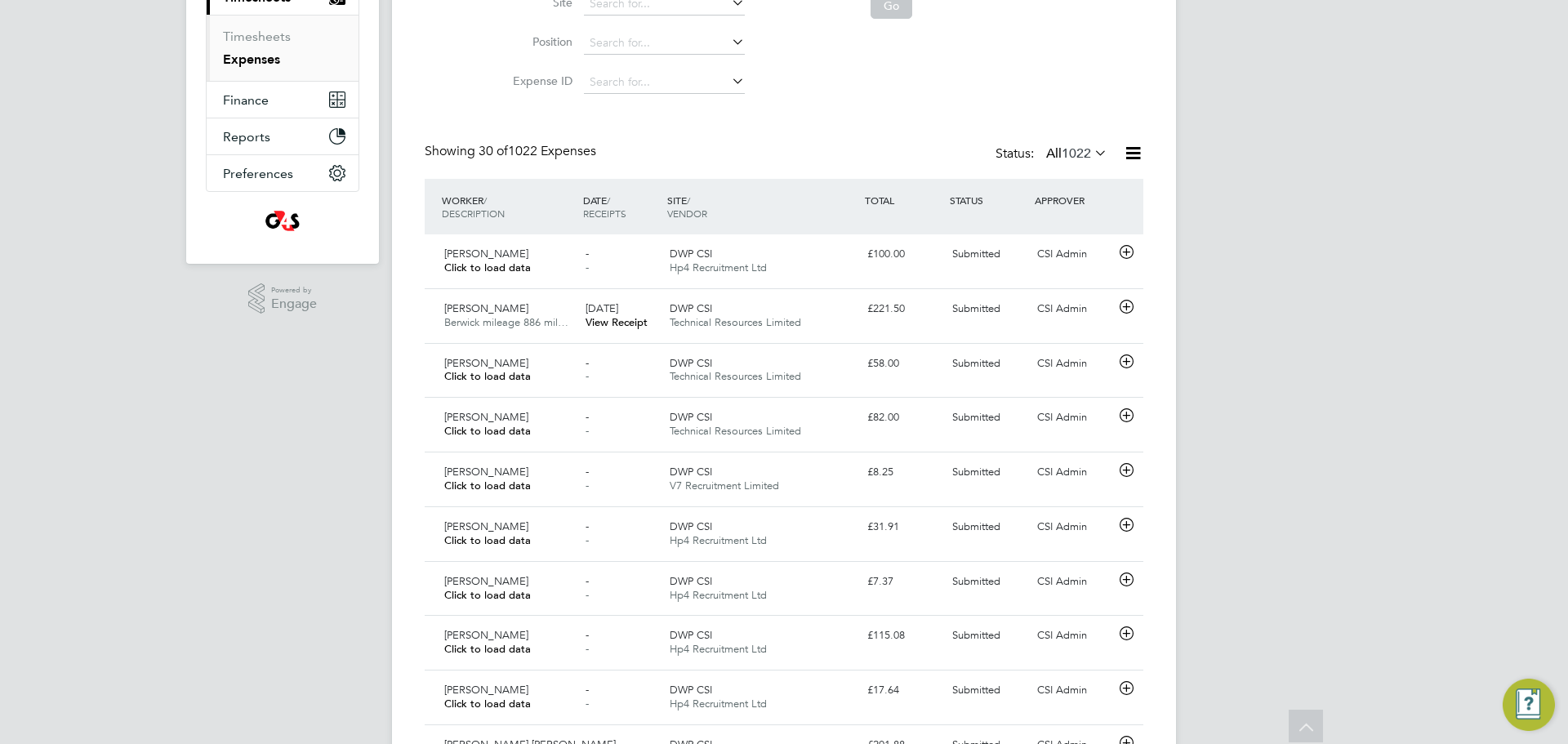
scroll to position [35, 0]
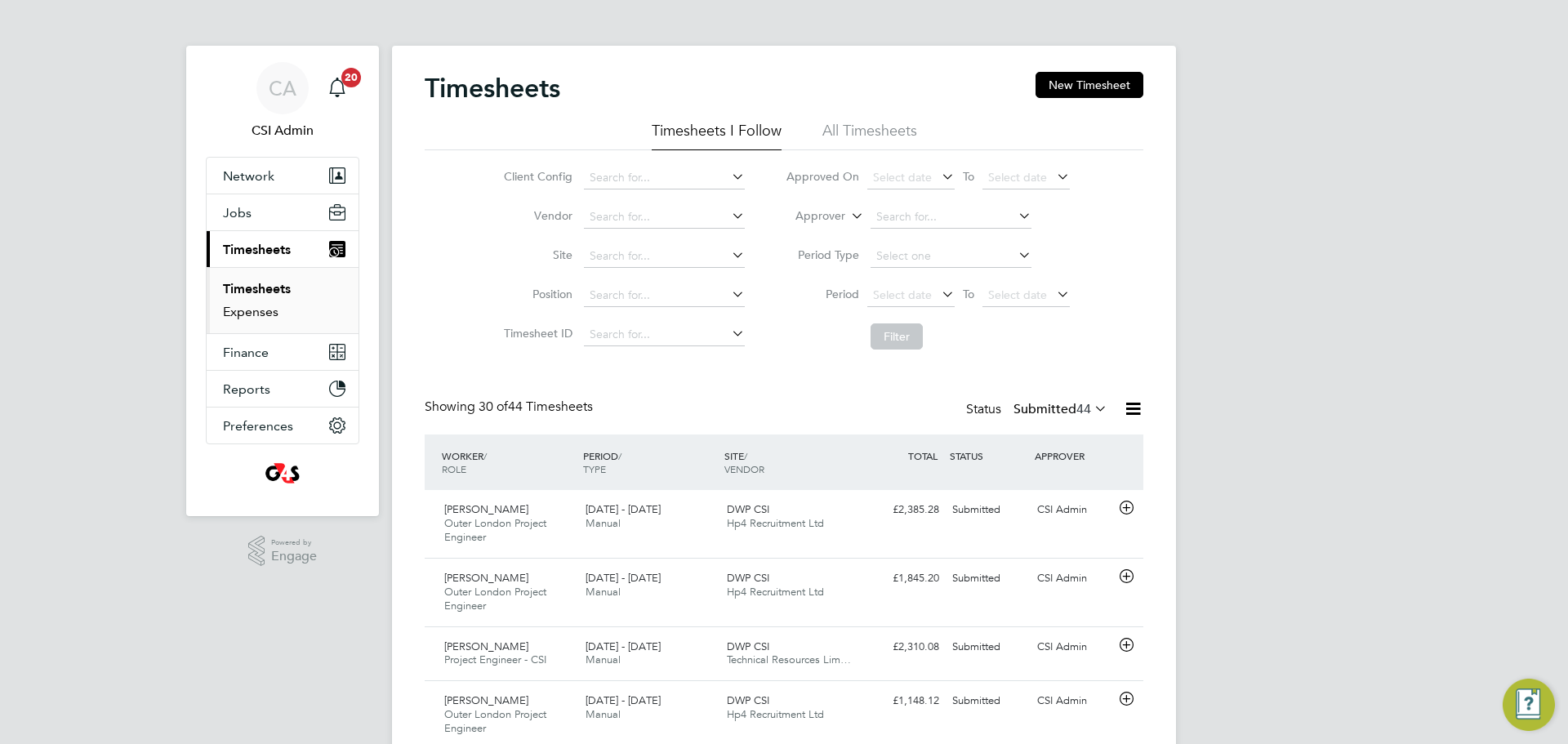
click at [262, 316] on link "Expenses" at bounding box center [250, 312] width 55 height 15
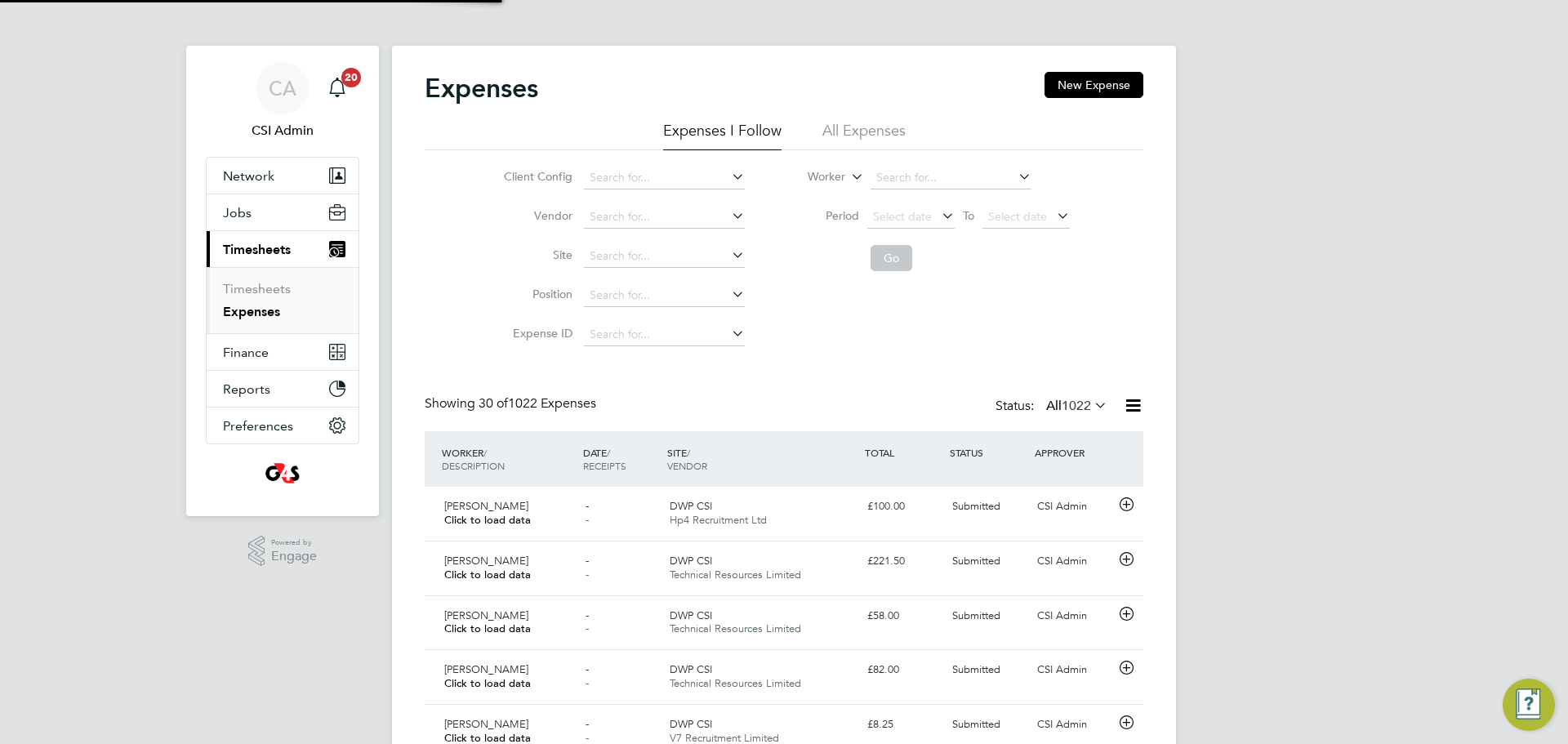
scroll to position [42, 142]
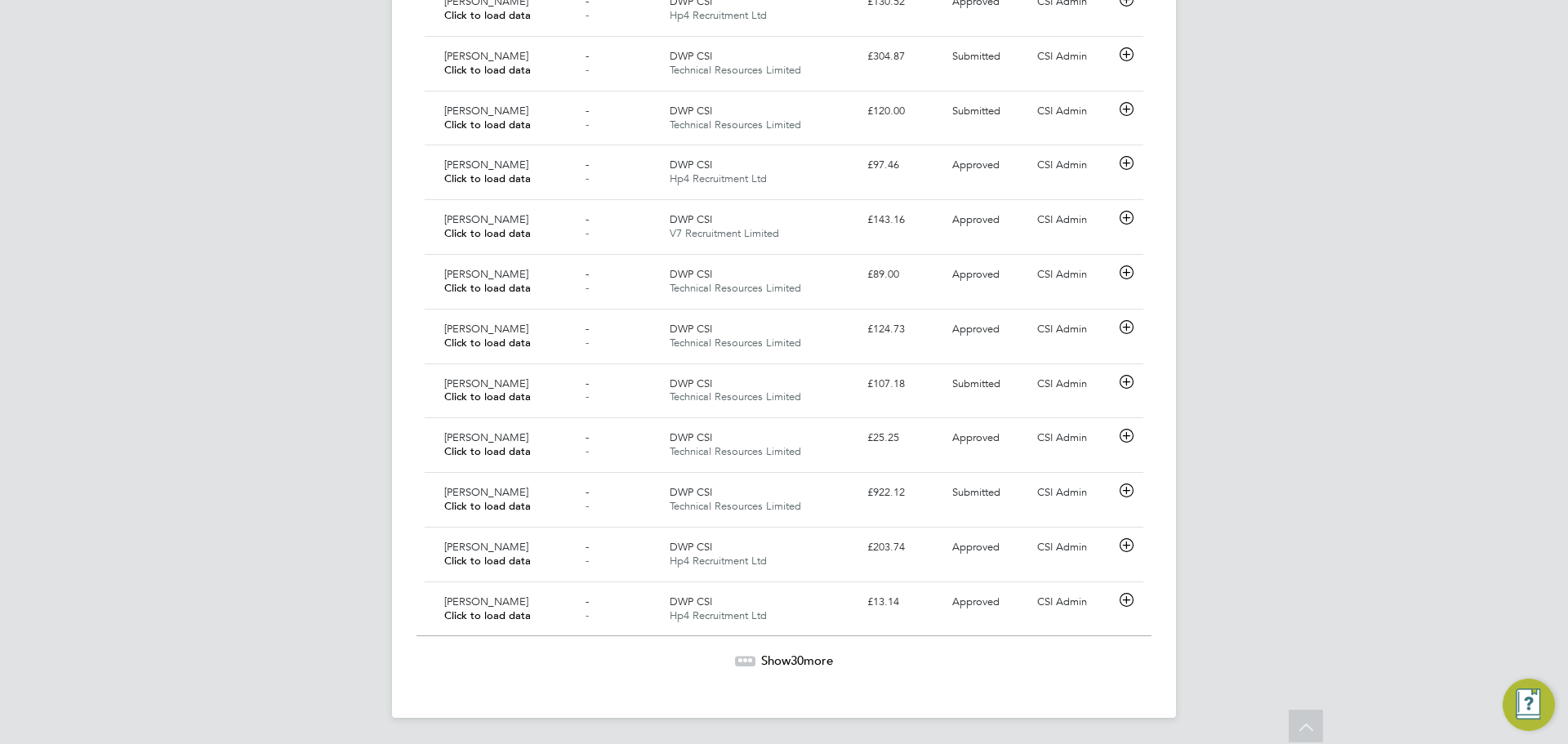
click at [796, 667] on span "30" at bounding box center [797, 661] width 14 height 15
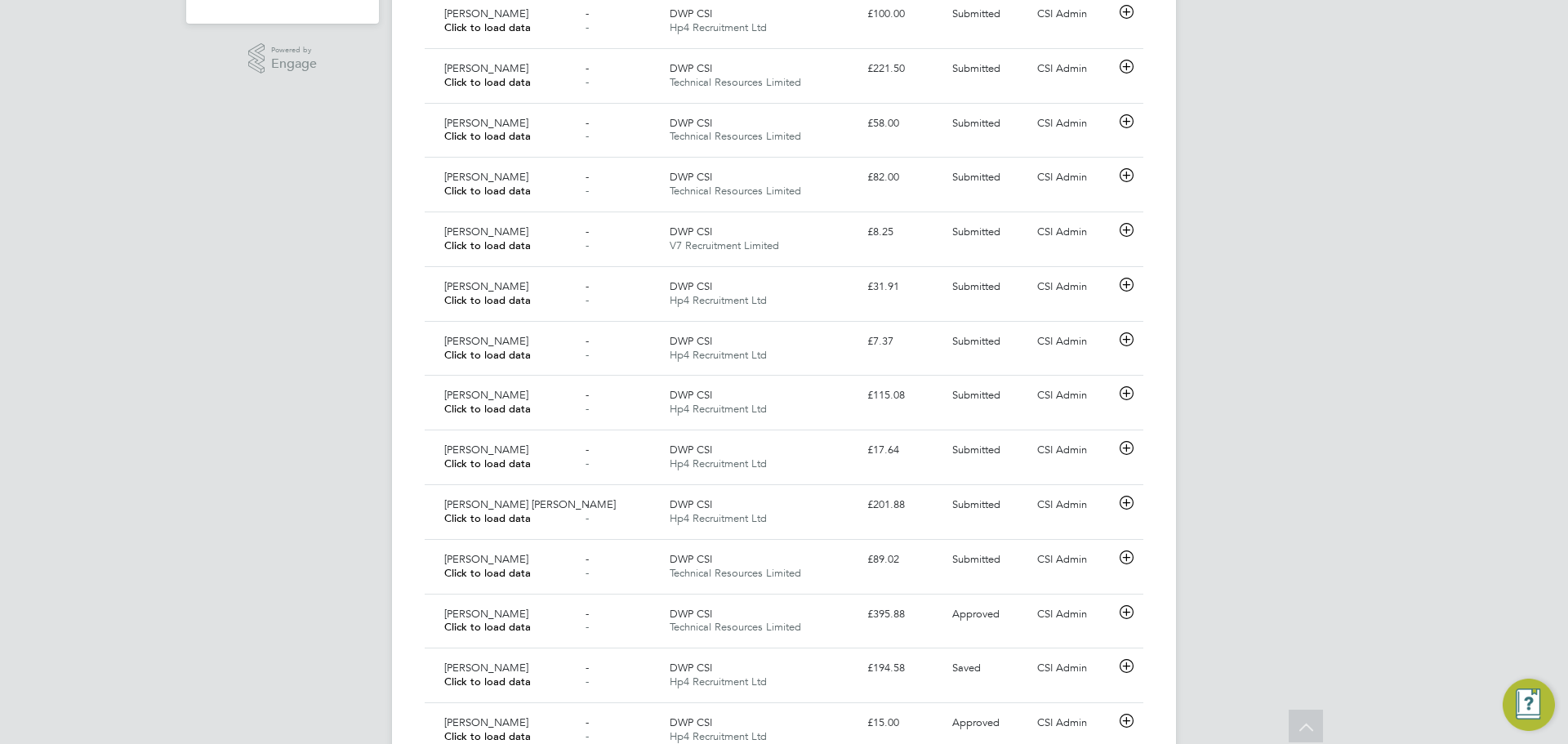
drag, startPoint x: 105, startPoint y: 296, endPoint x: 80, endPoint y: 351, distance: 60.4
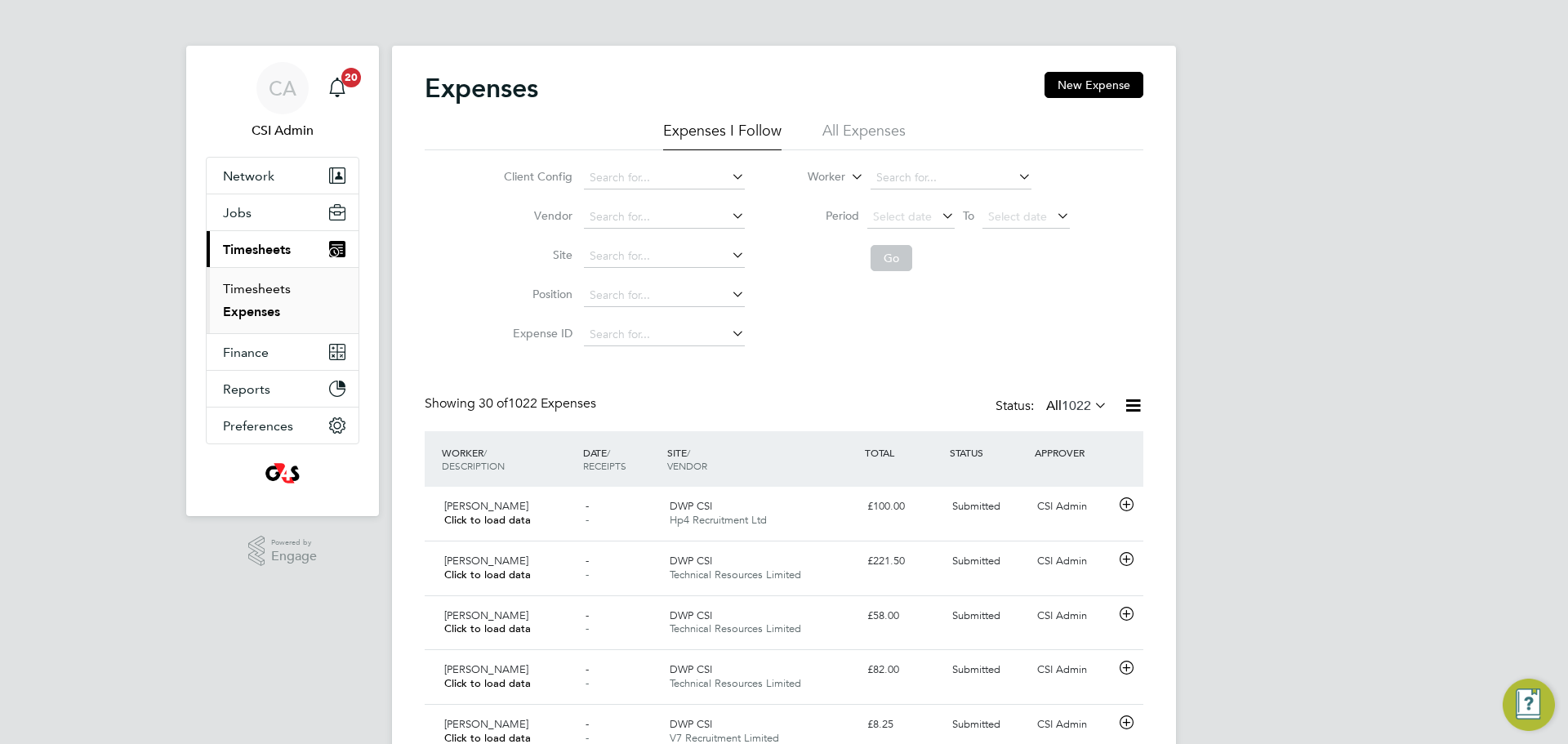
click at [238, 281] on link "Timesheets" at bounding box center [257, 289] width 68 height 15
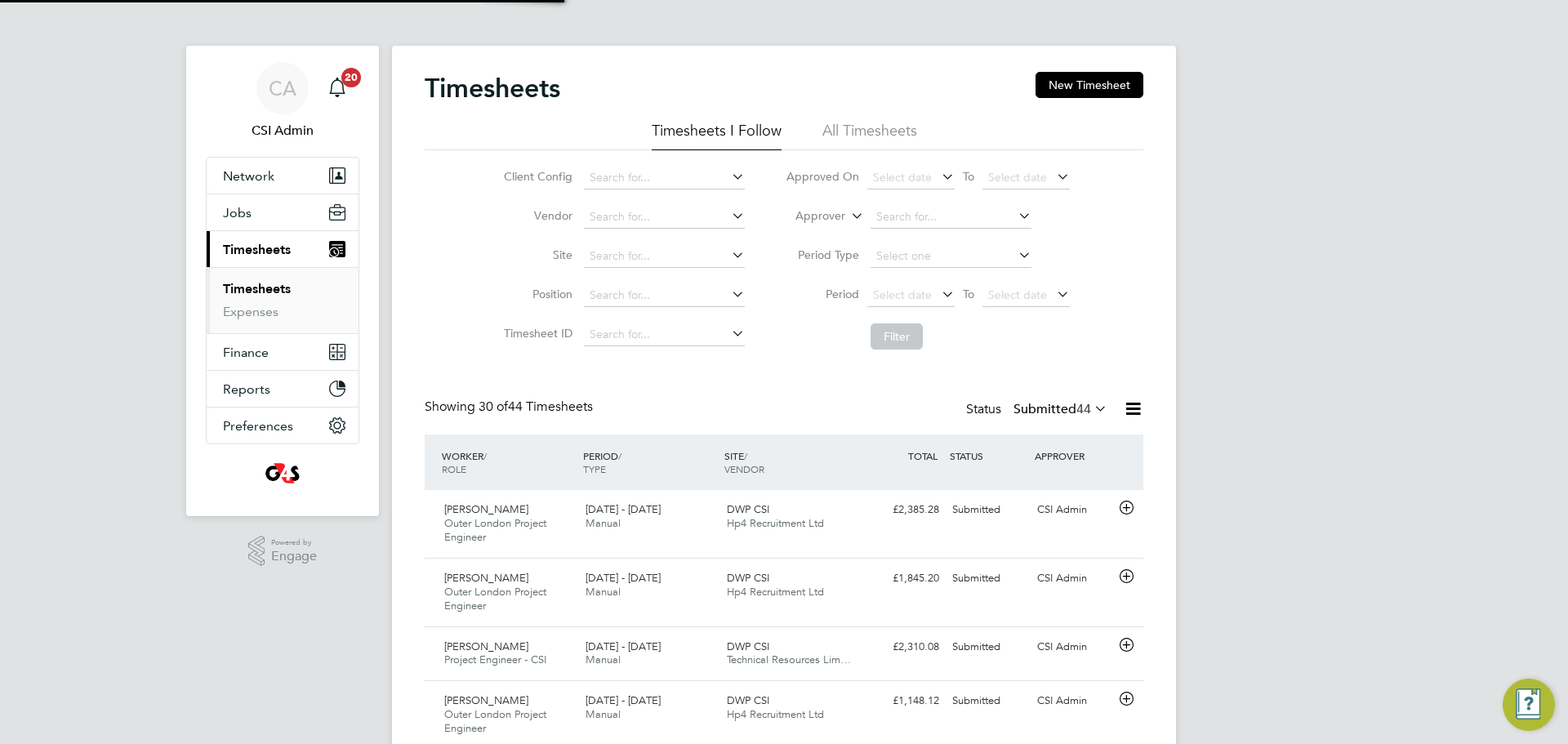
scroll to position [42, 142]
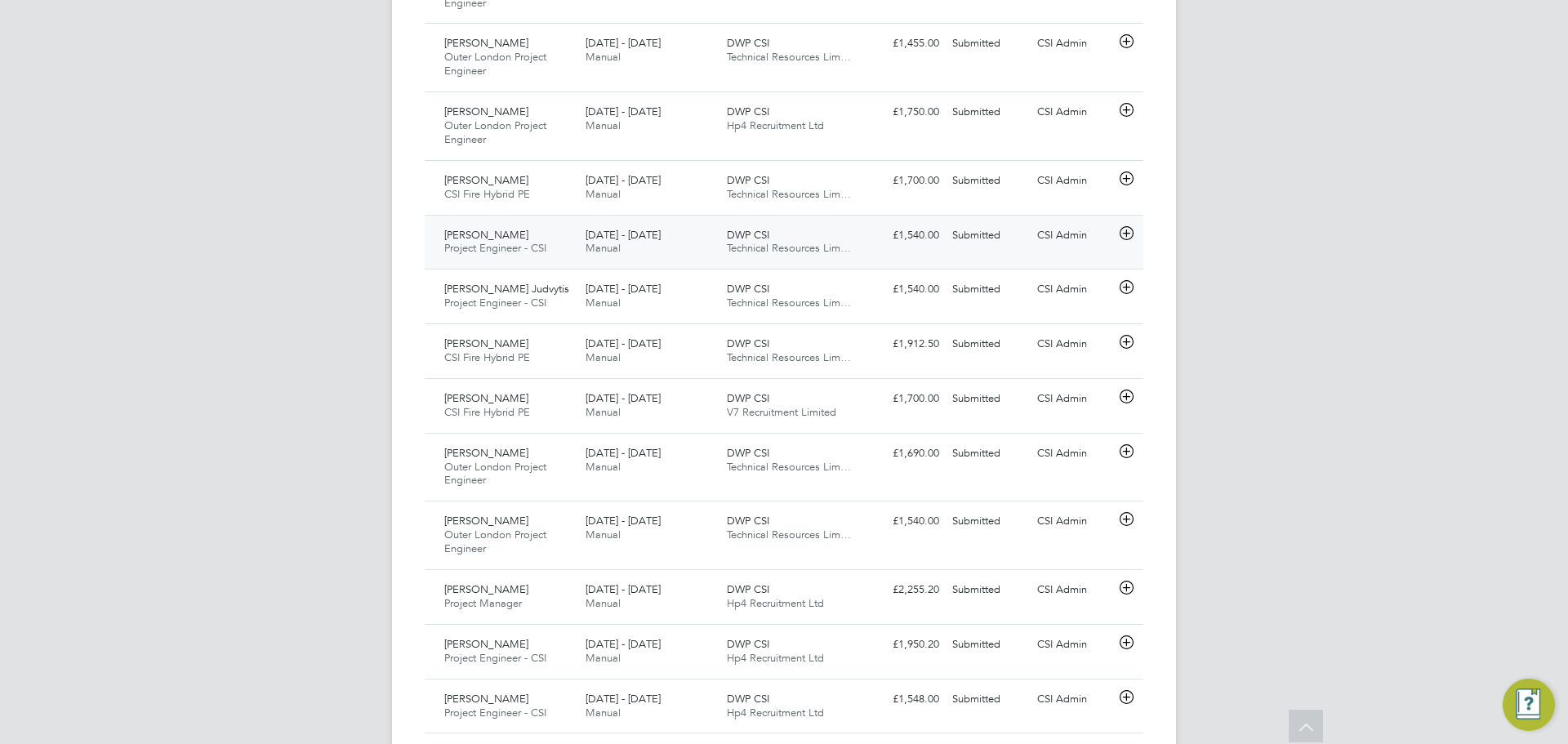
click at [721, 244] on div "DWP CSI Technical Resources Lim…" at bounding box center [791, 243] width 141 height 41
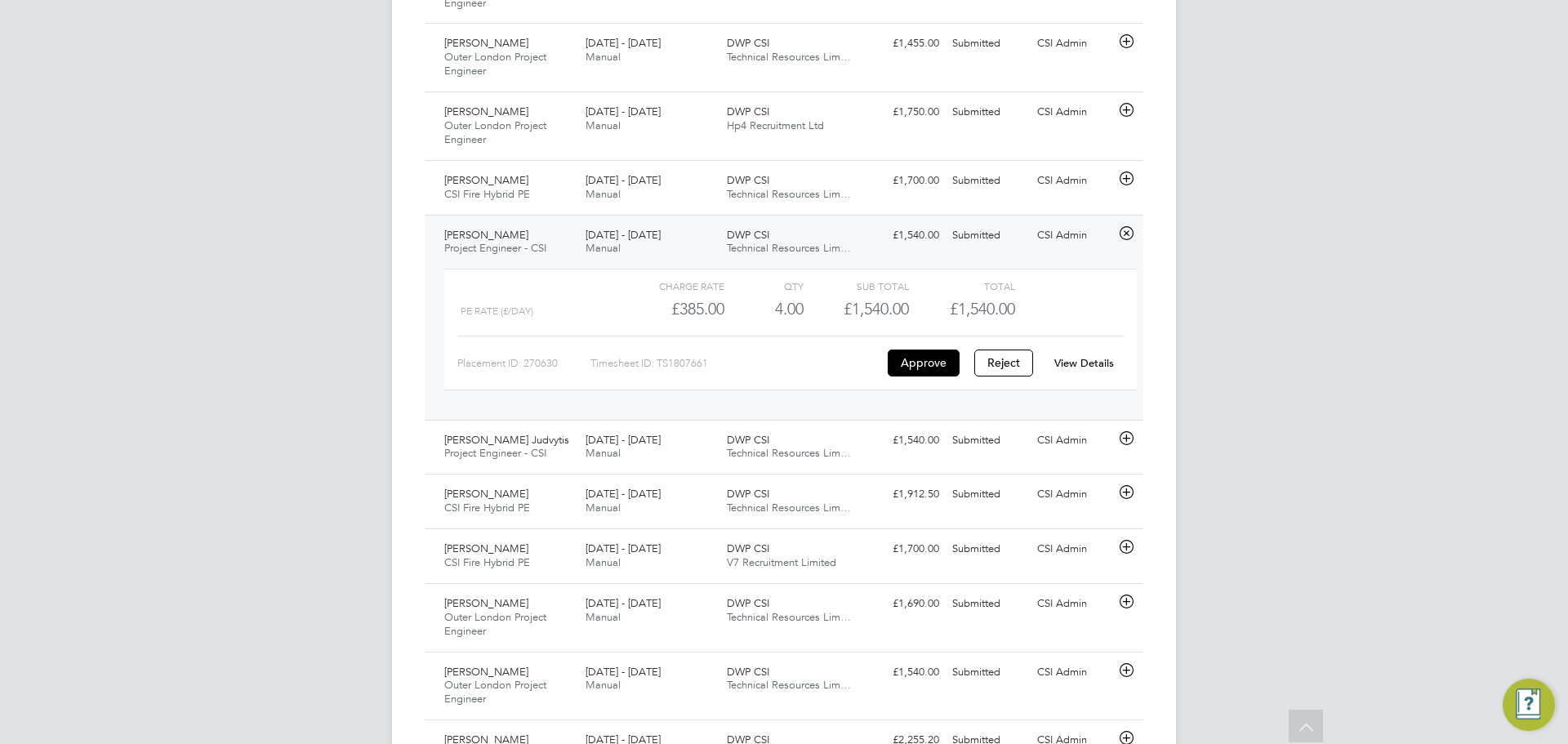
click at [1107, 359] on link "View Details" at bounding box center [1085, 363] width 60 height 14
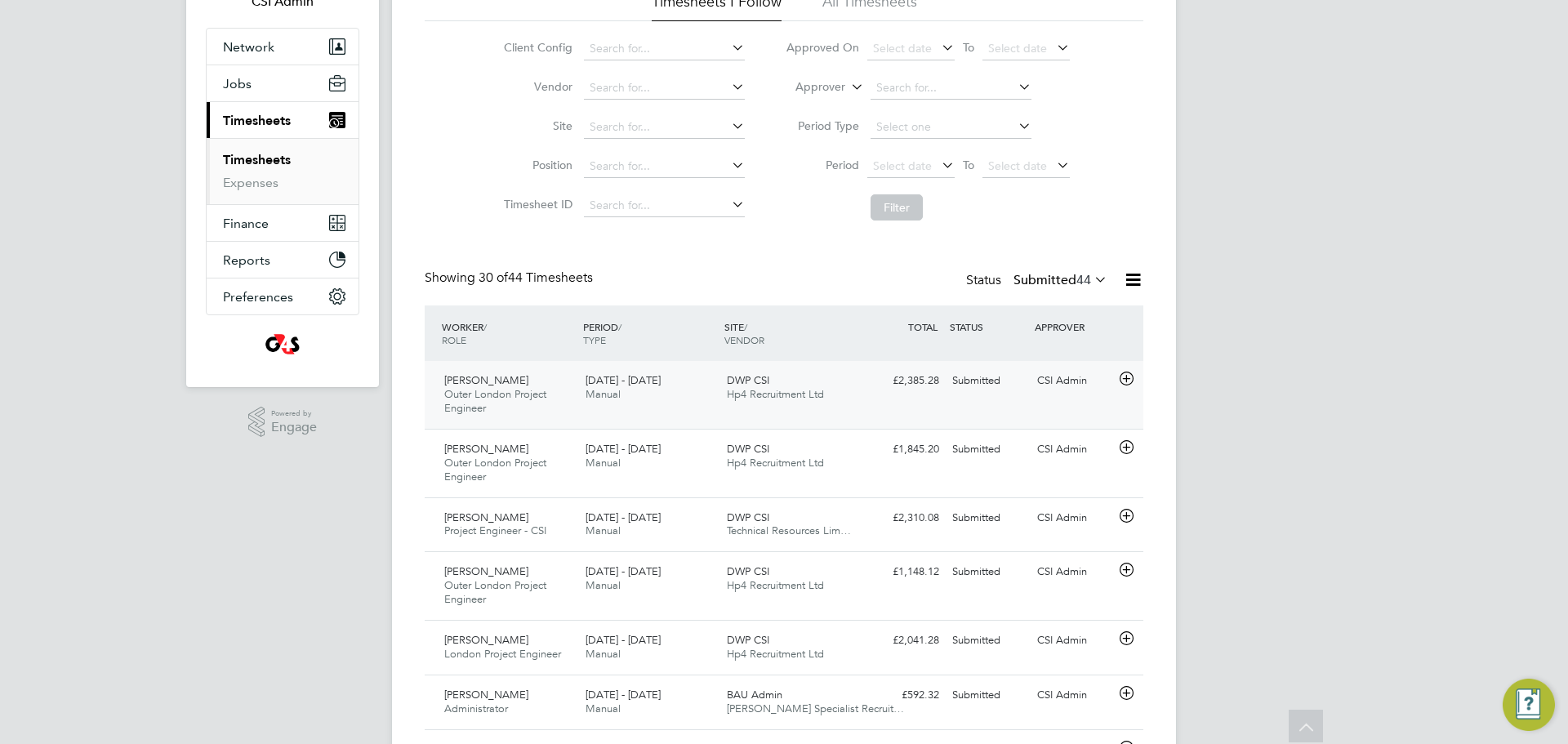
click at [721, 378] on div "DWP CSI Hp4 Recruitment Ltd" at bounding box center [791, 387] width 141 height 41
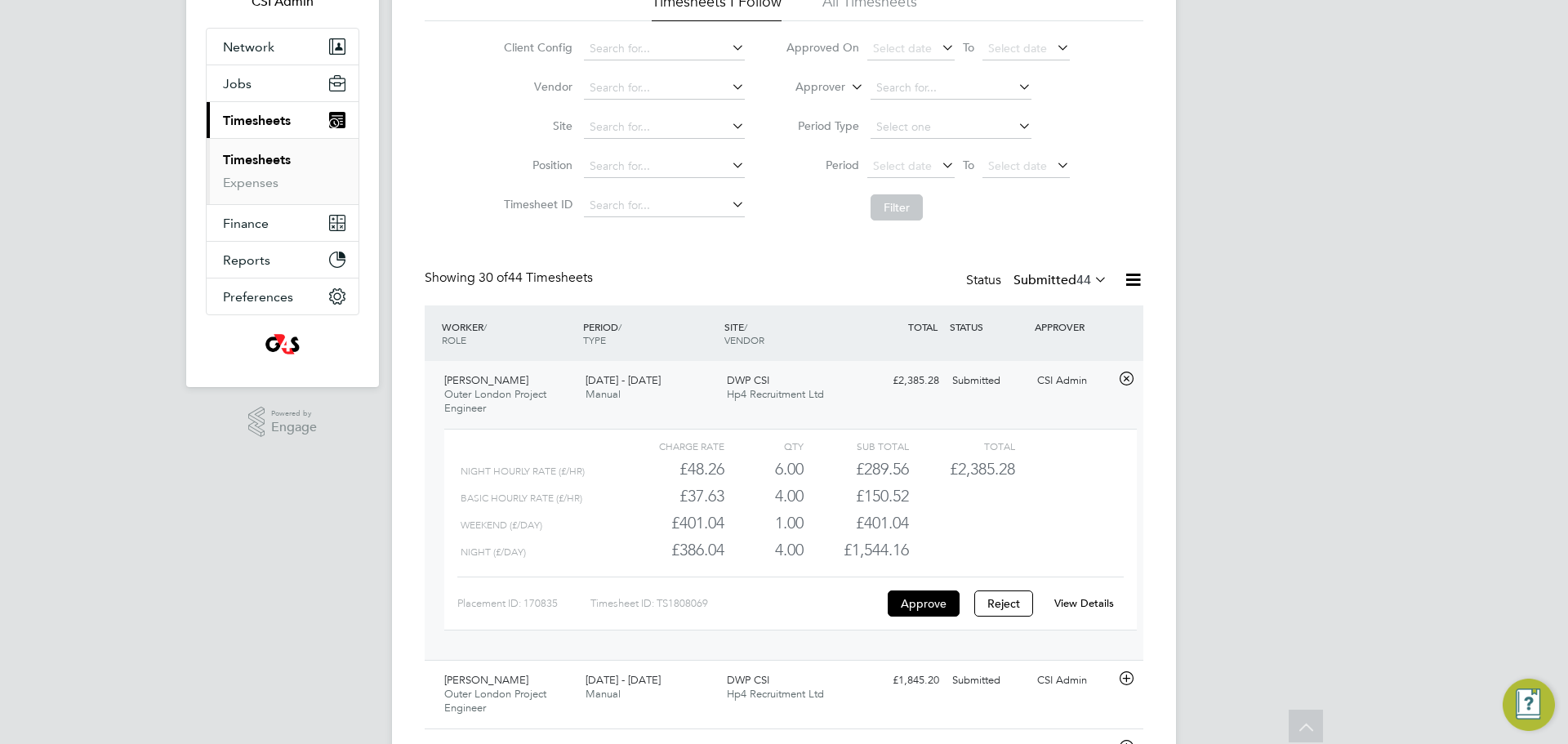
click at [1077, 597] on link "View Details" at bounding box center [1085, 603] width 60 height 14
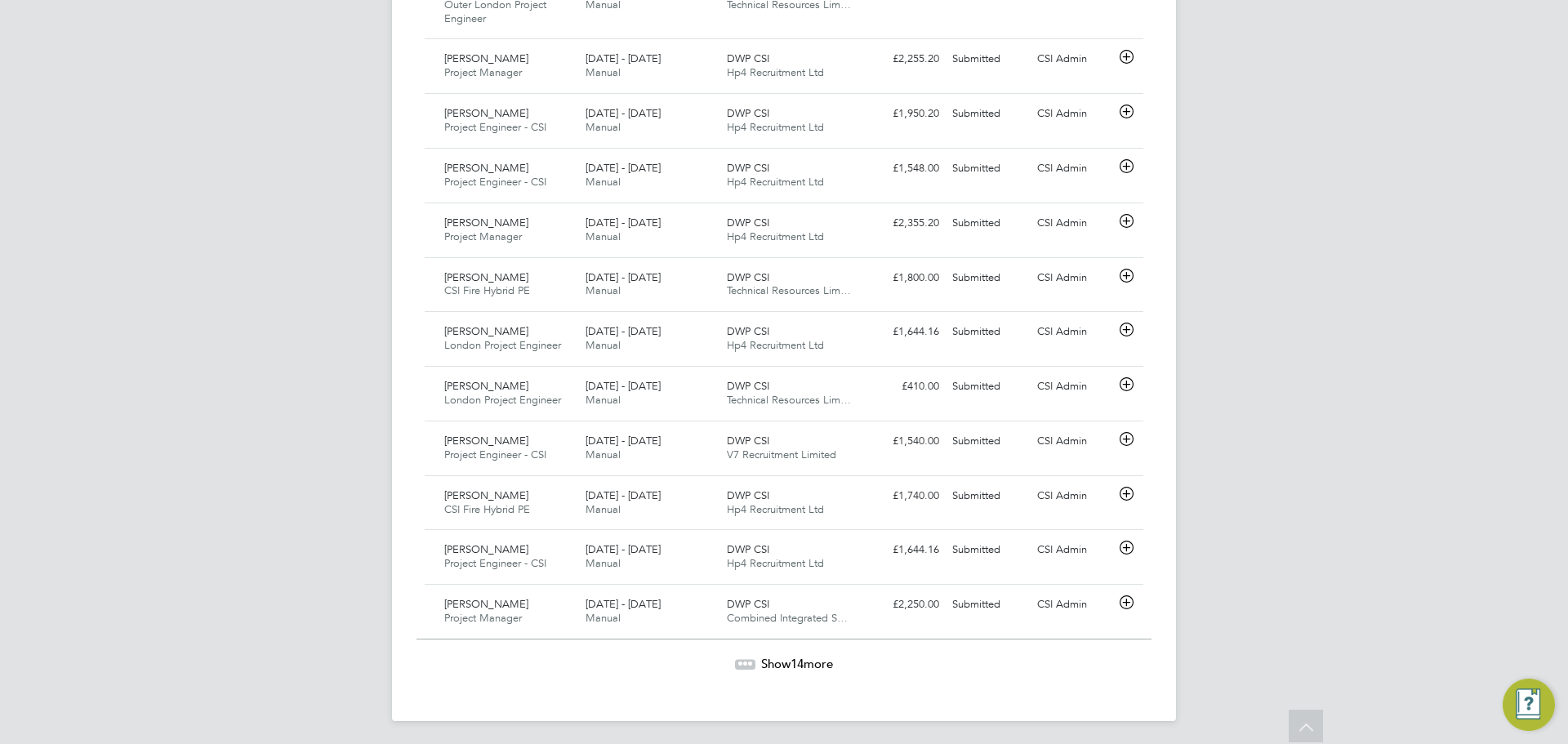
scroll to position [1989, 0]
drag, startPoint x: 798, startPoint y: 680, endPoint x: 802, endPoint y: 673, distance: 8.1
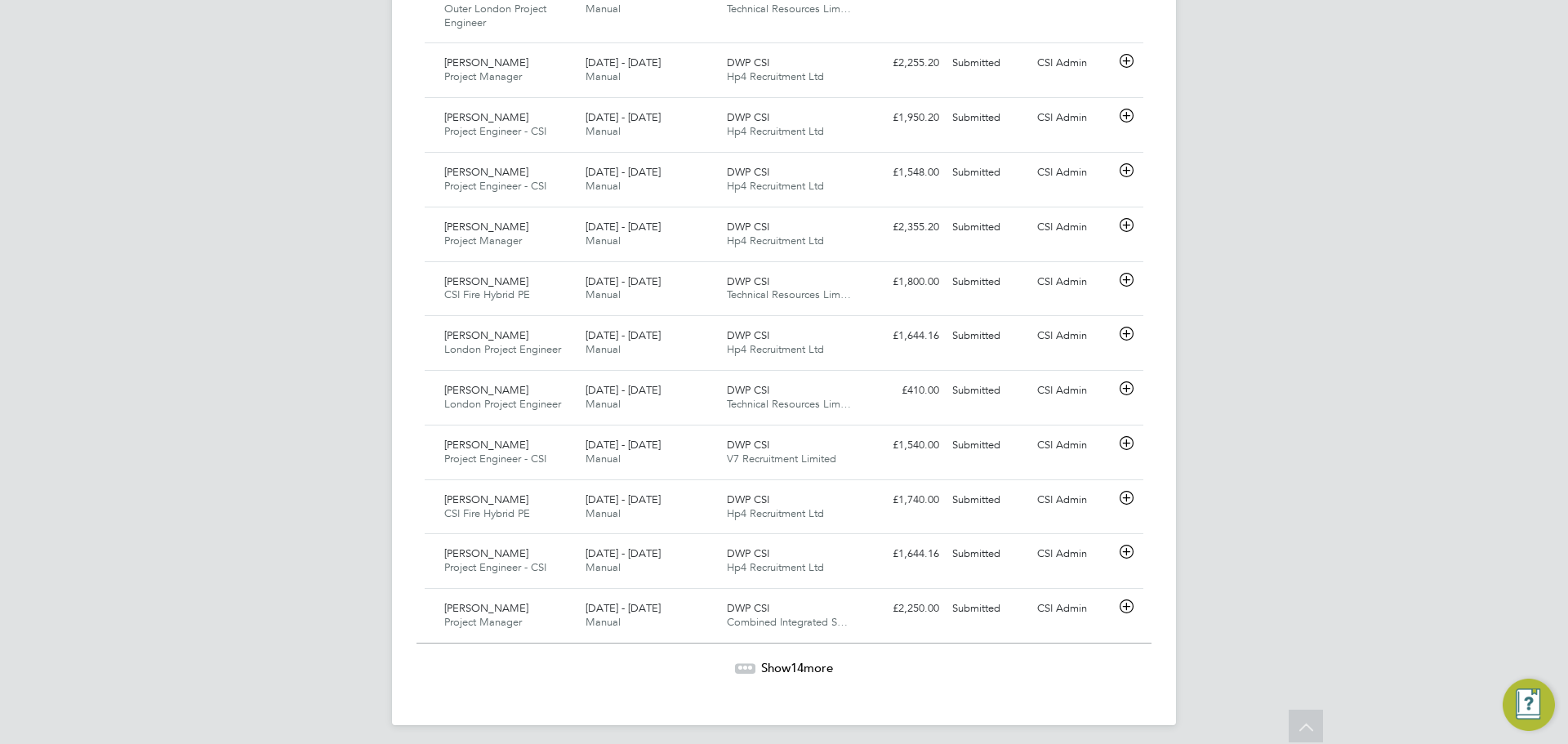
click at [802, 673] on span "14" at bounding box center [797, 668] width 14 height 15
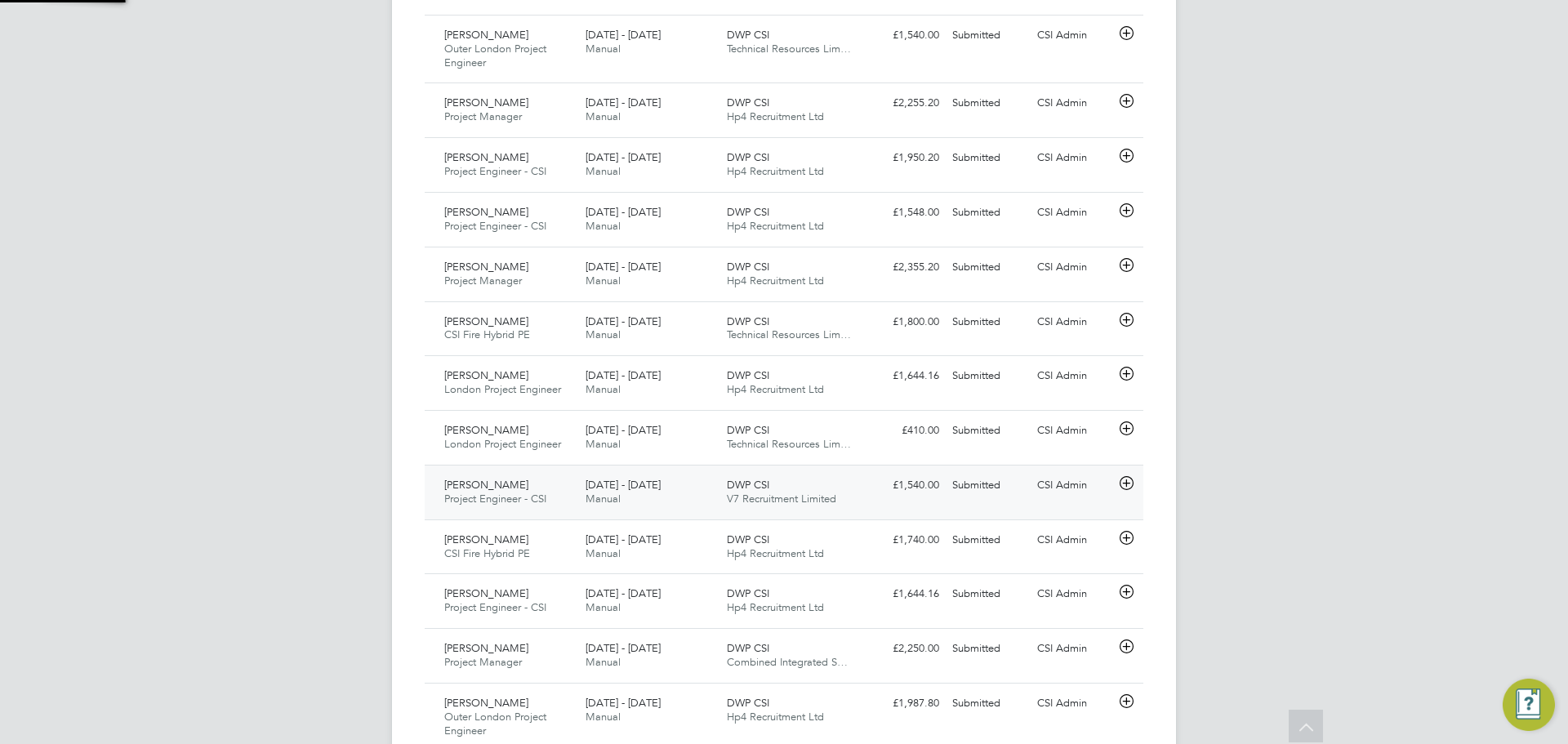
scroll to position [8, 8]
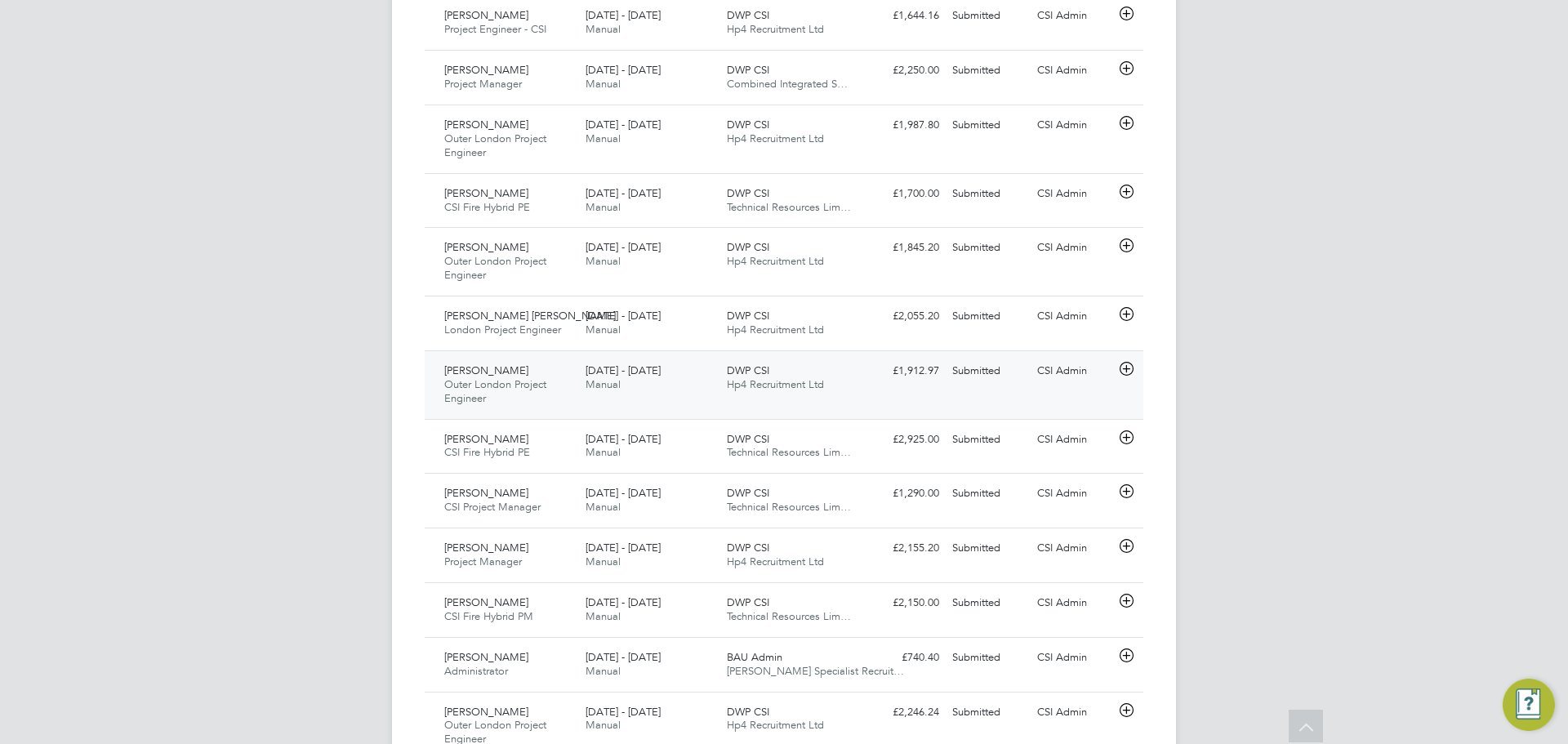
click at [706, 384] on div "[DATE] - [DATE] Manual" at bounding box center [649, 378] width 141 height 41
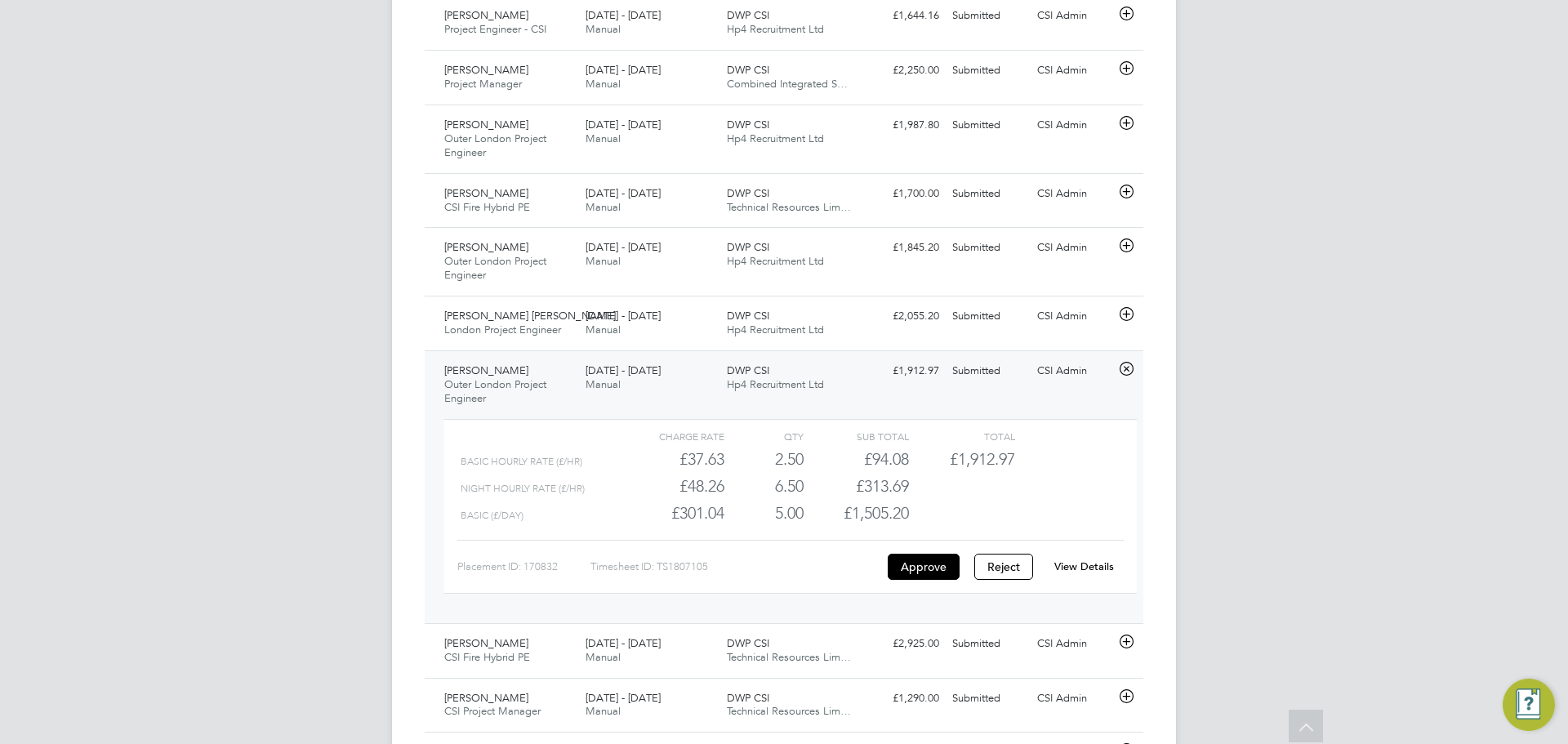
click at [1073, 553] on div "Placement ID: 170832 Timesheet ID: TS1807105 Approve Reject View Details" at bounding box center [790, 559] width 667 height 40
click at [1076, 563] on link "View Details" at bounding box center [1085, 566] width 60 height 14
click at [766, 245] on span "DWP CSI" at bounding box center [748, 247] width 43 height 14
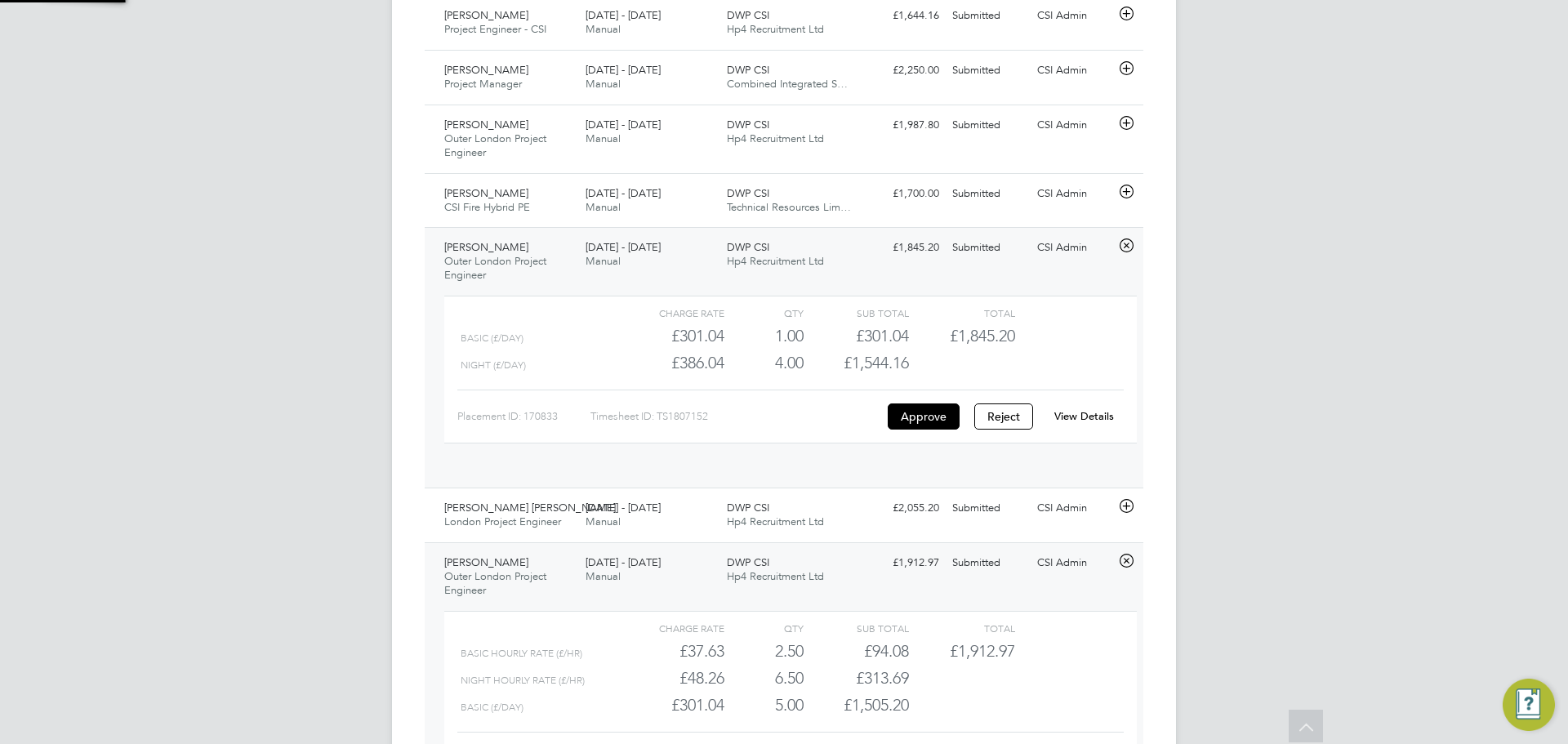
scroll to position [28, 159]
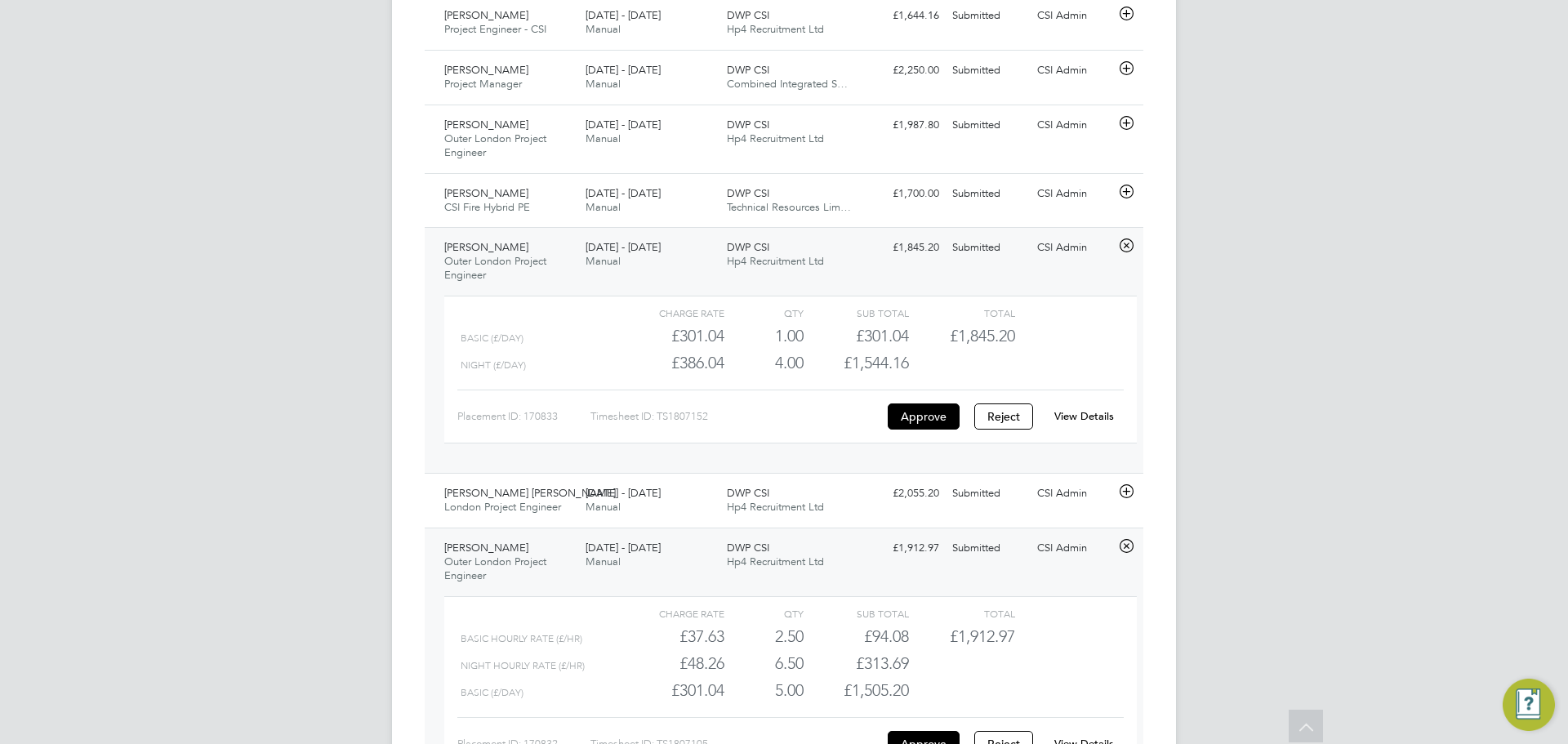
click at [1102, 433] on div "Charge rate QTY Sub Total Total Basic (£/day) £301.04 1 1.00 1 £301.04 £1,845.2…" at bounding box center [790, 369] width 693 height 148
click at [1107, 423] on link "View Details" at bounding box center [1085, 416] width 60 height 14
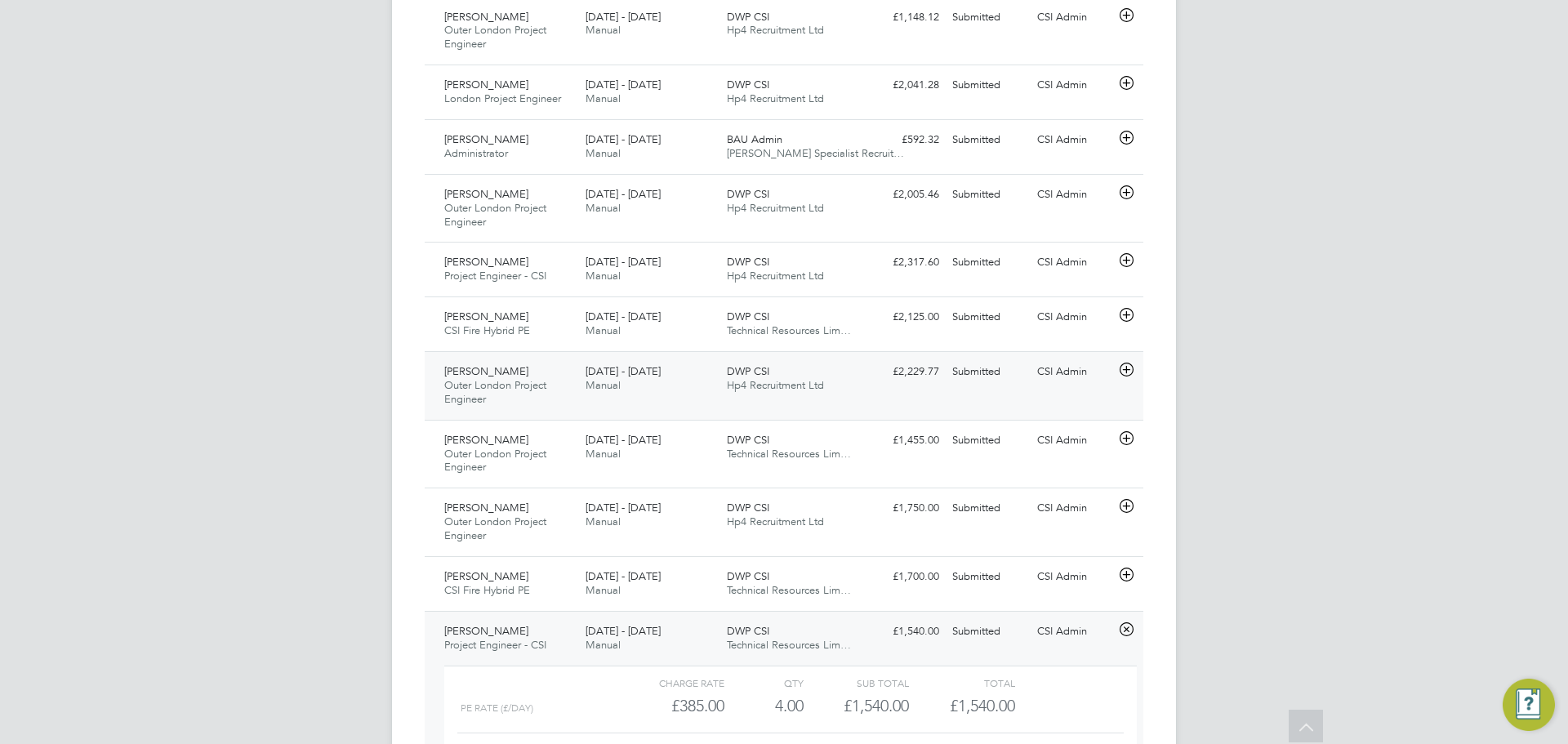
click at [859, 371] on div "DWP CSI Hp4 Recruitment Ltd" at bounding box center [791, 379] width 141 height 41
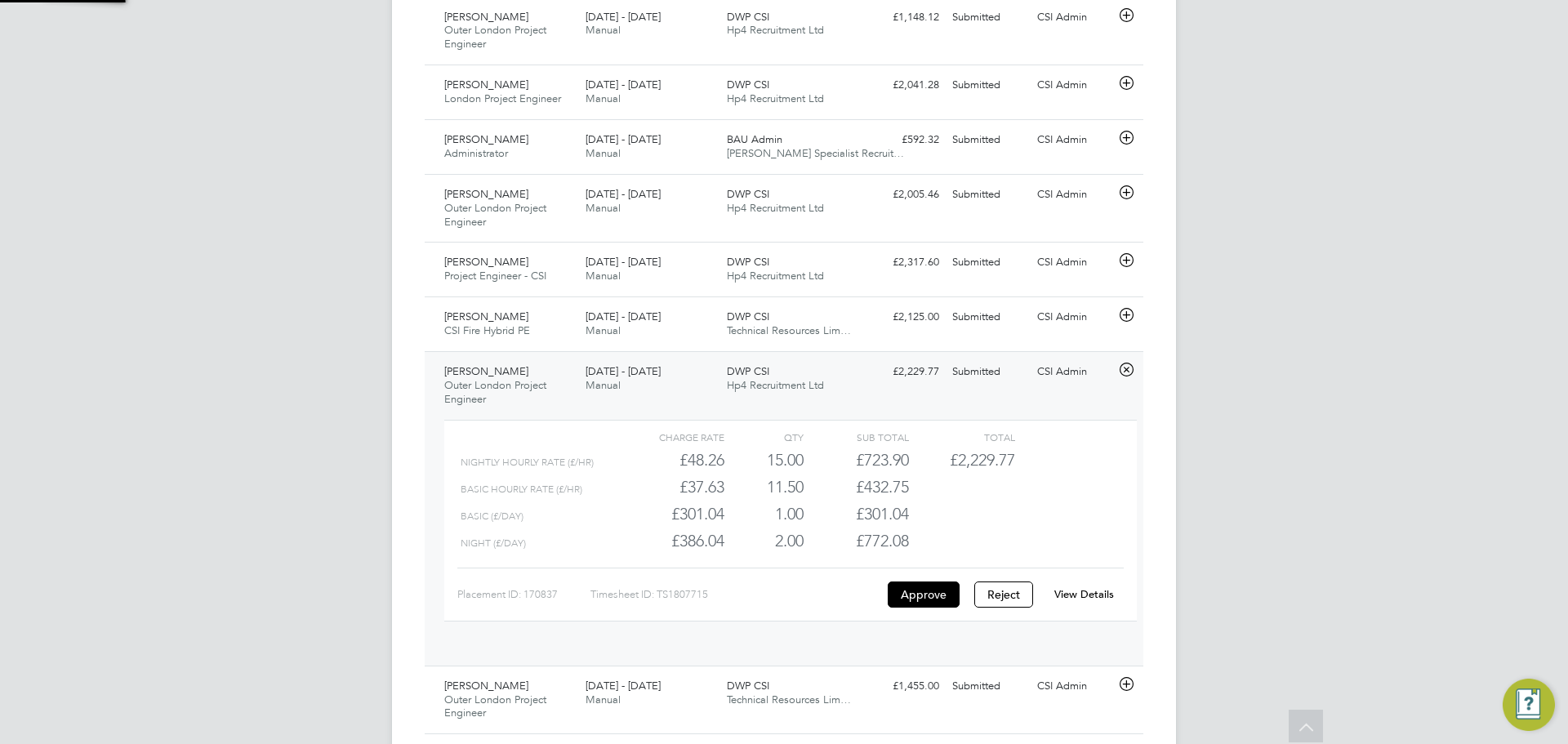
scroll to position [28, 159]
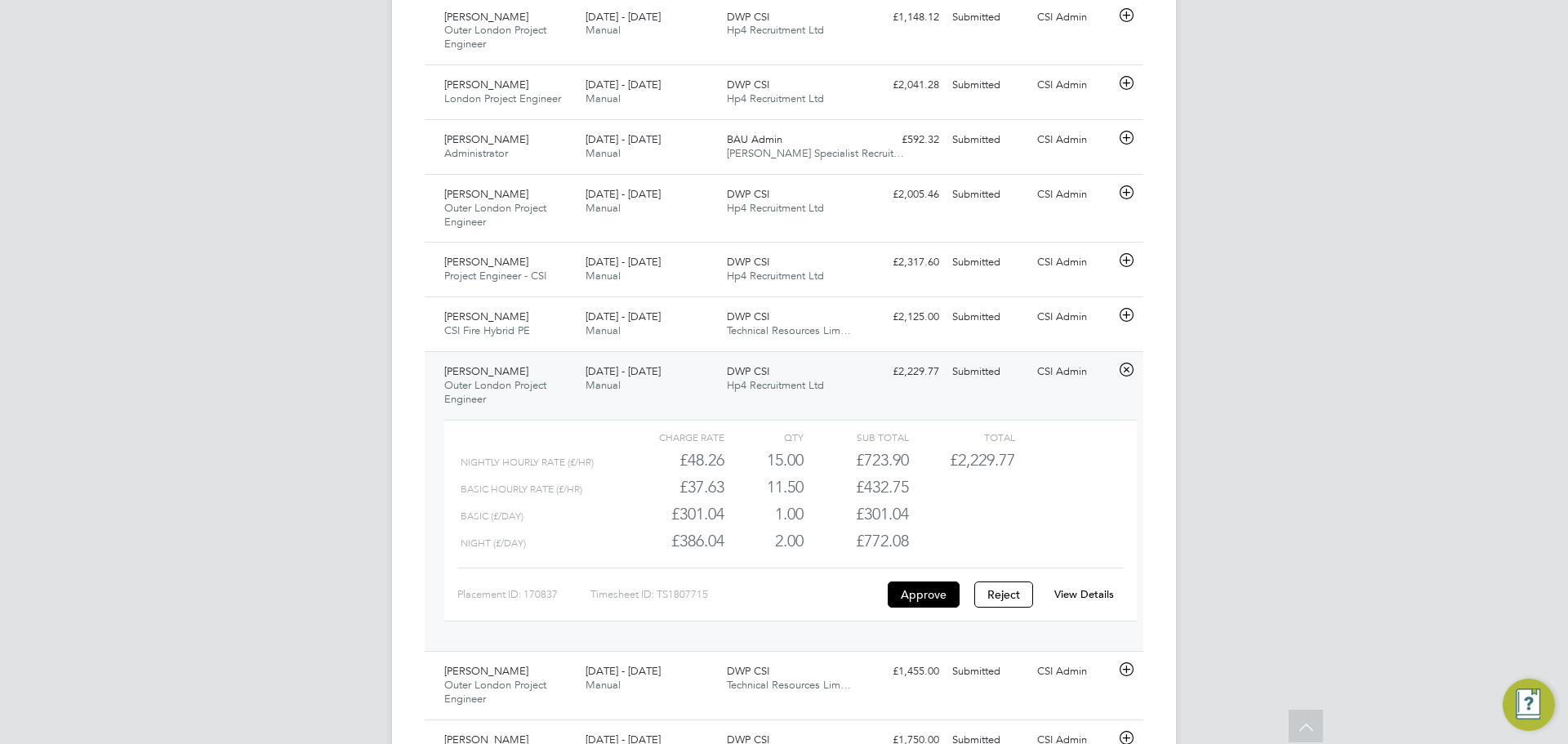
click at [1071, 595] on link "View Details" at bounding box center [1085, 594] width 60 height 14
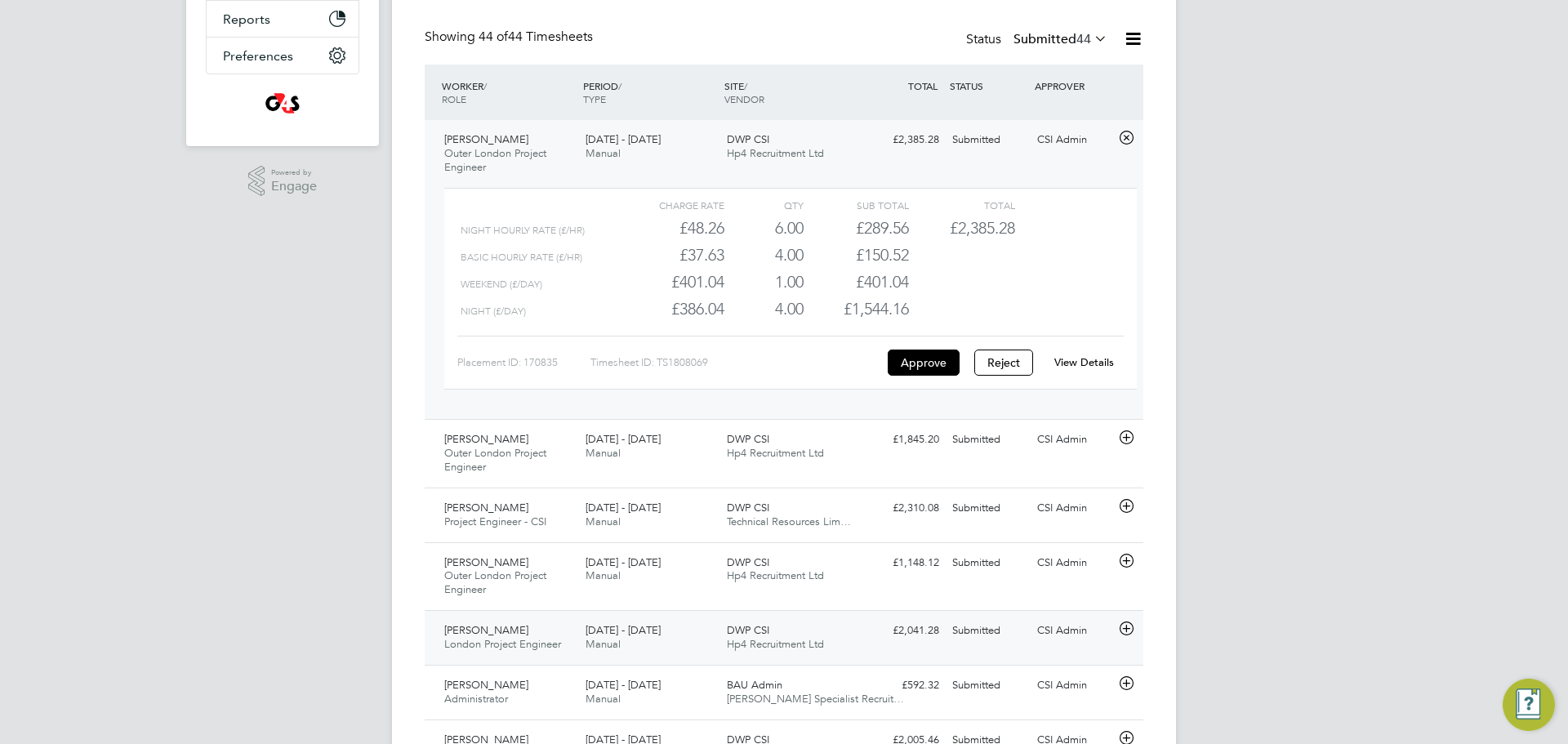
scroll to position [470, 0]
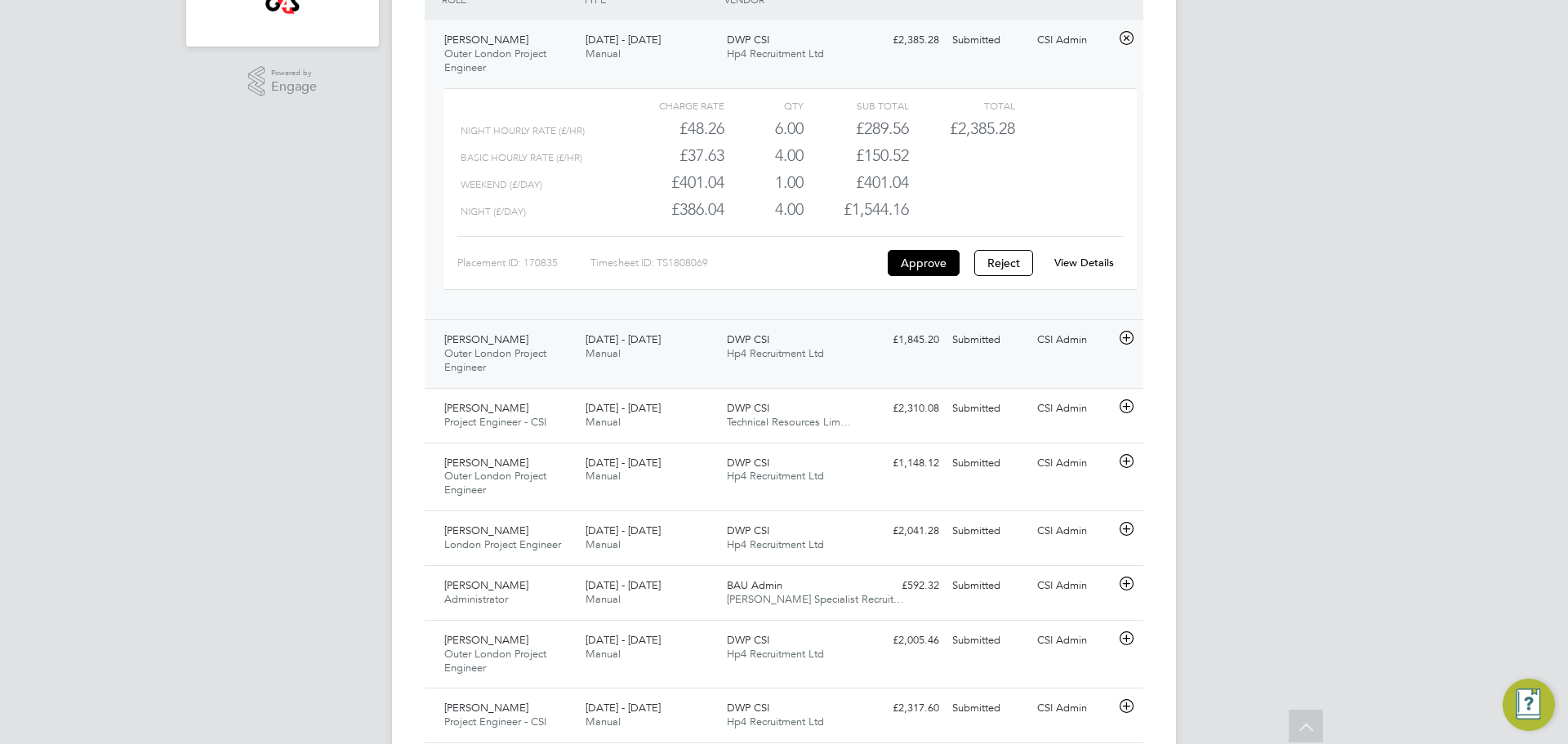
click at [677, 357] on div "[DATE] - [DATE] Manual" at bounding box center [649, 347] width 141 height 41
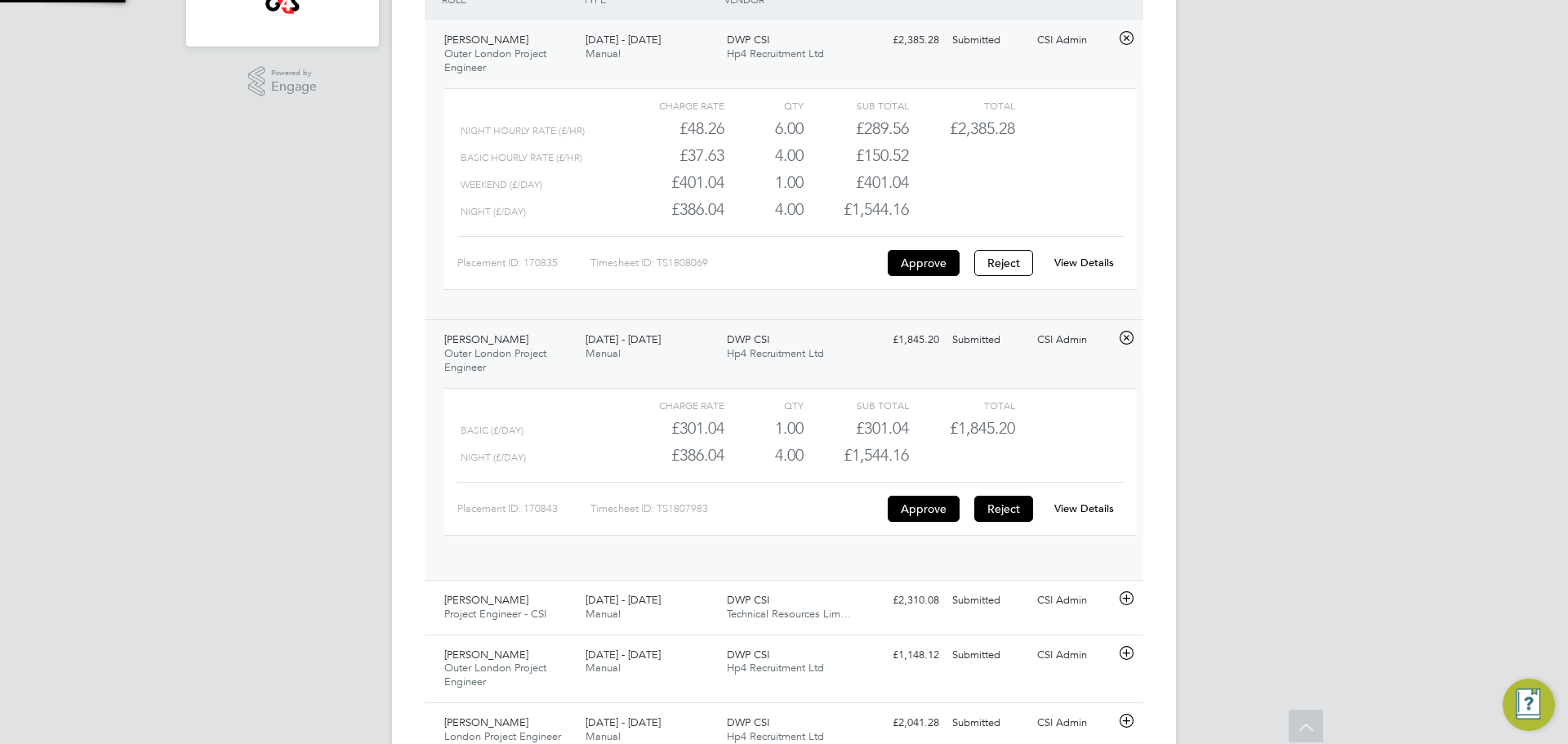
scroll to position [28, 159]
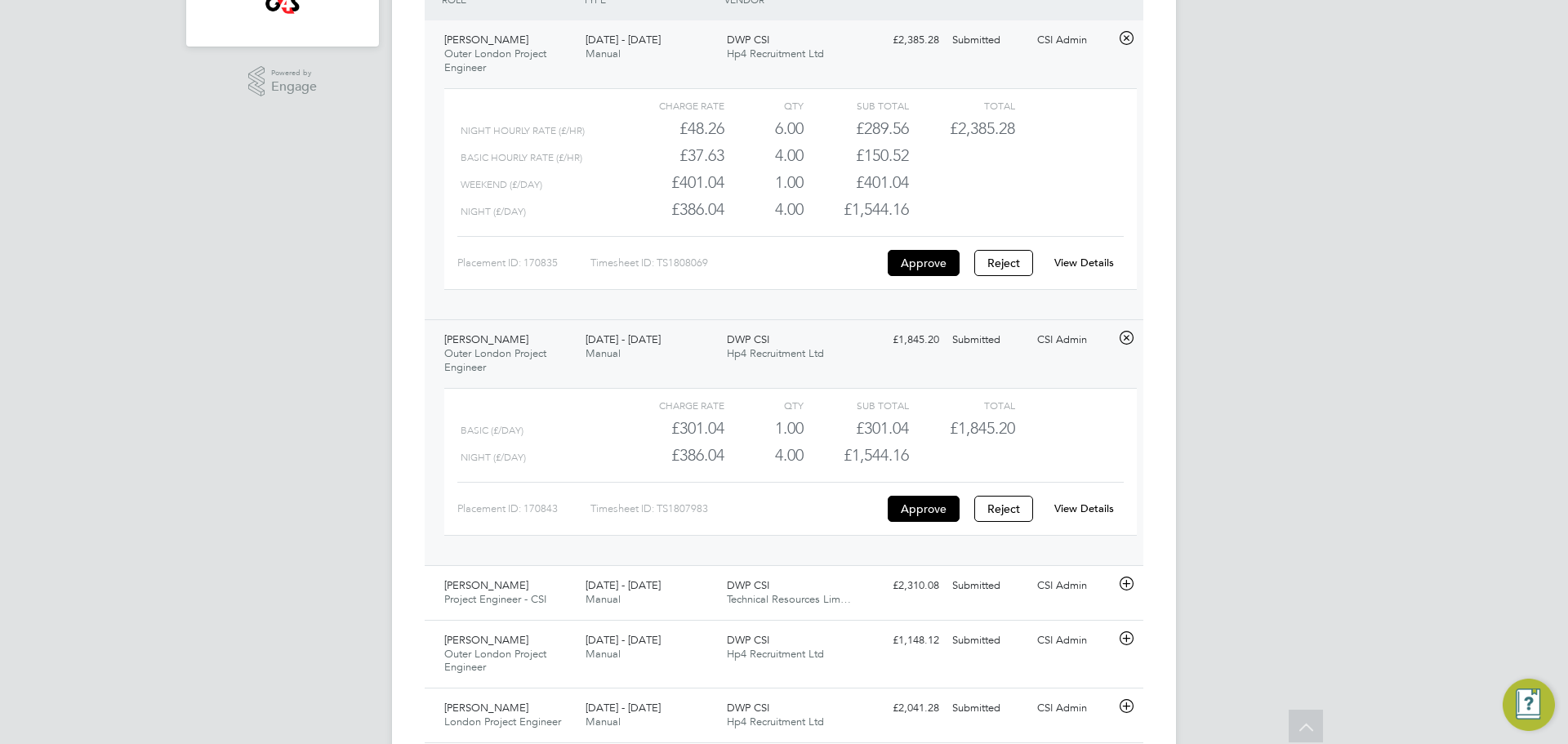
click at [1108, 507] on link "View Details" at bounding box center [1085, 508] width 60 height 14
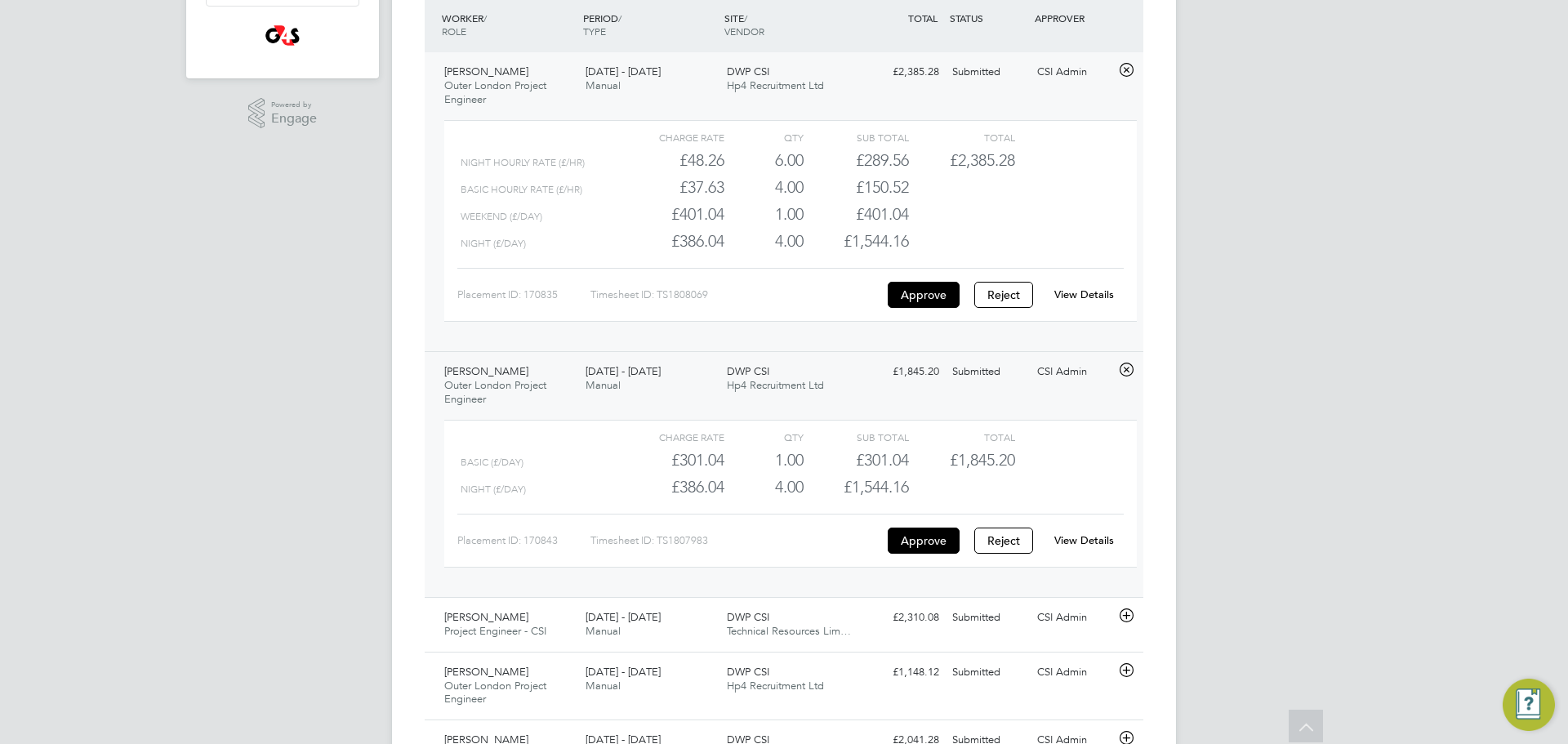
scroll to position [986, 0]
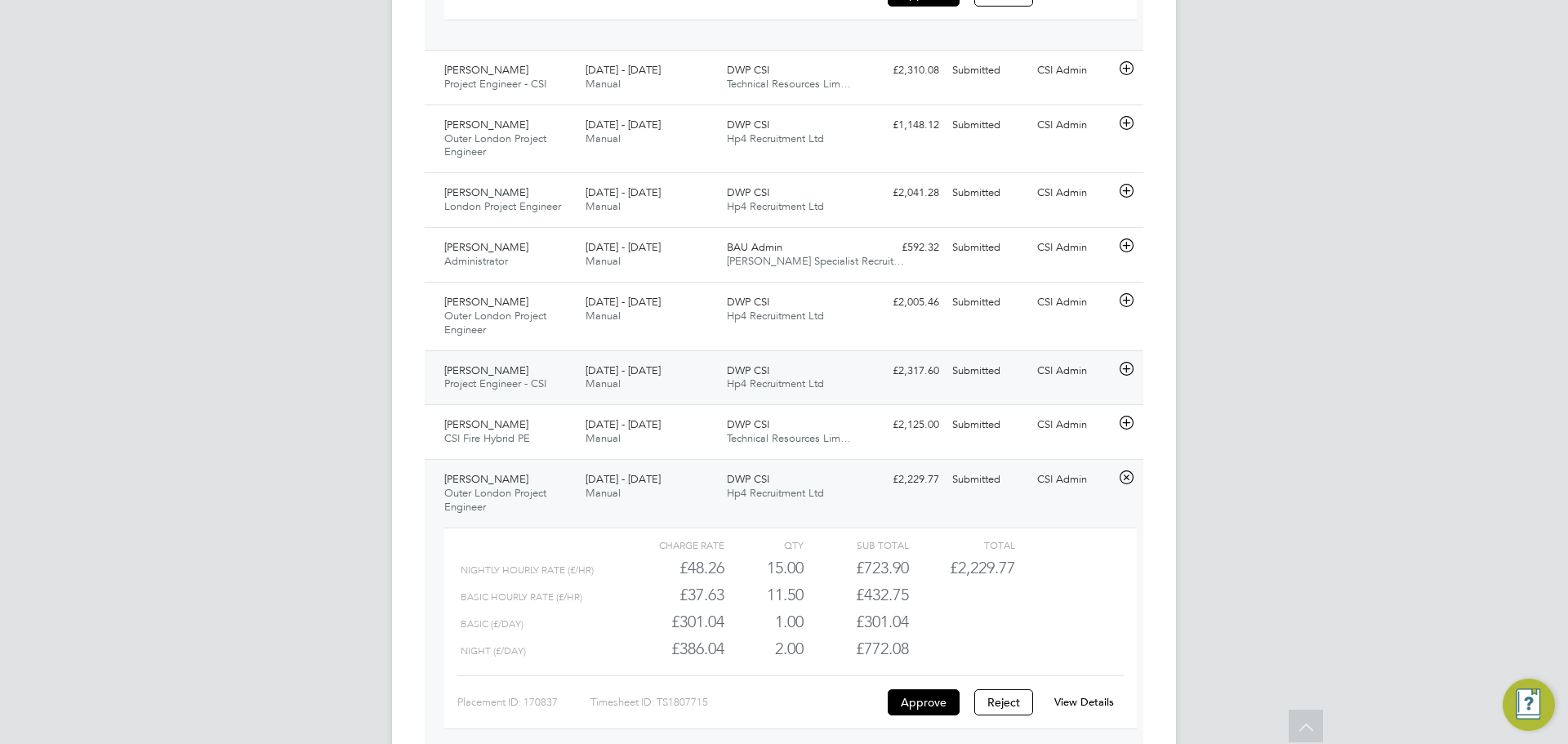
click at [983, 364] on div "Submitted" at bounding box center [988, 371] width 85 height 27
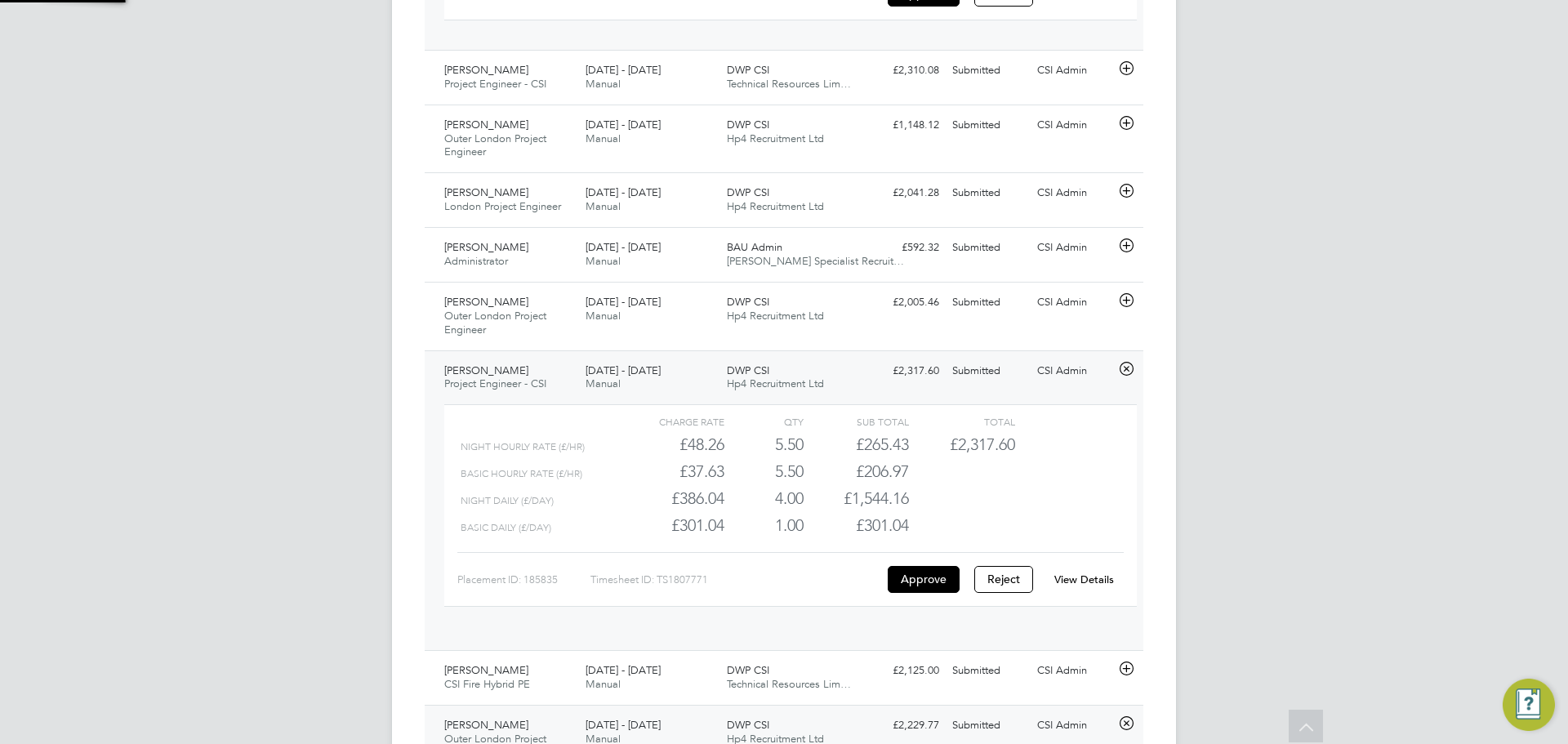
scroll to position [28, 159]
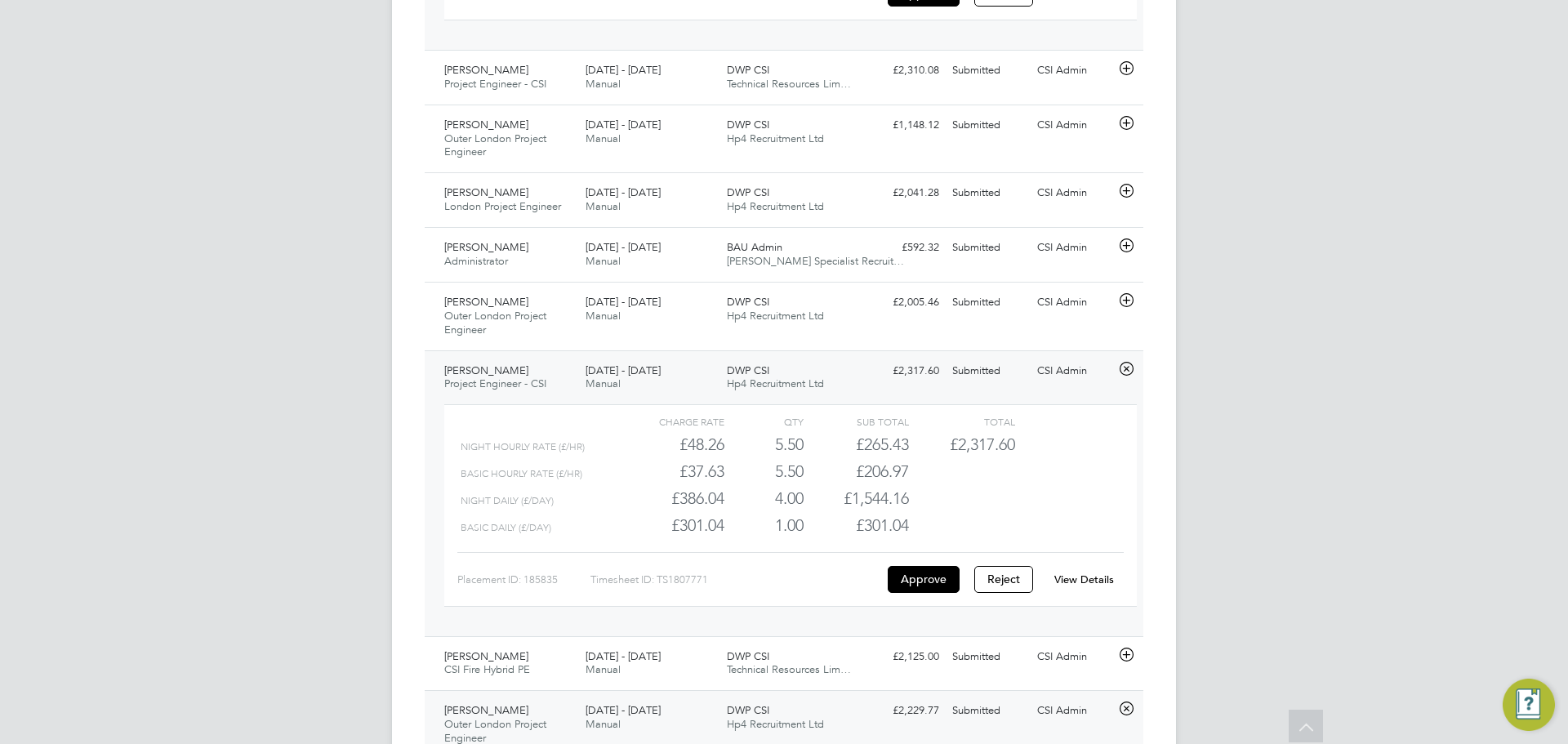
click at [1070, 577] on link "View Details" at bounding box center [1085, 580] width 60 height 14
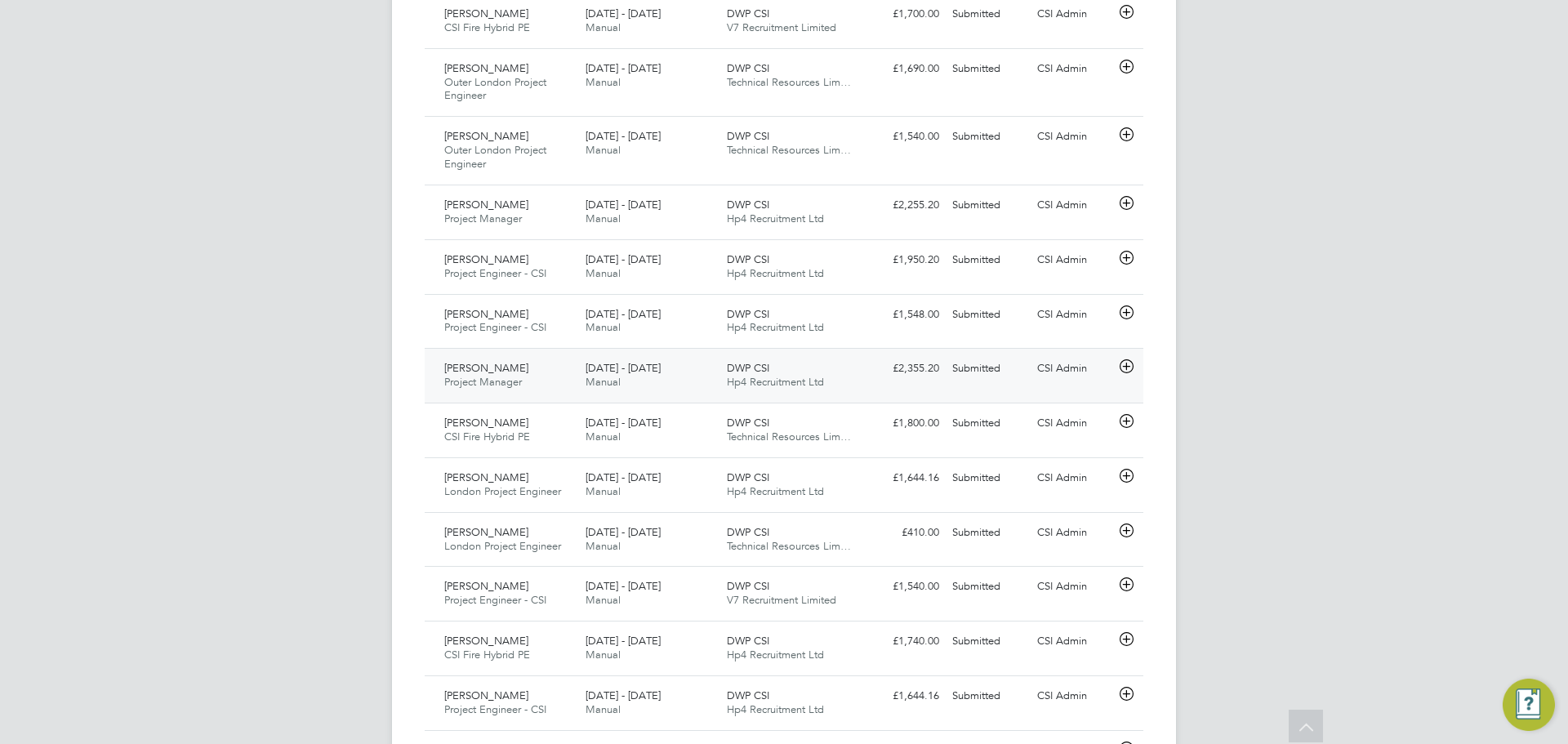
click at [809, 401] on div "Andrew Ballard Project Manager 18 - 24 Aug 2025 18 - 24 Aug 2025 Manual DWP CSI…" at bounding box center [784, 375] width 719 height 55
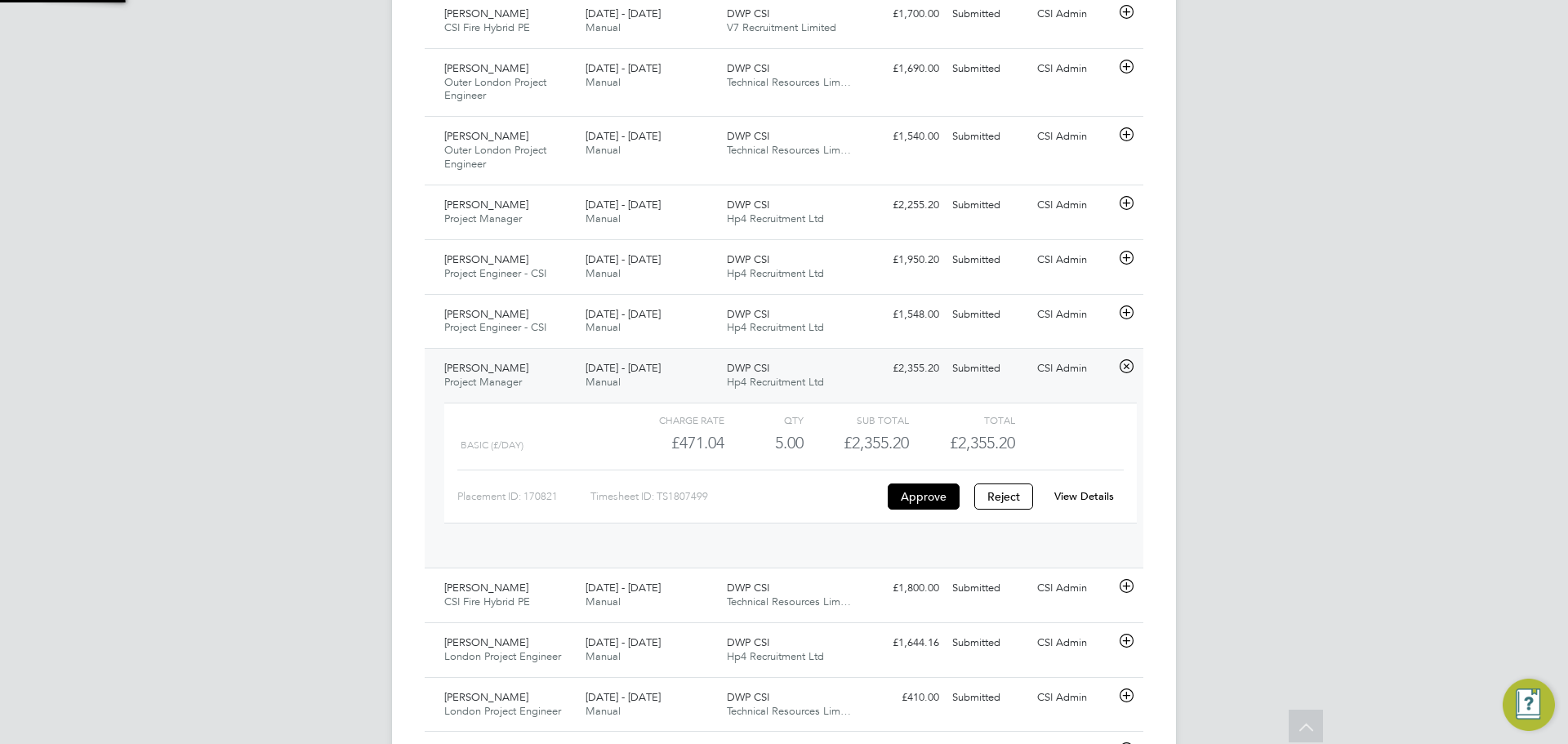
scroll to position [28, 159]
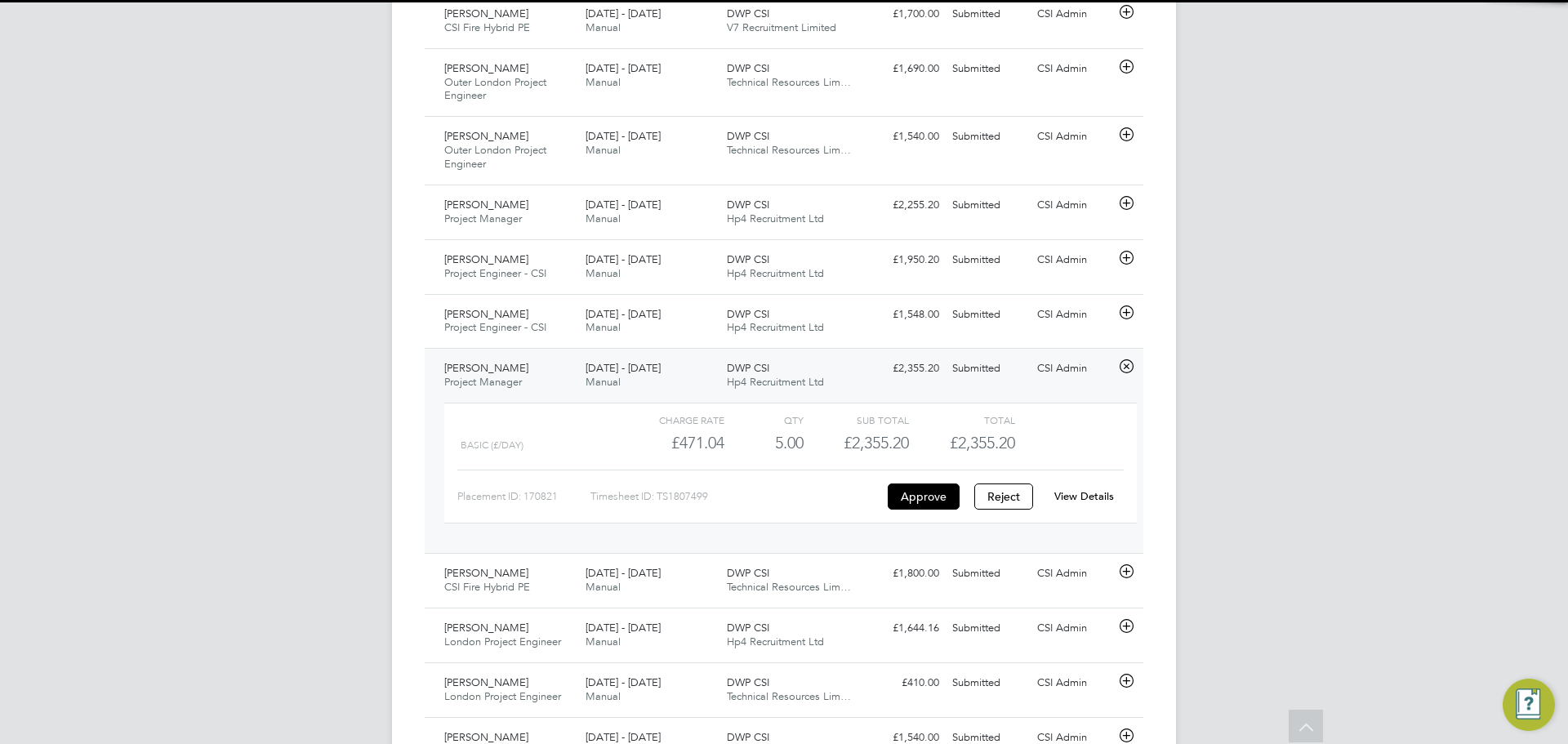
click at [1080, 503] on link "View Details" at bounding box center [1085, 496] width 60 height 14
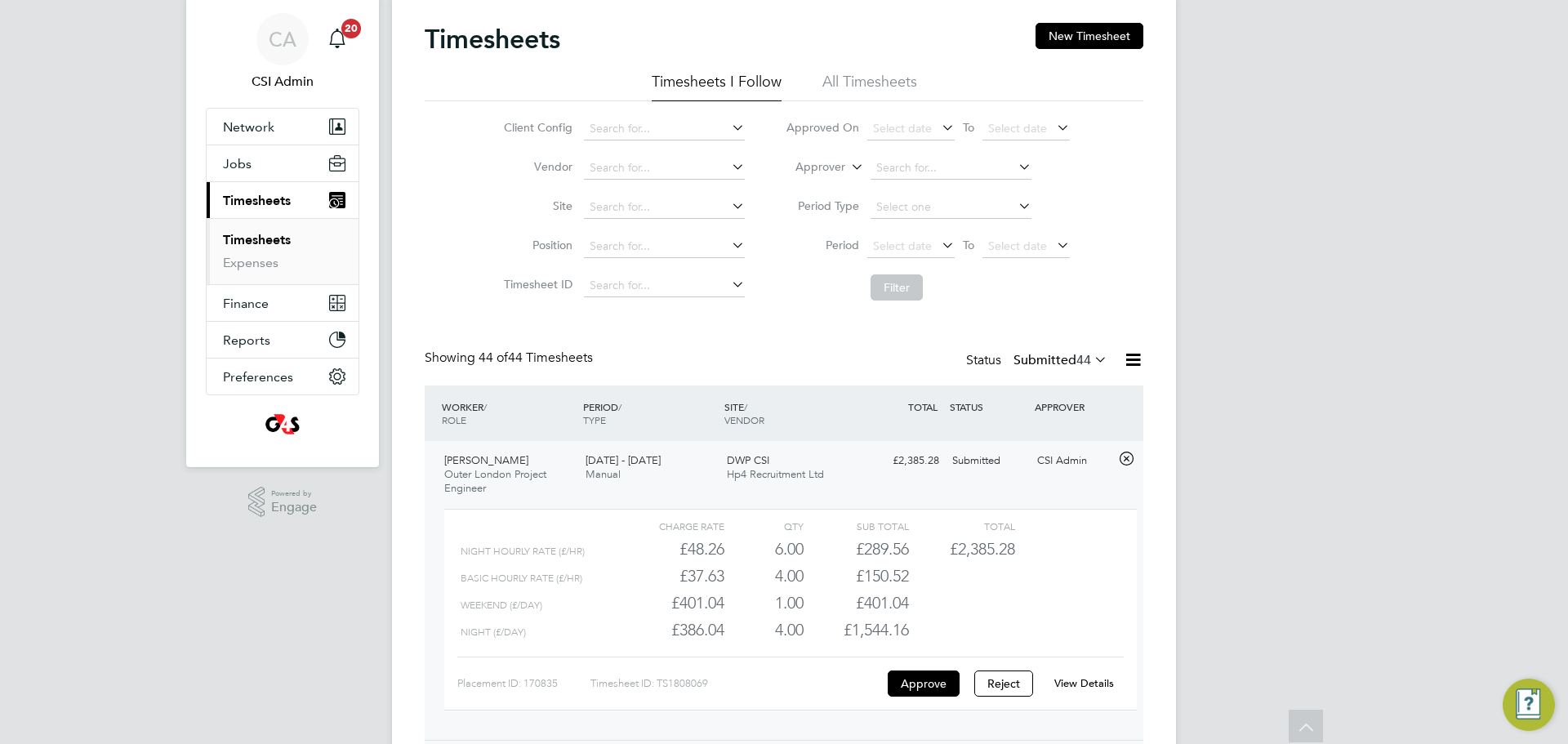
scroll to position [0, 0]
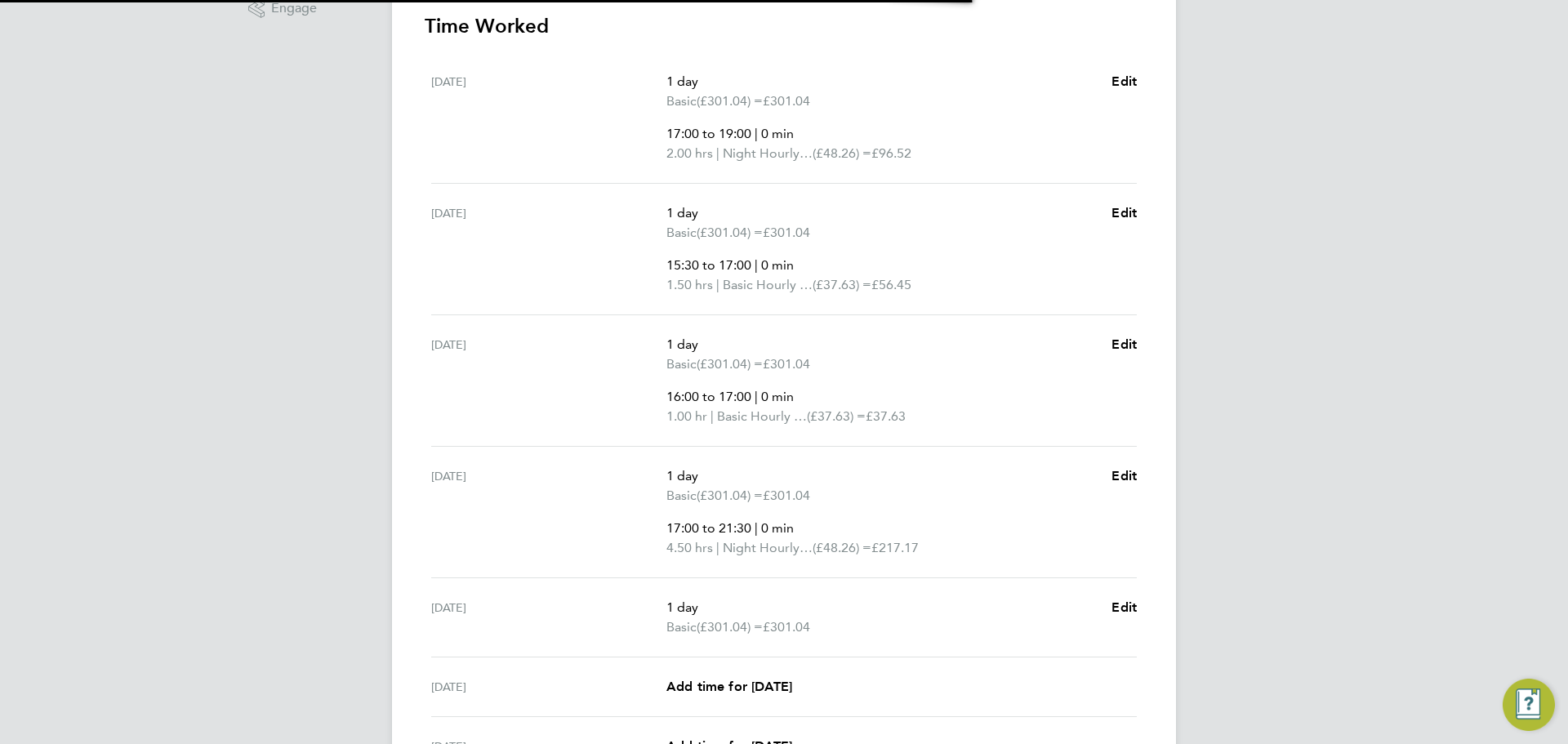
scroll to position [725, 0]
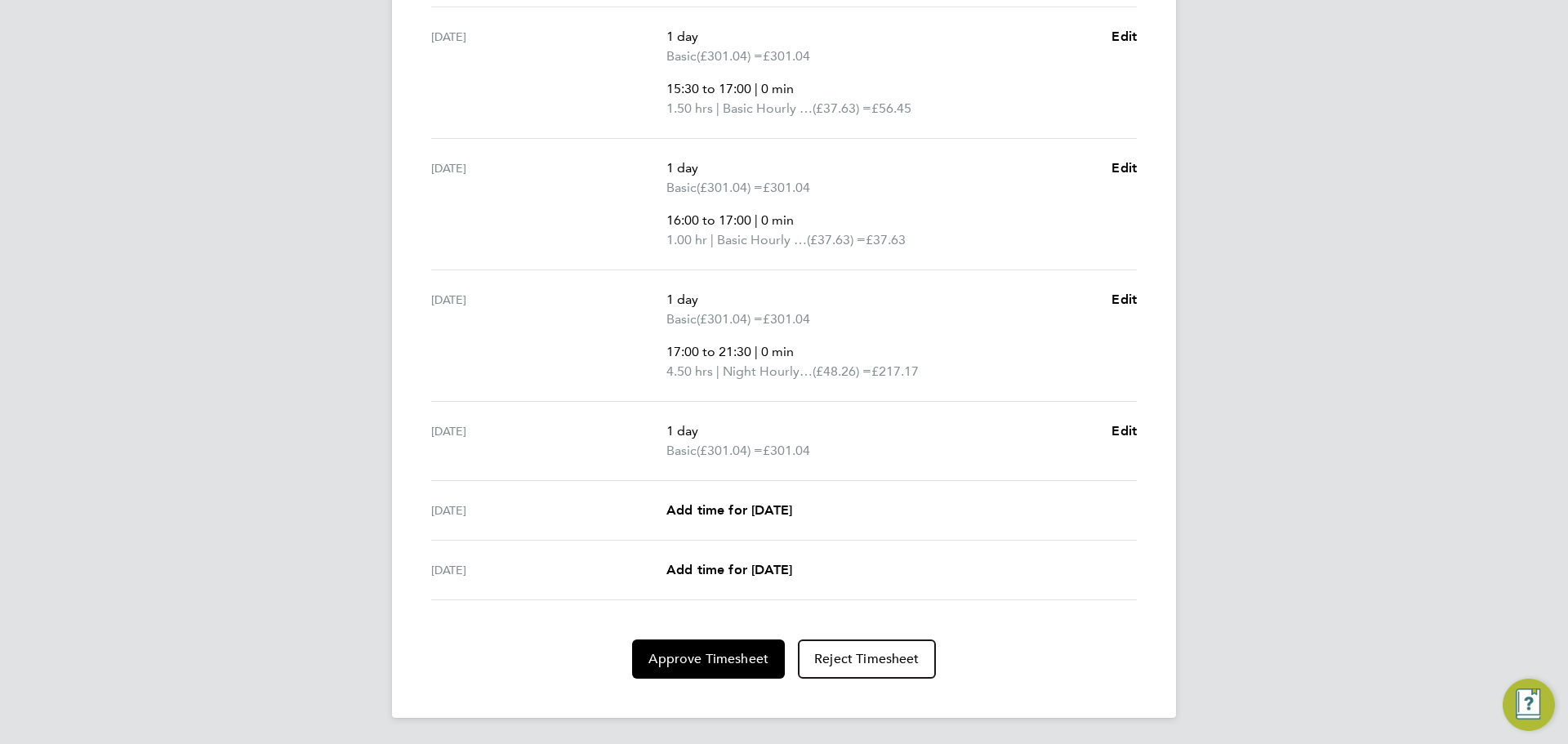
drag, startPoint x: 778, startPoint y: 462, endPoint x: 796, endPoint y: 462, distance: 18.0
click at [796, 462] on div "[DATE] 1 day Basic (£301.04) = £301.04 Edit" at bounding box center [784, 442] width 706 height 79
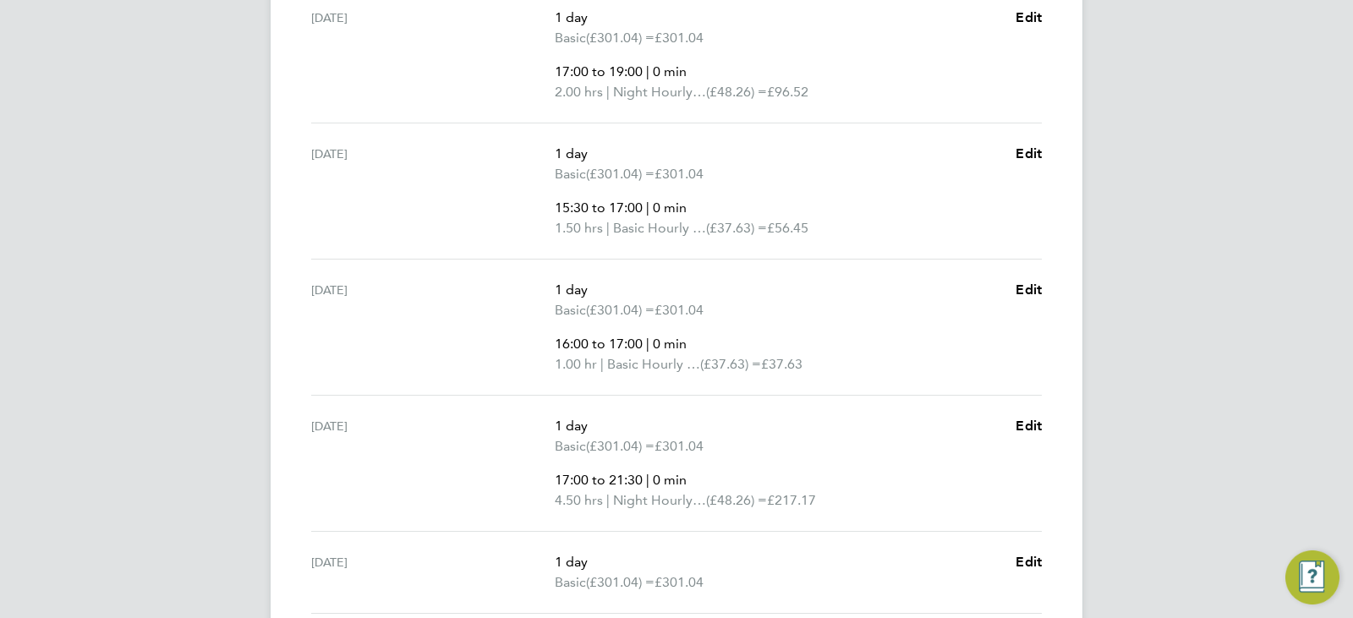
scroll to position [637, 0]
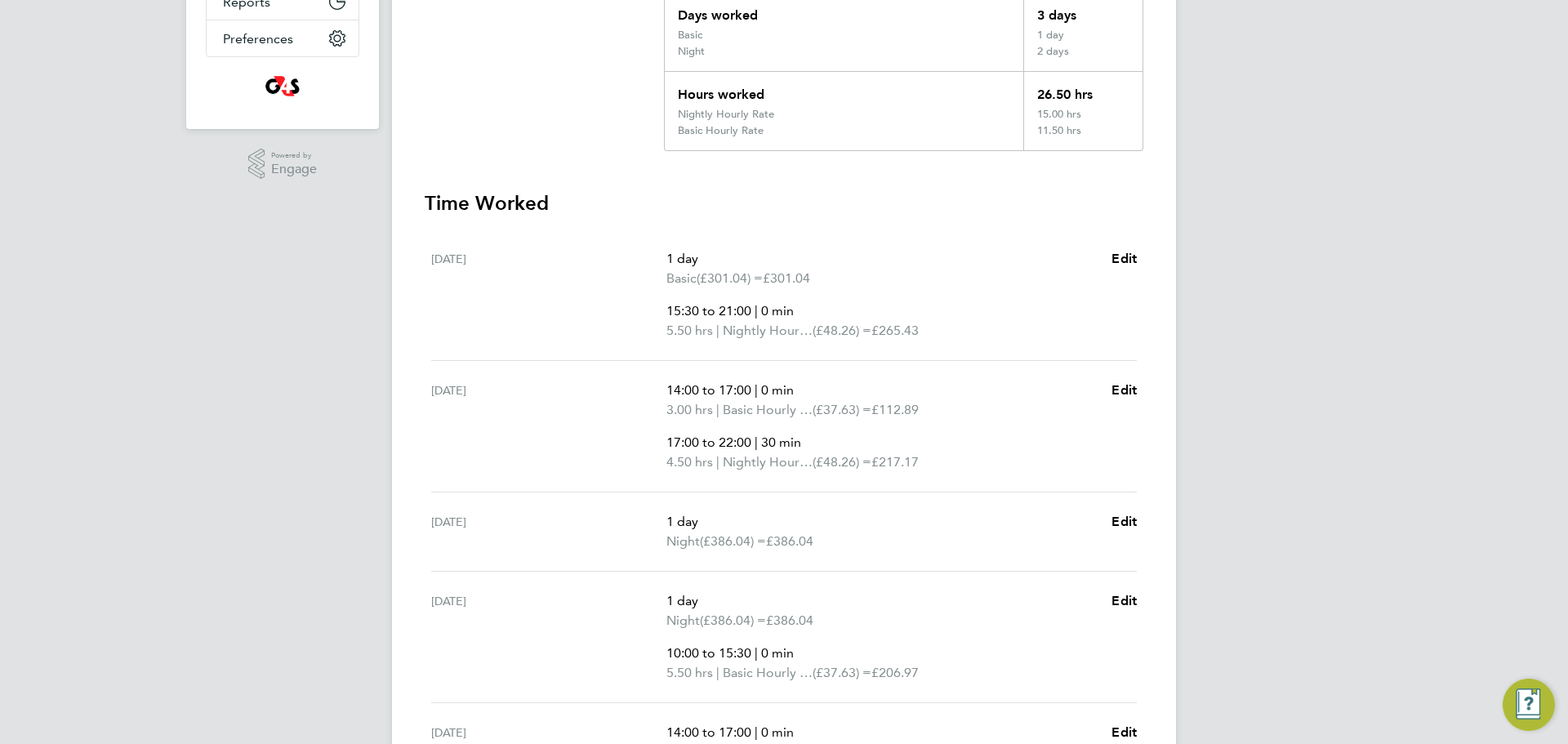
scroll to position [505, 0]
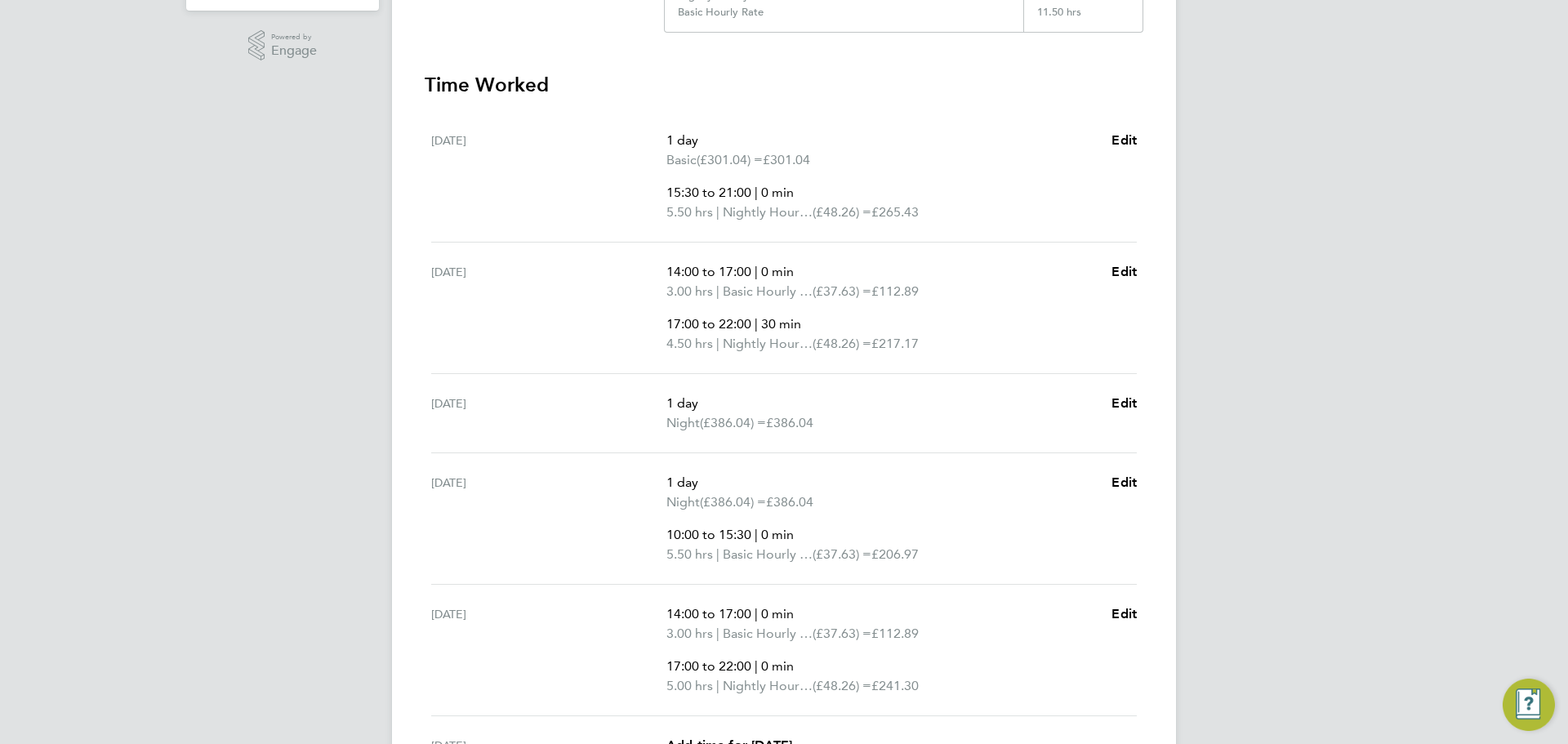
drag, startPoint x: 811, startPoint y: 514, endPoint x: 864, endPoint y: 516, distance: 53.0
click at [864, 516] on ul "1 day Night (£386.04) = £386.04 10:00 to 15:30 | 0 min 5.50 hrs | Basic Hourly …" at bounding box center [882, 519] width 432 height 92
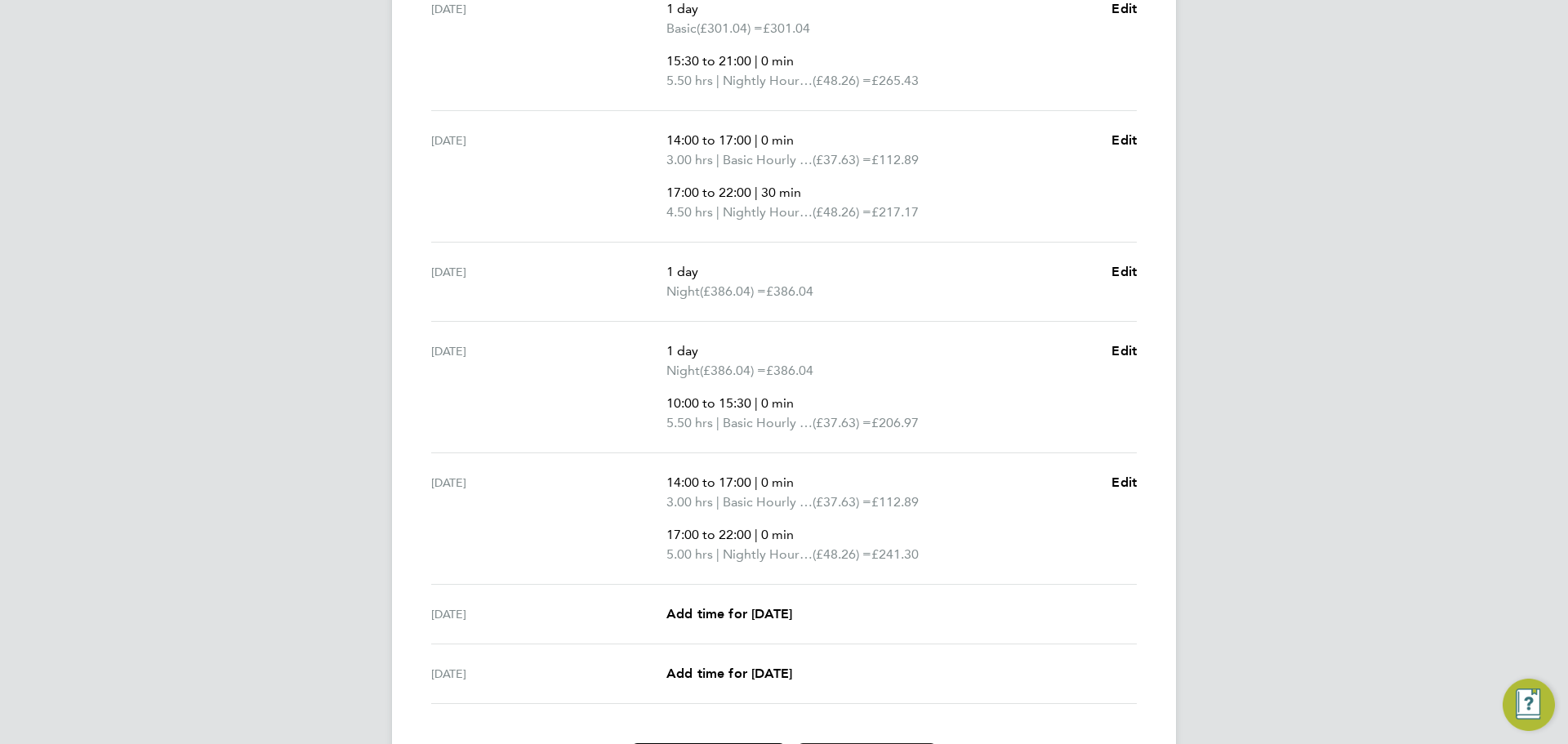
scroll to position [652, 0]
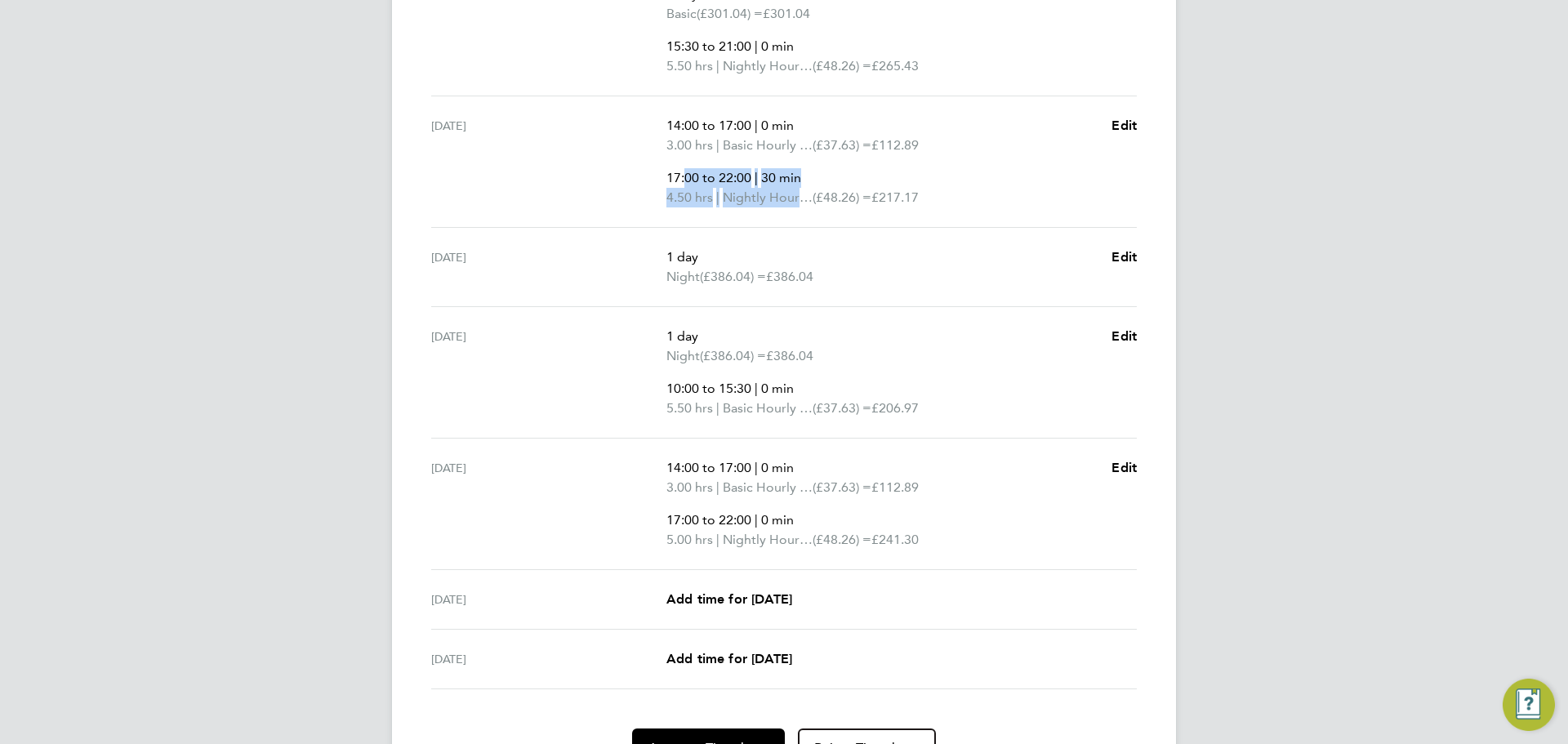
drag, startPoint x: 729, startPoint y: 177, endPoint x: 810, endPoint y: 196, distance: 83.2
click at [810, 196] on ul "14:00 to 17:00 | 0 min 3.00 hrs | Basic Hourly Rate (£37.63) = £112.89 17:00 to…" at bounding box center [882, 161] width 432 height 92
click at [810, 196] on span "Nightly Hourly Rate" at bounding box center [767, 197] width 90 height 19
click at [810, 198] on span "Nightly Hourly Rate" at bounding box center [767, 197] width 90 height 19
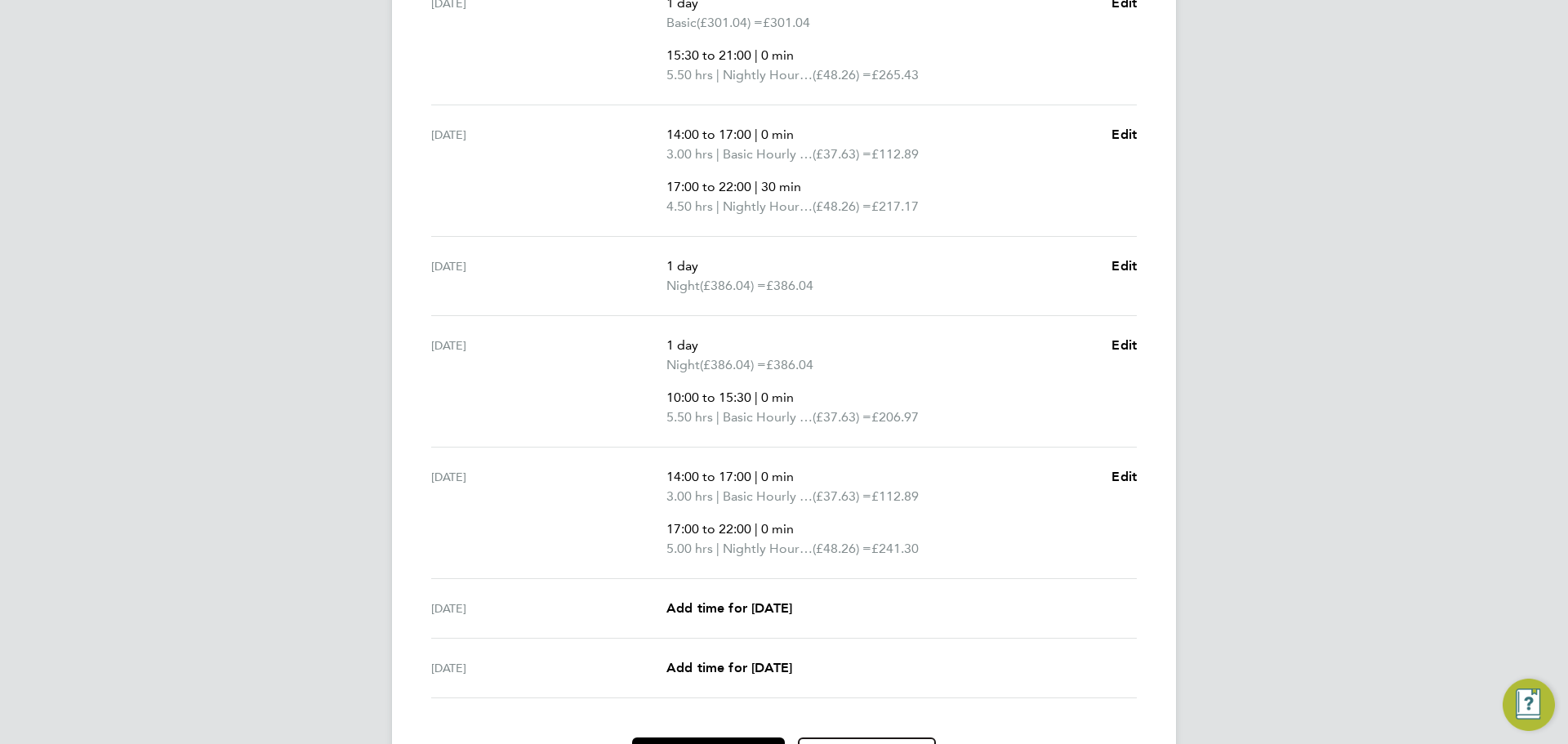
scroll to position [635, 0]
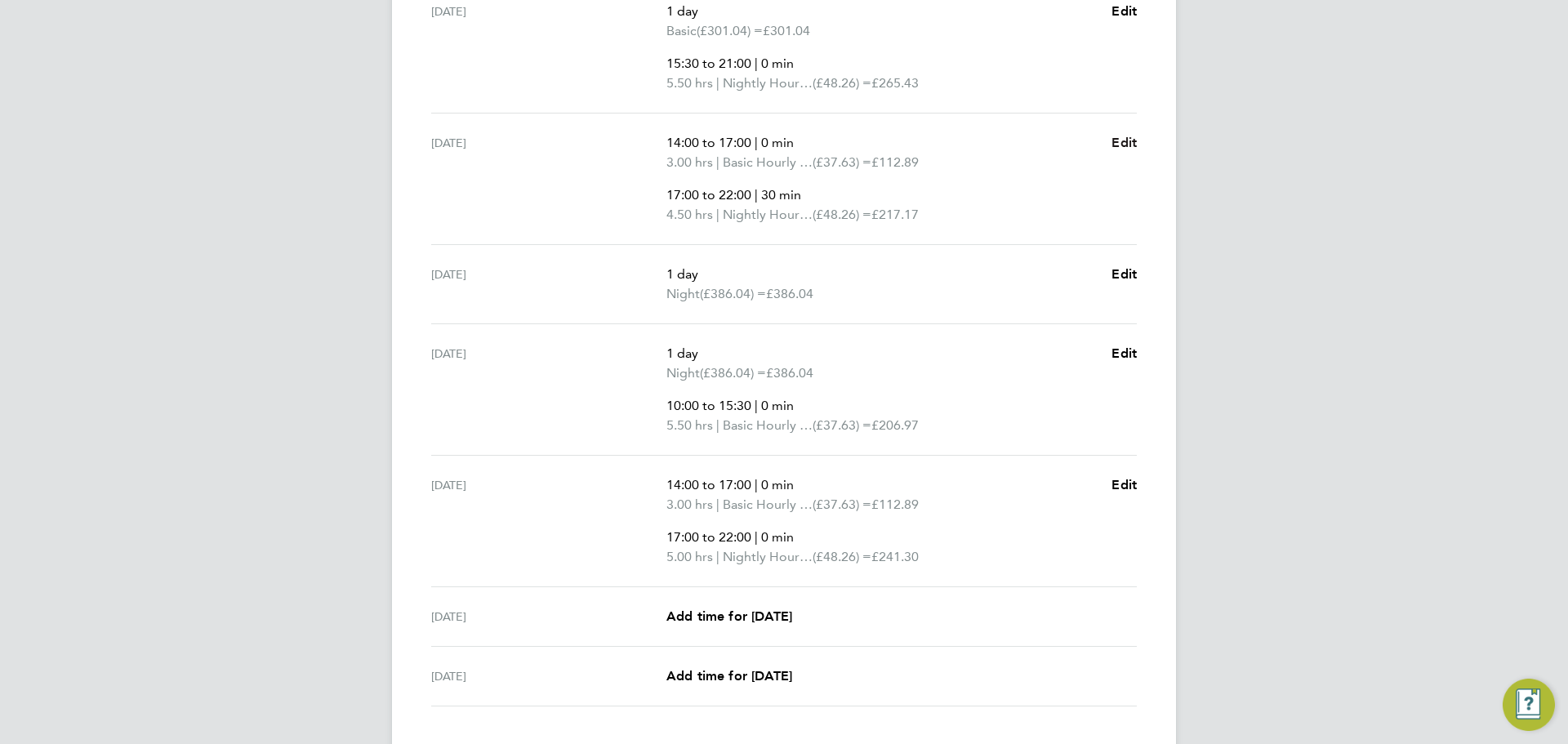
click at [1113, 151] on link "Edit" at bounding box center [1125, 143] width 25 height 19
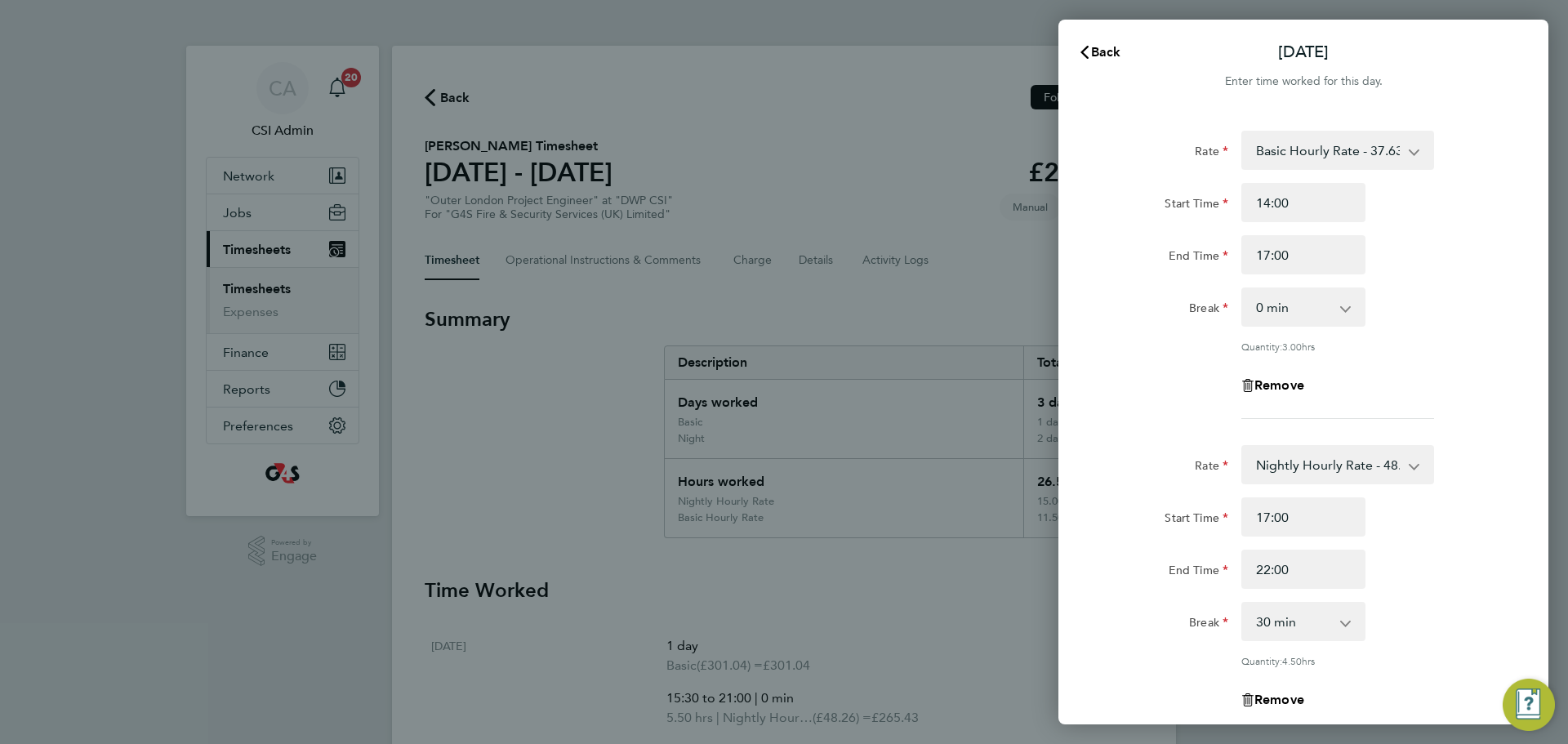
click at [1303, 611] on select "0 min 15 min 30 min 45 min 60 min 75 min 90 min" at bounding box center [1294, 621] width 101 height 36
select select "0"
click at [1243, 604] on select "0 min 15 min 30 min 45 min 60 min 75 min 90 min" at bounding box center [1294, 621] width 101 height 36
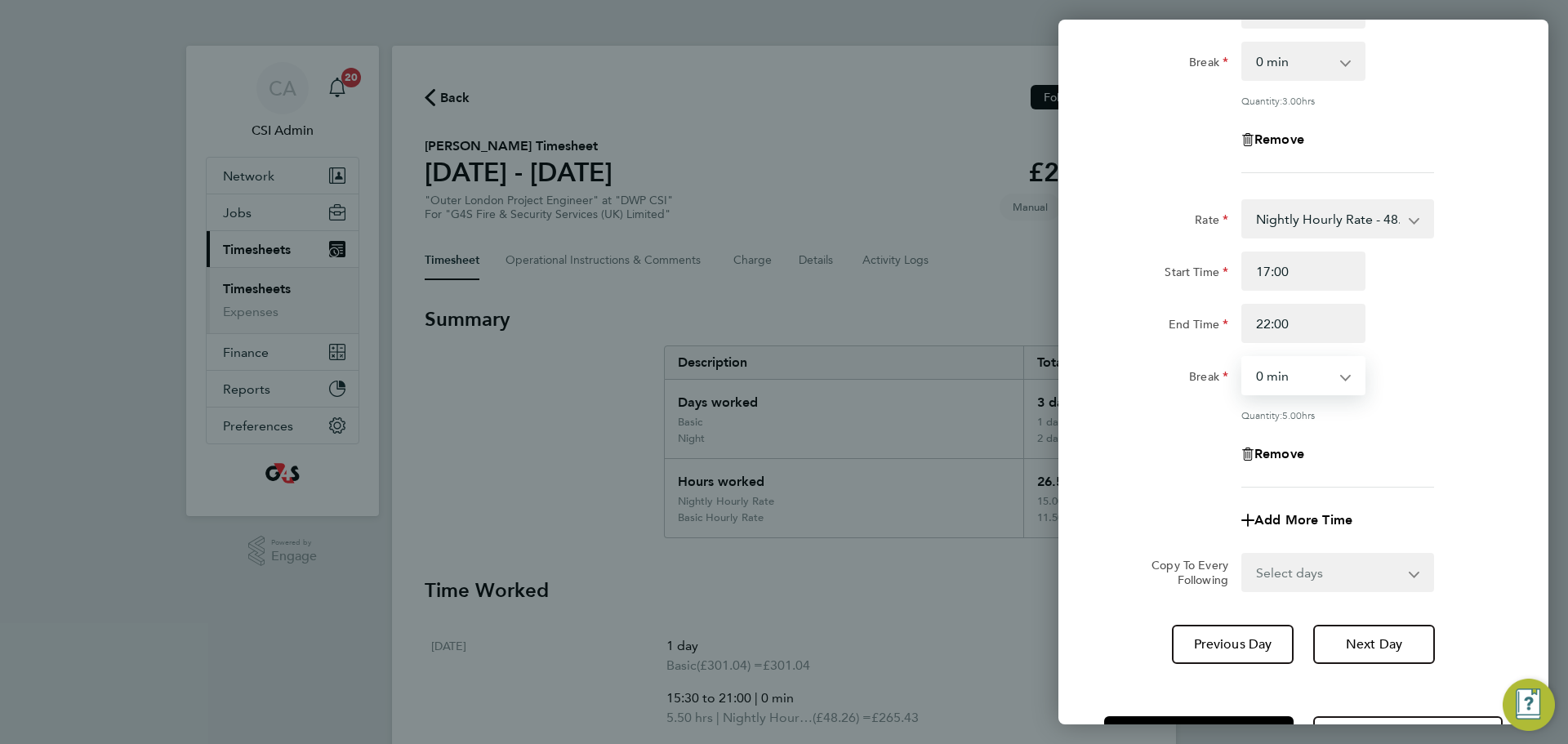
scroll to position [306, 0]
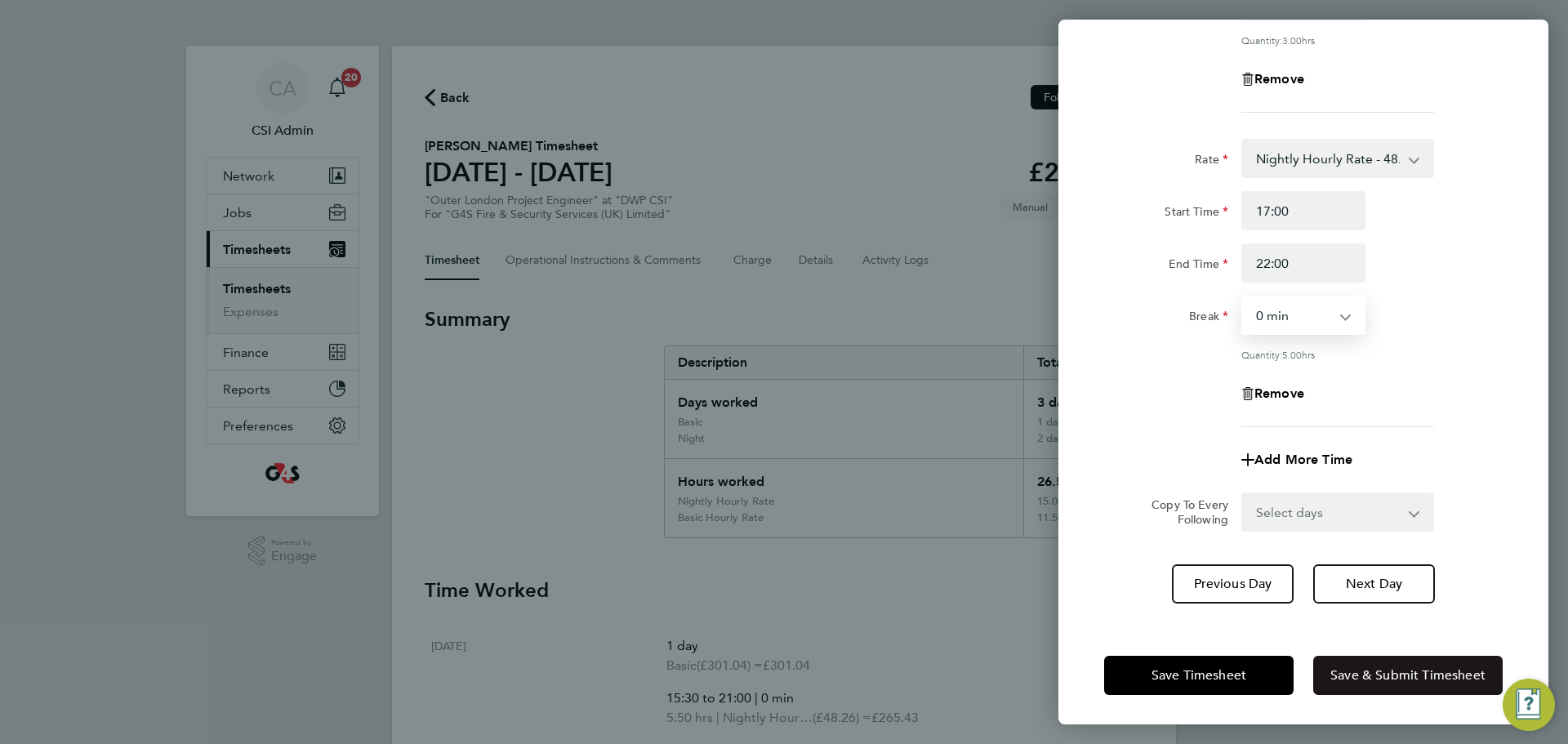
click at [1366, 674] on span "Save & Submit Timesheet" at bounding box center [1408, 675] width 156 height 16
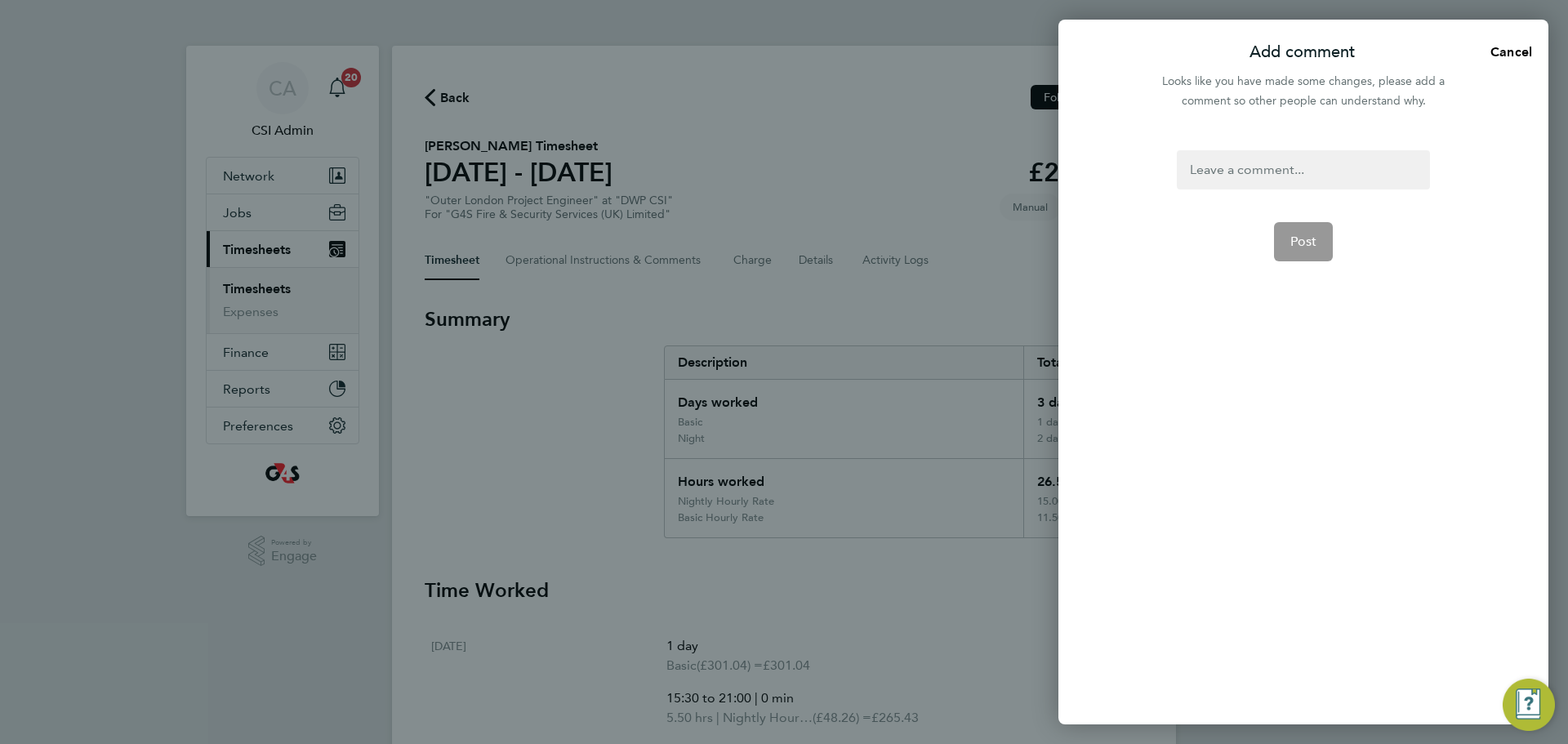
click at [1312, 183] on div at bounding box center [1302, 170] width 252 height 40
click at [1303, 223] on button "Post" at bounding box center [1304, 242] width 60 height 40
click at [1310, 236] on app-form-button "Post Loading" at bounding box center [1304, 242] width 60 height 40
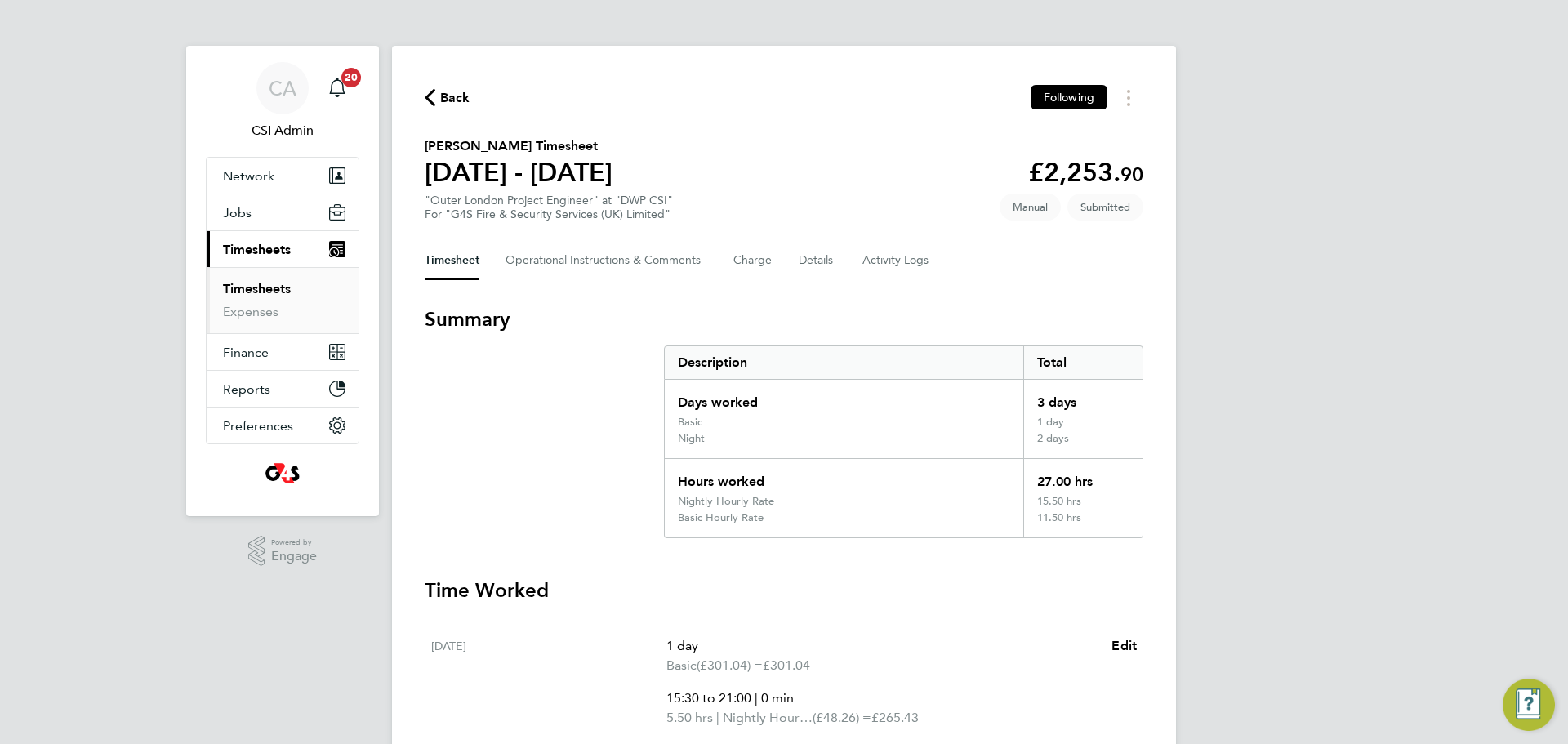
drag, startPoint x: 1043, startPoint y: 172, endPoint x: 1308, endPoint y: 197, distance: 266.2
click at [1308, 197] on div "CA CSI Admin Notifications 20 Applications: Network Team Members Businesses Sit…" at bounding box center [784, 742] width 1568 height 1485
click at [1103, 177] on app-decimal "£2,253. 90" at bounding box center [1085, 172] width 115 height 31
click at [1273, 329] on div "CA CSI Admin Notifications 20 Applications: Network Team Members Businesses Sit…" at bounding box center [784, 742] width 1568 height 1485
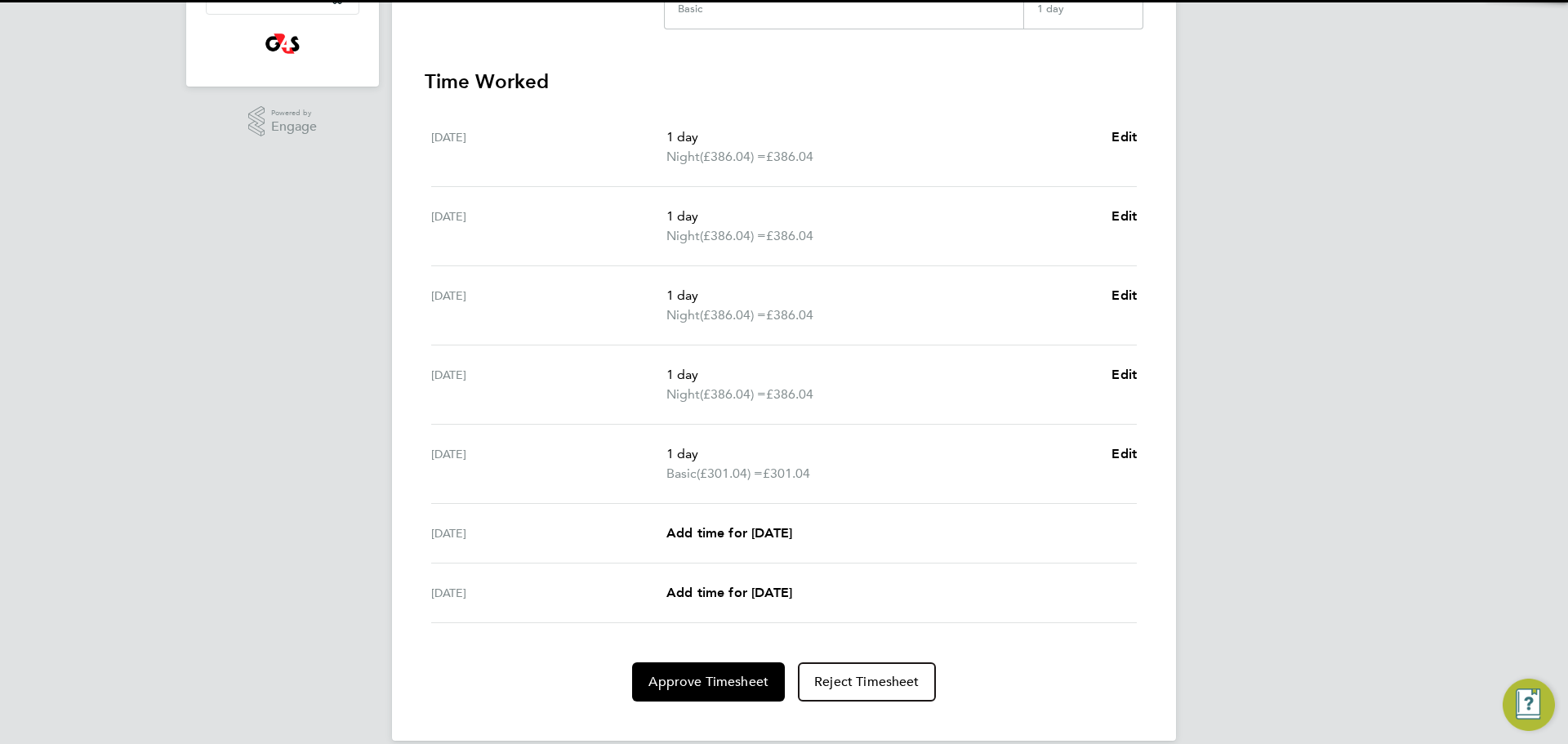
scroll to position [452, 0]
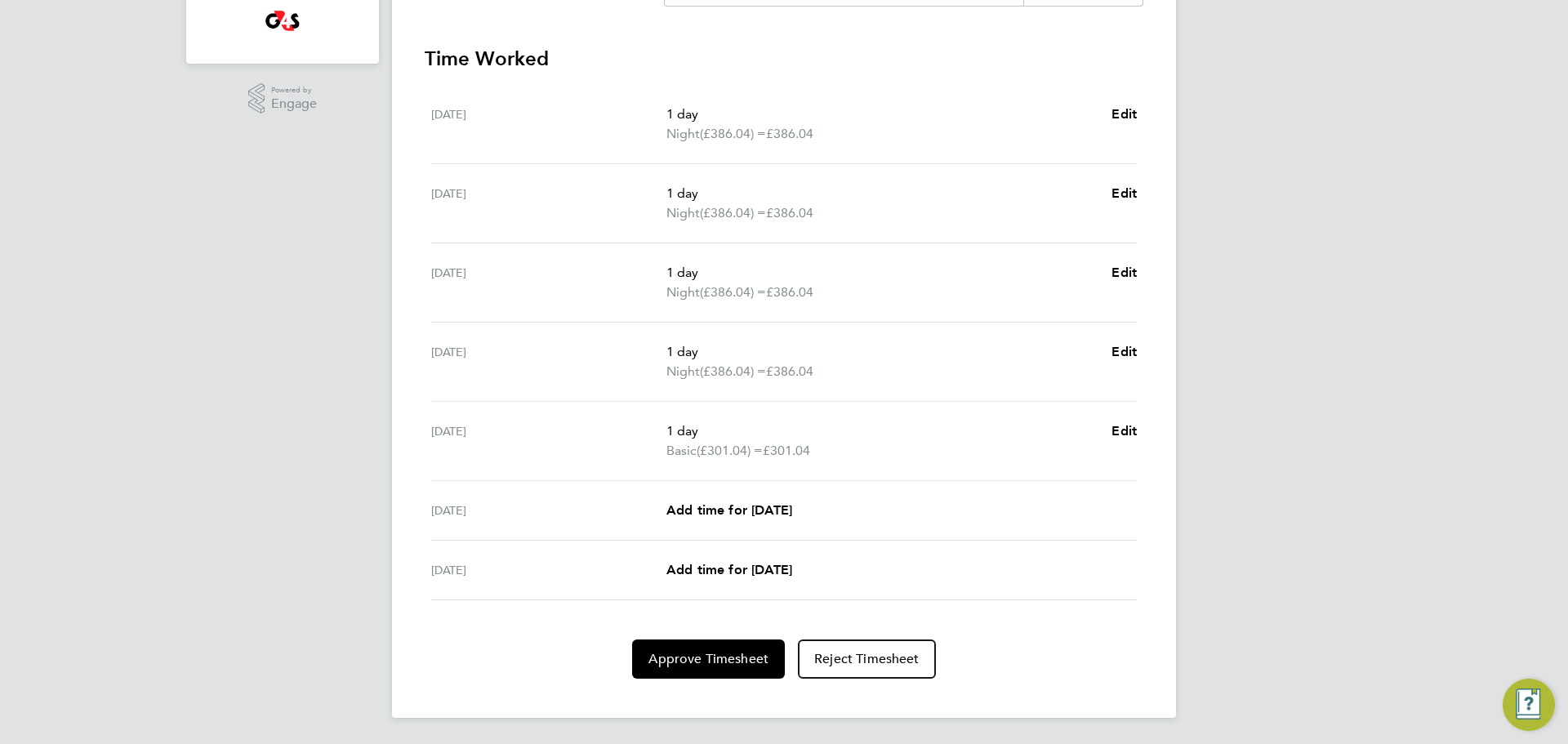
drag, startPoint x: 794, startPoint y: 268, endPoint x: 833, endPoint y: 360, distance: 99.9
click at [833, 360] on ul "Mon 18 Aug 1 day Night (£386.04) = £386.04 Edit Tue 19 Aug 1 day Night (£386.04…" at bounding box center [784, 343] width 719 height 516
click at [833, 360] on p "1 day" at bounding box center [882, 352] width 432 height 19
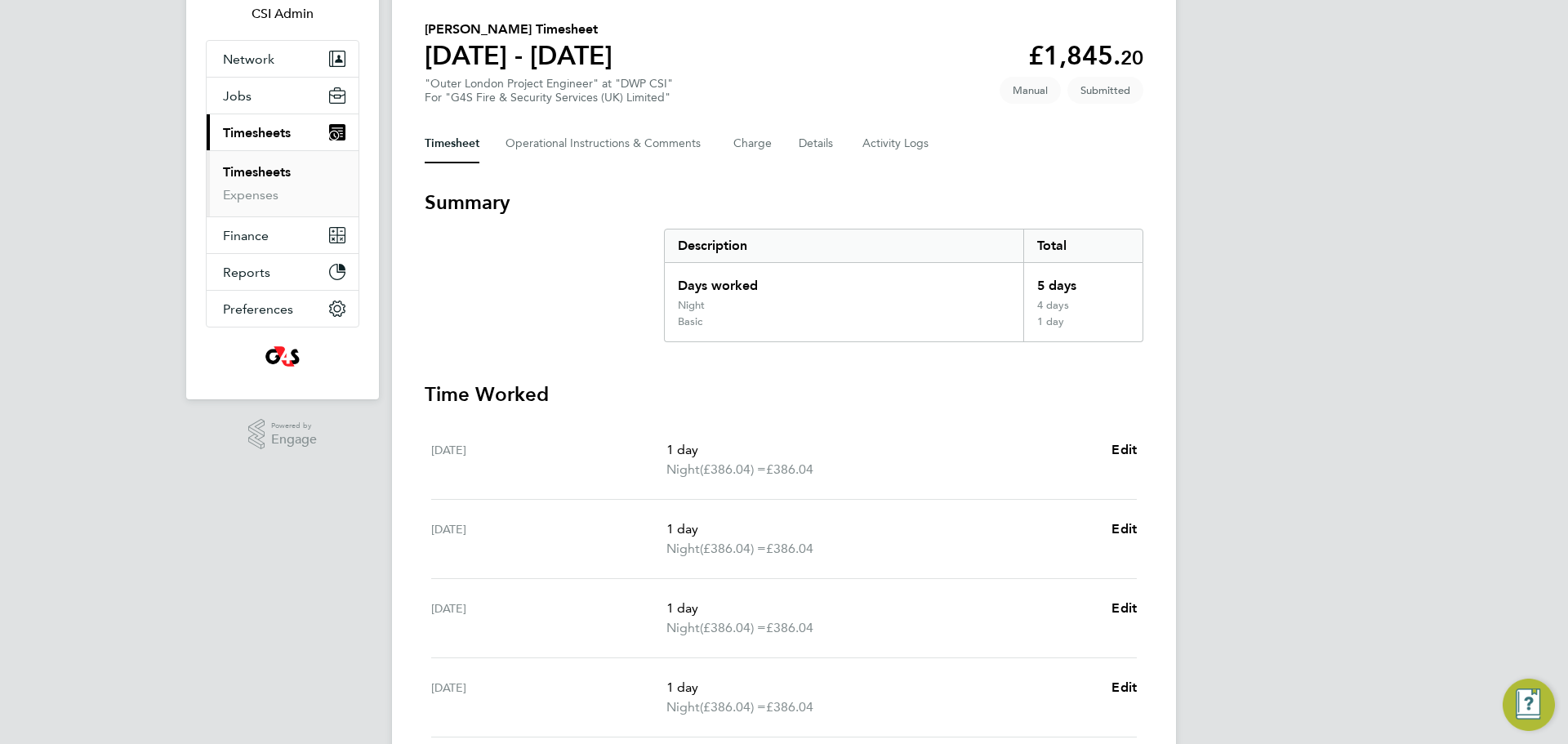
scroll to position [0, 0]
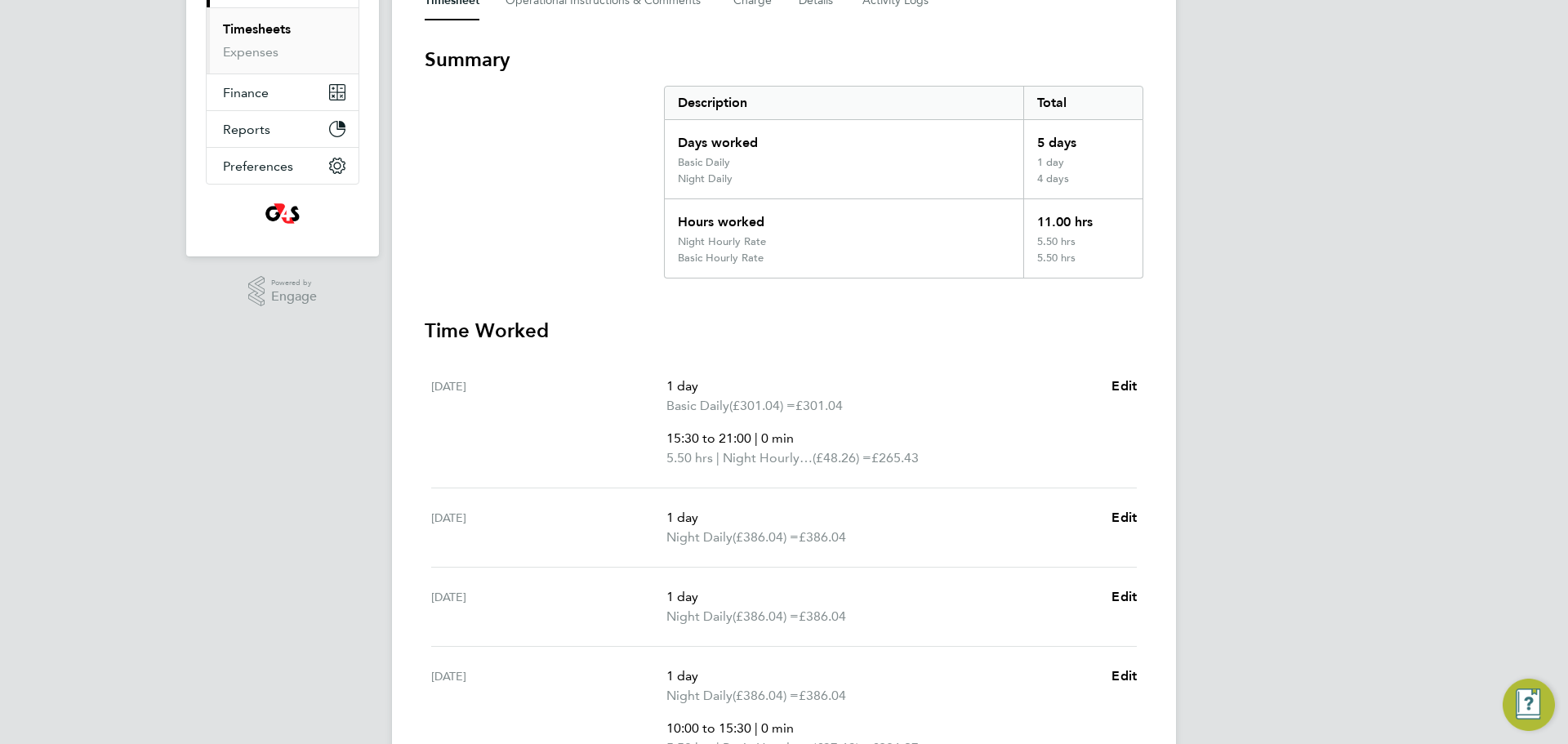
scroll to position [454, 0]
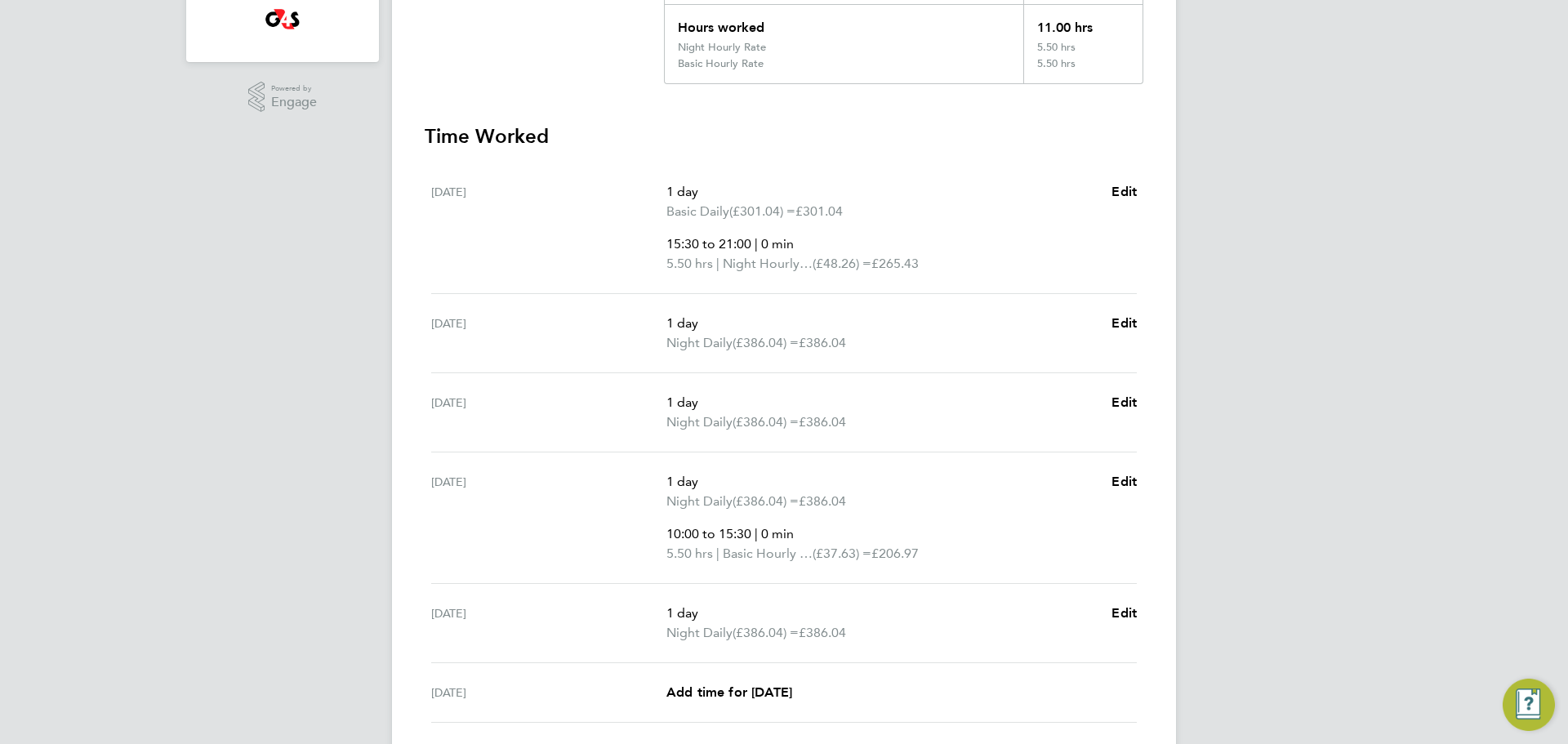
drag, startPoint x: 642, startPoint y: 354, endPoint x: 927, endPoint y: 332, distance: 285.8
click at [927, 332] on div "[DATE] 1 day Night Daily (£386.04) = £386.04 Edit" at bounding box center [784, 333] width 706 height 79
click at [927, 334] on p "Night Daily (£386.04) = £386.04" at bounding box center [882, 343] width 432 height 19
drag, startPoint x: 790, startPoint y: 628, endPoint x: 934, endPoint y: 622, distance: 144.1
click at [934, 622] on div "[DATE] 1 day Night Daily (£386.04) = £386.04 Edit" at bounding box center [784, 624] width 706 height 79
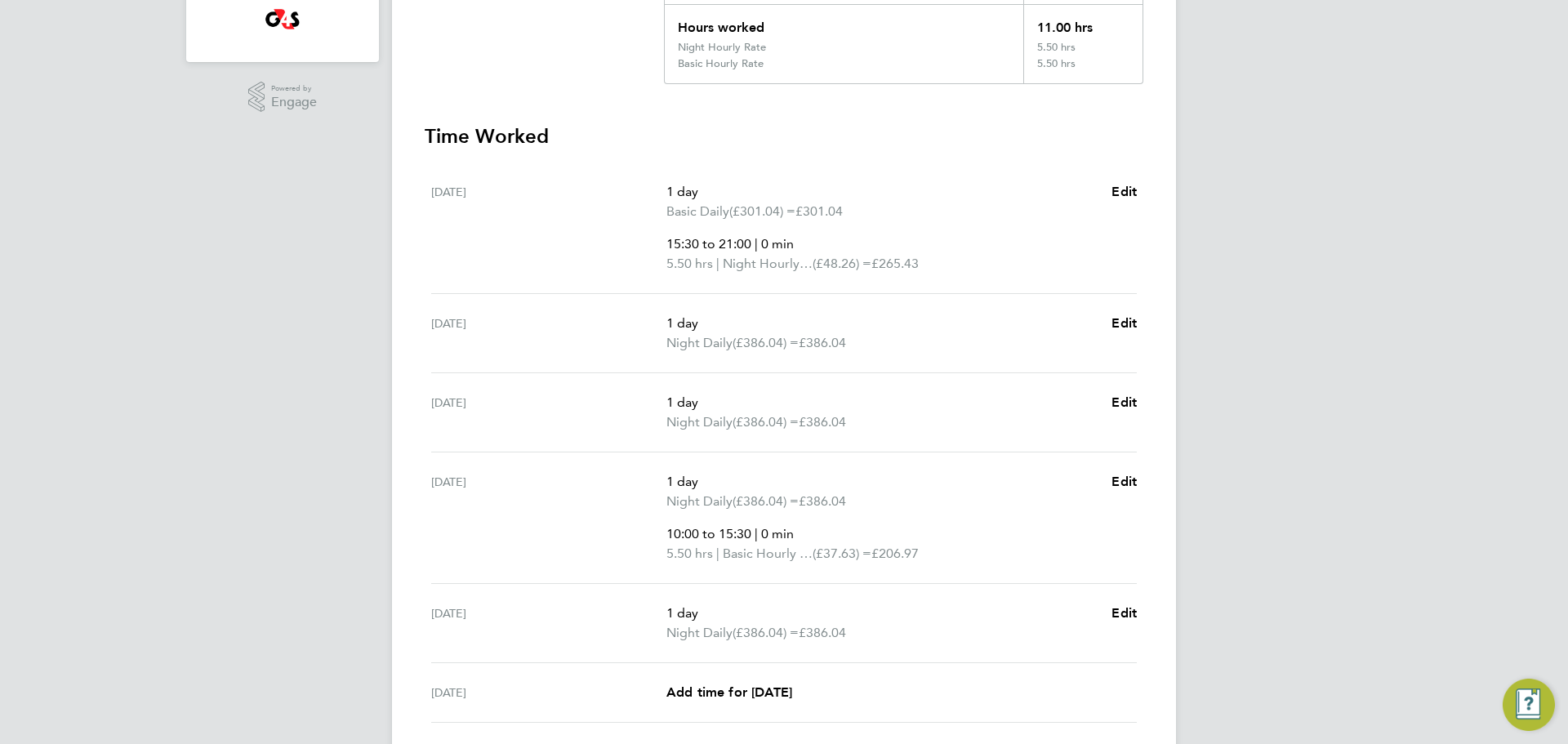
click at [713, 261] on span "5.50 hrs" at bounding box center [690, 264] width 46 height 15
drag, startPoint x: 750, startPoint y: 346, endPoint x: 861, endPoint y: 365, distance: 112.6
click at [861, 365] on div "[DATE] 1 day Night Daily (£386.04) = £386.04 Edit" at bounding box center [784, 333] width 706 height 79
drag, startPoint x: 675, startPoint y: 430, endPoint x: 717, endPoint y: 427, distance: 42.1
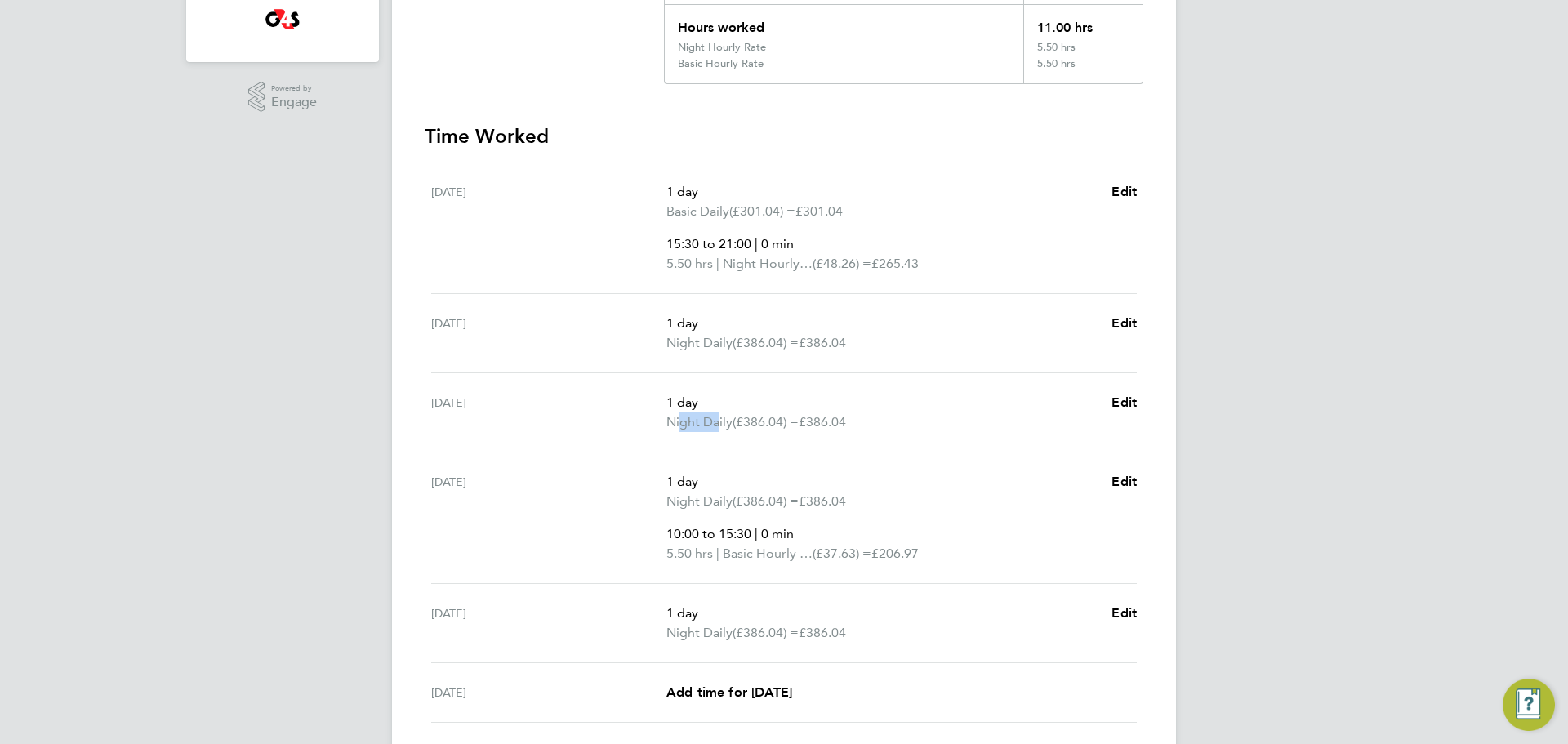
click at [717, 427] on span "Night Daily" at bounding box center [699, 422] width 66 height 19
drag, startPoint x: 657, startPoint y: 637, endPoint x: 915, endPoint y: 643, distance: 258.1
click at [915, 643] on div "Fri 22 Aug 1 day Night Daily (£386.04) = £386.04 Edit" at bounding box center [784, 624] width 706 height 79
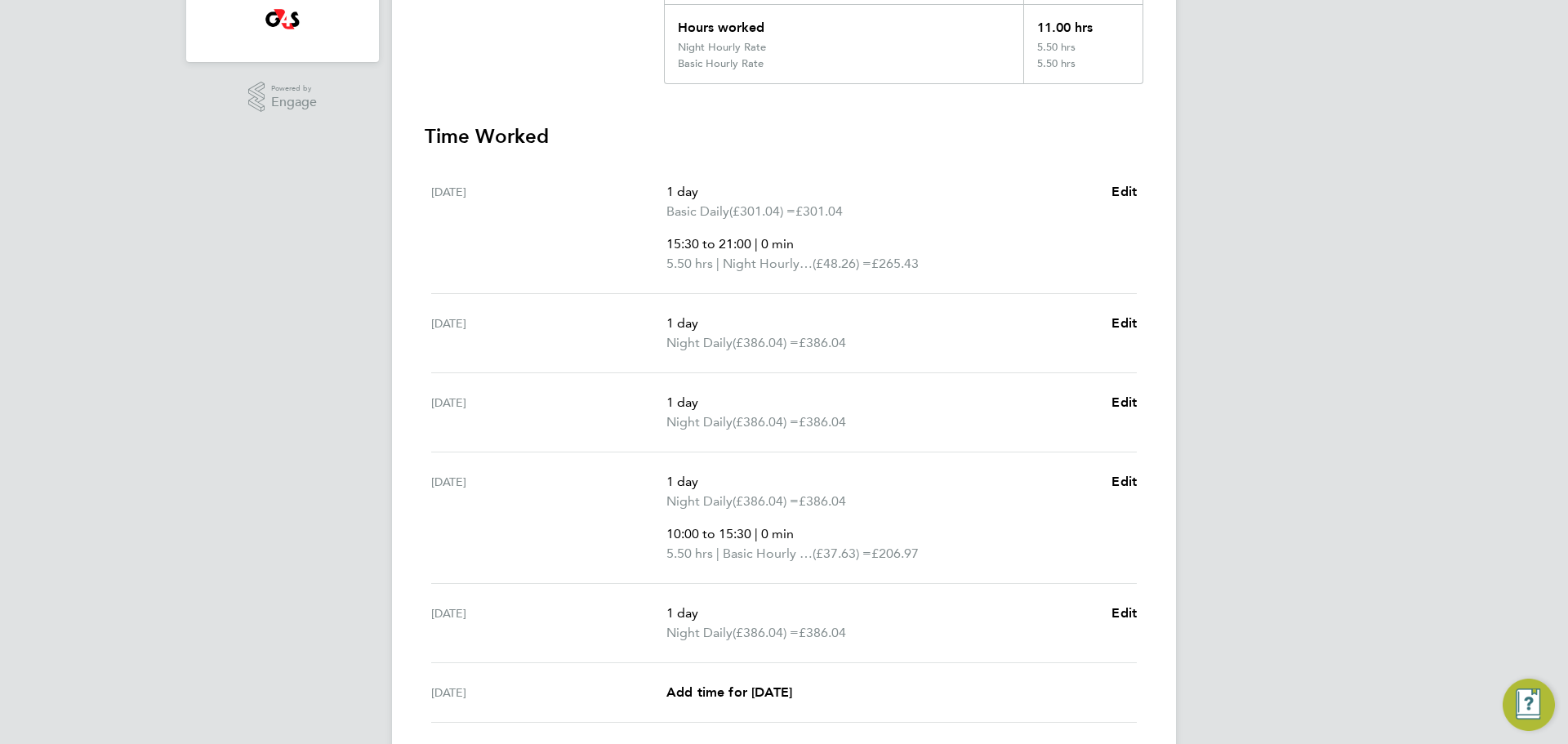
scroll to position [0, 0]
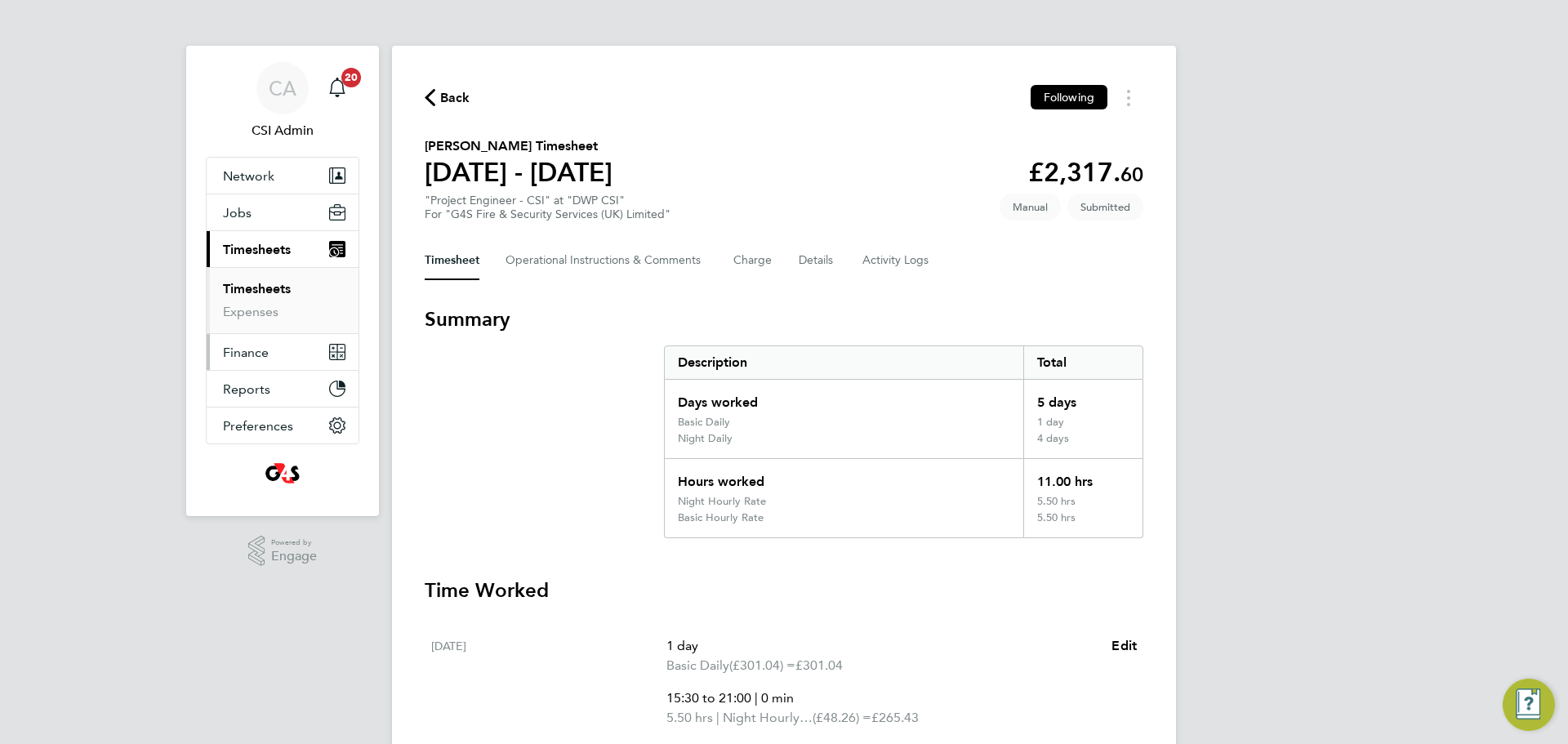
click at [206, 346] on app-nav-sections-wrapper "CA CSI Admin Notifications 20 Applications: Network Team Members Businesses Sit…" at bounding box center [283, 280] width 193 height 471
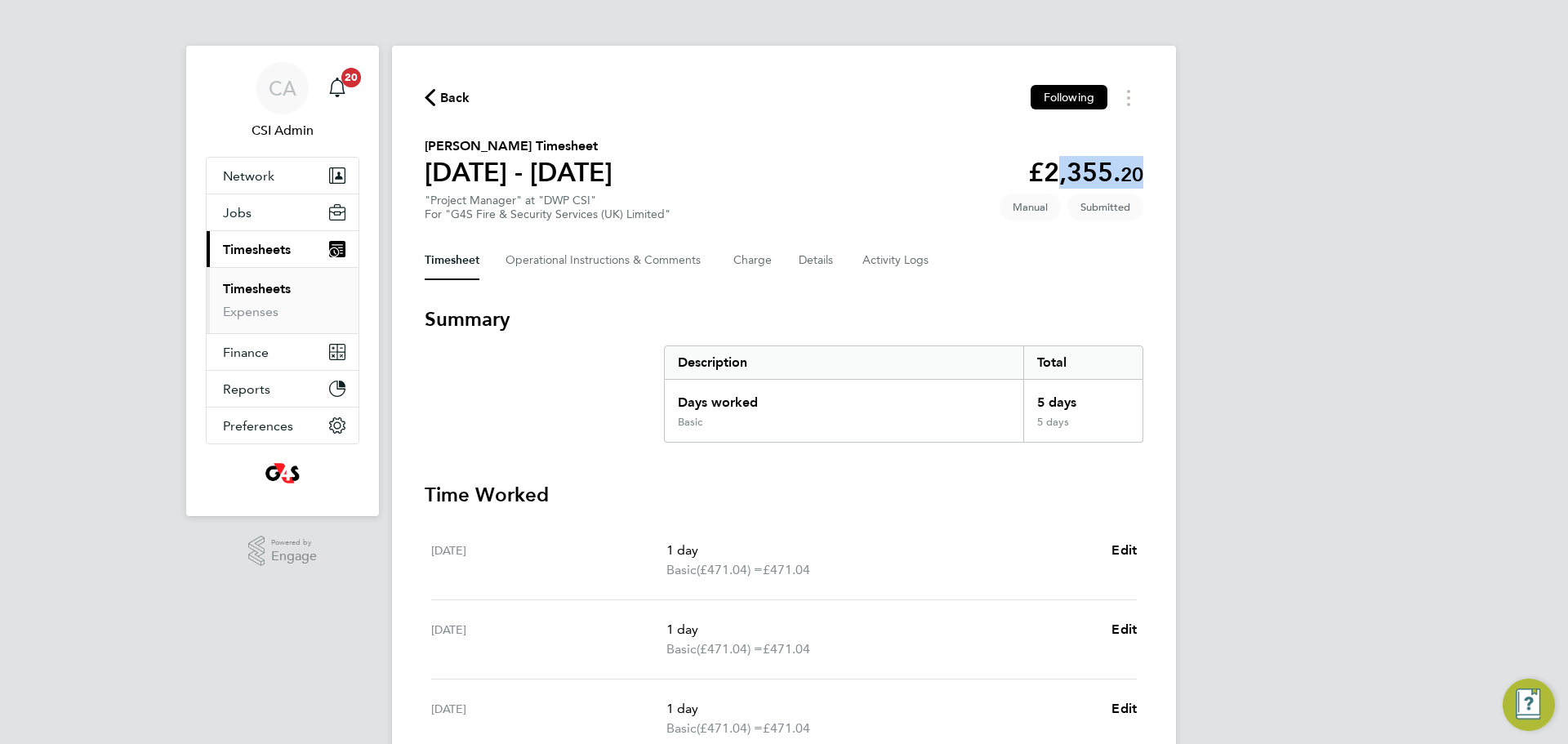
drag, startPoint x: 1049, startPoint y: 169, endPoint x: 1187, endPoint y: 181, distance: 138.5
click at [1187, 181] on div "CA CSI Admin Notifications 20 Applications: Network Team Members Businesses Sit…" at bounding box center [784, 590] width 1568 height 1181
copy app-decimal "2,355. 20"
click at [260, 366] on button "Finance" at bounding box center [282, 352] width 152 height 36
click at [256, 243] on span "Timesheets" at bounding box center [257, 249] width 68 height 15
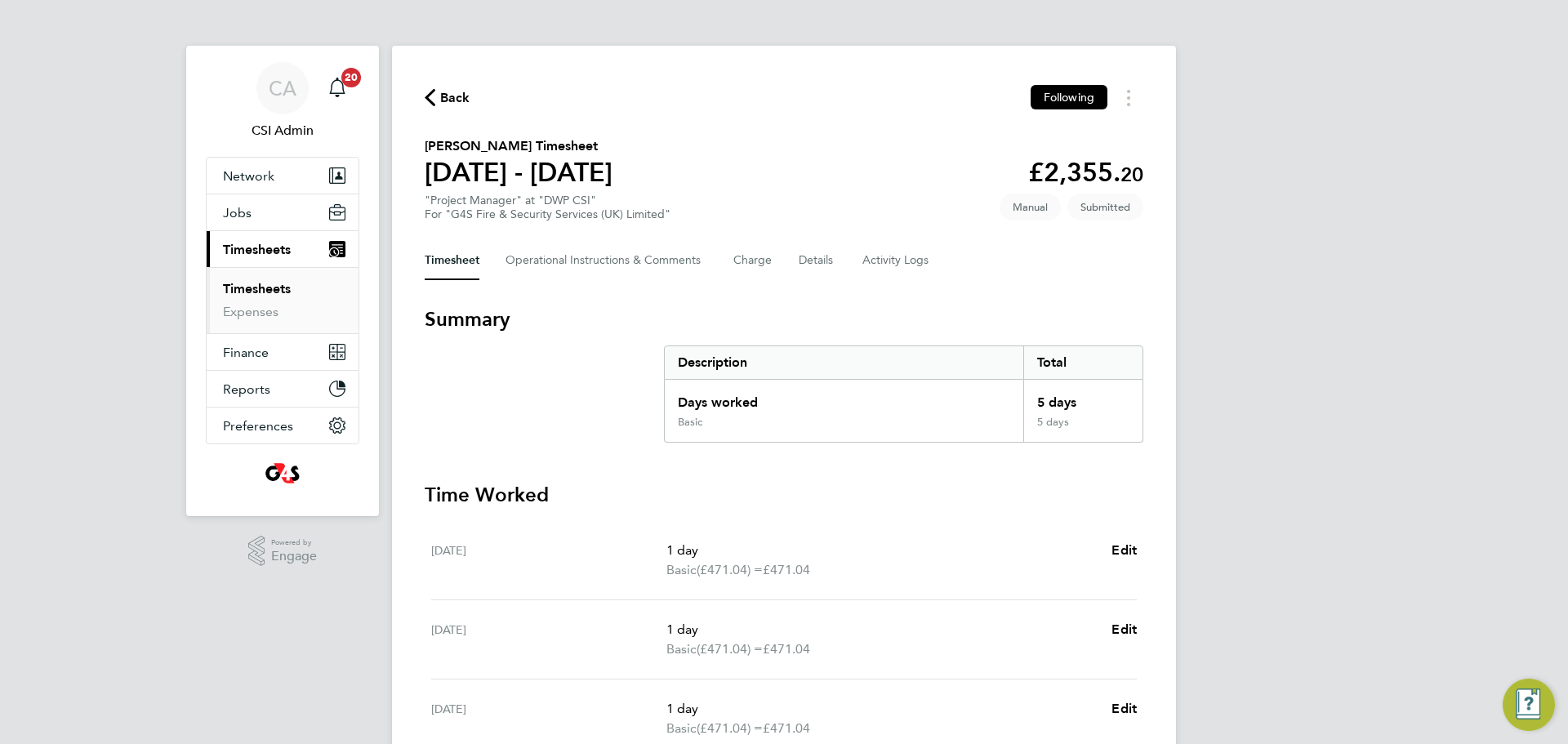
click at [261, 273] on ul "Timesheets Expenses" at bounding box center [282, 300] width 152 height 66
click at [247, 311] on link "Expenses" at bounding box center [250, 312] width 55 height 15
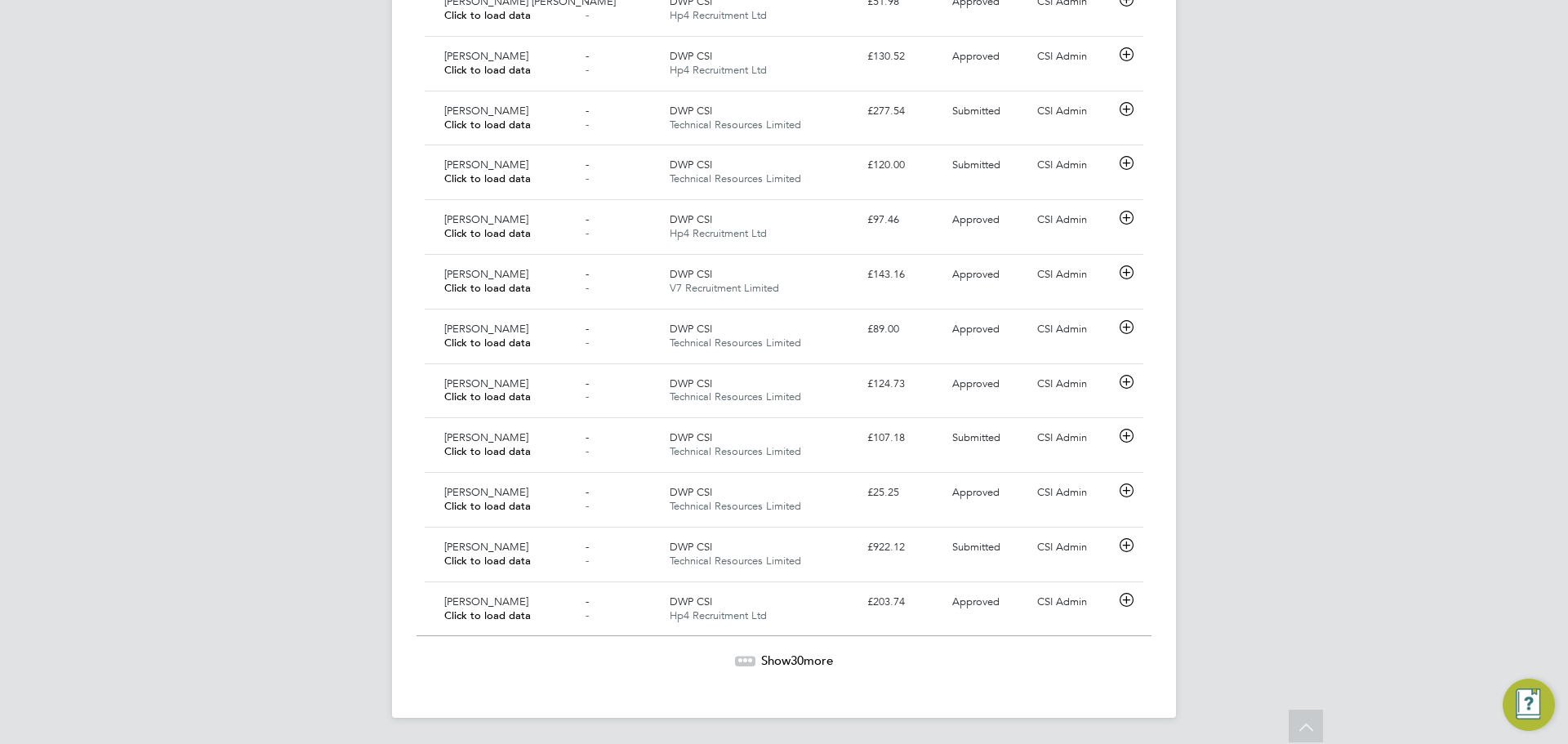
click at [765, 664] on span "Show 30 more" at bounding box center [797, 661] width 71 height 15
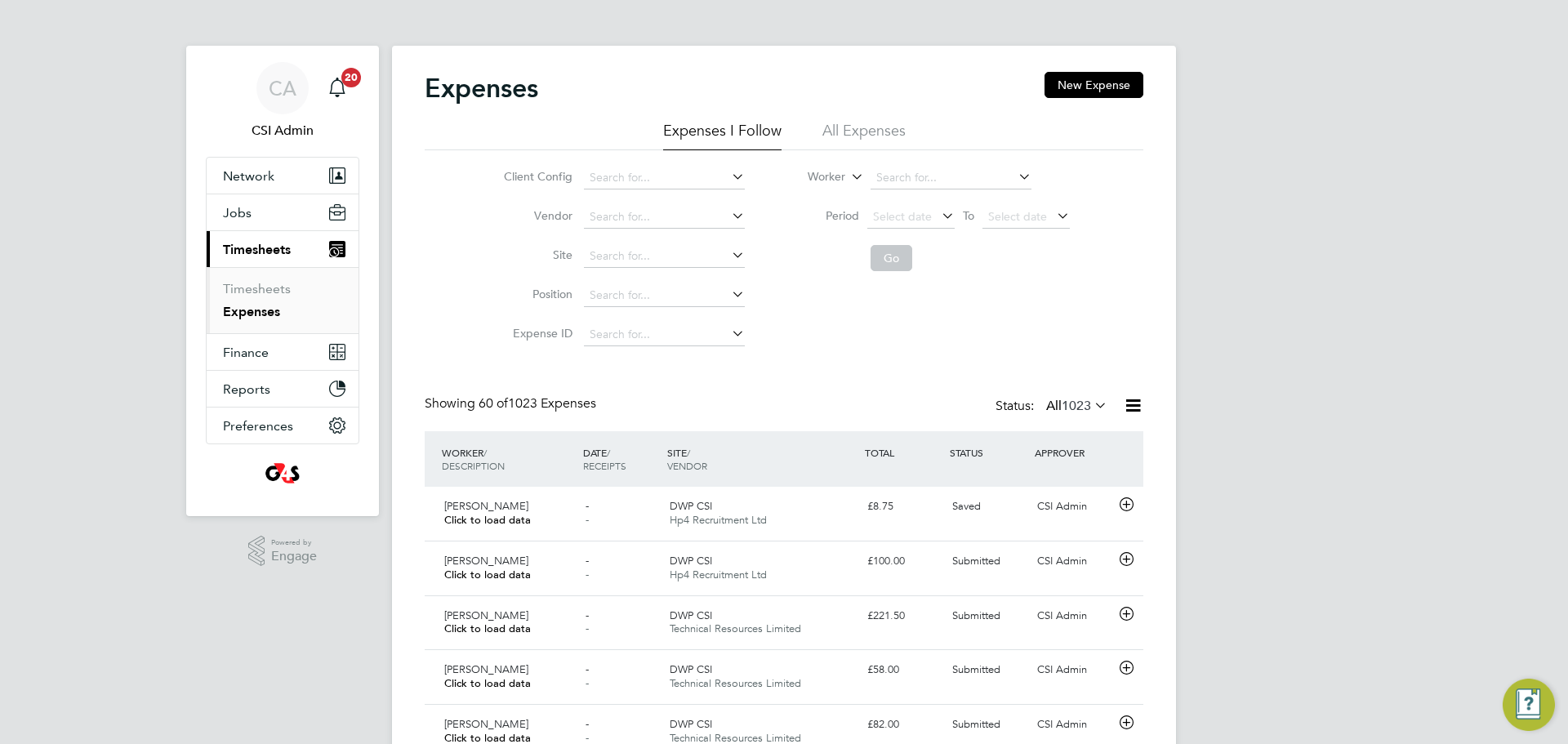
click at [1076, 408] on span "1023" at bounding box center [1076, 406] width 29 height 16
click at [1054, 482] on li "Submitted" at bounding box center [1059, 481] width 75 height 23
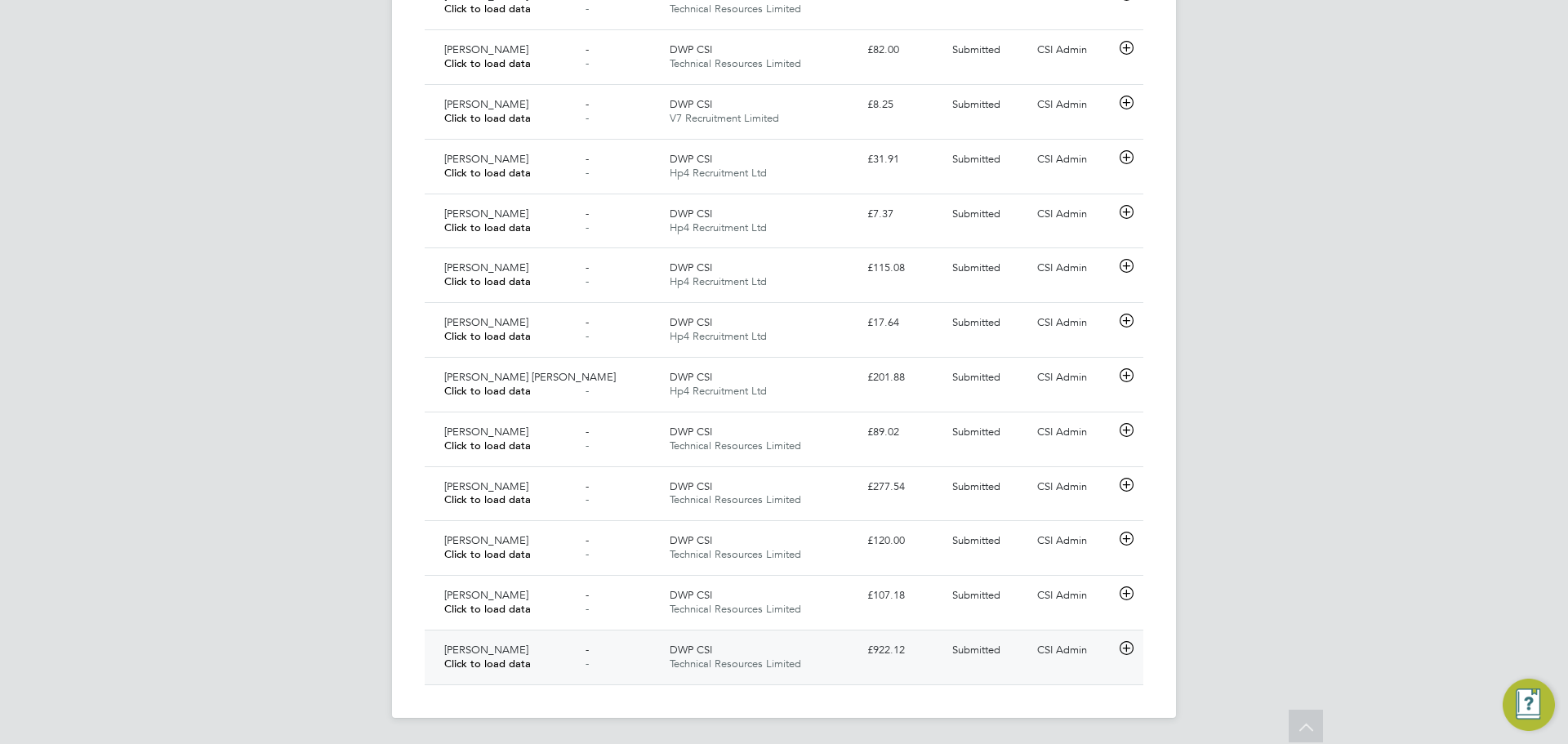
click at [801, 651] on div "DWP CSI Technical Resources Limited" at bounding box center [762, 657] width 198 height 41
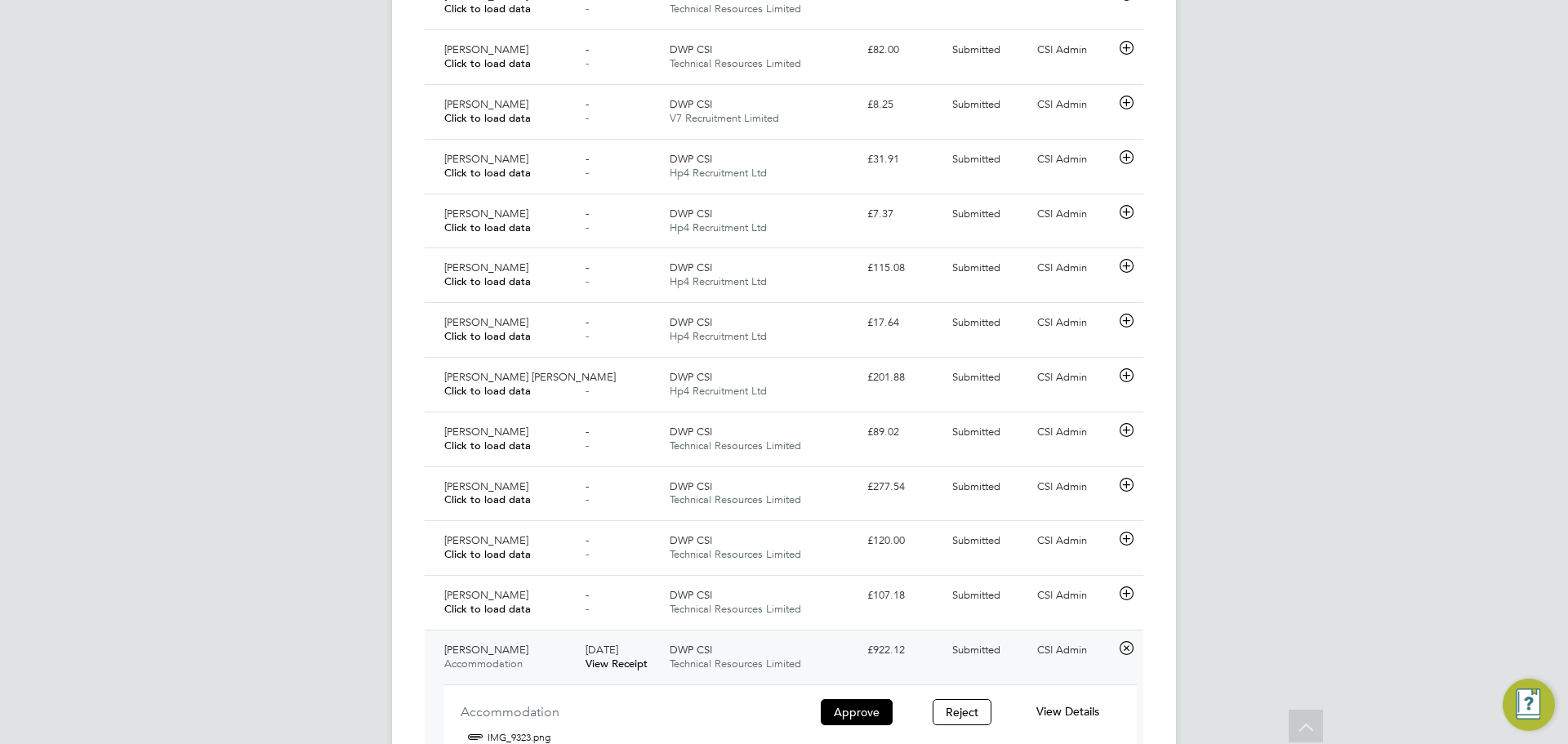
click at [951, 672] on div "Paul Haines Accommodation 04 Aug 2025 View Receipt DWP CSI Technical Resources …" at bounding box center [784, 741] width 719 height 223
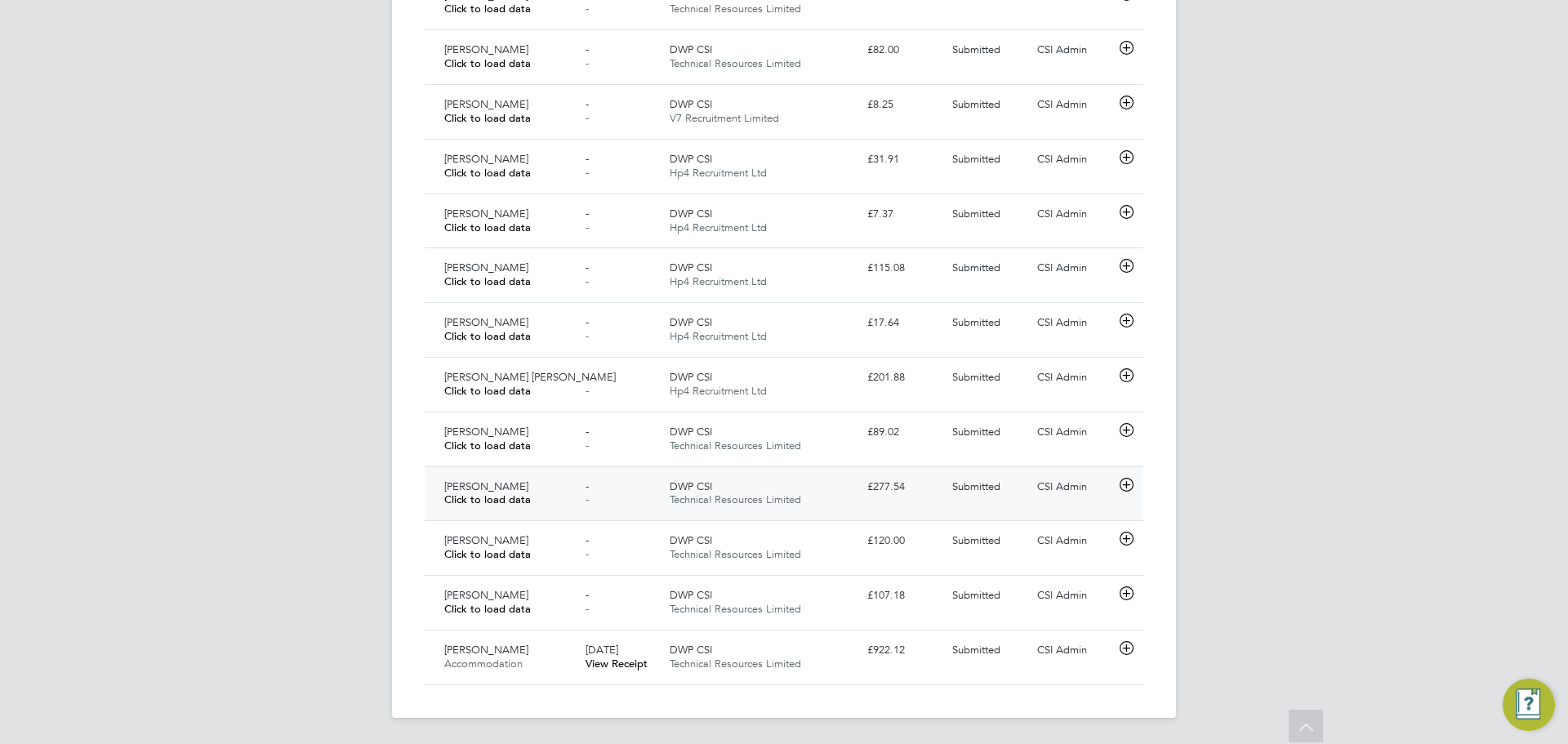
click at [827, 491] on div "DWP CSI Technical Resources Limited" at bounding box center [762, 494] width 198 height 41
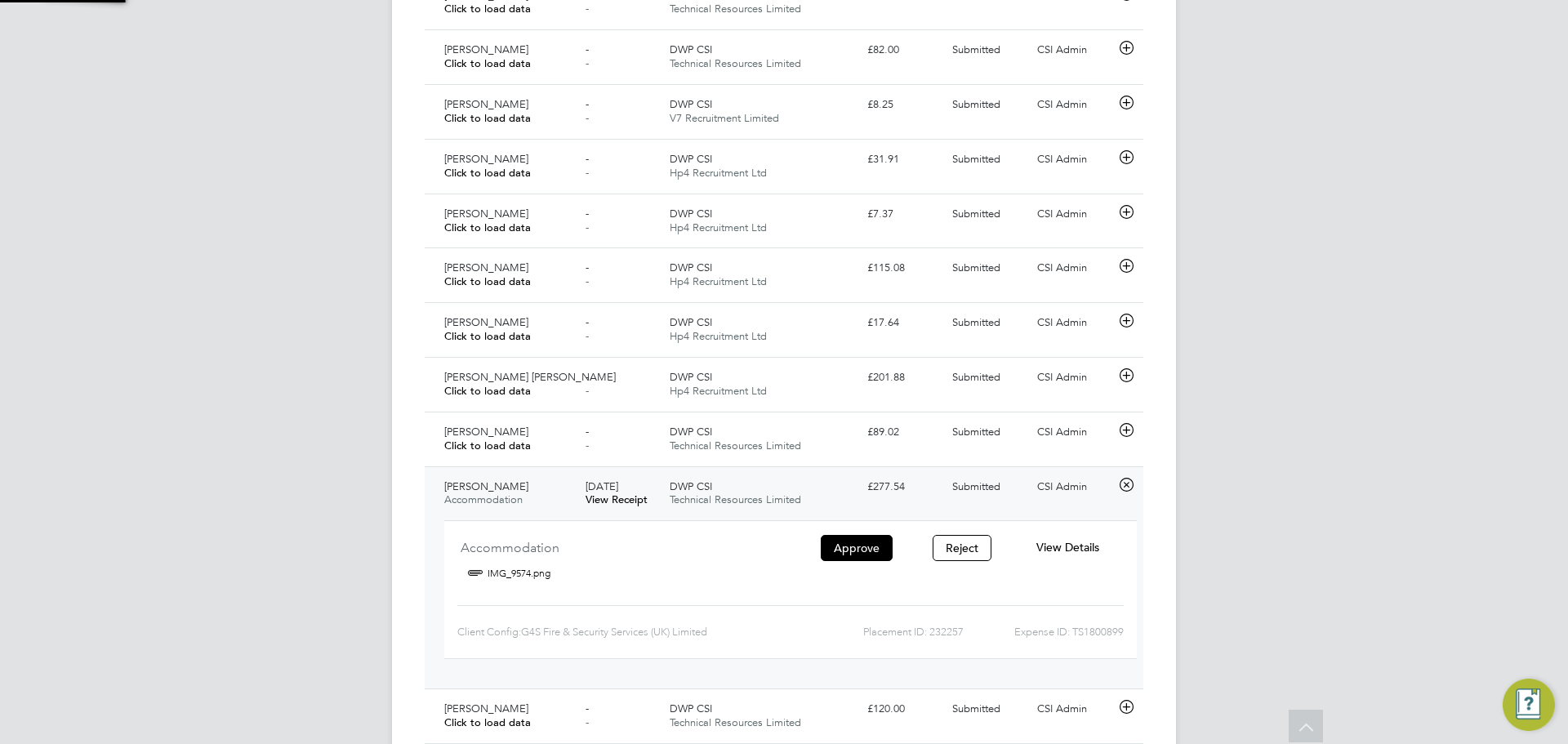
click at [1044, 559] on div "View Details" at bounding box center [1068, 548] width 105 height 27
click at [1050, 548] on span "View Details" at bounding box center [1068, 547] width 63 height 14
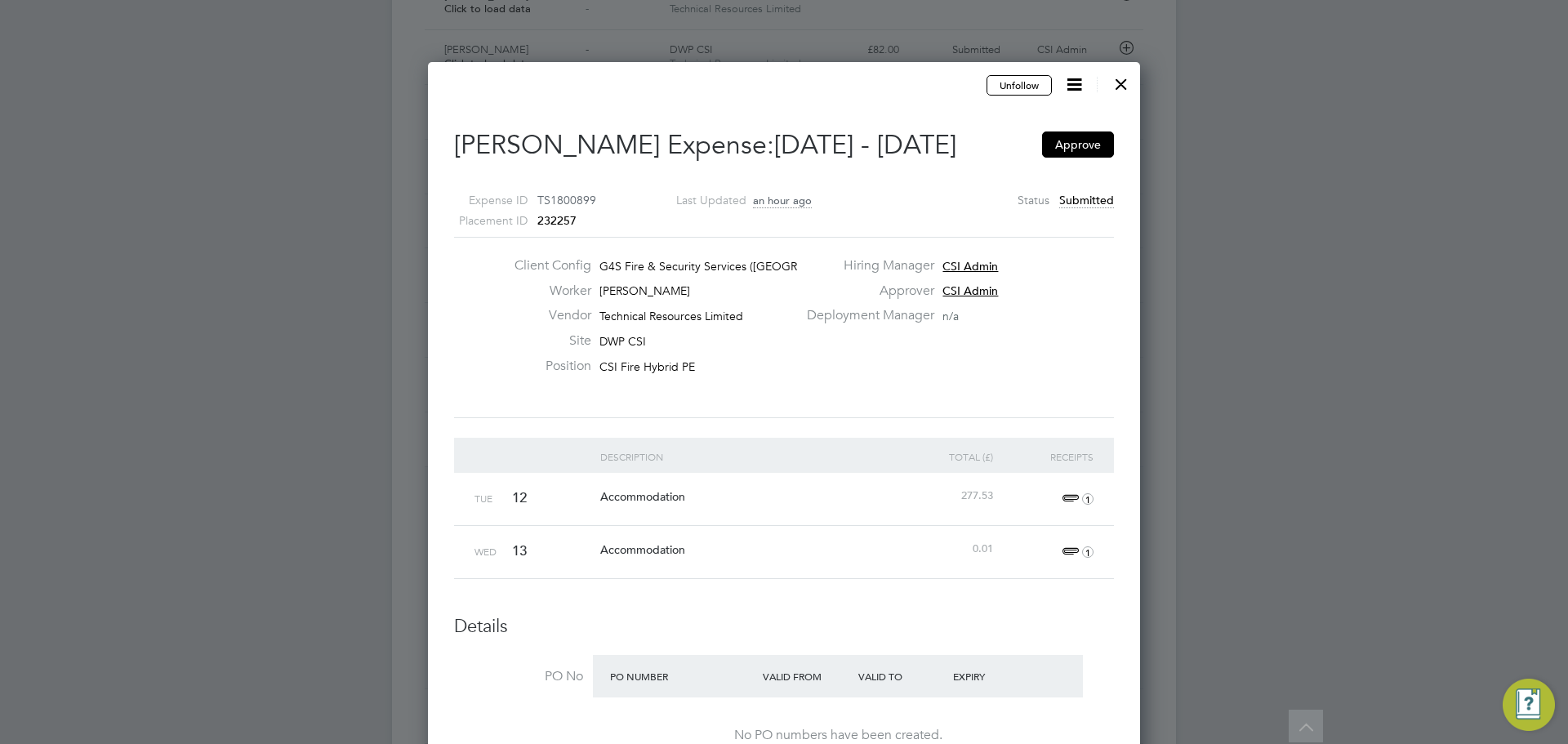
click at [1076, 553] on span "1" at bounding box center [1075, 552] width 36 height 19
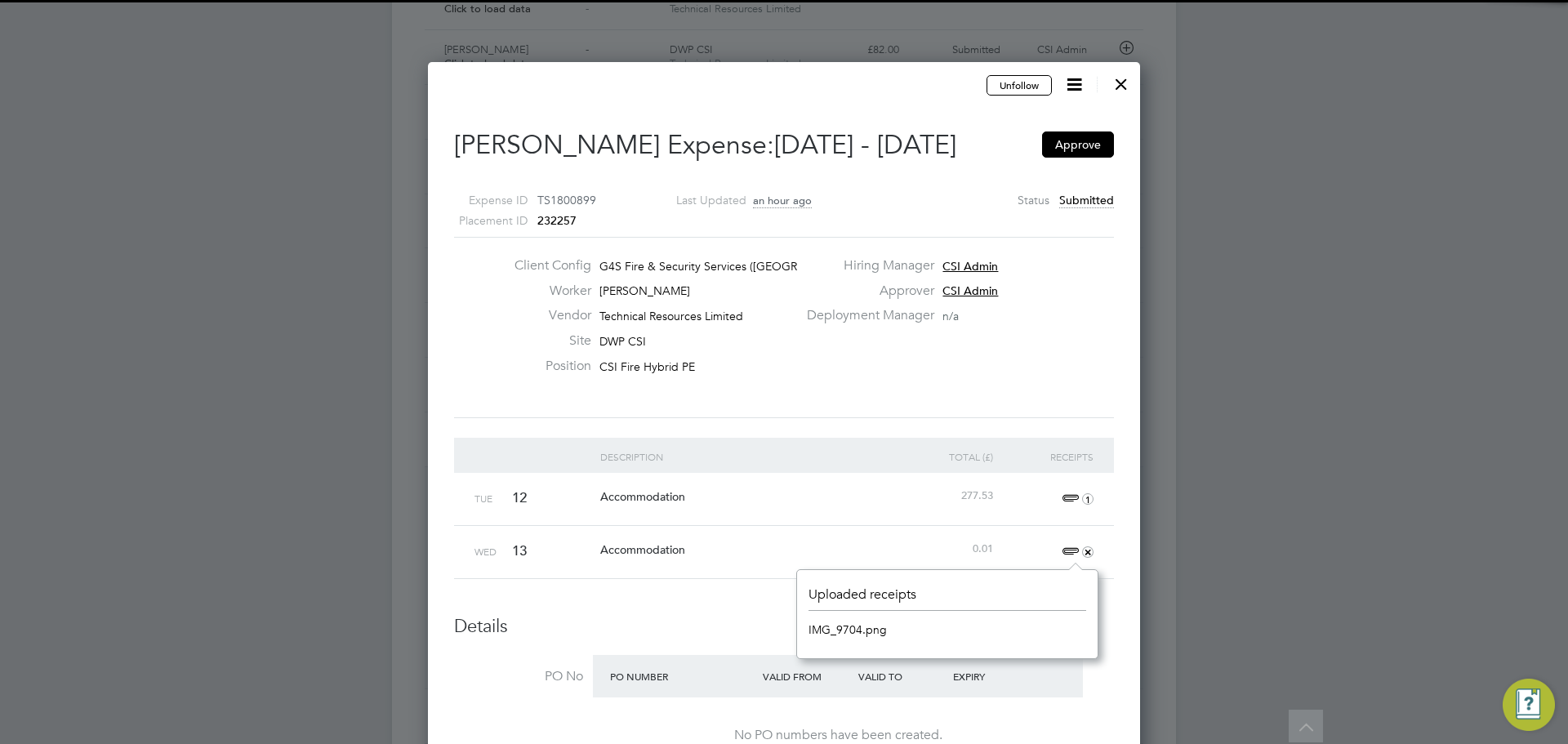
click at [874, 630] on link "IMG_9704.png" at bounding box center [847, 629] width 78 height 24
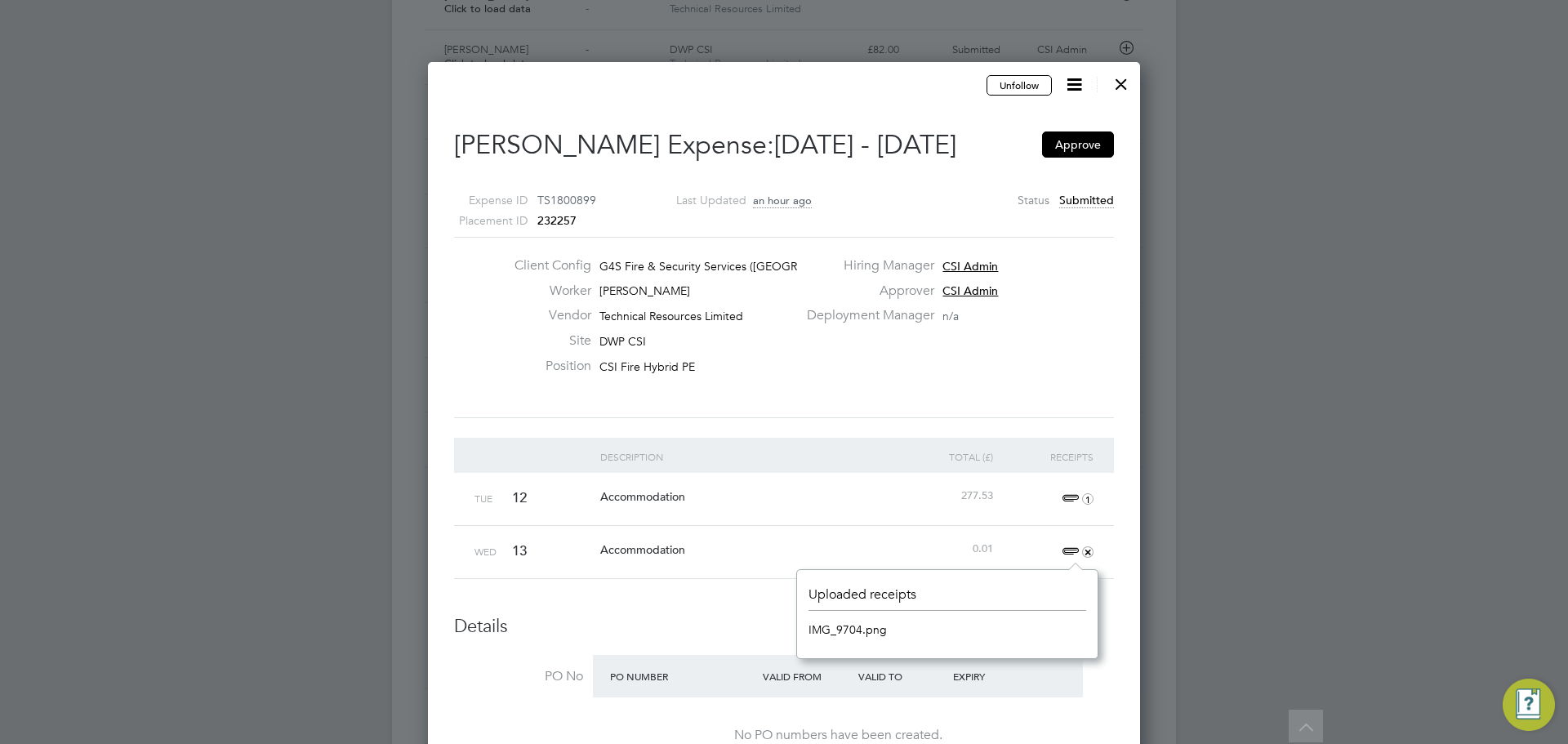
click at [1119, 87] on div at bounding box center [1122, 80] width 29 height 29
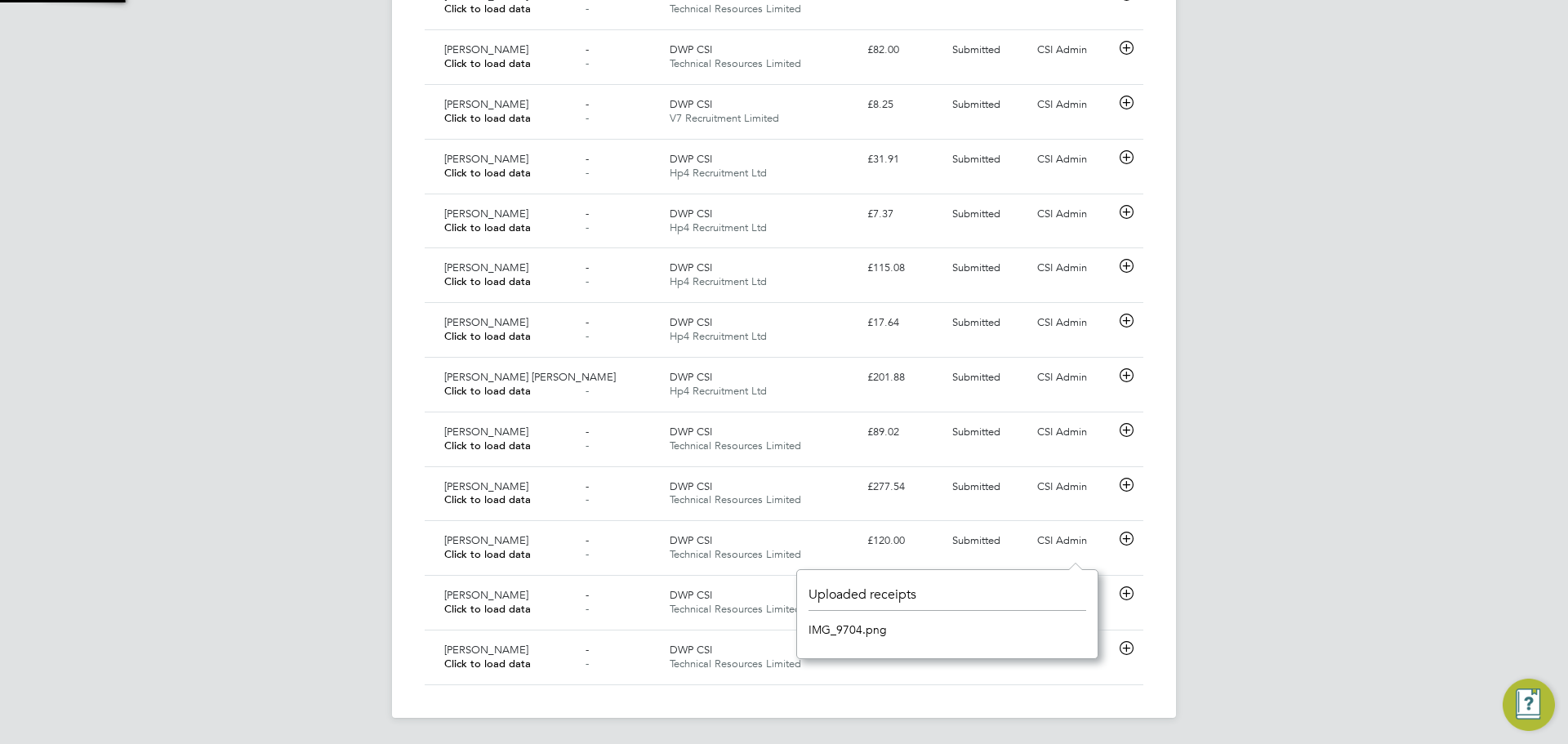
scroll to position [42, 142]
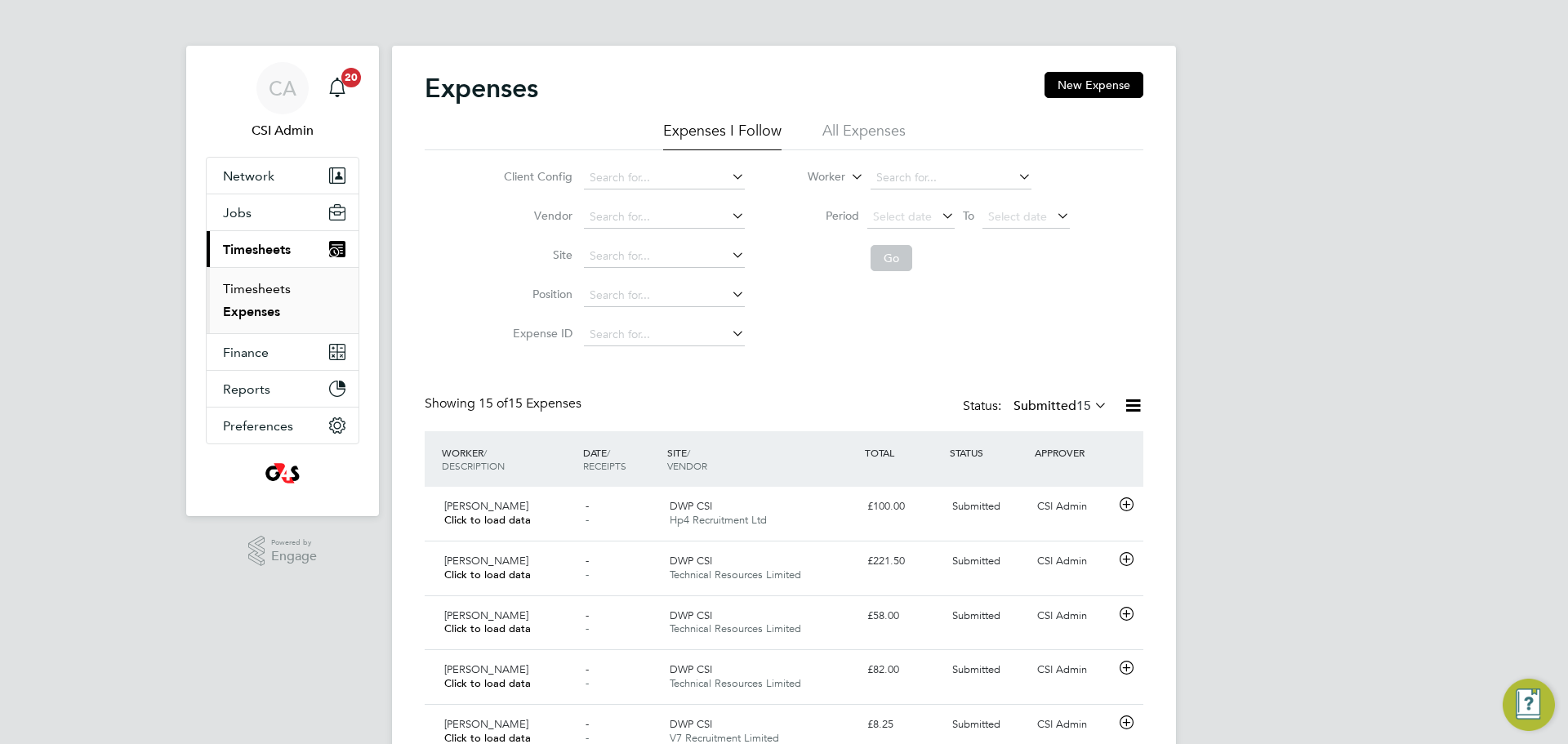
click at [231, 289] on link "Timesheets" at bounding box center [257, 289] width 68 height 15
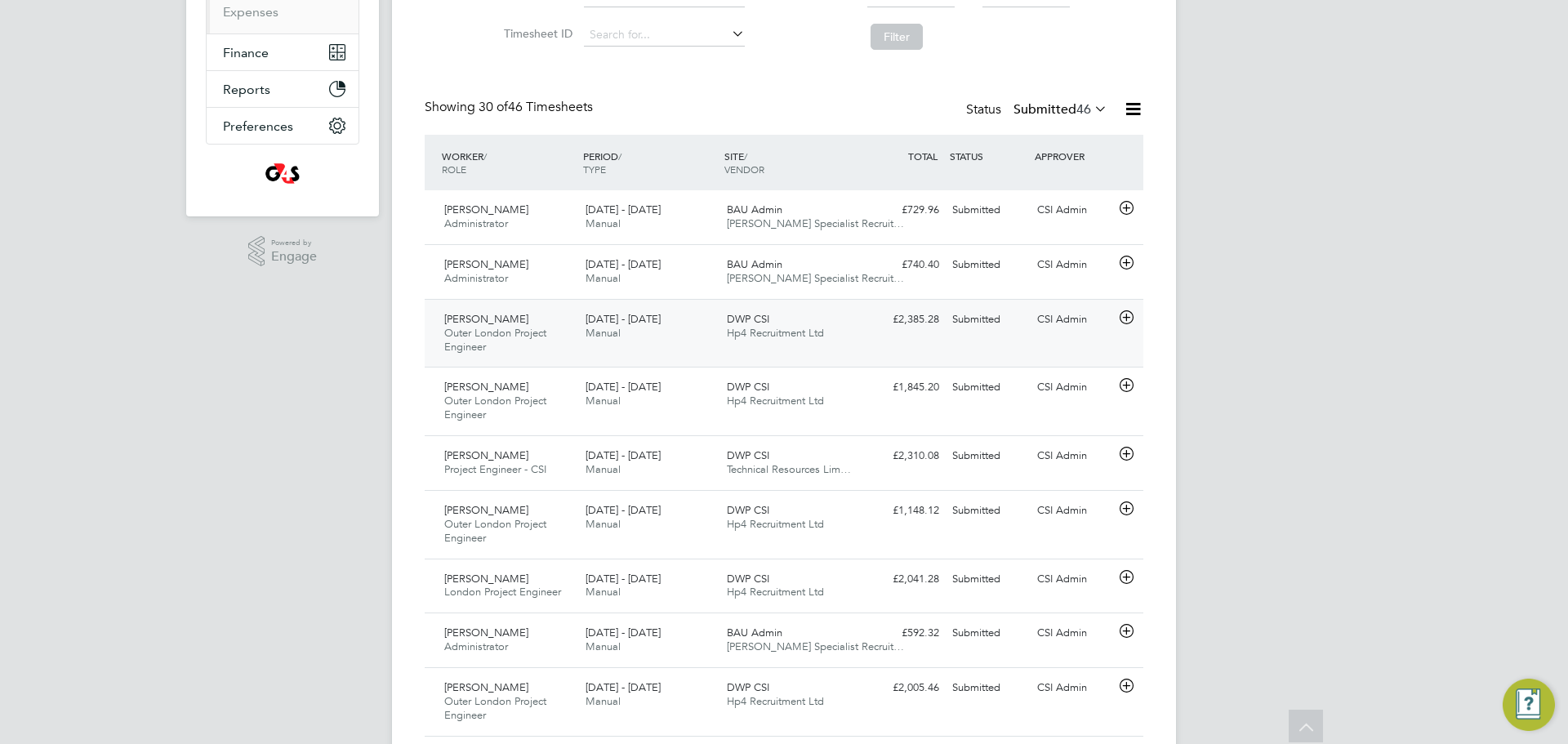
scroll to position [108, 0]
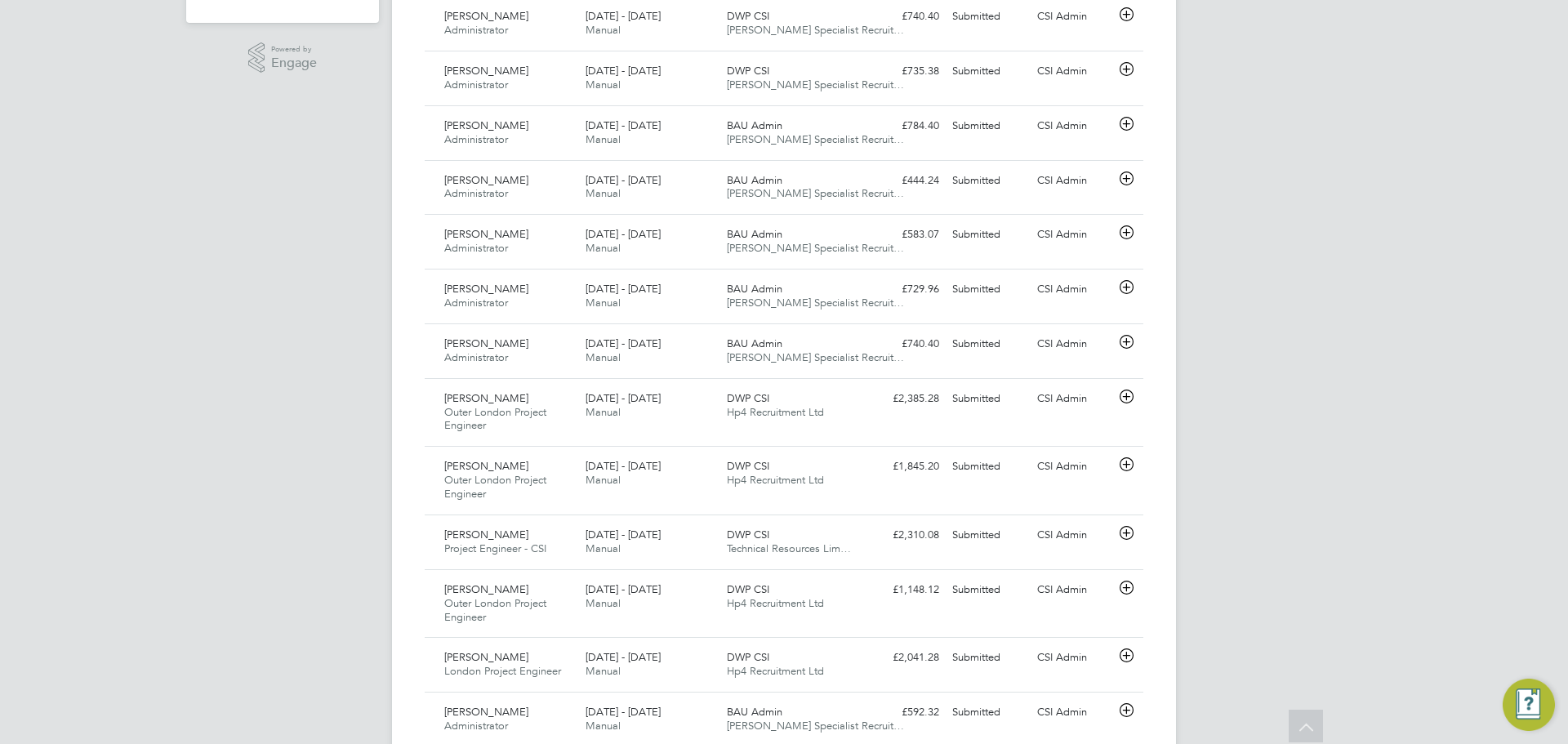
scroll to position [472, 0]
